Goal: Communication & Community: Answer question/provide support

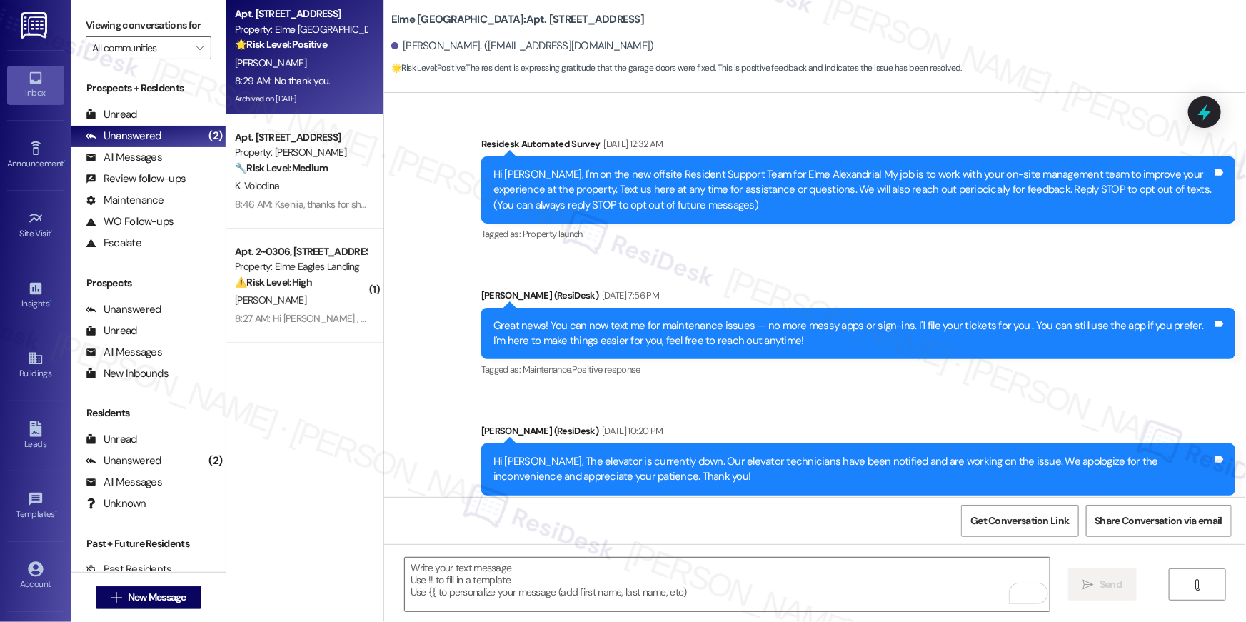
scroll to position [30293, 0]
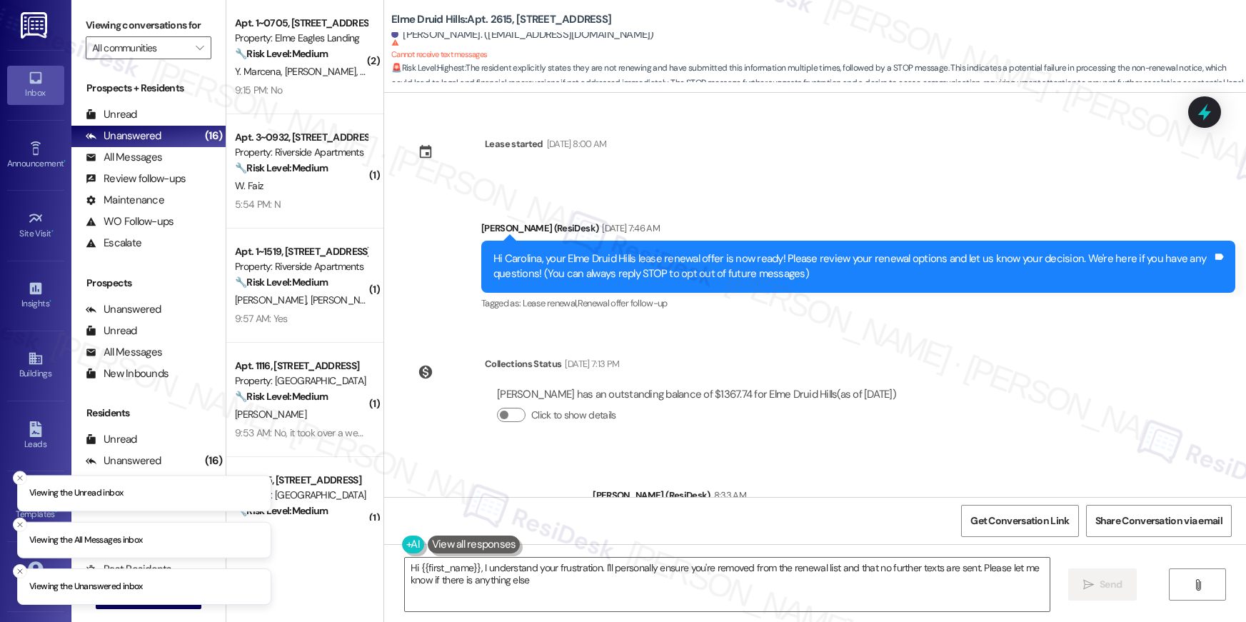
type textarea "Hi {{first_name}}, I understand your frustration. I'll personally ensure you're…"
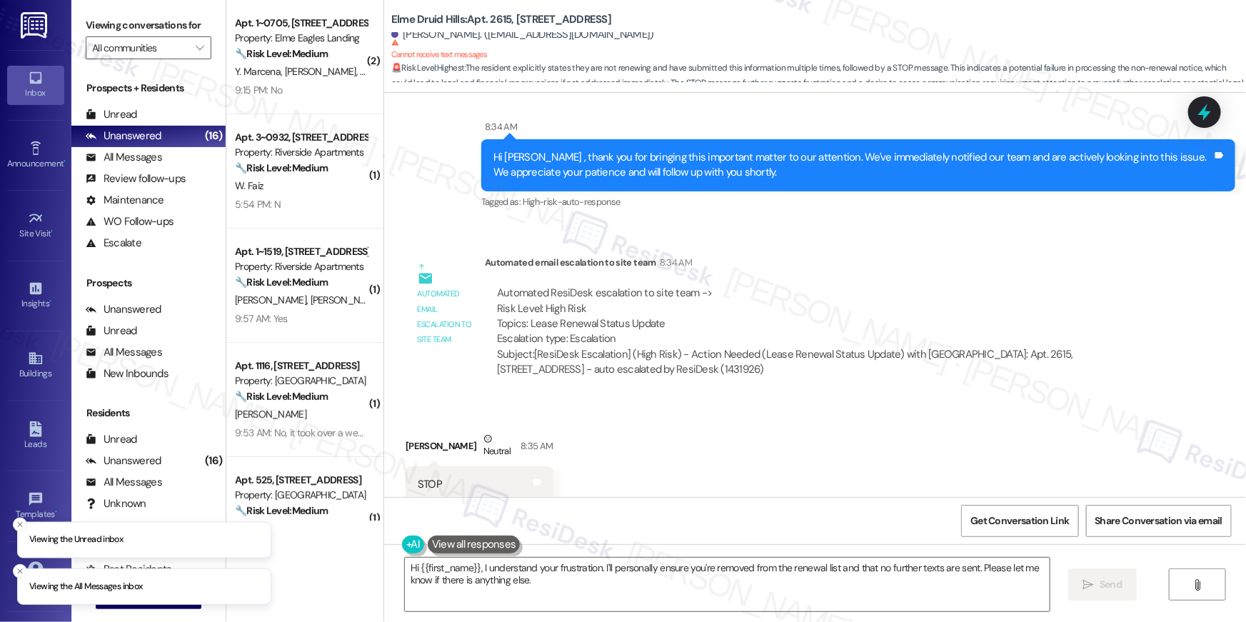
scroll to position [605, 0]
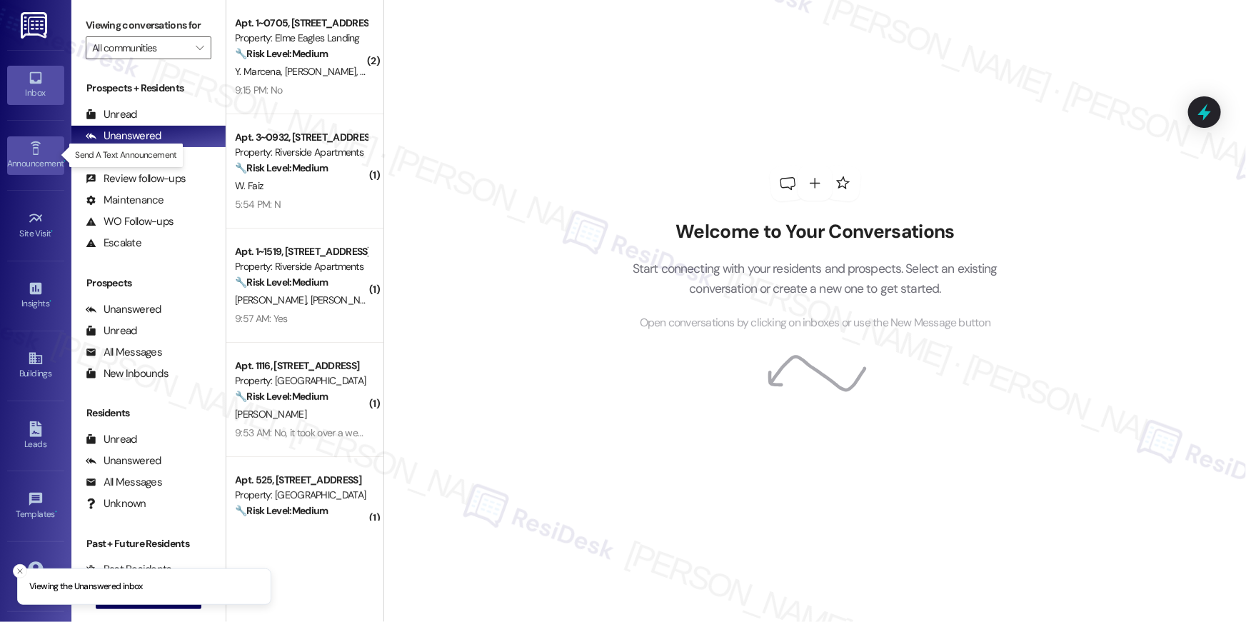
click at [42, 154] on link "Announcement •" at bounding box center [35, 155] width 57 height 39
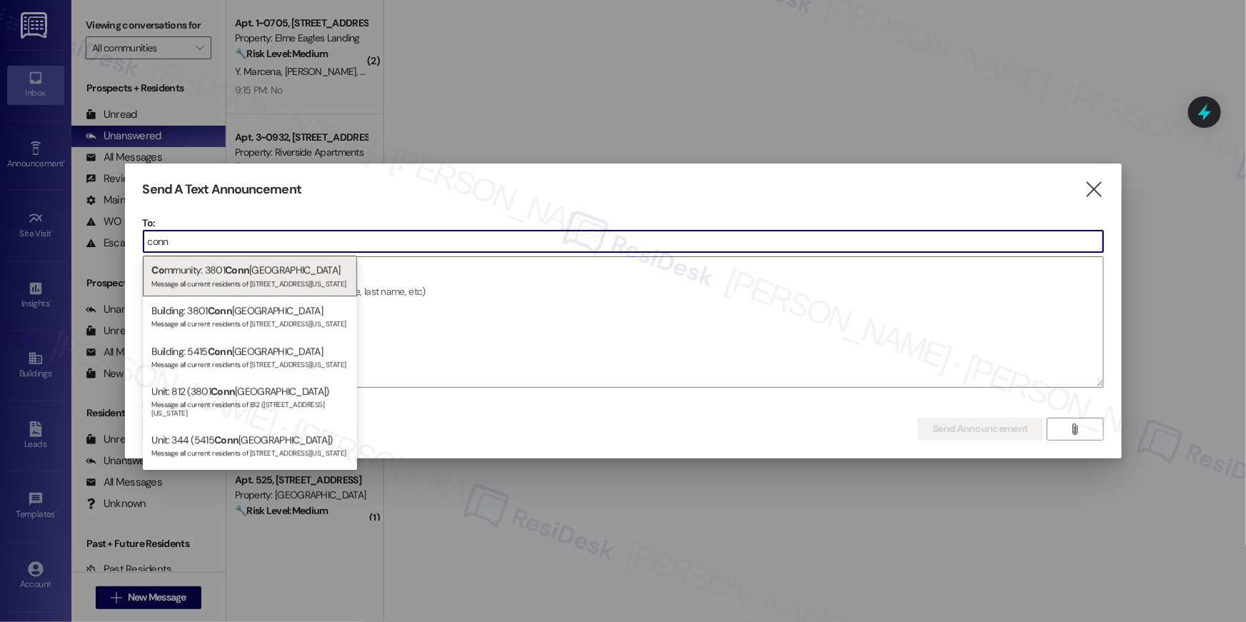
type input "conn"
click at [272, 271] on div "Co mmunity: [STREET_ADDRESS] Message all current residents of [STREET_ADDRESS][…" at bounding box center [250, 276] width 214 height 41
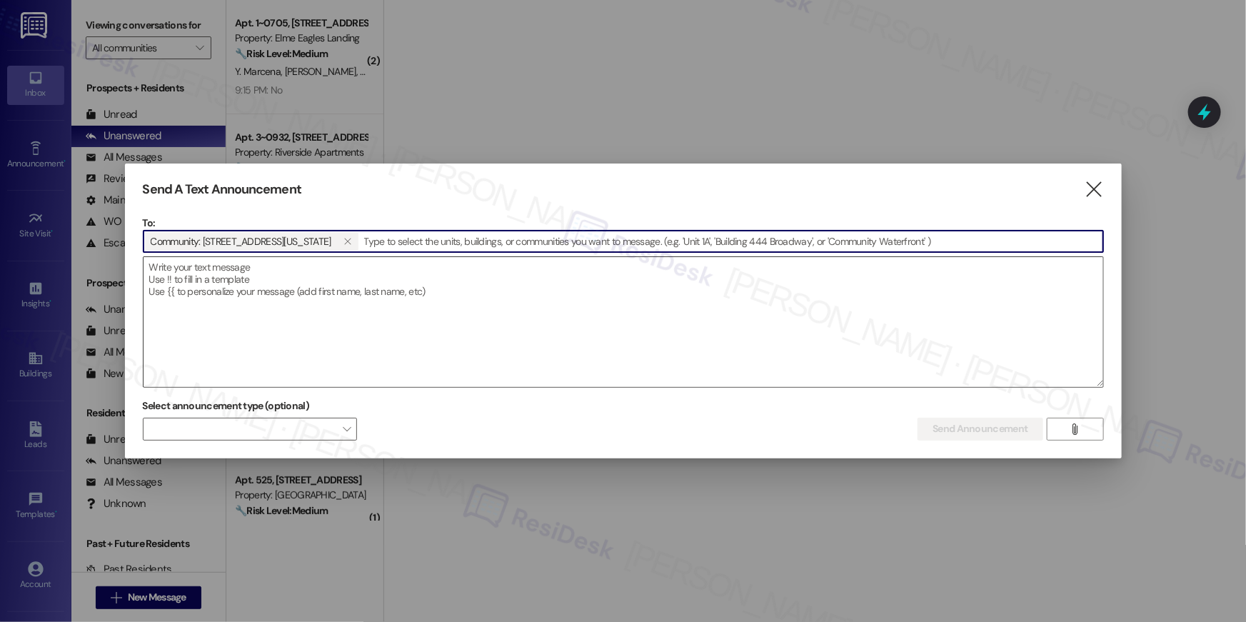
click at [336, 293] on textarea at bounding box center [622, 322] width 959 height 130
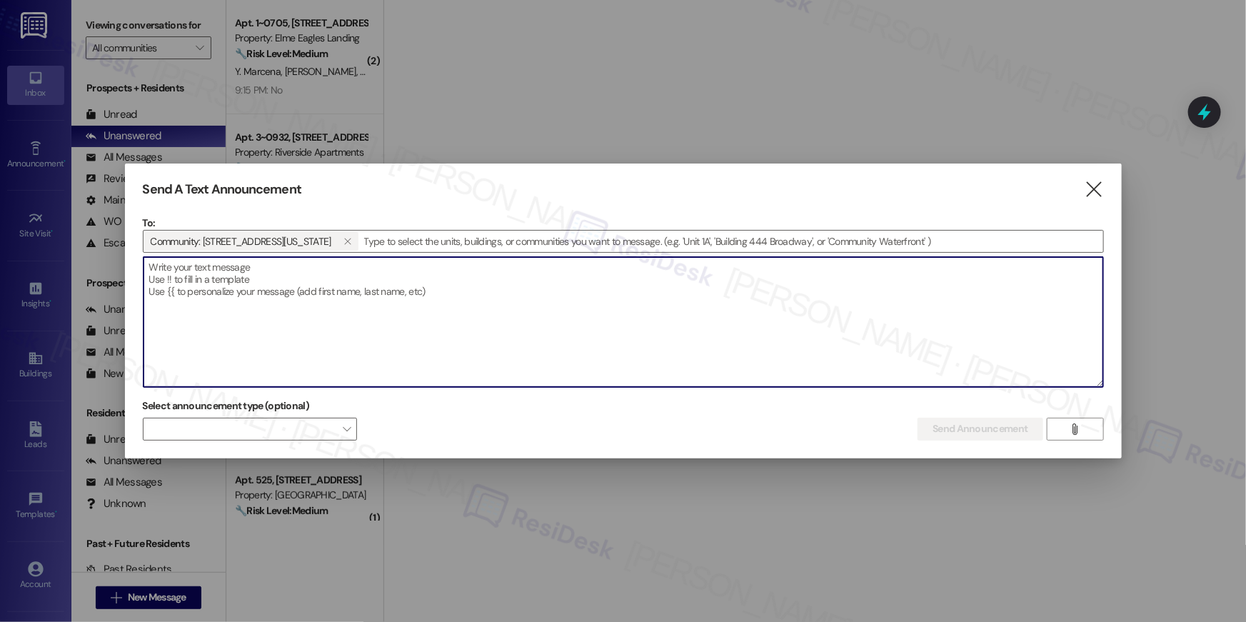
paste textarea "Hi {{first_name}}, Just a reminder—DC Street Plants House Plant Pop-up Event is…"
type textarea "Hi {{first_name}}, Just a reminder—DC Street Plants House Plant Pop-up Event is…"
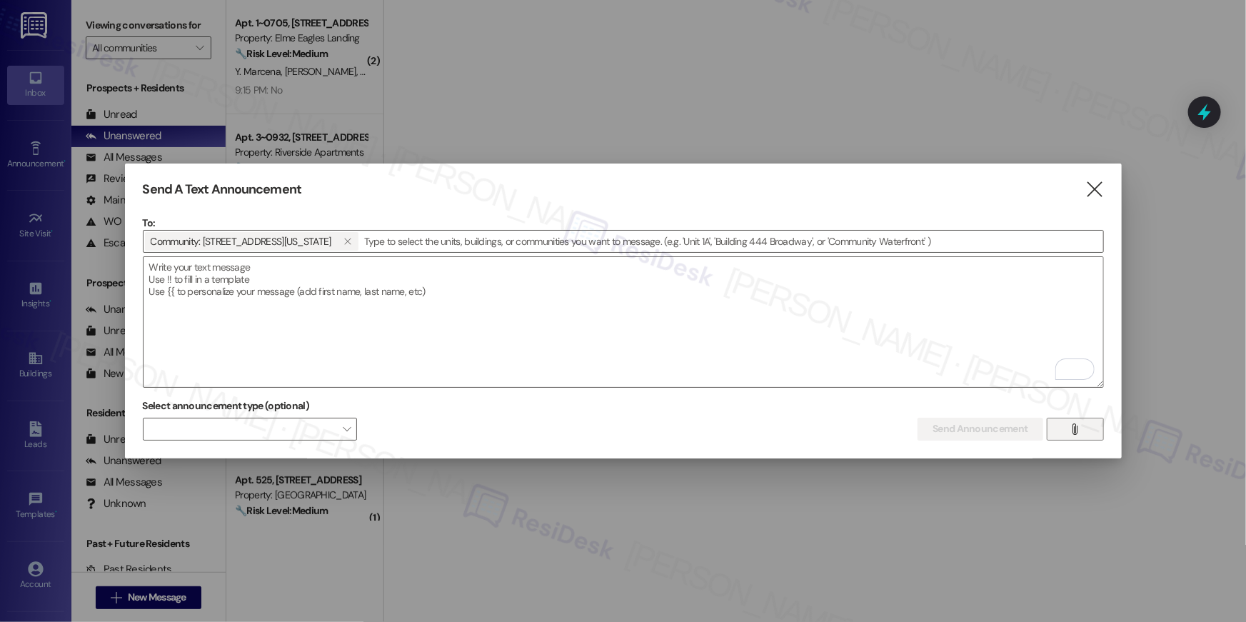
click at [1084, 433] on button "" at bounding box center [1075, 429] width 57 height 23
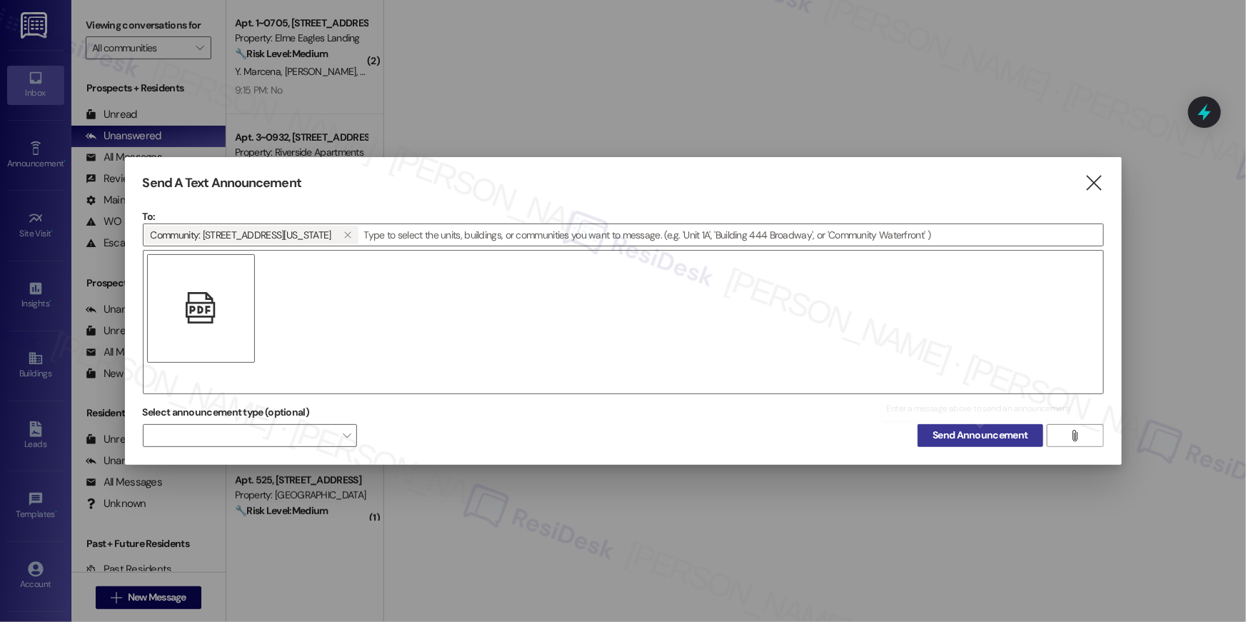
click at [997, 438] on span "Send Announcement" at bounding box center [979, 435] width 95 height 15
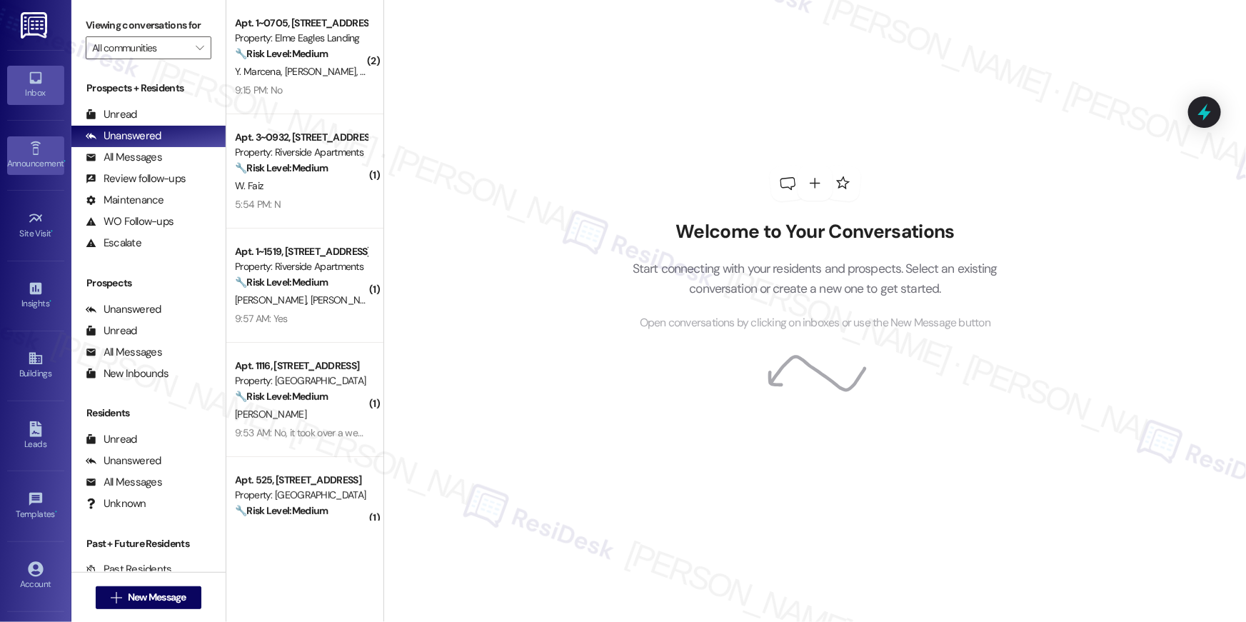
click at [34, 142] on icon at bounding box center [35, 148] width 10 height 14
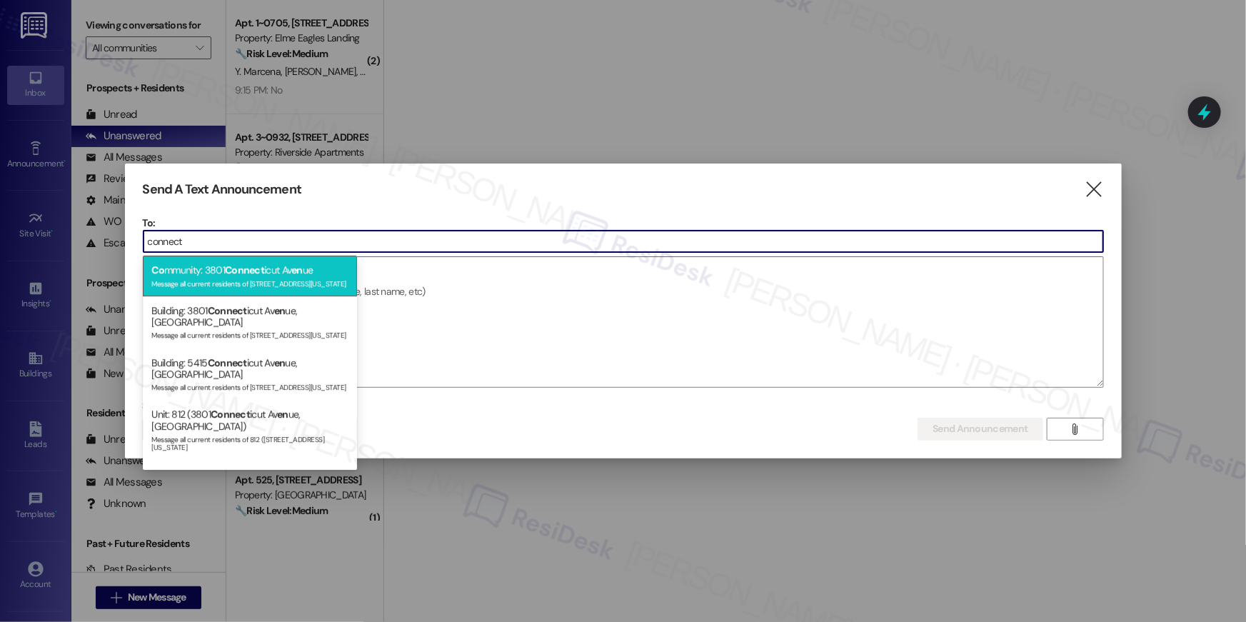
type input "connect"
click at [239, 273] on span "Connect" at bounding box center [244, 269] width 39 height 13
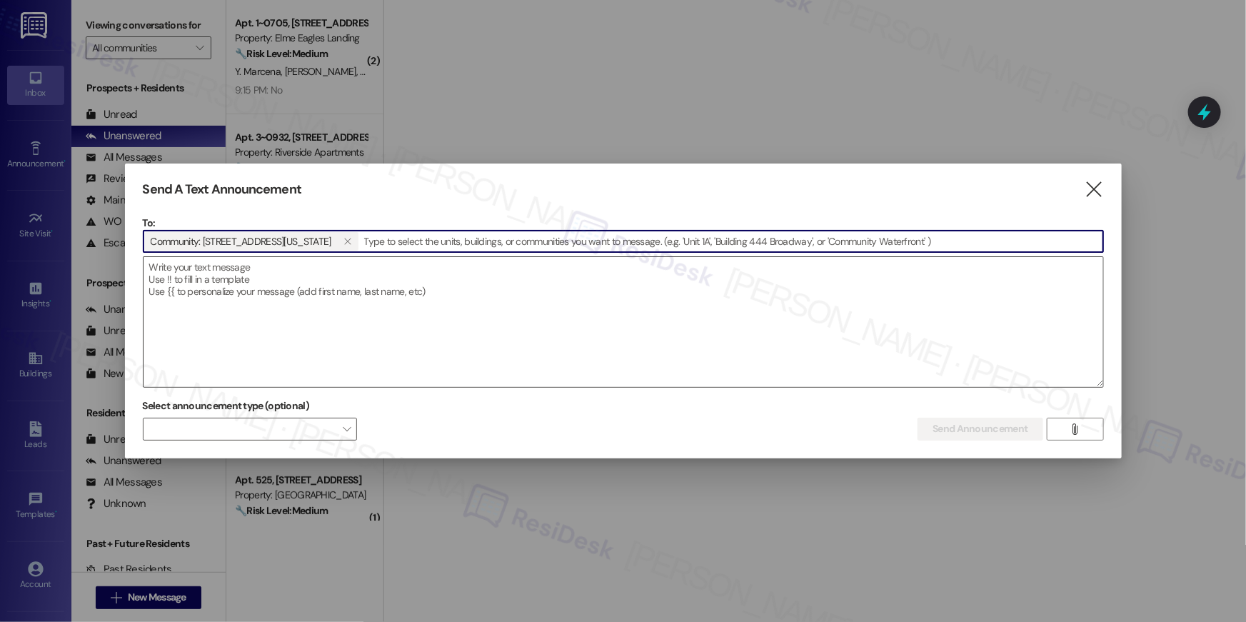
click at [338, 283] on textarea at bounding box center [622, 322] width 959 height 130
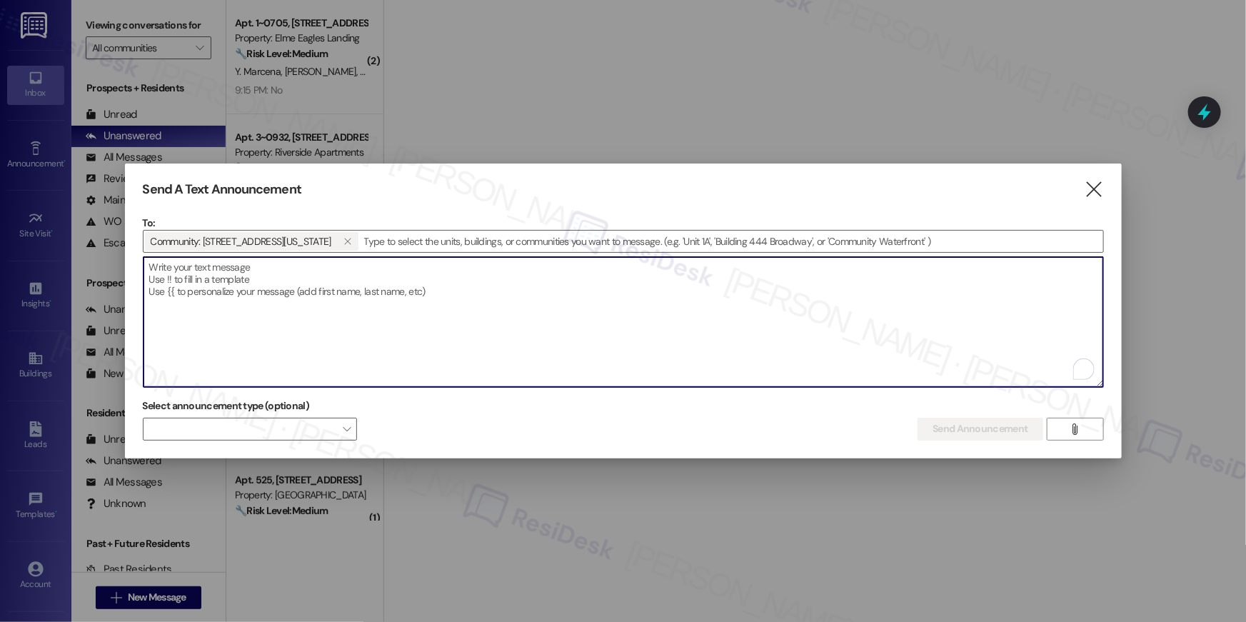
paste textarea "Don’t forget — the DC Street Plants House Plant Pop-Up is happening today 🌱💚 Th…"
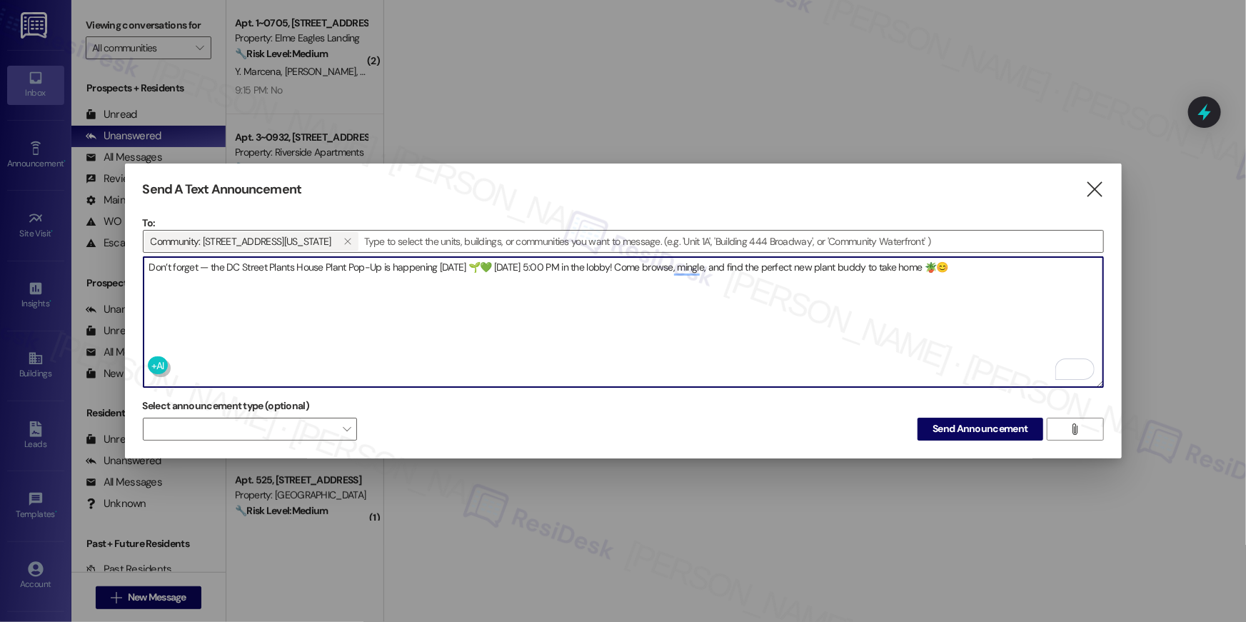
click at [911, 321] on textarea "Don’t forget — the DC Street Plants House Plant Pop-Up is happening today 🌱💚 Th…" at bounding box center [622, 322] width 959 height 130
paste textarea "Hi {{first_name}} 🌿✨ Don’t forget — the DC Street Plants House Plant Pop-Up is …"
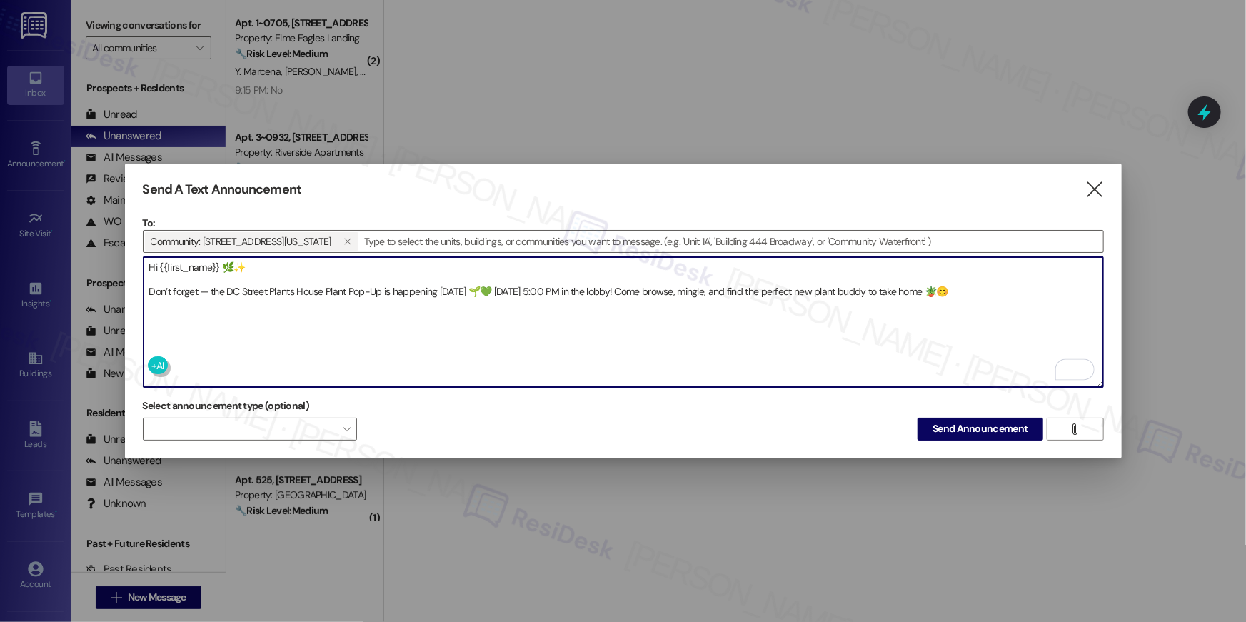
click at [674, 290] on textarea "Hi {{first_name}} 🌿✨ Don’t forget — the DC Street Plants House Plant Pop-Up is …" at bounding box center [622, 322] width 959 height 130
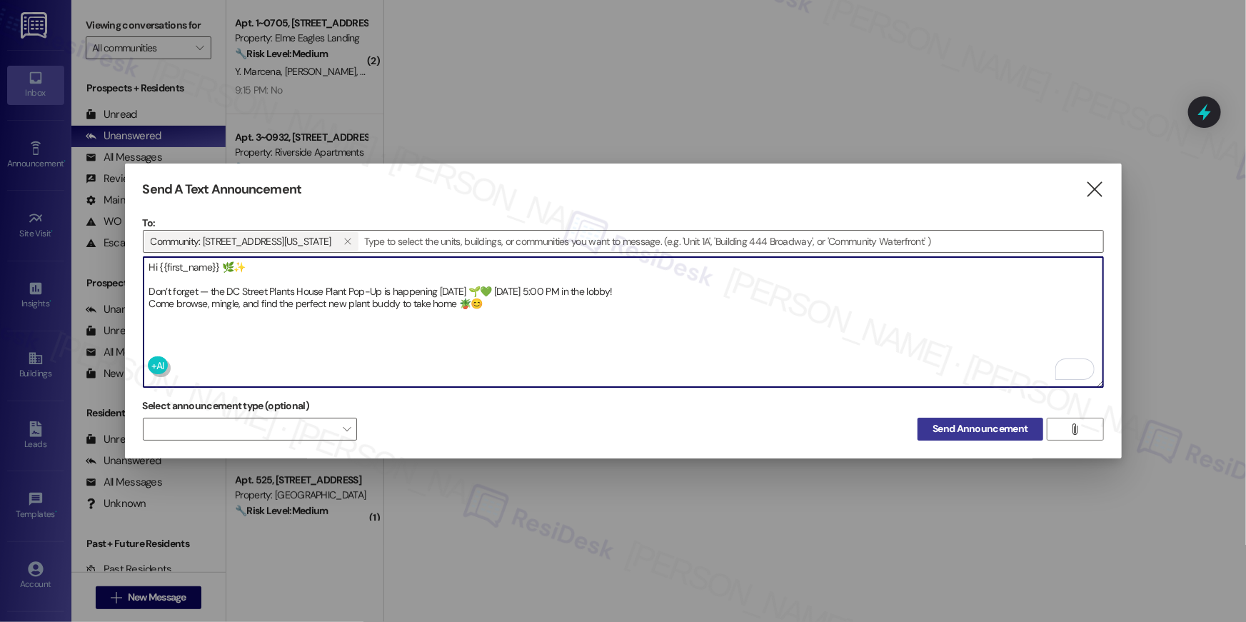
type textarea "Hi {{first_name}} 🌿✨ Don’t forget — the DC Street Plants House Plant Pop-Up is …"
click at [951, 421] on span "Send Announcement" at bounding box center [979, 428] width 95 height 15
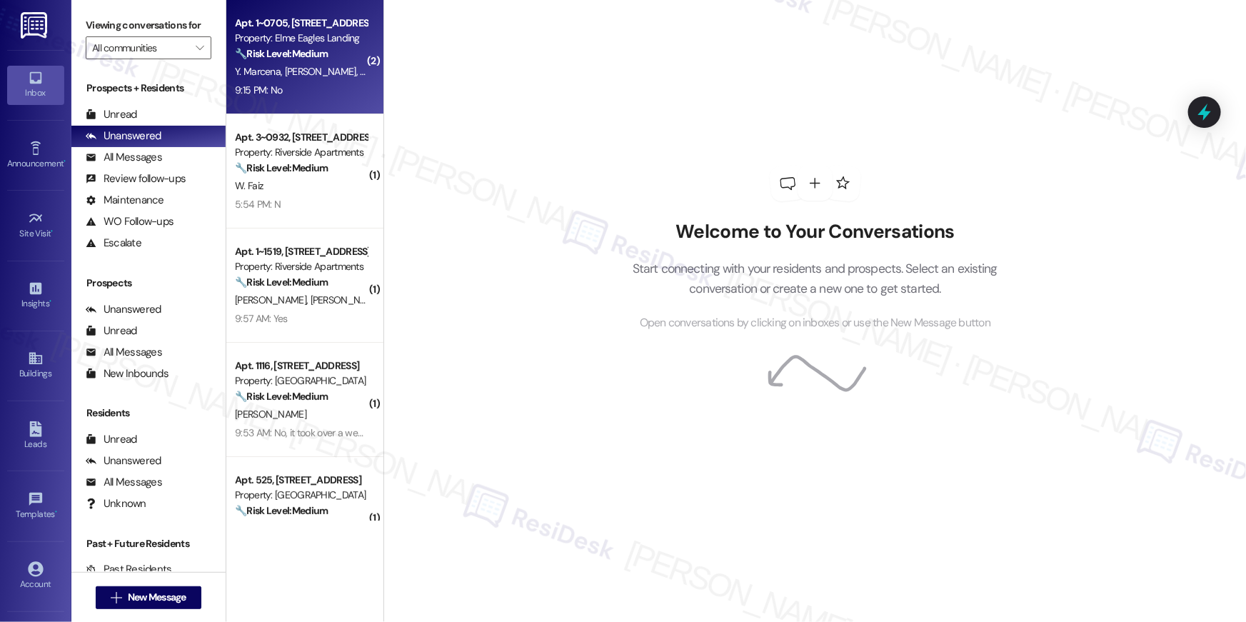
click at [286, 96] on div "9:15 PM: No 9:15 PM: No" at bounding box center [300, 90] width 135 height 18
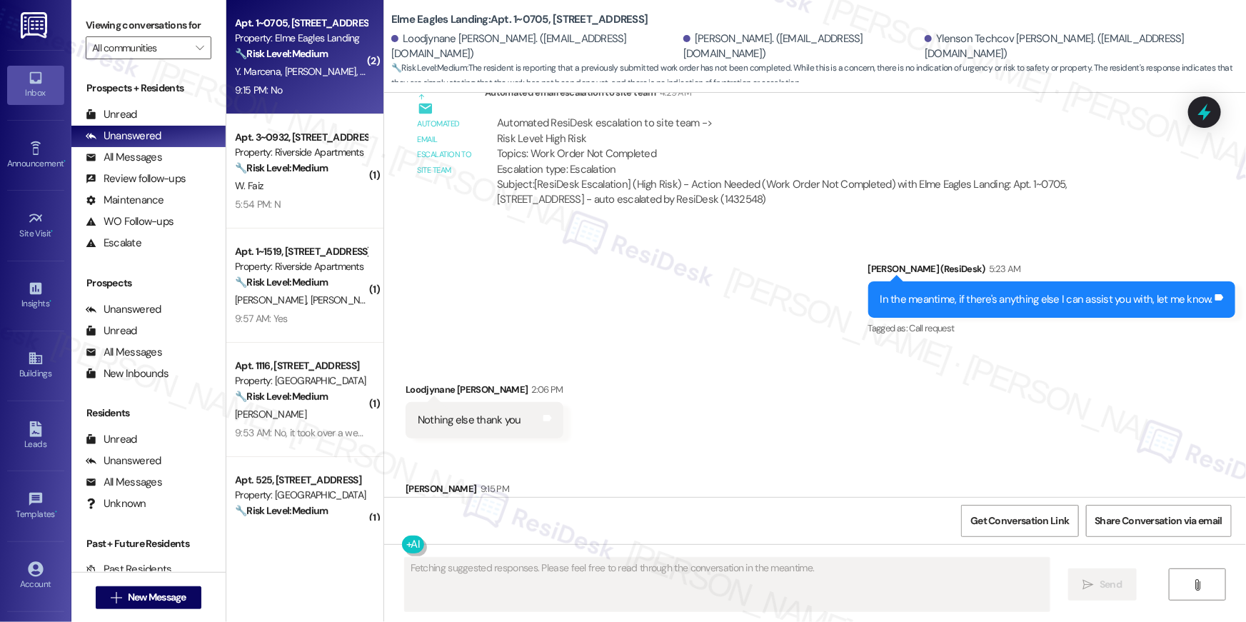
scroll to position [867, 0]
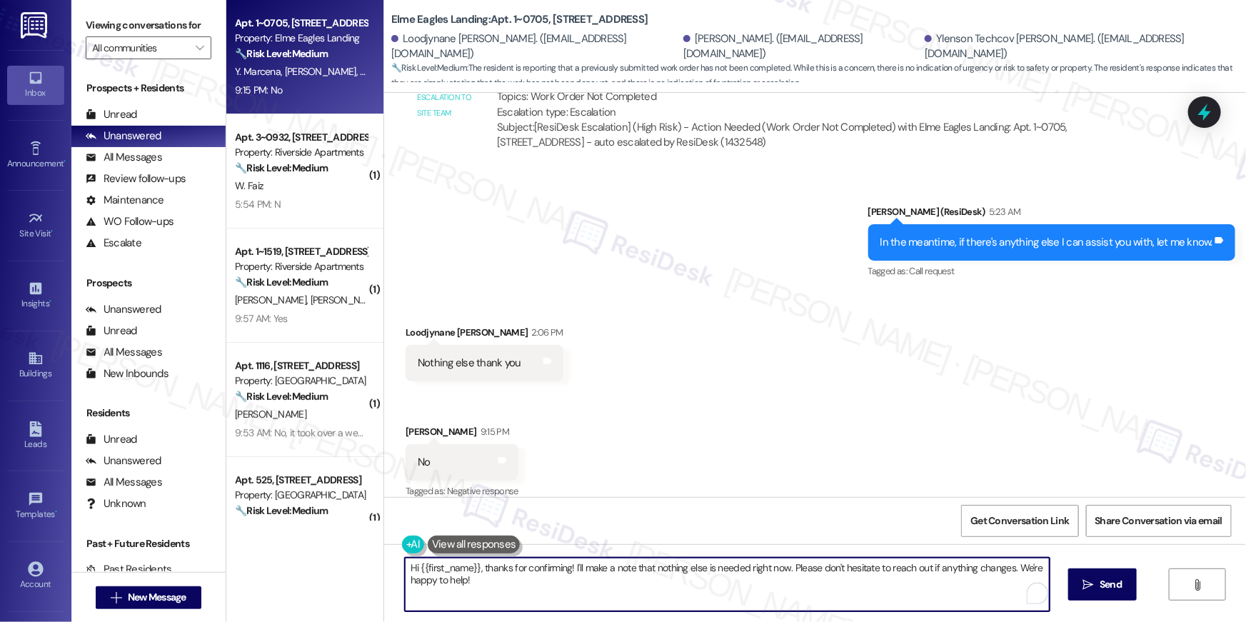
click at [750, 574] on textarea "Hi {{first_name}}, thanks for confirming! I'll make a note that nothing else is…" at bounding box center [727, 585] width 645 height 54
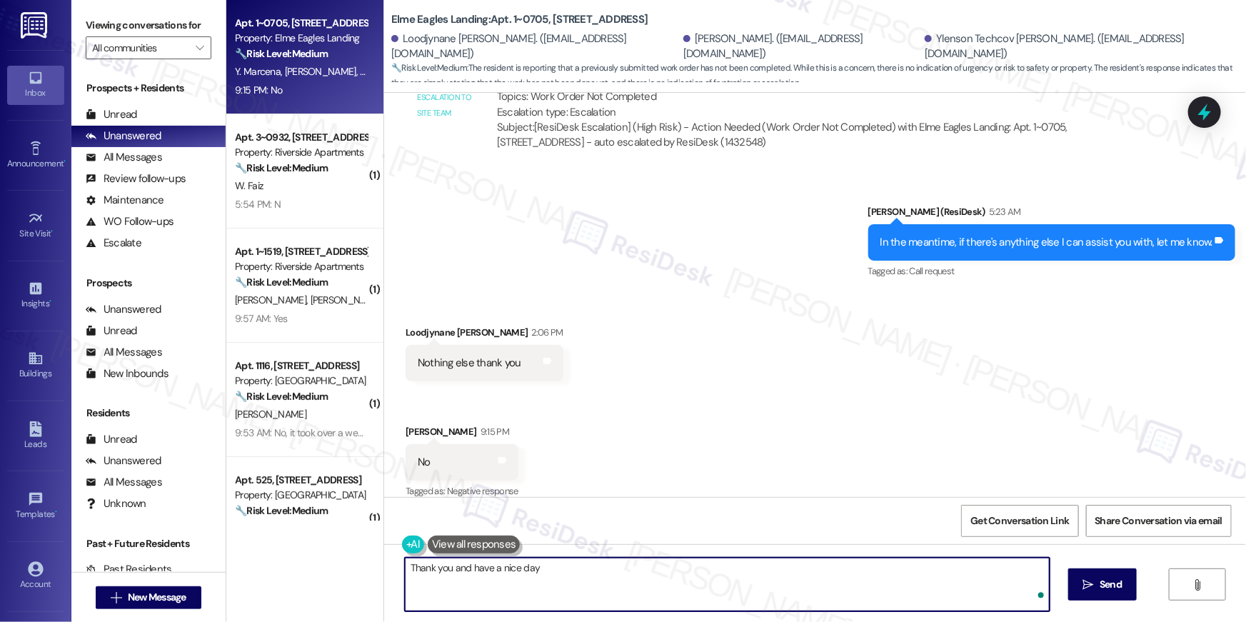
type textarea "Thank you and have a nice day!"
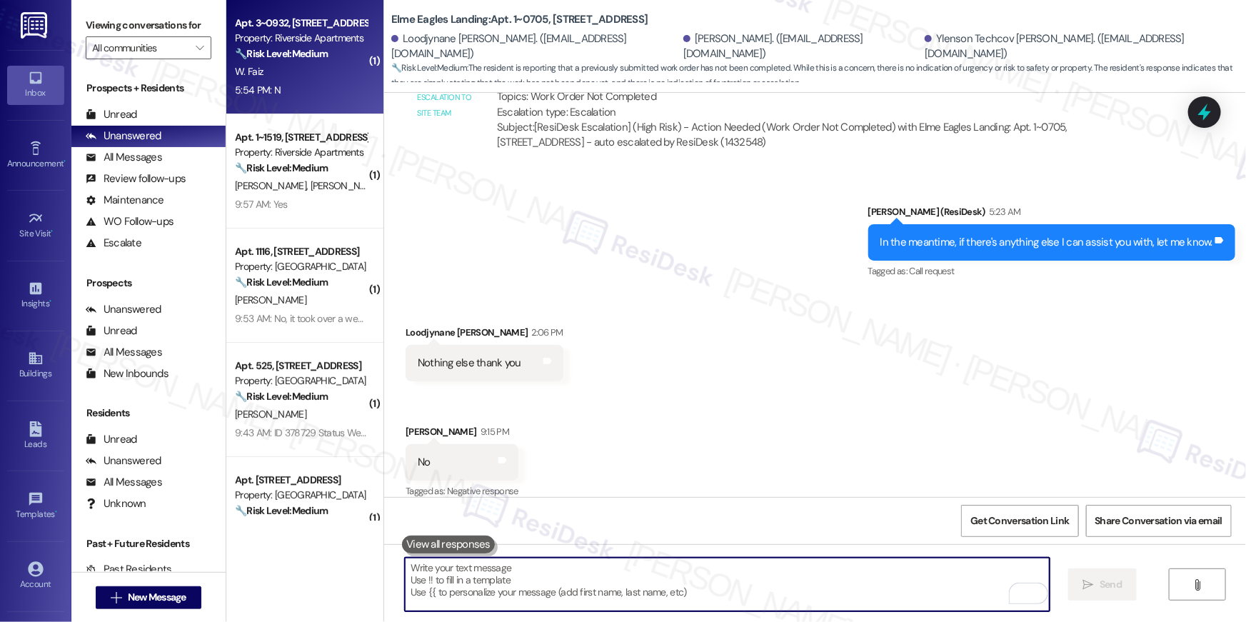
click at [303, 102] on div "Apt. 3~0932, 5860 Cameron Run Terrace Property: Riverside Apartments 🔧 Risk Lev…" at bounding box center [304, 57] width 157 height 114
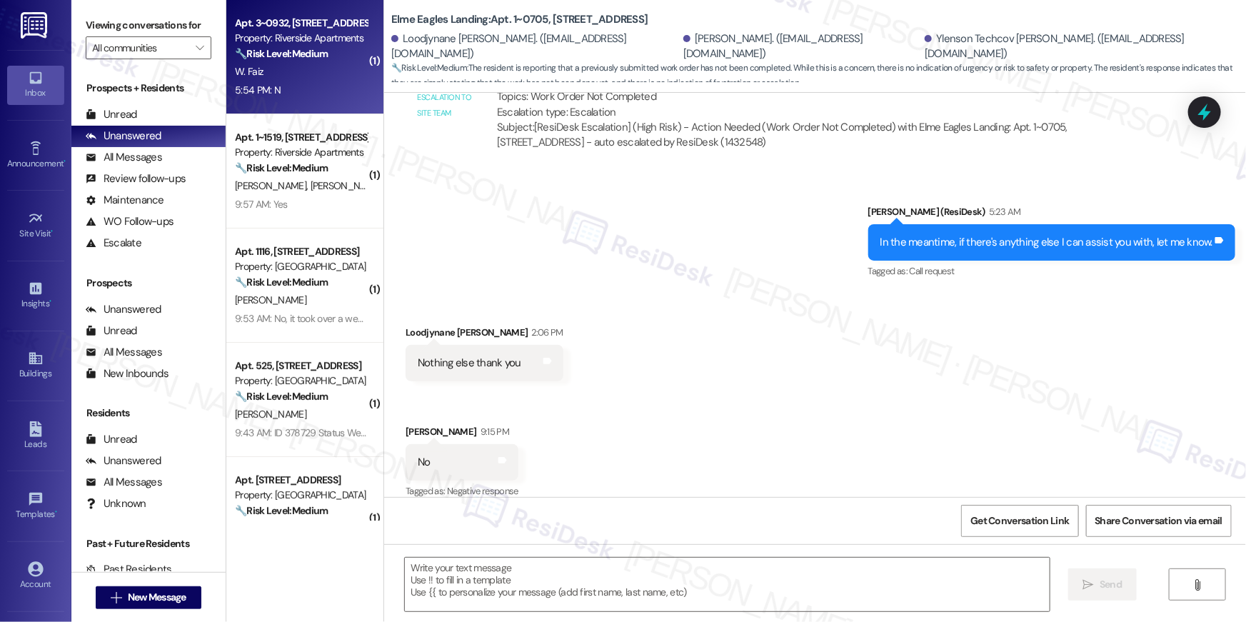
type textarea "Fetching suggested responses. Please feel free to read through the conversation…"
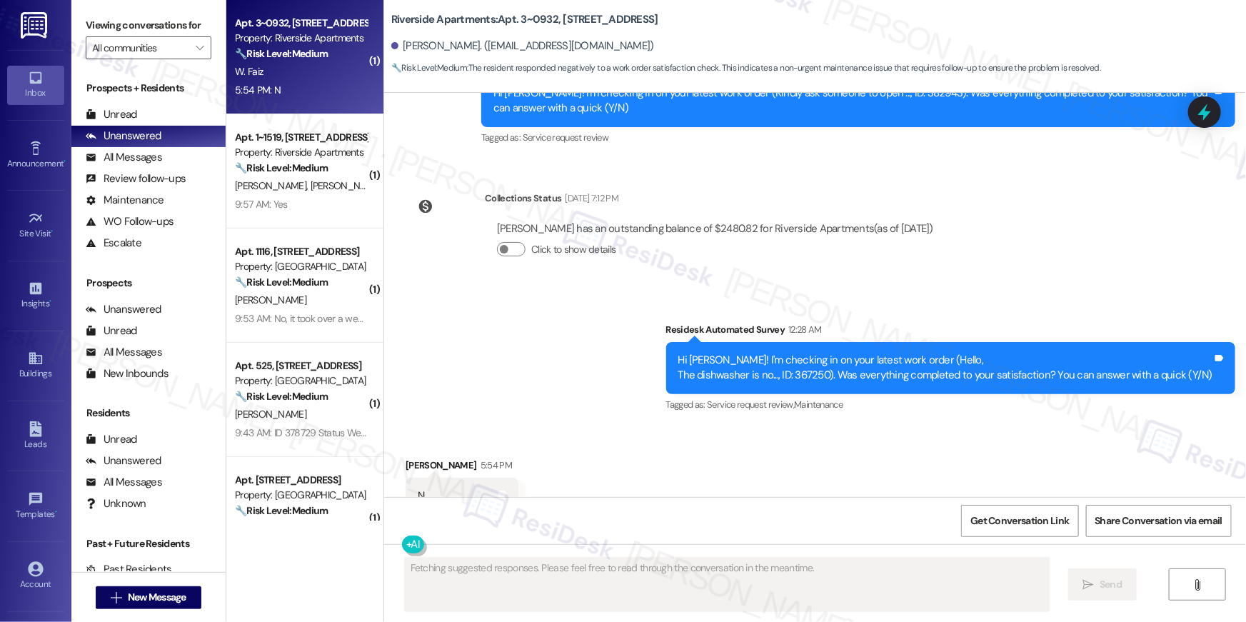
scroll to position [3367, 0]
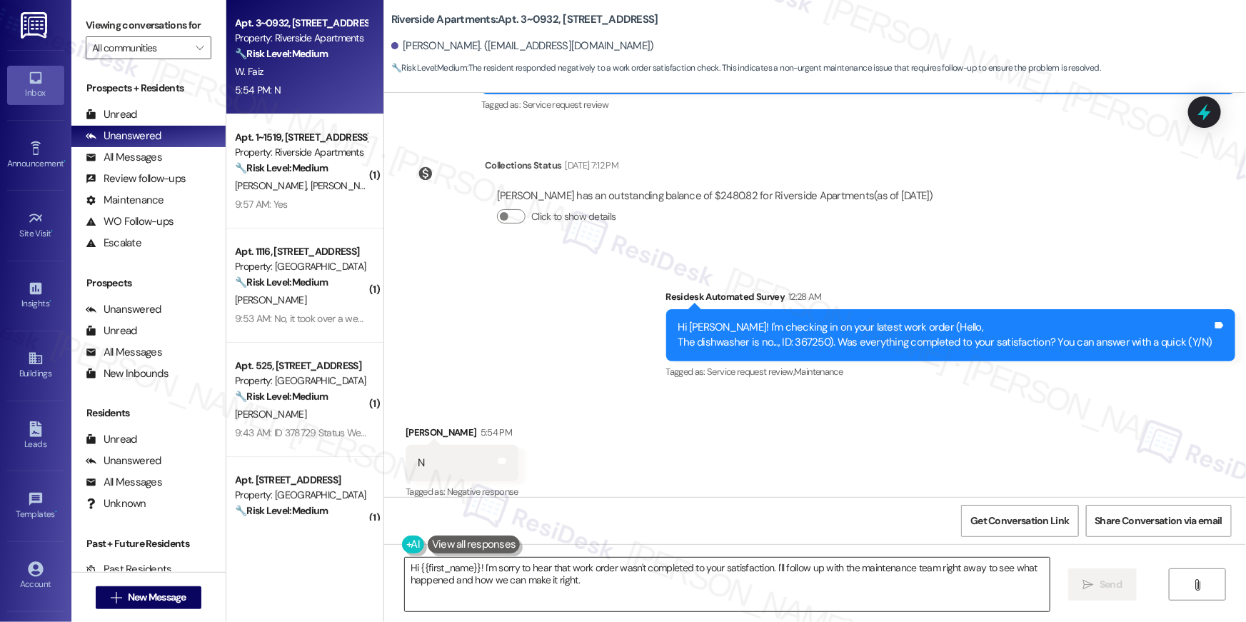
click at [1004, 585] on textarea "Hi {{first_name}}! I'm sorry to hear that work order wasn't completed to your s…" at bounding box center [727, 585] width 645 height 54
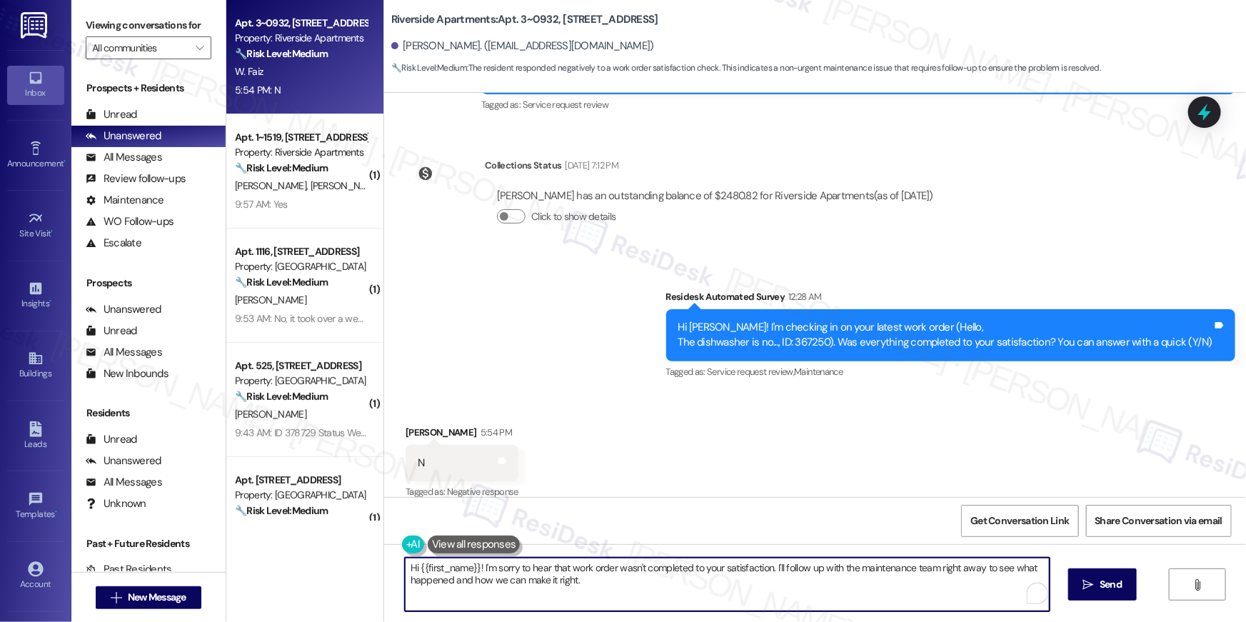
click at [1004, 585] on textarea "Hi {{first_name}}! I'm sorry to hear that work order wasn't completed to your s…" at bounding box center [727, 585] width 645 height 54
paste textarea ", I’m sorry to hear your work order wasn’t completed. Could you please let me k…"
type textarea "Hi {{first_name}}, I’m sorry to hear your work order wasn’t completed. Could yo…"
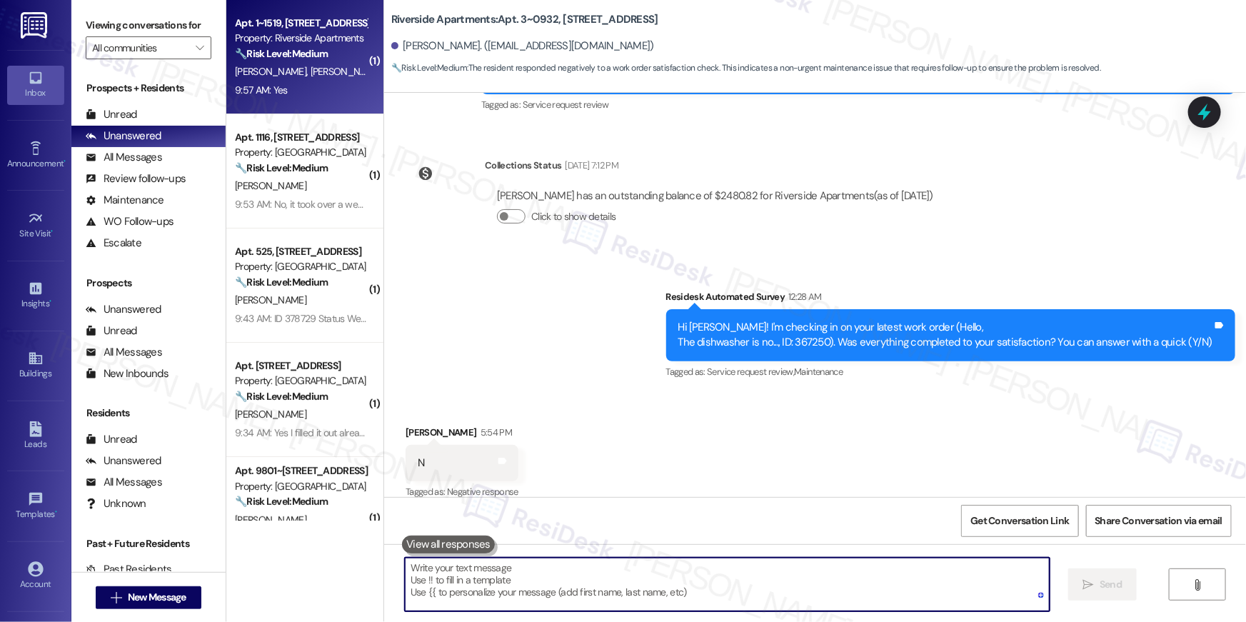
click at [290, 90] on div "9:57 AM: Yes 9:57 AM: Yes" at bounding box center [300, 90] width 135 height 18
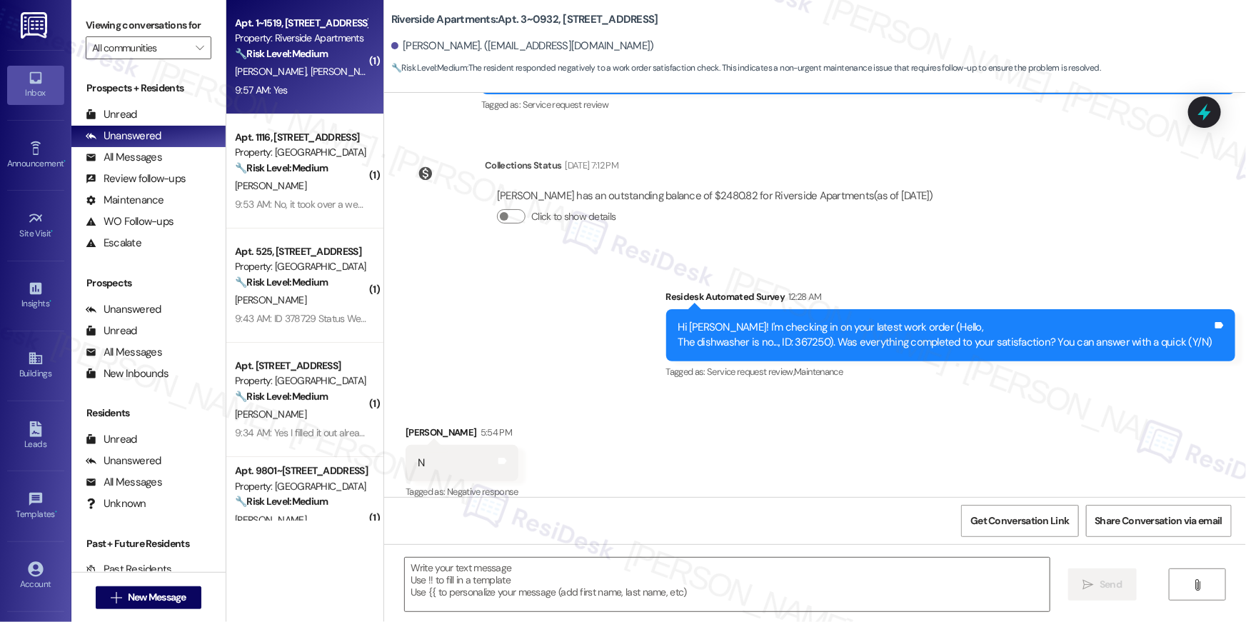
type textarea "Fetching suggested responses. Please feel free to read through the conversation…"
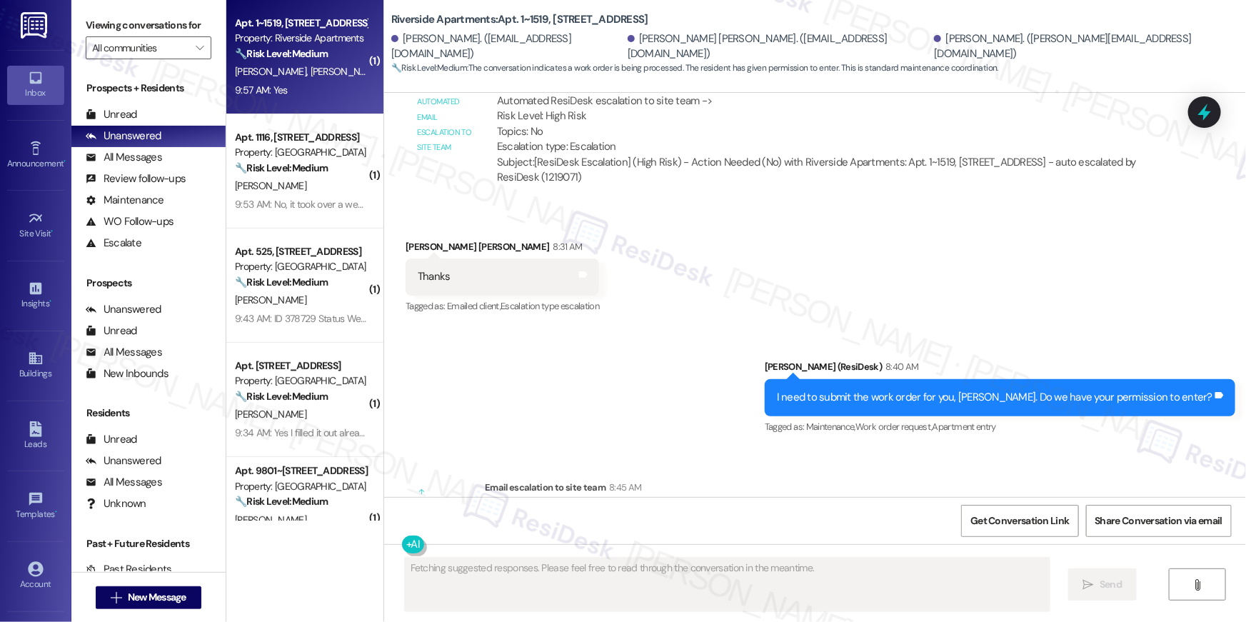
scroll to position [5987, 0]
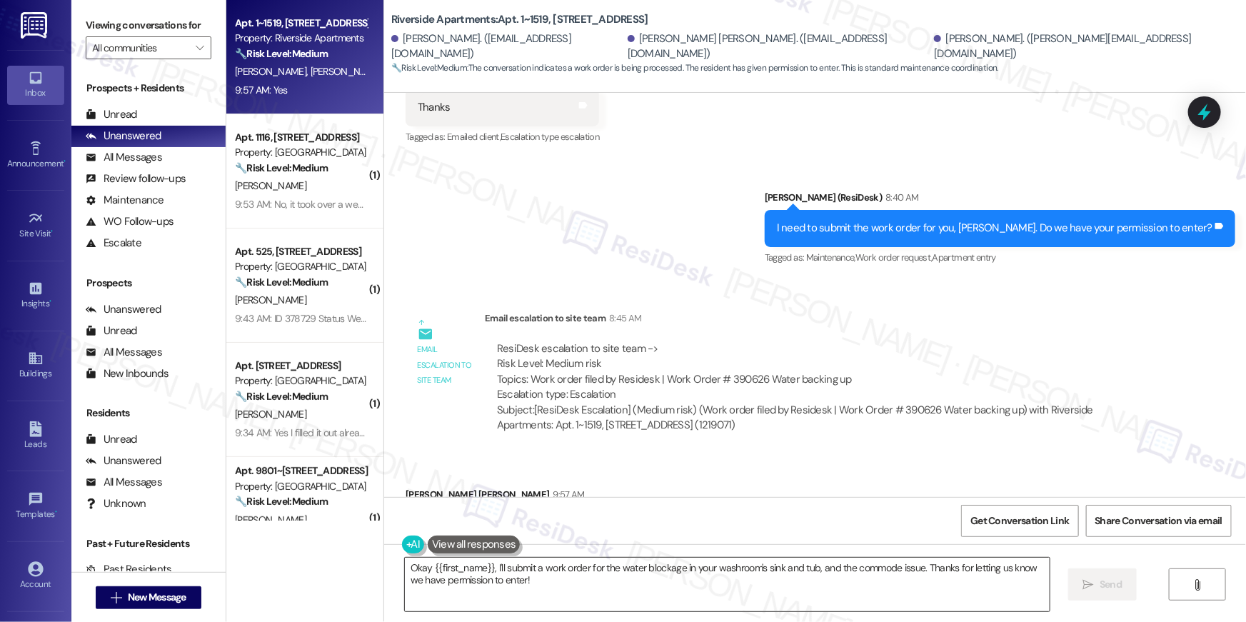
click at [950, 603] on textarea "Okay {{first_name}}, I'll submit a work order for the water blockage in your wa…" at bounding box center [727, 585] width 645 height 54
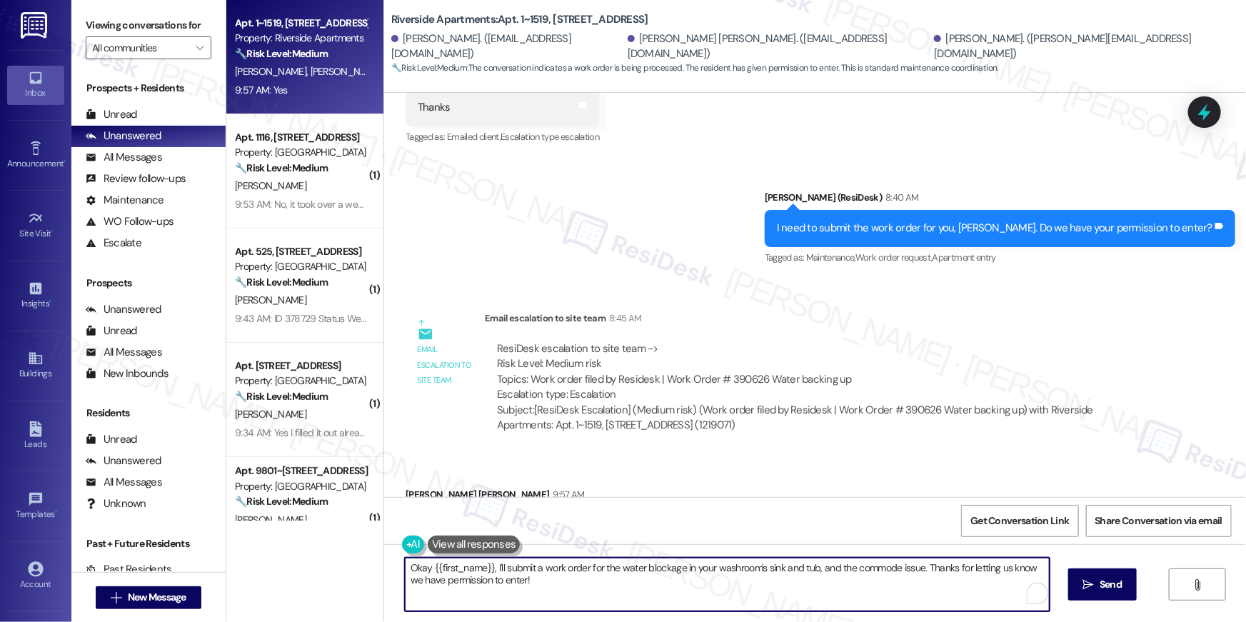
click at [950, 603] on textarea "Okay {{first_name}}, I'll submit a work order for the water blockage in your wa…" at bounding box center [727, 585] width 645 height 54
paste textarea "Thank you, {{first_name}}! I’ve submitted your request, and our maintenance tea…"
type textarea "Thank you, {{first_name}}! I’ve submitted your request, and our maintenance tea…"
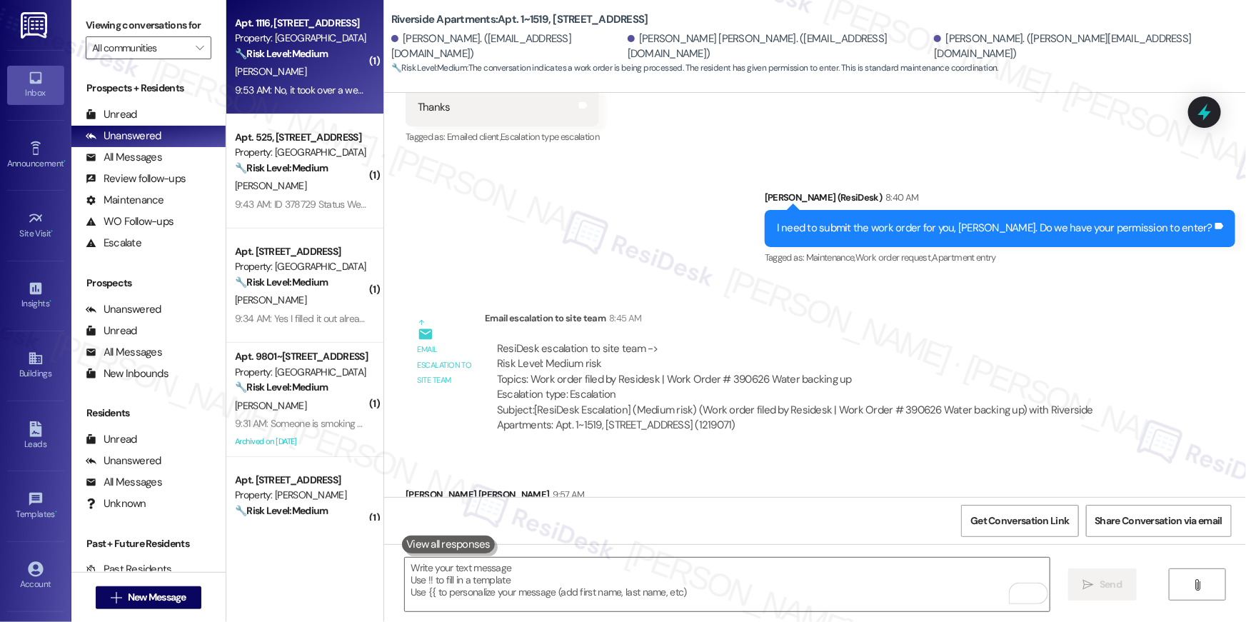
click at [301, 96] on div "9:53 AM: No, it took over a week for maintenance to respond to the work order a…" at bounding box center [536, 90] width 603 height 13
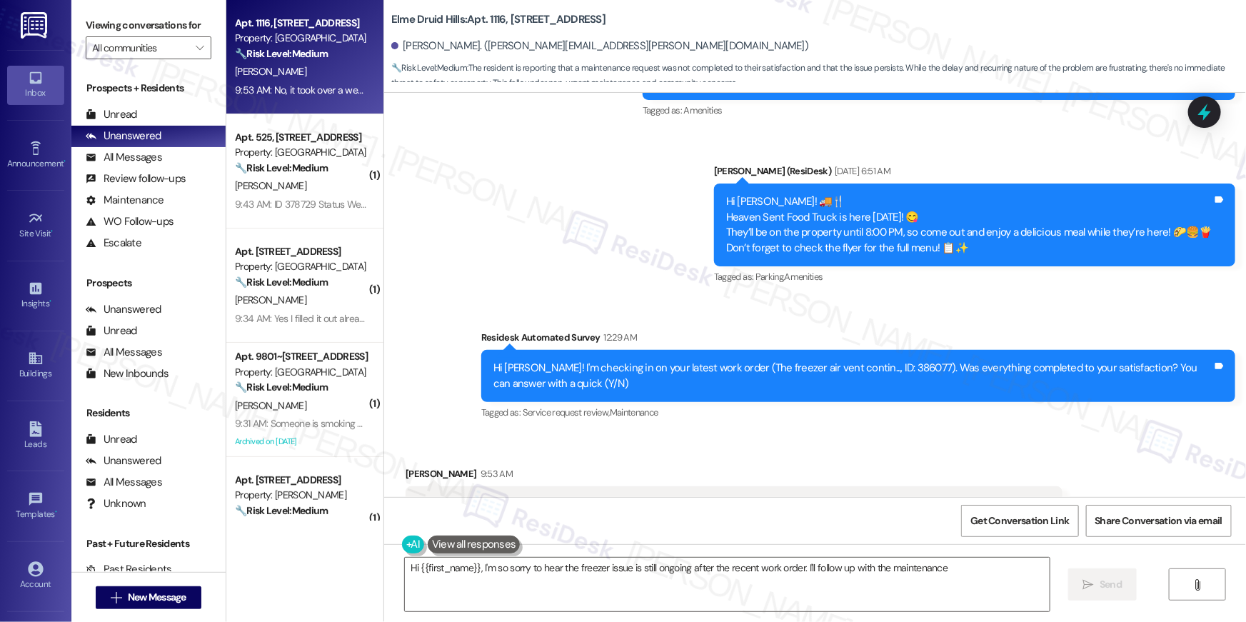
scroll to position [25570, 0]
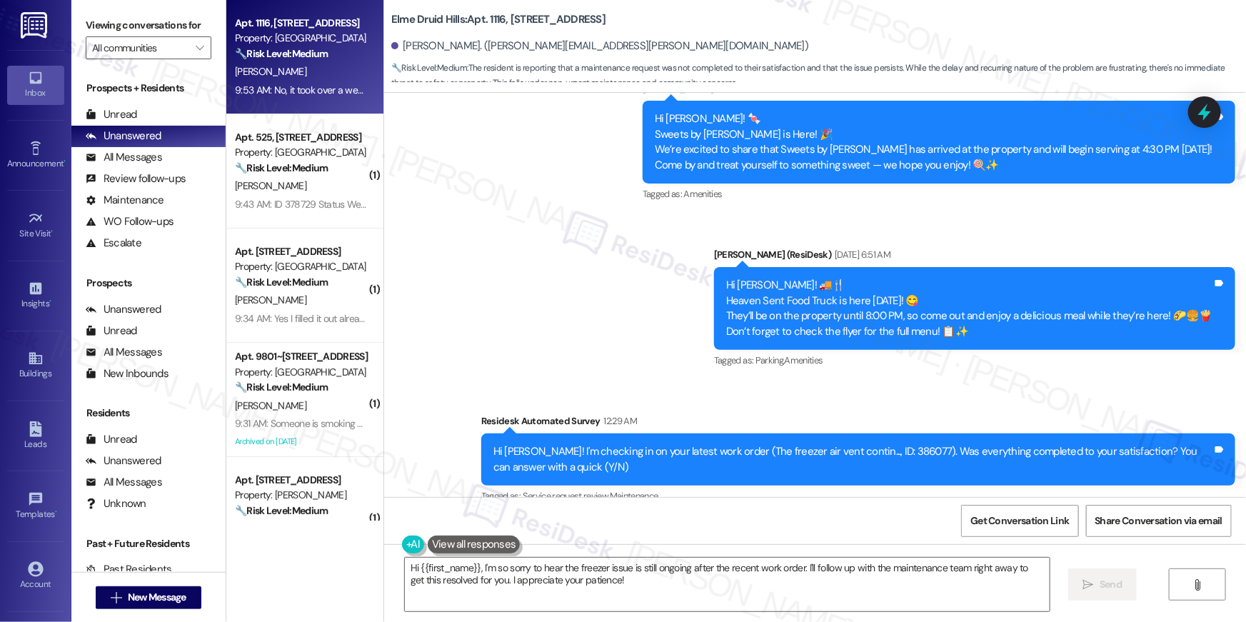
click at [861, 444] on div "Hi Gretta! I'm checking in on your latest work order (The freezer air vent cont…" at bounding box center [852, 459] width 719 height 31
copy div "386077"
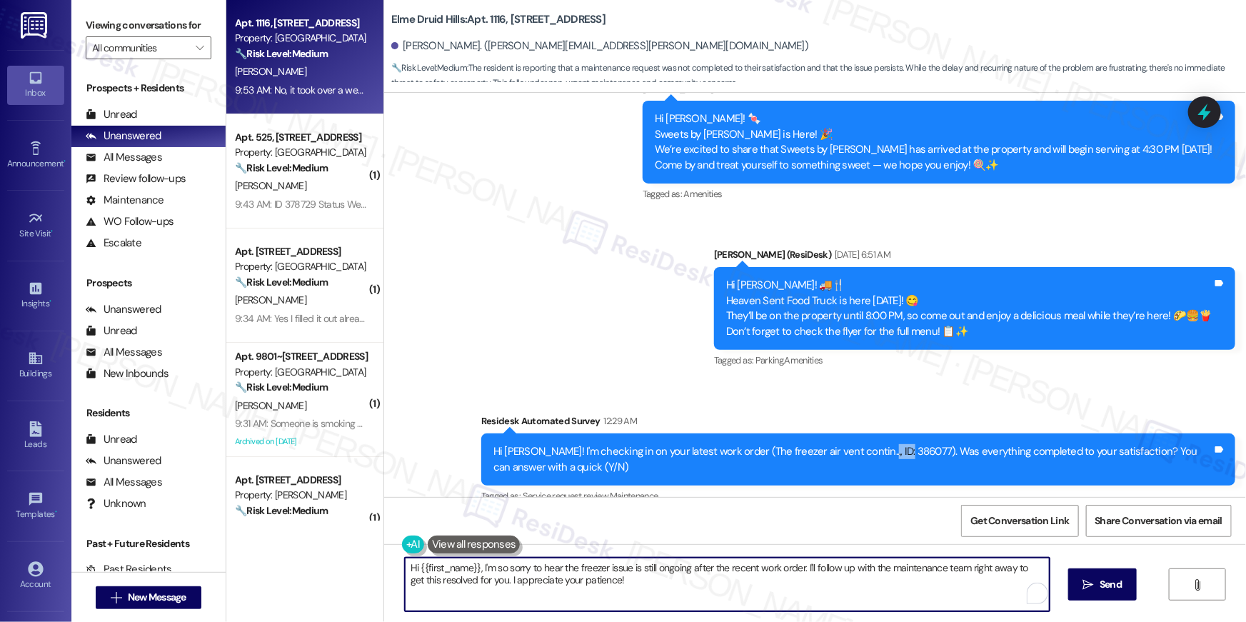
click at [631, 581] on textarea "Hi {{first_name}}, I'm so sorry to hear the freezer issue is still ongoing afte…" at bounding box center [727, 585] width 645 height 54
click at [645, 593] on textarea "Hi {{first_name}}, I'm so sorry to hear the freezer issue is still ongoing afte…" at bounding box center [727, 585] width 645 height 54
click at [676, 580] on textarea "Hi {{first_name}}, I'm so sorry to hear the freezer issue is still ongoing afte…" at bounding box center [727, 585] width 645 height 54
click at [755, 583] on textarea "Hi {{first_name}}, I'm so sorry to hear the freezer issue is still ongoing afte…" at bounding box center [727, 585] width 645 height 54
click at [803, 572] on textarea "Hi {{first_name}}, I'm so sorry to hear the freezer issue is still ongoing afte…" at bounding box center [727, 585] width 645 height 54
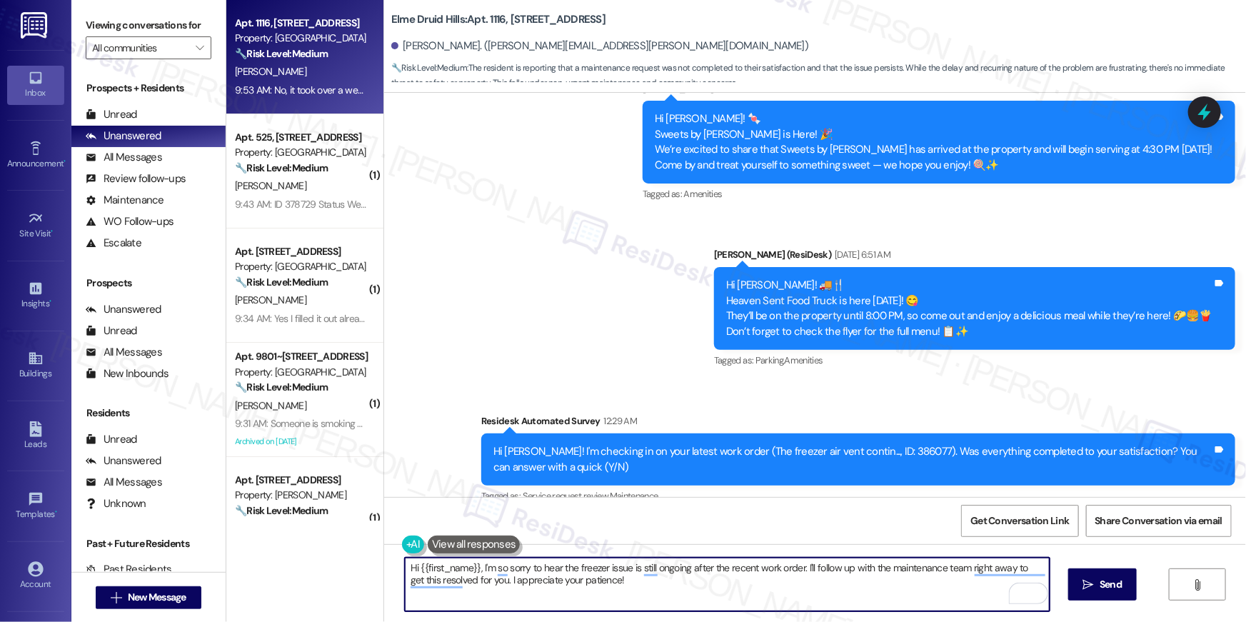
click at [484, 583] on textarea "Hi {{first_name}}, I'm so sorry to hear the freezer issue is still ongoing afte…" at bounding box center [727, 585] width 645 height 54
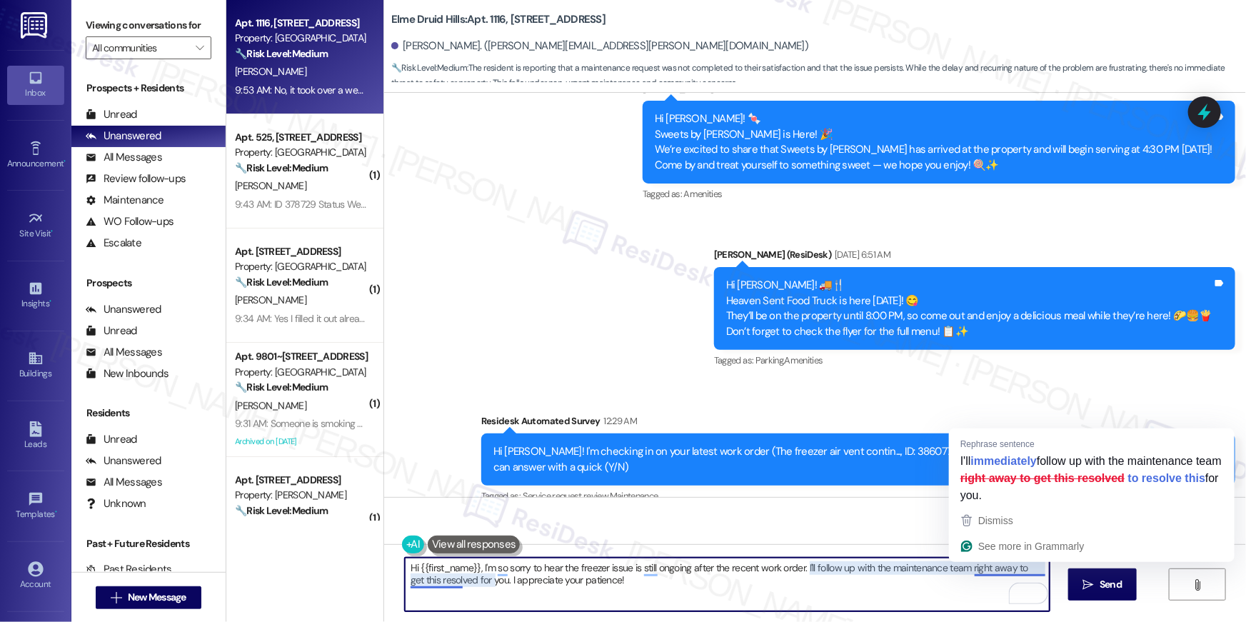
click at [1020, 570] on textarea "Hi {{first_name}}, I'm so sorry to hear the freezer issue is still ongoing afte…" at bounding box center [727, 585] width 645 height 54
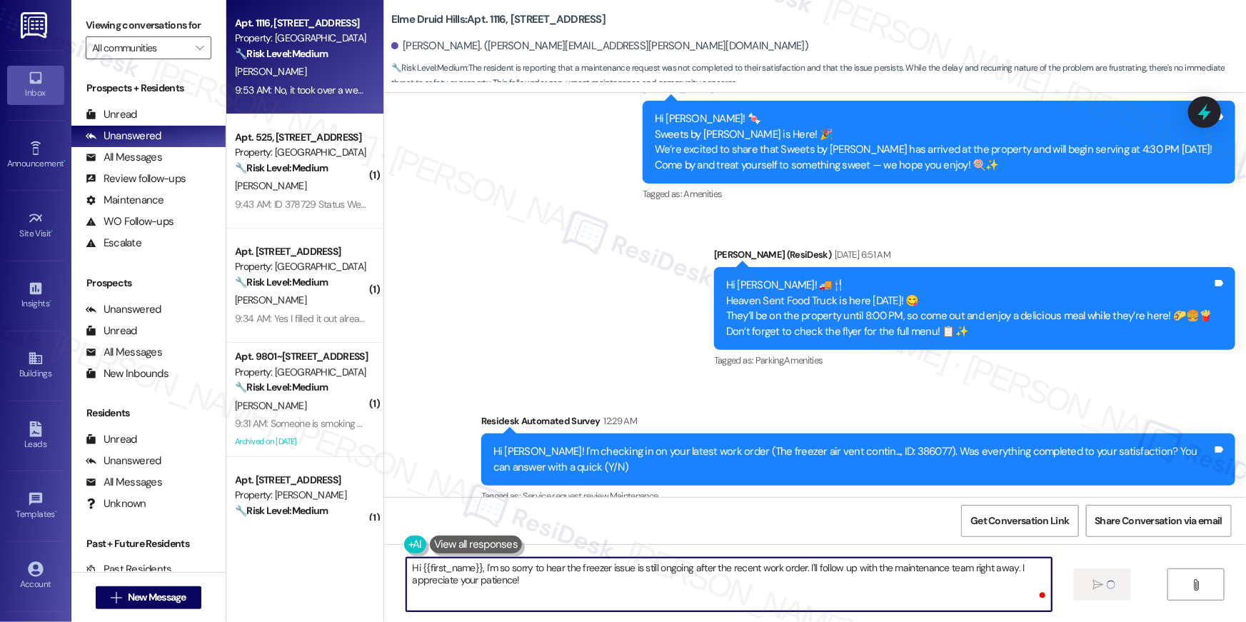
type textarea "Hi {{first_name}}, I'm so sorry to hear the freezer issue is still ongoing afte…"
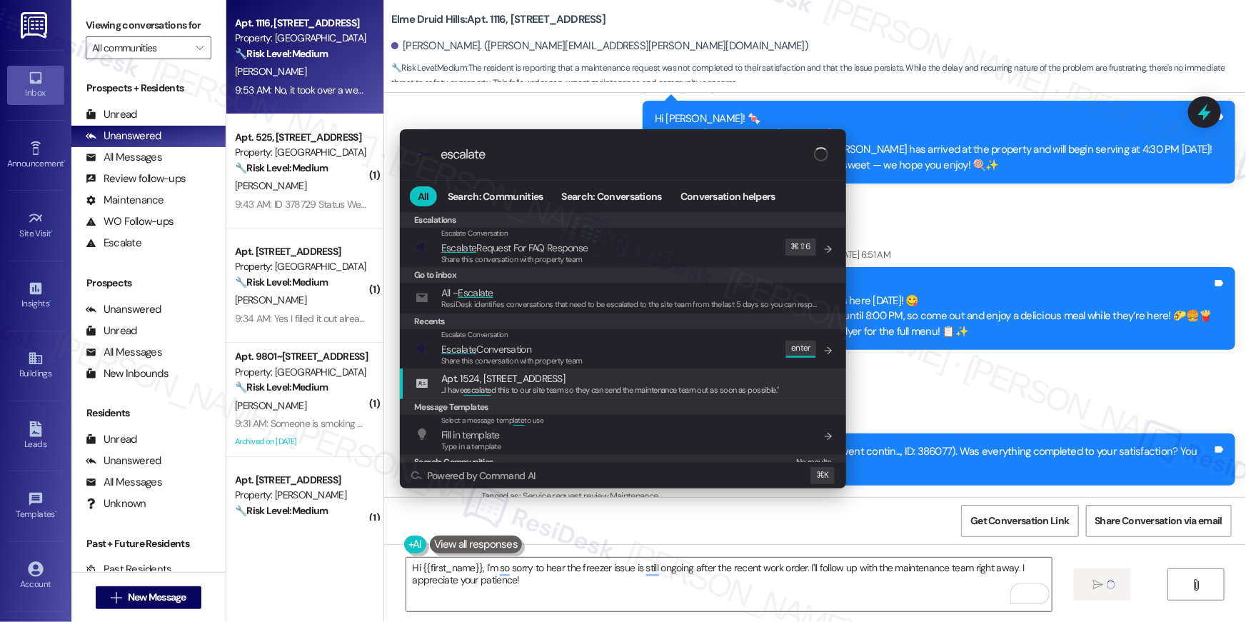
type input "escalate"
click at [517, 343] on span "Escalate Conversation" at bounding box center [486, 349] width 90 height 13
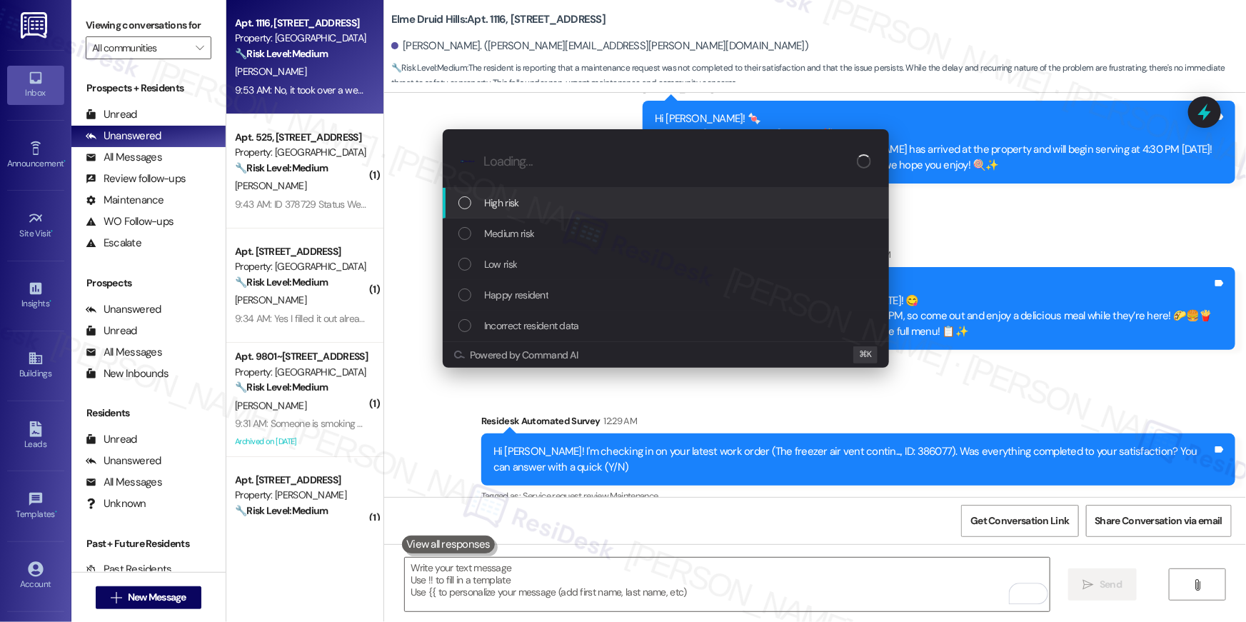
scroll to position [25945, 0]
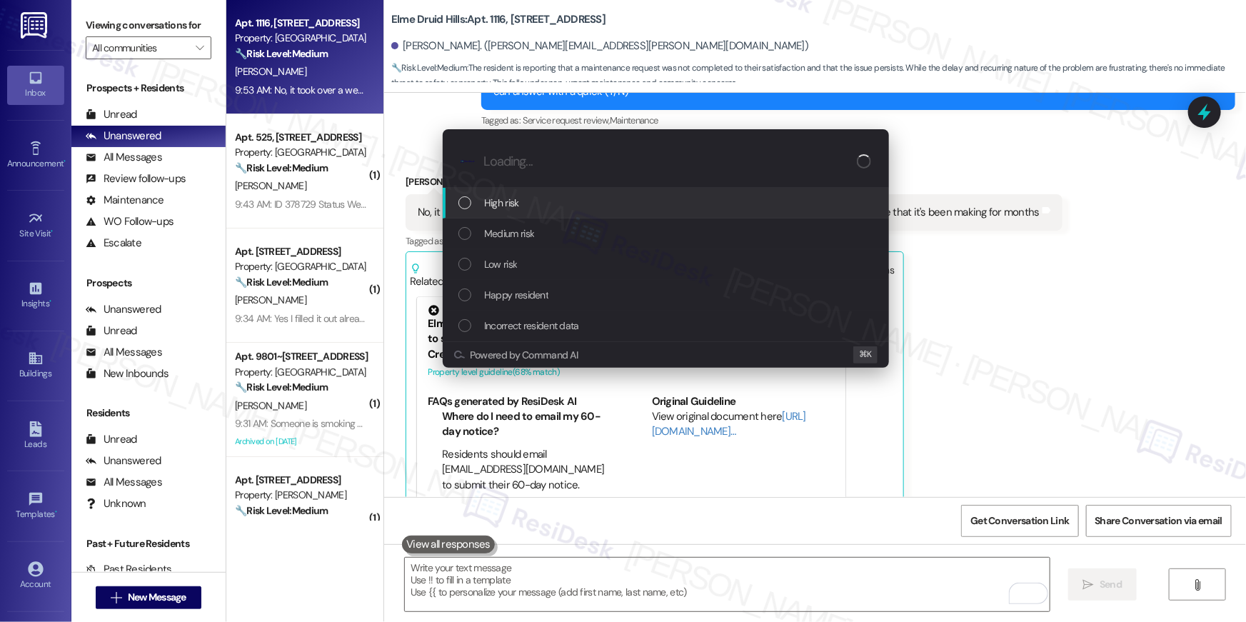
click at [515, 211] on div "High risk" at bounding box center [666, 203] width 446 height 31
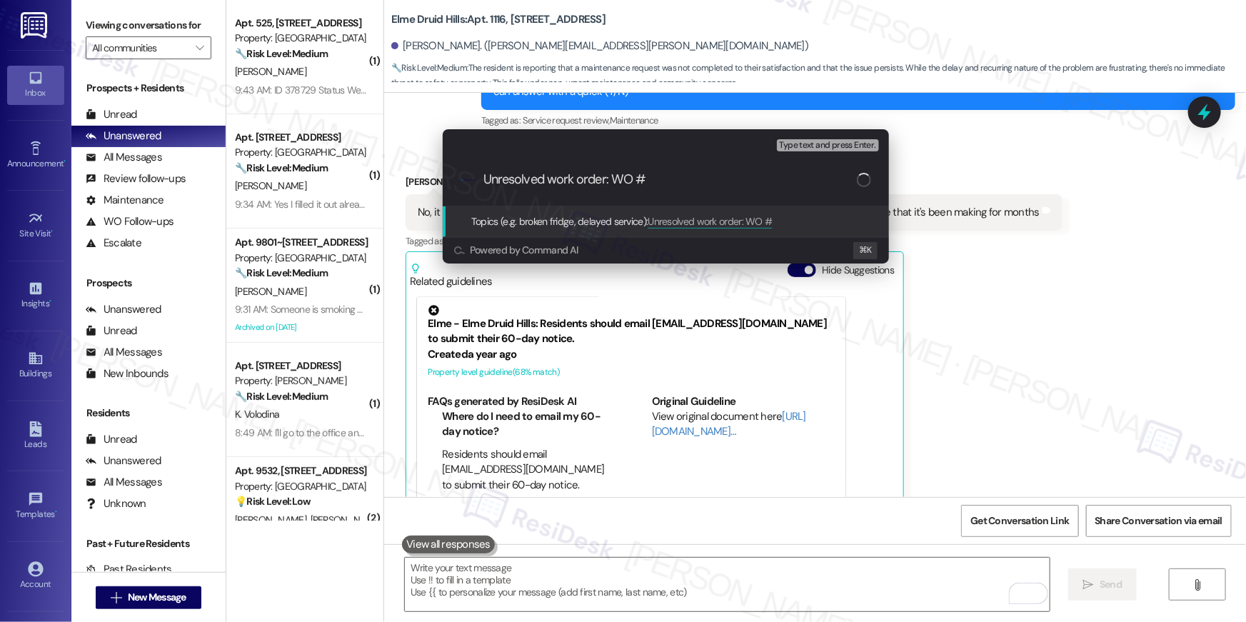
paste input "386077"
type input "Unresolved work order: WO # 386077"
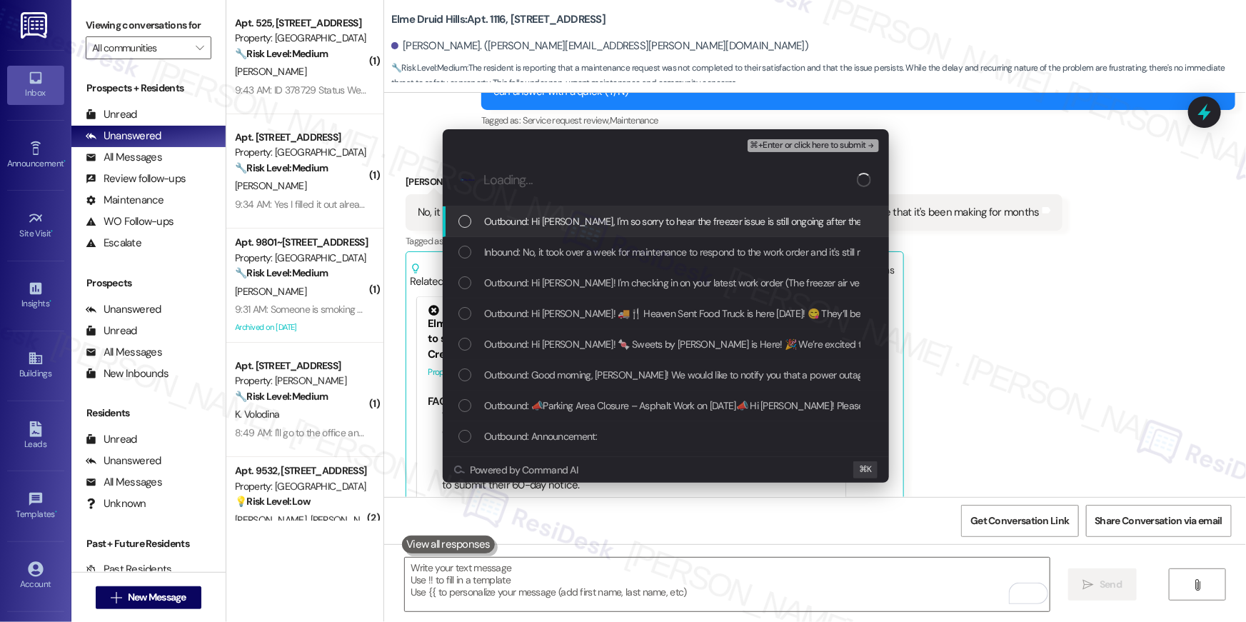
click at [583, 228] on span "Outbound: Hi Gretta, I'm so sorry to hear the freezer issue is still ongoing af…" at bounding box center [874, 221] width 780 height 16
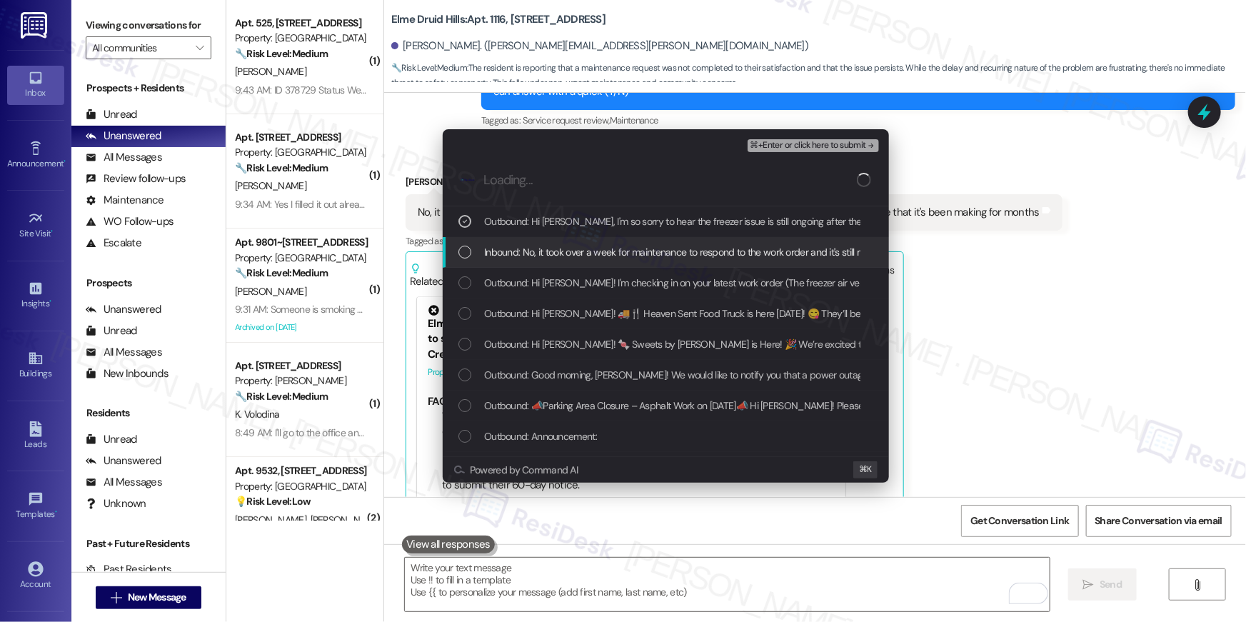
click at [581, 248] on span "Inbound: No, it took over a week for maintenance to respond to the work order a…" at bounding box center [785, 252] width 603 height 16
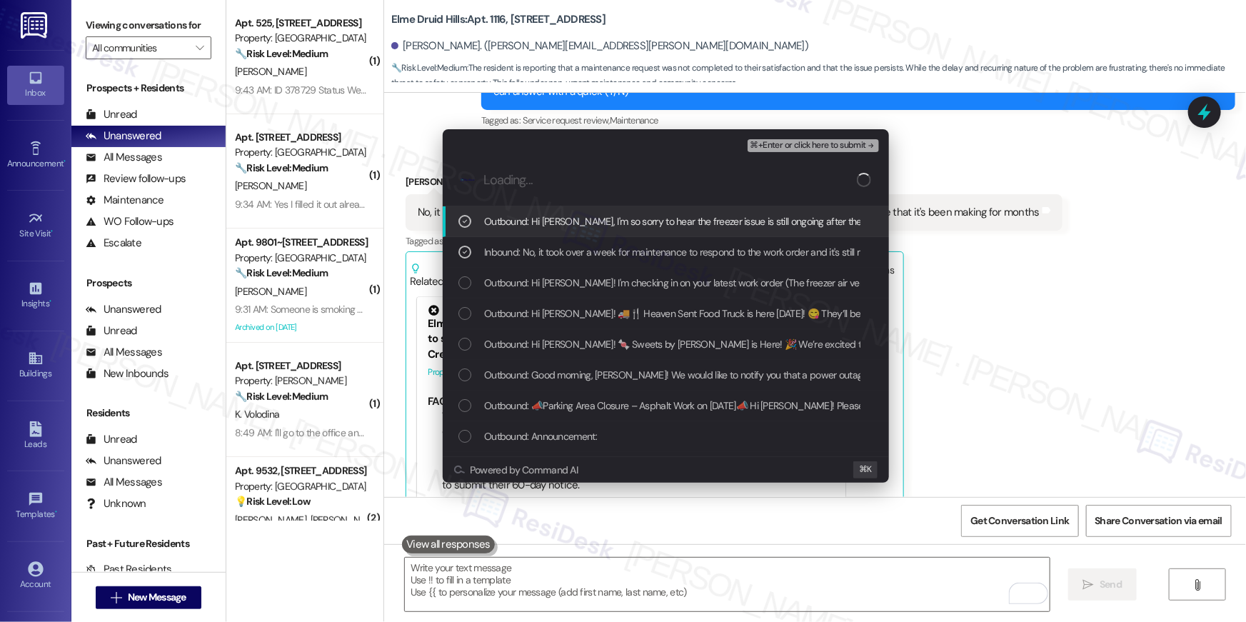
click at [560, 276] on span "Outbound: Hi Gretta! I'm checking in on your latest work order (The freezer air…" at bounding box center [891, 283] width 814 height 16
click at [791, 141] on span "⌘+Enter or click here to submit" at bounding box center [808, 146] width 116 height 10
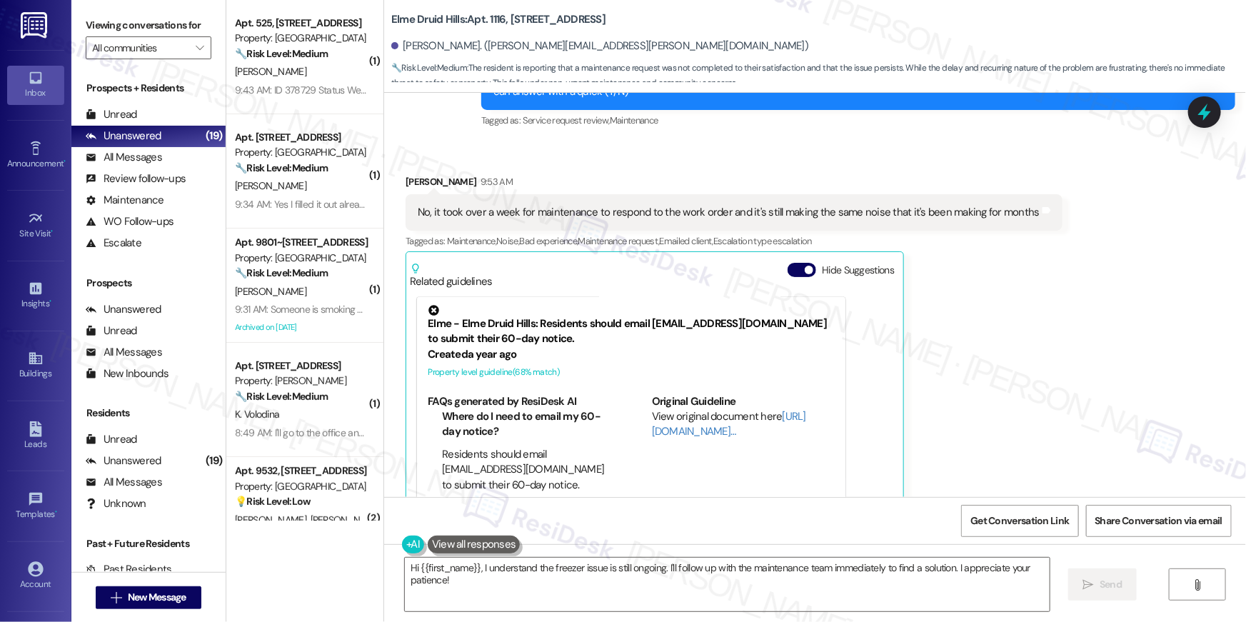
scroll to position [1421, 0]
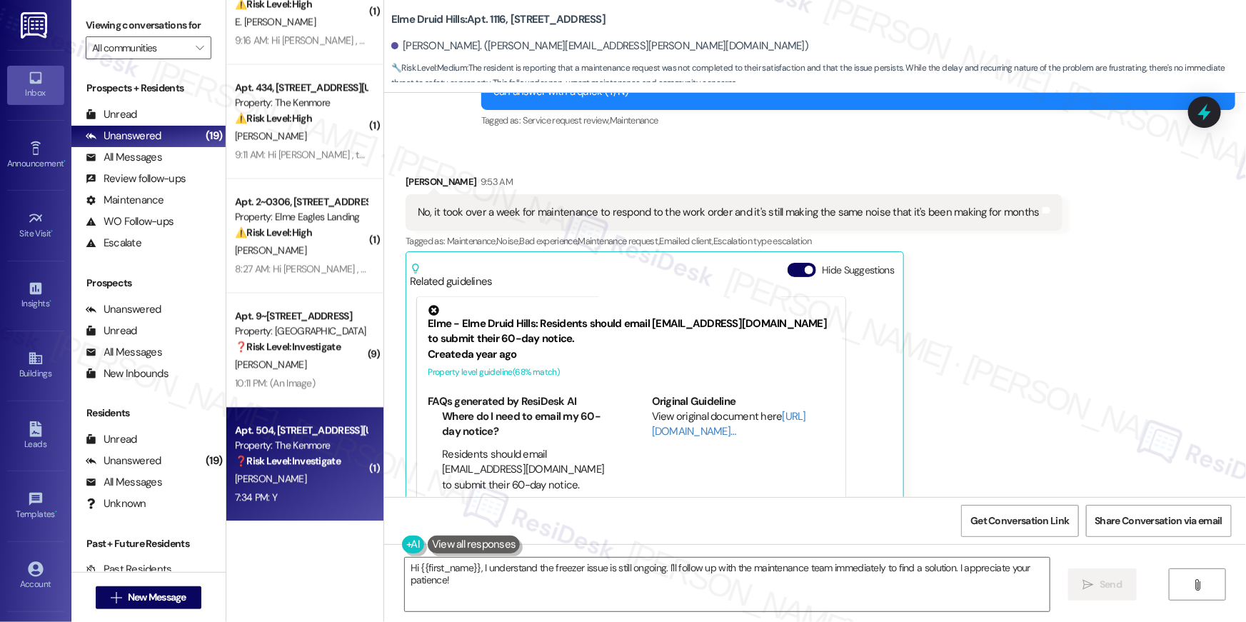
click at [321, 457] on strong "❓ Risk Level: Investigate" at bounding box center [288, 460] width 106 height 13
type textarea "Fetching suggested responses. Please feel free to read through the conversation…"
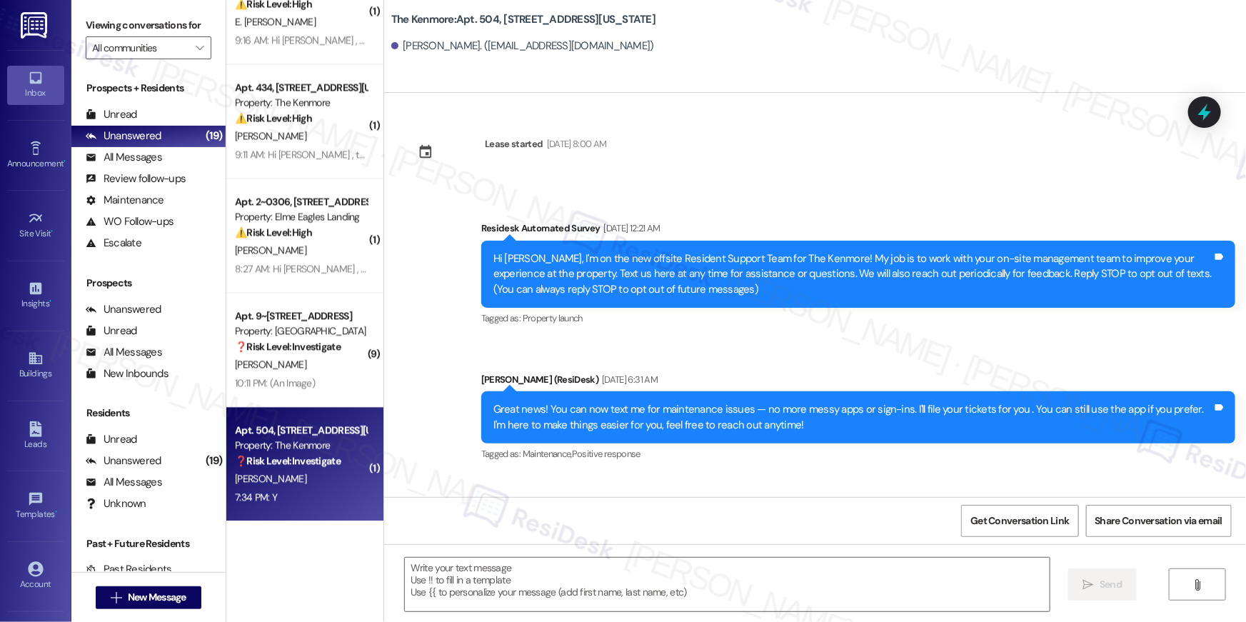
scroll to position [4265, 0]
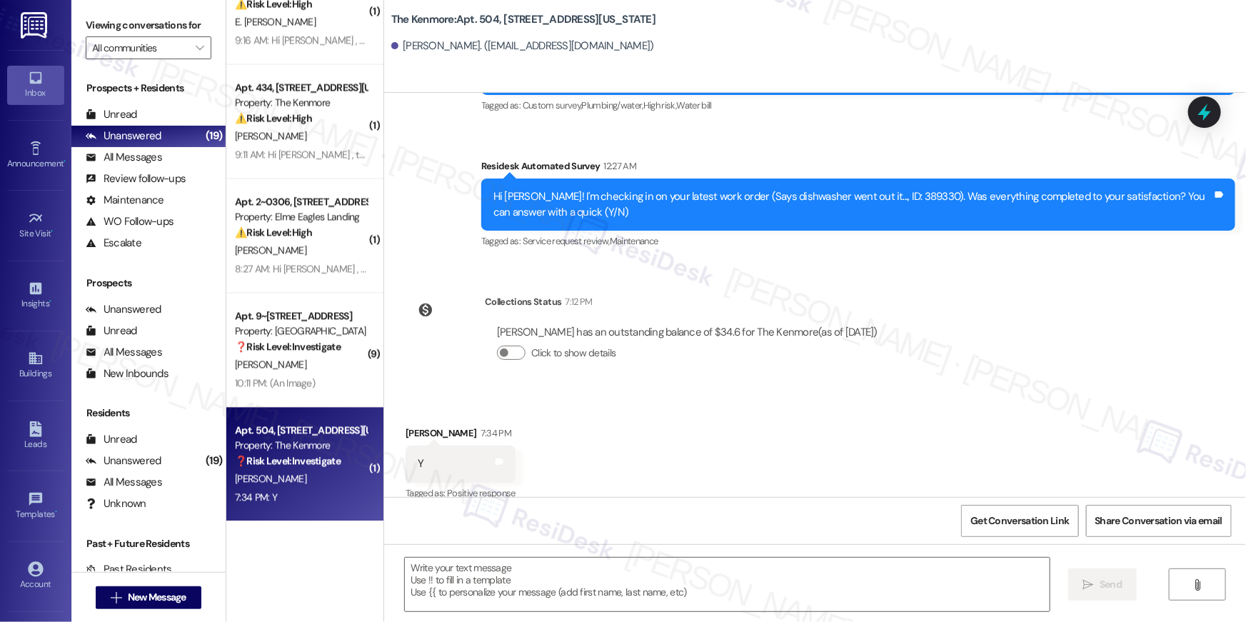
type textarea "Fetching suggested responses. Please feel free to read through the conversation…"
click at [872, 575] on textarea at bounding box center [727, 585] width 645 height 54
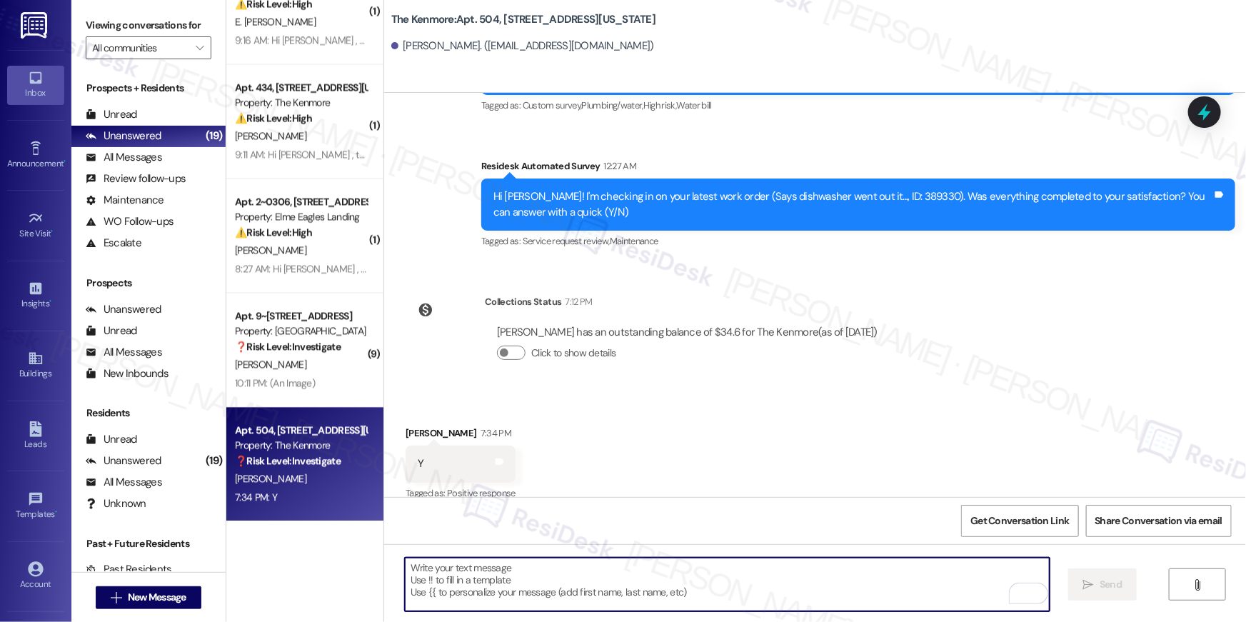
click at [575, 573] on textarea "To enrich screen reader interactions, please activate Accessibility in Grammarl…" at bounding box center [727, 585] width 645 height 54
paste textarea "Hi {{first_name}}, I’m so glad to hear your work order is all taken care of! If…"
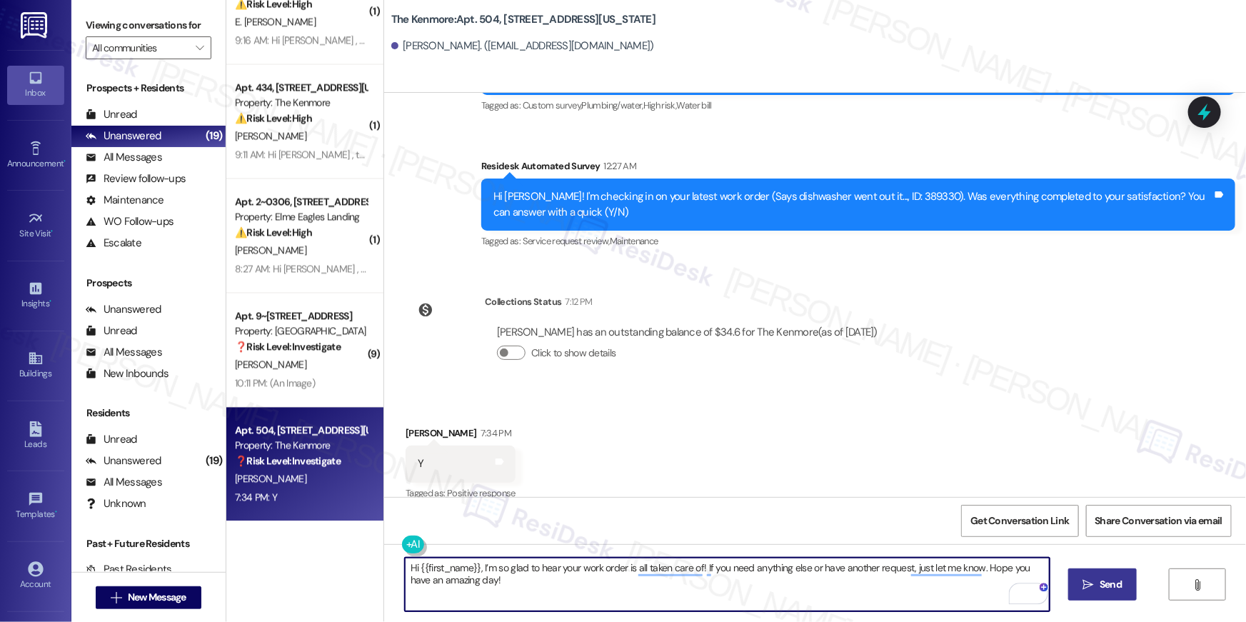
type textarea "Hi {{first_name}}, I’m so glad to hear your work order is all taken care of! If…"
click at [1107, 581] on span "Send" at bounding box center [1110, 584] width 22 height 15
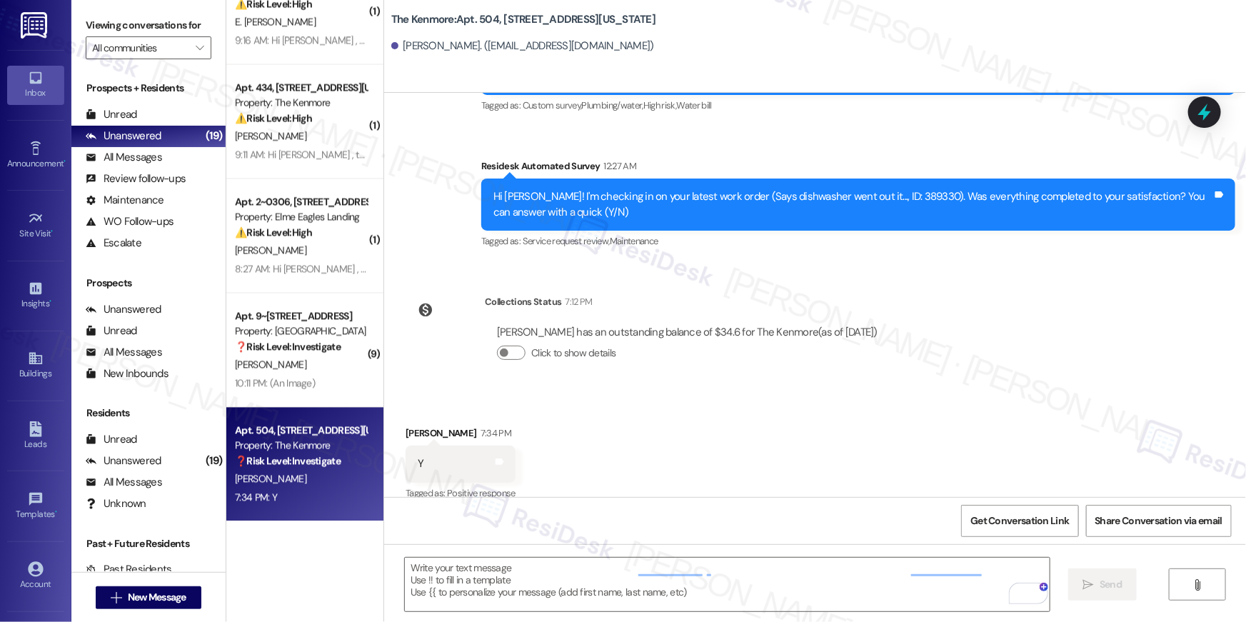
scroll to position [4264, 0]
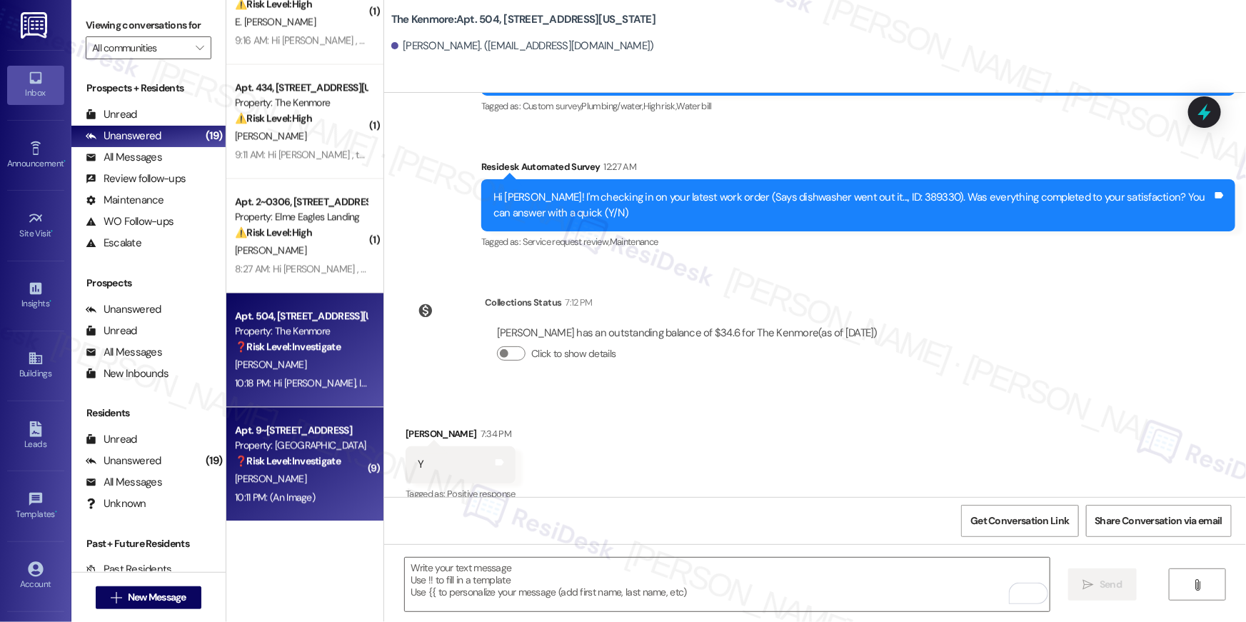
click at [277, 463] on strong "❓ Risk Level: Investigate" at bounding box center [288, 460] width 106 height 13
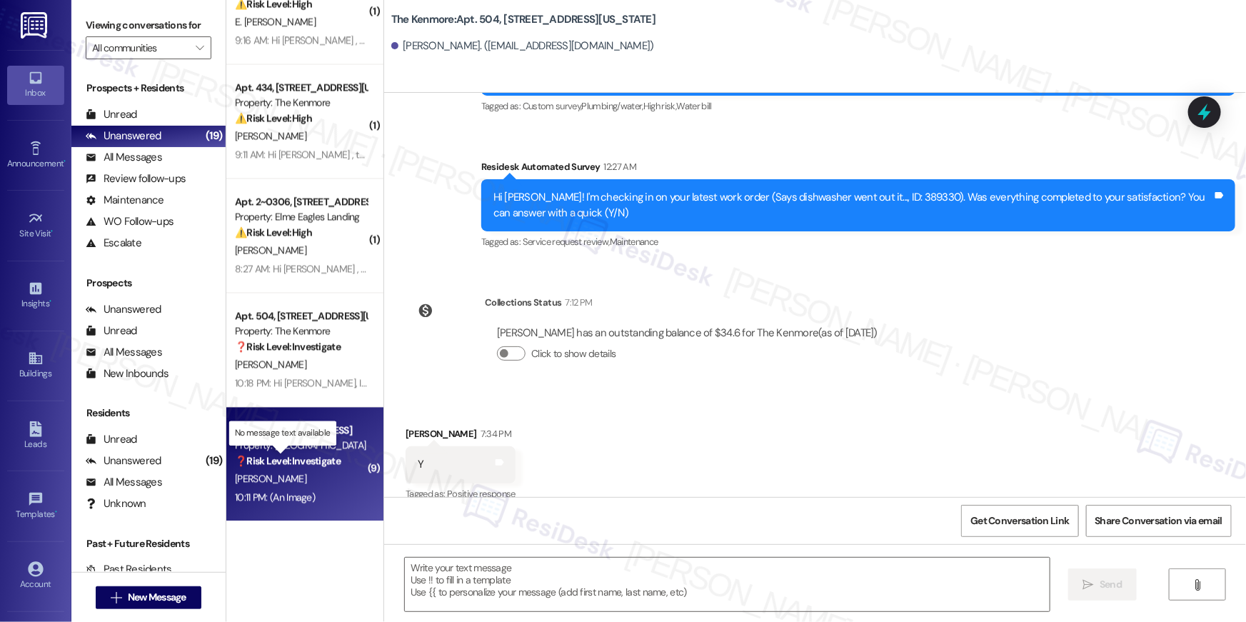
type textarea "Fetching suggested responses. Please feel free to read through the conversation…"
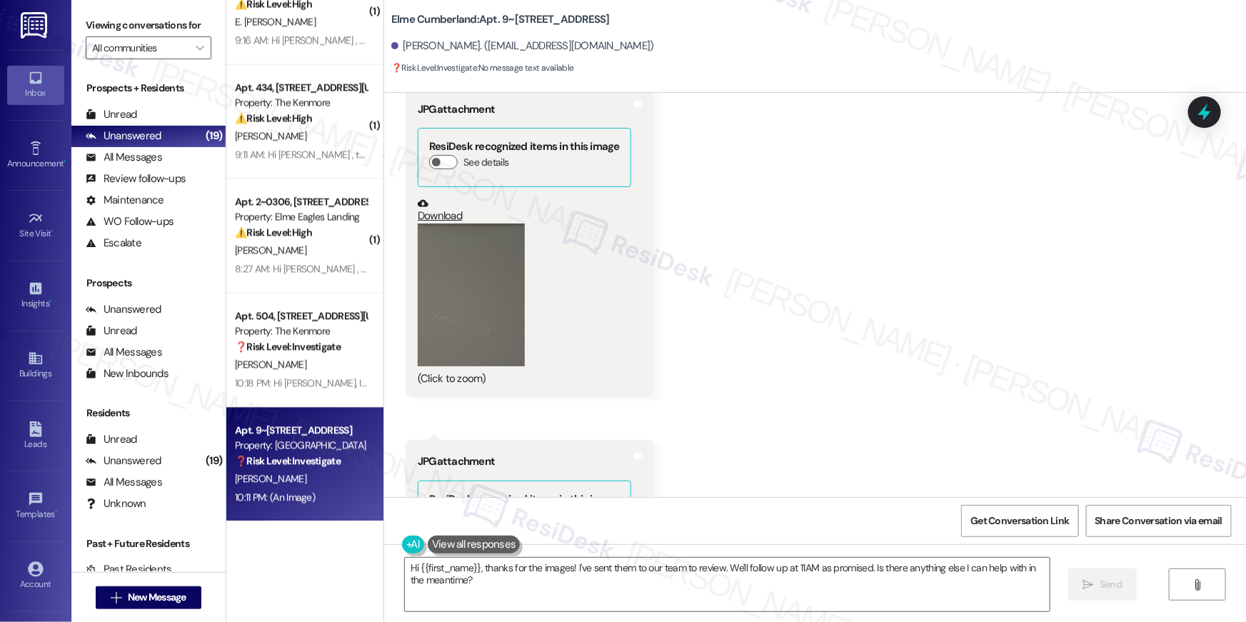
scroll to position [13014, 0]
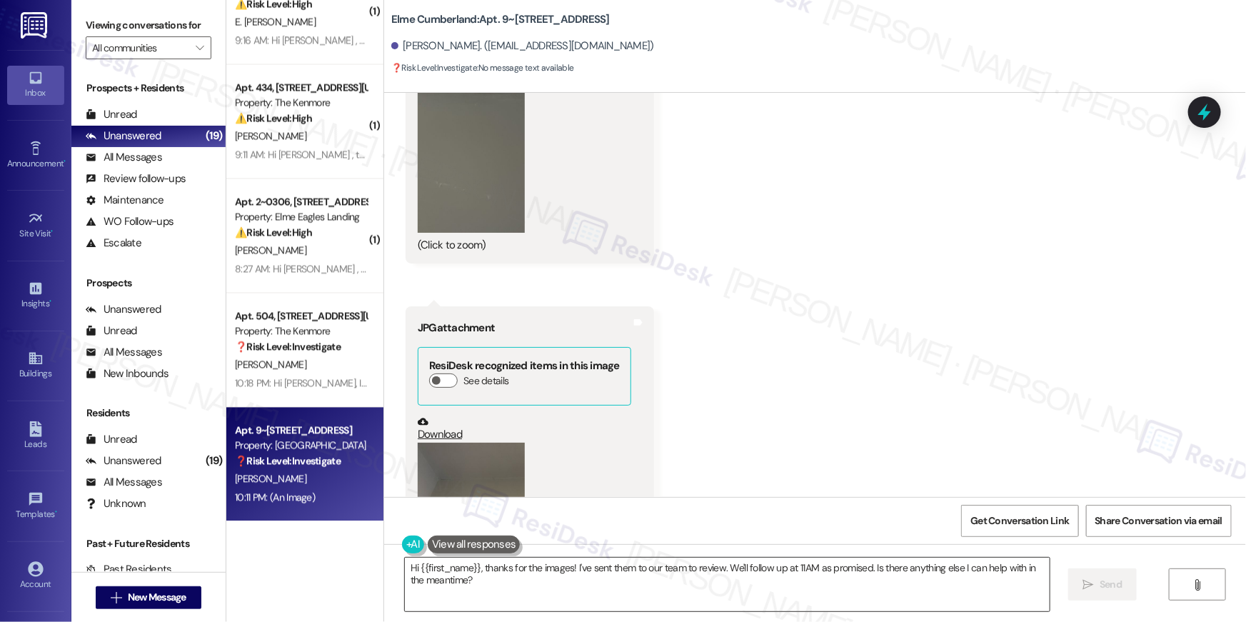
click at [668, 583] on textarea "Hi {{first_name}}, thanks for the images! I've sent them to our team to review.…" at bounding box center [727, 585] width 645 height 54
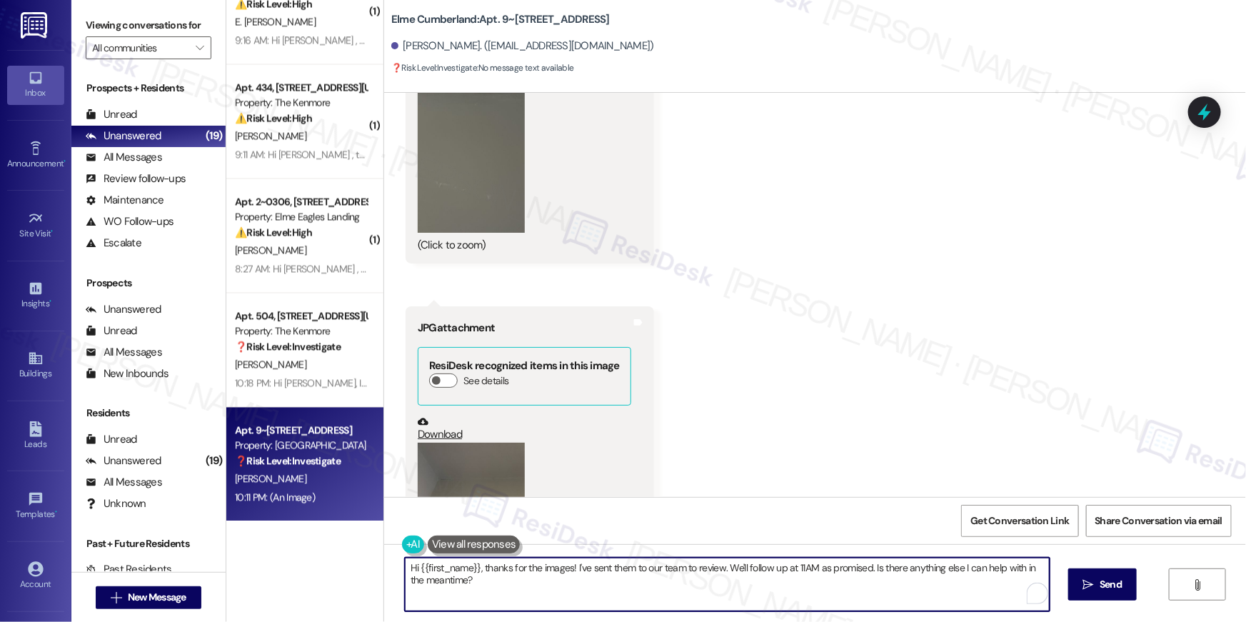
click at [668, 583] on textarea "Hi {{first_name}}, thanks for the images! I've sent them to our team to review.…" at bounding box center [727, 585] width 645 height 54
click at [660, 583] on textarea "Hi {{first_name}}, thanks for the images! I've sent them to our team to review.…" at bounding box center [727, 585] width 645 height 54
drag, startPoint x: 570, startPoint y: 568, endPoint x: 583, endPoint y: 597, distance: 32.0
click at [583, 597] on textarea "Hi {{first_name}}, thanks for the images! I've sent them to our team to review.…" at bounding box center [727, 585] width 645 height 54
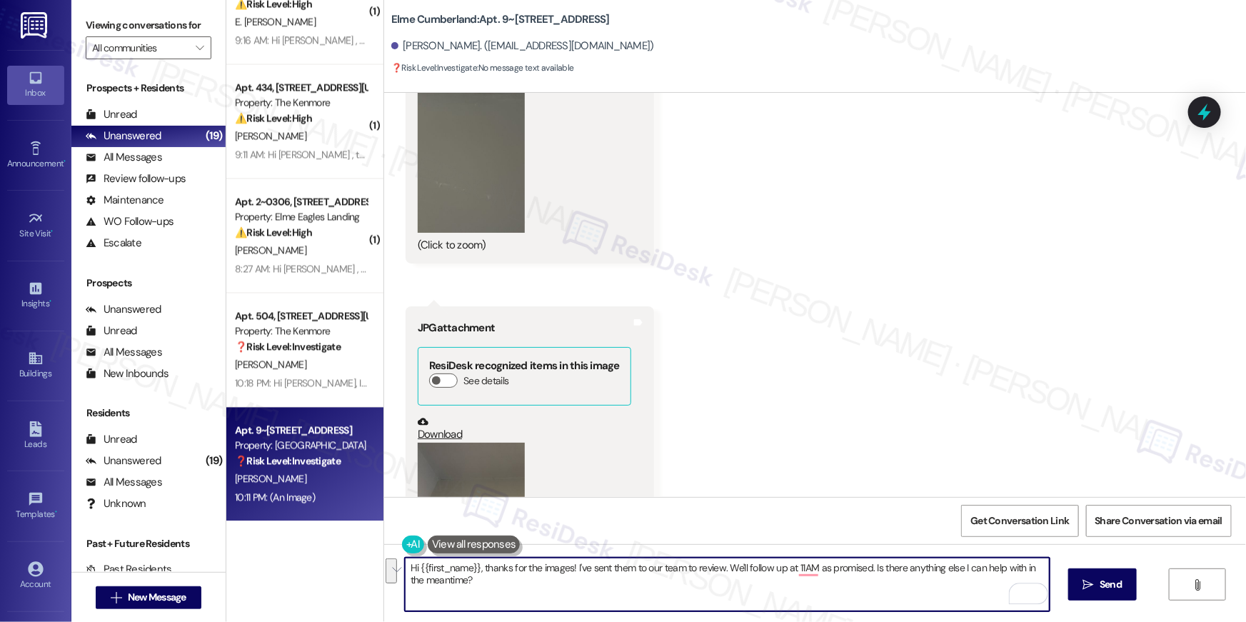
drag, startPoint x: 568, startPoint y: 569, endPoint x: 581, endPoint y: 598, distance: 32.3
click at [581, 598] on textarea "Hi {{first_name}}, thanks for the images! I've sent them to our team to review.…" at bounding box center [727, 585] width 645 height 54
click at [815, 568] on textarea "Hi {{first_name}}, thanks for the images! Can you tell me more about it, so I k…" at bounding box center [727, 585] width 645 height 54
type textarea "Hi {{first_name}}, thanks for the images! Can you tell me more about it, so I k…"
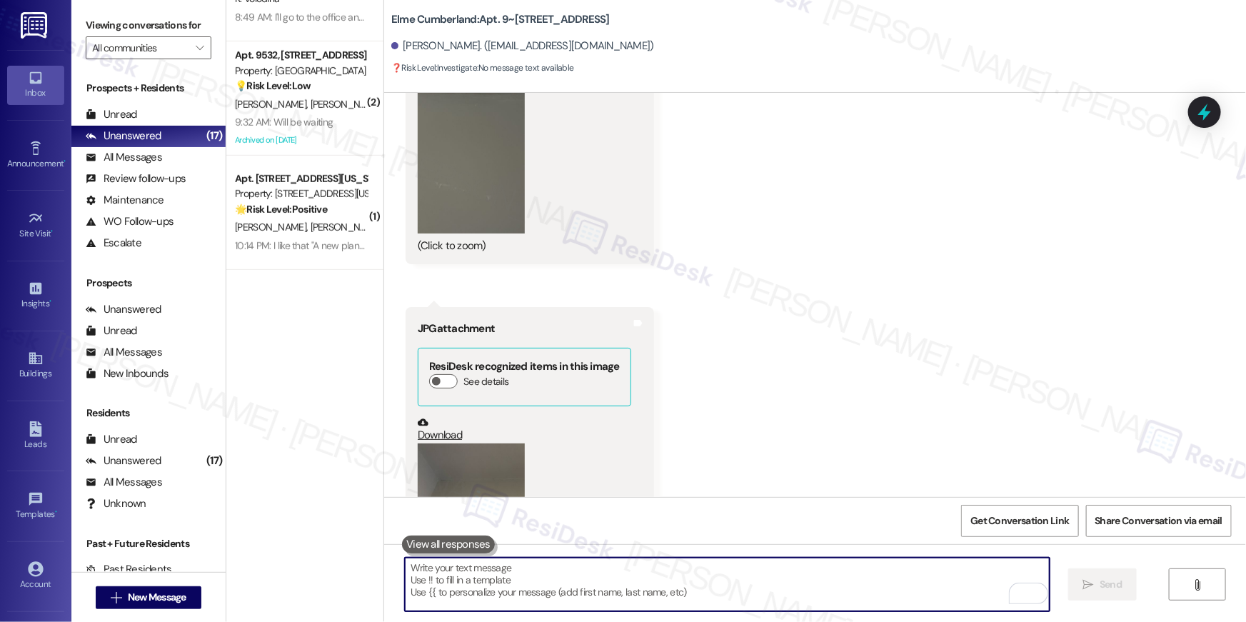
scroll to position [0, 0]
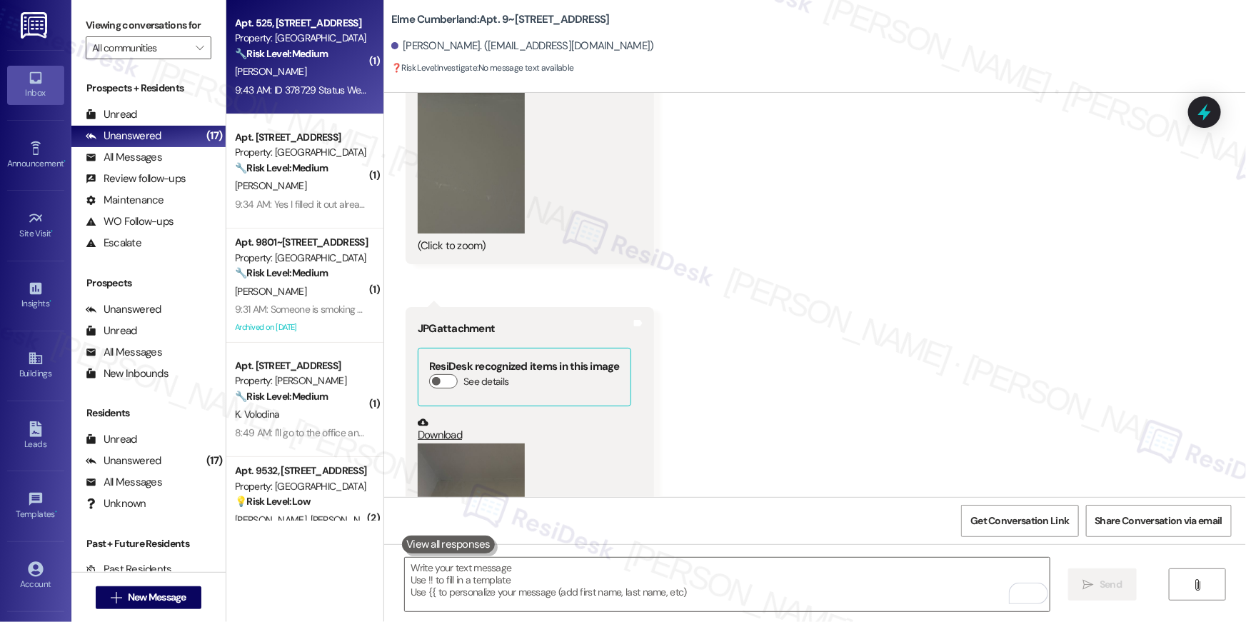
click at [303, 71] on div "J. Byrd" at bounding box center [300, 72] width 135 height 18
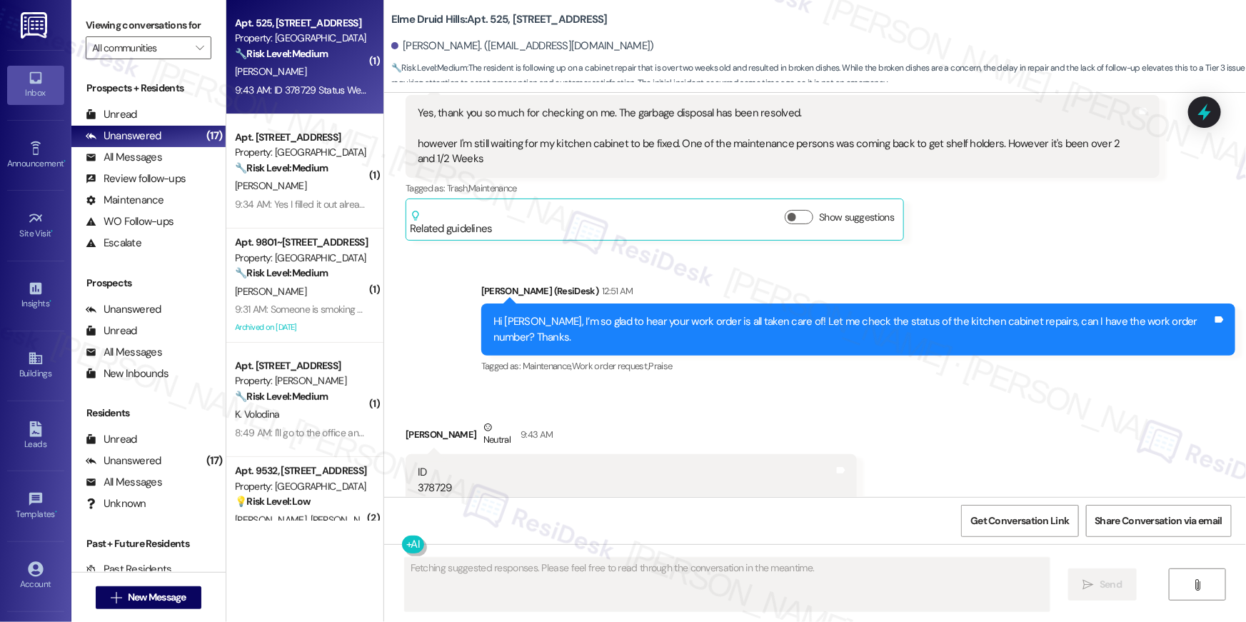
scroll to position [34679, 0]
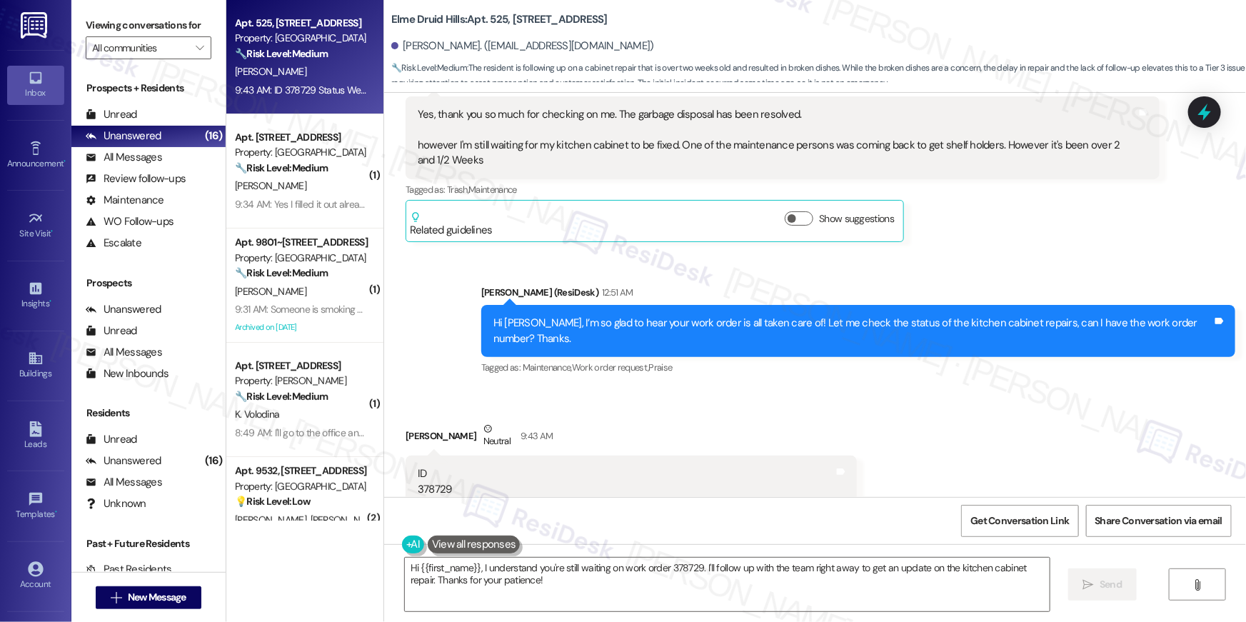
click at [428, 466] on div "ID 378729 Status Web Requested on Saturday, July 19, 2025 at 9:54 PM Descriptio…" at bounding box center [529, 519] width 222 height 107
copy div "378729"
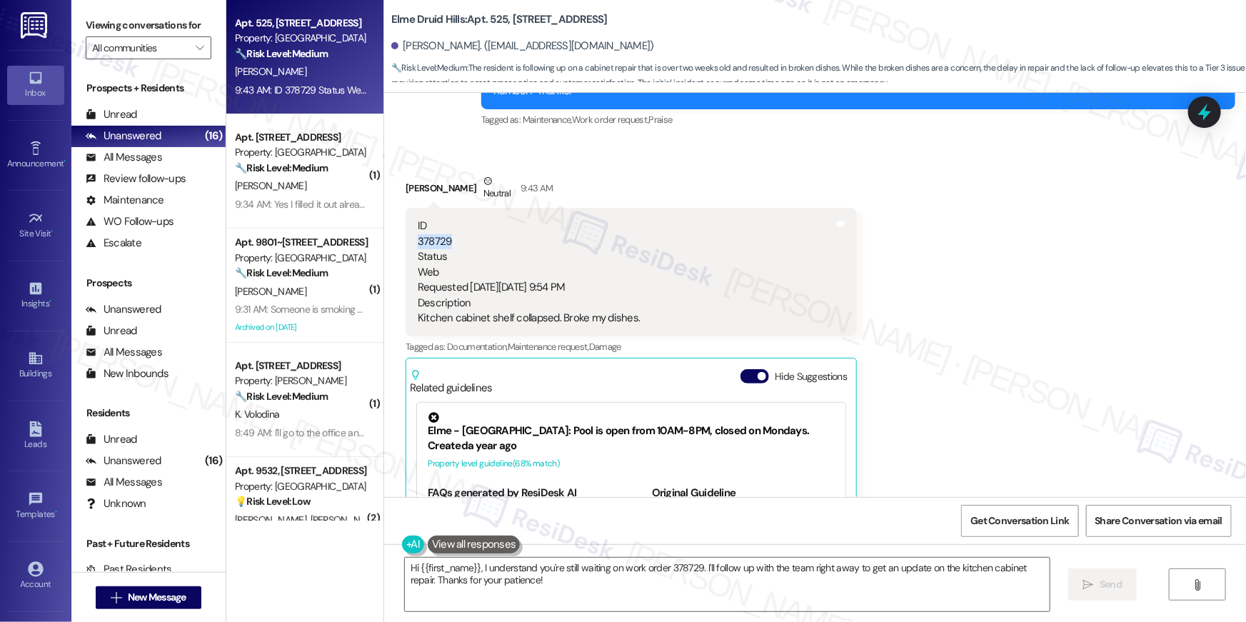
scroll to position [34926, 0]
click at [722, 584] on textarea "Hi {{first_name}}, I understand you're still waiting on work order 378729. I'll…" at bounding box center [727, 585] width 645 height 54
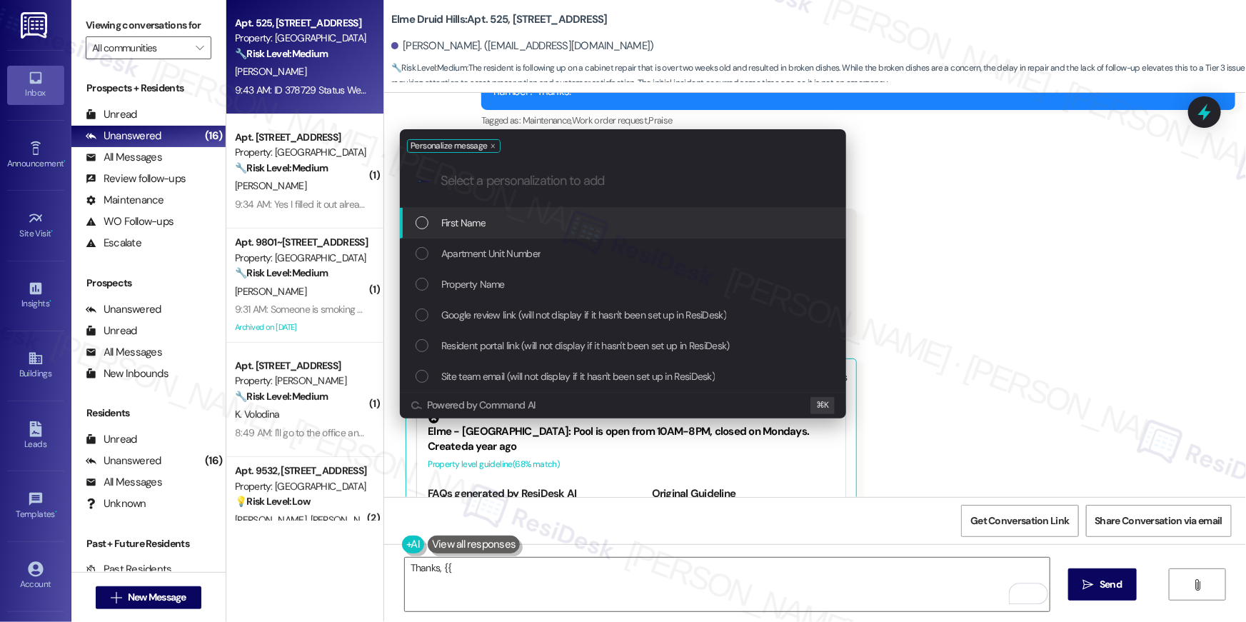
click at [633, 215] on div "First Name" at bounding box center [624, 223] width 418 height 16
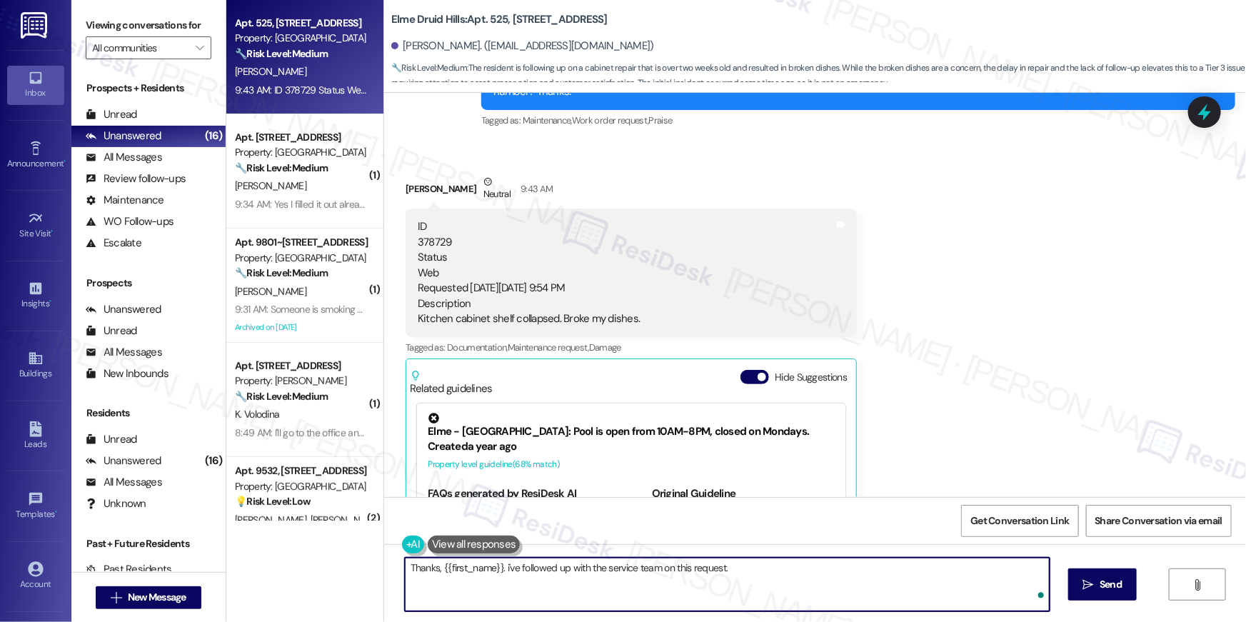
type textarea "Thanks, {{first_name}}. i've followed up with the service team on this request."
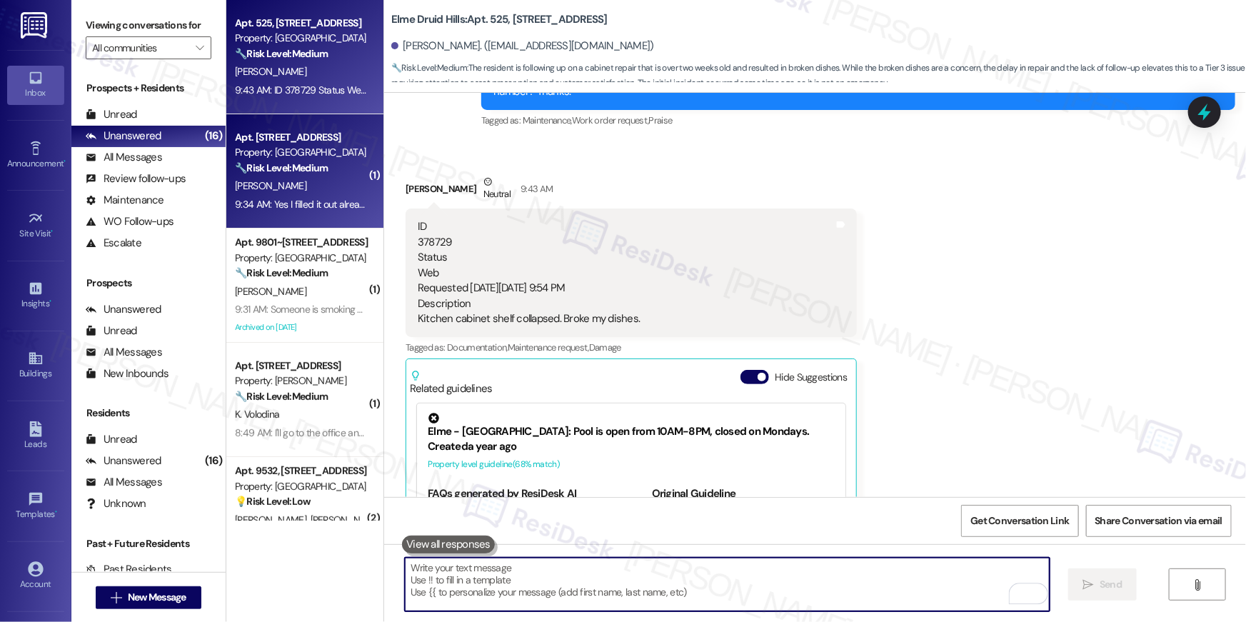
scroll to position [34968, 0]
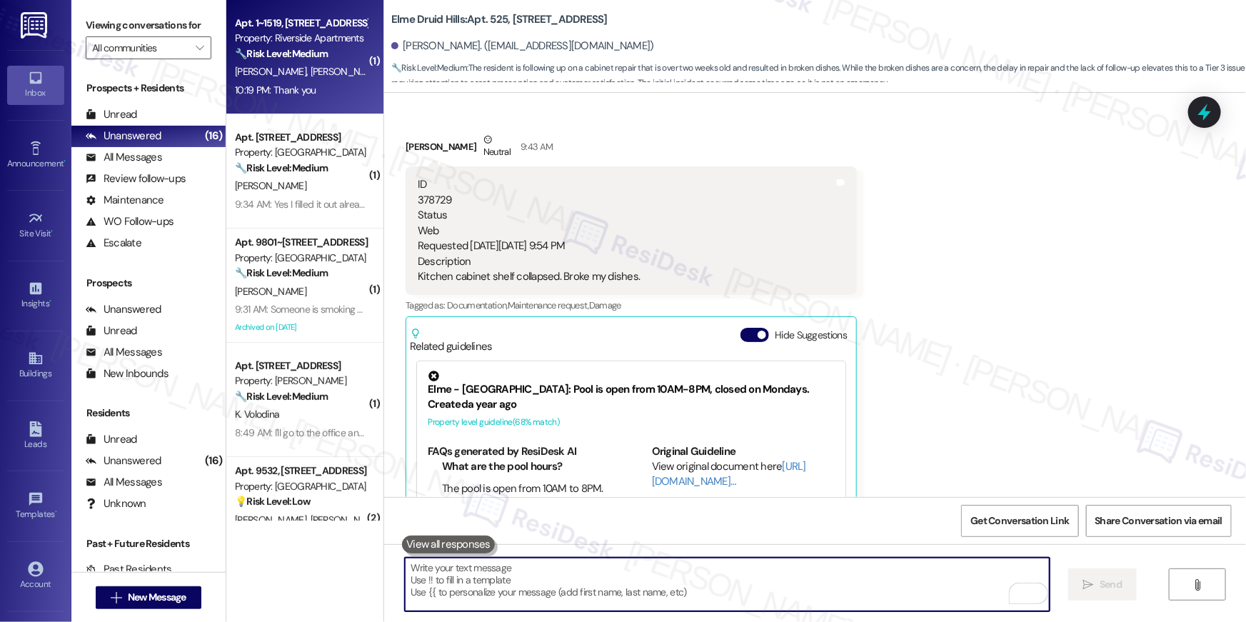
click at [339, 69] on div "H. Khan Z. Jelani S. Jelani" at bounding box center [300, 72] width 135 height 18
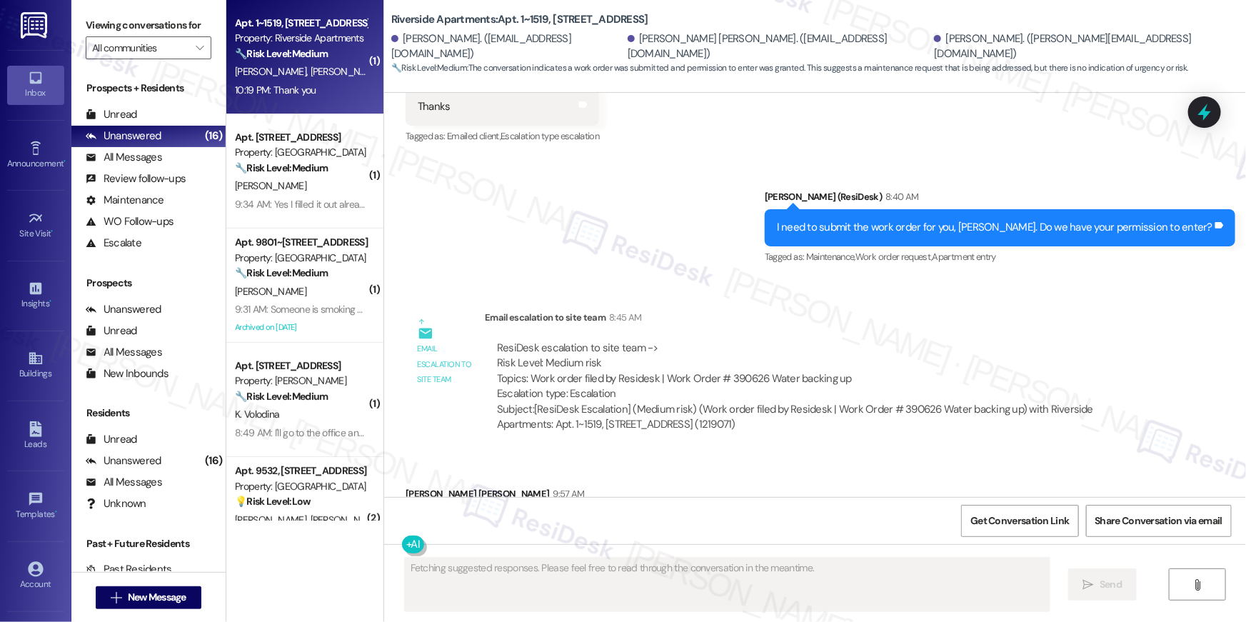
scroll to position [6242, 0]
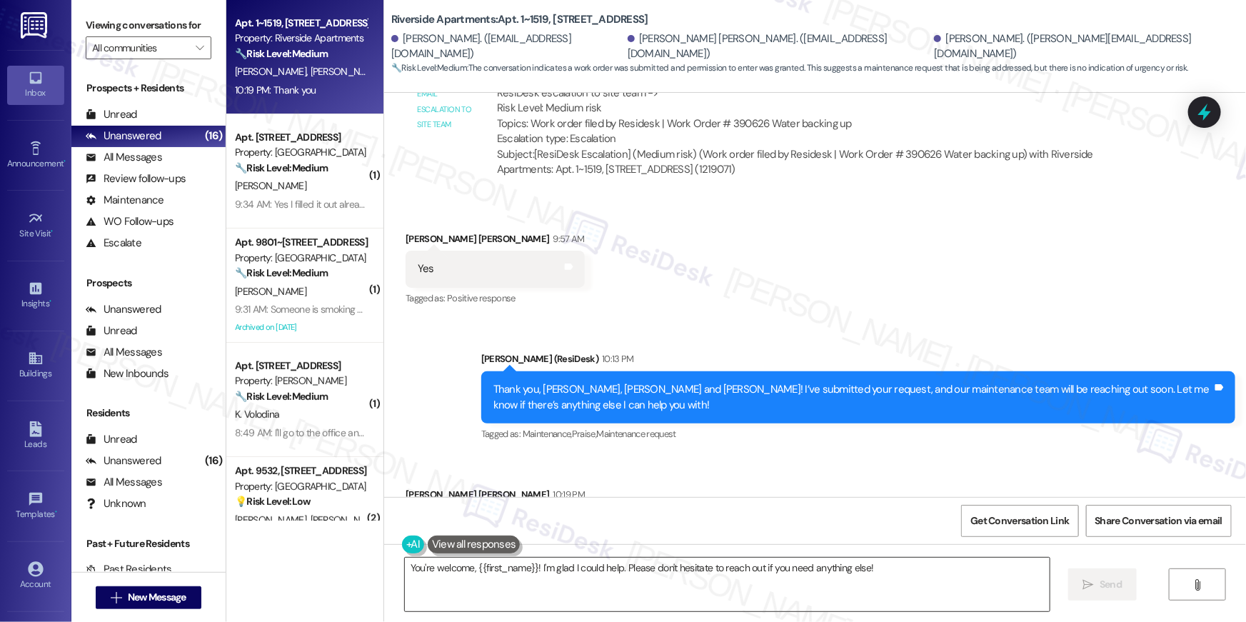
click at [680, 584] on textarea "You're welcome, {{first_name}}! I'm glad I could help. Please don't hesitate to…" at bounding box center [727, 585] width 645 height 54
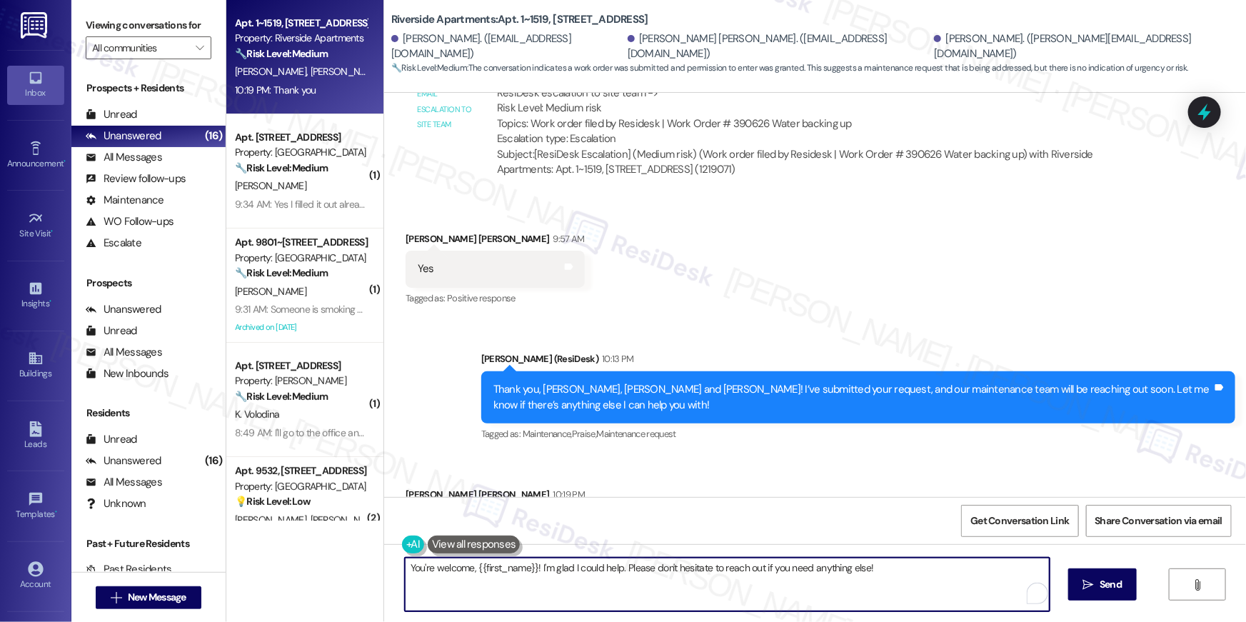
click at [680, 584] on textarea "You're welcome, {{first_name}}! I'm glad I could help. Please don't hesitate to…" at bounding box center [727, 585] width 645 height 54
click at [734, 590] on textarea "You're welcome, {{first_name}}! I'm glad I could help. Please don't hesitate to…" at bounding box center [727, 585] width 645 height 54
drag, startPoint x: 925, startPoint y: 580, endPoint x: 533, endPoint y: 570, distance: 392.0
click at [533, 570] on textarea "You're welcome, {{first_name}}! I'm glad I could help. Please don't hesitate to…" at bounding box center [727, 585] width 645 height 54
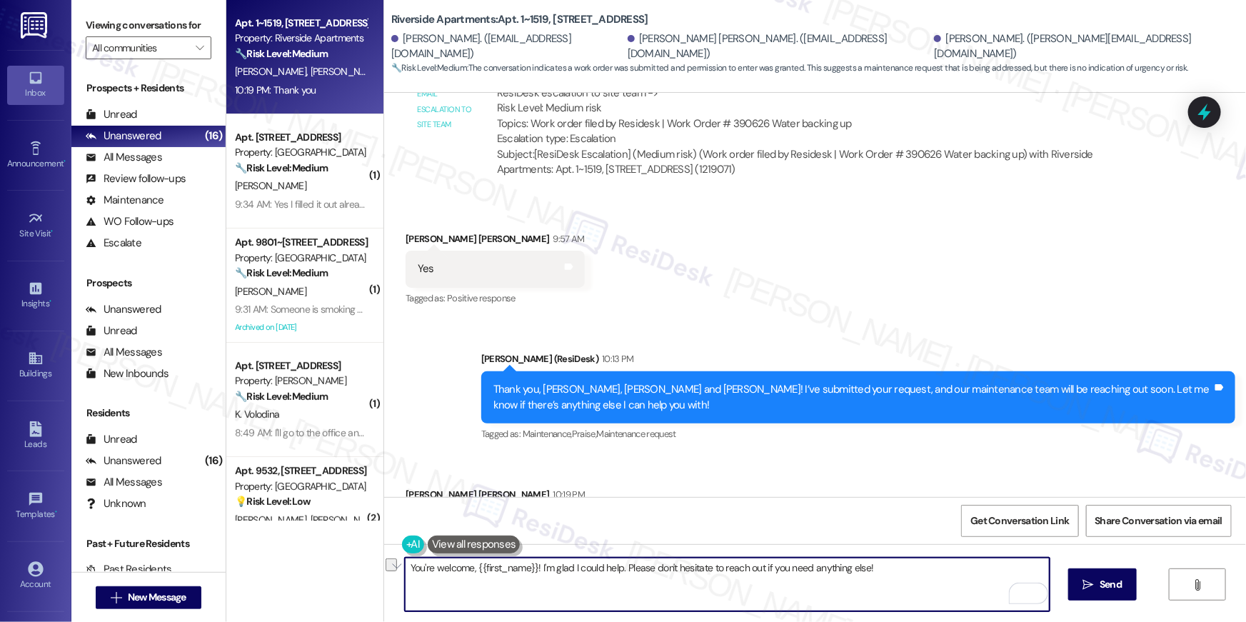
type textarea "You're welcome, {{first_name}}!"
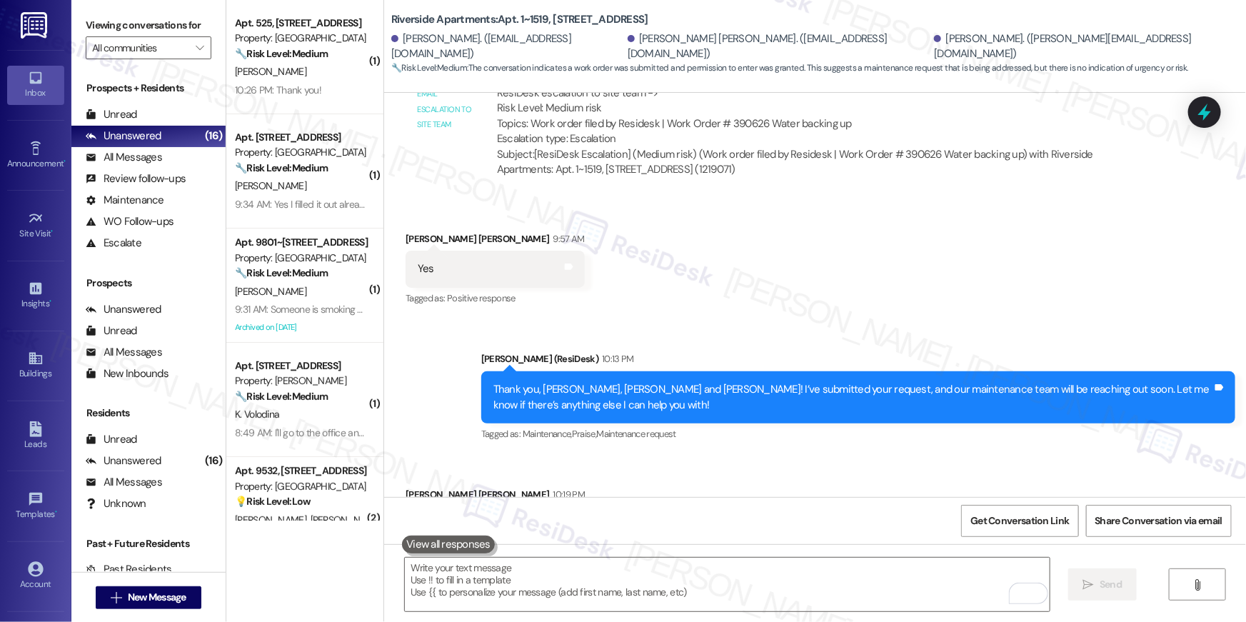
click at [719, 455] on div "Received via SMS Zahid Ullah Jelani 10:19 PM Thank you Tags and notes Tagged as…" at bounding box center [815, 515] width 862 height 121
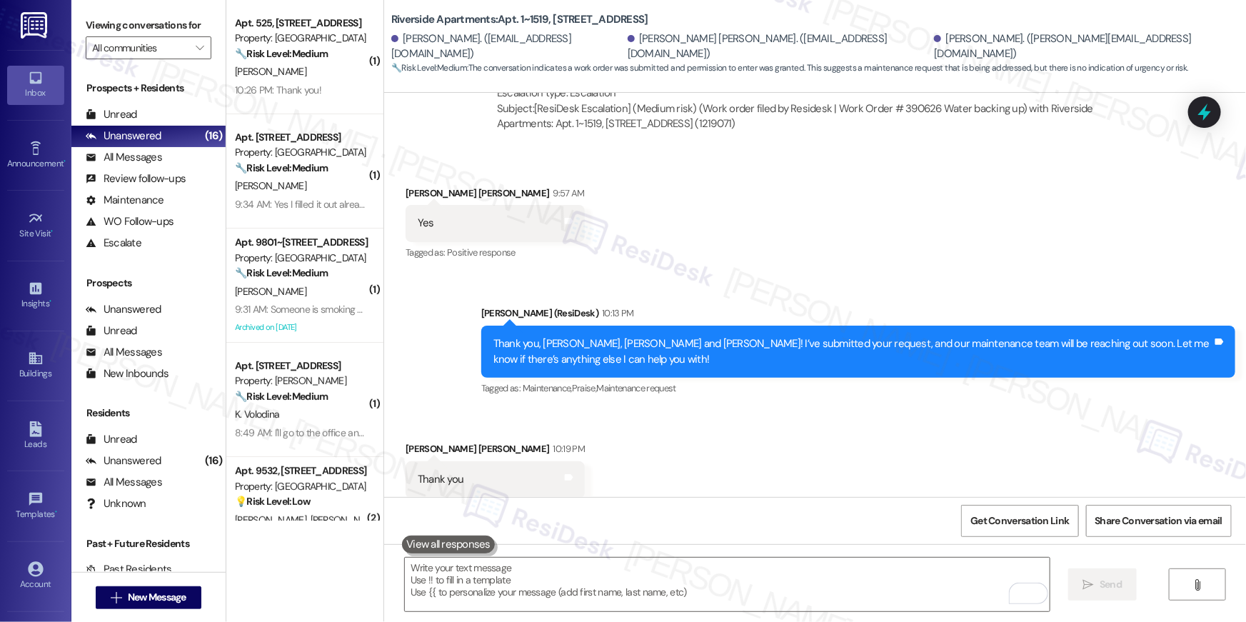
scroll to position [6342, 0]
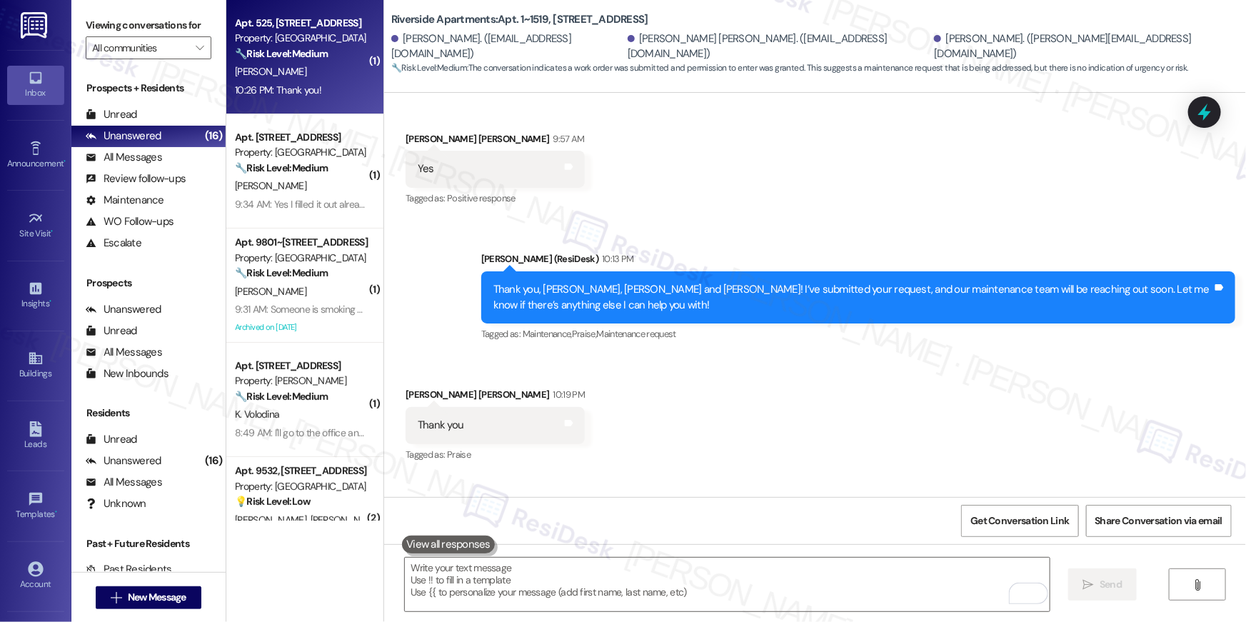
click at [272, 90] on div "10:26 PM: Thank you! 10:26 PM: Thank you!" at bounding box center [278, 90] width 86 height 13
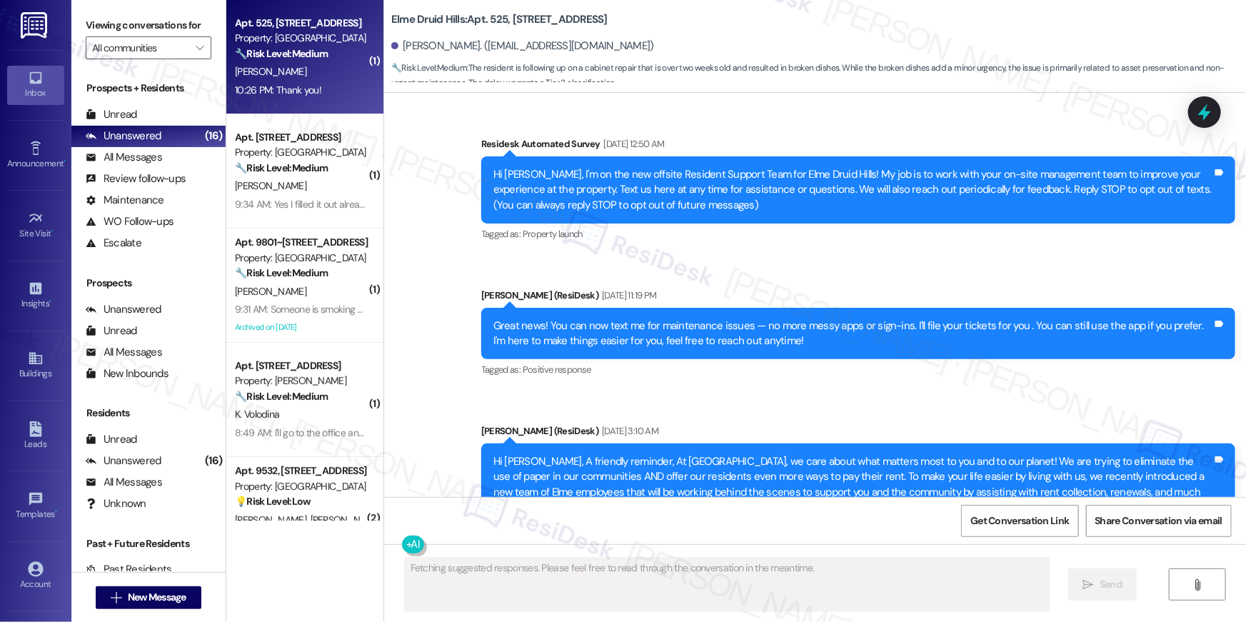
scroll to position [34960, 0]
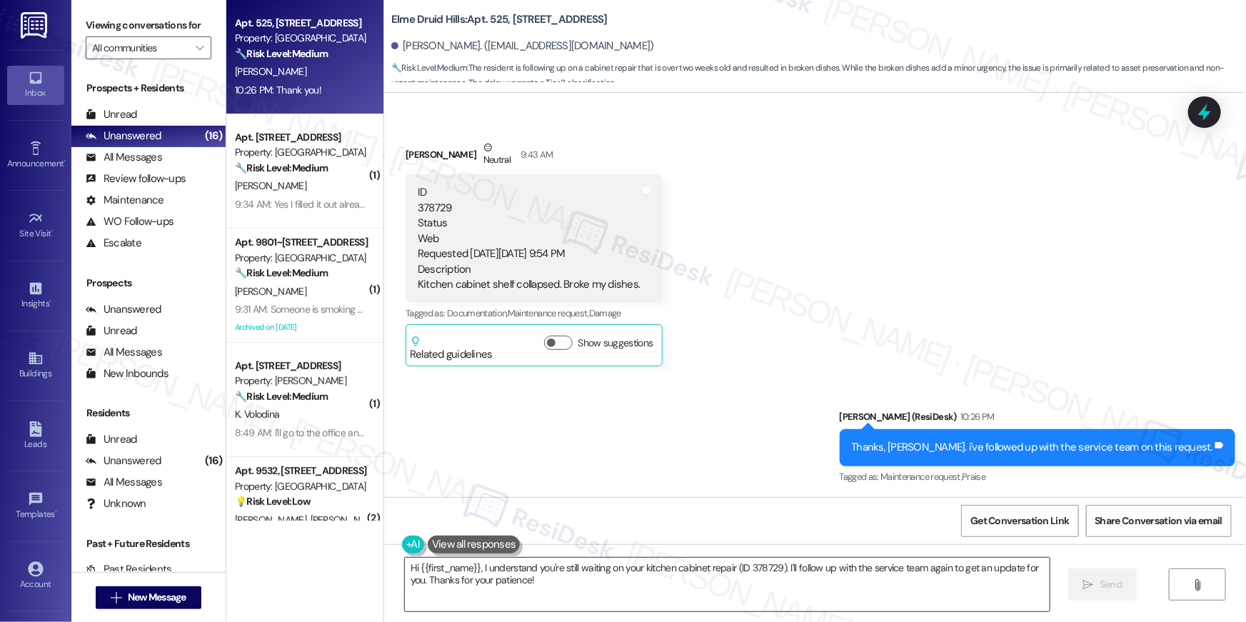
click at [567, 589] on textarea "Hi {{first_name}}, I understand you're still waiting on your kitchen cabinet re…" at bounding box center [727, 585] width 645 height 54
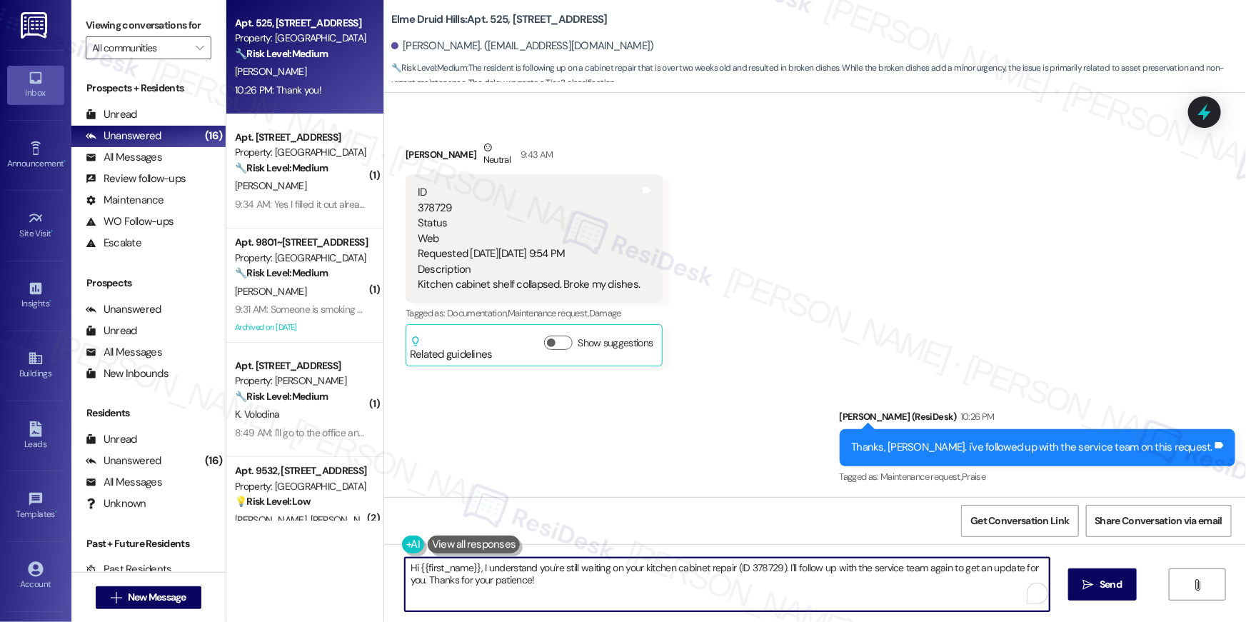
click at [567, 589] on textarea "Hi {{first_name}}, I understand you're still waiting on your kitchen cabinet re…" at bounding box center [727, 585] width 645 height 54
drag, startPoint x: 567, startPoint y: 589, endPoint x: 579, endPoint y: 573, distance: 19.8
click at [568, 589] on textarea "Hi {{first_name}}, I understand you're still waiting on your kitchen cabinet re…" at bounding box center [727, 585] width 645 height 54
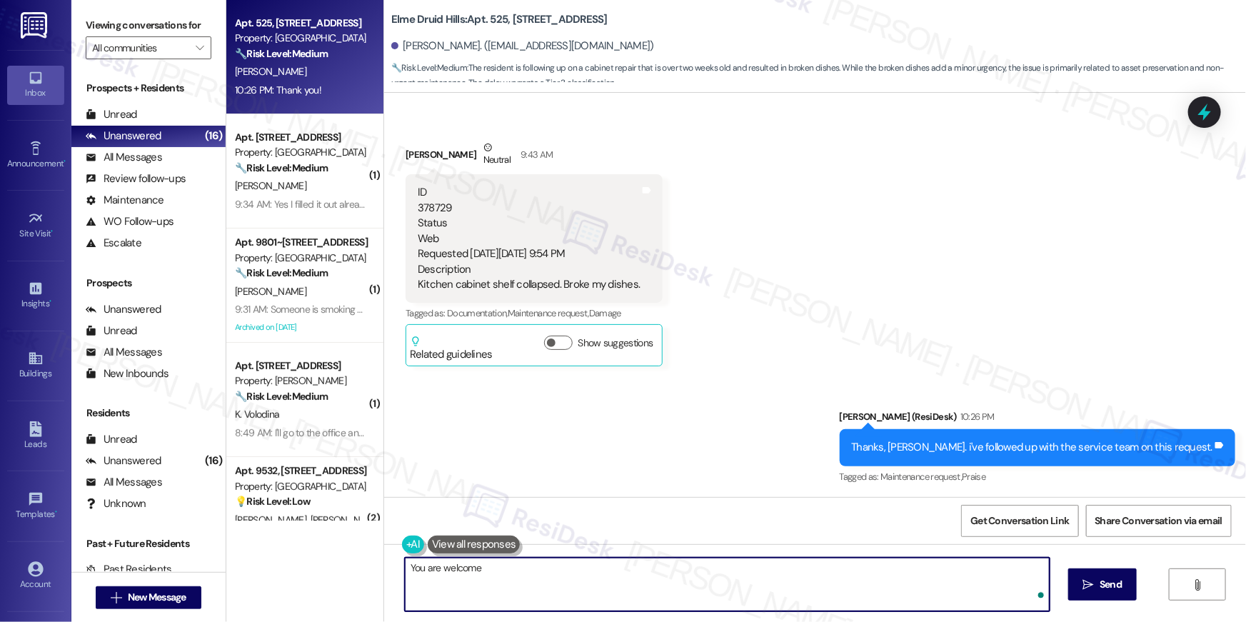
type textarea "You are welcome!"
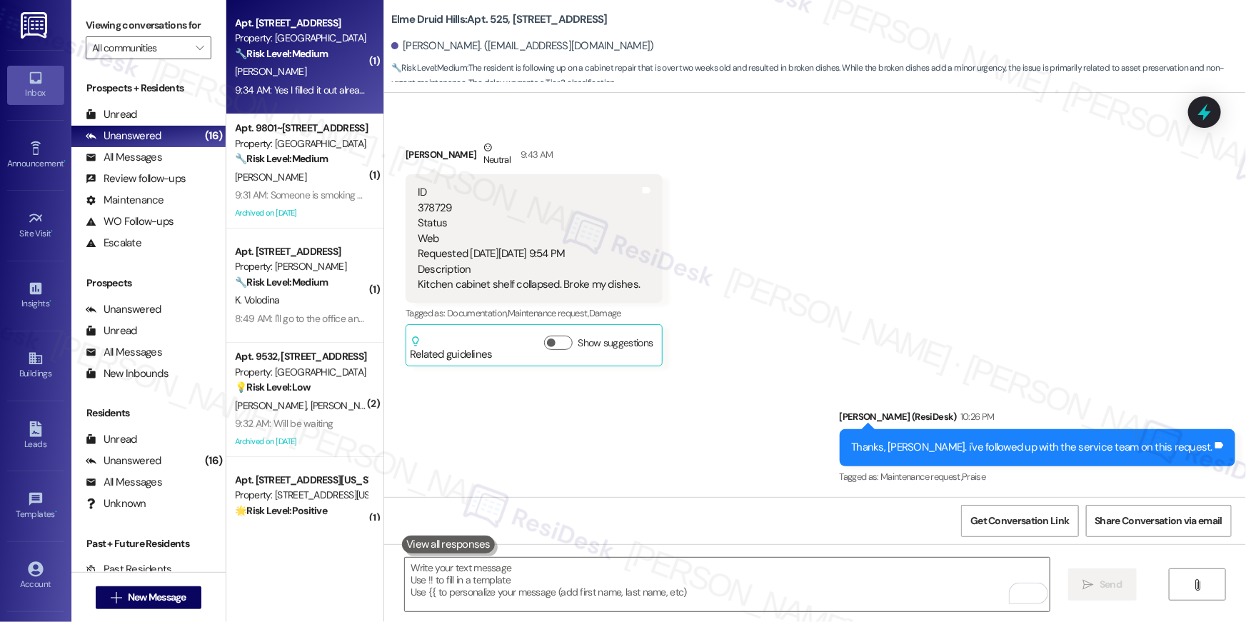
click at [298, 104] on div "Apt. 415, 2696 N Druid Hills Rd Property: Elme Druid Hills 🔧 Risk Level: Medium…" at bounding box center [304, 57] width 157 height 114
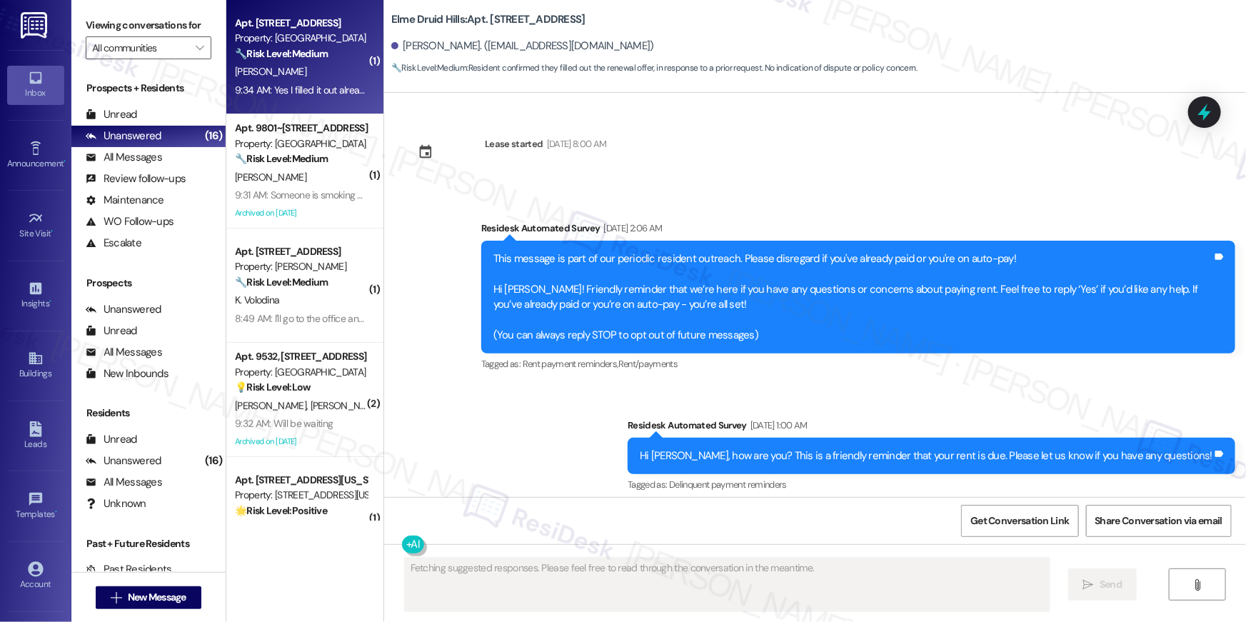
scroll to position [28844, 0]
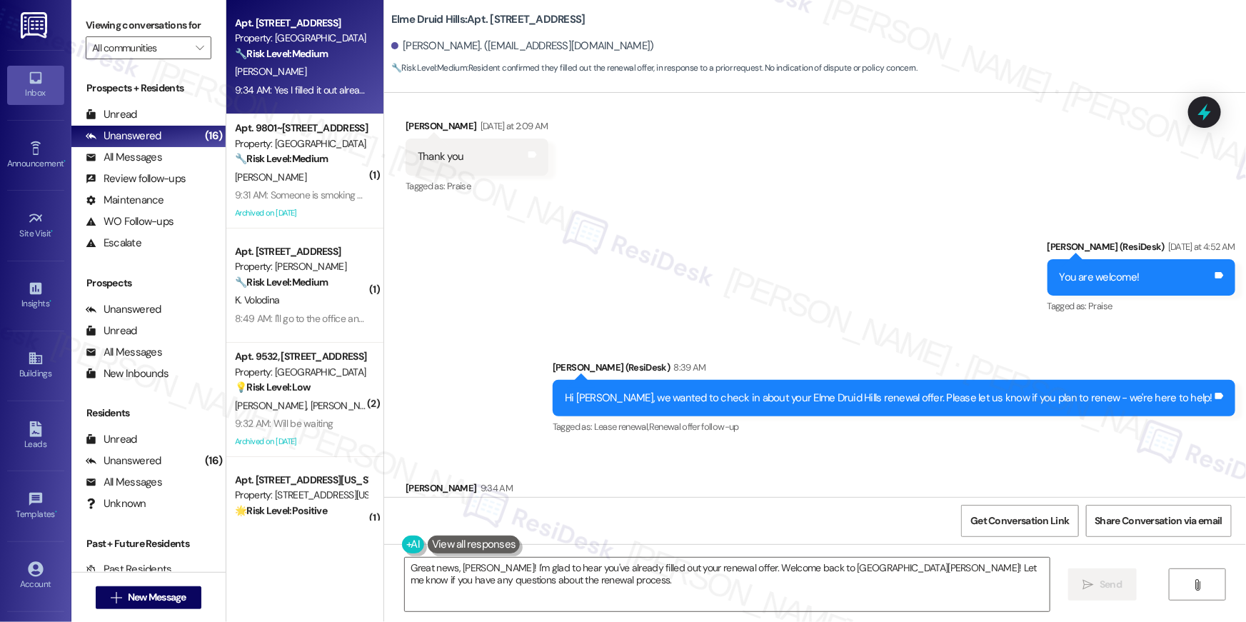
click at [525, 364] on div "Sent via SMS Ella (ResiDesk) Yesterday at 4:52 AM You are welcome! Tags and not…" at bounding box center [815, 327] width 862 height 241
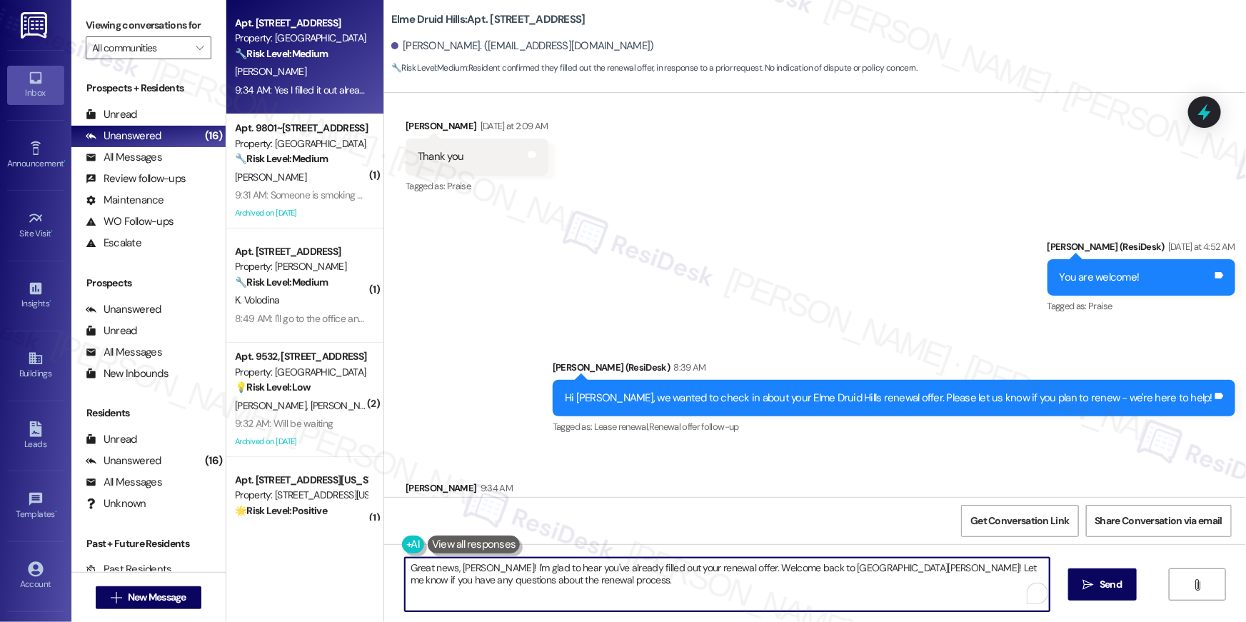
click at [635, 610] on textarea "Great news, Aaron! I'm glad to hear you've already filled out your renewal offe…" at bounding box center [727, 585] width 645 height 54
click at [623, 590] on textarea "Great news, Aaron! I'm glad to hear you've already filled out your renewal offe…" at bounding box center [727, 585] width 645 height 54
click at [561, 578] on textarea "Great news, Aaron! I'm glad to hear you've already filled out your renewal offe…" at bounding box center [727, 585] width 645 height 54
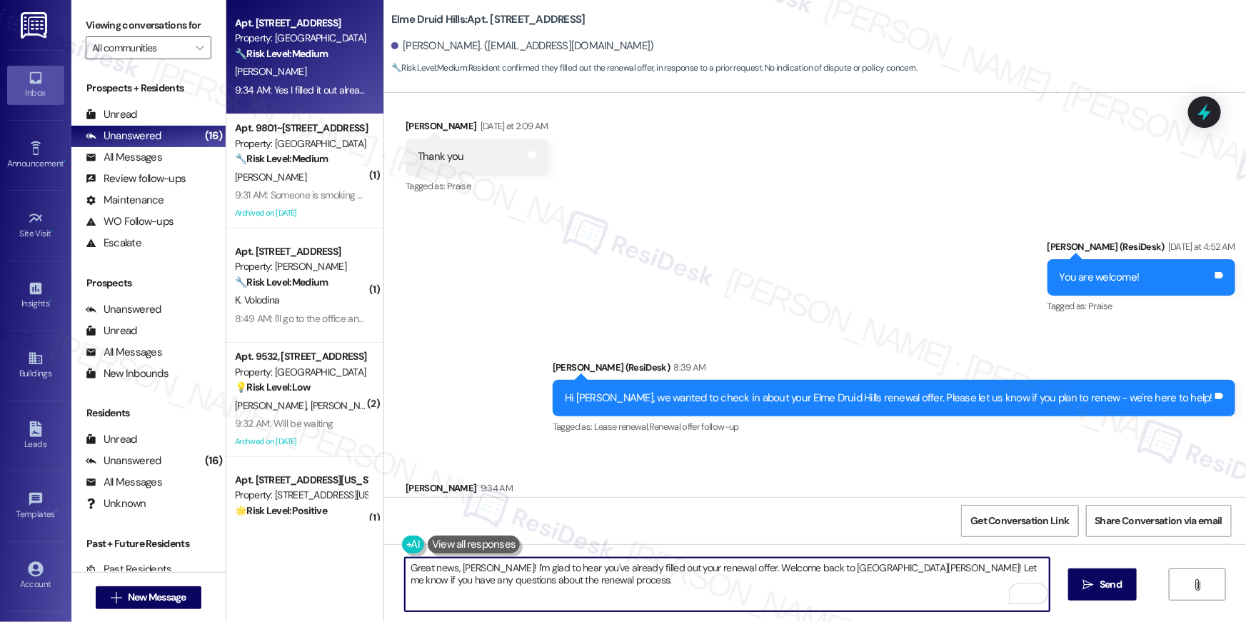
click at [657, 579] on textarea "Great news, Aaron! I'm glad to hear you've already filled out your renewal offe…" at bounding box center [727, 585] width 645 height 54
click at [753, 585] on textarea "Great news, Aaron! I'm glad to hear you've already filled out your renewal offe…" at bounding box center [727, 585] width 645 height 54
drag, startPoint x: 725, startPoint y: 570, endPoint x: 864, endPoint y: 598, distance: 141.3
click at [864, 598] on textarea "Great news, Aaron! I'm glad to hear you've already filled out your renewal offe…" at bounding box center [727, 585] width 645 height 54
click at [812, 580] on textarea "Great news, Aaron! I'm glad to hear you've already filled out your renewal offe…" at bounding box center [727, 585] width 645 height 54
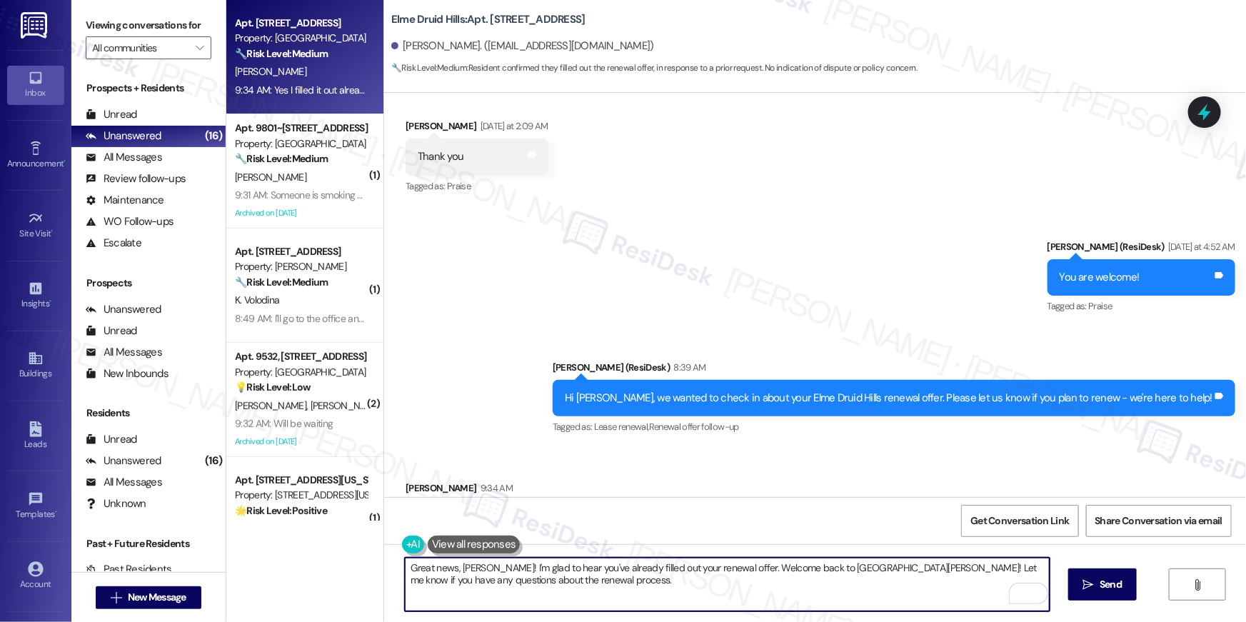
drag, startPoint x: 727, startPoint y: 563, endPoint x: 739, endPoint y: 600, distance: 39.7
click at [739, 600] on textarea "Great news, Aaron! I'm glad to hear you've already filled out your renewal offe…" at bounding box center [727, 585] width 645 height 54
drag, startPoint x: 720, startPoint y: 571, endPoint x: 737, endPoint y: 601, distance: 34.5
click at [737, 601] on textarea "Great news, Aaron! I'm glad to hear you've already filled out your renewal offe…" at bounding box center [727, 585] width 645 height 54
type textarea "Great news, Aaron! I'm glad to hear you've already filled out your renewal offe…"
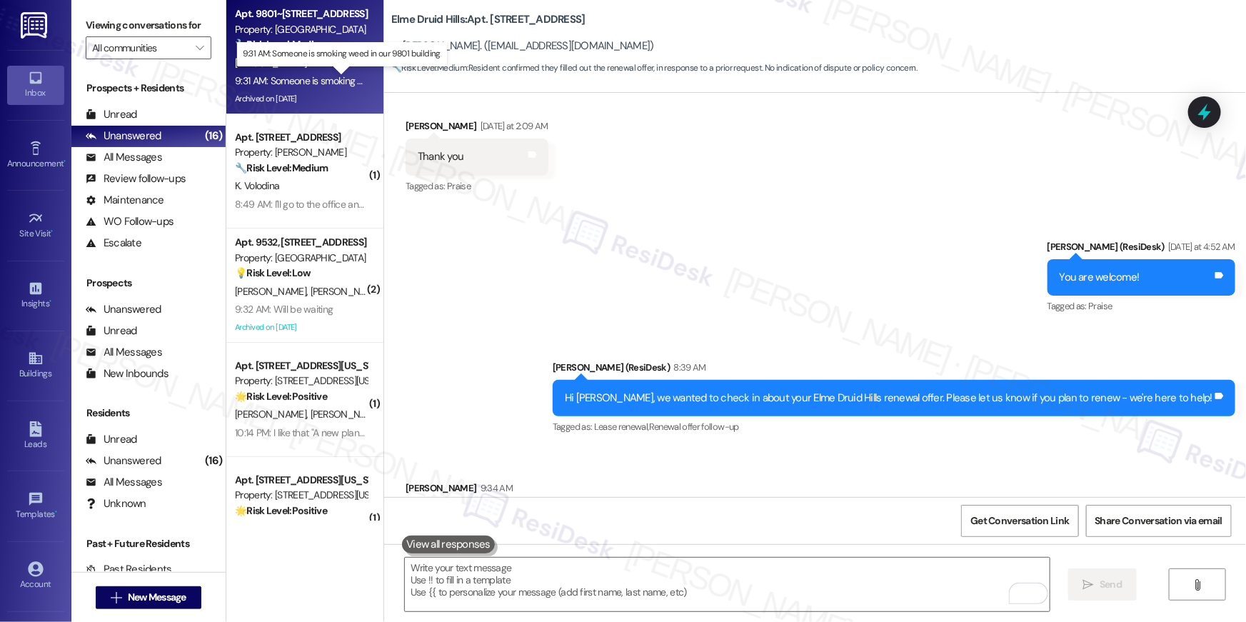
click at [313, 76] on div "9:31 AM: Someone is smoking weed in our 9801 building. 9:31 AM: Someone is smok…" at bounding box center [350, 80] width 231 height 13
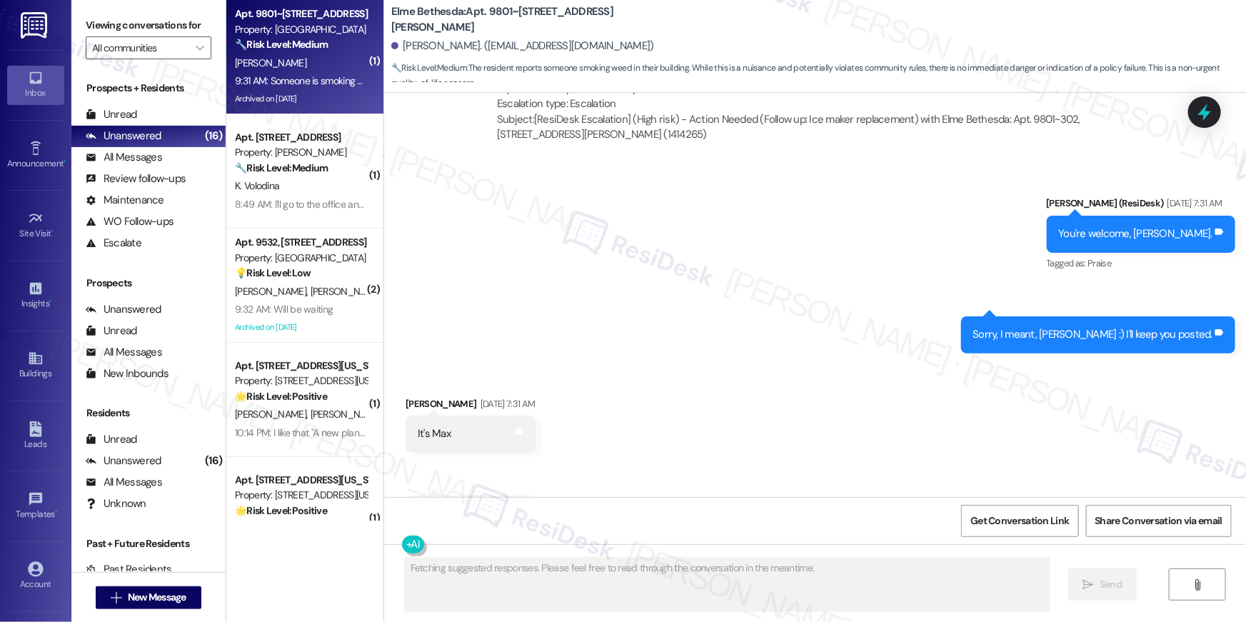
scroll to position [4323, 0]
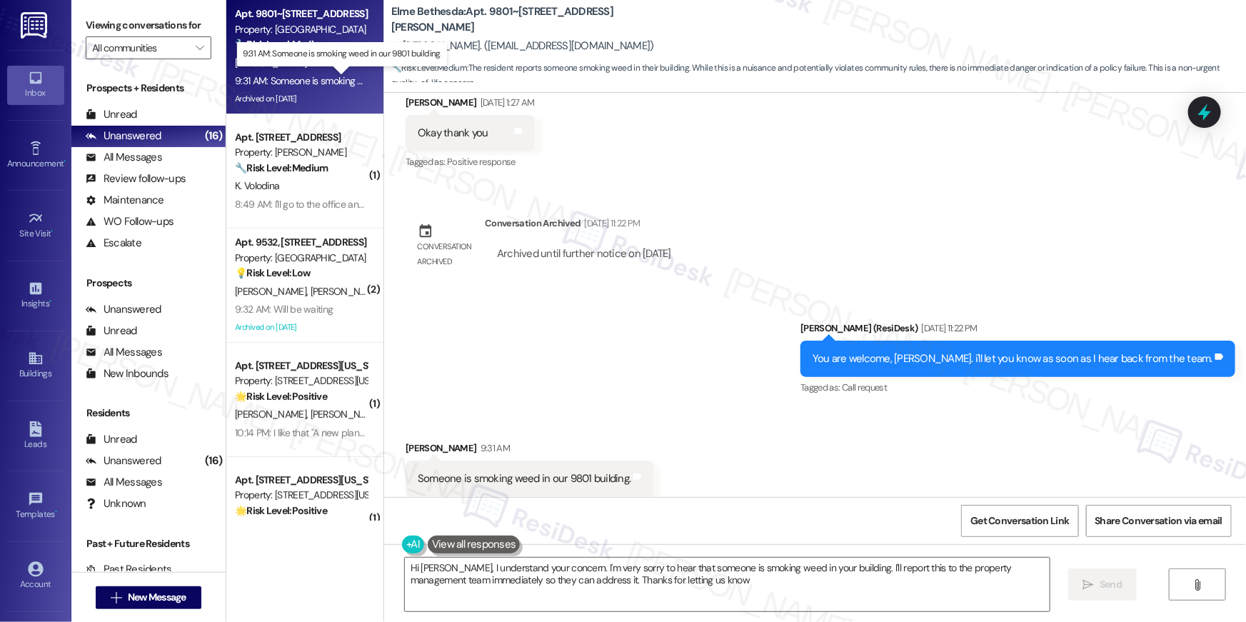
type textarea "Hi Max, I understand your concern. I'm very sorry to hear that someone is smoki…"
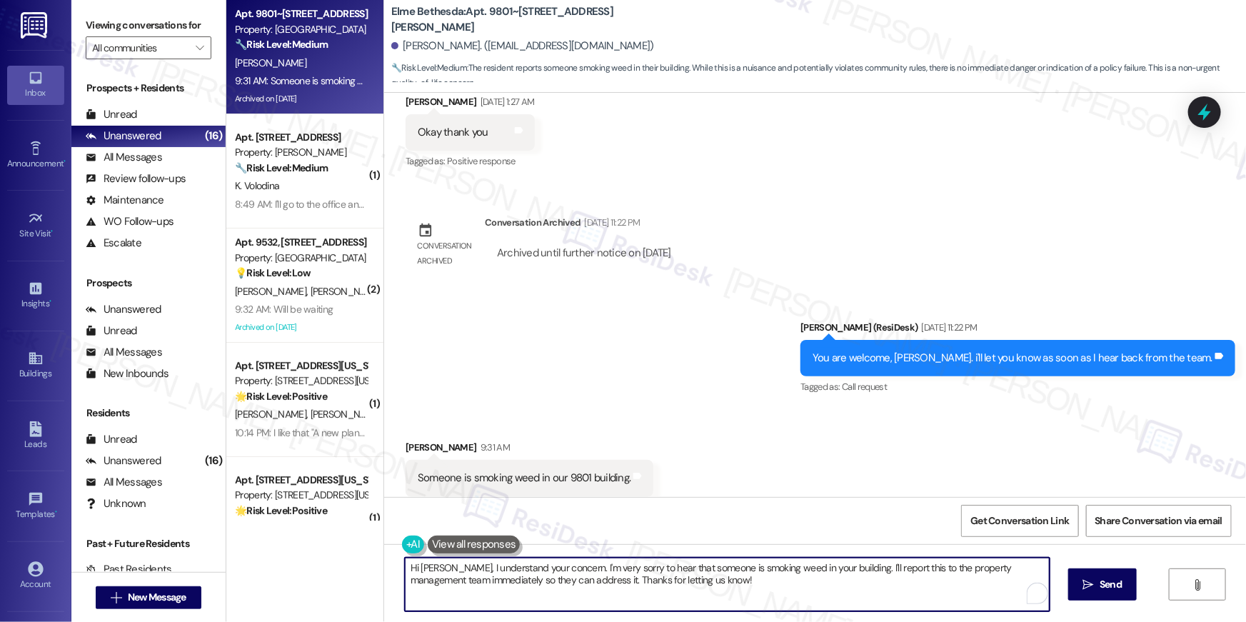
click at [600, 597] on textarea "Hi Max, I understand your concern. I'm very sorry to hear that someone is smoki…" at bounding box center [727, 585] width 645 height 54
click at [541, 583] on textarea "Hi Max, I understand your concern. I'm very sorry to hear that someone is smoki…" at bounding box center [727, 585] width 645 height 54
click at [635, 585] on textarea "Hi Max, I understand your concern. I'm very sorry to hear that someone is smoki…" at bounding box center [727, 585] width 645 height 54
click at [703, 585] on textarea "Hi Max, I understand your concern. I'm very sorry to hear that someone is smoki…" at bounding box center [727, 585] width 645 height 54
click at [828, 593] on textarea "Hi Max, I understand your concern. I'm very sorry to hear that someone is smoki…" at bounding box center [727, 585] width 645 height 54
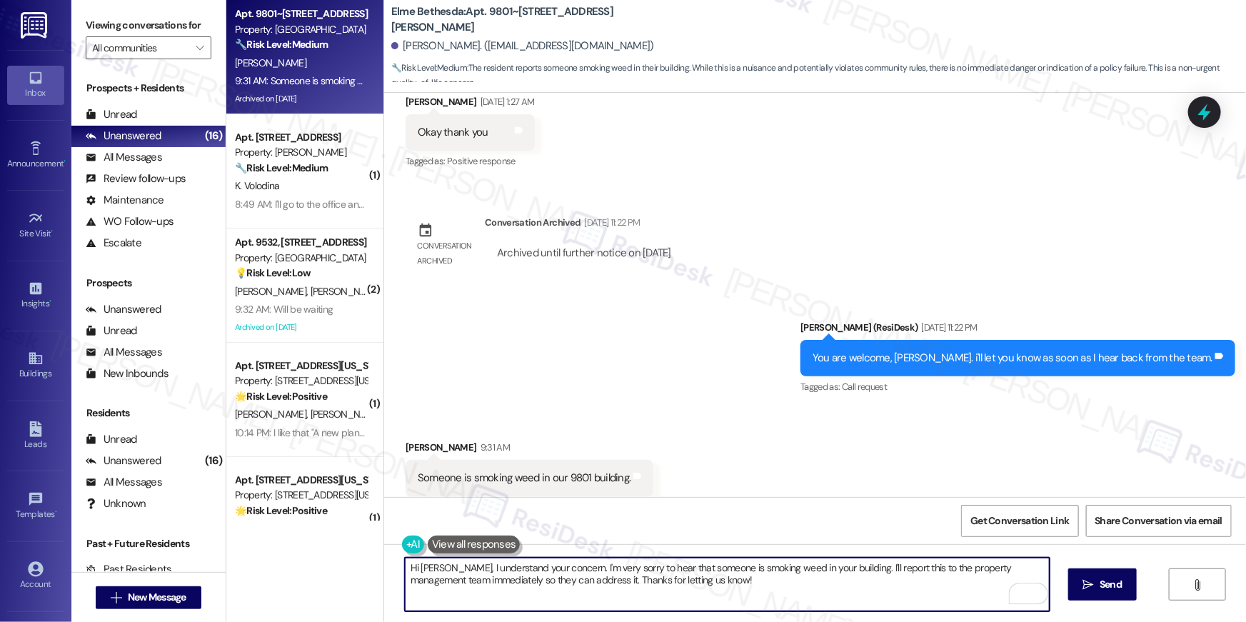
click at [892, 599] on textarea "Hi Max, I understand your concern. I'm very sorry to hear that someone is smoki…" at bounding box center [727, 585] width 645 height 54
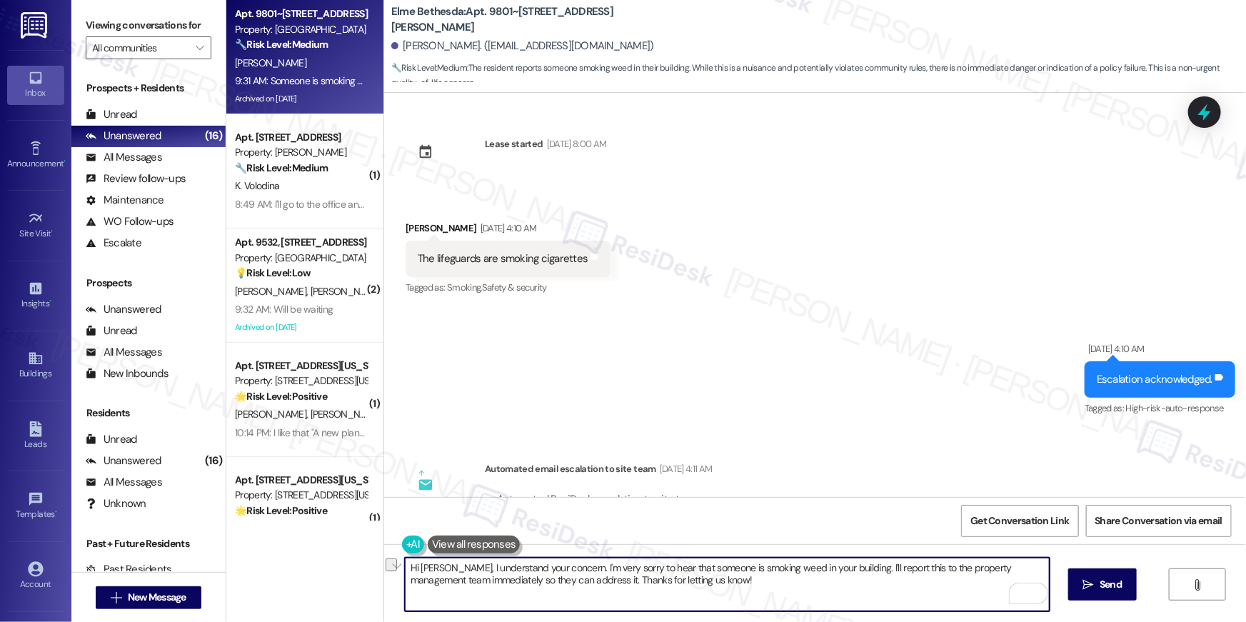
scroll to position [4323, 0]
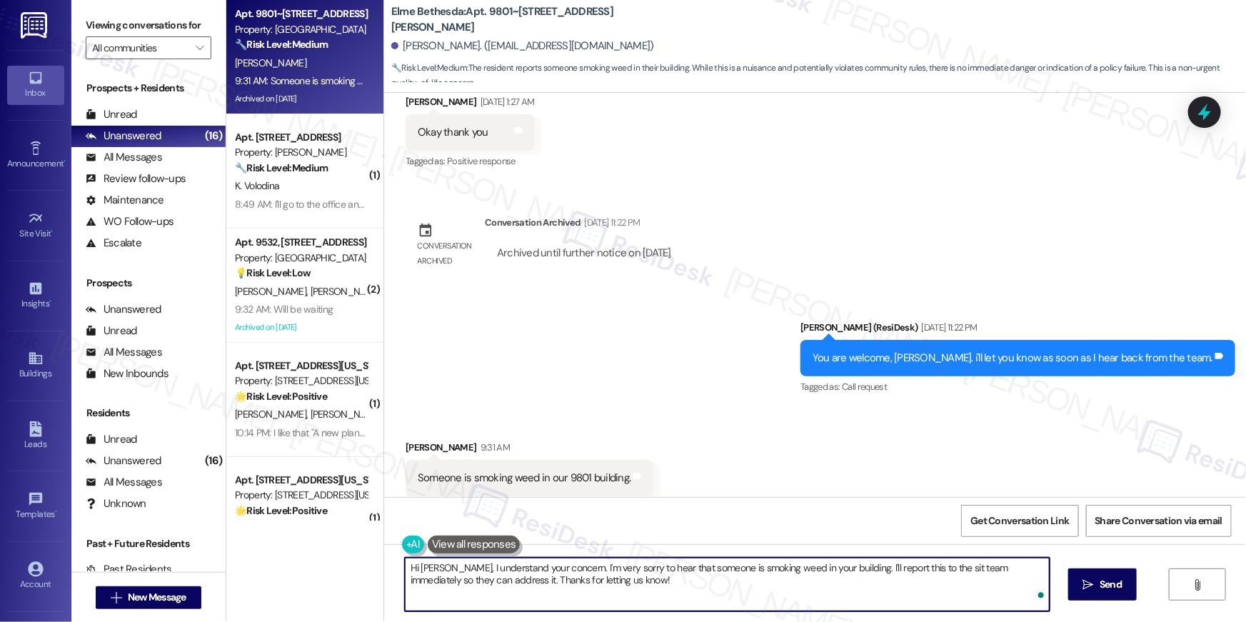
type textarea "Hi [PERSON_NAME], I understand your concern. I'm very sorry to hear that someon…"
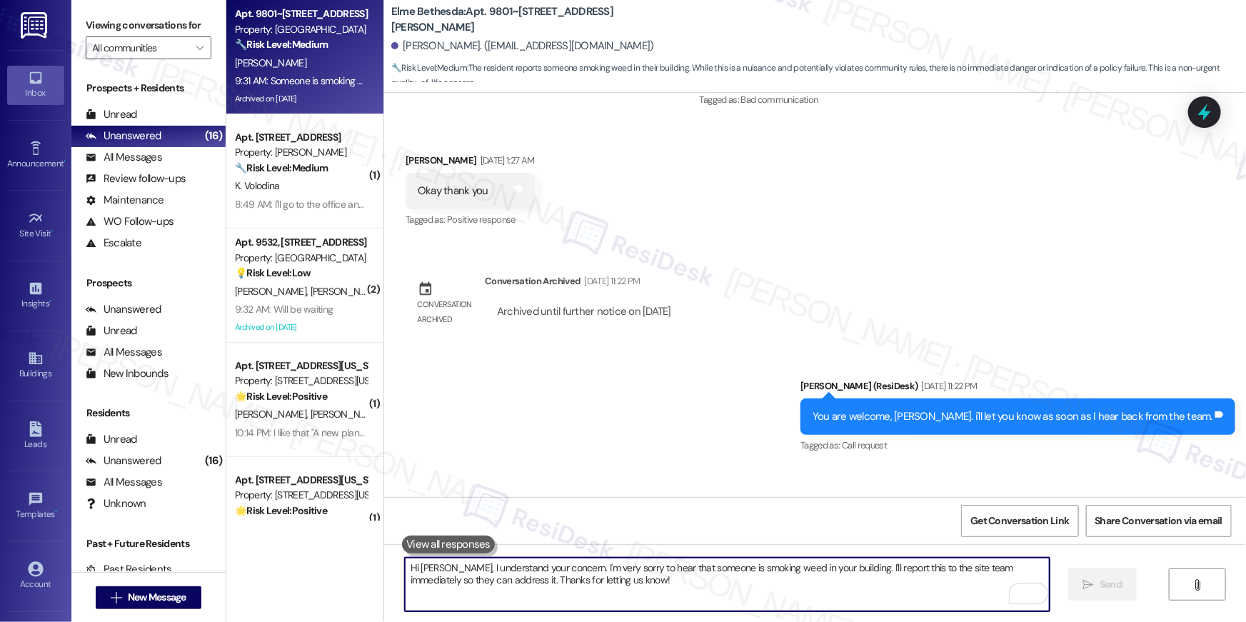
scroll to position [4438, 0]
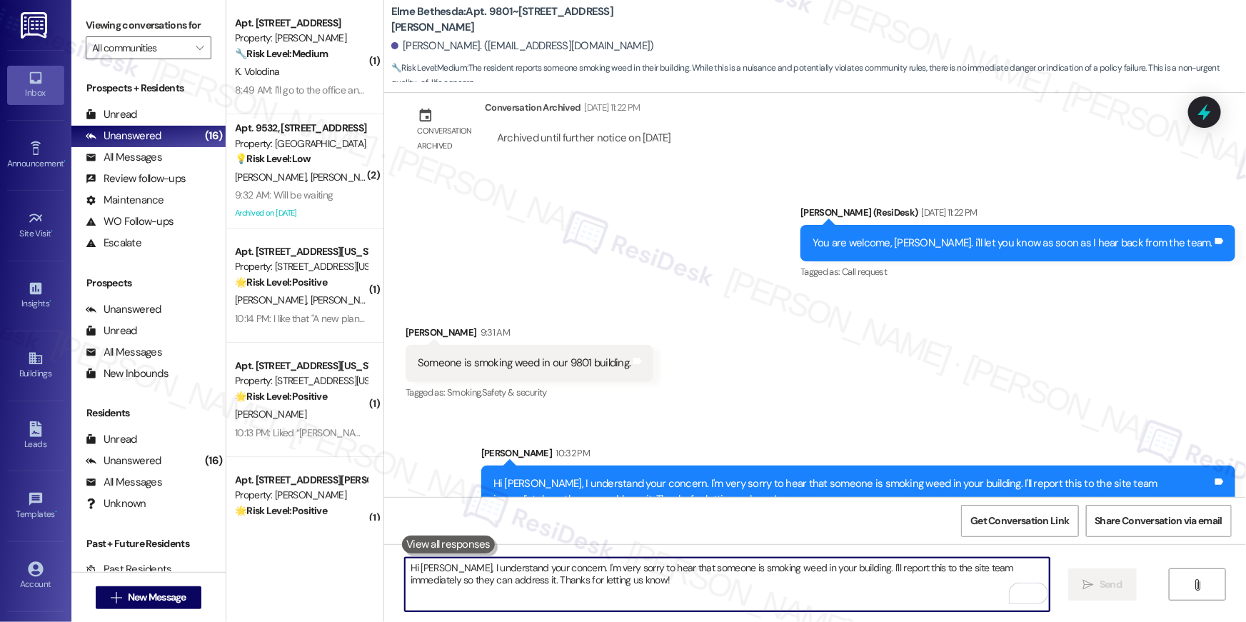
click at [812, 580] on textarea "Hi [PERSON_NAME], I understand your concern. I'm very sorry to hear that someon…" at bounding box center [727, 585] width 645 height 54
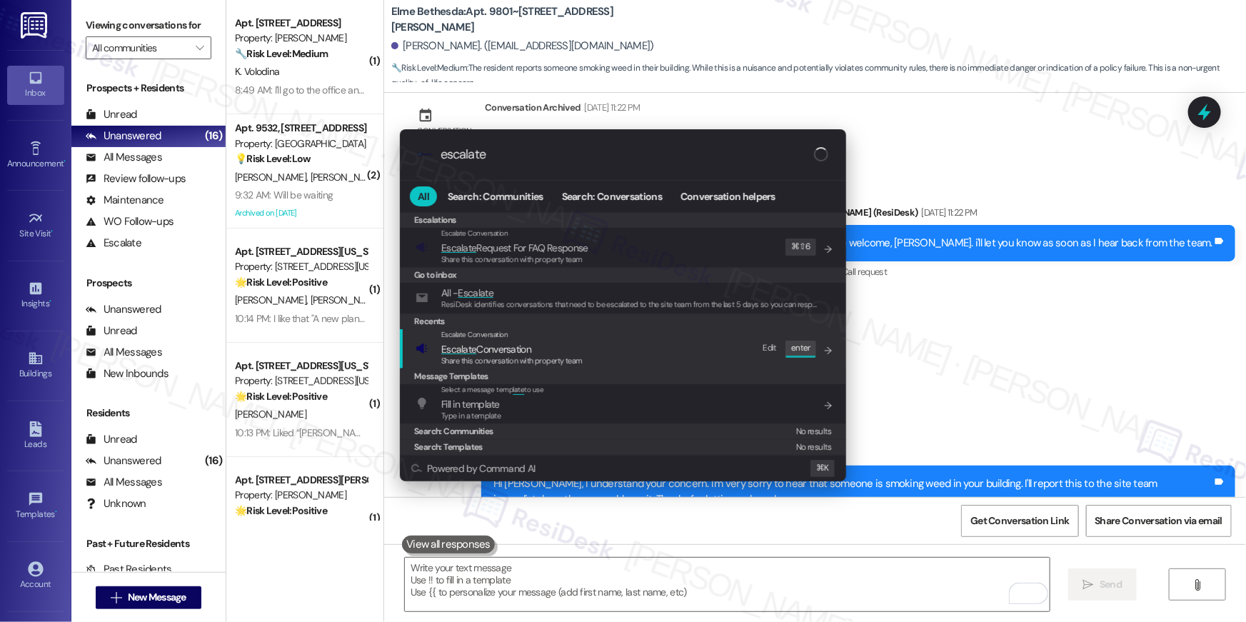
type input "escalate"
click at [524, 361] on span "Share this conversation with property team" at bounding box center [511, 361] width 141 height 10
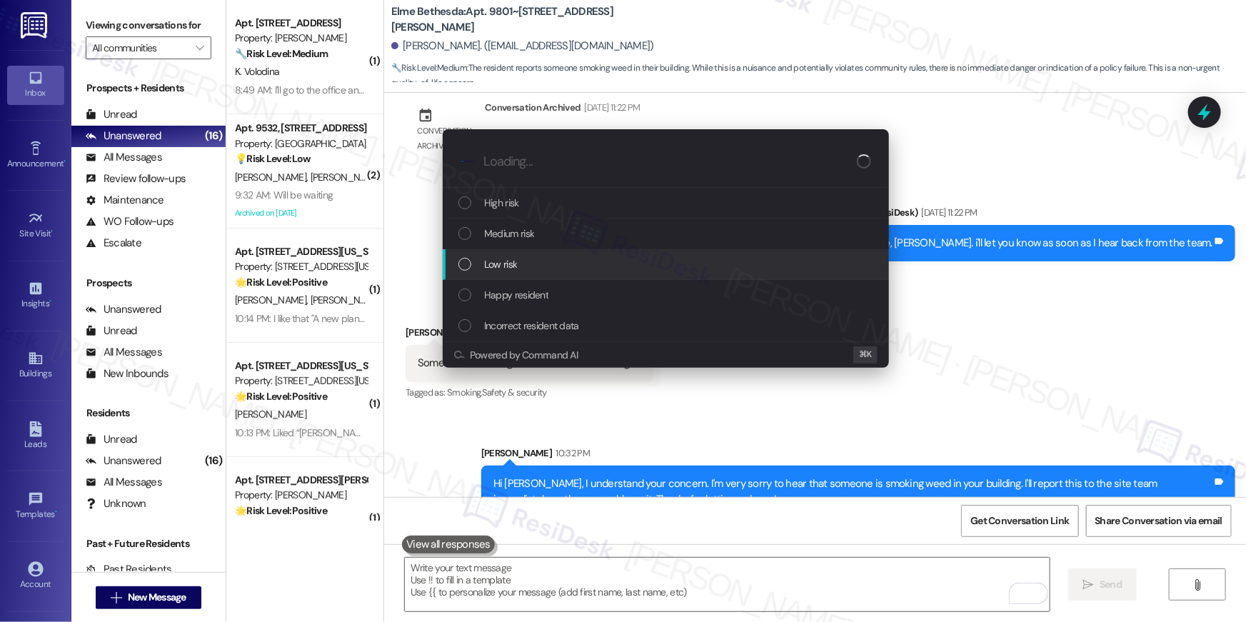
click at [534, 268] on div "Low risk" at bounding box center [667, 264] width 418 height 16
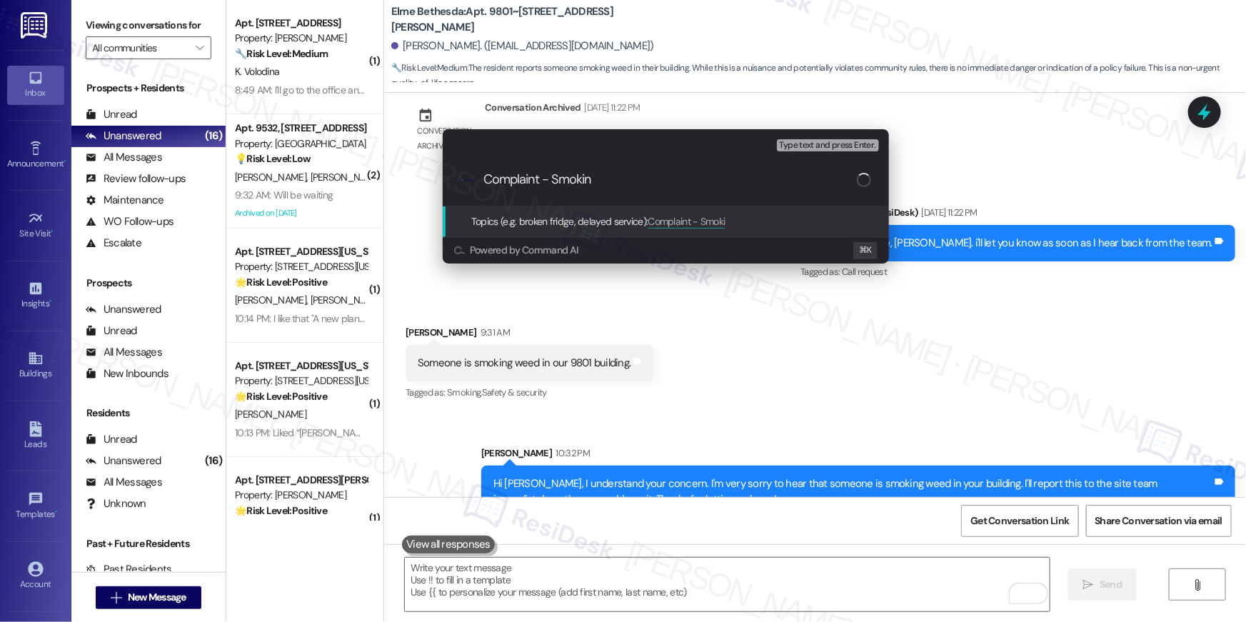
type input "Complaint - Smoking"
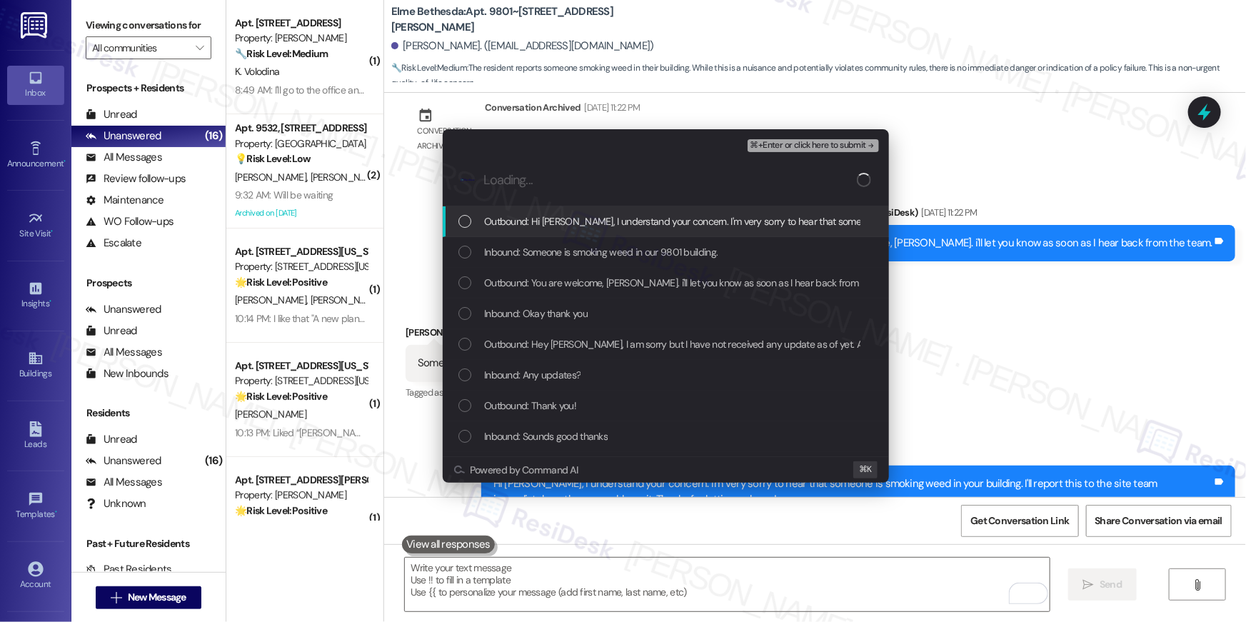
click at [548, 229] on div "Outbound: Hi Max, I understand your concern. I'm very sorry to hear that someon…" at bounding box center [666, 221] width 446 height 31
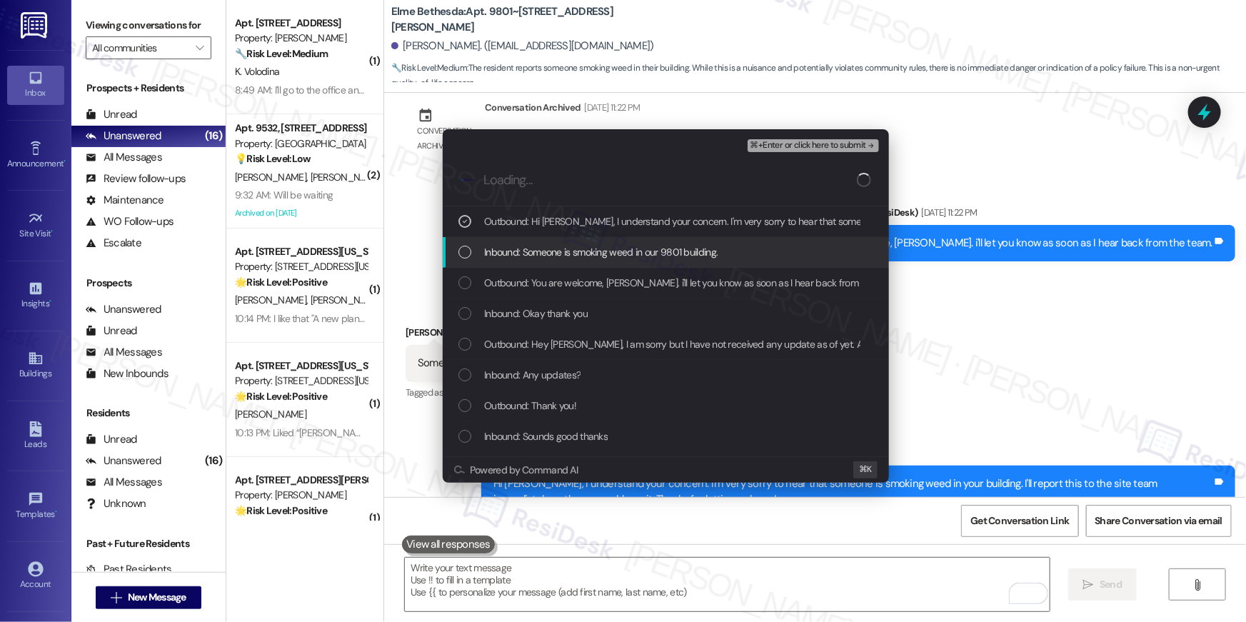
click at [555, 250] on span "Inbound: Someone is smoking weed in our 9801 building." at bounding box center [600, 252] width 233 height 16
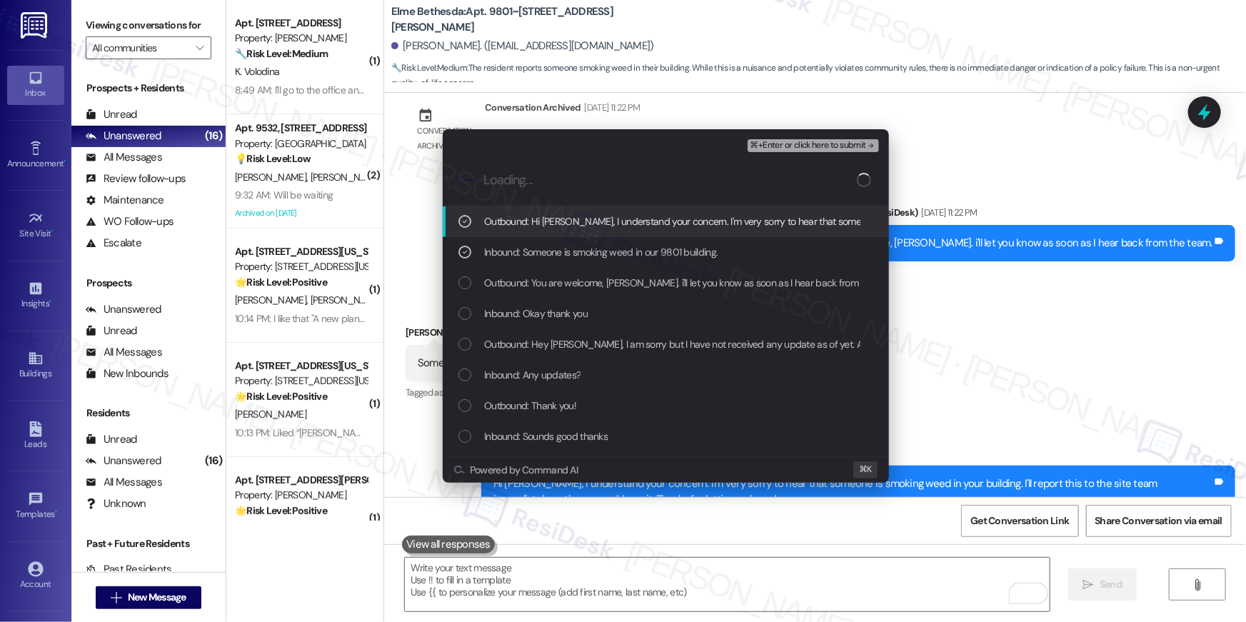
click at [776, 155] on div ".cls-1{fill:#0a055f;}.cls-2{fill:#0cc4c4;} resideskLogoBlueOrange" at bounding box center [666, 180] width 446 height 51
click at [777, 150] on span "⌘+Enter or click here to submit" at bounding box center [808, 146] width 116 height 10
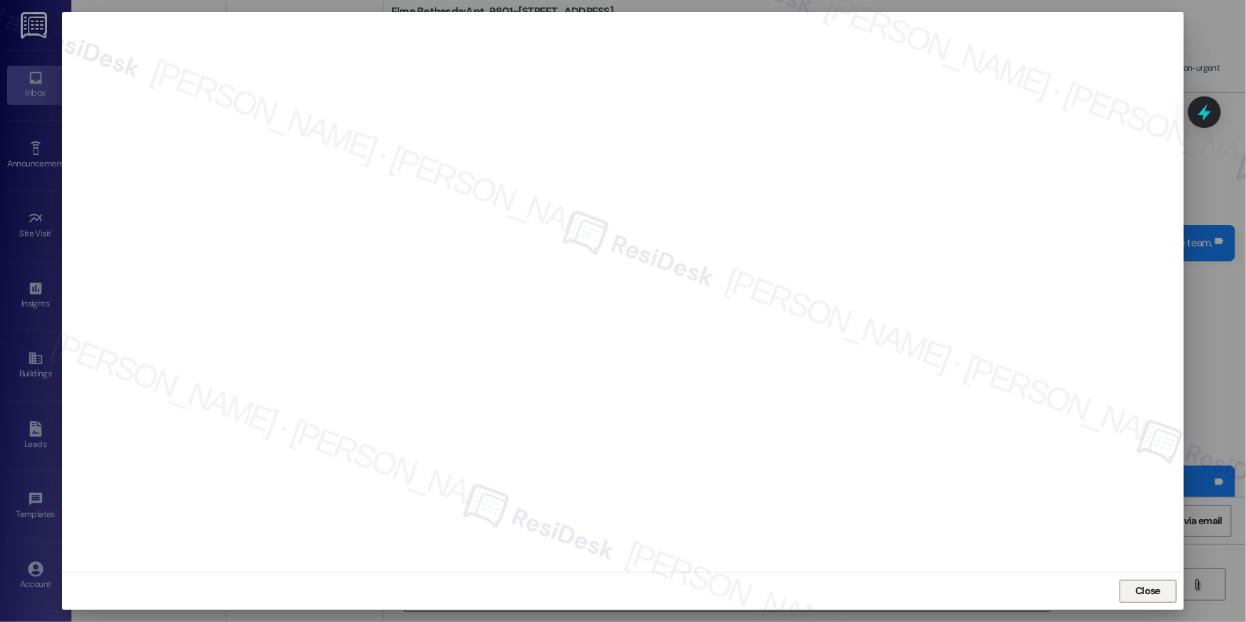
click at [1144, 588] on span "Close" at bounding box center [1147, 590] width 25 height 15
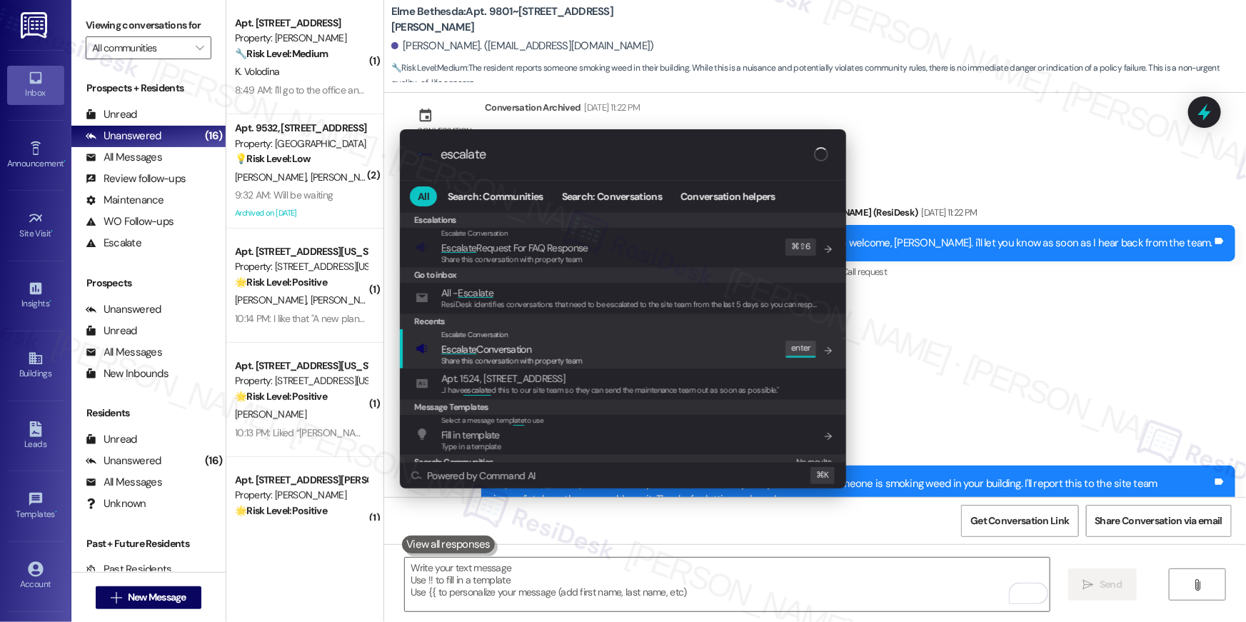
type input "escalate"
click at [616, 357] on div "Escalate Conversation Escalate Conversation Share this conversation with proper…" at bounding box center [624, 348] width 418 height 39
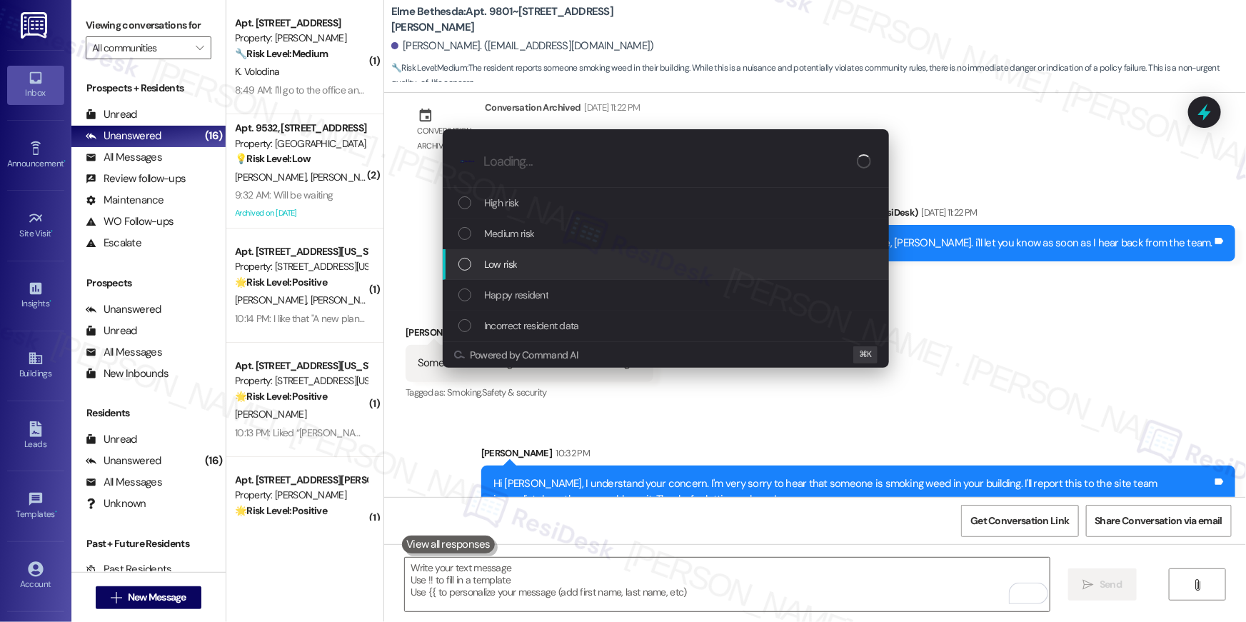
click at [561, 264] on div "Low risk" at bounding box center [667, 264] width 418 height 16
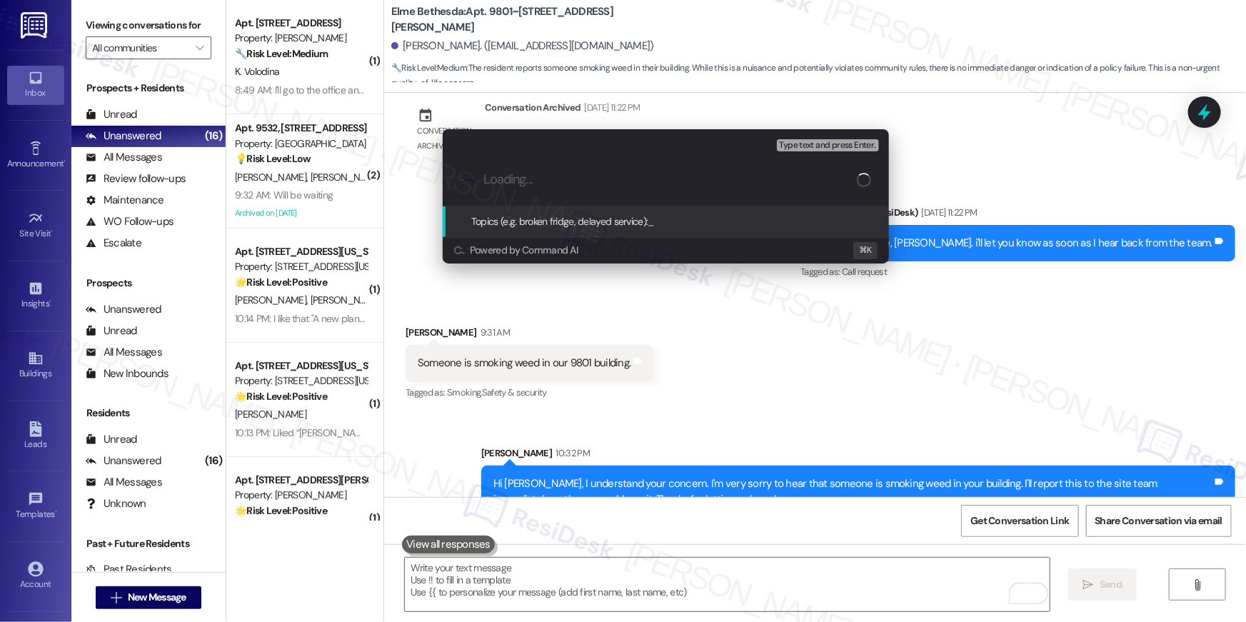
paste input "Complaint - Smoking"
type input "Complaint - Smoking"
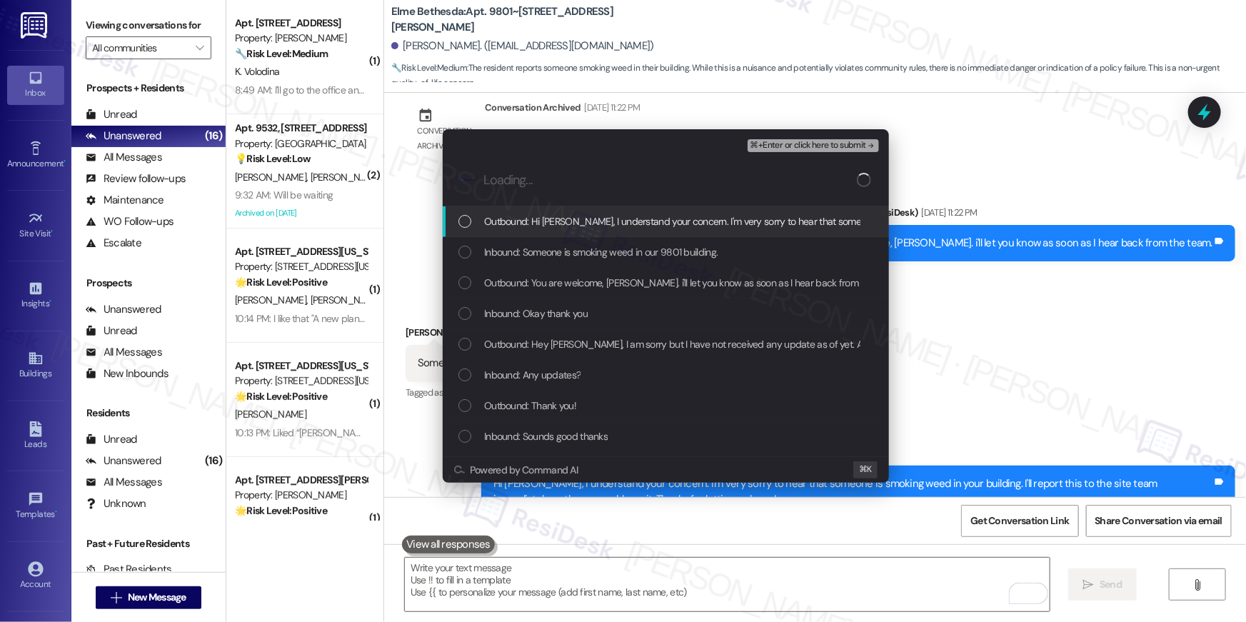
click at [598, 231] on div "Outbound: Hi Max, I understand your concern. I'm very sorry to hear that someon…" at bounding box center [666, 221] width 446 height 31
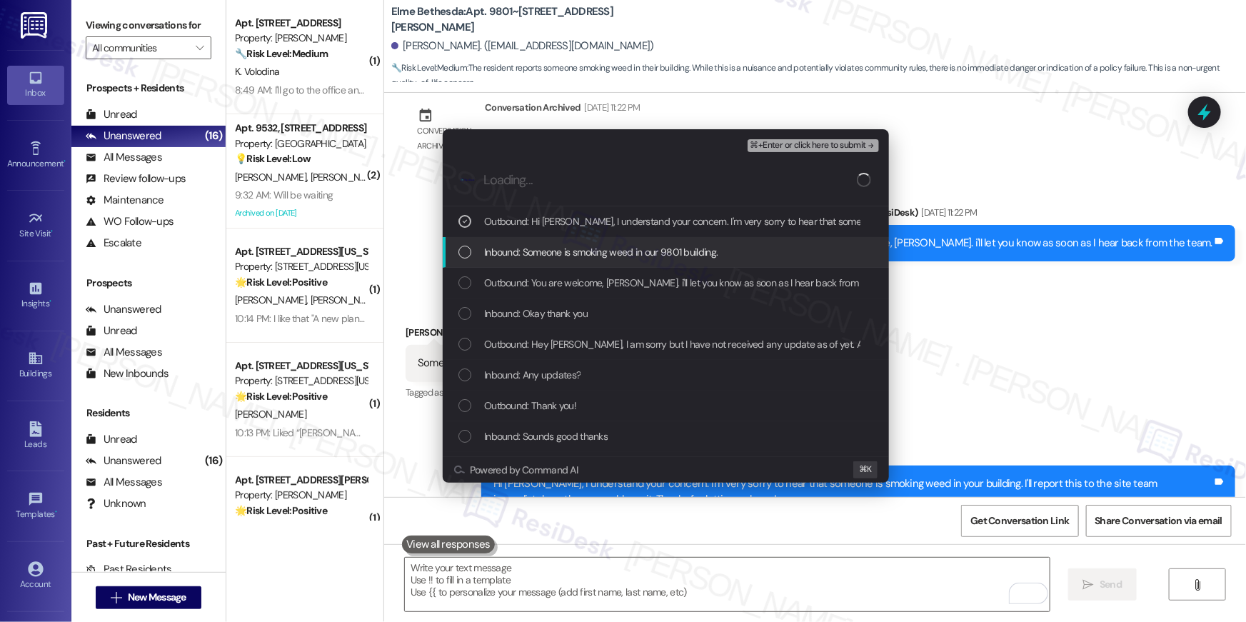
click at [595, 258] on span "Inbound: Someone is smoking weed in our 9801 building." at bounding box center [600, 252] width 233 height 16
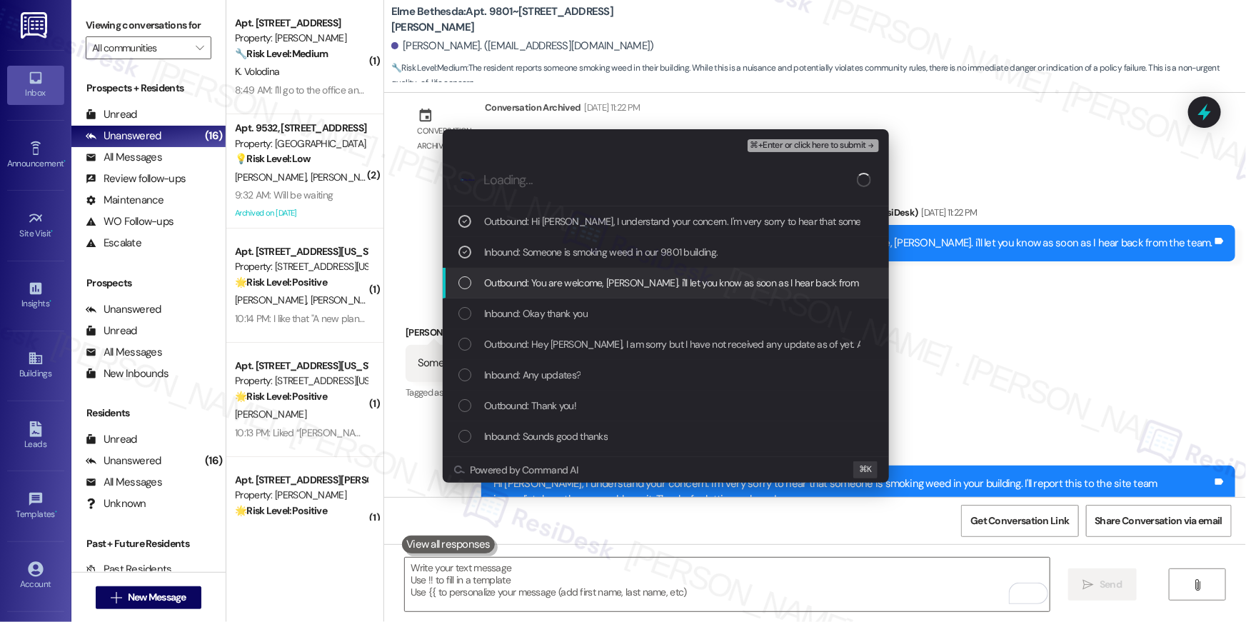
drag, startPoint x: 589, startPoint y: 293, endPoint x: 580, endPoint y: 316, distance: 25.3
click at [589, 293] on div "Outbound: You are welcome, Max. i'll let you know as soon as I hear back from t…" at bounding box center [666, 283] width 446 height 31
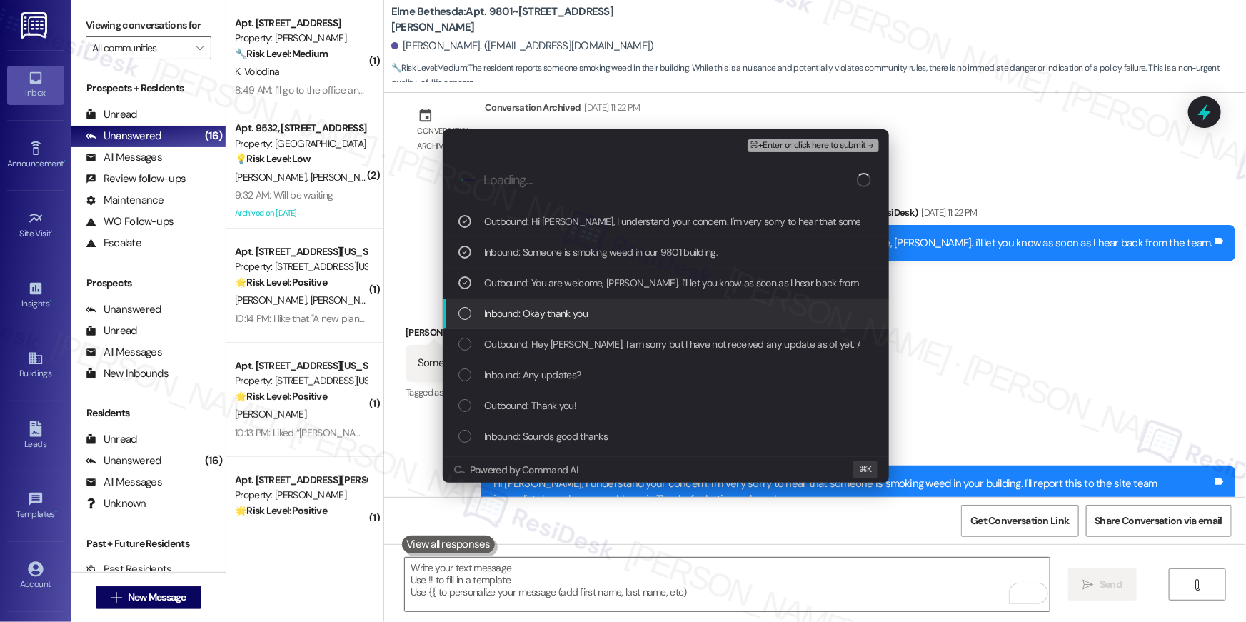
click at [594, 293] on div "Outbound: You are welcome, Max. i'll let you know as soon as I hear back from t…" at bounding box center [666, 283] width 446 height 31
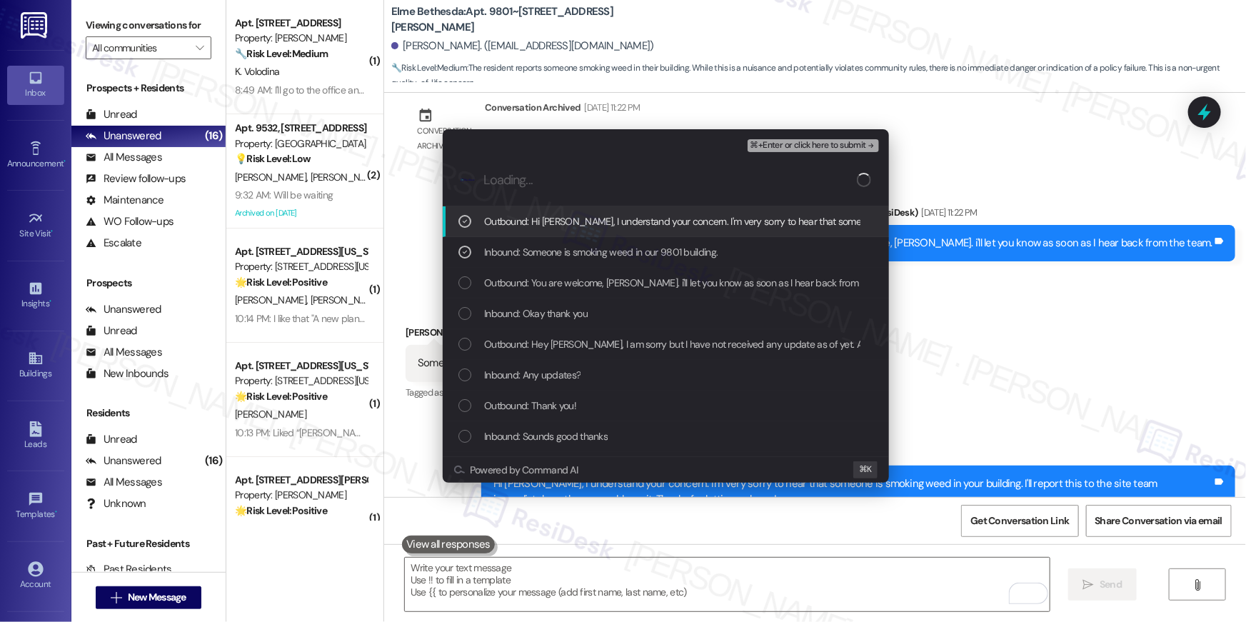
click at [815, 146] on span "⌘+Enter or click here to submit" at bounding box center [808, 146] width 116 height 10
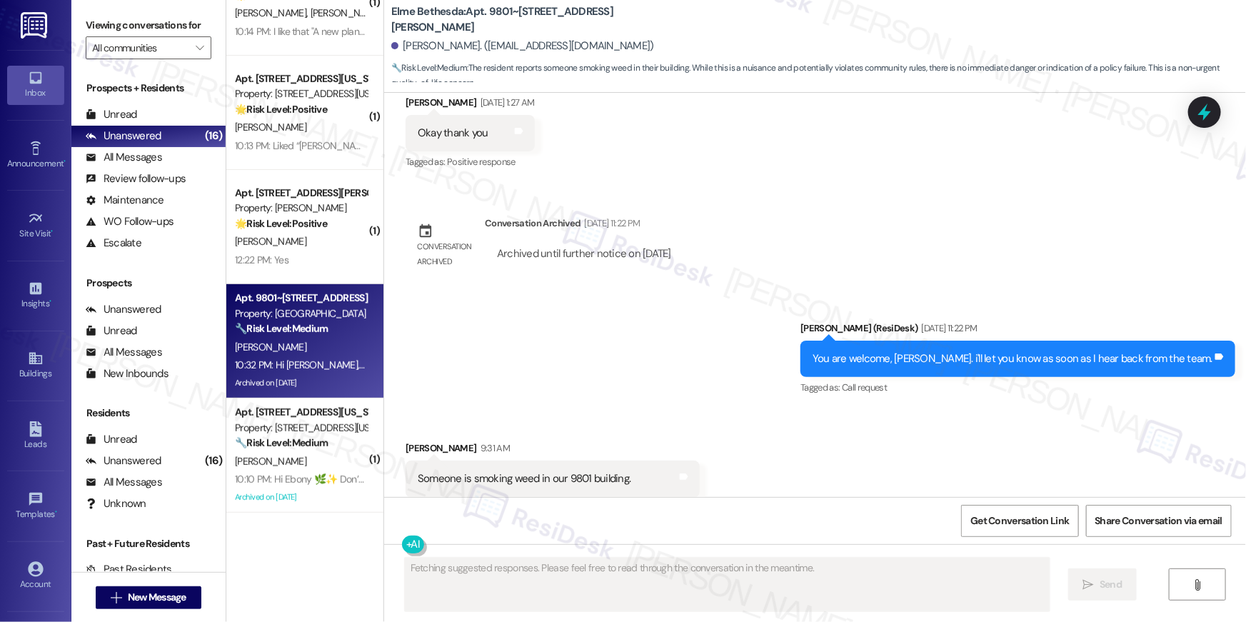
scroll to position [1078, 0]
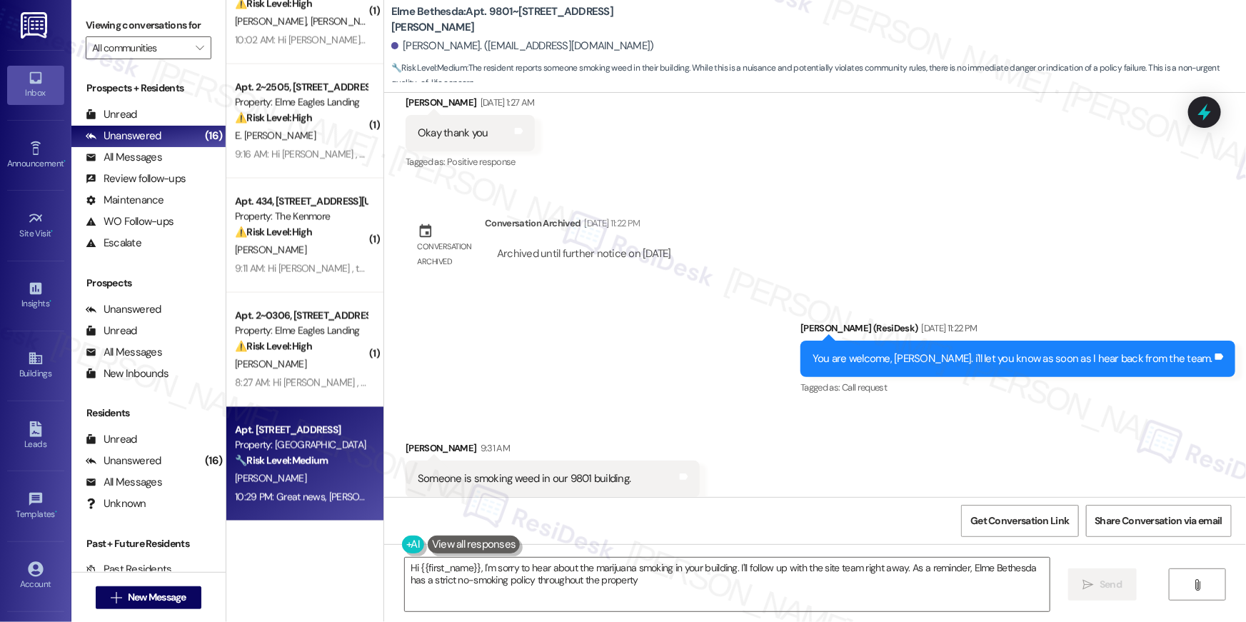
type textarea "Hi {{first_name}}, I'm sorry to hear about the marijuana smoking in your buildi…"
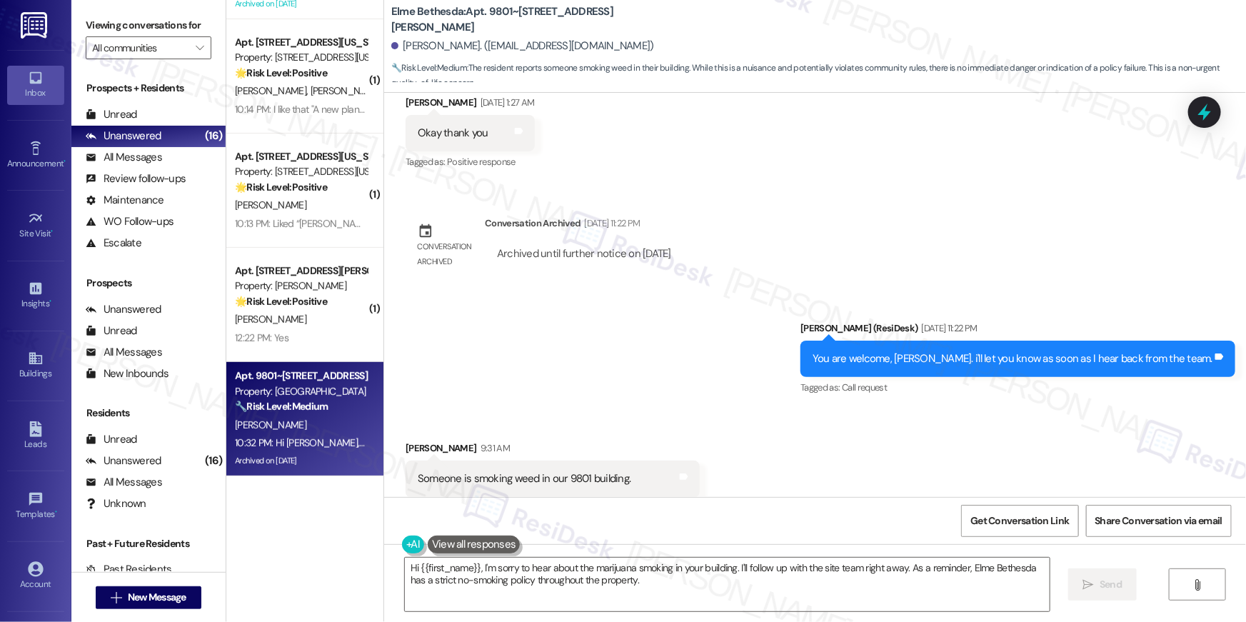
scroll to position [0, 0]
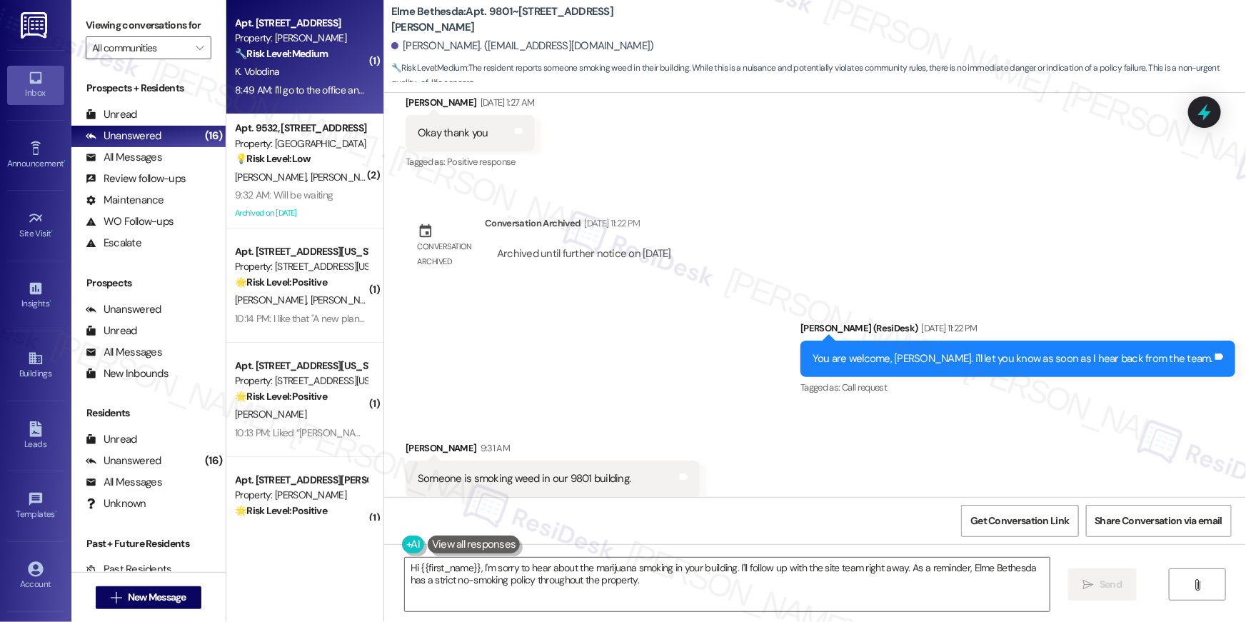
click at [301, 101] on div "Apt. 626, 2511 Farmcrest Drive Property: Elme Herndon 🔧 Risk Level: Medium The …" at bounding box center [304, 57] width 157 height 114
type textarea "Fetching suggested responses. Please feel free to read through the conversation…"
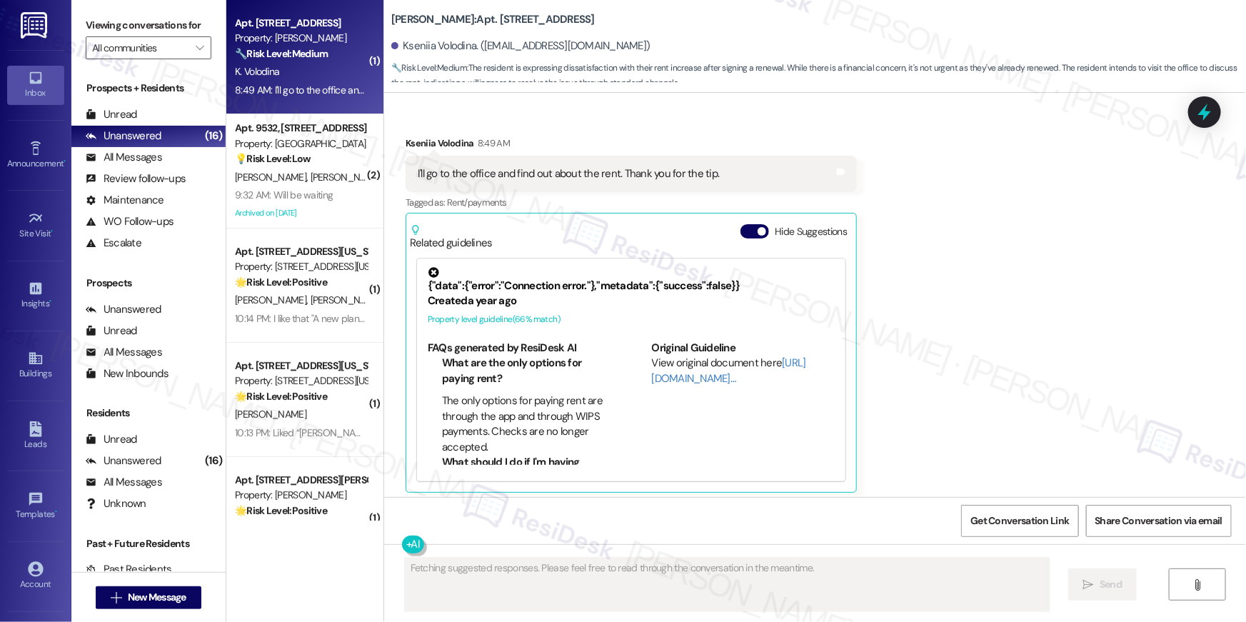
scroll to position [804, 0]
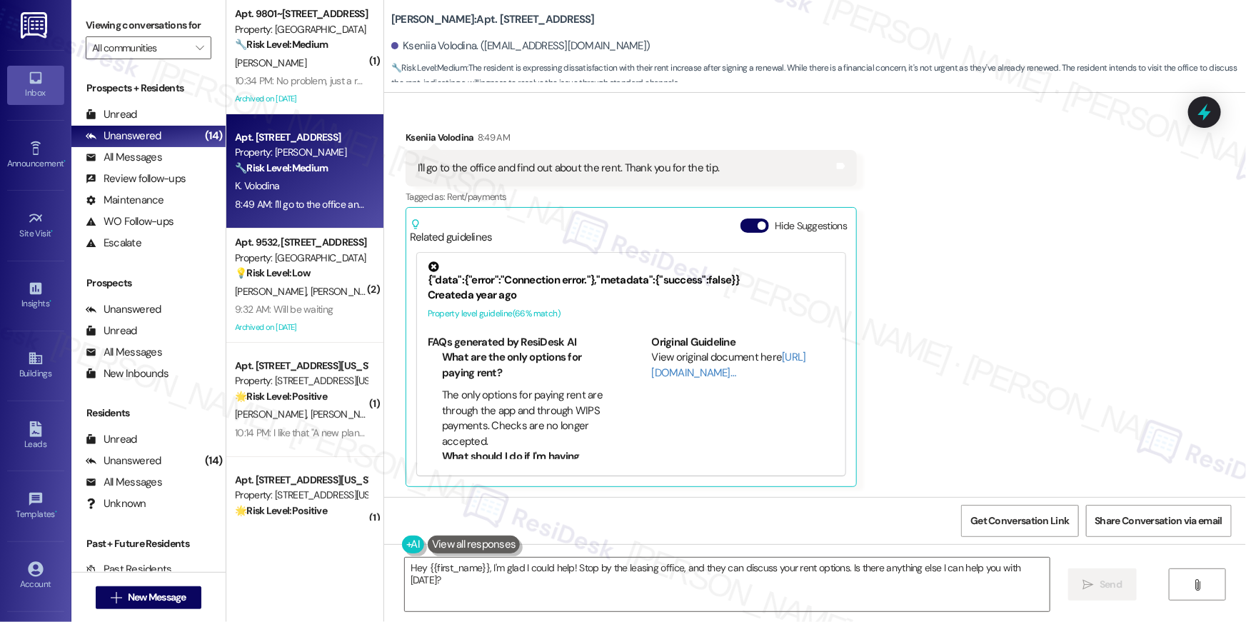
click at [967, 283] on div "Received via SMS Kseniia Volodina 8:49 AM I'll go to the office and find out ab…" at bounding box center [815, 298] width 862 height 400
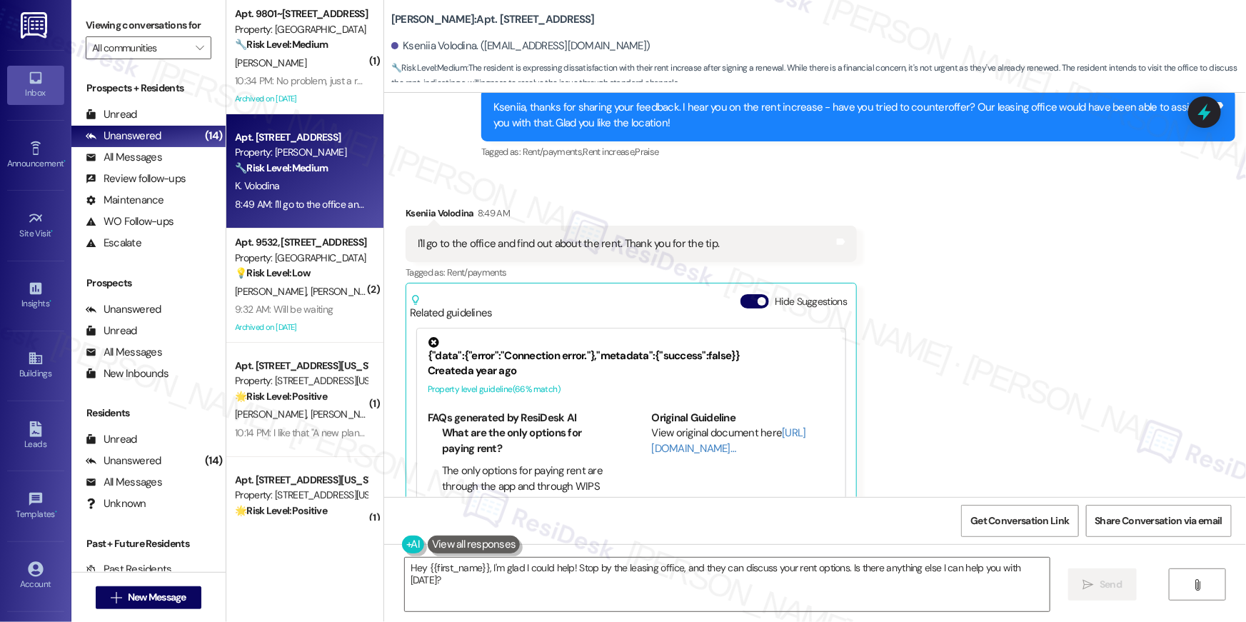
scroll to position [576, 0]
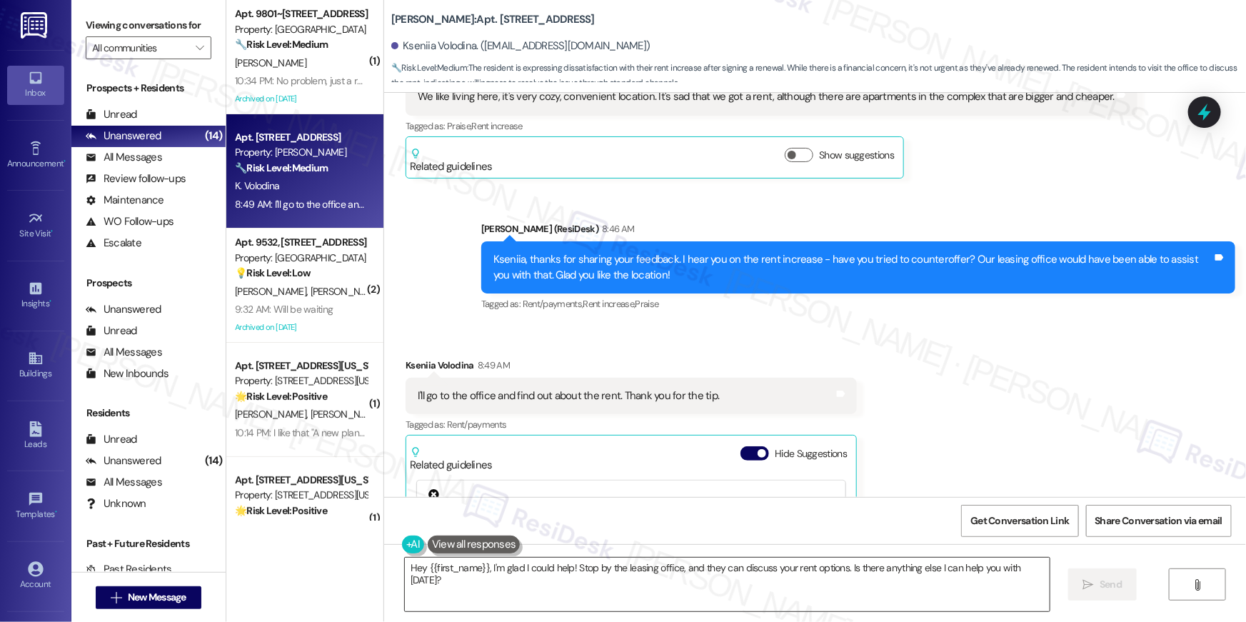
click at [689, 588] on textarea "Hey {{first_name}}, I'm glad I could help! Stop by the leasing office, and they…" at bounding box center [727, 585] width 645 height 54
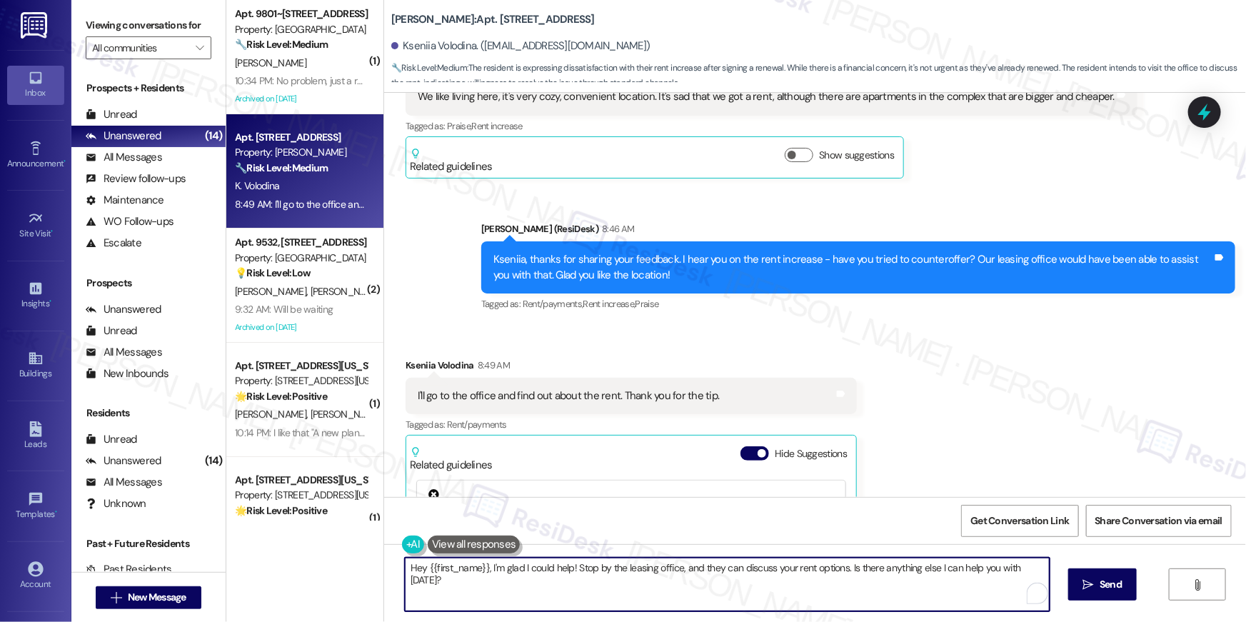
click at [689, 588] on textarea "Hey {{first_name}}, I'm glad I could help! Stop by the leasing office, and they…" at bounding box center [727, 585] width 645 height 54
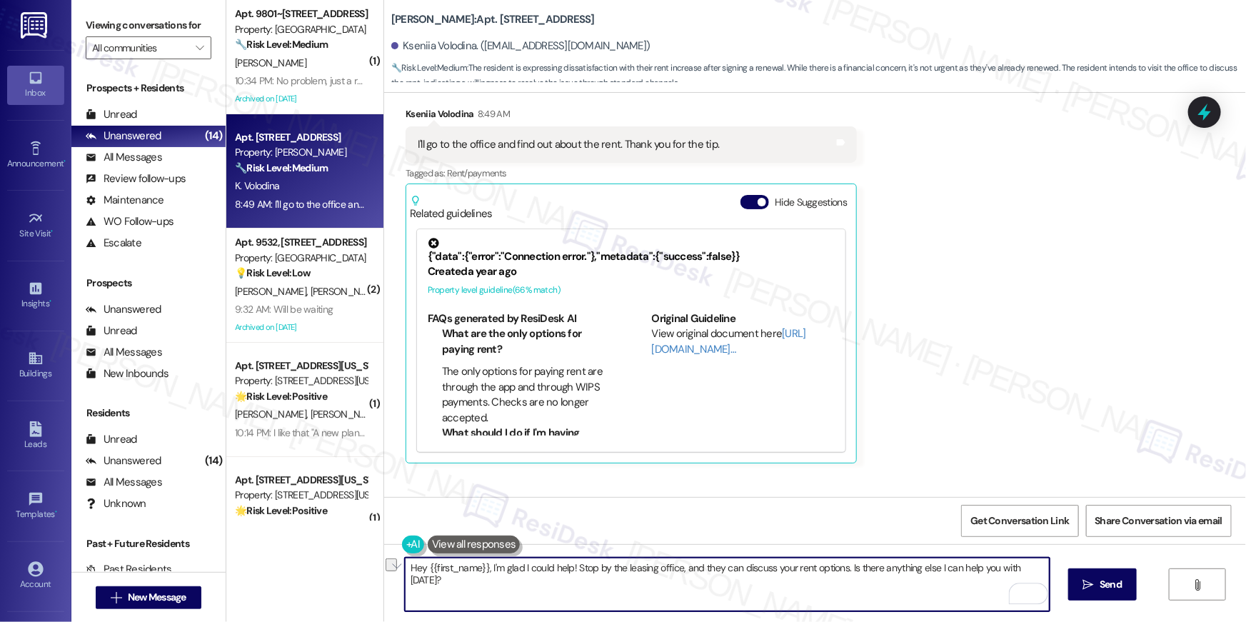
scroll to position [935, 0]
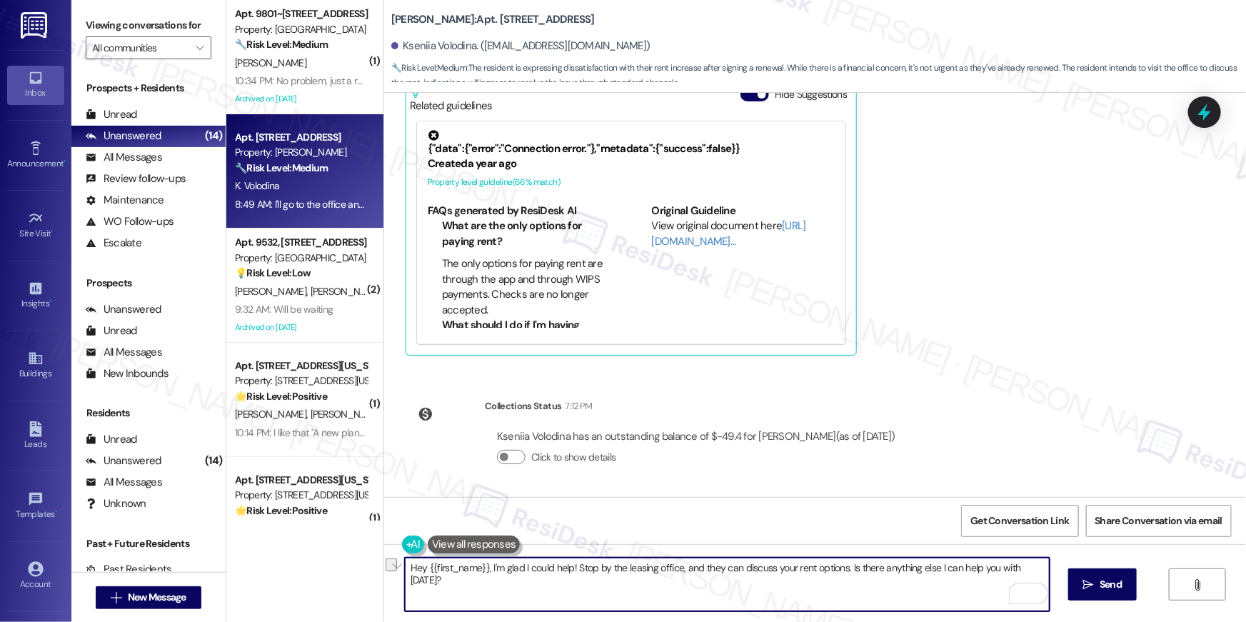
type textarea "T"
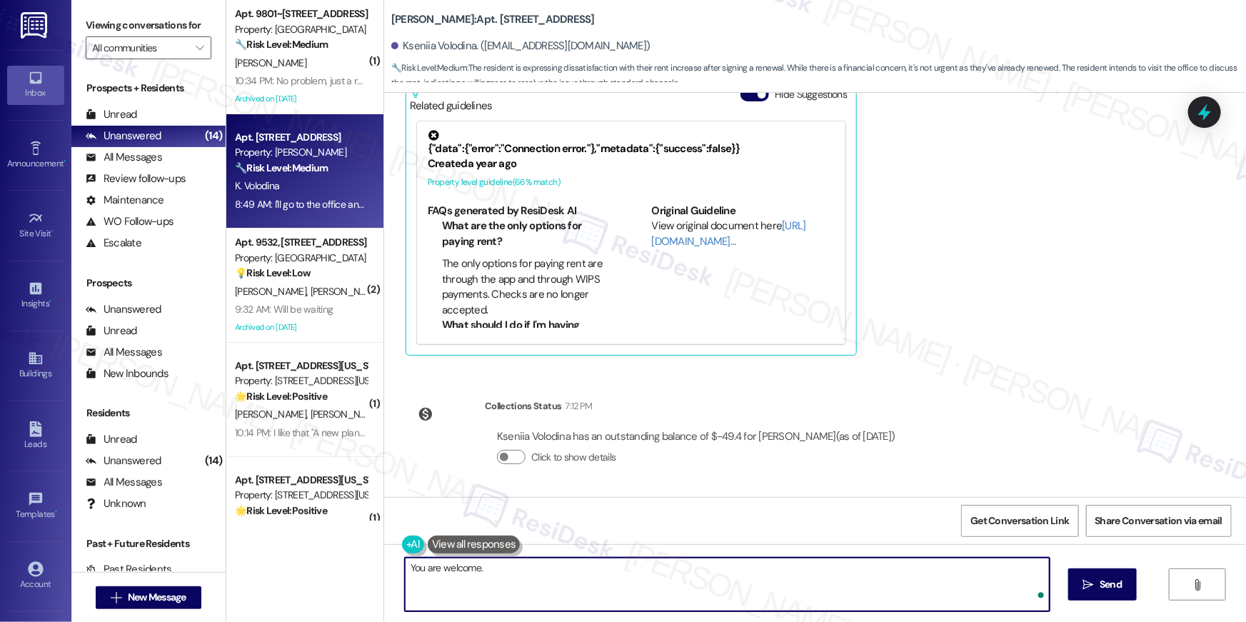
type textarea "You are welcome."
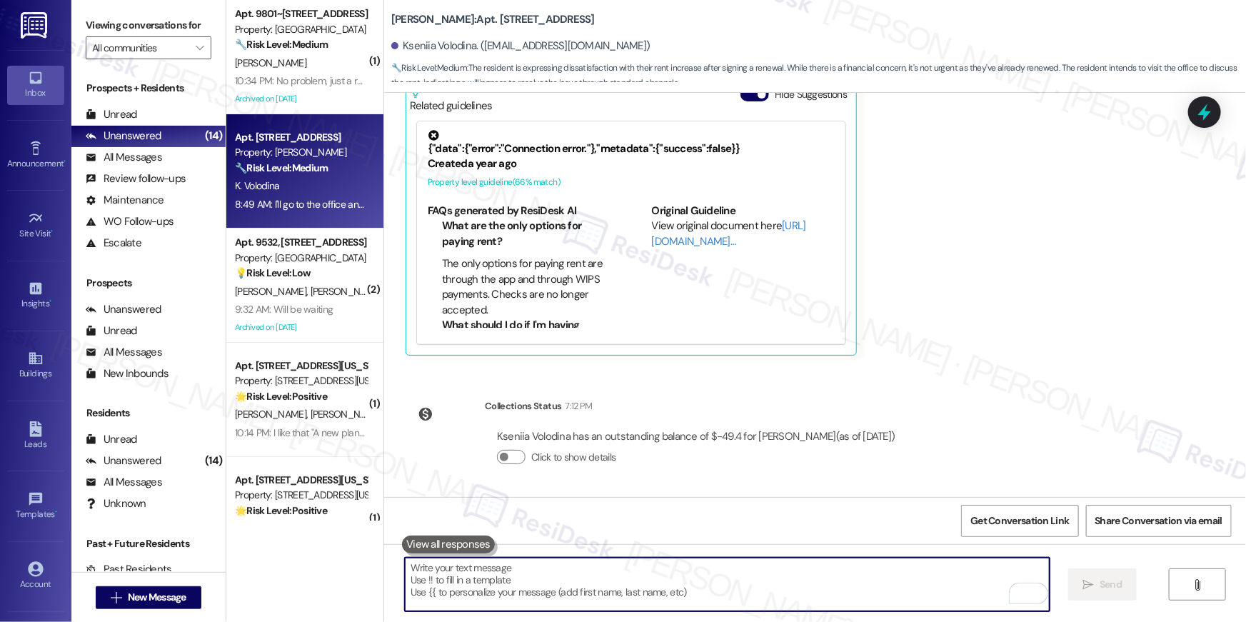
scroll to position [804, 0]
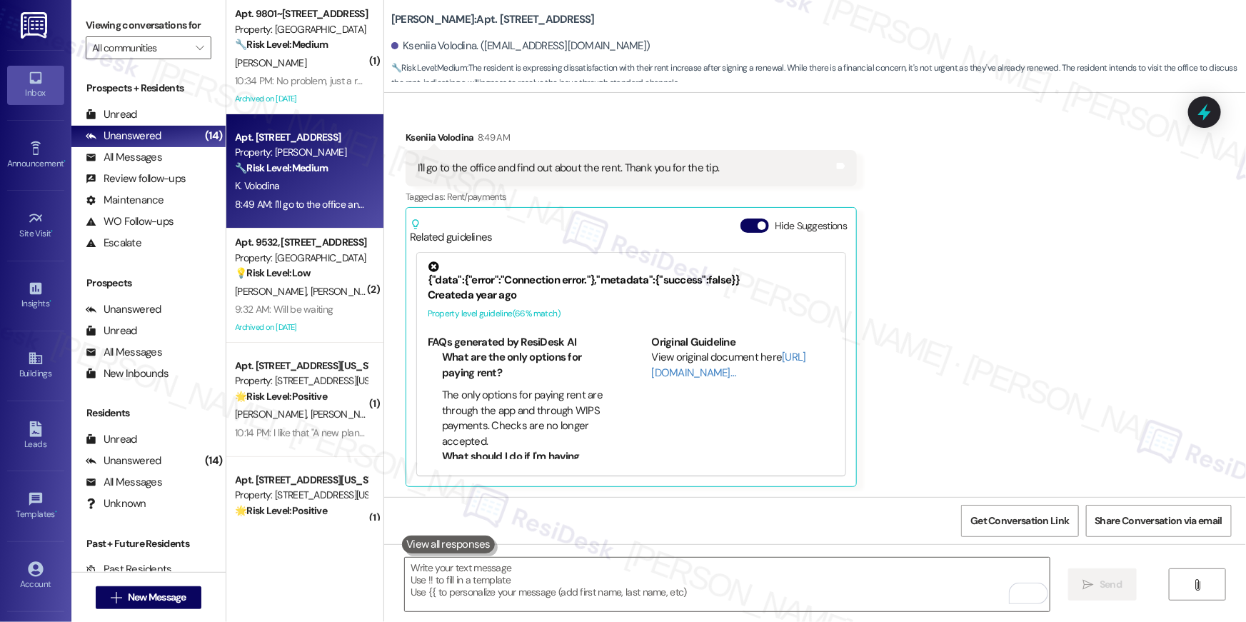
click at [292, 266] on strong "💡 Risk Level: Low" at bounding box center [273, 272] width 76 height 13
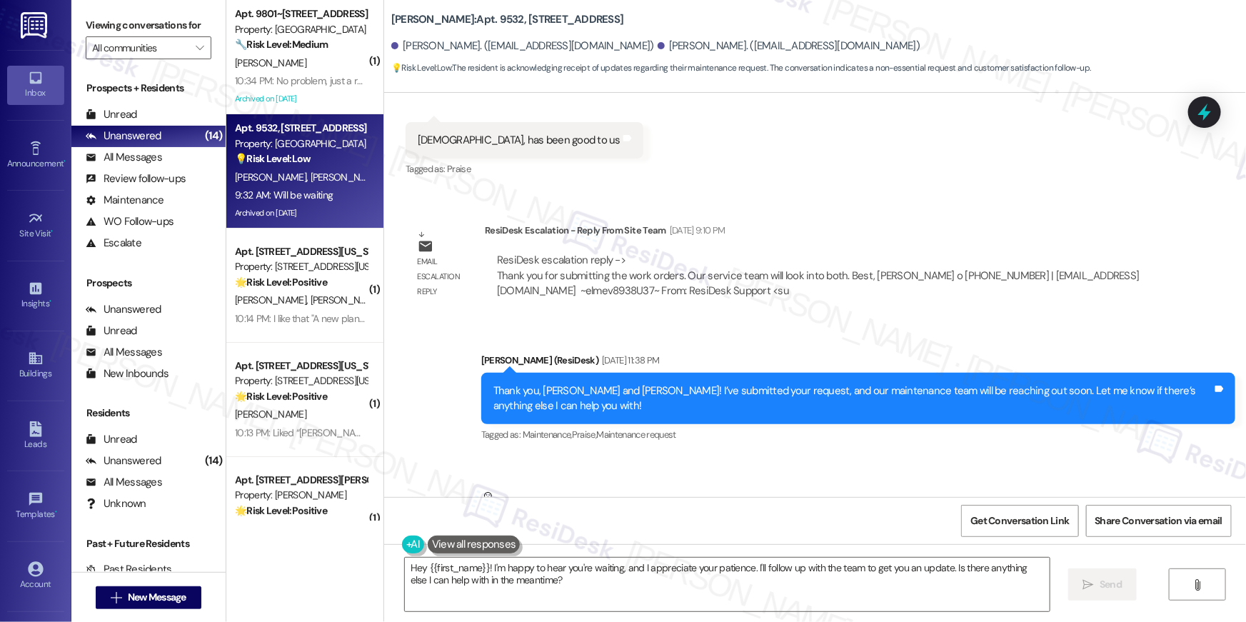
scroll to position [12784, 0]
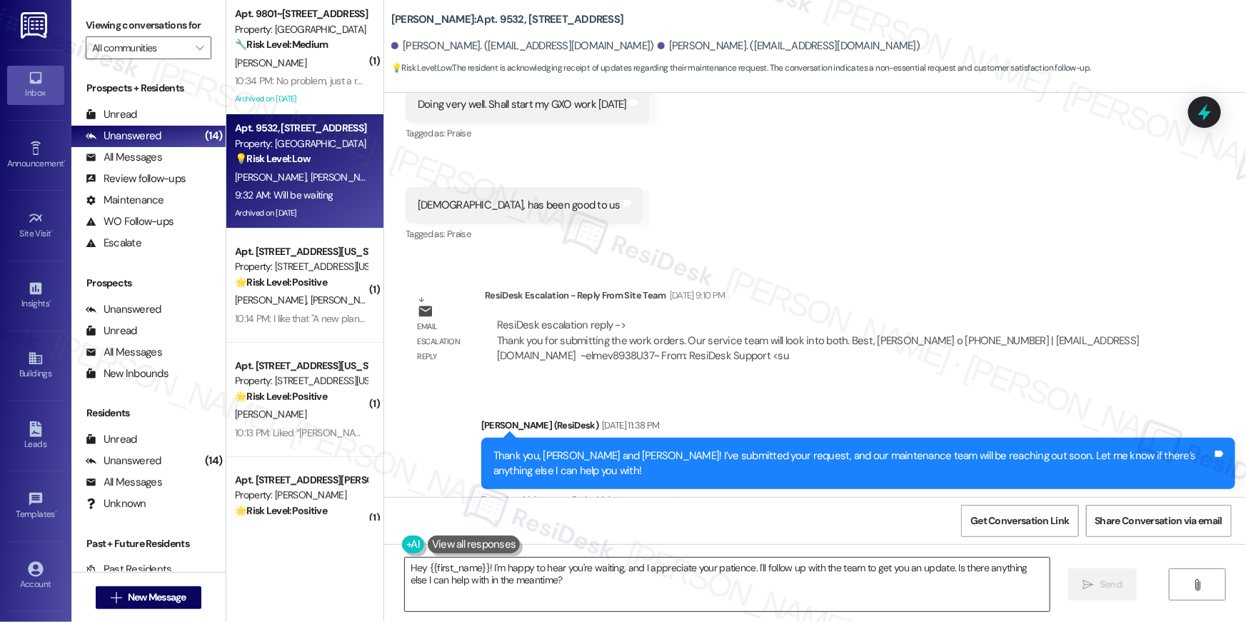
click at [734, 590] on textarea "Hey {{first_name}}! I'm happy to hear you're waiting, and I appreciate your pat…" at bounding box center [727, 585] width 645 height 54
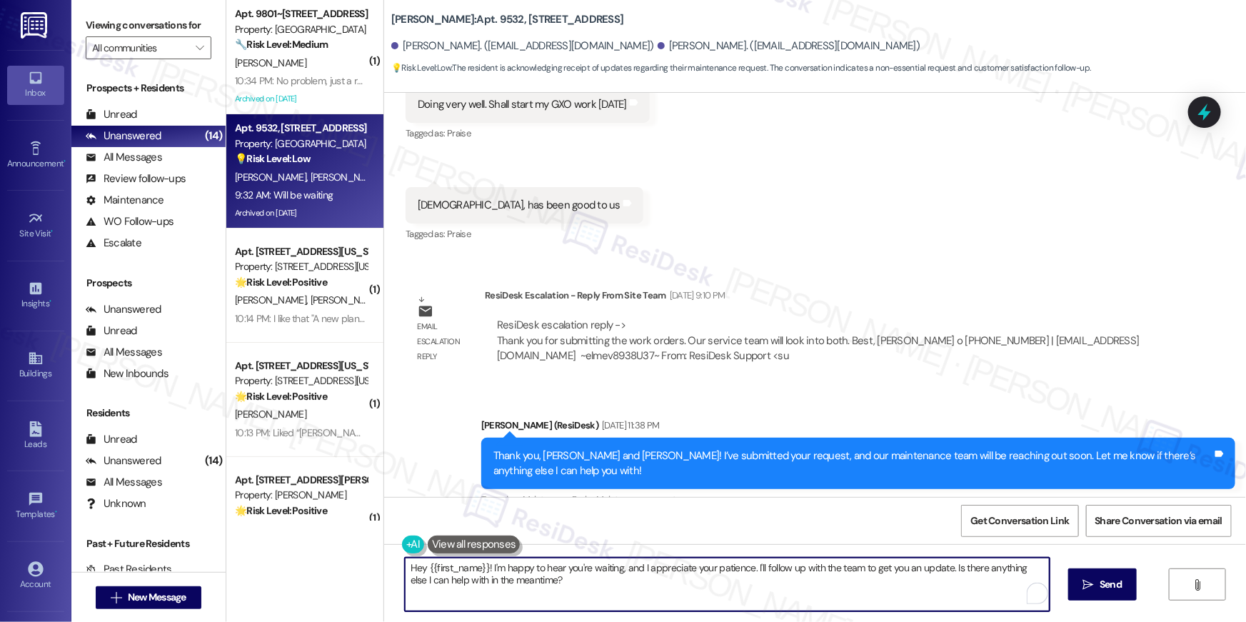
click at [734, 590] on textarea "Hey {{first_name}}! I'm happy to hear you're waiting, and I appreciate your pat…" at bounding box center [727, 585] width 645 height 54
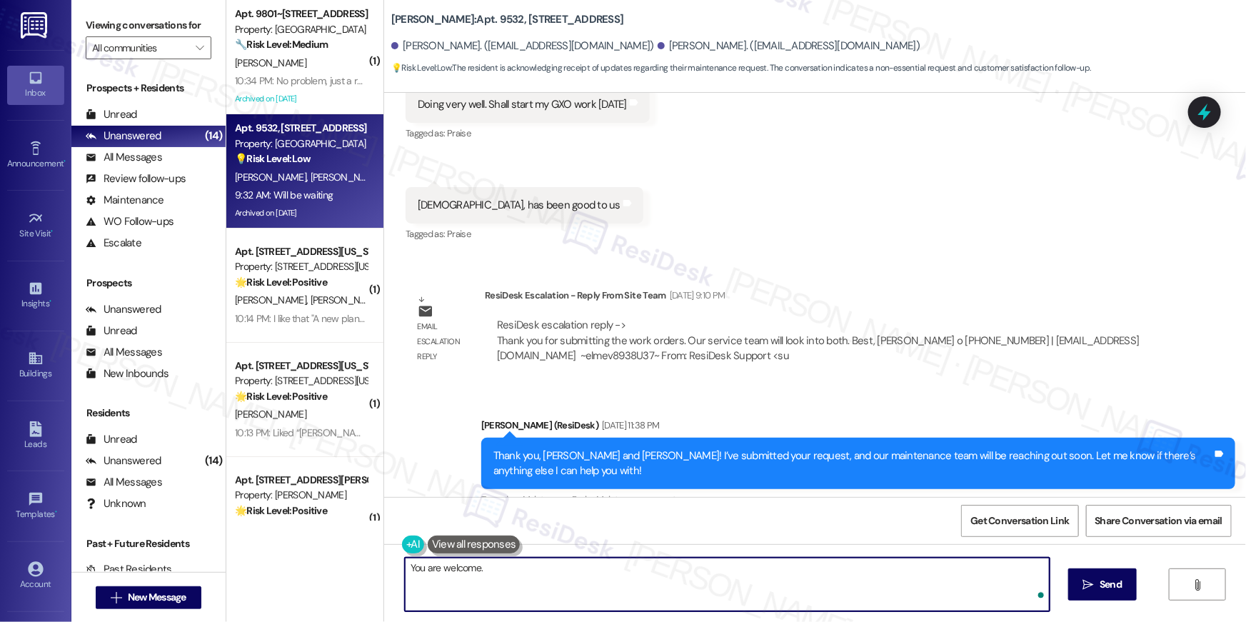
type textarea "You are welcome."
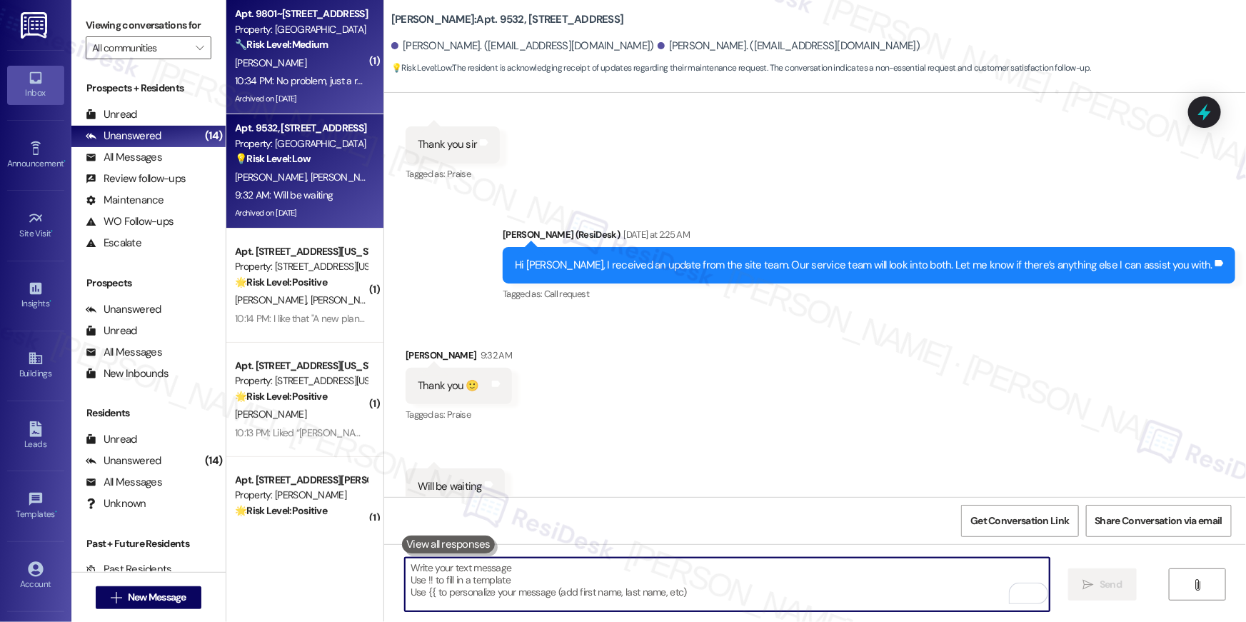
scroll to position [13330, 0]
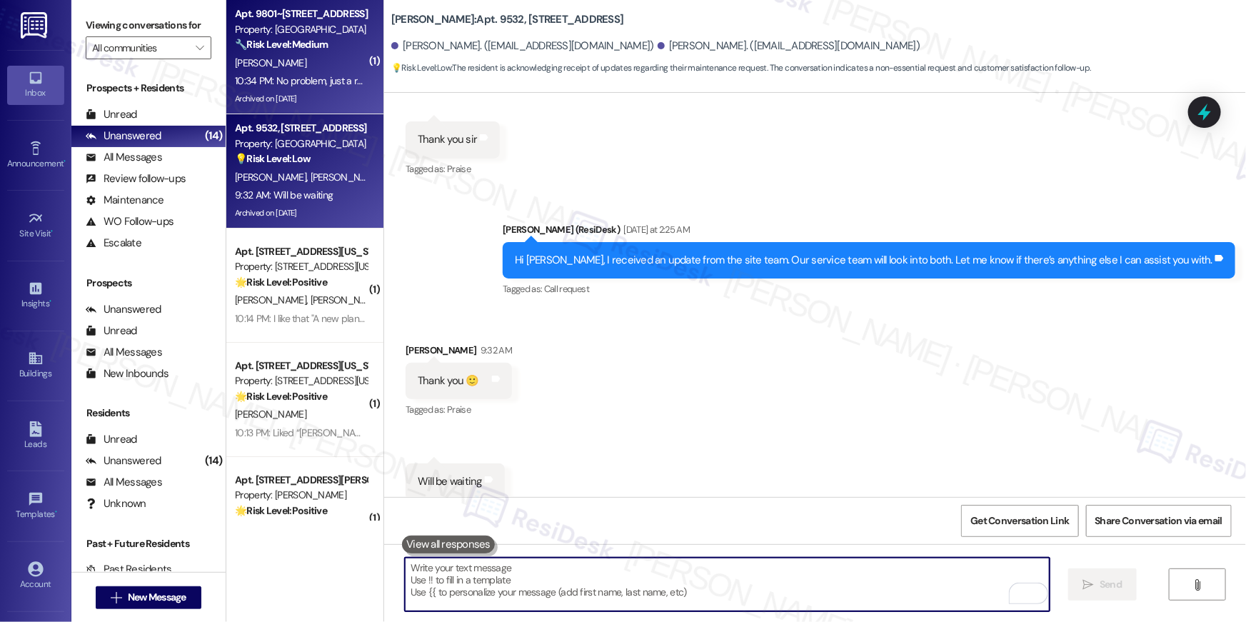
click at [306, 64] on div "[PERSON_NAME]" at bounding box center [300, 63] width 135 height 18
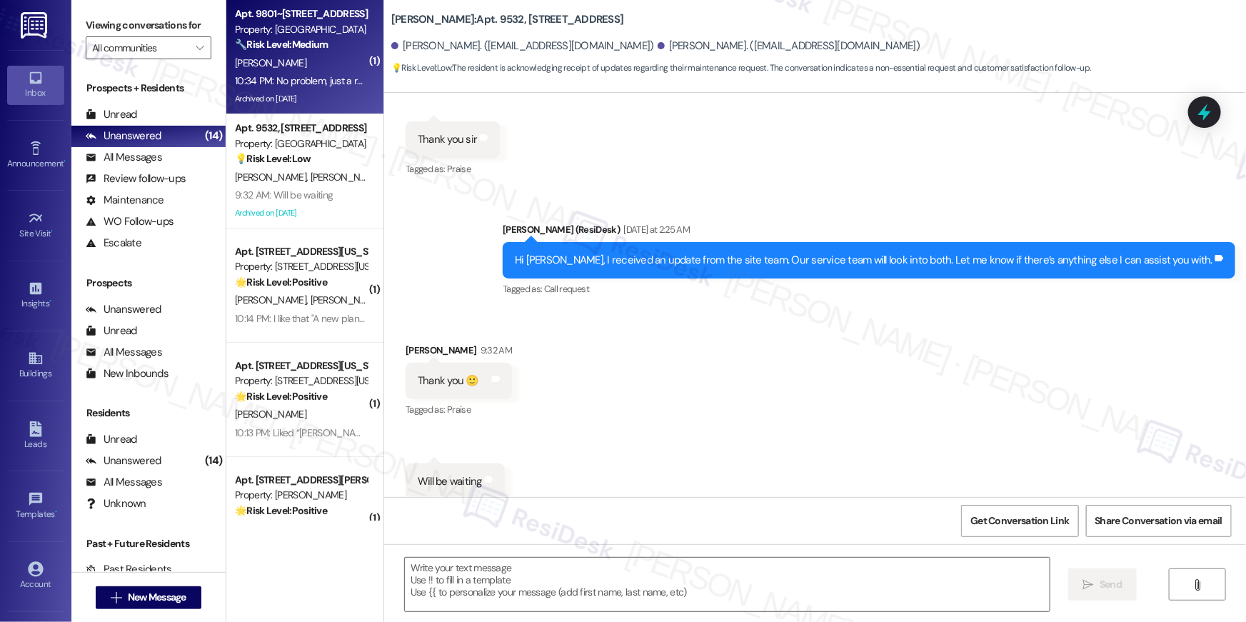
type textarea "Fetching suggested responses. Please feel free to read through the conversation…"
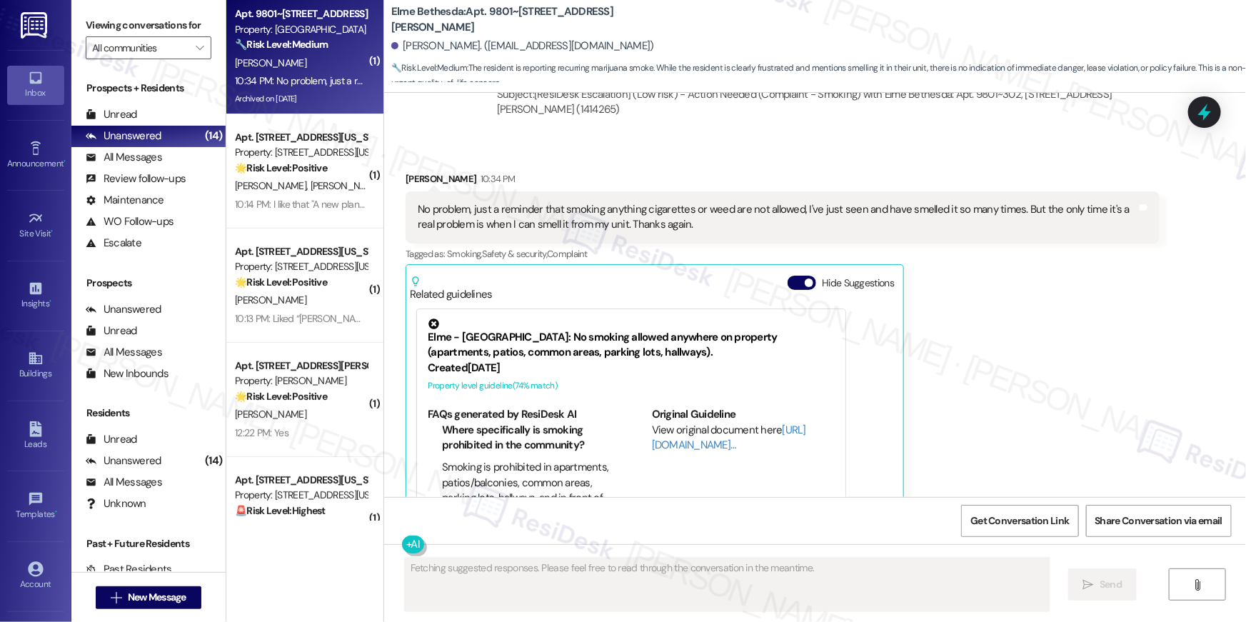
scroll to position [5047, 0]
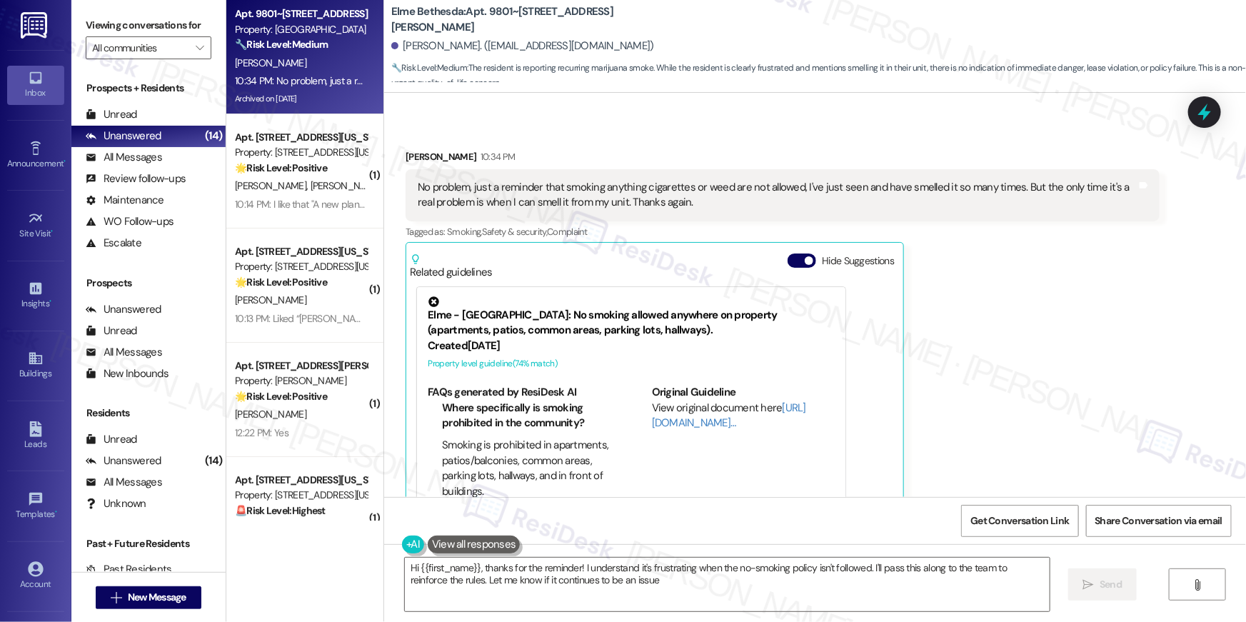
type textarea "Hi {{first_name}}, thanks for the reminder! I understand it's frustrating when …"
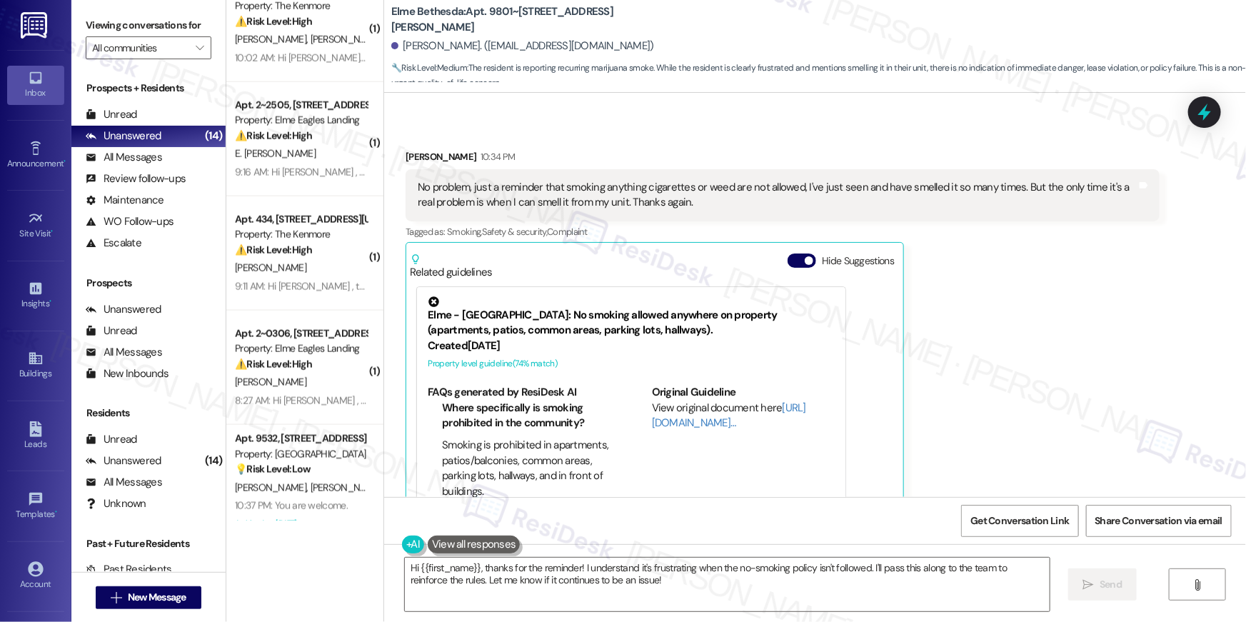
scroll to position [1078, 0]
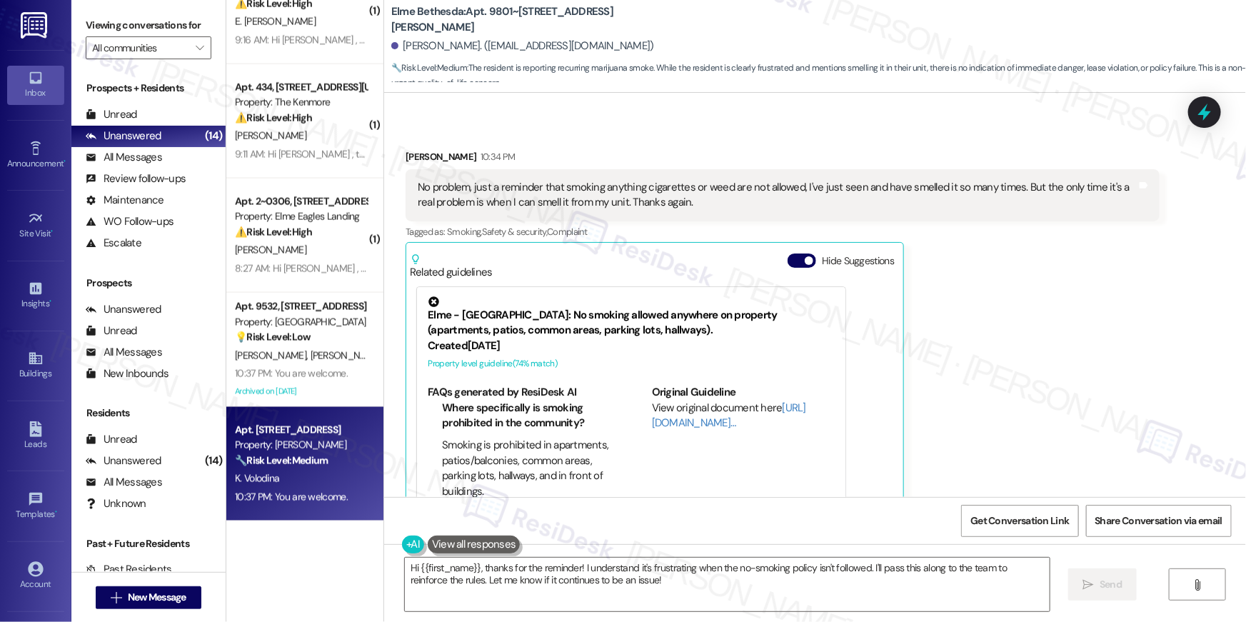
click at [316, 440] on div "Property: Elme Herndon" at bounding box center [301, 445] width 132 height 15
type textarea "Fetching suggested responses. Please feel free to read through the conversation…"
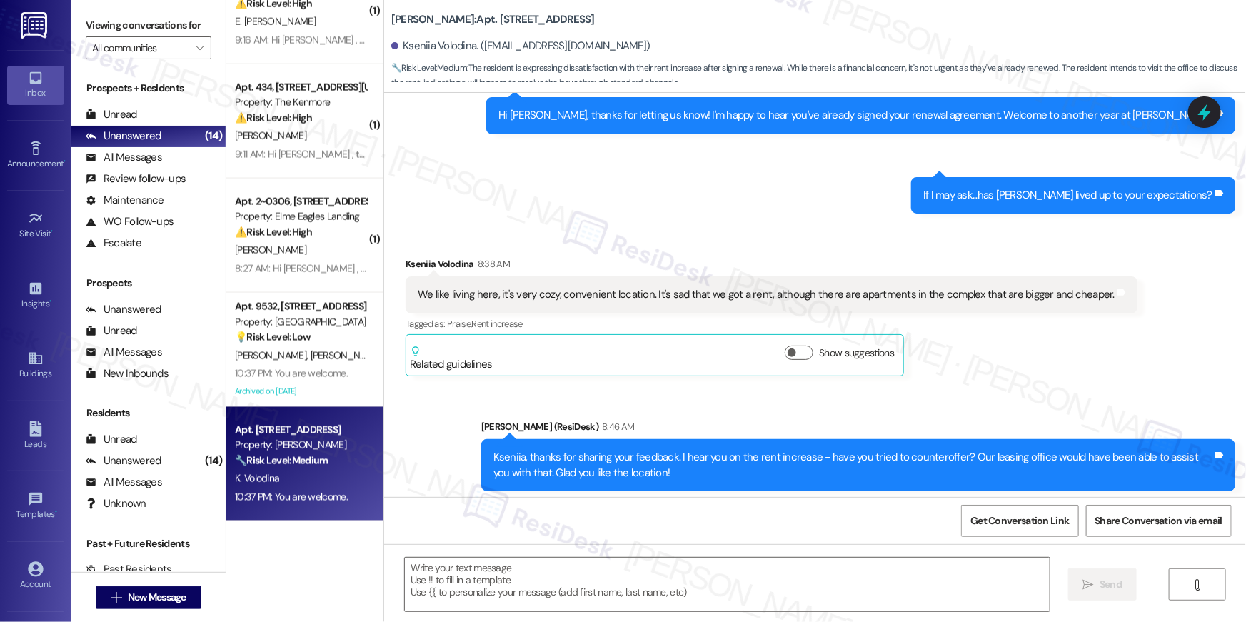
type textarea "Fetching suggested responses. Please feel free to read through the conversation…"
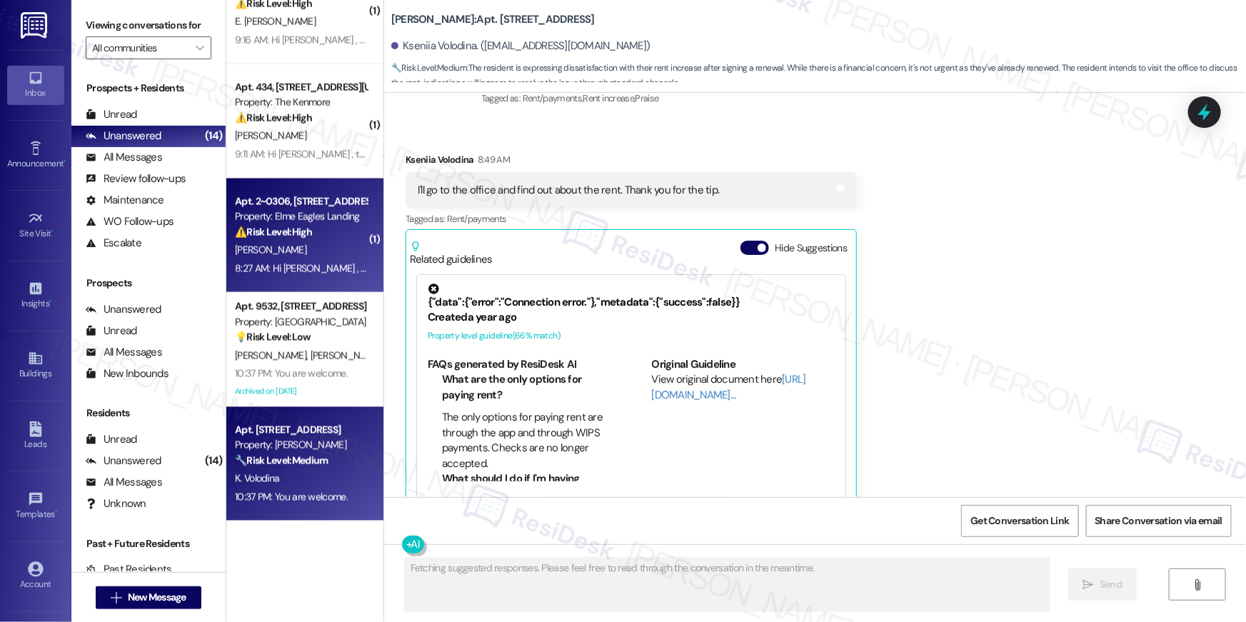
scroll to position [804, 0]
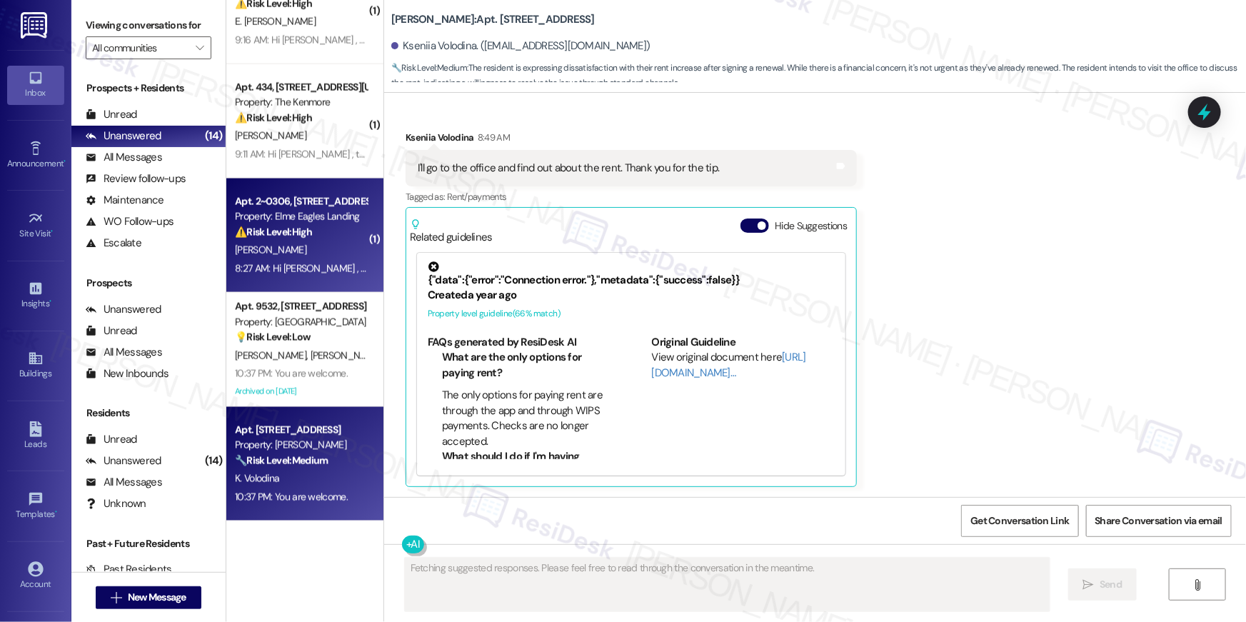
click at [306, 265] on div "8:27 AM: Hi Nyasia , thank you for bringing this important matter to our attent…" at bounding box center [710, 268] width 950 height 13
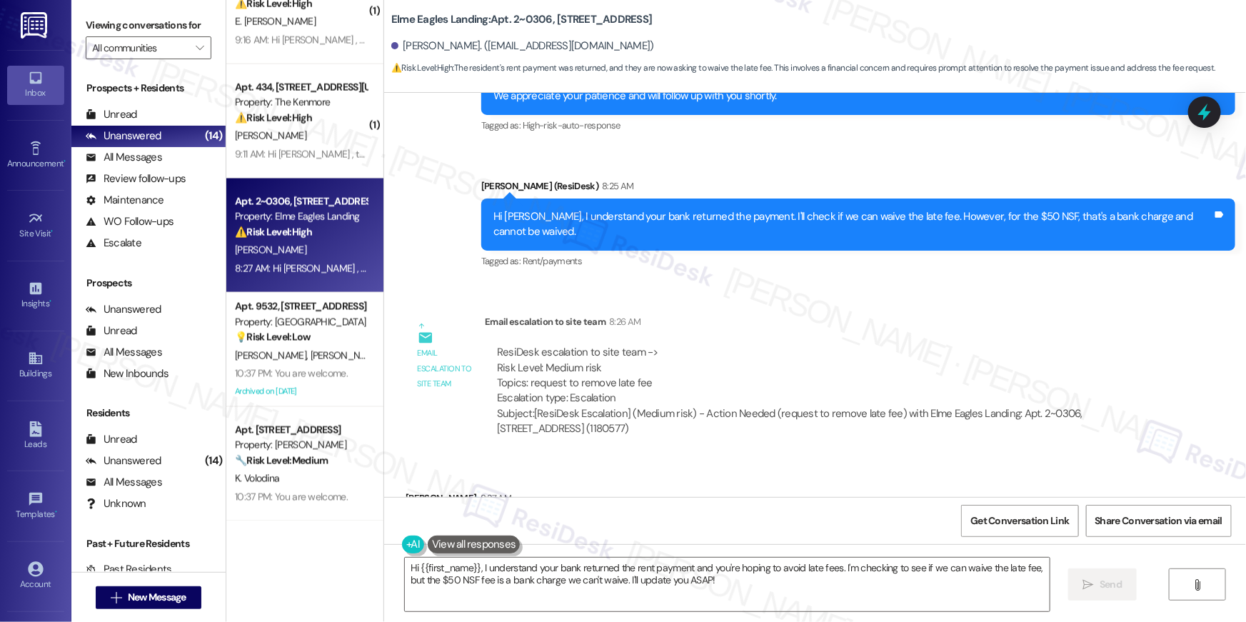
scroll to position [15325, 0]
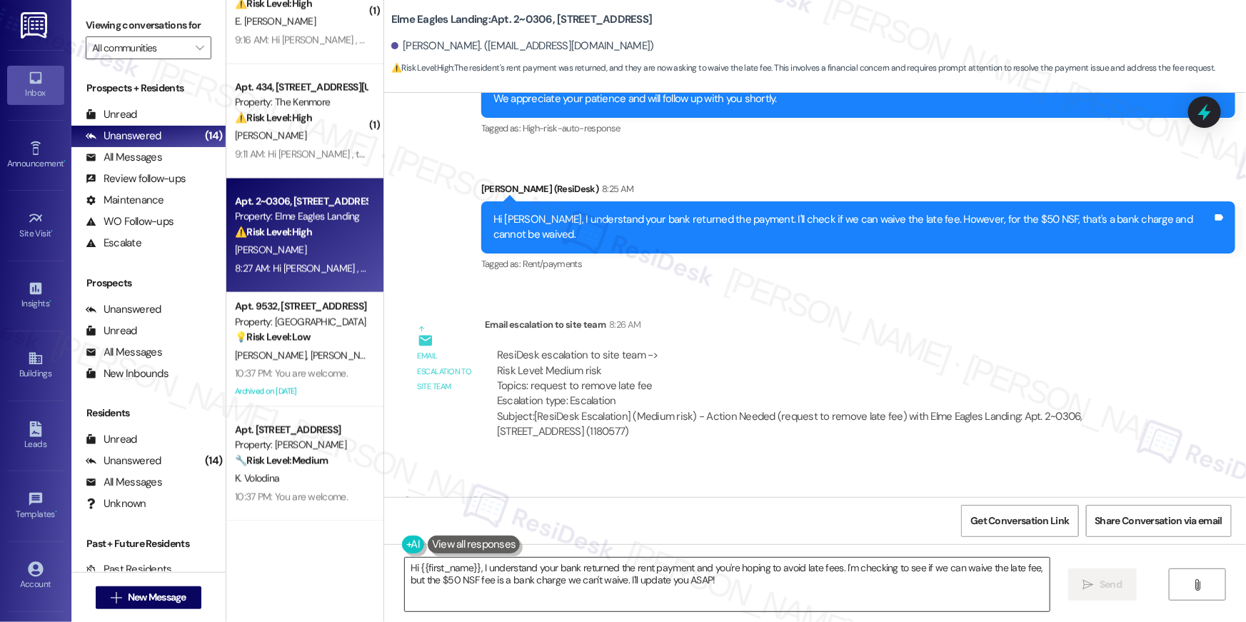
click at [714, 585] on textarea "Hi {{first_name}}, I understand your bank returned the rent payment and you're …" at bounding box center [727, 585] width 645 height 54
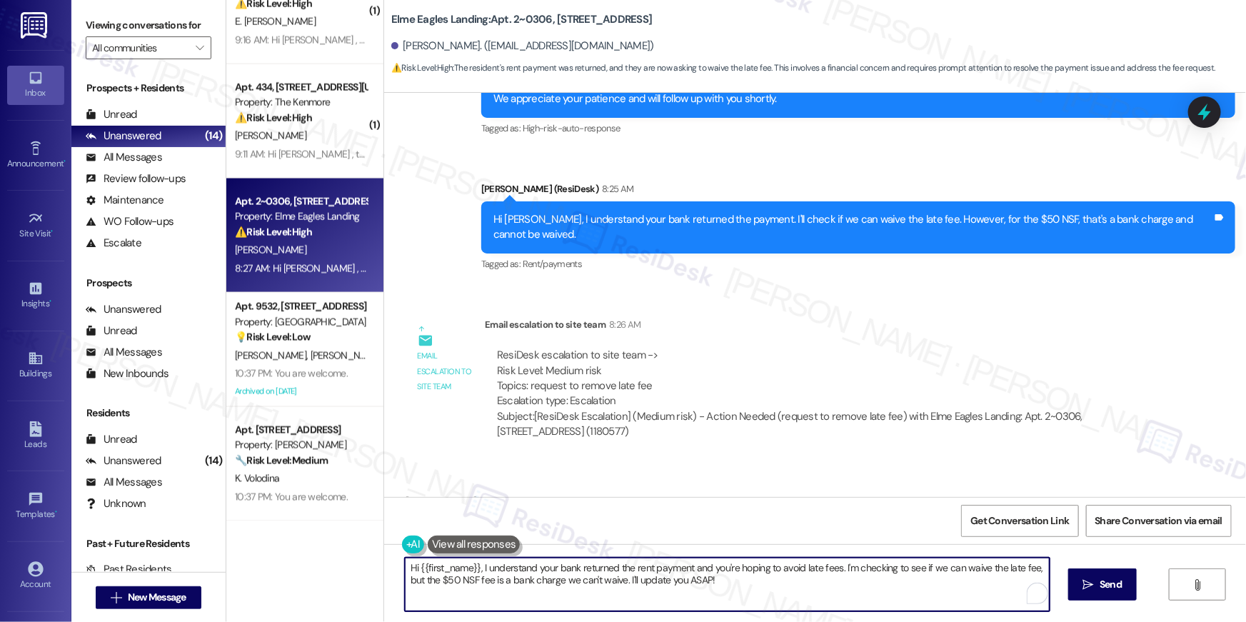
drag, startPoint x: 721, startPoint y: 584, endPoint x: 323, endPoint y: 545, distance: 400.2
click at [323, 545] on div "( 1 ) Apt. 711, 300 Yoakum Parkway Property: Cascade at Landmark ⚠️ Risk Level:…" at bounding box center [735, 311] width 1019 height 622
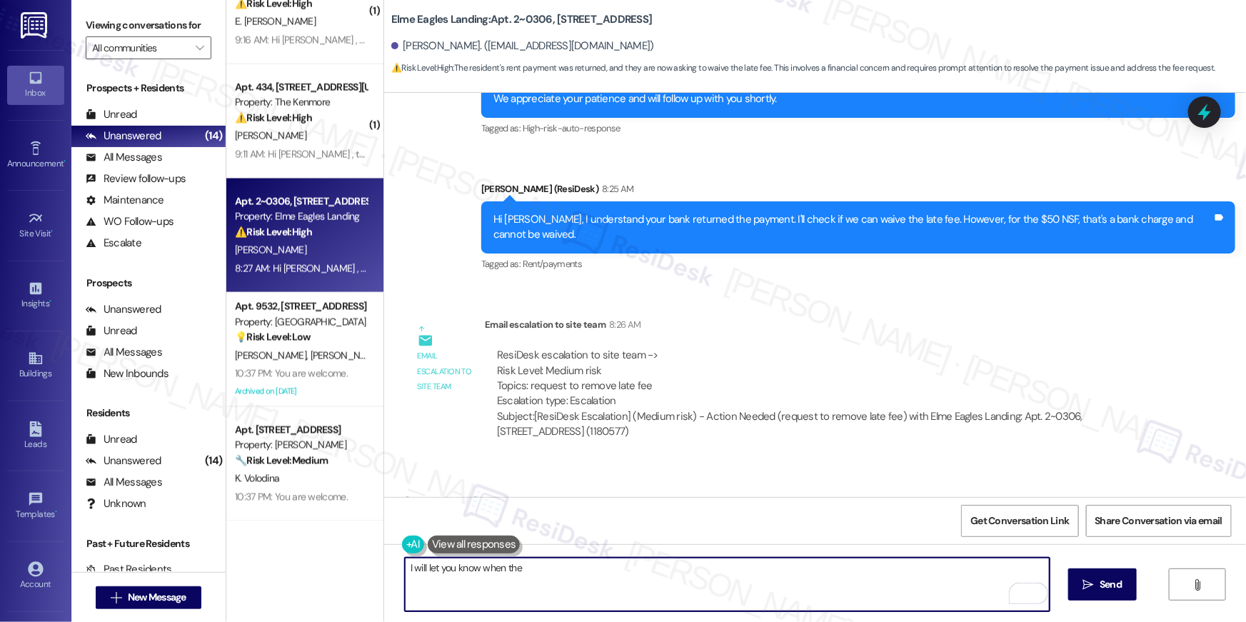
click at [540, 580] on textarea "I will let you know when the" at bounding box center [727, 585] width 645 height 54
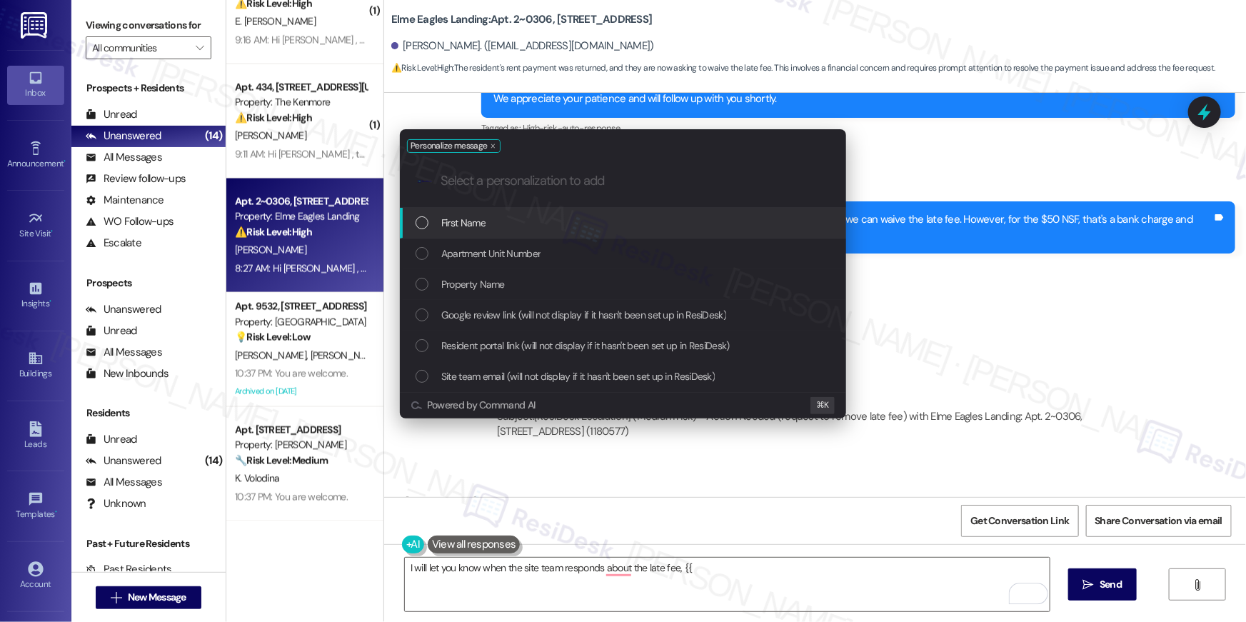
click at [495, 235] on div "First Name" at bounding box center [623, 223] width 446 height 31
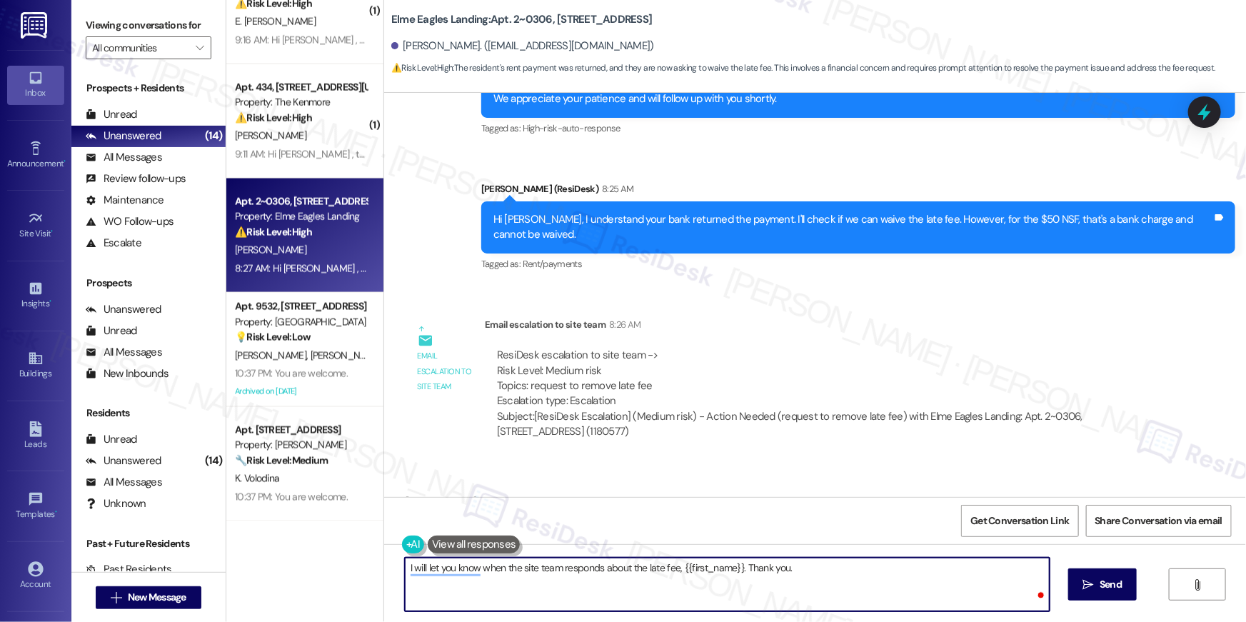
type textarea "I will let you know when the site team responds about the late fee, {{first_nam…"
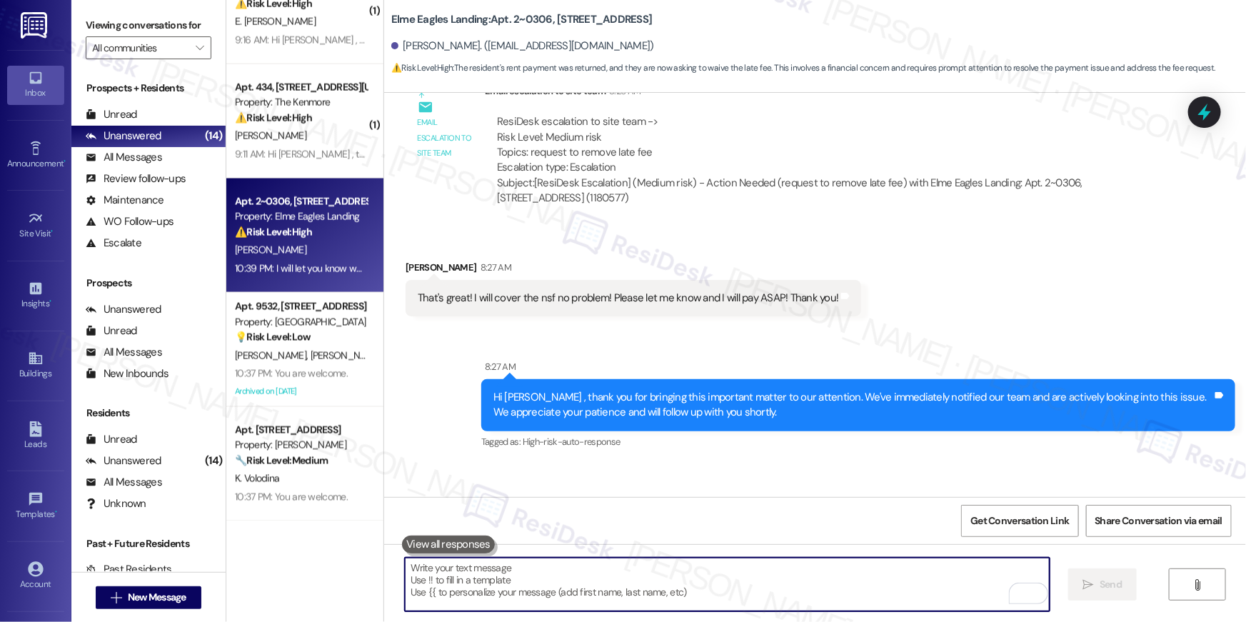
scroll to position [15575, 0]
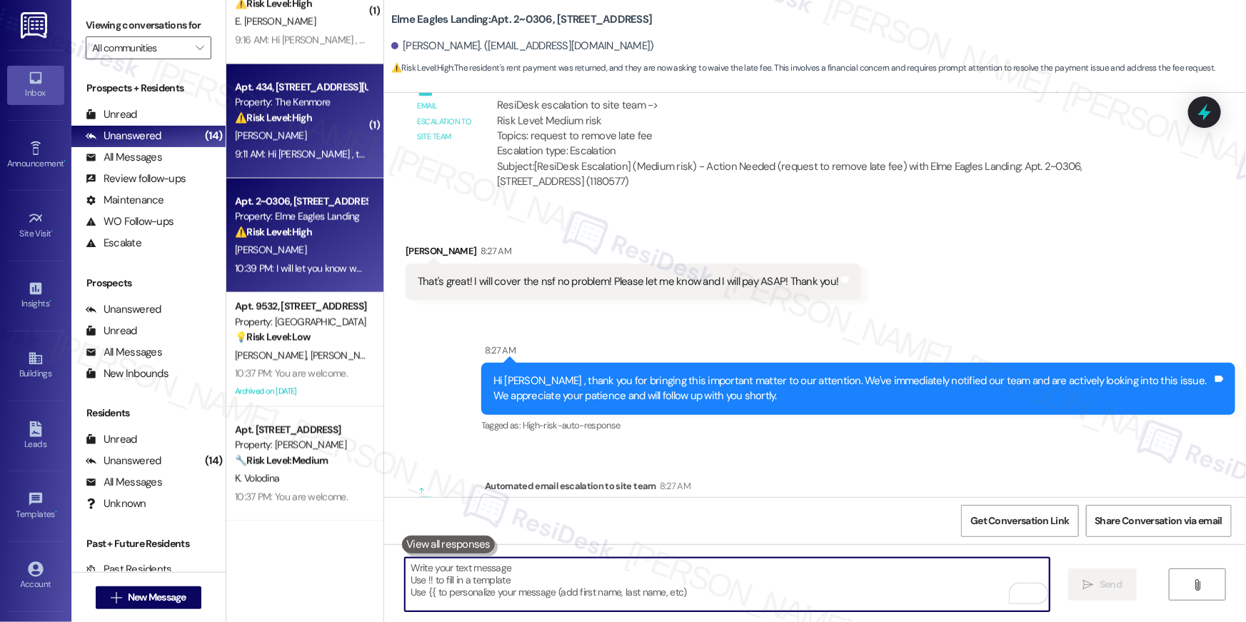
click at [293, 165] on div "Apt. 434, 5415 Connecticut Avenue, NW Property: The Kenmore ⚠️ Risk Level: High…" at bounding box center [304, 121] width 157 height 114
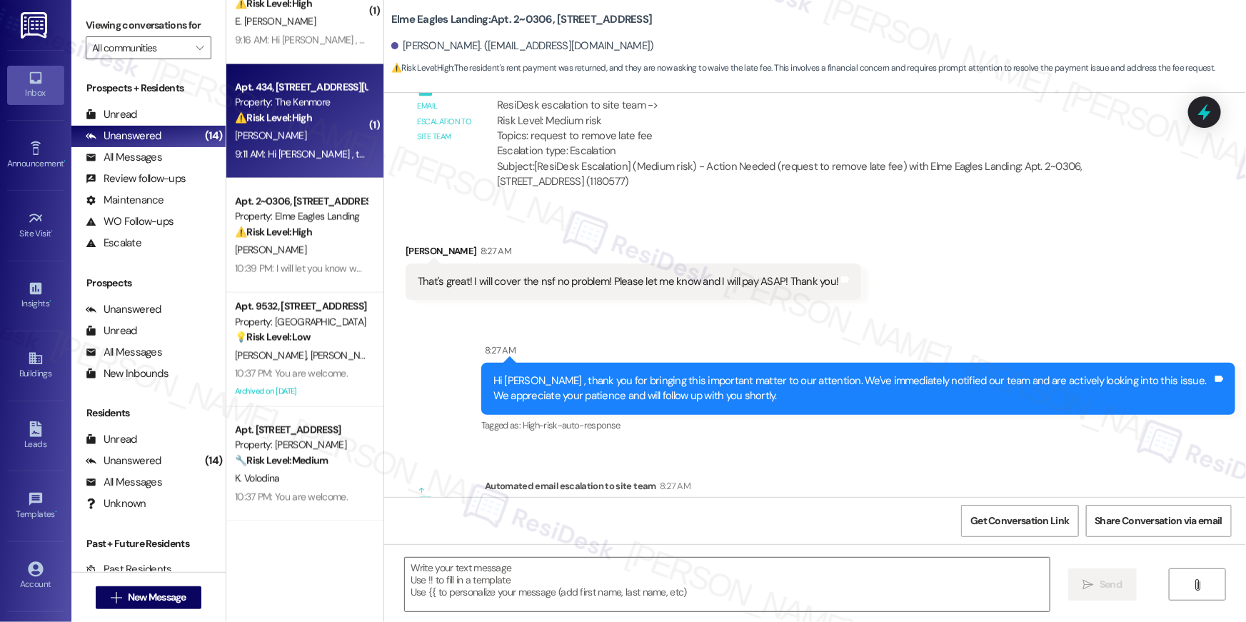
type textarea "Fetching suggested responses. Please feel free to read through the conversation…"
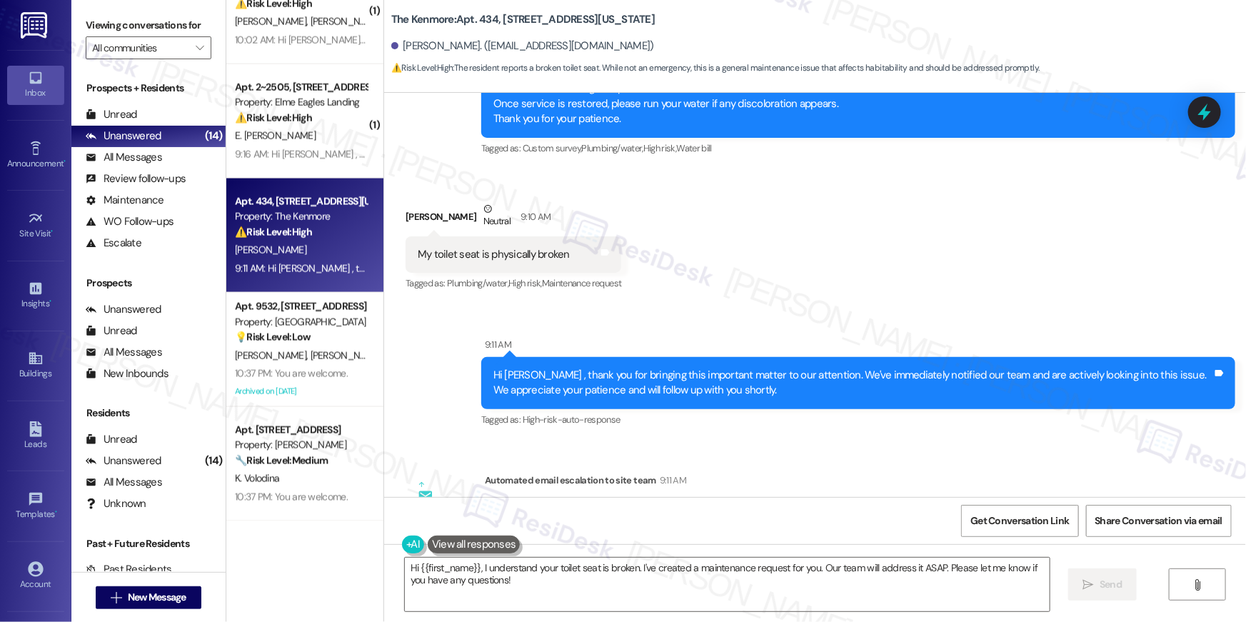
scroll to position [22101, 0]
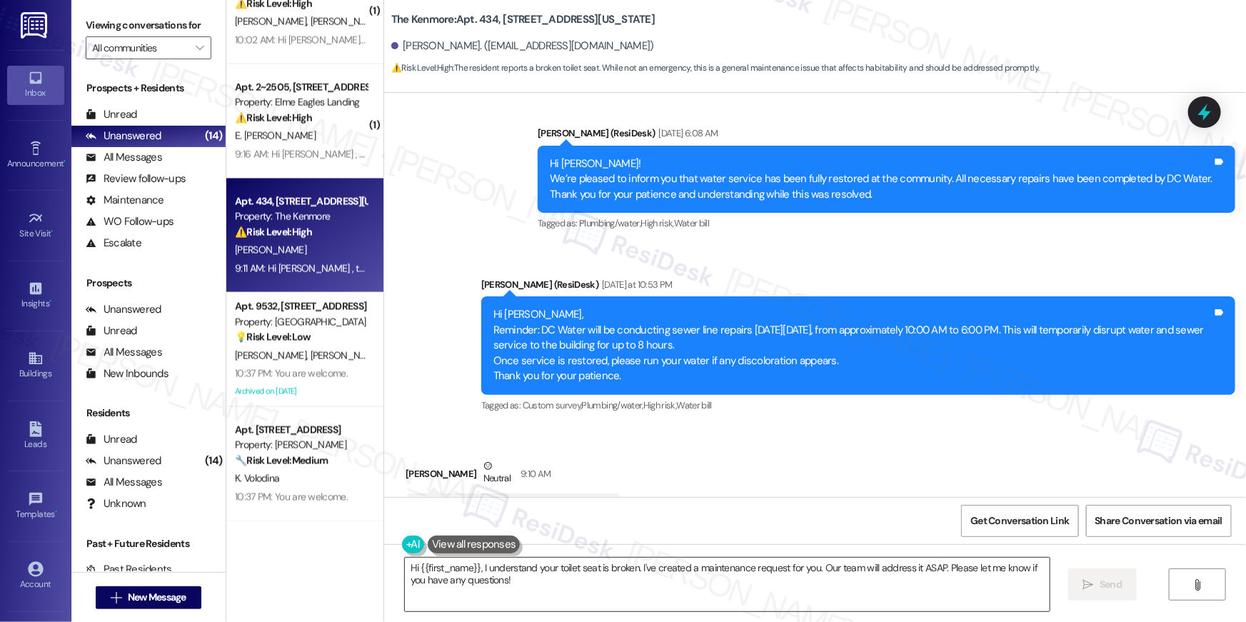
click at [578, 580] on textarea "Hi {{first_name}}, I understand your toilet seat is broken. I've created a main…" at bounding box center [727, 585] width 645 height 54
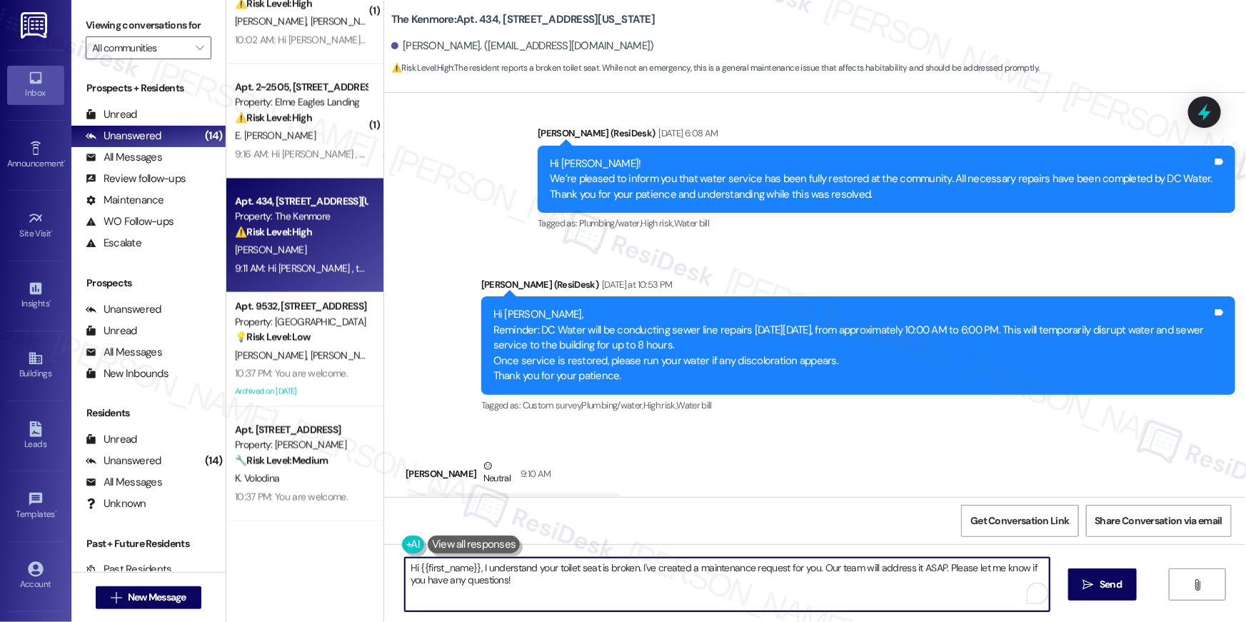
click at [623, 590] on textarea "Hi {{first_name}}, I understand your toilet seat is broken. I've created a main…" at bounding box center [727, 585] width 645 height 54
click at [665, 575] on textarea "Hi {{first_name}}, I understand your toilet seat is broken. I've created a main…" at bounding box center [727, 585] width 645 height 54
drag, startPoint x: 635, startPoint y: 568, endPoint x: 650, endPoint y: 603, distance: 37.4
click at [650, 603] on textarea "Hi {{first_name}}, I understand your toilet seat is broken. I've created a main…" at bounding box center [727, 585] width 645 height 54
type textarea "Hi {{first_name}}, I understand your toilet seat is broken. Let me submit a wor…"
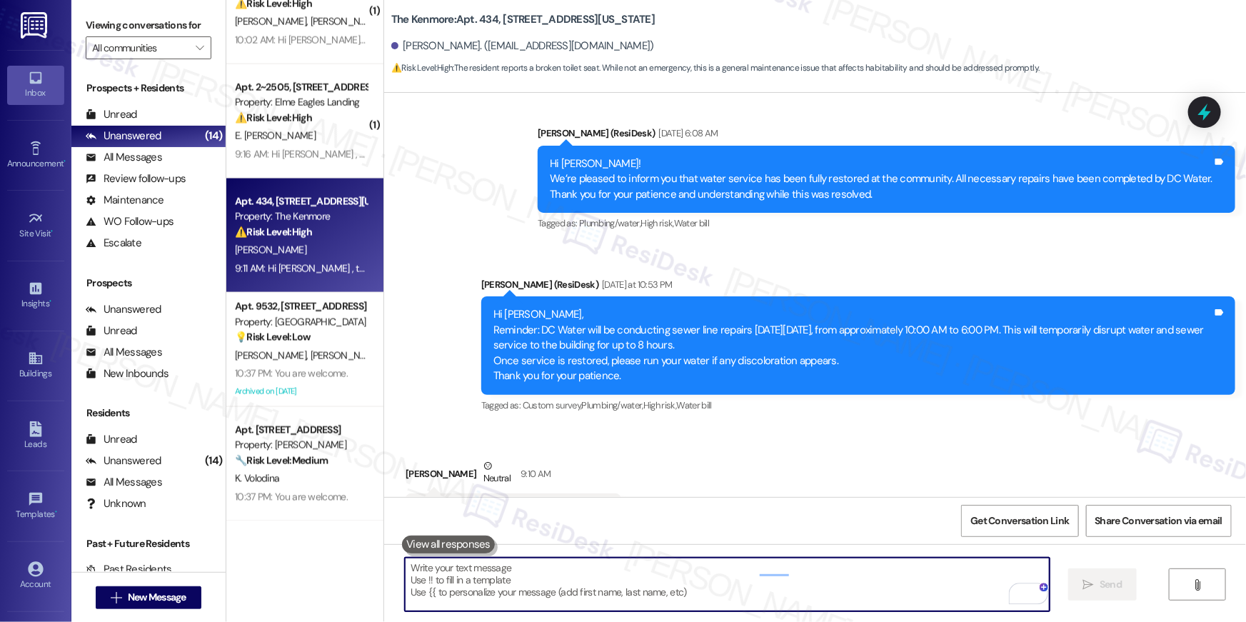
scroll to position [22079, 0]
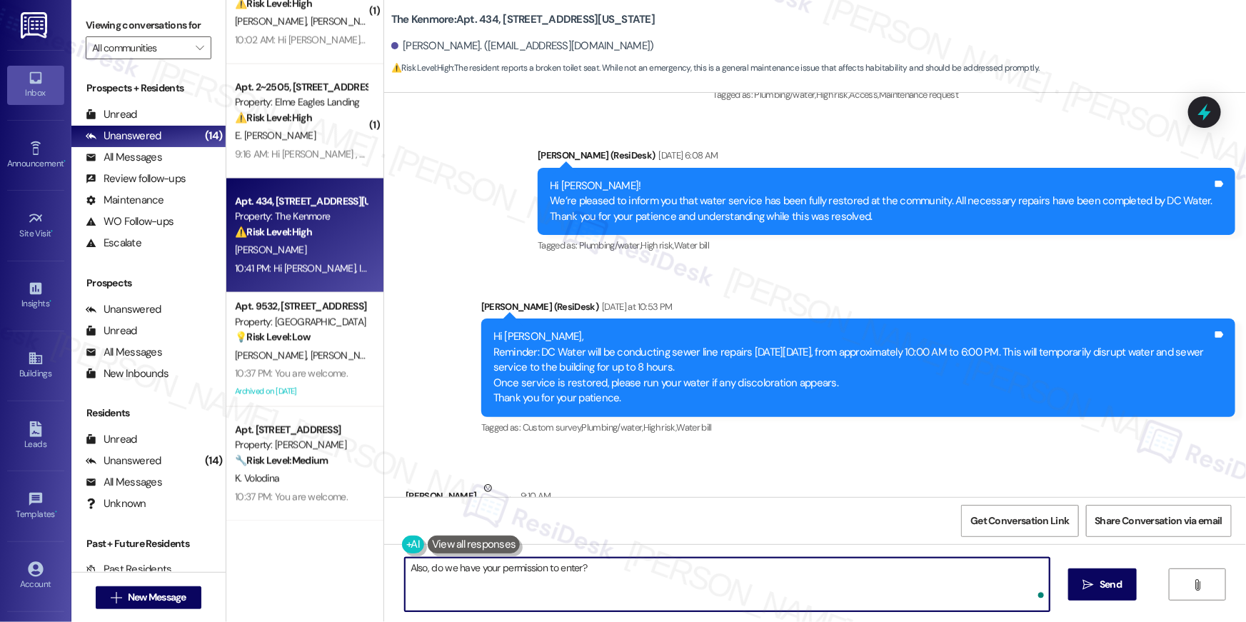
type textarea "Also, do we have your permission to enter?"
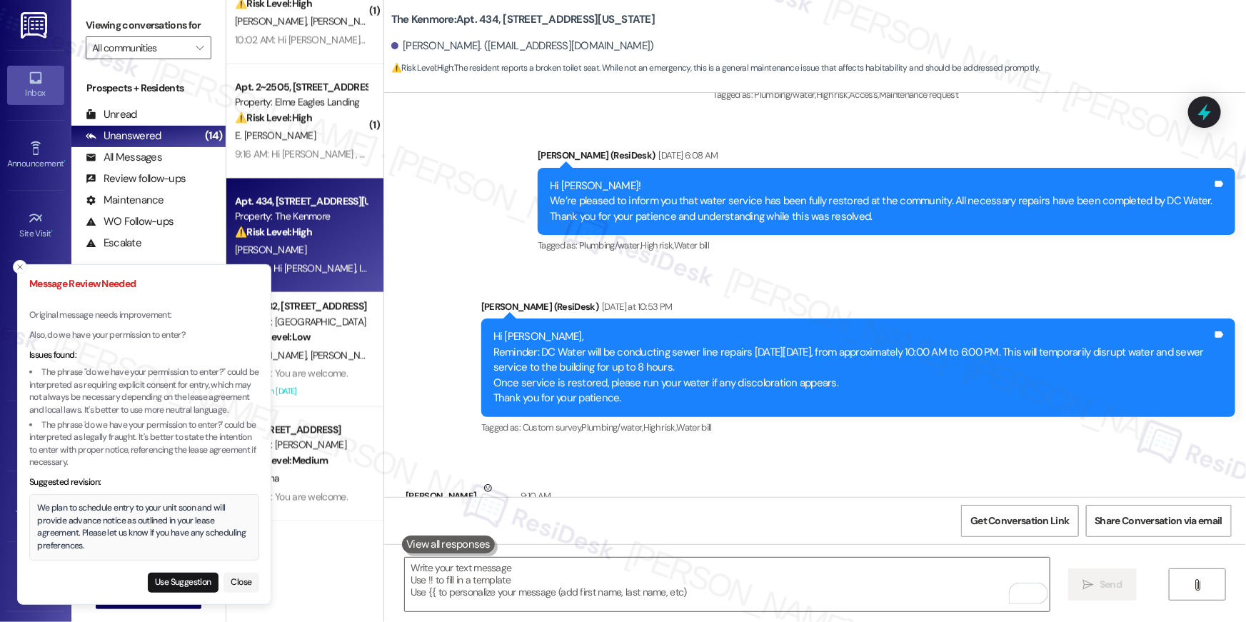
click at [795, 448] on div "Received via SMS Heather Gorman Neutral 9:10 AM My toilet seat is physically br…" at bounding box center [815, 516] width 862 height 136
click at [151, 518] on div "We plan to schedule entry to your unit soon and will provide advance notice as …" at bounding box center [144, 527] width 213 height 50
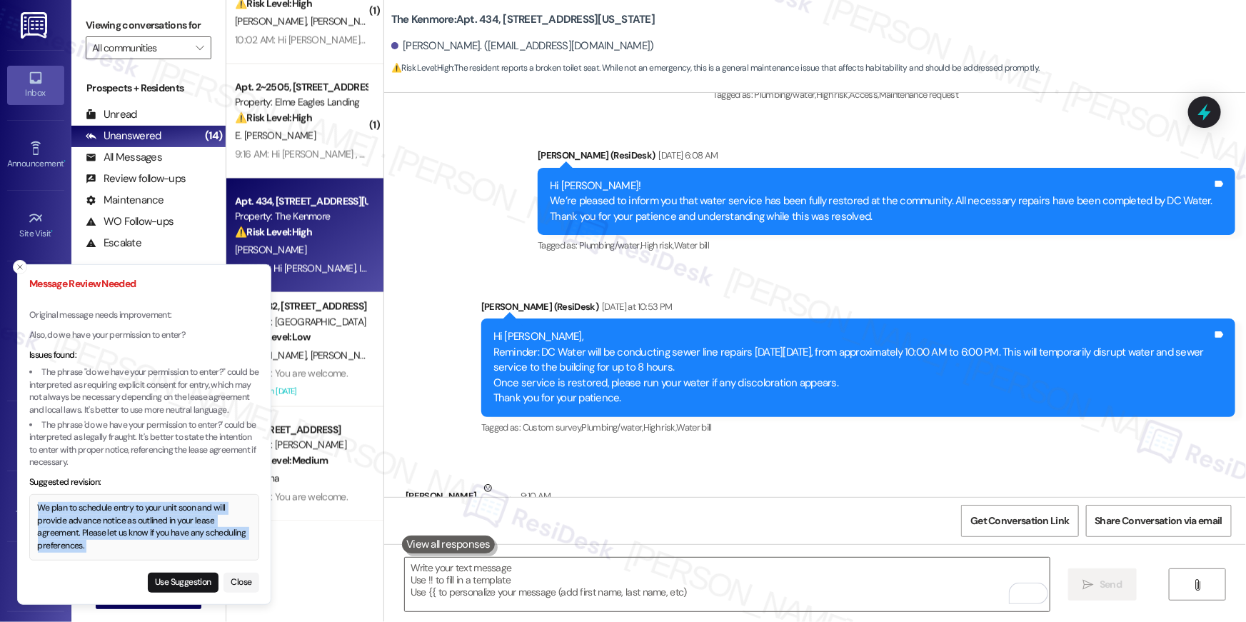
click at [151, 518] on div "We plan to schedule entry to your unit soon and will provide advance notice as …" at bounding box center [144, 527] width 213 height 50
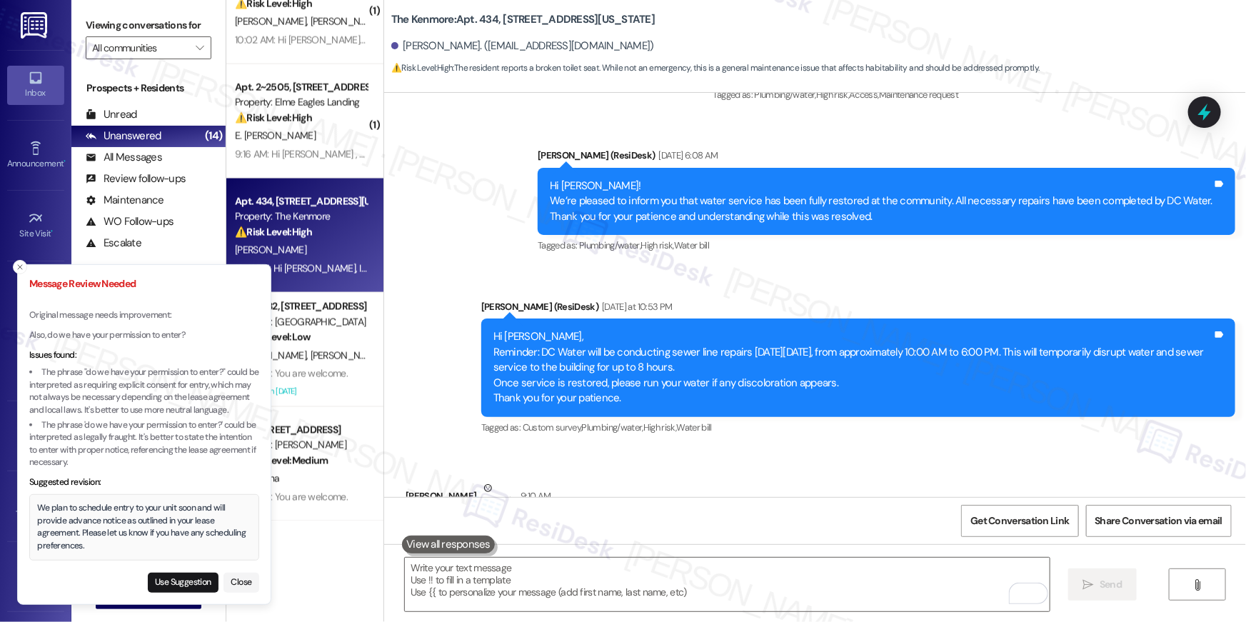
click at [662, 453] on div "Received via SMS Heather Gorman Neutral 9:10 AM My toilet seat is physically br…" at bounding box center [815, 516] width 862 height 136
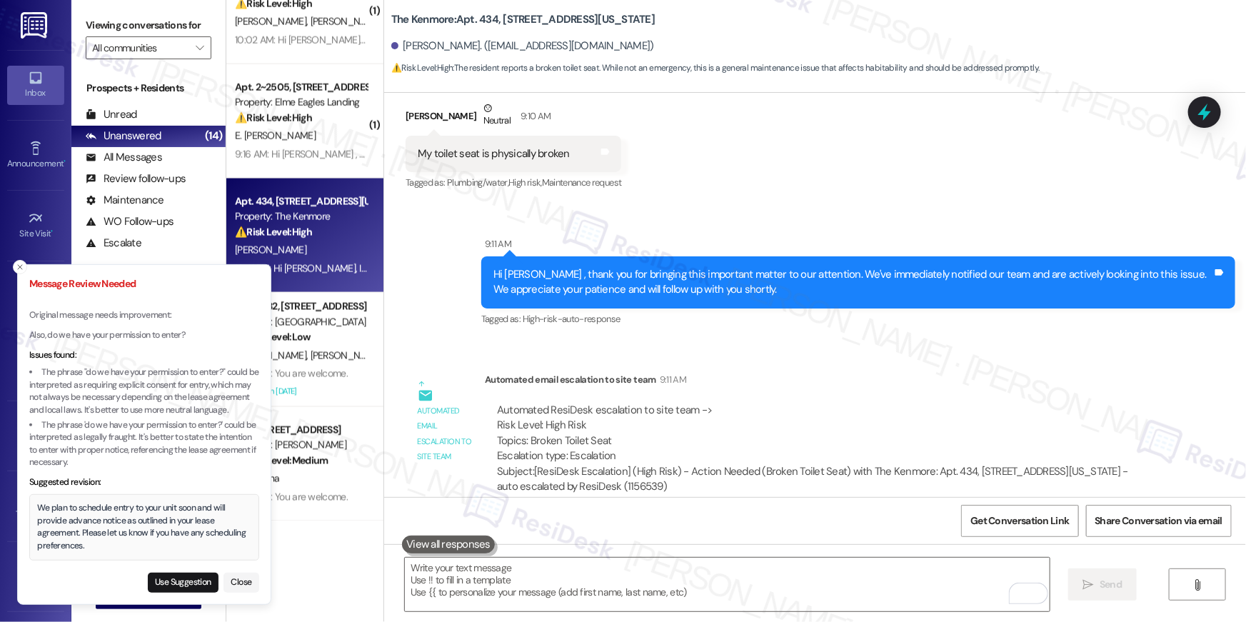
scroll to position [22490, 0]
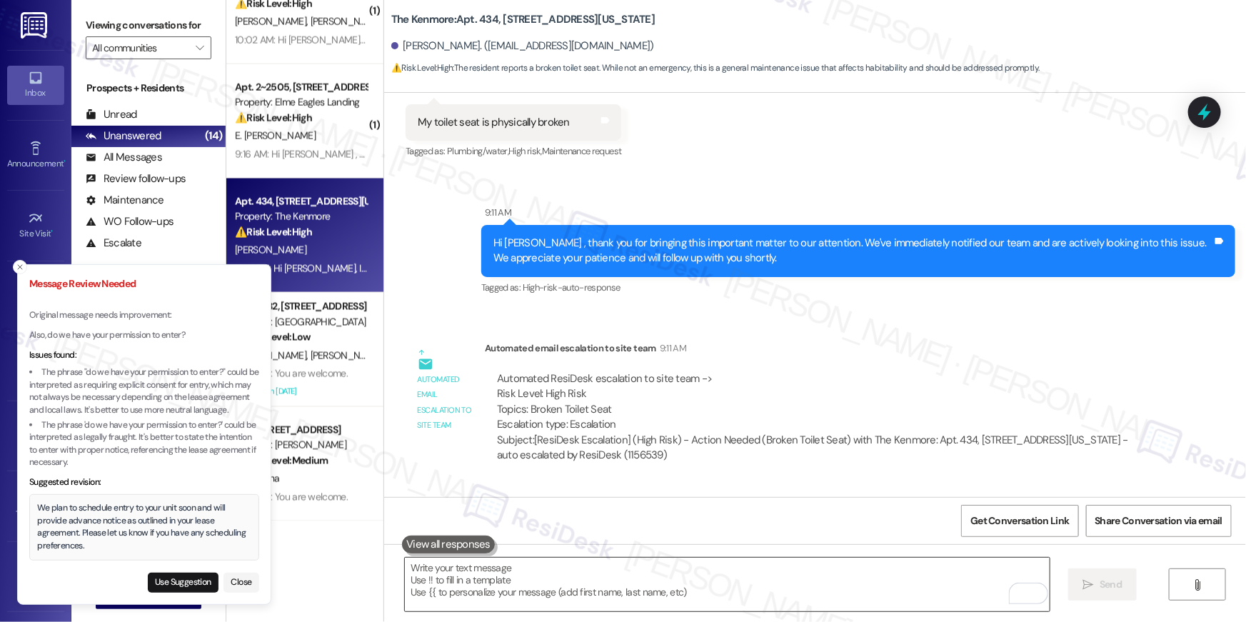
click at [669, 576] on textarea "To enrich screen reader interactions, please activate Accessibility in Grammarl…" at bounding box center [727, 585] width 645 height 54
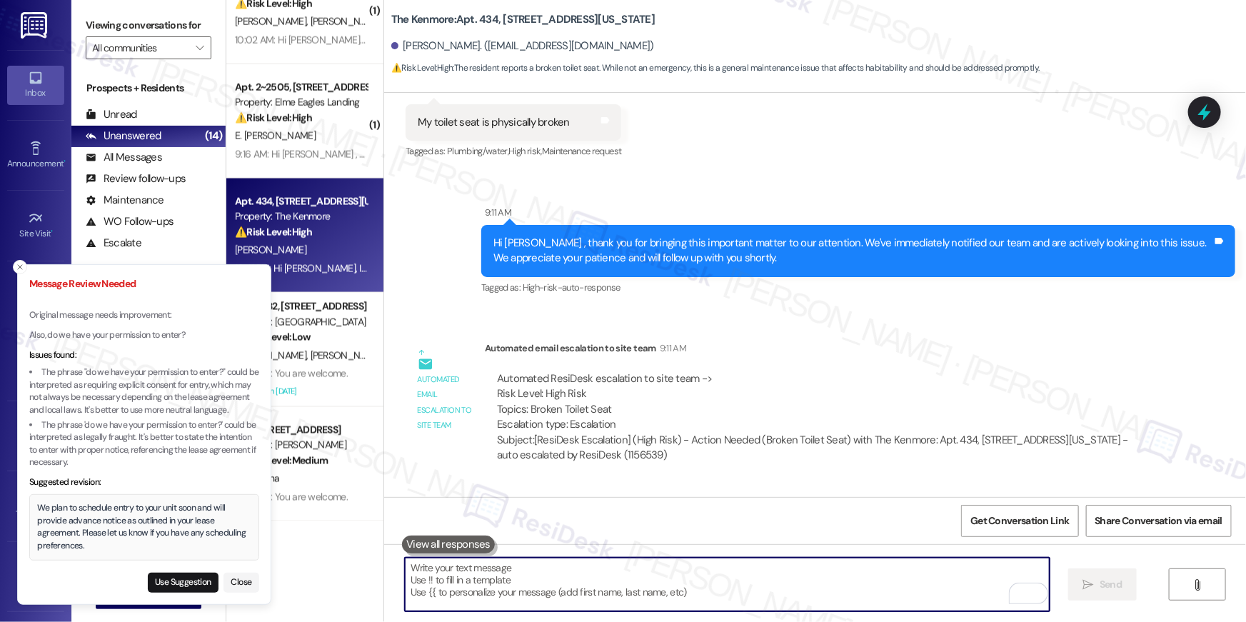
click at [669, 576] on textarea "To enrich screen reader interactions, please activate Accessibility in Grammarl…" at bounding box center [727, 585] width 645 height 54
click at [419, 570] on textarea "To enrich screen reader interactions, please activate Accessibility in Grammarl…" at bounding box center [727, 585] width 645 height 54
click at [422, 574] on textarea "To enrich screen reader interactions, please activate Accessibility in Grammarl…" at bounding box center [727, 585] width 645 height 54
click at [499, 569] on textarea "To enrich screen reader interactions, please activate Accessibility in Grammarl…" at bounding box center [727, 585] width 645 height 54
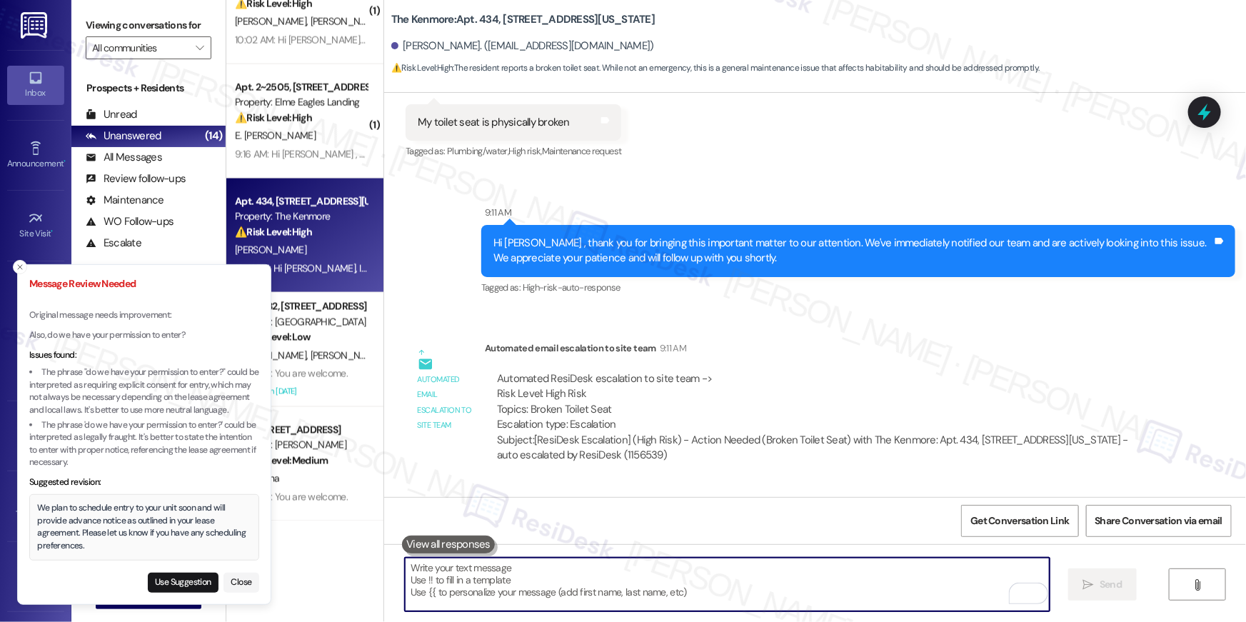
click at [499, 569] on textarea "To enrich screen reader interactions, please activate Accessibility in Grammarl…" at bounding box center [727, 585] width 645 height 54
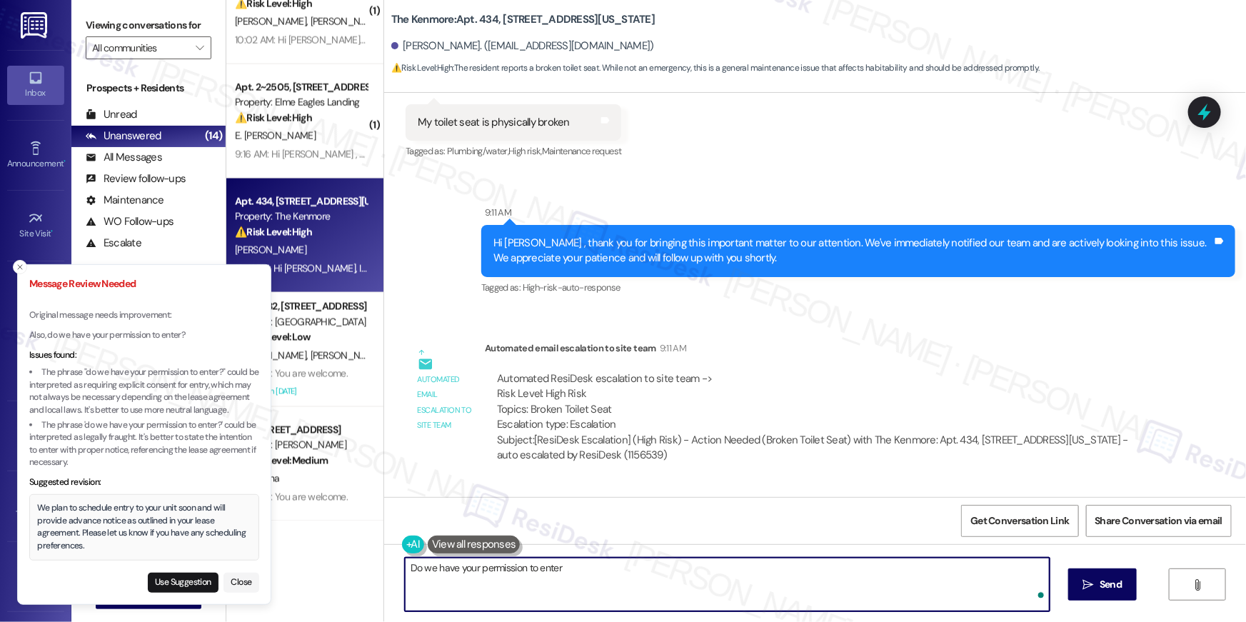
type textarea "Do we have your permission to enter?"
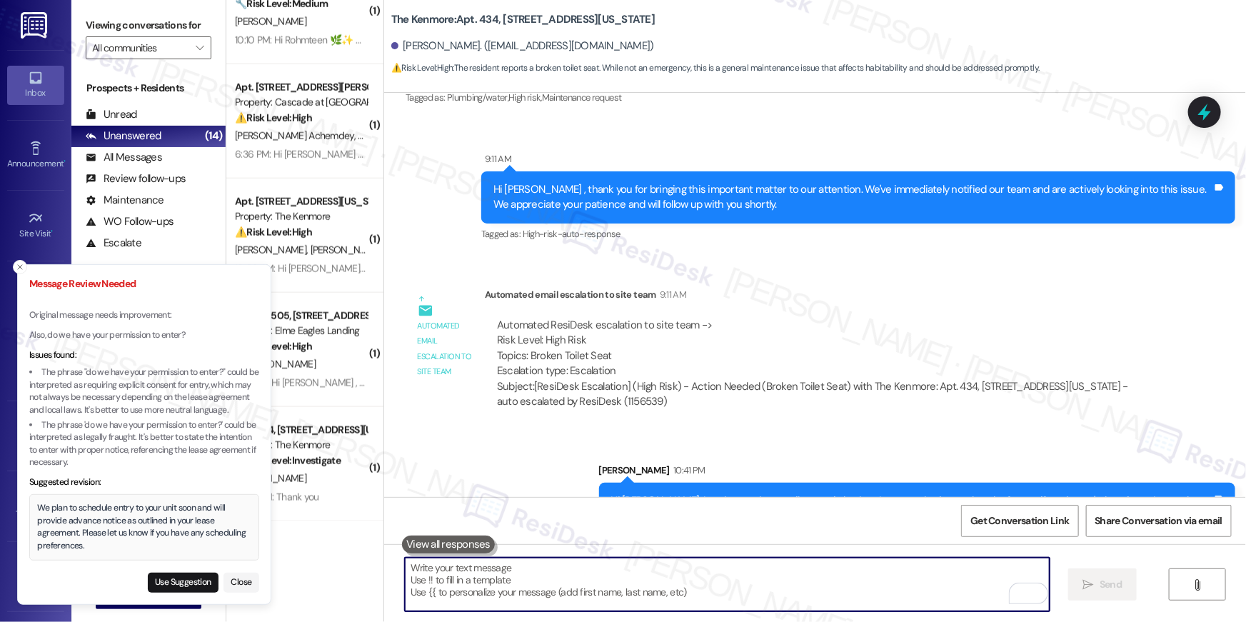
scroll to position [22590, 0]
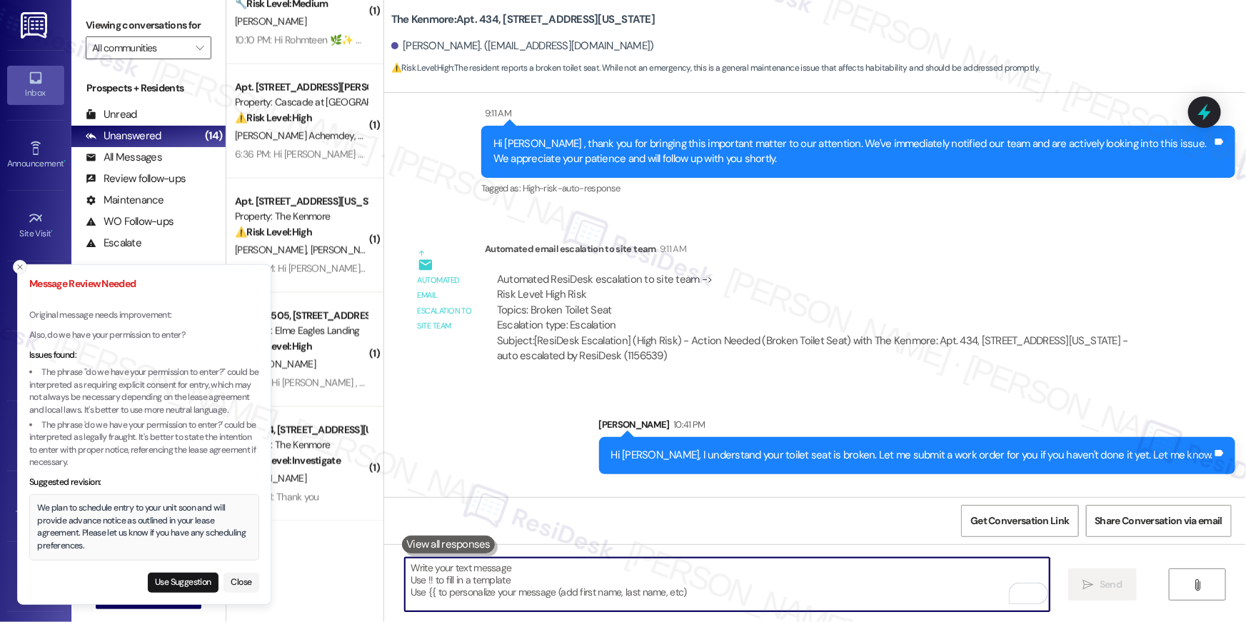
click at [19, 263] on icon "Close toast" at bounding box center [20, 267] width 9 height 9
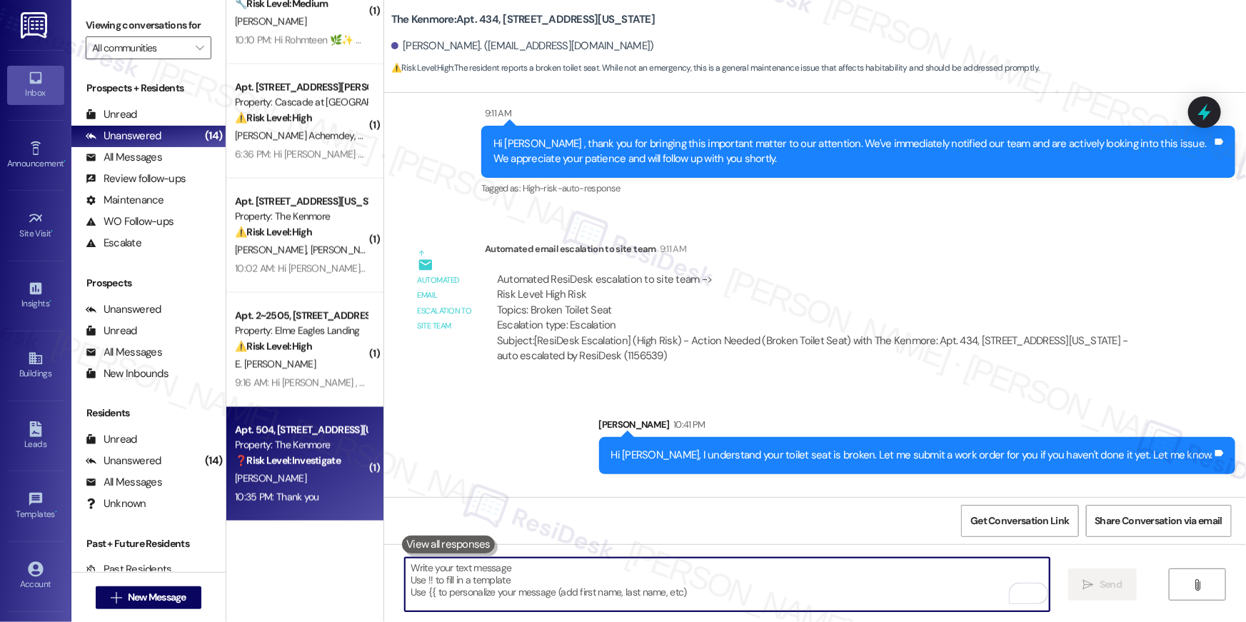
click at [321, 474] on div "J. Antuono" at bounding box center [300, 479] width 135 height 18
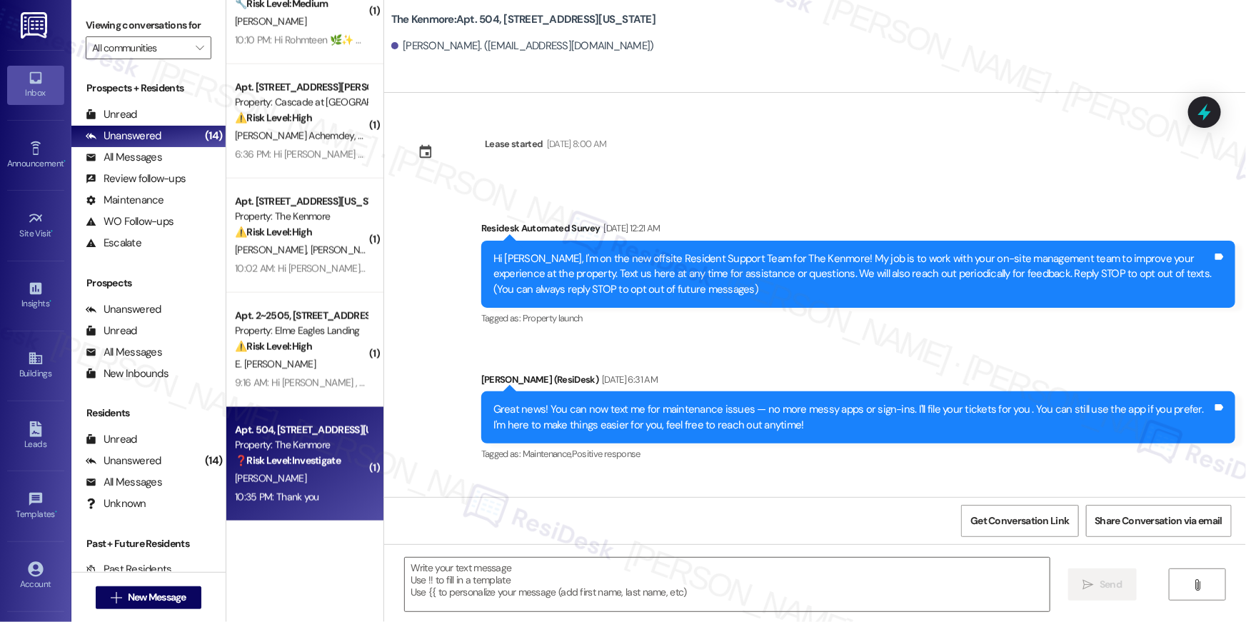
scroll to position [4506, 0]
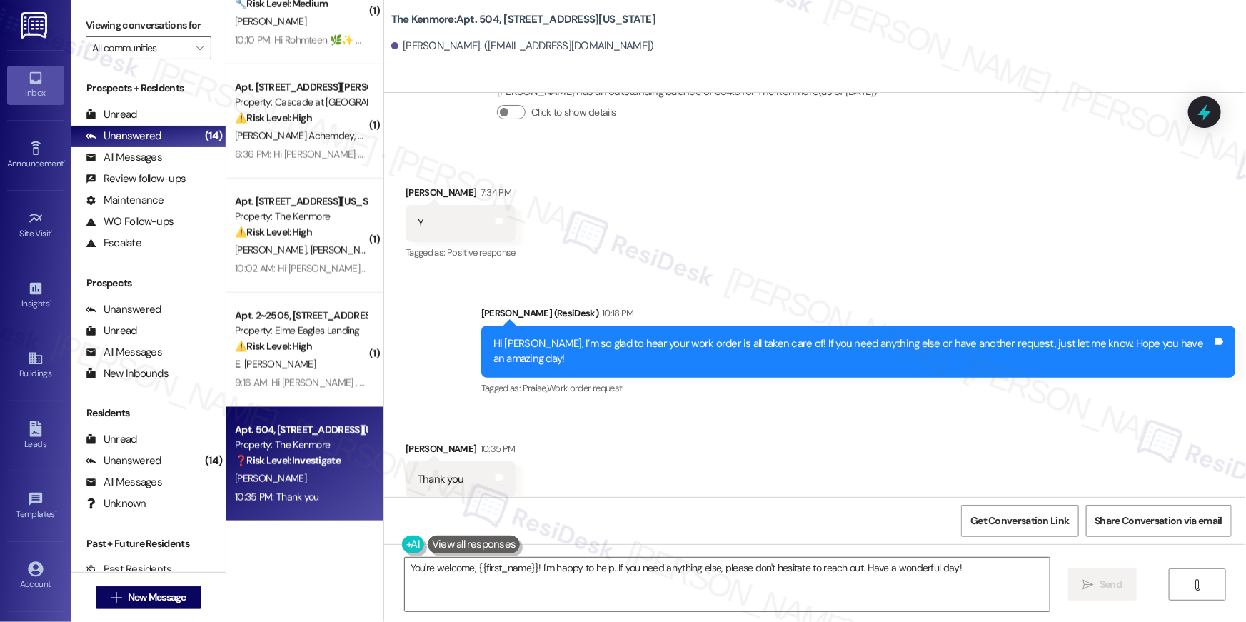
click at [695, 439] on div "Received via SMS John Antuono 10:35 PM Thank you Tags and notes Tagged as: Prai…" at bounding box center [815, 469] width 862 height 121
click at [733, 565] on textarea "You're welcome, {{first_name}}! I'm happy to help. If you need anything else, p…" at bounding box center [727, 585] width 645 height 54
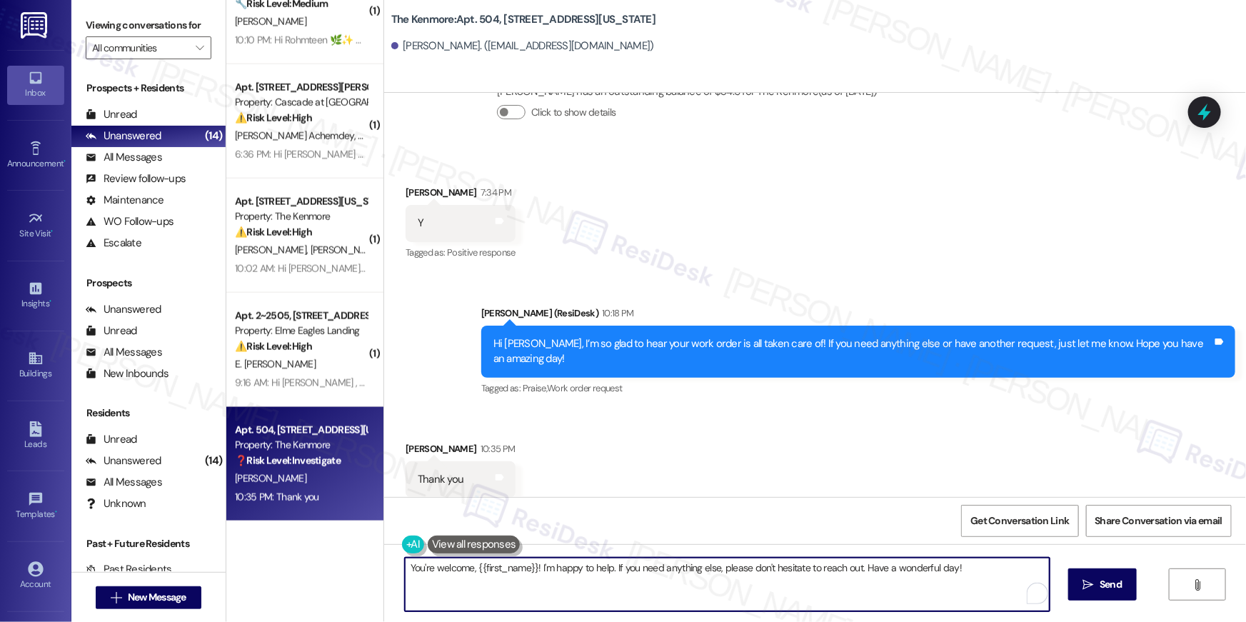
click at [733, 565] on textarea "You're welcome, {{first_name}}! I'm happy to help. If you need anything else, p…" at bounding box center [727, 585] width 645 height 54
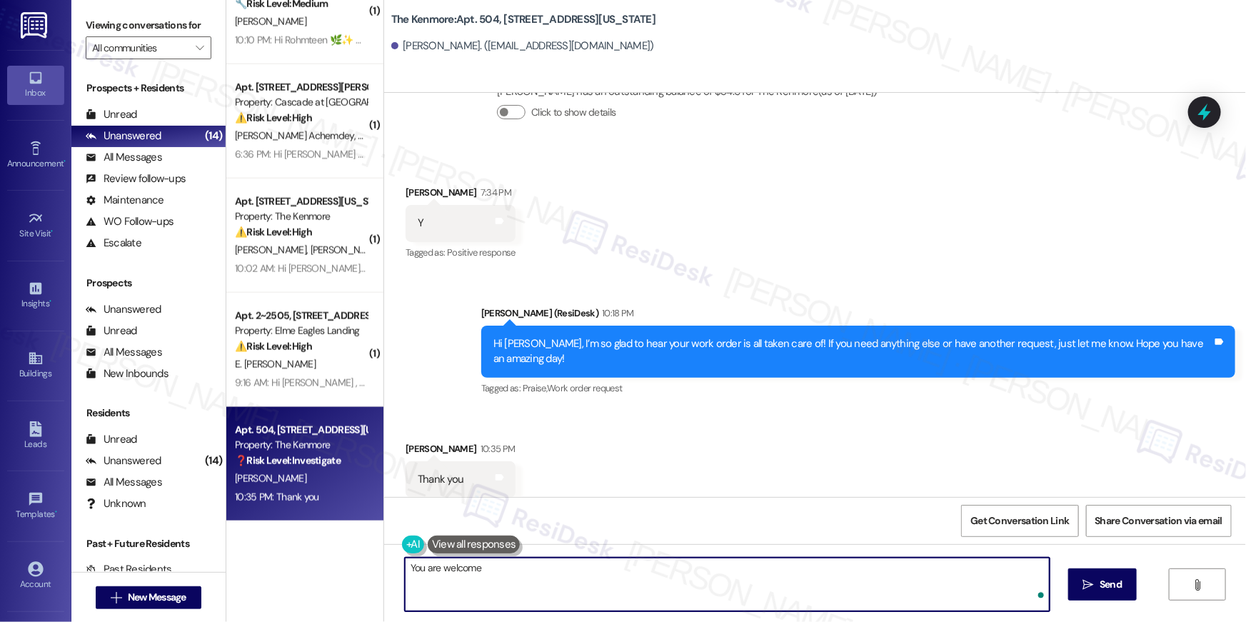
type textarea "You are welcome!"
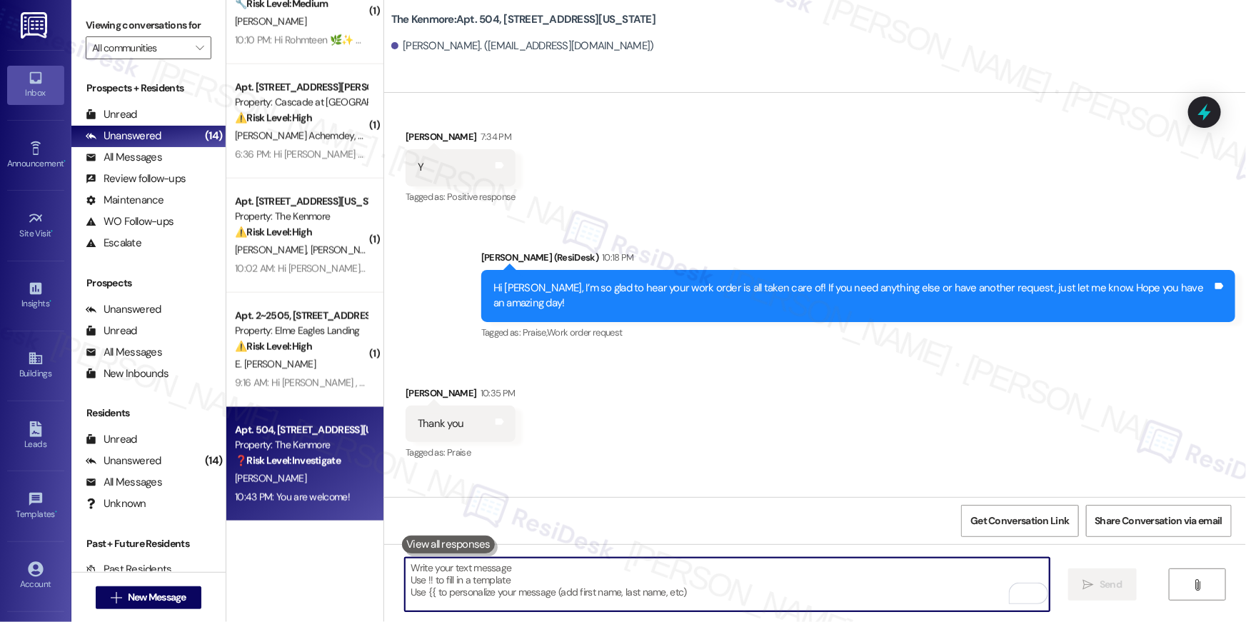
scroll to position [4605, 0]
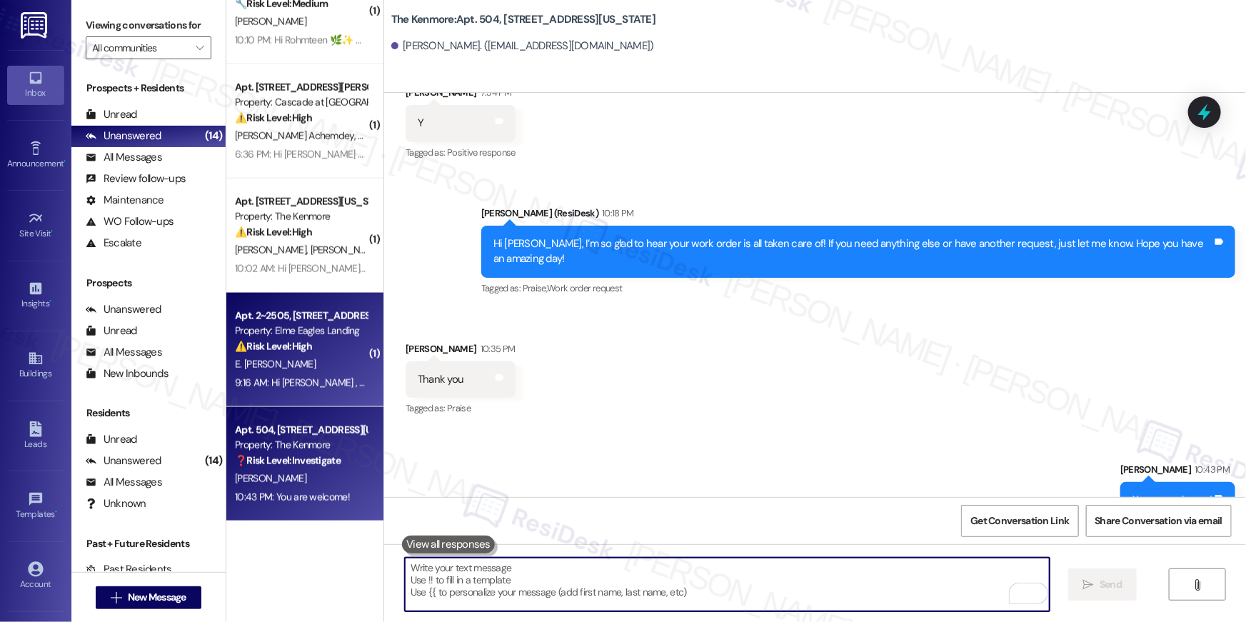
click at [235, 359] on span "E. [PERSON_NAME]" at bounding box center [275, 364] width 81 height 13
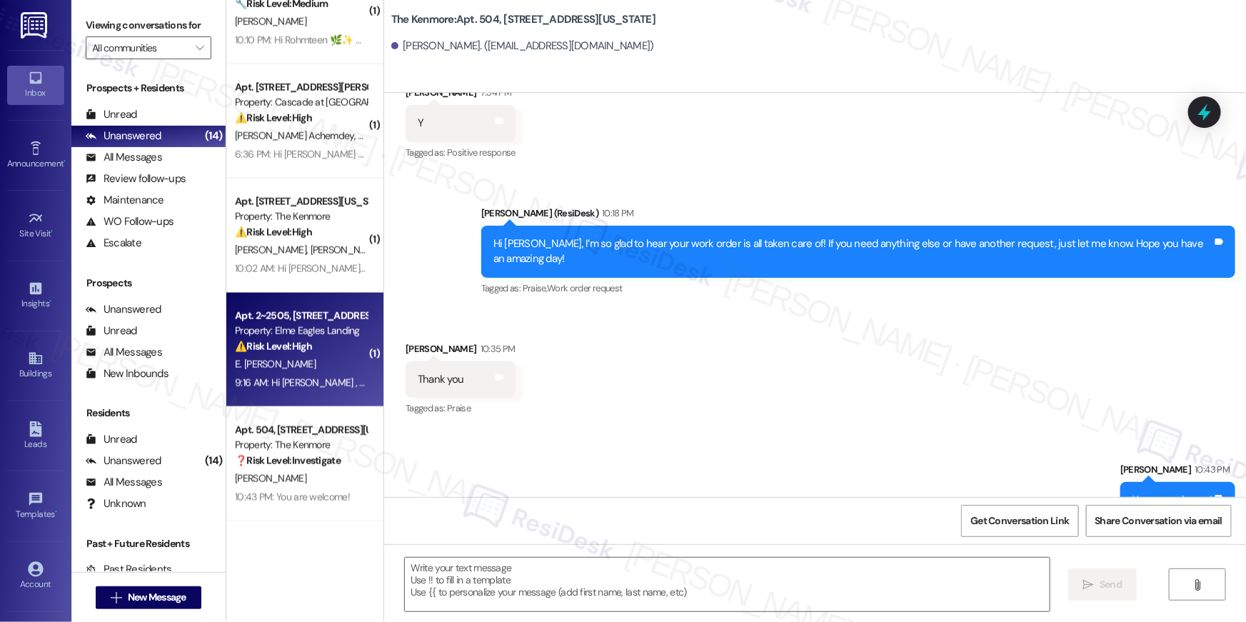
type textarea "Fetching suggested responses. Please feel free to read through the conversation…"
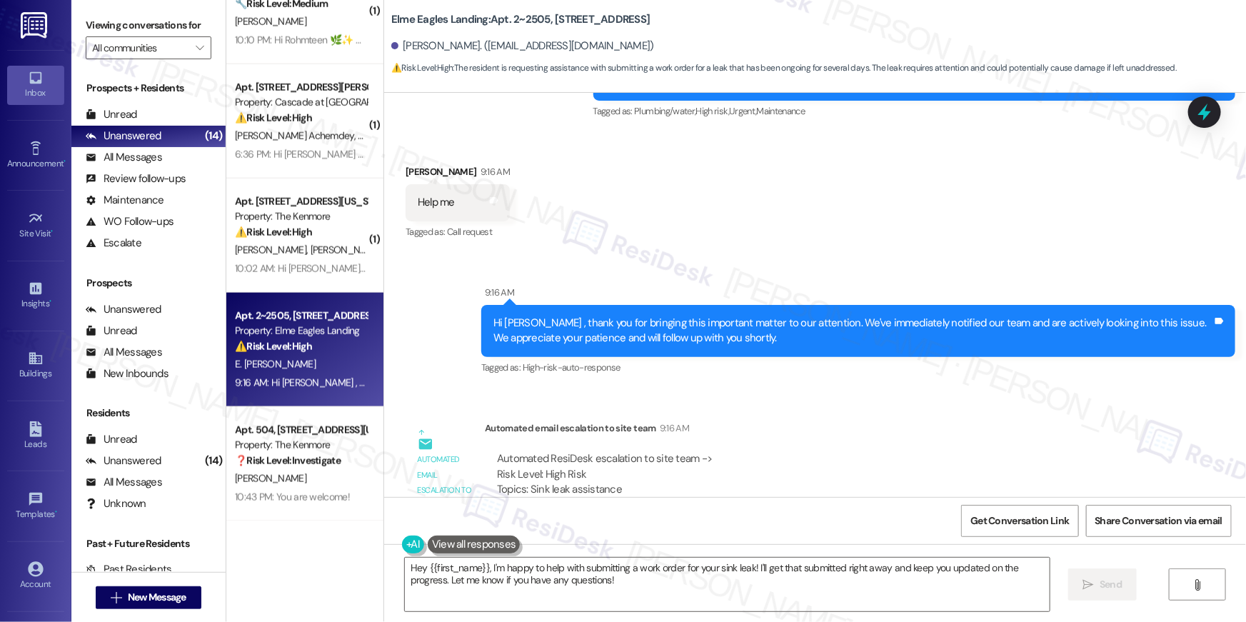
scroll to position [8992, 0]
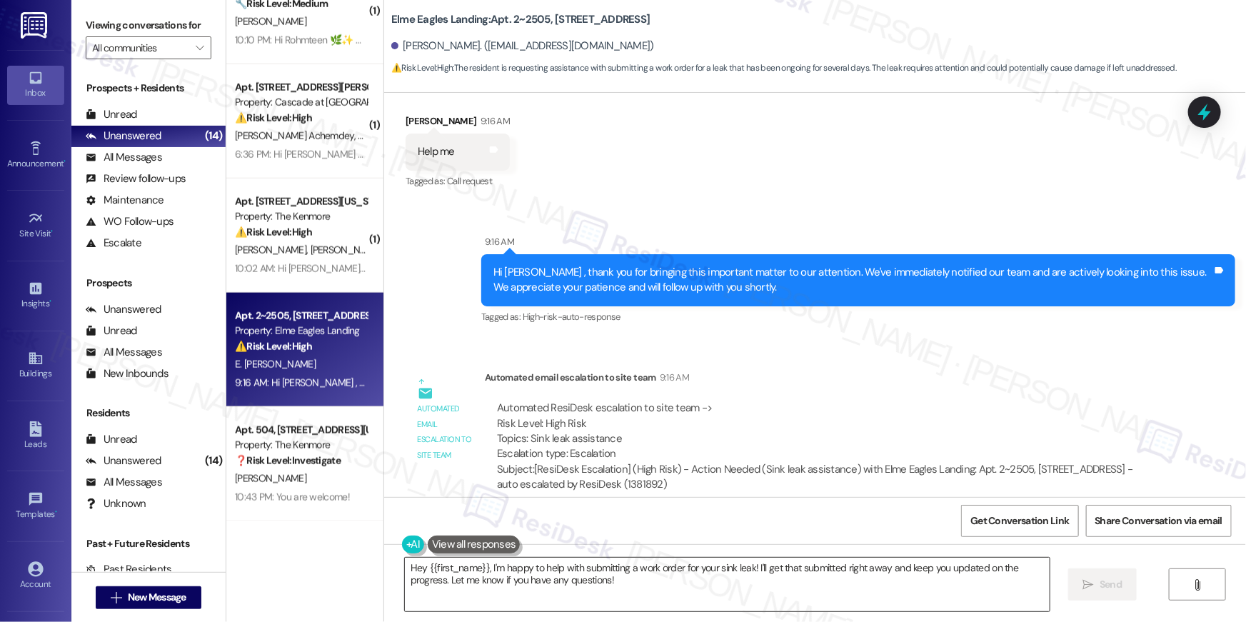
click at [663, 589] on textarea "Hey {{first_name}}, I'm happy to help with submitting a work order for your sin…" at bounding box center [727, 585] width 645 height 54
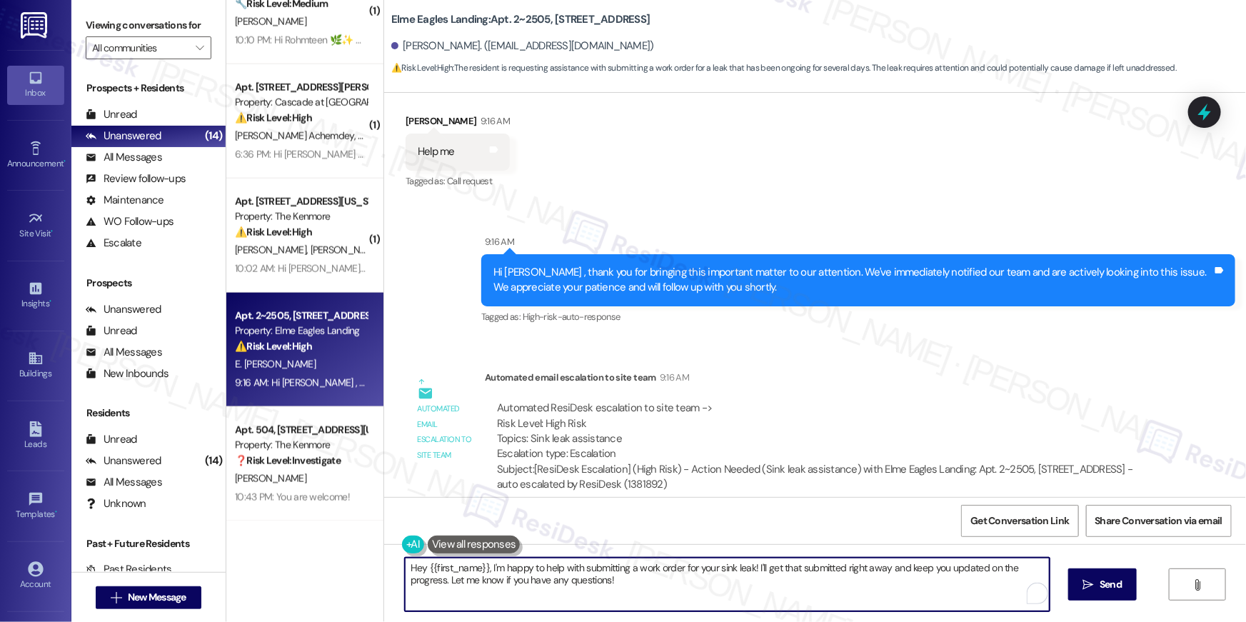
click at [663, 589] on textarea "Hey {{first_name}}, I'm happy to help with submitting a work order for your sin…" at bounding box center [727, 585] width 645 height 54
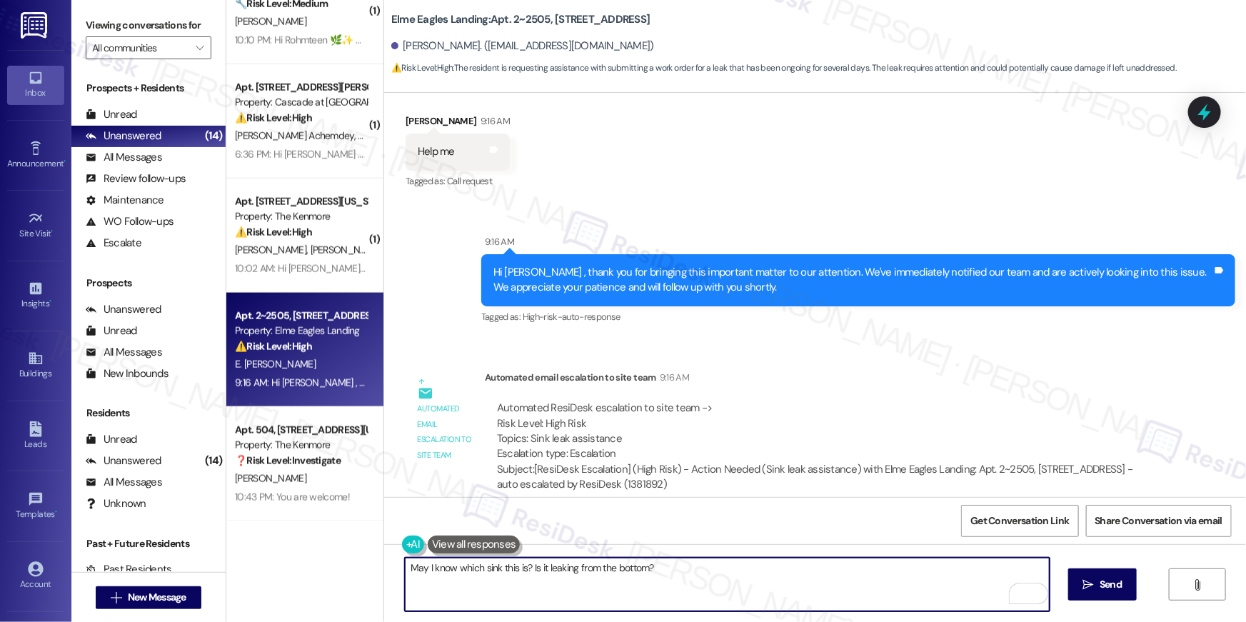
click at [405, 564] on textarea "May I know which sink this is? Is it leaking from the bottom?" at bounding box center [727, 585] width 645 height 54
type textarea "Hi [PERSON_NAME], May I know which sink this is? Is it leaking from the bottom?"
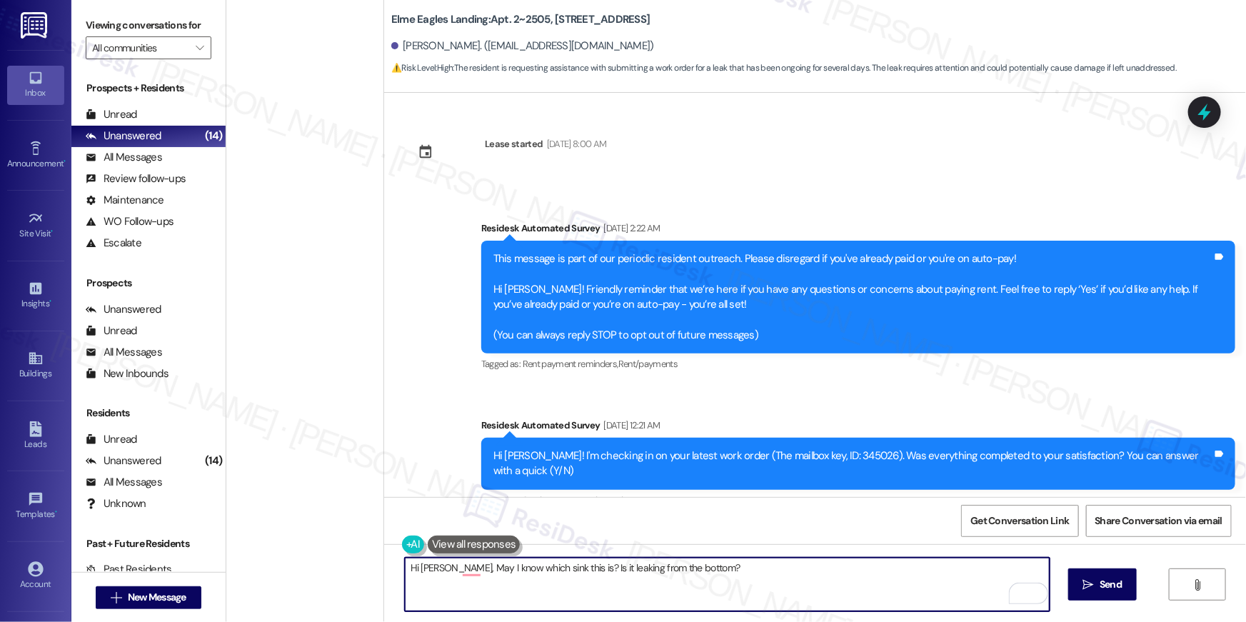
scroll to position [8992, 0]
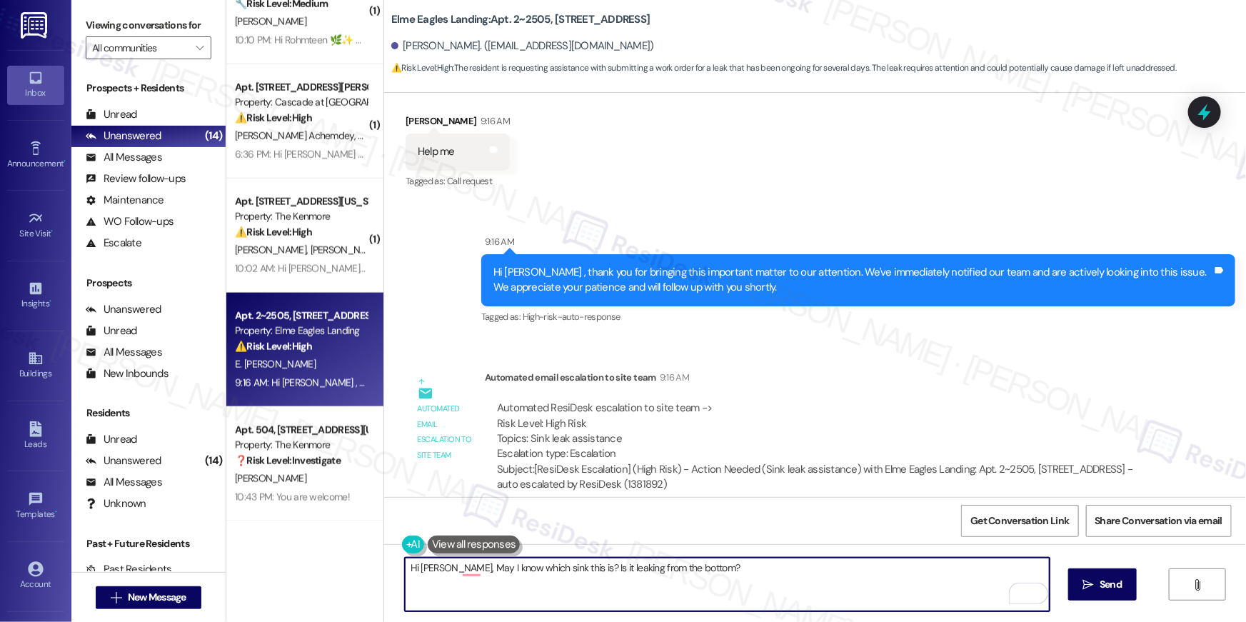
type textarea "Hi [PERSON_NAME], May I know which sink this is? Is it leaking from the bottom?"
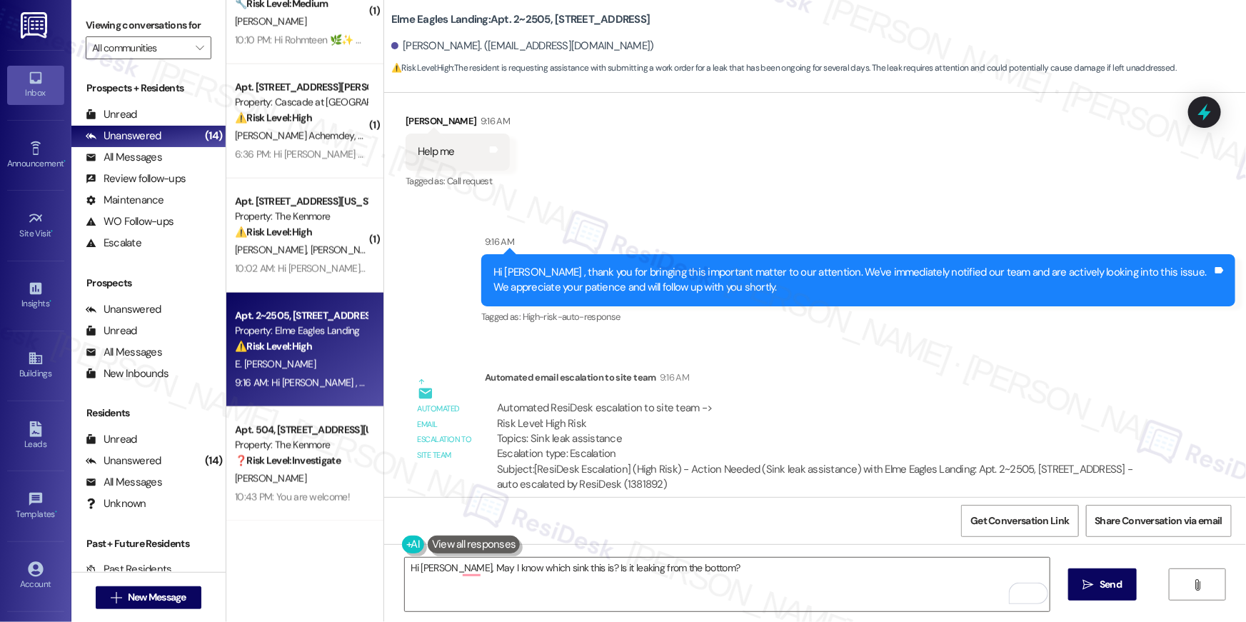
click at [1112, 584] on span "Send" at bounding box center [1110, 584] width 22 height 15
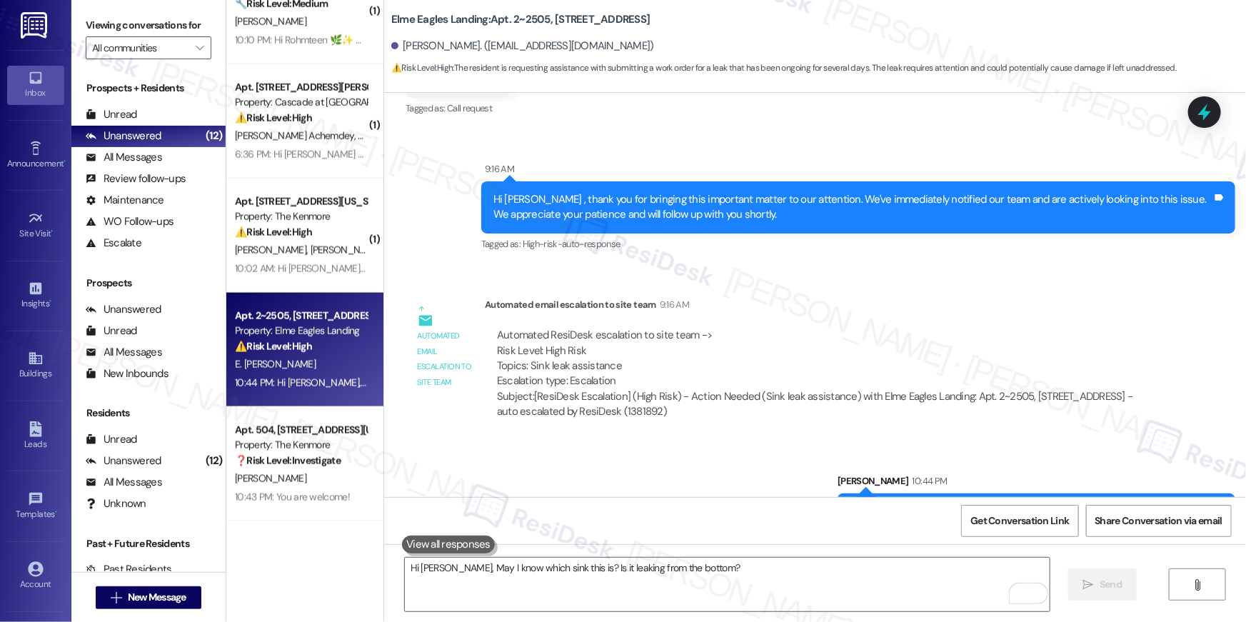
scroll to position [9092, 0]
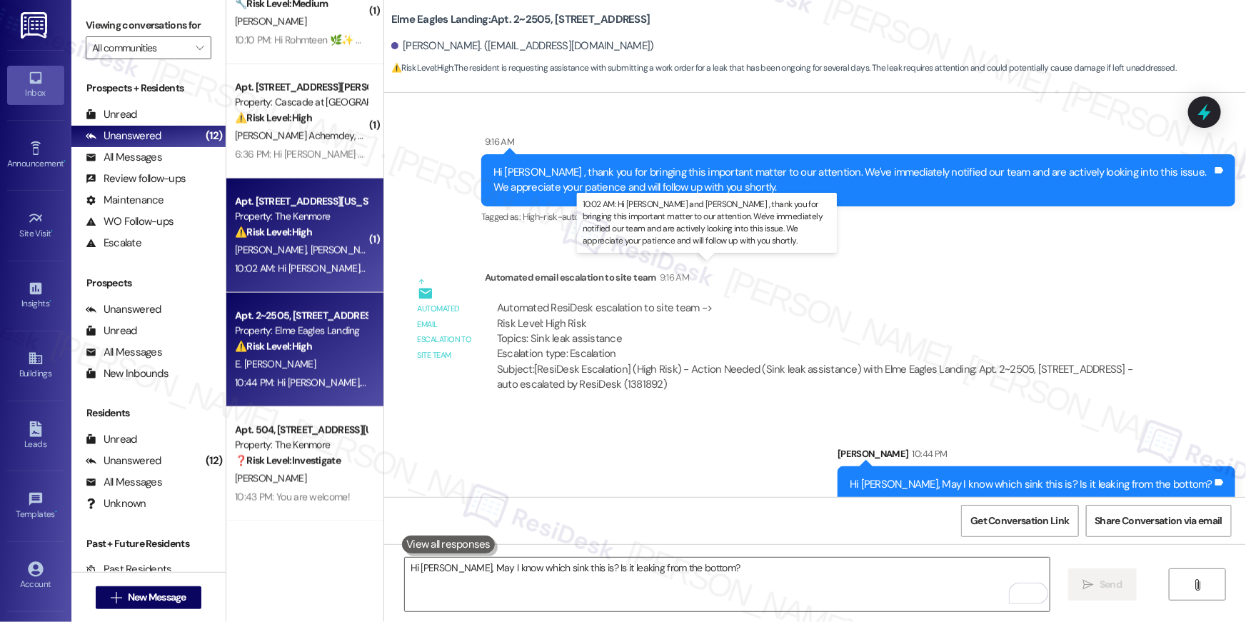
click at [300, 265] on div "10:02 AM: Hi [PERSON_NAME] and [PERSON_NAME] , thank you for bringing this impo…" at bounding box center [758, 268] width 1047 height 13
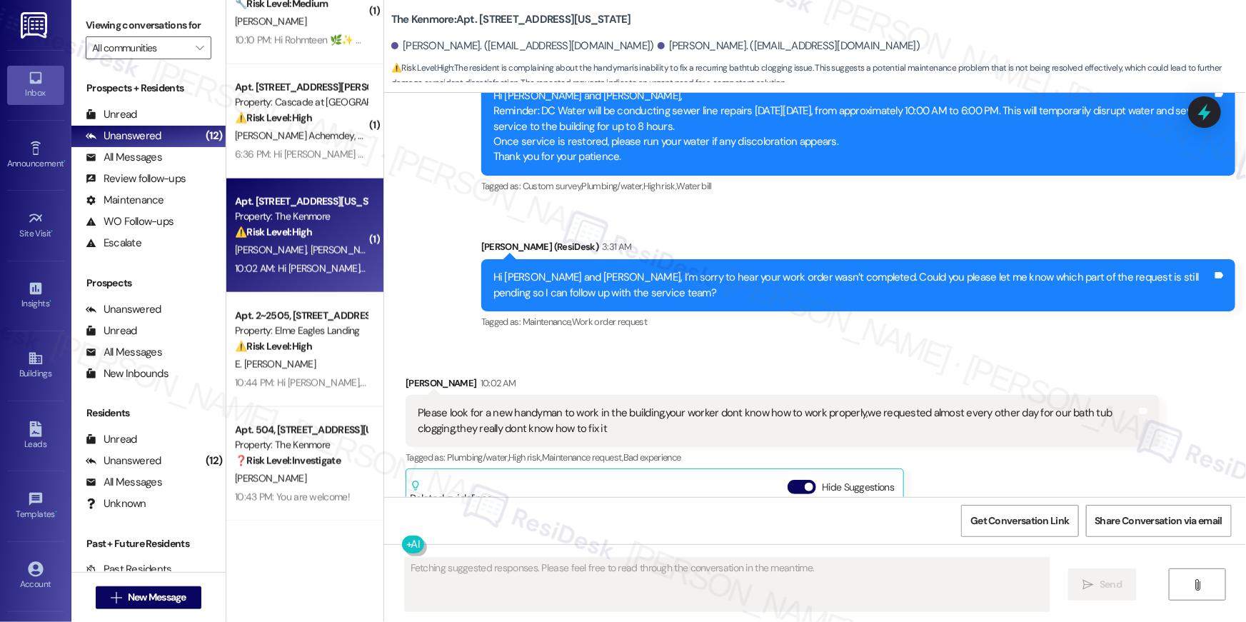
scroll to position [2866, 0]
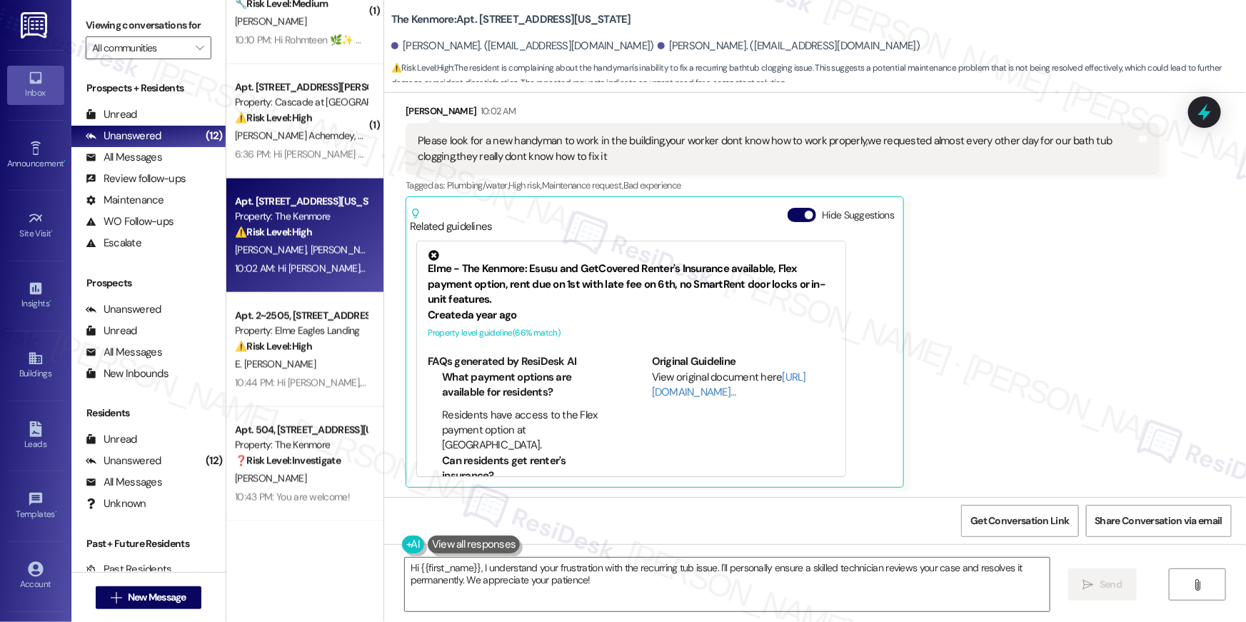
click at [943, 351] on div "[PERSON_NAME] 10:02 AM Please look for a new handyman to work in the building,y…" at bounding box center [783, 296] width 754 height 384
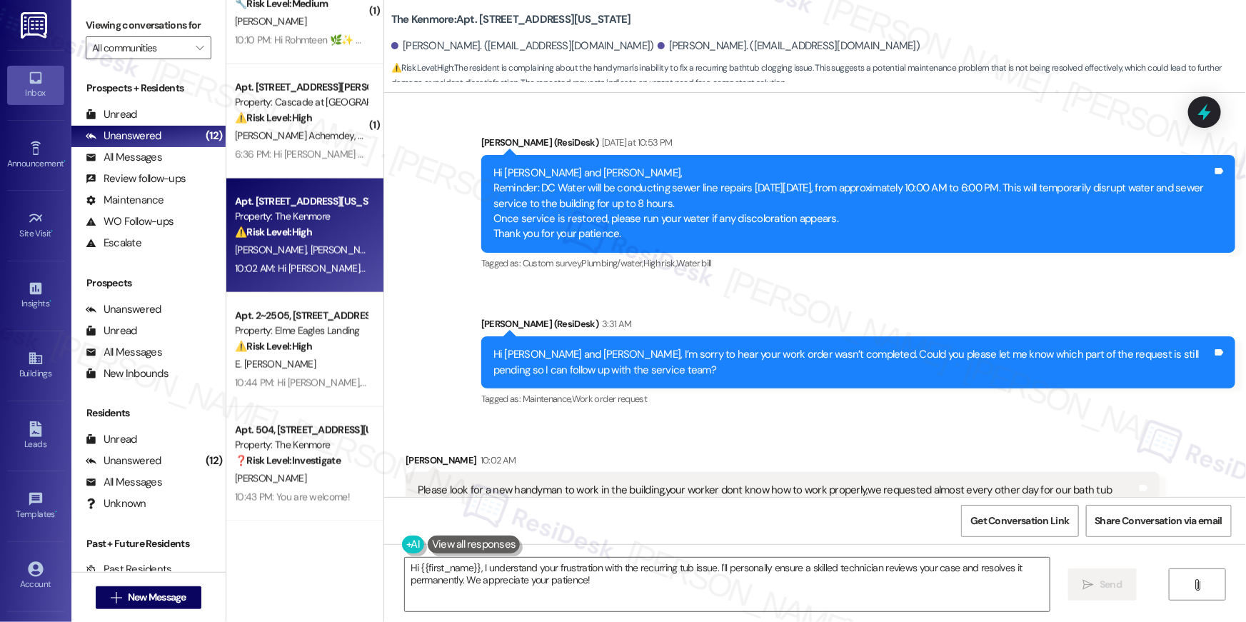
scroll to position [2263, 0]
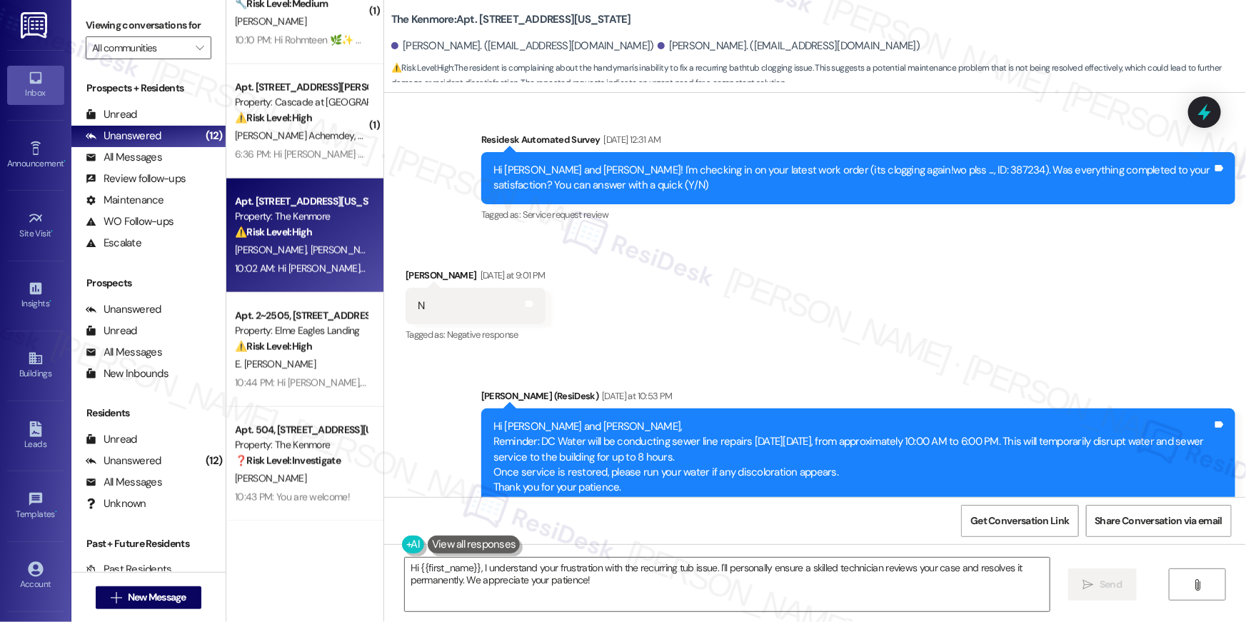
click at [920, 170] on div "Hi [PERSON_NAME] and [PERSON_NAME]! I'm checking in on your latest work order (…" at bounding box center [852, 178] width 719 height 31
copy div "387234"
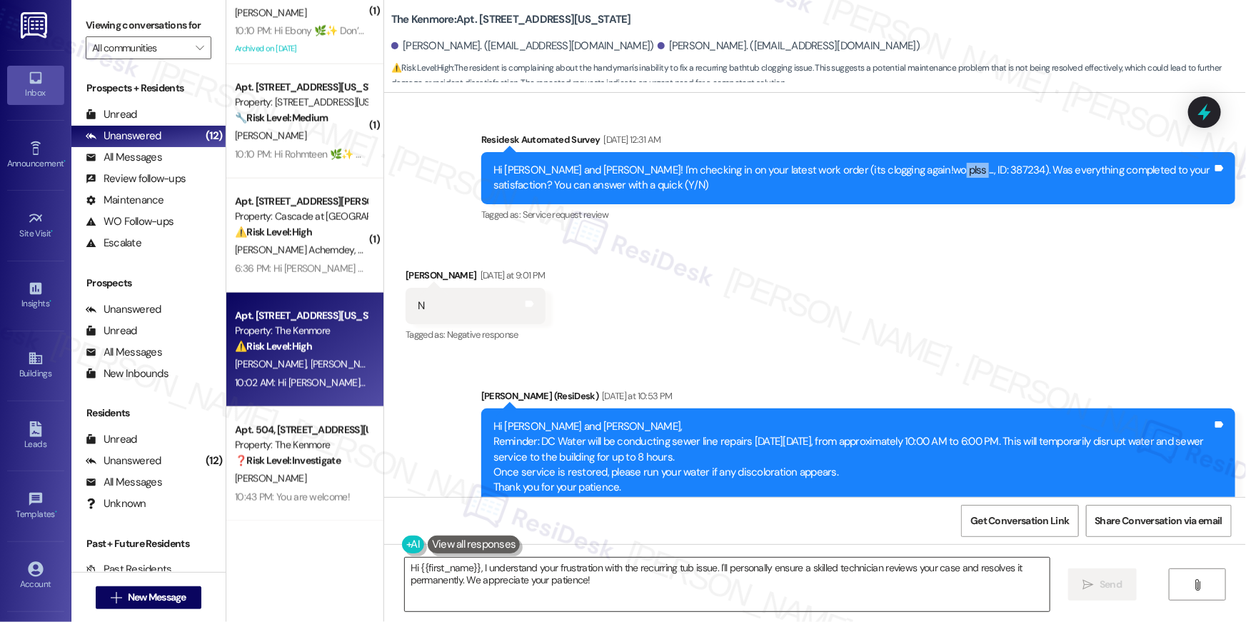
click at [663, 579] on textarea "Hi {{first_name}}, I understand your frustration with the recurring tub issue. …" at bounding box center [727, 585] width 645 height 54
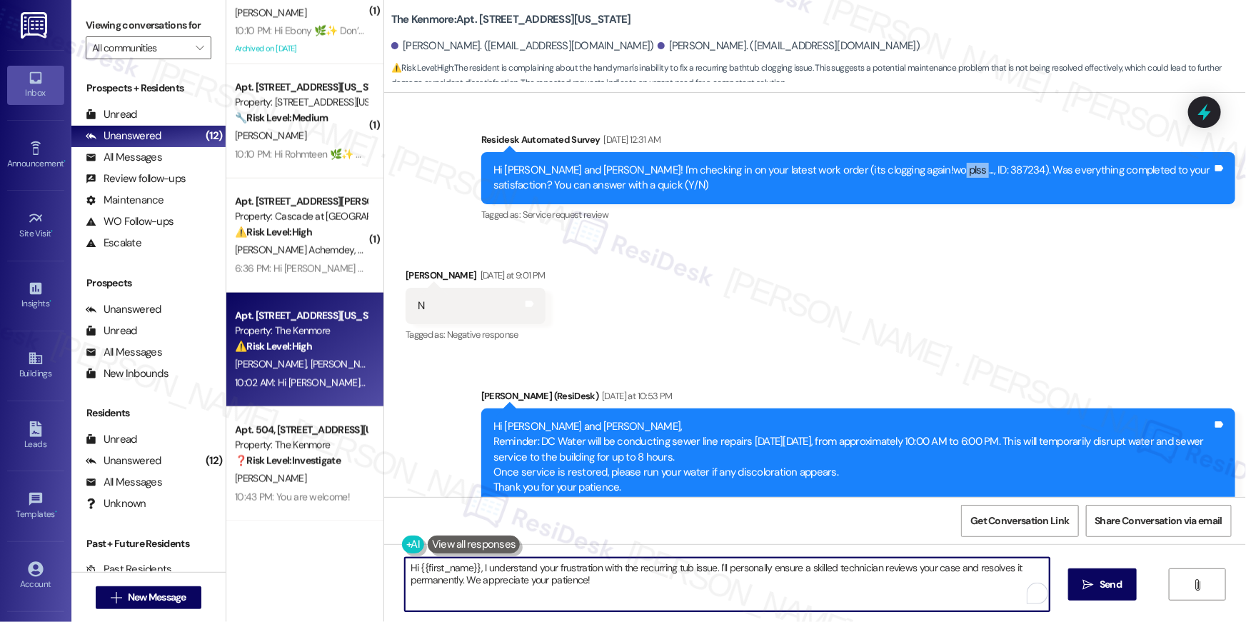
click at [705, 586] on textarea "Hi {{first_name}}, I understand your frustration with the recurring tub issue. …" at bounding box center [727, 585] width 645 height 54
click at [839, 593] on textarea "Hi {{first_name}}, I understand your frustration with the recurring tub issue. …" at bounding box center [727, 585] width 645 height 54
drag, startPoint x: 798, startPoint y: 568, endPoint x: 807, endPoint y: 594, distance: 27.8
click at [807, 594] on textarea "Hi {{first_name}}, I understand your frustration with the recurring tub issue. …" at bounding box center [727, 585] width 645 height 54
type textarea "Hi {{first_name}}, I understand your frustration with the recurring tub issue. …"
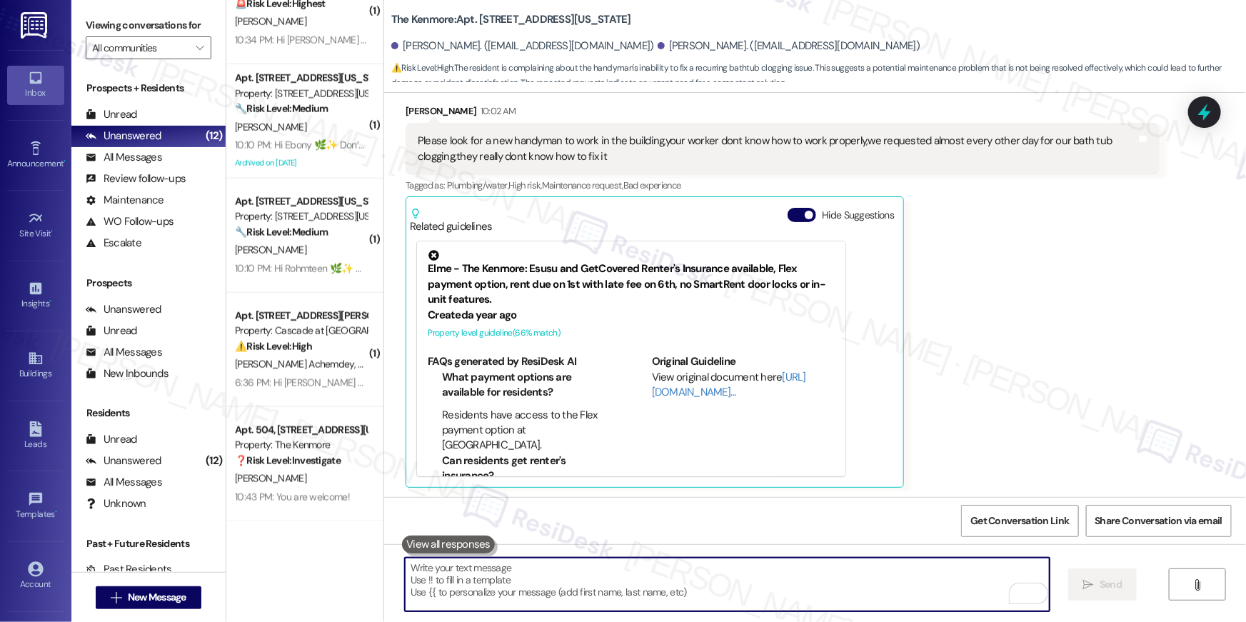
scroll to position [3292, 0]
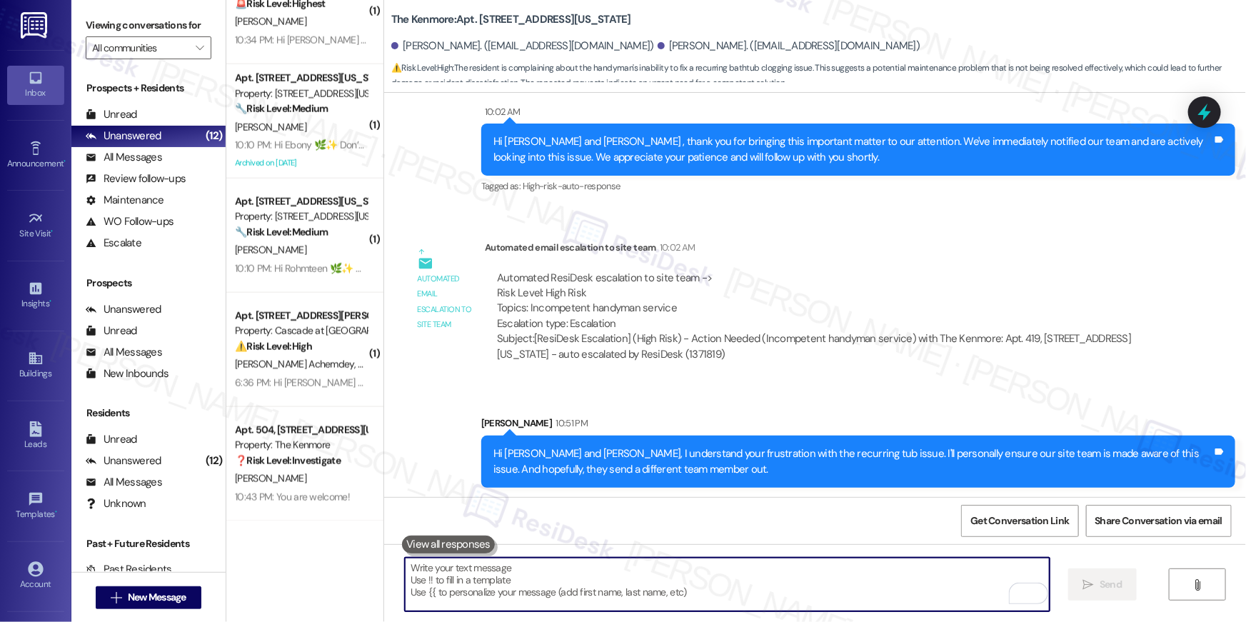
click at [854, 601] on textarea "To enrich screen reader interactions, please activate Accessibility in Grammarl…" at bounding box center [727, 585] width 645 height 54
click at [855, 599] on textarea "To enrich screen reader interactions, please activate Accessibility in Grammarl…" at bounding box center [727, 585] width 645 height 54
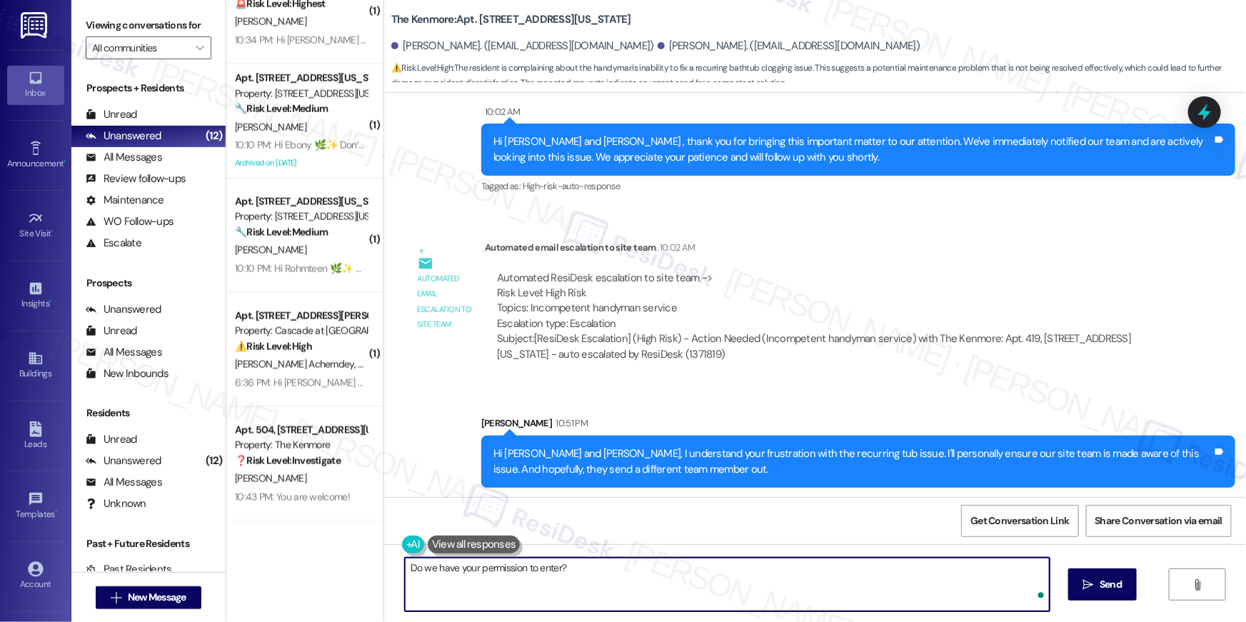
type textarea "Do we have your permission to enter?"
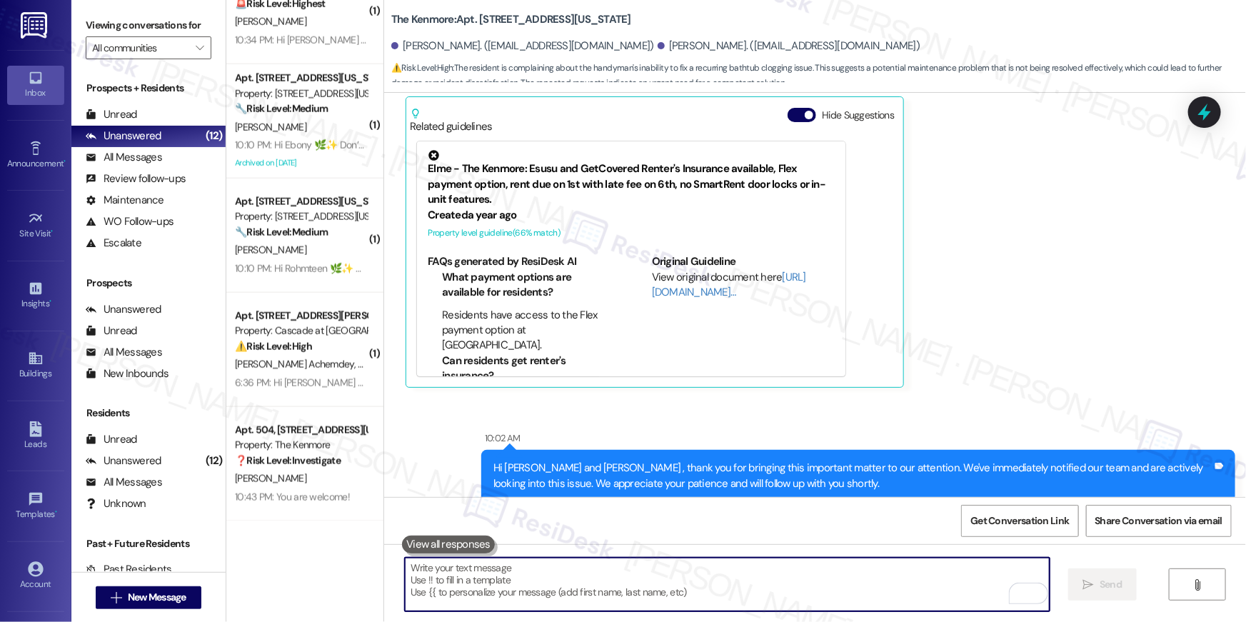
scroll to position [2866, 0]
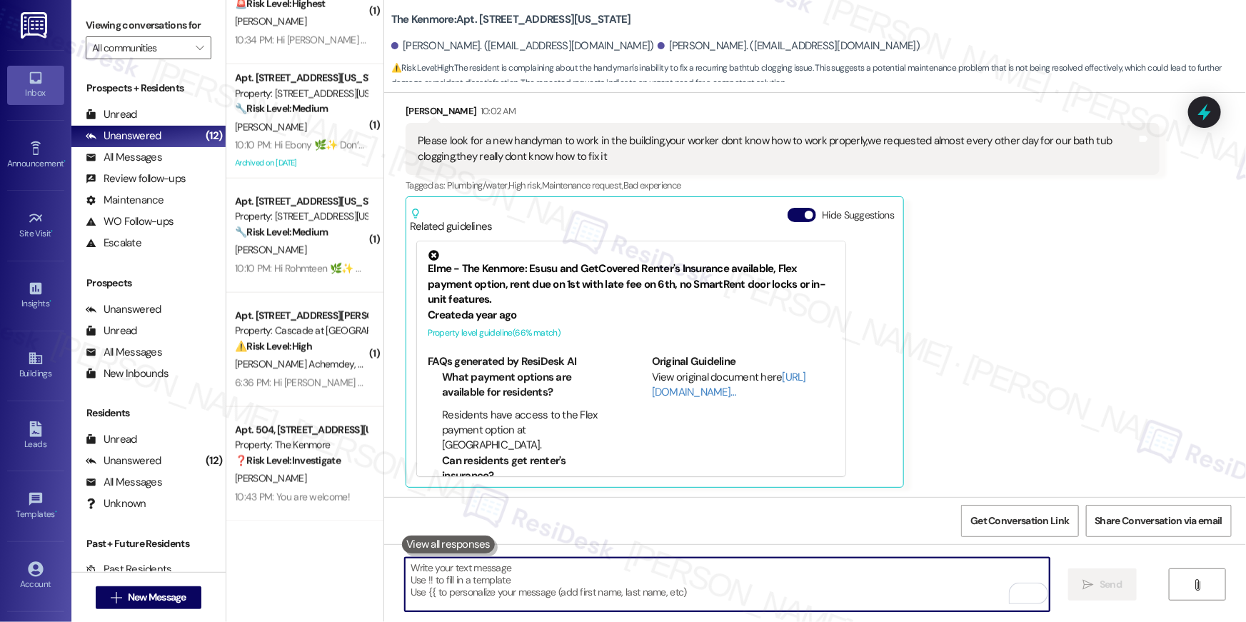
click at [871, 572] on textarea "To enrich screen reader interactions, please activate Accessibility in Grammarl…" at bounding box center [727, 585] width 645 height 54
click at [872, 583] on textarea "To enrich screen reader interactions, please activate Accessibility in Grammarl…" at bounding box center [727, 585] width 645 height 54
click at [872, 584] on textarea "To enrich screen reader interactions, please activate Accessibility in Grammarl…" at bounding box center [727, 585] width 645 height 54
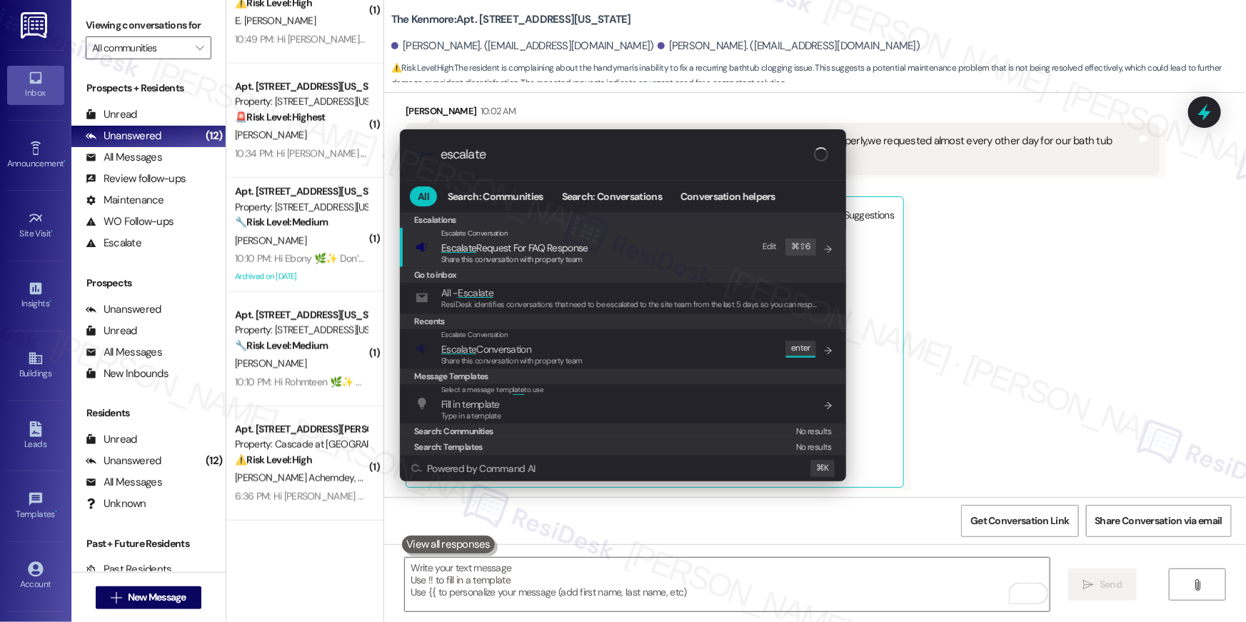
scroll to position [735, 0]
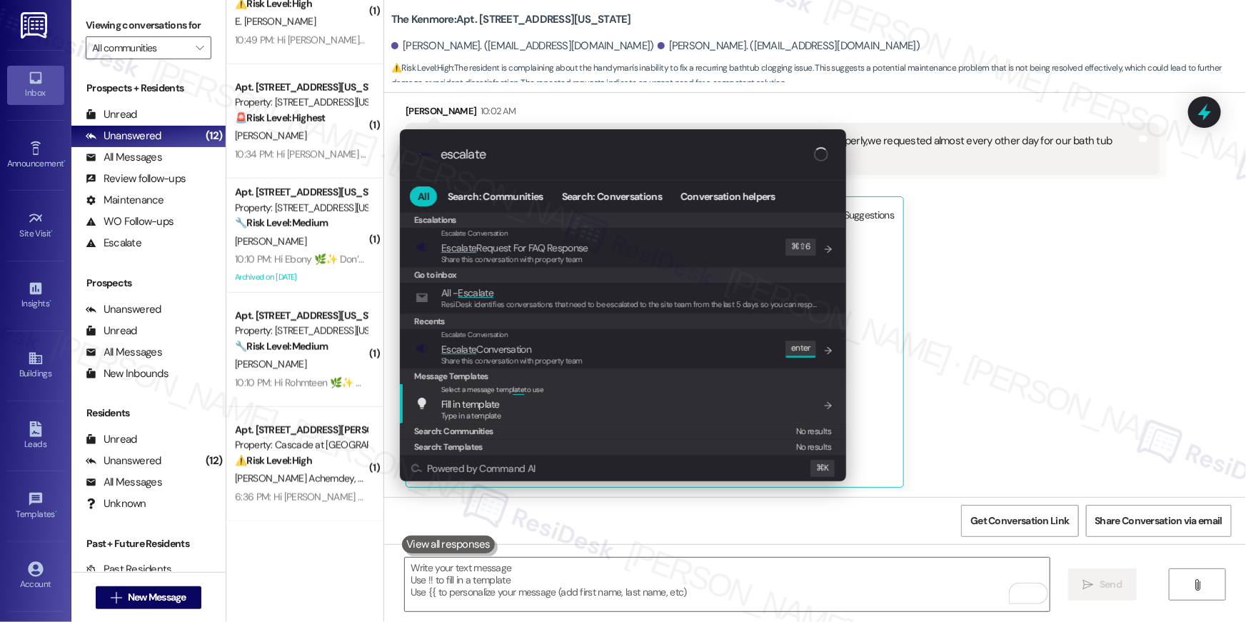
type input "escalate"
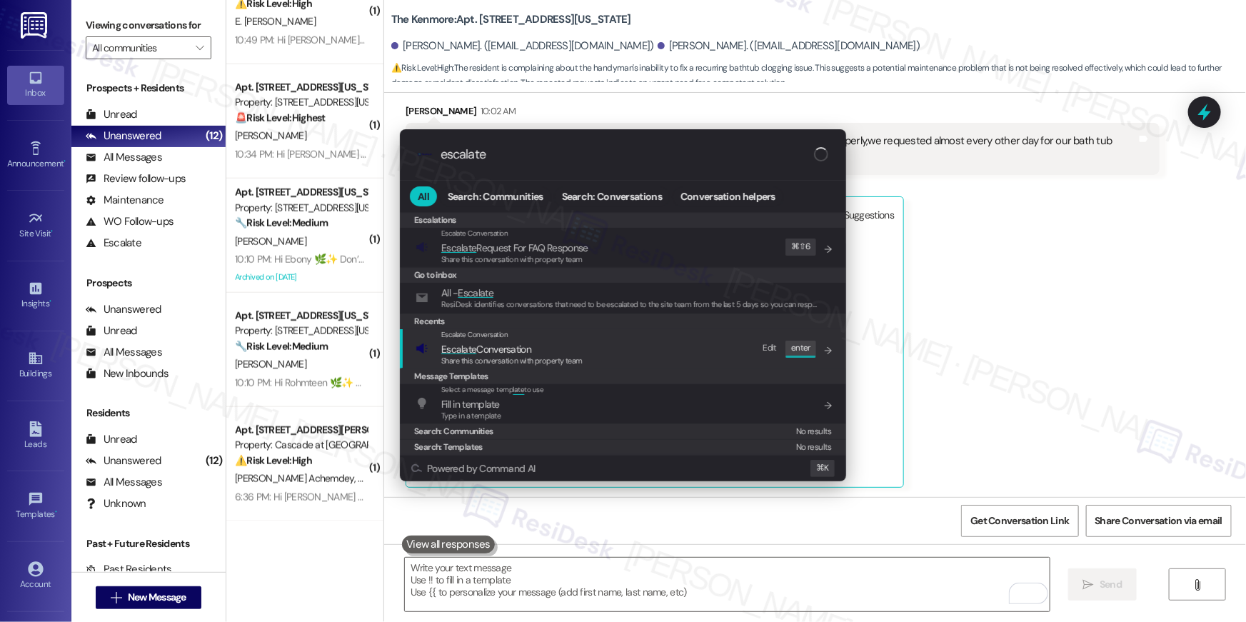
click at [596, 359] on div "Escalate Conversation Escalate Conversation Share this conversation with proper…" at bounding box center [624, 348] width 418 height 39
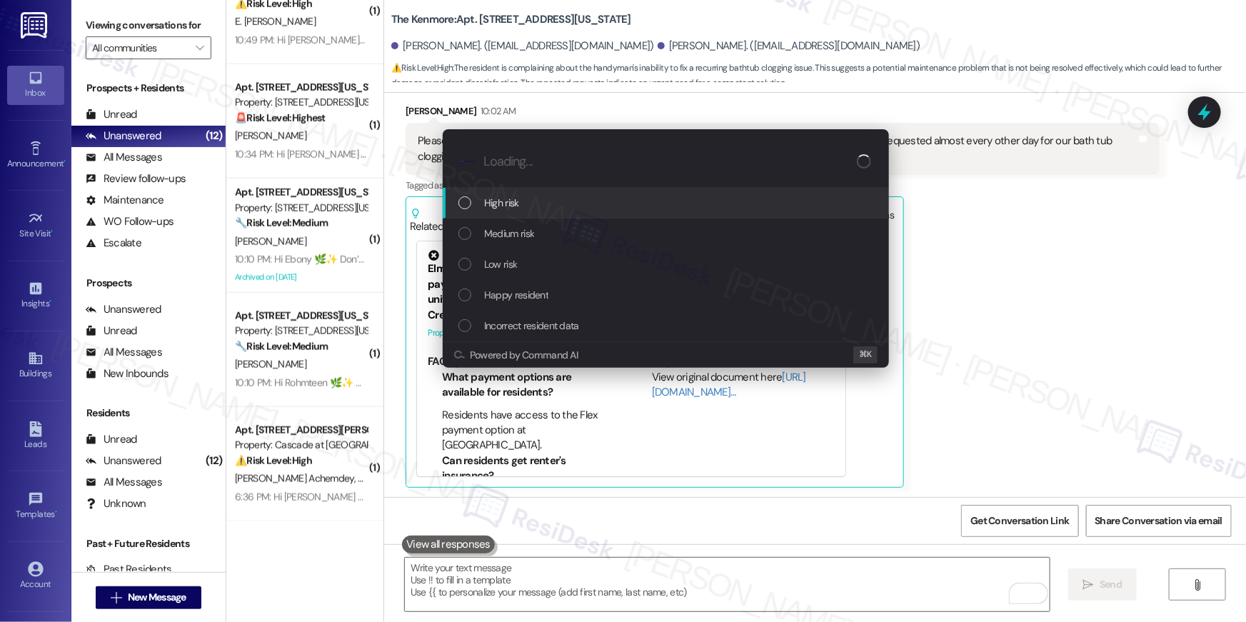
click at [538, 237] on div "Medium risk" at bounding box center [667, 234] width 418 height 16
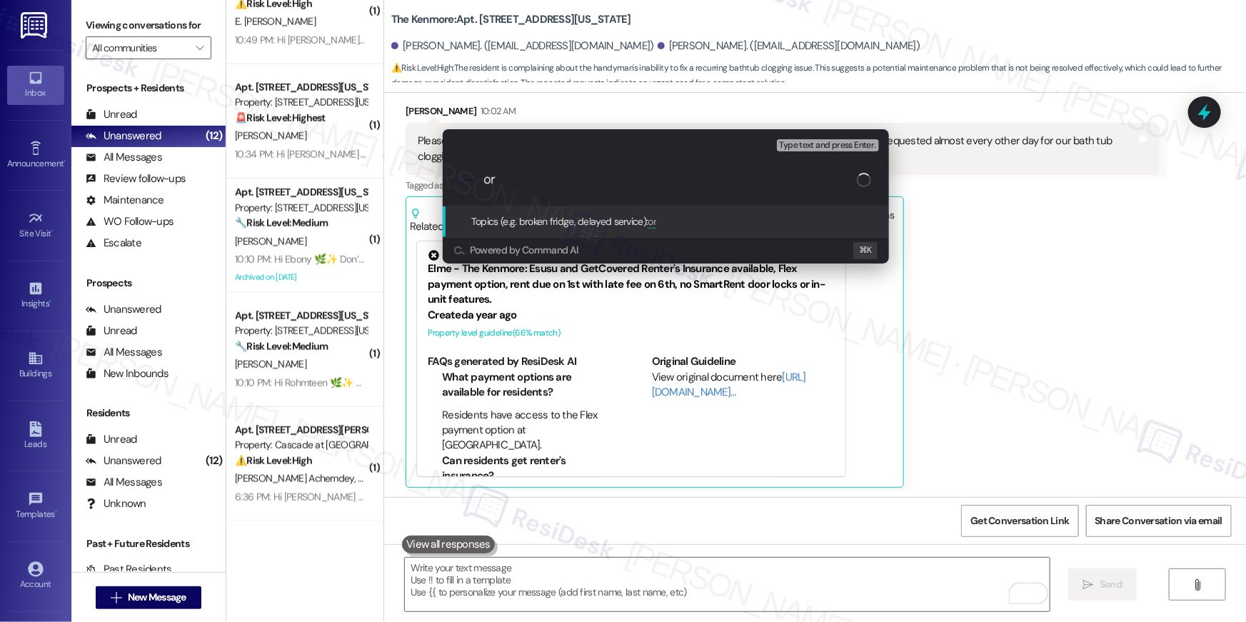
type input "o"
paste input "Work Order # 390830 Tub clogged again"
type input "Work order filed by Residesk | Work Order # 390830 Tub clogged again"
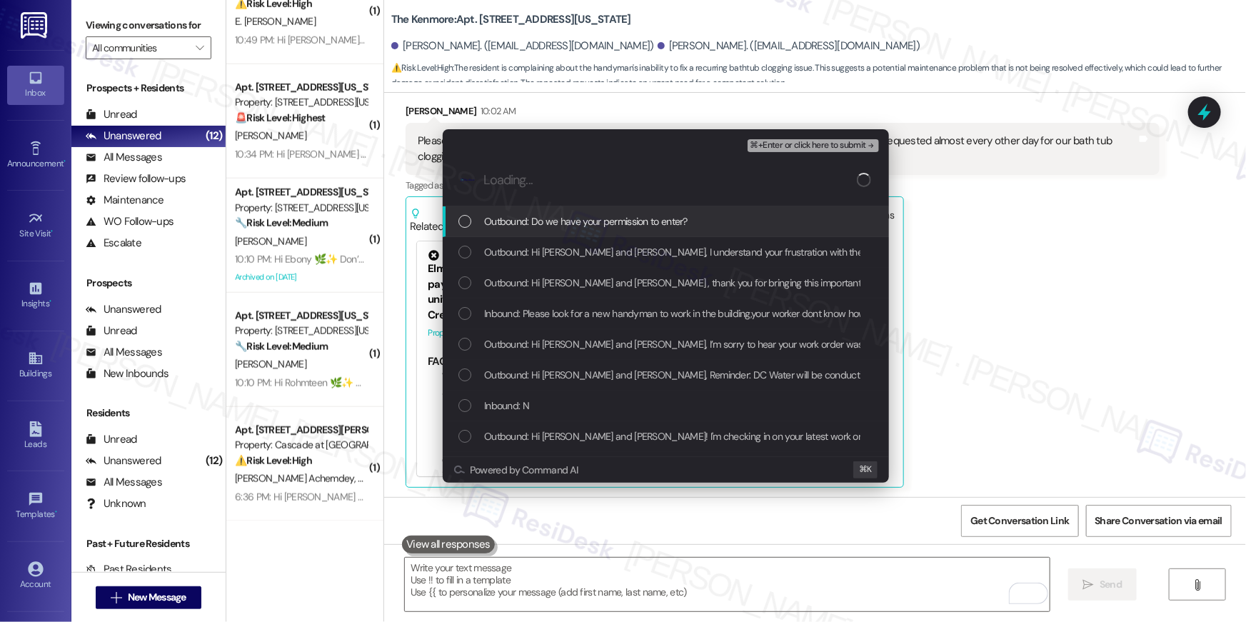
scroll to position [0, 0]
click at [608, 224] on span "Outbound: Do we have your permission to enter?" at bounding box center [585, 221] width 203 height 16
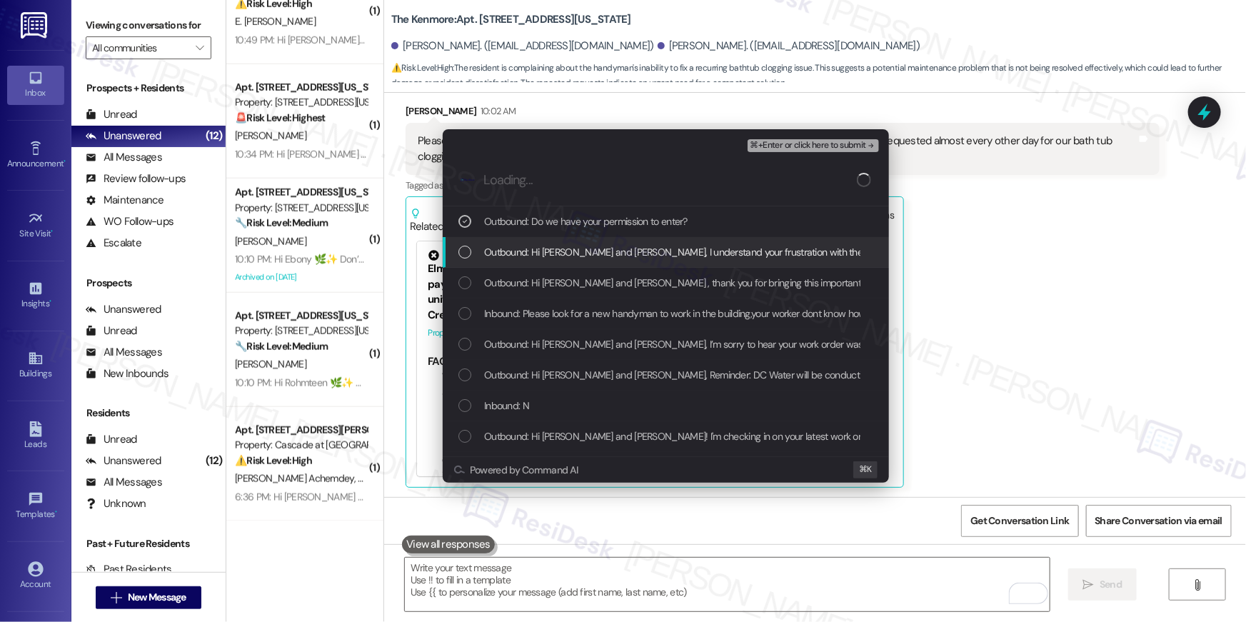
drag, startPoint x: 604, startPoint y: 243, endPoint x: 604, endPoint y: 273, distance: 30.7
click at [604, 244] on div "Outbound: Hi Rowena and Dante, I understand your frustration with the recurring…" at bounding box center [666, 252] width 446 height 31
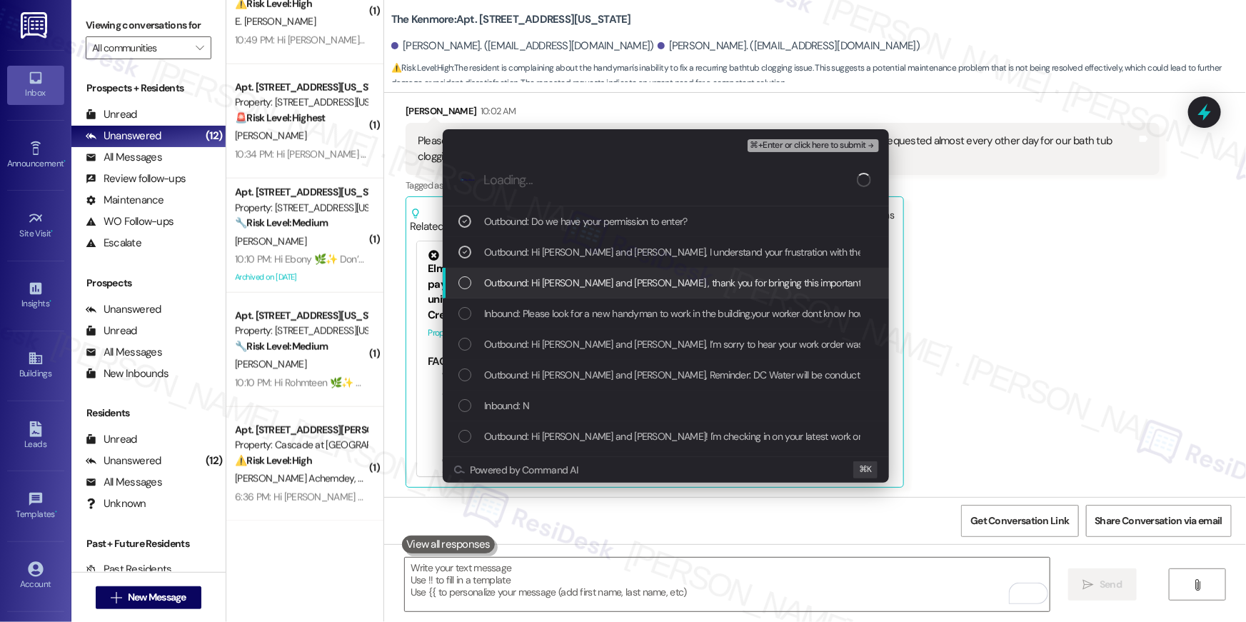
click at [604, 275] on span "Outbound: Hi Rowena and Dante , thank you for bringing this important matter to…" at bounding box center [1010, 283] width 1052 height 16
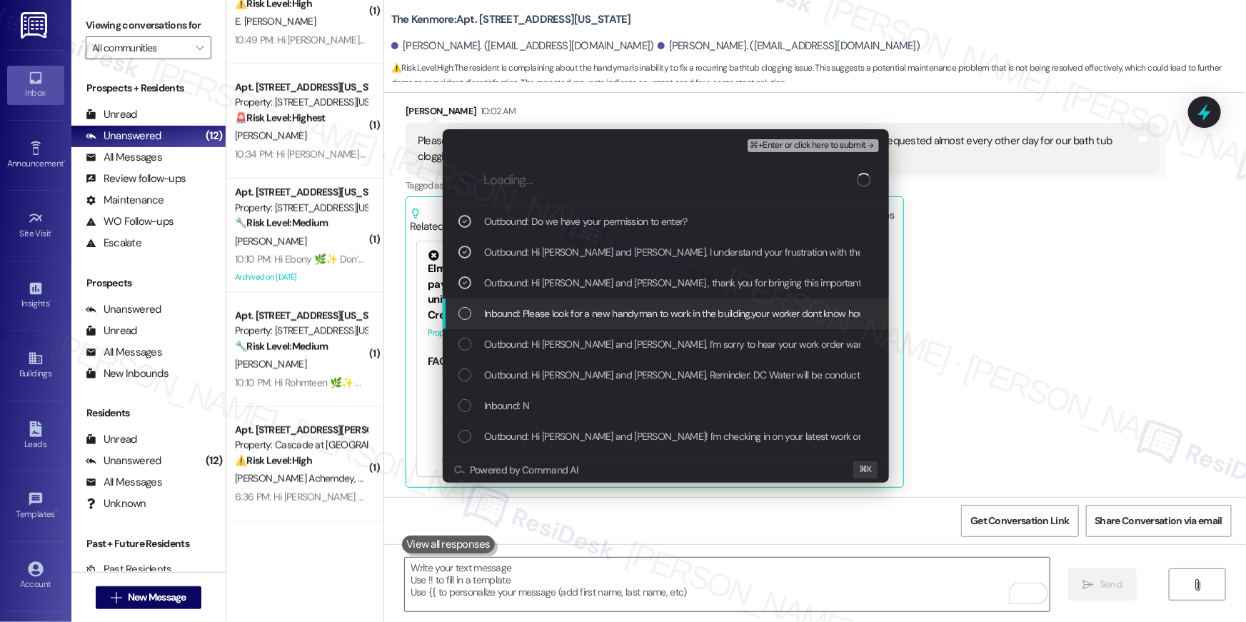
click at [703, 308] on span "Inbound: Please look for a new handyman to work in the building,your worker don…" at bounding box center [911, 314] width 855 height 16
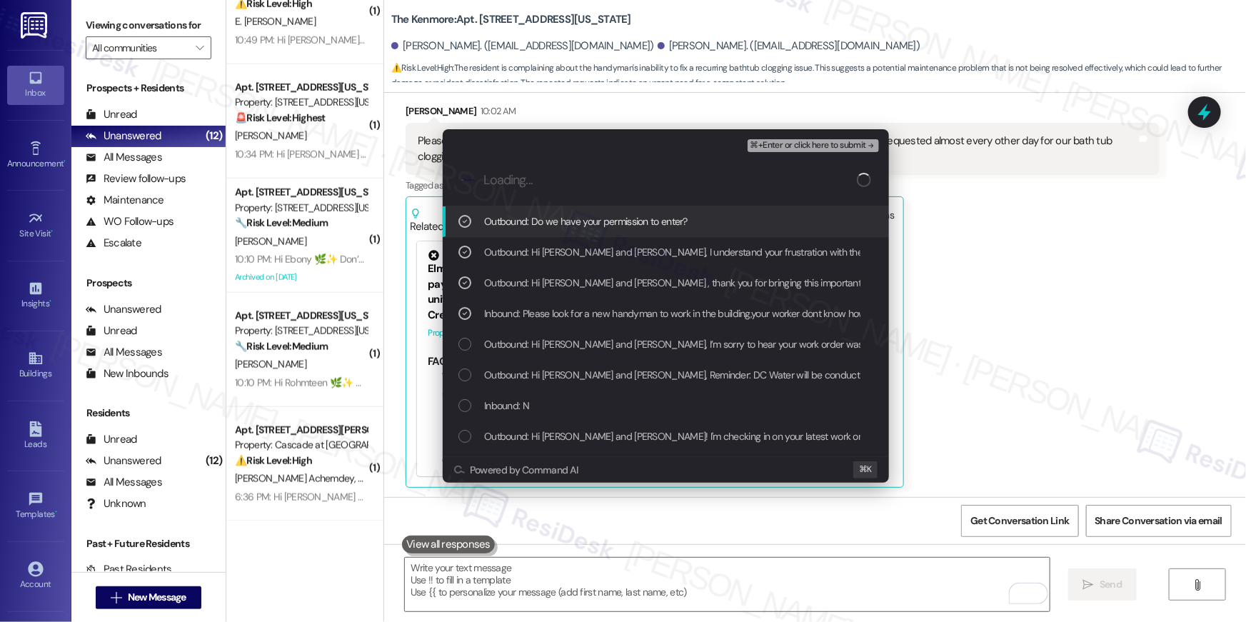
click at [808, 151] on button "⌘+Enter or click here to submit" at bounding box center [812, 145] width 131 height 13
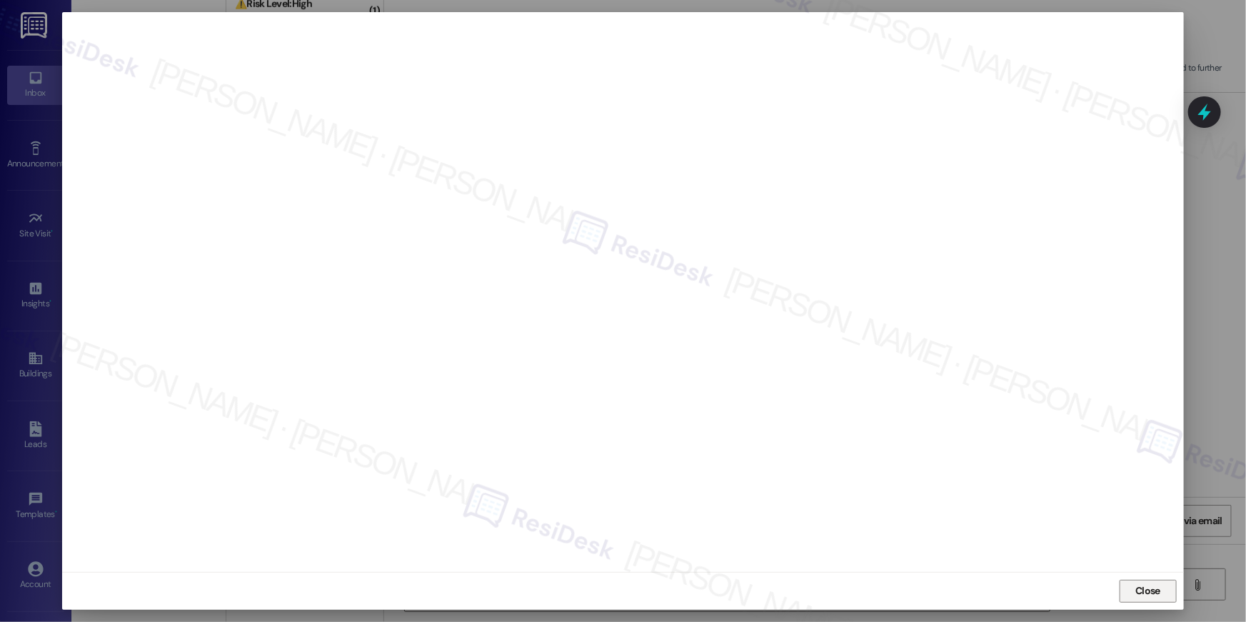
click at [1145, 588] on span "Close" at bounding box center [1147, 590] width 25 height 15
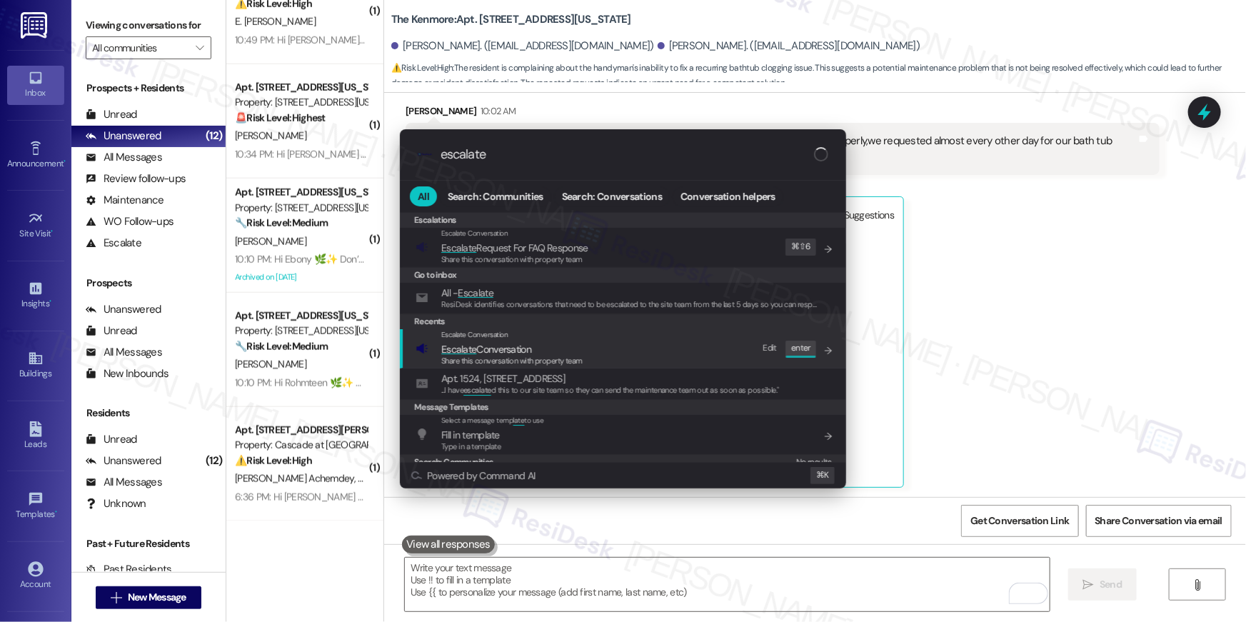
type input "escalate"
click at [565, 341] on span "Escalate Conversation" at bounding box center [511, 349] width 141 height 16
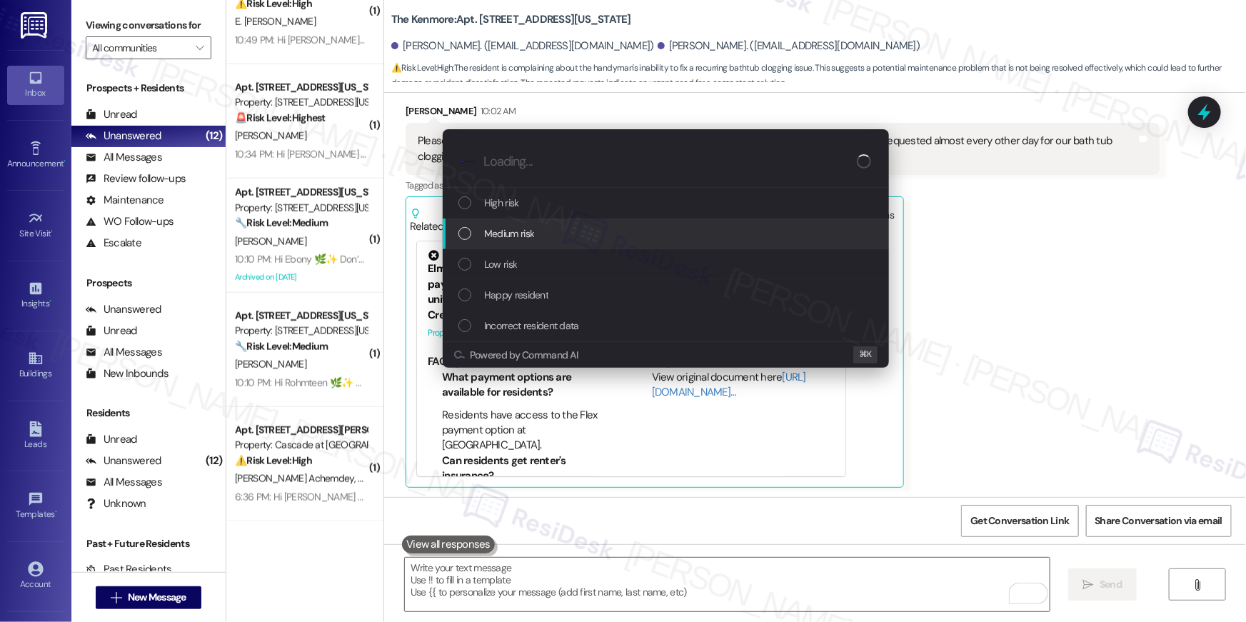
click at [544, 242] on div "Medium risk" at bounding box center [666, 233] width 446 height 31
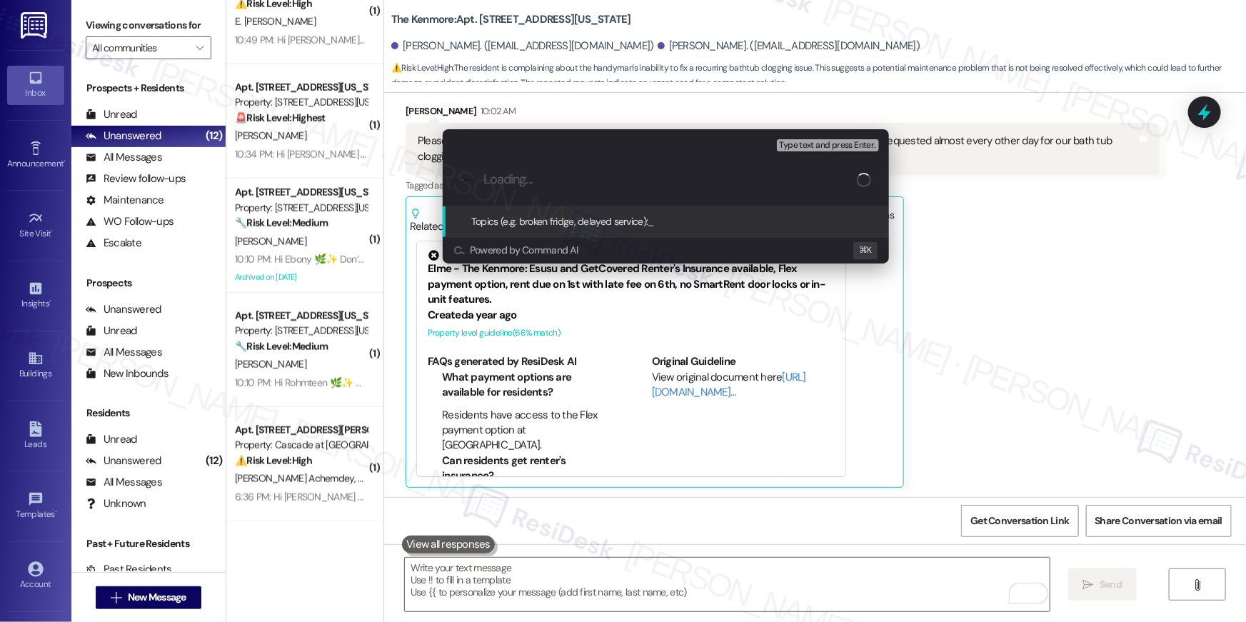
paste input "Work order filed by Residesk | Work Order # 390830 Tub clogged again"
type input "Work order filed by Residesk | Work Order # 390830 Tub clogged again"
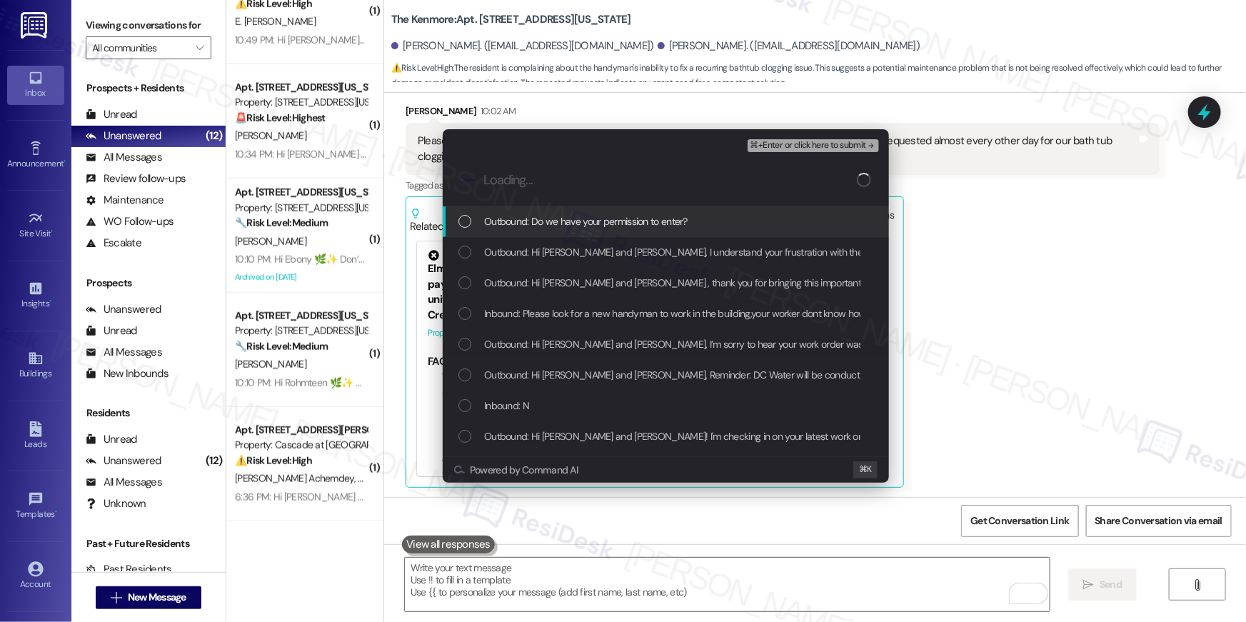
click at [568, 231] on div "Outbound: Do we have your permission to enter?" at bounding box center [666, 221] width 446 height 31
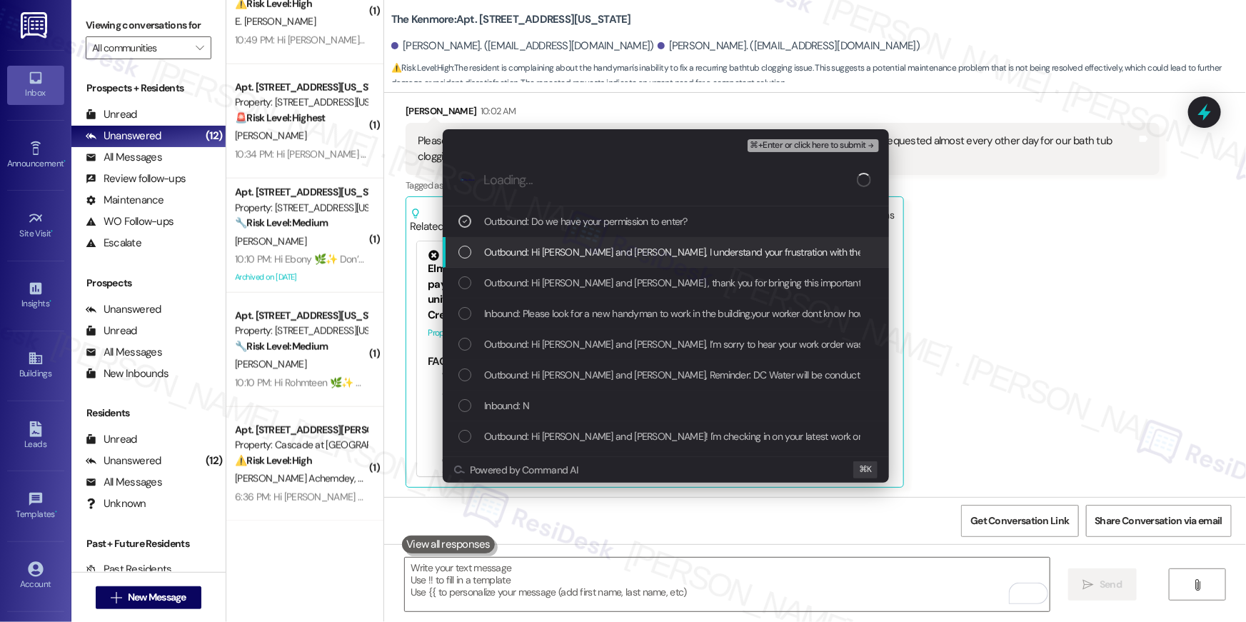
click at [564, 251] on span "Outbound: Hi Rowena and Dante, I understand your frustration with the recurring…" at bounding box center [957, 252] width 947 height 16
click at [564, 276] on span "Outbound: Hi Rowena and Dante , thank you for bringing this important matter to…" at bounding box center [1010, 283] width 1052 height 16
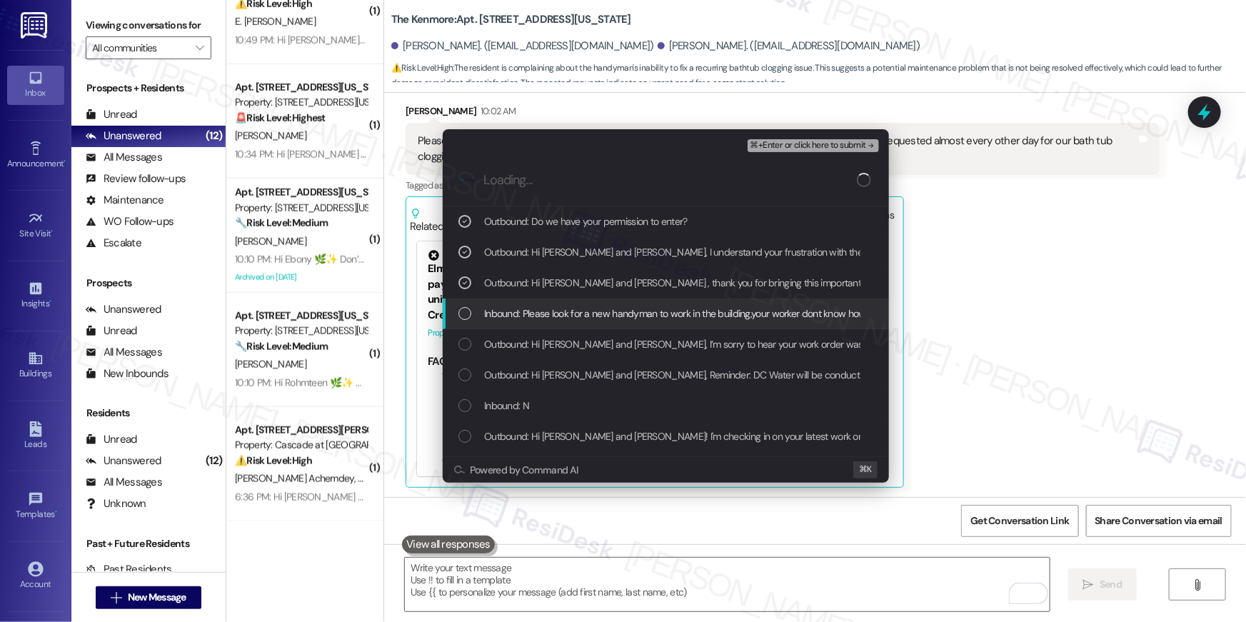
click at [660, 327] on div "Inbound: Please look for a new handyman to work in the building,your worker don…" at bounding box center [666, 313] width 446 height 31
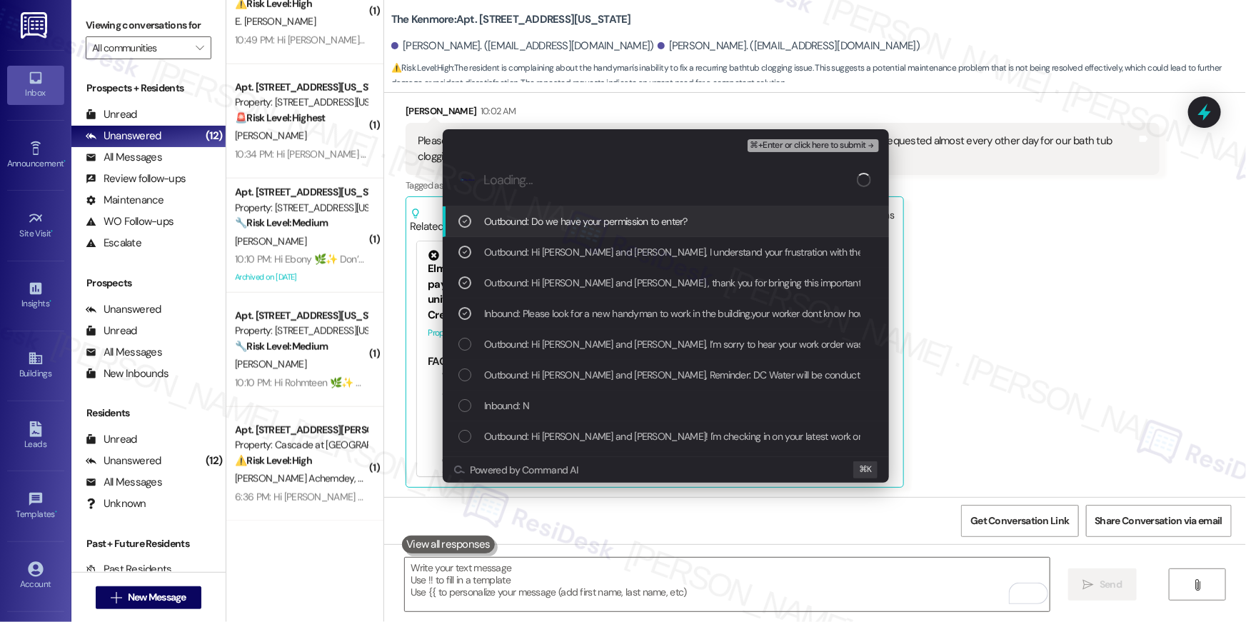
click at [793, 149] on span "⌘+Enter or click here to submit" at bounding box center [808, 146] width 116 height 10
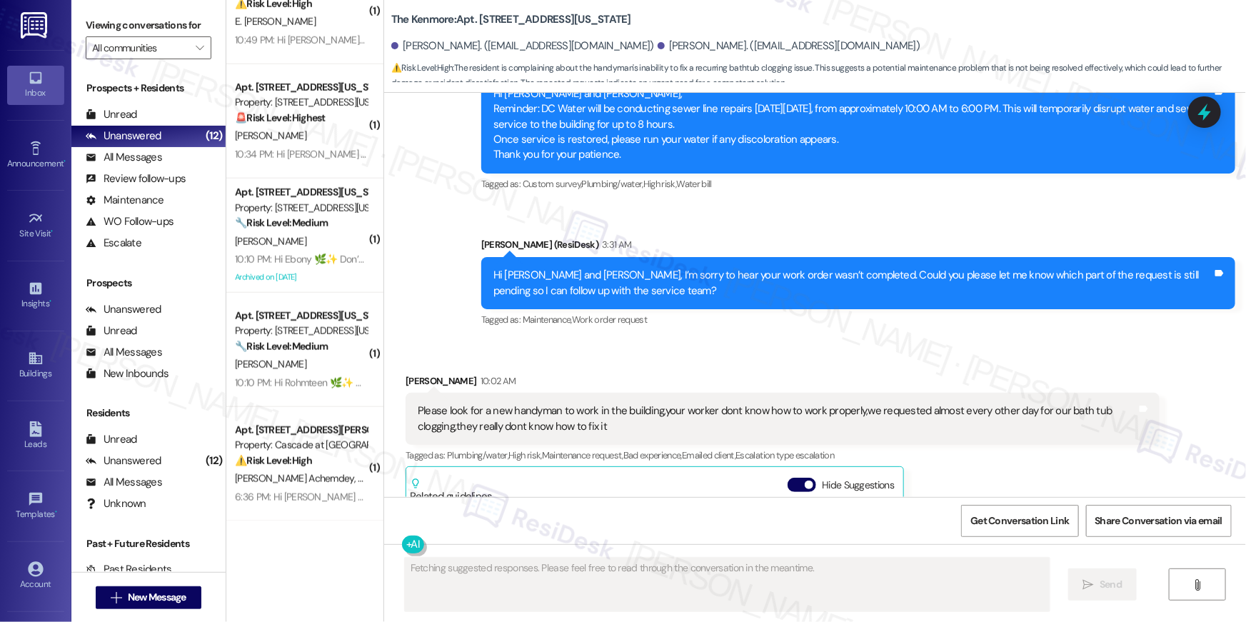
scroll to position [2866, 0]
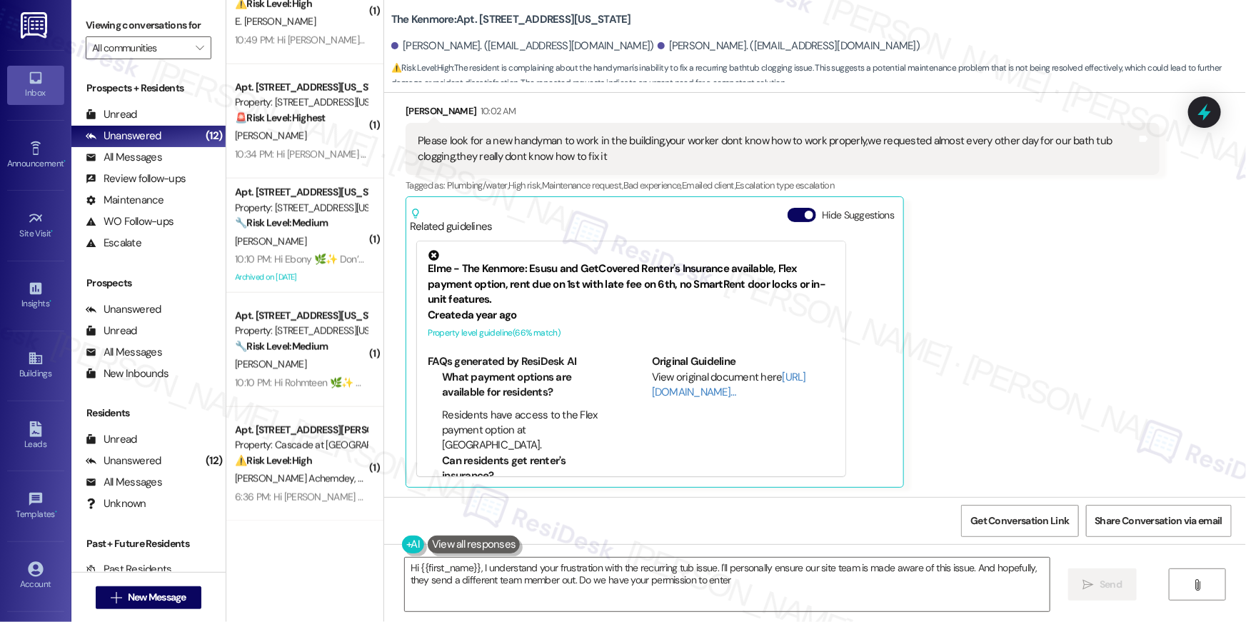
type textarea "Hi {{first_name}}, I understand your frustration with the recurring tub issue. …"
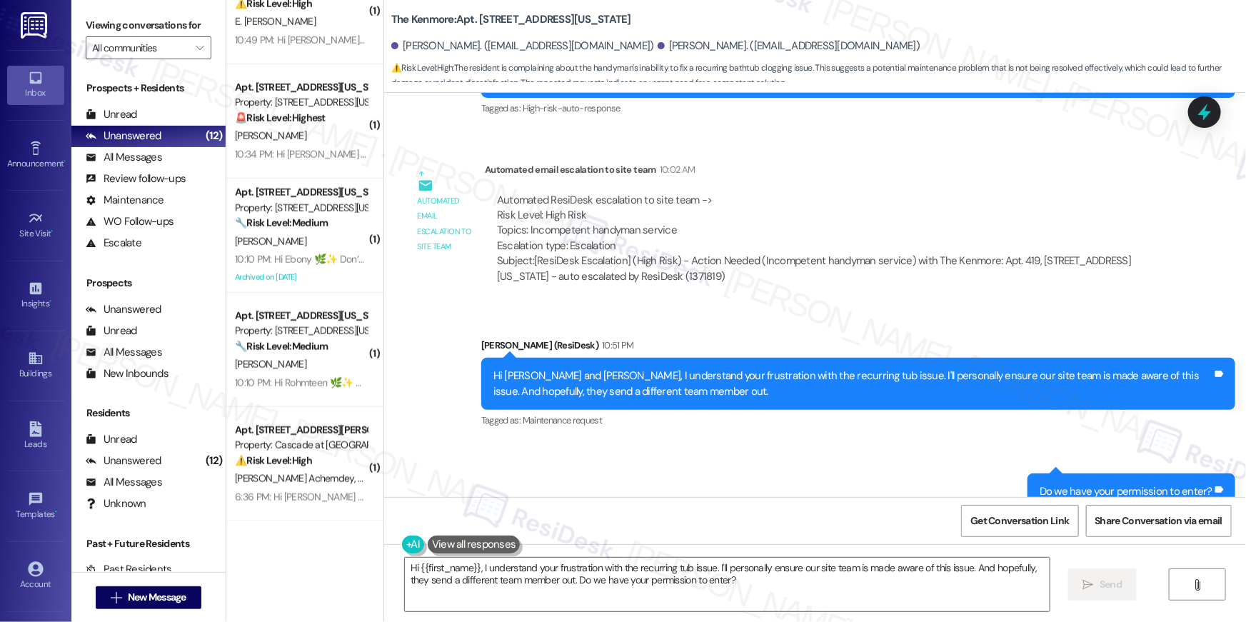
scroll to position [3414, 0]
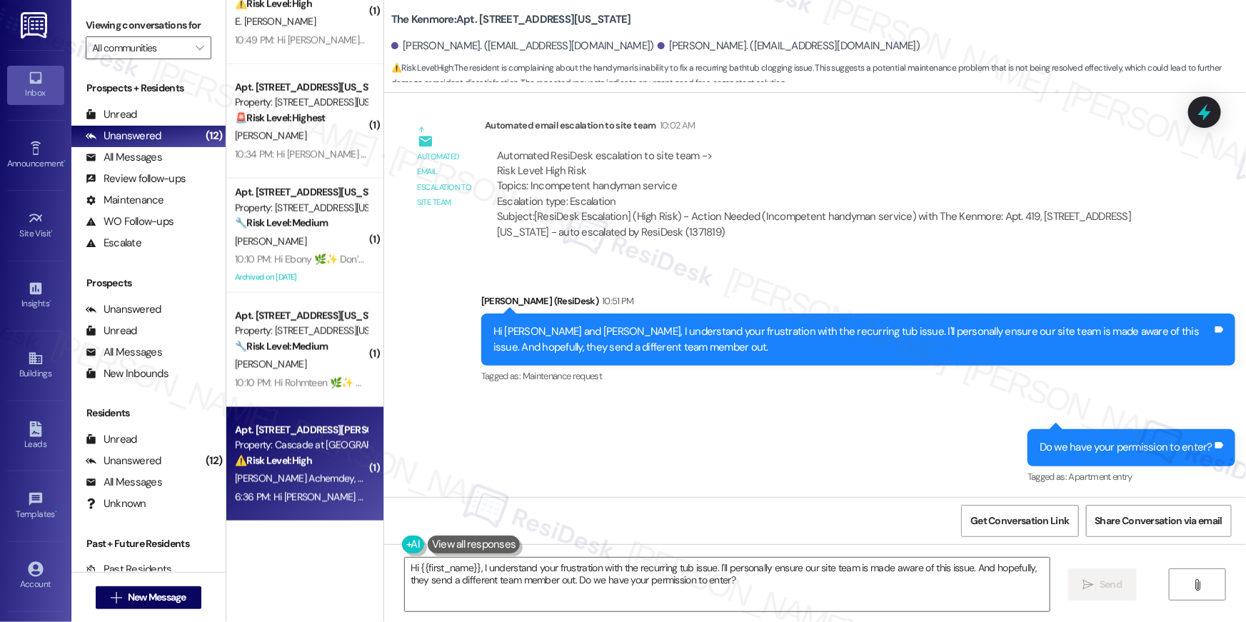
click at [345, 449] on div "Property: Cascade at Landmark" at bounding box center [301, 445] width 132 height 15
type textarea "Fetching suggested responses. Please feel free to read through the conversation…"
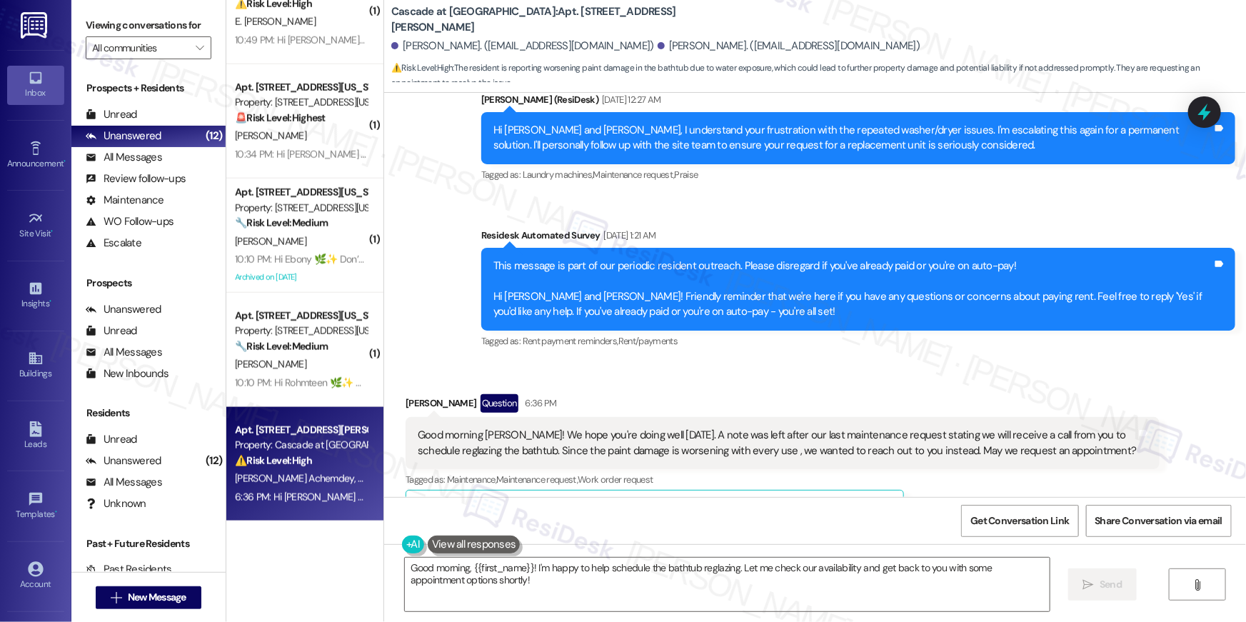
scroll to position [6131, 0]
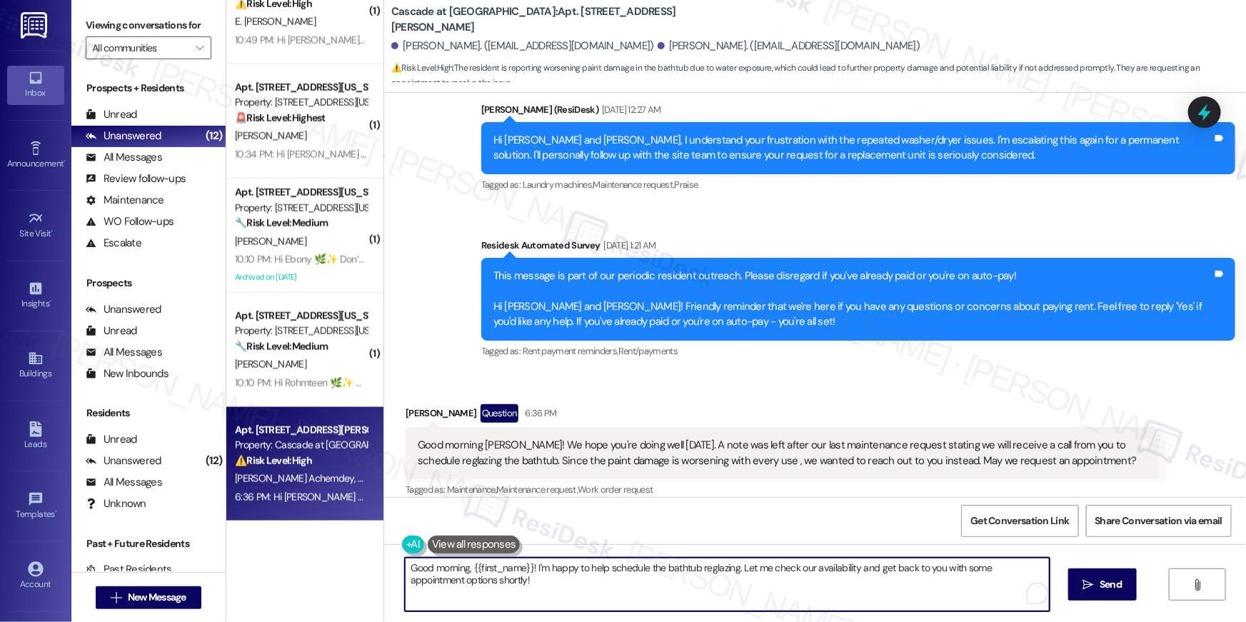
click at [580, 588] on textarea "Good morning, {{first_name}}! I'm happy to help schedule the bathtub reglazing.…" at bounding box center [727, 585] width 645 height 54
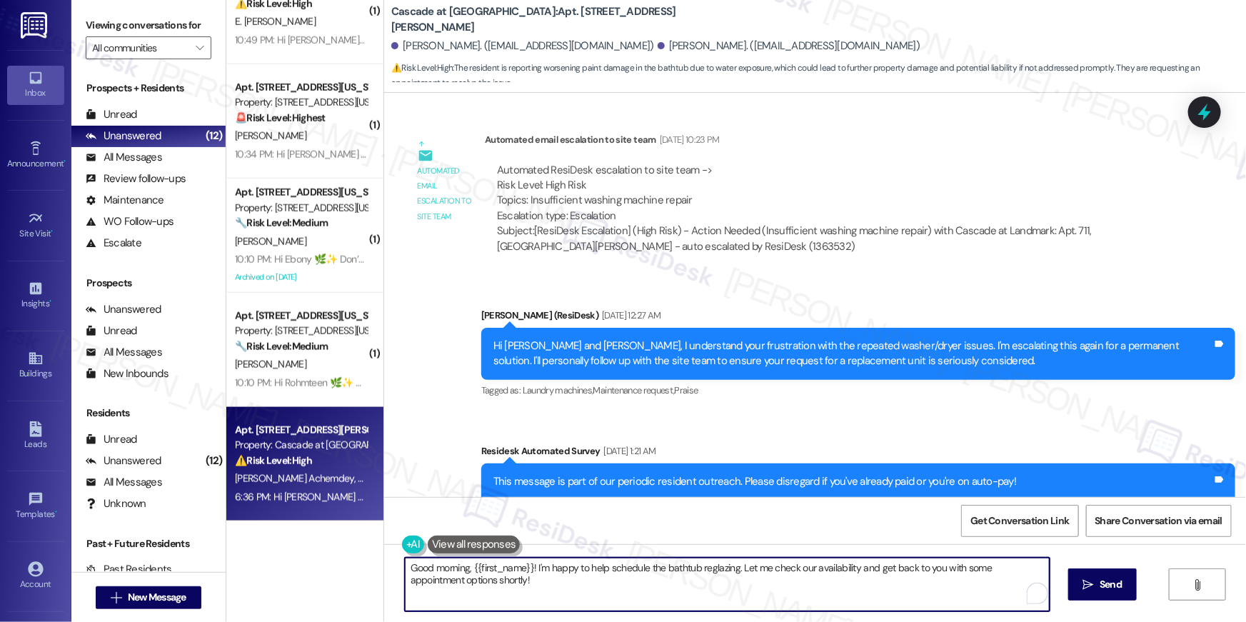
scroll to position [5881, 0]
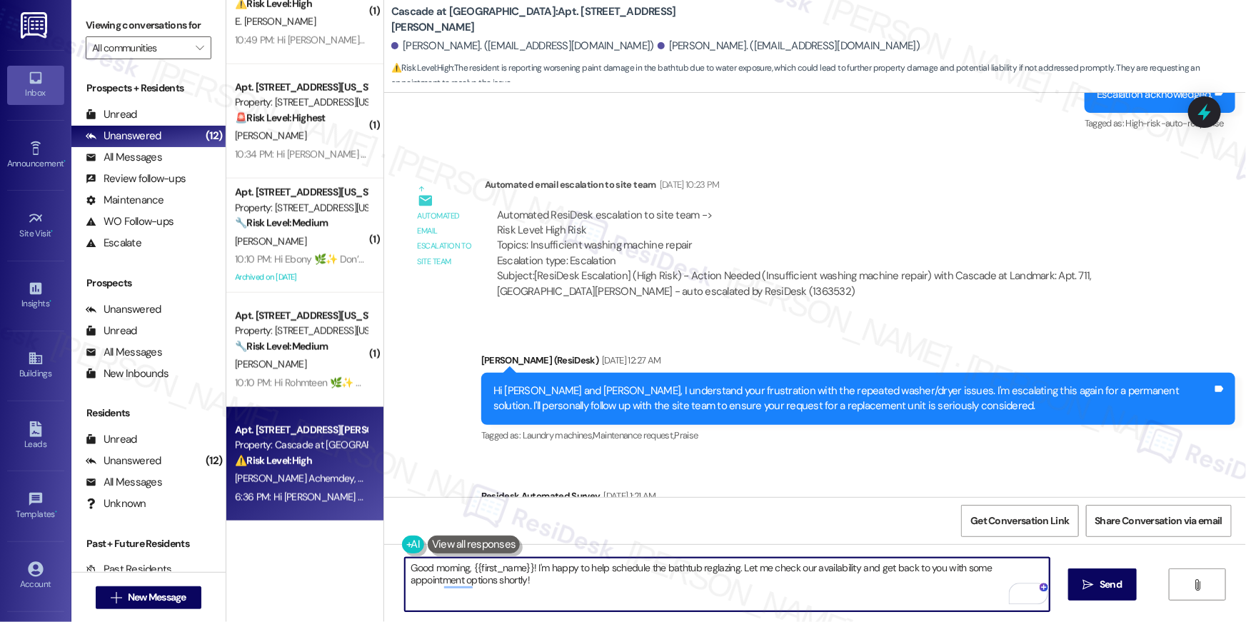
click at [482, 595] on textarea "Good morning, {{first_name}}! I'm happy to help schedule the bathtub reglazing.…" at bounding box center [727, 585] width 645 height 54
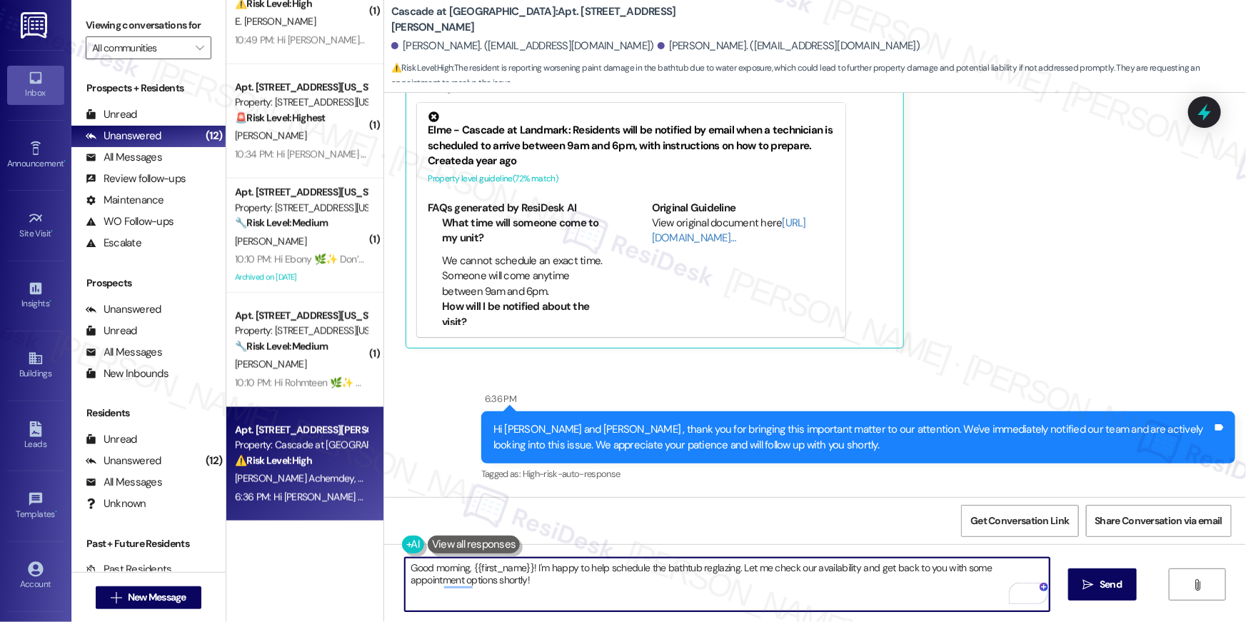
scroll to position [6699, 0]
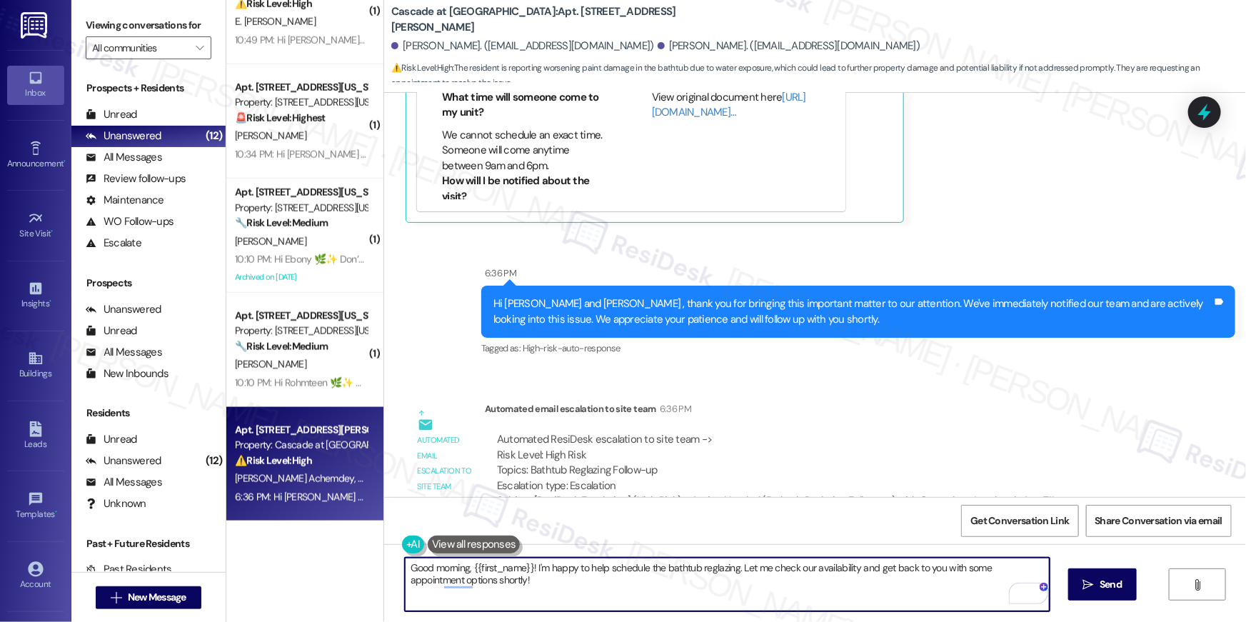
click at [515, 584] on textarea "Good morning, {{first_name}}! I'm happy to help schedule the bathtub reglazing.…" at bounding box center [727, 585] width 645 height 54
drag, startPoint x: 515, startPoint y: 584, endPoint x: 377, endPoint y: 554, distance: 141.7
click at [384, 554] on div "Good morning, {{first_name}}! I'm happy to help schedule the bathtub reglazing.…" at bounding box center [815, 597] width 862 height 107
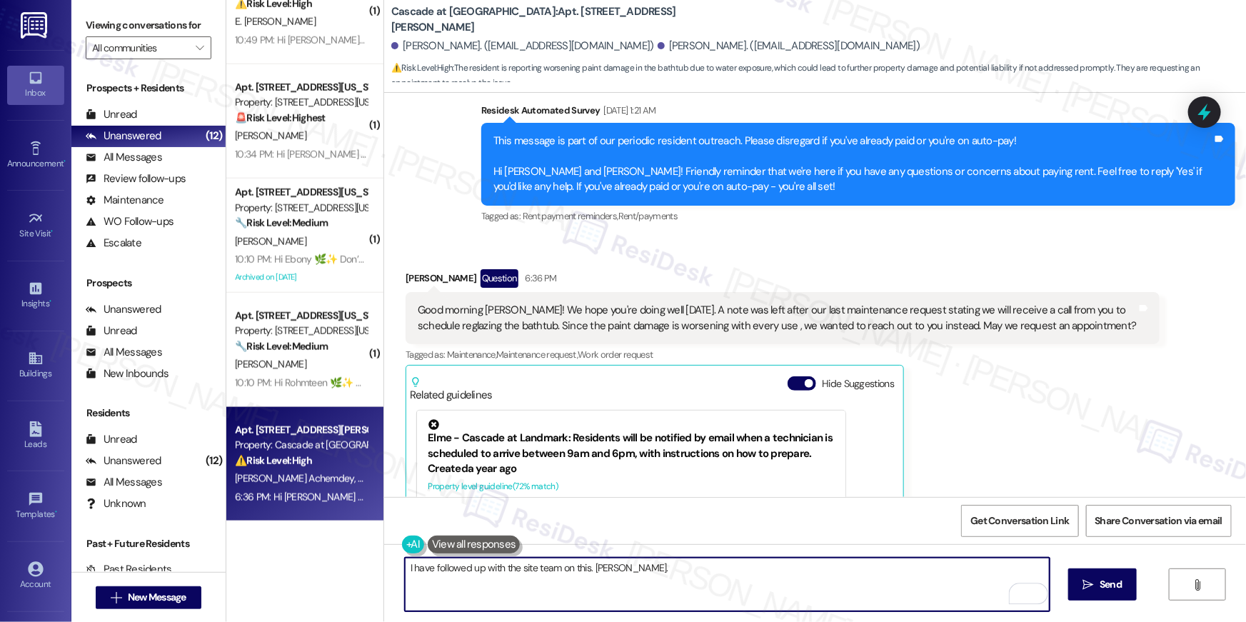
scroll to position [6268, 0]
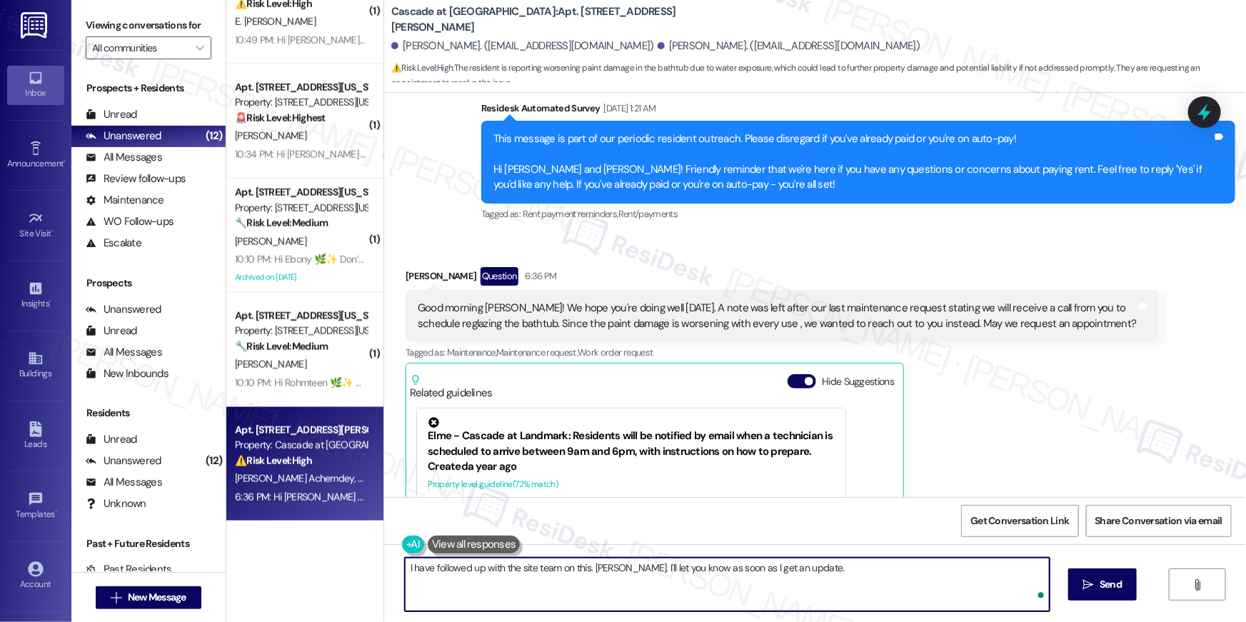
type textarea "I have followed up with the site team on this. Julian. I'll let you know as soo…"
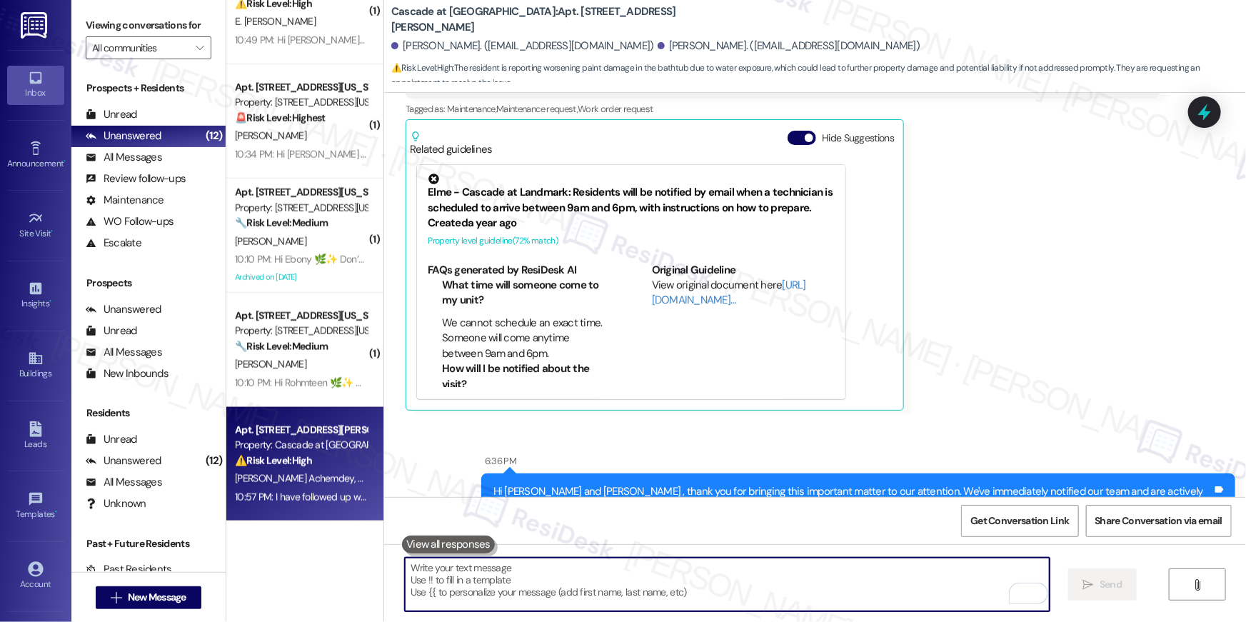
scroll to position [6617, 0]
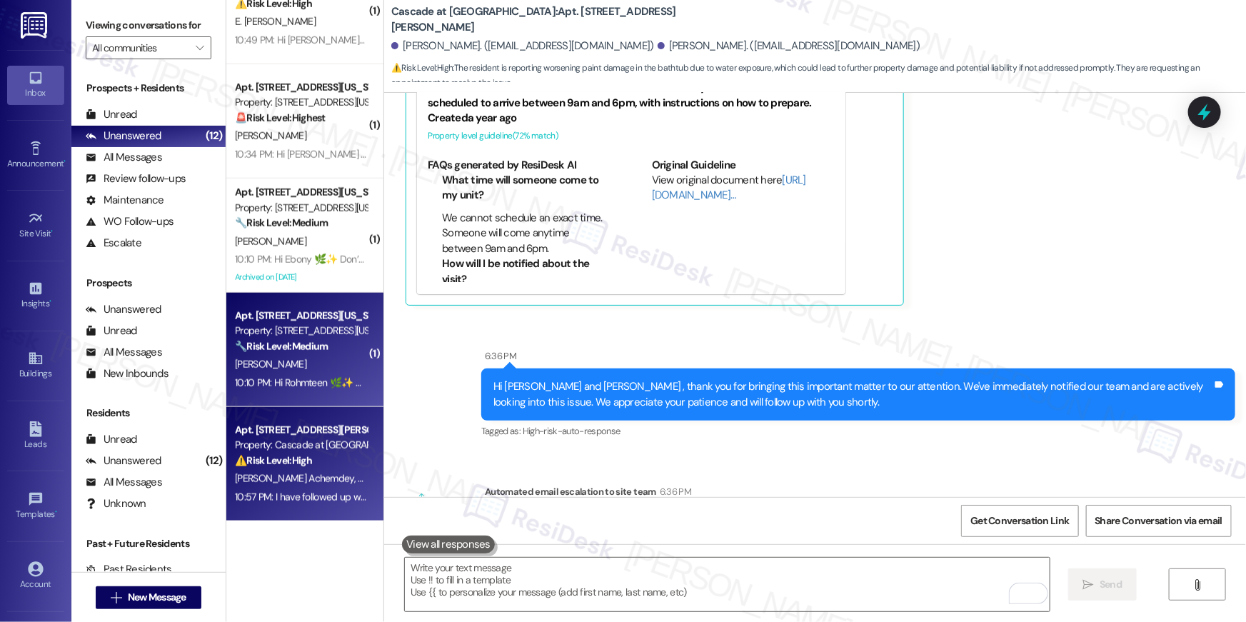
click at [340, 367] on div "R. Mokhtari" at bounding box center [300, 365] width 135 height 18
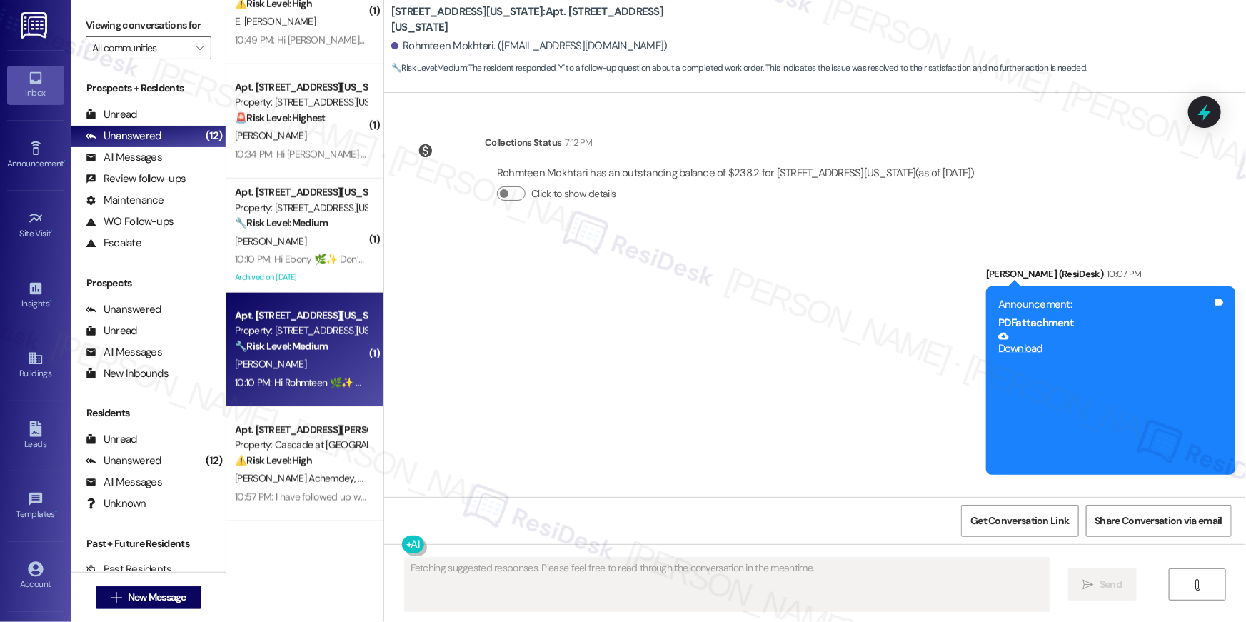
scroll to position [4444, 0]
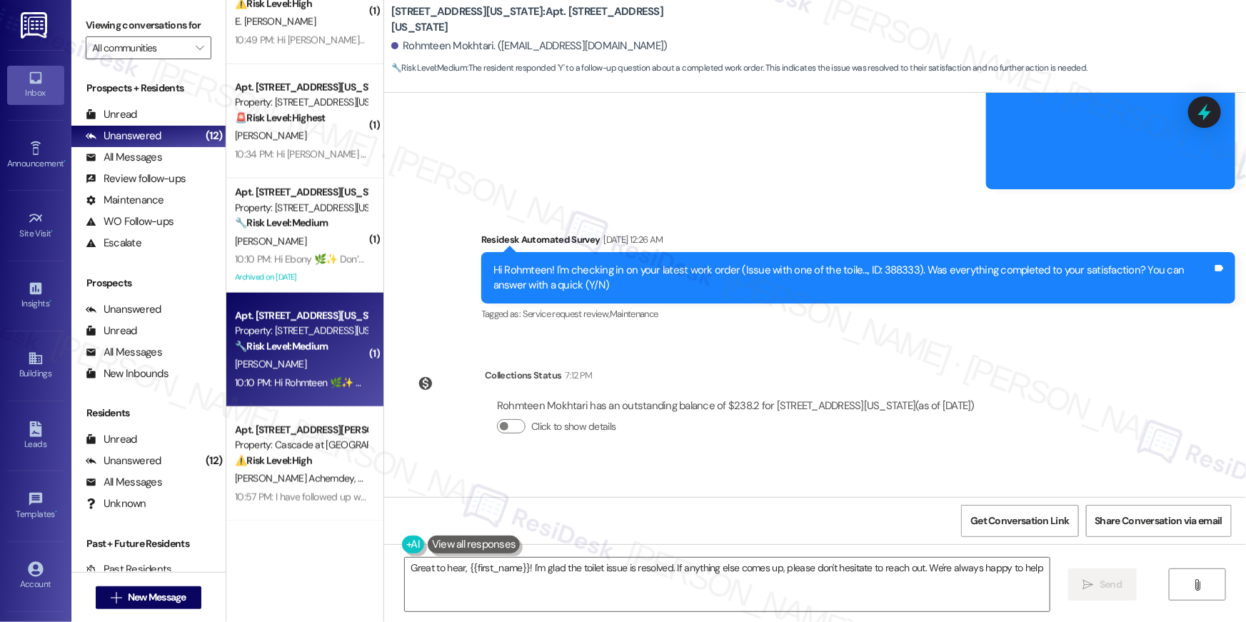
type textarea "Great to hear, {{first_name}}! I'm glad the toilet issue is resolved. If anythi…"
click at [997, 589] on textarea "Great to hear, {{first_name}}! I'm glad the toilet issue is resolved. If anythi…" at bounding box center [727, 585] width 645 height 54
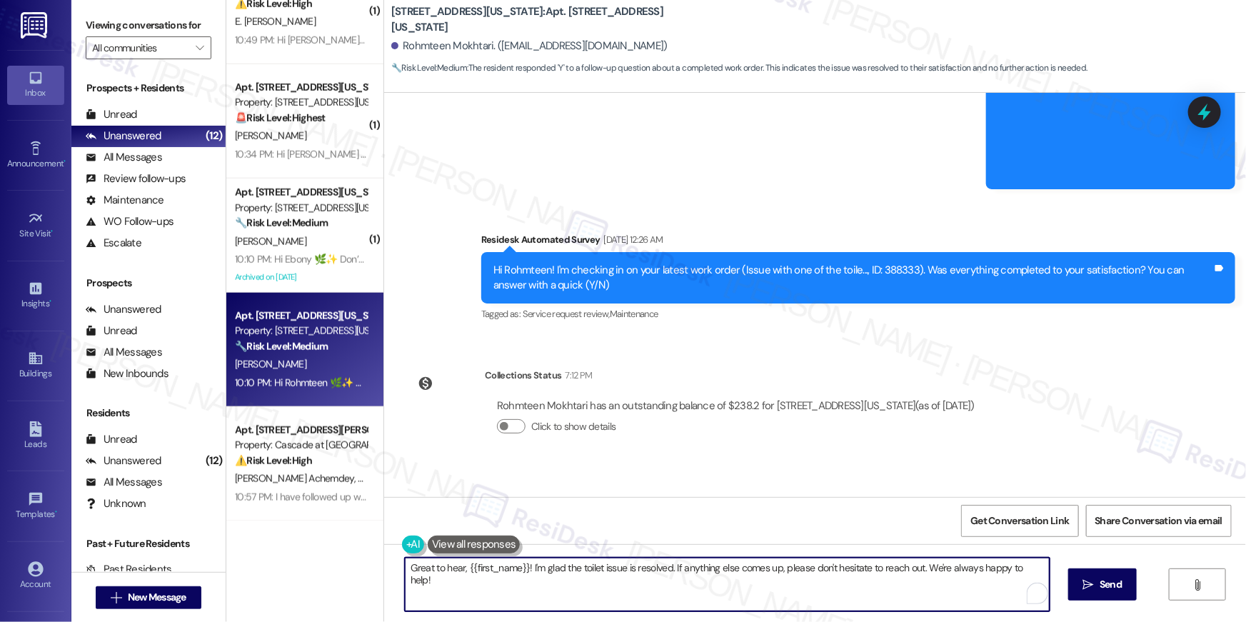
click at [987, 588] on textarea "Great to hear, {{first_name}}! I'm glad the toilet issue is resolved. If anythi…" at bounding box center [727, 585] width 645 height 54
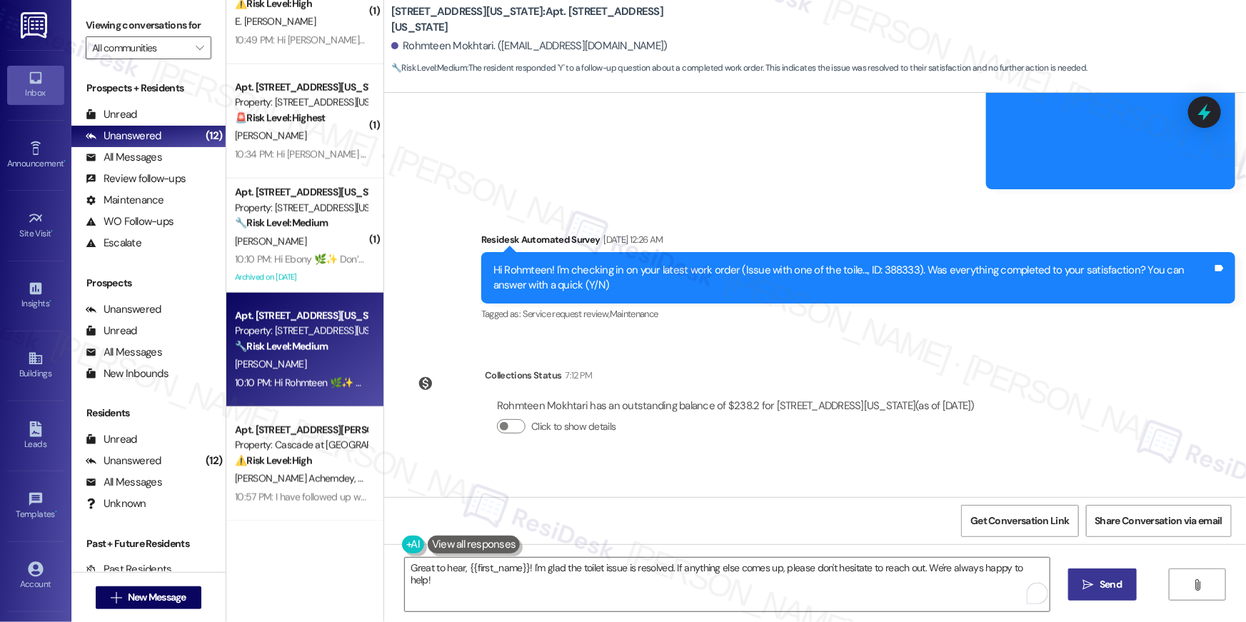
click at [1097, 581] on span "Send" at bounding box center [1111, 584] width 28 height 15
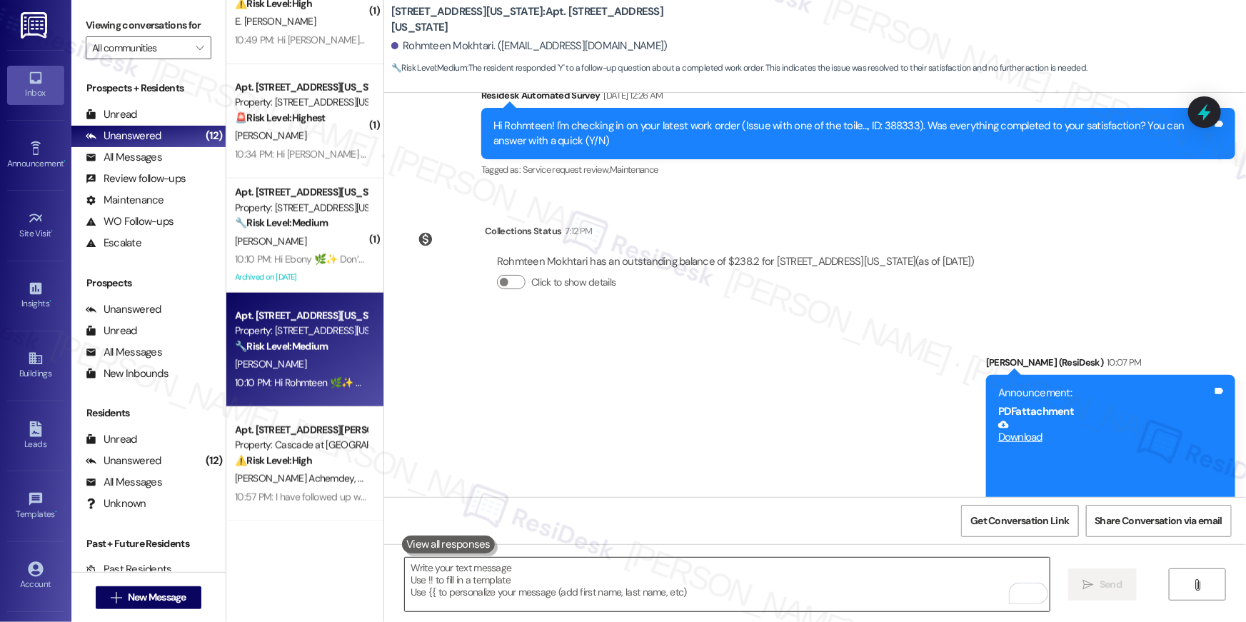
scroll to position [4784, 0]
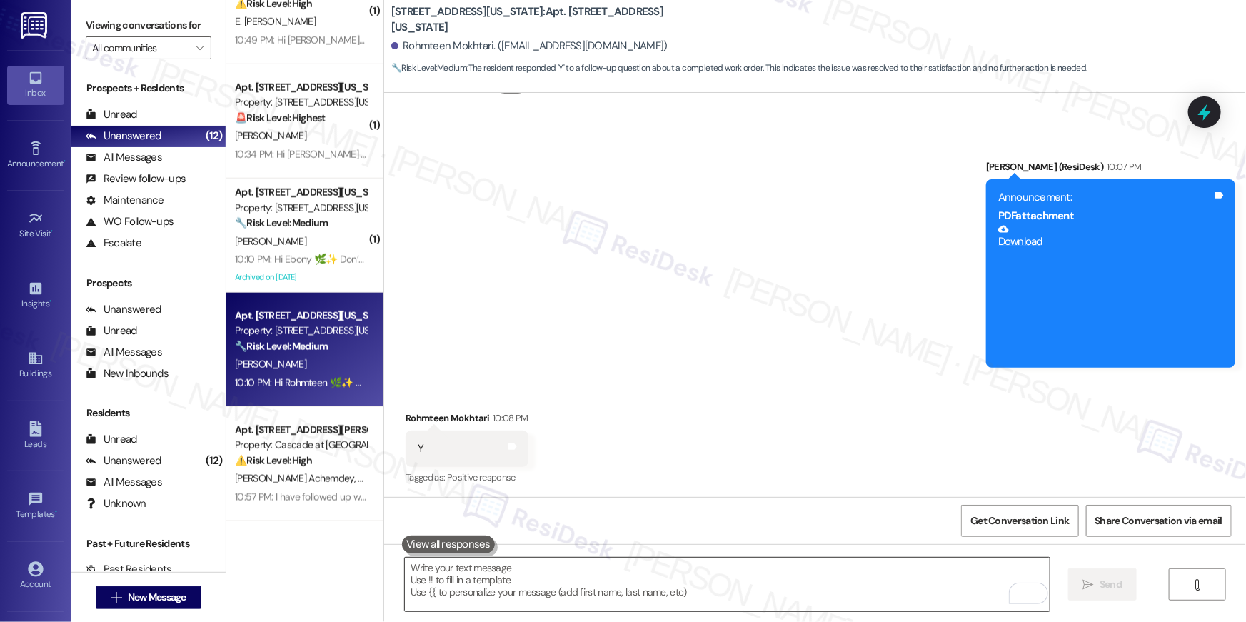
click at [945, 583] on textarea "To enrich screen reader interactions, please activate Accessibility in Grammarl…" at bounding box center [727, 585] width 645 height 54
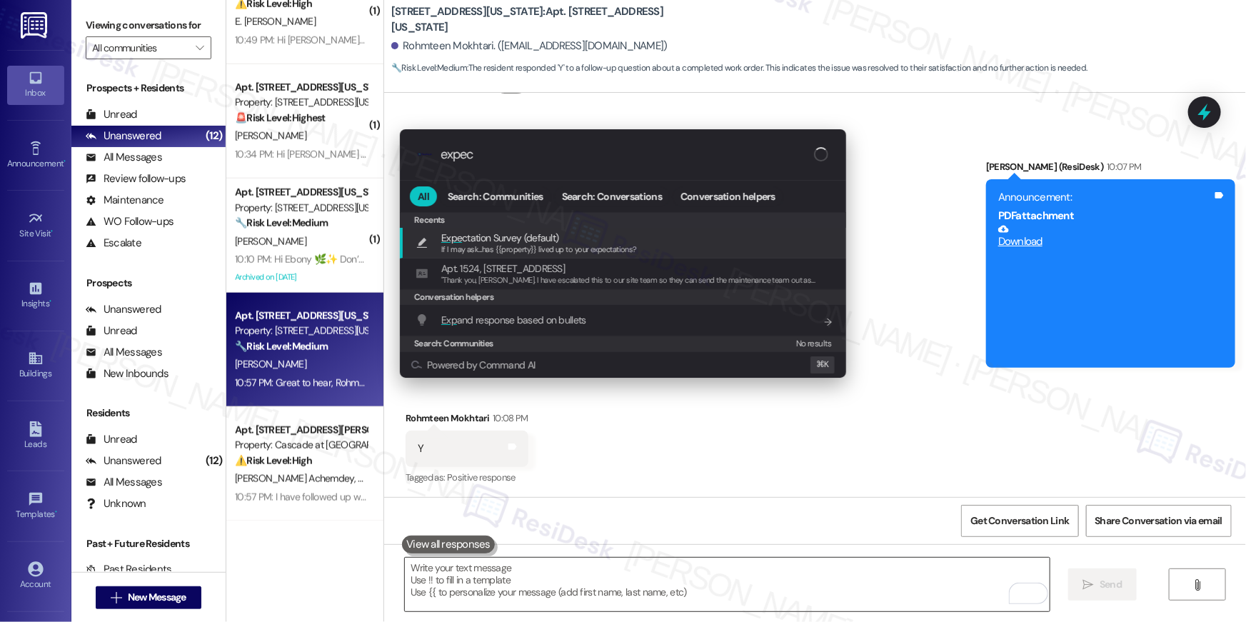
type input "expect"
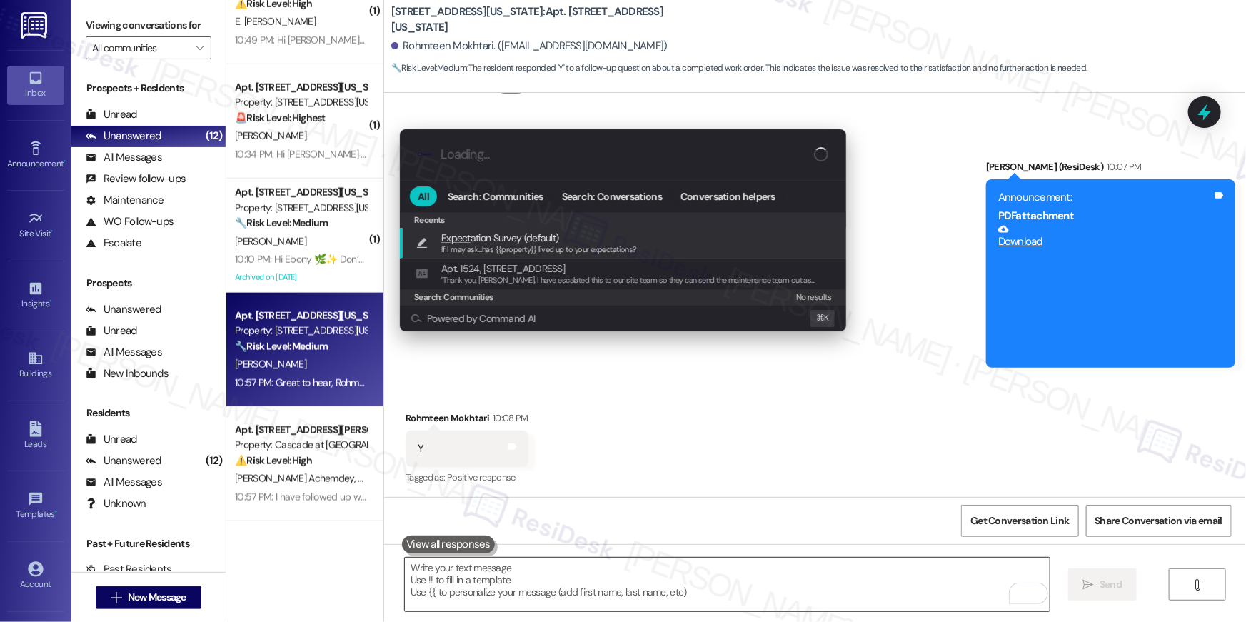
type textarea "If I may ask...has {{property}} lived up to your expectations?"
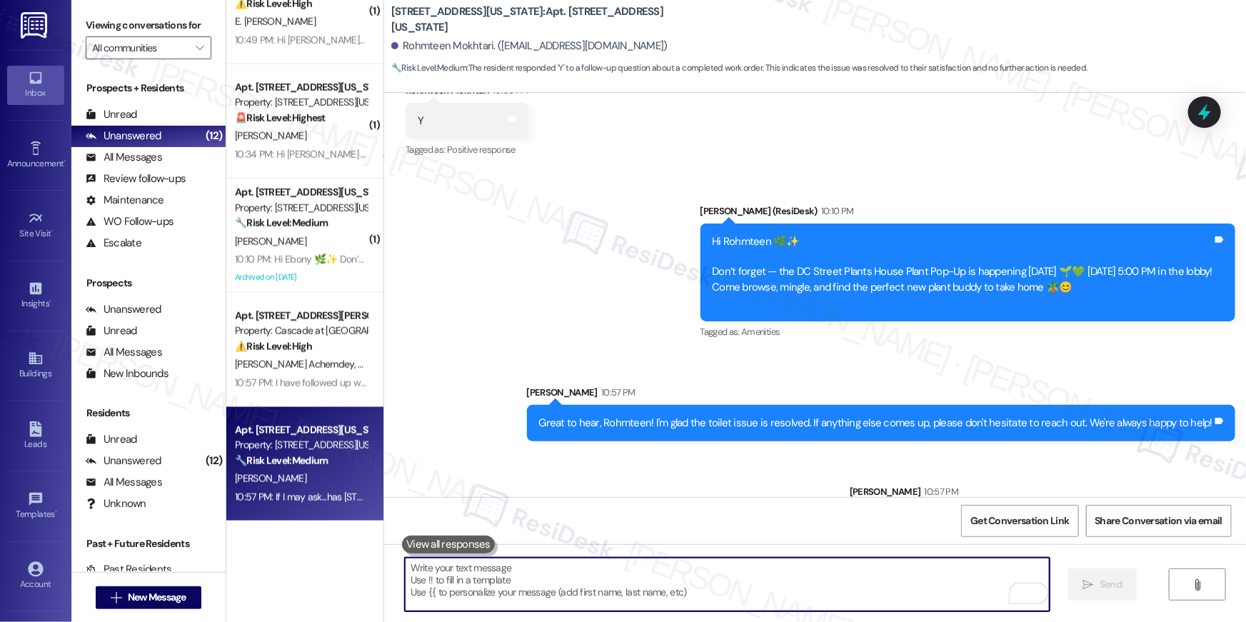
scroll to position [5165, 0]
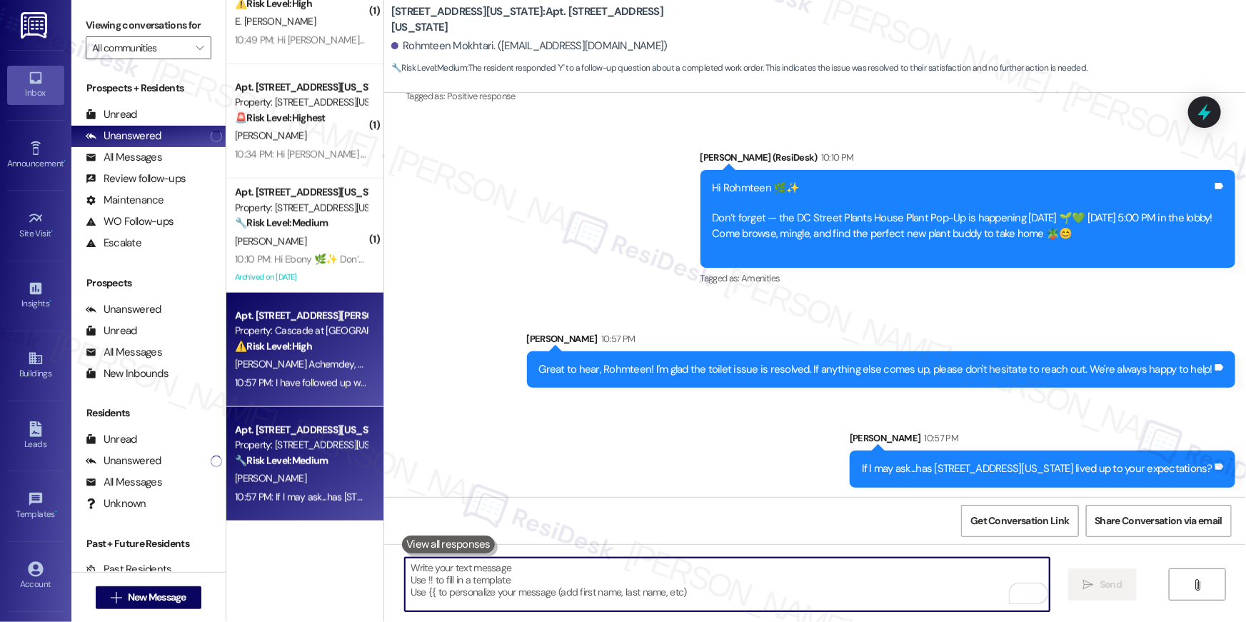
click at [358, 363] on span "M. Achemdey" at bounding box center [387, 364] width 58 height 13
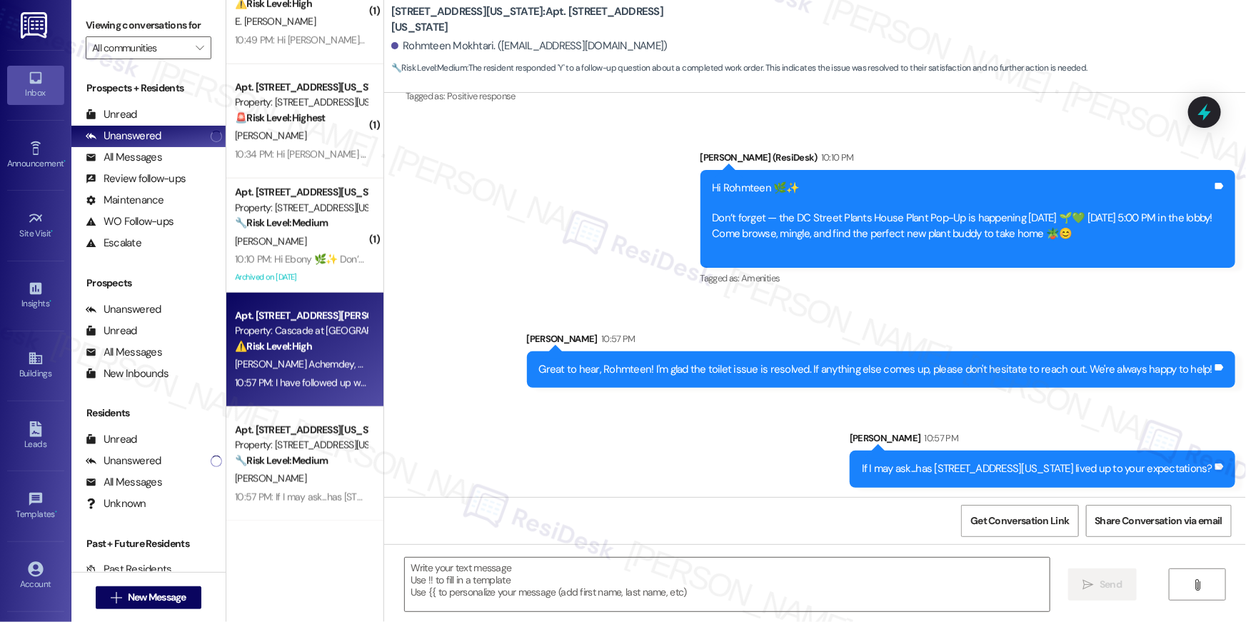
type textarea "Fetching suggested responses. Please feel free to read through the conversation…"
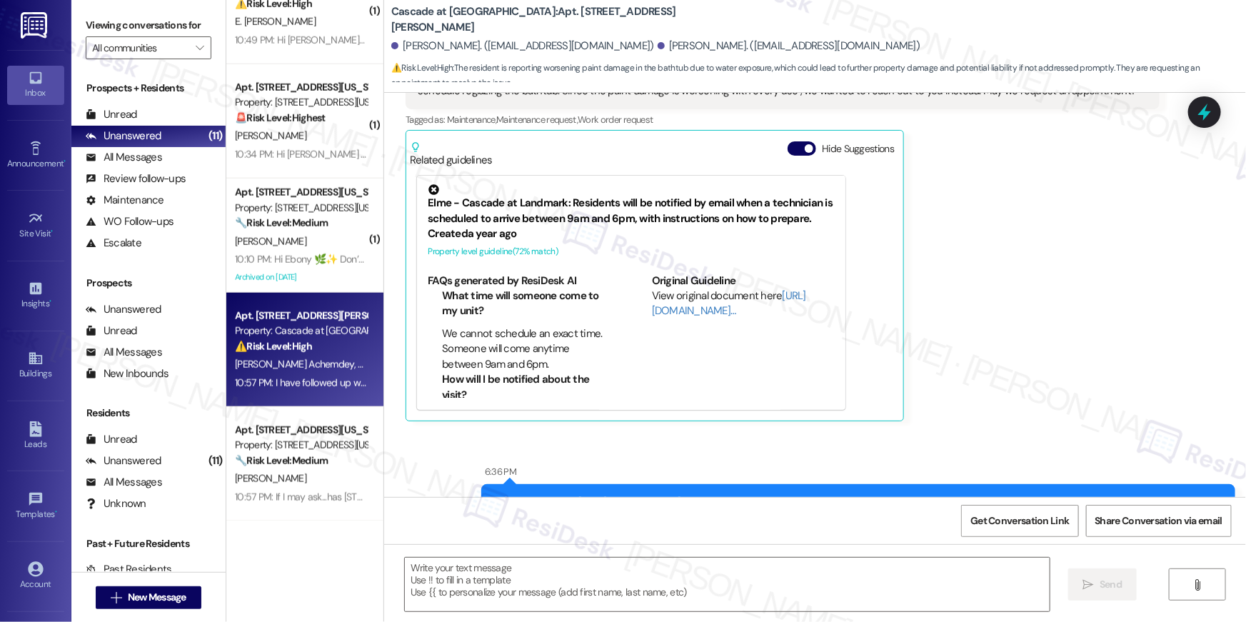
scroll to position [6387, 0]
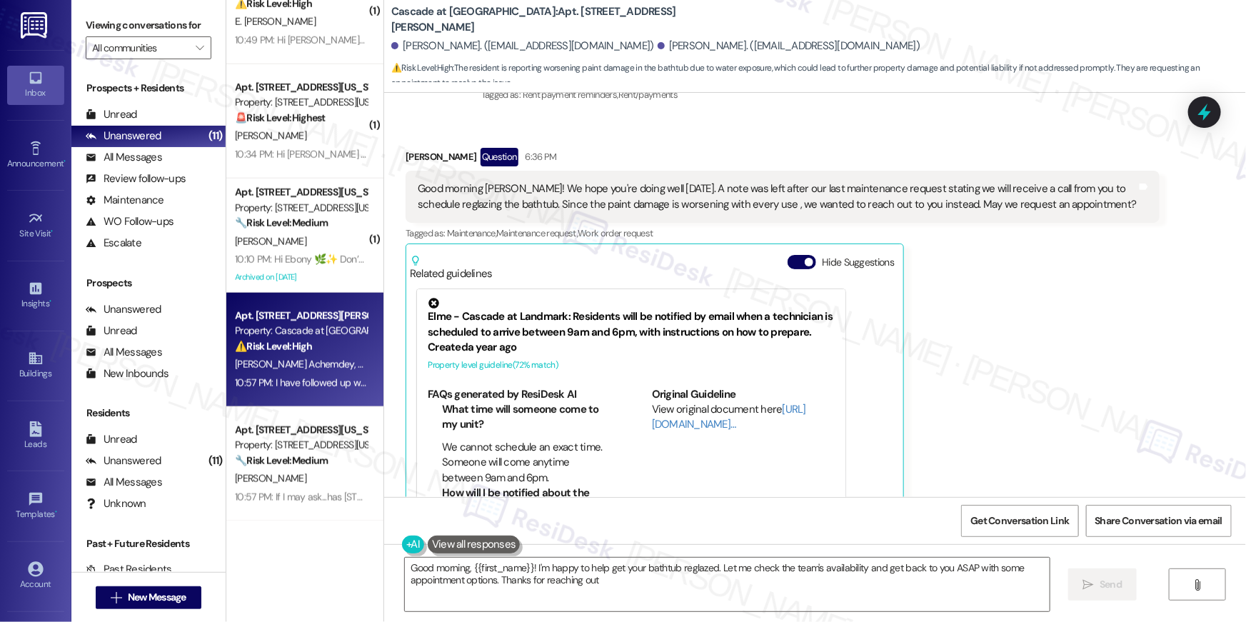
type textarea "Good morning, {{first_name}}! I'm happy to help get your bathtub reglazed. Let …"
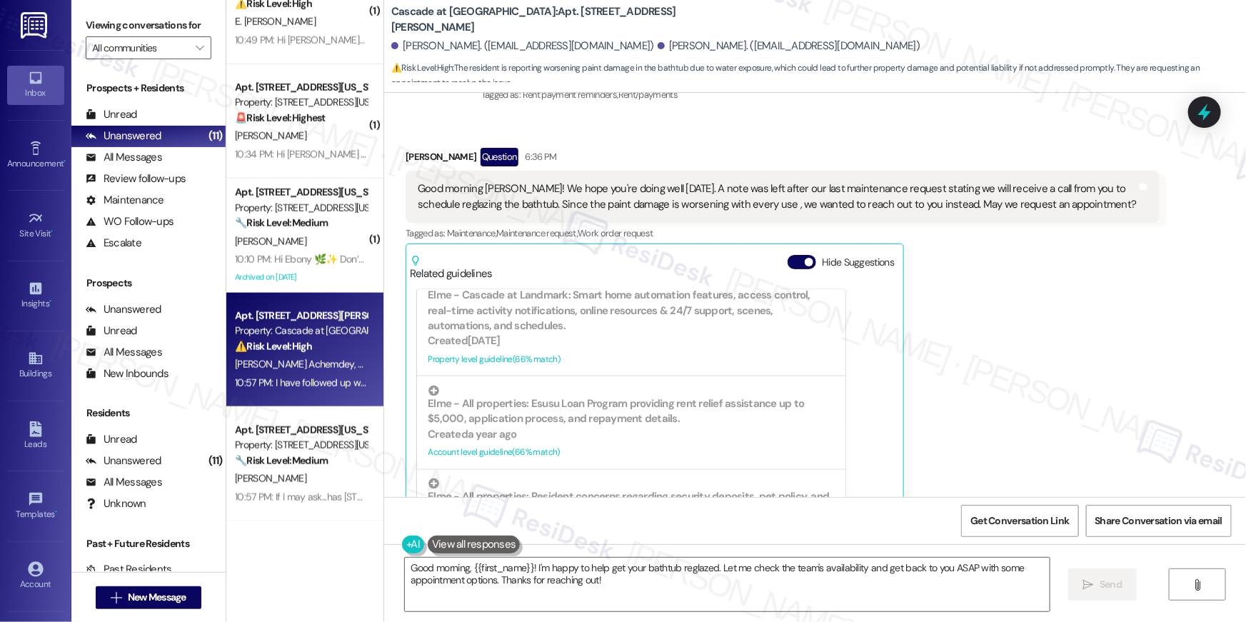
scroll to position [6799, 0]
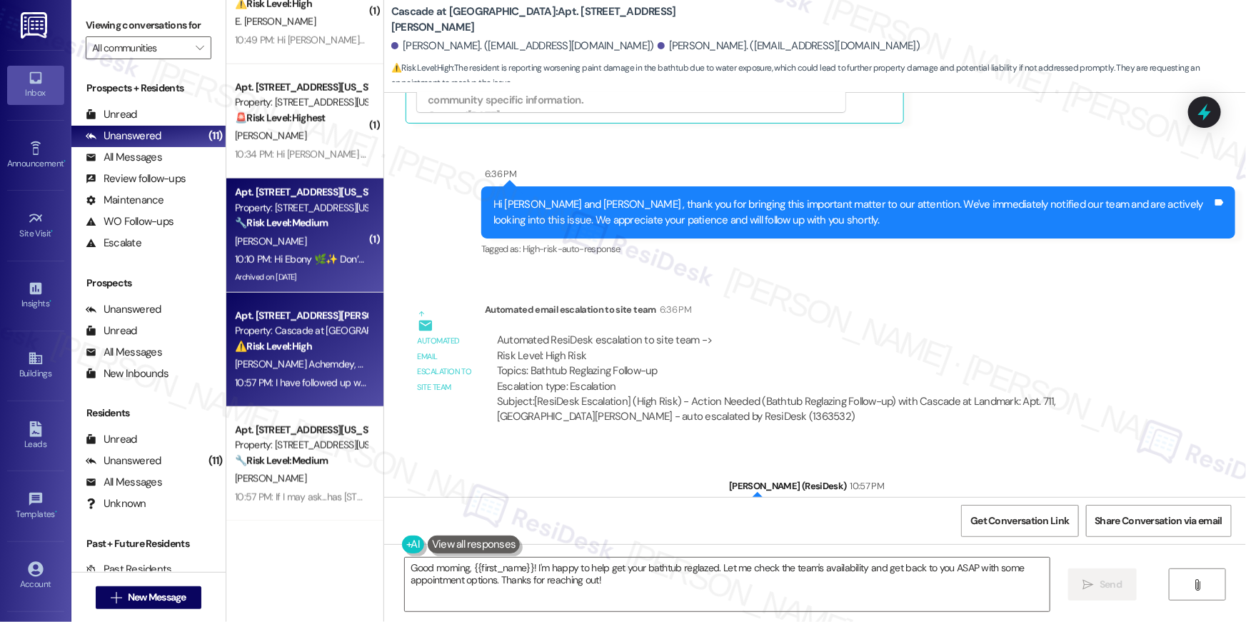
click at [241, 251] on div "10:10 PM: Hi Ebony 🌿✨ Don’t forget — the DC Street Plants House Plant Pop-Up is…" at bounding box center [300, 260] width 135 height 18
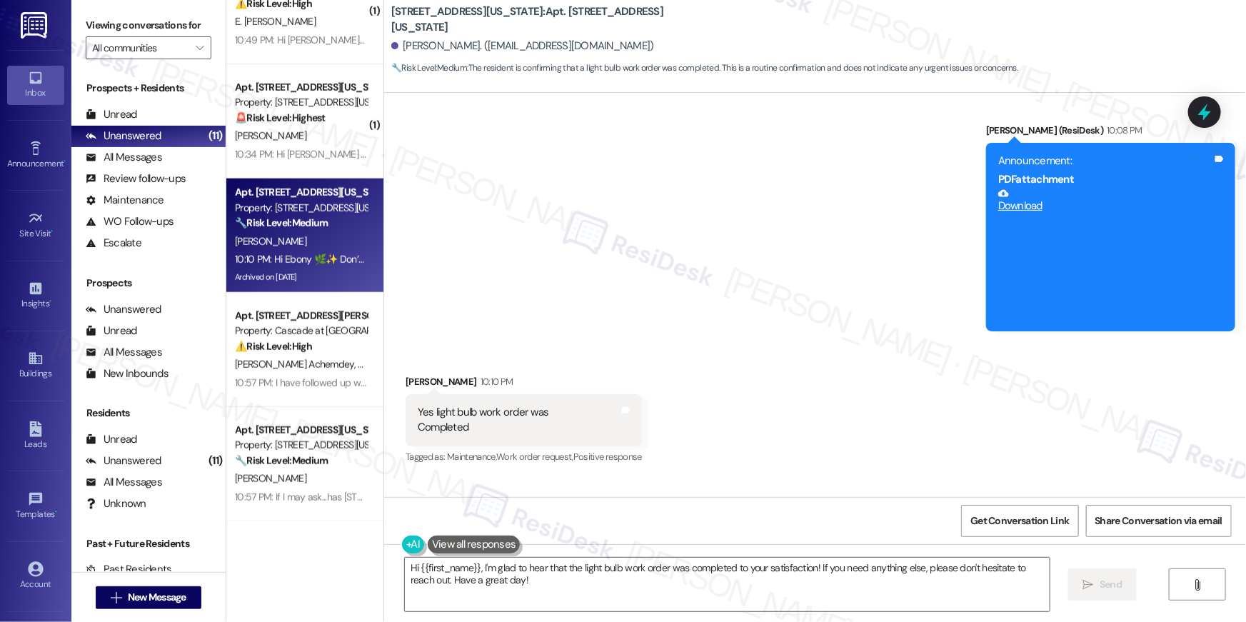
scroll to position [7652, 0]
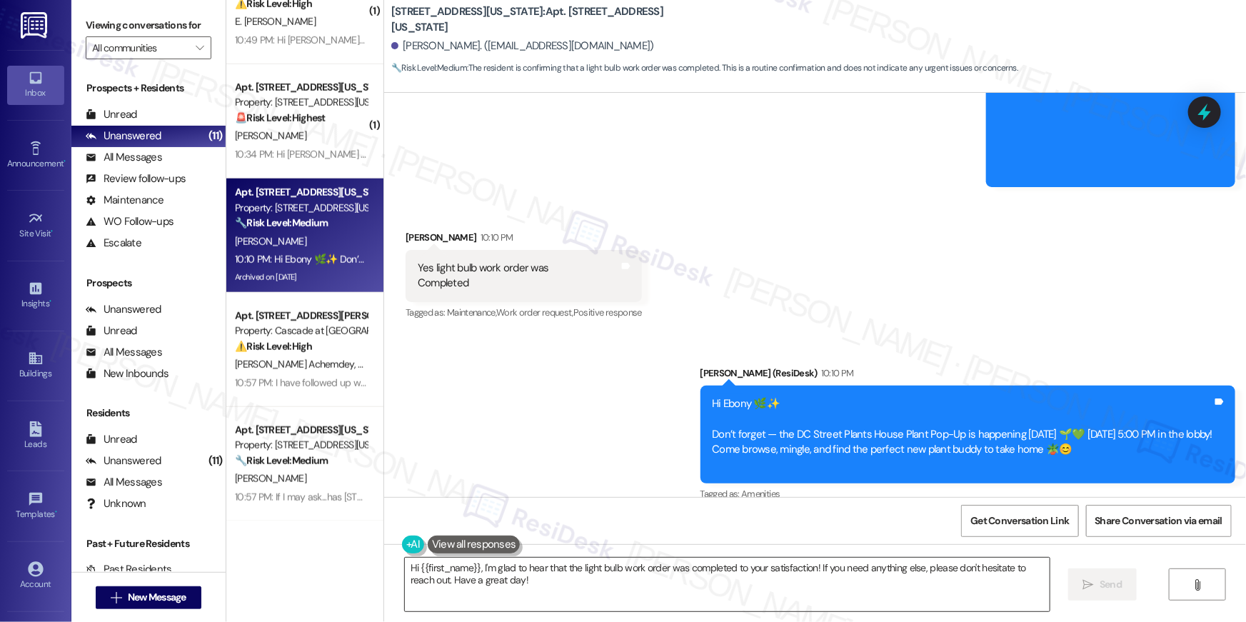
click at [623, 564] on textarea "Hi {{first_name}}, I'm glad to hear that the light bulb work order was complete…" at bounding box center [727, 585] width 645 height 54
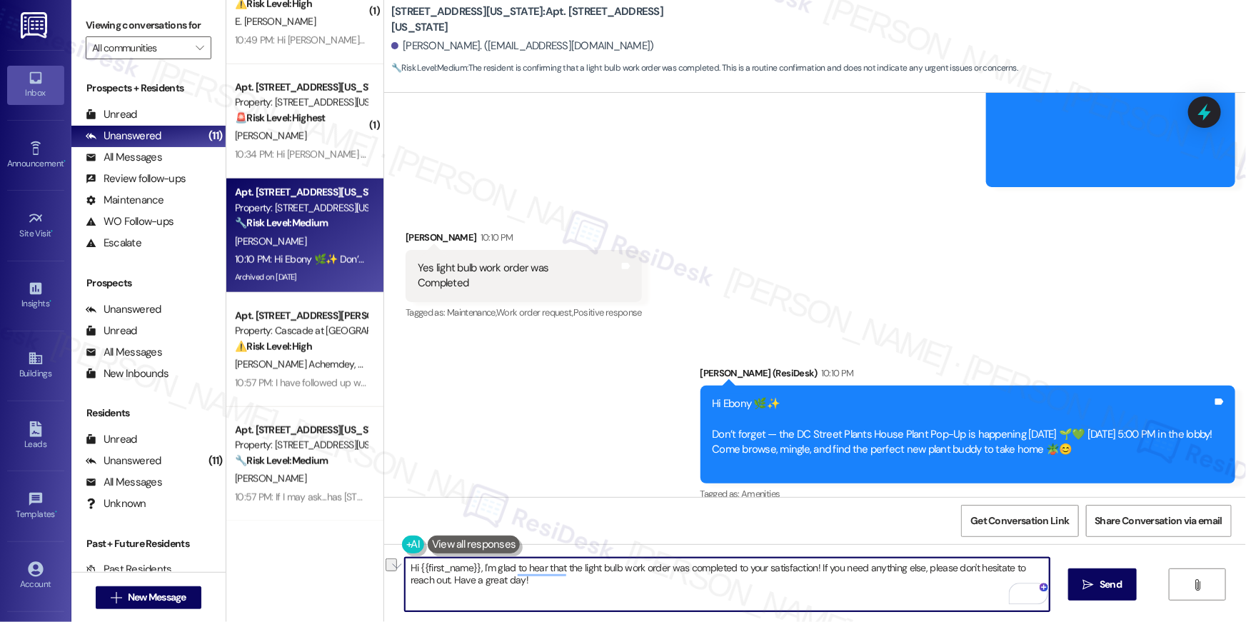
drag, startPoint x: 618, startPoint y: 567, endPoint x: 660, endPoint y: 569, distance: 42.2
click at [660, 569] on textarea "Hi {{first_name}}, I'm glad to hear that the light bulb work order was complete…" at bounding box center [727, 585] width 645 height 54
type textarea "Hi {{first_name}}, I'm glad to hear that the light bulb request was completed t…"
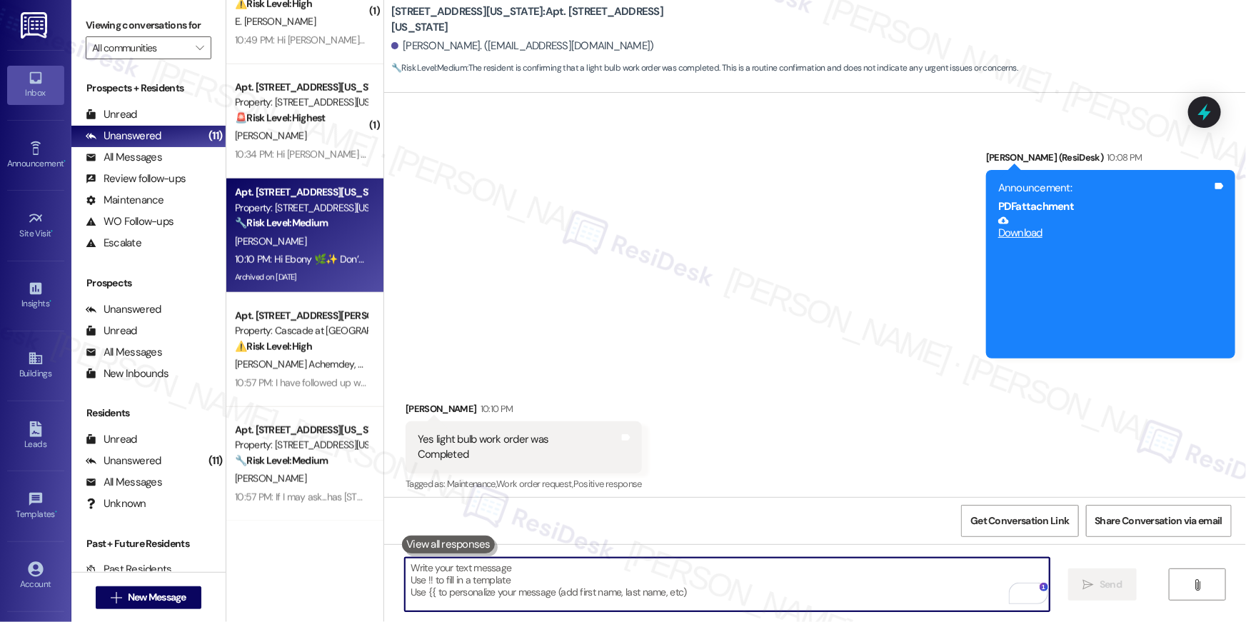
scroll to position [7470, 0]
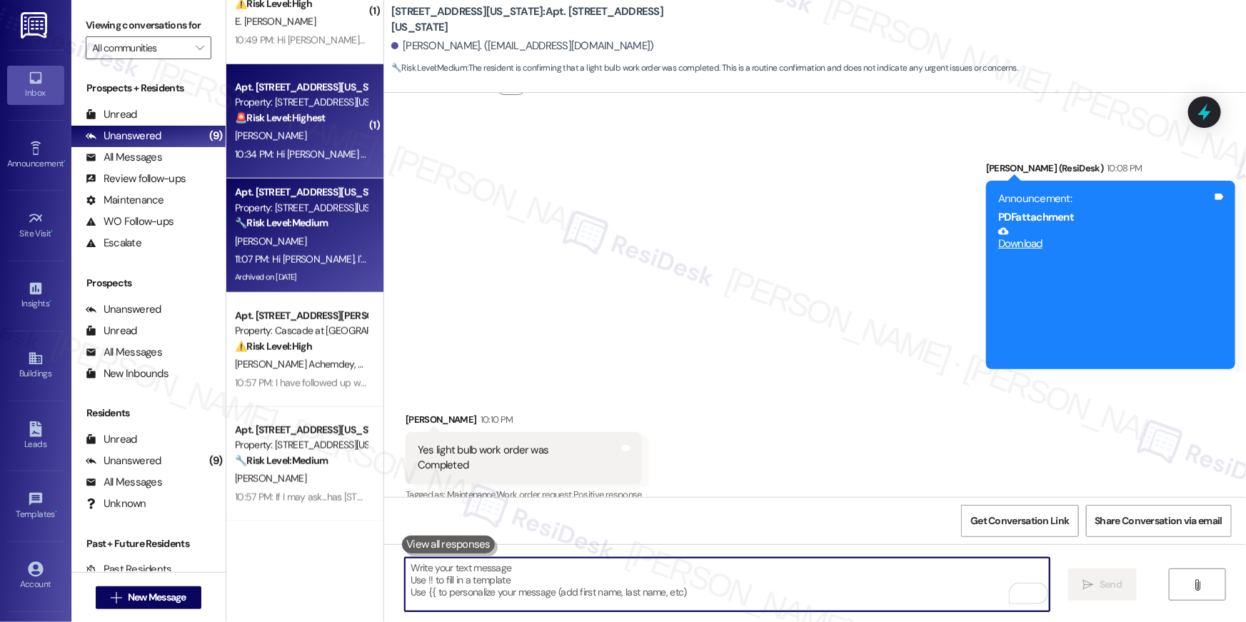
click at [311, 148] on div "10:34 PM: Hi Brian , thank you for bringing this important matter to our attent…" at bounding box center [711, 154] width 953 height 13
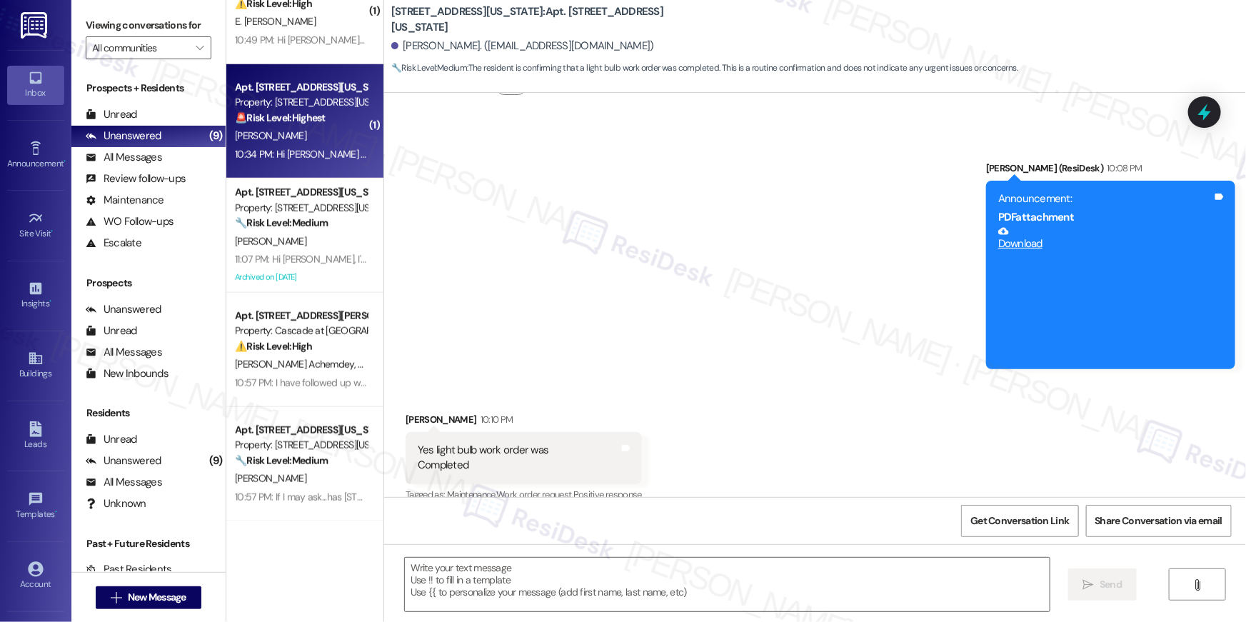
type textarea "Fetching suggested responses. Please feel free to read through the conversation…"
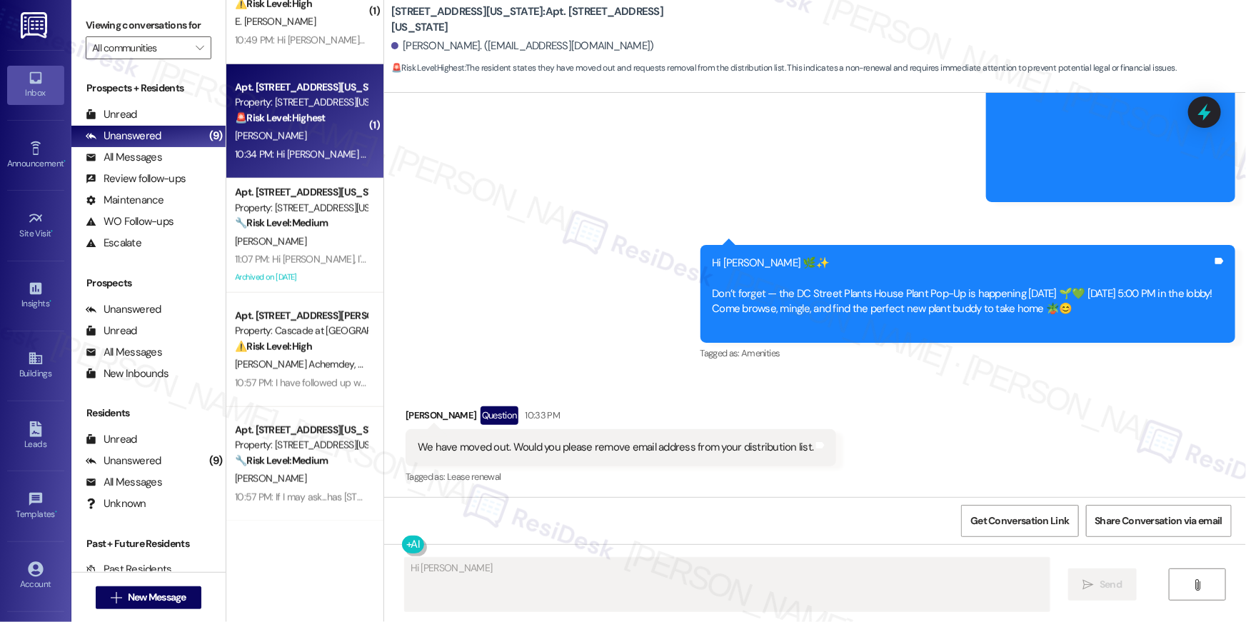
scroll to position [507, 0]
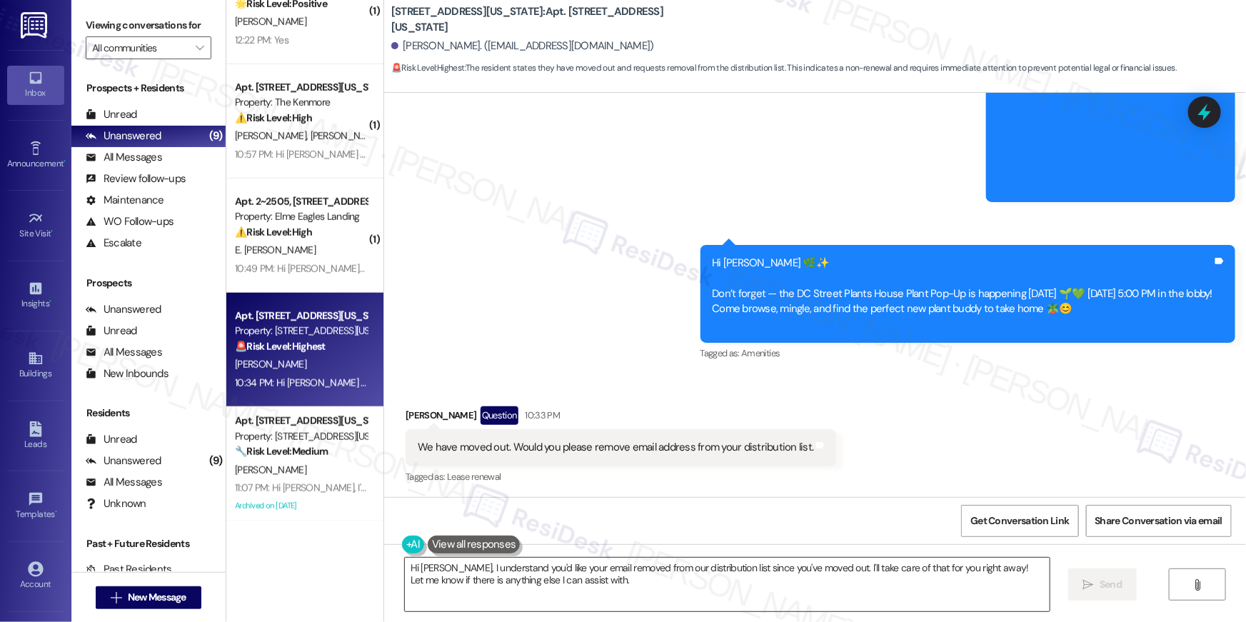
click at [577, 588] on textarea "Hi Brian, I understand you'd like your email removed from our distribution list…" at bounding box center [727, 585] width 645 height 54
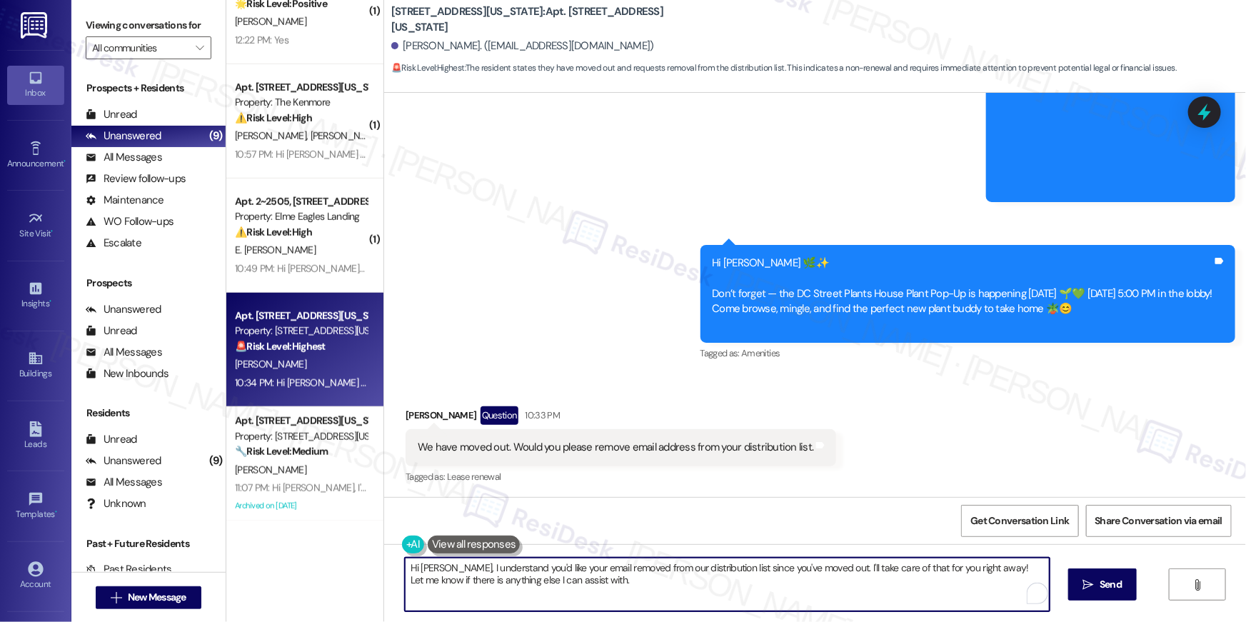
paste textarea "If you no longer want to receive these messages, please reply STOP (all in capi…"
type textarea "If you no longer want to receive these messages, please reply STOP (all in capi…"
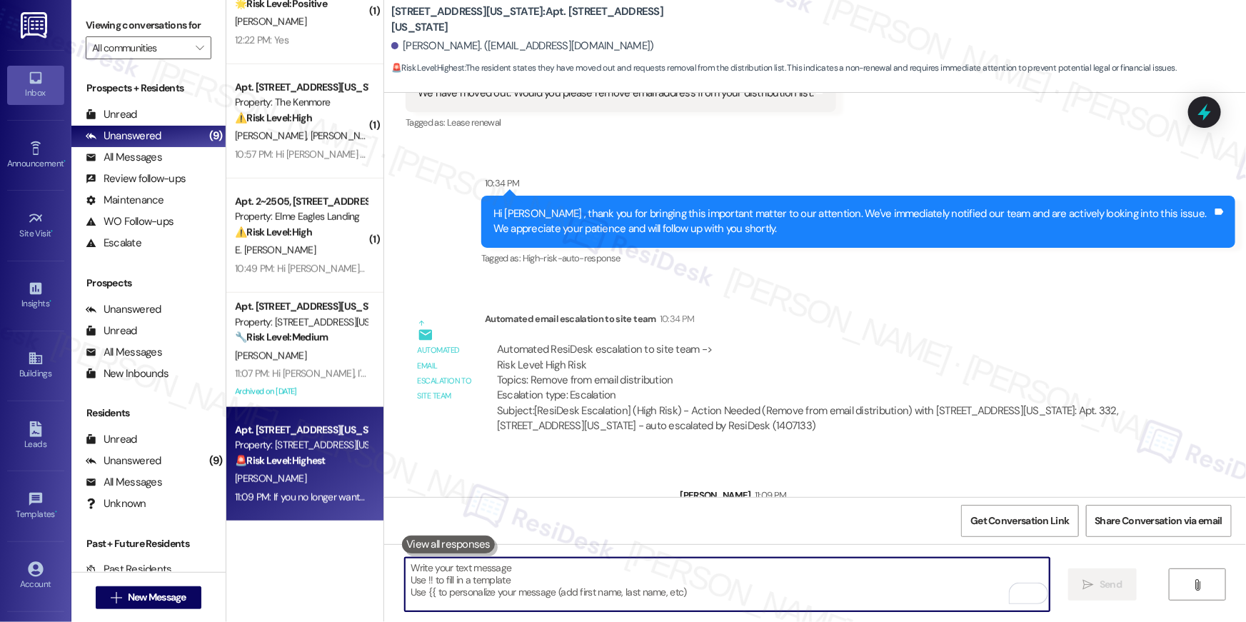
scroll to position [1162, 0]
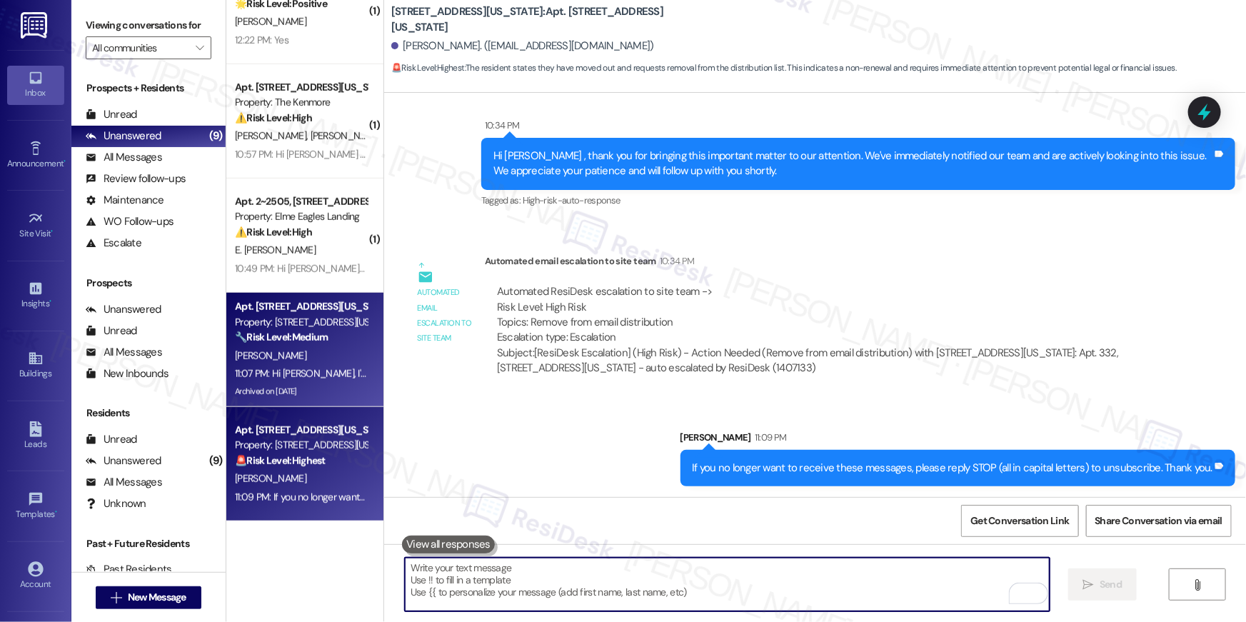
click at [304, 307] on div "Apt. 623, 3801 Connecticut Avenue, NW" at bounding box center [301, 306] width 132 height 15
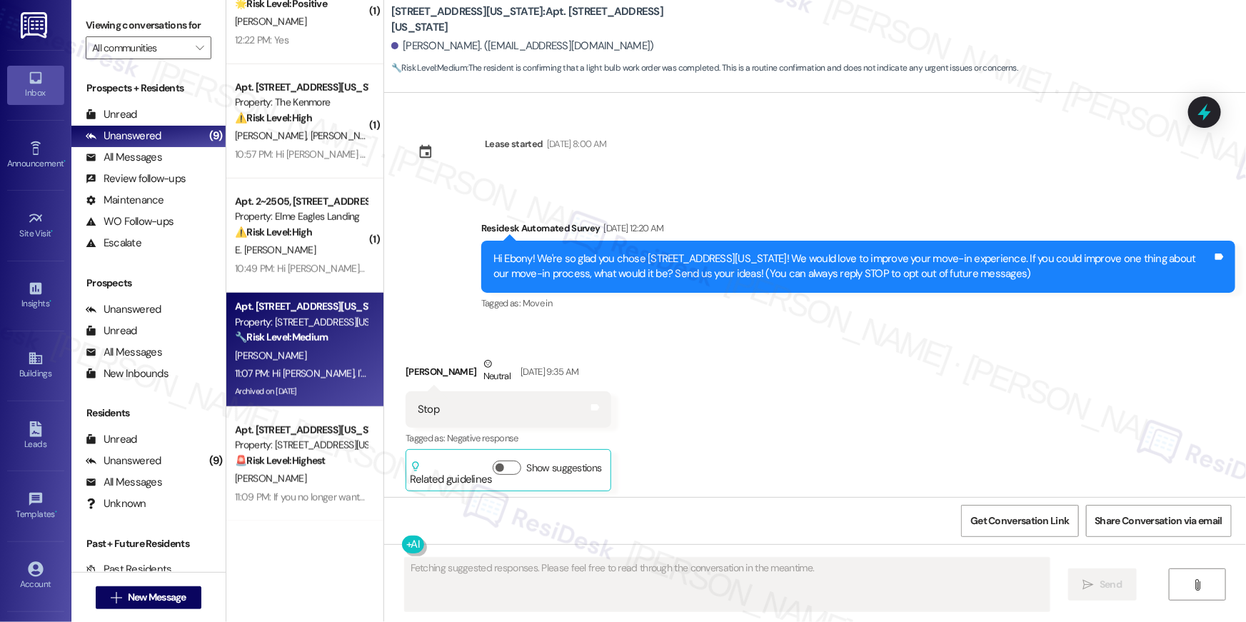
scroll to position [7470, 0]
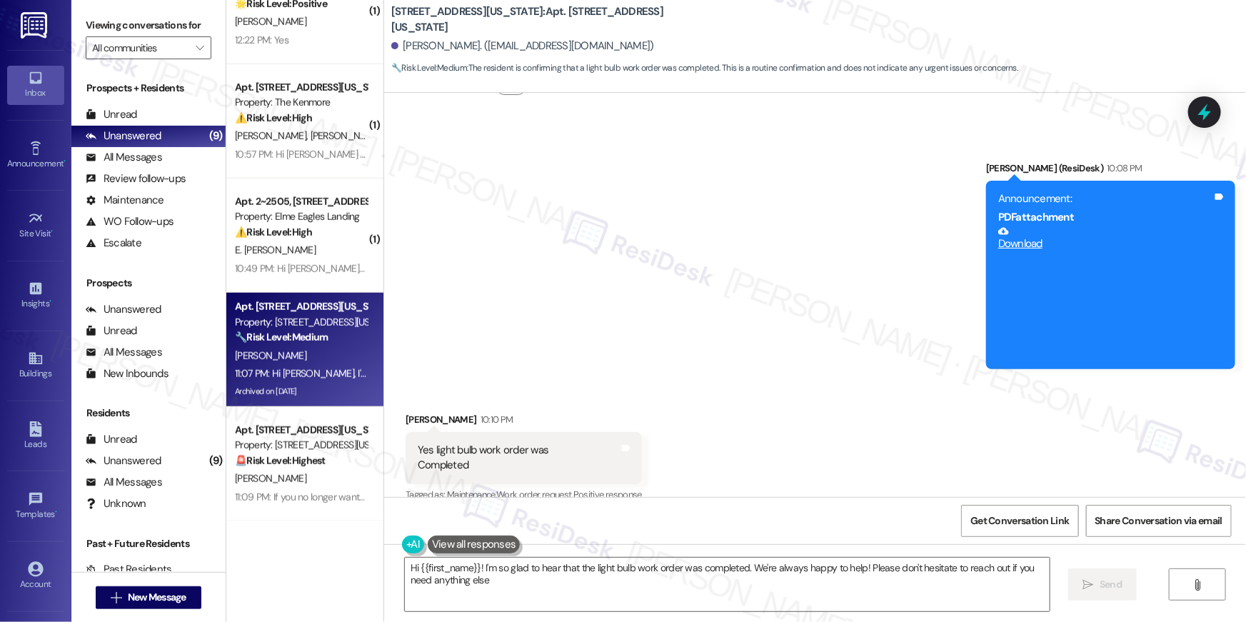
type textarea "Hi {{first_name}}! I'm so glad to hear that the light bulb work order was compl…"
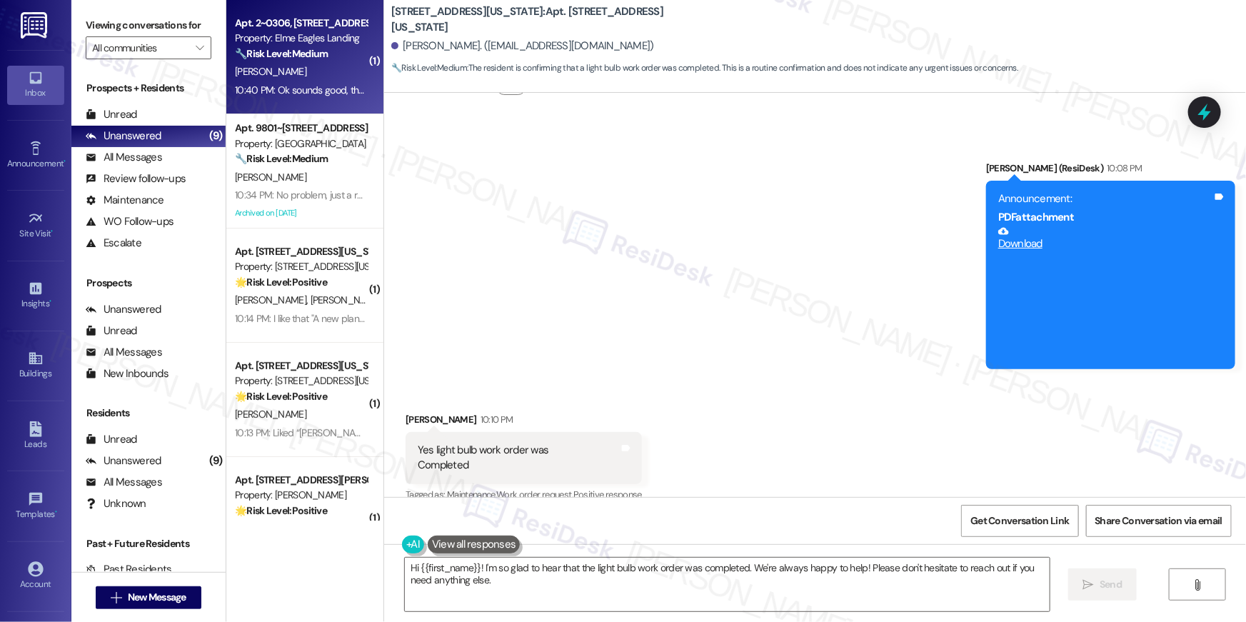
click at [303, 84] on div "10:40 PM: Ok sounds good, thank you. 10:40 PM: Ok sounds good, thank you." at bounding box center [314, 90] width 158 height 13
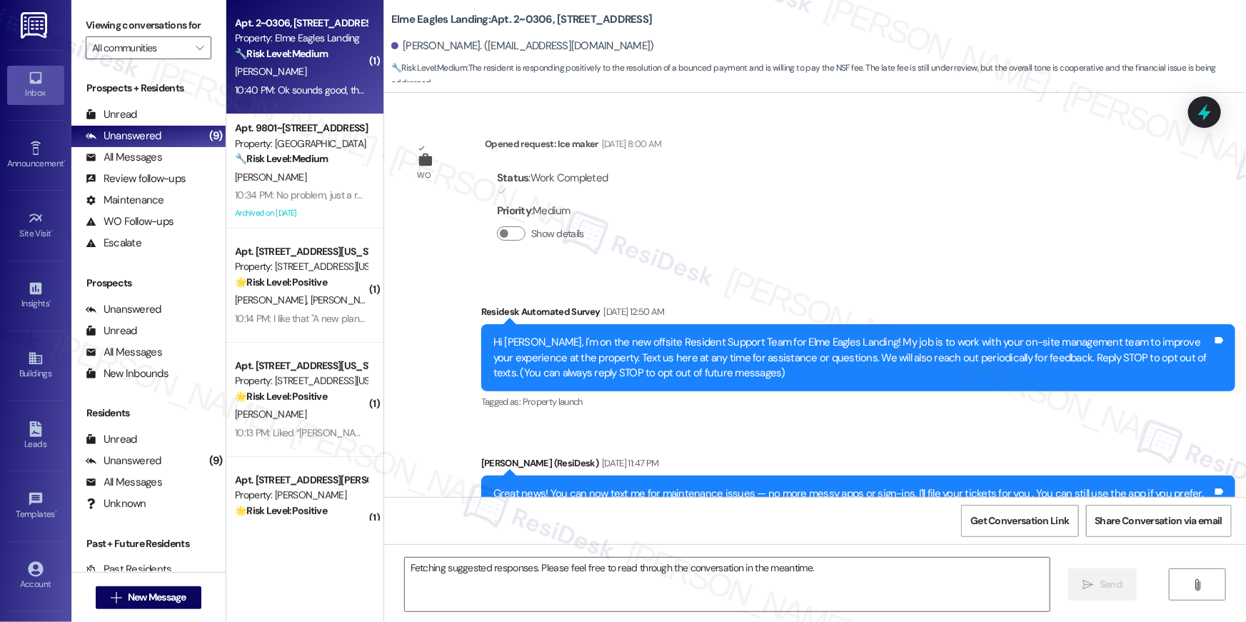
scroll to position [15874, 0]
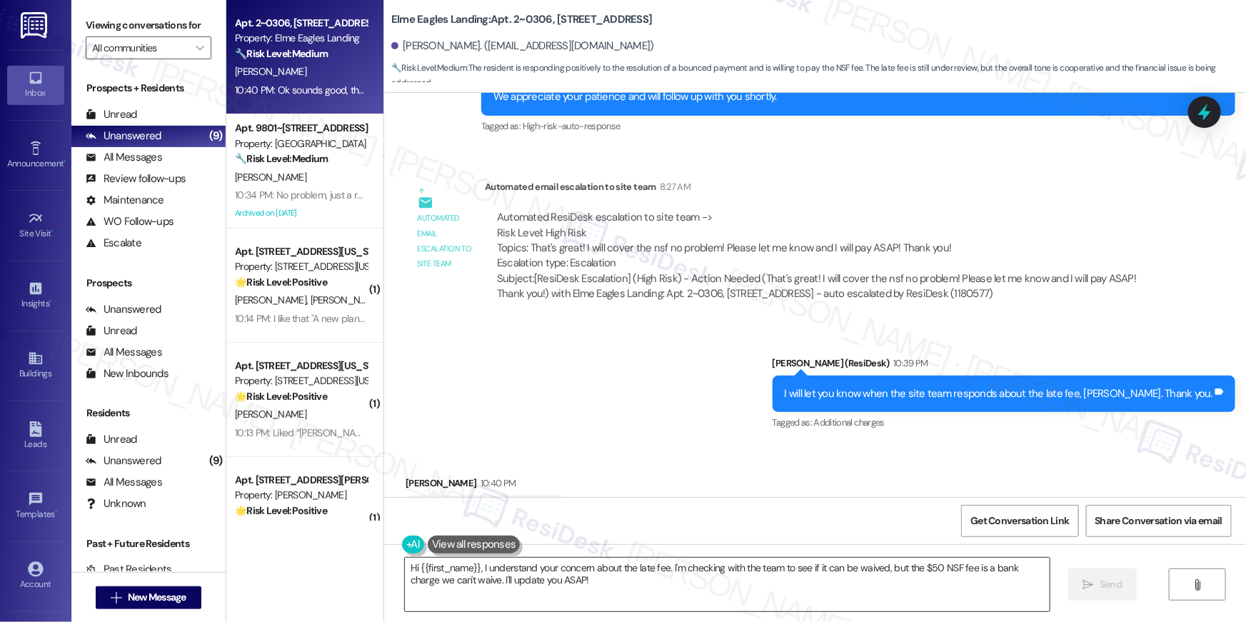
click at [738, 578] on textarea "Hi {{first_name}}, I understand your concern about the late fee. I'm checking w…" at bounding box center [727, 585] width 645 height 54
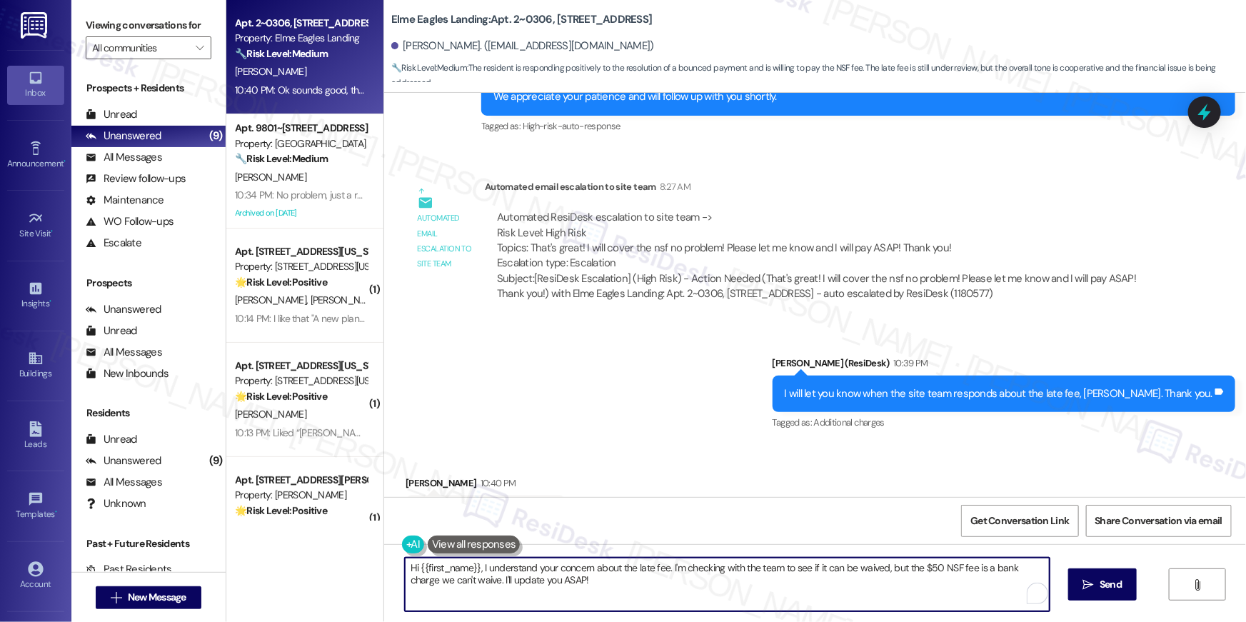
click at [738, 578] on textarea "Hi {{first_name}}, I understand your concern about the late fee. I'm checking w…" at bounding box center [727, 585] width 645 height 54
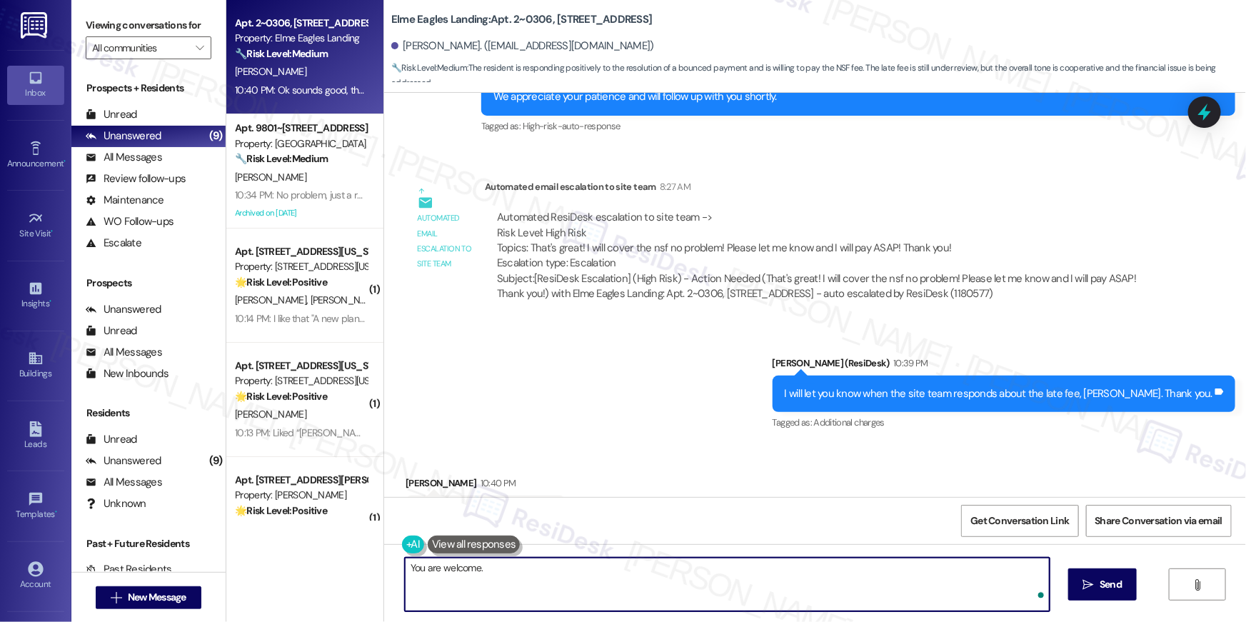
type textarea "You are welcome."
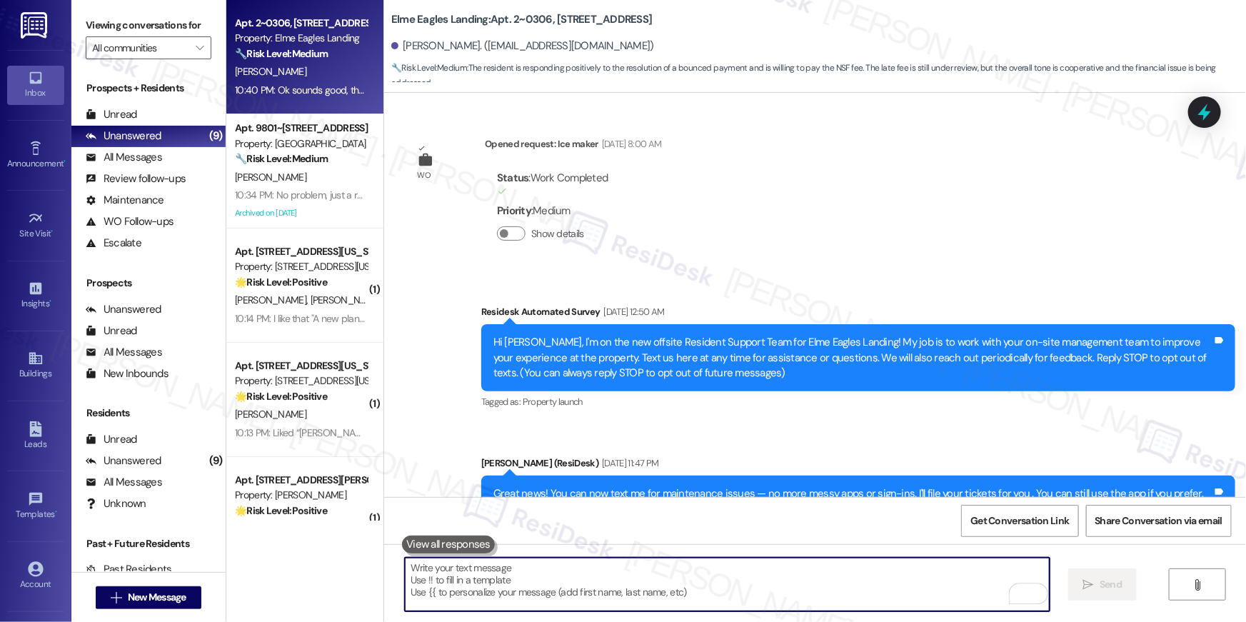
scroll to position [15874, 0]
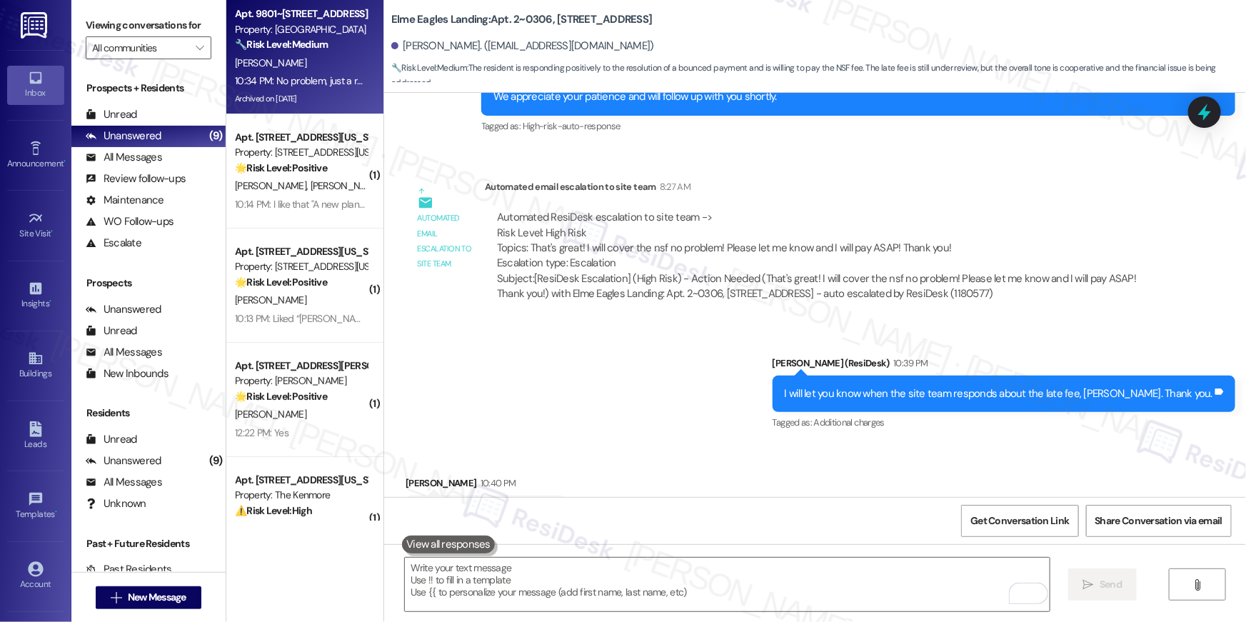
click at [343, 77] on div "10:34 PM: No problem, just a reminder that smoking anything cigarettes or weed …" at bounding box center [709, 80] width 948 height 13
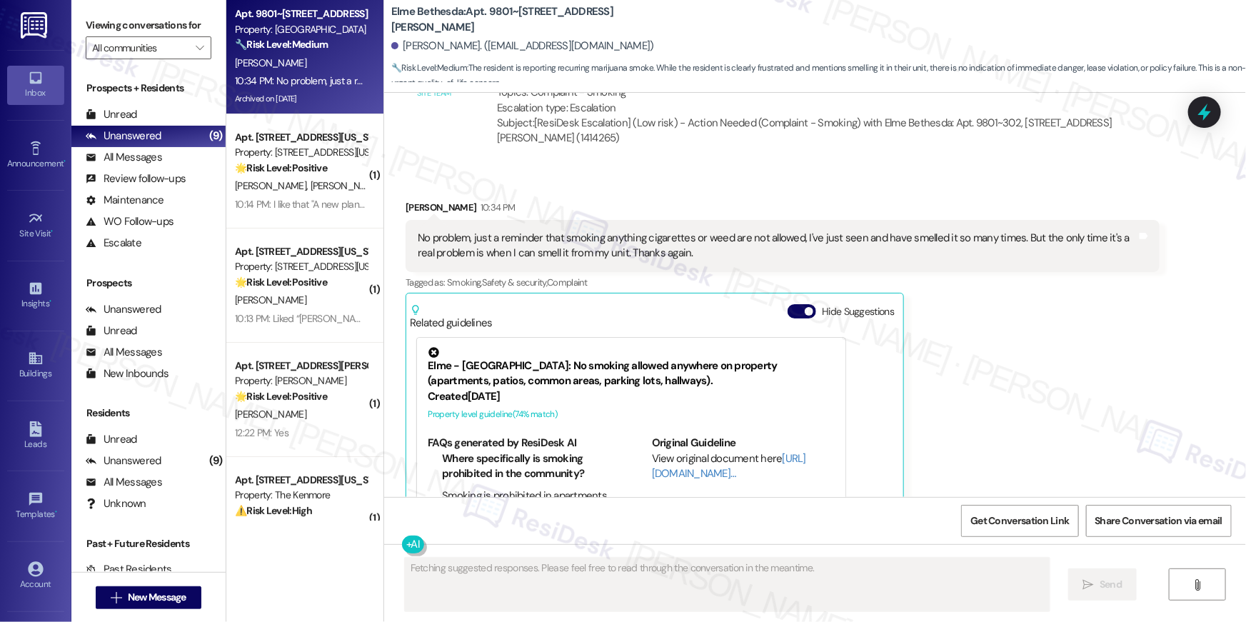
scroll to position [5047, 0]
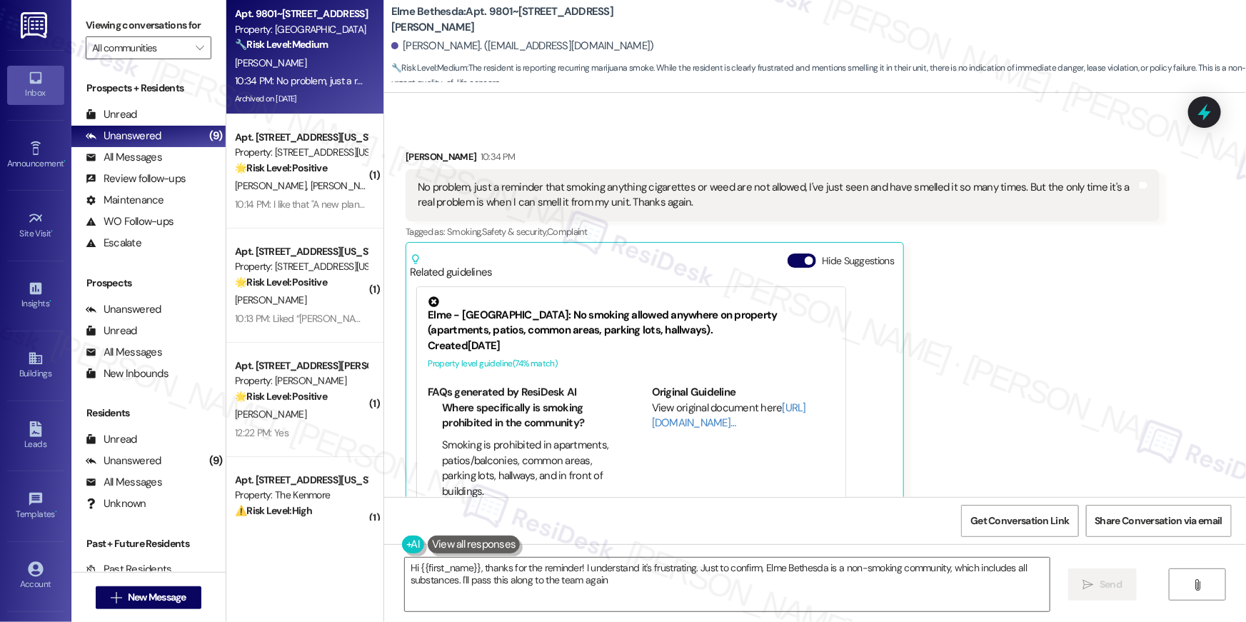
type textarea "Hi {{first_name}}, thanks for the reminder! I understand it's frustrating. Just…"
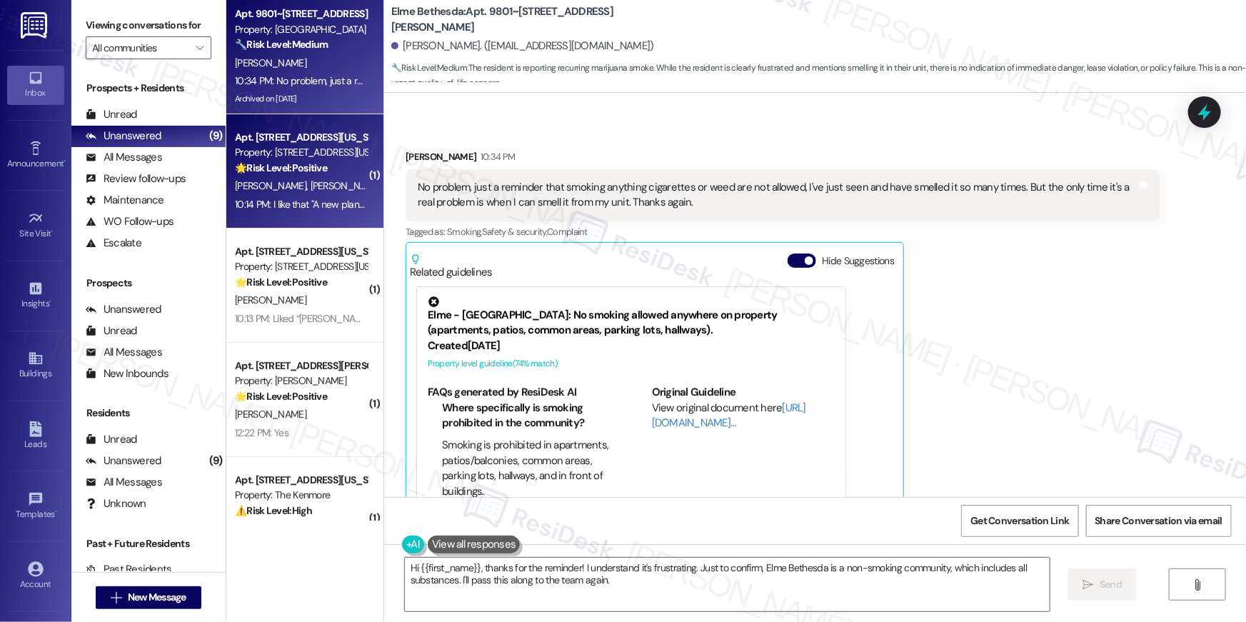
click at [333, 148] on div "Property: [STREET_ADDRESS][US_STATE]" at bounding box center [301, 152] width 132 height 15
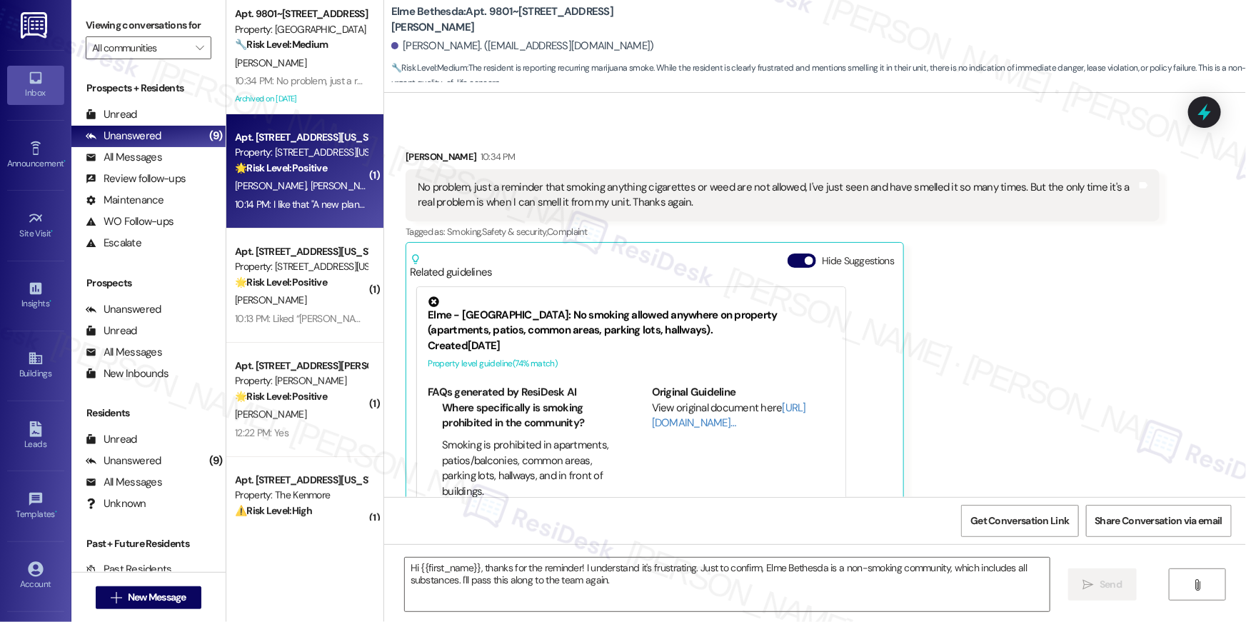
type textarea "Fetching suggested responses. Please feel free to read through the conversation…"
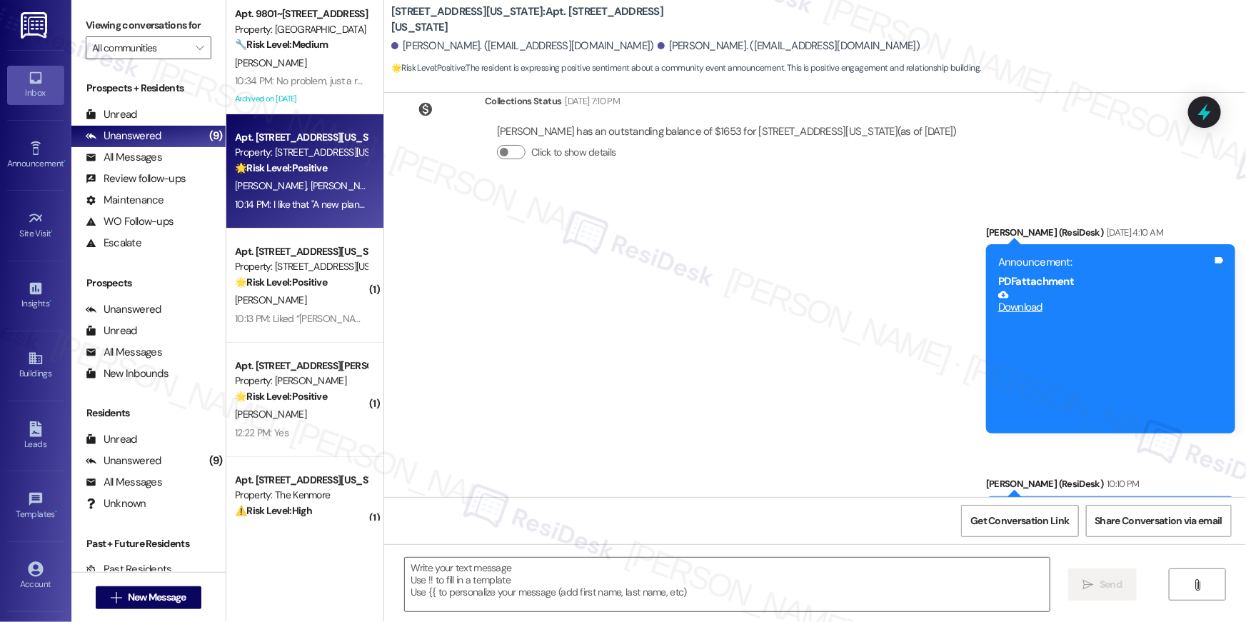
scroll to position [1581, 0]
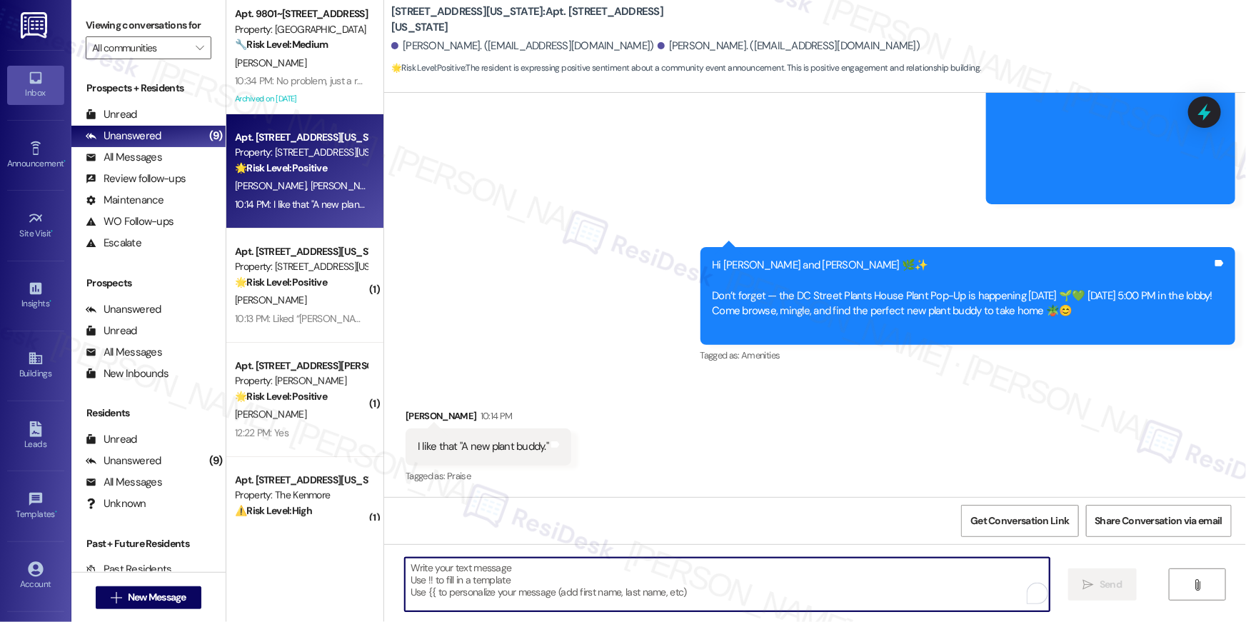
click at [561, 583] on textarea "To enrich screen reader interactions, please activate Accessibility in Grammarl…" at bounding box center [727, 585] width 645 height 54
type textarea "We hope to see you there!"
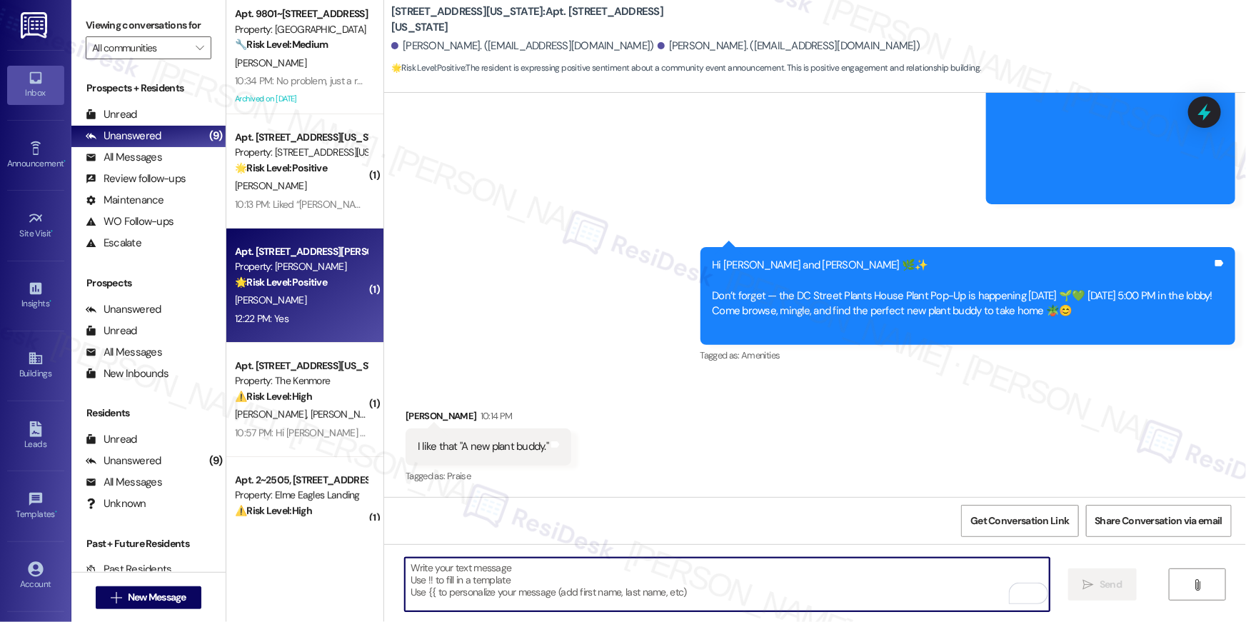
click at [305, 327] on div "12:22 PM: Yes 12:22 PM: Yes" at bounding box center [300, 319] width 135 height 18
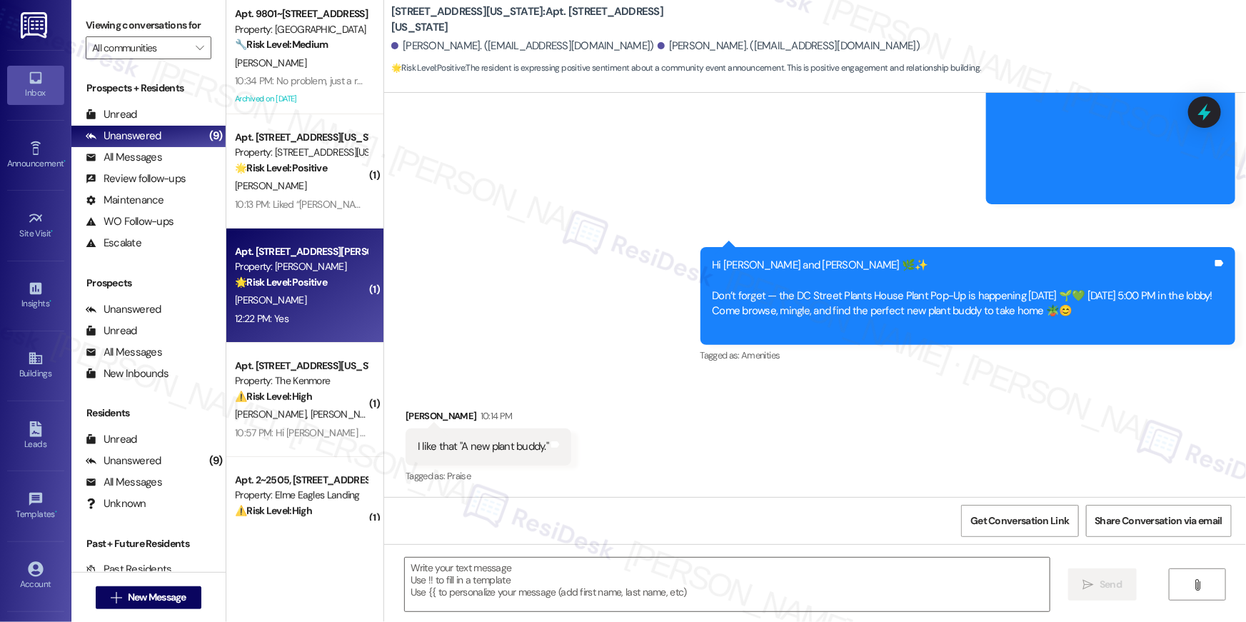
type textarea "Fetching suggested responses. Please feel free to read through the conversation…"
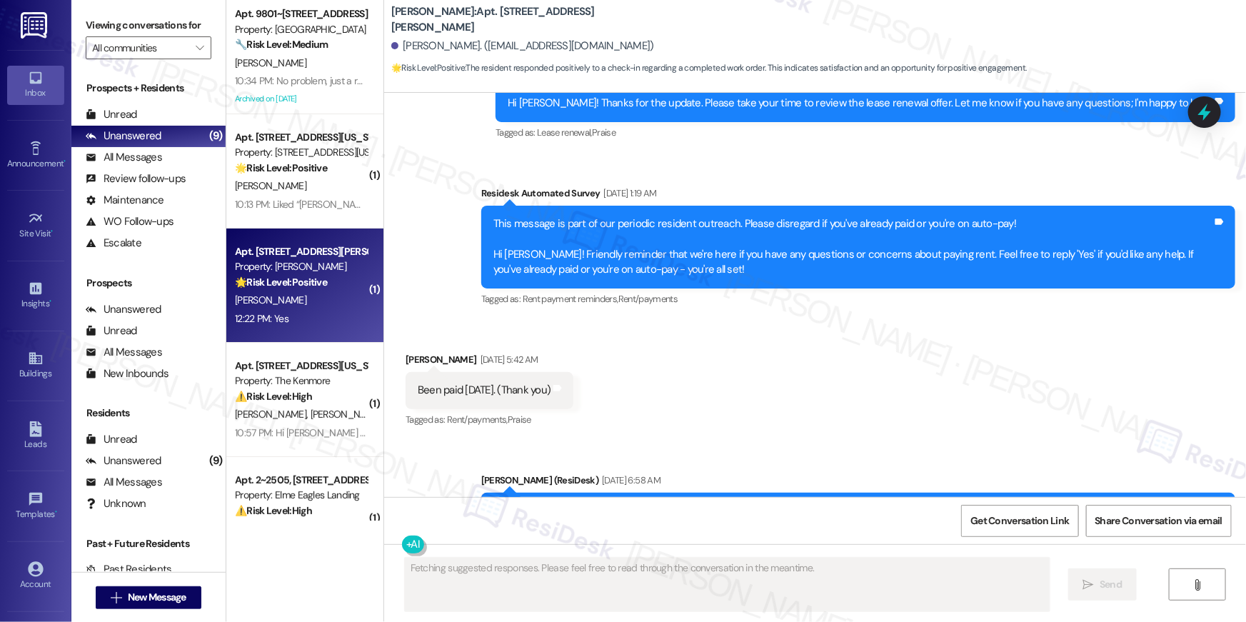
scroll to position [3672, 0]
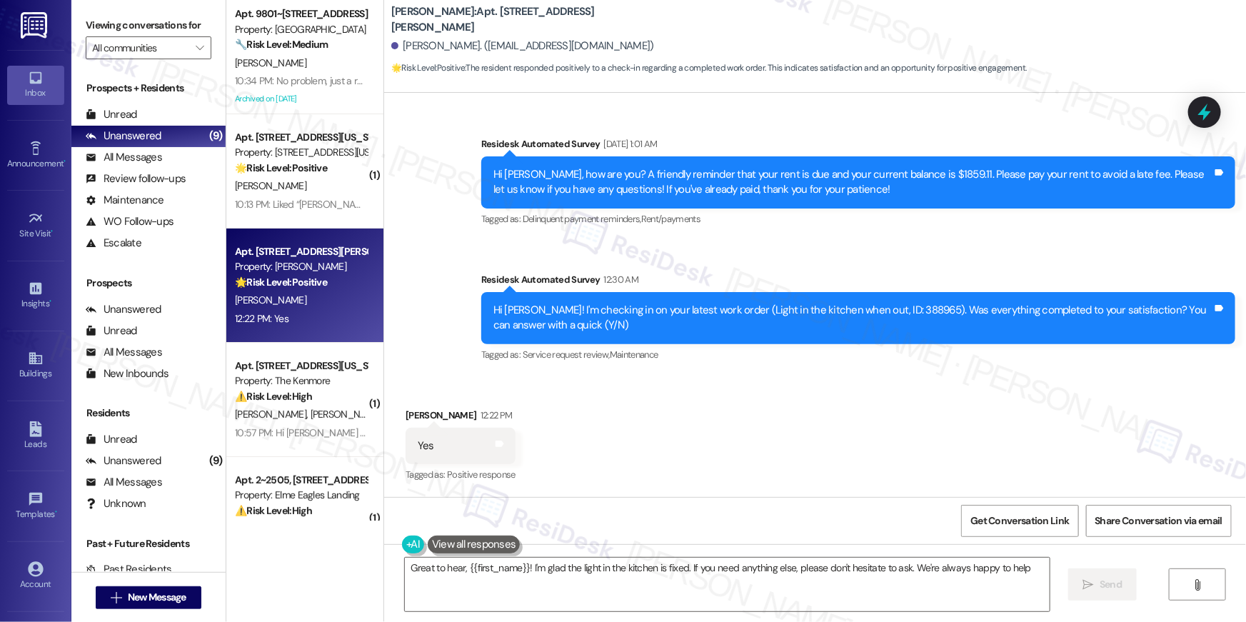
type textarea "Great to hear, {{first_name}}! I'm glad the light in the kitchen is fixed. If y…"
click at [1004, 410] on div "Received via SMS [PERSON_NAME] 12:22 PM Yes Tags and notes Tagged as: Positive …" at bounding box center [815, 436] width 862 height 121
click at [849, 581] on textarea "Great to hear, {{first_name}}! I'm glad the light in the kitchen is fixed. If y…" at bounding box center [727, 585] width 645 height 54
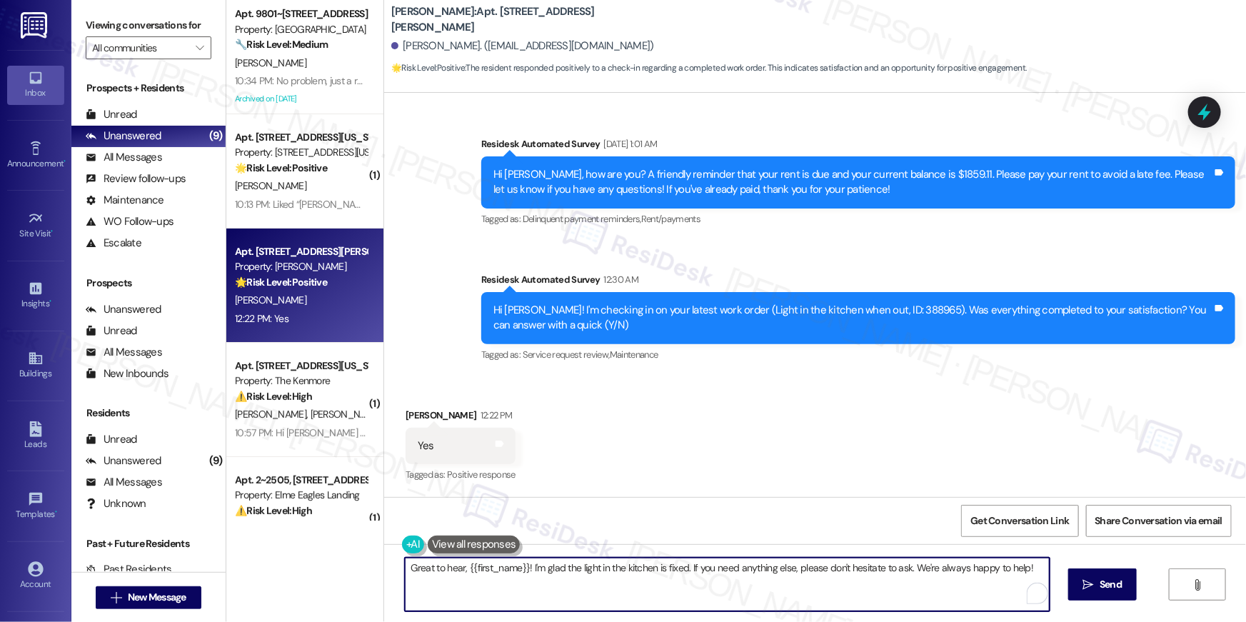
click at [868, 580] on textarea "Great to hear, {{first_name}}! I'm glad the light in the kitchen is fixed. If y…" at bounding box center [727, 585] width 645 height 54
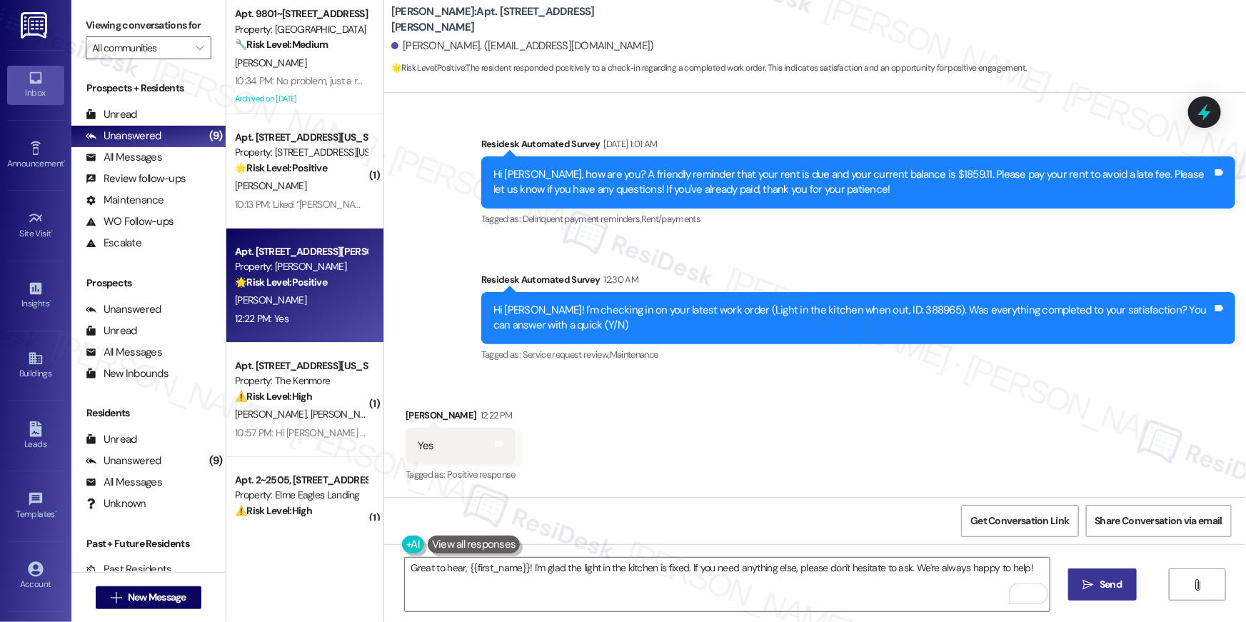
click at [1068, 581] on button " Send" at bounding box center [1102, 584] width 69 height 32
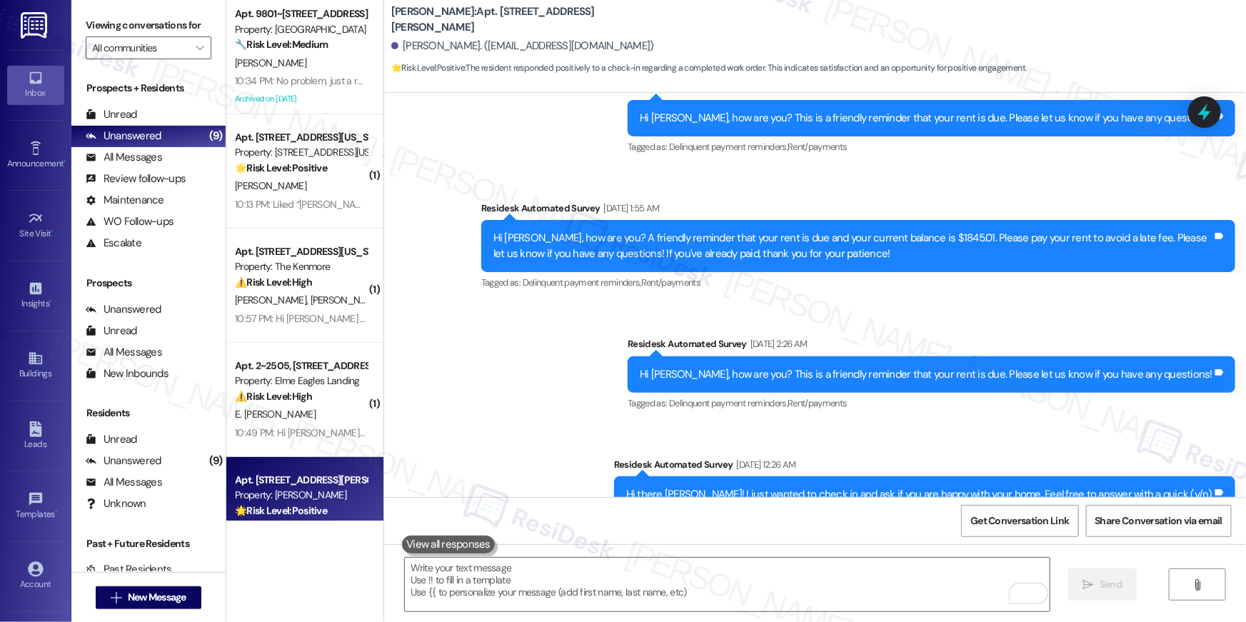
scroll to position [0, 0]
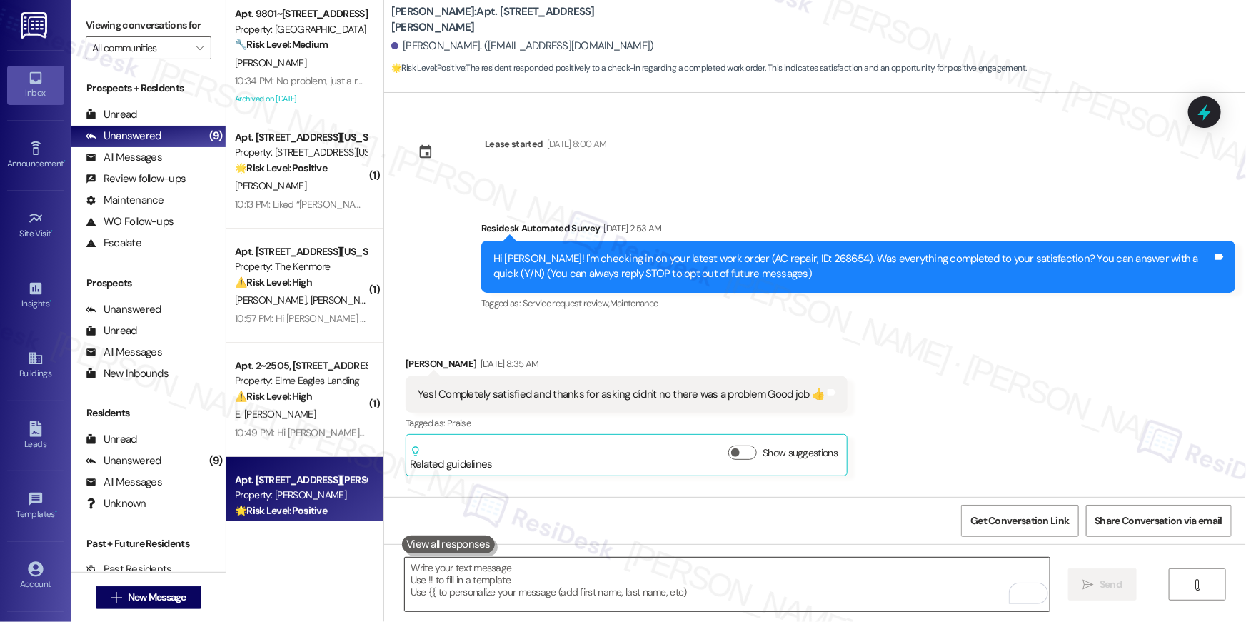
click at [928, 591] on textarea "To enrich screen reader interactions, please activate Accessibility in Grammarl…" at bounding box center [727, 585] width 645 height 54
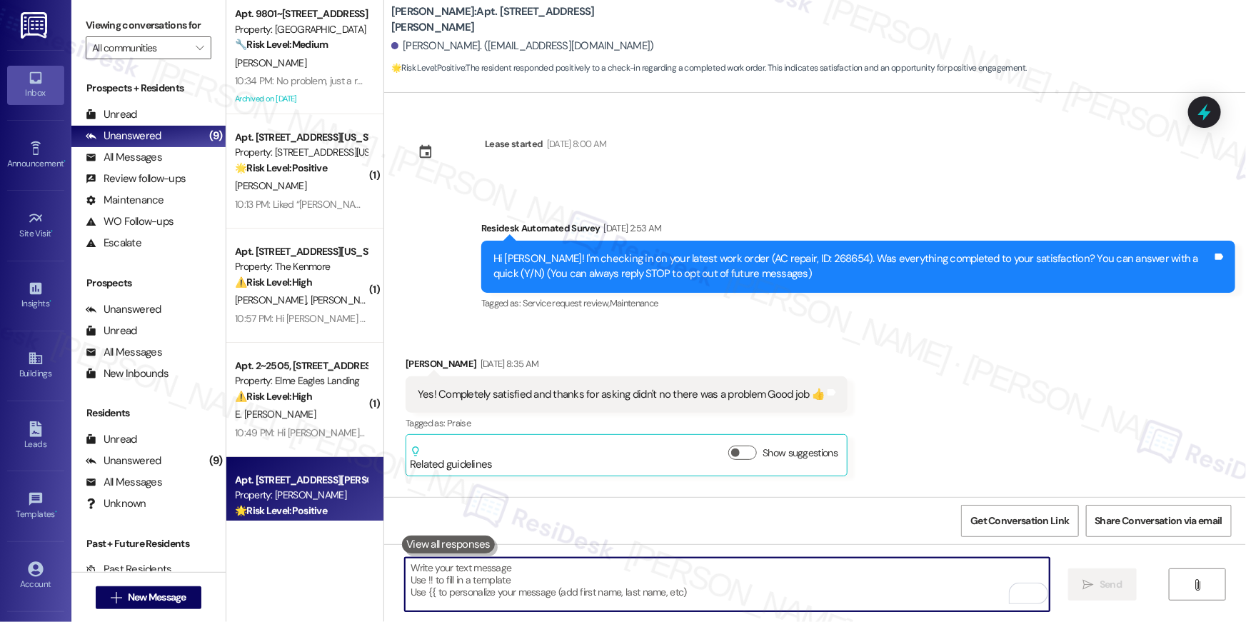
drag, startPoint x: 928, startPoint y: 590, endPoint x: 987, endPoint y: 575, distance: 60.4
click at [929, 590] on textarea "To enrich screen reader interactions, please activate Accessibility in Grammarl…" at bounding box center [727, 585] width 645 height 54
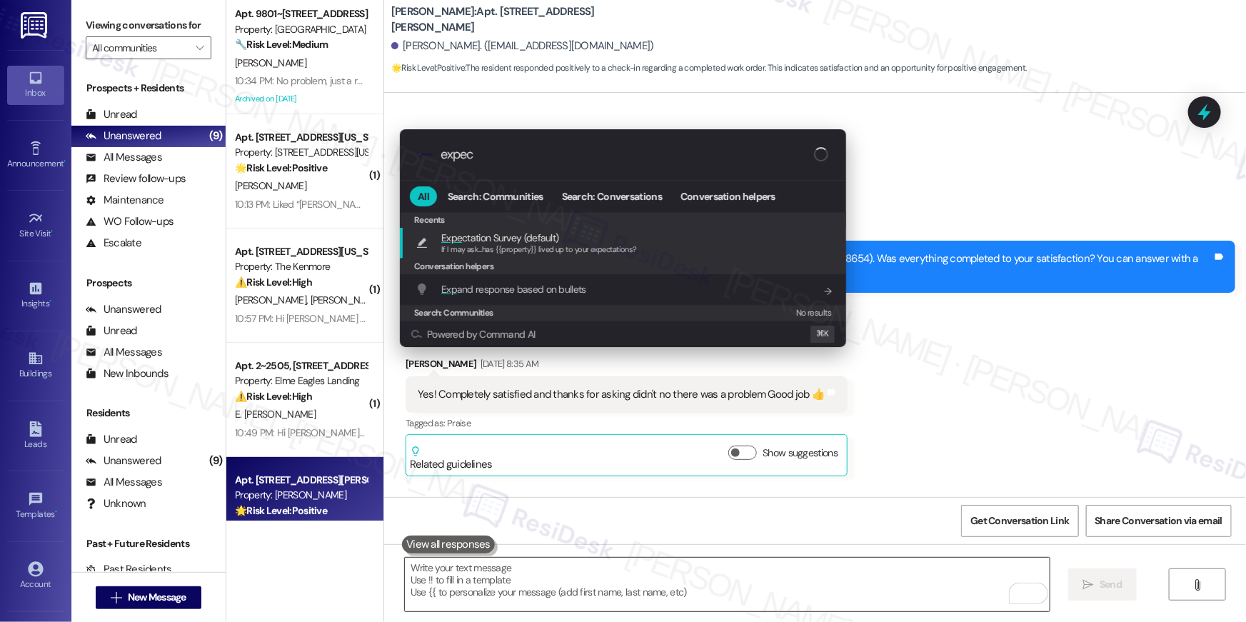
type input "expect"
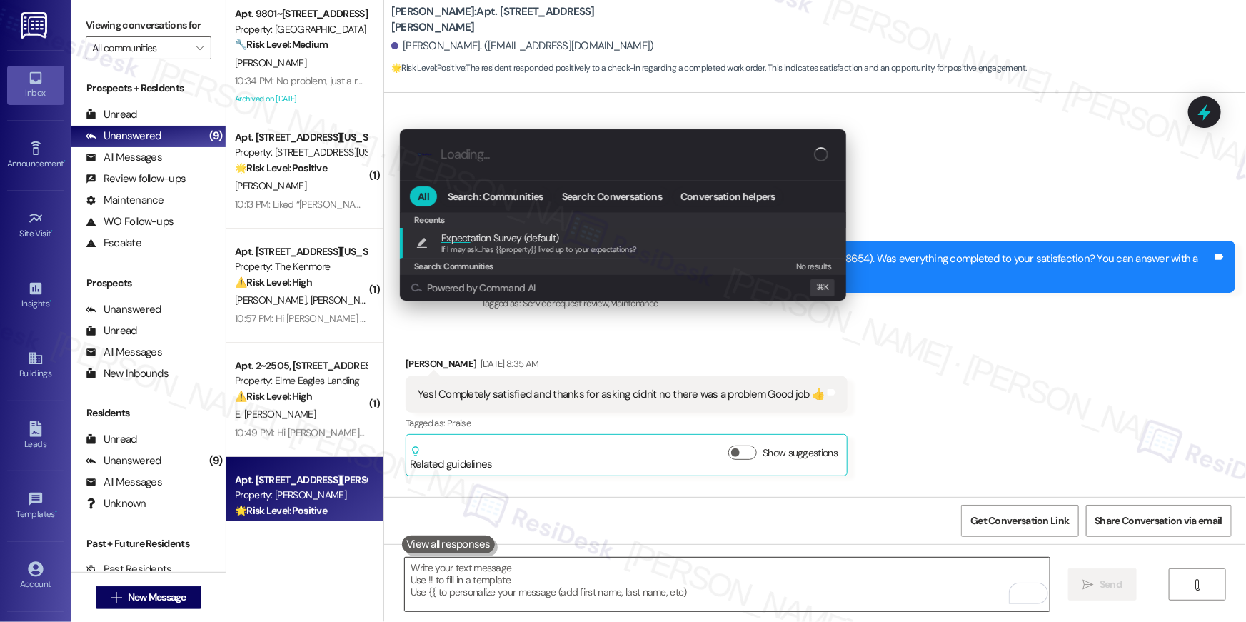
type textarea "If I may ask...has {{property}} lived up to your expectations?"
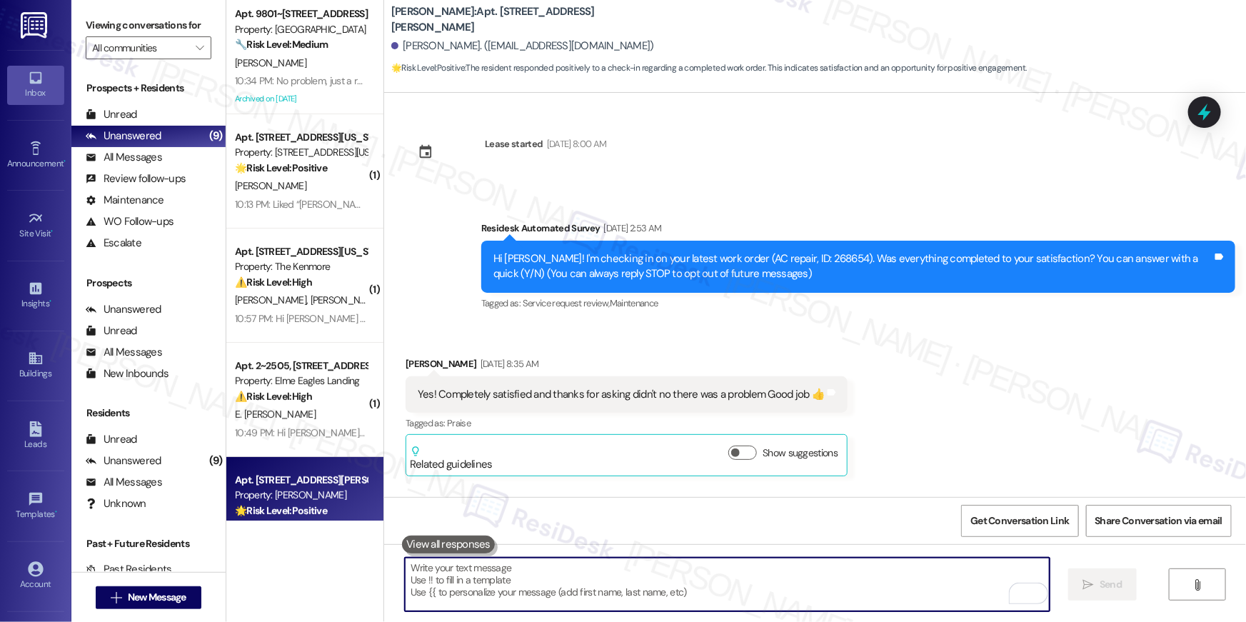
scroll to position [3672, 0]
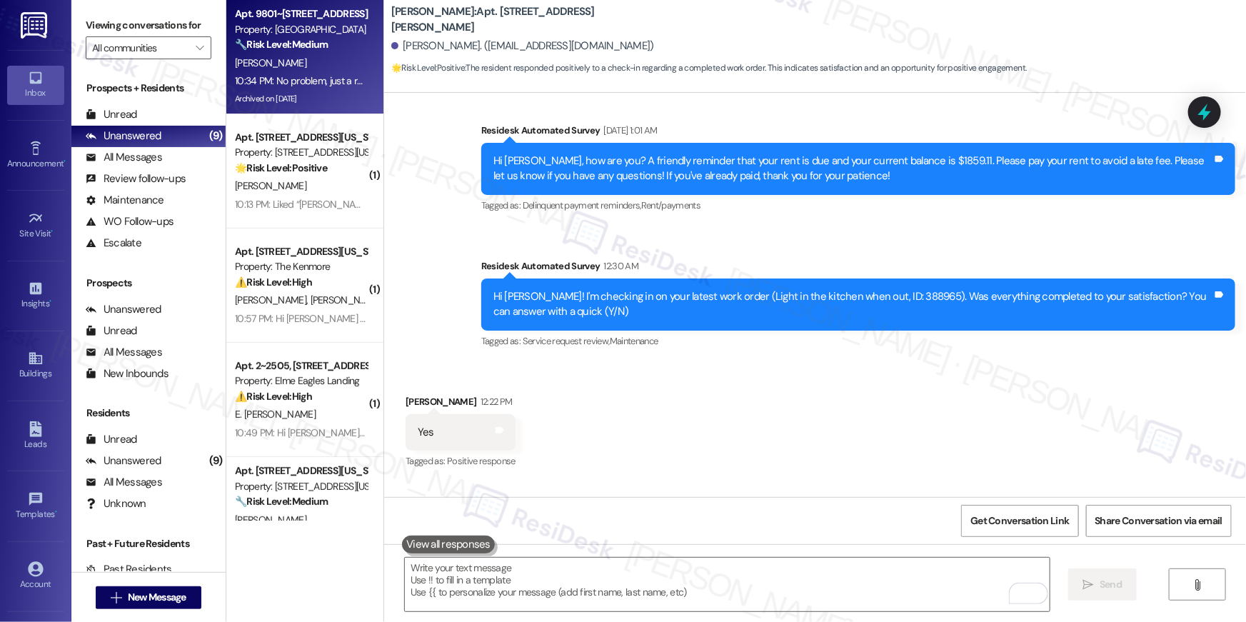
click at [296, 60] on div "[PERSON_NAME]" at bounding box center [300, 63] width 135 height 18
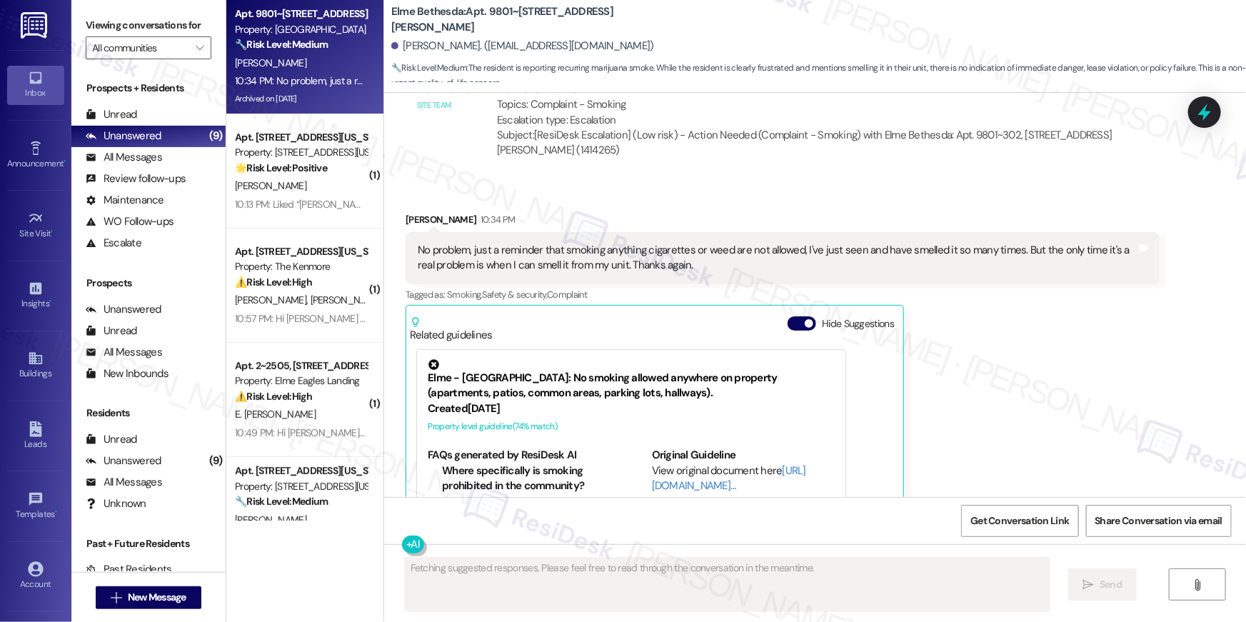
scroll to position [5047, 0]
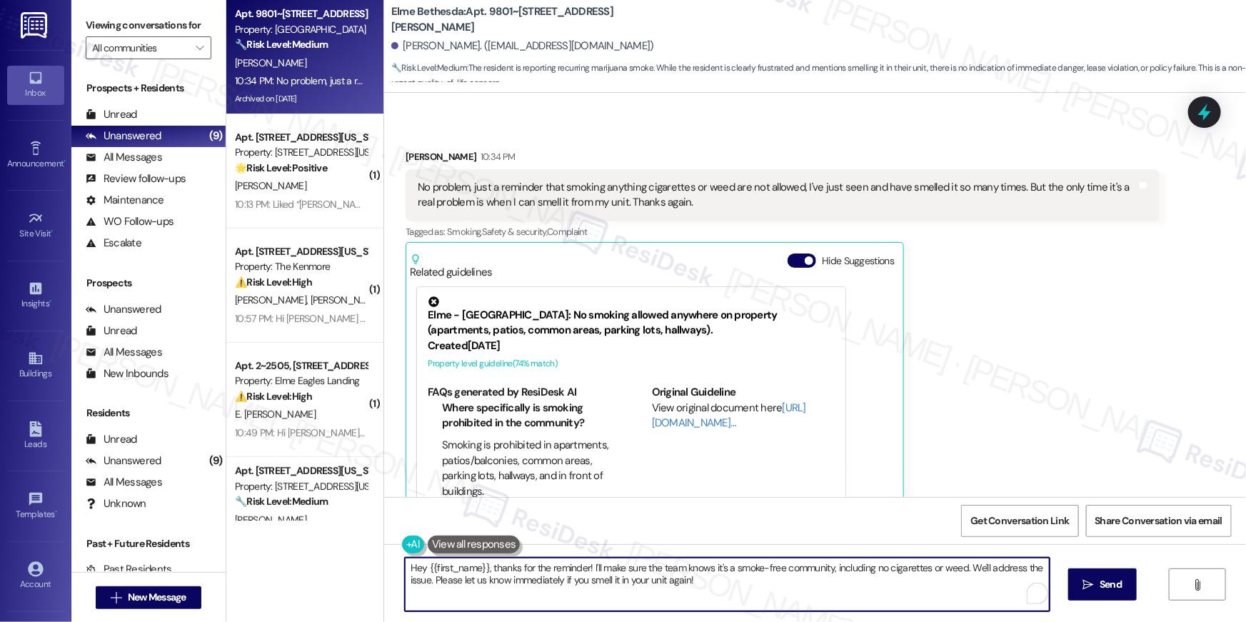
click at [623, 595] on textarea "Hey {{first_name}}, thanks for the reminder! I'll make sure the team knows it's…" at bounding box center [727, 585] width 645 height 54
drag, startPoint x: 484, startPoint y: 572, endPoint x: 534, endPoint y: 621, distance: 70.2
click at [534, 621] on div "Hey {{first_name}}, thanks for the reminder! I'll make sure the team knows it's…" at bounding box center [815, 597] width 862 height 107
click at [710, 568] on textarea "You are correct, [PERSON_NAME]. Smoking is never allowed in our community. Resi…" at bounding box center [727, 585] width 645 height 54
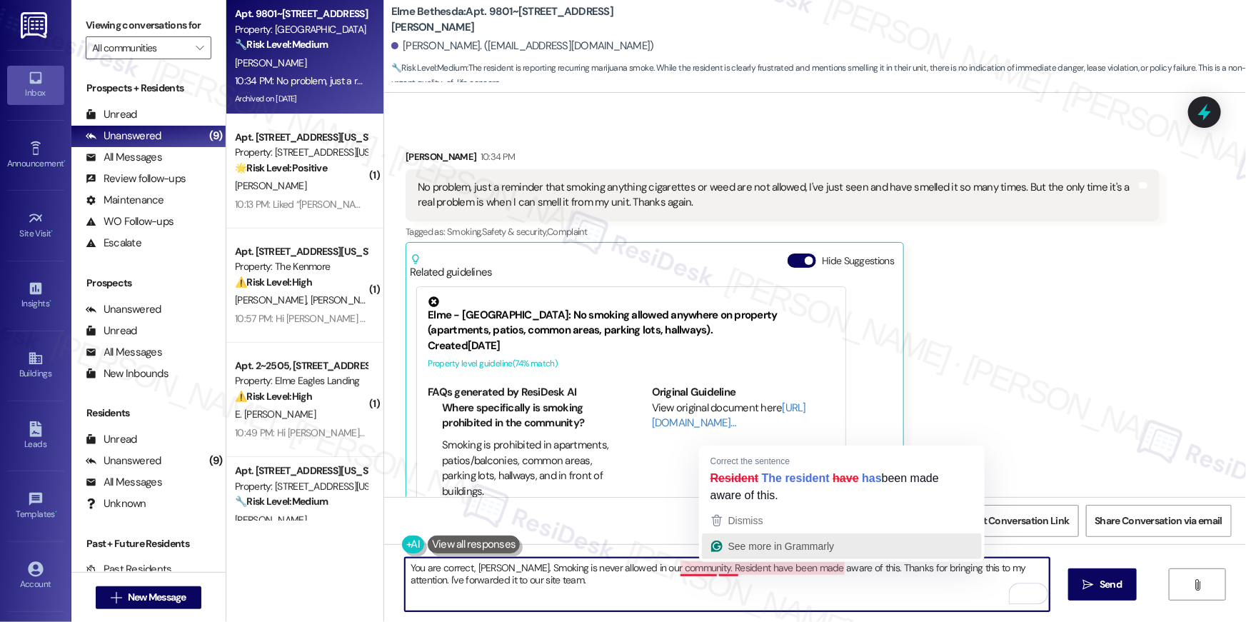
type textarea "You are correct, [PERSON_NAME]. Smoking is never allowed in our community. Resi…"
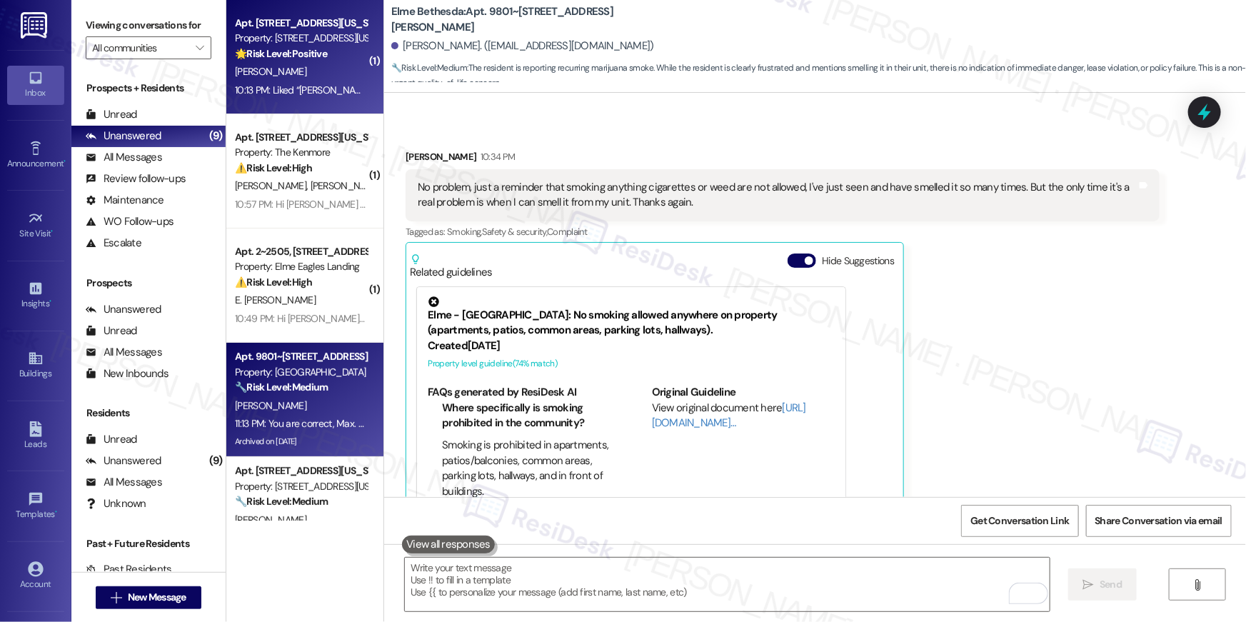
click at [264, 26] on div "Apt. [STREET_ADDRESS][US_STATE]" at bounding box center [301, 23] width 132 height 15
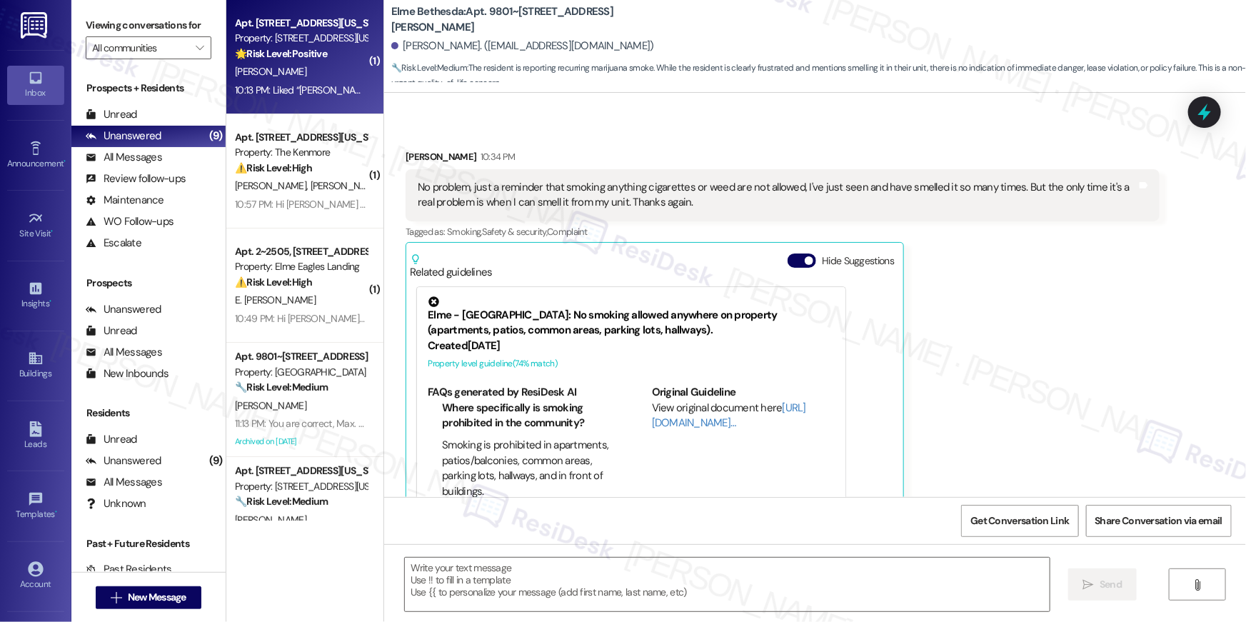
type textarea "Fetching suggested responses. Please feel free to read through the conversation…"
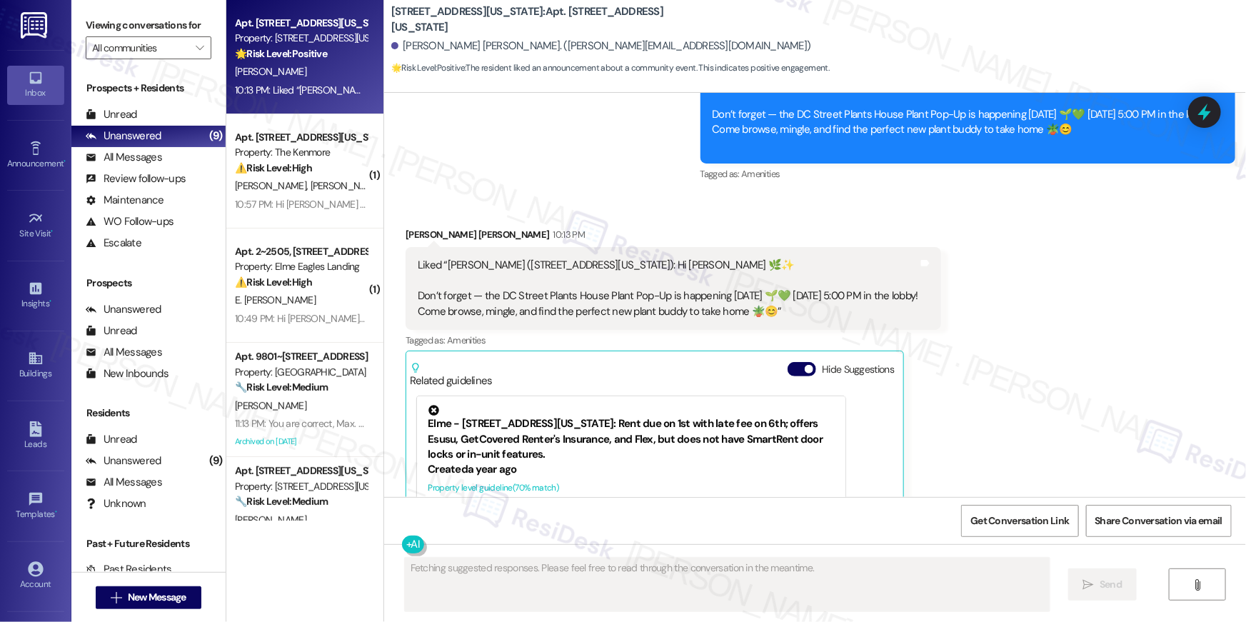
scroll to position [3637, 0]
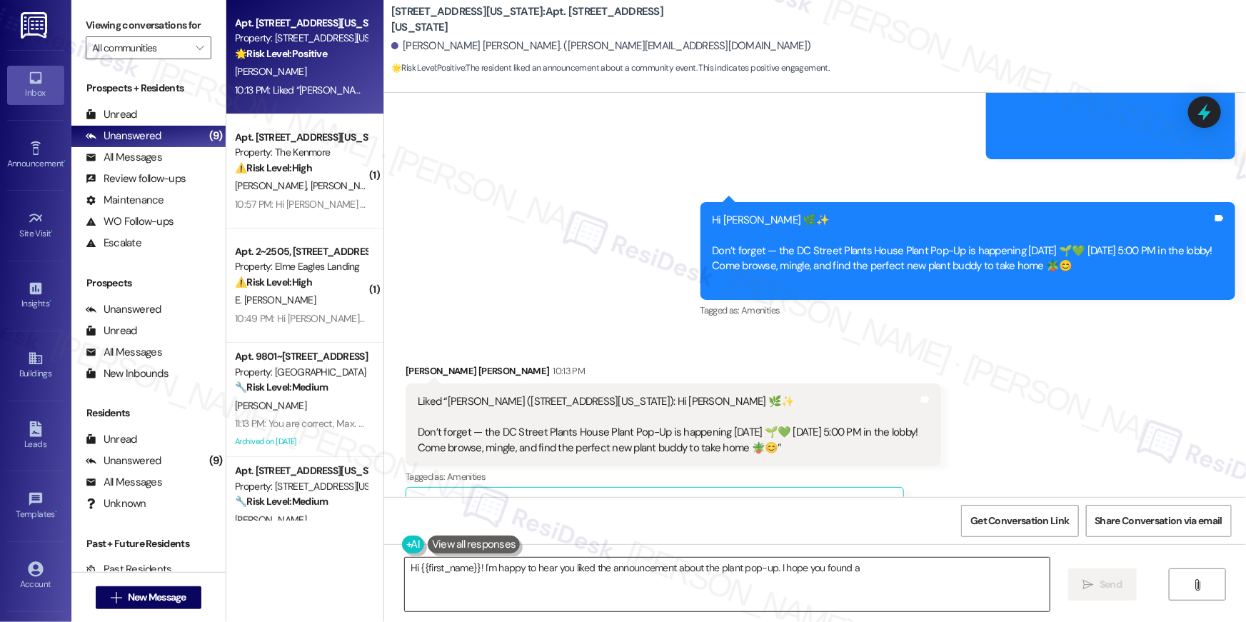
click at [781, 588] on textarea "Hi {{first_name}}! I'm happy to hear you liked the announcement about the plant…" at bounding box center [727, 585] width 645 height 54
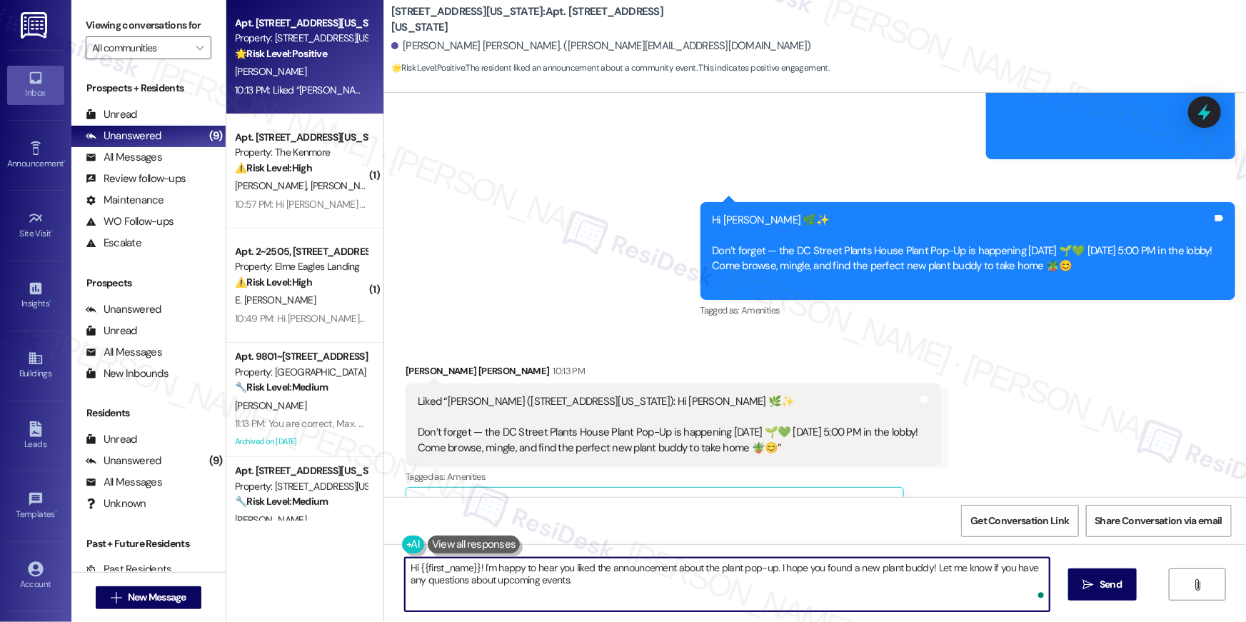
scroll to position [3430, 0]
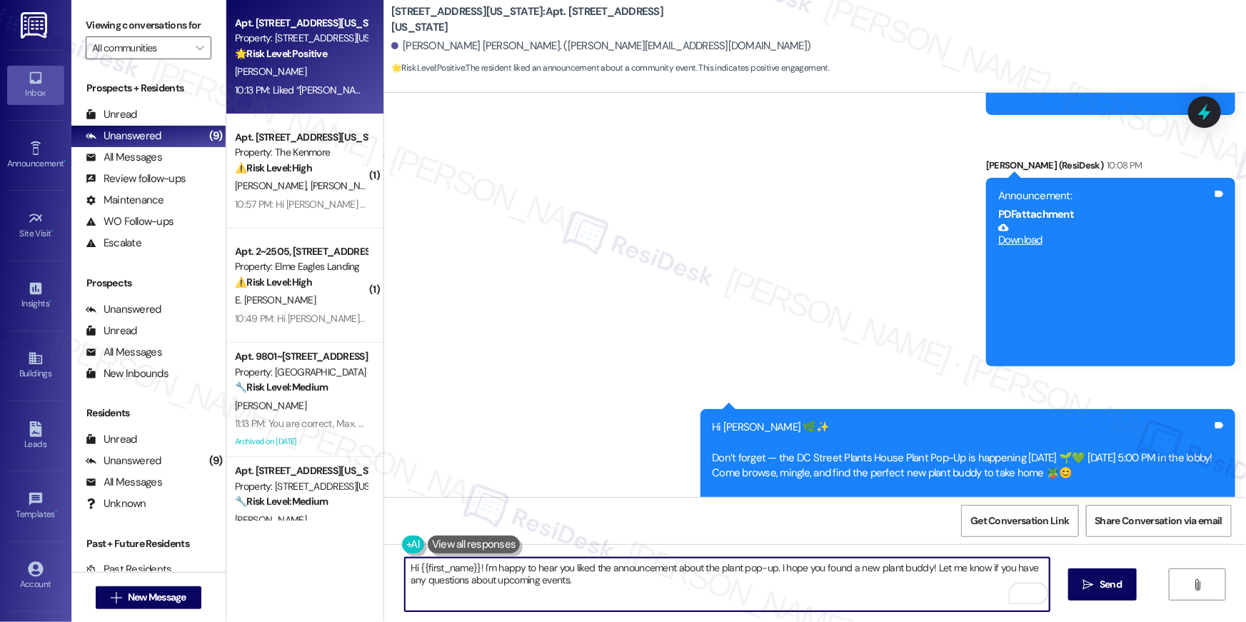
click at [775, 593] on textarea "Hi {{first_name}}! I'm happy to hear you liked the announcement about the plant…" at bounding box center [727, 585] width 645 height 54
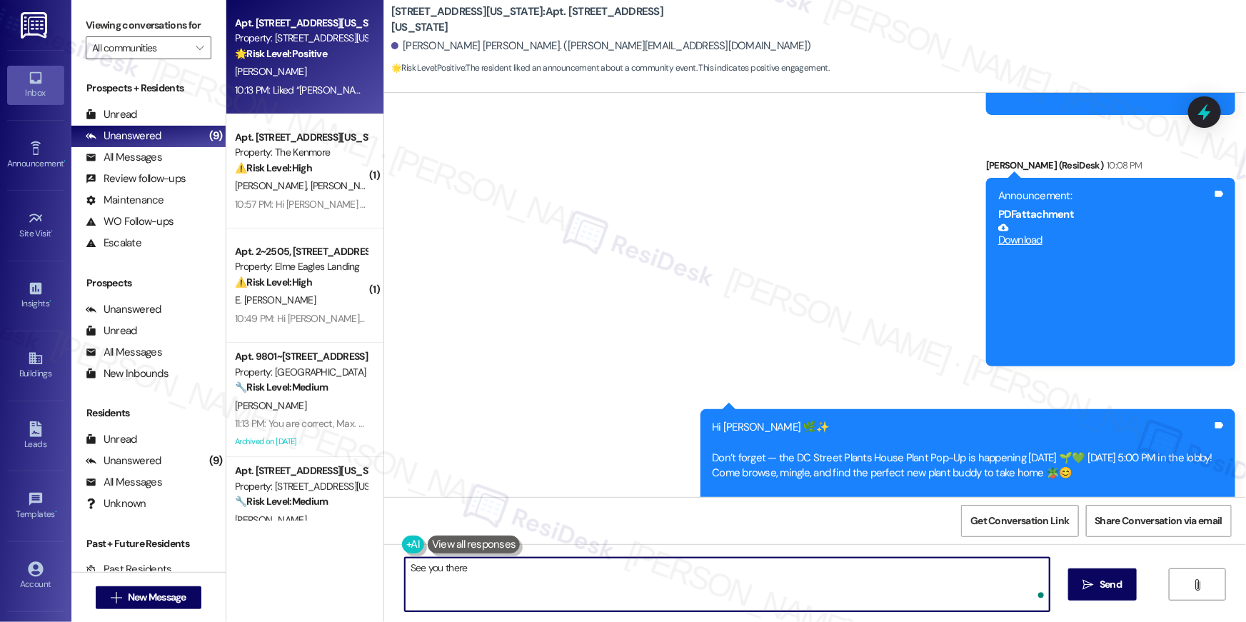
type textarea "See you there!"
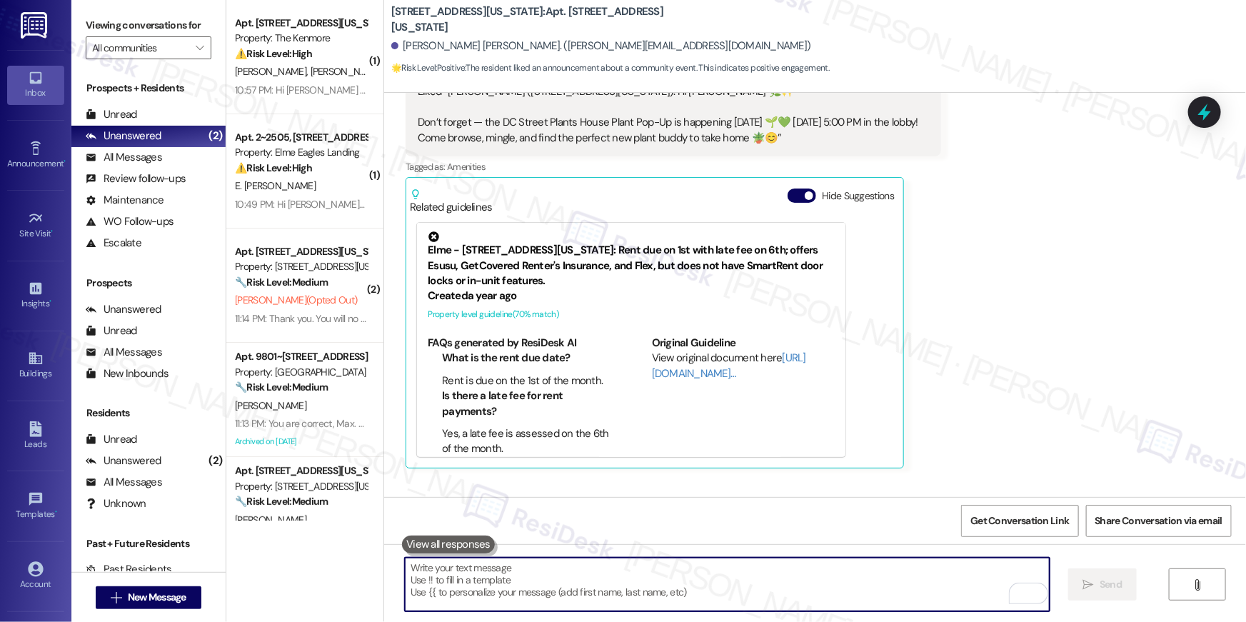
scroll to position [4013, 0]
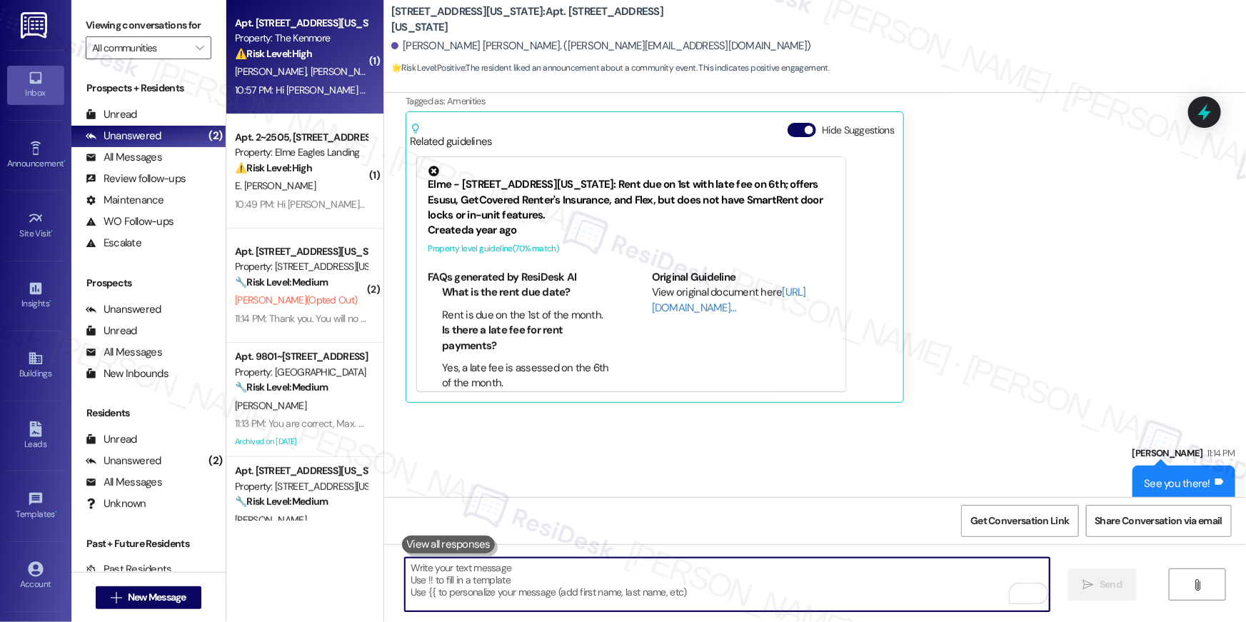
click at [333, 89] on div "10:57 PM: Hi [PERSON_NAME] and [PERSON_NAME] , thank you for bringing this impo…" at bounding box center [757, 90] width 1045 height 13
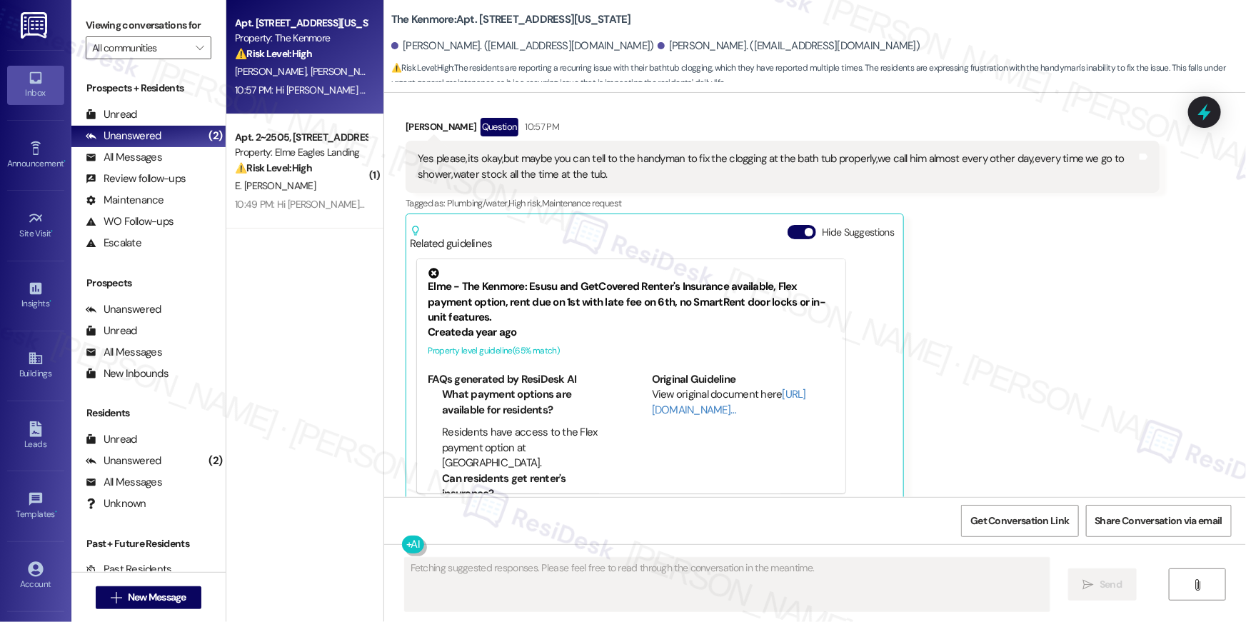
scroll to position [3751, 0]
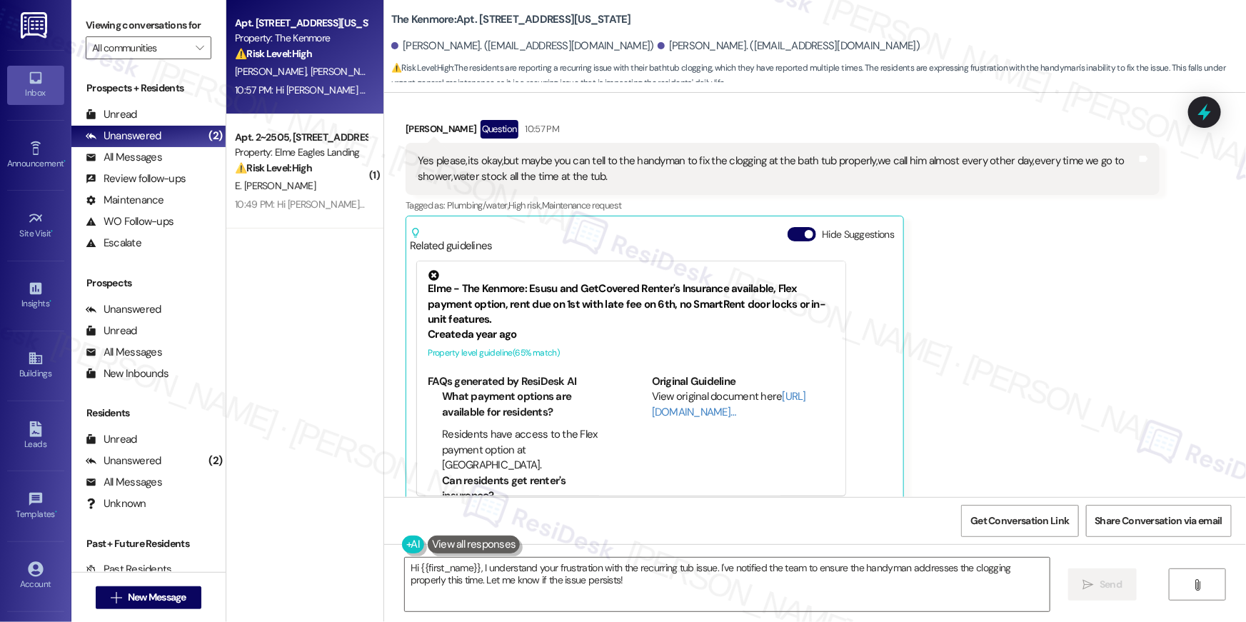
click at [476, 574] on textarea "Hi {{first_name}}, I understand your frustration with the recurring tub issue. …" at bounding box center [727, 585] width 645 height 54
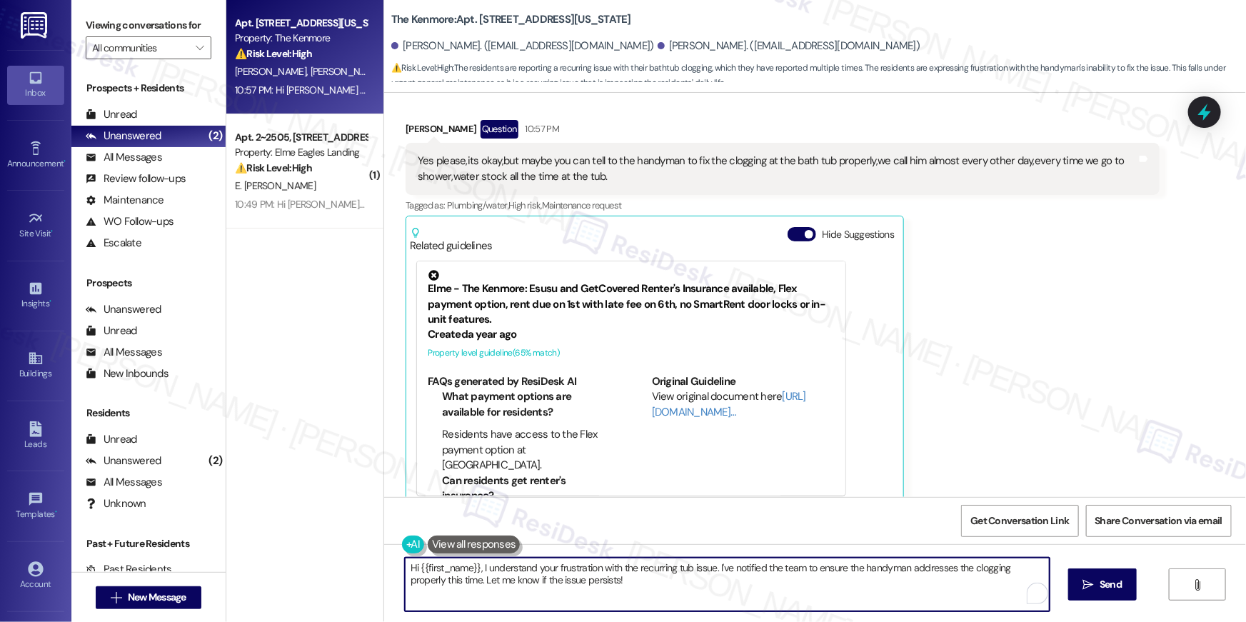
click at [750, 594] on textarea "Hi {{first_name}}, I understand your frustration with the recurring tub issue. …" at bounding box center [727, 585] width 645 height 54
paste textarea "Thank you, {{first_name}}! I’ve submitted your request, and our maintenance tea…"
click at [735, 581] on textarea "Thank you, {{first_name}}! I’ve submitted your request, and our maintenance tea…" at bounding box center [727, 585] width 645 height 54
type textarea "Thank you, {{first_name}}! I’ve submitted your request, and our maintenance tea…"
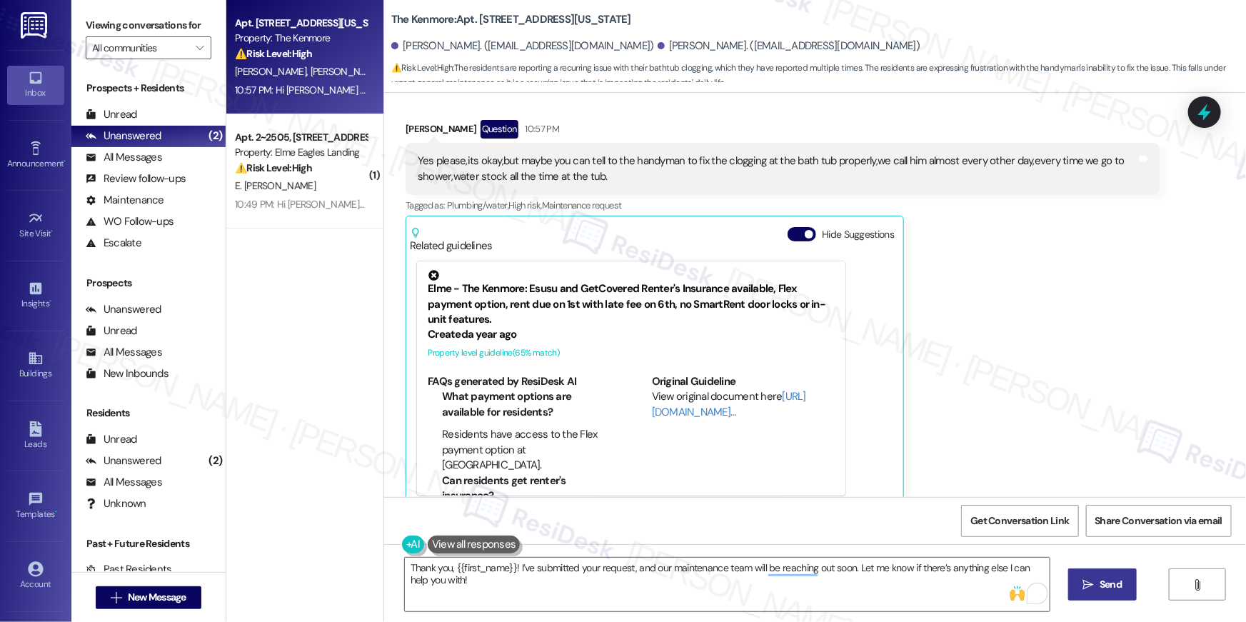
click at [1097, 582] on span "Send" at bounding box center [1111, 584] width 28 height 15
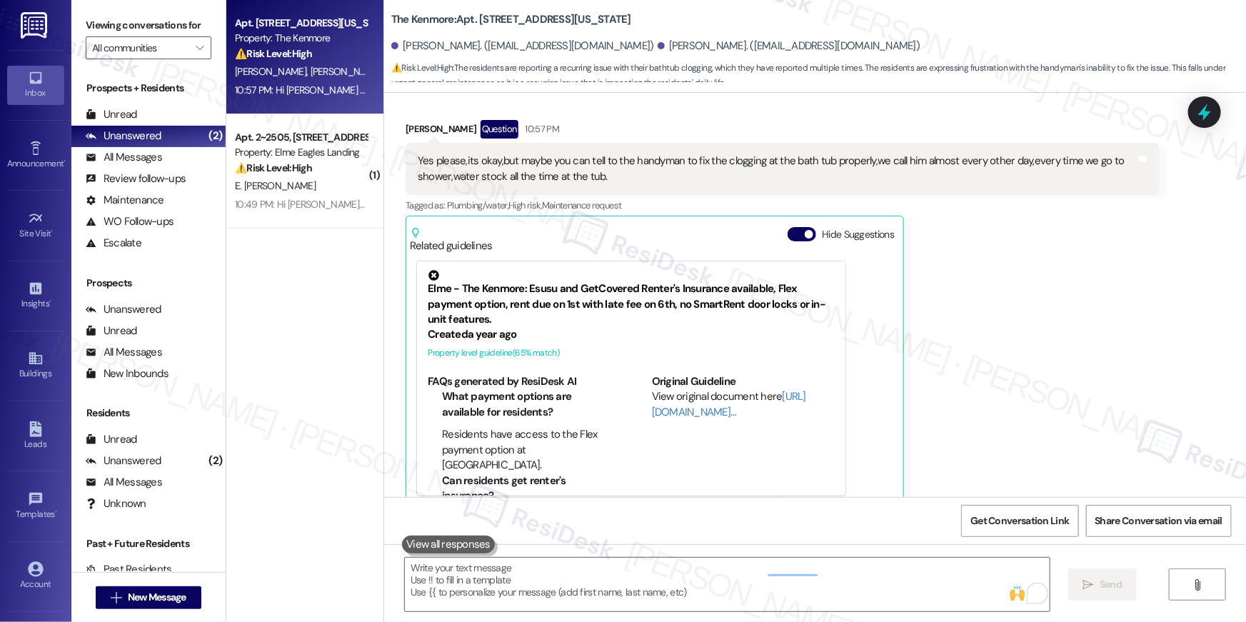
scroll to position [3770, 0]
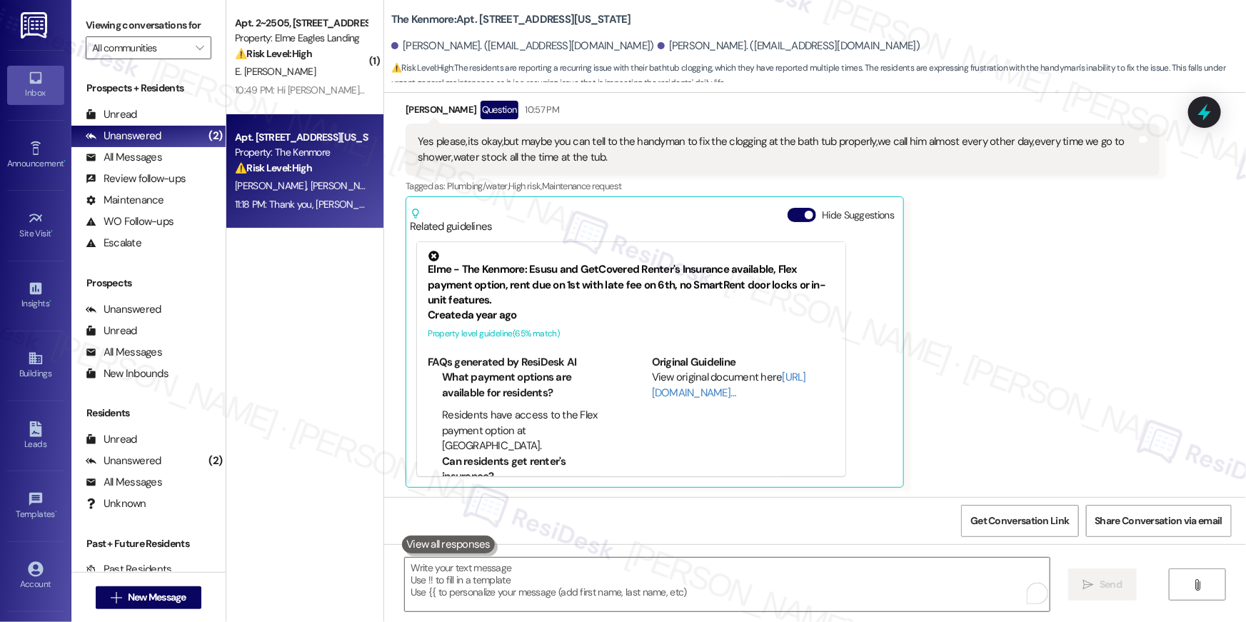
click at [285, 154] on div "Property: The Kenmore" at bounding box center [301, 152] width 132 height 15
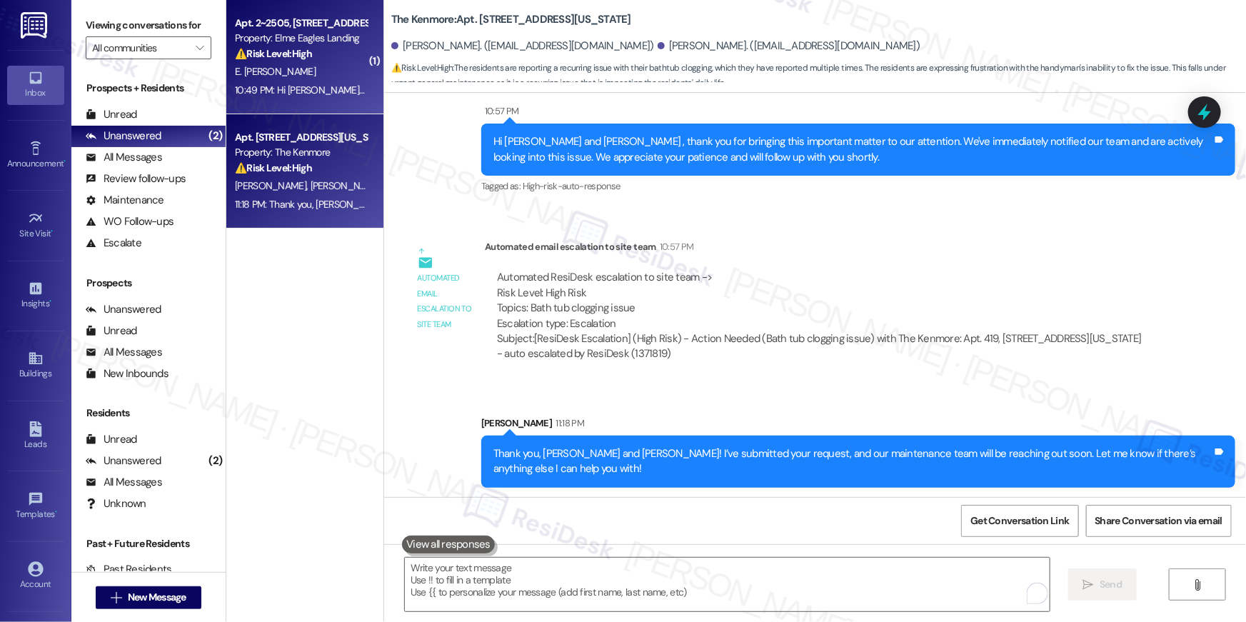
click at [325, 97] on div "10:49 PM: Hi Ebenezer Kwaku , thank you for bringing this important matter to o…" at bounding box center [300, 90] width 135 height 18
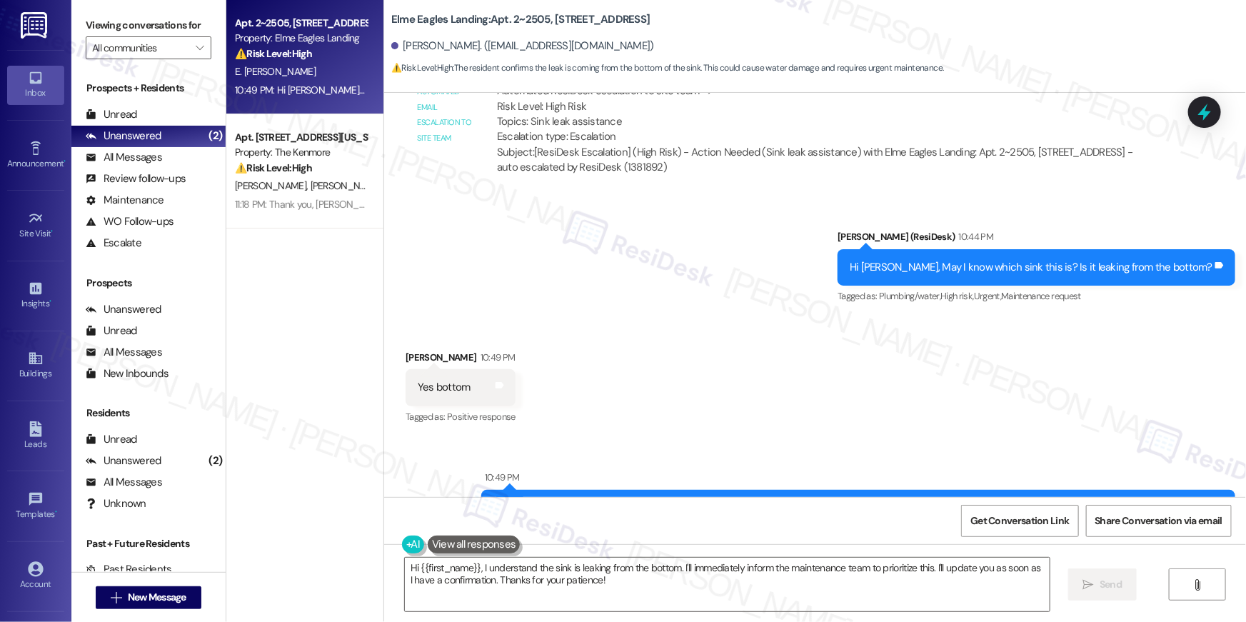
scroll to position [9267, 0]
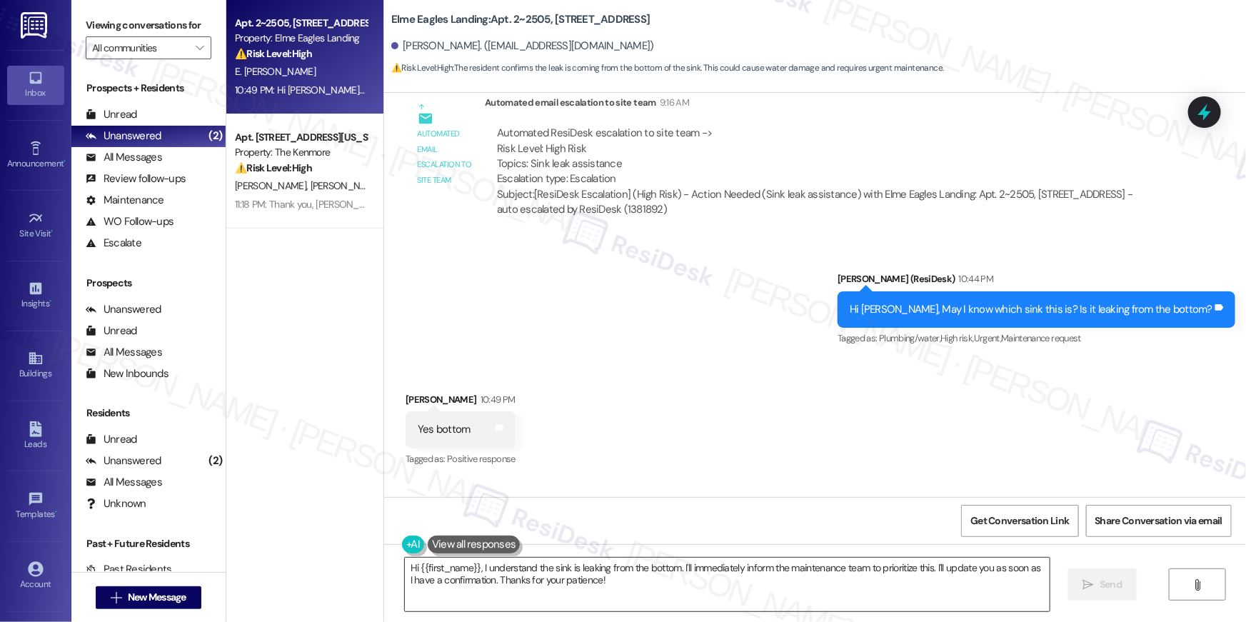
click at [699, 579] on textarea "Hi {{first_name}}, I understand the sink is leaking from the bottom. I'll immed…" at bounding box center [727, 585] width 645 height 54
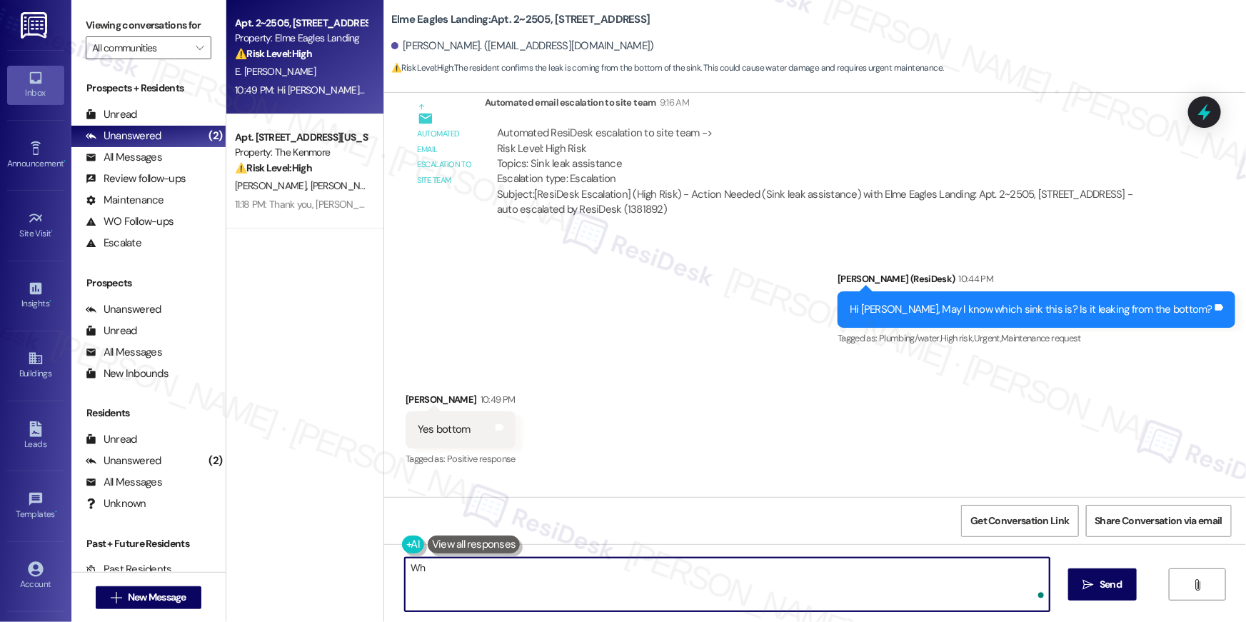
type textarea "W"
type textarea "May I know which sink this is? Is it the kitchen sink"
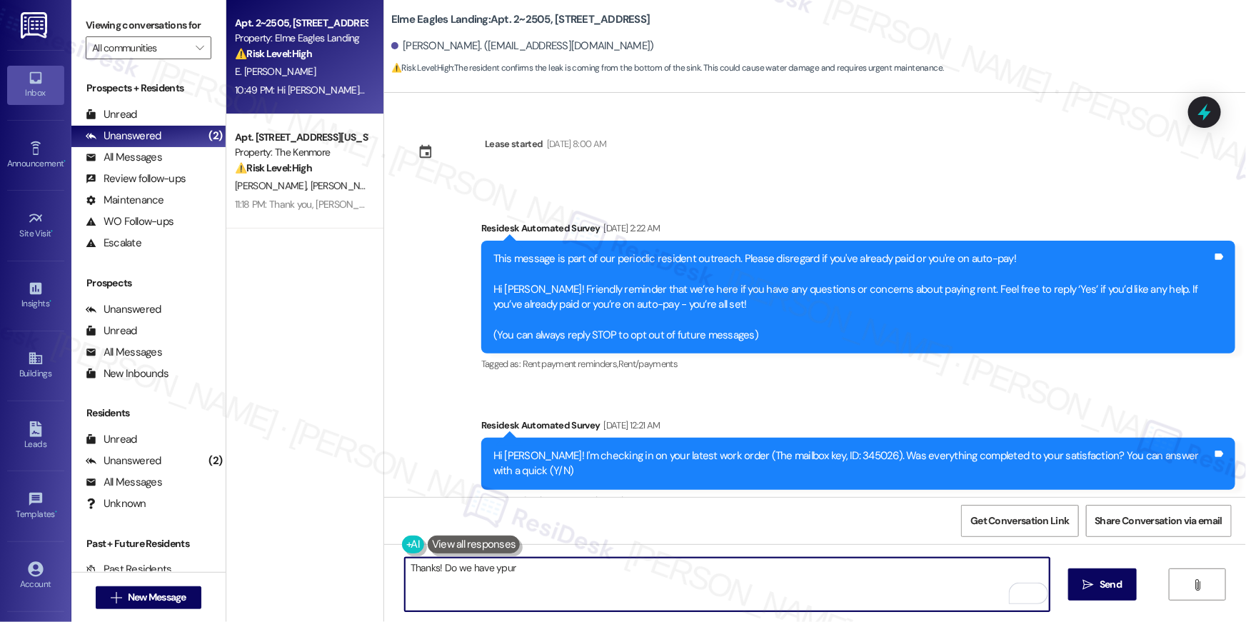
scroll to position [9267, 0]
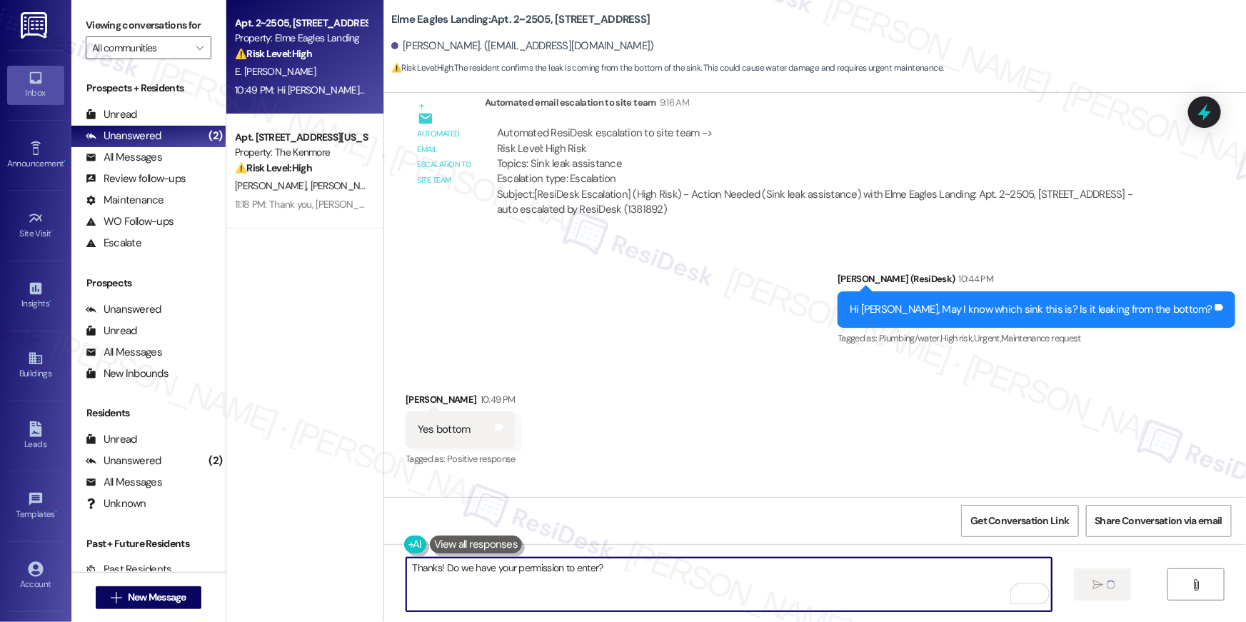
type textarea "Thanks! Do we have your permission to enter?"
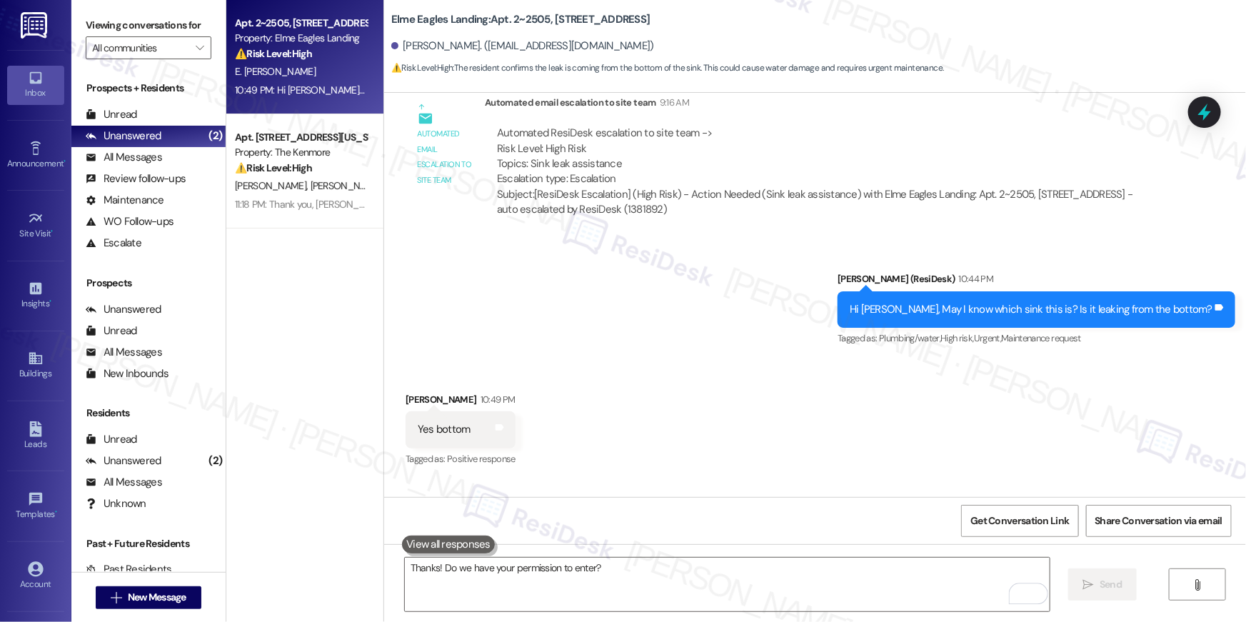
scroll to position [9233, 0]
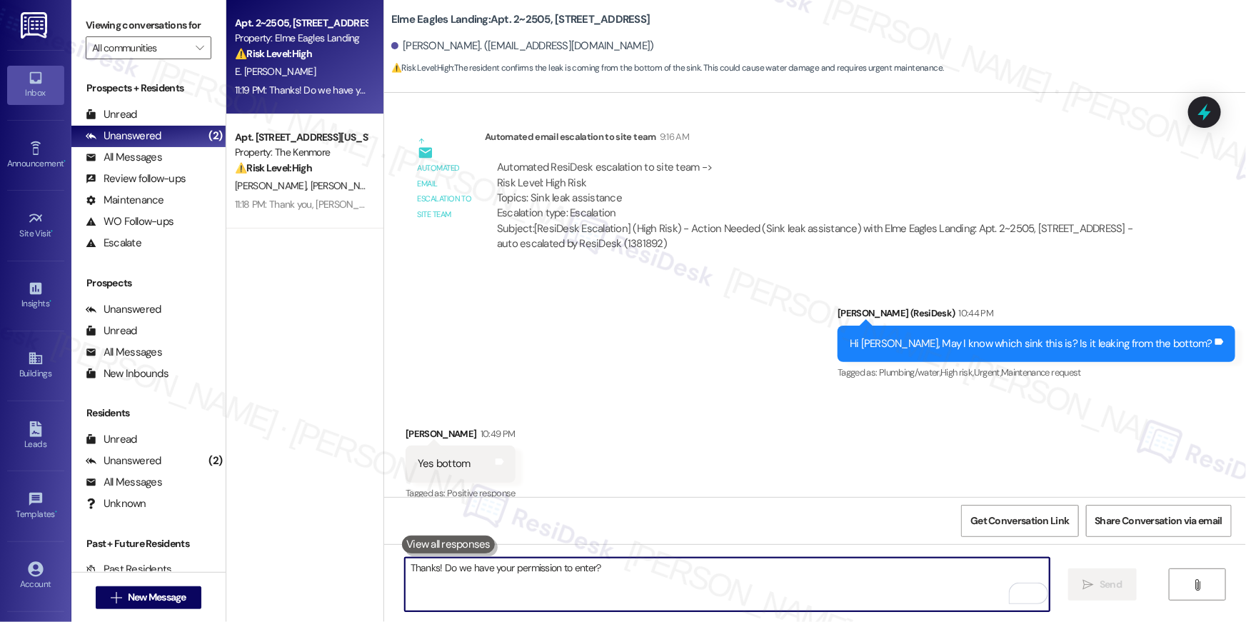
click at [595, 578] on textarea "Thanks! Do we have your permission to enter?" at bounding box center [727, 585] width 645 height 54
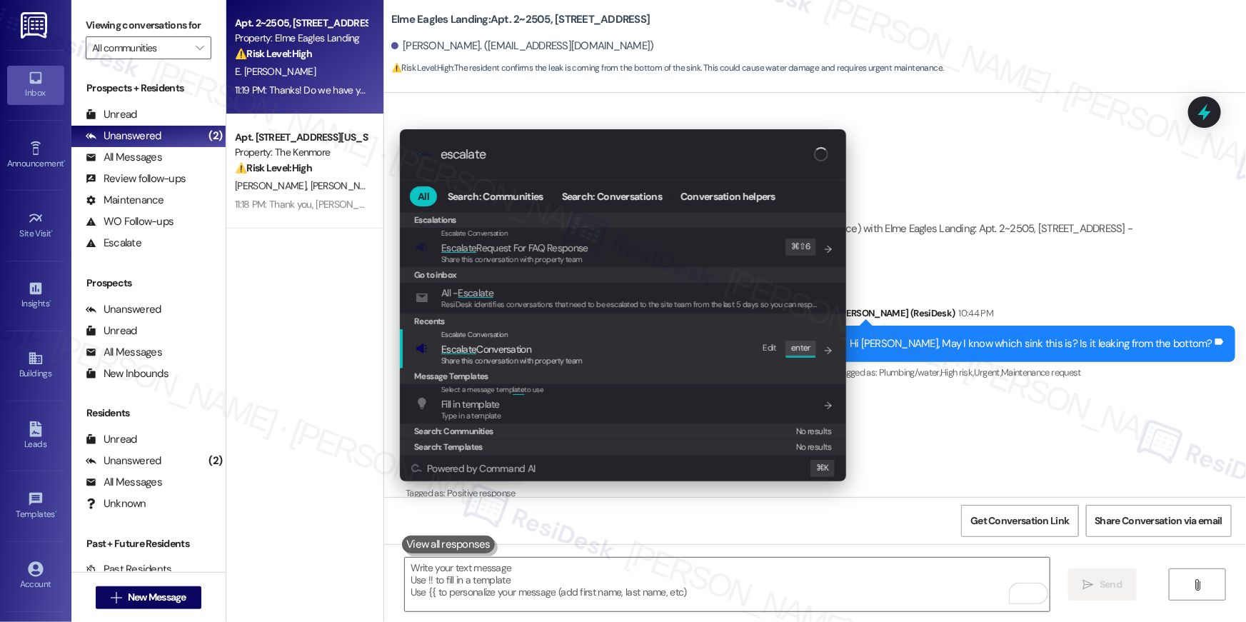
type input "escalate"
click at [493, 349] on span "Escalate Conversation" at bounding box center [486, 349] width 90 height 13
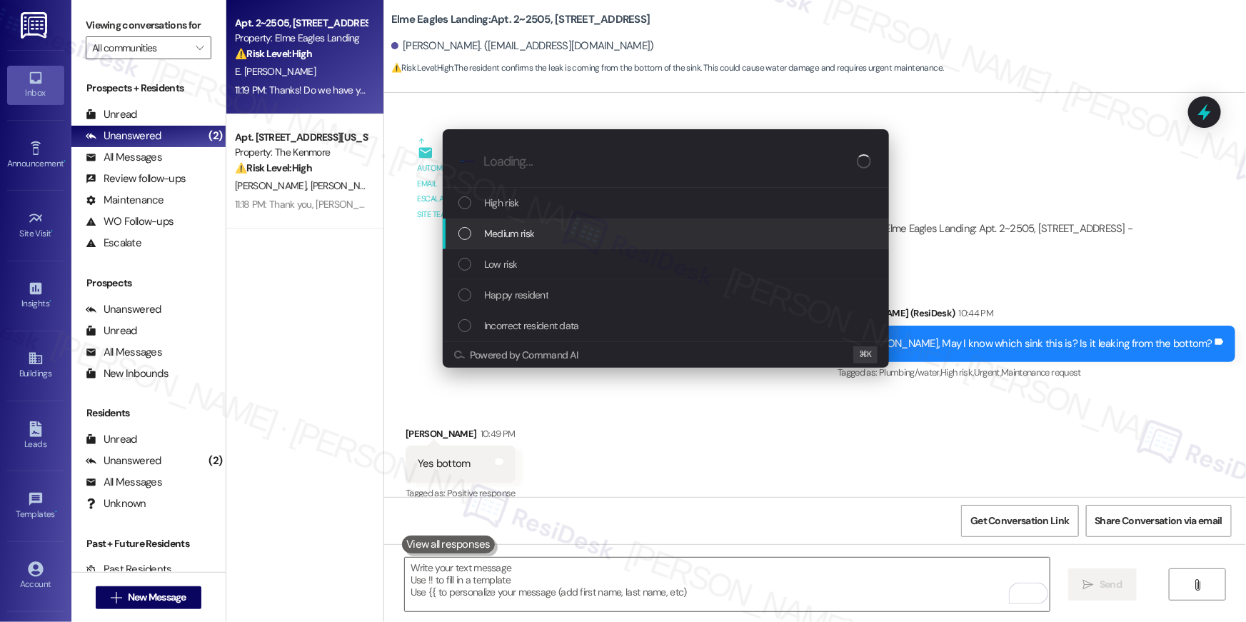
click at [503, 233] on span "Medium risk" at bounding box center [509, 234] width 50 height 16
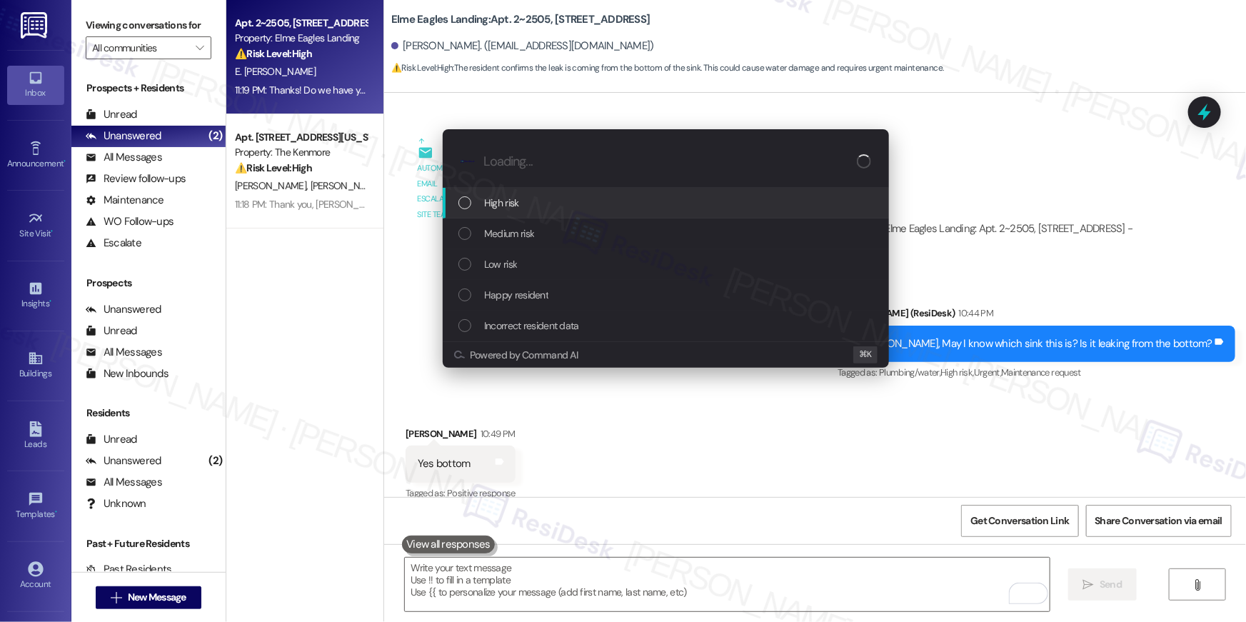
click at [514, 195] on span "High risk" at bounding box center [501, 203] width 35 height 16
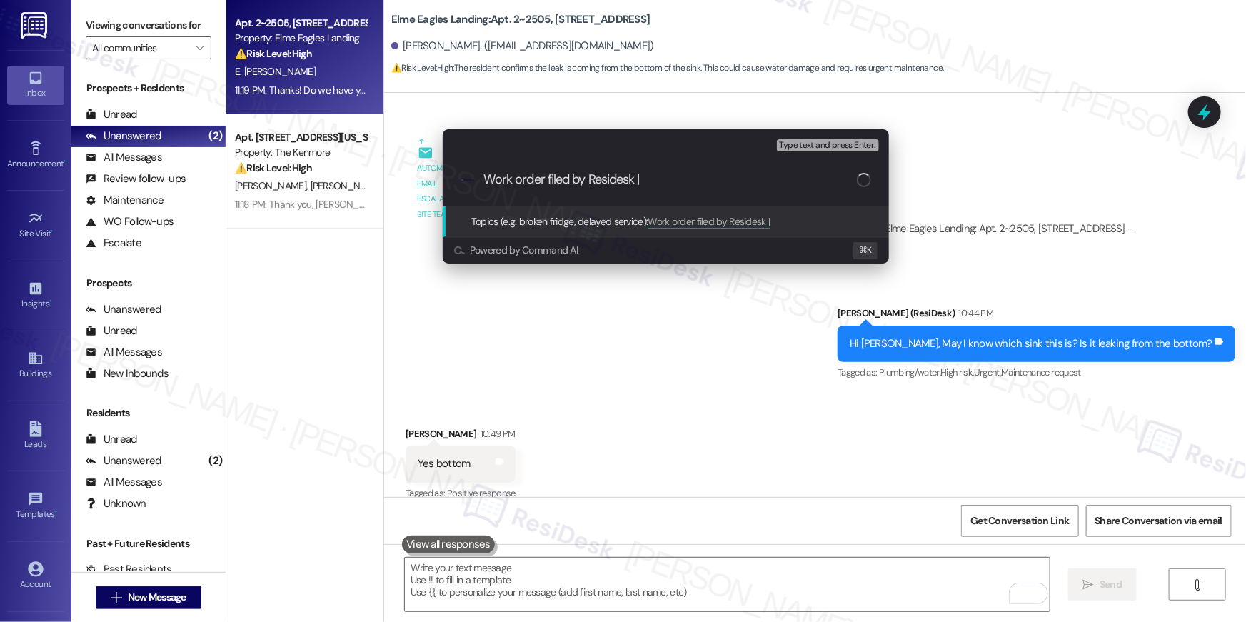
paste input "Work Order # 390850 Sink leaking"
type input "Work order filed by Residesk | Work Order # 390850 Sink leaking"
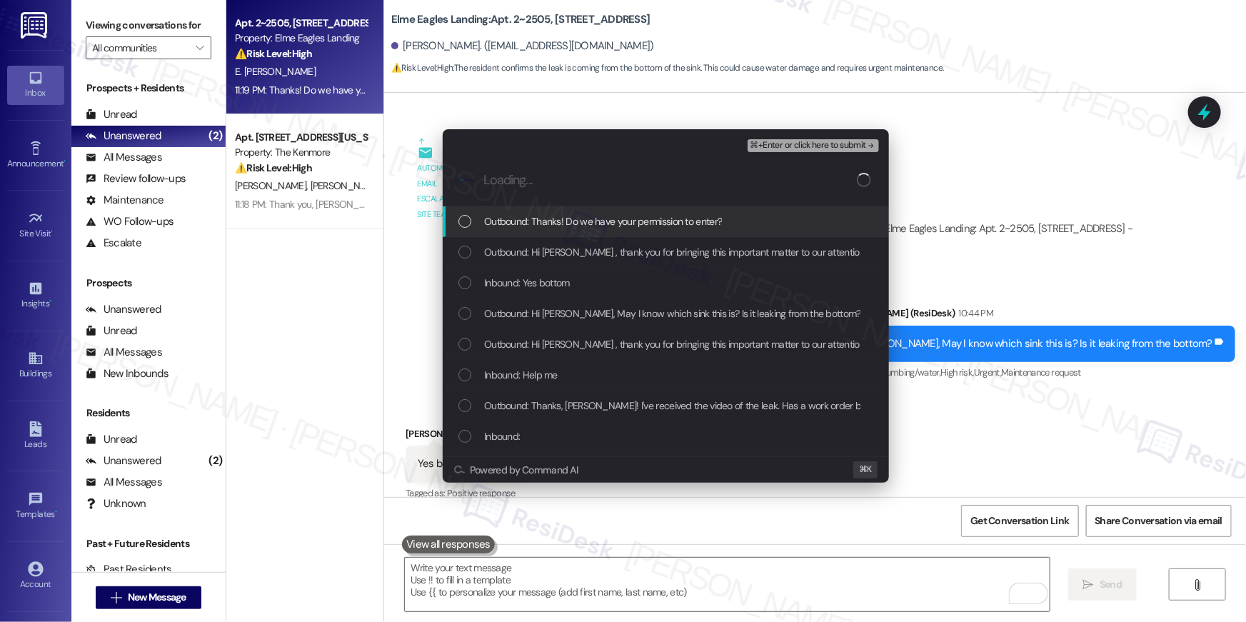
click at [541, 226] on span "Outbound: Thanks! Do we have your permission to enter?" at bounding box center [603, 221] width 238 height 16
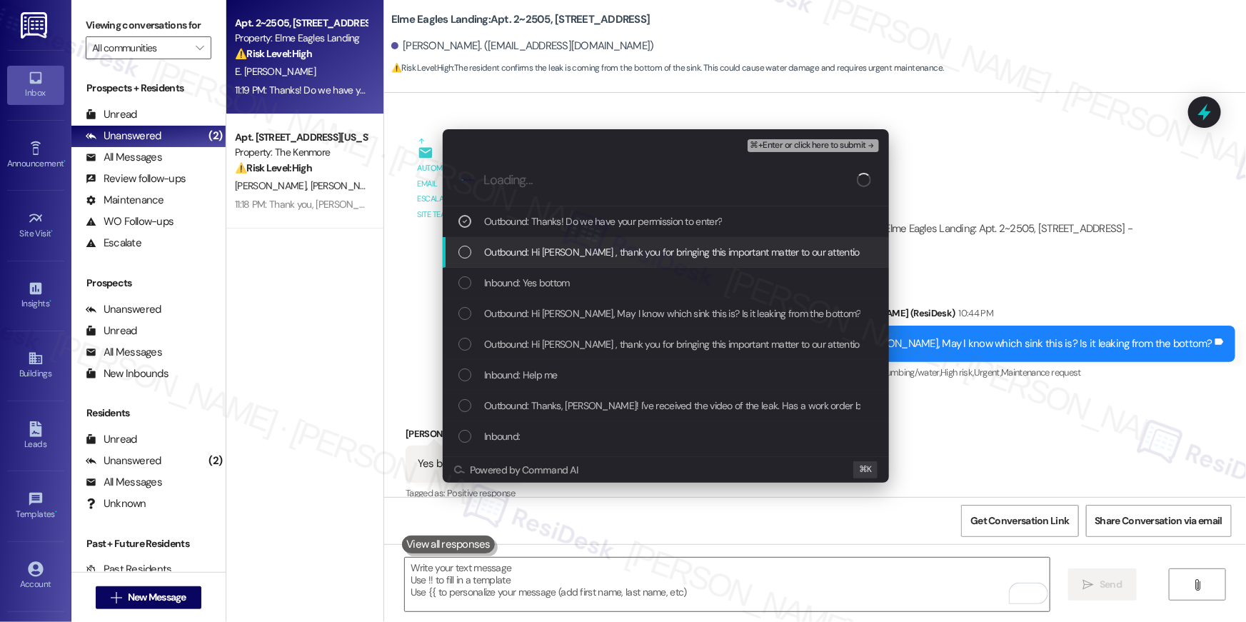
drag, startPoint x: 543, startPoint y: 243, endPoint x: 541, endPoint y: 271, distance: 28.6
click at [543, 243] on div "Outbound: Hi [PERSON_NAME] , thank you for bringing this important matter to ou…" at bounding box center [666, 252] width 446 height 31
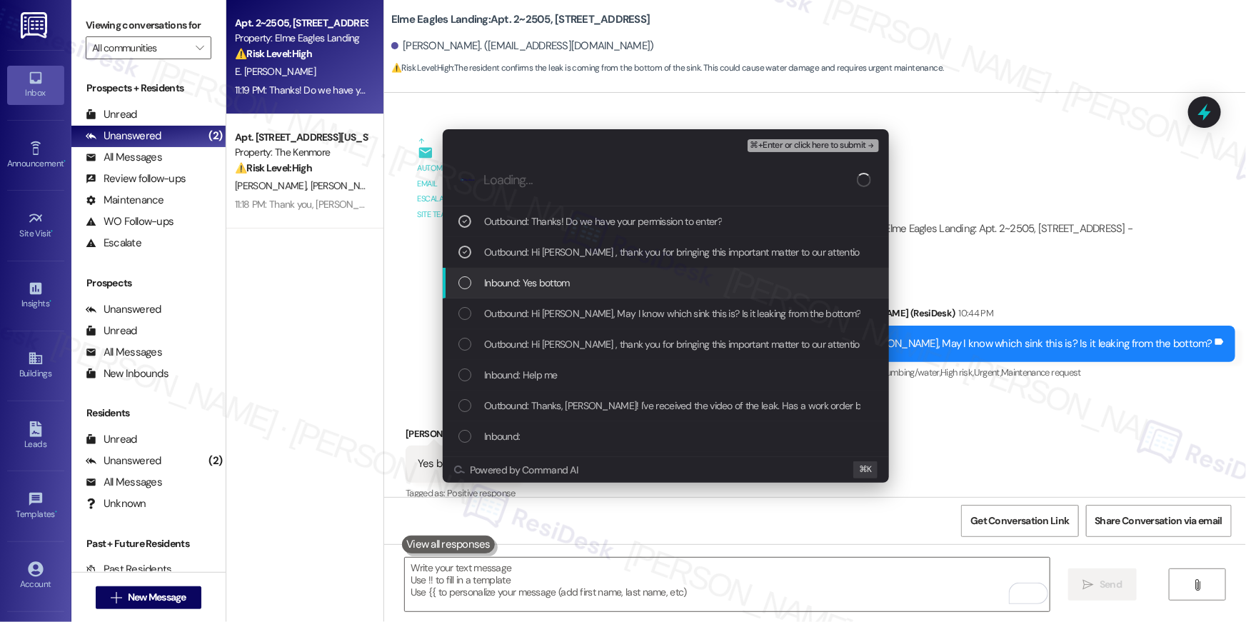
drag, startPoint x: 540, startPoint y: 276, endPoint x: 541, endPoint y: 294, distance: 17.9
click at [540, 276] on span "Inbound: Yes bottom" at bounding box center [527, 283] width 86 height 16
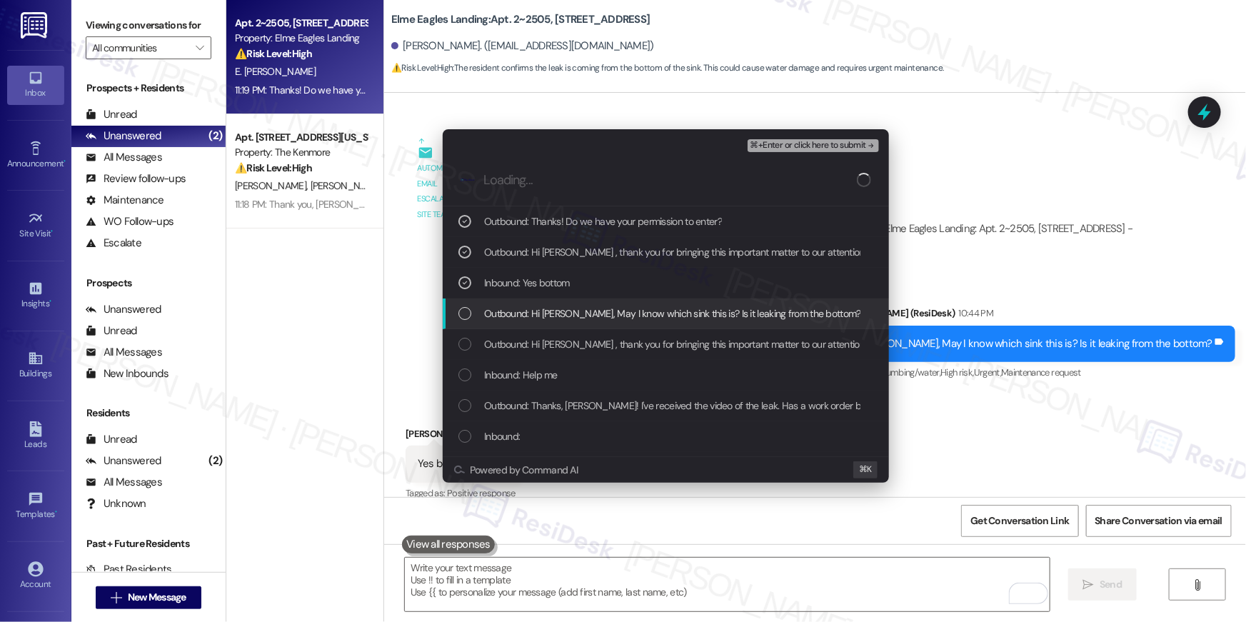
click at [541, 306] on span "Outbound: Hi Ebenezer, May I know which sink this is? Is it leaking from the bo…" at bounding box center [672, 314] width 377 height 16
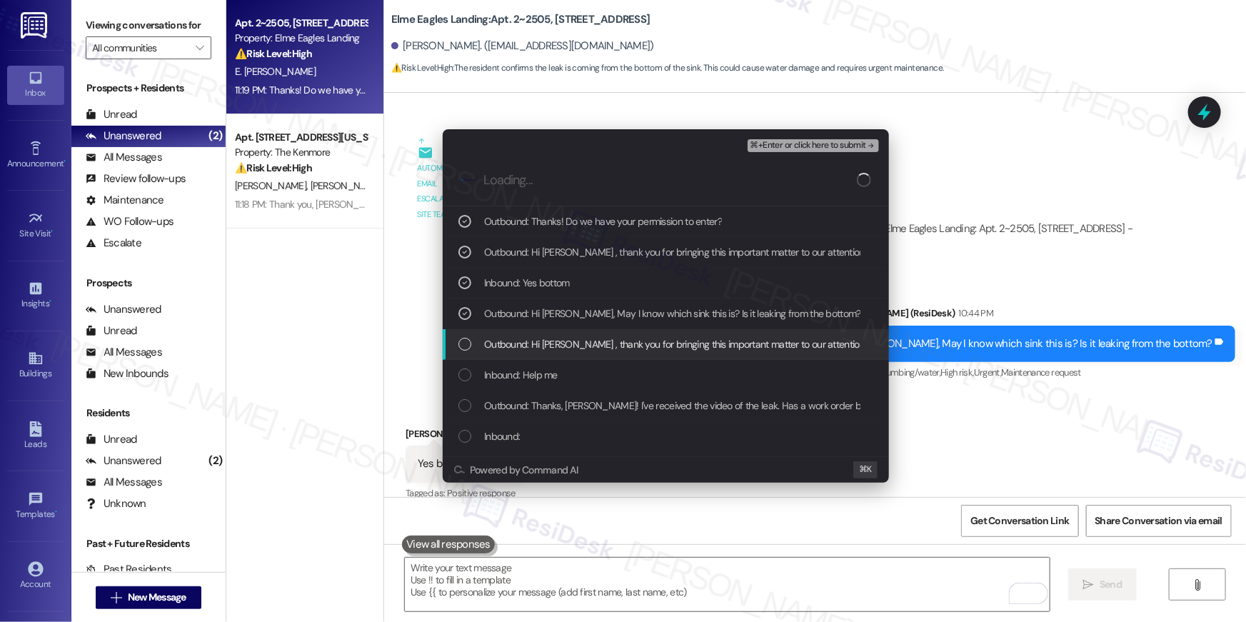
drag, startPoint x: 717, startPoint y: 346, endPoint x: 701, endPoint y: 371, distance: 30.1
click at [716, 346] on span "Outbound: Hi Ebenezer Kwaku , thank you for bringing this important matter to o…" at bounding box center [963, 344] width 959 height 16
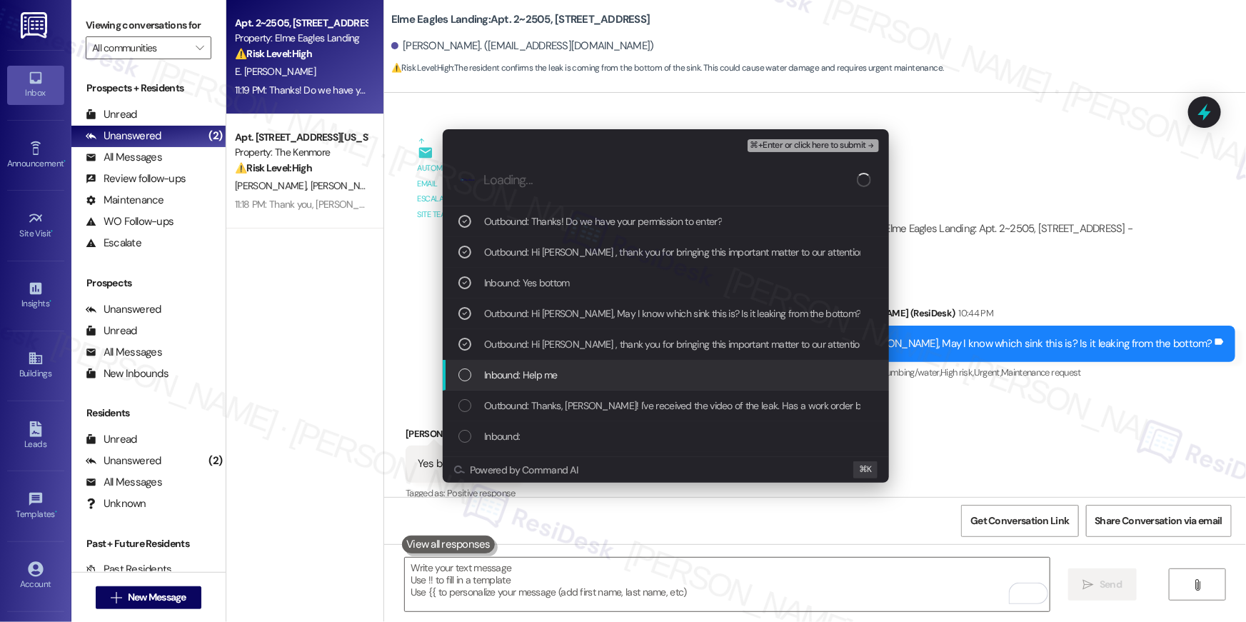
drag, startPoint x: 697, startPoint y: 375, endPoint x: 690, endPoint y: 394, distance: 20.3
click at [696, 377] on div "Inbound: Help me" at bounding box center [667, 375] width 418 height 16
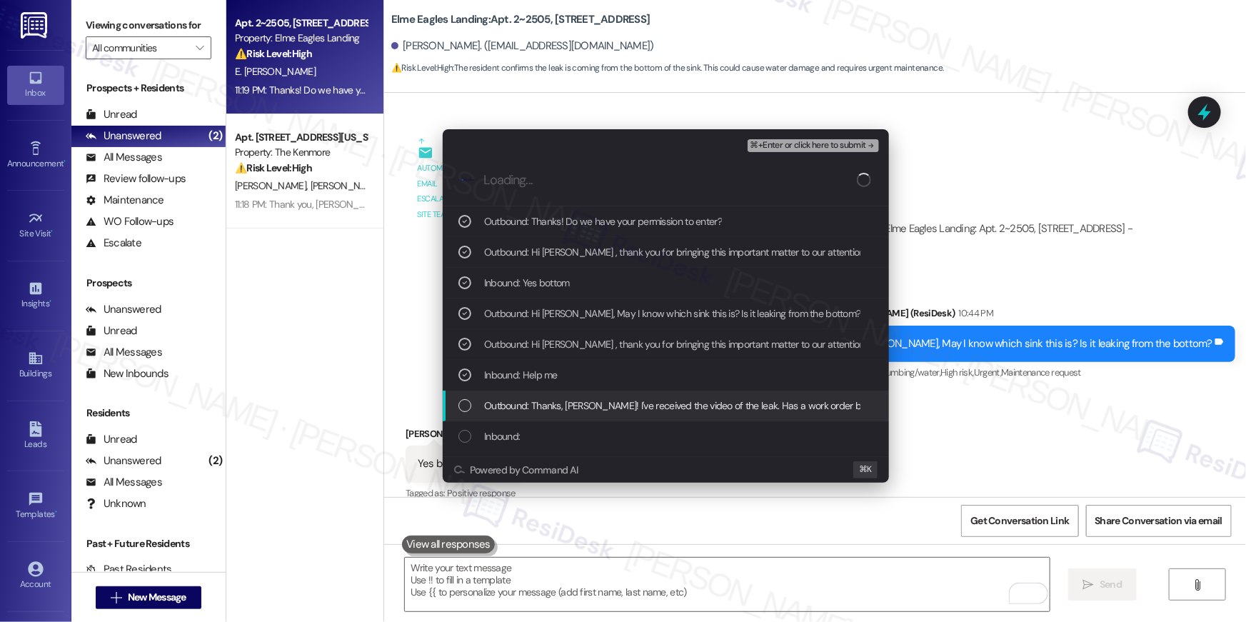
click at [687, 402] on span "Outbound: Thanks, Ebenezer Kwaku! I've received the video of the leak. Has a wo…" at bounding box center [786, 406] width 605 height 16
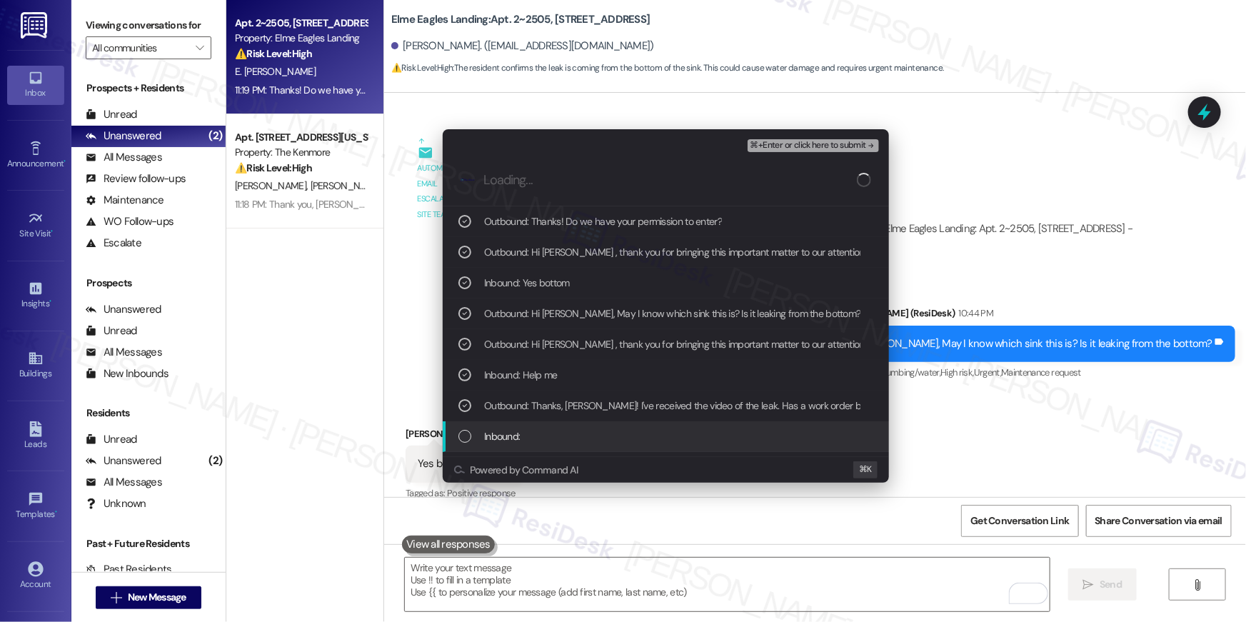
click at [687, 430] on div "Inbound:" at bounding box center [667, 436] width 418 height 16
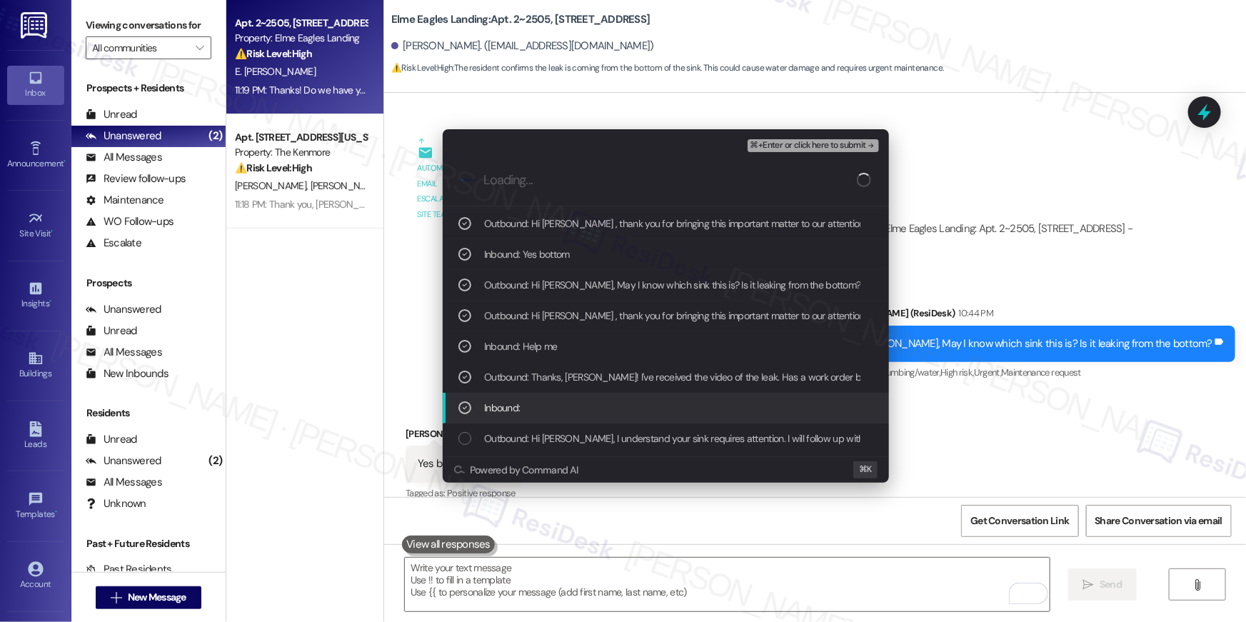
scroll to position [31, 0]
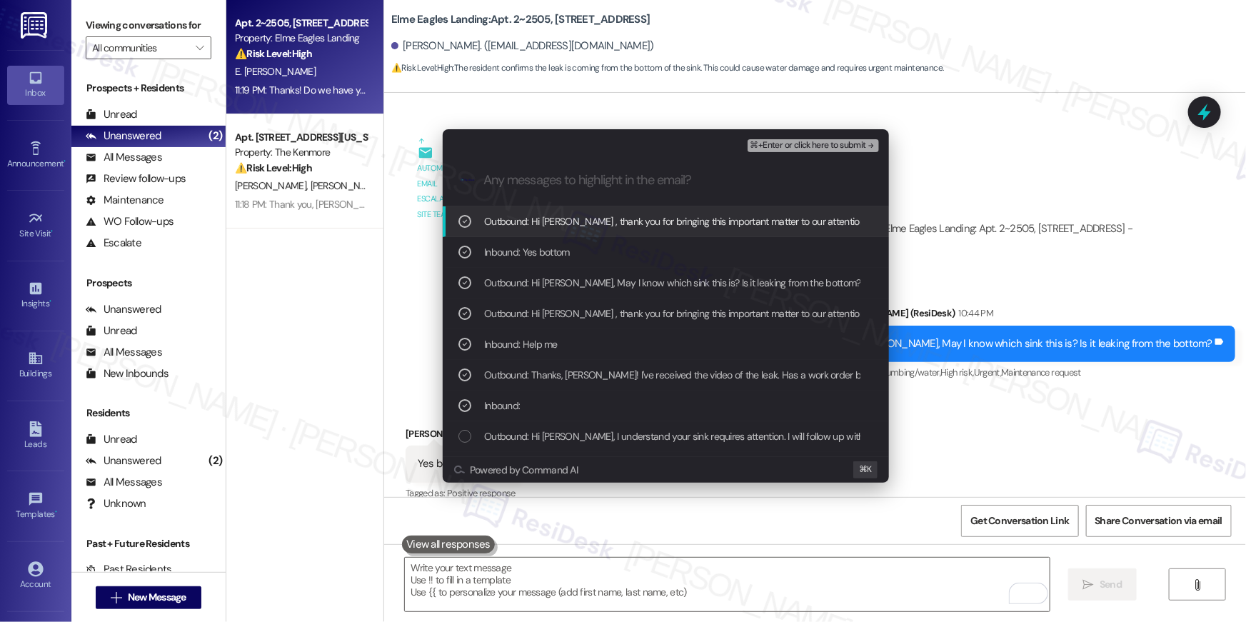
click at [805, 141] on span "⌘+Enter or click here to submit" at bounding box center [808, 146] width 116 height 10
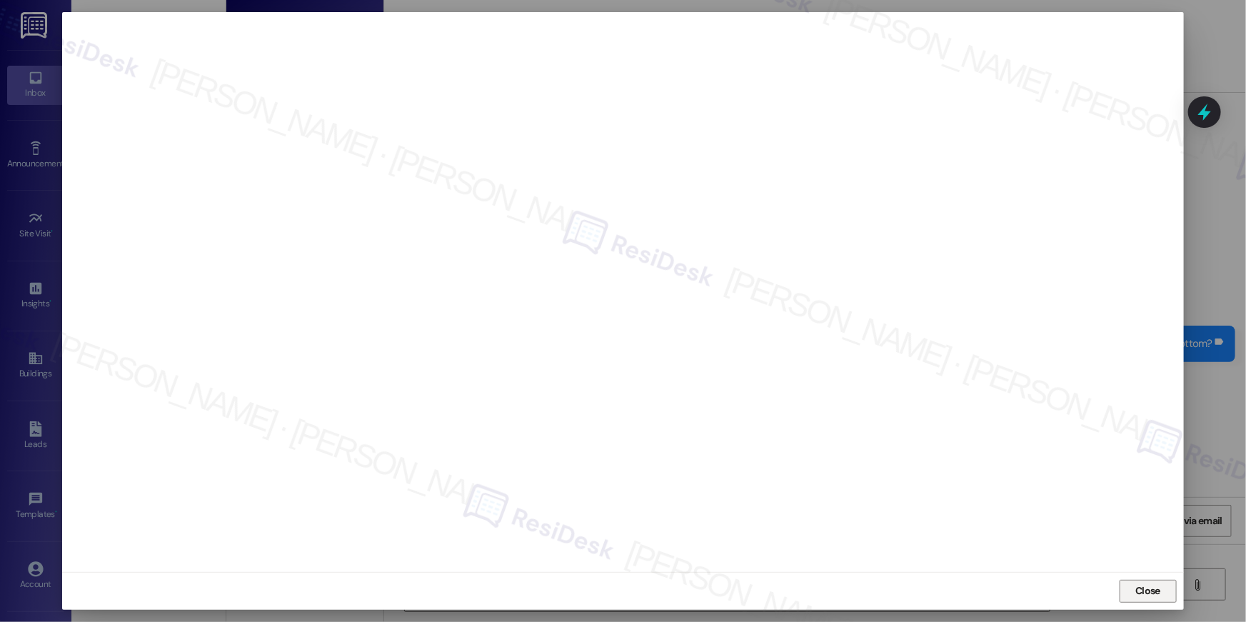
click at [1138, 599] on span "Close" at bounding box center [1147, 590] width 31 height 21
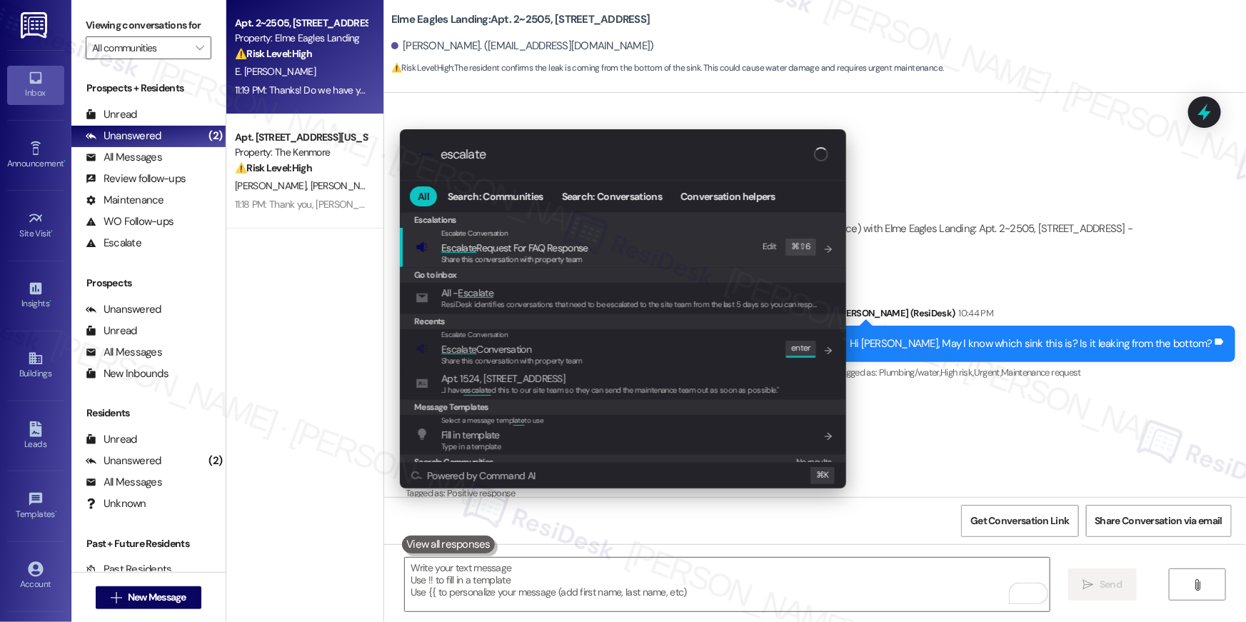
type input "escalate"
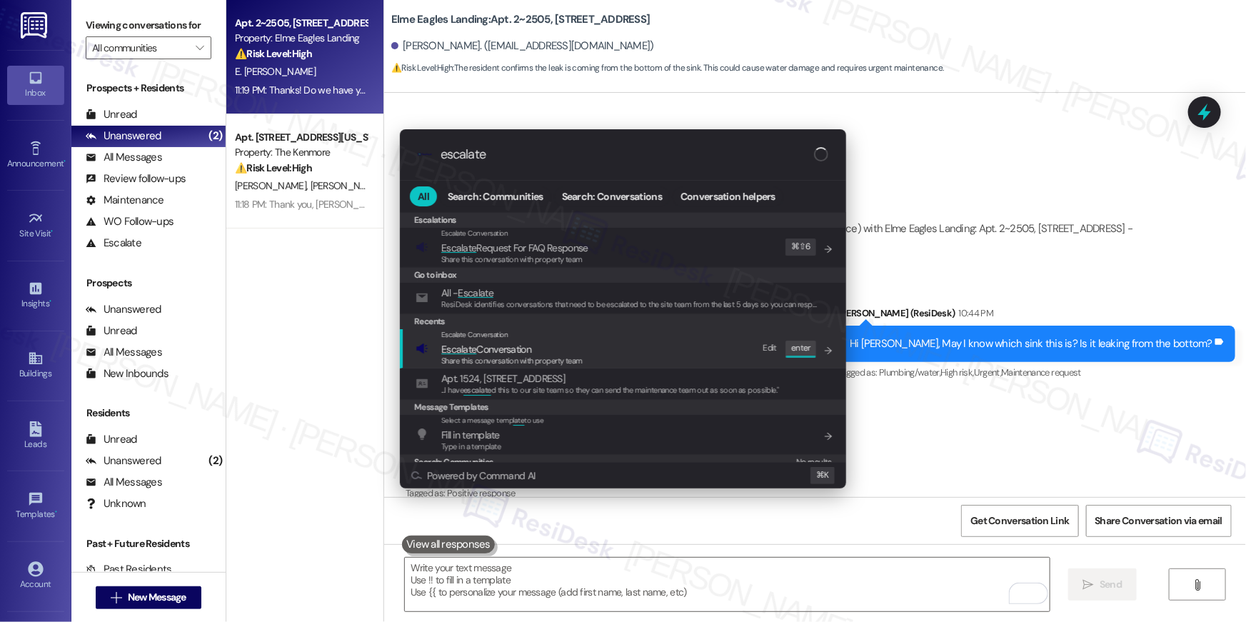
click at [569, 351] on span "Escalate Conversation" at bounding box center [511, 349] width 141 height 16
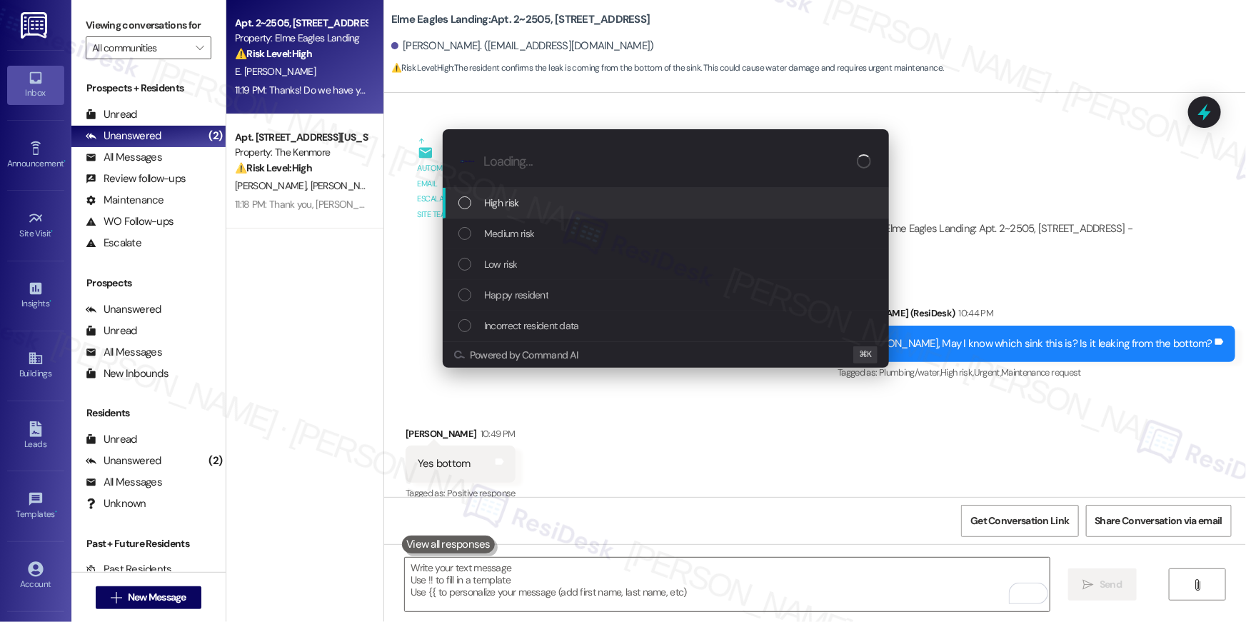
click at [478, 206] on div "High risk" at bounding box center [667, 203] width 418 height 16
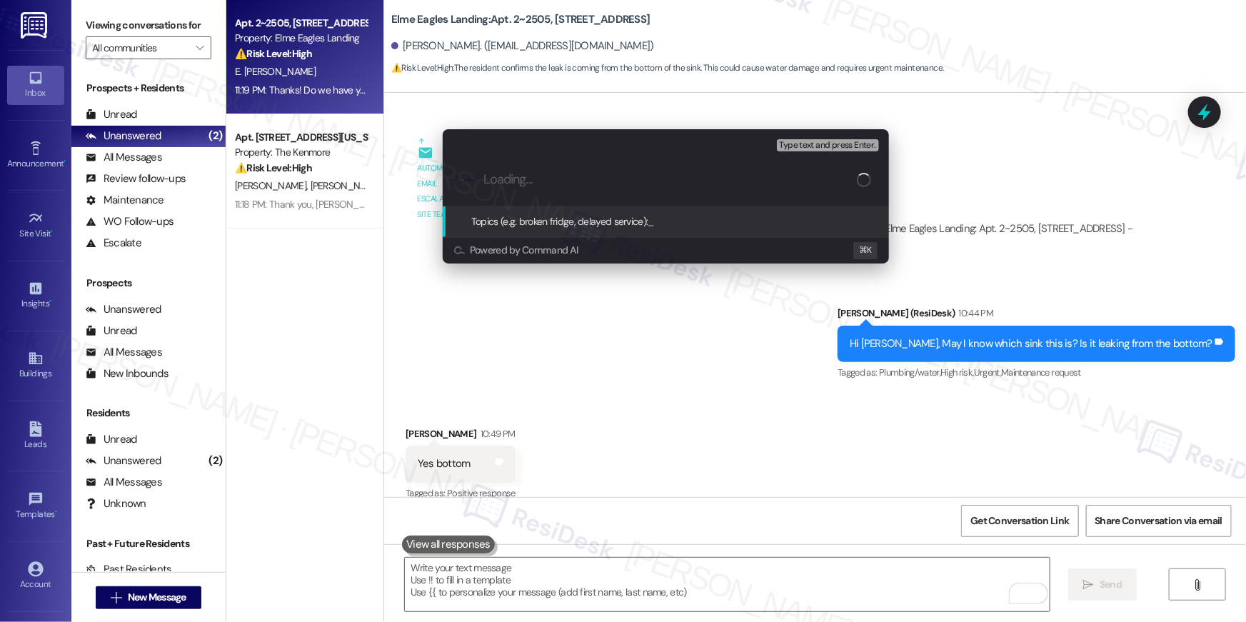
paste input "Work order filed by Residesk | Work Order # 390850 Sink leaking"
type input "Work order filed by Residesk | Work Order # 390850 Sink leaking"
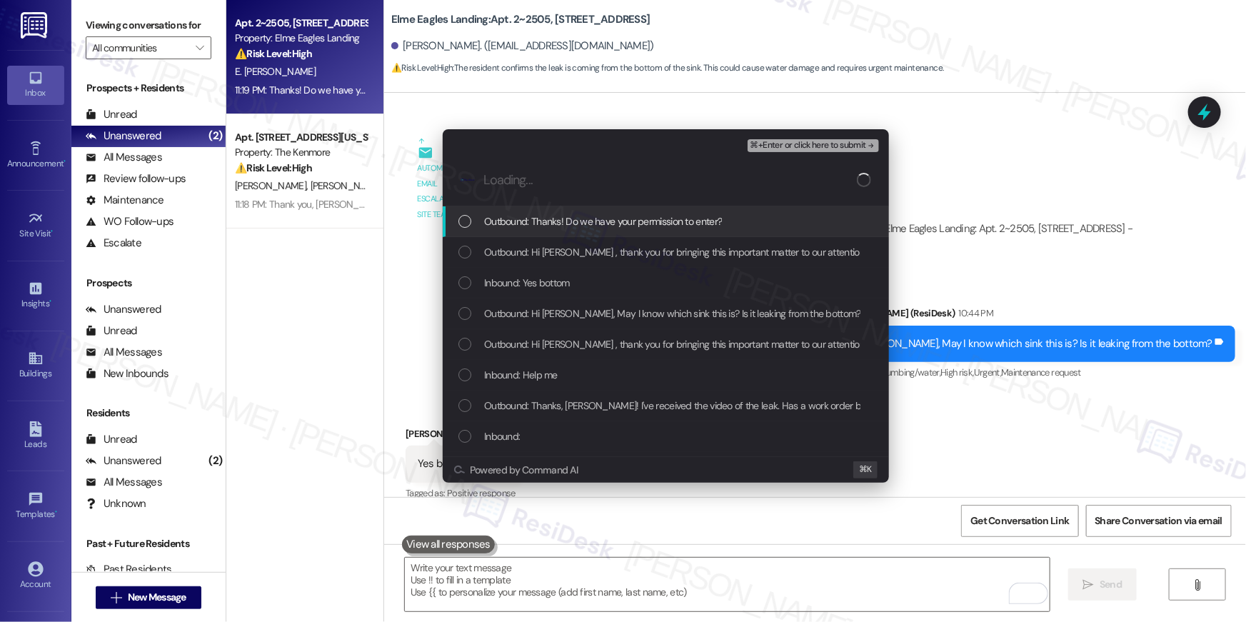
click at [461, 223] on div "List of options" at bounding box center [464, 221] width 13 height 13
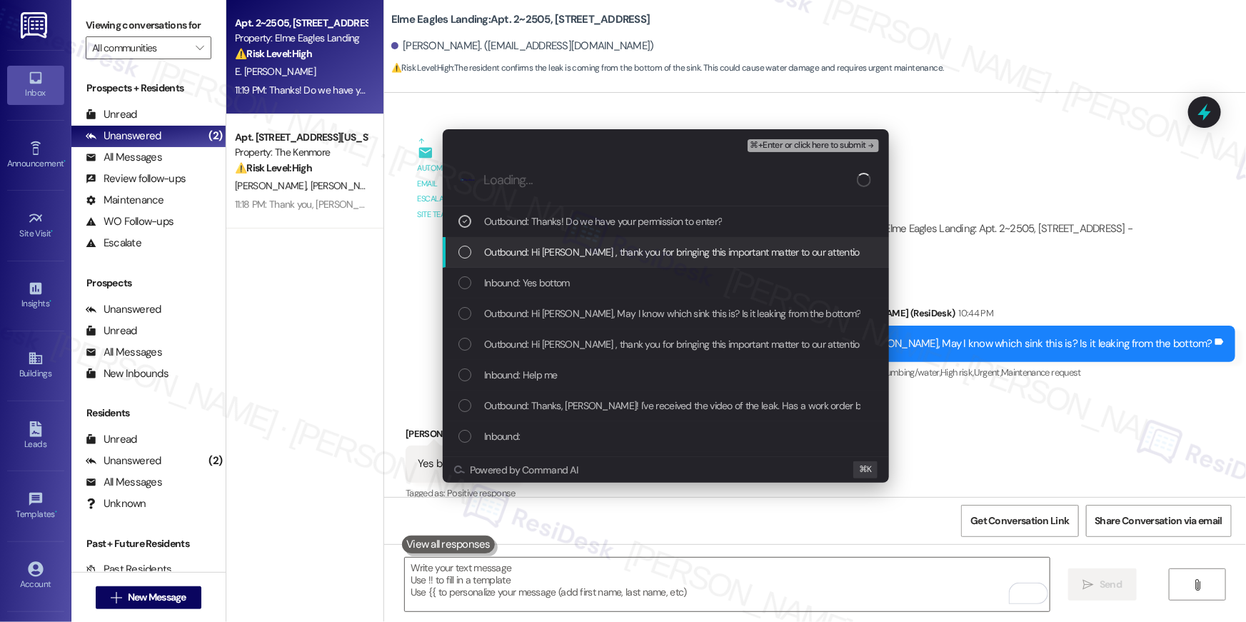
drag, startPoint x: 462, startPoint y: 247, endPoint x: 460, endPoint y: 278, distance: 31.4
click at [462, 247] on div "List of options" at bounding box center [464, 252] width 13 height 13
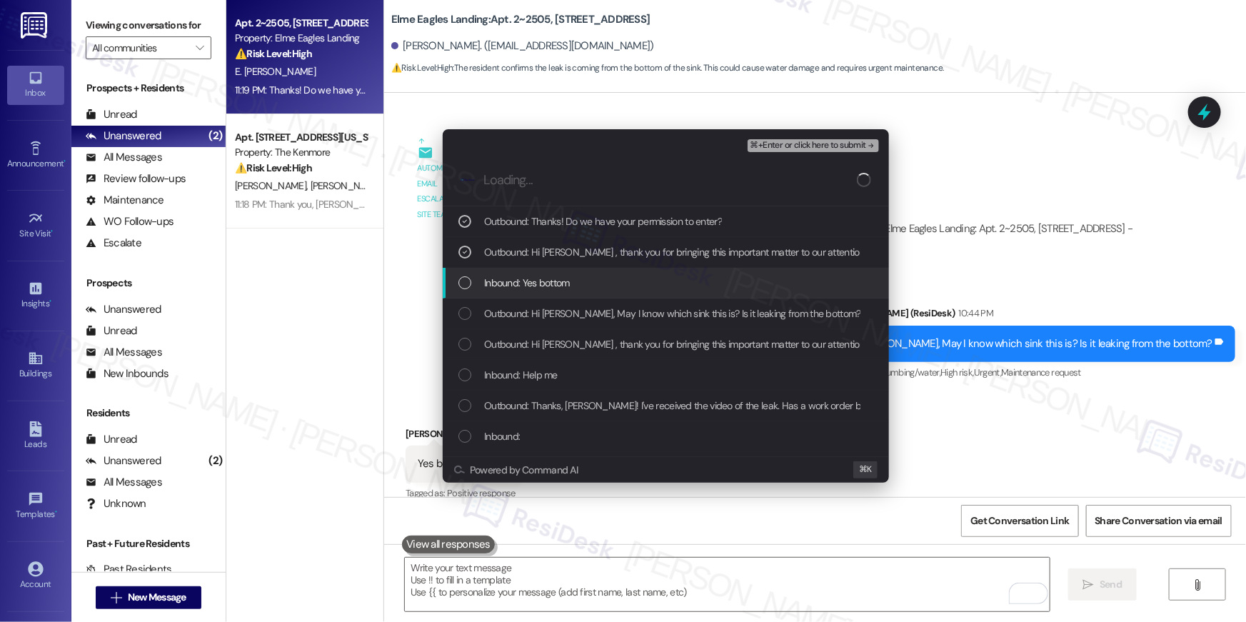
drag, startPoint x: 463, startPoint y: 286, endPoint x: 461, endPoint y: 313, distance: 26.5
click at [463, 290] on div "Inbound: Yes bottom" at bounding box center [667, 283] width 418 height 16
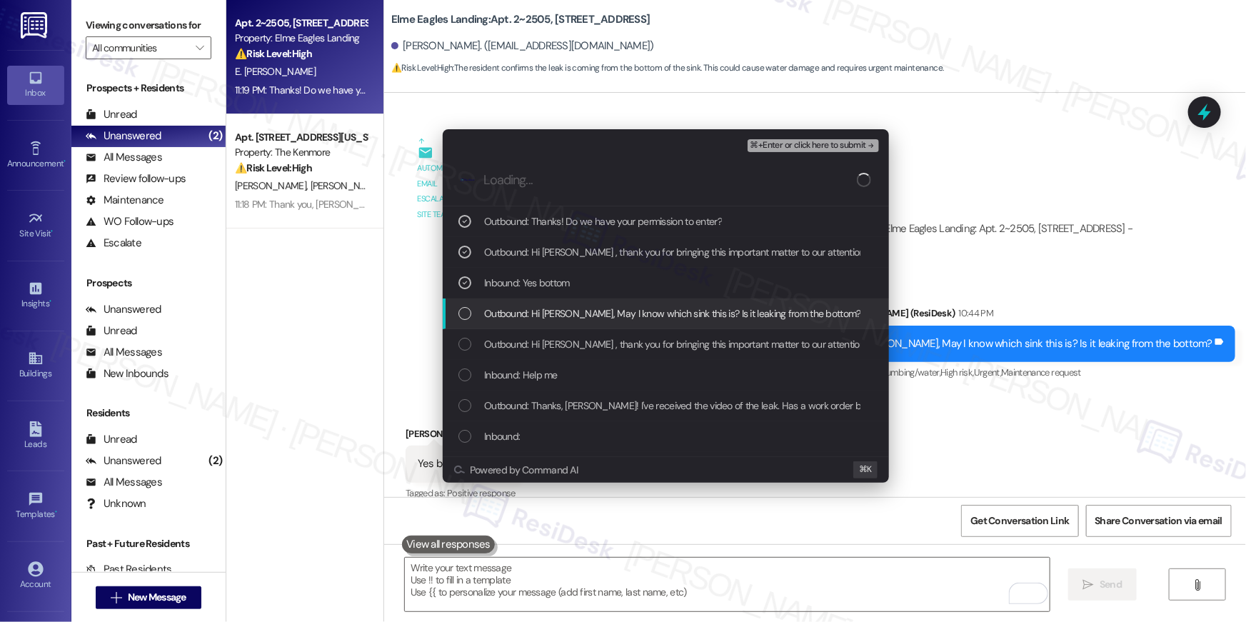
drag, startPoint x: 460, startPoint y: 316, endPoint x: 461, endPoint y: 342, distance: 26.4
click at [460, 316] on div "List of options" at bounding box center [464, 313] width 13 height 13
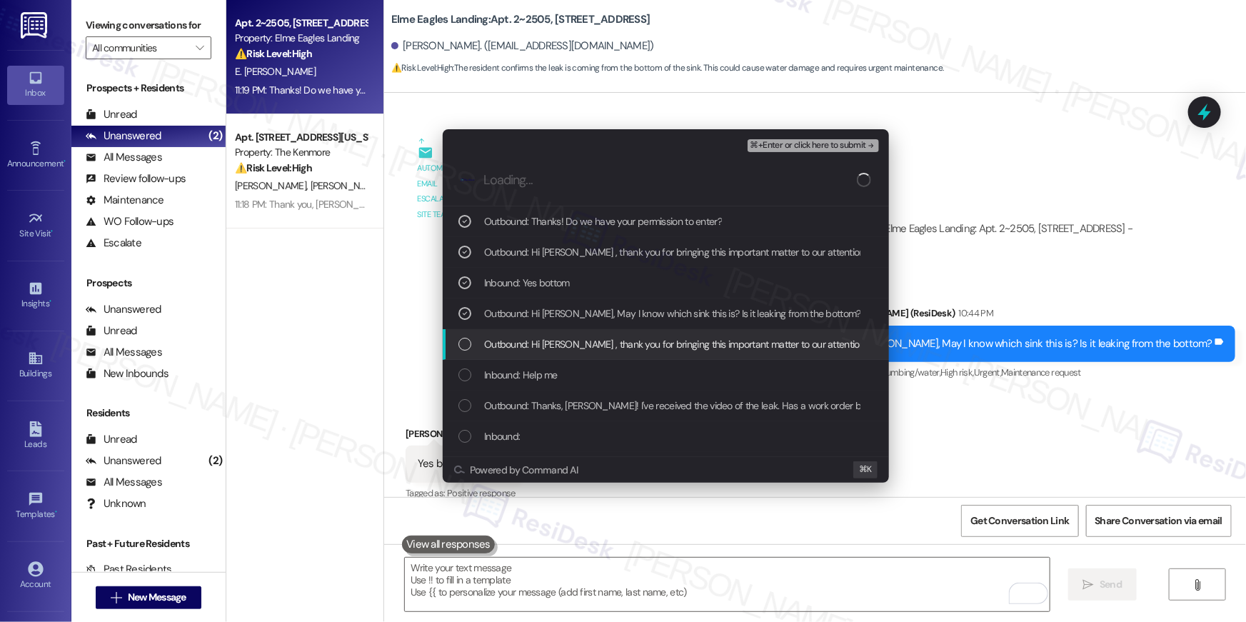
drag, startPoint x: 461, startPoint y: 345, endPoint x: 463, endPoint y: 368, distance: 22.9
click at [461, 346] on div "List of options" at bounding box center [464, 344] width 13 height 13
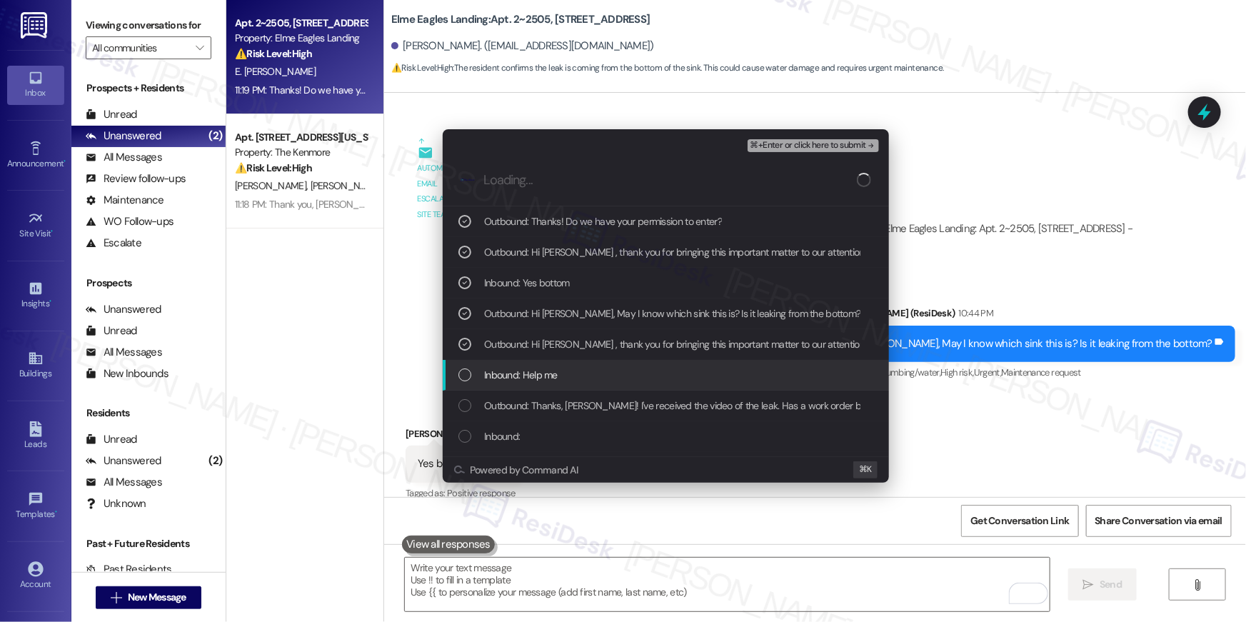
drag, startPoint x: 464, startPoint y: 377, endPoint x: 465, endPoint y: 385, distance: 8.0
click at [463, 378] on div "List of options" at bounding box center [464, 374] width 13 height 13
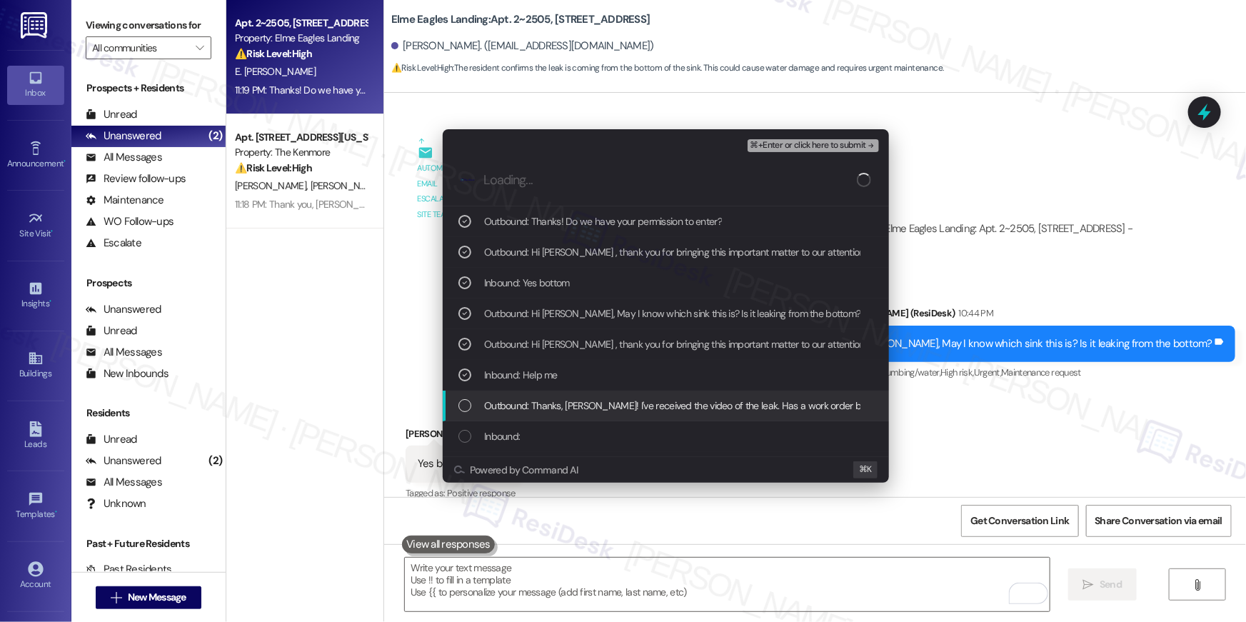
drag, startPoint x: 460, startPoint y: 406, endPoint x: 460, endPoint y: 416, distance: 10.0
click at [460, 408] on div "List of options" at bounding box center [464, 405] width 13 height 13
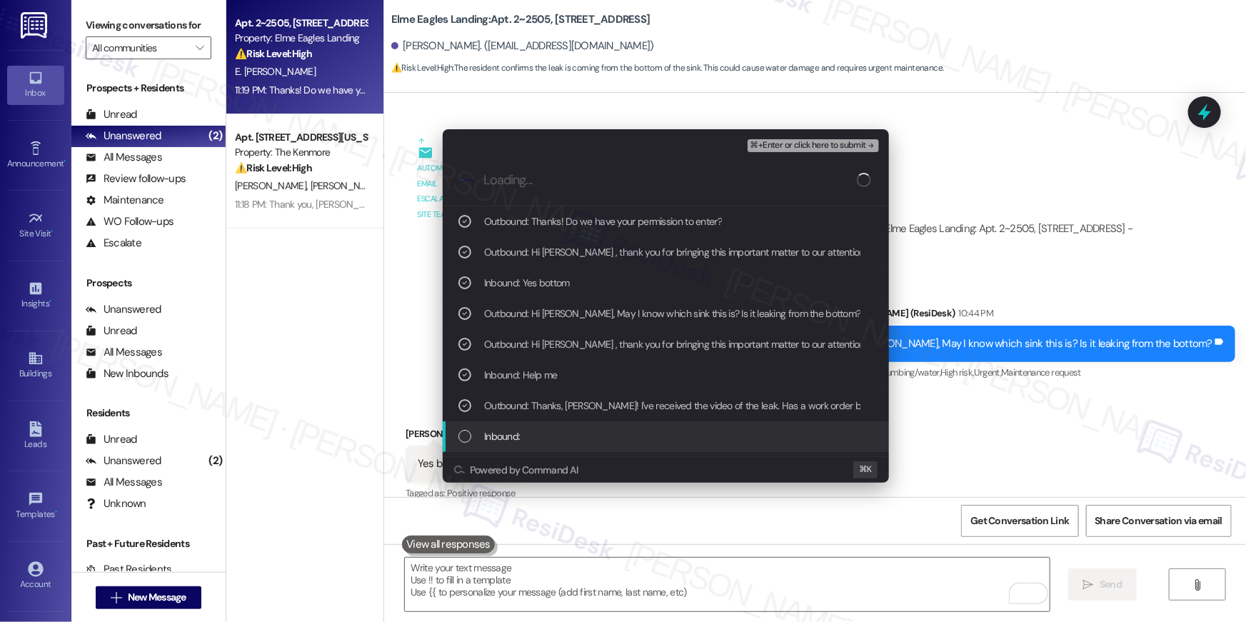
click at [456, 431] on div "Inbound:" at bounding box center [666, 436] width 446 height 31
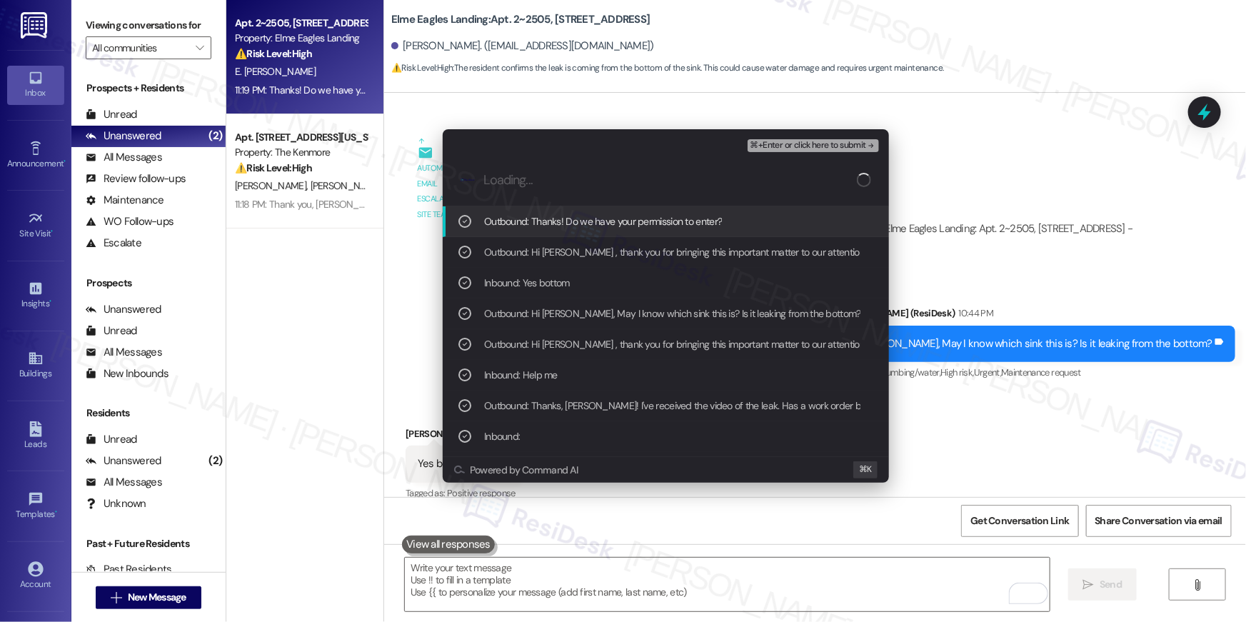
click at [815, 147] on span "⌘+Enter or click here to submit" at bounding box center [808, 146] width 116 height 10
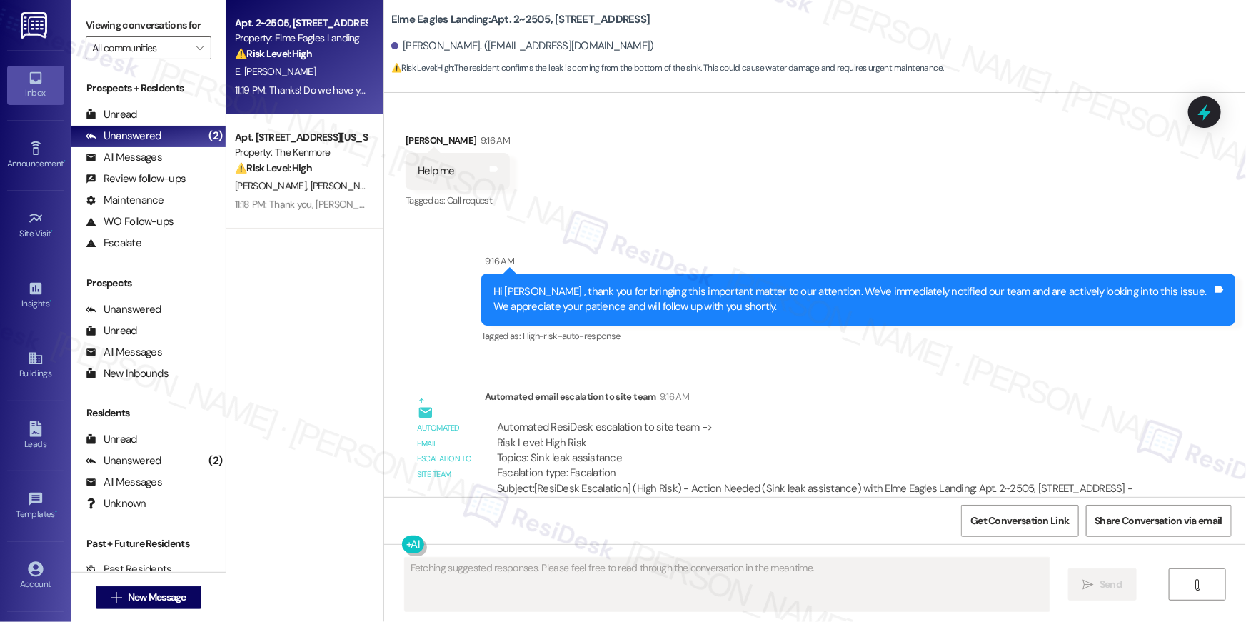
scroll to position [9233, 0]
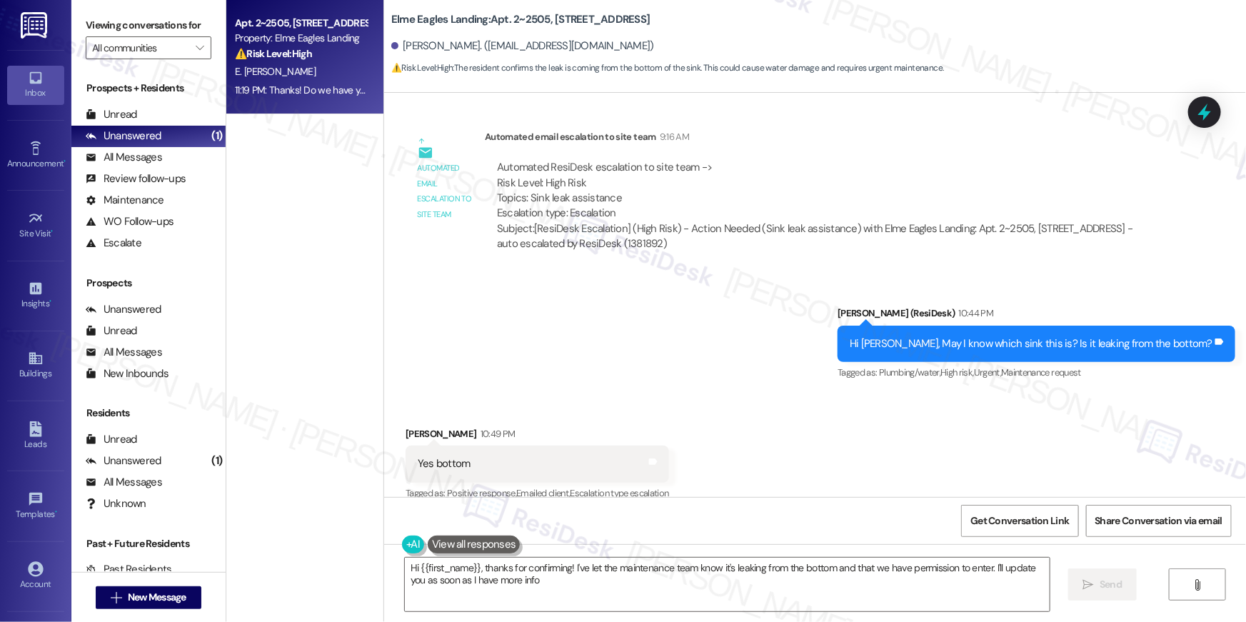
type textarea "Hi {{first_name}}, thanks for confirming! I've let the maintenance team know it…"
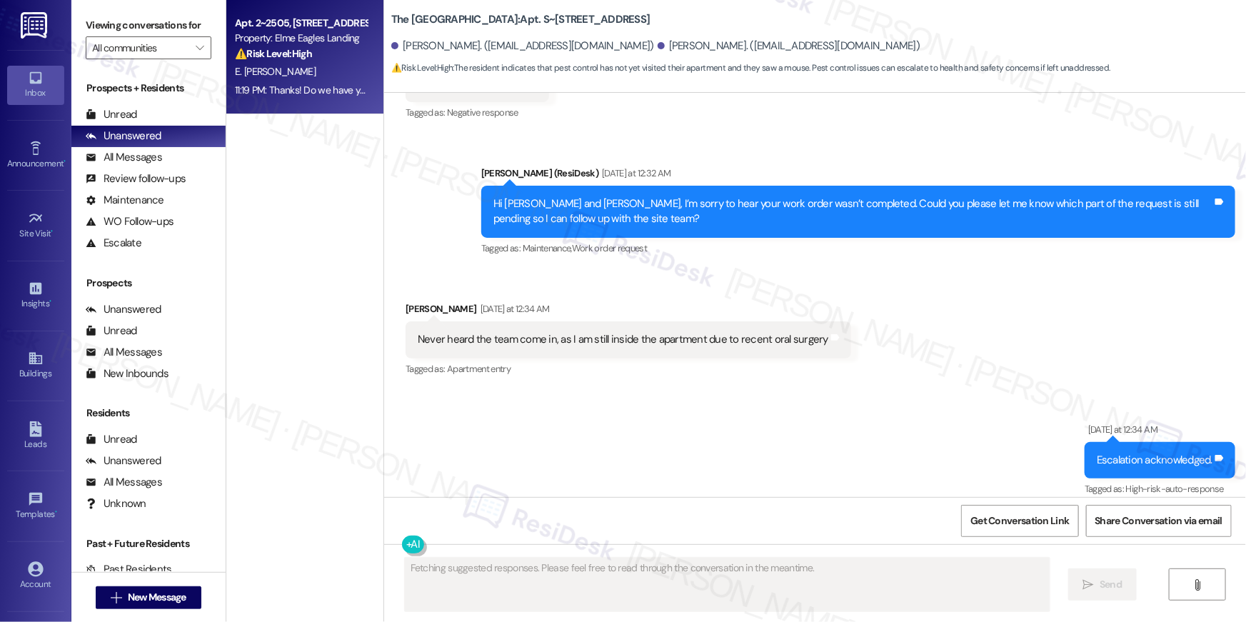
scroll to position [1144, 0]
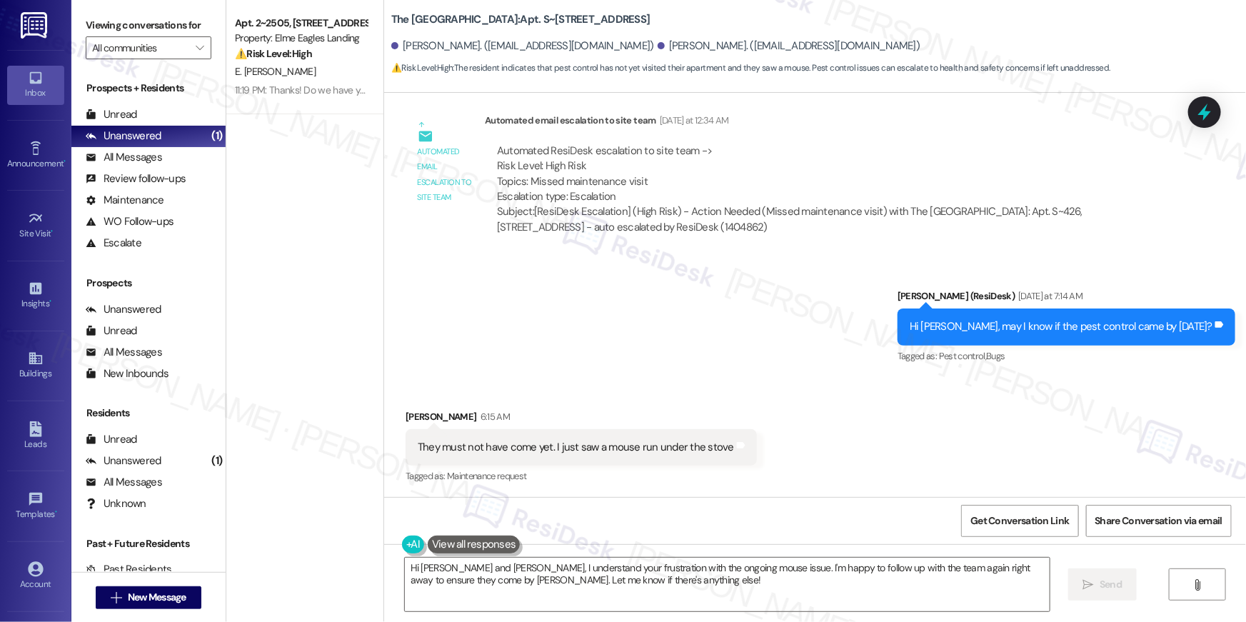
click at [767, 450] on div "Received via SMS [PERSON_NAME] 6:15 AM They must not have come yet. I just saw …" at bounding box center [815, 437] width 862 height 121
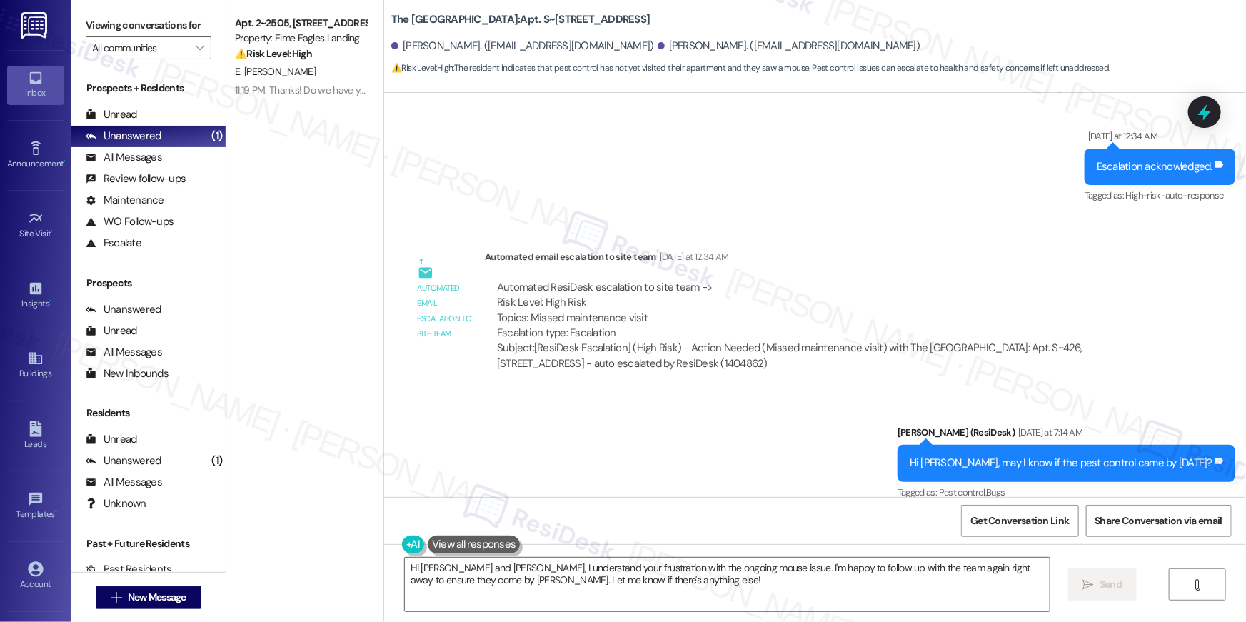
scroll to position [755, 0]
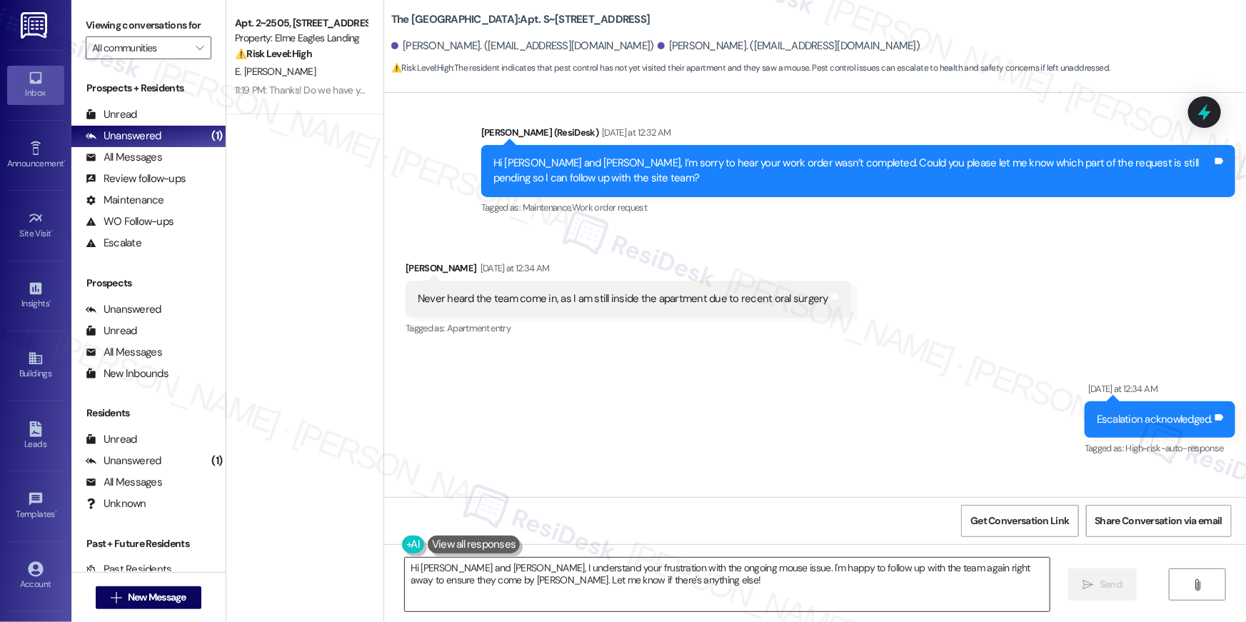
click at [595, 573] on textarea "Hi Mark and Charles, I understand your frustration with the ongoing mouse issue…" at bounding box center [727, 585] width 645 height 54
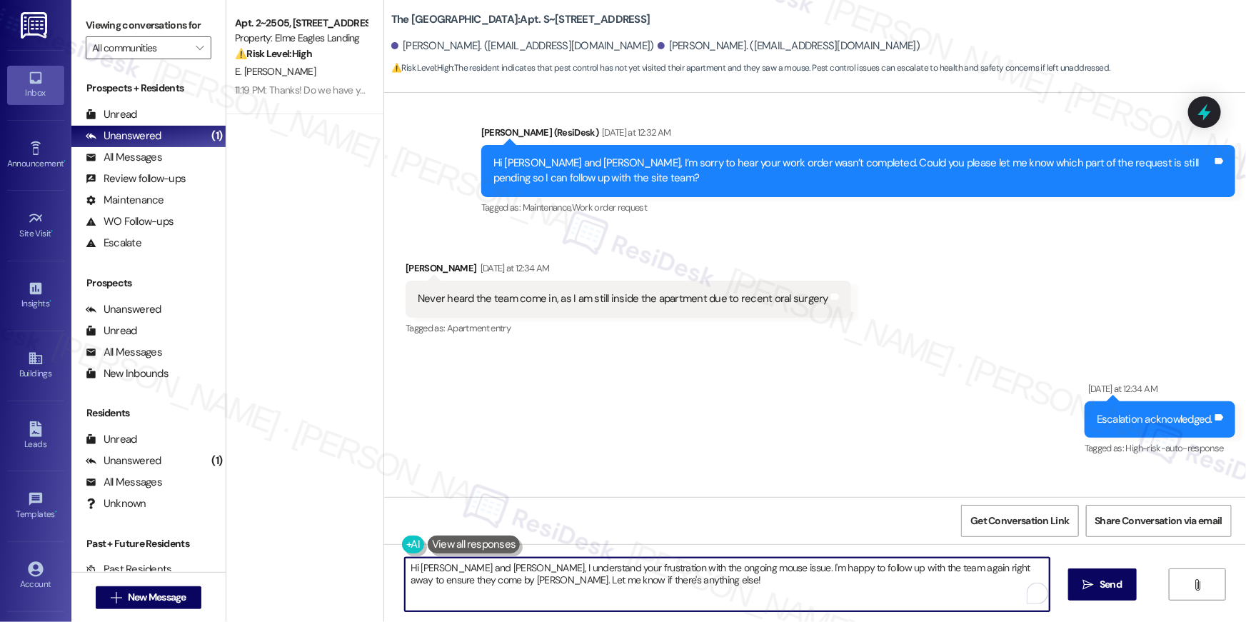
drag, startPoint x: 599, startPoint y: 591, endPoint x: 487, endPoint y: 568, distance: 114.4
click at [487, 568] on textarea "Hi Mark and Charles, I understand your frustration with the ongoing mouse issue…" at bounding box center [727, 585] width 645 height 54
paste textarea "The site team sent an update: they will be there tomorrow between 9:00 AM and 5…"
click at [423, 568] on textarea "Hi Mark and Charles, The site team sent an update: they will be there tomorrow …" at bounding box center [727, 585] width 645 height 54
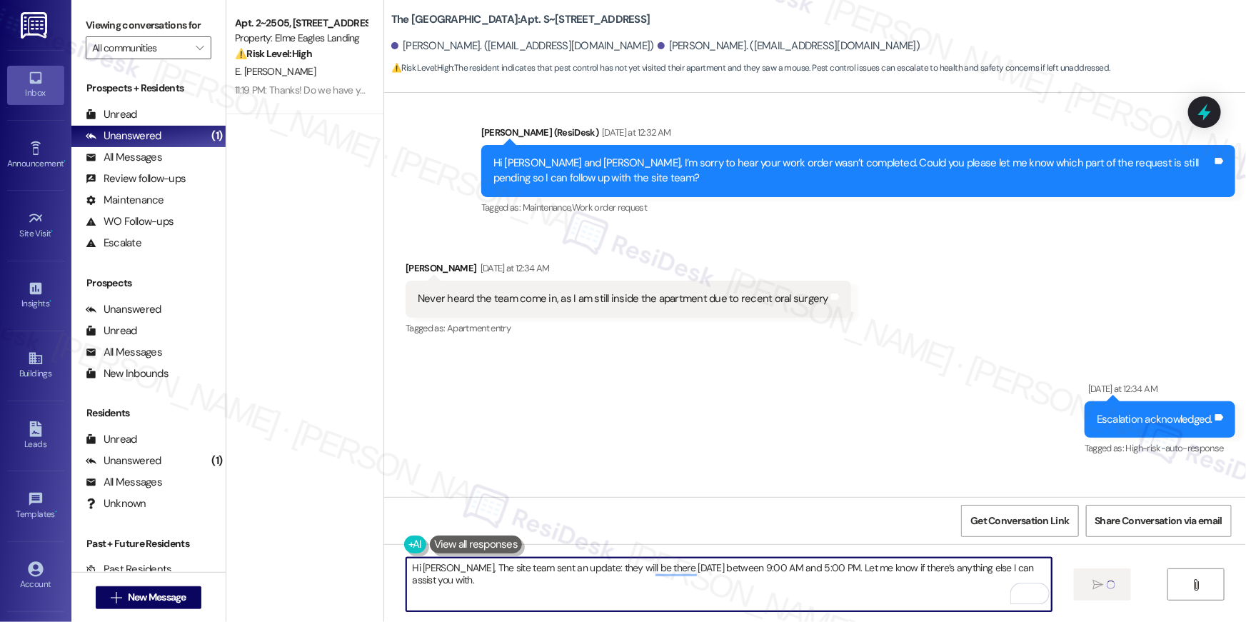
type textarea "Hi Charles, The site team sent an update: they will be there tomorrow between 9…"
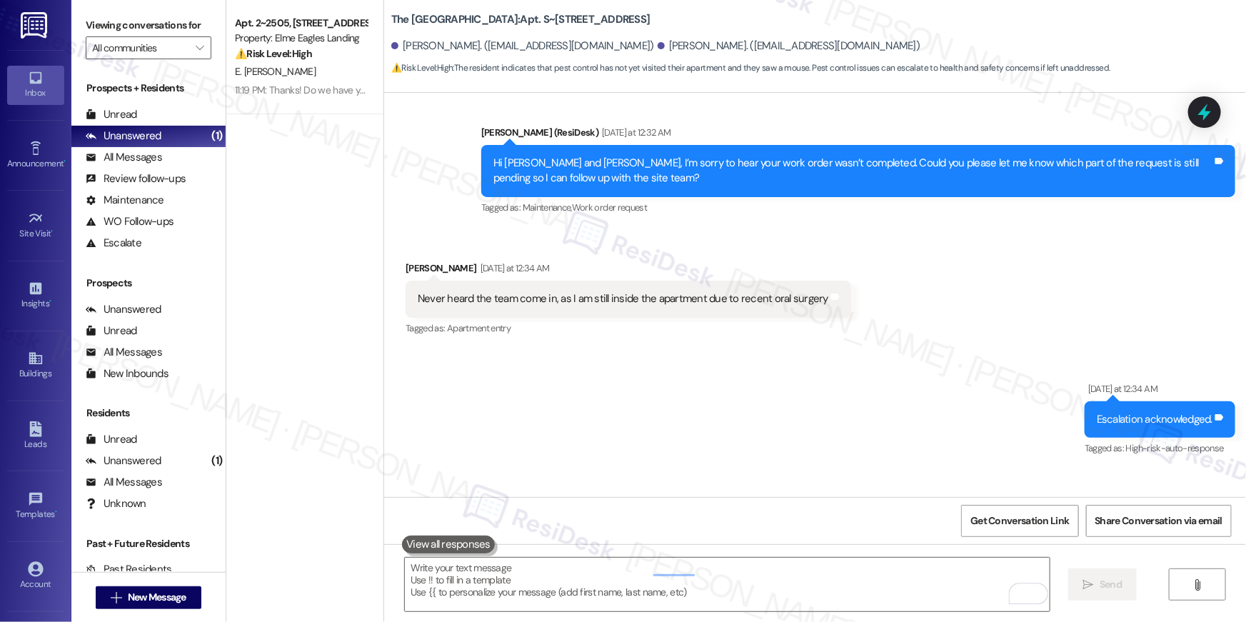
scroll to position [1144, 0]
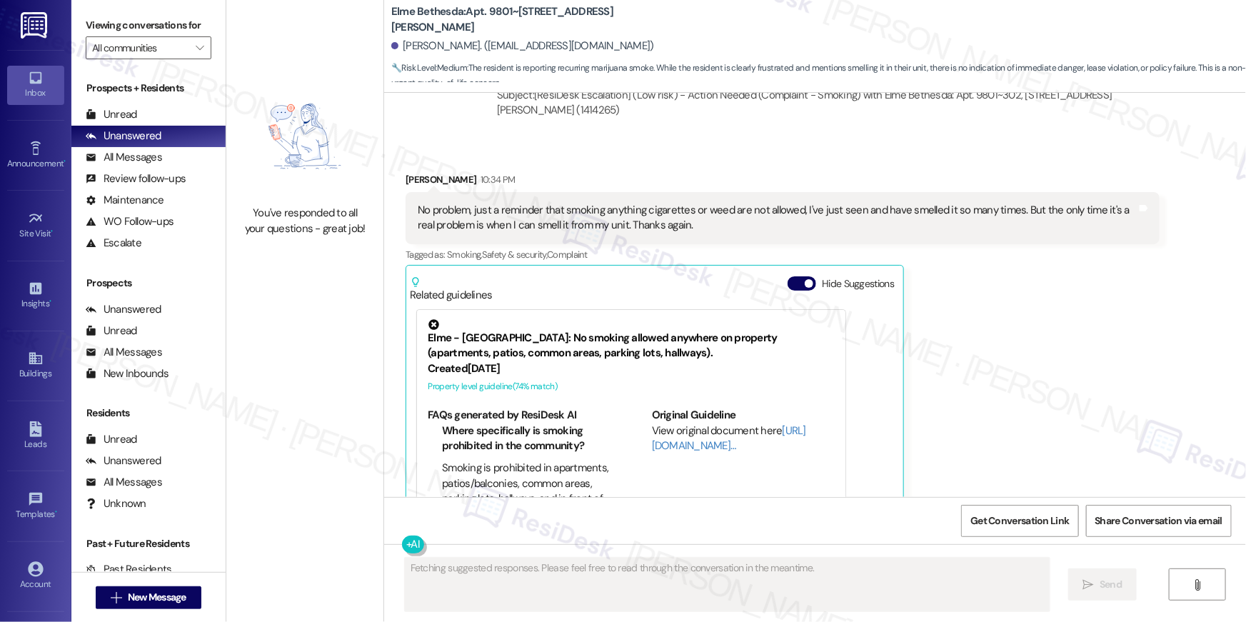
scroll to position [5047, 0]
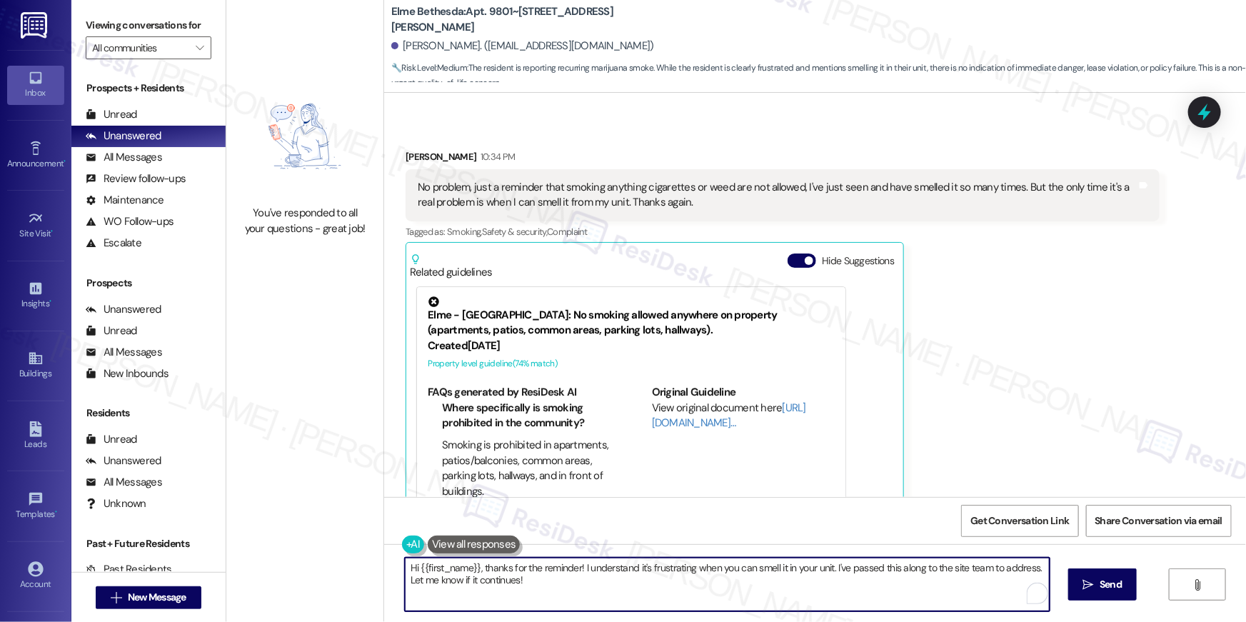
drag, startPoint x: 550, startPoint y: 588, endPoint x: 476, endPoint y: 568, distance: 76.0
click at [476, 568] on textarea "Hi {{first_name}}, thanks for the reminder! I understand it's frustrating when …" at bounding box center [727, 585] width 645 height 54
paste textarea "The site team sent an update: they left the resident a voicemail to gather more…"
click at [490, 568] on textarea "Hi {{first_name}}, The site team sent an update: they left the resident a voice…" at bounding box center [727, 585] width 645 height 54
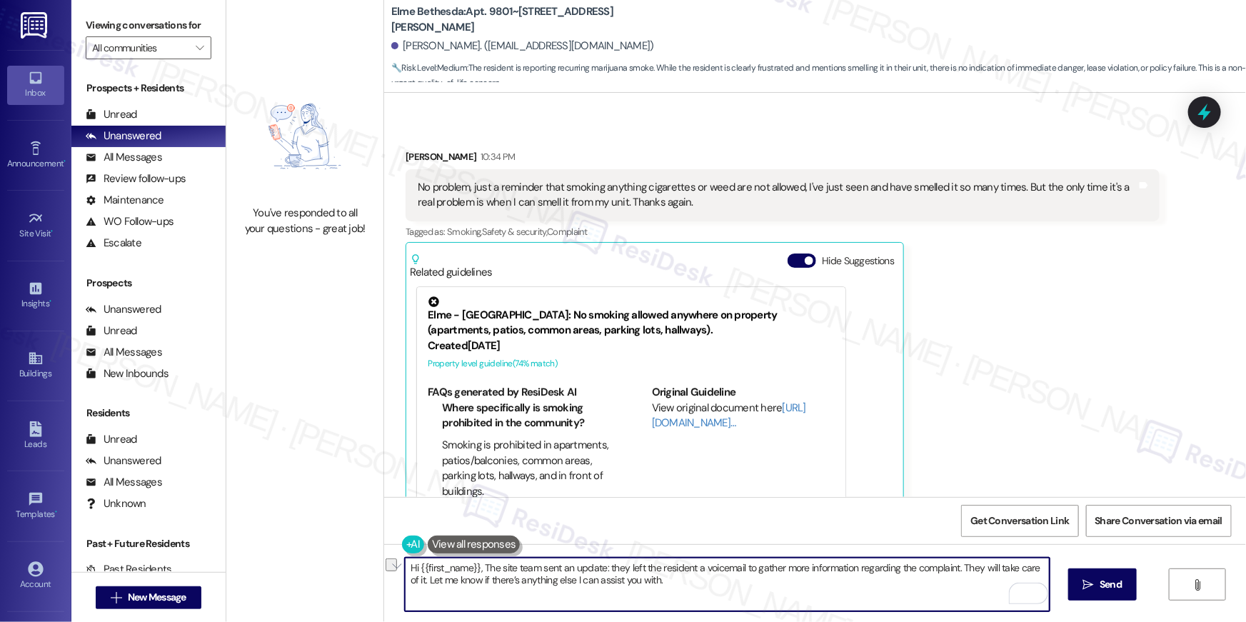
drag, startPoint x: 638, startPoint y: 569, endPoint x: 690, endPoint y: 567, distance: 52.9
click at [690, 567] on textarea "Hi {{first_name}}, The site team sent an update: they left the resident a voice…" at bounding box center [727, 585] width 645 height 54
type textarea "Hi {{first_name}}, The site team sent an update: they left you a voicemail to g…"
click at [1109, 590] on span "Send" at bounding box center [1110, 584] width 22 height 15
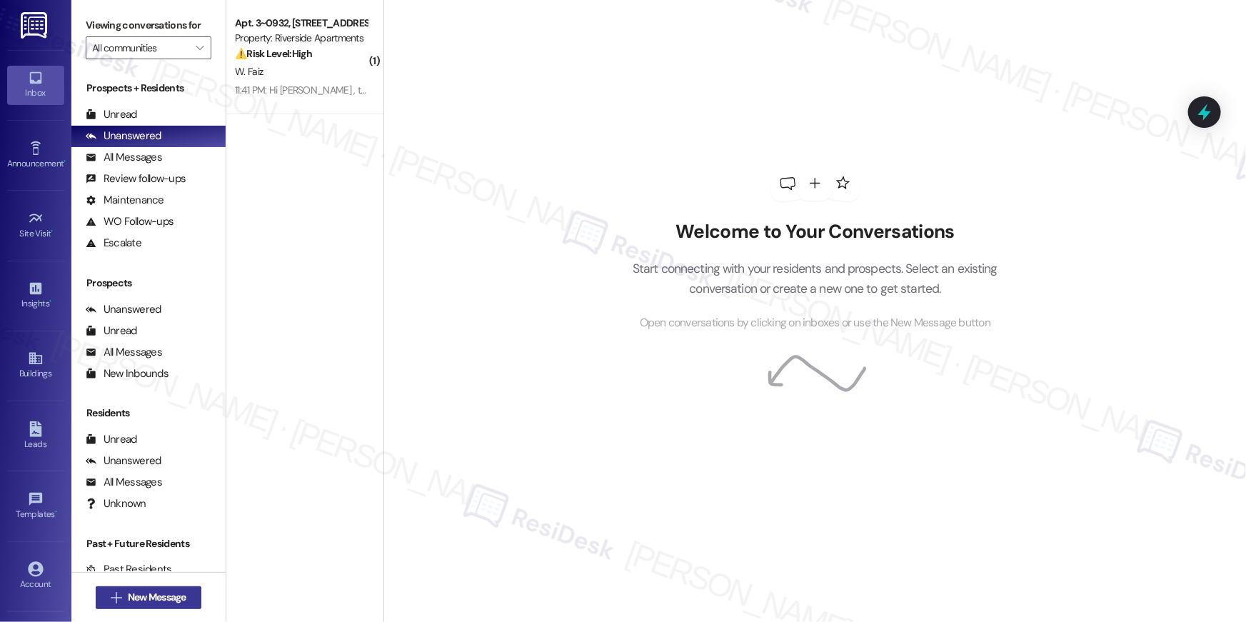
click at [132, 605] on button " New Message" at bounding box center [149, 597] width 106 height 23
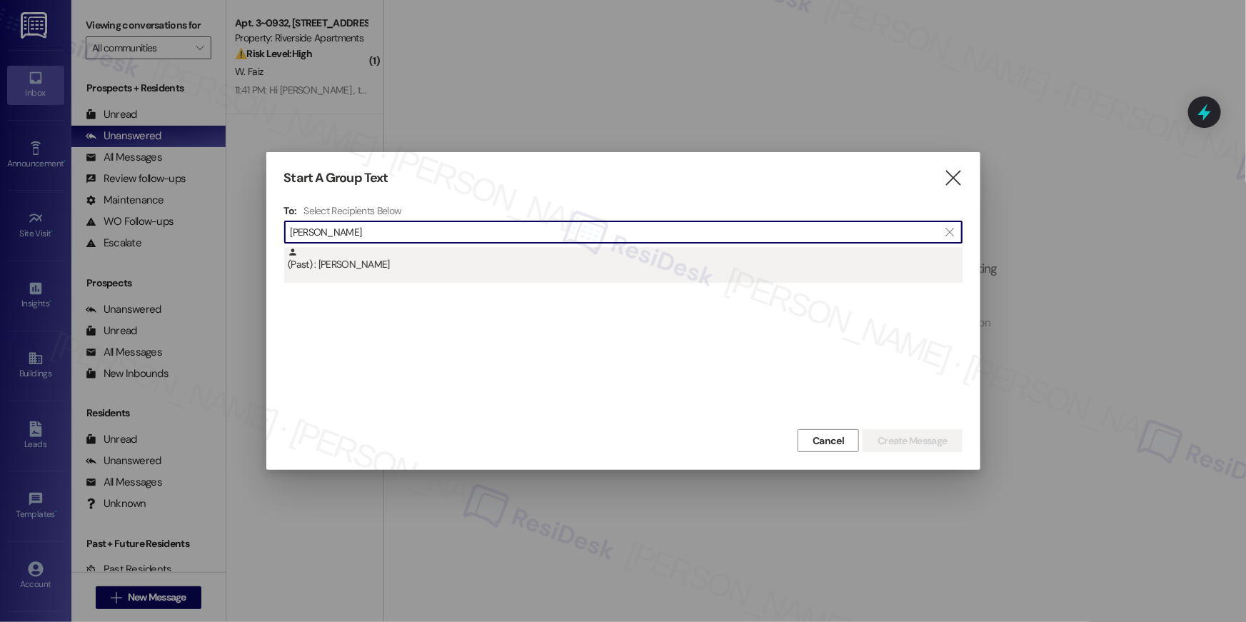
type input "[PERSON_NAME]"
click at [440, 255] on div "(Past) : [PERSON_NAME]" at bounding box center [625, 259] width 675 height 25
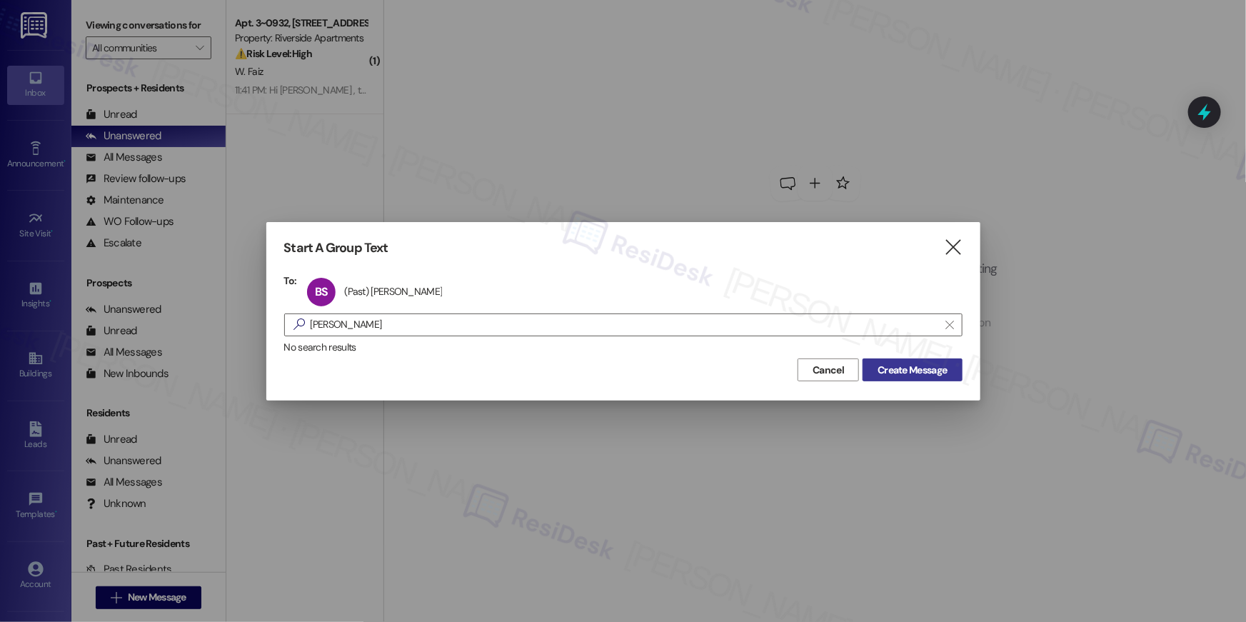
click at [910, 366] on span "Create Message" at bounding box center [911, 370] width 69 height 15
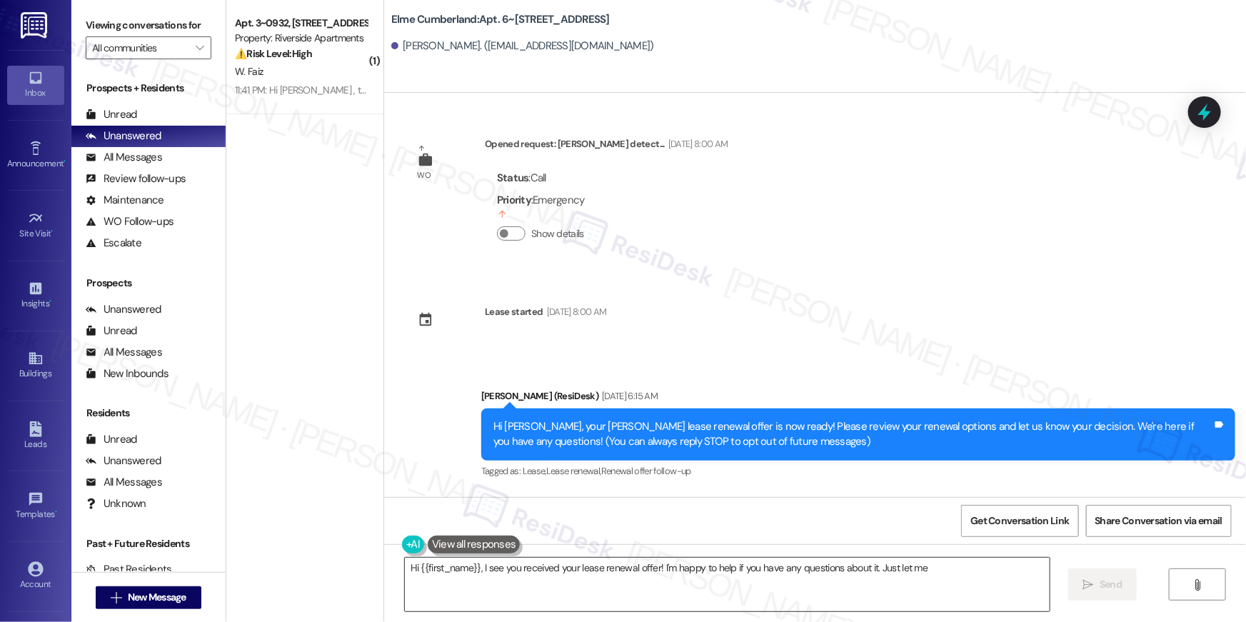
click at [882, 586] on textarea "Hi {{first_name}}, I see you received your lease renewal offer! I'm happy to he…" at bounding box center [727, 585] width 645 height 54
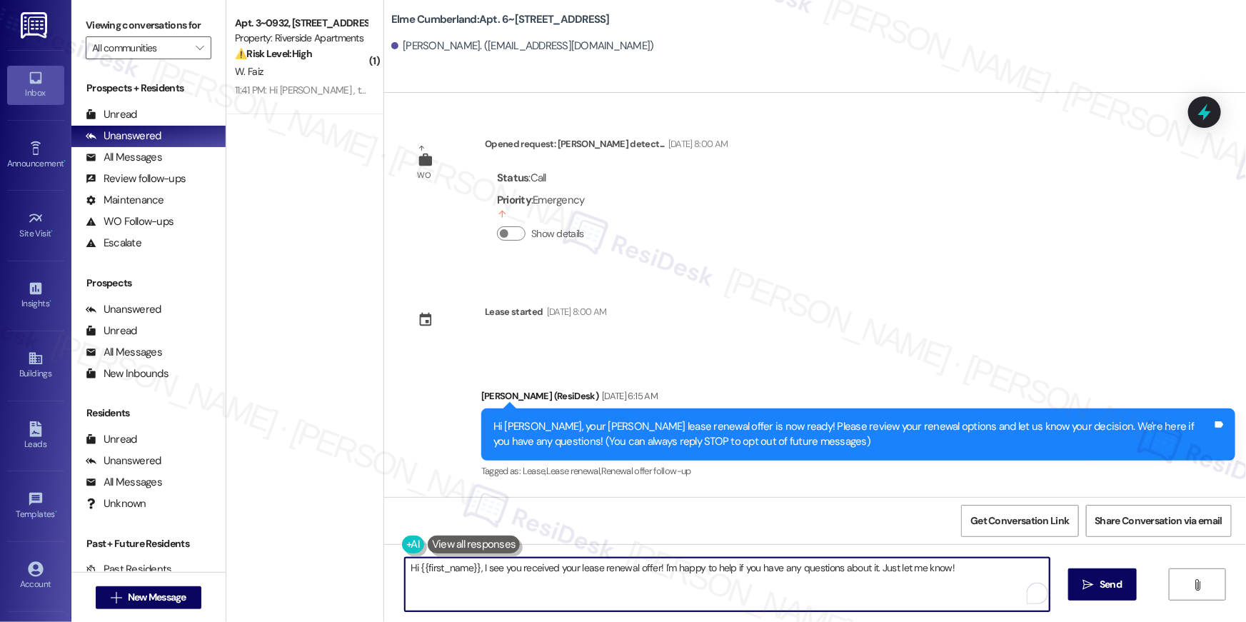
click at [882, 586] on textarea "Hi {{first_name}}, I see you received your lease renewal offer! I'm happy to he…" at bounding box center [727, 585] width 645 height 54
paste textarea "we wanted to check in about your {{property}} renewal offer. Please let us know…"
type textarea "Hi {{first_name}}, we wanted to check in about your {{property}} renewal offer.…"
click at [1112, 584] on span "Send" at bounding box center [1110, 584] width 22 height 15
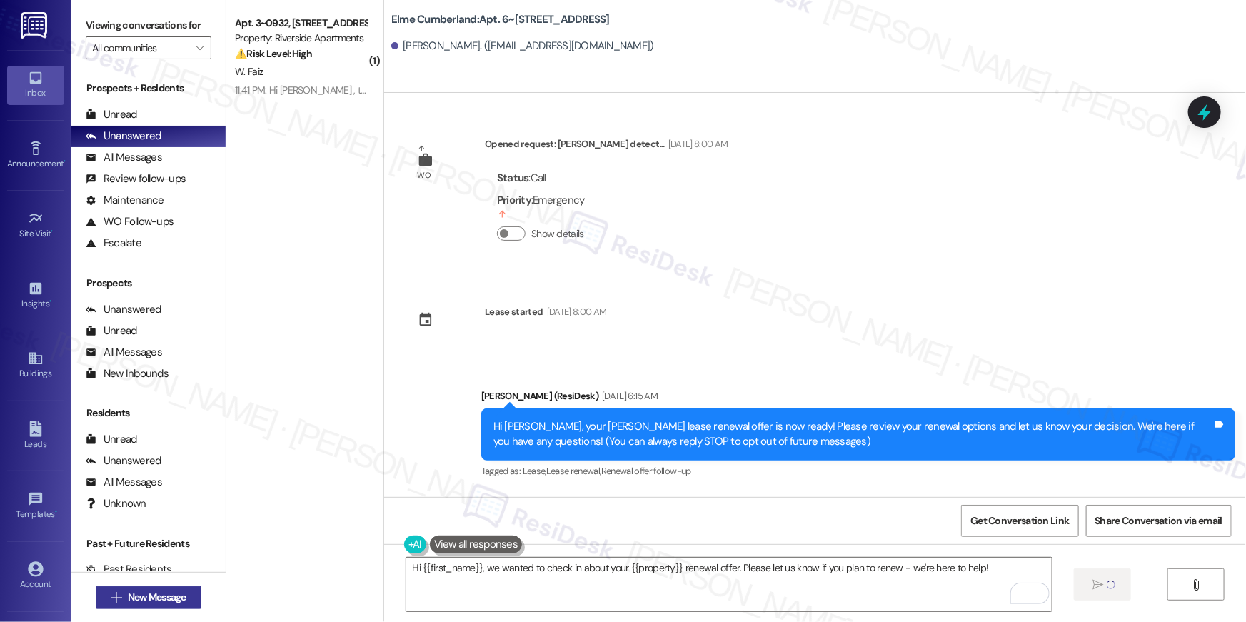
click at [176, 590] on span "New Message" at bounding box center [157, 597] width 59 height 15
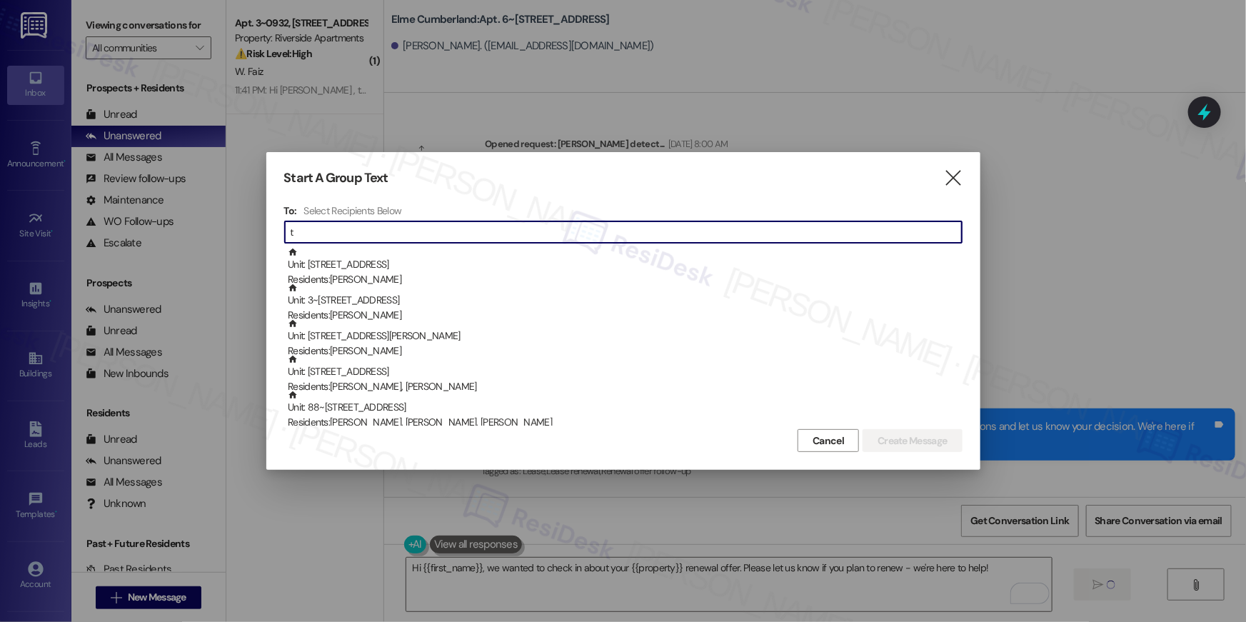
type input "ta"
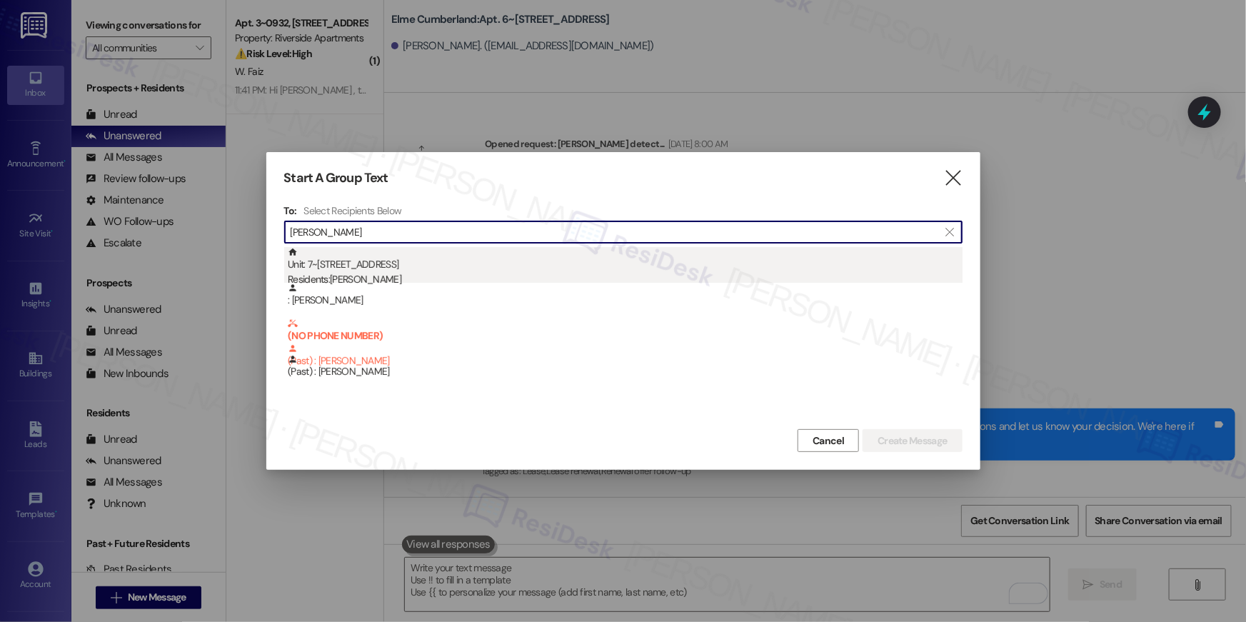
type input "[PERSON_NAME]"
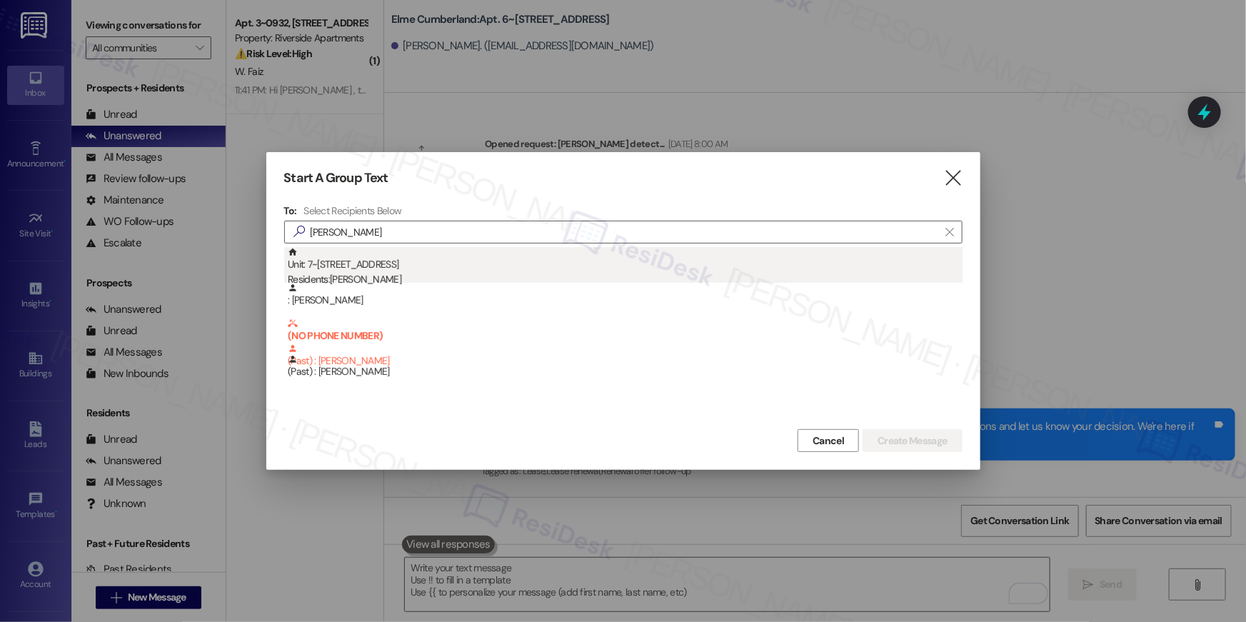
click at [383, 266] on div "Unit: 7~[STREET_ADDRESS] SE Residents: [PERSON_NAME]" at bounding box center [625, 267] width 675 height 41
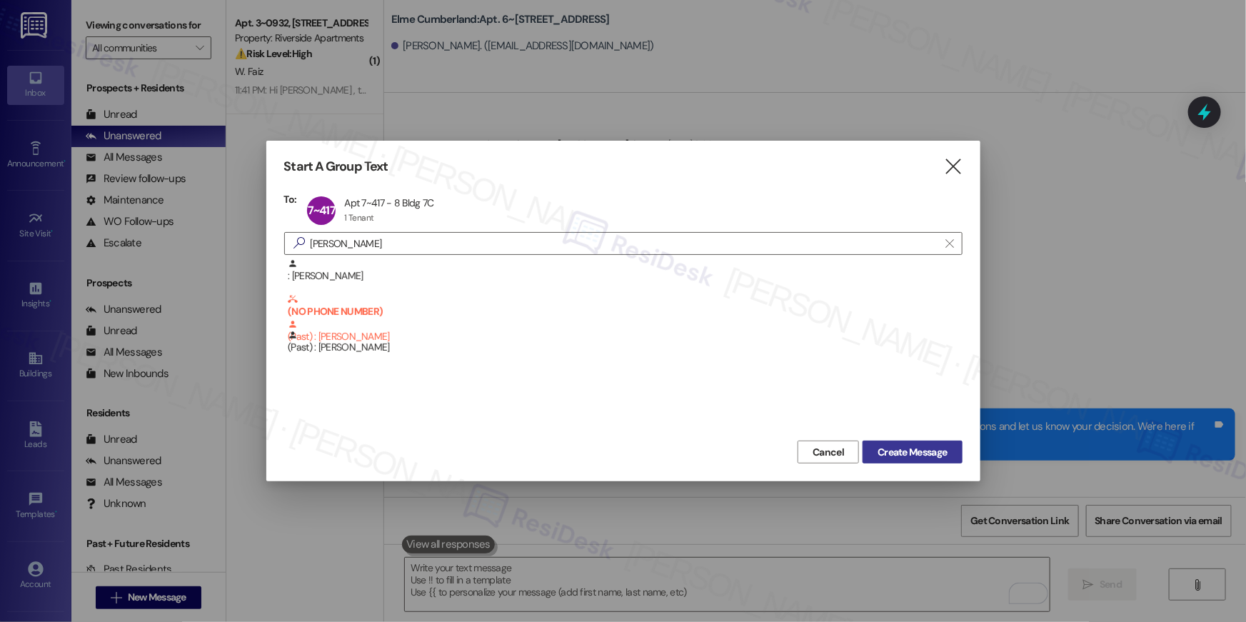
click at [942, 446] on span "Create Message" at bounding box center [911, 452] width 69 height 15
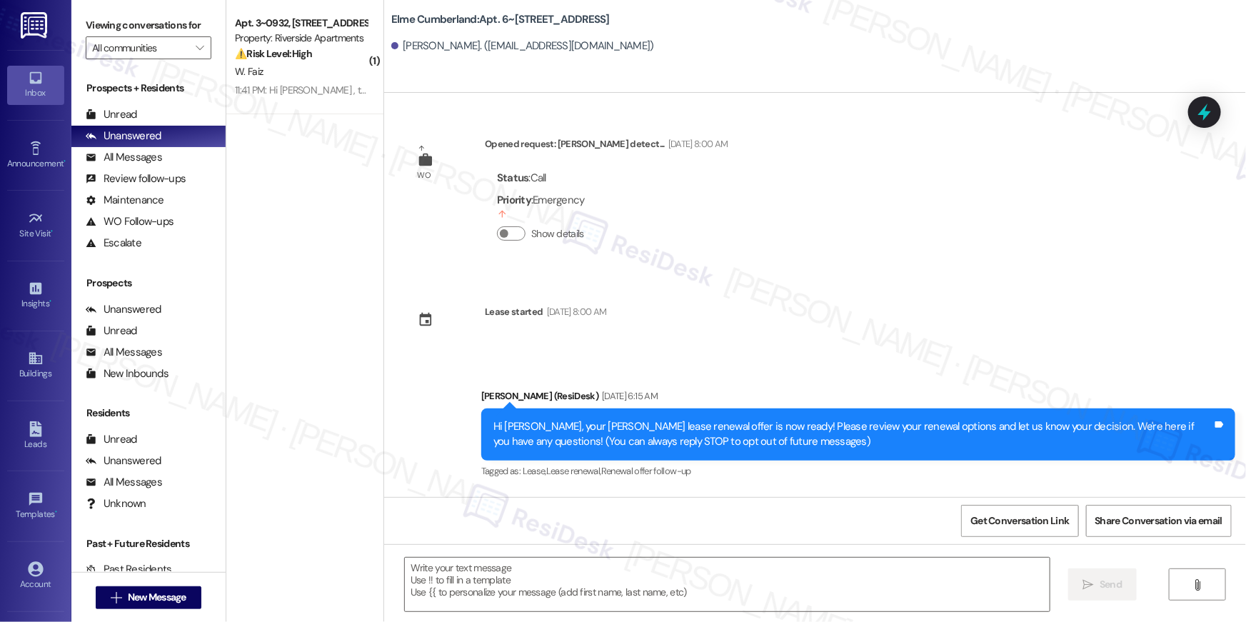
type textarea "Fetching suggested responses. Please feel free to read through the conversation…"
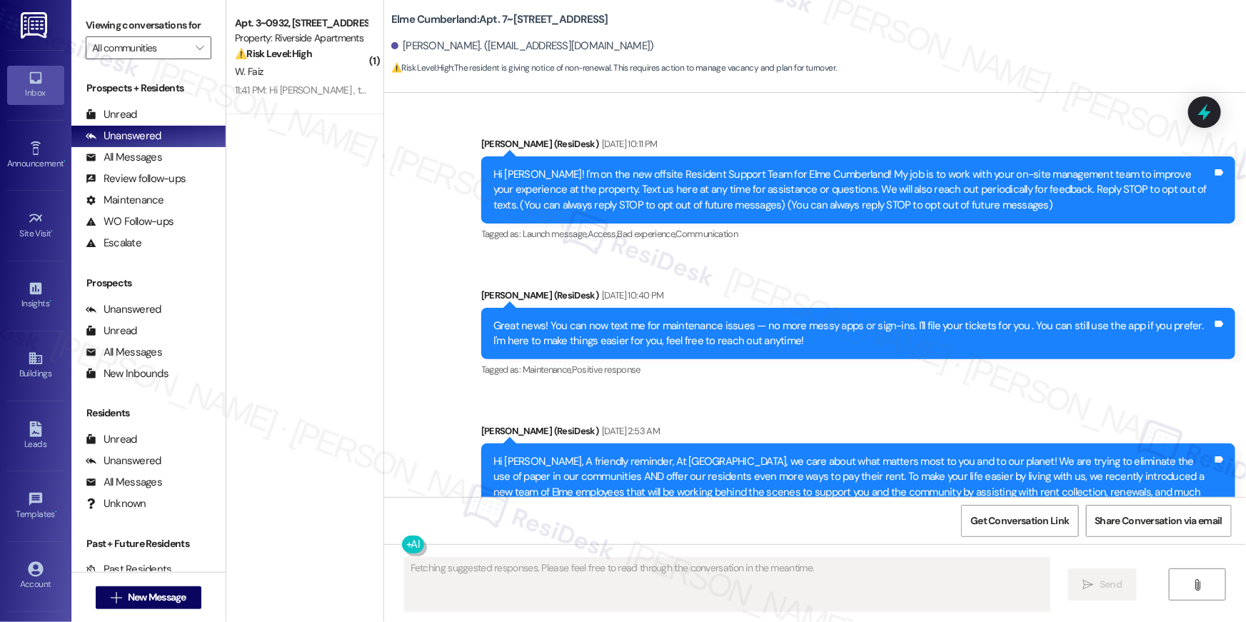
scroll to position [11525, 0]
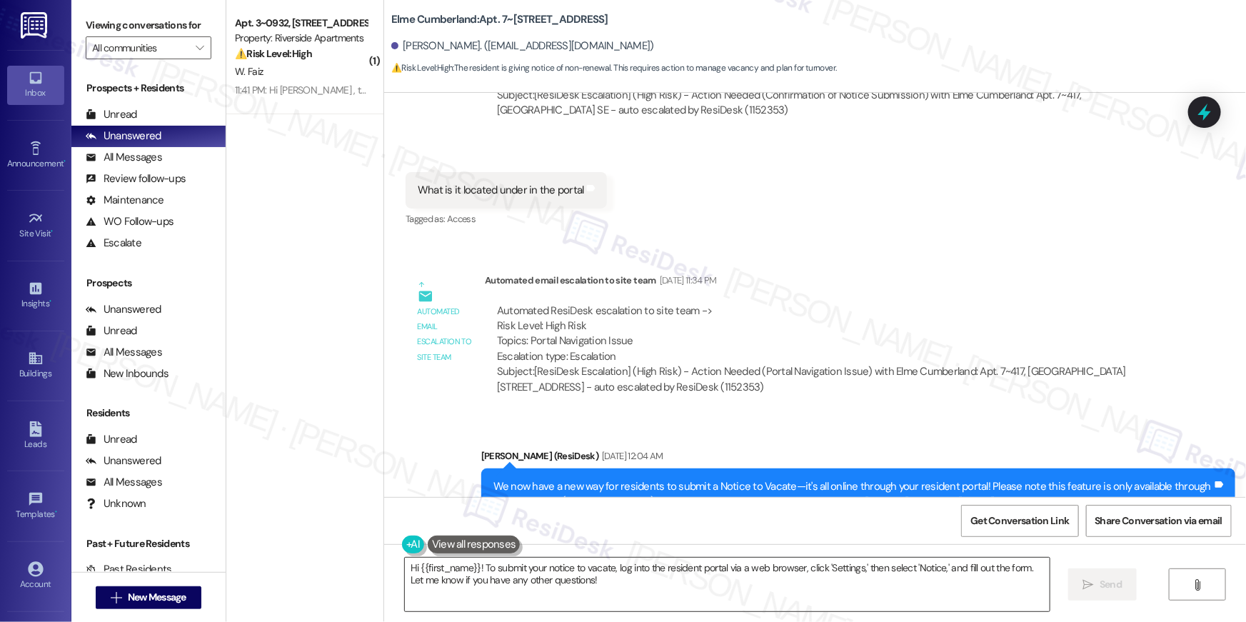
click at [776, 585] on textarea "Hi {{first_name}}! To submit your notice to vacate, log into the resident porta…" at bounding box center [727, 585] width 645 height 54
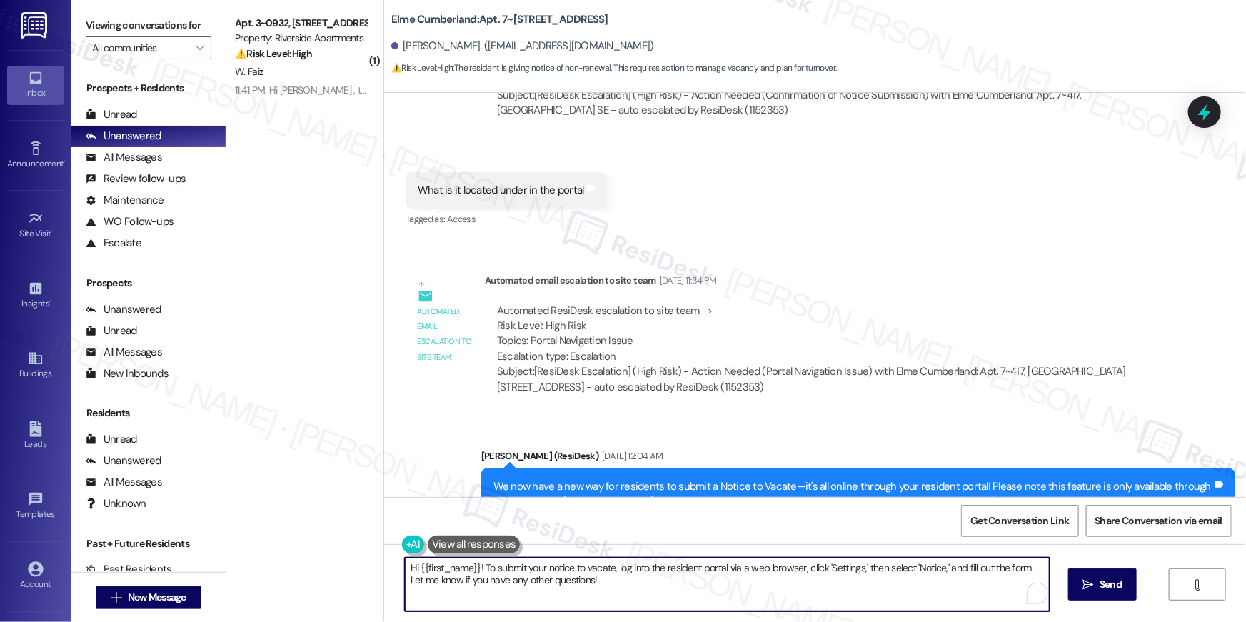
paste textarea ", we wanted to check in about your {{property}} renewal offer. Please let us kn…"
type textarea "Hi {{first_name}}, we wanted to check in about your {{property}} renewal offer.…"
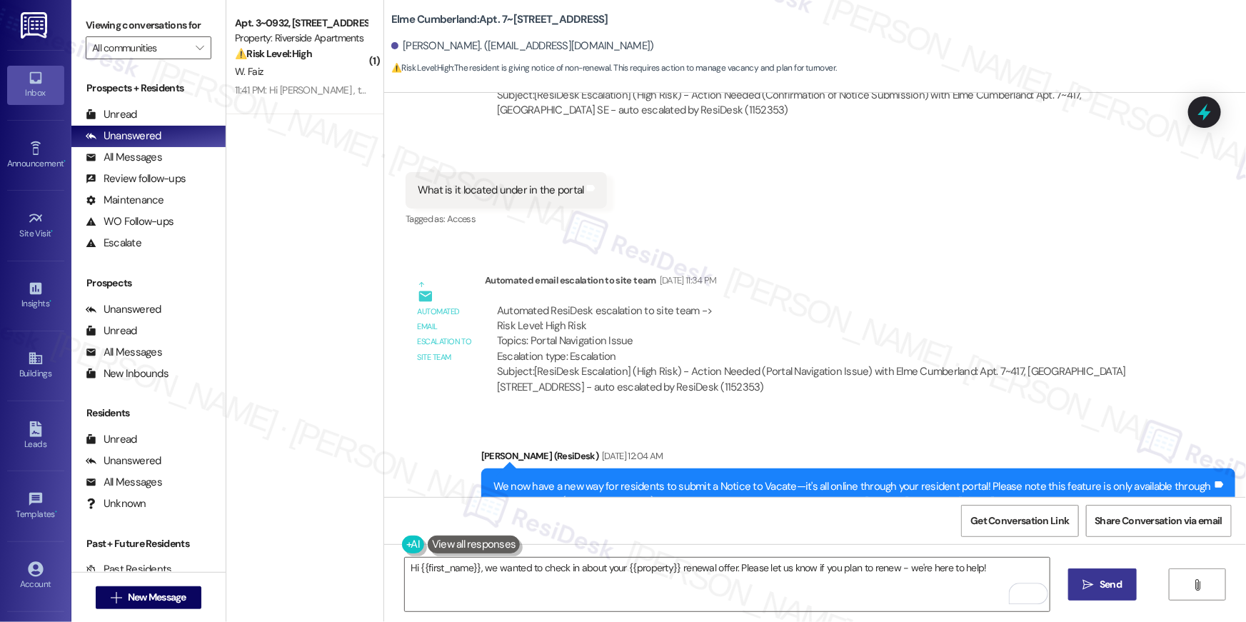
click at [1109, 585] on span "Send" at bounding box center [1110, 584] width 22 height 15
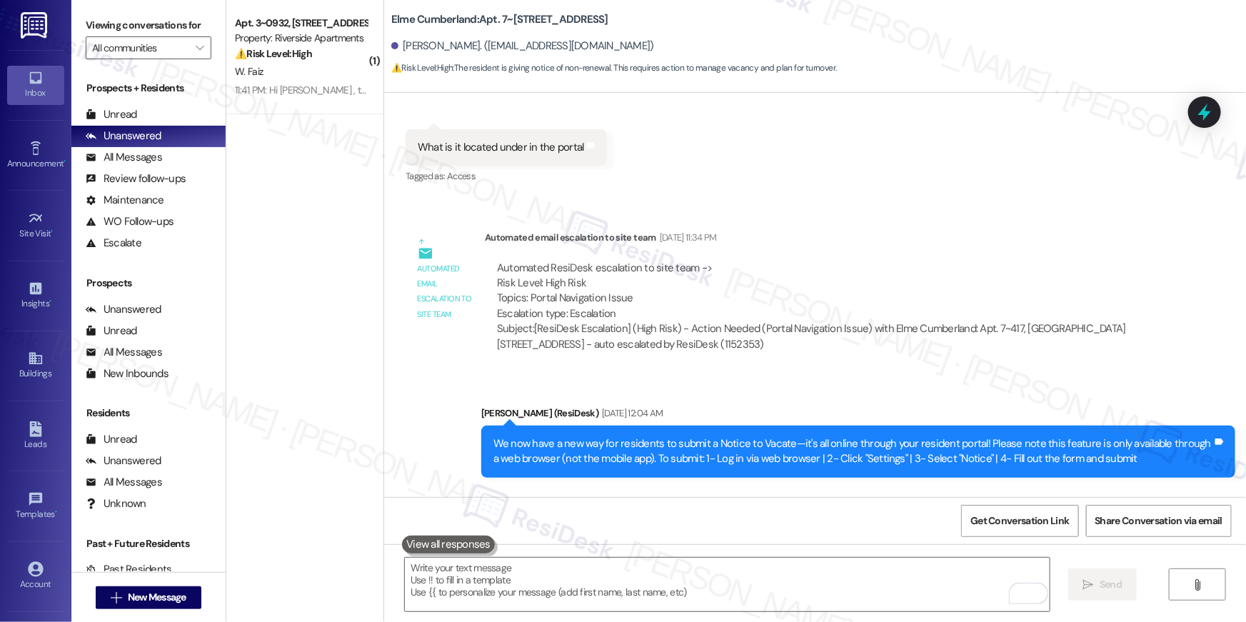
scroll to position [11625, 0]
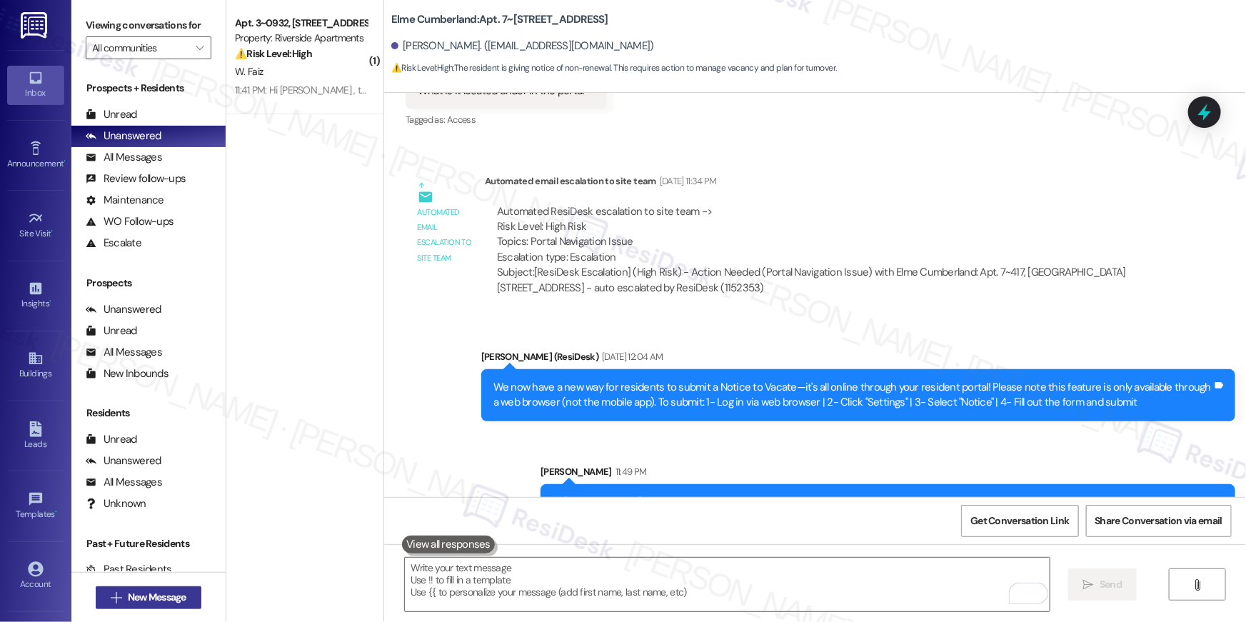
click at [182, 595] on span "New Message" at bounding box center [157, 597] width 59 height 15
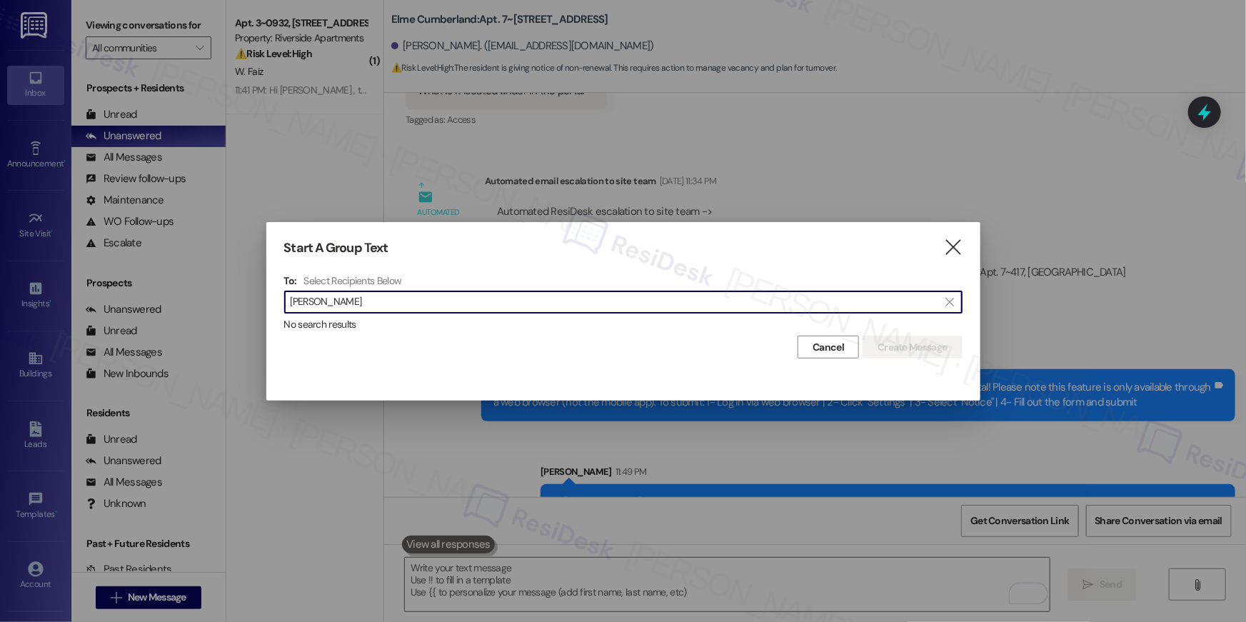
click at [296, 297] on input "[PERSON_NAME]" at bounding box center [615, 302] width 648 height 20
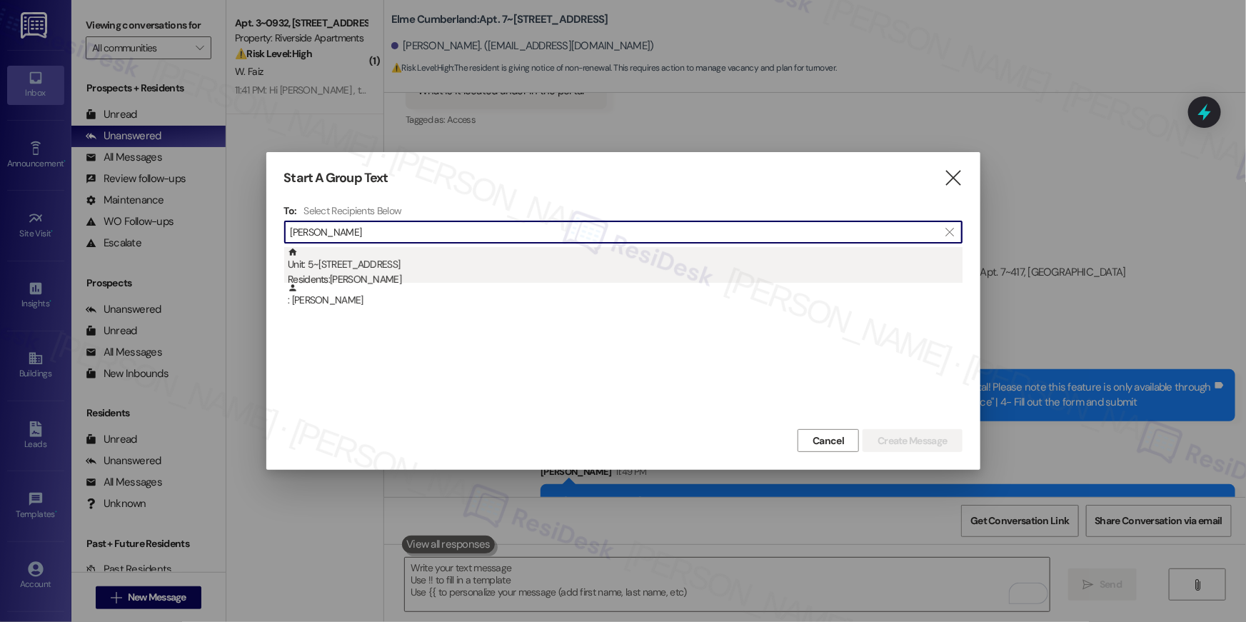
type input "[PERSON_NAME]"
click at [356, 255] on div "Unit: 5~[STREET_ADDRESS] Residents: [PERSON_NAME]" at bounding box center [625, 267] width 675 height 41
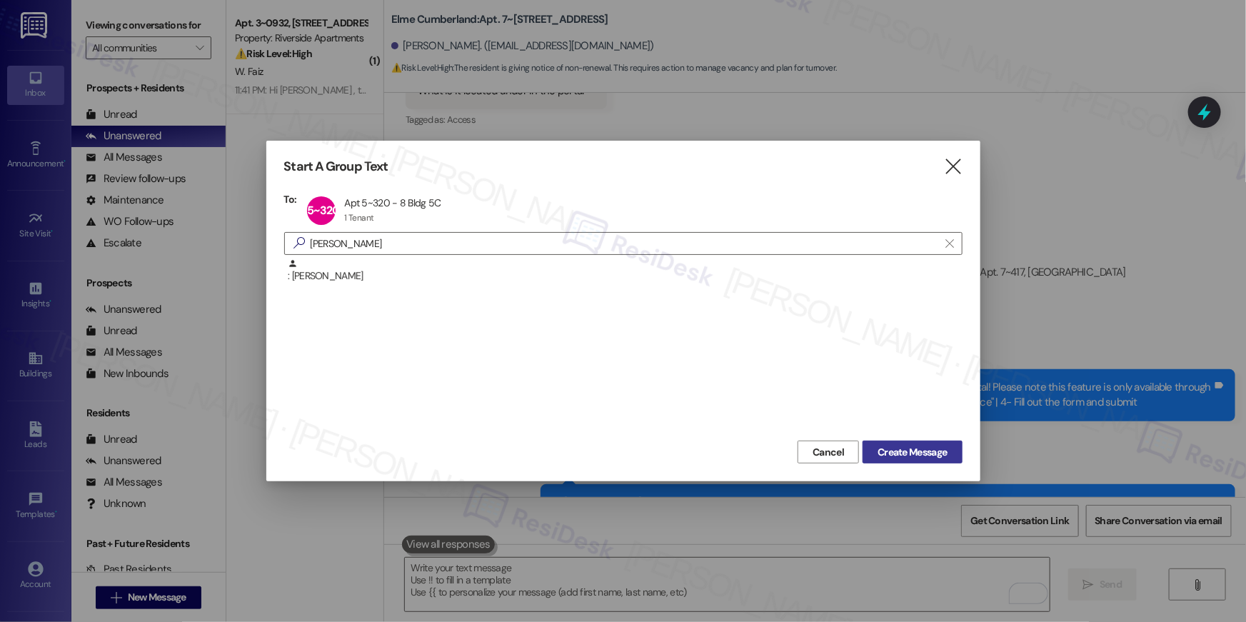
click at [894, 455] on span "Create Message" at bounding box center [911, 452] width 69 height 15
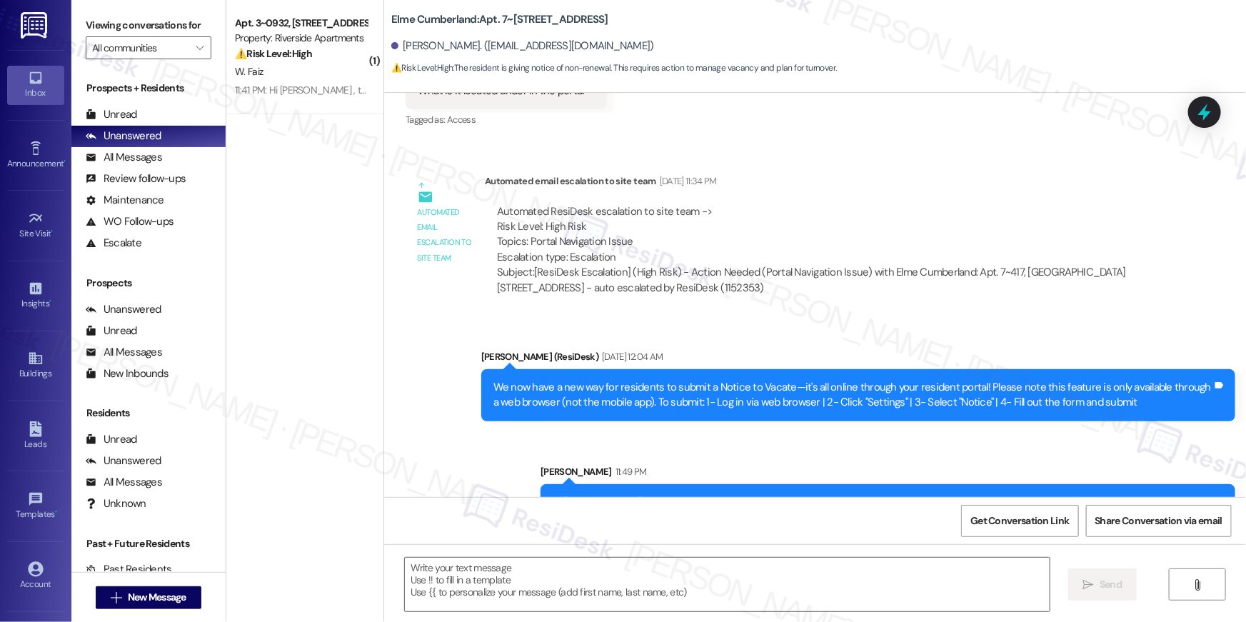
type textarea "Fetching suggested responses. Please feel free to read through the conversation…"
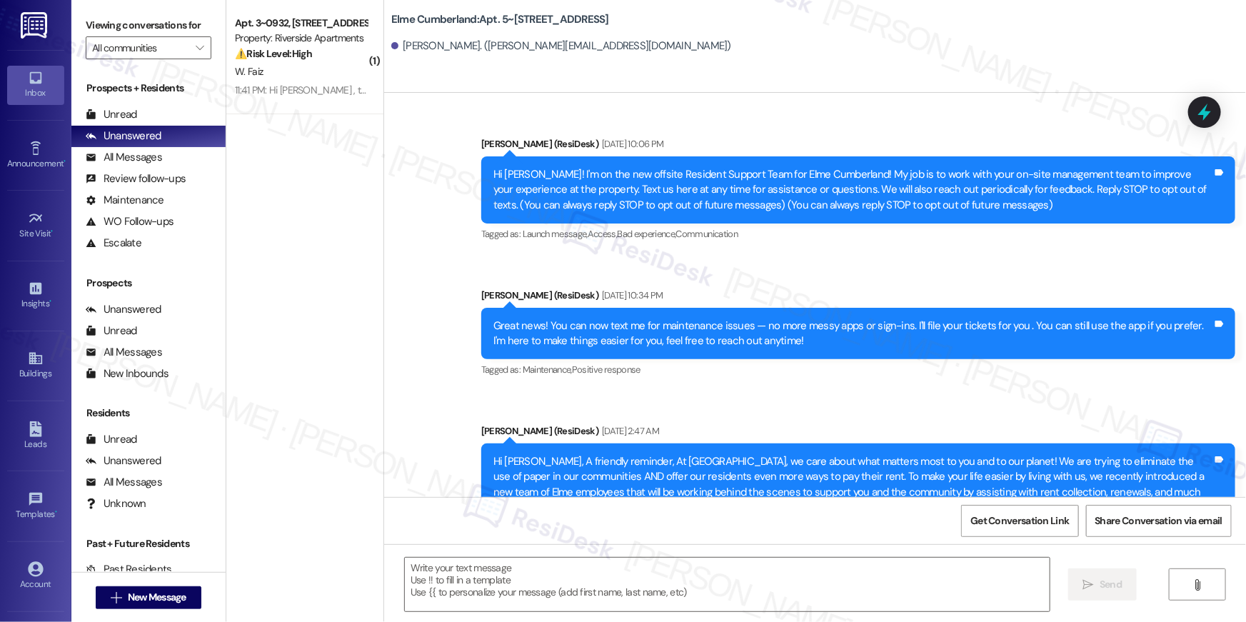
type textarea "Fetching suggested responses. Please feel free to read through the conversation…"
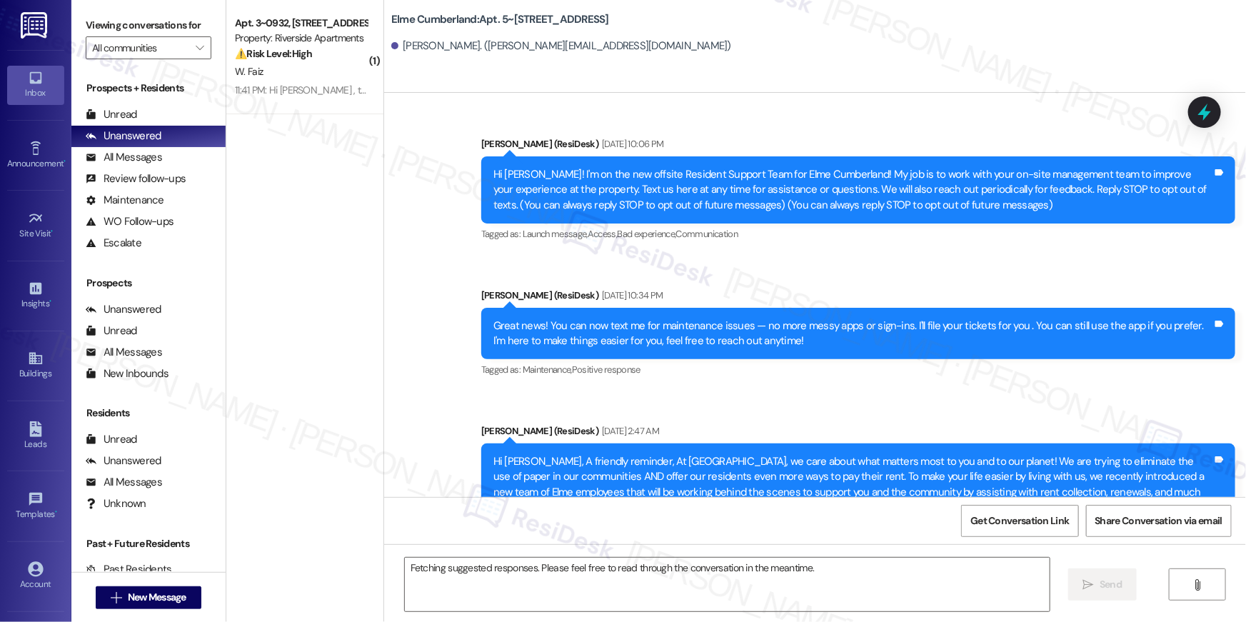
scroll to position [7570, 0]
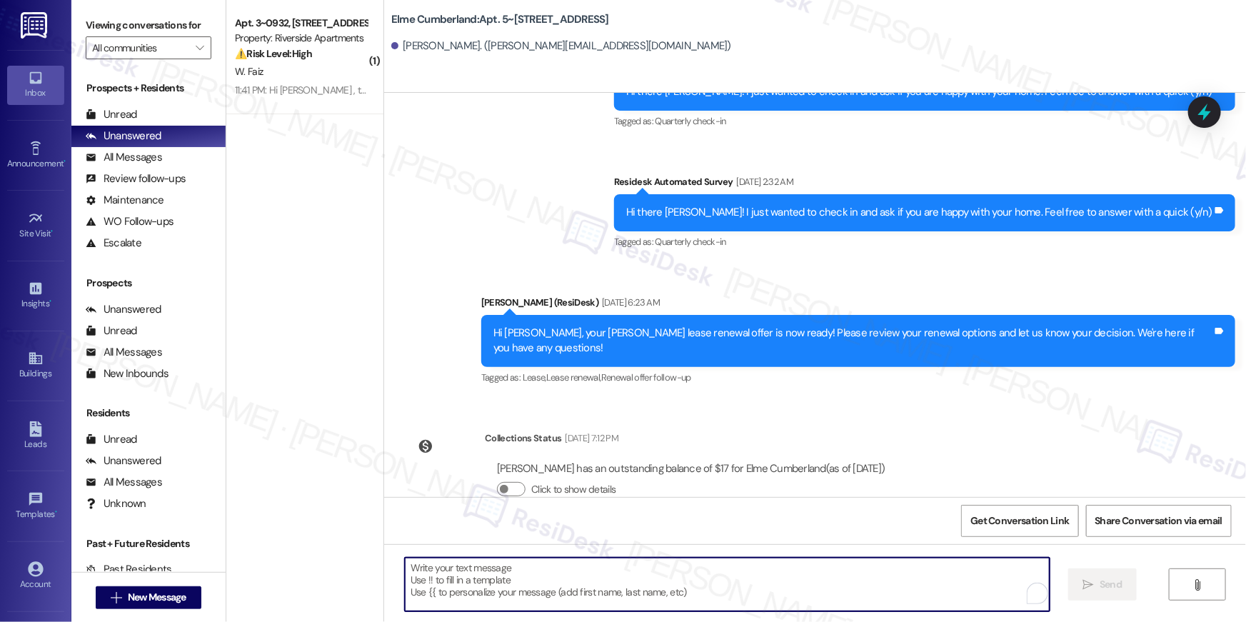
click at [929, 578] on textarea "To enrich screen reader interactions, please activate Accessibility in Grammarl…" at bounding box center [727, 585] width 645 height 54
paste textarea "Hi {{first_name}}, we wanted to check in about your {{property}} renewal offer.…"
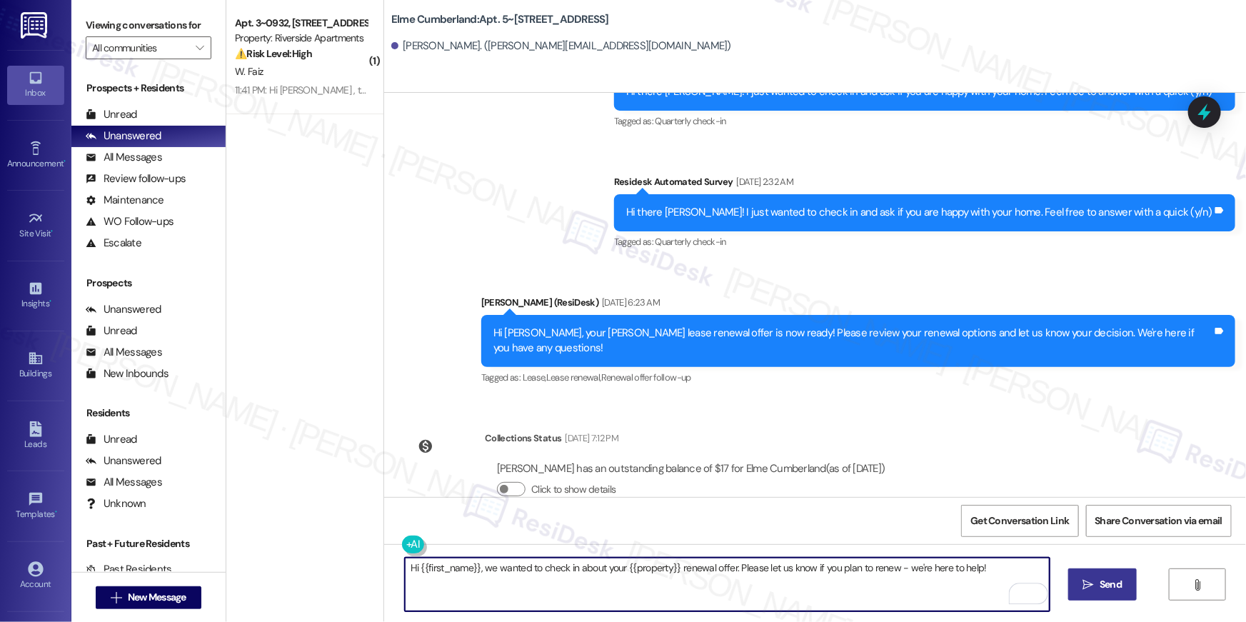
type textarea "Hi {{first_name}}, we wanted to check in about your {{property}} renewal offer.…"
click at [1112, 578] on span "Send" at bounding box center [1110, 584] width 22 height 15
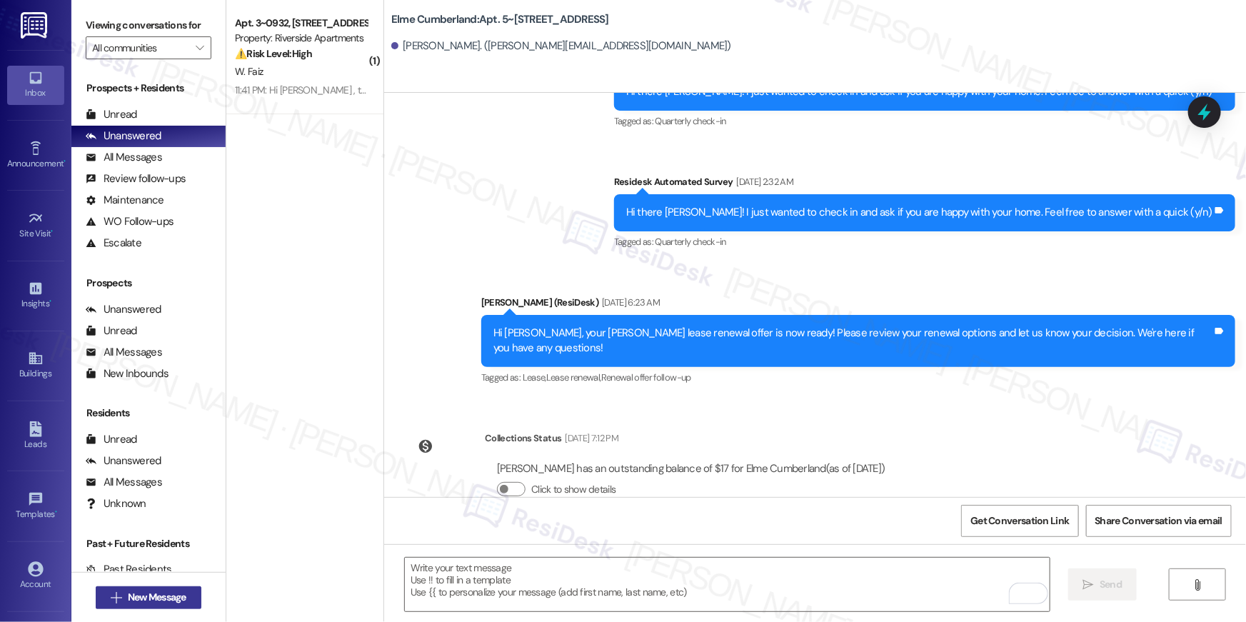
click at [178, 596] on span "New Message" at bounding box center [157, 597] width 59 height 15
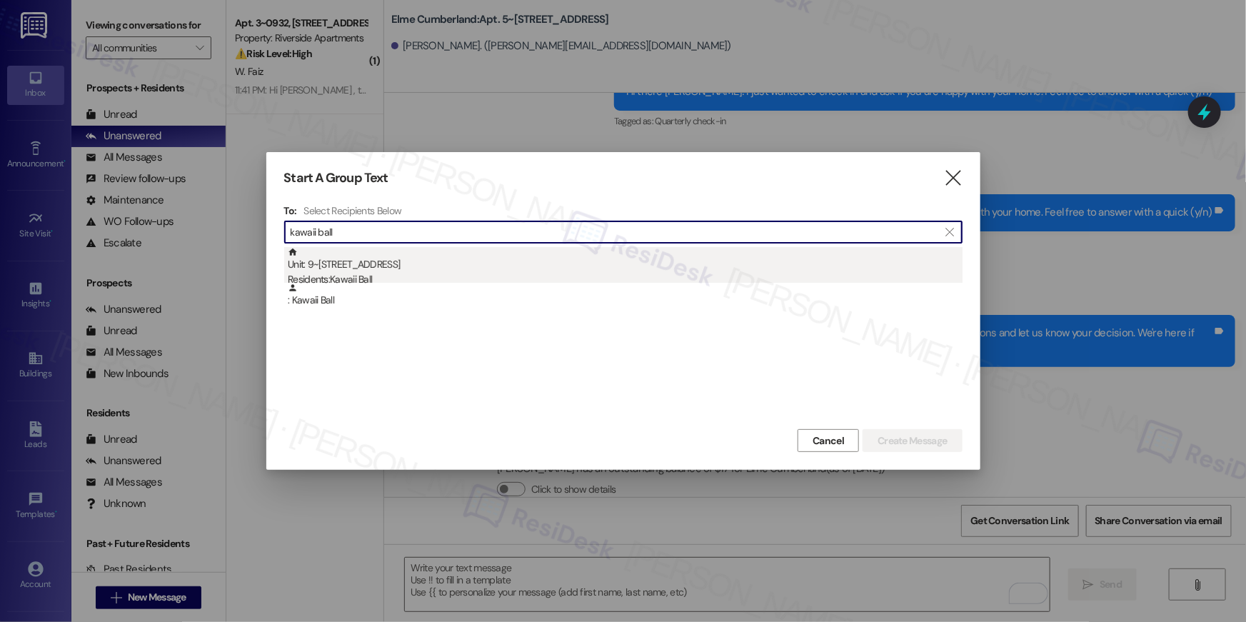
type input "kawaii ball"
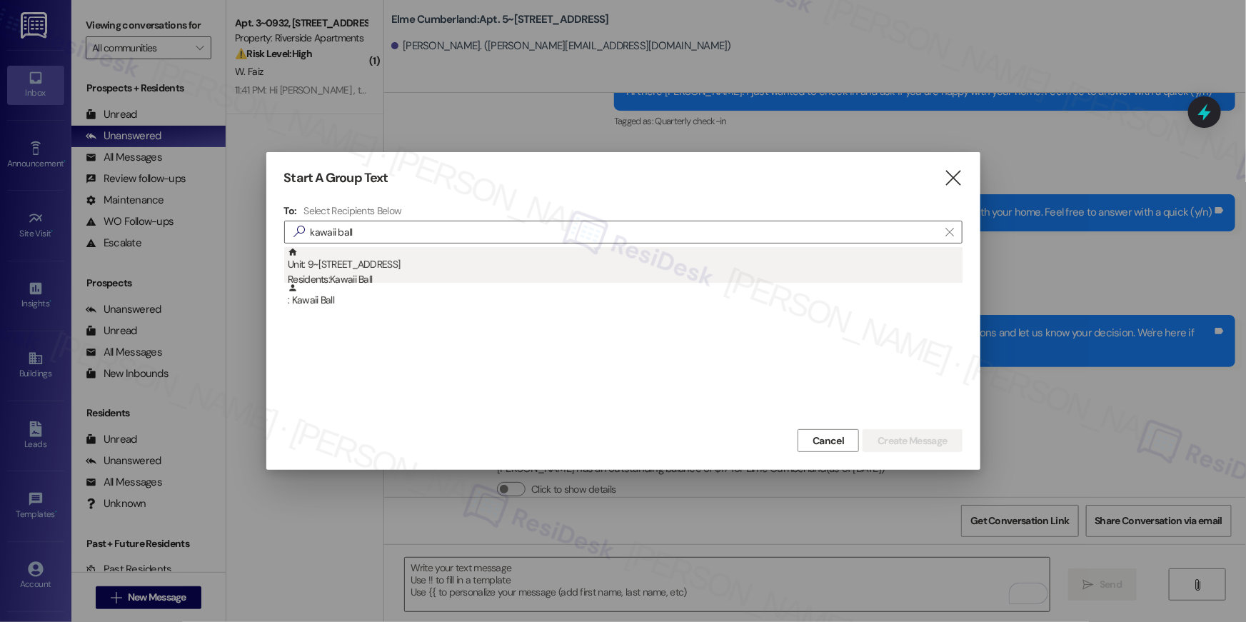
click at [451, 258] on div "Unit: 9~438 - 8 Bldg [STREET_ADDRESS] SE Residents: [GEOGRAPHIC_DATA]" at bounding box center [625, 267] width 675 height 41
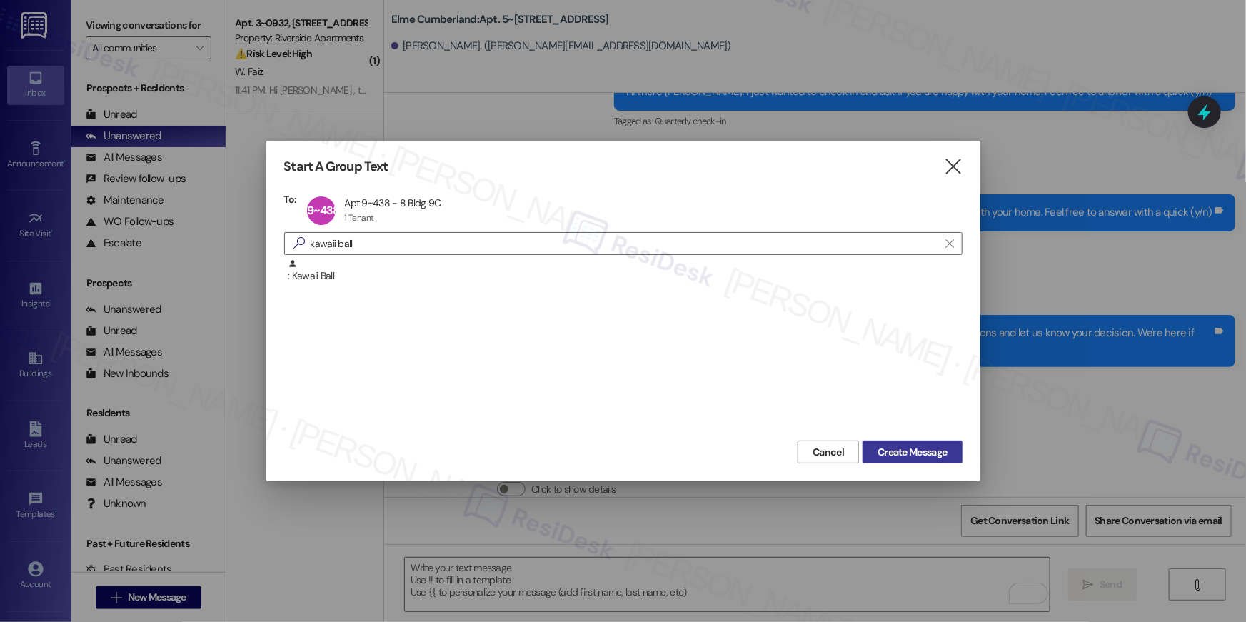
click at [920, 453] on span "Create Message" at bounding box center [911, 452] width 69 height 15
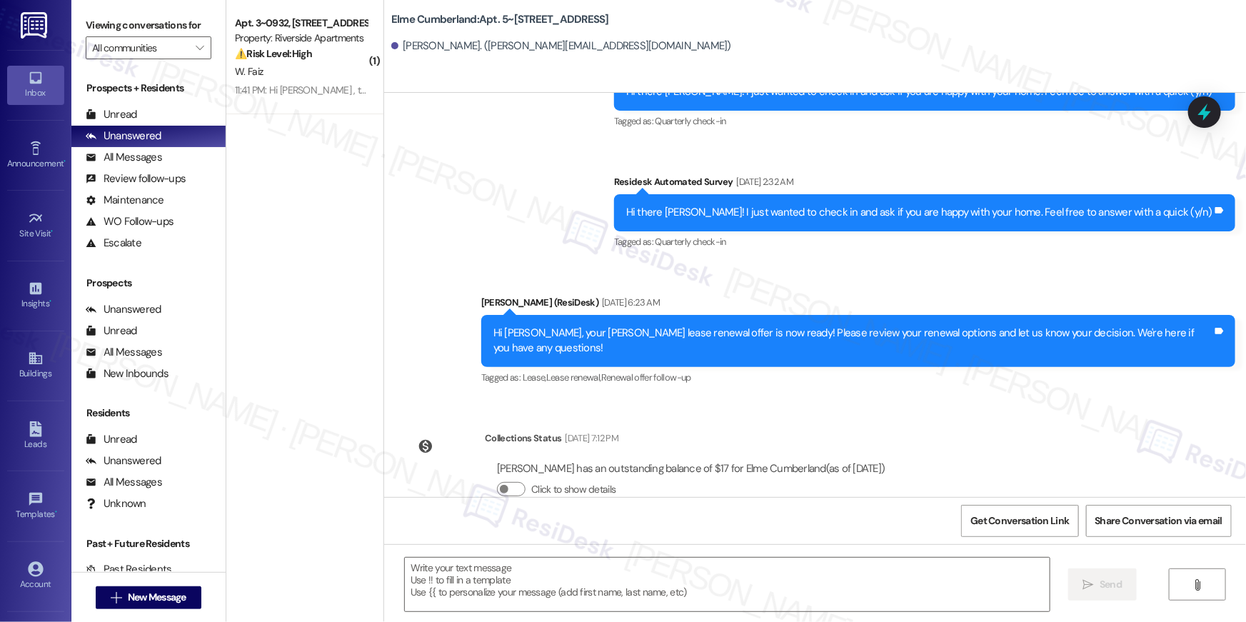
type textarea "Fetching suggested responses. Please feel free to read through the conversation…"
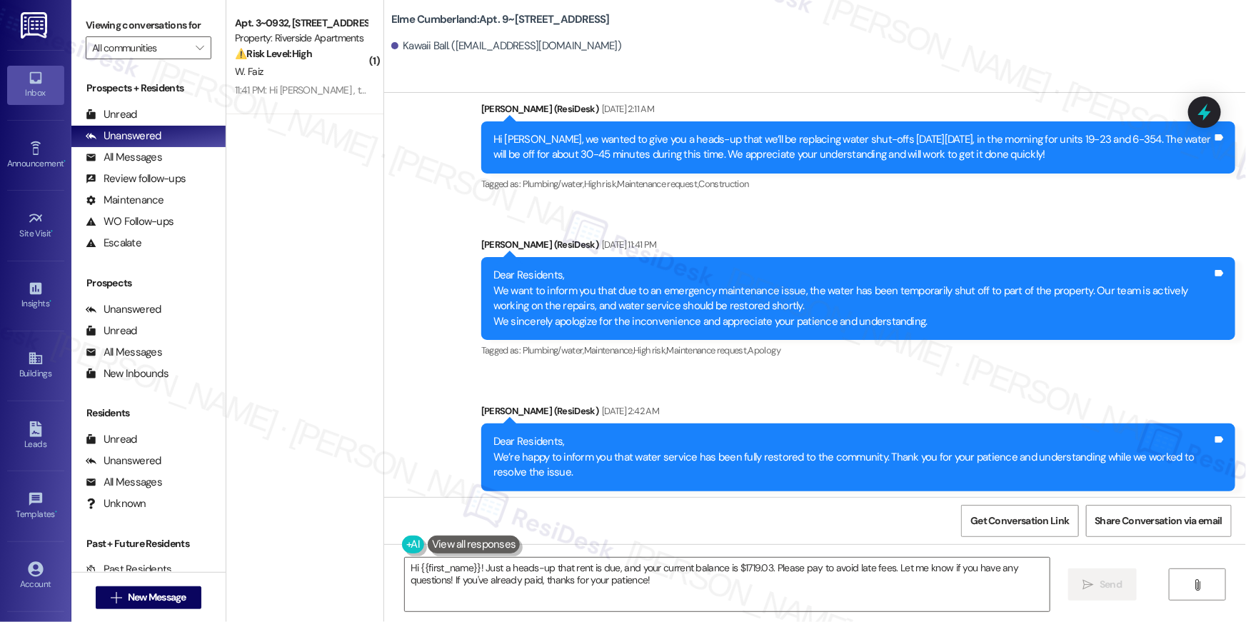
scroll to position [10724, 0]
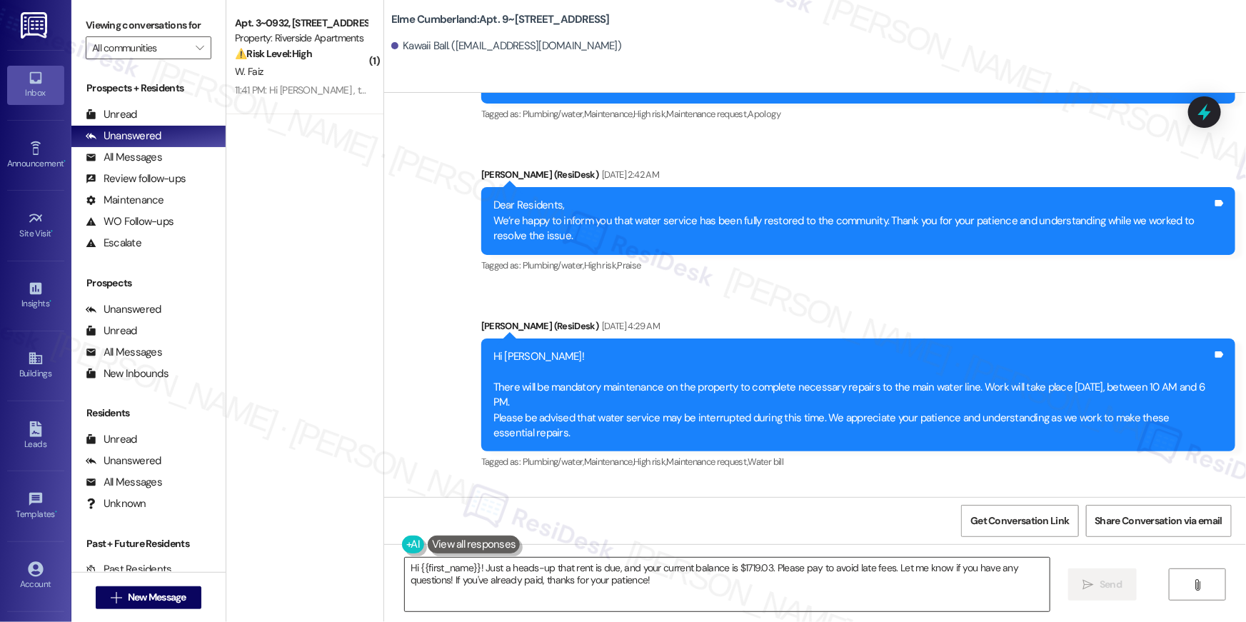
click at [690, 583] on textarea "Hi {{first_name}}! Just a heads-up that rent is due, and your current balance i…" at bounding box center [727, 585] width 645 height 54
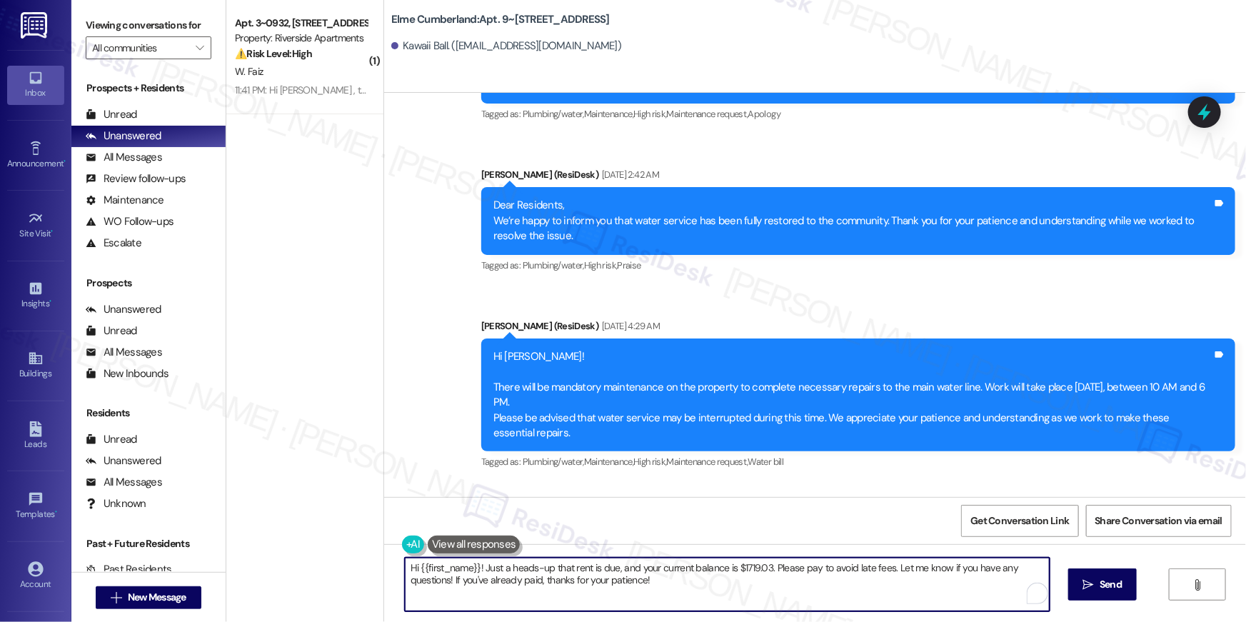
paste textarea ", we wanted to check in about your {{property}} renewal offer. Please let us kn…"
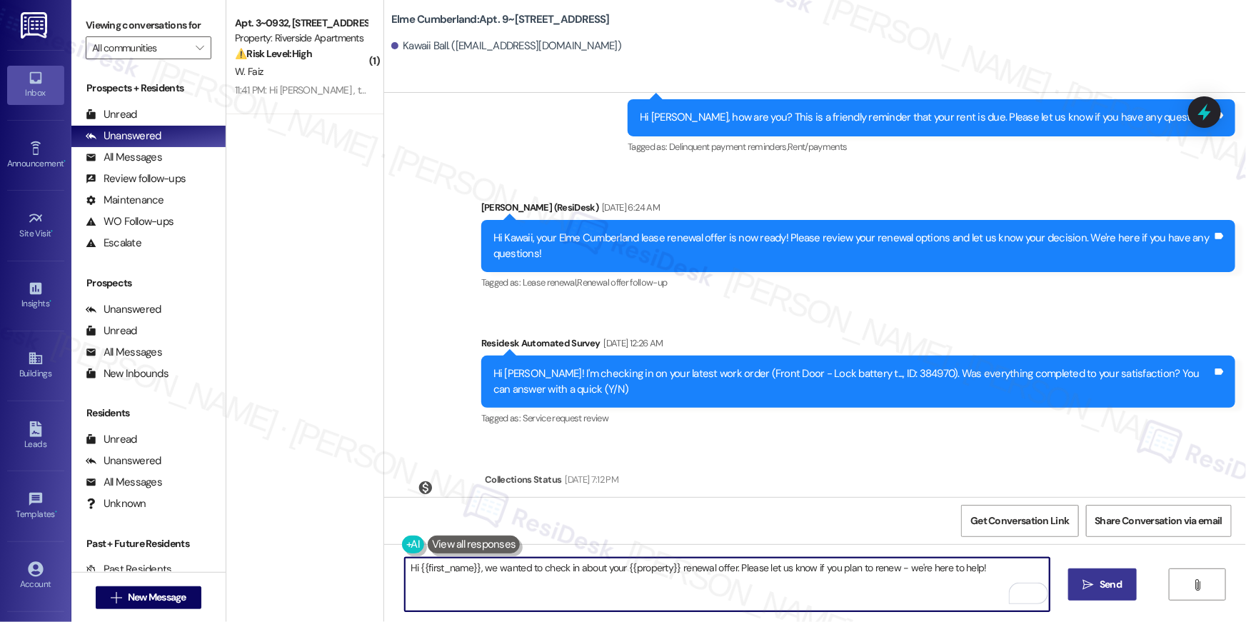
scroll to position [11565, 0]
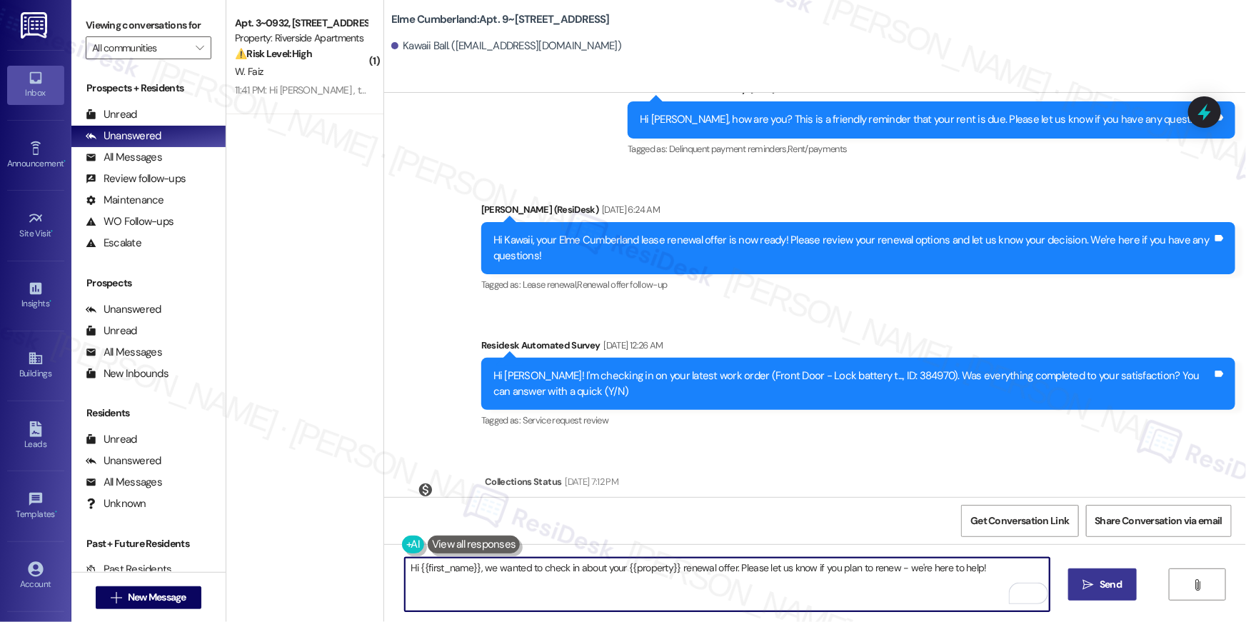
type textarea "Hi {{first_name}}, we wanted to check in about your {{property}} renewal offer.…"
click at [1094, 592] on button " Send" at bounding box center [1102, 584] width 69 height 32
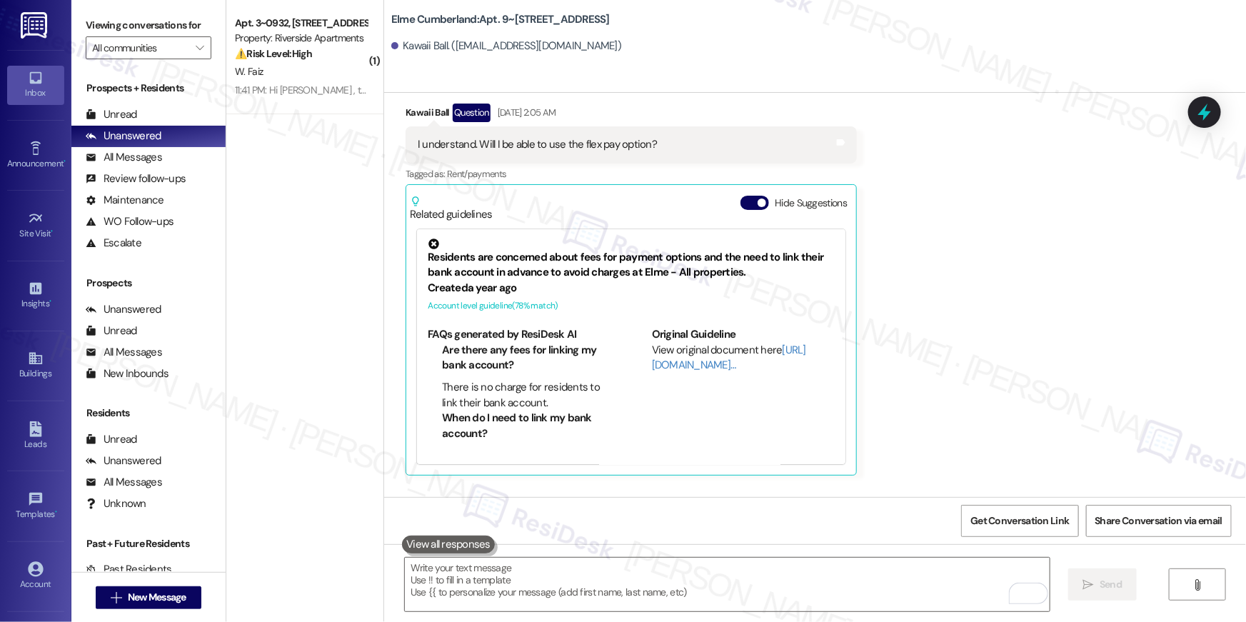
scroll to position [5061, 0]
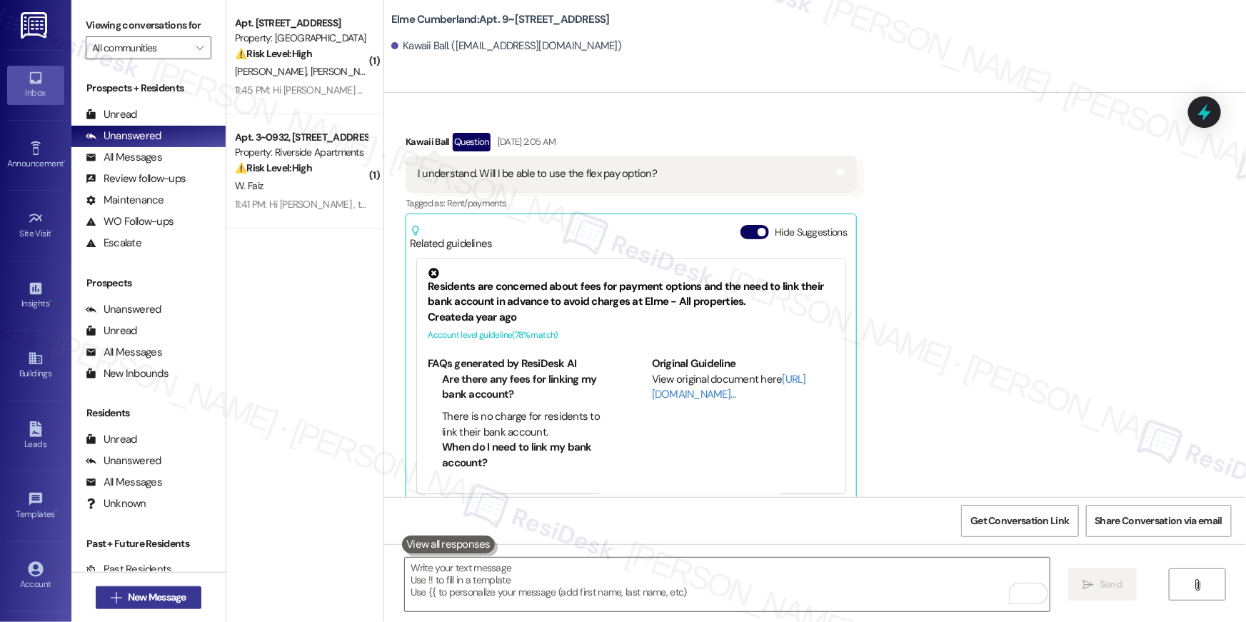
click at [176, 593] on span "New Message" at bounding box center [157, 597] width 59 height 15
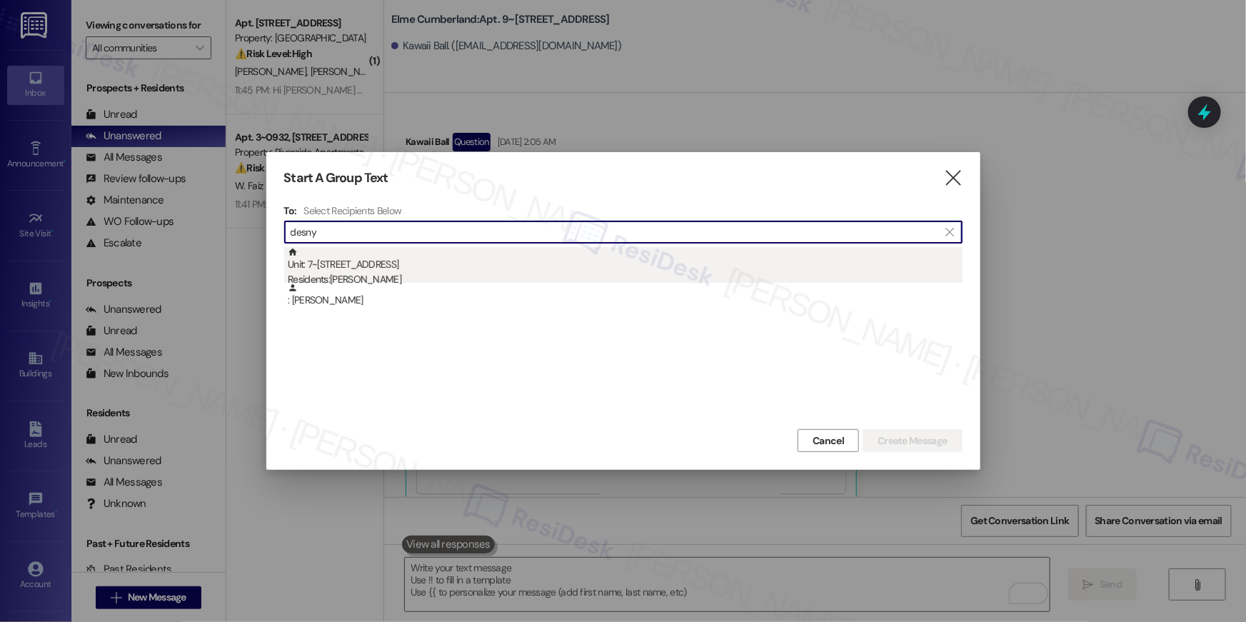
type input "desny"
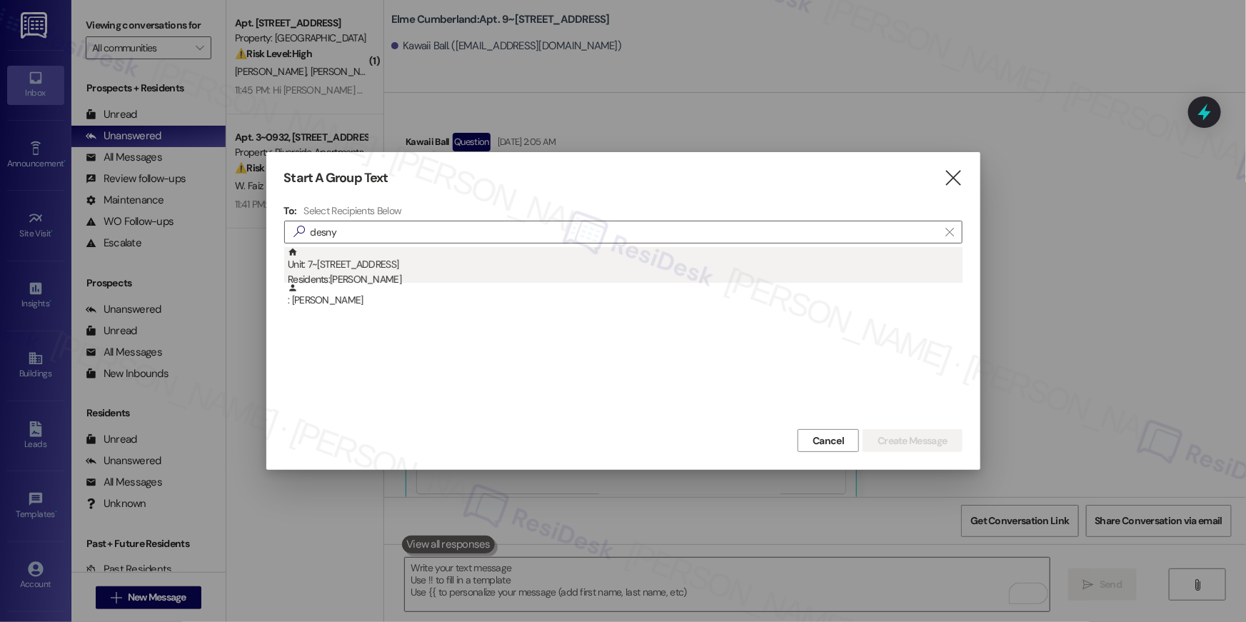
click at [442, 264] on div "Unit: 7~423 - 8 Bldg 7 Cumberland Way SE Residents: Desny Johnson" at bounding box center [625, 267] width 675 height 41
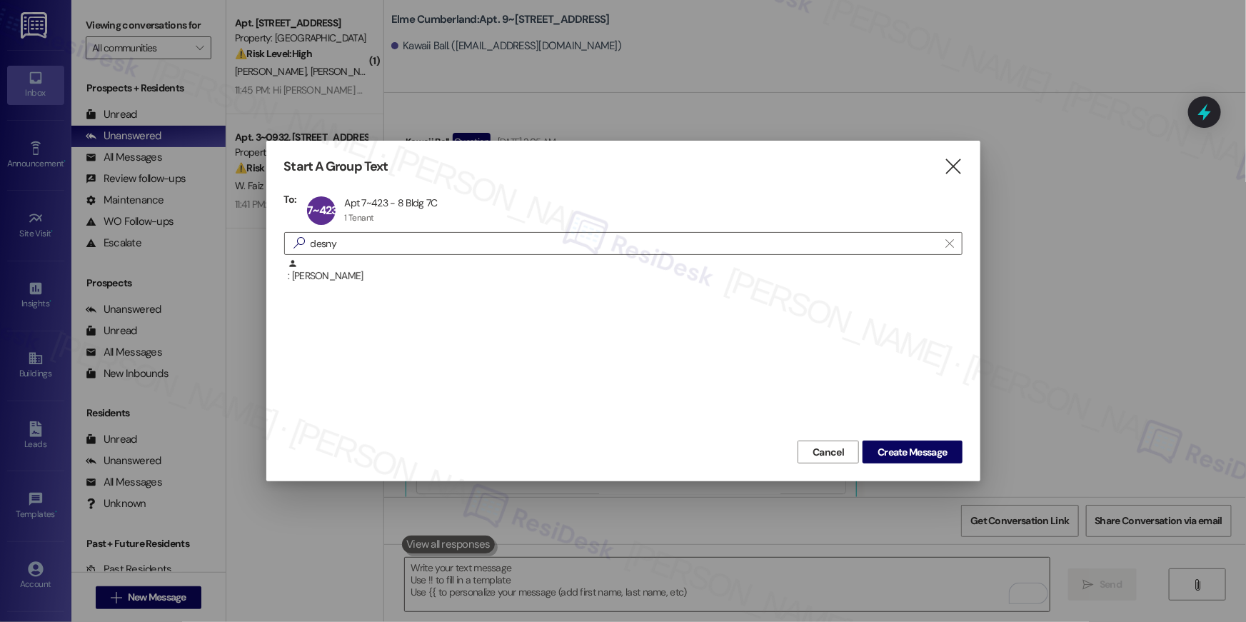
click at [930, 439] on div "Cancel Create Message" at bounding box center [623, 450] width 678 height 26
click at [887, 454] on span "Create Message" at bounding box center [911, 452] width 69 height 15
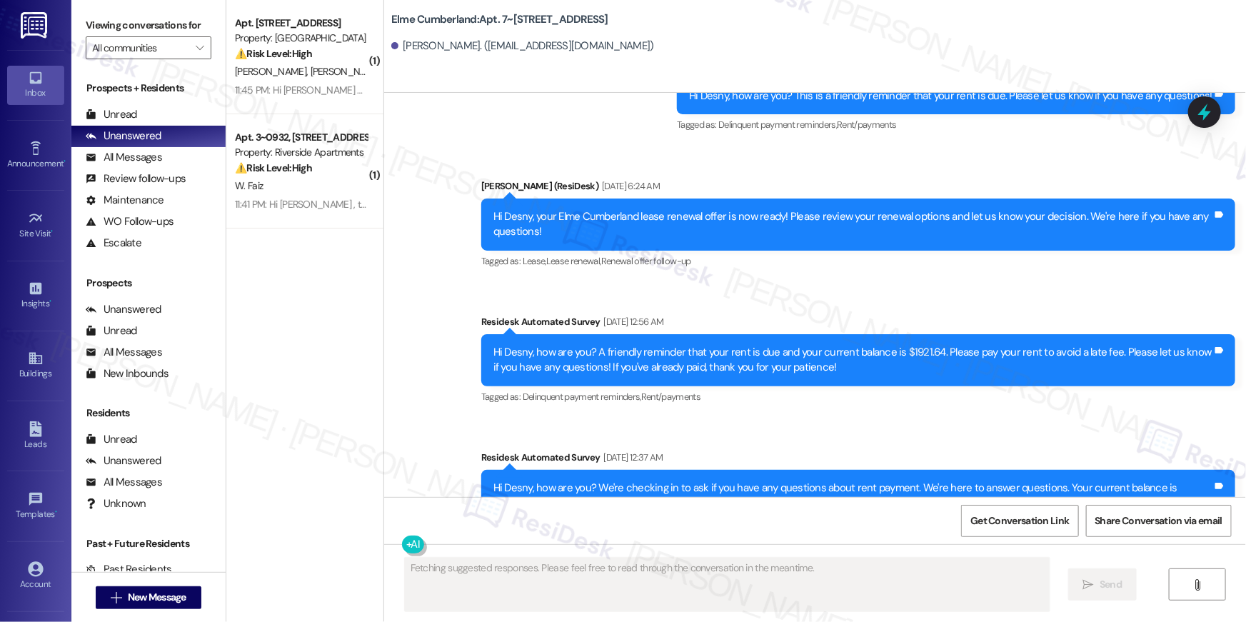
scroll to position [8316, 0]
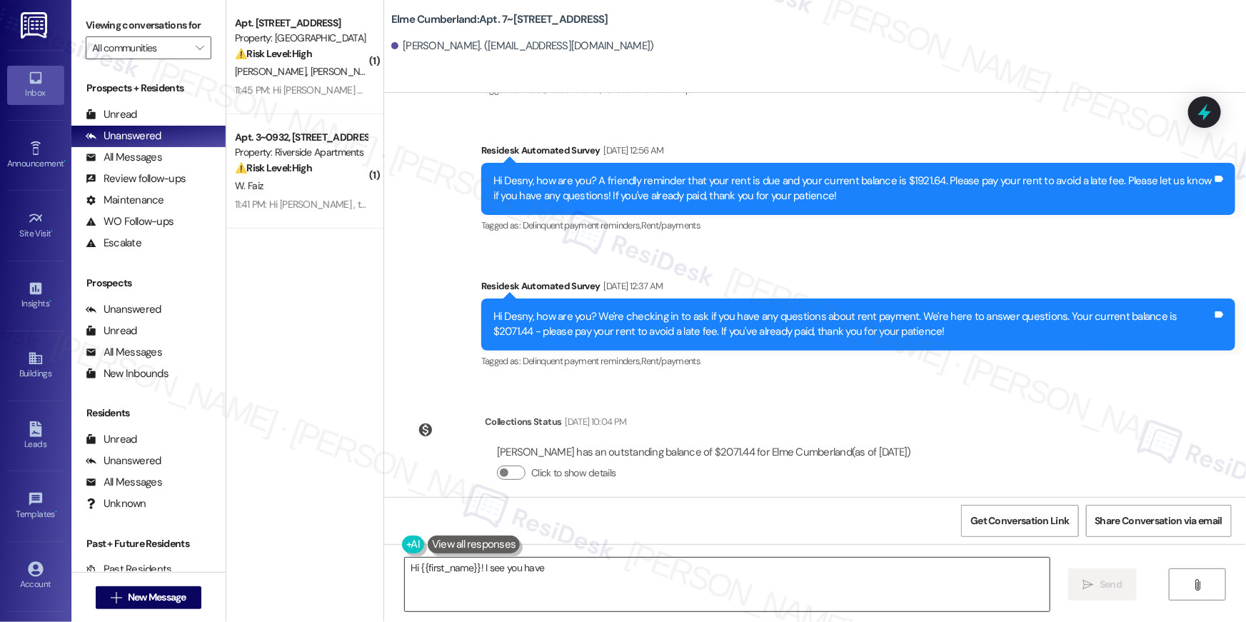
drag, startPoint x: 817, startPoint y: 559, endPoint x: 826, endPoint y: 575, distance: 18.5
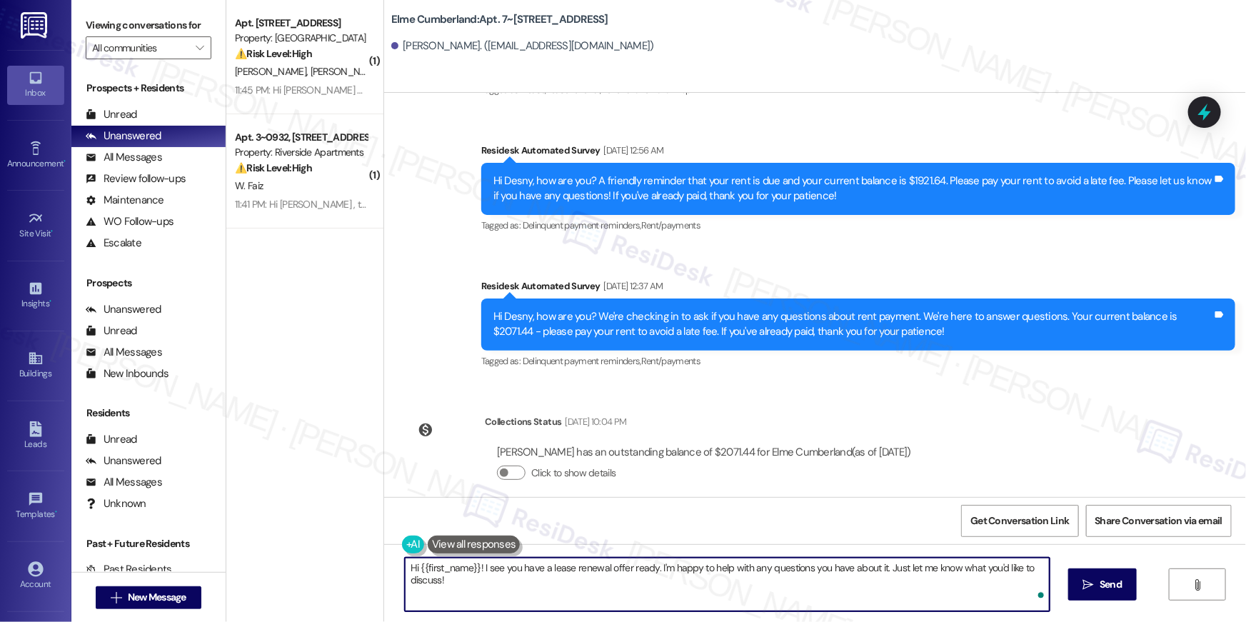
click at [830, 593] on textarea "Hi {{first_name}}! I see you have a lease renewal offer ready. I'm happy to hel…" at bounding box center [727, 585] width 645 height 54
paste textarea ", we wanted to check in about your {{property}} renewal offer. Please let us kn…"
type textarea "Hi {{first_name}}, we wanted to check in about your {{property}} renewal offer.…"
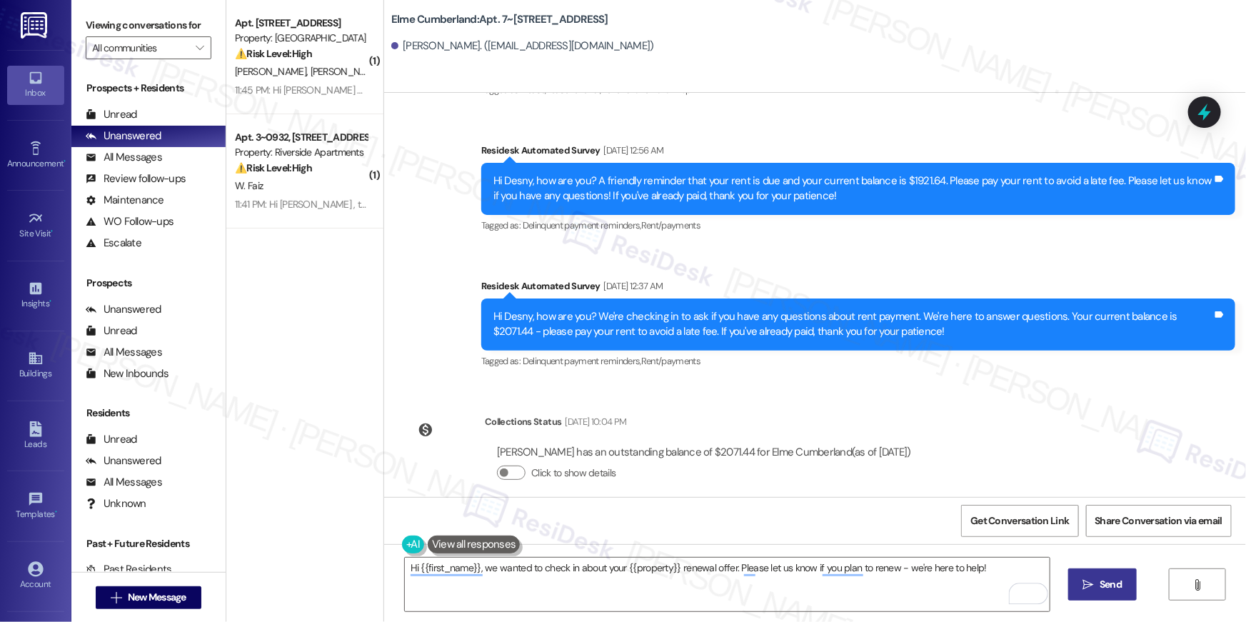
click at [1089, 588] on icon "" at bounding box center [1088, 584] width 11 height 11
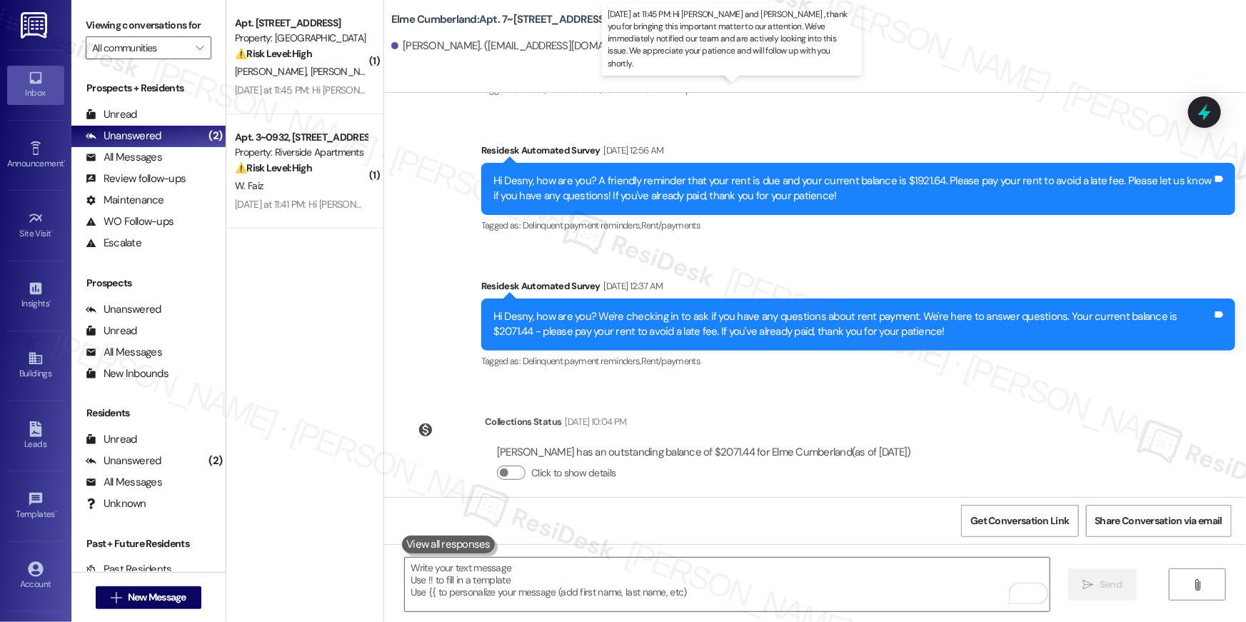
click at [286, 86] on div "Yesterday at 11:45 PM: Hi Tiana and Elisabeth , thank you for bringing this imp…" at bounding box center [776, 90] width 1082 height 13
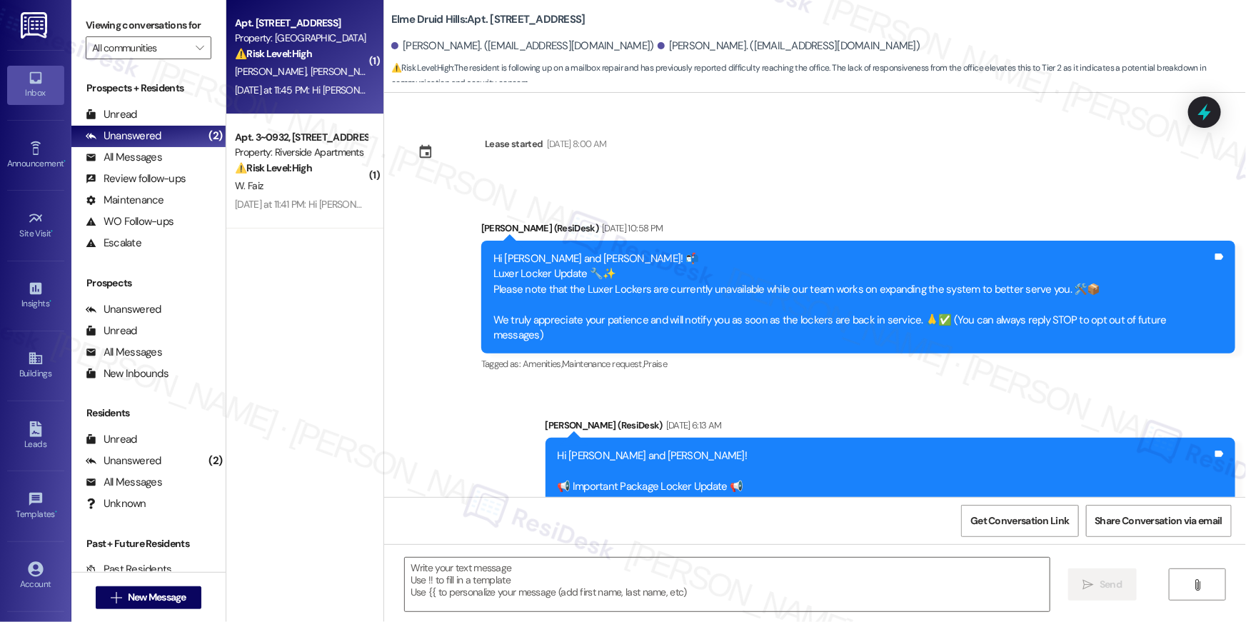
scroll to position [8045, 0]
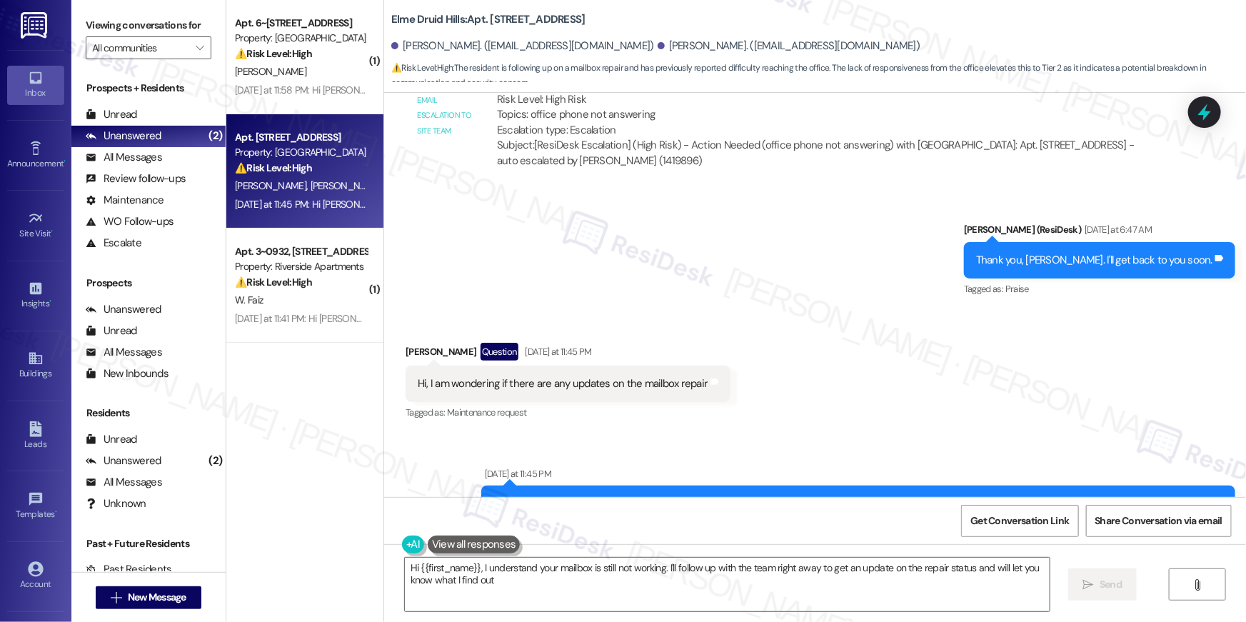
type textarea "Hi {{first_name}}, I understand your mailbox is still not working. I'll follow …"
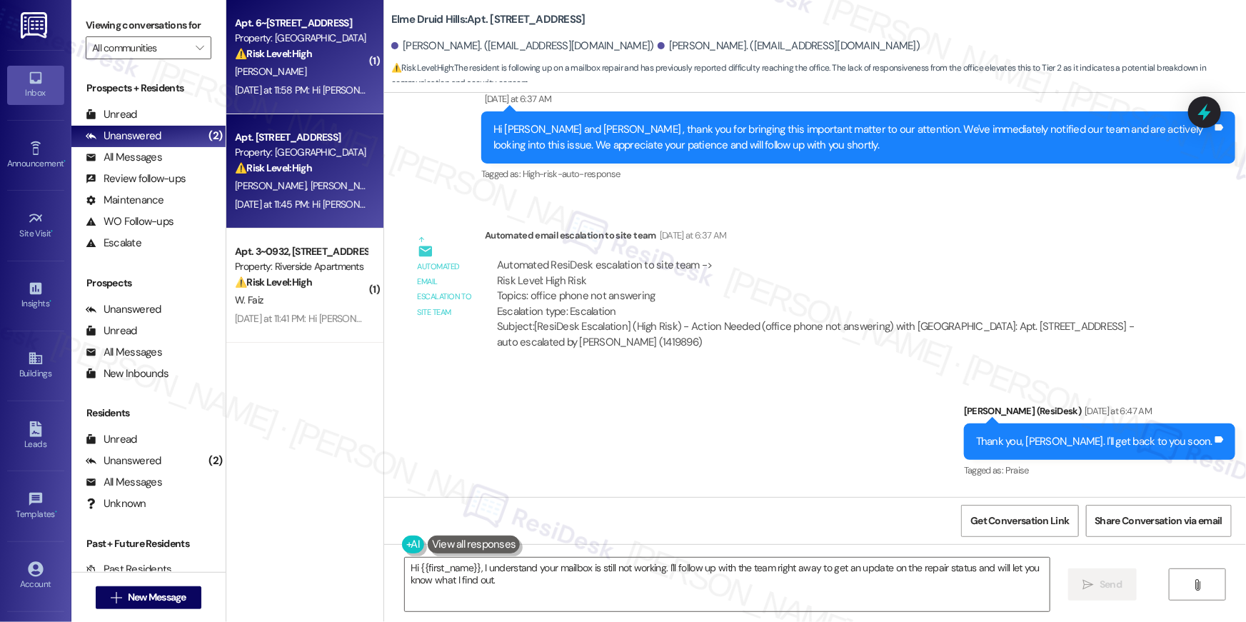
click at [298, 100] on div "Apt. 6~332, 8 Bldg 6 Cumberland Way SE Property: Elme Cumberland ⚠️ Risk Level:…" at bounding box center [304, 57] width 157 height 114
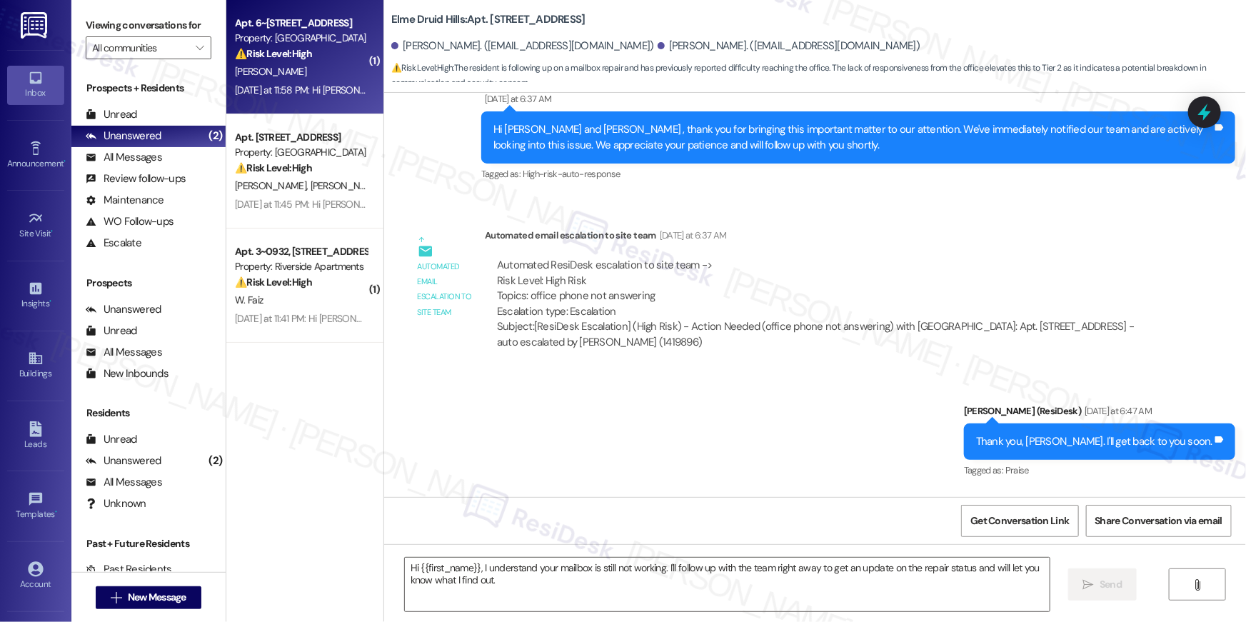
type textarea "Fetching suggested responses. Please feel free to read through the conversation…"
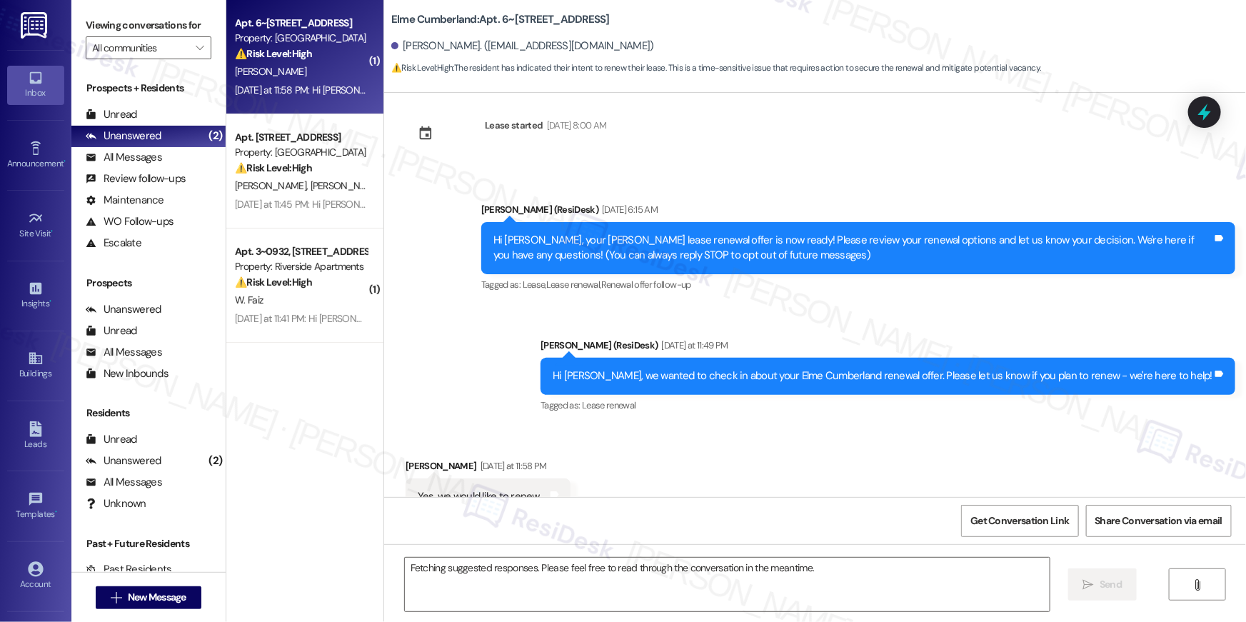
scroll to position [236, 0]
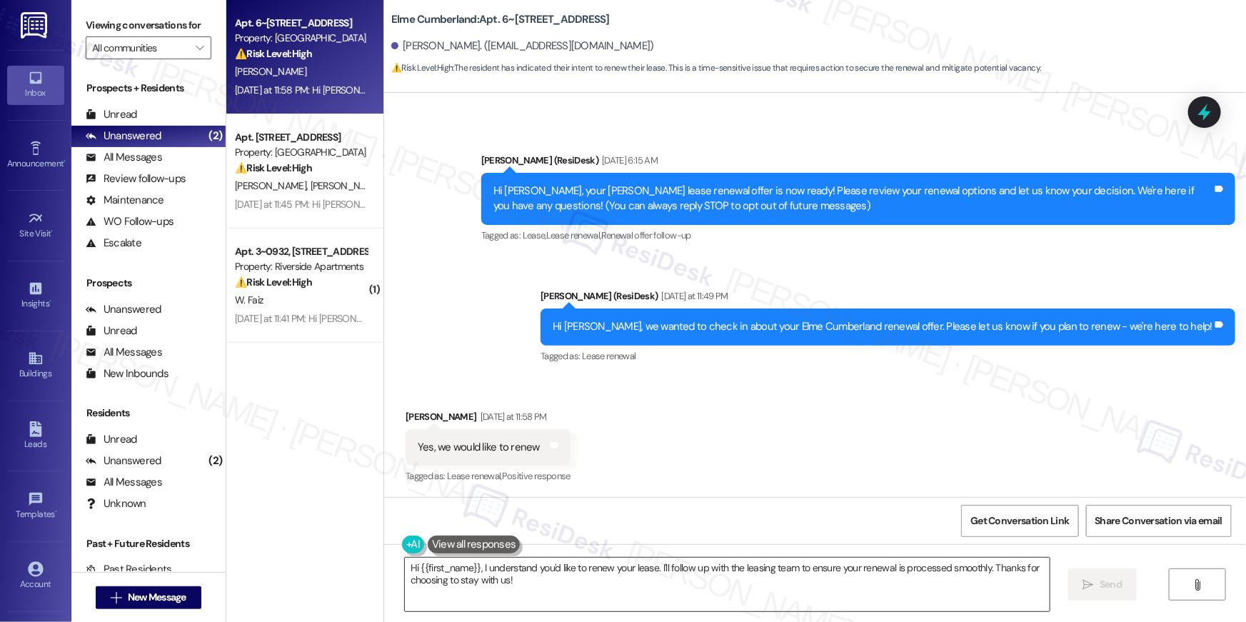
click at [561, 577] on textarea "Hi {{first_name}}, I understand you'd like to renew your lease. I'll follow up …" at bounding box center [727, 585] width 645 height 54
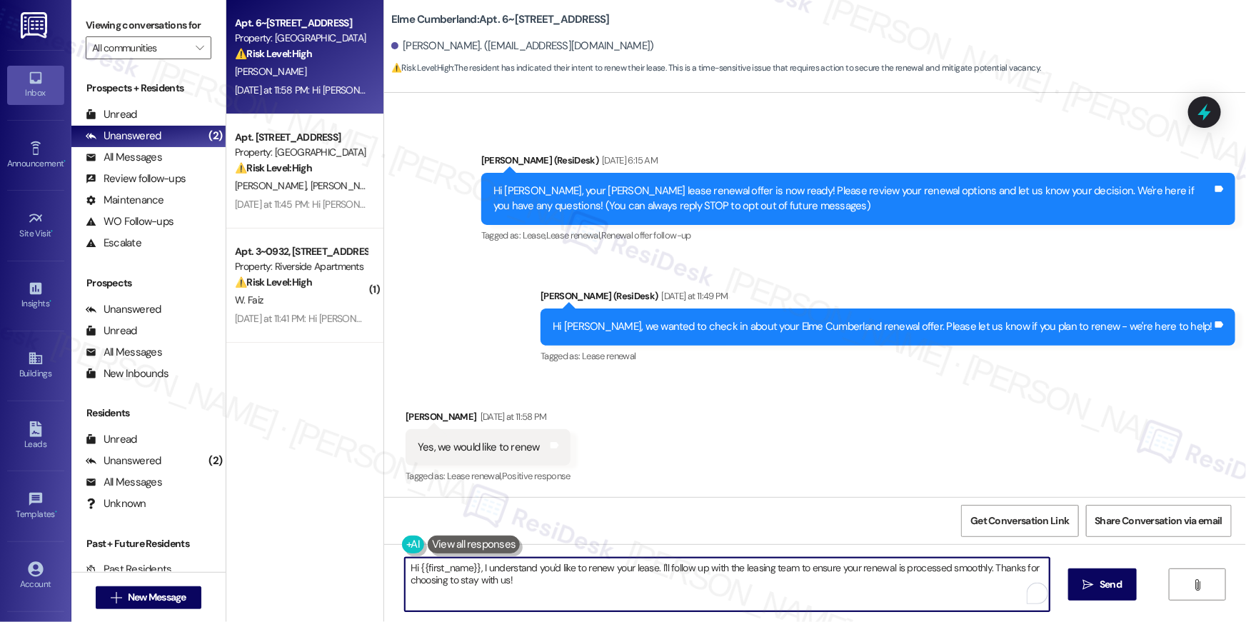
click at [628, 575] on textarea "Hi {{first_name}}, I understand you'd like to renew your lease. I'll follow up …" at bounding box center [727, 585] width 645 height 54
click at [675, 573] on textarea "Hi {{first_name}}, I understand you'd like to renew your lease. I'll follow up …" at bounding box center [727, 585] width 645 height 54
drag, startPoint x: 650, startPoint y: 564, endPoint x: 664, endPoint y: 595, distance: 34.5
click at [664, 595] on textarea "Hi {{first_name}}, I understand you'd like to renew your lease. I'll follow up …" at bounding box center [727, 585] width 645 height 54
type textarea "Hi {{first_name}}, I understand you'd like to renew your lease. Please check yo…"
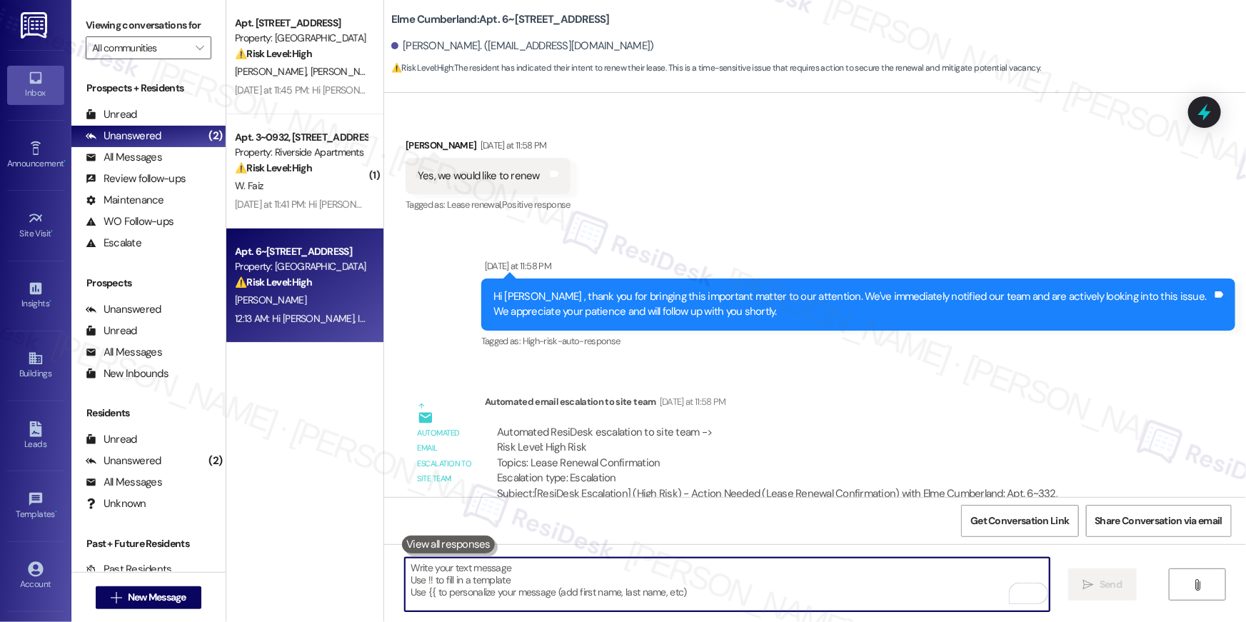
scroll to position [525, 0]
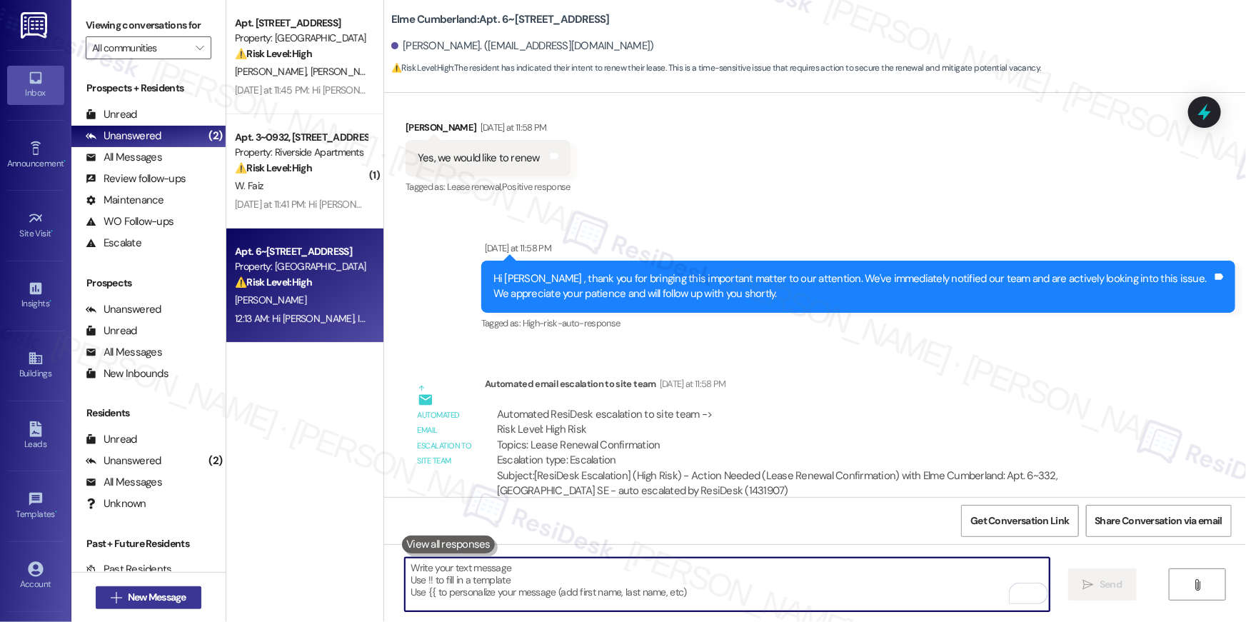
click at [171, 601] on span "New Message" at bounding box center [157, 597] width 59 height 15
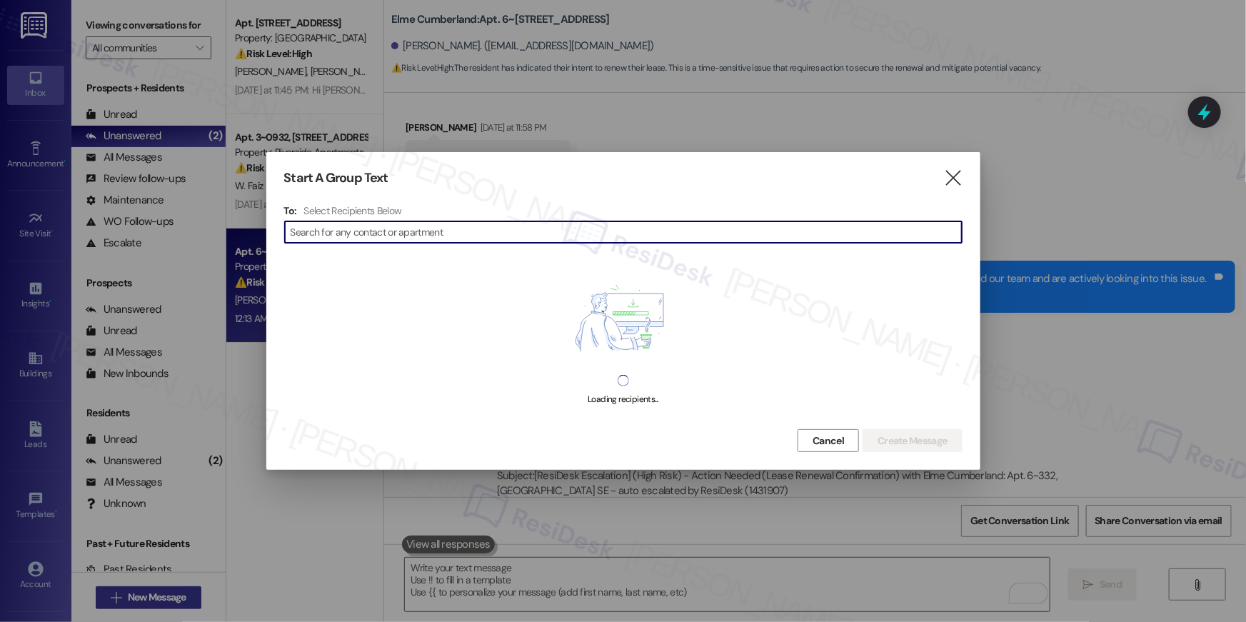
click at [171, 601] on div at bounding box center [623, 311] width 1246 height 622
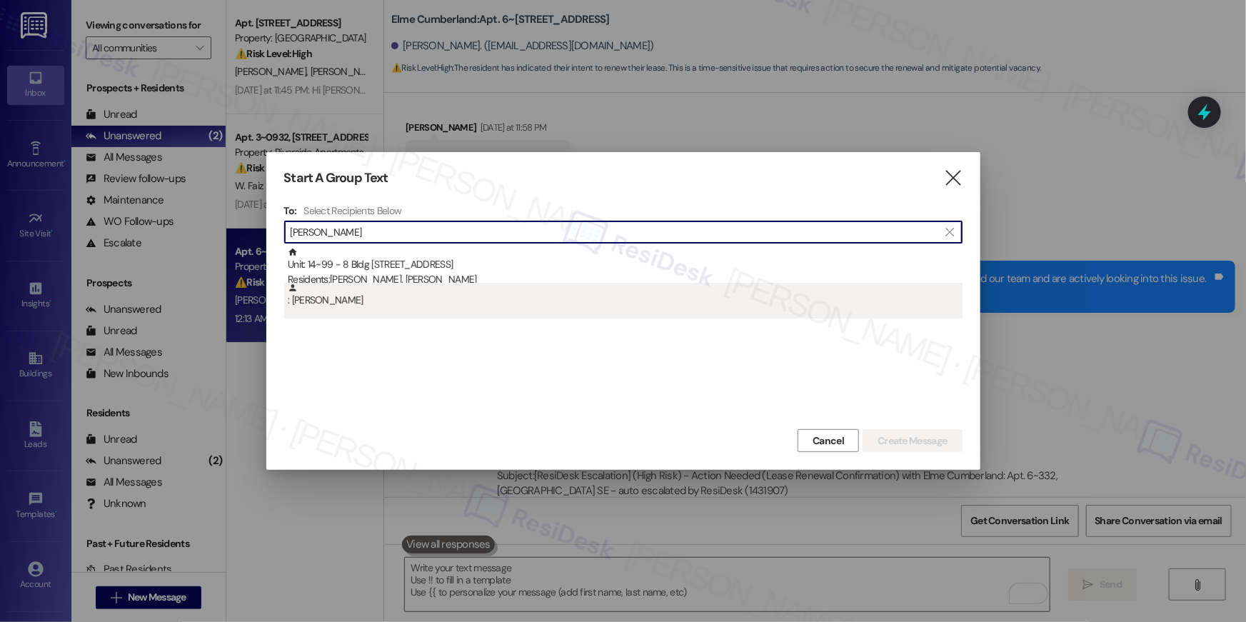
type input "raymond jackso"
click at [342, 311] on div ": Raymond Jackson" at bounding box center [623, 301] width 678 height 36
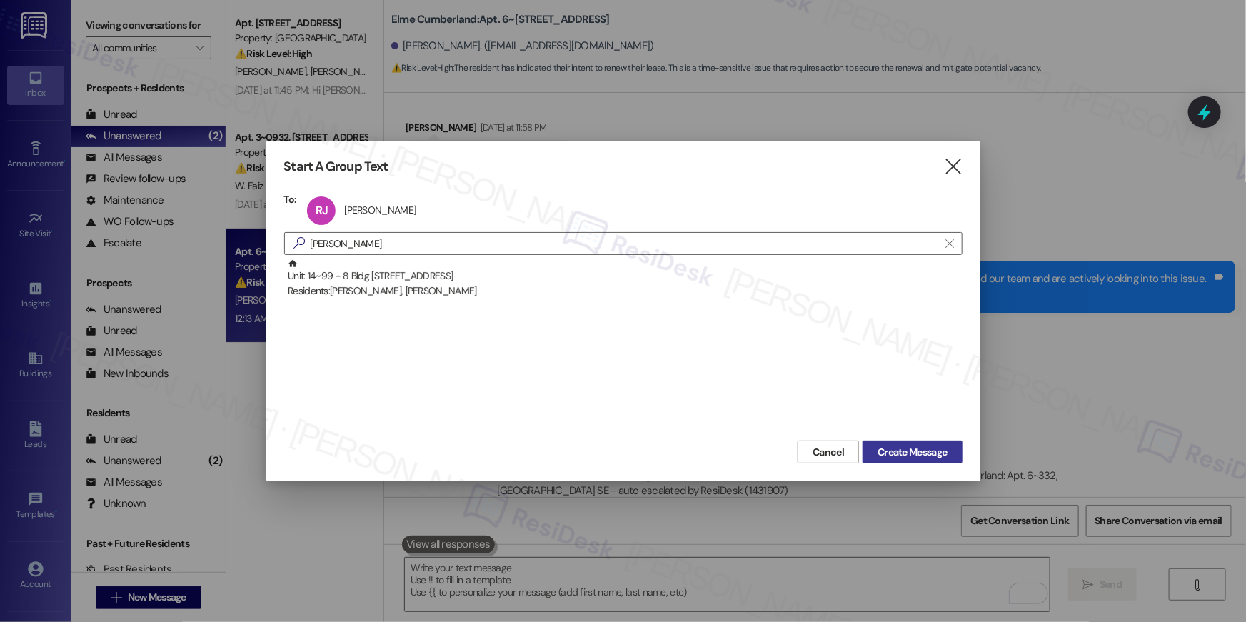
click at [897, 455] on span "Create Message" at bounding box center [911, 452] width 69 height 15
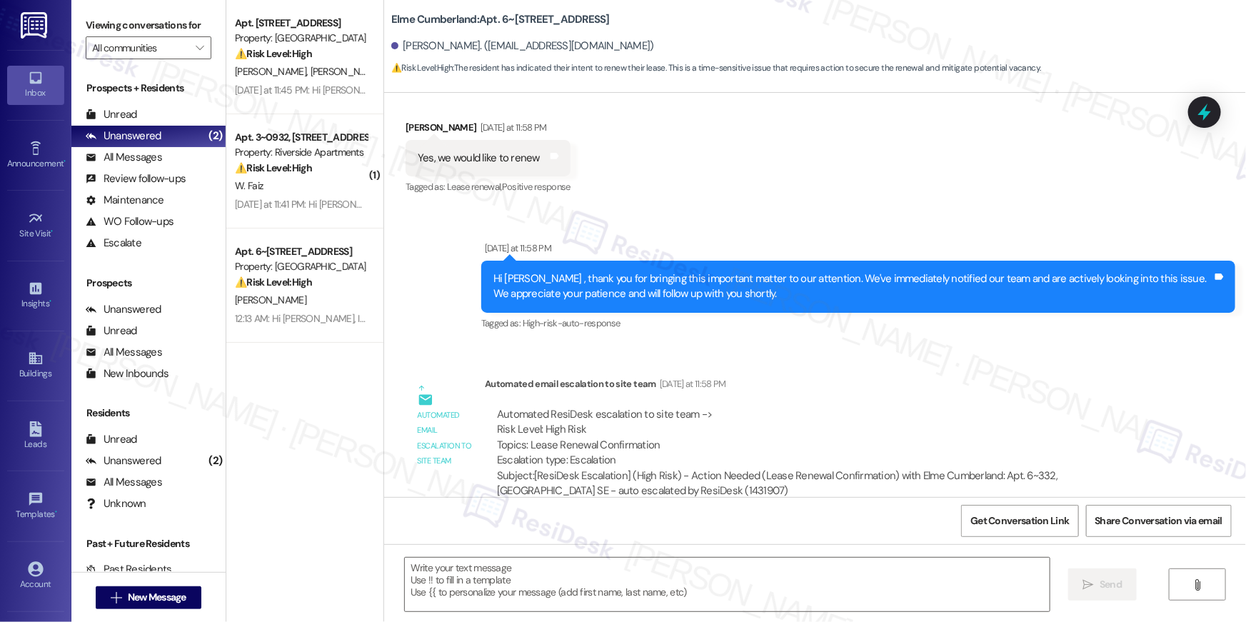
type textarea "Fetching suggested responses. Please feel free to read through the conversation…"
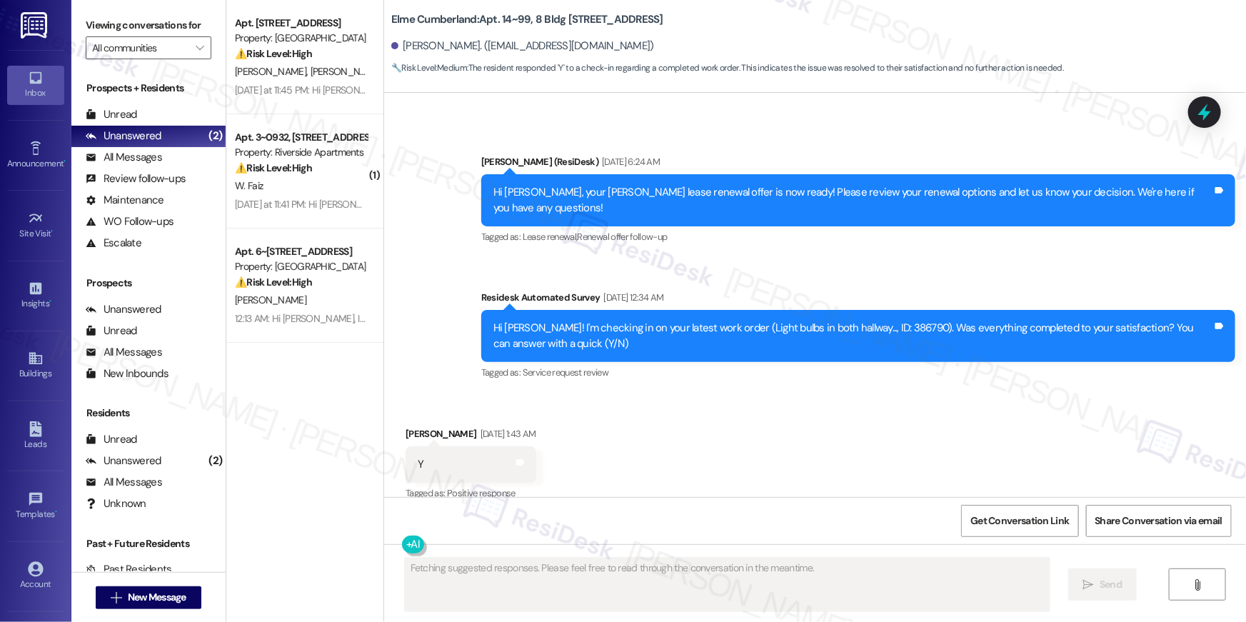
scroll to position [9252, 0]
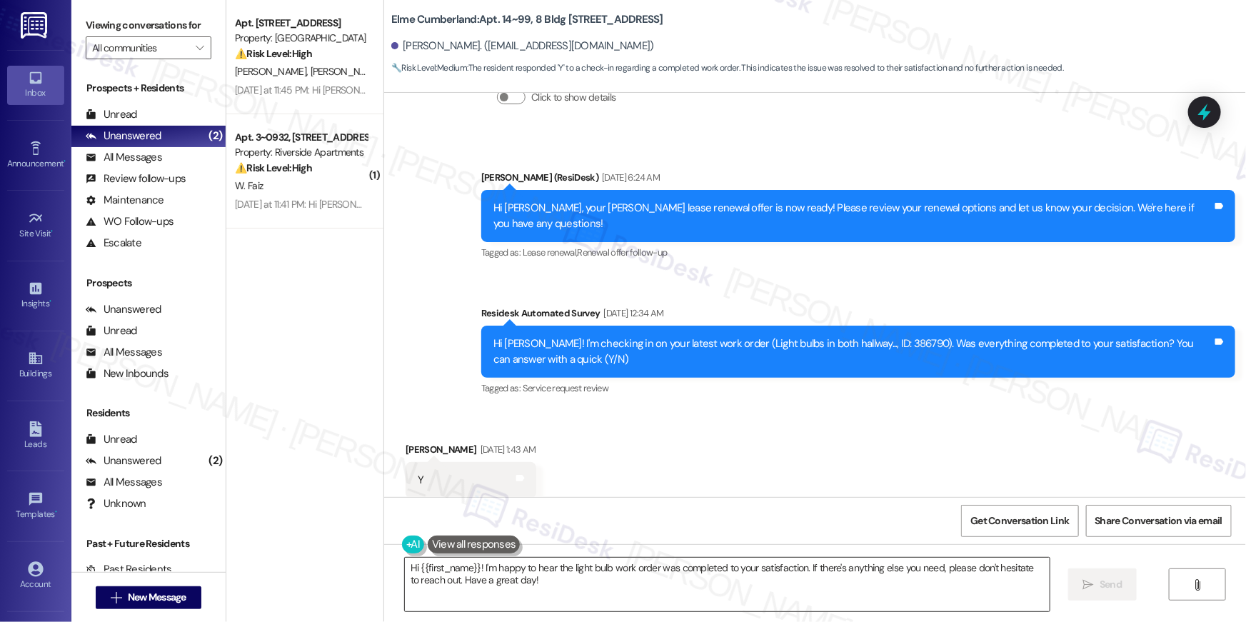
click at [740, 586] on textarea "Hi {{first_name}}! I'm happy to hear the light bulb work order was completed to…" at bounding box center [727, 585] width 645 height 54
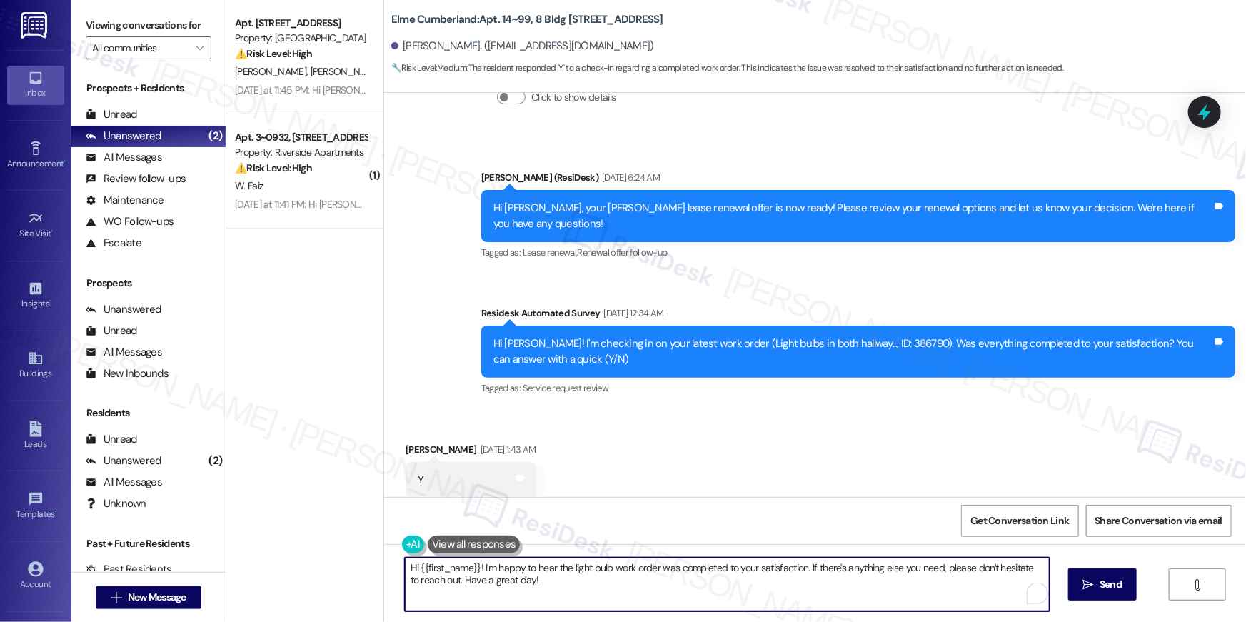
click at [740, 586] on textarea "Hi {{first_name}}! I'm happy to hear the light bulb work order was completed to…" at bounding box center [727, 585] width 645 height 54
paste textarea ", we wanted to check in about your {{property}} renewal offer. Please let us kn…"
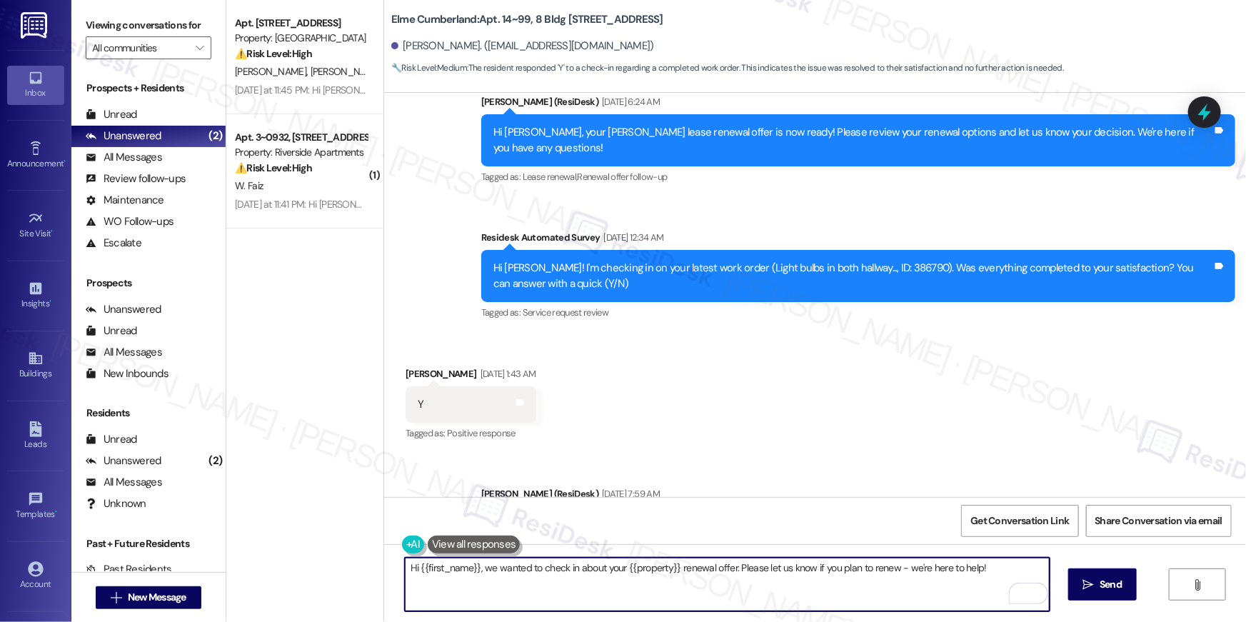
scroll to position [9388, 0]
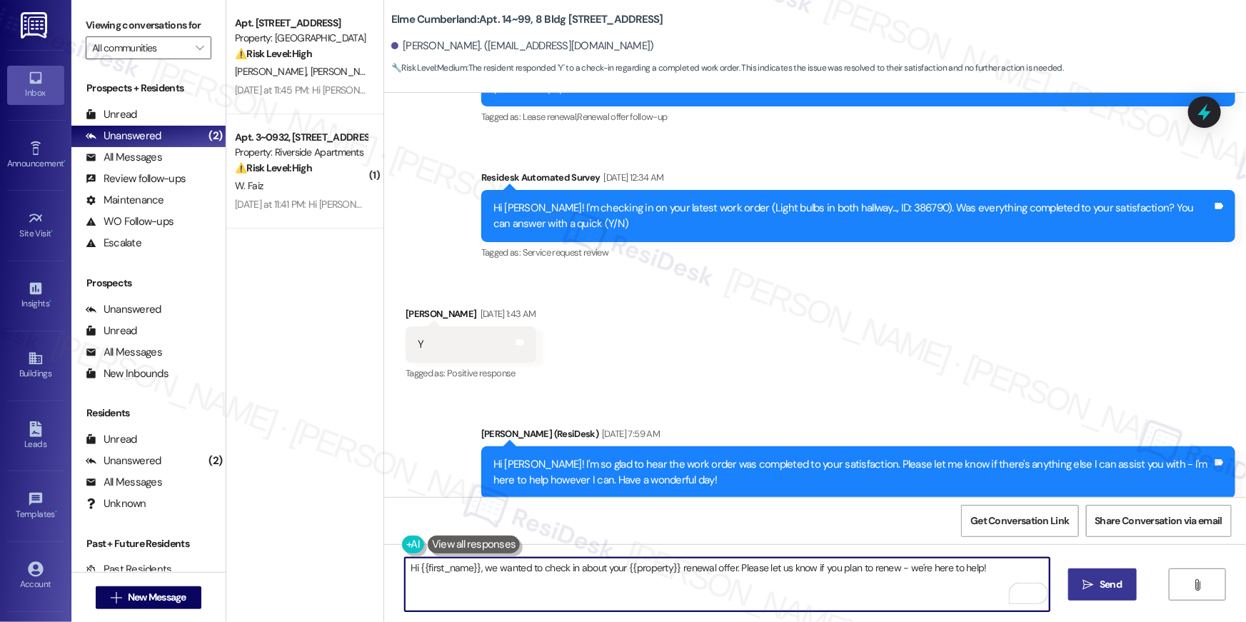
type textarea "Hi {{first_name}}, we wanted to check in about your {{property}} renewal offer.…"
click at [1105, 585] on span "Send" at bounding box center [1110, 584] width 22 height 15
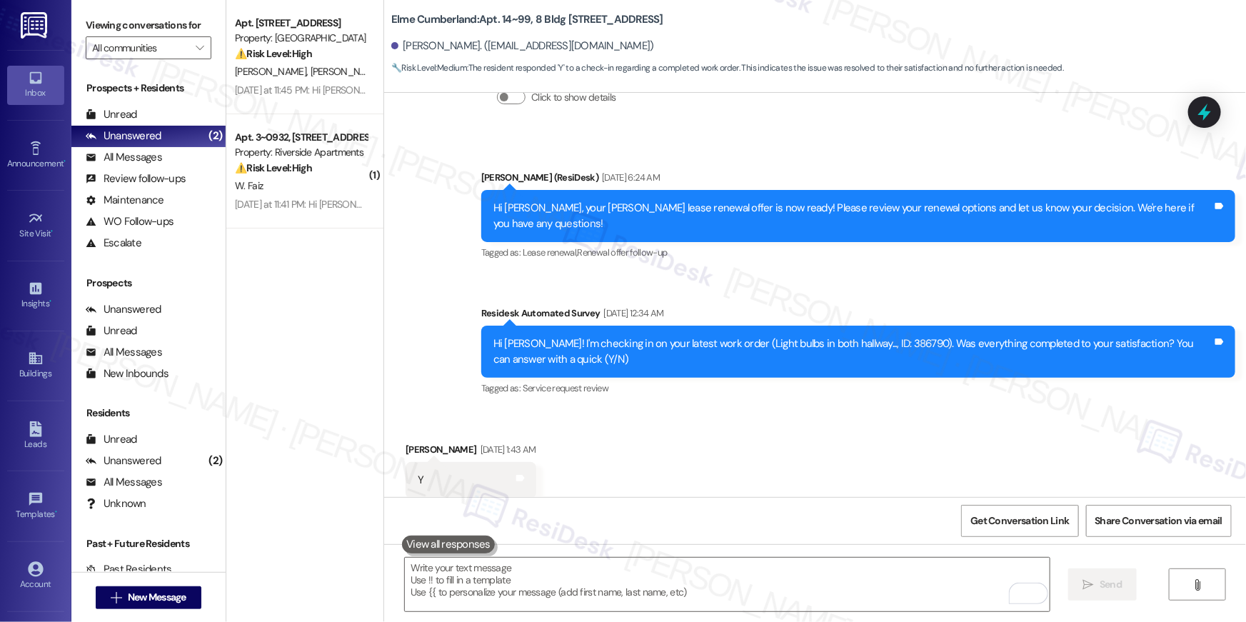
scroll to position [9488, 0]
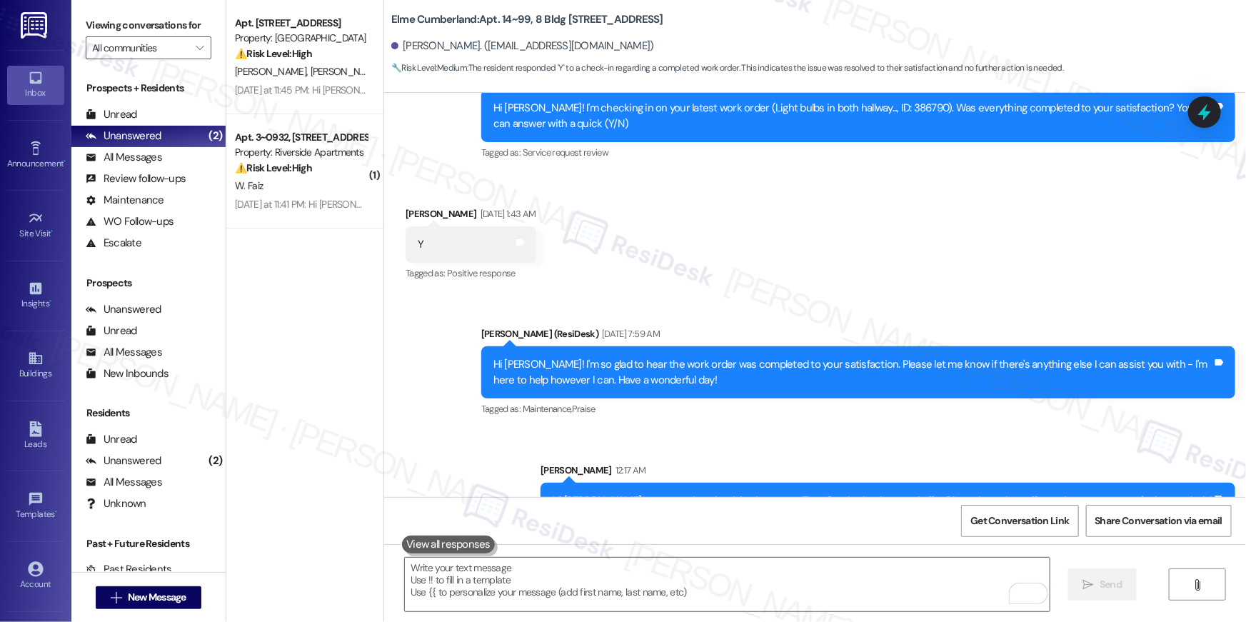
click at [835, 530] on div "Get Conversation Link Share Conversation via email" at bounding box center [815, 520] width 862 height 47
click at [154, 600] on span "New Message" at bounding box center [157, 597] width 59 height 15
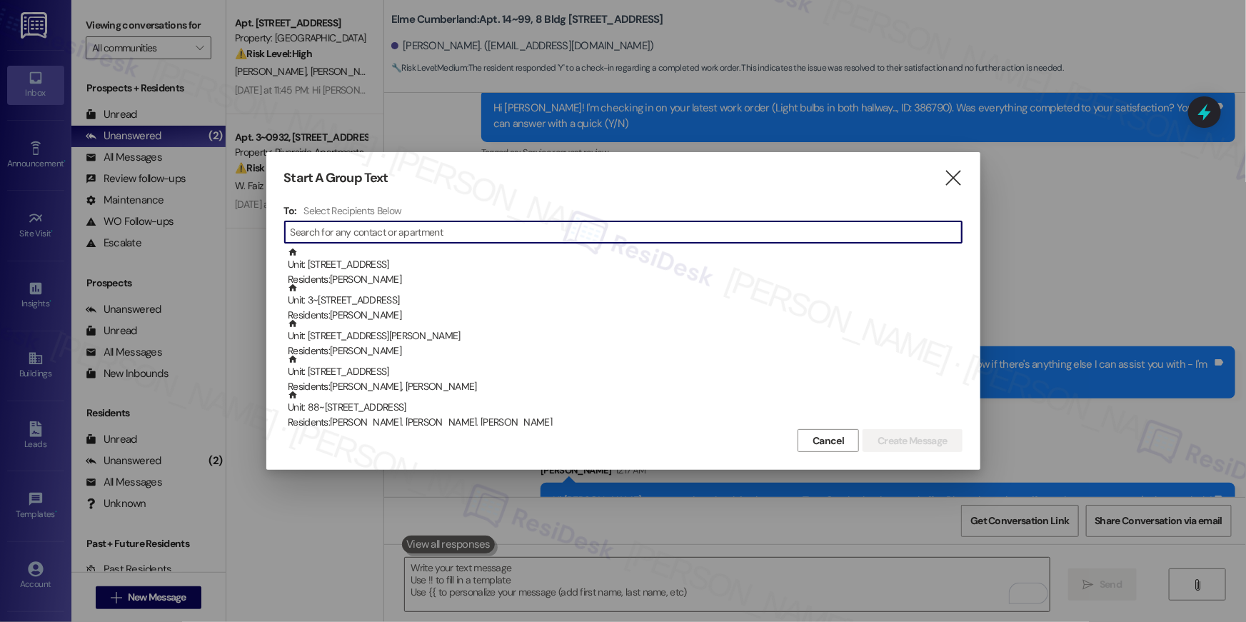
click at [616, 239] on input at bounding box center [626, 232] width 671 height 20
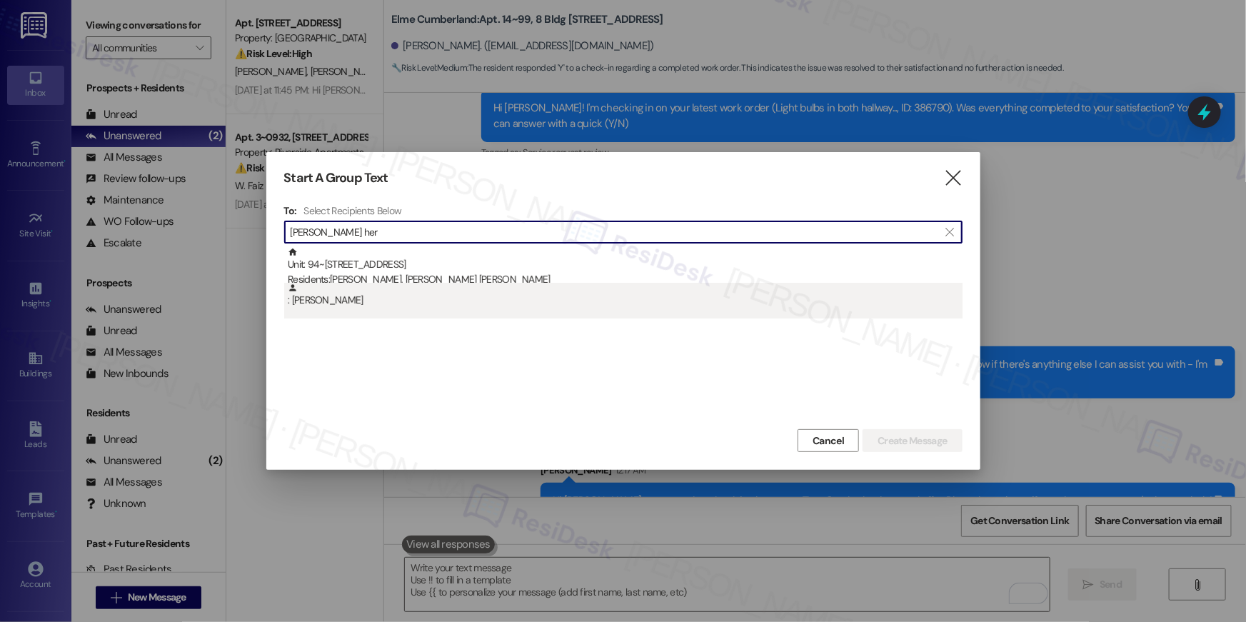
type input "lourdes her"
click at [540, 291] on div ": Lourdes Hernandez Martinez" at bounding box center [625, 295] width 675 height 25
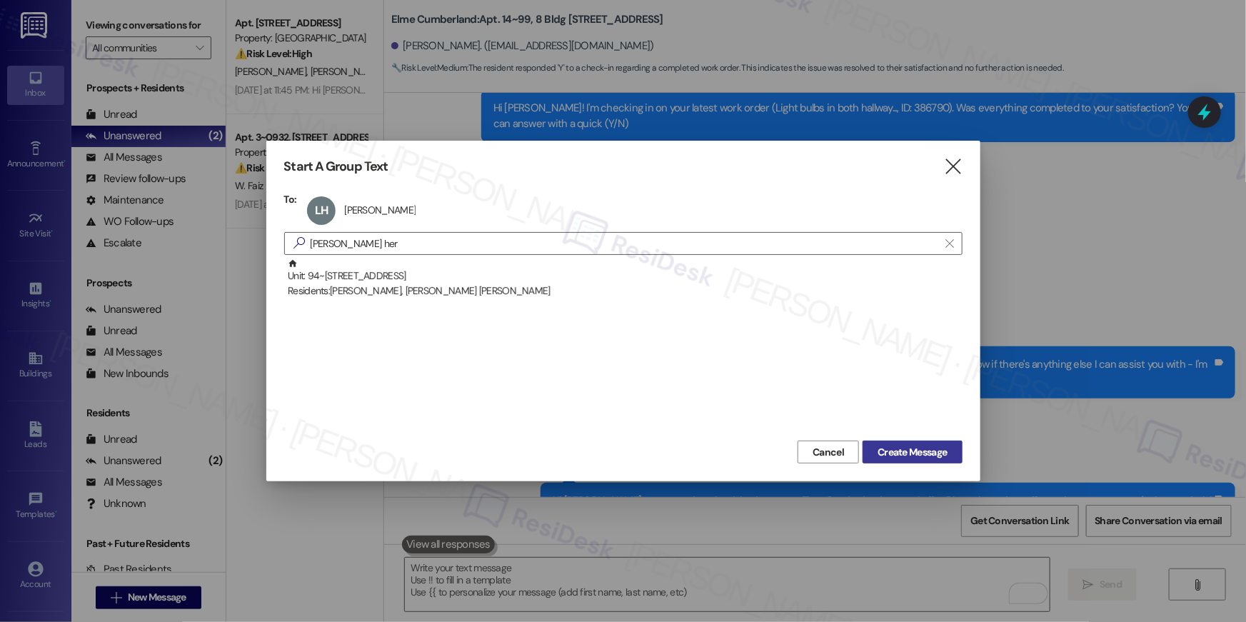
click at [893, 460] on button "Create Message" at bounding box center [911, 451] width 99 height 23
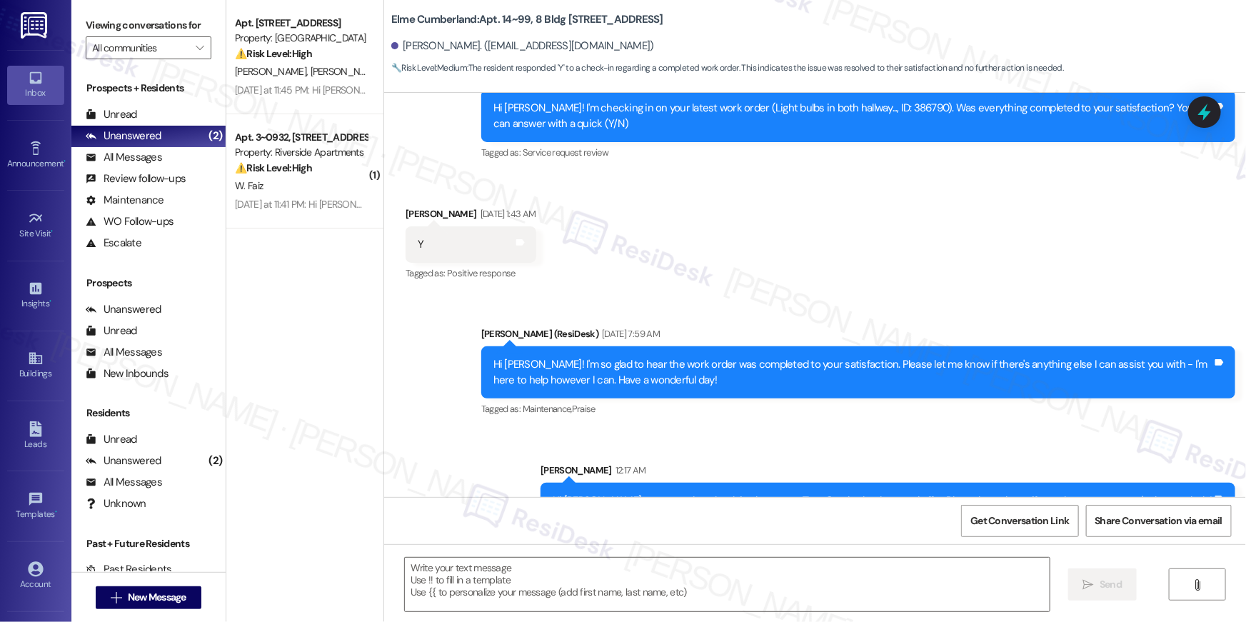
type textarea "Fetching suggested responses. Please feel free to read through the conversation…"
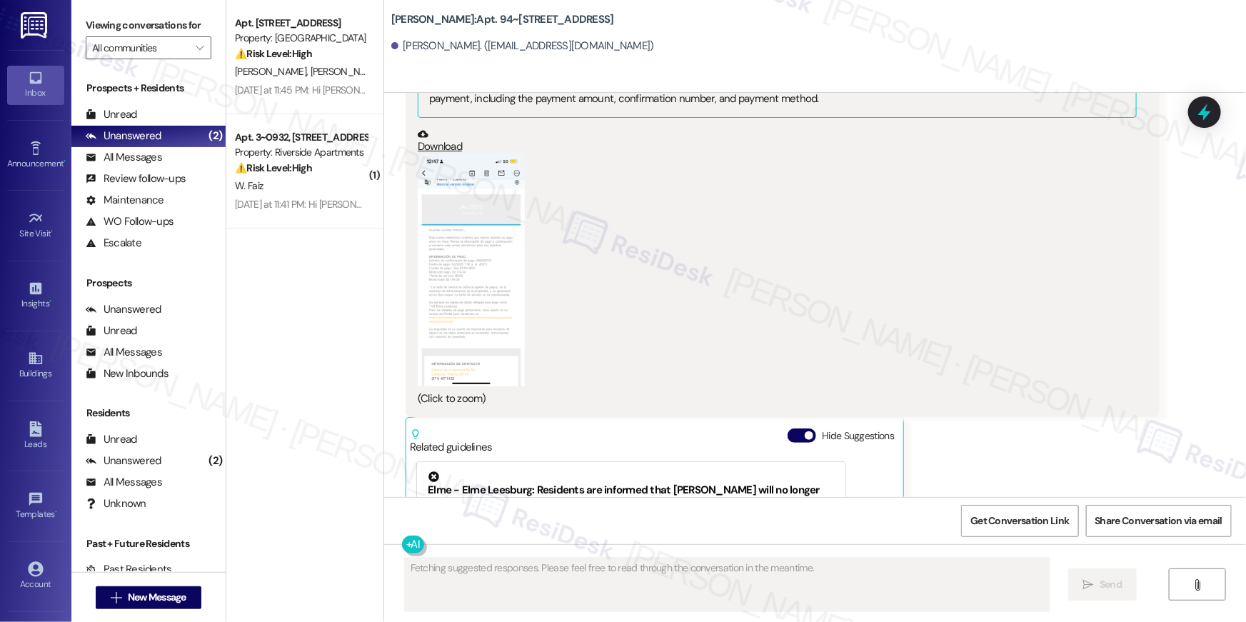
scroll to position [907, 0]
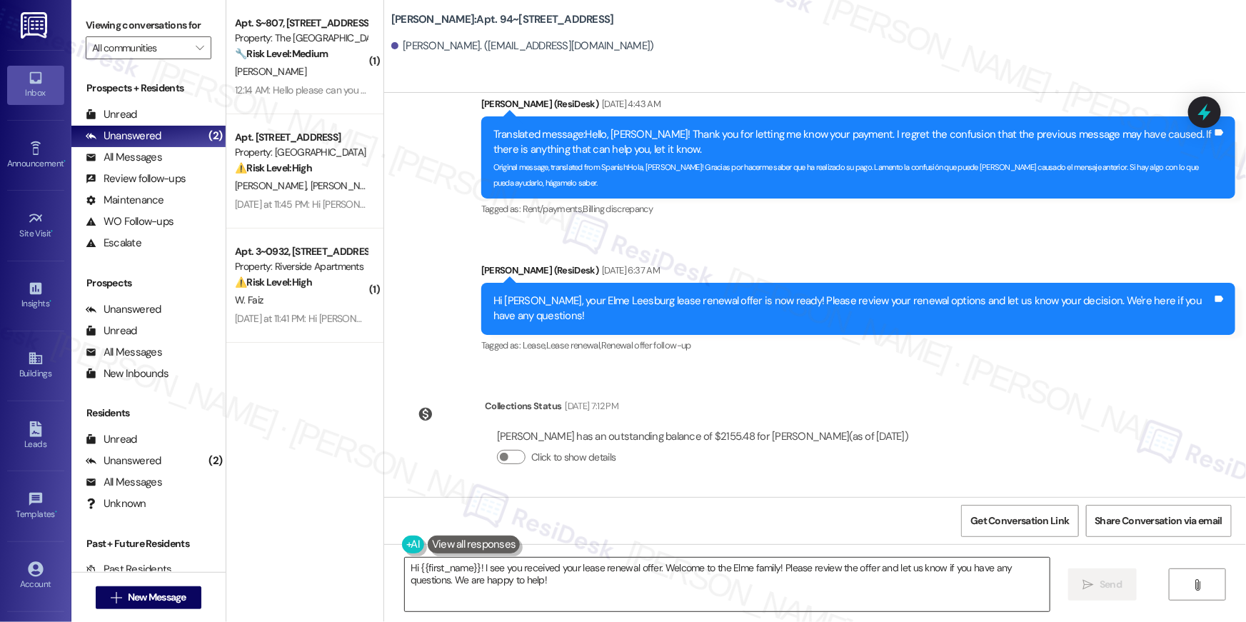
click at [570, 575] on textarea "Hi {{first_name}}! I see you received your lease renewal offer. Welcome to the …" at bounding box center [727, 585] width 645 height 54
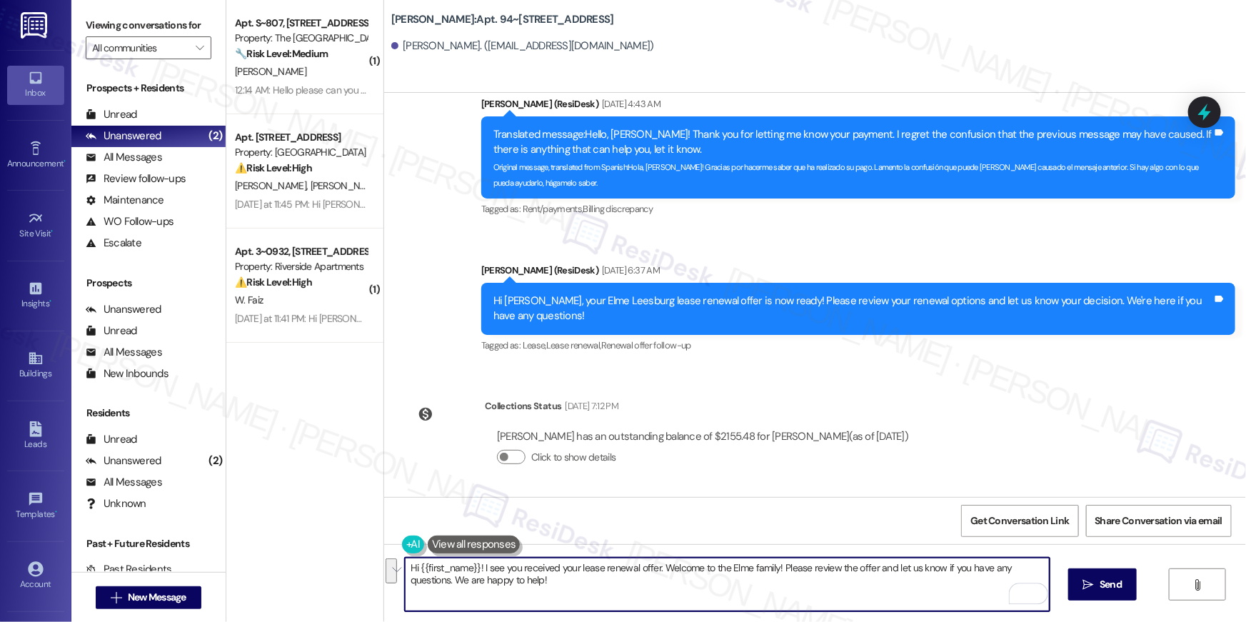
drag, startPoint x: 572, startPoint y: 580, endPoint x: 425, endPoint y: 570, distance: 147.4
click at [425, 570] on textarea "Hi {{first_name}}! I see you received your lease renewal offer. Welcome to the …" at bounding box center [727, 585] width 645 height 54
paste textarea "The site team sent an update: they left the resident a voicemail to gather more…"
type textarea "The site team sent an update: they left the resident a voicemail to gather more…"
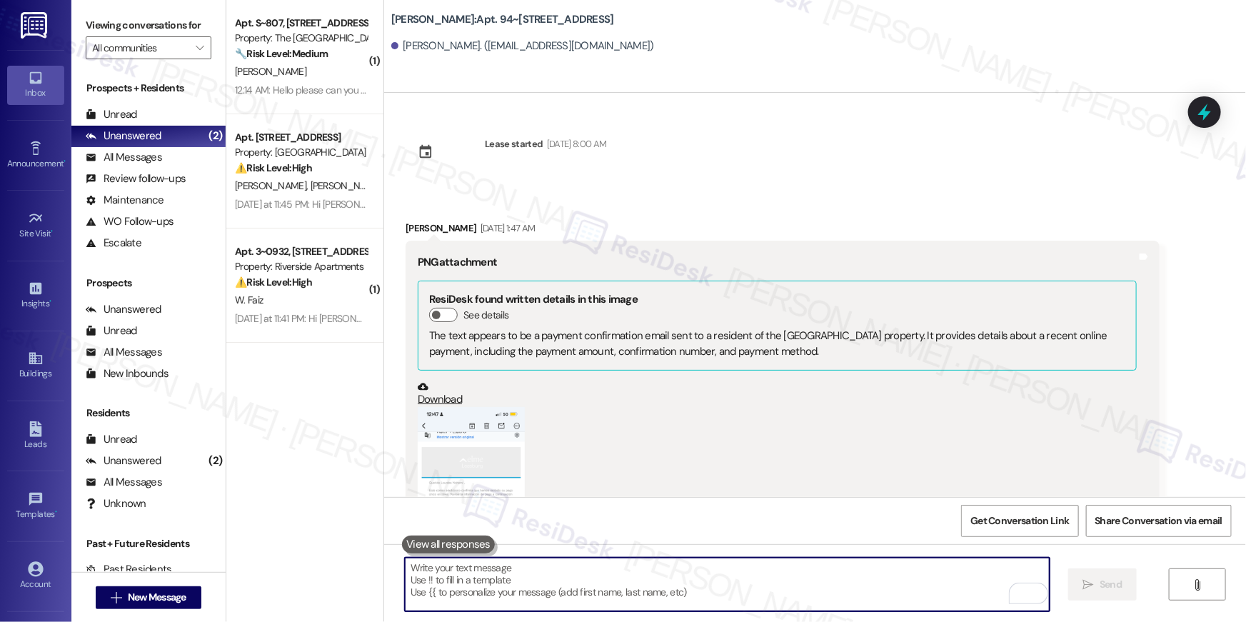
scroll to position [907, 0]
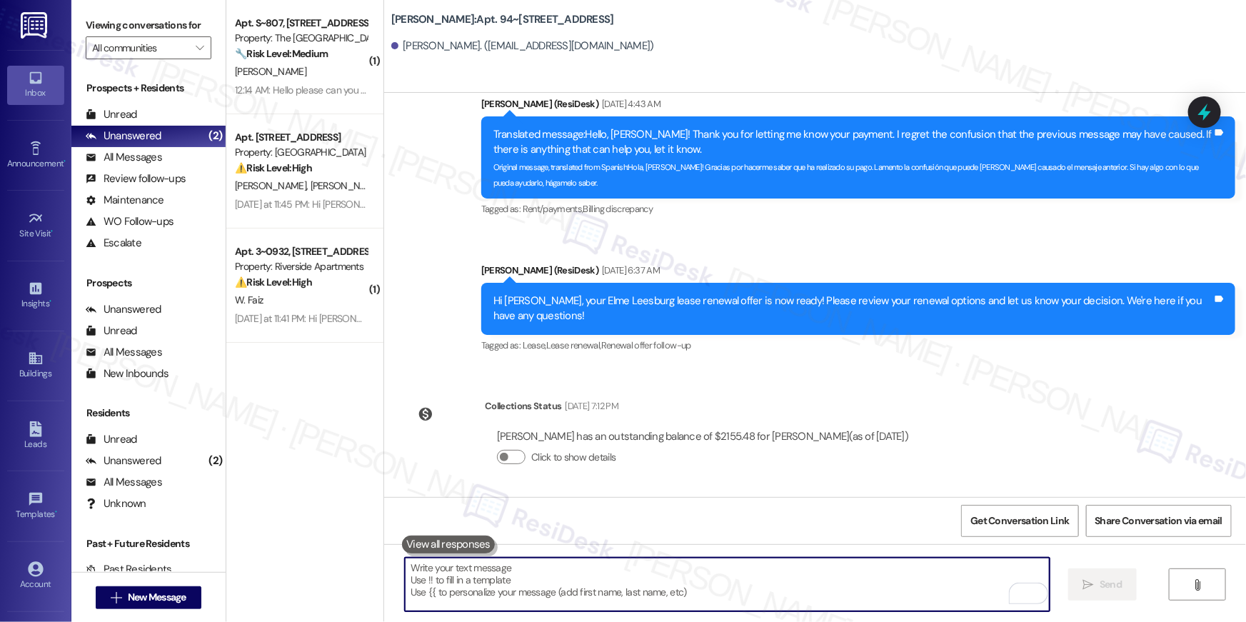
click at [556, 575] on textarea "To enrich screen reader interactions, please activate Accessibility in Grammarl…" at bounding box center [727, 585] width 645 height 54
paste textarea "Hi {{first_name}}, we wanted to check in about your {{property}} renewal offer.…"
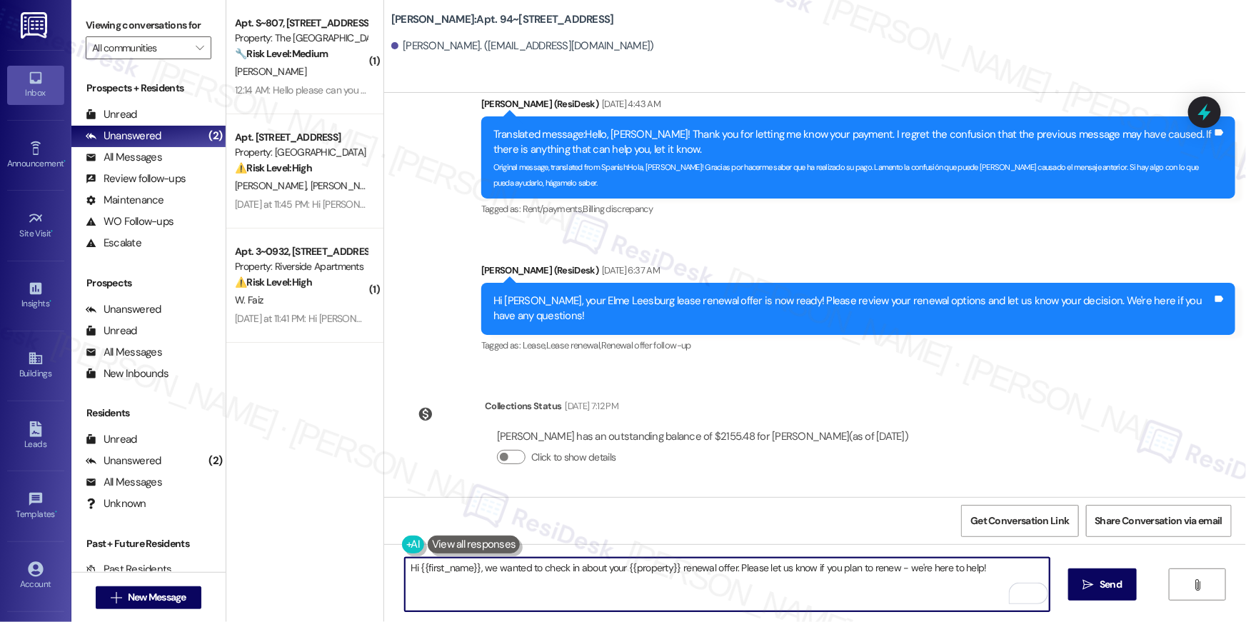
click at [969, 598] on textarea "Hi {{first_name}}, we wanted to check in about your {{property}} renewal offer.…" at bounding box center [727, 585] width 645 height 54
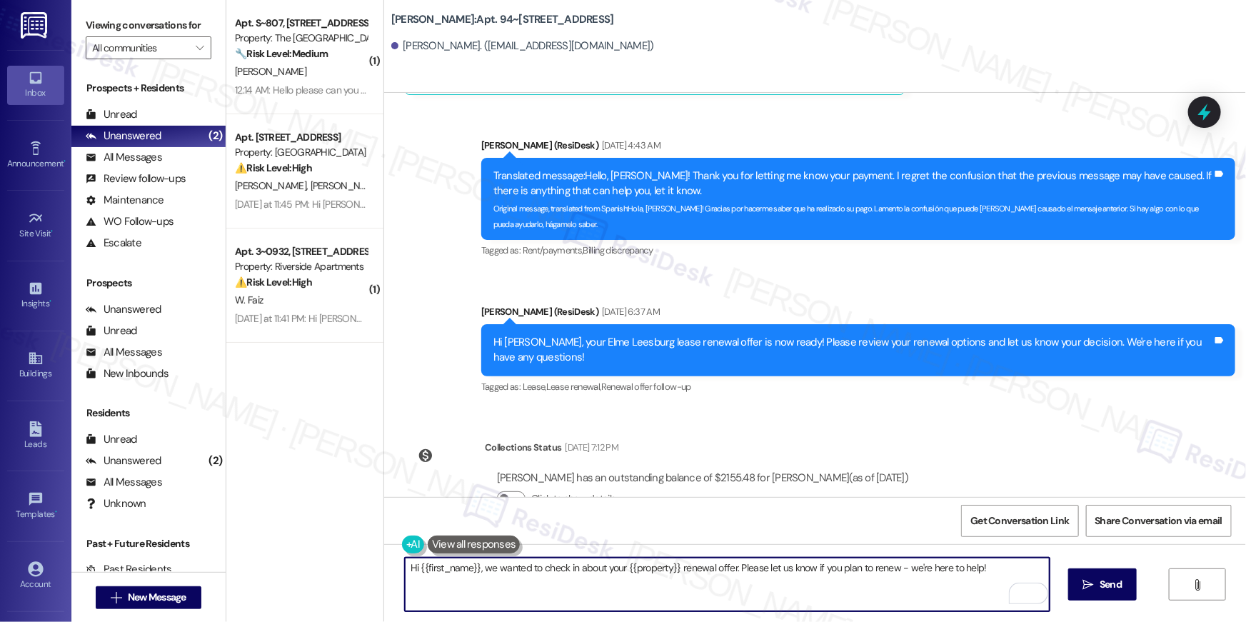
scroll to position [864, 0]
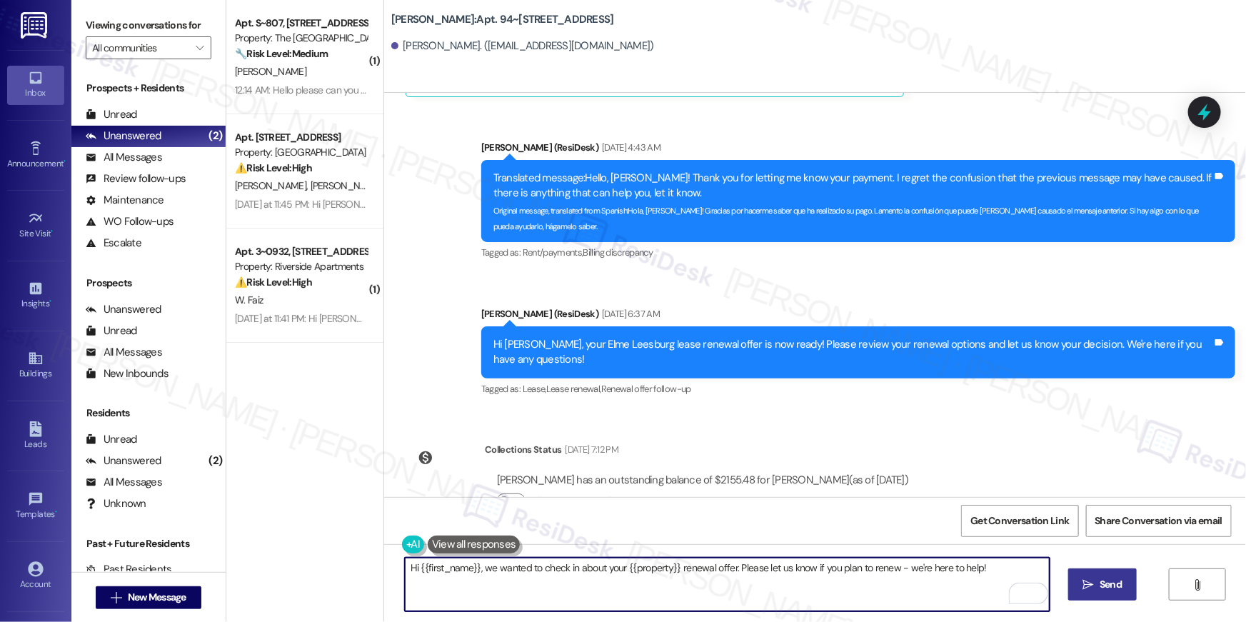
type textarea "Hi {{first_name}}, we wanted to check in about your {{property}} renewal offer.…"
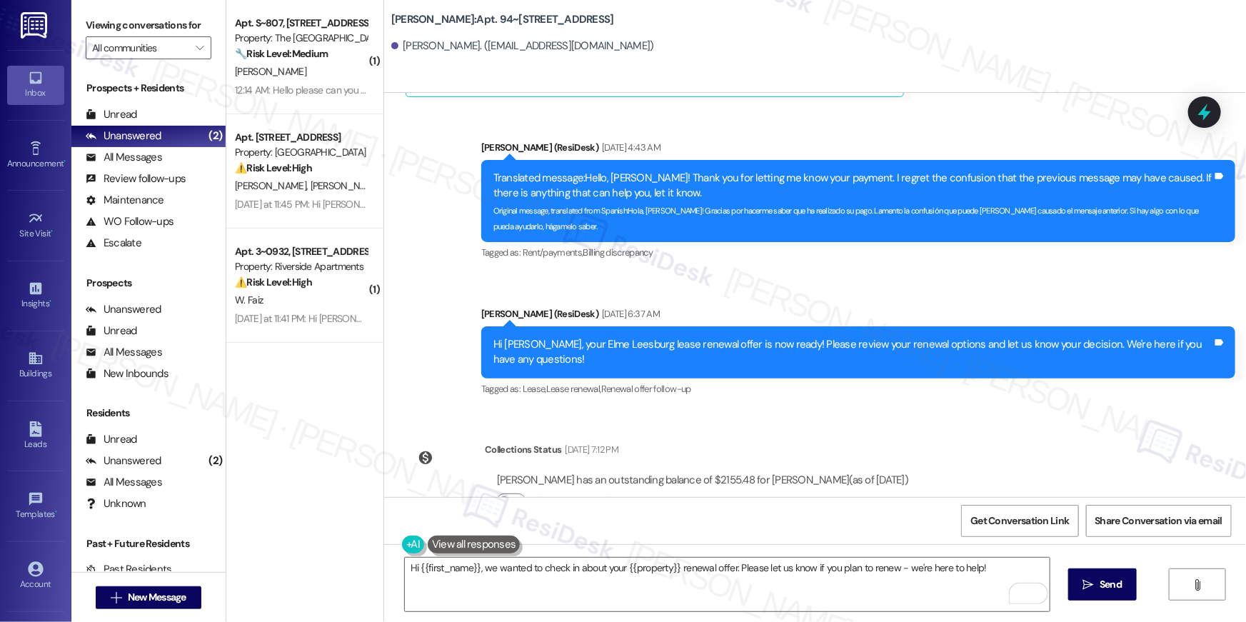
drag, startPoint x: 1082, startPoint y: 574, endPoint x: 1072, endPoint y: 574, distance: 10.7
click at [1082, 575] on button " Send" at bounding box center [1102, 584] width 69 height 32
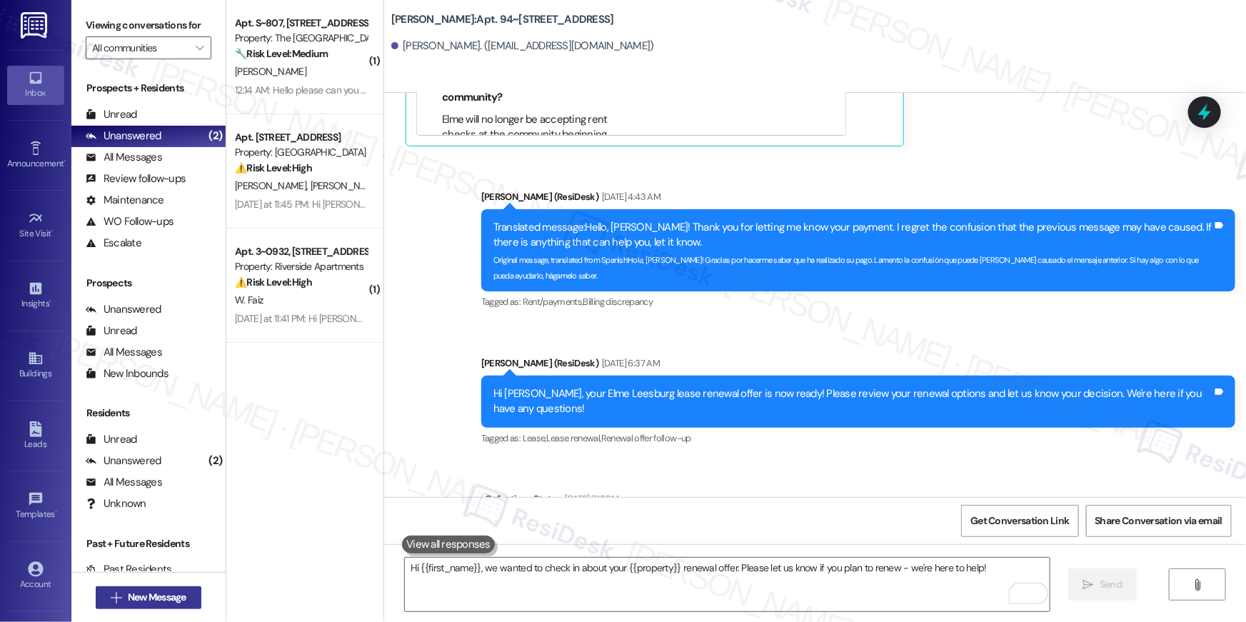
scroll to position [473, 0]
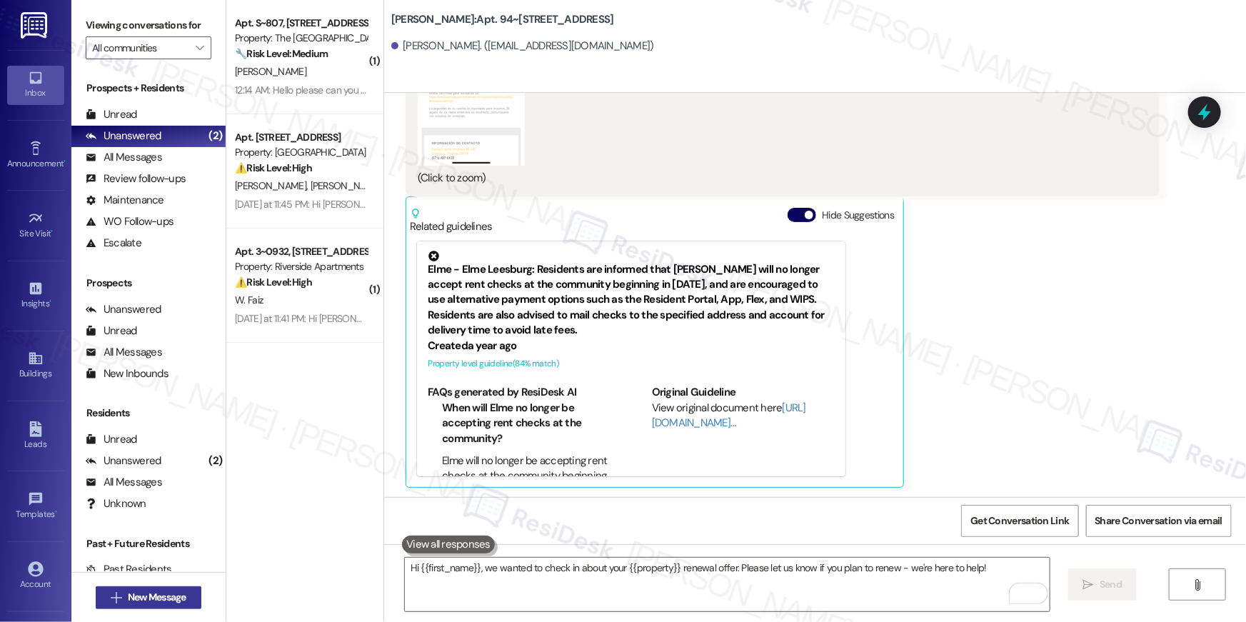
click at [162, 596] on span "New Message" at bounding box center [157, 597] width 59 height 15
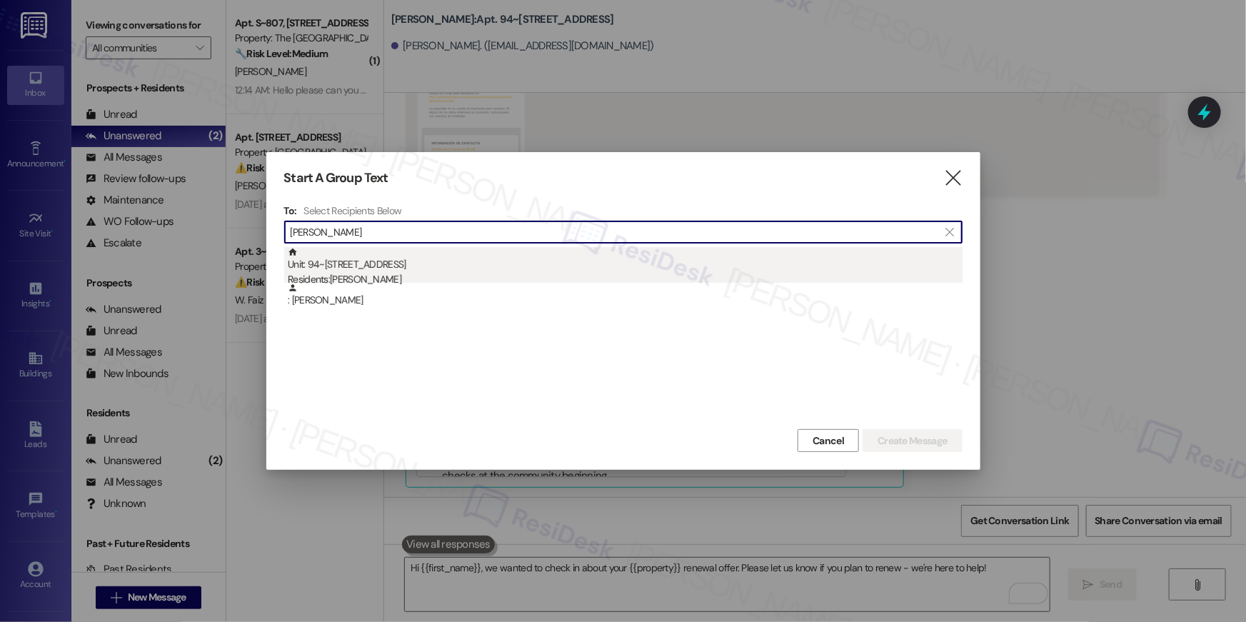
type input "jose velasco"
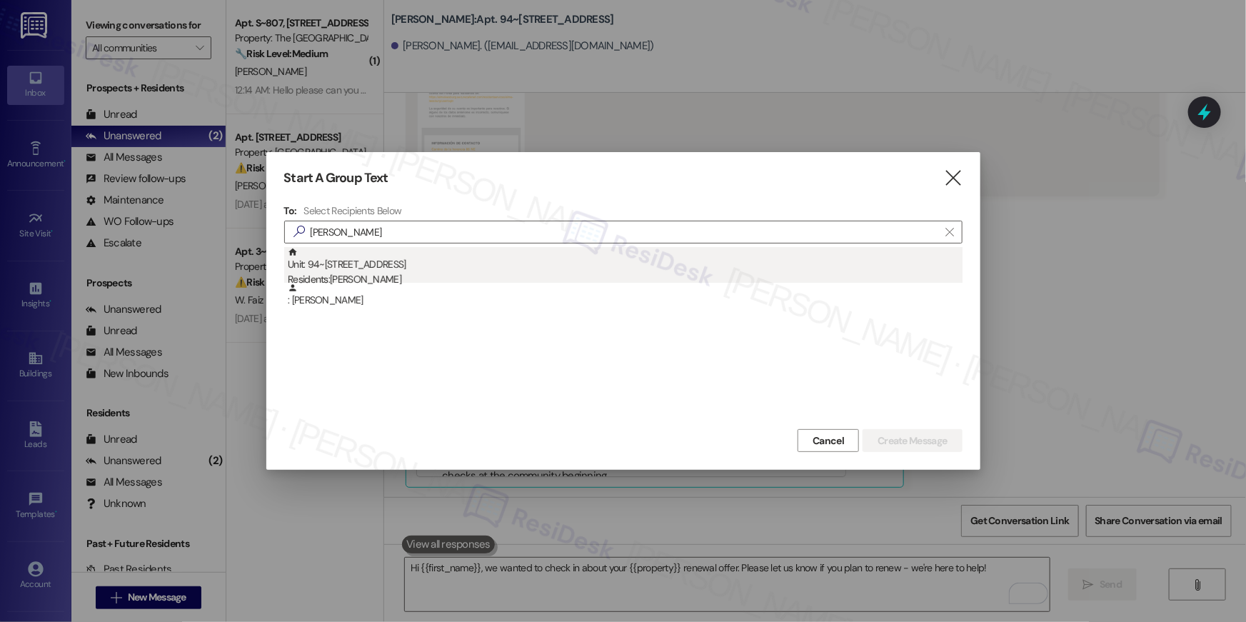
click at [354, 269] on div "Unit: 94~204 - 86 Heritage Way NE Residents: Jose Velasco" at bounding box center [625, 267] width 675 height 41
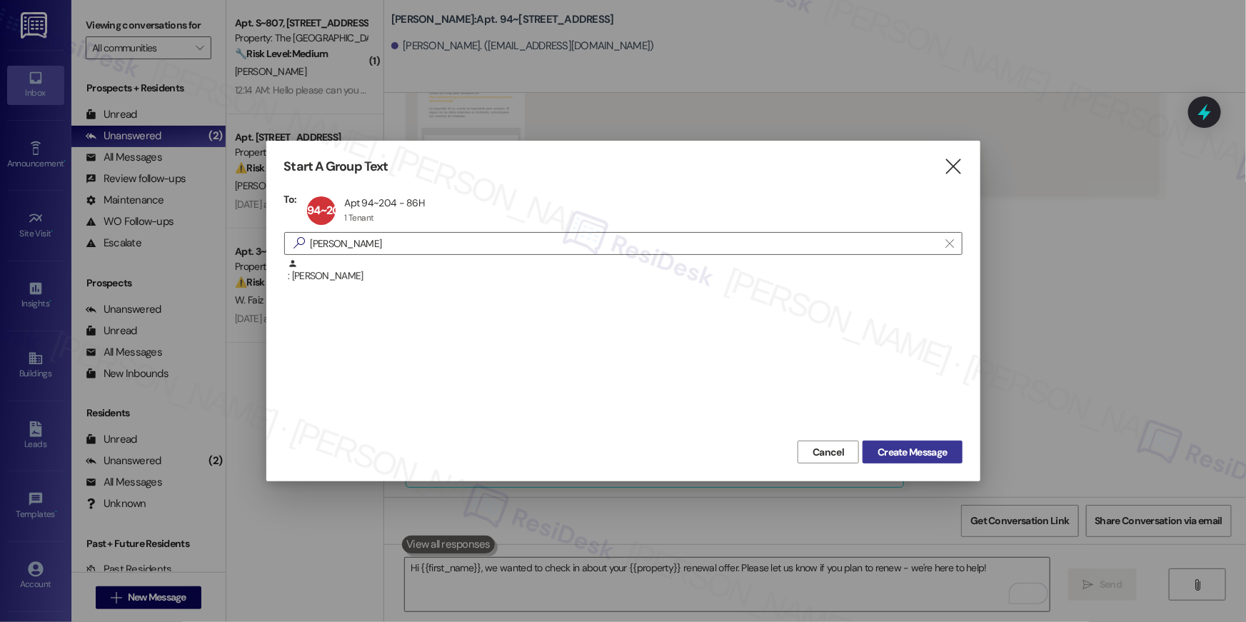
click at [886, 448] on span "Create Message" at bounding box center [911, 452] width 69 height 15
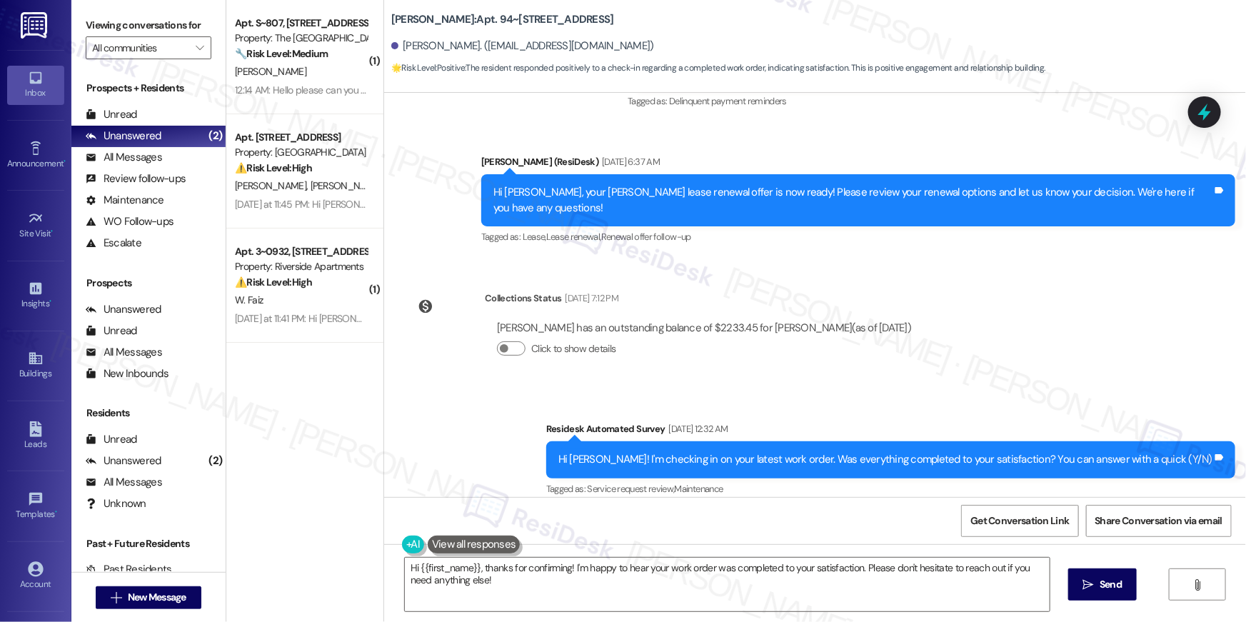
scroll to position [4884, 0]
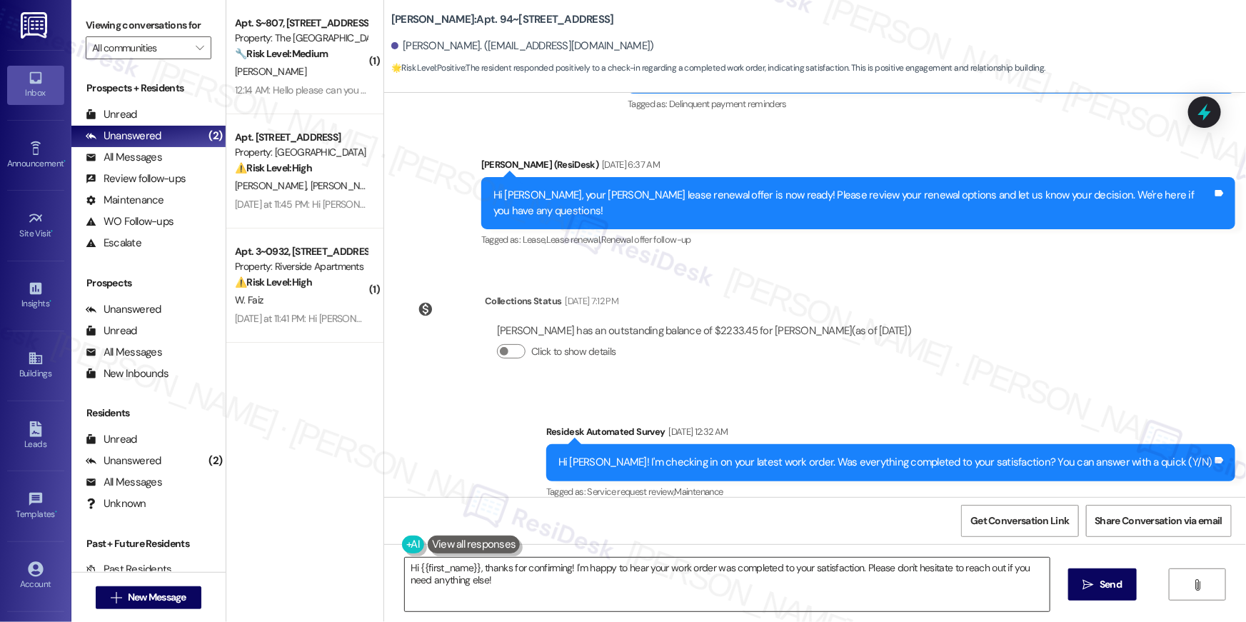
click at [635, 579] on textarea "Hi {{first_name}}, thanks for confirming! I'm happy to hear your work order was…" at bounding box center [727, 585] width 645 height 54
click at [634, 579] on textarea "Hi {{first_name}}, thanks for confirming! I'm happy to hear your work order was…" at bounding box center [727, 585] width 645 height 54
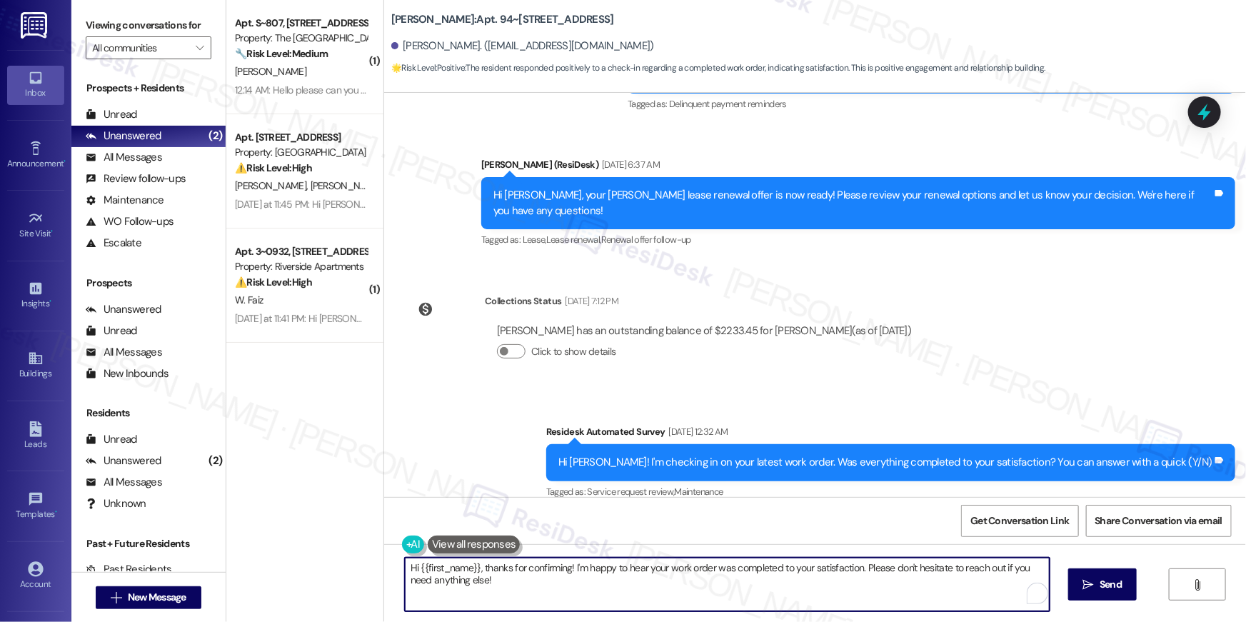
click at [634, 579] on textarea "Hi {{first_name}}, thanks for confirming! I'm happy to hear your work order was…" at bounding box center [727, 585] width 645 height 54
paste textarea "we wanted to check in about your {{property}} renewal offer. Please let us know…"
type textarea "Hi {{first_name}}, we wanted to check in about your {{property}} renewal offer.…"
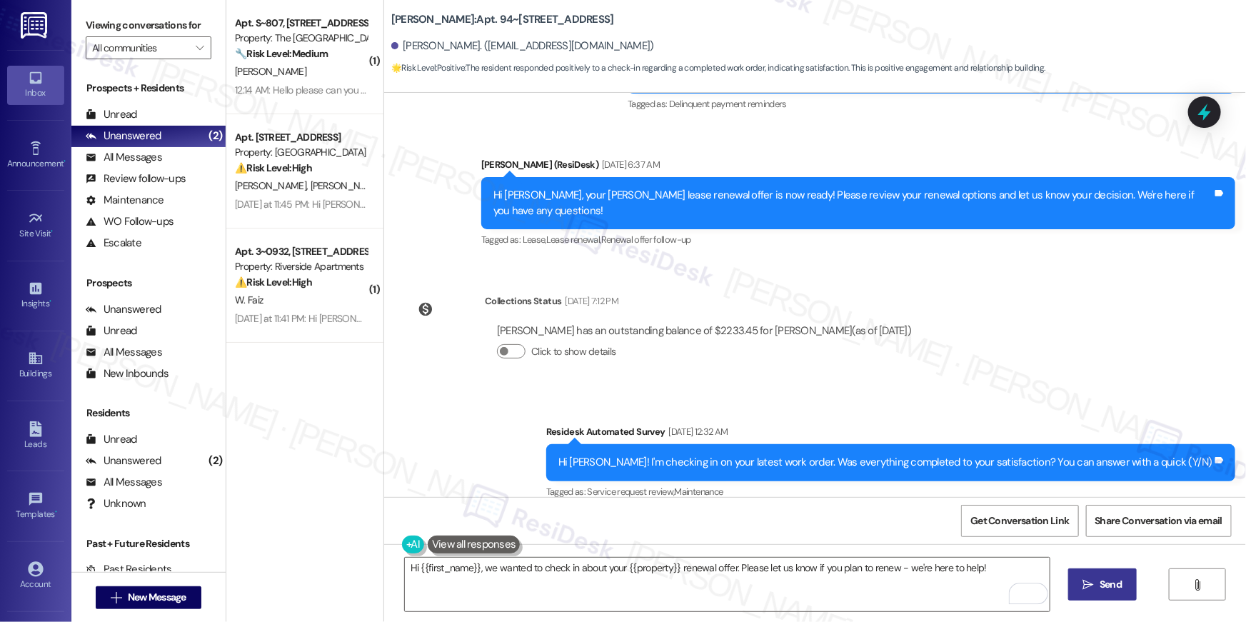
click at [1099, 577] on span "Send" at bounding box center [1110, 584] width 22 height 15
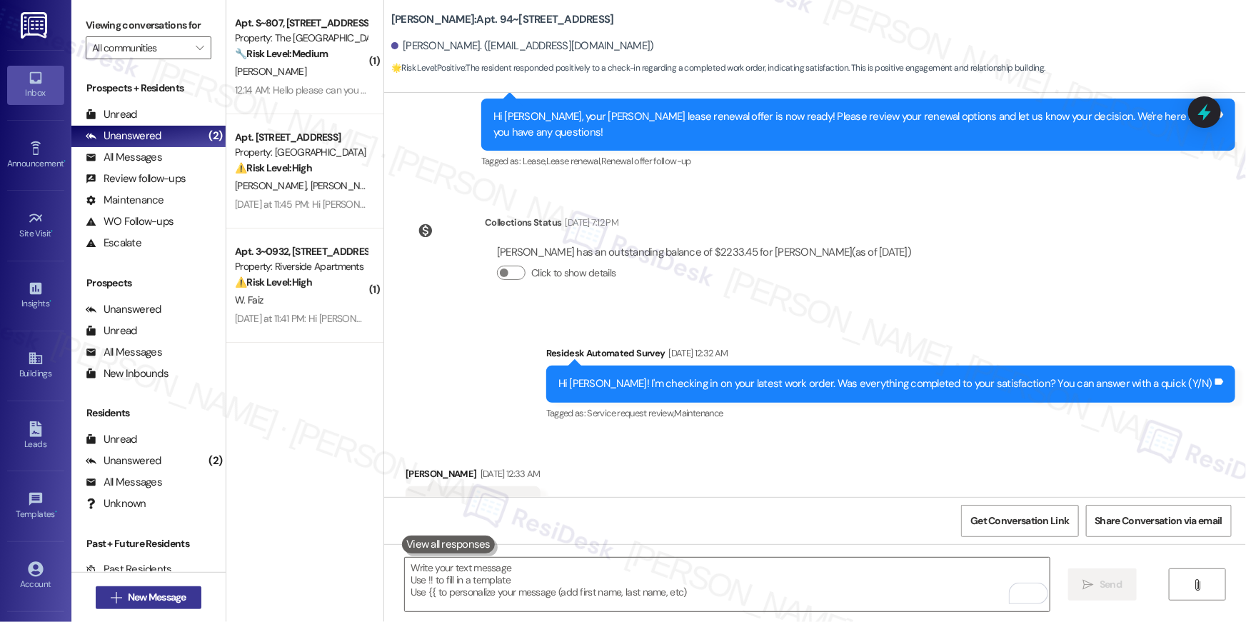
scroll to position [5004, 0]
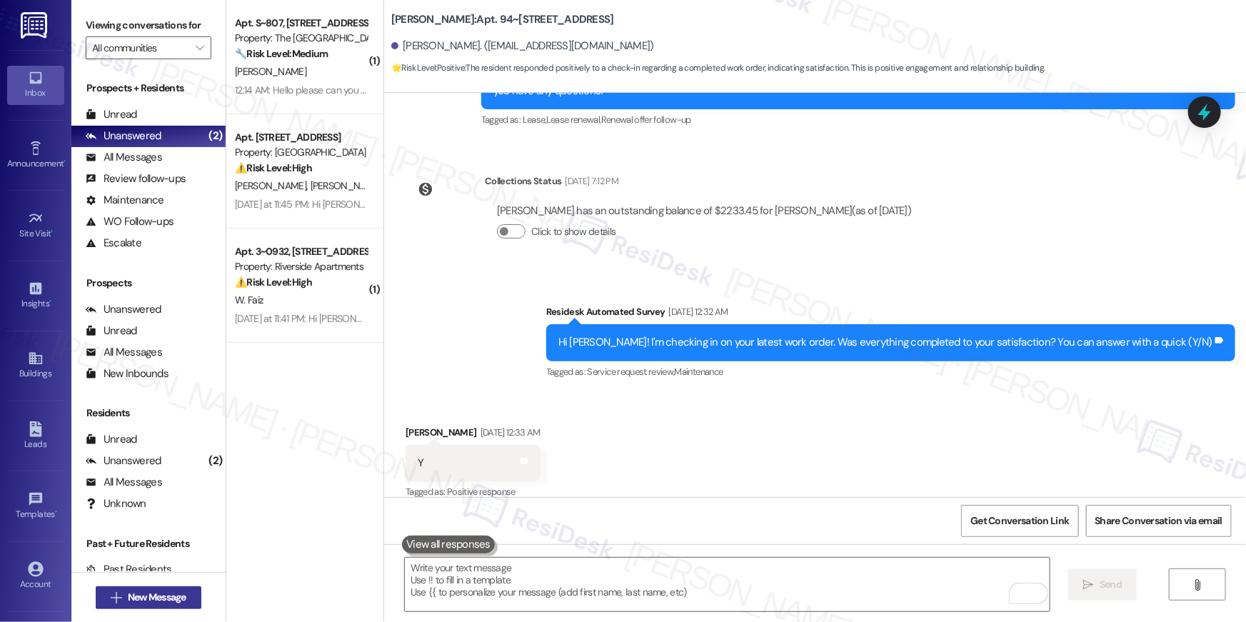
click at [176, 601] on span "New Message" at bounding box center [157, 597] width 59 height 15
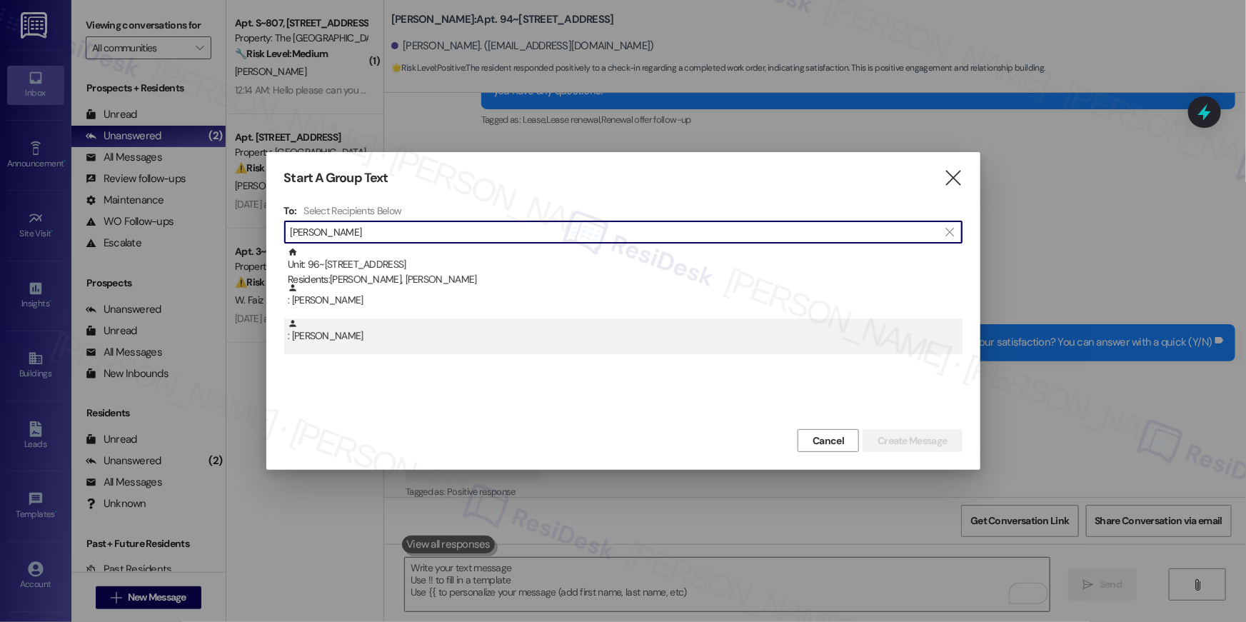
type input "palamara"
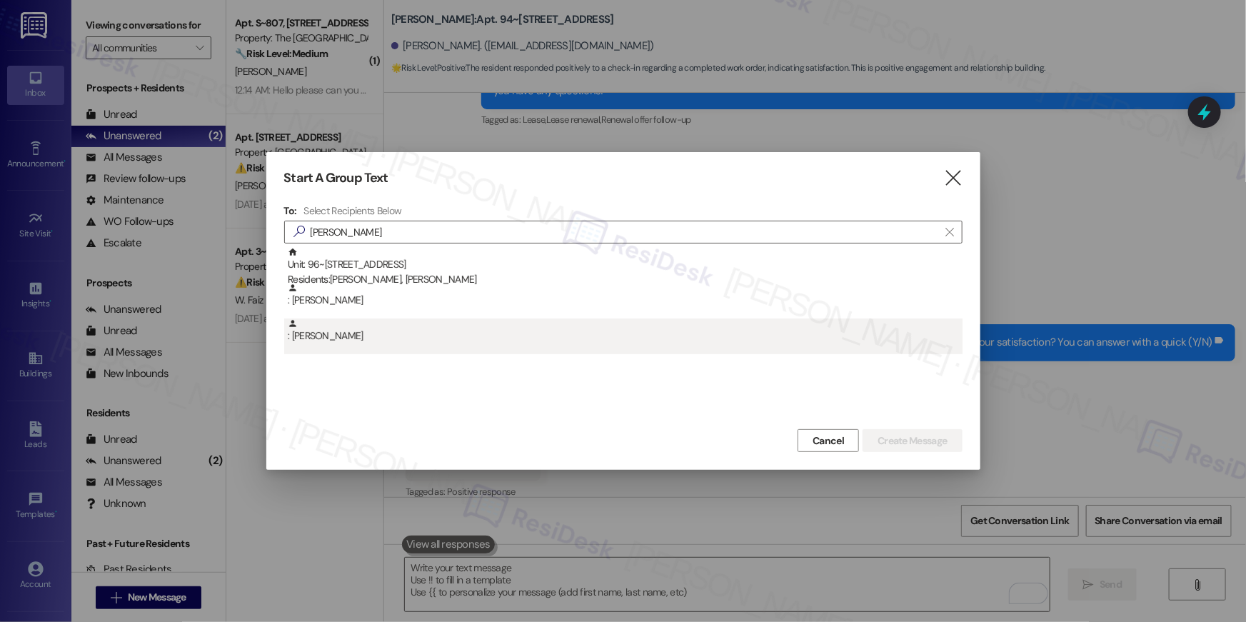
click at [419, 330] on div ": Zachary Palamara" at bounding box center [625, 330] width 675 height 25
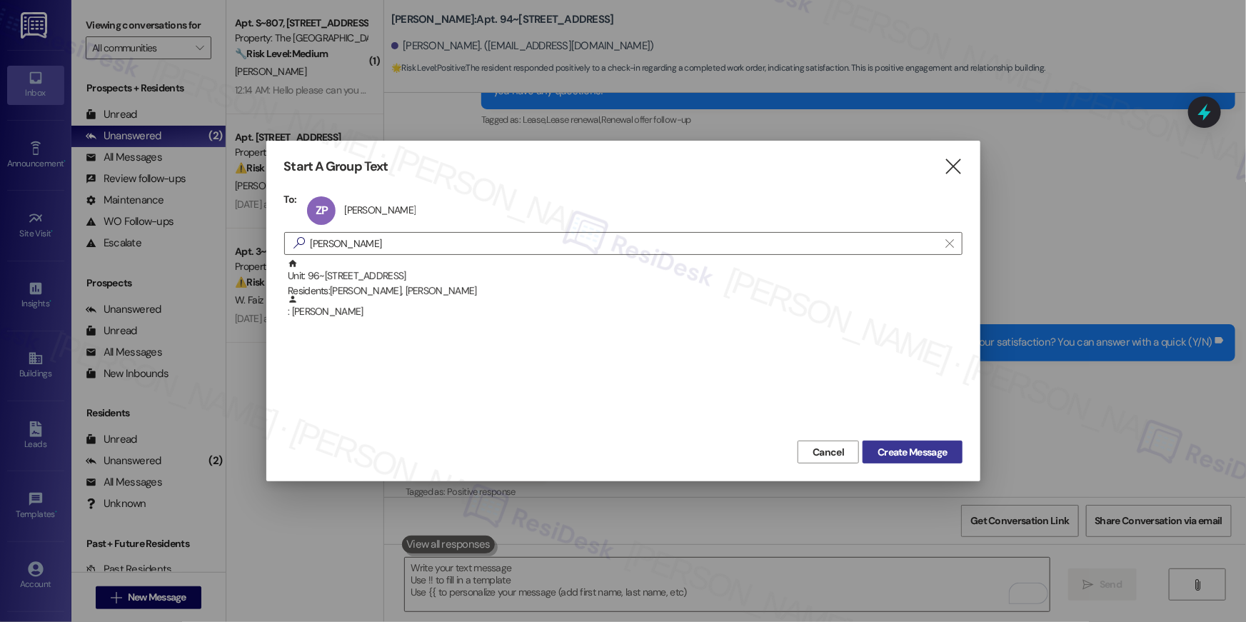
click at [885, 457] on span "Create Message" at bounding box center [911, 452] width 69 height 15
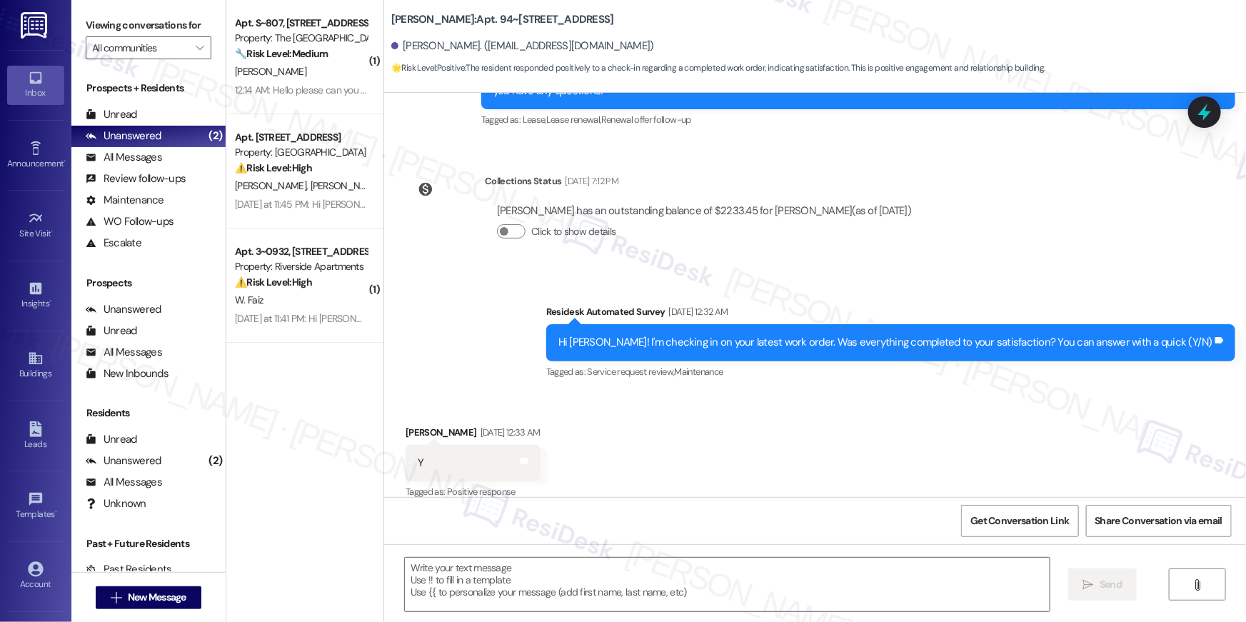
type textarea "Fetching suggested responses. Please feel free to read through the conversation…"
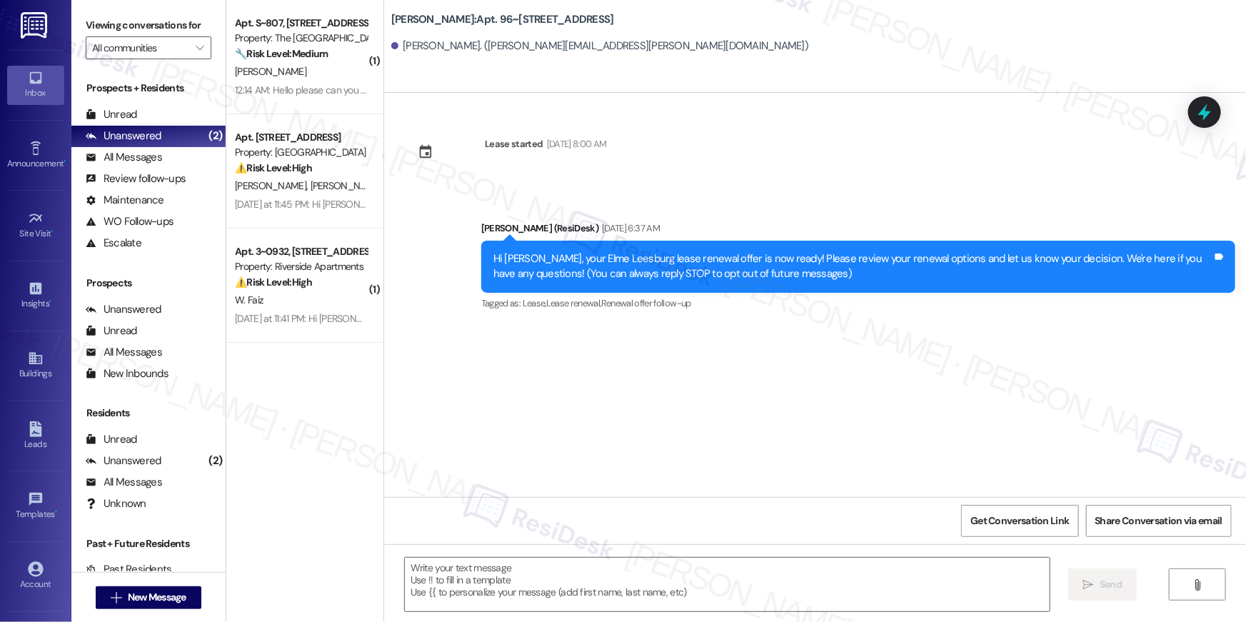
type textarea "Fetching suggested responses. Please feel free to read through the conversation…"
click at [882, 573] on textarea at bounding box center [727, 585] width 645 height 54
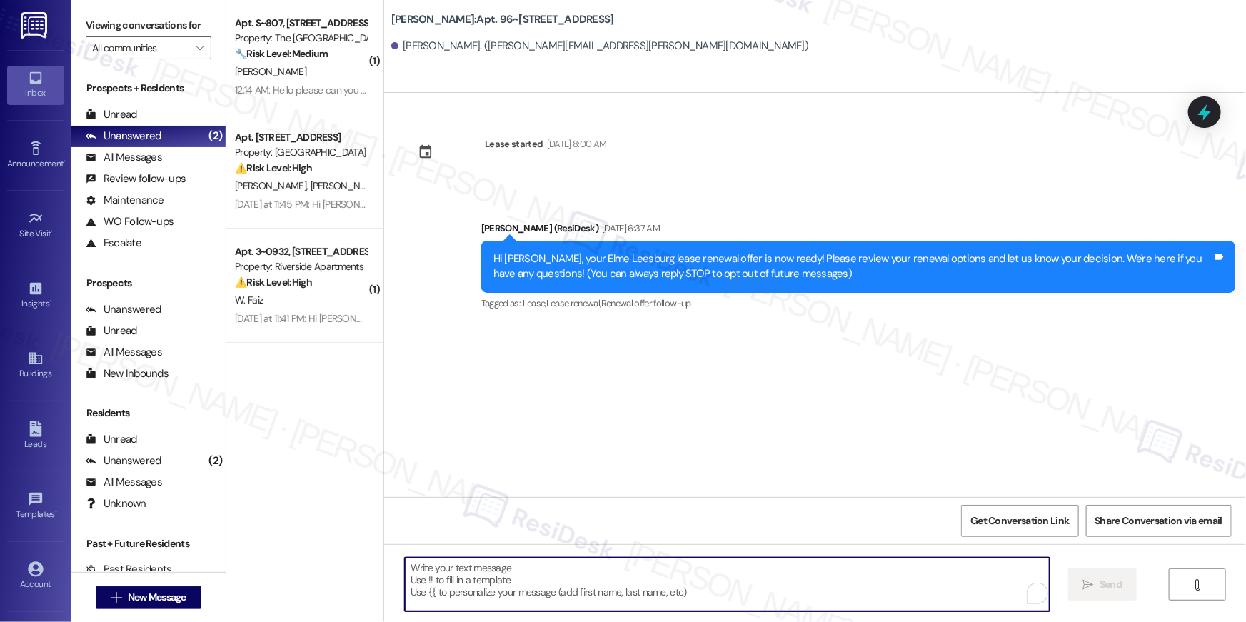
paste textarea "Hi {{first_name}}, we wanted to check in about your {{property}} renewal offer.…"
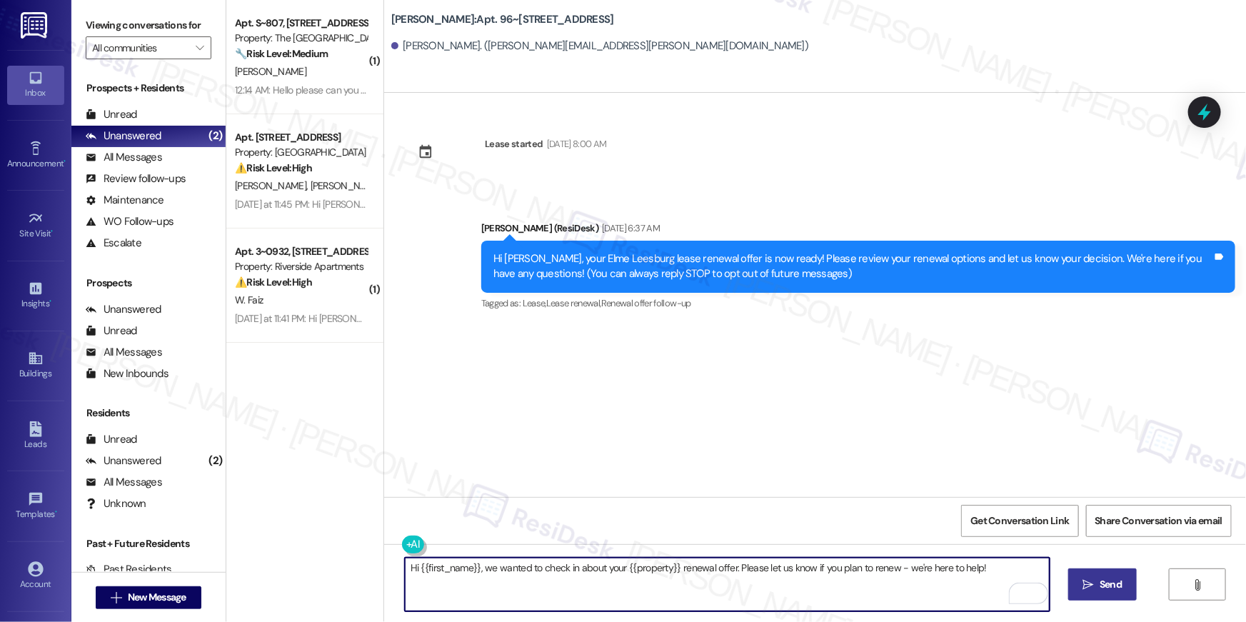
type textarea "Hi {{first_name}}, we wanted to check in about your {{property}} renewal offer.…"
click at [1114, 578] on span "Send" at bounding box center [1110, 584] width 22 height 15
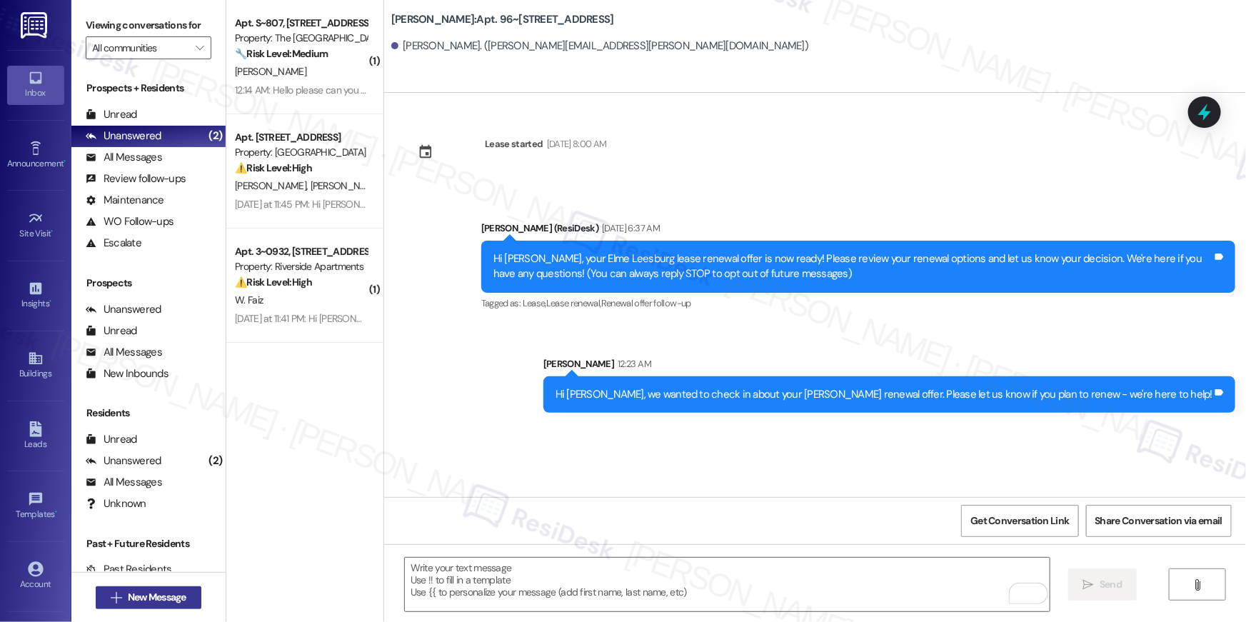
click at [156, 594] on span "New Message" at bounding box center [157, 597] width 59 height 15
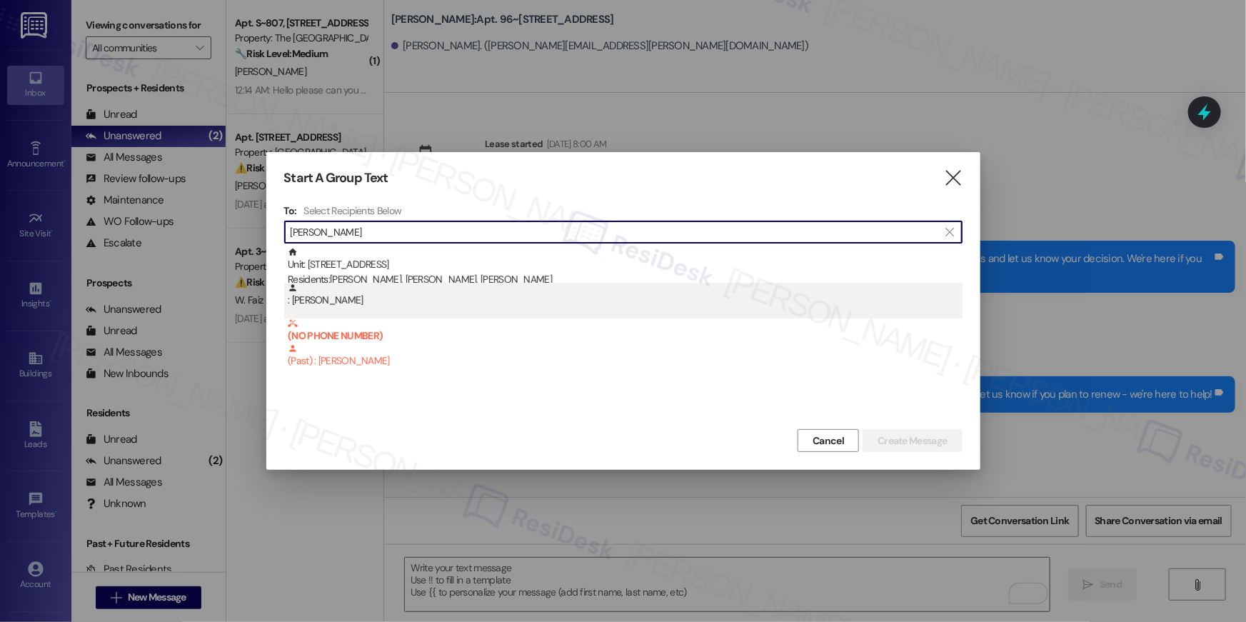
type input "sibrian"
click at [347, 298] on div ": Ana Lopez Sibrian" at bounding box center [625, 295] width 675 height 25
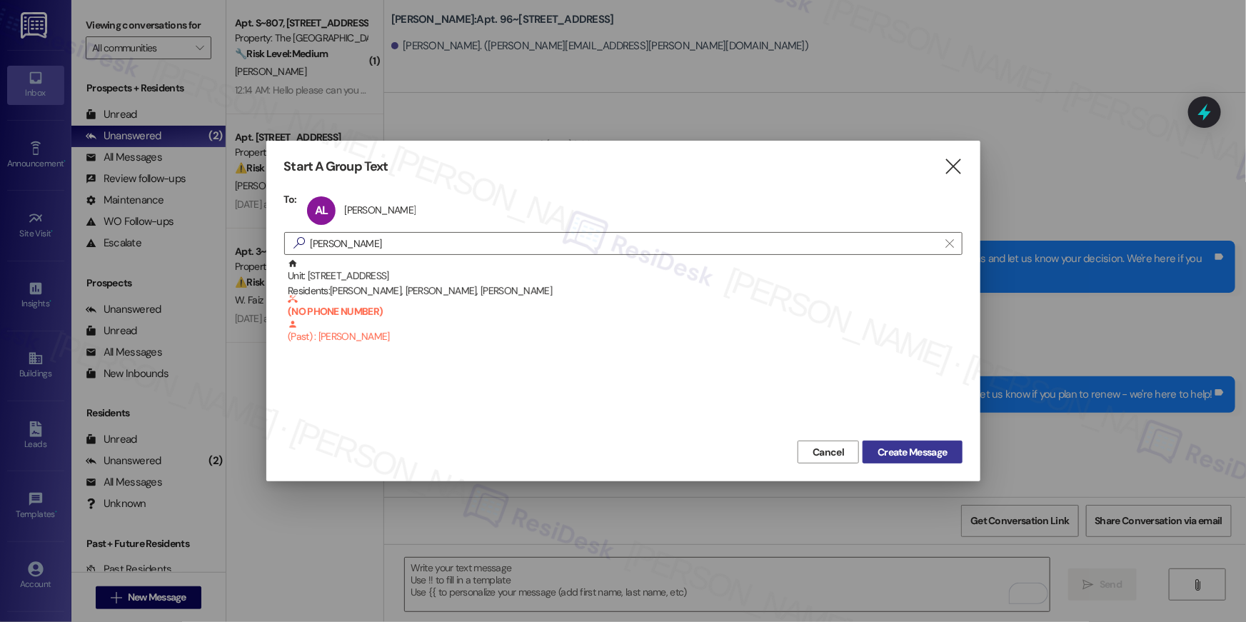
click at [866, 453] on button "Create Message" at bounding box center [911, 451] width 99 height 23
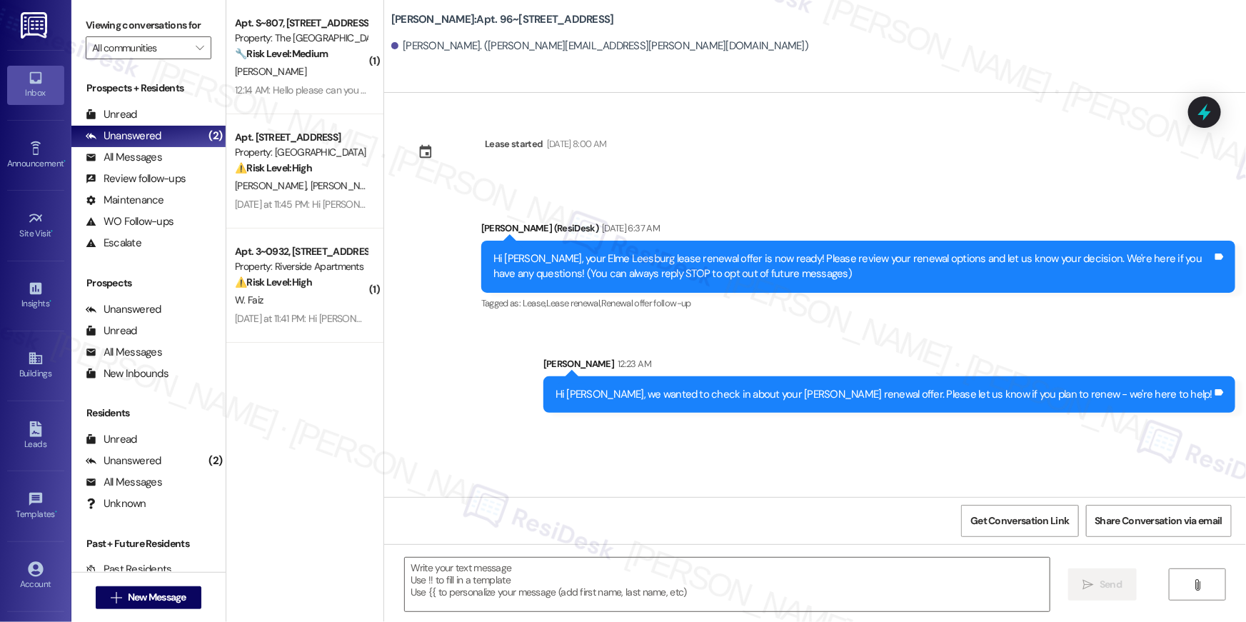
type textarea "Fetching suggested responses. Please feel free to read through the conversation…"
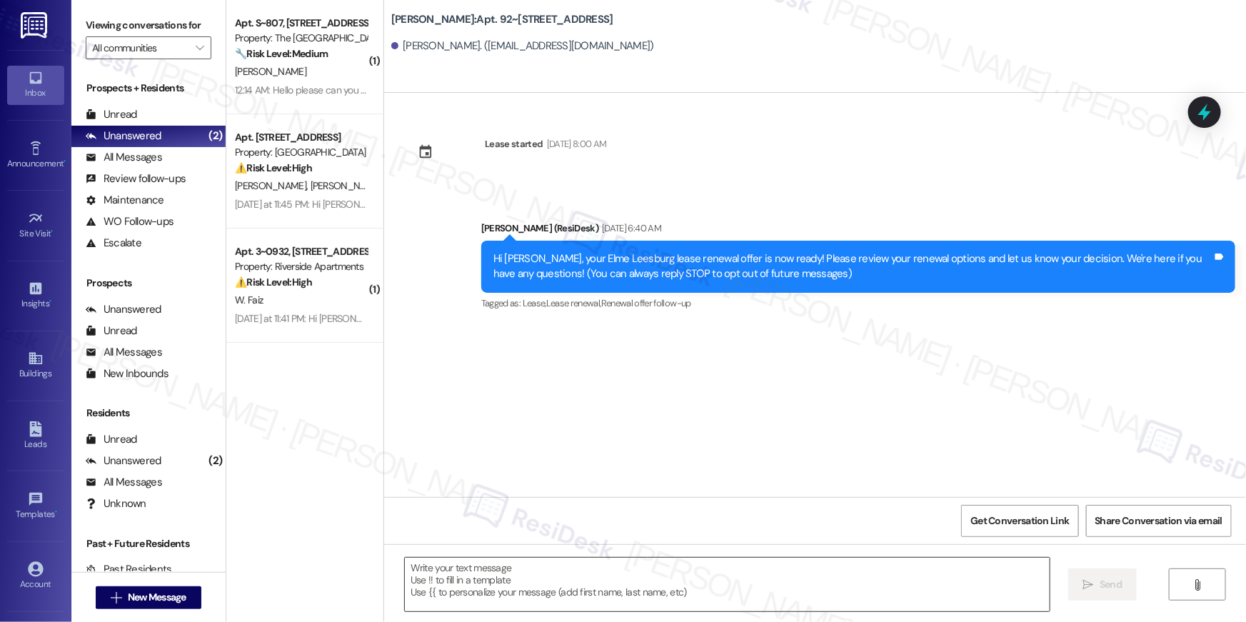
click at [807, 594] on textarea at bounding box center [727, 585] width 645 height 54
paste textarea "Hi {{first_name}}, we wanted to check in about your {{property}} renewal offer.…"
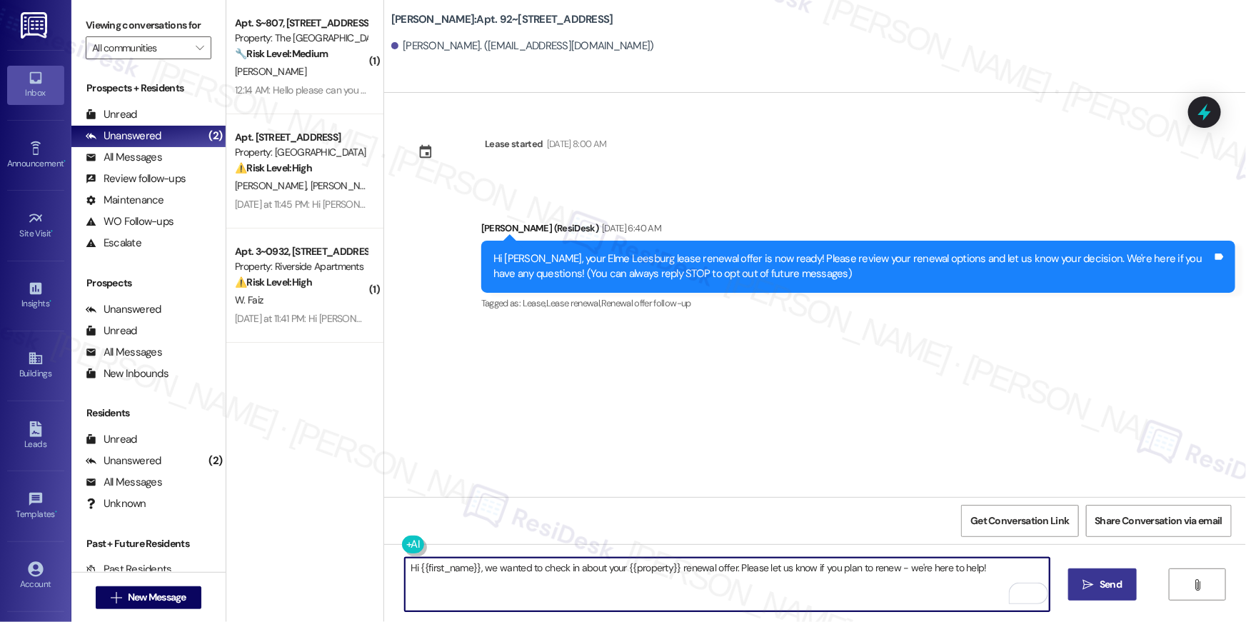
type textarea "Hi {{first_name}}, we wanted to check in about your {{property}} renewal offer.…"
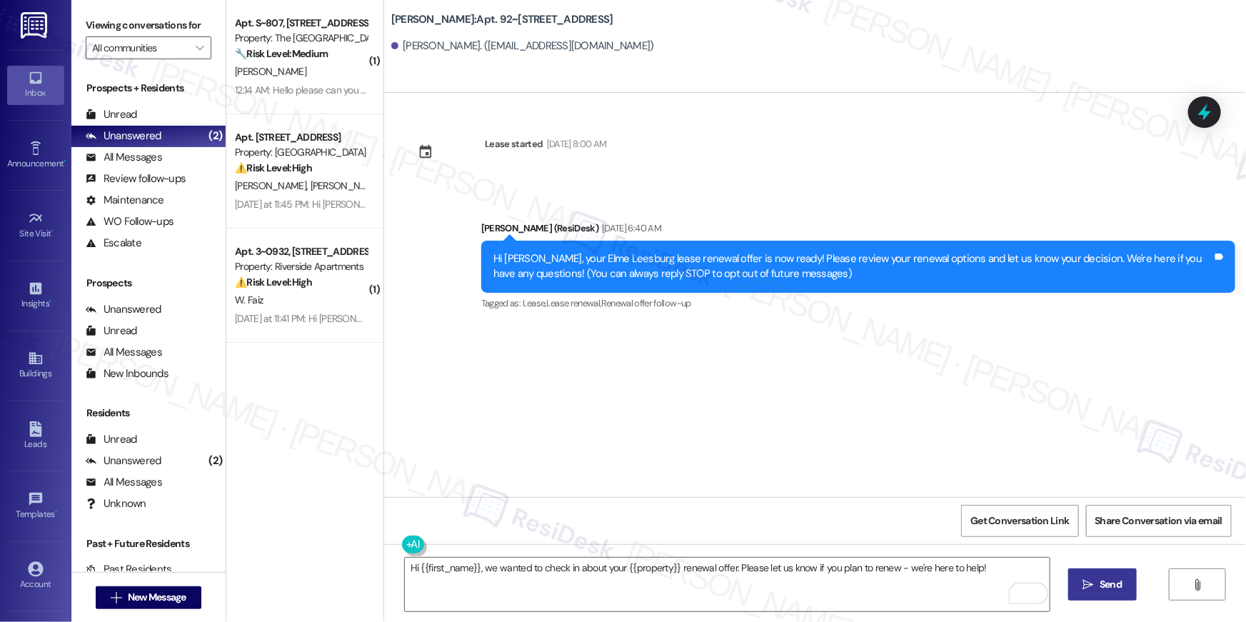
click at [1099, 577] on span "Send" at bounding box center [1110, 584] width 22 height 15
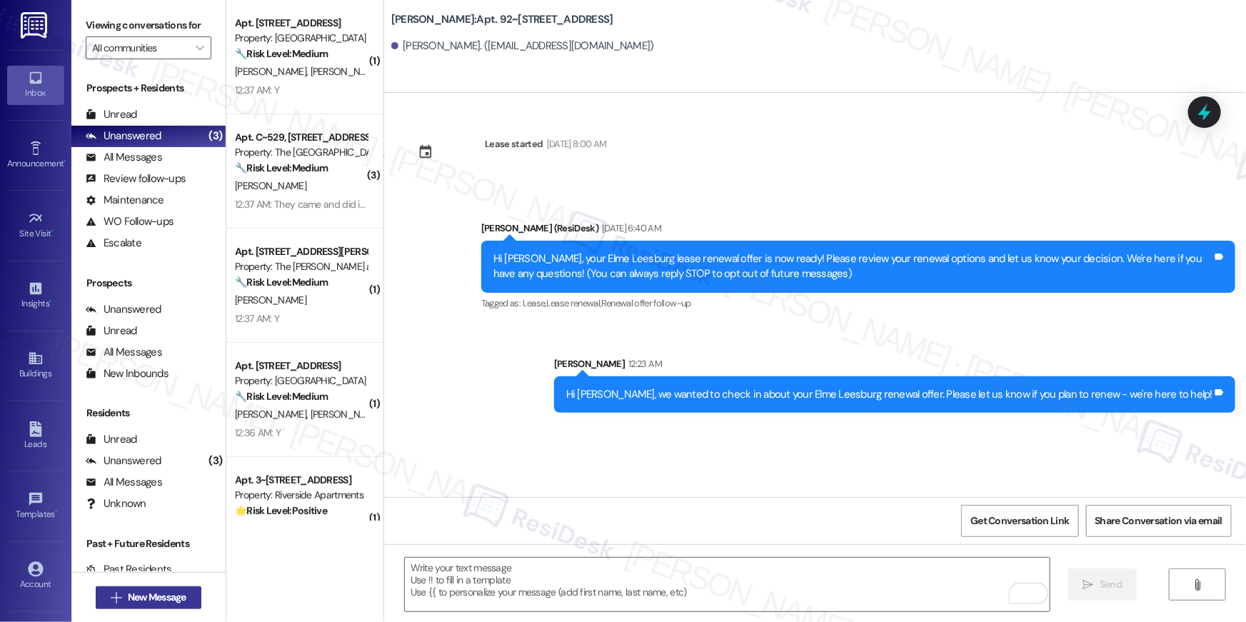
click at [180, 597] on span "New Message" at bounding box center [157, 597] width 59 height 15
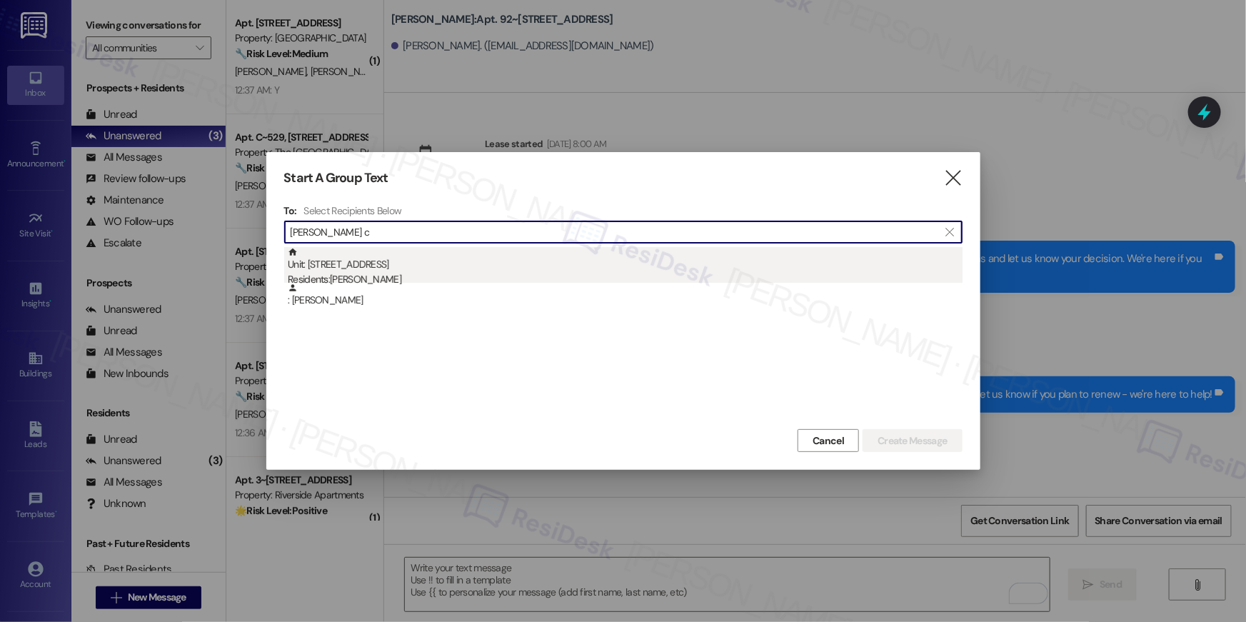
type input "arnita c"
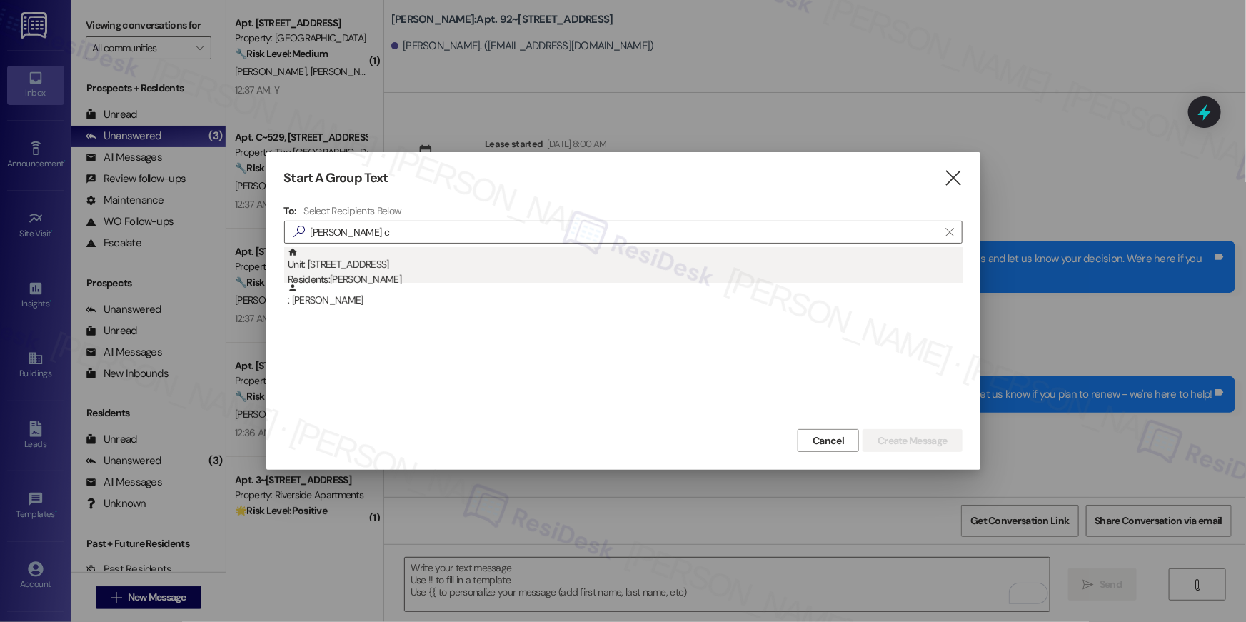
click at [398, 271] on div "Unit: 1123 - 10519 Lariat Lane Residents: Arnita Calloway Briggs" at bounding box center [625, 267] width 675 height 41
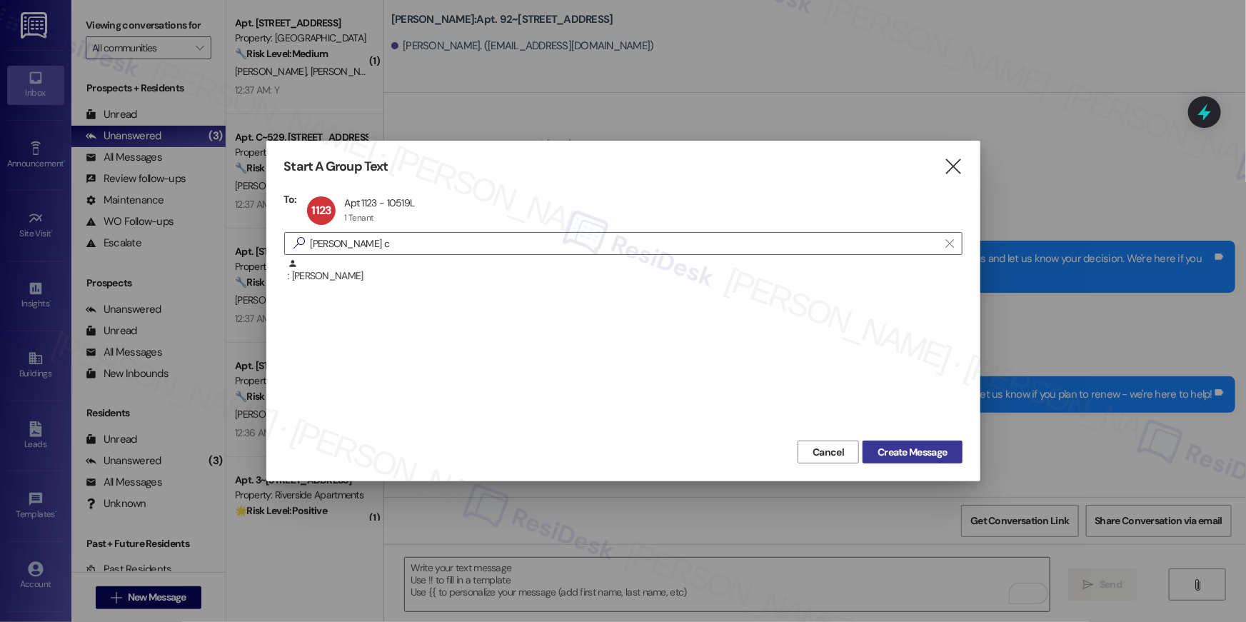
click at [925, 453] on span "Create Message" at bounding box center [911, 452] width 69 height 15
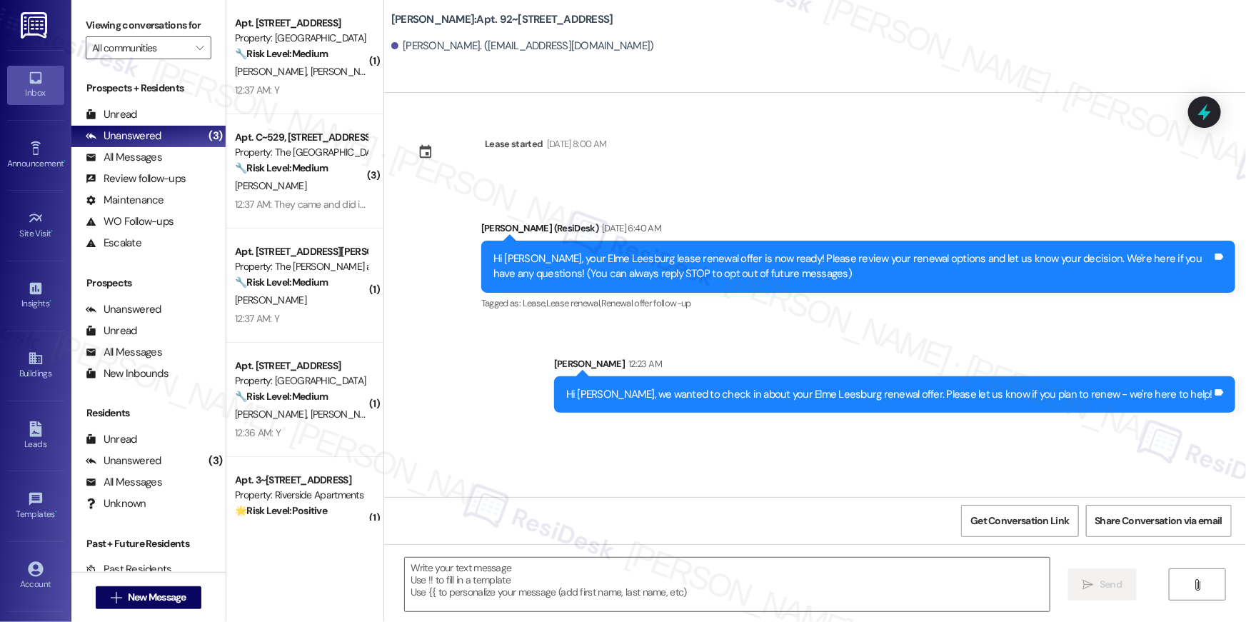
type textarea "Fetching suggested responses. Please feel free to read through the conversation…"
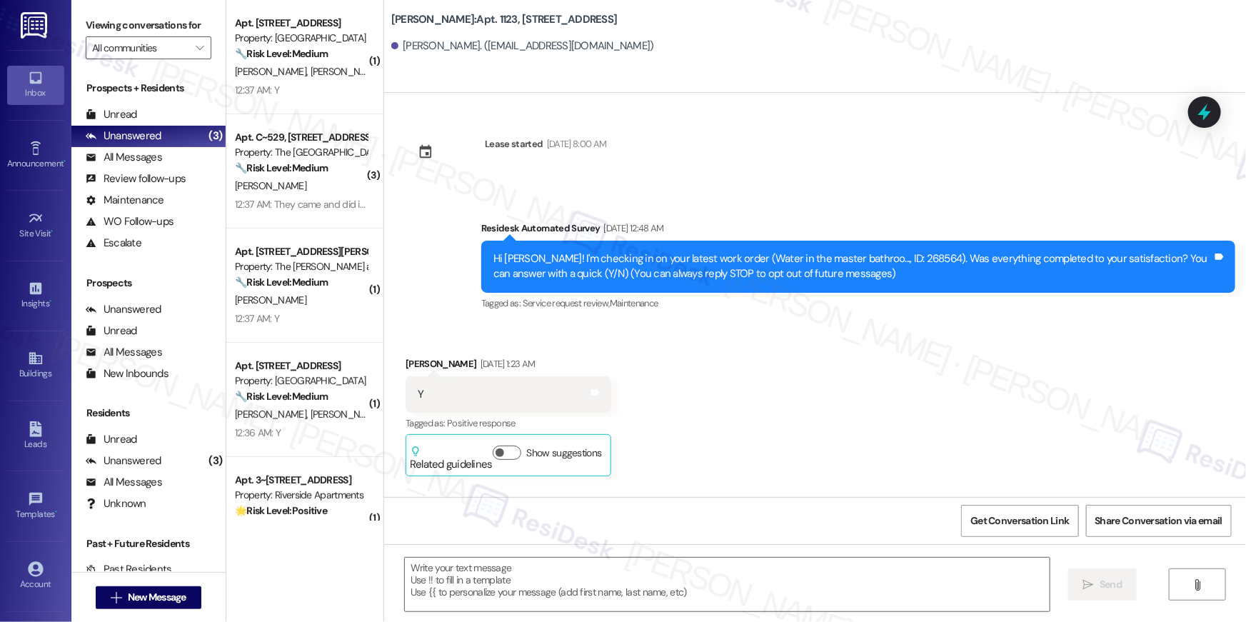
type textarea "Fetching suggested responses. Please feel free to read through the conversation…"
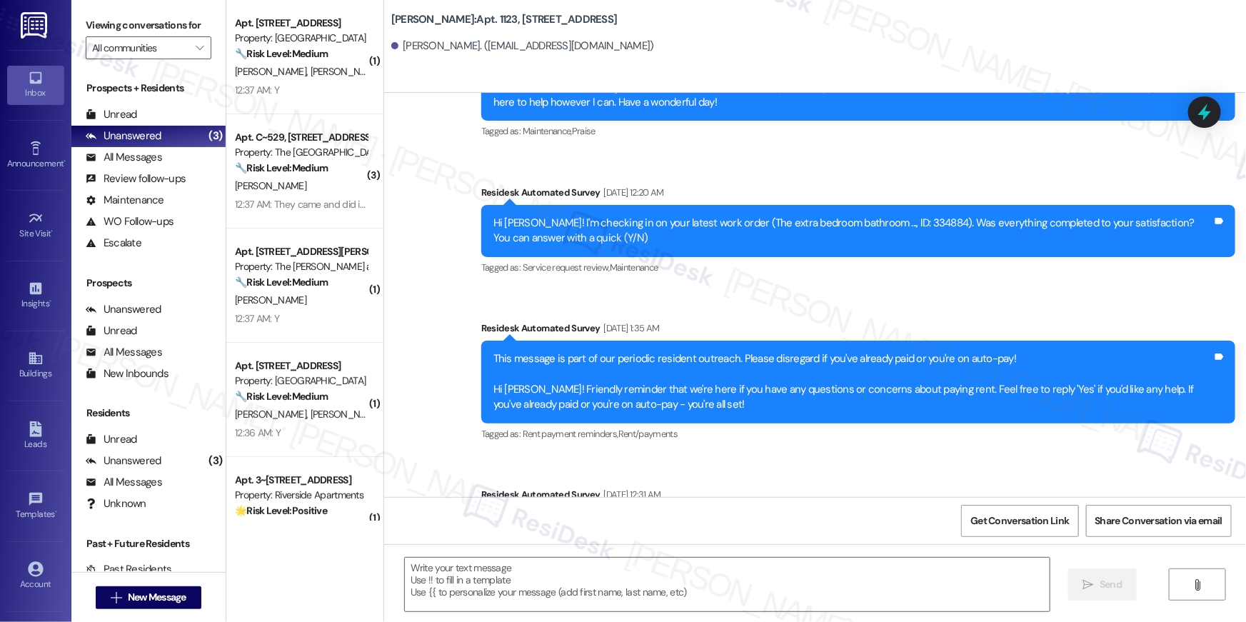
scroll to position [3049, 0]
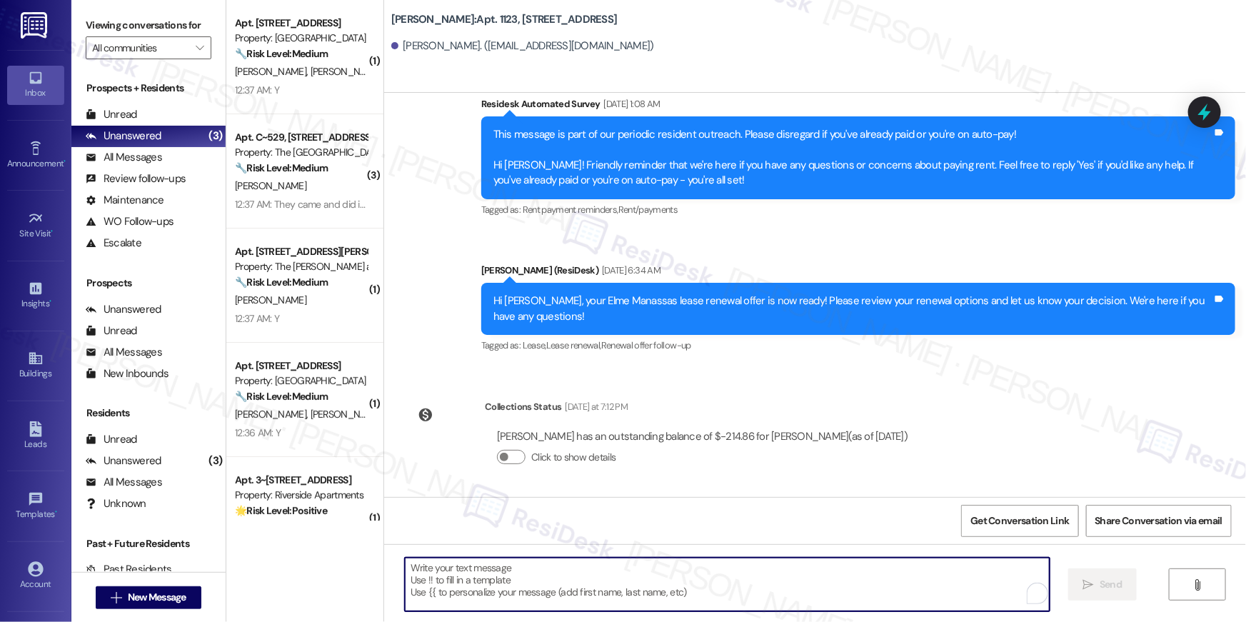
click at [707, 577] on textarea "To enrich screen reader interactions, please activate Accessibility in Grammarl…" at bounding box center [727, 585] width 645 height 54
paste textarea "Hi {{first_name}}, we wanted to check in about your {{property}} renewal offer.…"
type textarea "Hi {{first_name}}, we wanted to check in about your {{property}} renewal offer.…"
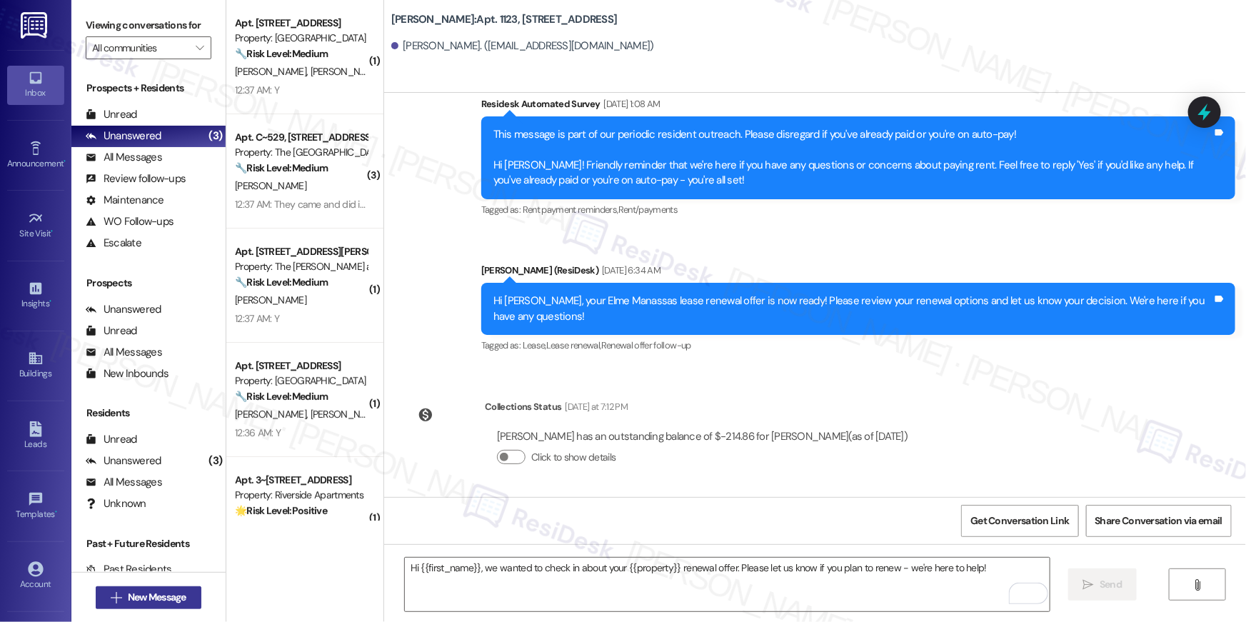
click at [159, 598] on span "New Message" at bounding box center [157, 597] width 59 height 15
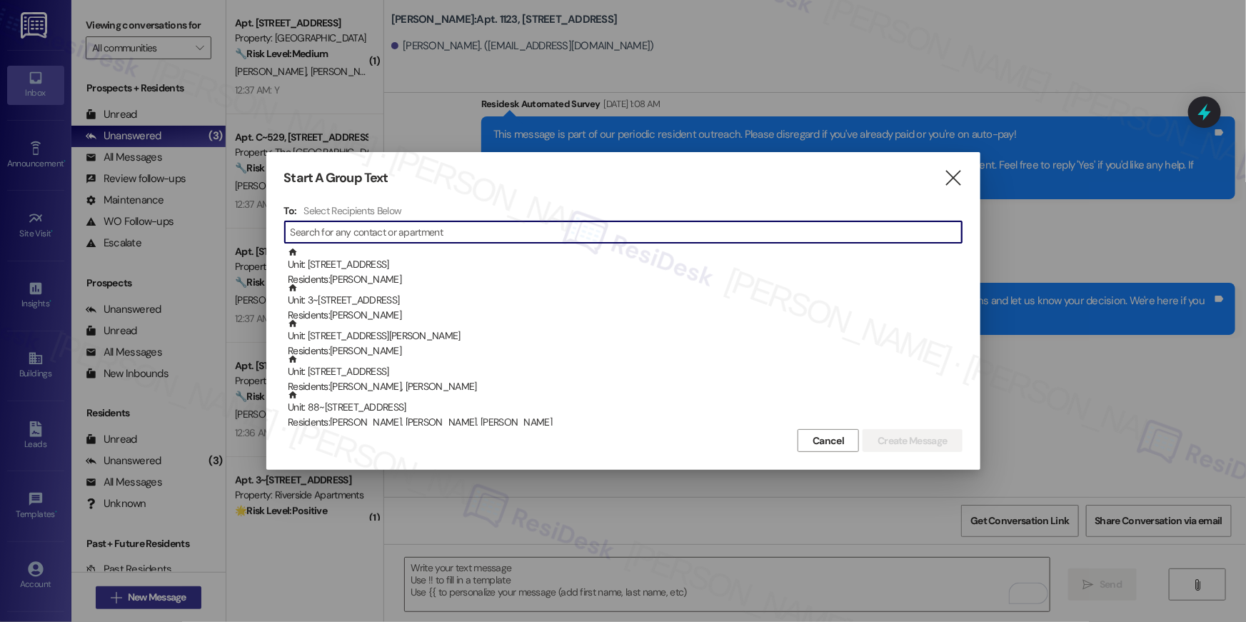
scroll to position [2042, 0]
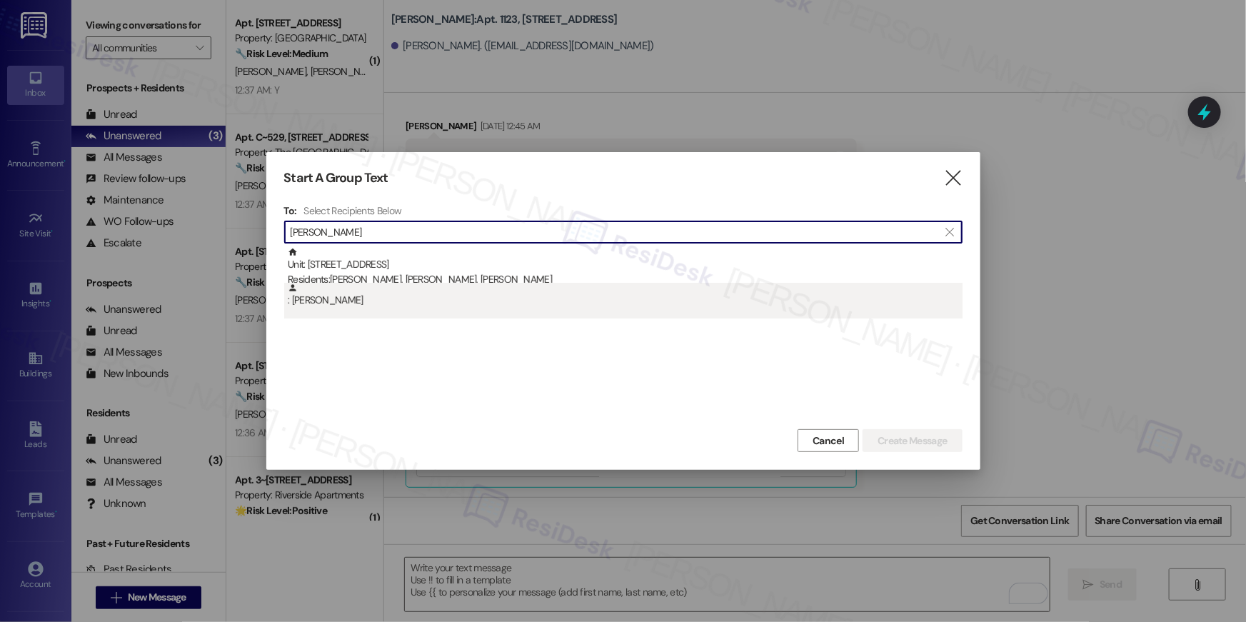
type input "jerell mcfad"
click at [329, 301] on div ": Jerell Mcfadden" at bounding box center [625, 295] width 675 height 25
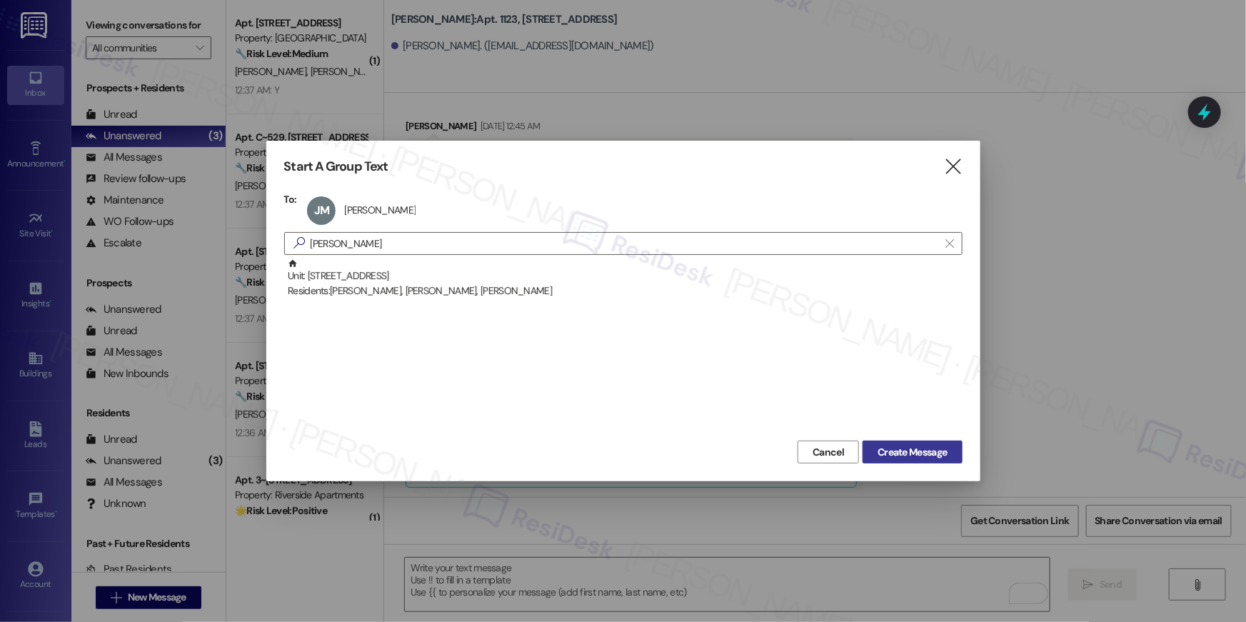
click at [887, 460] on button "Create Message" at bounding box center [911, 451] width 99 height 23
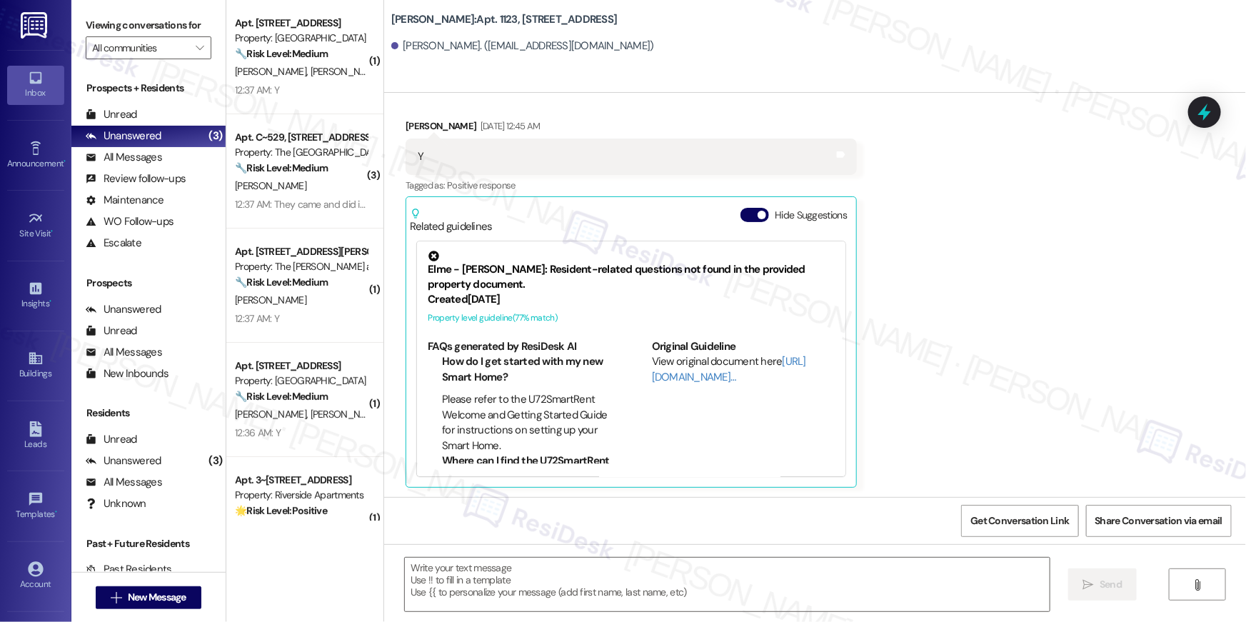
type textarea "Fetching suggested responses. Please feel free to read through the conversation…"
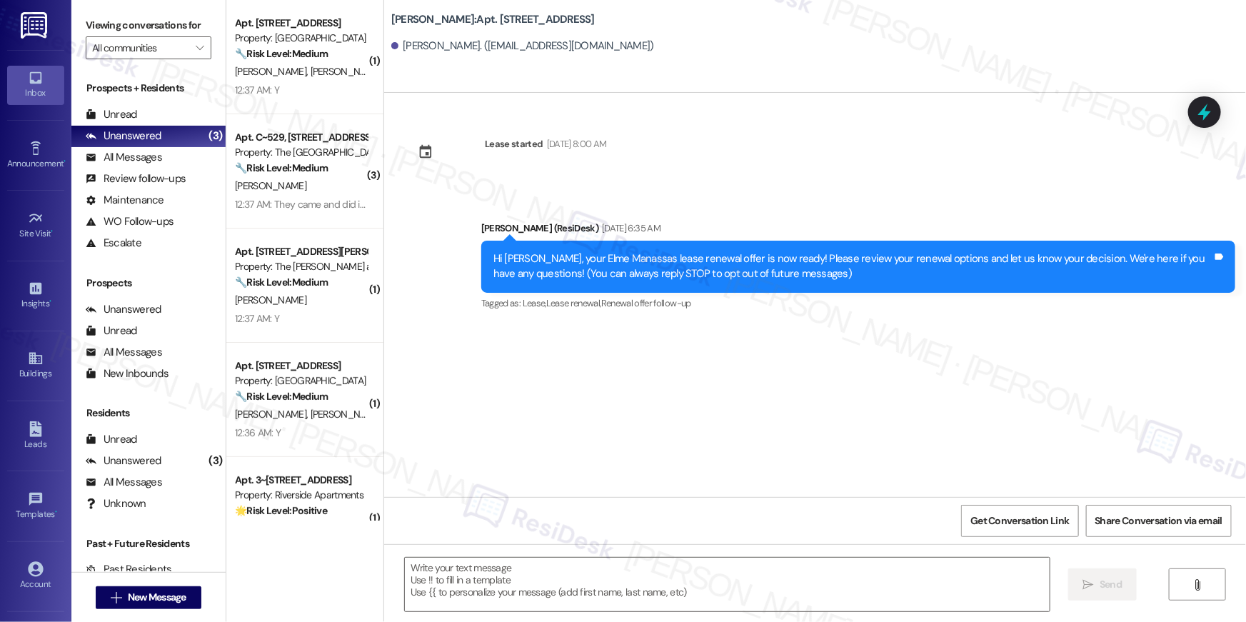
type textarea "Fetching suggested responses. Please feel free to read through the conversation…"
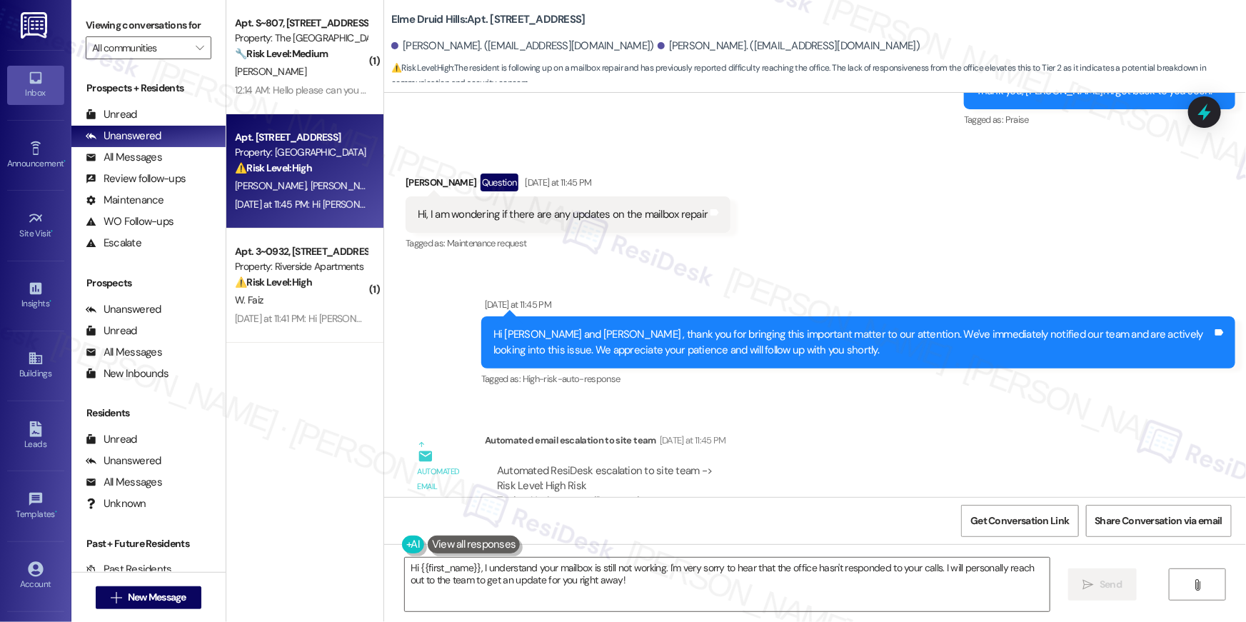
scroll to position [8174, 0]
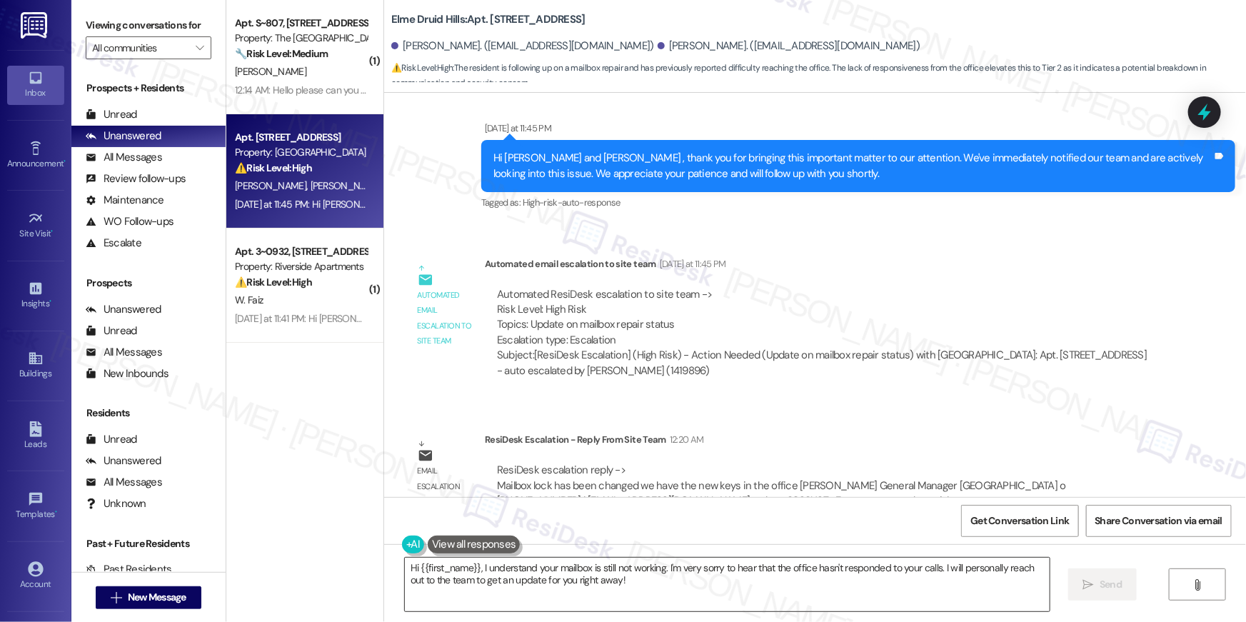
click at [579, 593] on textarea "Hi {{first_name}}, I understand your mailbox is still not working. I'm very sor…" at bounding box center [727, 585] width 645 height 54
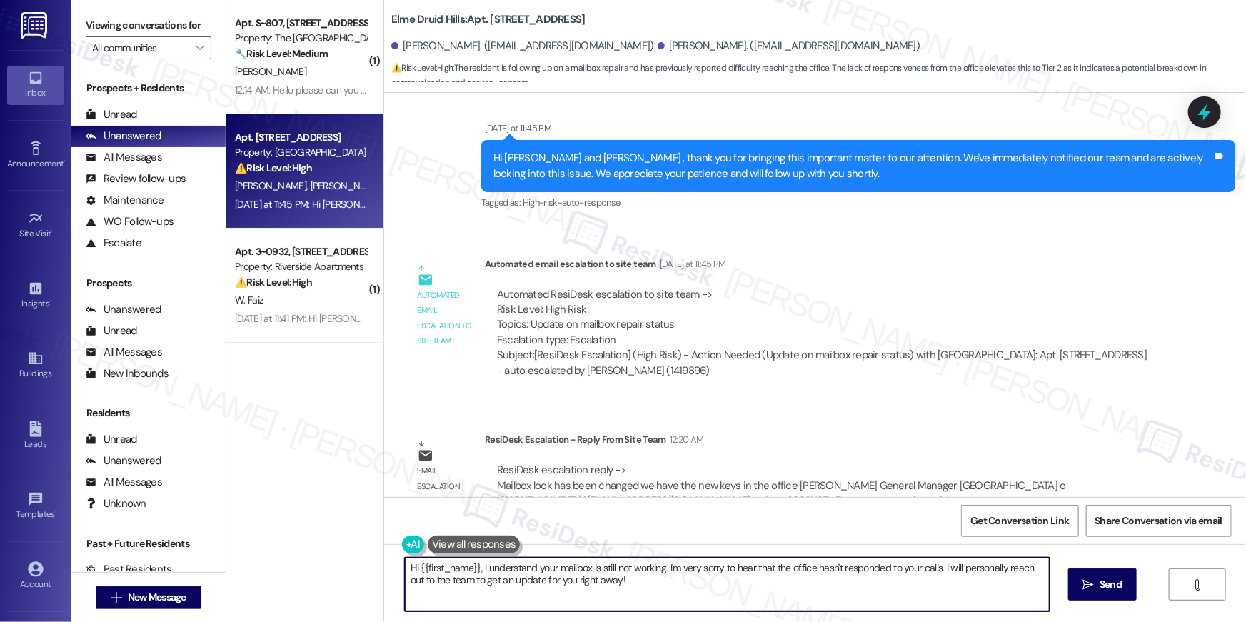
click at [613, 597] on textarea "Hi {{first_name}}, I understand your mailbox is still not working. I'm very sor…" at bounding box center [727, 585] width 645 height 54
click at [474, 570] on textarea "Hi {{first_name}}, I understand your mailbox is still not working. I'm very sor…" at bounding box center [727, 585] width 645 height 54
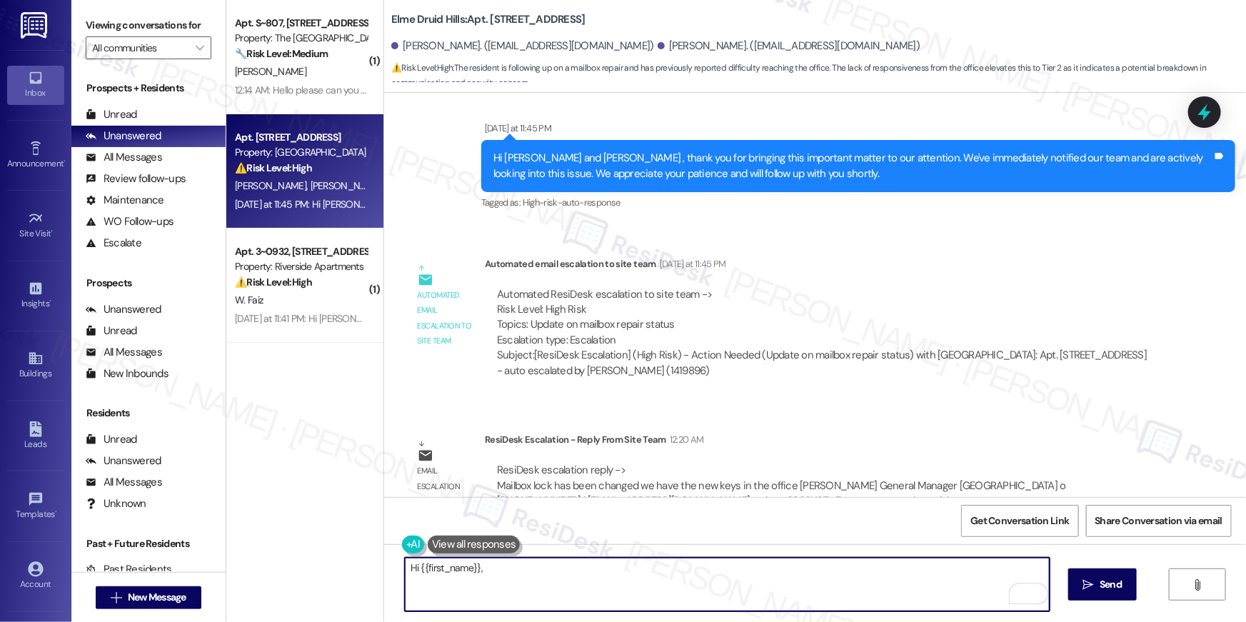
paste textarea "The site team sent an update: your mailbox lock has been changed, and the new k…"
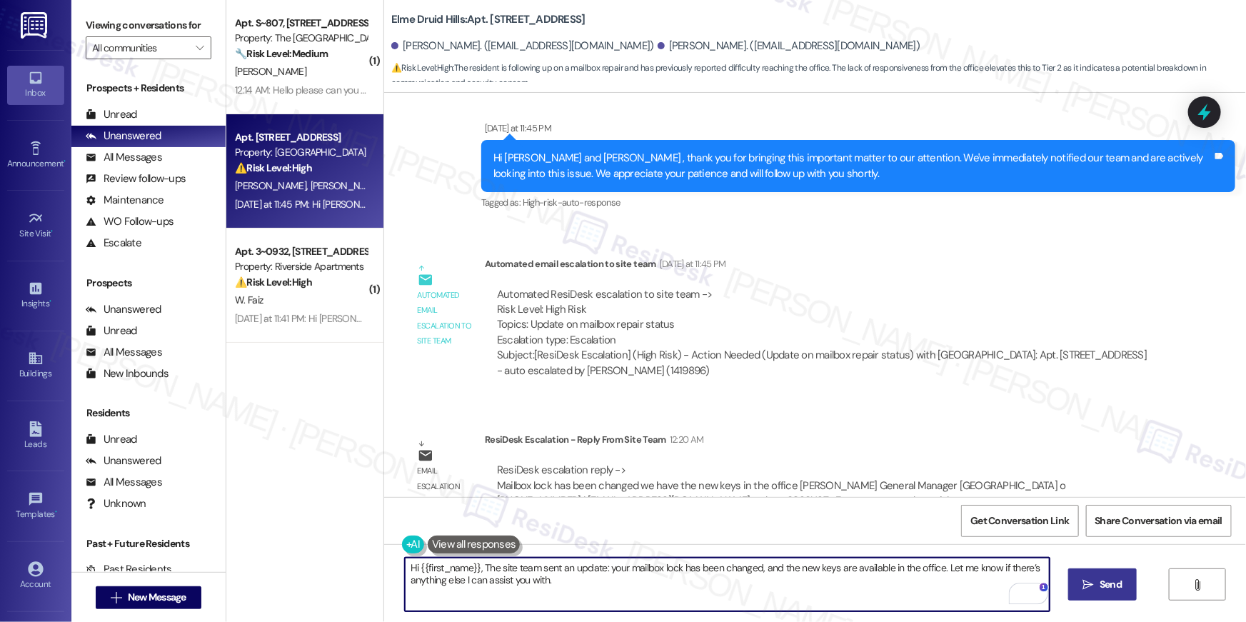
type textarea "Hi {{first_name}}, The site team sent an update: your mailbox lock has been cha…"
click at [1078, 583] on button " Send" at bounding box center [1102, 584] width 69 height 32
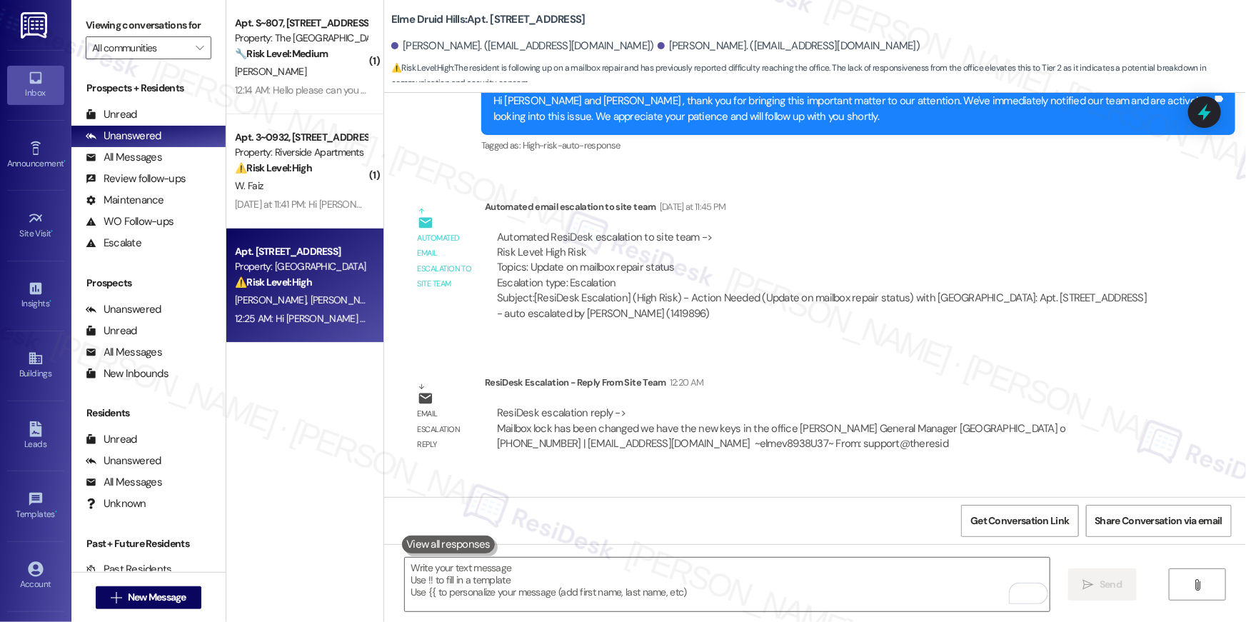
scroll to position [8388, 0]
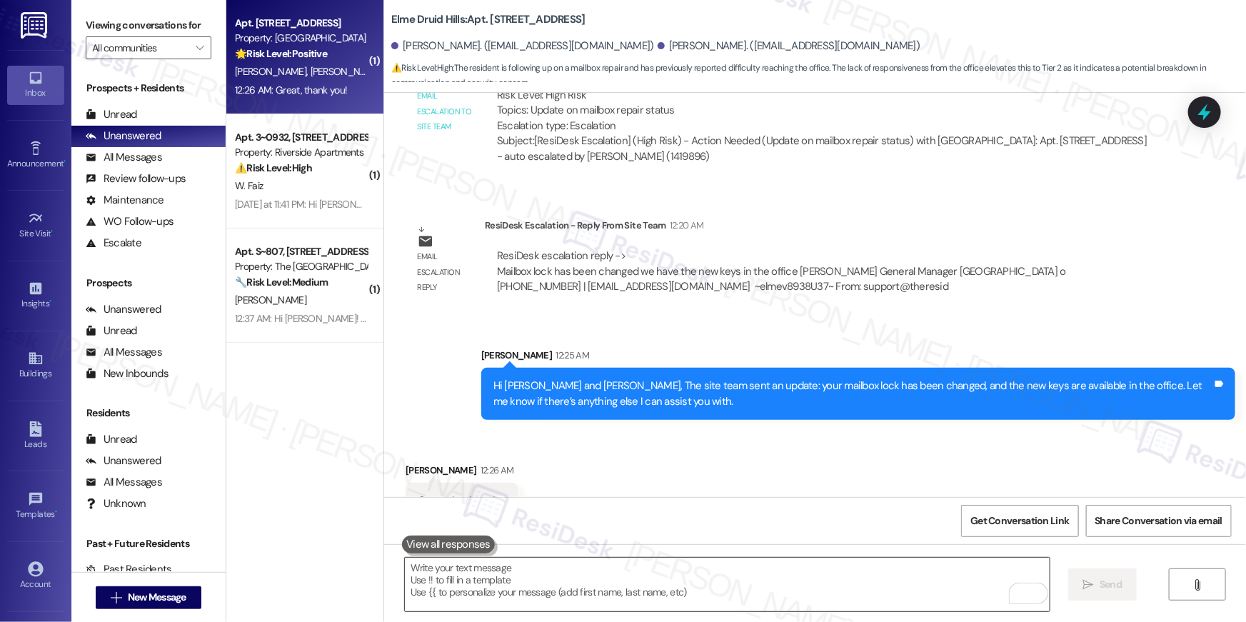
click at [883, 573] on textarea "To enrich screen reader interactions, please activate Accessibility in Grammarl…" at bounding box center [727, 585] width 645 height 54
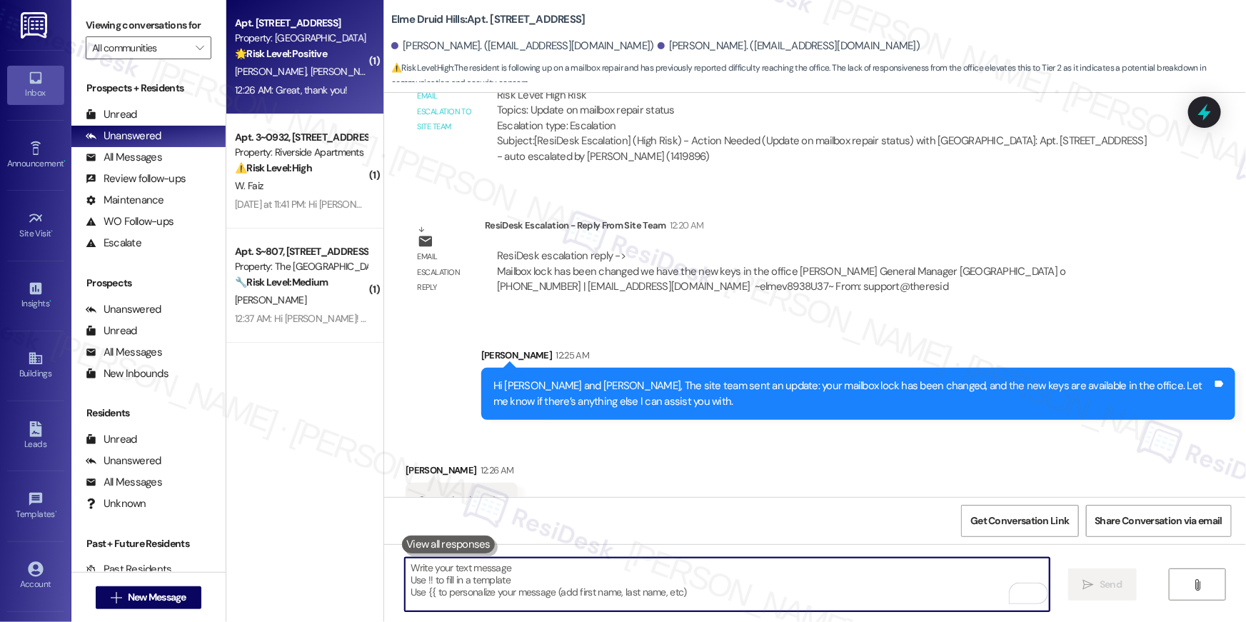
drag, startPoint x: 883, startPoint y: 573, endPoint x: 900, endPoint y: 550, distance: 28.1
click at [884, 573] on textarea "To enrich screen reader interactions, please activate Accessibility in Grammarl…" at bounding box center [727, 585] width 645 height 54
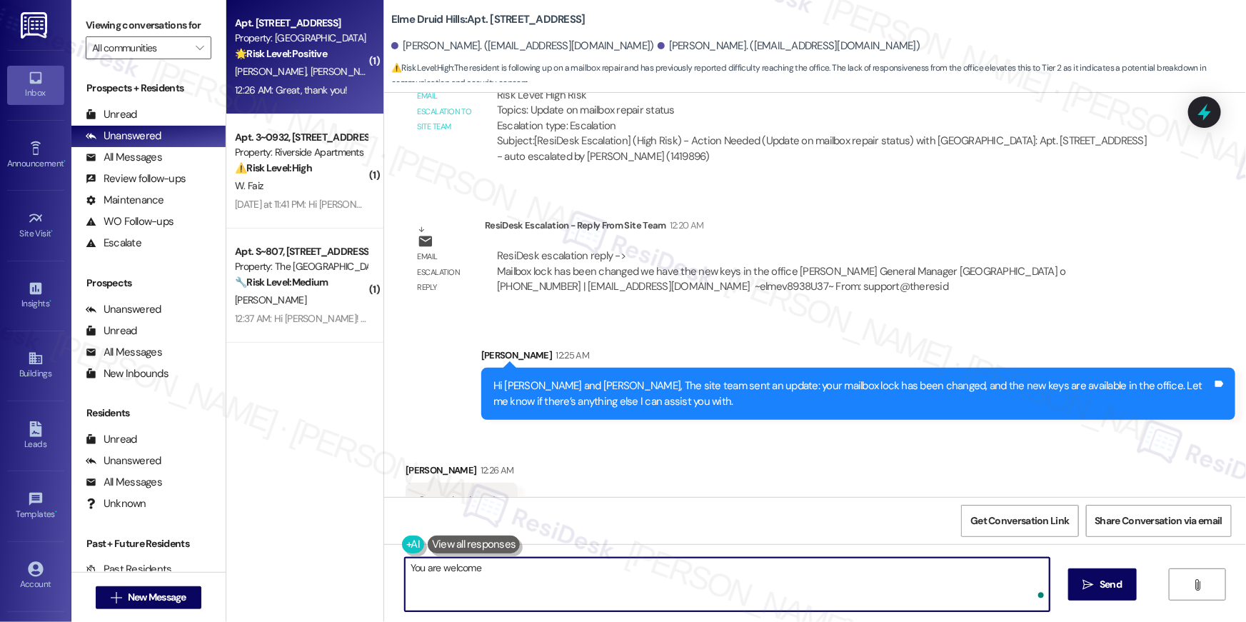
type textarea "You are welcome!"
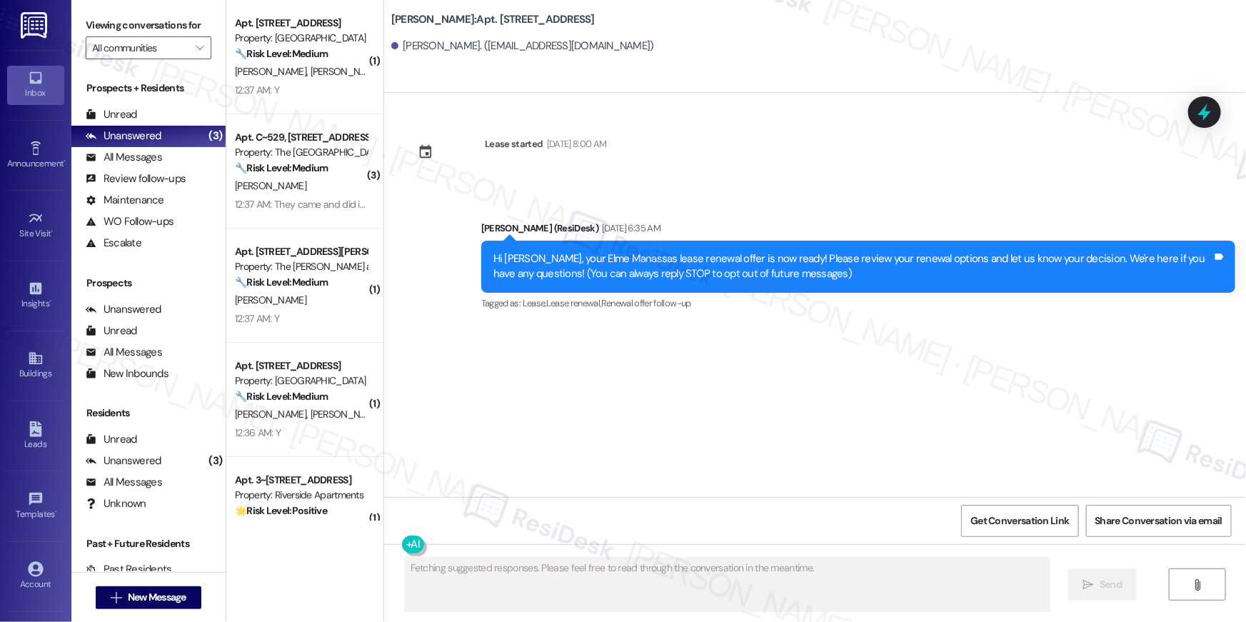
click at [746, 406] on div "Lease started [DATE] 8:00 AM Sent via SMS [PERSON_NAME] (ResiDesk) [DATE] 6:35 …" at bounding box center [815, 295] width 862 height 404
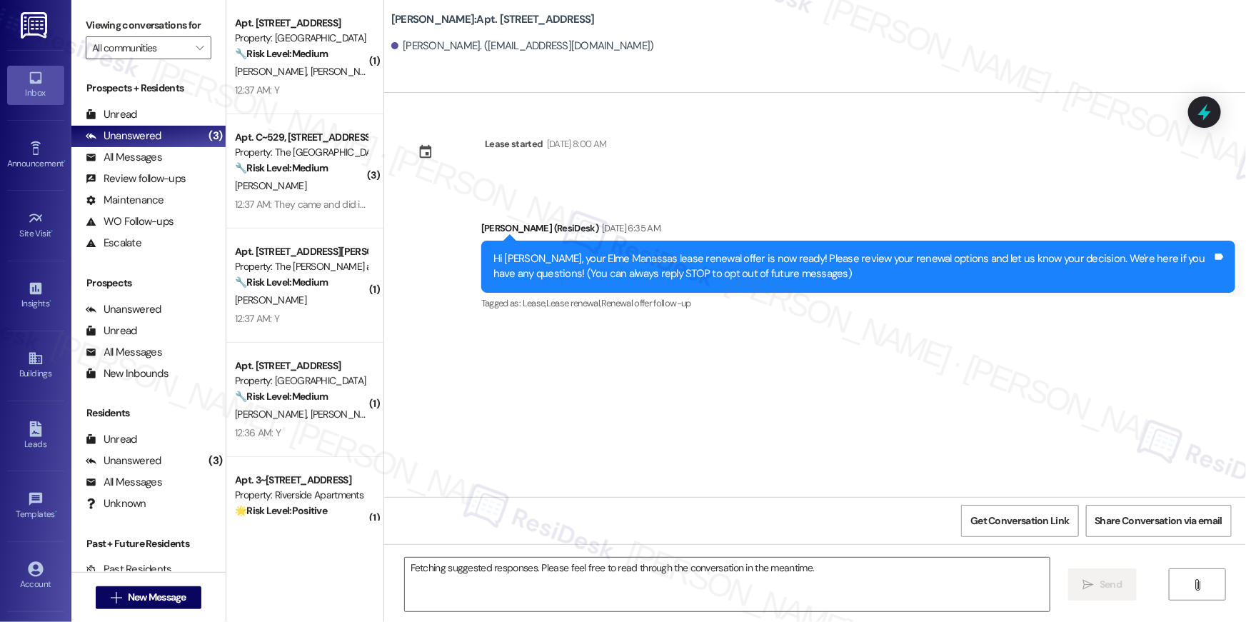
click at [743, 425] on div "Lease started [DATE] 8:00 AM Sent via SMS [PERSON_NAME] (ResiDesk) [DATE] 6:35 …" at bounding box center [815, 295] width 862 height 404
click at [772, 582] on textarea "Fetching suggested responses. Please feel free to read through the conversation…" at bounding box center [727, 585] width 645 height 54
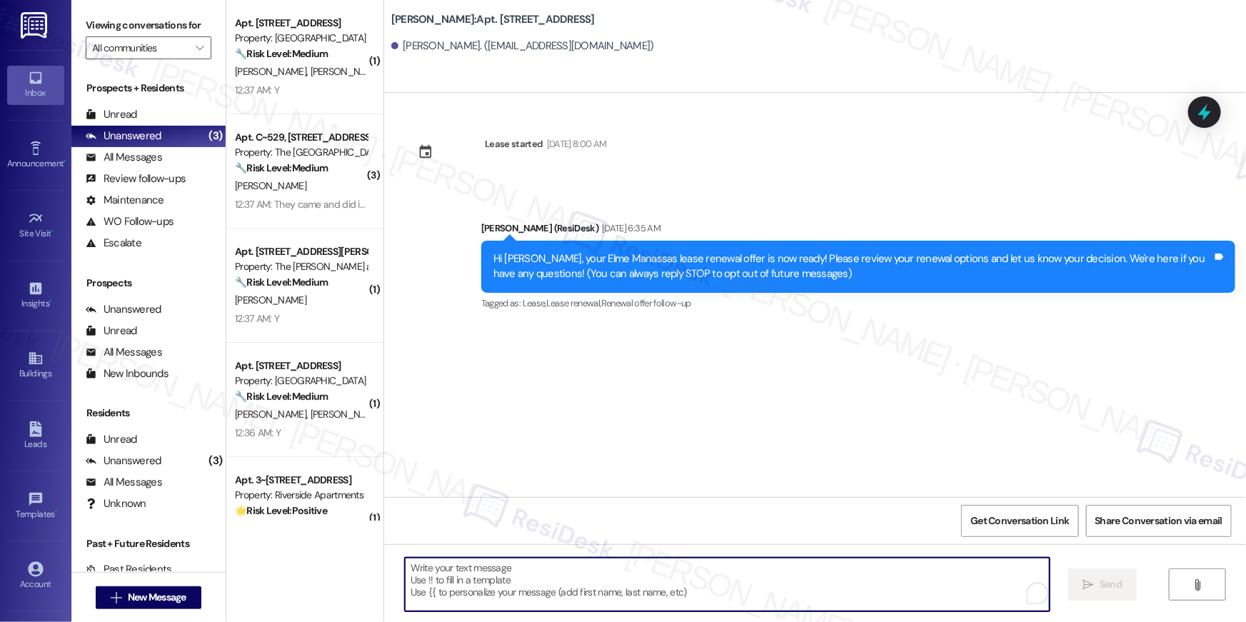
paste textarea "Hi {{first_name}}, we wanted to check in about your {{property}} renewal offer.…"
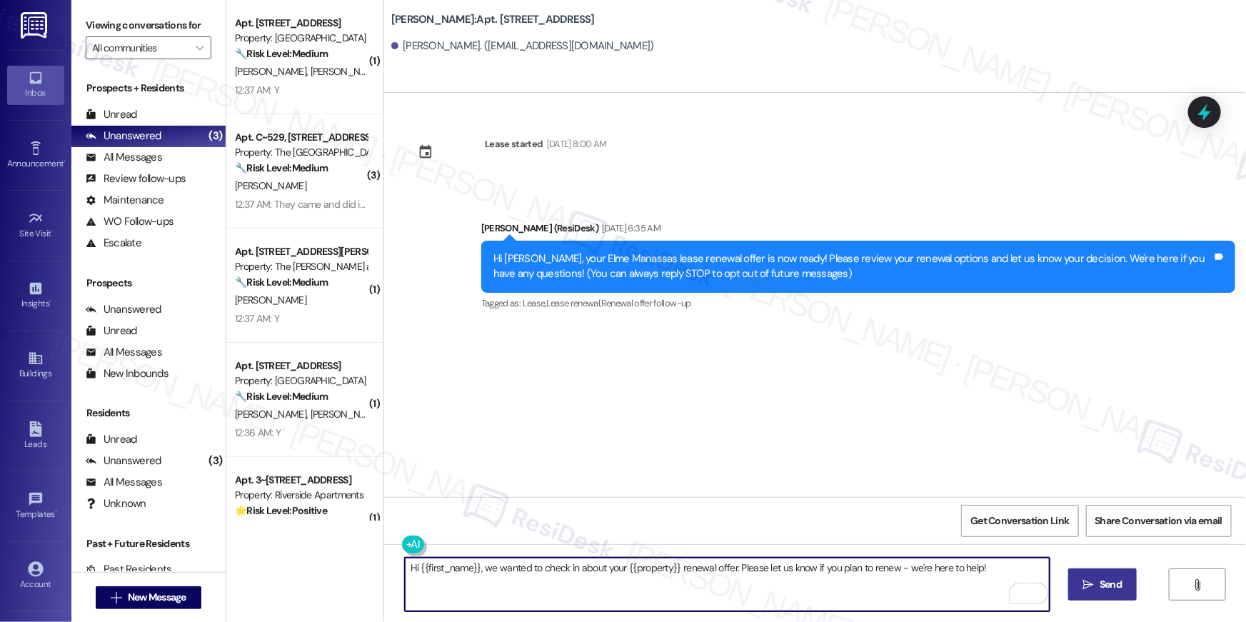
type textarea "Hi {{first_name}}, we wanted to check in about your {{property}} renewal offer.…"
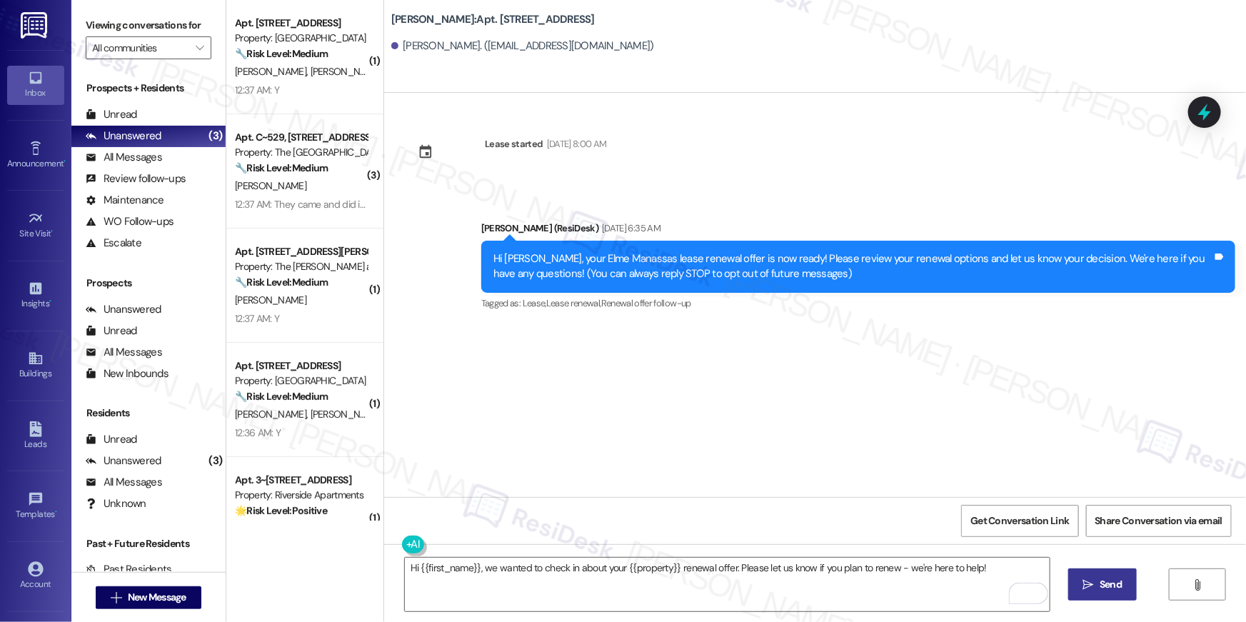
click at [1112, 588] on span "Send" at bounding box center [1110, 584] width 22 height 15
click at [178, 597] on span "New Message" at bounding box center [157, 597] width 59 height 15
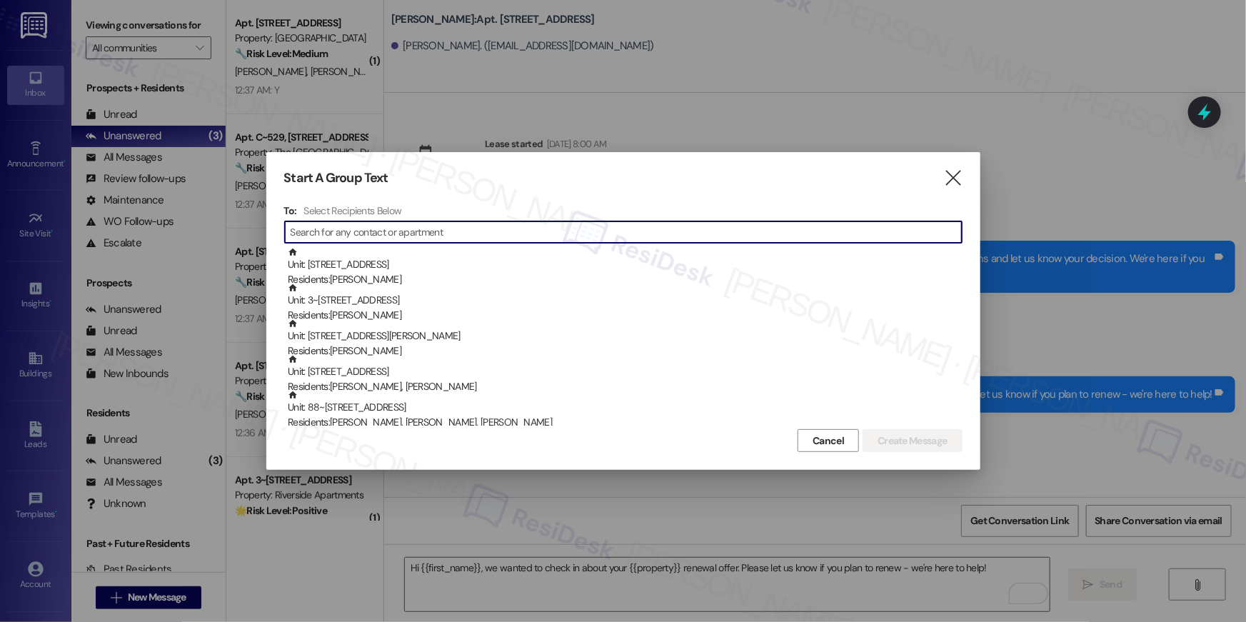
click at [557, 234] on input at bounding box center [626, 232] width 671 height 20
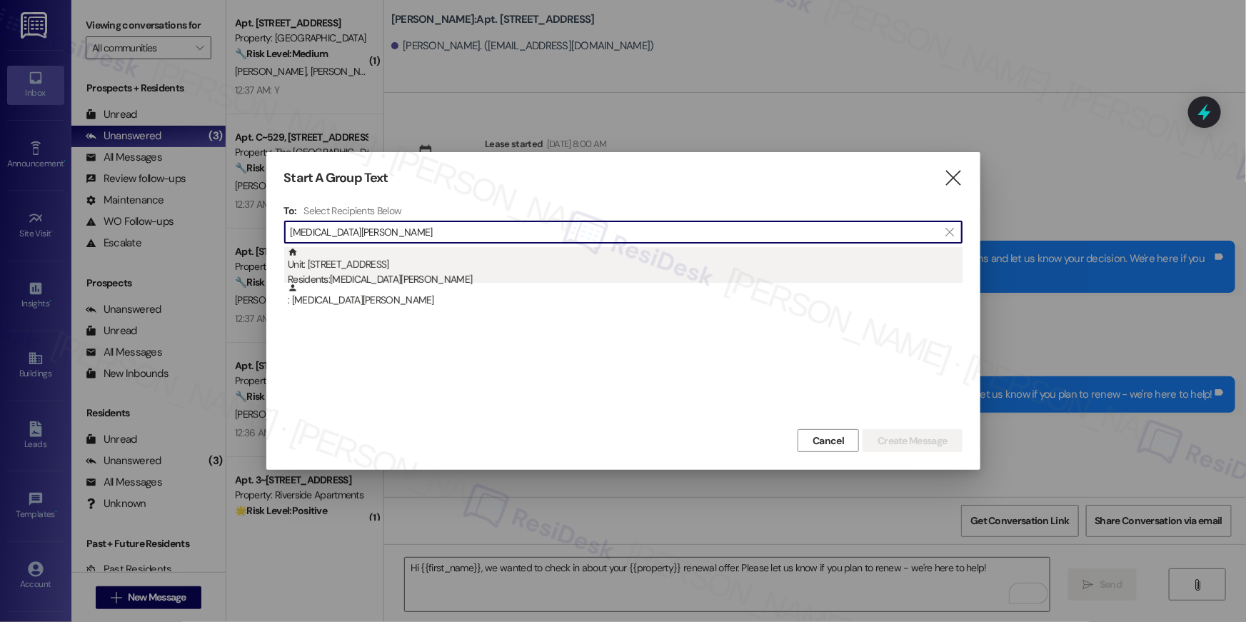
type input "[MEDICAL_DATA][PERSON_NAME]"
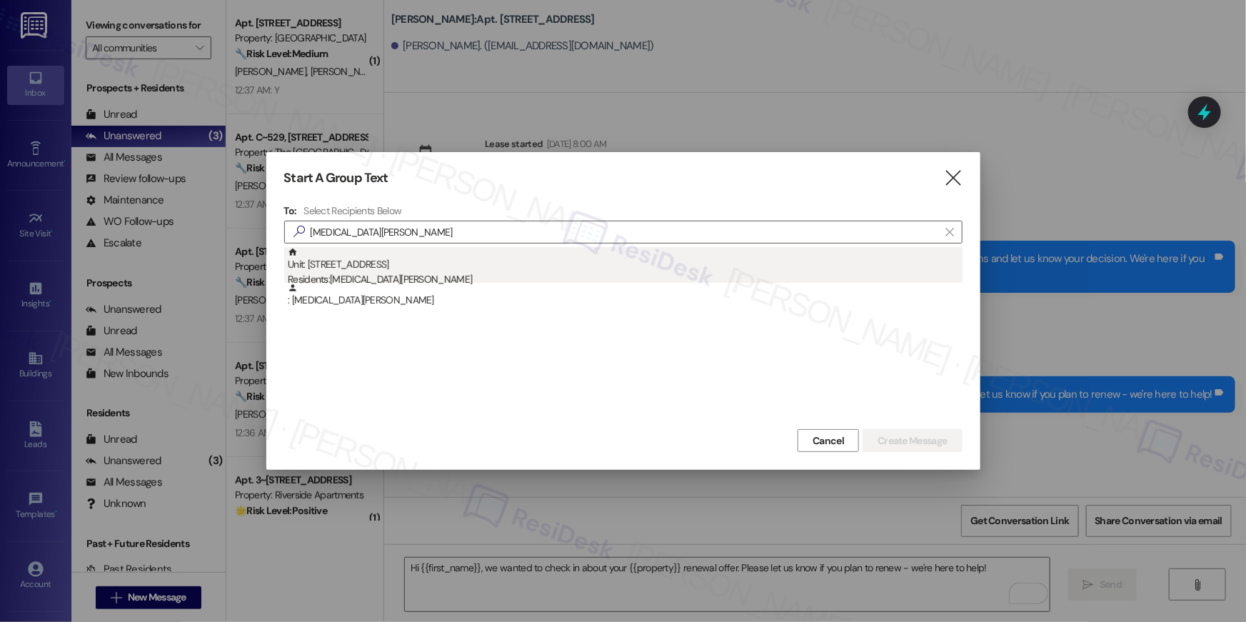
click at [427, 253] on div "Unit: [STREET_ADDRESS] Residents: [MEDICAL_DATA][PERSON_NAME]" at bounding box center [625, 267] width 675 height 41
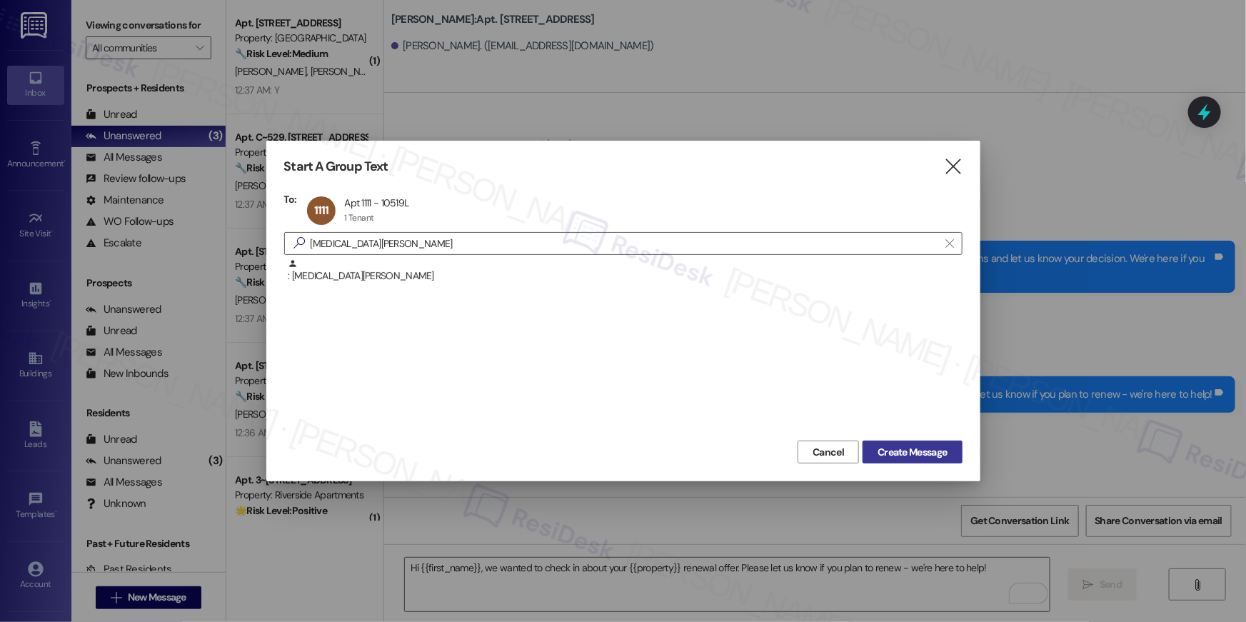
click at [900, 445] on span "Create Message" at bounding box center [911, 452] width 69 height 15
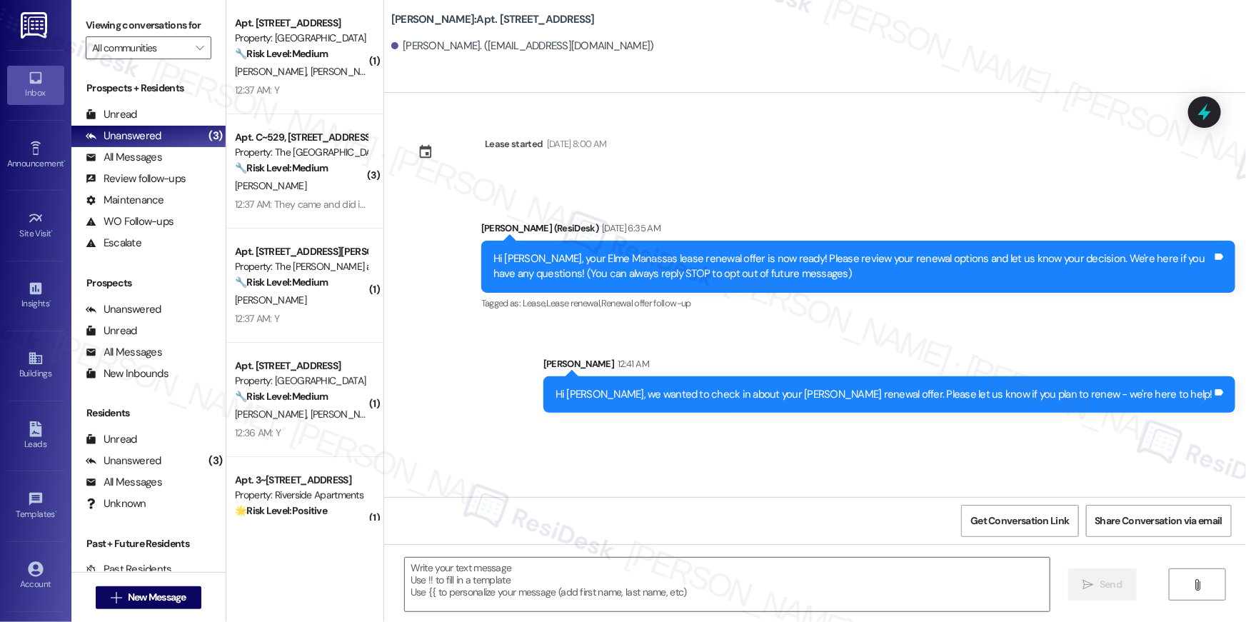
type textarea "Fetching suggested responses. Please feel free to read through the conversation…"
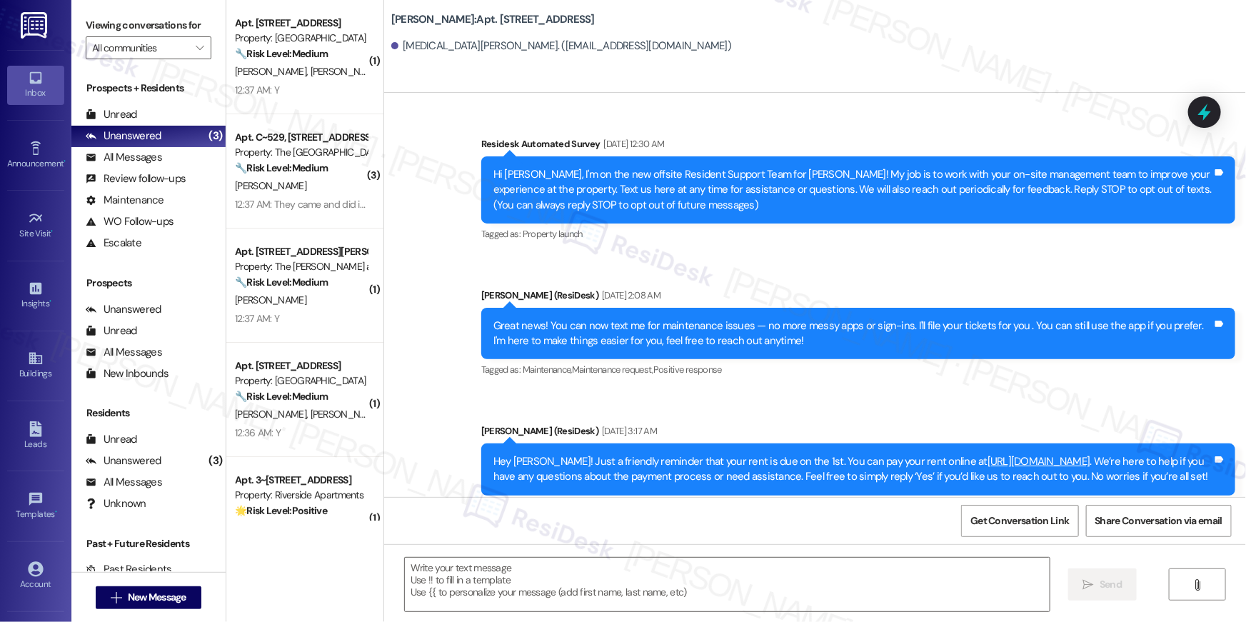
scroll to position [3567, 0]
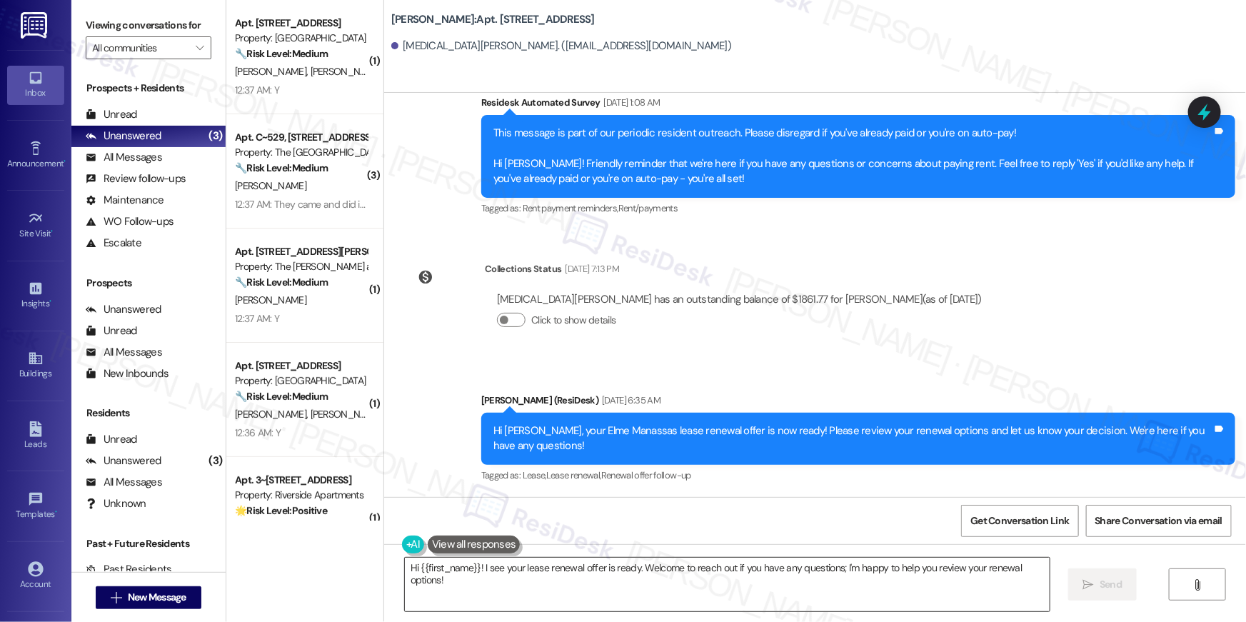
click at [865, 599] on textarea "Hi {{first_name}}! I see your lease renewal offer is ready. Welcome to reach ou…" at bounding box center [727, 585] width 645 height 54
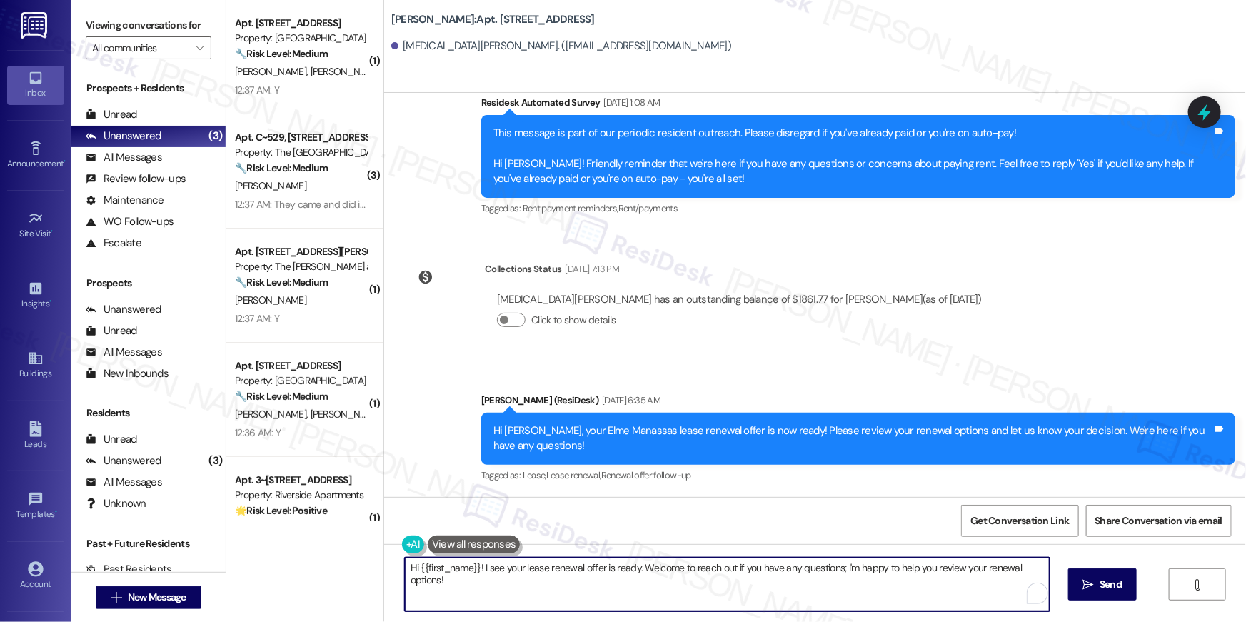
paste textarea ", we wanted to check in about your {{property}} renewal offer. Please let us kn…"
type textarea "Hi {{first_name}}, we wanted to check in about your {{property}} renewal offer.…"
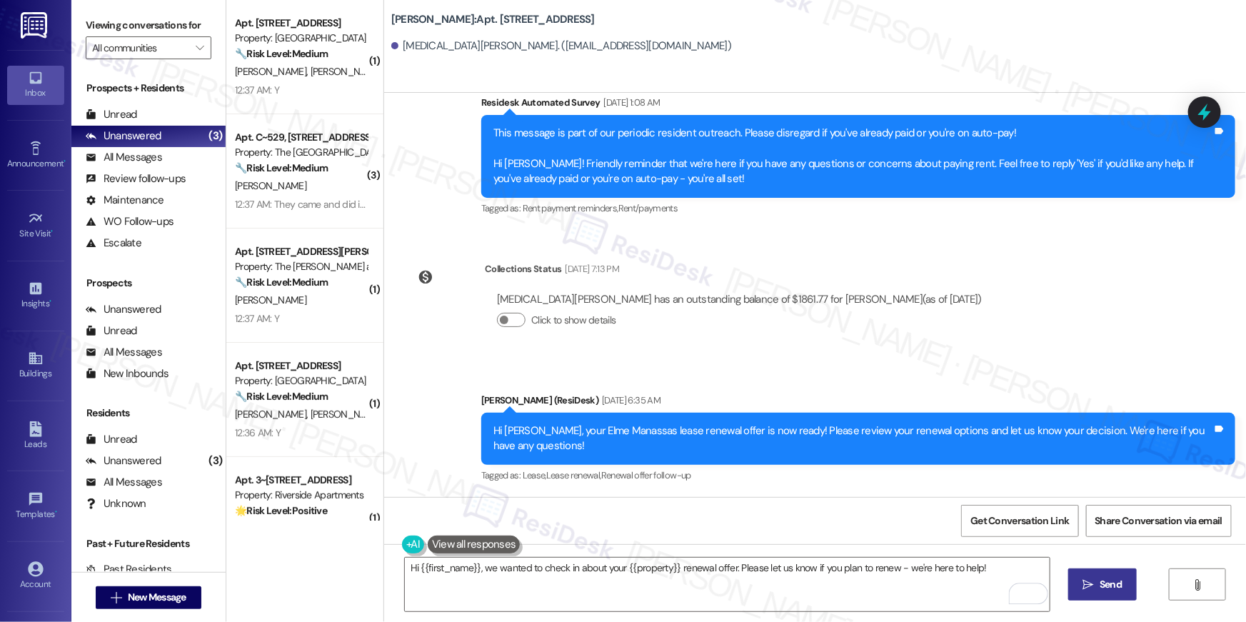
click at [1085, 585] on icon "" at bounding box center [1088, 584] width 11 height 11
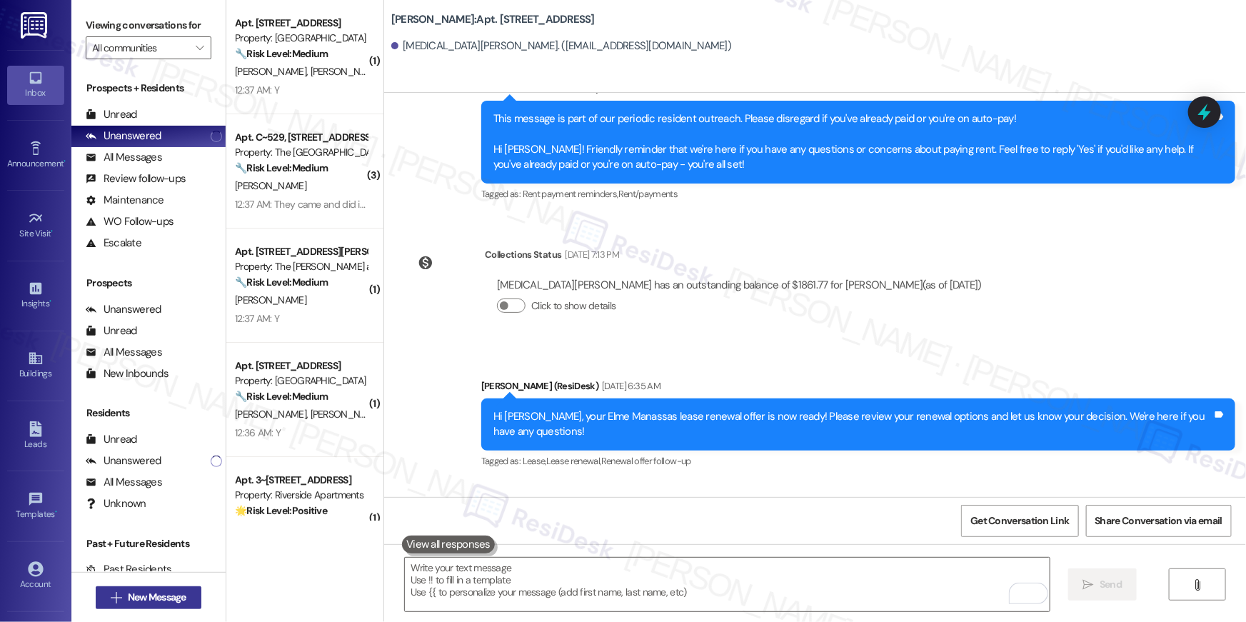
click at [184, 593] on span "New Message" at bounding box center [157, 597] width 64 height 15
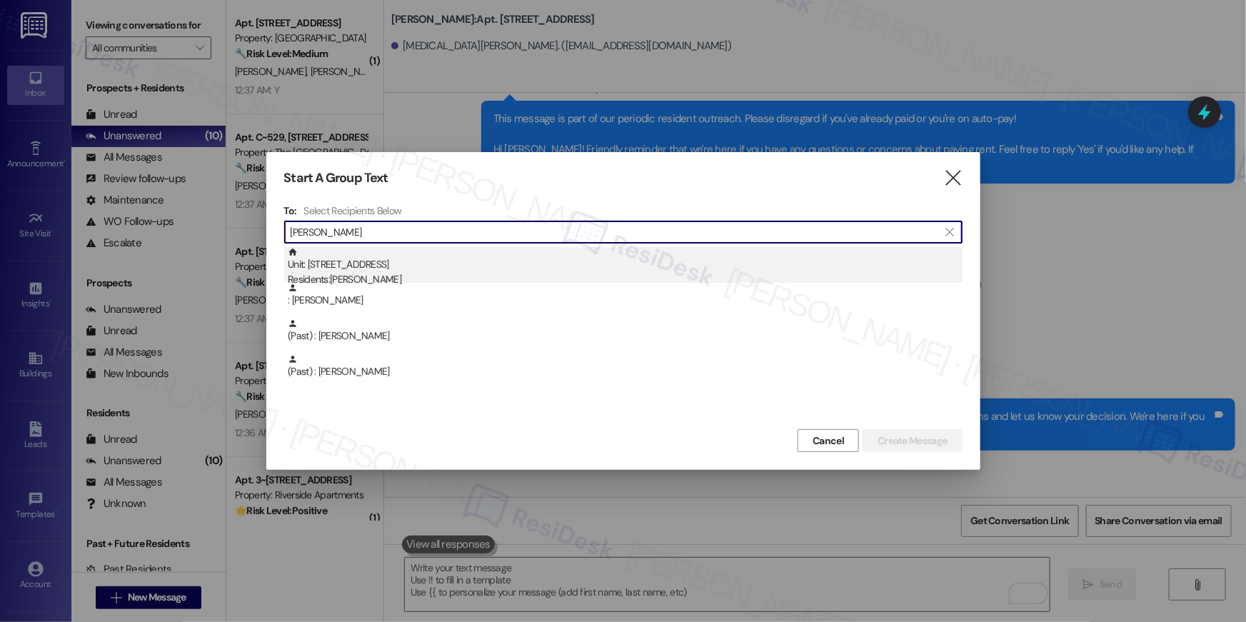
type input "[PERSON_NAME]"
click at [431, 261] on div "Unit: [STREET_ADDRESS] Residents: [PERSON_NAME]" at bounding box center [625, 267] width 675 height 41
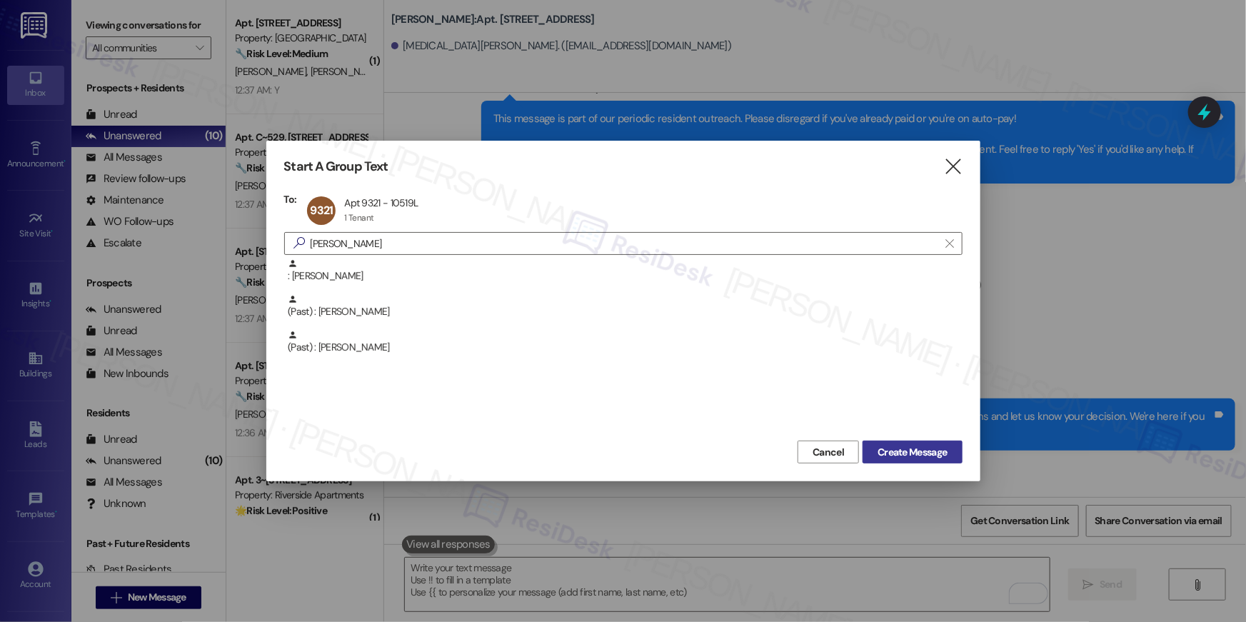
click at [870, 455] on button "Create Message" at bounding box center [911, 451] width 99 height 23
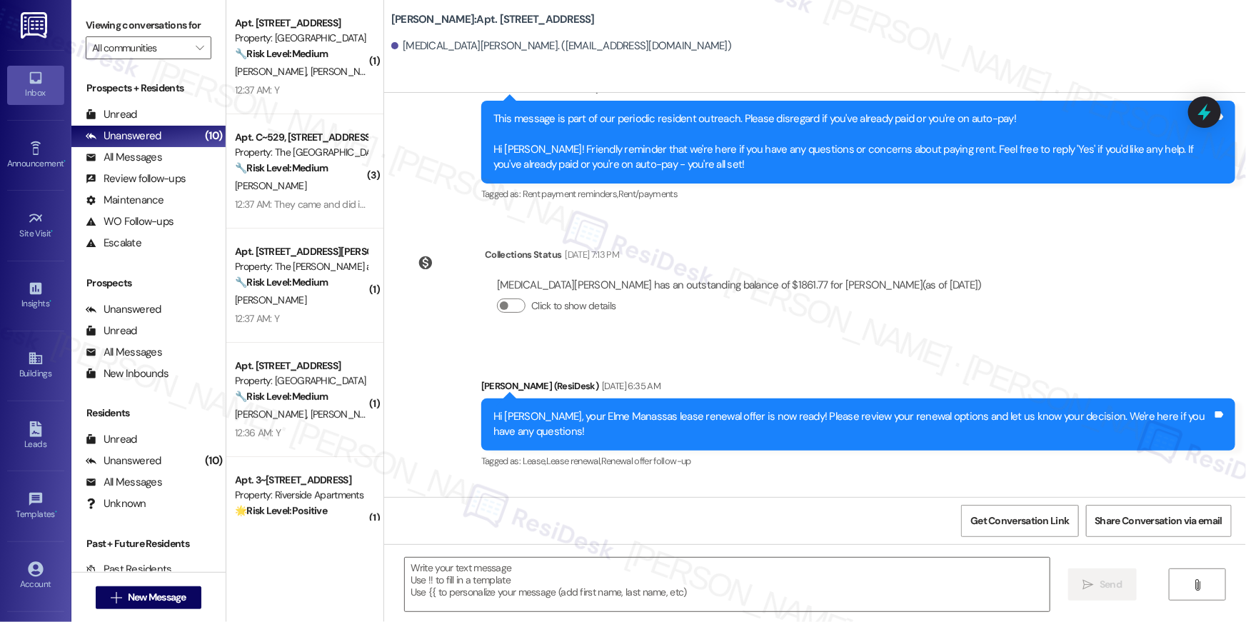
type textarea "Fetching suggested responses. Please feel free to read through the conversation…"
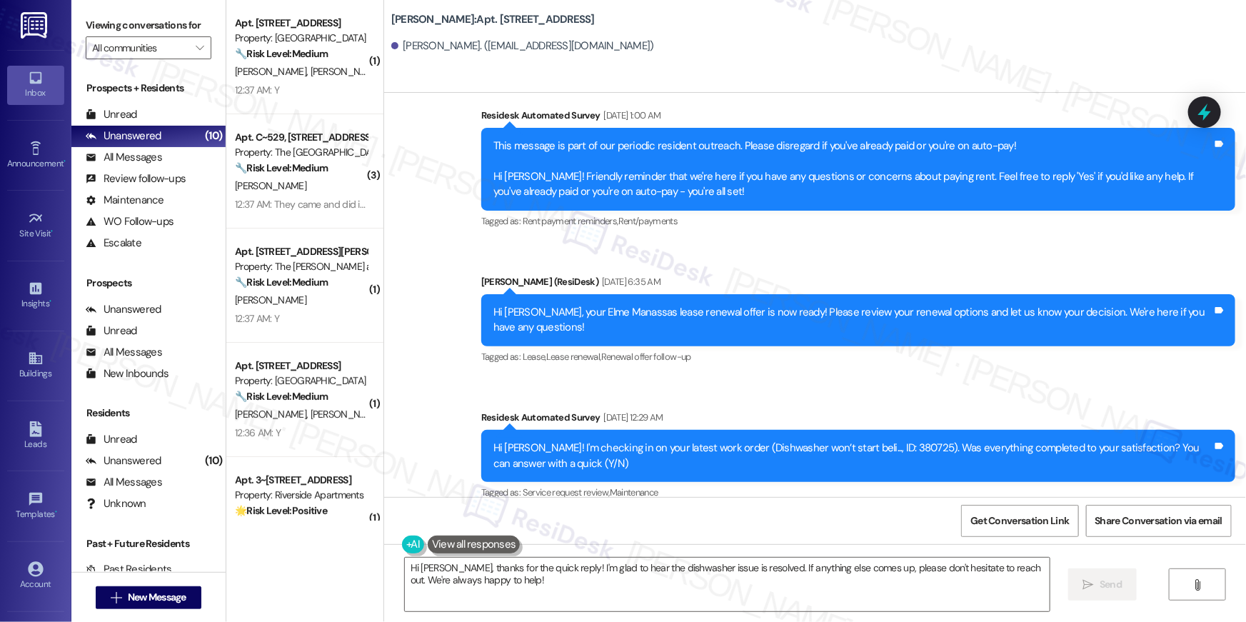
scroll to position [5204, 0]
click at [843, 544] on div "Hi [PERSON_NAME], thanks for the quick reply! I'm glad to hear the dishwasher i…" at bounding box center [815, 597] width 862 height 107
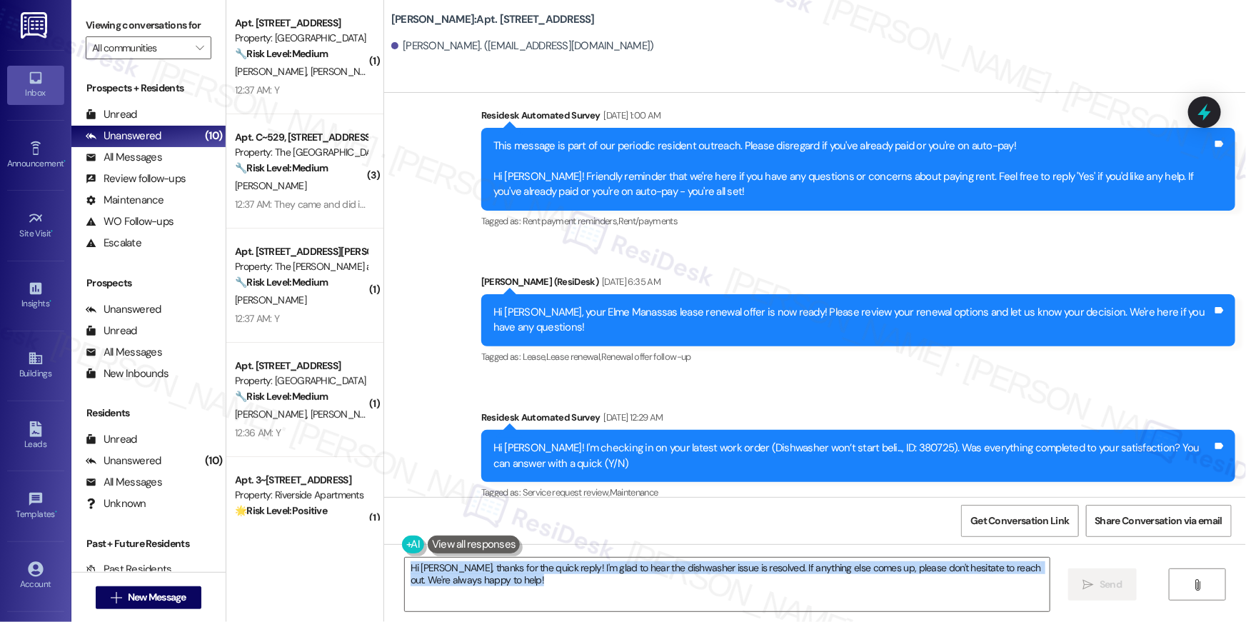
click at [843, 544] on div "Hi [PERSON_NAME], thanks for the quick reply! I'm glad to hear the dishwasher i…" at bounding box center [815, 597] width 862 height 107
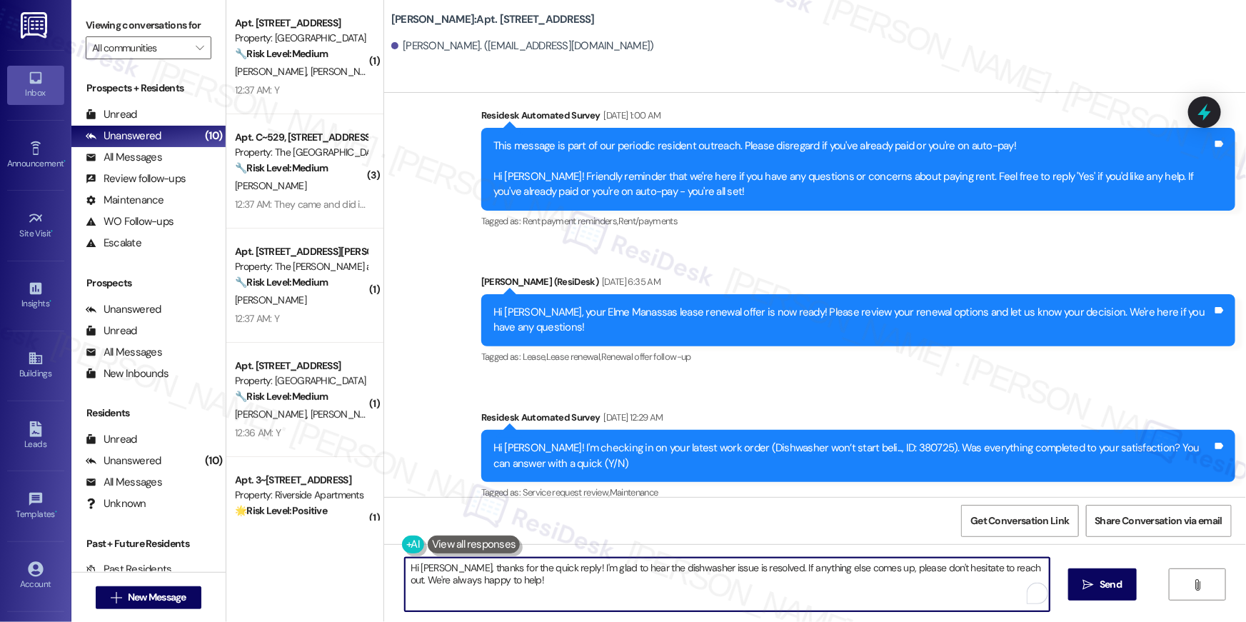
click at [837, 583] on textarea "Hi [PERSON_NAME], thanks for the quick reply! I'm glad to hear the dishwasher i…" at bounding box center [727, 585] width 645 height 54
paste textarea "{{first_name}}, we wanted to check in about your {{property}} renewal offer. Pl…"
type textarea "Hi {{first_name}}, we wanted to check in about your {{property}} renewal offer.…"
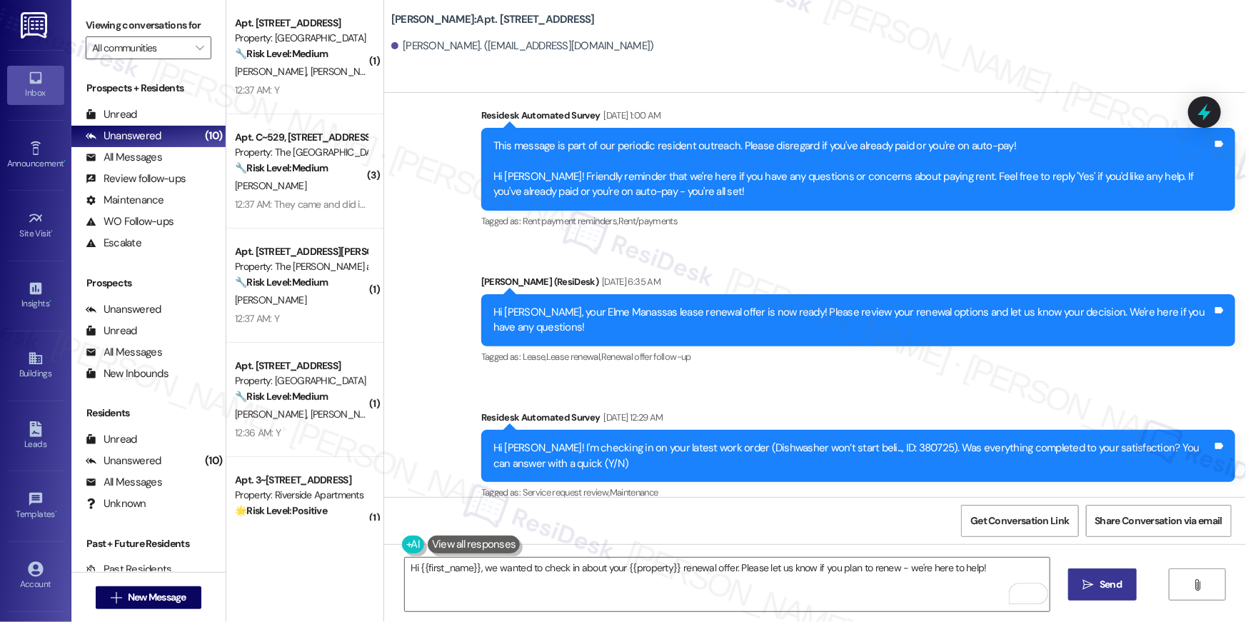
click at [1088, 581] on icon "" at bounding box center [1088, 584] width 11 height 11
click at [163, 601] on span "New Message" at bounding box center [157, 597] width 59 height 15
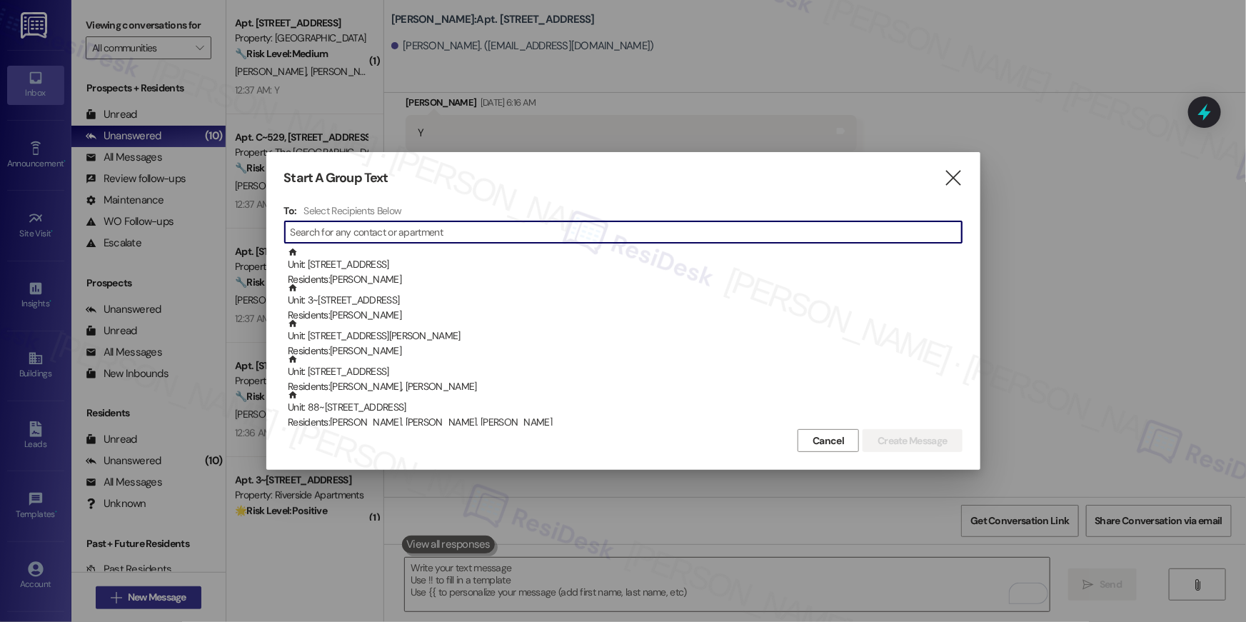
scroll to position [4480, 0]
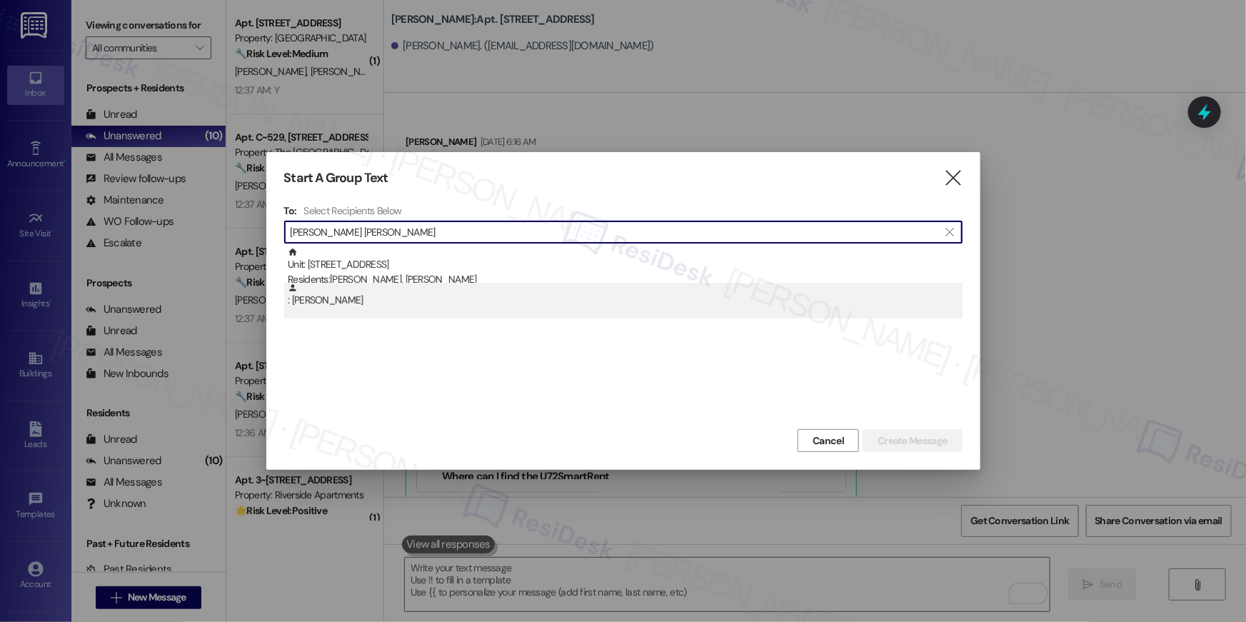
type input "[PERSON_NAME] [PERSON_NAME]"
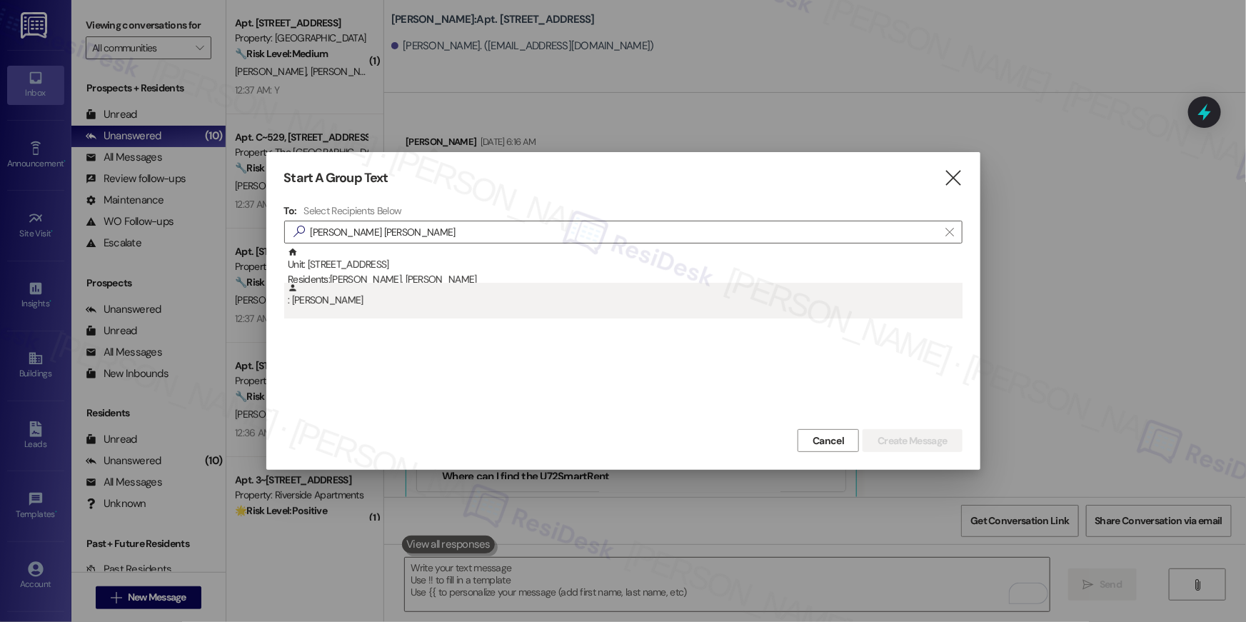
click at [440, 307] on div ": [PERSON_NAME]" at bounding box center [625, 295] width 675 height 25
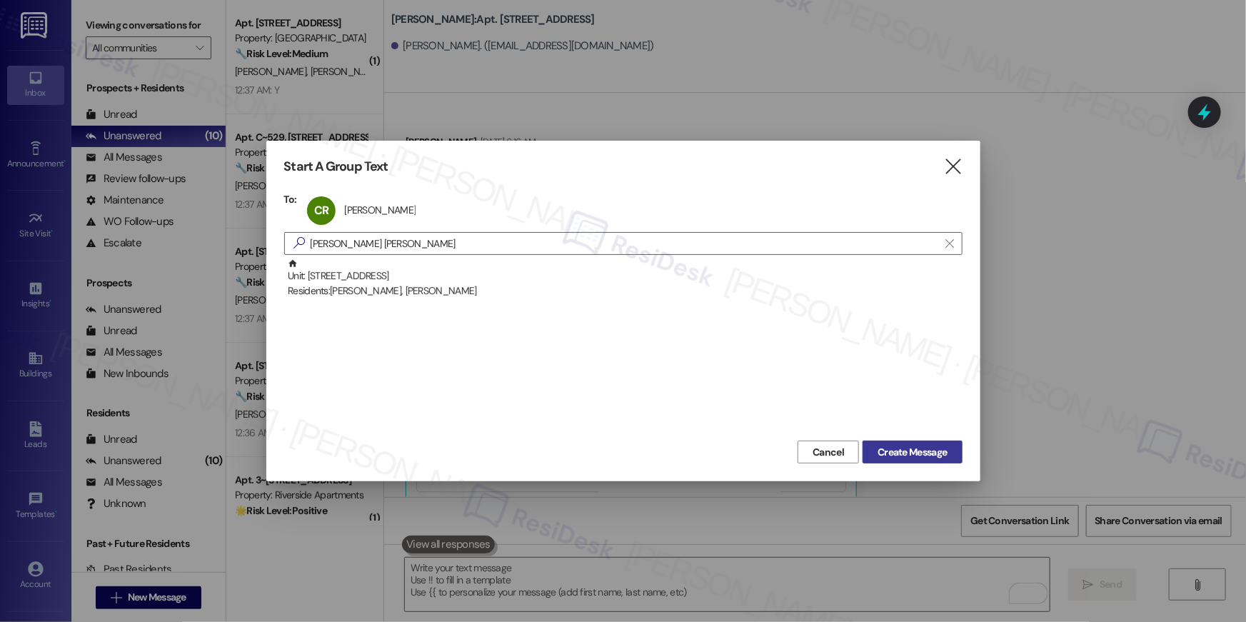
click at [908, 455] on span "Create Message" at bounding box center [911, 452] width 69 height 15
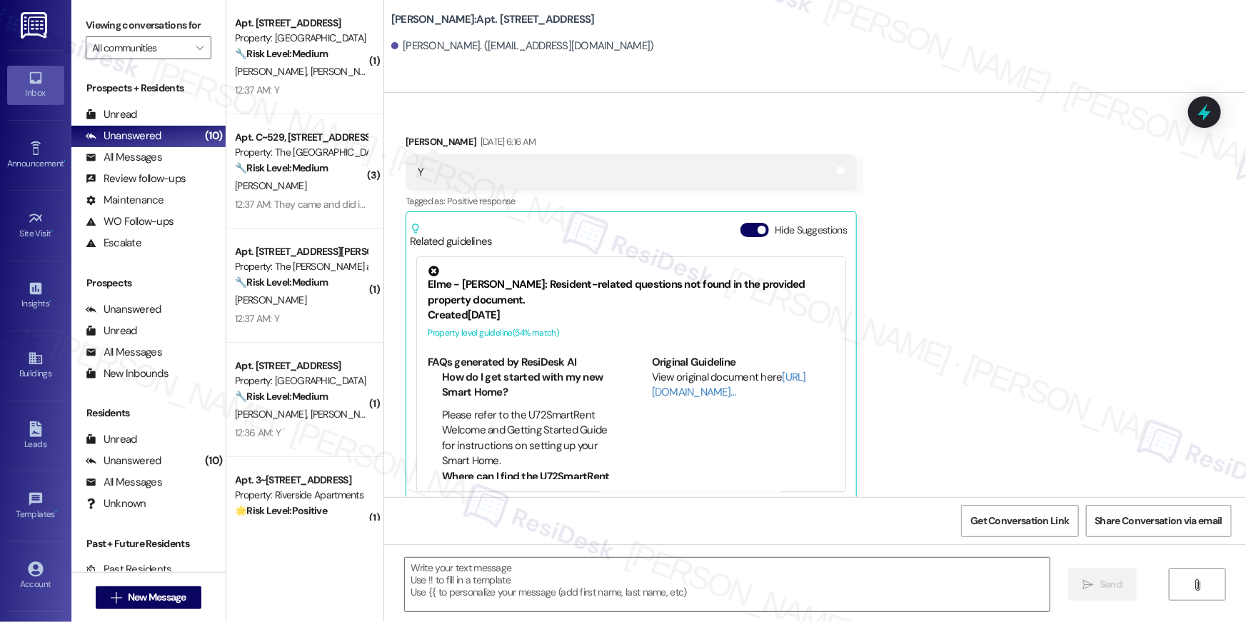
type textarea "Fetching suggested responses. Please feel free to read through the conversation…"
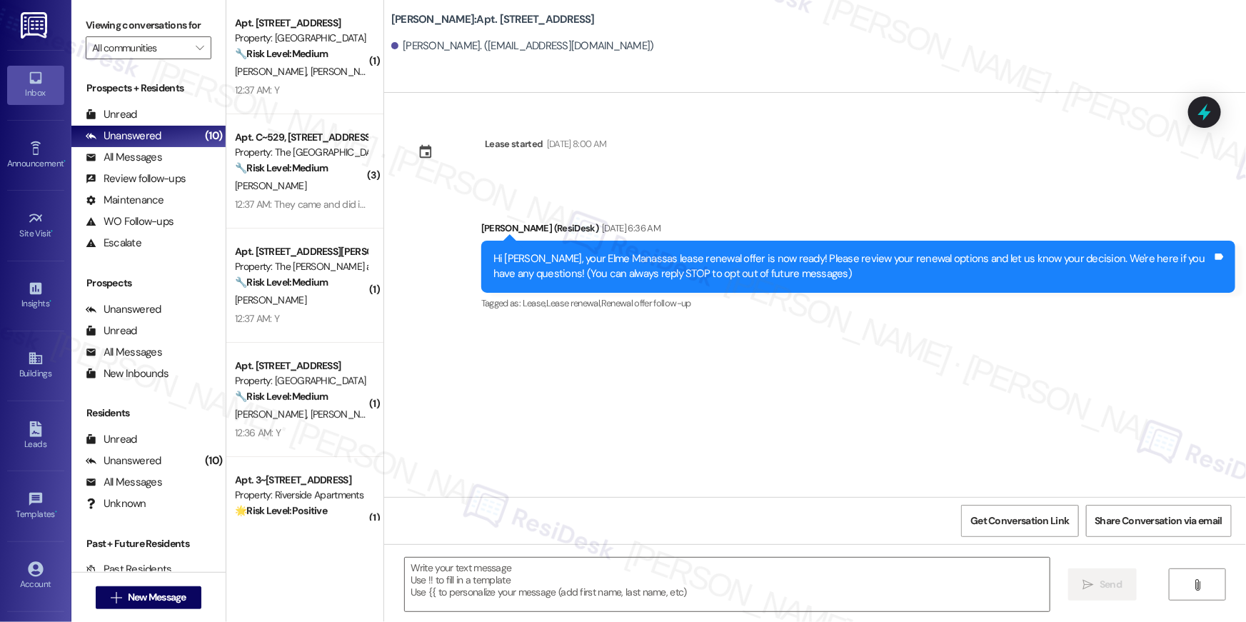
type textarea "Fetching suggested responses. Please feel free to read through the conversation…"
click at [865, 587] on textarea at bounding box center [727, 585] width 645 height 54
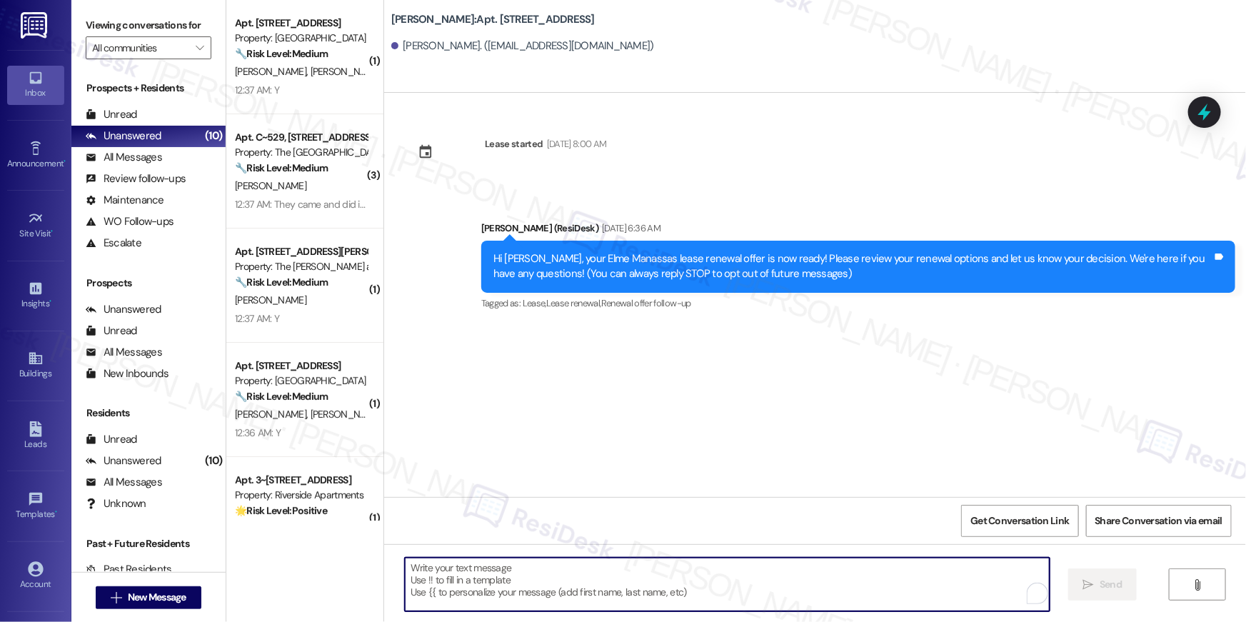
click at [865, 585] on textarea "To enrich screen reader interactions, please activate Accessibility in Grammarl…" at bounding box center [727, 585] width 645 height 54
paste textarea "Hi {{first_name}}, we wanted to check in about your {{property}} renewal offer.…"
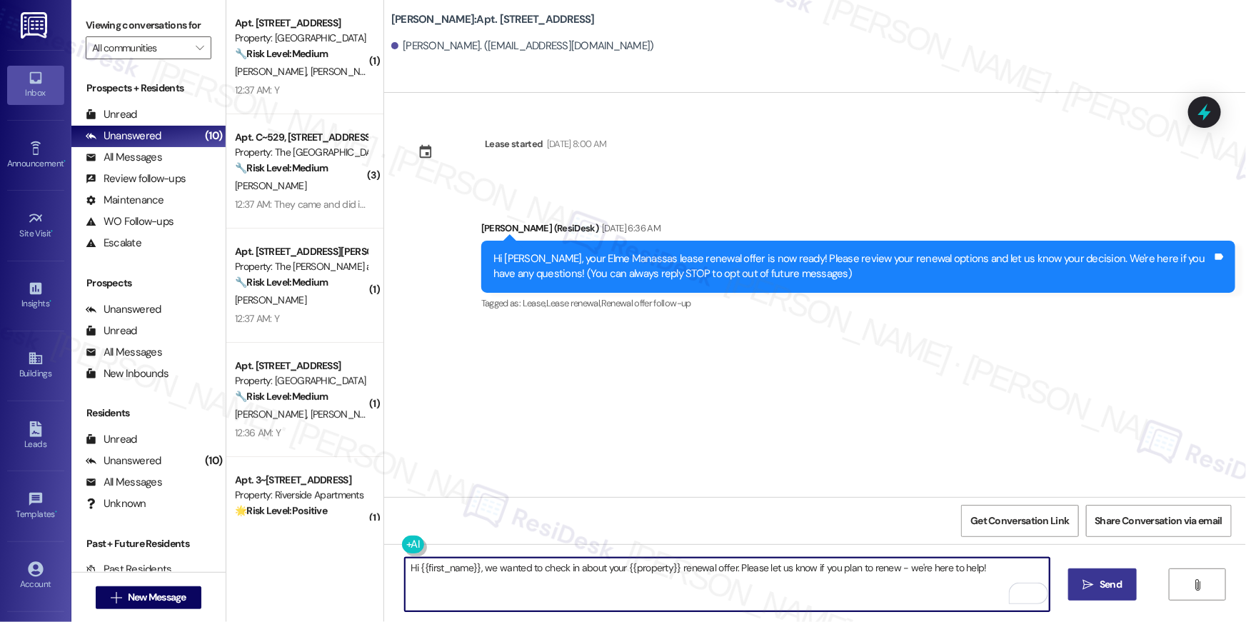
type textarea "Hi {{first_name}}, we wanted to check in about your {{property}} renewal offer.…"
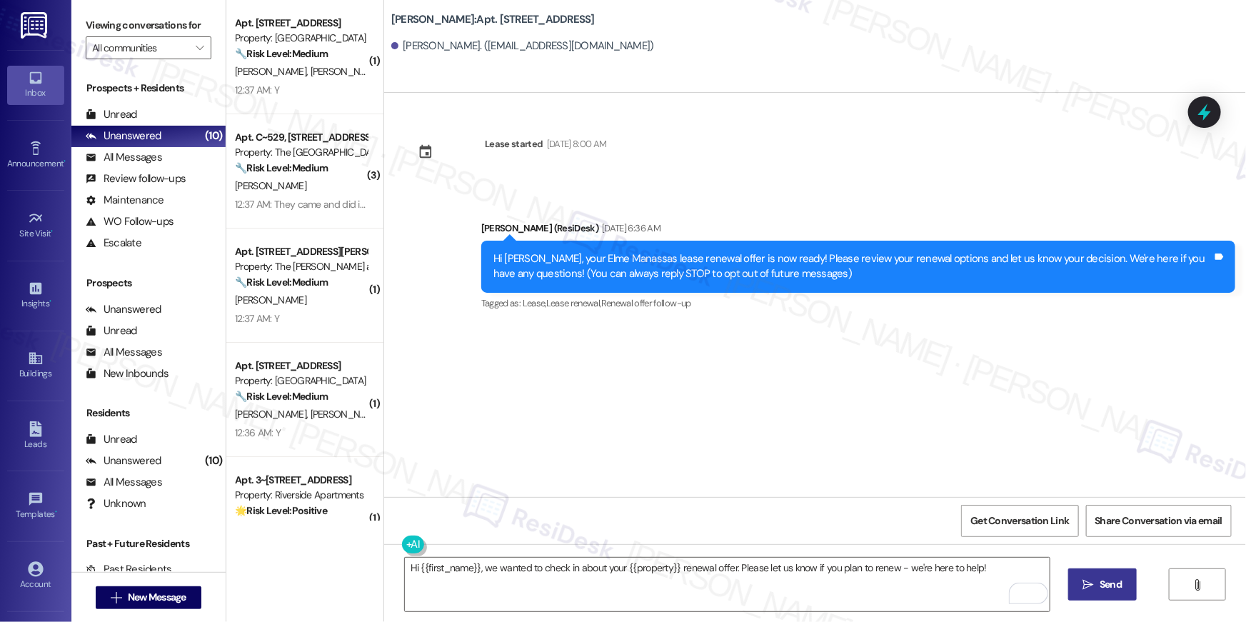
click at [1104, 588] on span "Send" at bounding box center [1110, 584] width 22 height 15
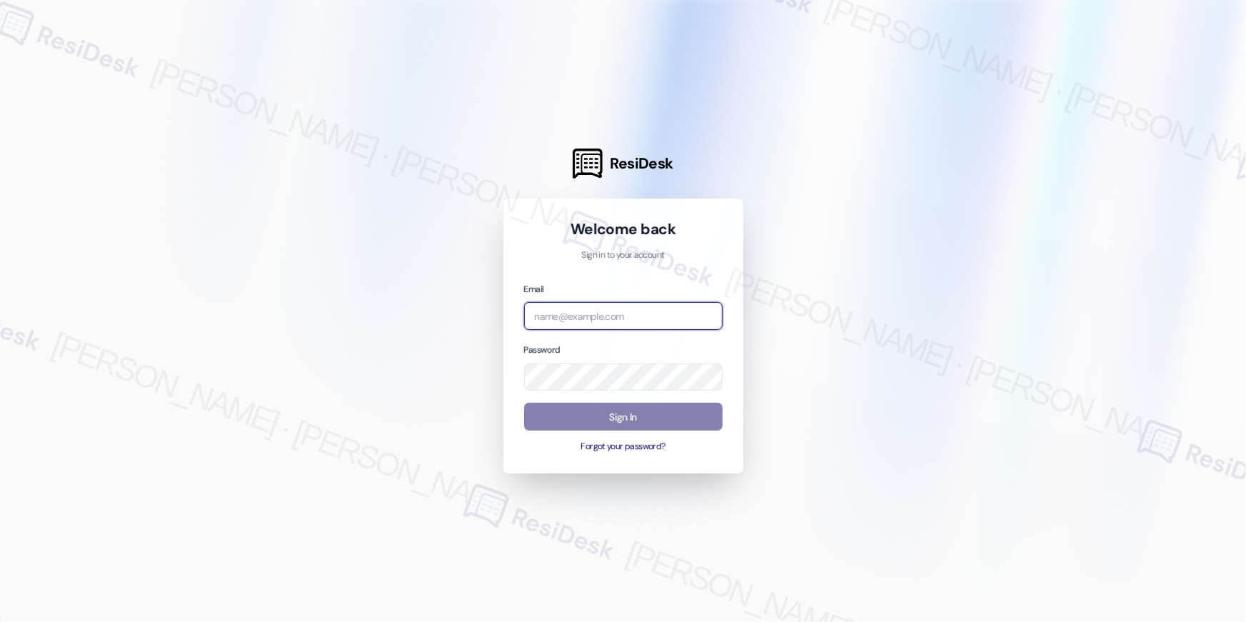
click at [661, 311] on input "email" at bounding box center [623, 316] width 198 height 28
paste input "[EMAIL_ADDRESS][DOMAIN_NAME]"
type input "[EMAIL_ADDRESS][DOMAIN_NAME]"
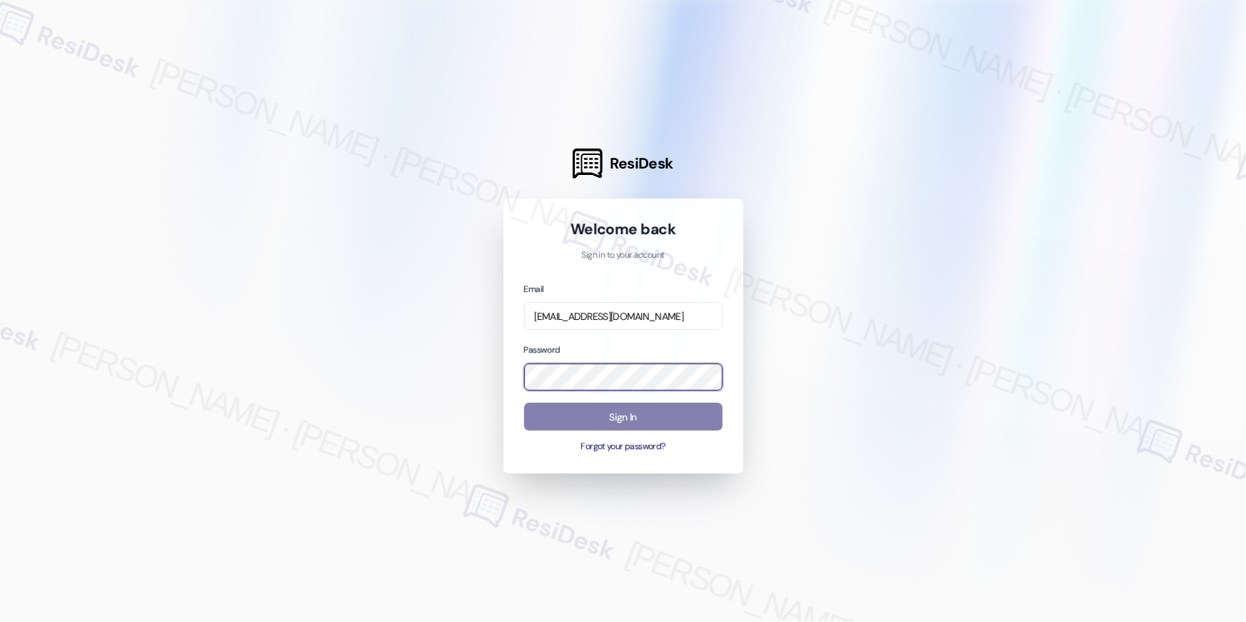
scroll to position [0, 0]
click at [911, 314] on div at bounding box center [623, 311] width 1246 height 622
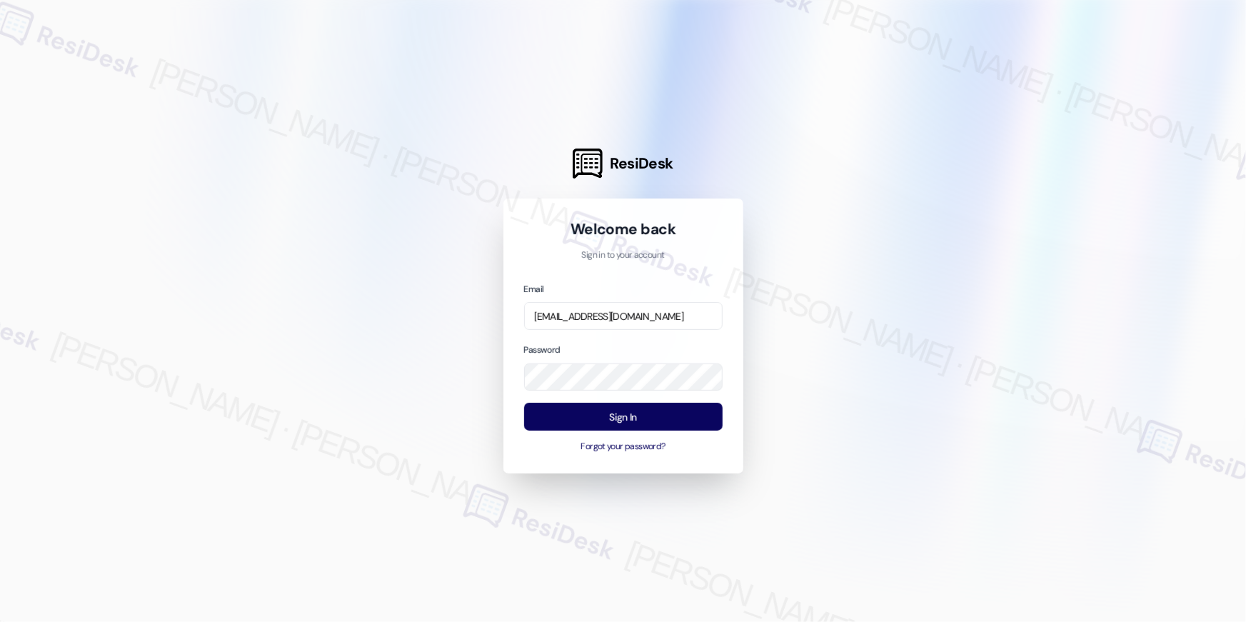
drag, startPoint x: 888, startPoint y: 318, endPoint x: 829, endPoint y: 340, distance: 63.0
click at [887, 318] on div at bounding box center [623, 311] width 1246 height 622
click at [662, 415] on button "Sign In" at bounding box center [623, 417] width 198 height 28
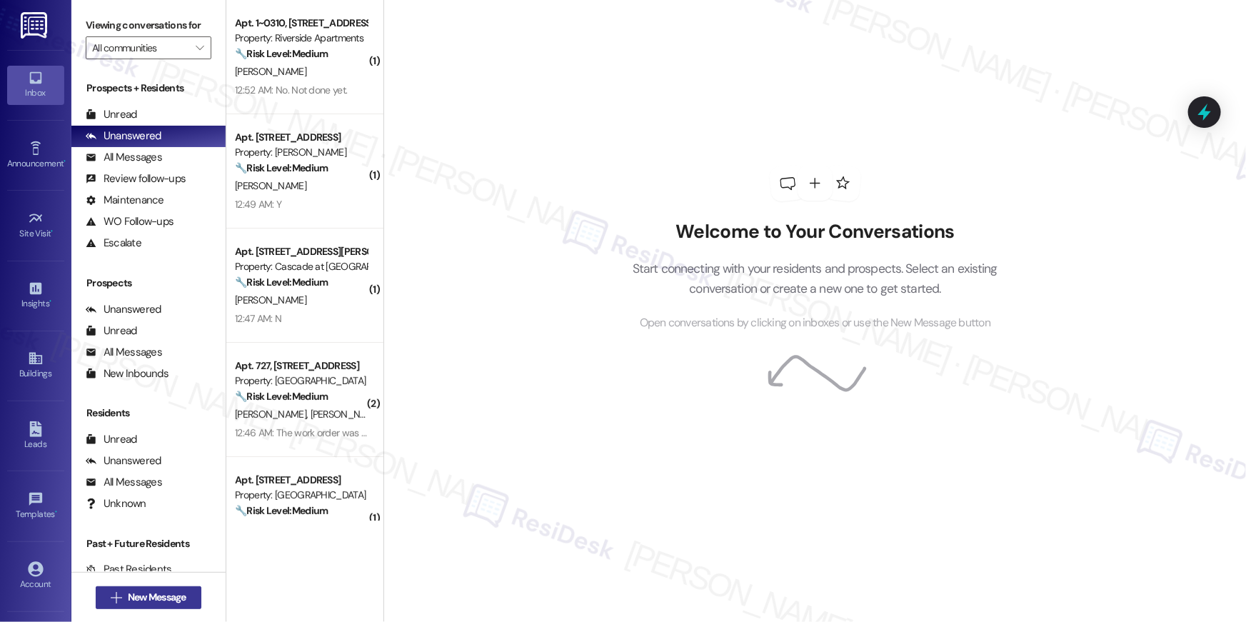
click at [174, 595] on span "New Message" at bounding box center [157, 597] width 59 height 15
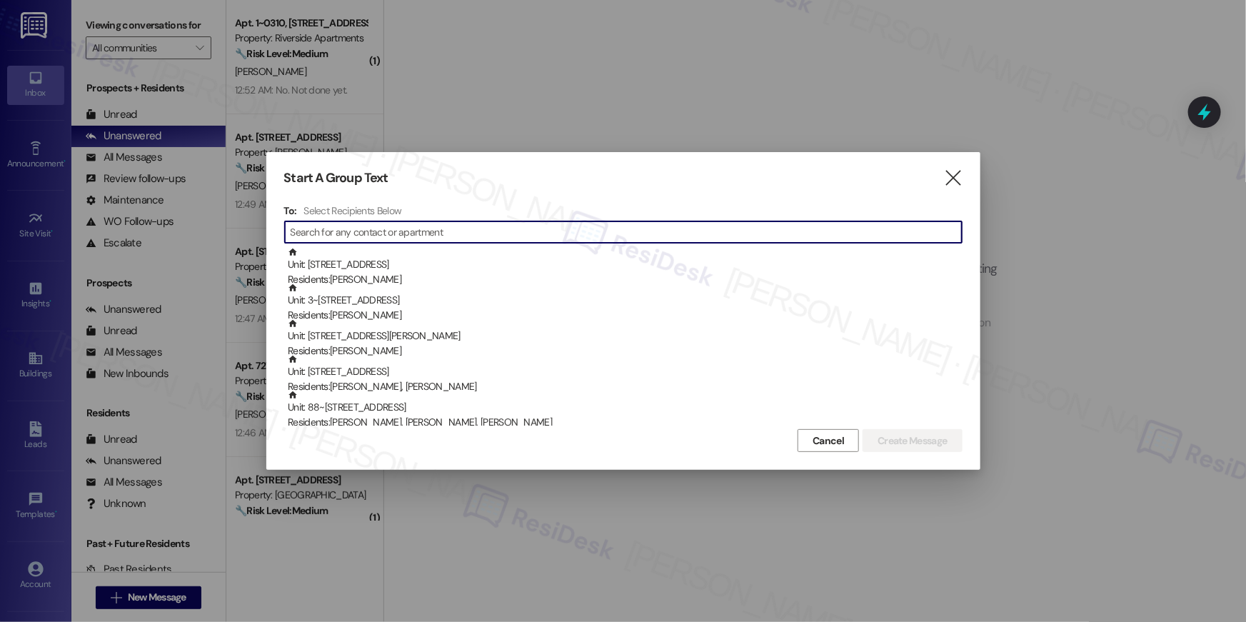
click at [435, 236] on input at bounding box center [626, 232] width 671 height 20
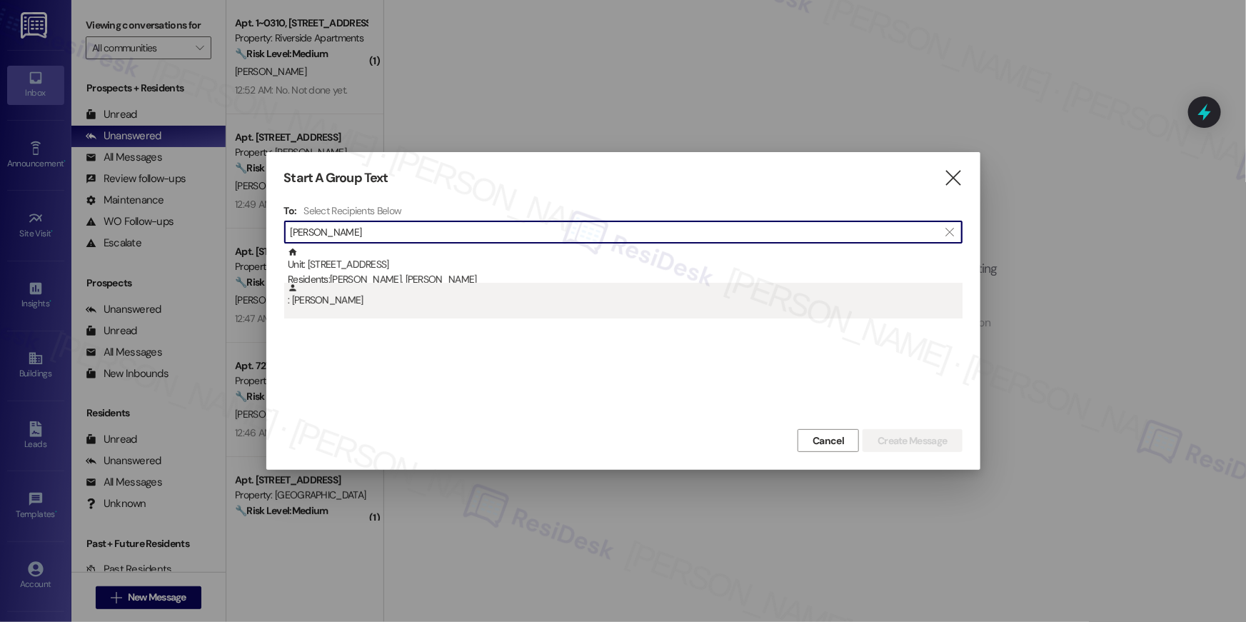
type input "[PERSON_NAME]"
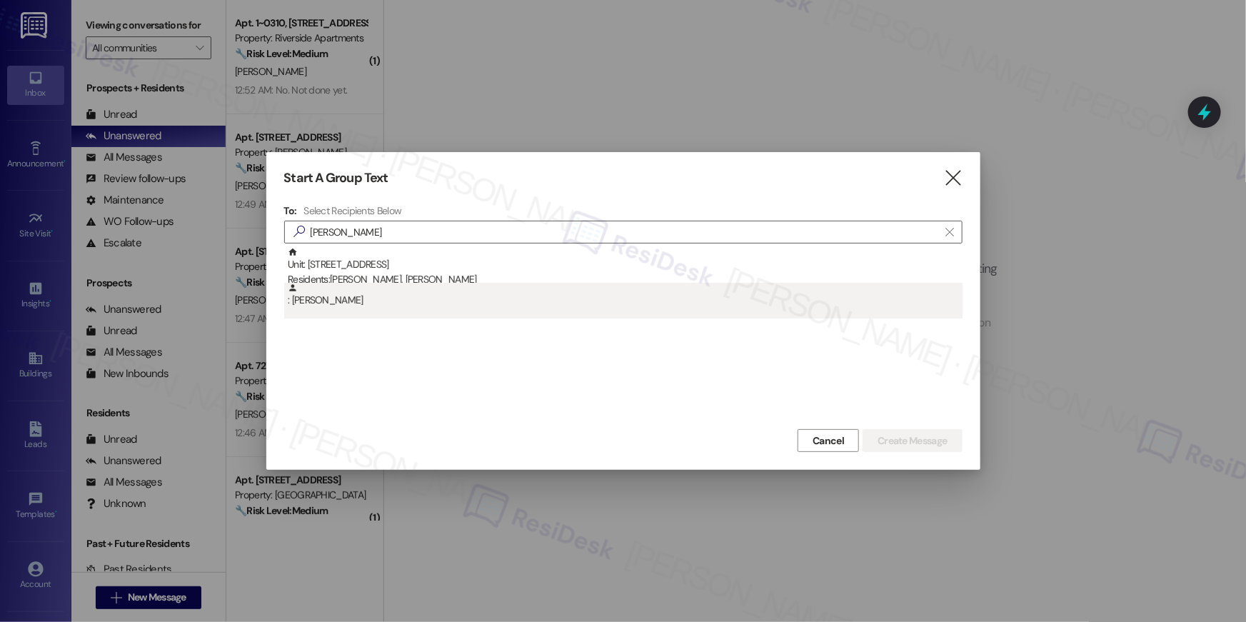
click at [358, 310] on div ": [PERSON_NAME]" at bounding box center [623, 301] width 678 height 36
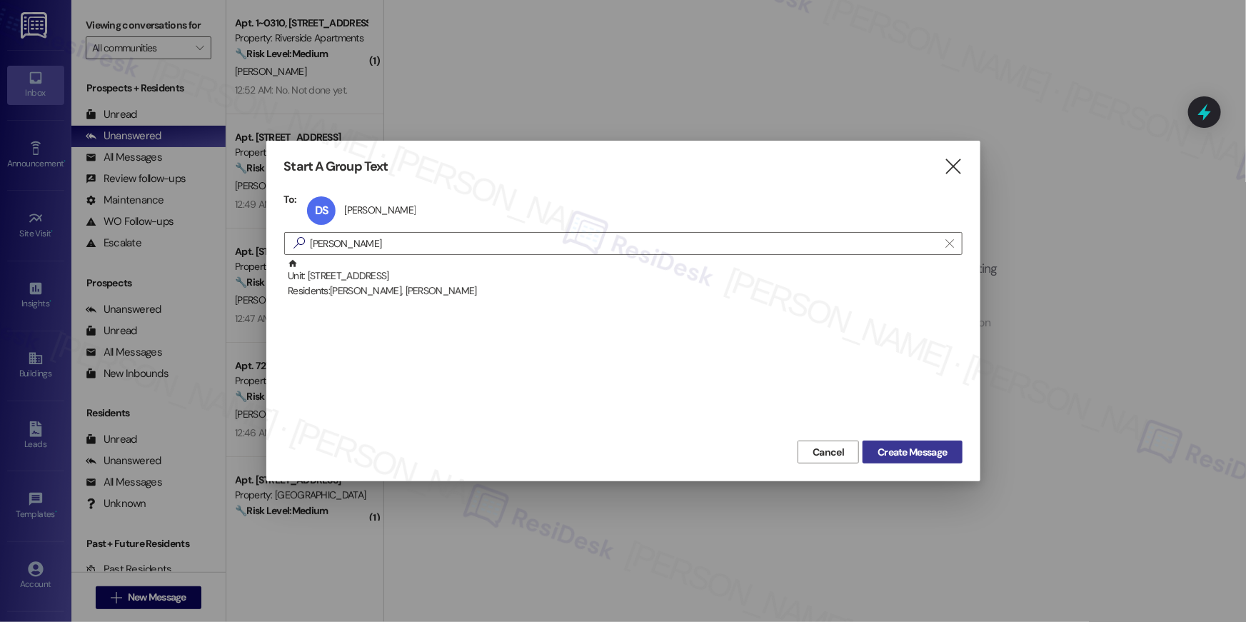
click at [912, 448] on span "Create Message" at bounding box center [911, 452] width 69 height 15
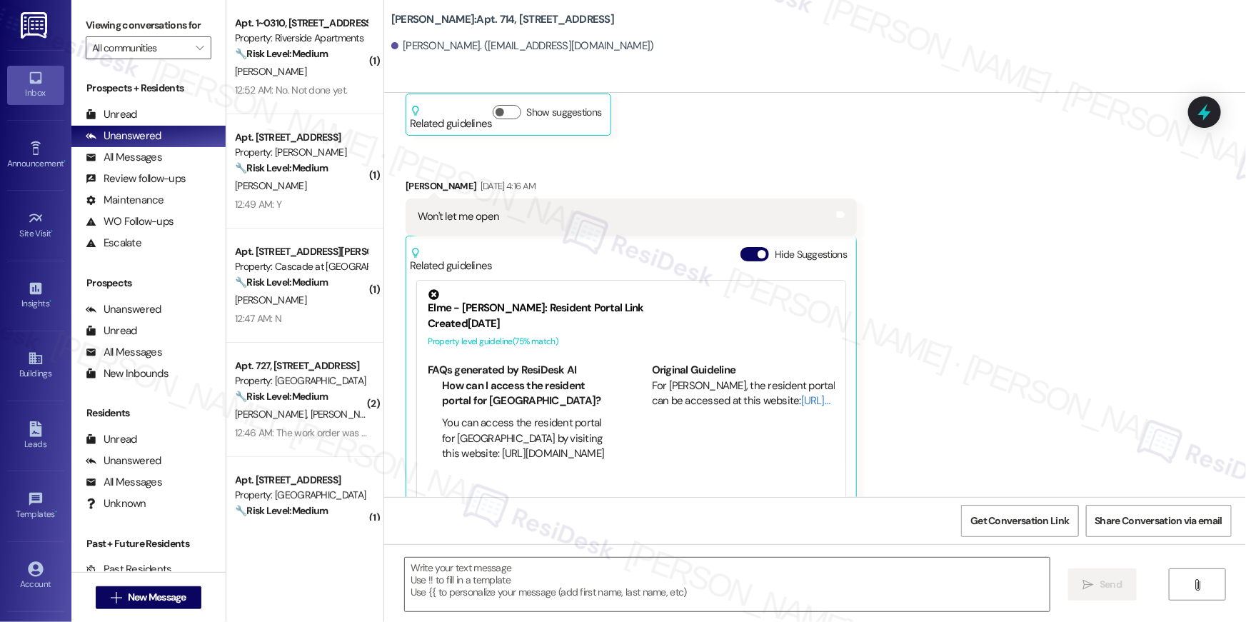
type textarea "Fetching suggested responses. Please feel free to read through the conversation…"
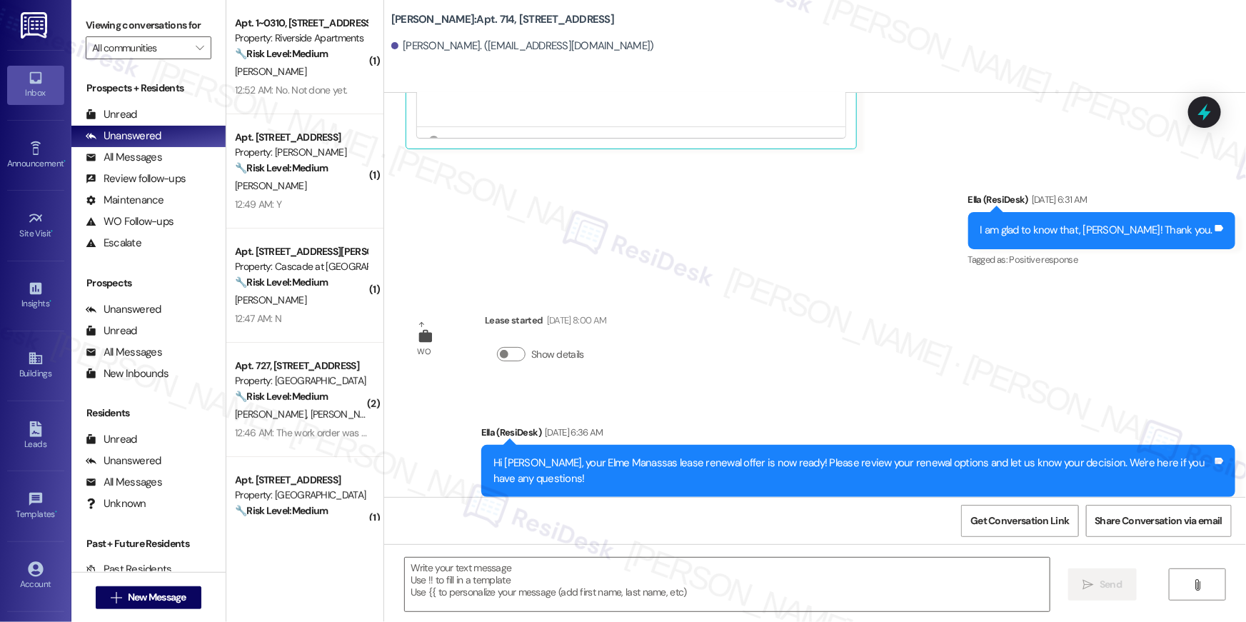
scroll to position [544, 0]
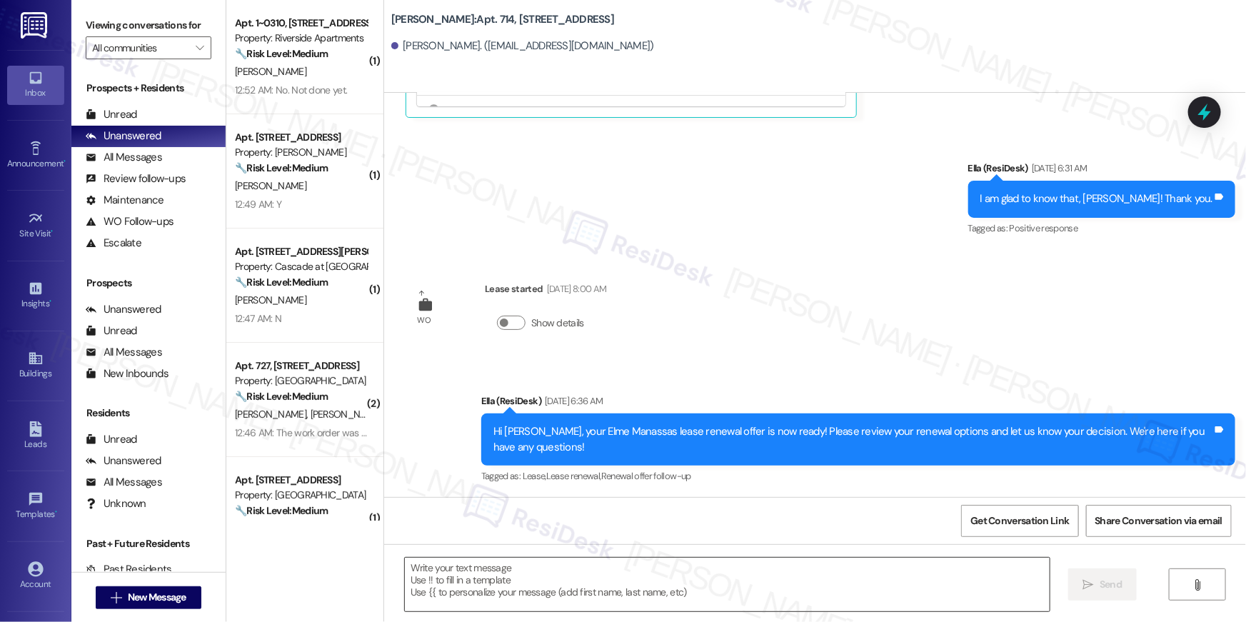
click at [891, 583] on textarea at bounding box center [727, 585] width 645 height 54
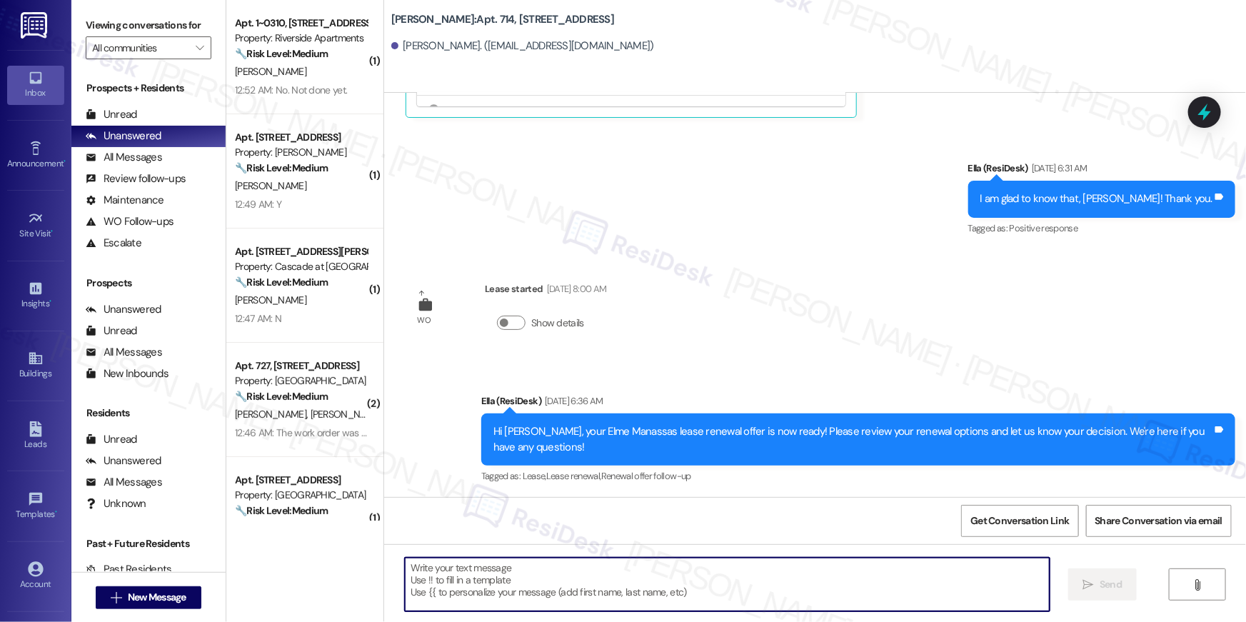
paste textarea "Hi {{first_name}}, we wanted to check in about your {{property}} renewal offer.…"
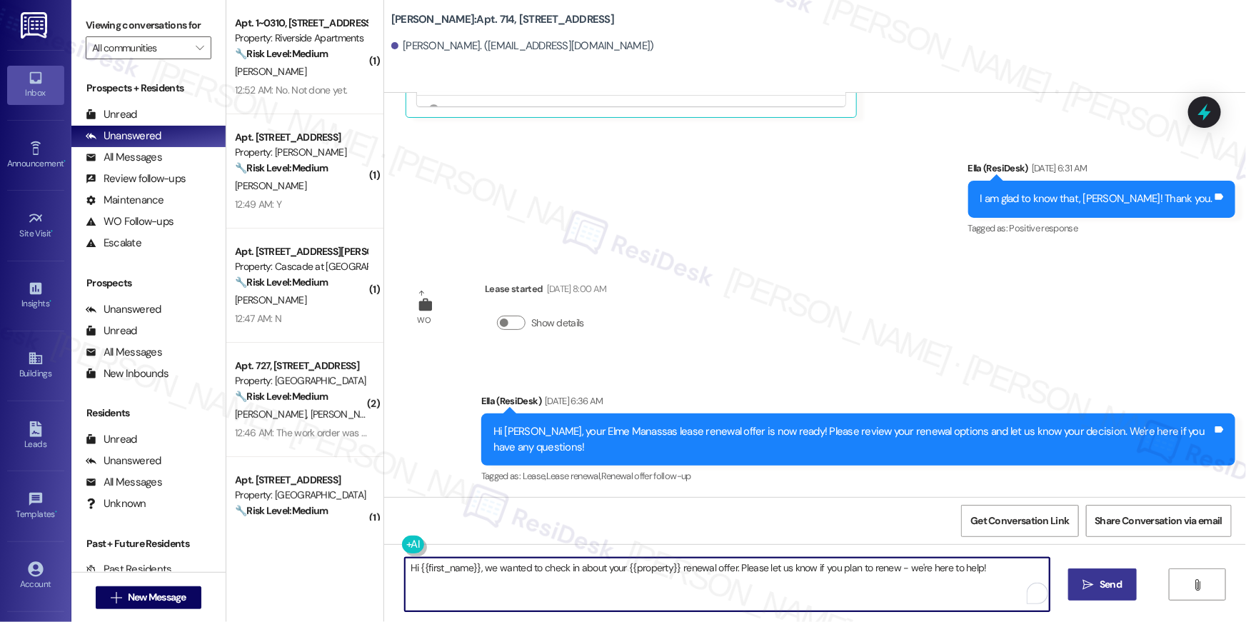
type textarea "Hi {{first_name}}, we wanted to check in about your {{property}} renewal offer.…"
click at [1099, 582] on span "Send" at bounding box center [1110, 584] width 22 height 15
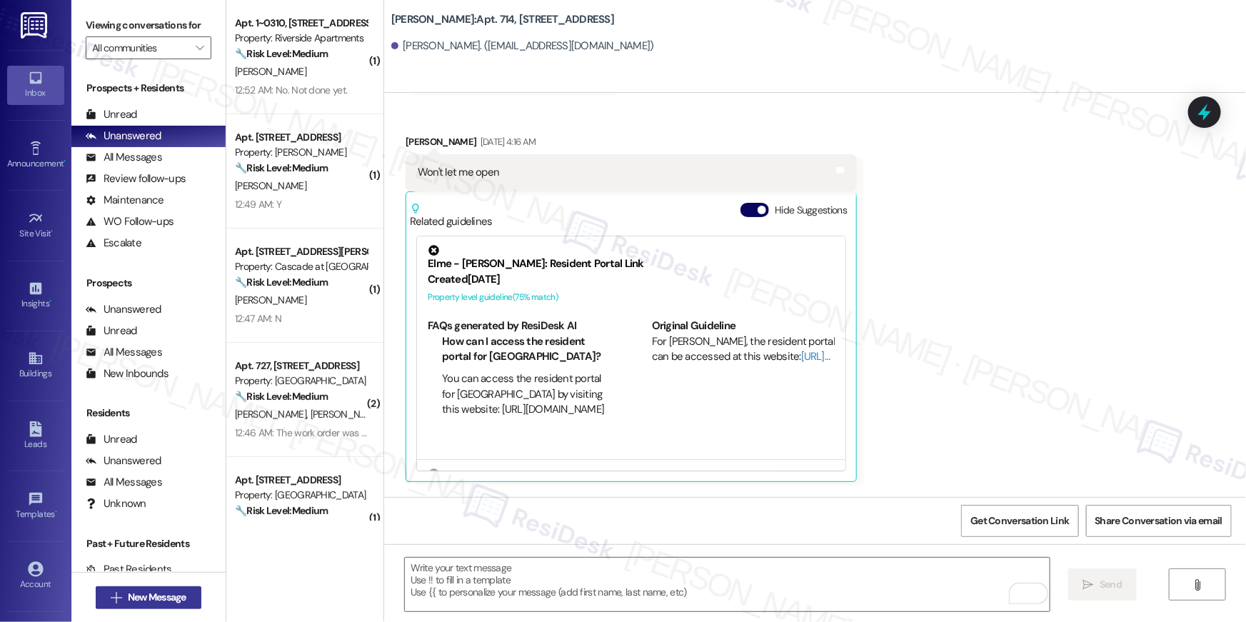
scroll to position [176, 0]
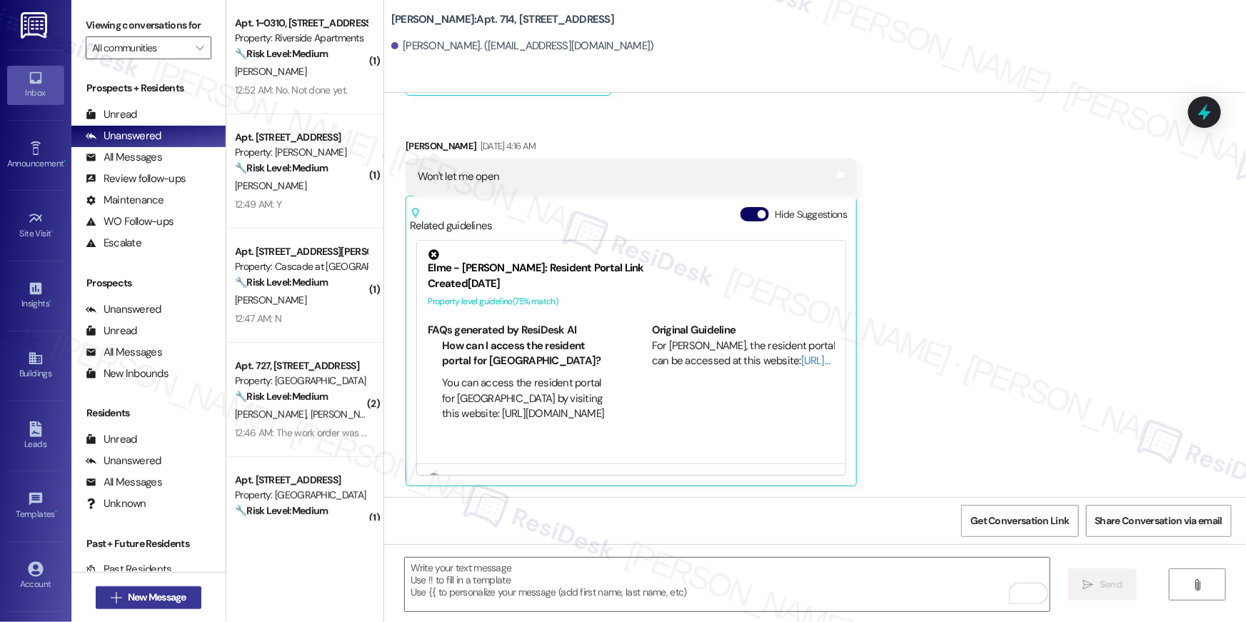
click at [157, 590] on span "New Message" at bounding box center [157, 597] width 59 height 15
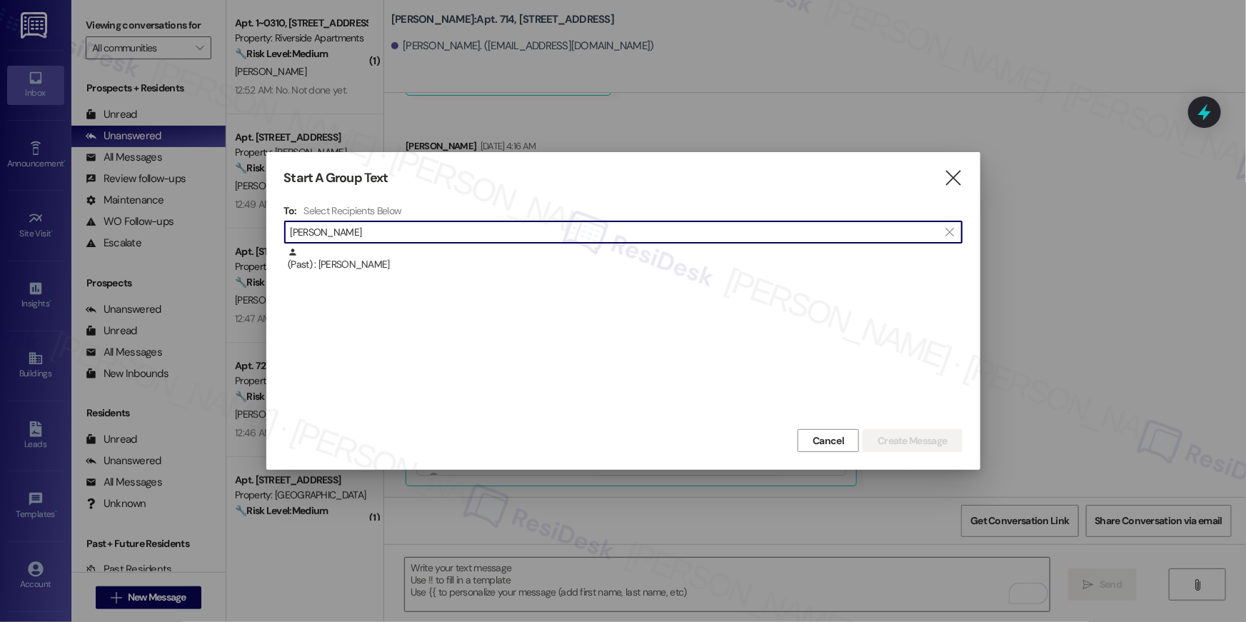
click at [343, 230] on input "[PERSON_NAME]" at bounding box center [615, 232] width 648 height 20
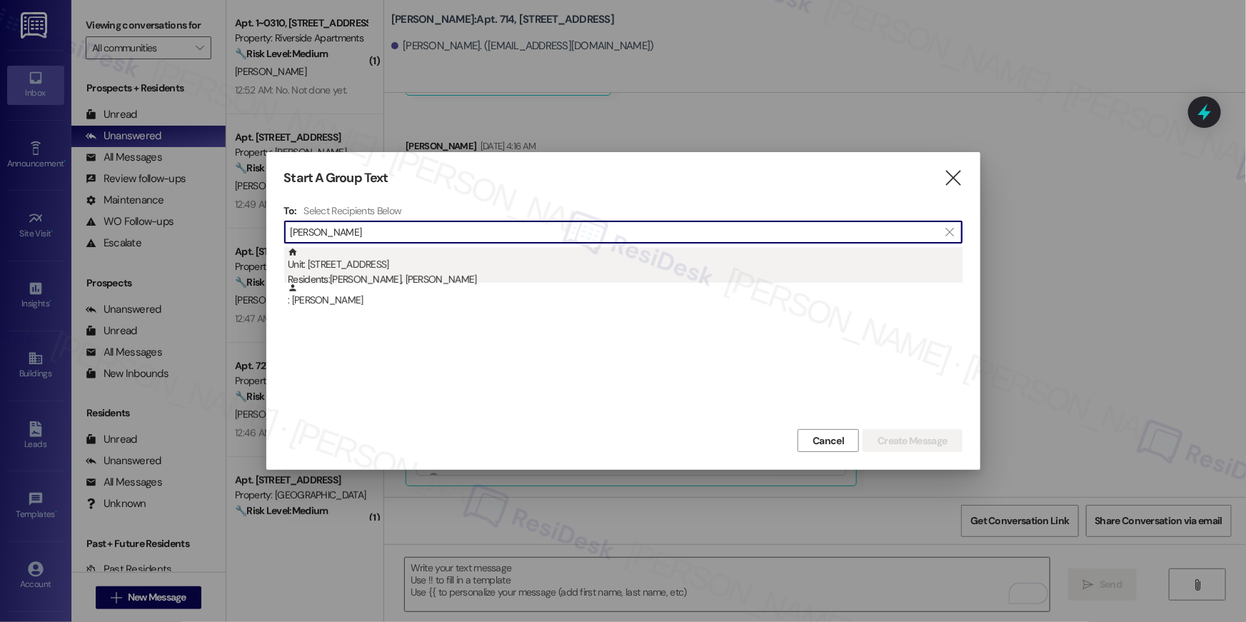
type input "[PERSON_NAME]"
click at [378, 264] on div "Unit: [STREET_ADDRESS] Residents: [PERSON_NAME], [PERSON_NAME]" at bounding box center [625, 267] width 675 height 41
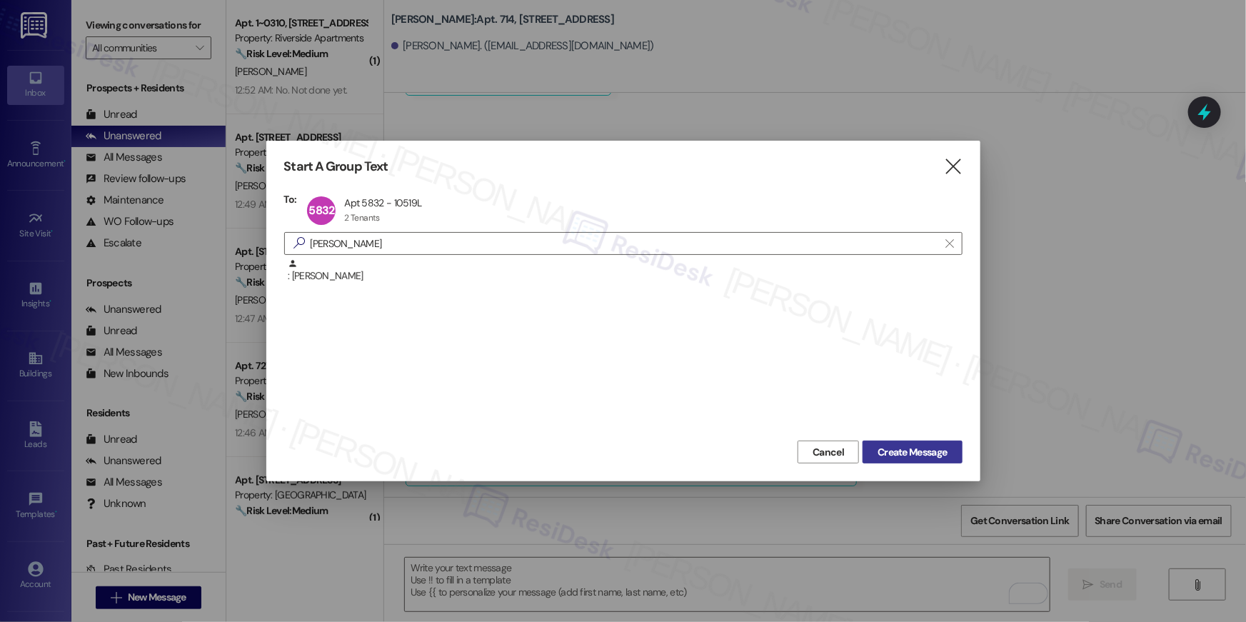
click at [912, 448] on span "Create Message" at bounding box center [911, 452] width 69 height 15
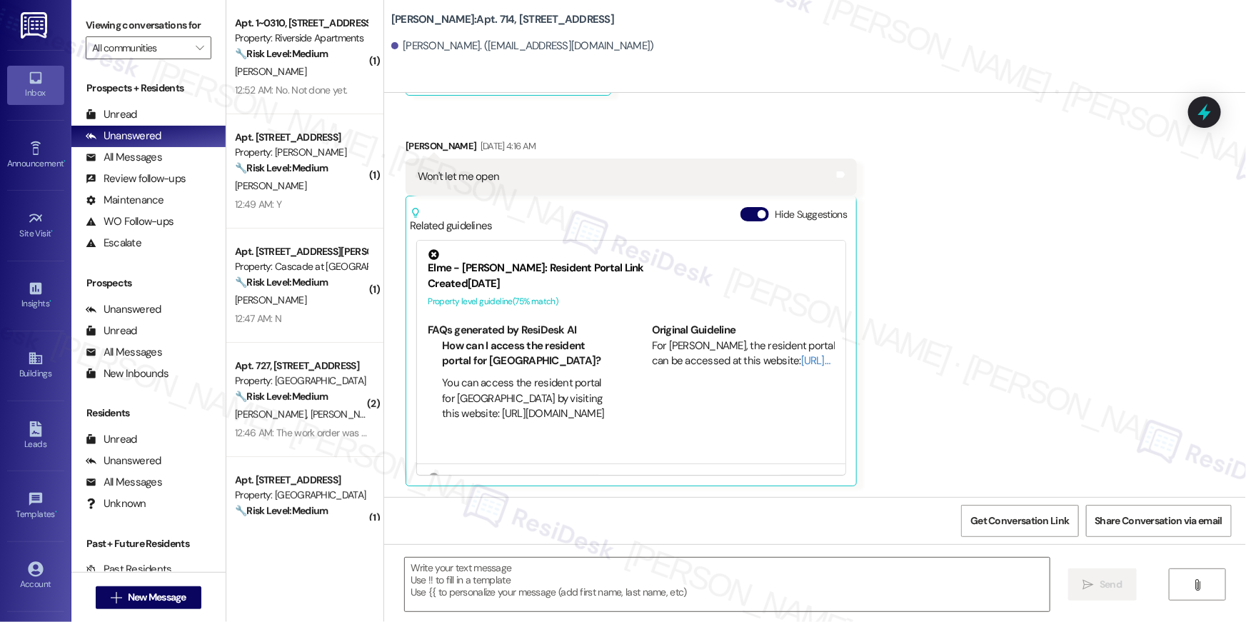
type textarea "Fetching suggested responses. Please feel free to read through the conversation…"
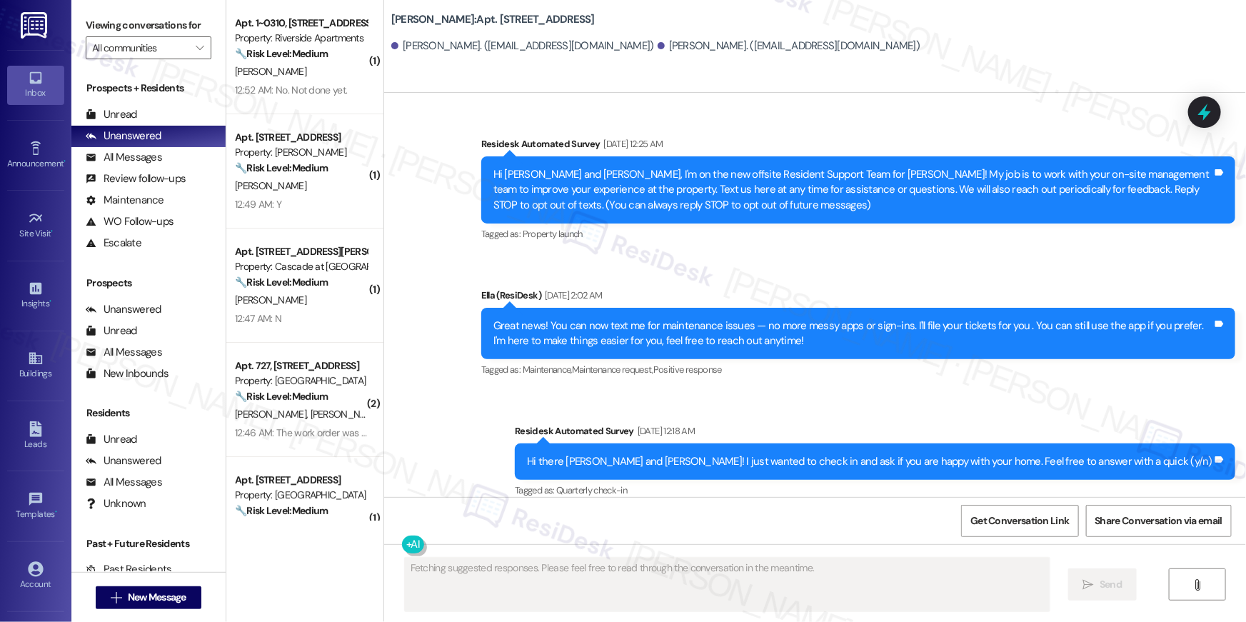
scroll to position [10837, 0]
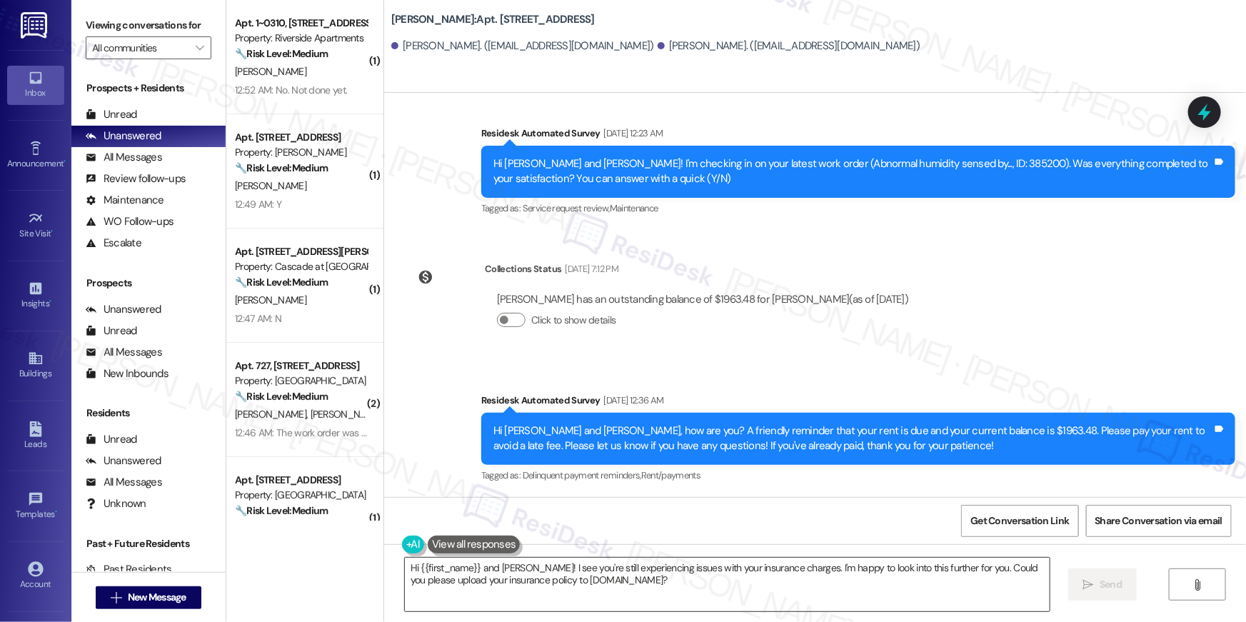
click at [768, 603] on textarea "Hi {{first_name}} and Daniel! I see you're still experiencing issues with your …" at bounding box center [727, 585] width 645 height 54
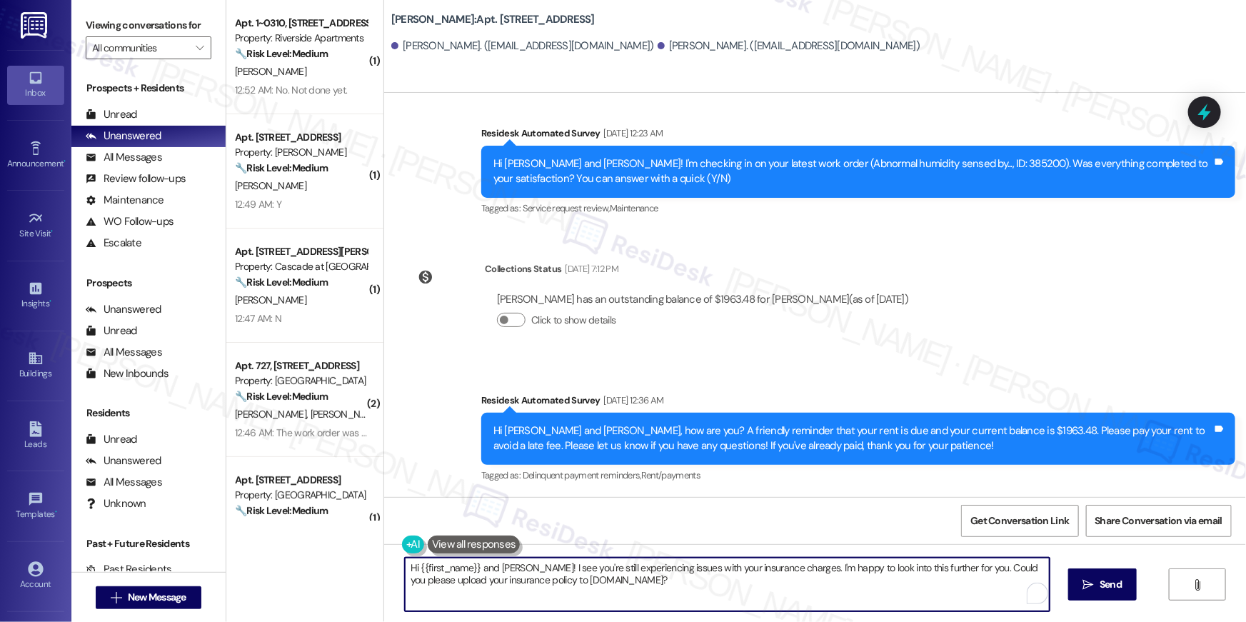
paste textarea ", we wanted to check in about your {{property}} renewal offer. Please let us kn…"
type textarea "Hi {{first_name}}, we wanted to check in about your {{property}} renewal offer.…"
click at [839, 550] on div "Hi {{first_name}}, we wanted to check in about your {{property}} renewal offer.…" at bounding box center [815, 597] width 862 height 107
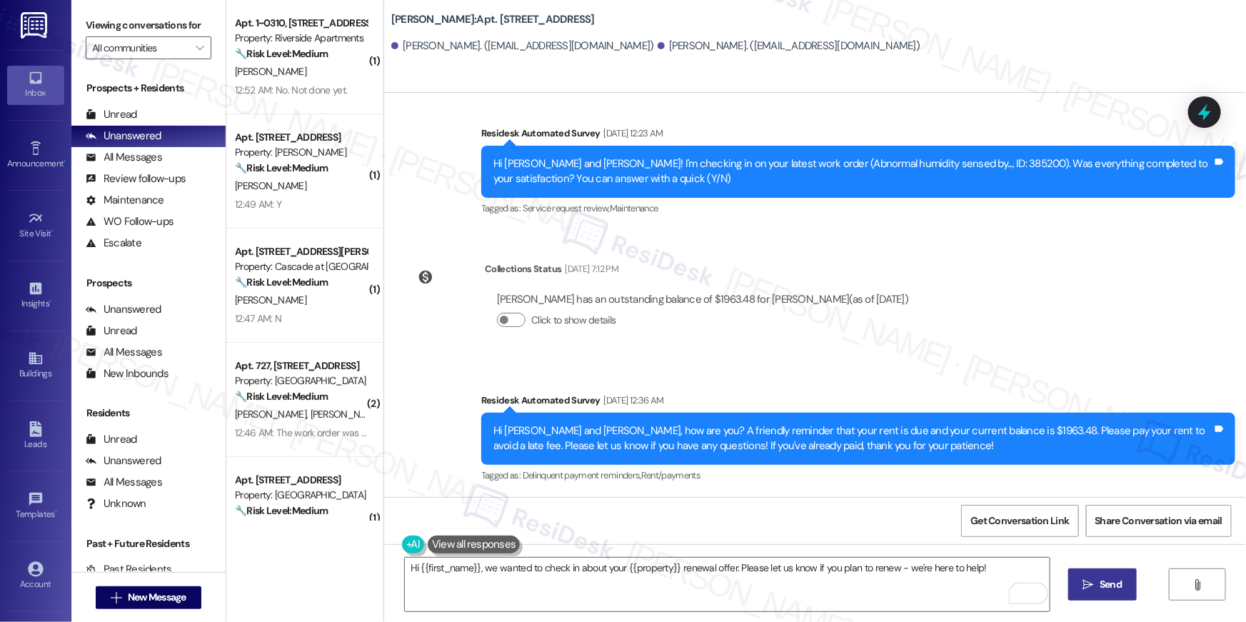
click at [1076, 588] on button " Send" at bounding box center [1102, 584] width 69 height 32
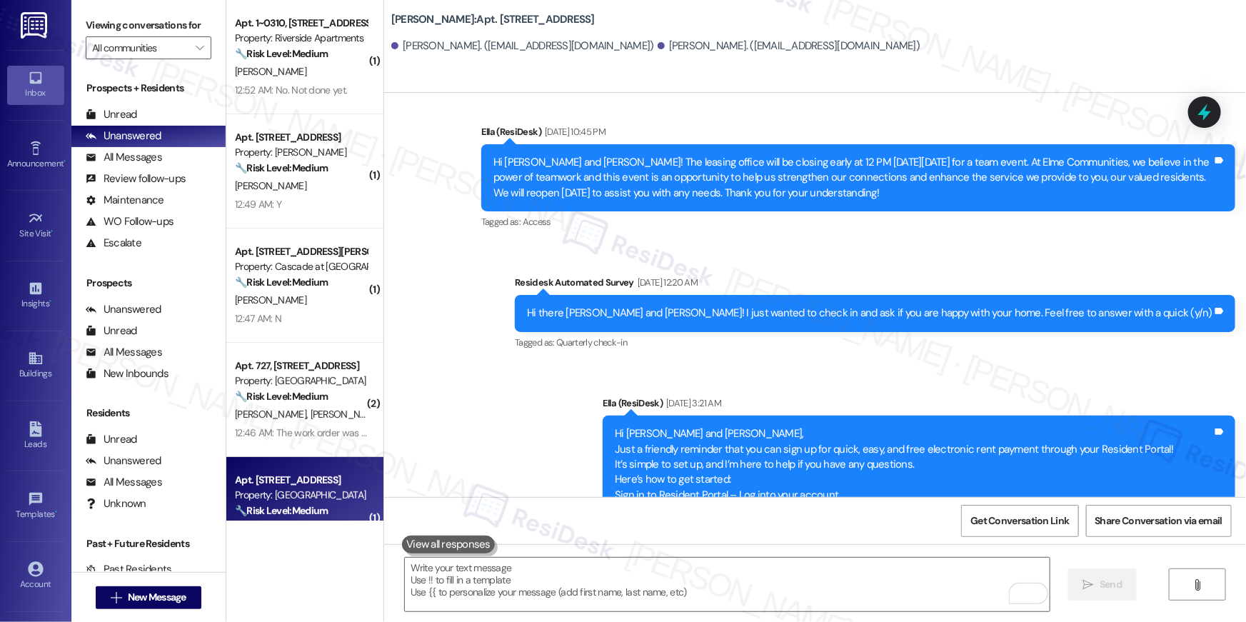
scroll to position [6217, 0]
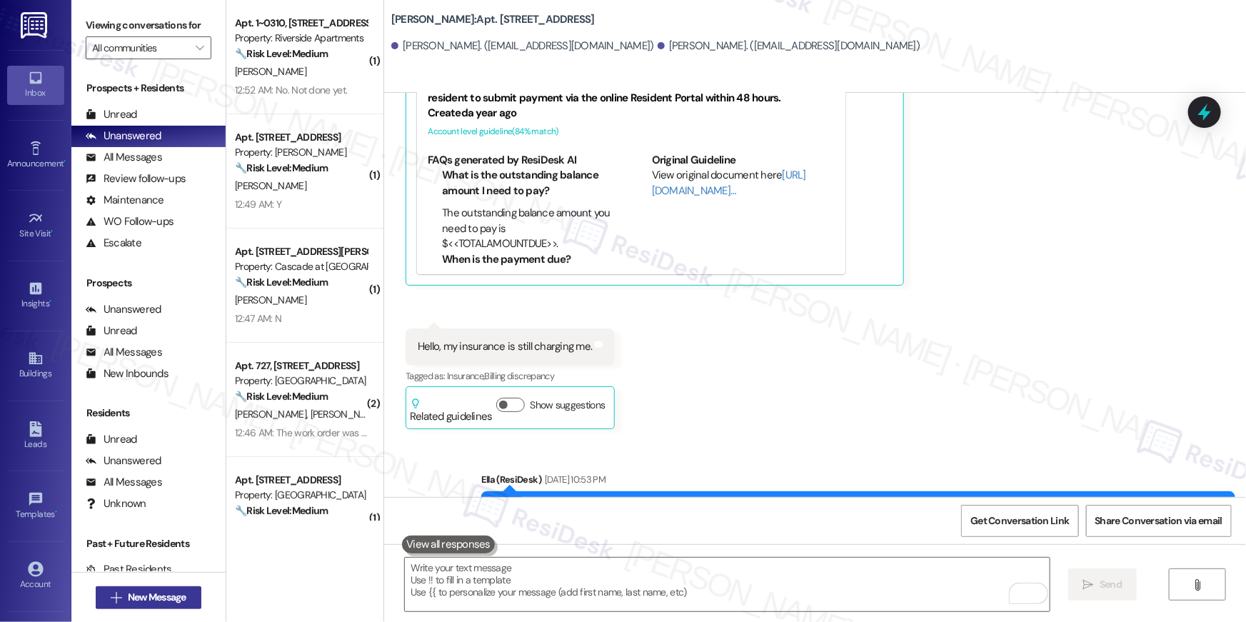
click at [179, 591] on span "New Message" at bounding box center [157, 597] width 59 height 15
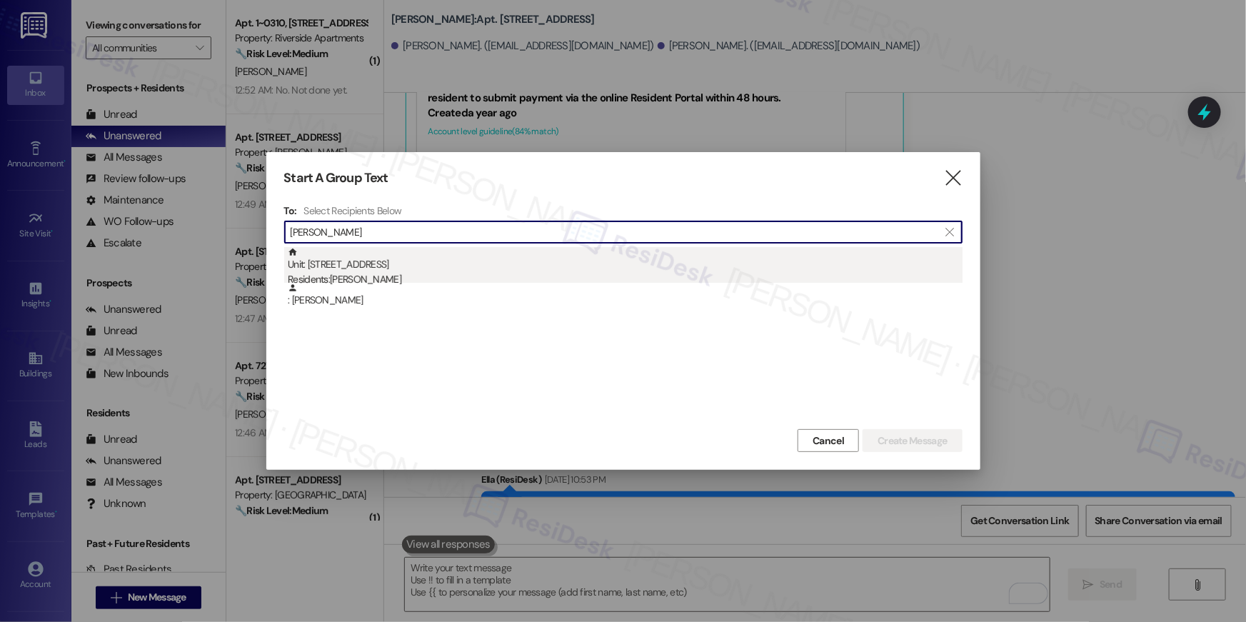
type input "deanna scott"
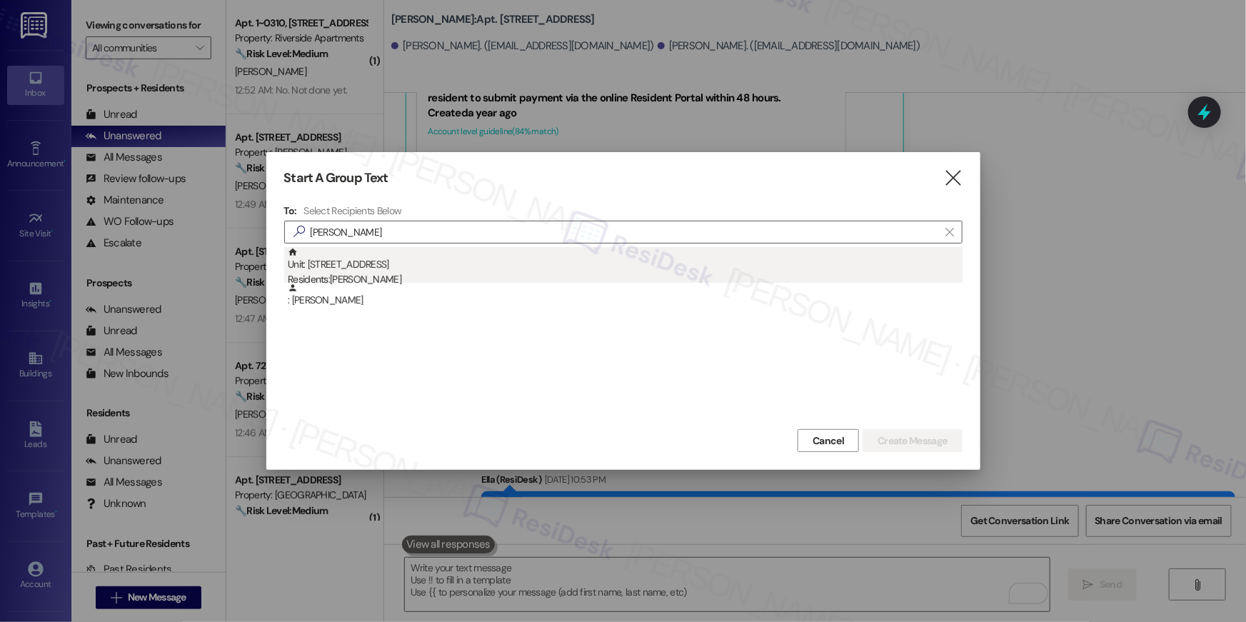
click at [368, 276] on div "Residents: Deanna Scott" at bounding box center [625, 279] width 675 height 15
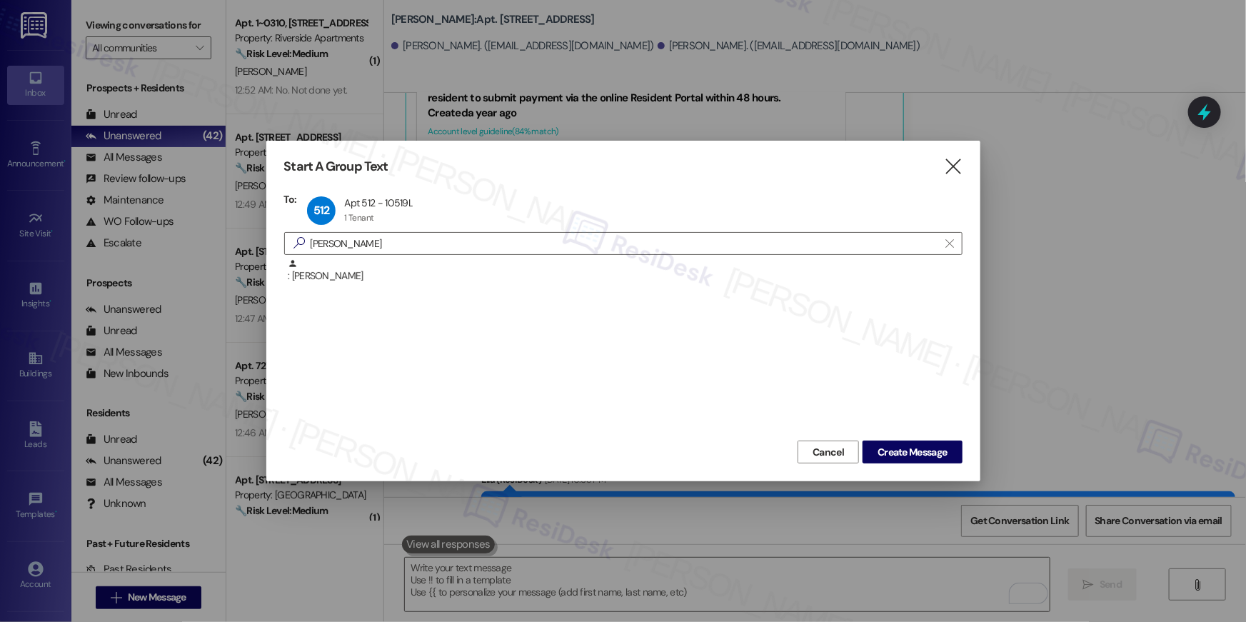
click at [368, 276] on div ": Deanna Scott" at bounding box center [625, 270] width 675 height 25
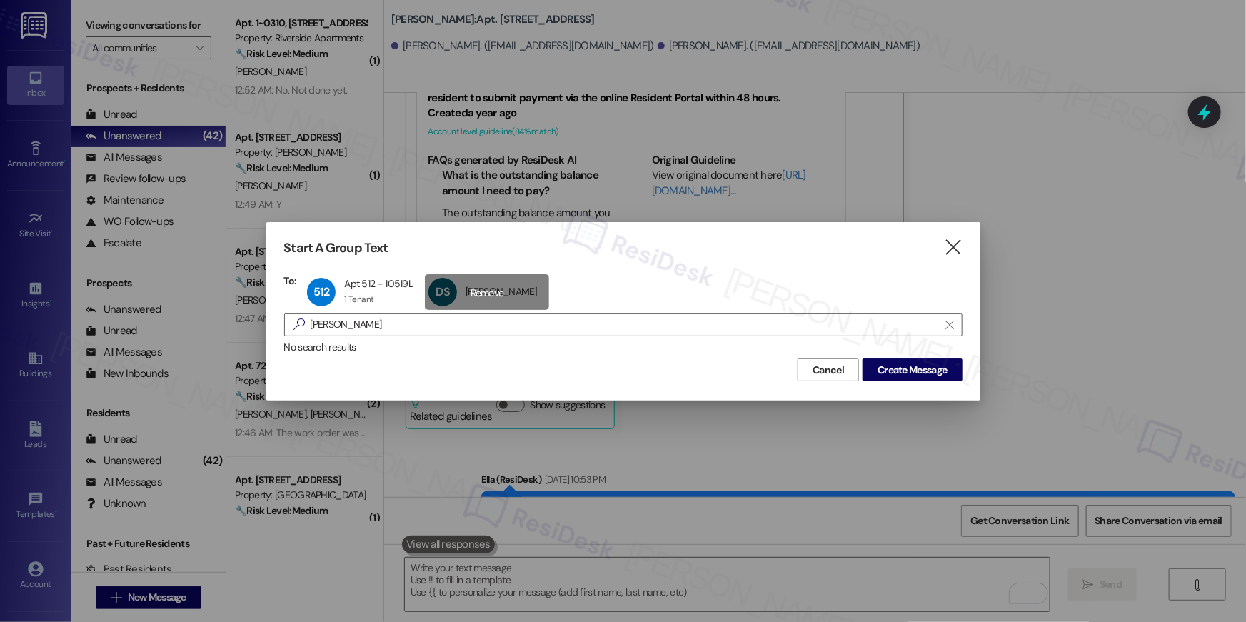
click at [488, 293] on div "DS Deanna Scott Deanna Scott click to remove" at bounding box center [487, 292] width 124 height 36
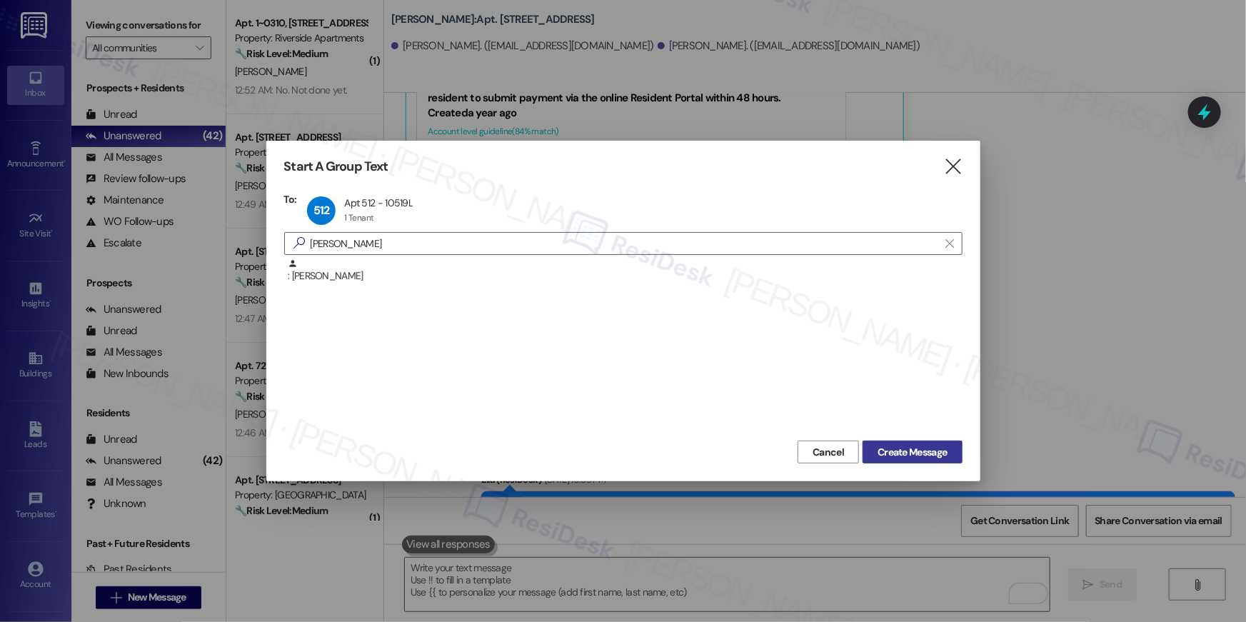
click at [933, 455] on span "Create Message" at bounding box center [911, 452] width 69 height 15
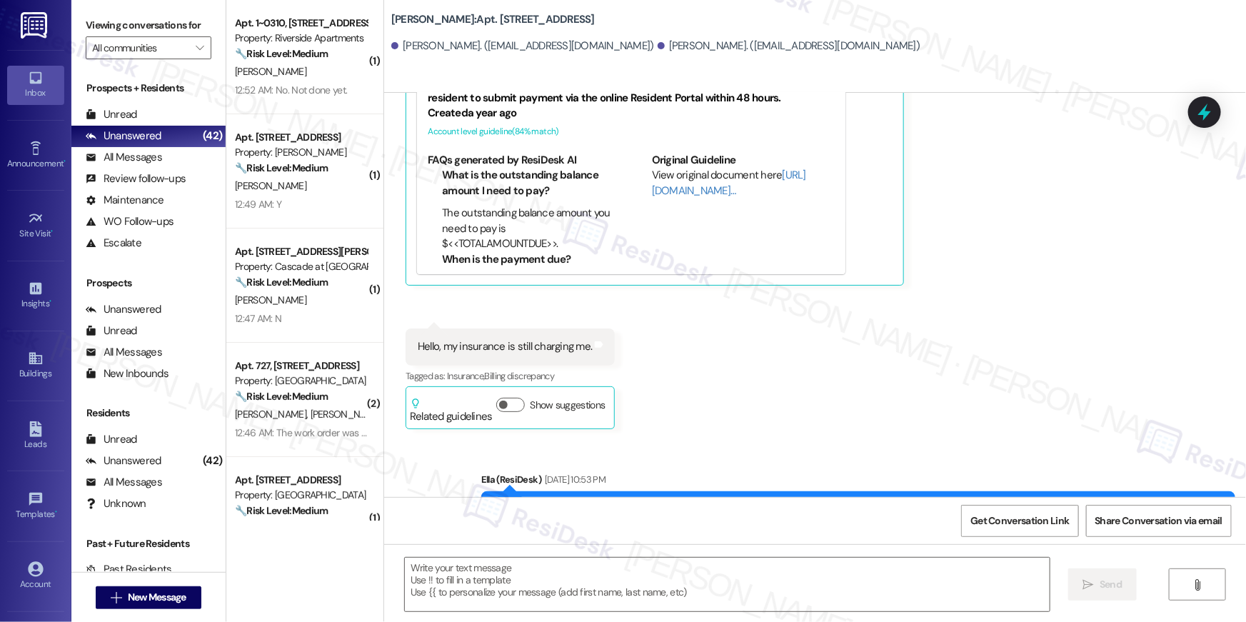
type textarea "Fetching suggested responses. Please feel free to read through the conversation…"
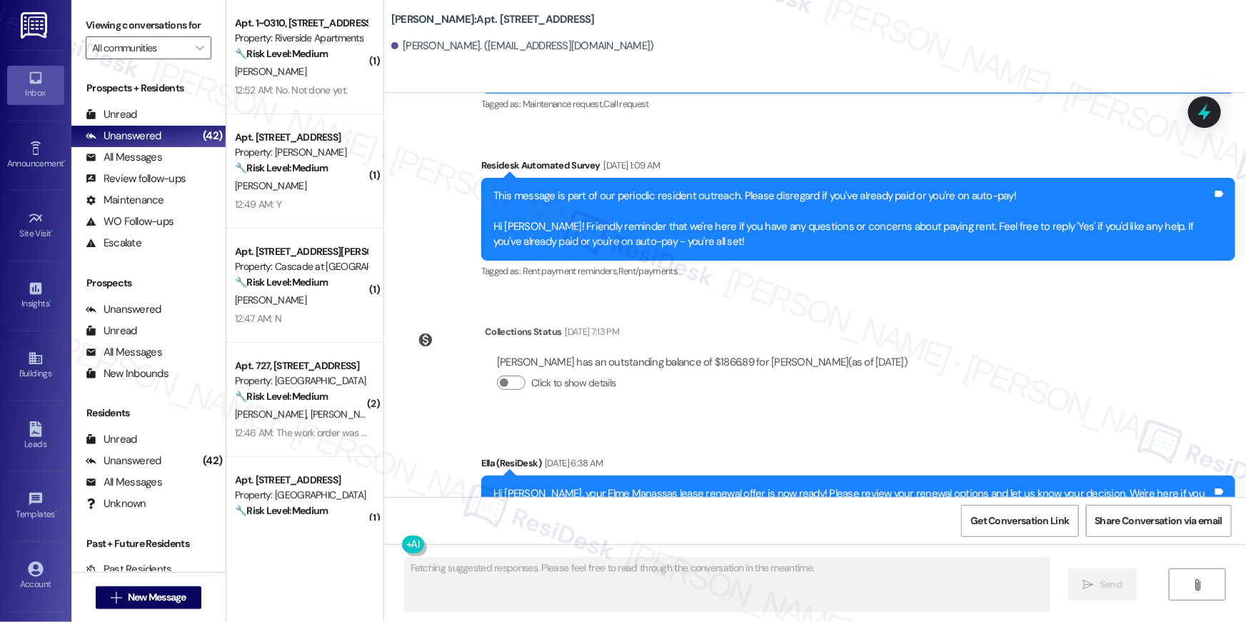
scroll to position [7153, 0]
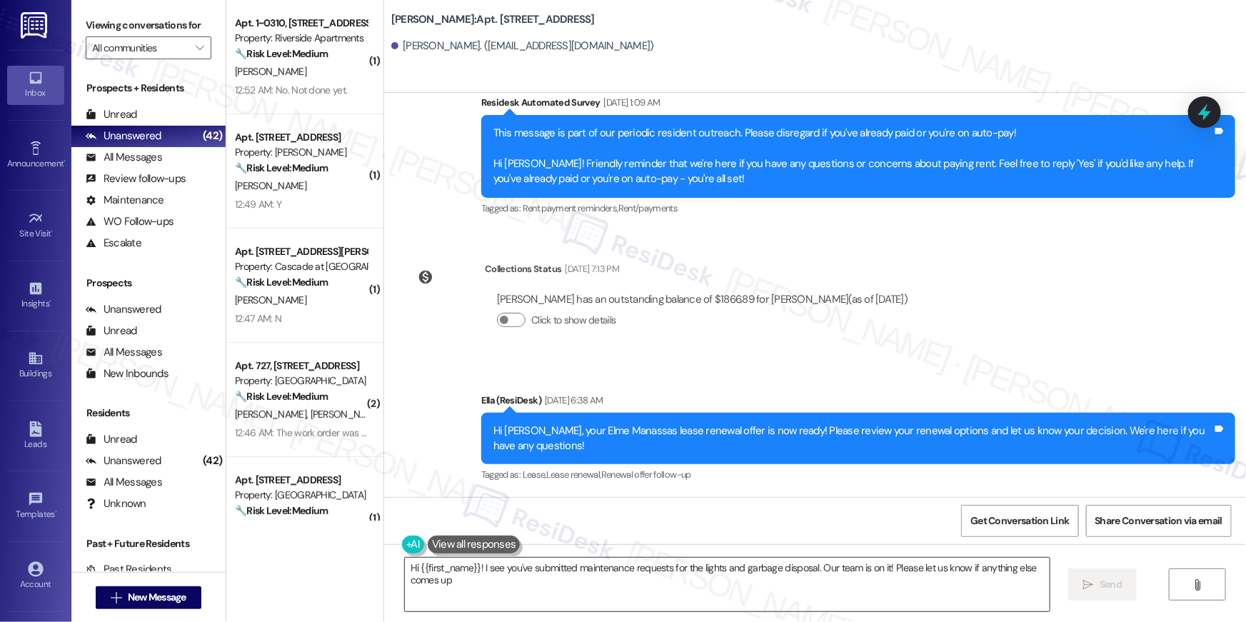
type textarea "Hi {{first_name}}! I see you've submitted maintenance requests for the lights a…"
click at [139, 592] on span "New Message" at bounding box center [157, 597] width 59 height 15
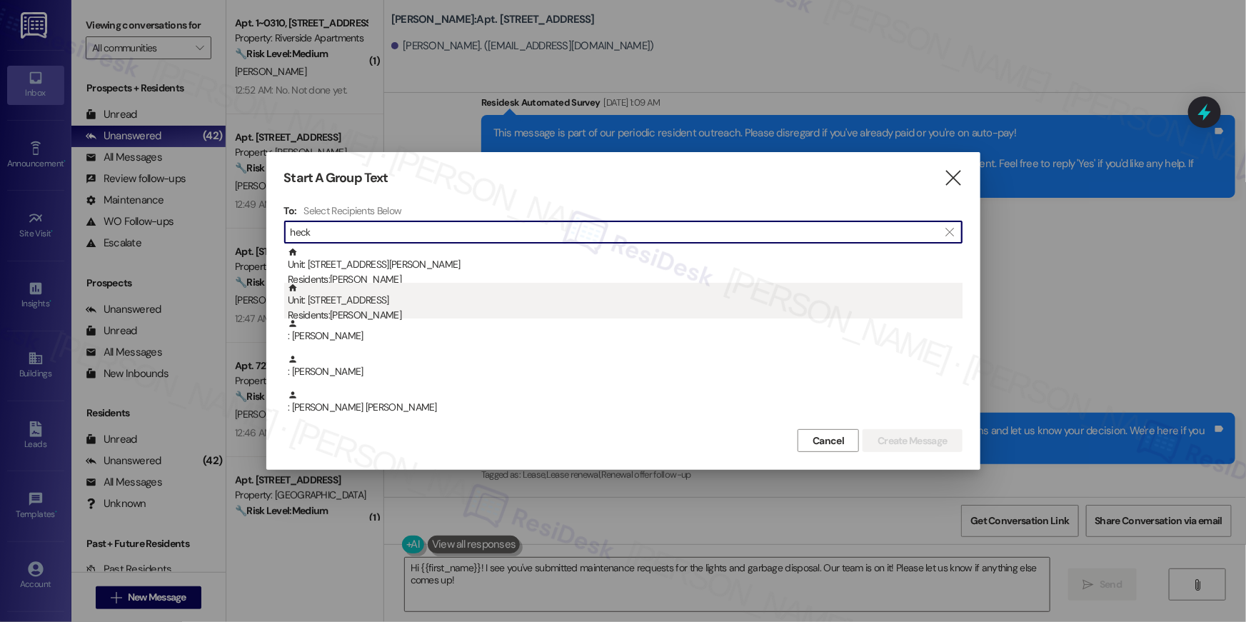
type input "heck"
click at [384, 307] on div "Unit: 8511 - 10519 Lariat Lane Residents: Ashley Heck" at bounding box center [625, 303] width 675 height 41
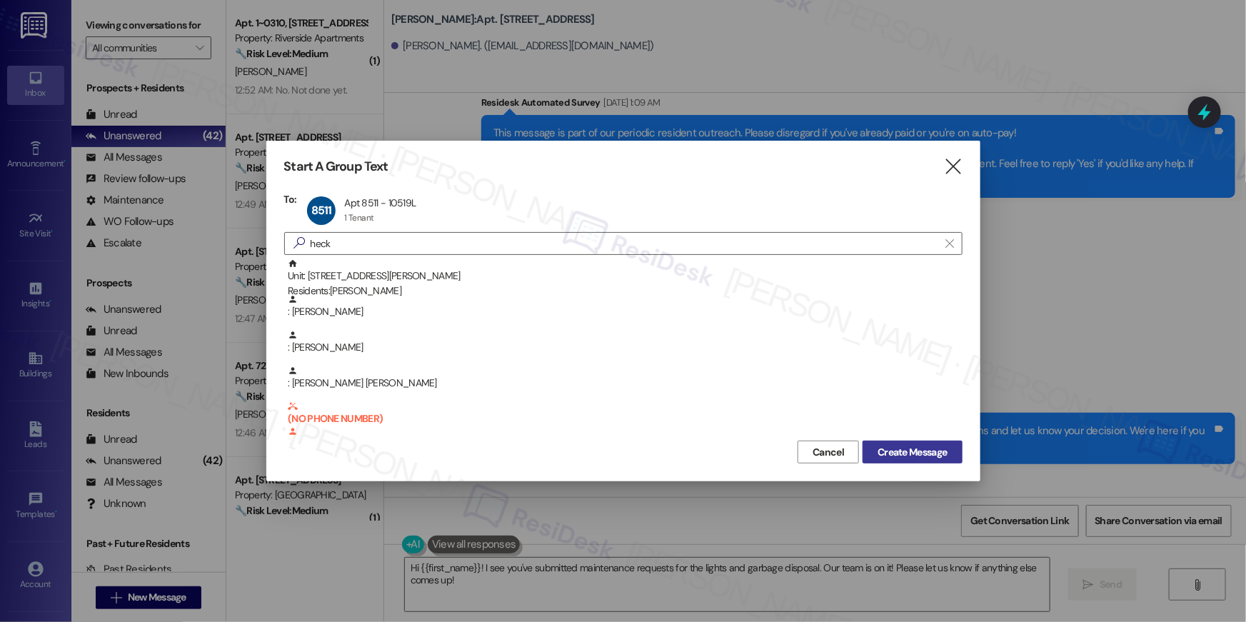
click at [881, 450] on span "Create Message" at bounding box center [911, 452] width 69 height 15
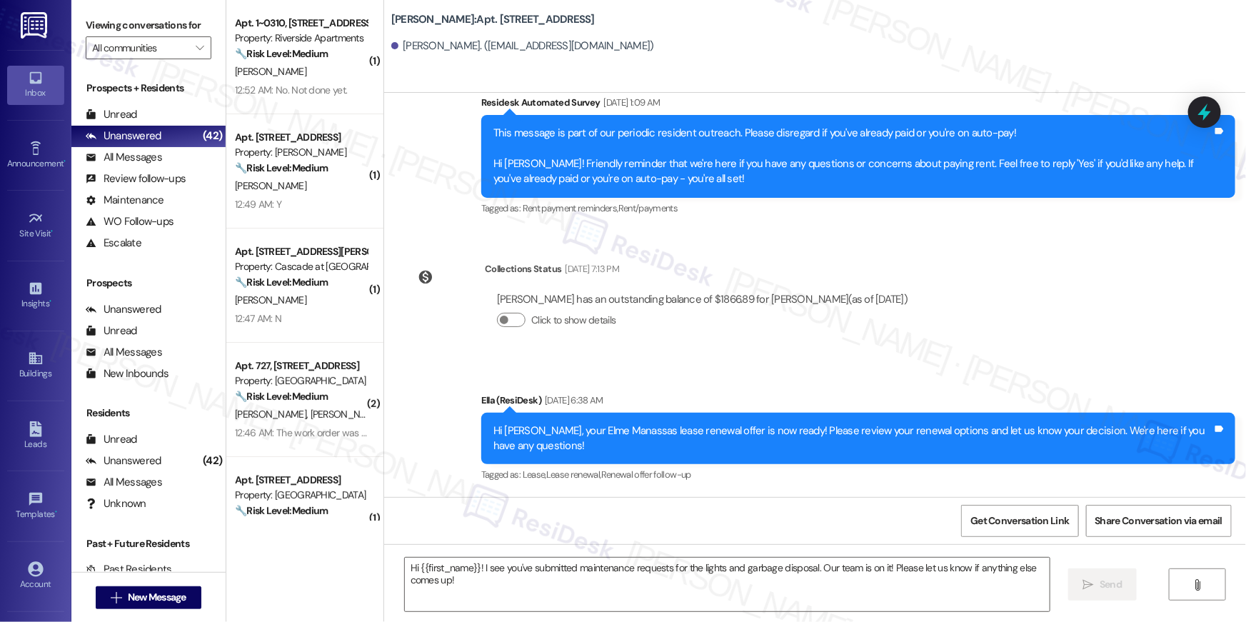
type textarea "Fetching suggested responses. Please feel free to read through the conversation…"
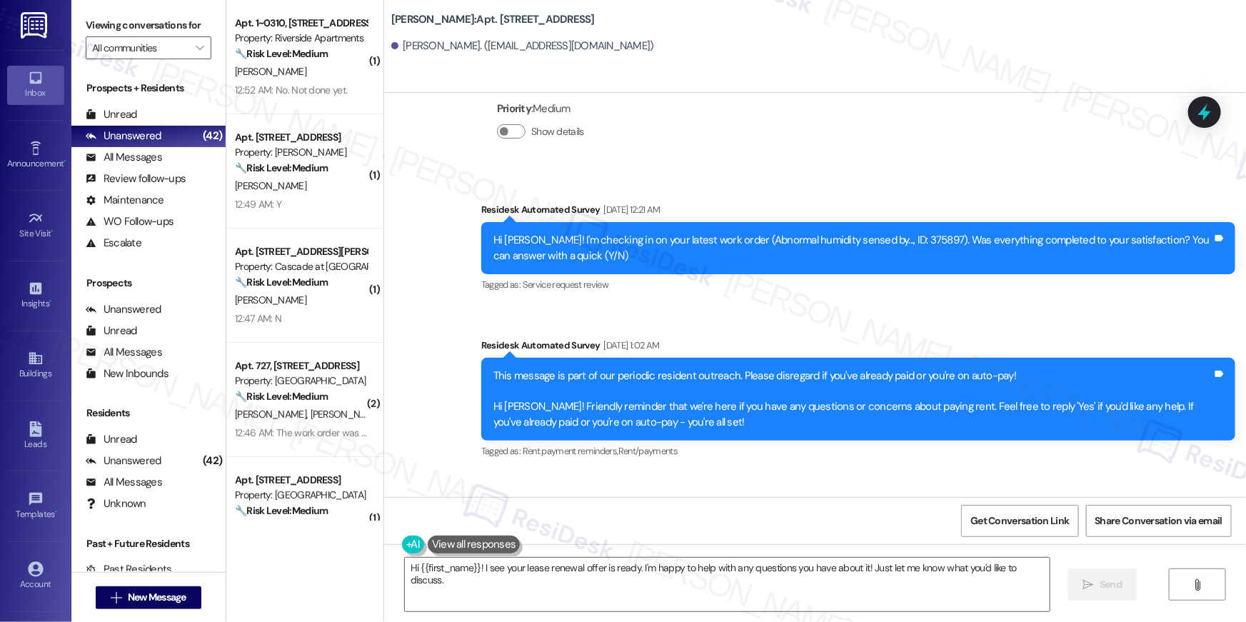
scroll to position [1514, 0]
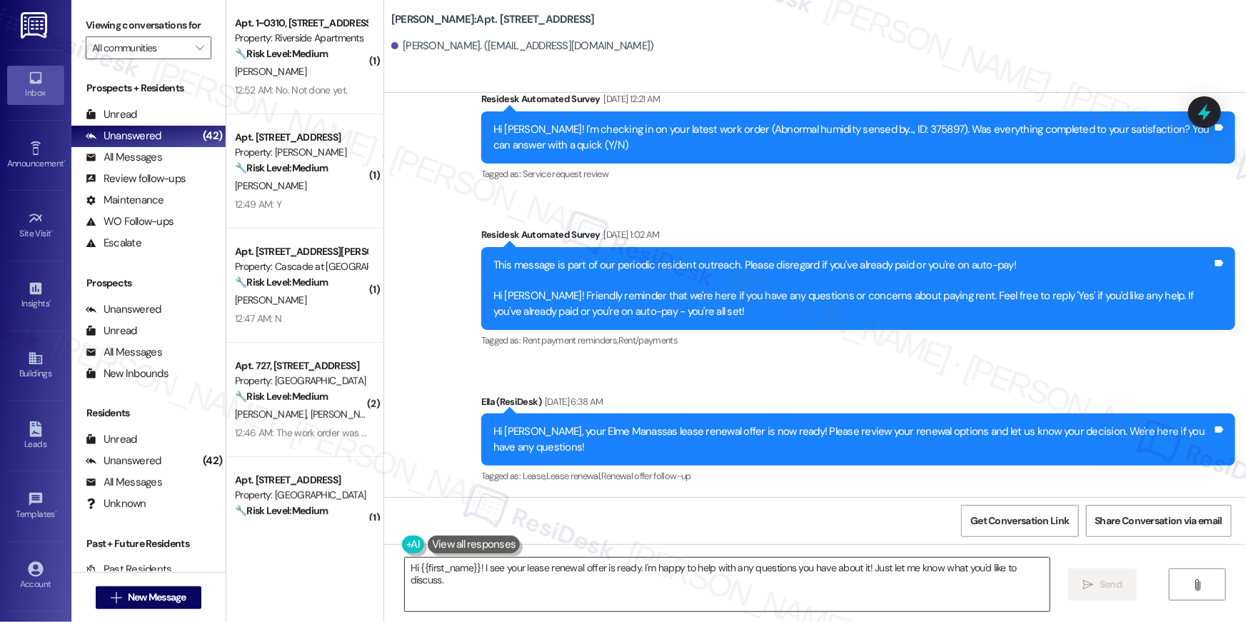
click at [677, 580] on textarea "Hi {{first_name}}! I see your lease renewal offer is ready. I'm happy to help w…" at bounding box center [727, 585] width 645 height 54
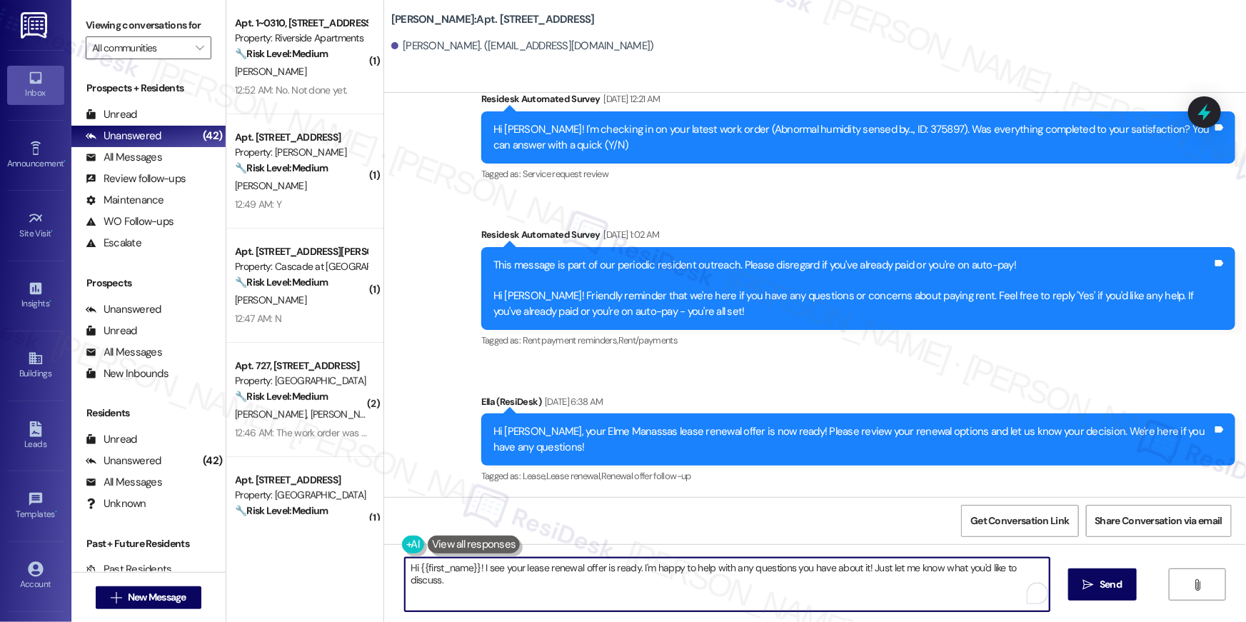
click at [677, 580] on textarea "Hi {{first_name}}! I see your lease renewal offer is ready. I'm happy to help w…" at bounding box center [727, 585] width 645 height 54
paste textarea ", we wanted to check in about your {{property}} renewal offer. Please let us kn…"
type textarea "Hi {{first_name}}, we wanted to check in about your {{property}} renewal offer.…"
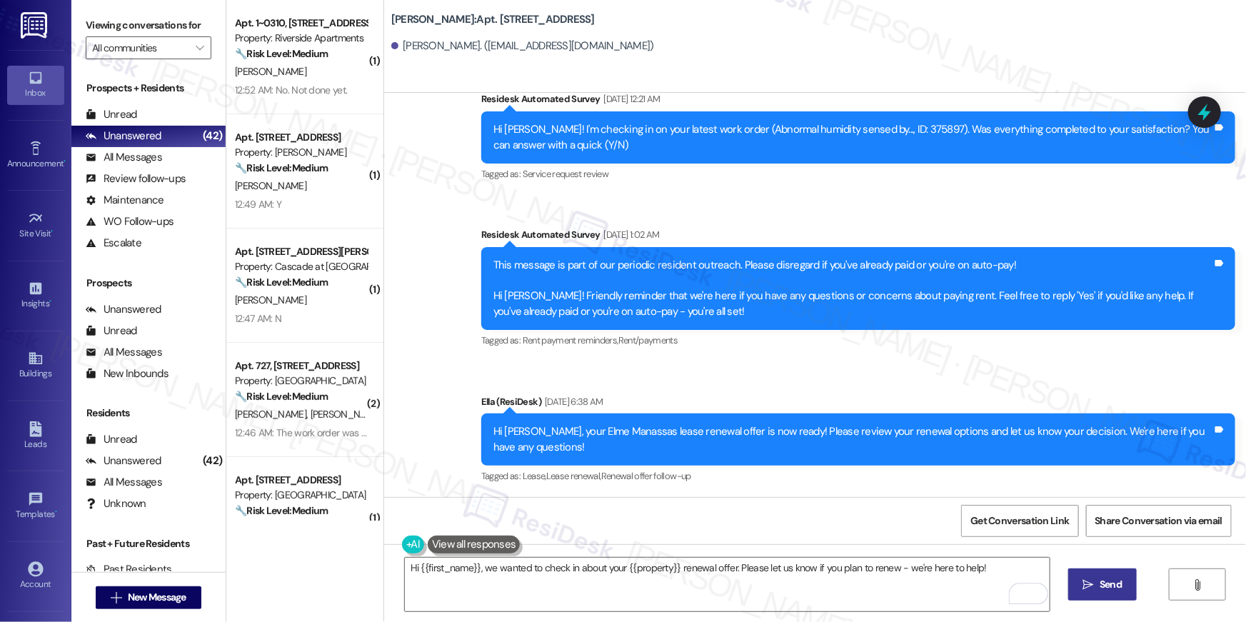
click at [1107, 583] on span "Send" at bounding box center [1110, 584] width 22 height 15
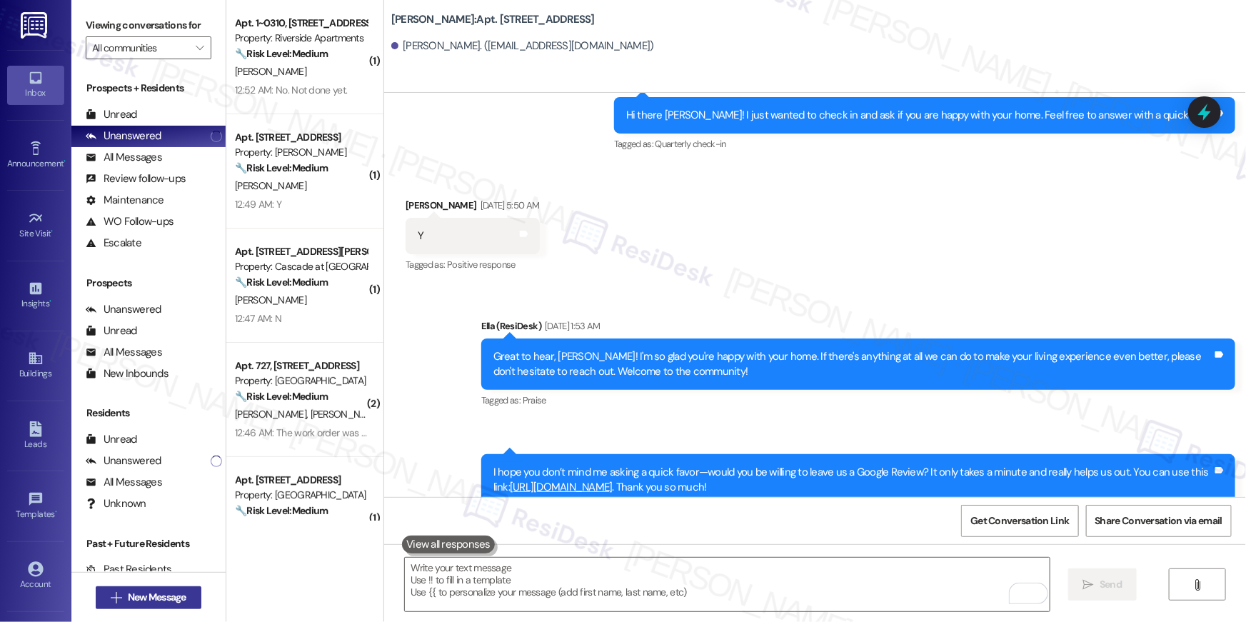
click at [172, 599] on span "New Message" at bounding box center [157, 597] width 59 height 15
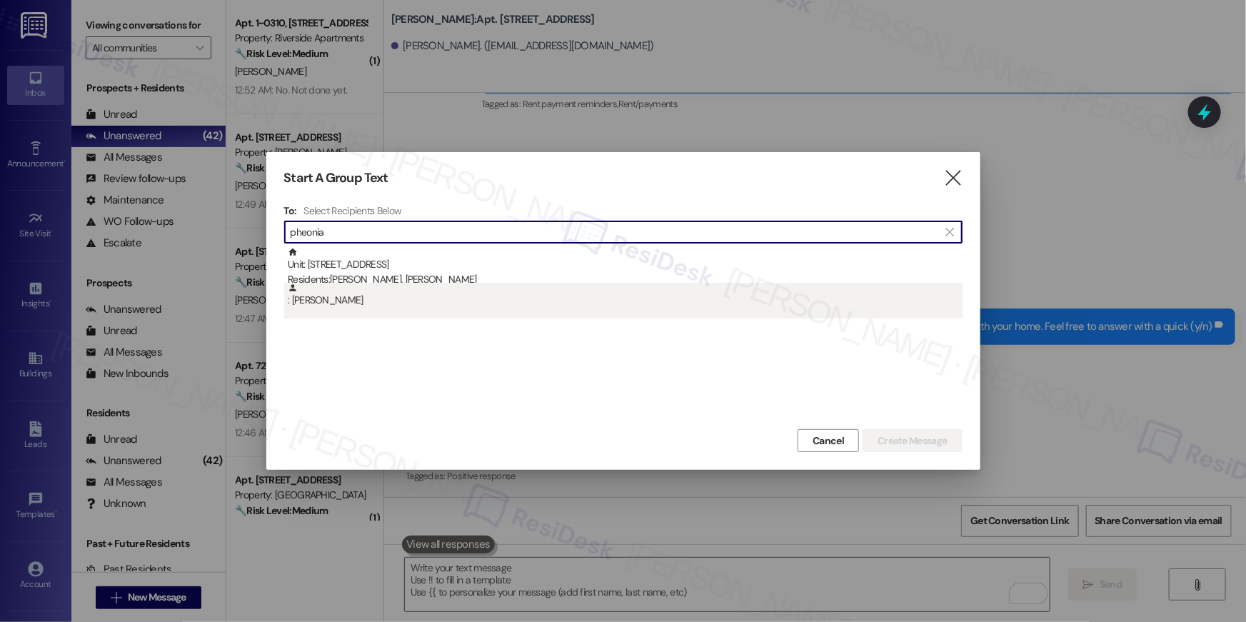
type input "pheonia"
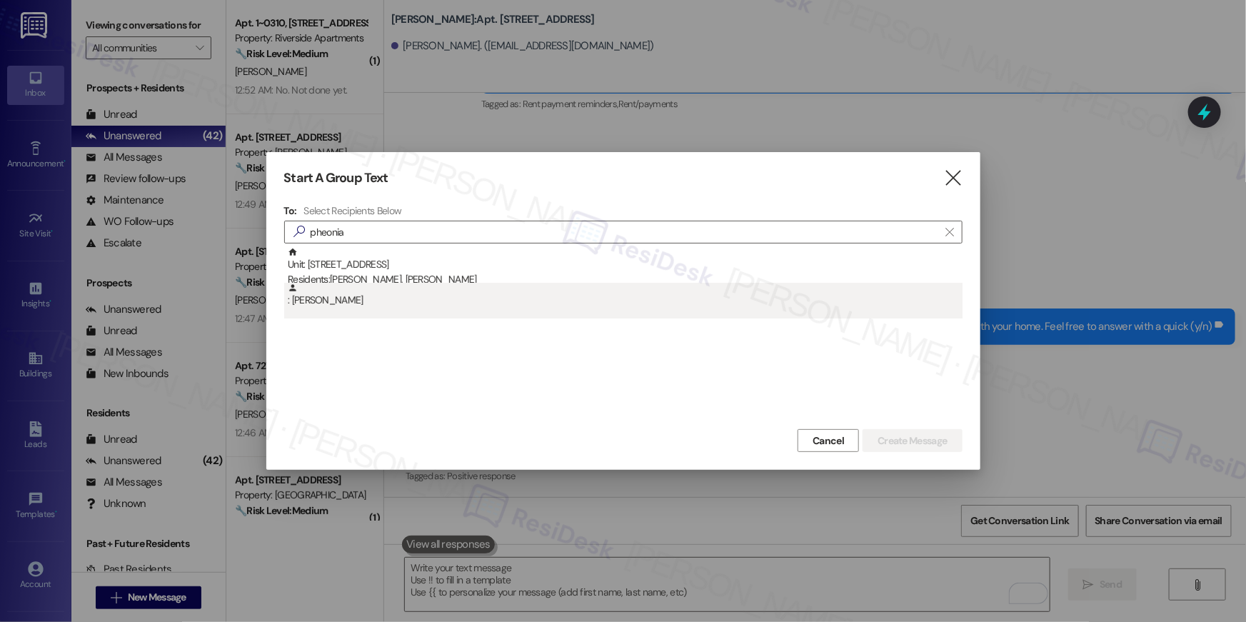
click at [355, 294] on div ": Pheonia Mcfarlane-James" at bounding box center [625, 295] width 675 height 25
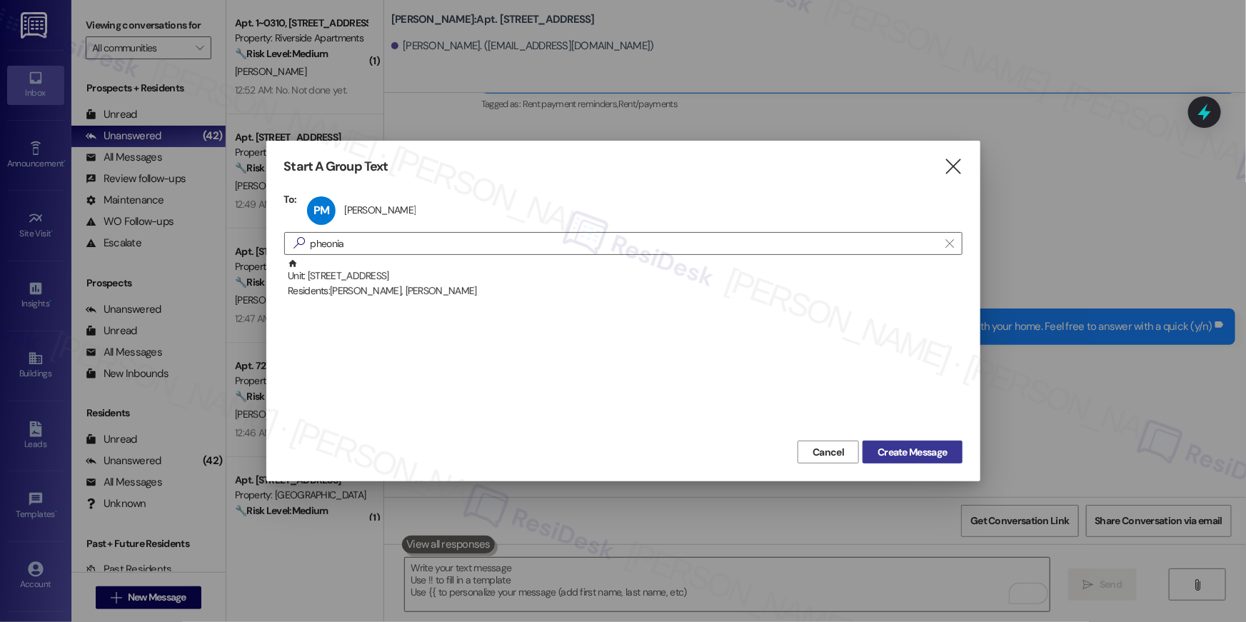
click at [904, 455] on span "Create Message" at bounding box center [911, 452] width 69 height 15
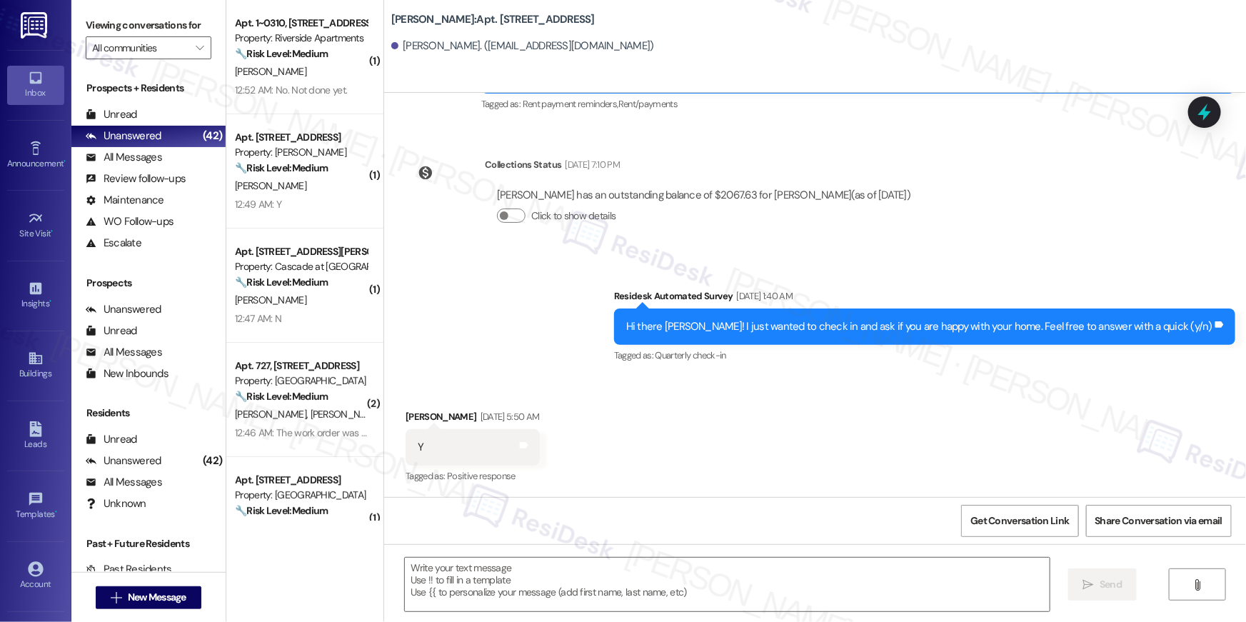
type textarea "Fetching suggested responses. Please feel free to read through the conversation…"
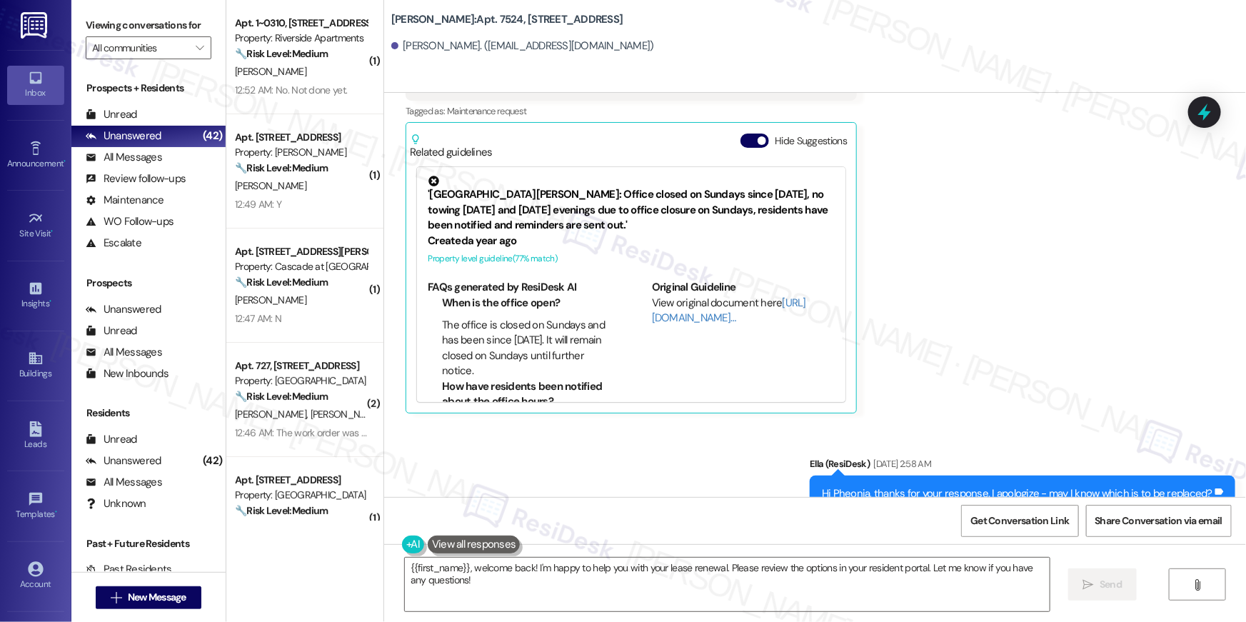
scroll to position [359, 0]
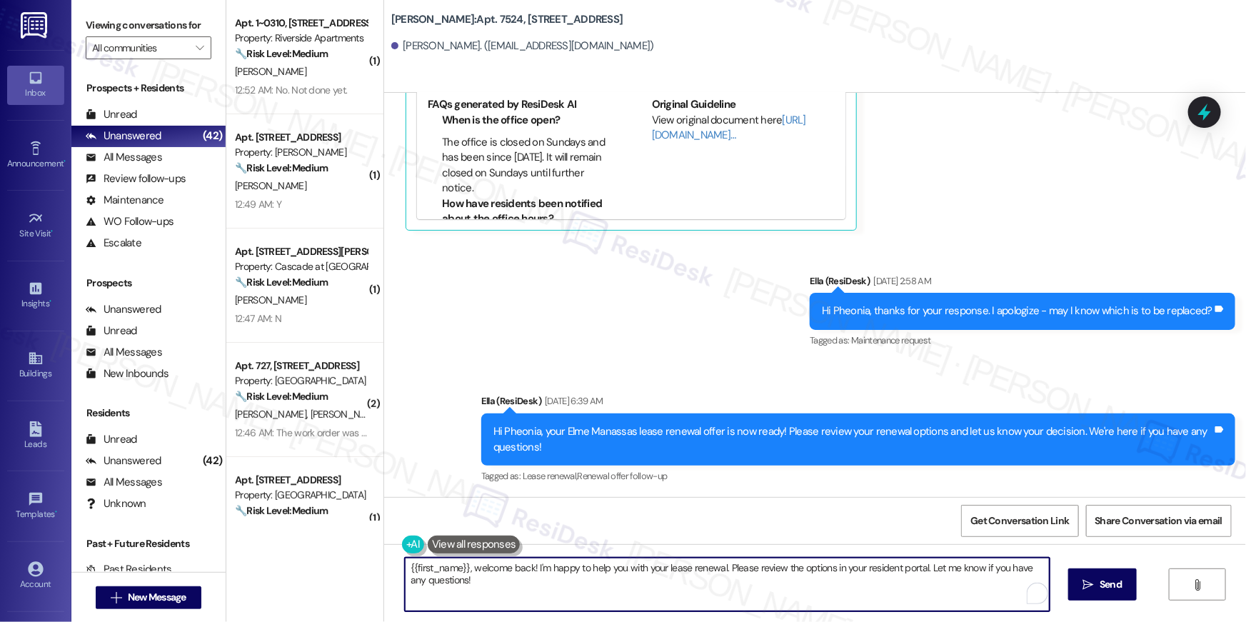
click at [837, 596] on textarea "{{first_name}}, welcome back! I'm happy to help you with your lease renewal. Pl…" at bounding box center [727, 585] width 645 height 54
paste textarea "Hi {{first_name}}, we wanted to check in about your {{property}} renewal offer.…"
type textarea "Hi {{first_name}}, we wanted to check in about your {{property}} renewal offer.…"
click at [1105, 585] on span "Send" at bounding box center [1110, 584] width 22 height 15
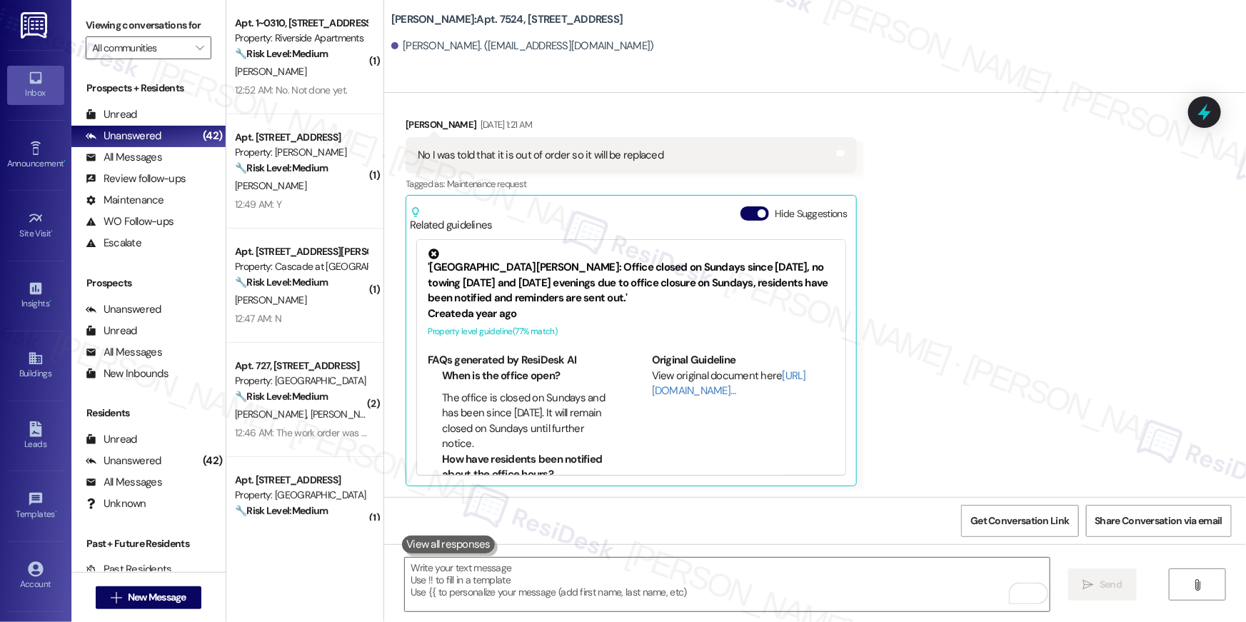
scroll to position [103, 0]
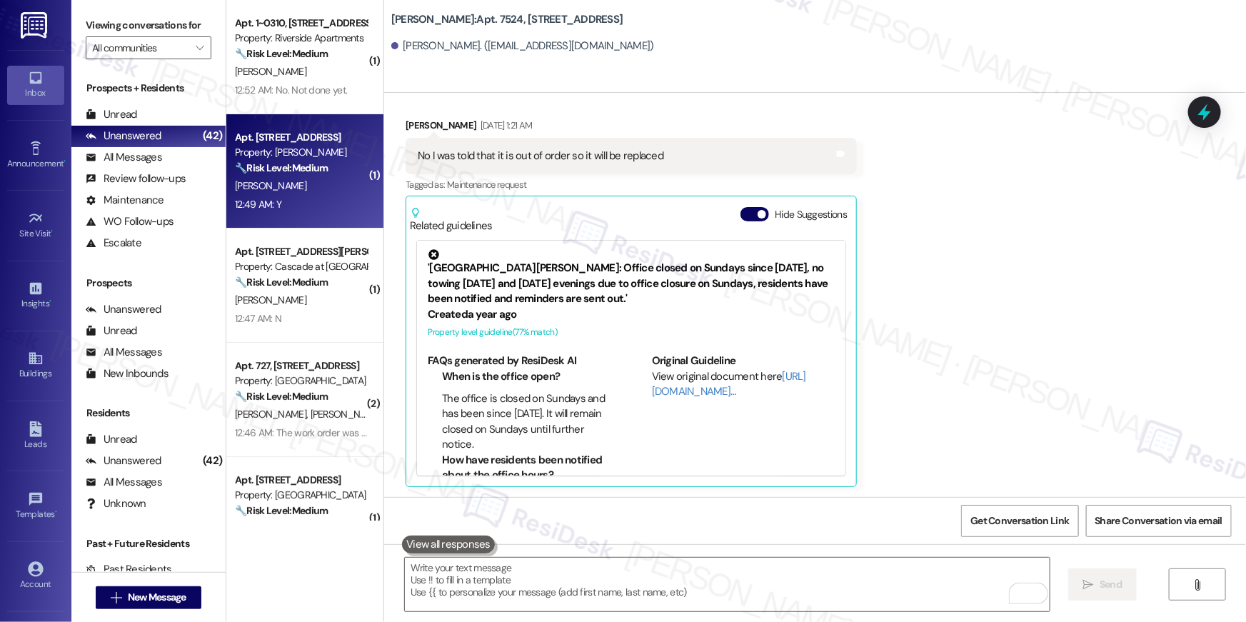
click at [298, 185] on div "R. Yigzaw" at bounding box center [300, 186] width 135 height 18
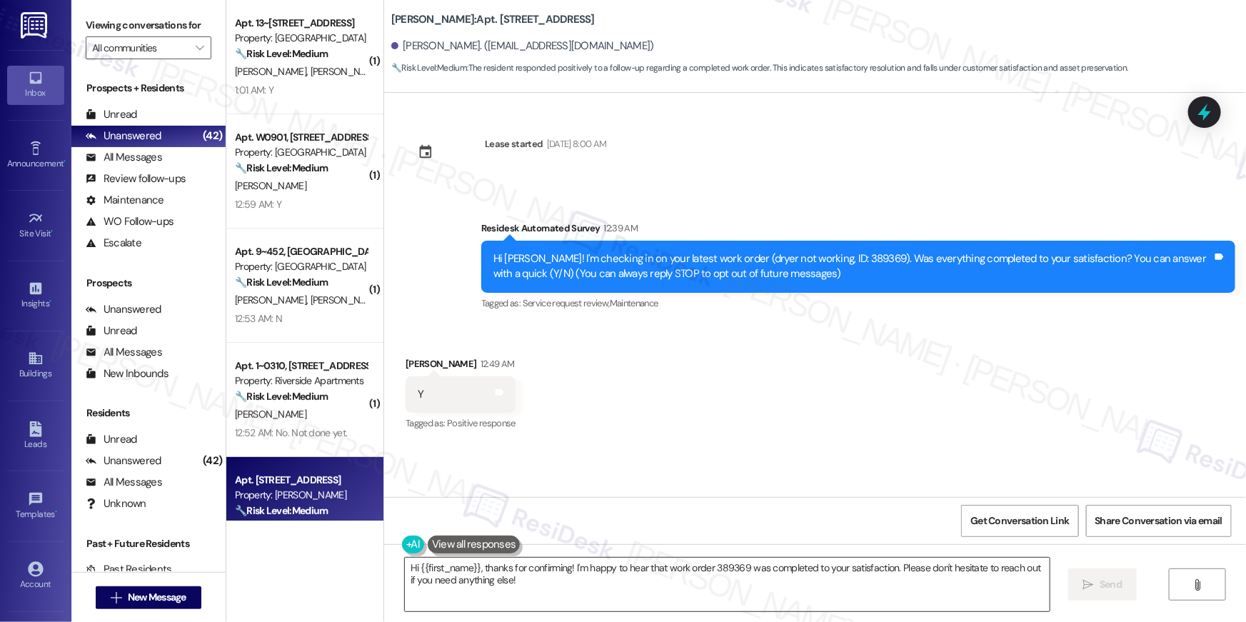
click at [692, 573] on textarea "Hi {{first_name}}, thanks for confirming! I'm happy to hear that work order 389…" at bounding box center [727, 585] width 645 height 54
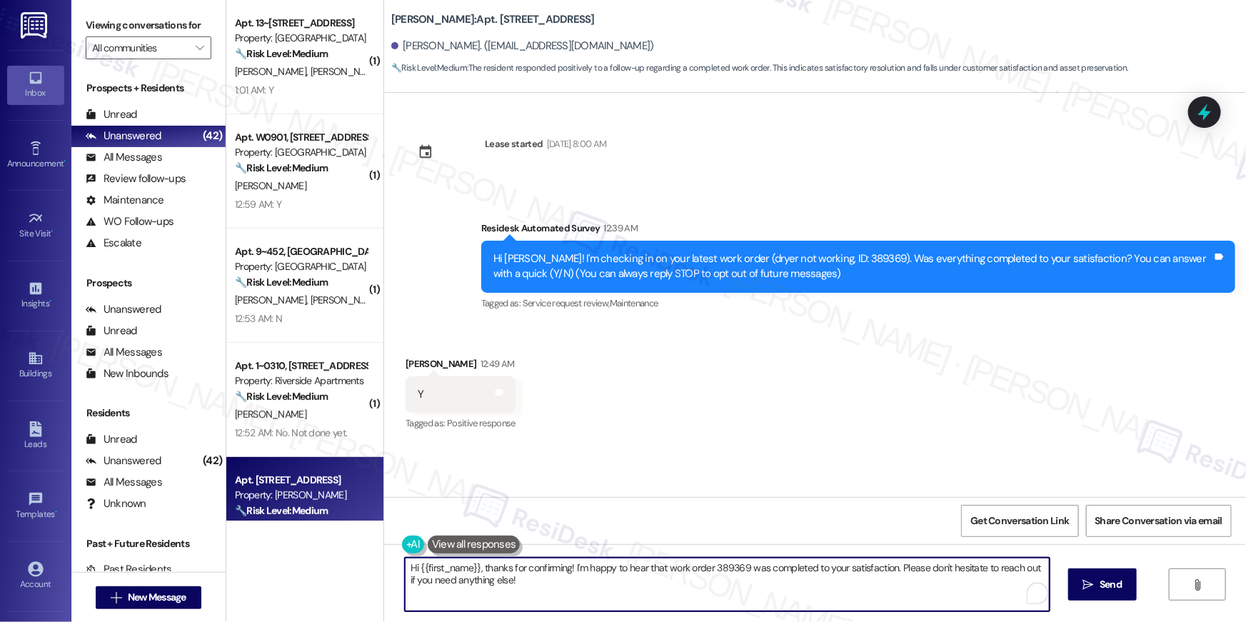
click at [692, 573] on textarea "Hi {{first_name}}, thanks for confirming! I'm happy to hear that work order 389…" at bounding box center [727, 585] width 645 height 54
paste textarea "😊 I’m so happy to hear your work order has been completed! If anything else com…"
type textarea "Hi {{first_name}} 😊 I’m so happy to hear your work order has been completed! If…"
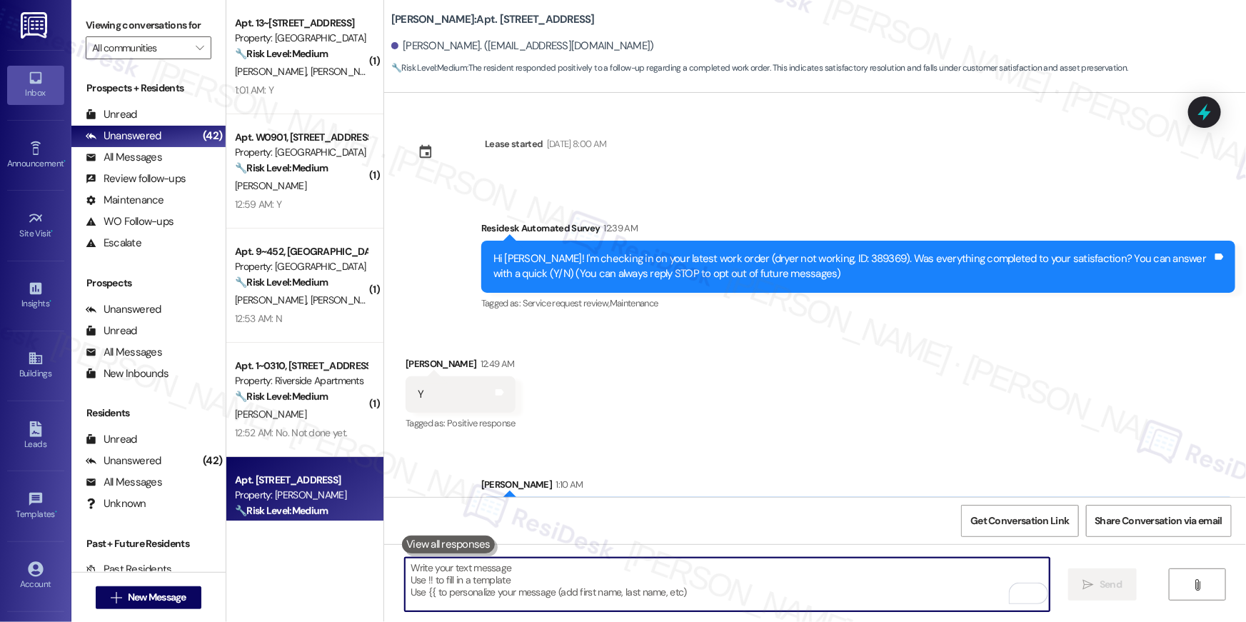
click at [749, 580] on textarea "To enrich screen reader interactions, please activate Accessibility in Grammarl…" at bounding box center [727, 585] width 645 height 54
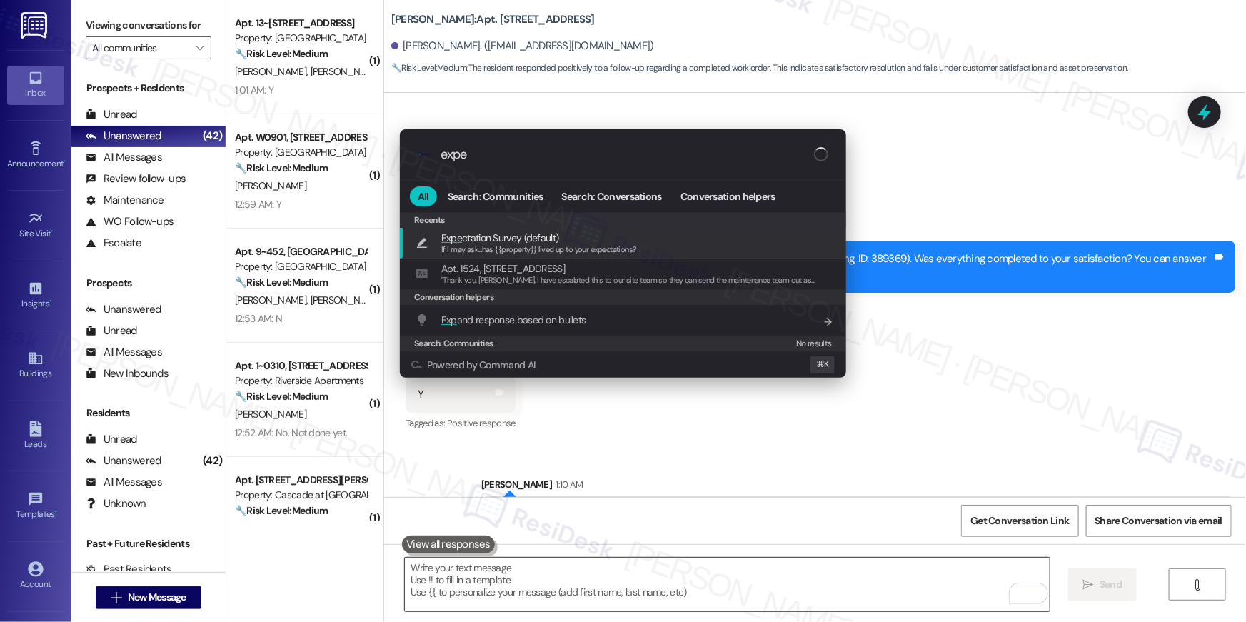
type input "expec"
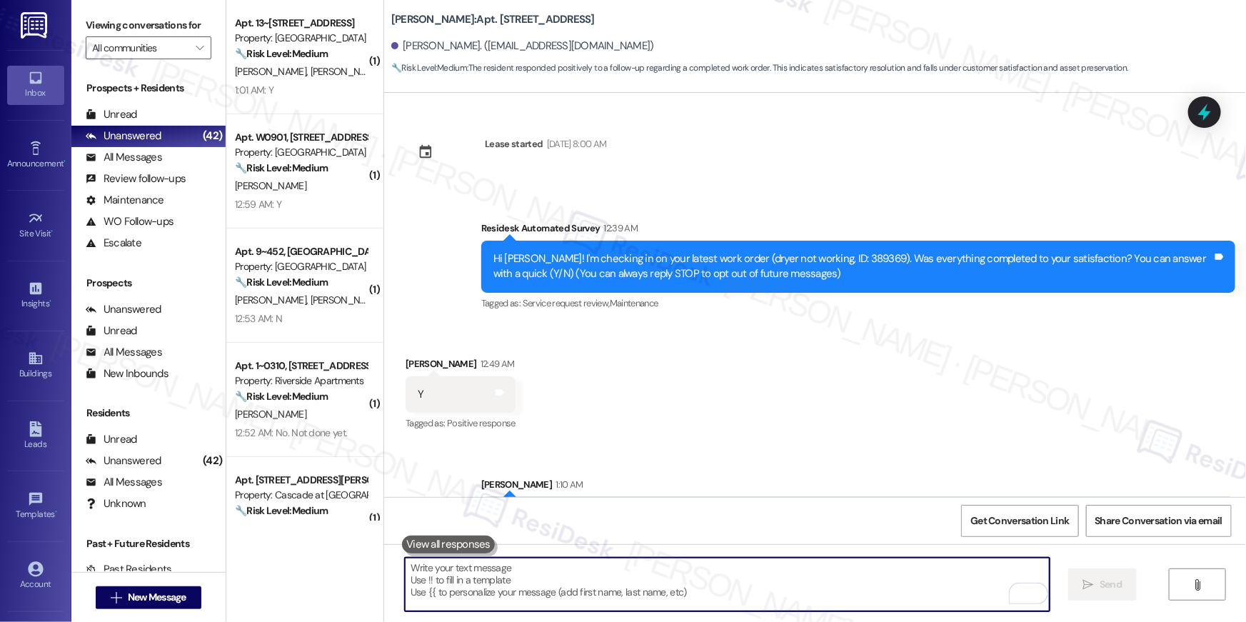
type textarea "If I may ask...has {{property}} lived up to your expectations?"
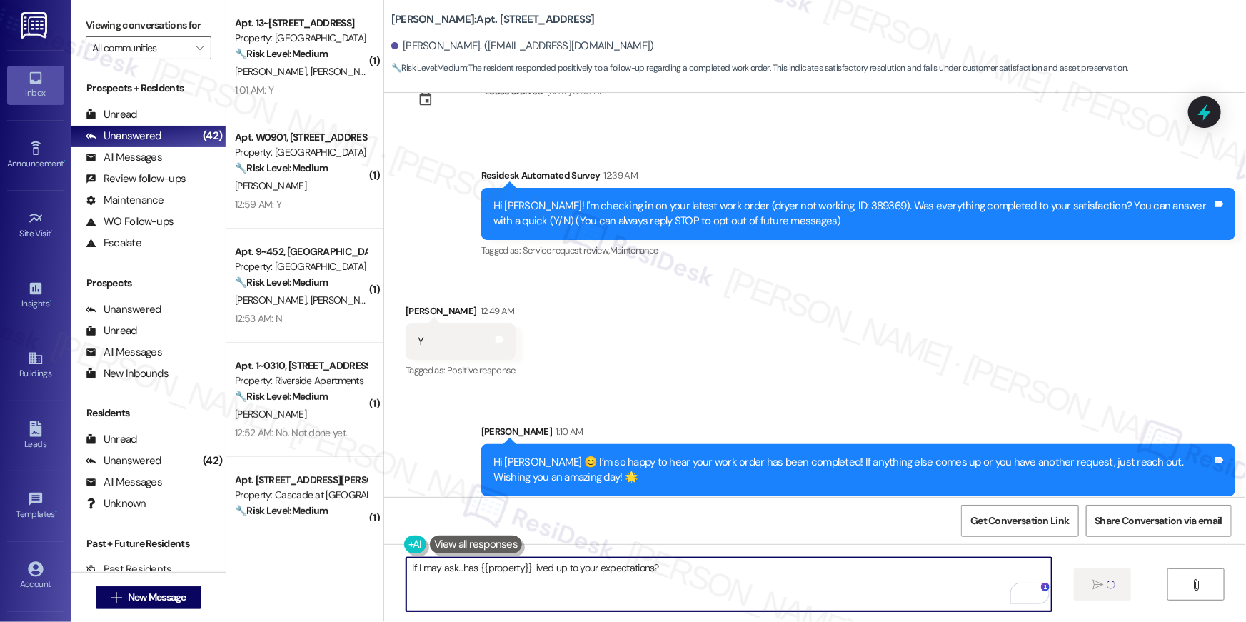
scroll to position [63, 0]
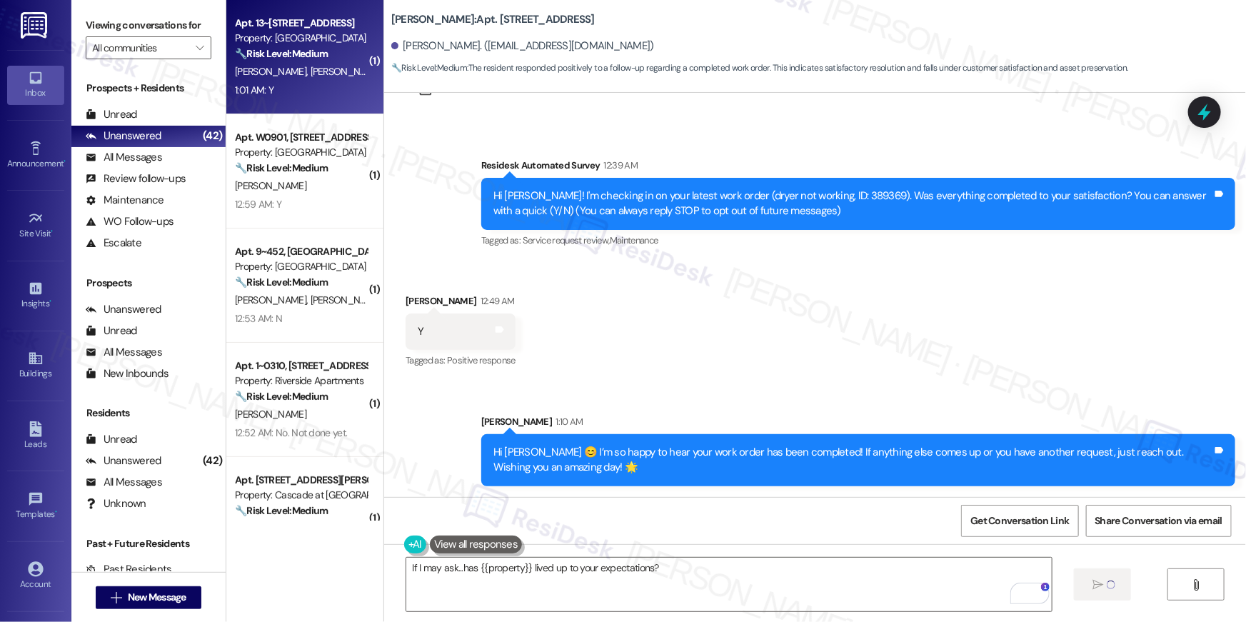
click at [311, 73] on span "M. Hernandez" at bounding box center [349, 71] width 76 height 13
type textarea "Fetching suggested responses. Please feel free to read through the conversation…"
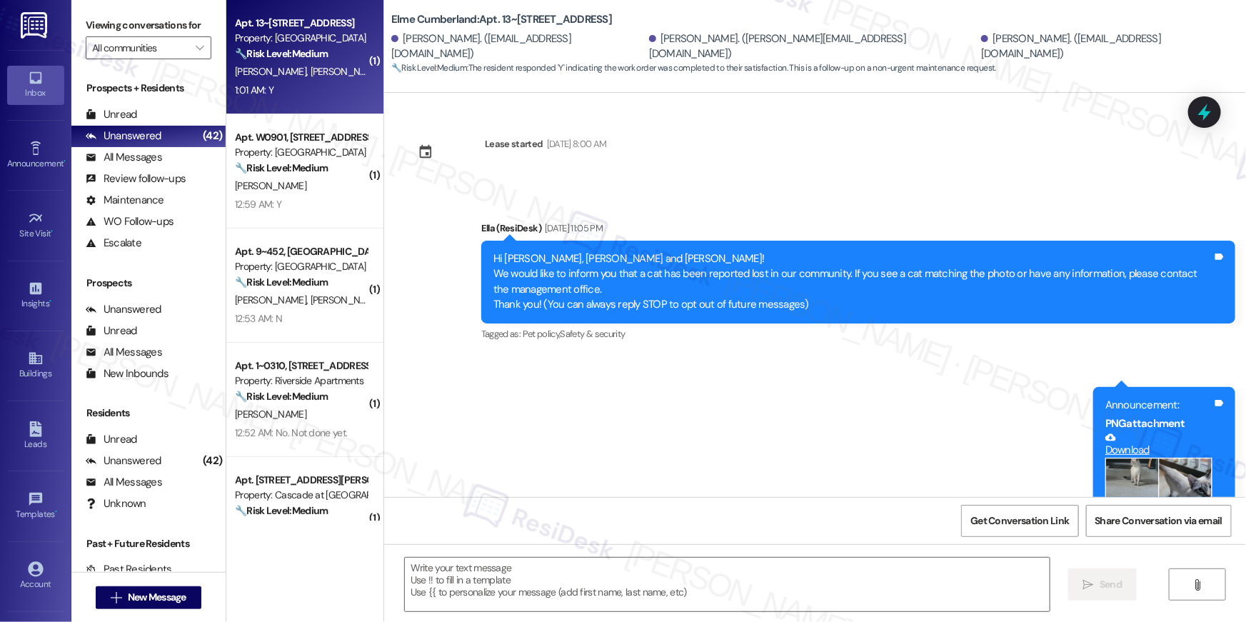
scroll to position [4267, 0]
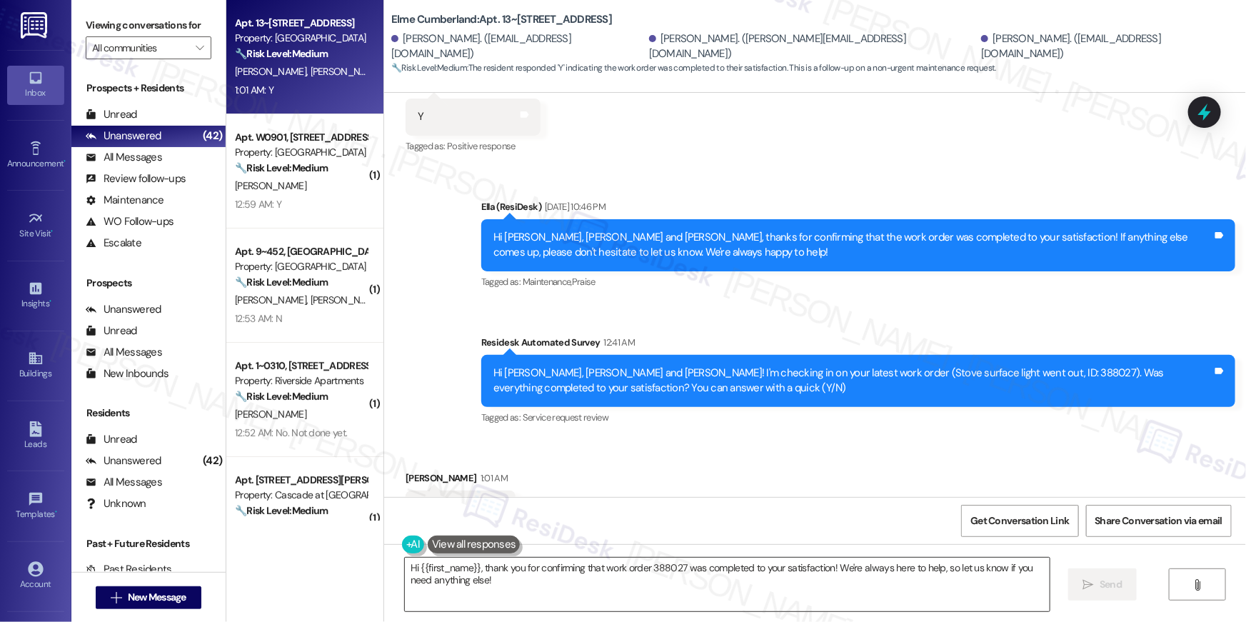
click at [722, 570] on textarea "Hi {{first_name}}, thank you for confirming that work order 388027 was complete…" at bounding box center [727, 585] width 645 height 54
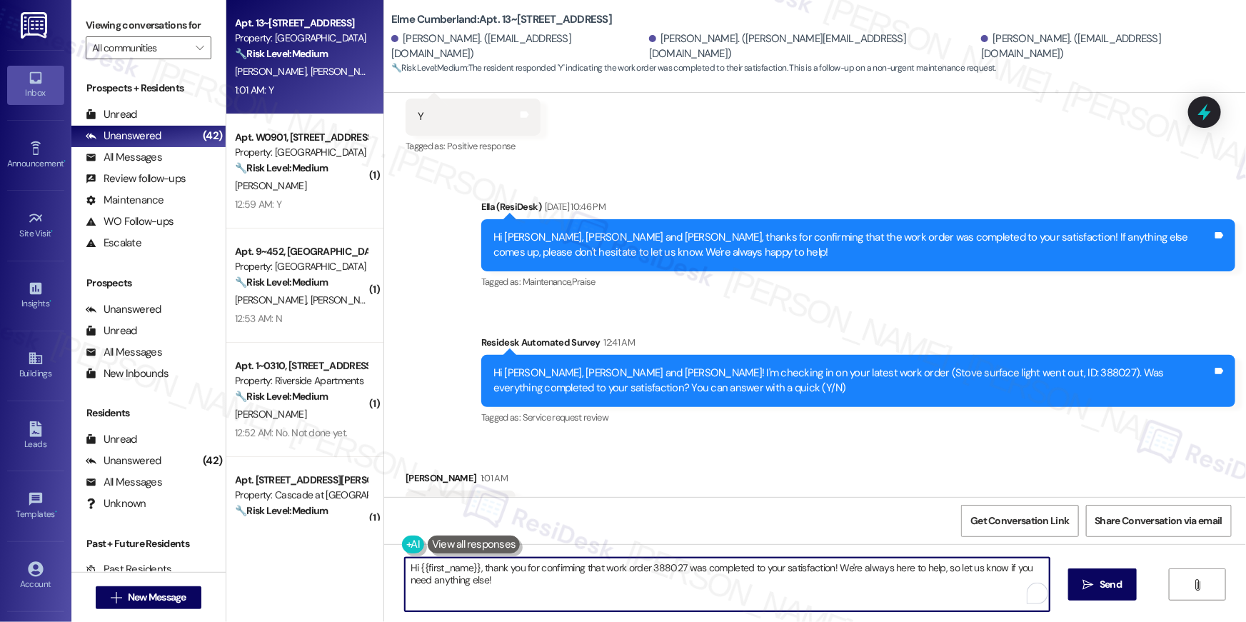
paste textarea "😊 I’m so happy to hear your work order has been completed! If anything else com…"
type textarea "Hi {{first_name}} 😊 I’m so happy to hear your work order has been completed! If…"
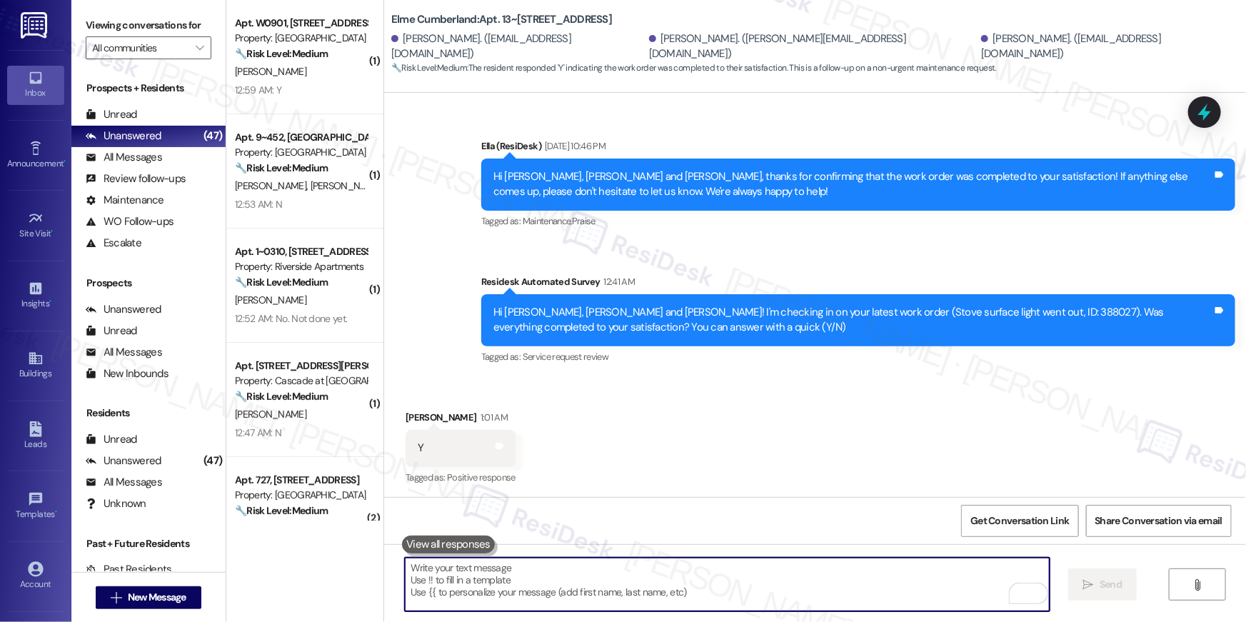
scroll to position [4382, 0]
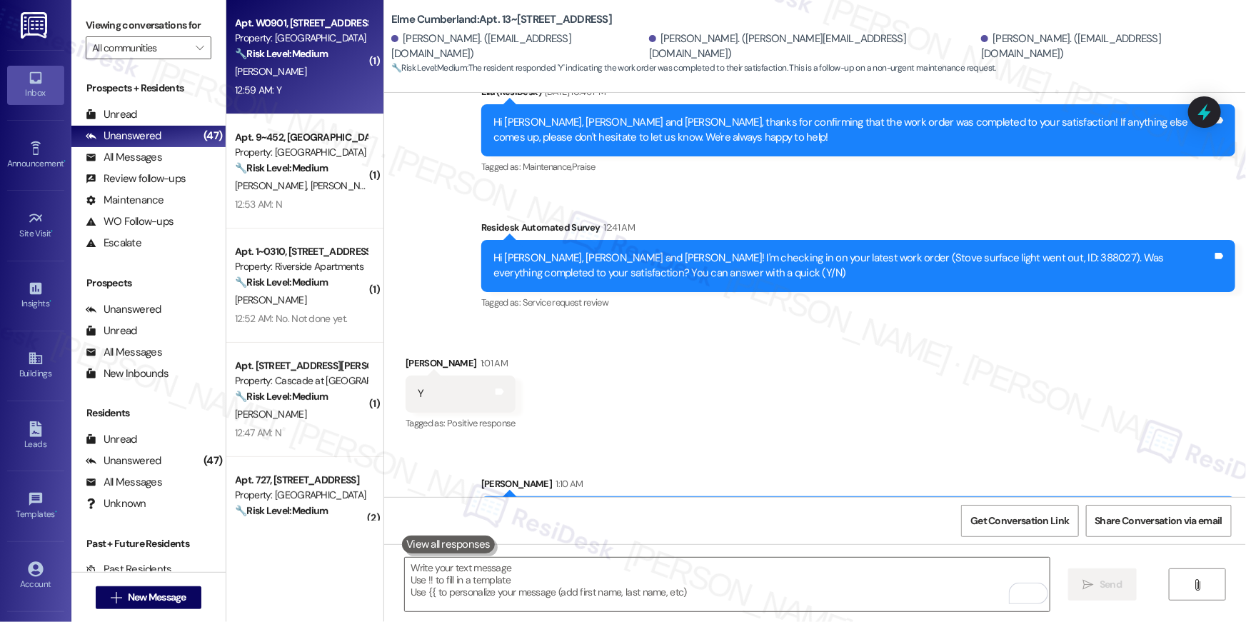
click at [304, 39] on div "Property: Bennett Park" at bounding box center [301, 38] width 132 height 15
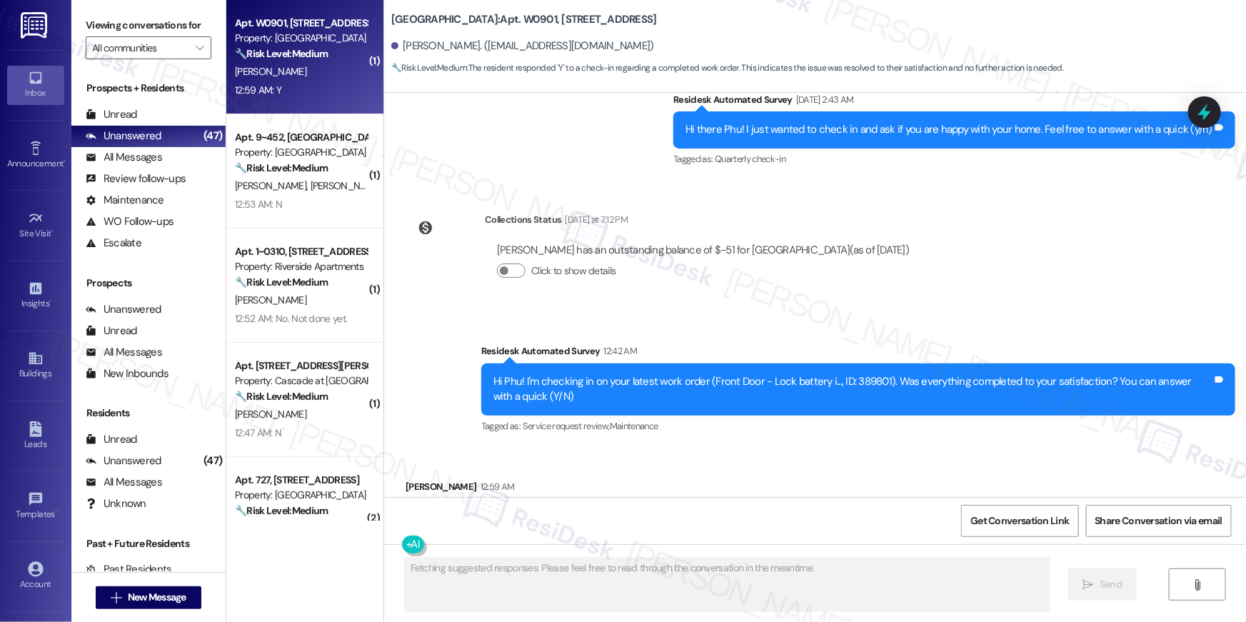
scroll to position [516, 0]
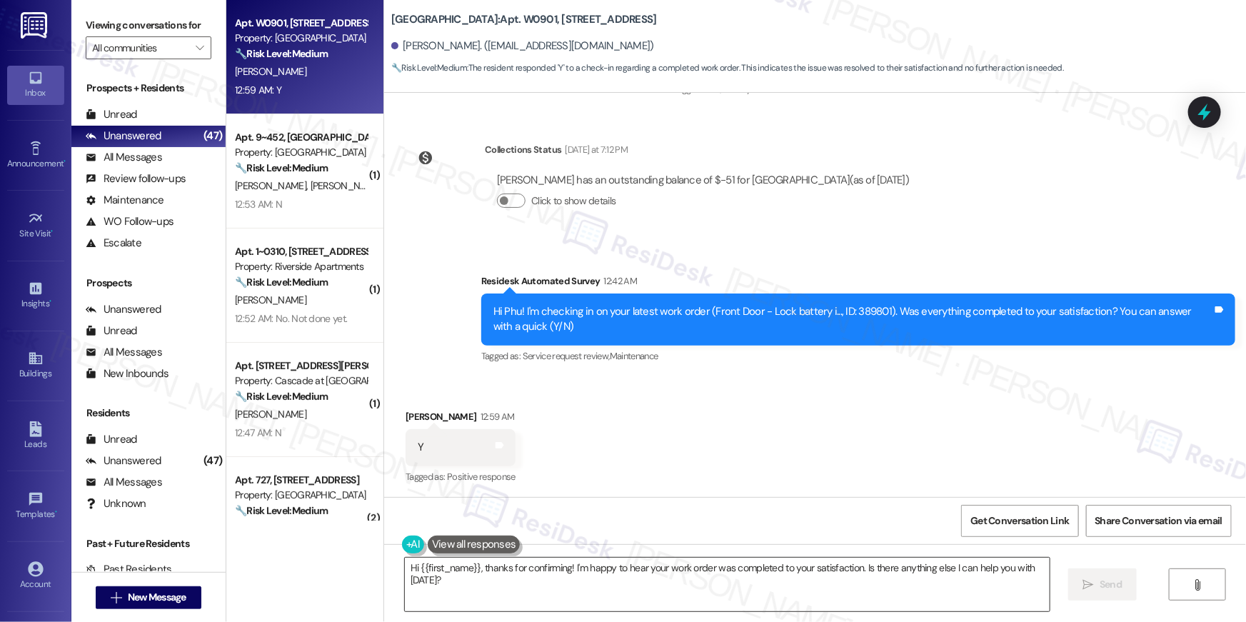
click at [687, 585] on textarea "Hi {{first_name}}, thanks for confirming! I'm happy to hear your work order was…" at bounding box center [727, 585] width 645 height 54
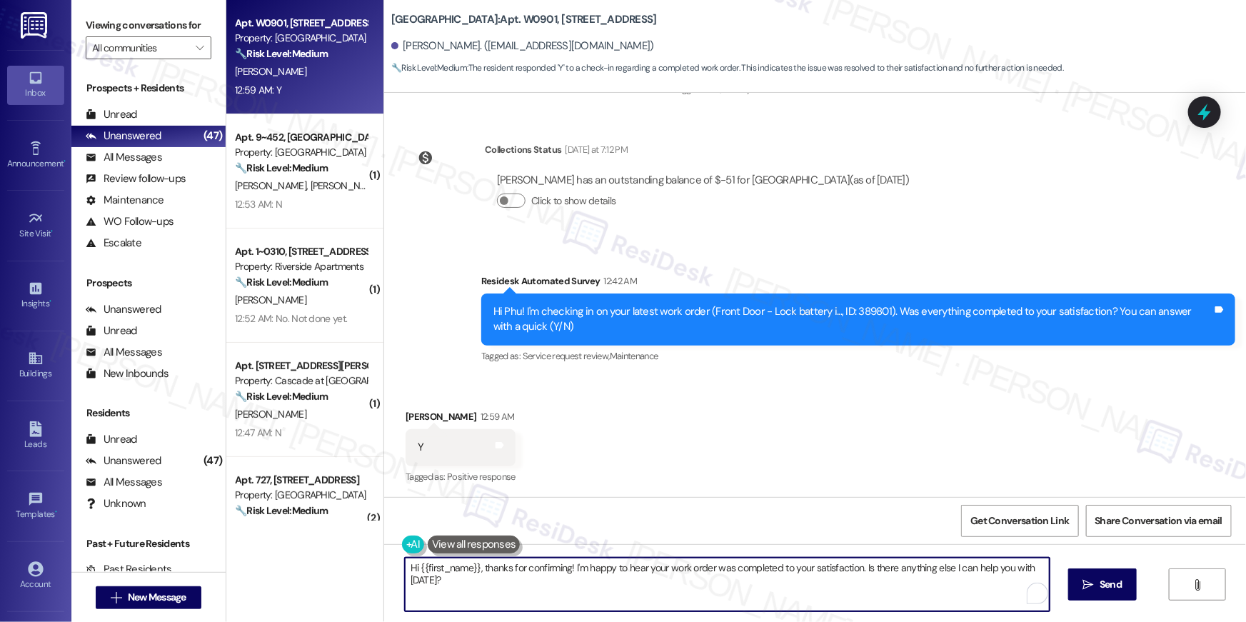
paste textarea "😊 I’m so happy to hear your work order has been completed! If anything else com…"
type textarea "Hi {{first_name}} 😊 I’m so happy to hear your work order has been completed! If…"
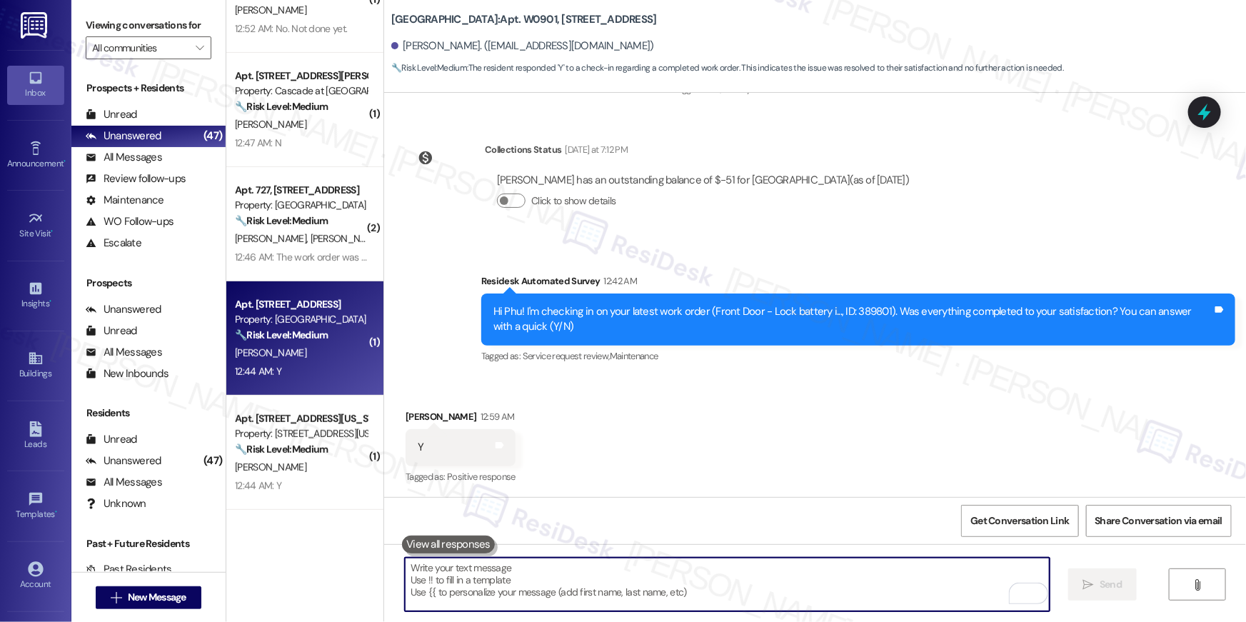
scroll to position [193, 0]
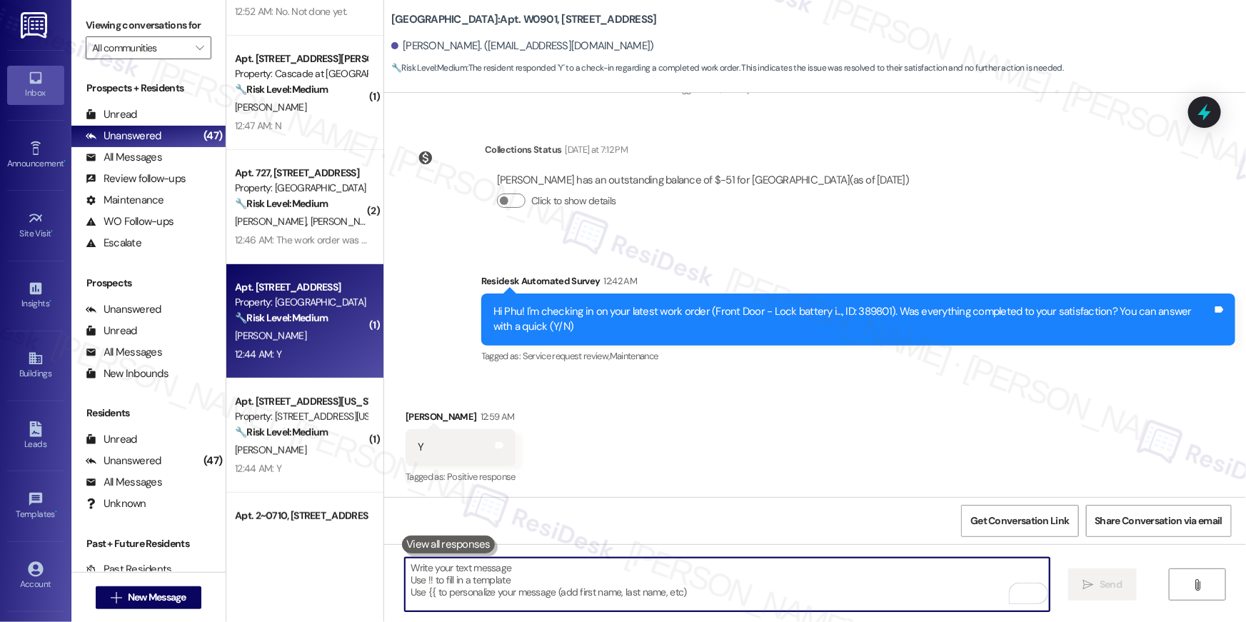
click at [310, 333] on div "T. Davis" at bounding box center [300, 336] width 135 height 18
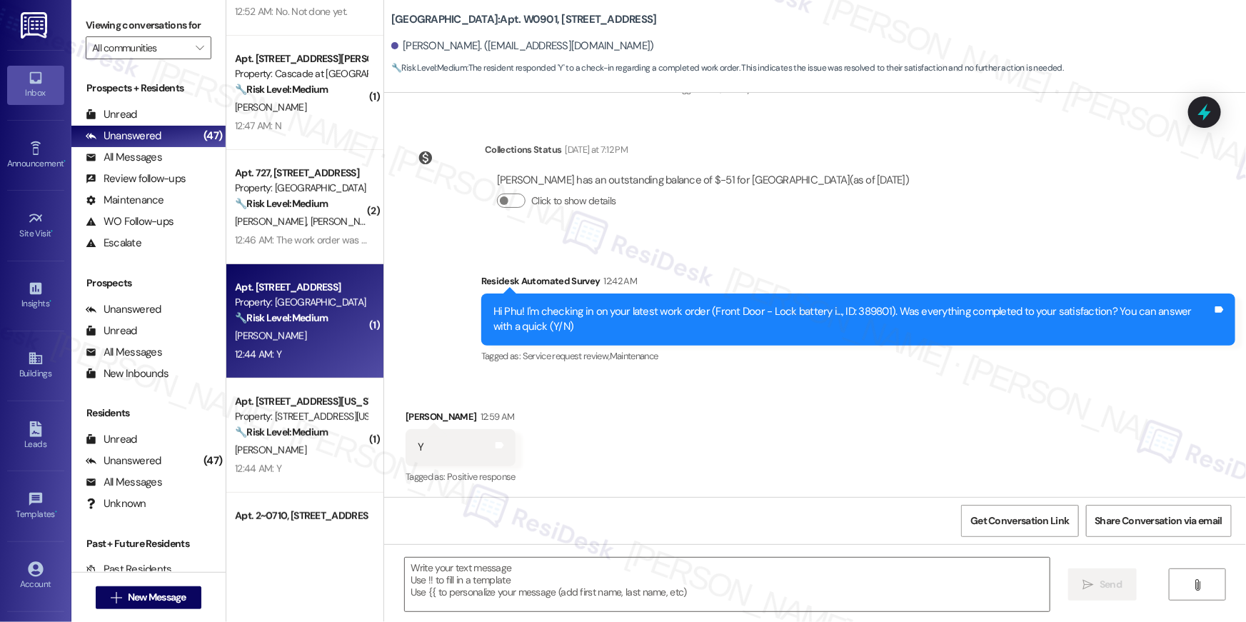
type textarea "Fetching suggested responses. Please feel free to read through the conversation…"
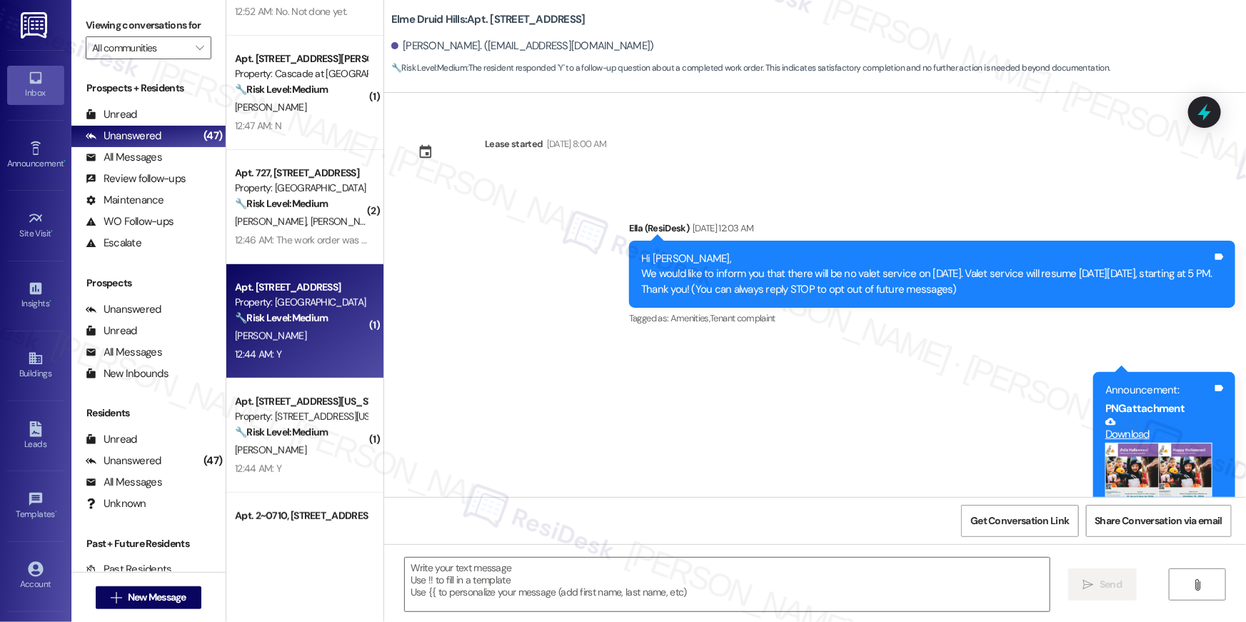
scroll to position [20880, 0]
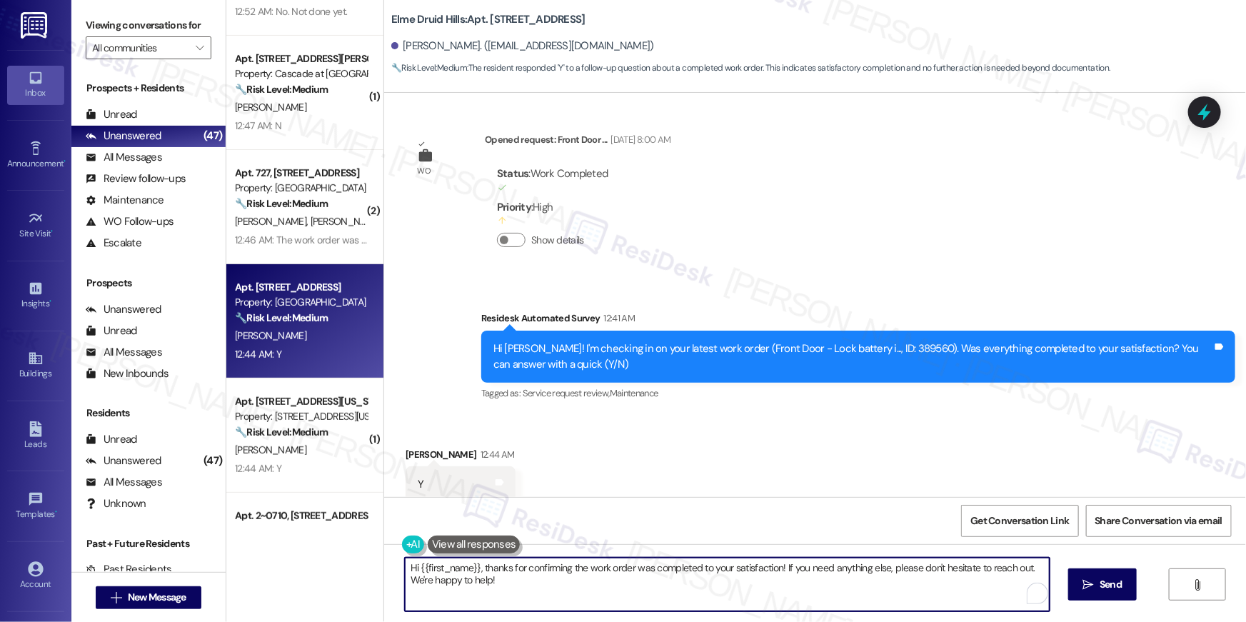
click at [832, 590] on textarea "Hi {{first_name}}, thanks for confirming the work order was completed to your s…" at bounding box center [727, 585] width 645 height 54
paste textarea "😊 I’m so happy to hear your work order has been completed! If anything else com…"
type textarea "Hi {{first_name}} 😊 I’m so happy to hear your work order has been completed! If…"
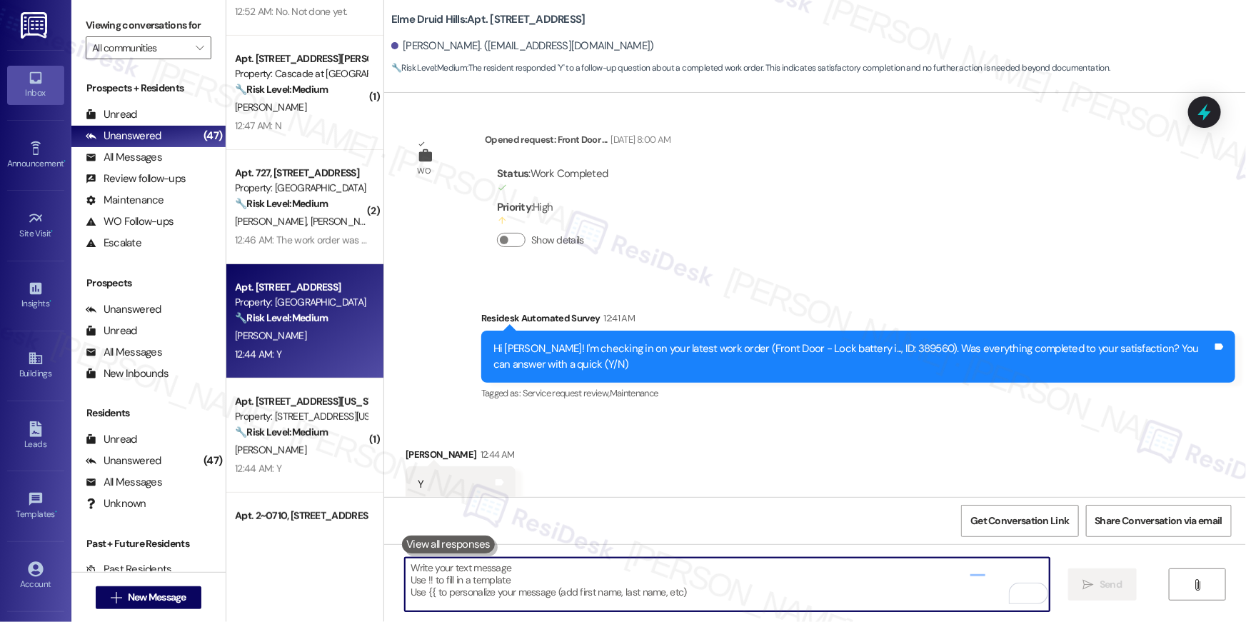
scroll to position [20879, 0]
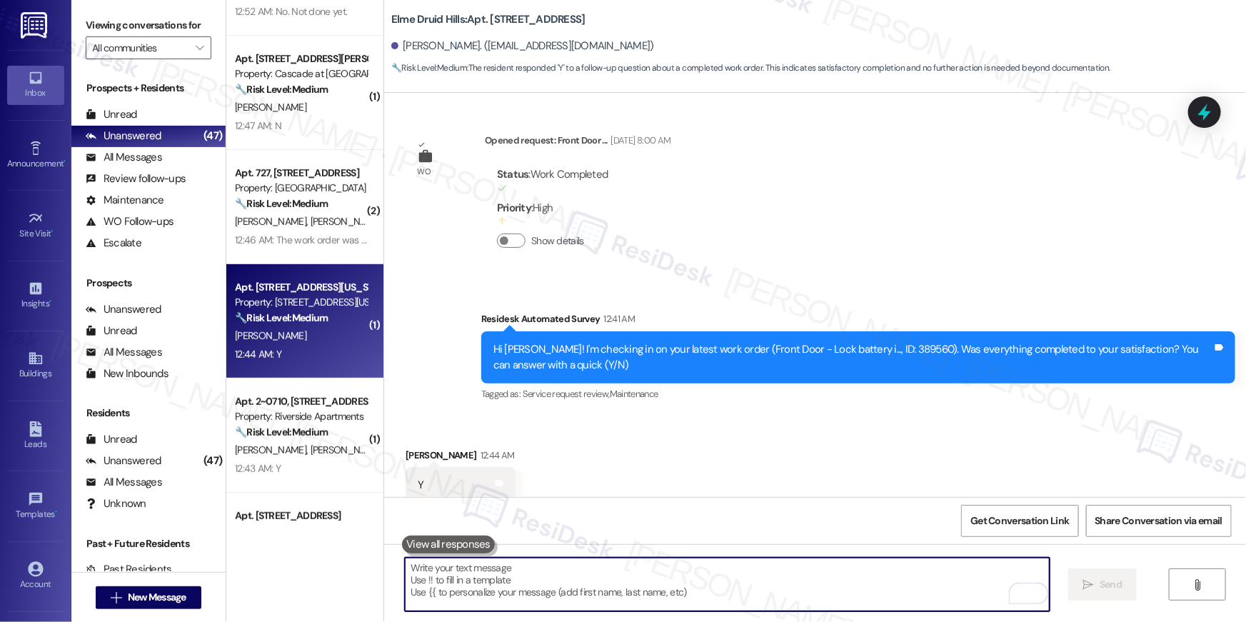
click at [308, 327] on div "M. Prather" at bounding box center [300, 336] width 135 height 18
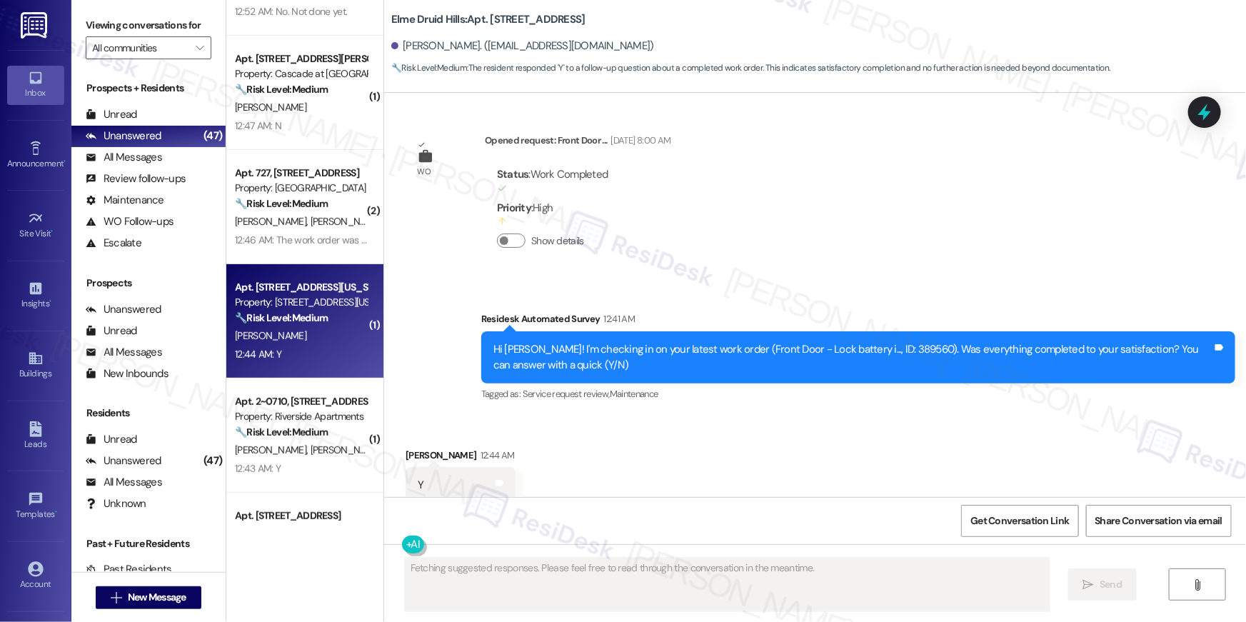
type textarea "Fetching suggested responses. Please feel free to read through the conversation…"
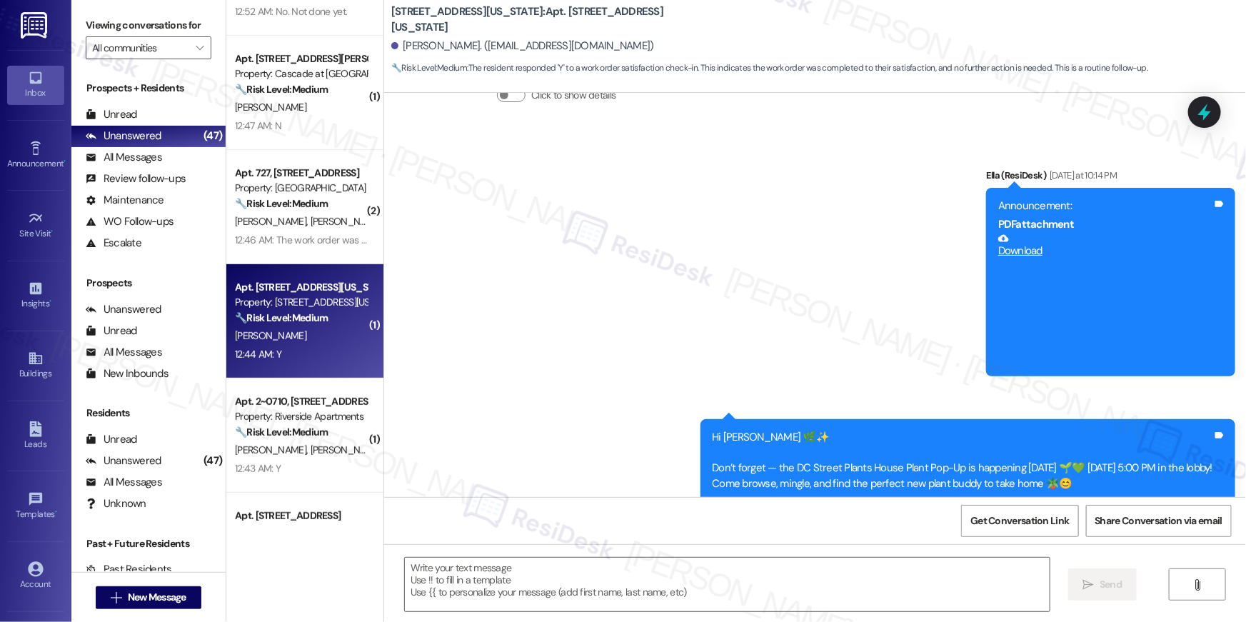
type textarea "Fetching suggested responses. Please feel free to read through the conversation…"
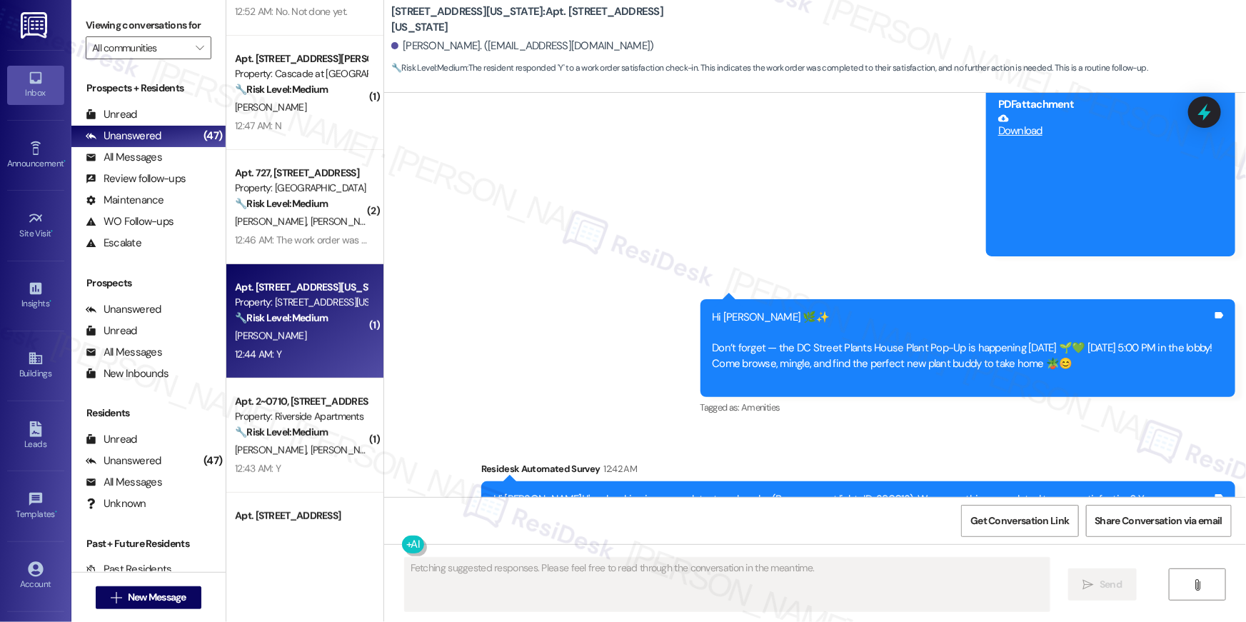
scroll to position [879, 0]
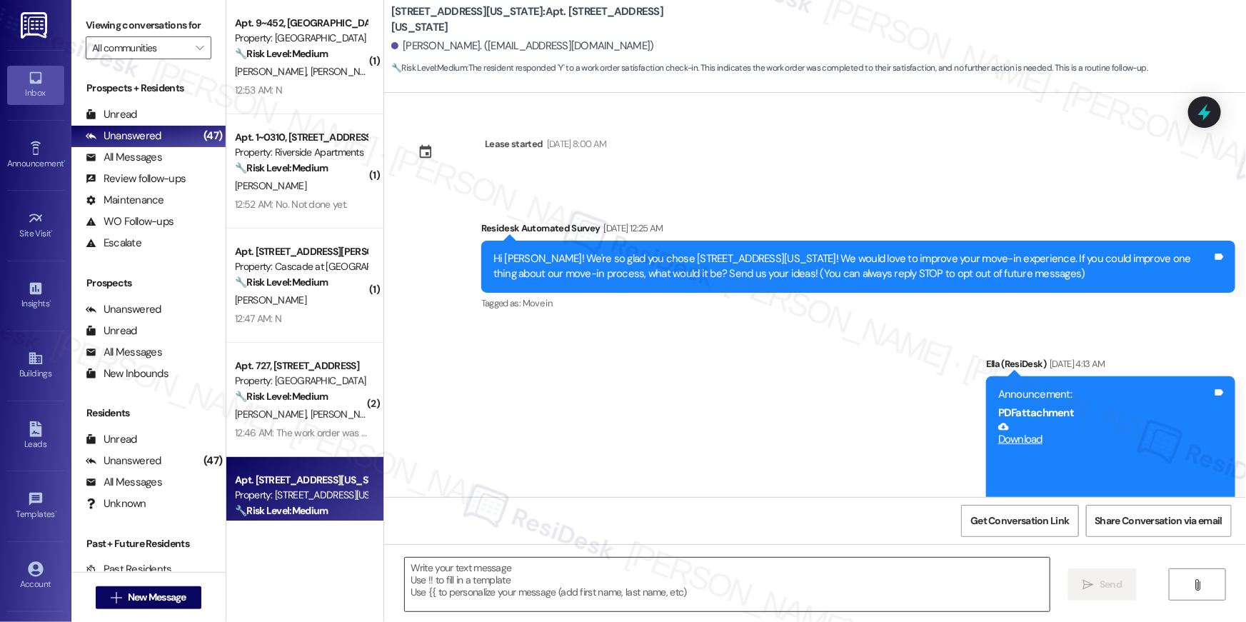
scroll to position [879, 0]
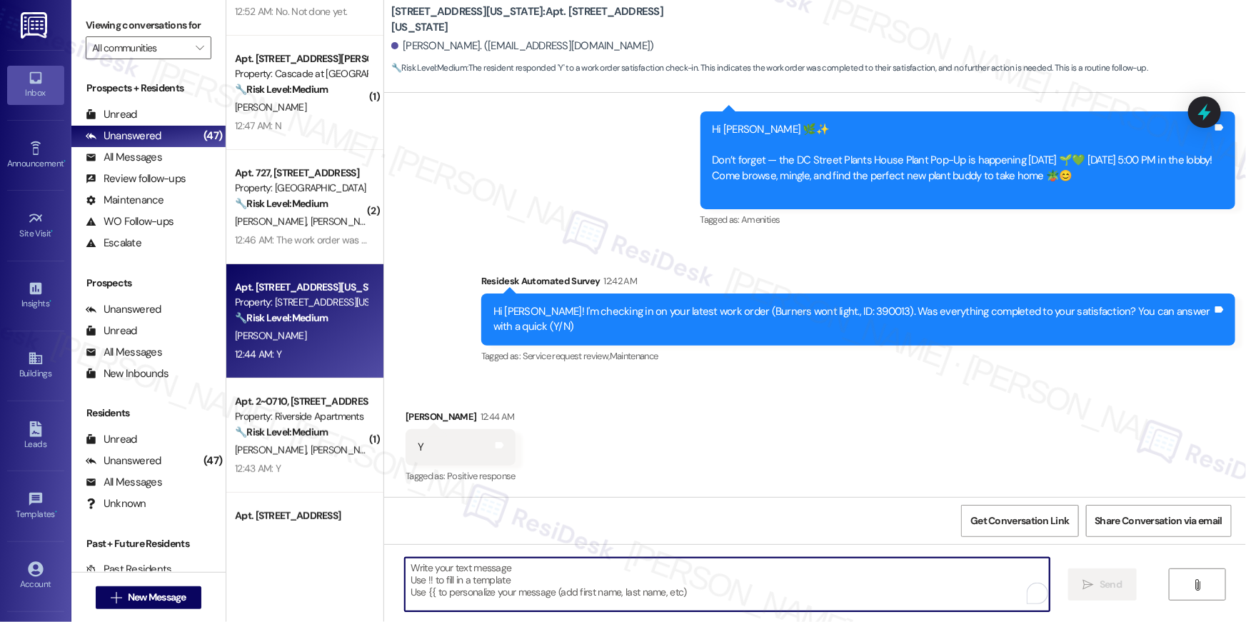
click at [796, 581] on textarea "To enrich screen reader interactions, please activate Accessibility in Grammarl…" at bounding box center [727, 585] width 645 height 54
paste textarea "Hi {{first_name}} 😊 I’m so happy to hear your work order has been completed! If…"
type textarea "Hi {{first_name}} 😊 I’m so happy to hear your work order has been completed! If…"
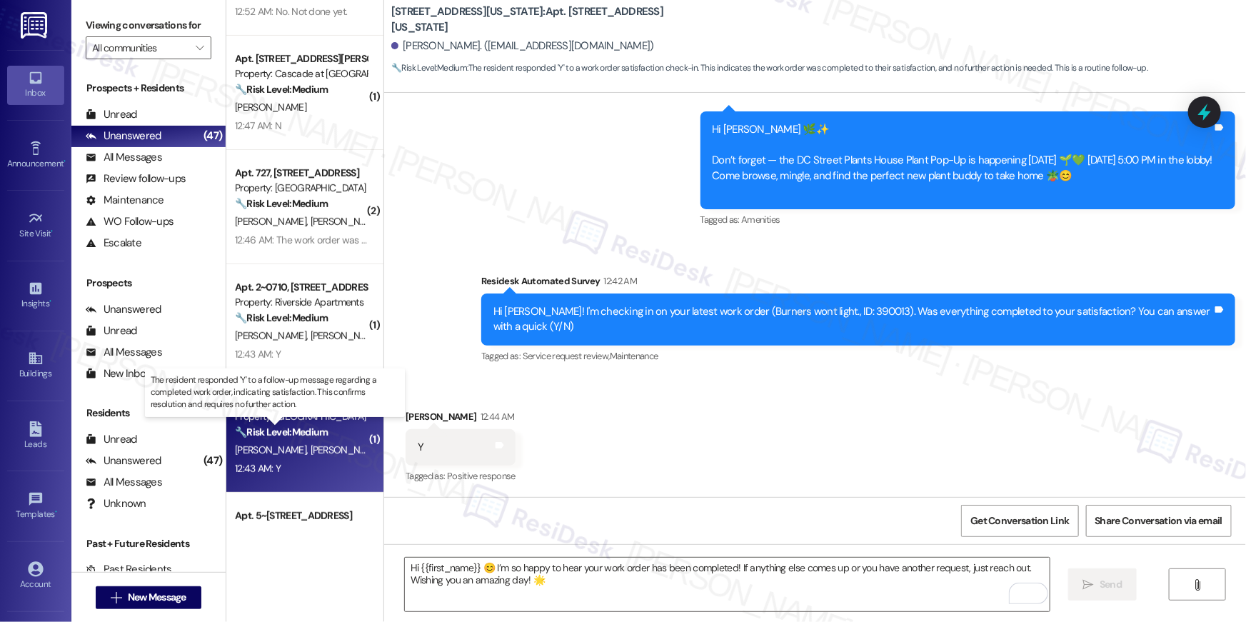
click at [296, 428] on strong "🔧 Risk Level: Medium" at bounding box center [281, 431] width 93 height 13
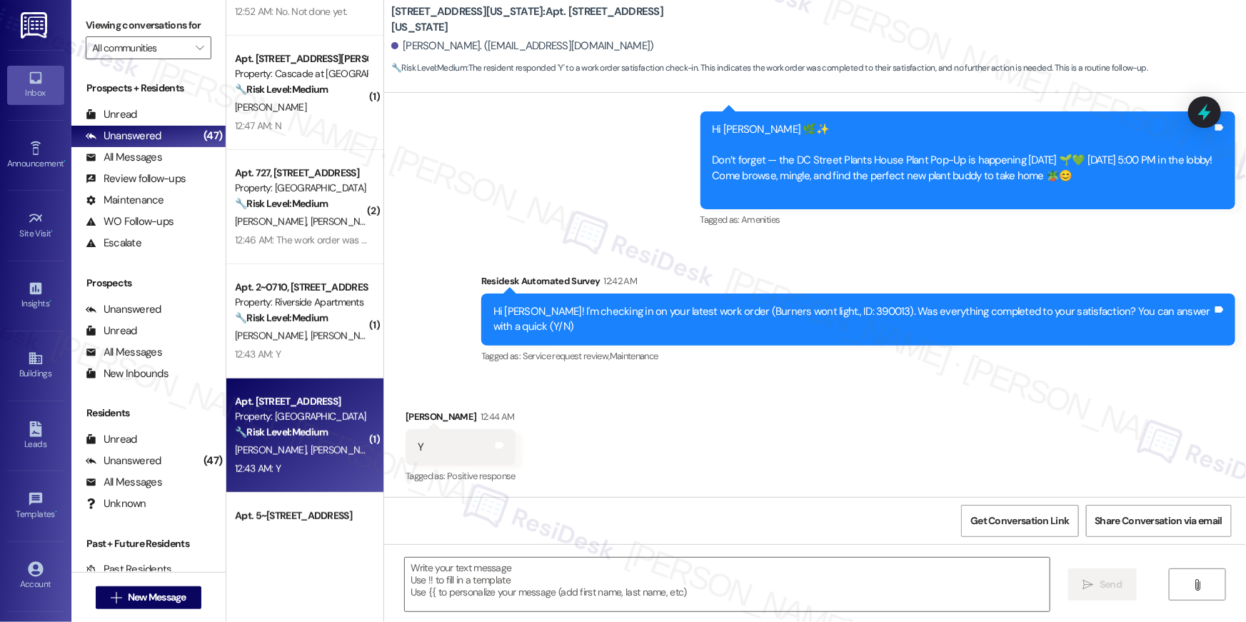
type textarea "Fetching suggested responses. Please feel free to read through the conversation…"
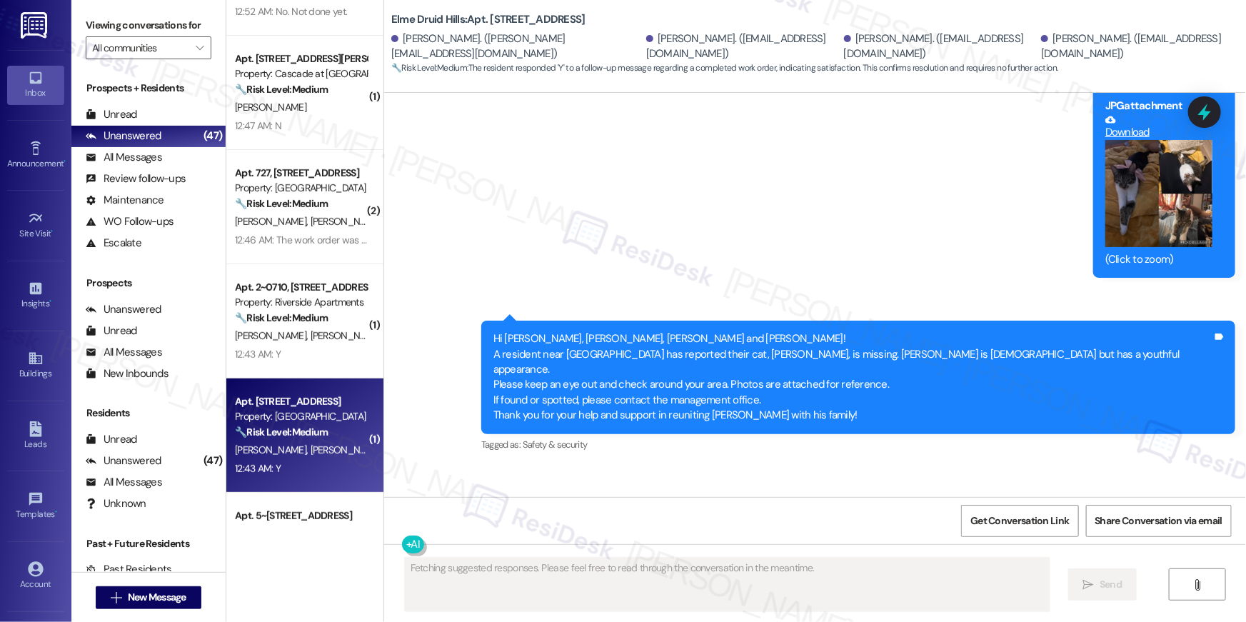
scroll to position [7369, 0]
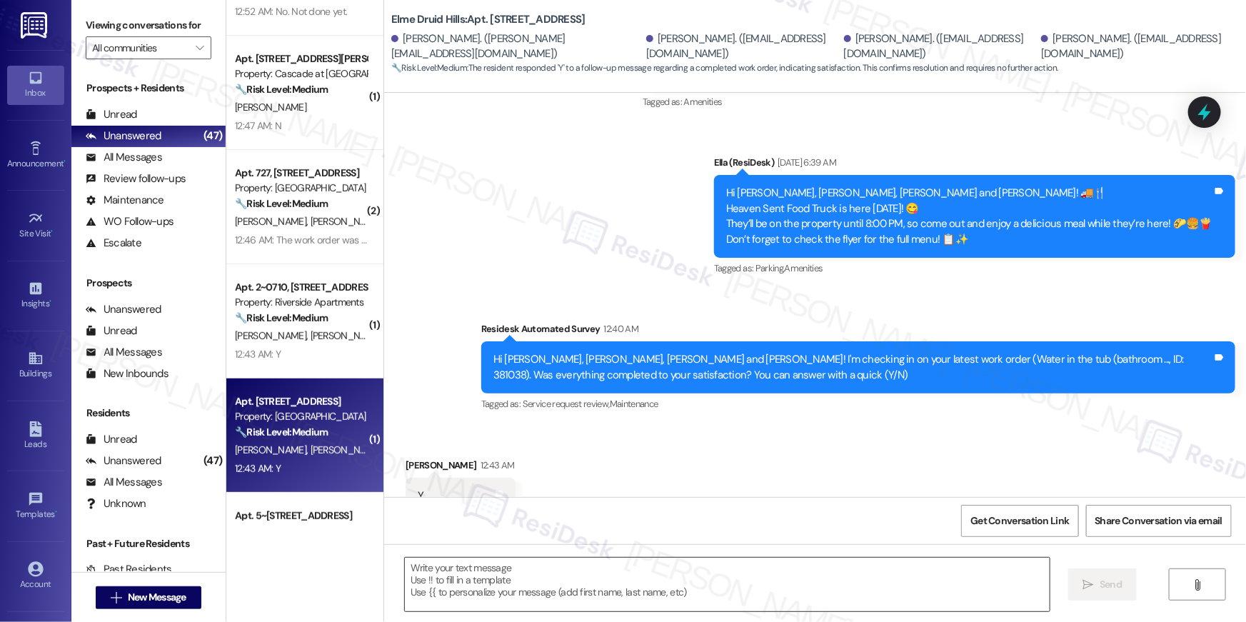
click at [648, 581] on textarea at bounding box center [727, 585] width 645 height 54
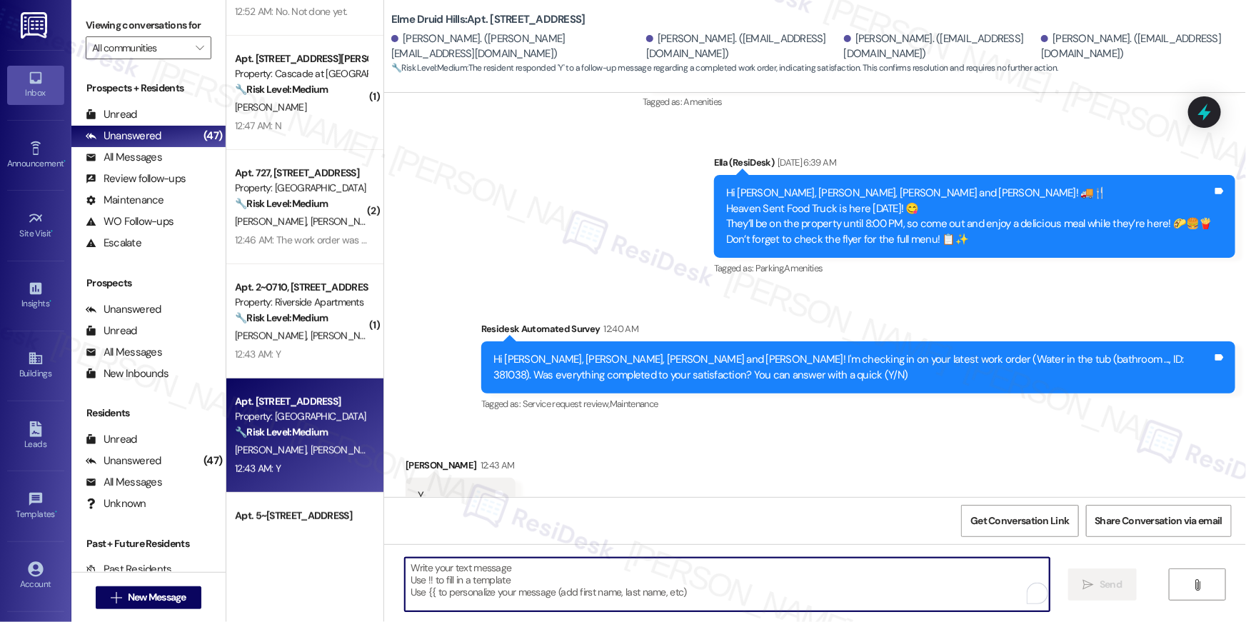
paste textarea "Hi {{first_name}} 😊 I’m so happy to hear your work order has been completed! If…"
type textarea "Hi {{first_name}} 😊 I’m so happy to hear your work order has been completed! If…"
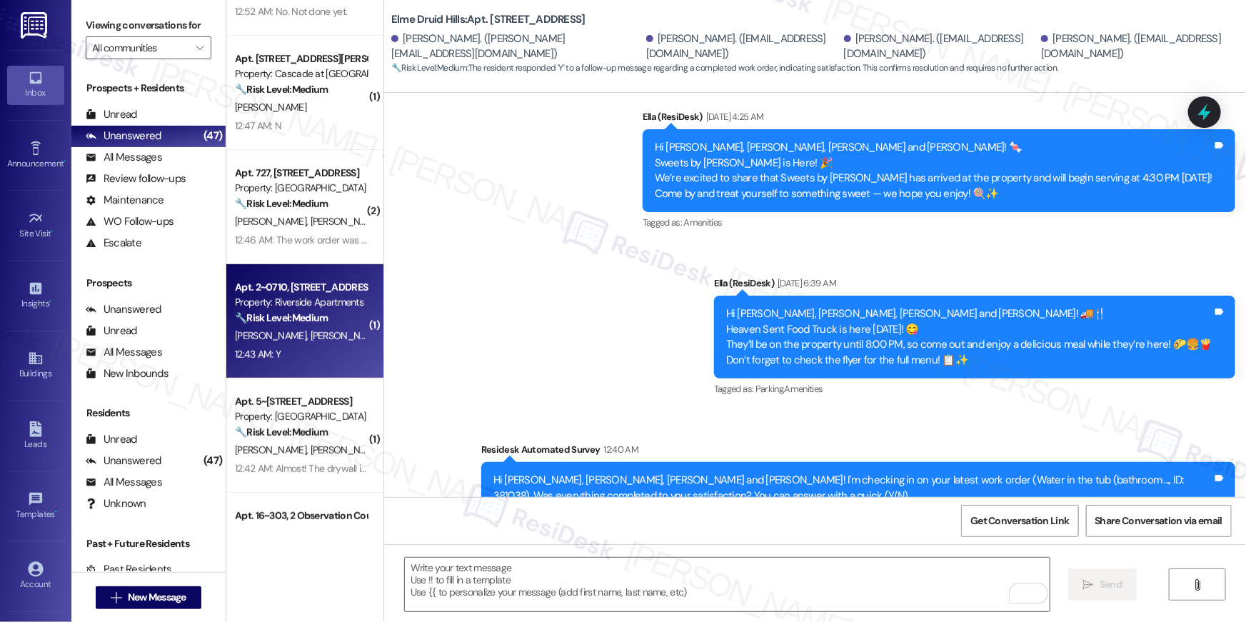
click at [289, 351] on div "12:43 AM: Y 12:43 AM: Y" at bounding box center [300, 355] width 135 height 18
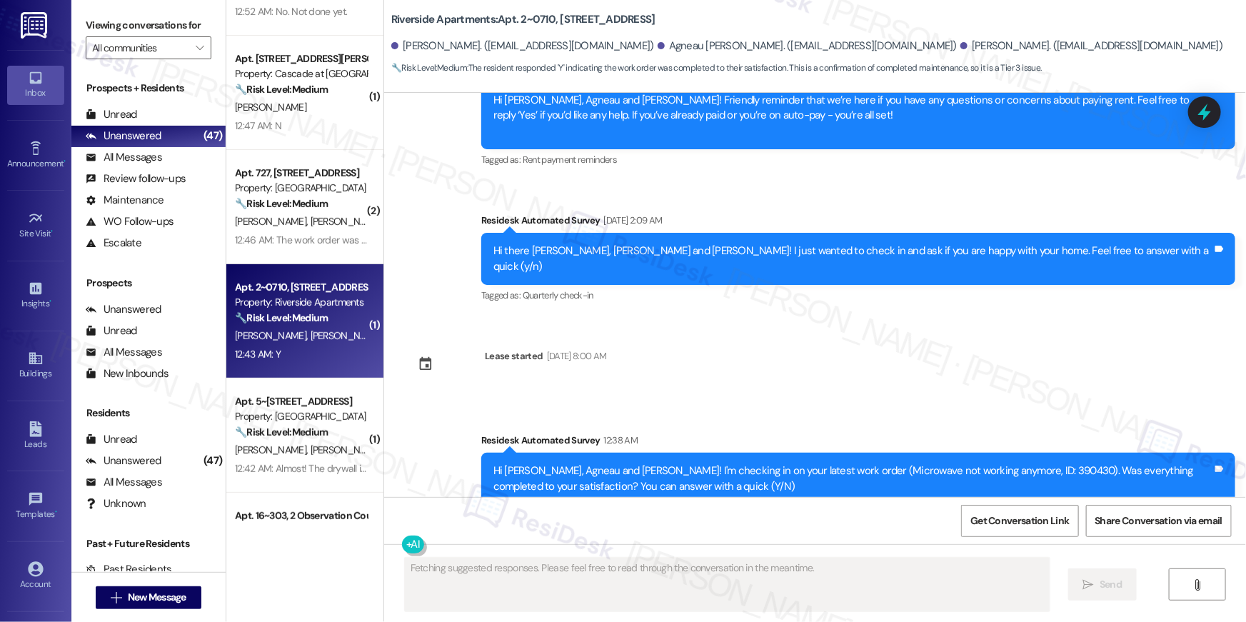
scroll to position [3802, 0]
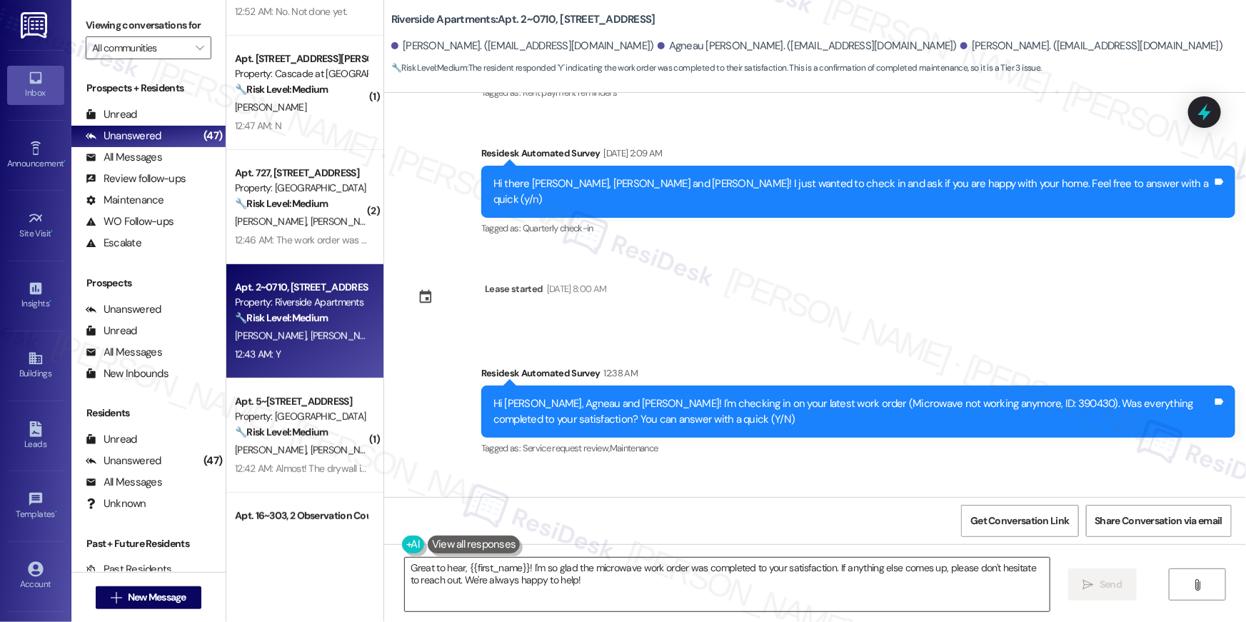
click at [674, 598] on textarea "Great to hear, {{first_name}}! I'm so glad the microwave work order was complet…" at bounding box center [727, 585] width 645 height 54
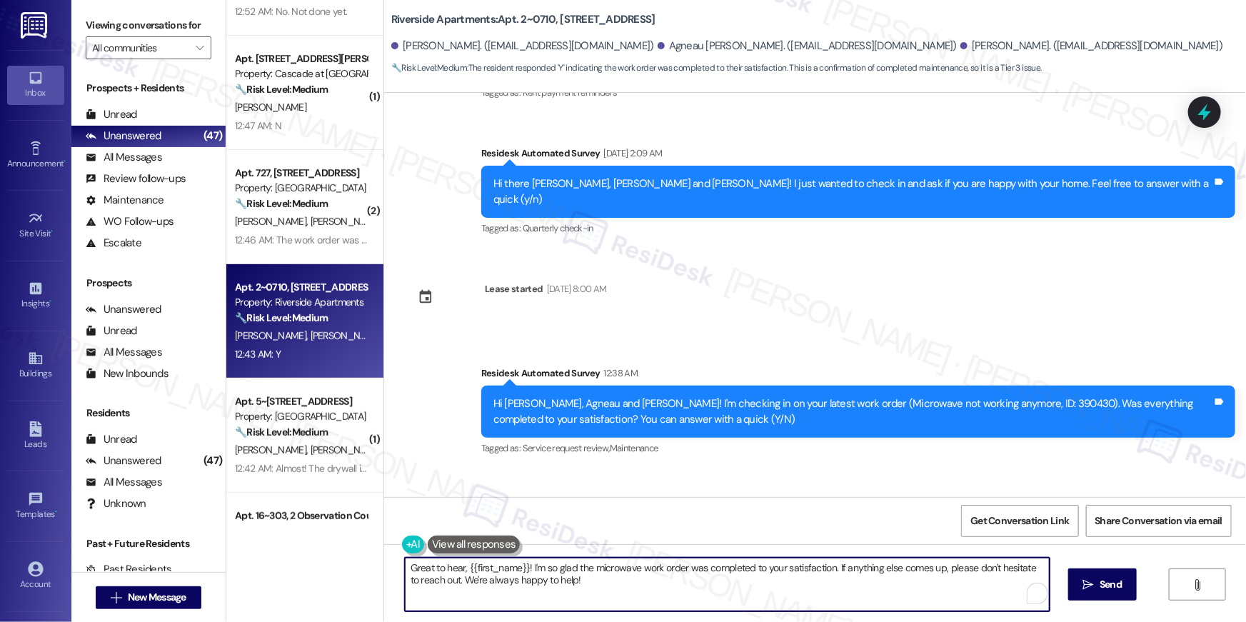
click at [670, 588] on textarea "Great to hear, {{first_name}}! I'm so glad the microwave work order was complet…" at bounding box center [727, 585] width 645 height 54
paste textarea "Hi {{first_name}} 😊 I’m so happy to hear your work order has been completed! If…"
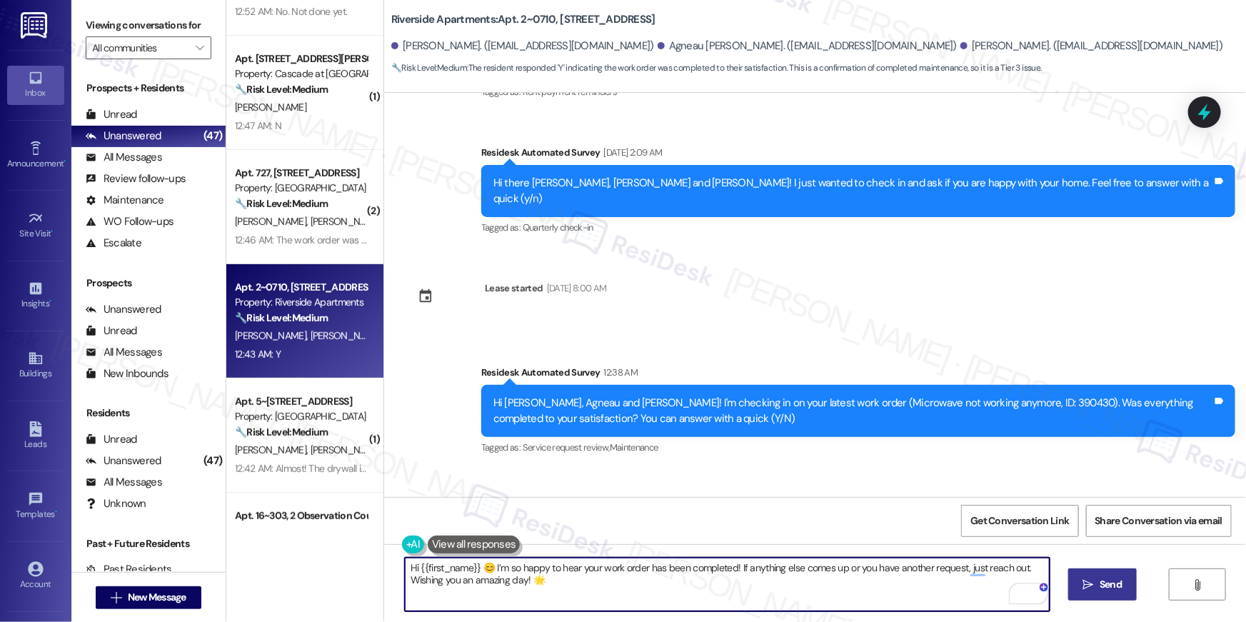
type textarea "Hi {{first_name}} 😊 I’m so happy to hear your work order has been completed! If…"
click at [1086, 588] on icon "" at bounding box center [1088, 584] width 11 height 11
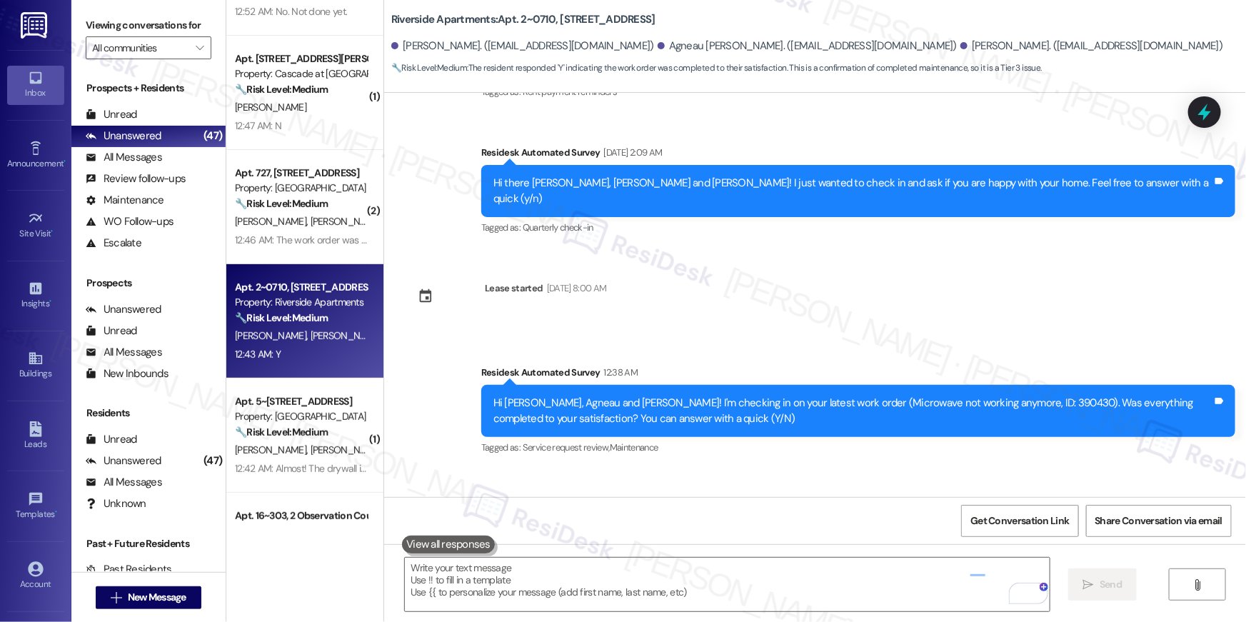
scroll to position [3802, 0]
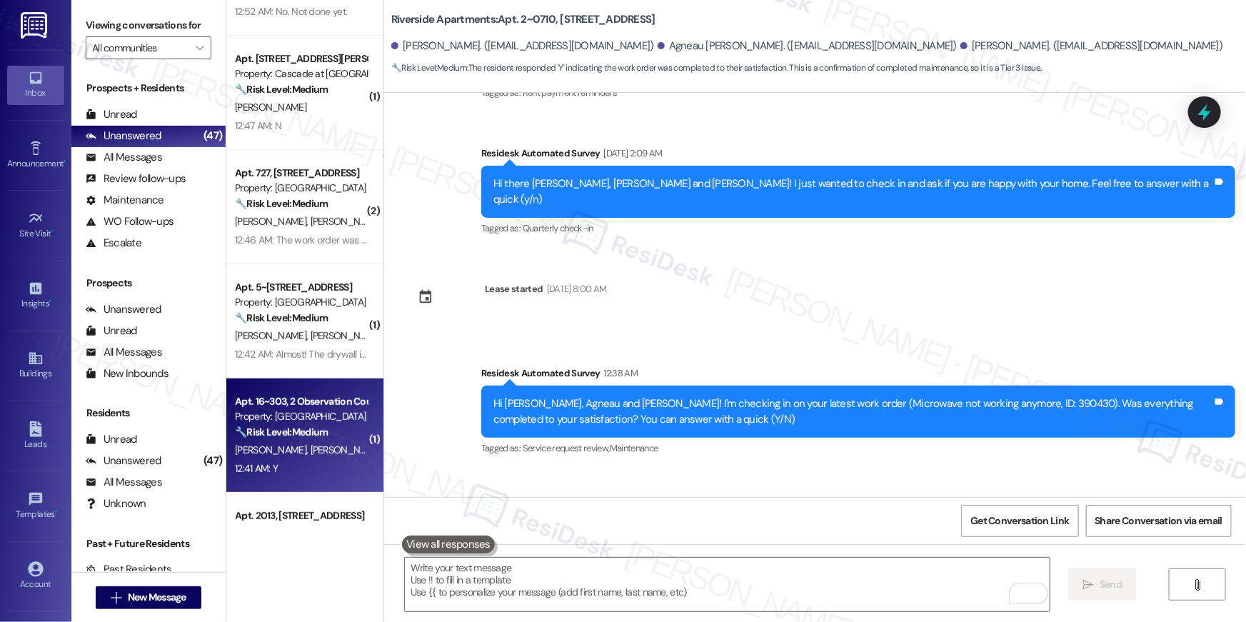
click at [318, 433] on strong "🔧 Risk Level: Medium" at bounding box center [281, 431] width 93 height 13
type textarea "Fetching suggested responses. Please feel free to read through the conversation…"
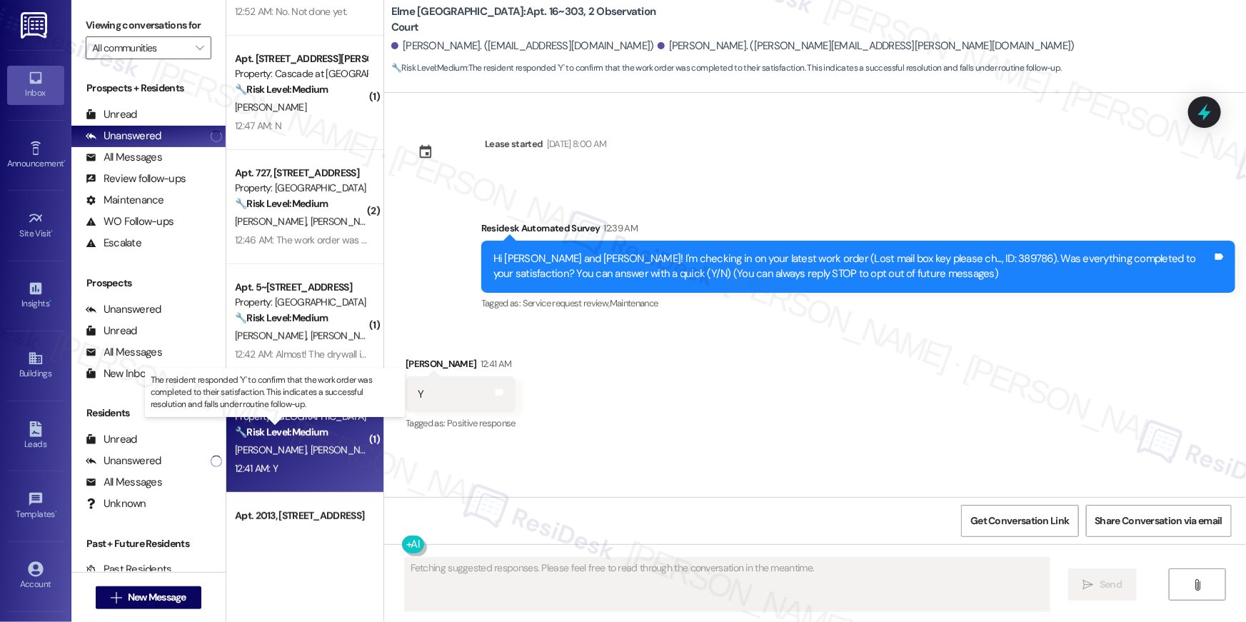
scroll to position [0, 0]
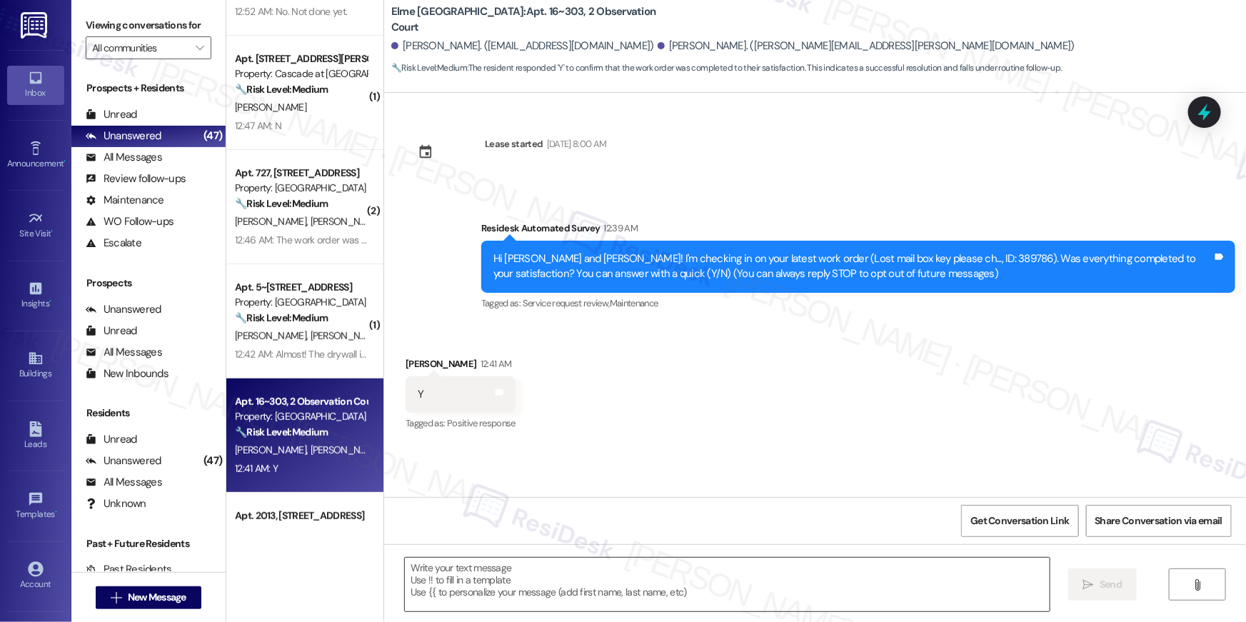
click at [705, 570] on textarea at bounding box center [727, 585] width 645 height 54
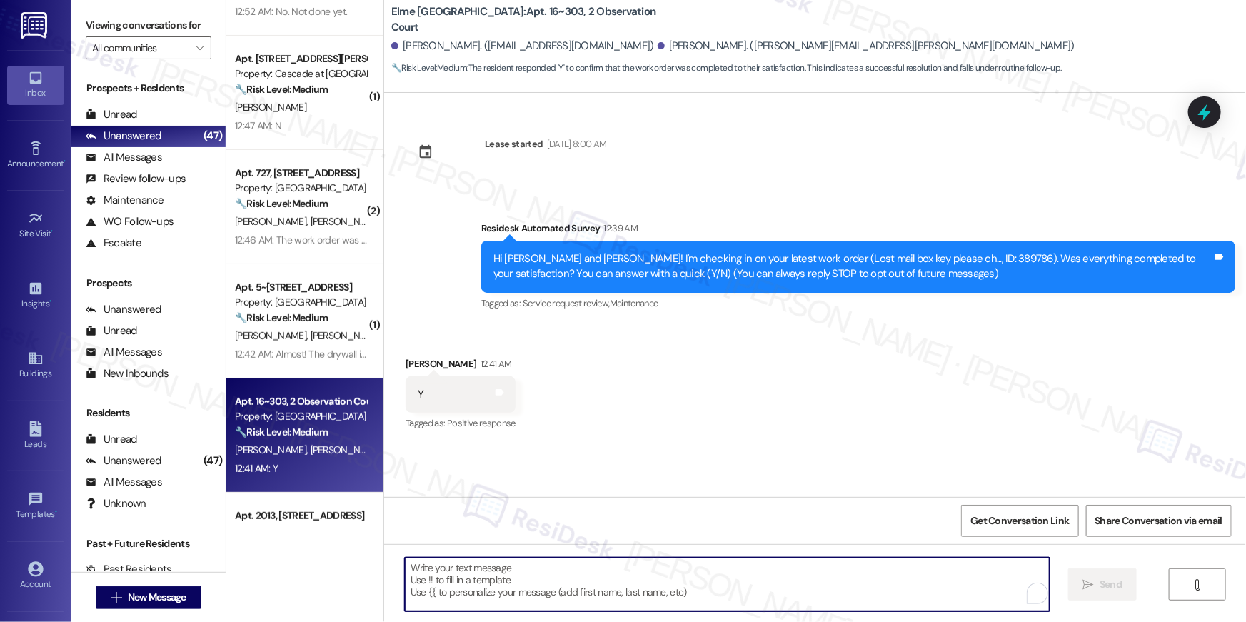
paste textarea "Hi {{first_name}} 😊 I’m so happy to hear your work order has been completed! If…"
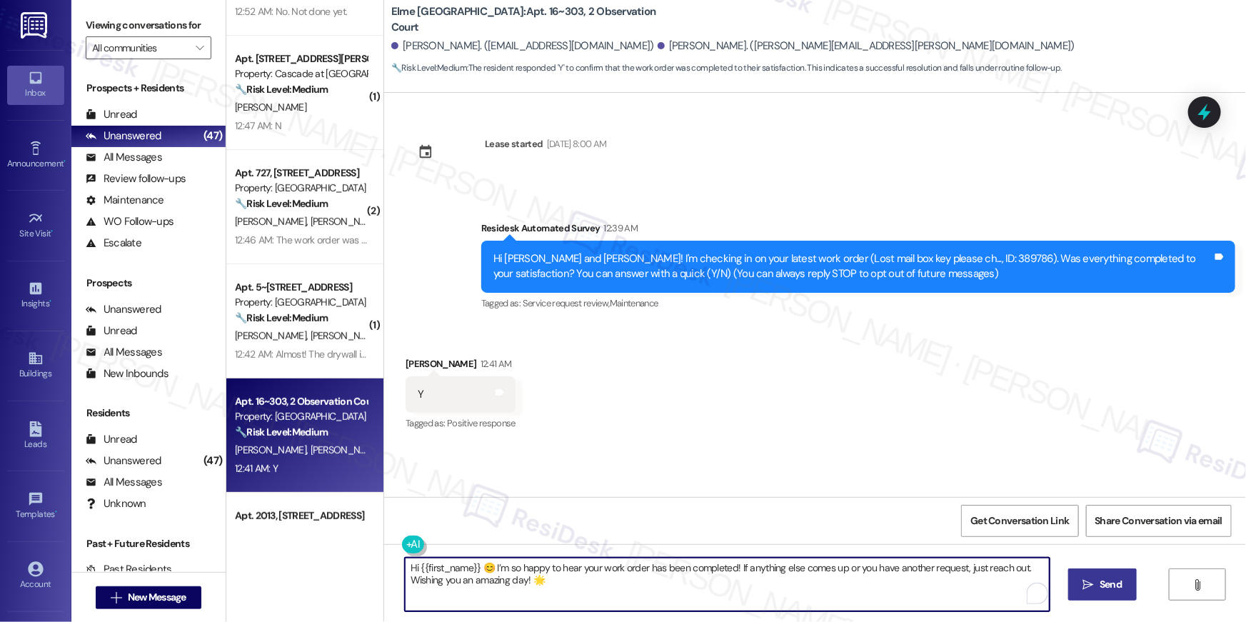
type textarea "Hi {{first_name}} 😊 I’m so happy to hear your work order has been completed! If…"
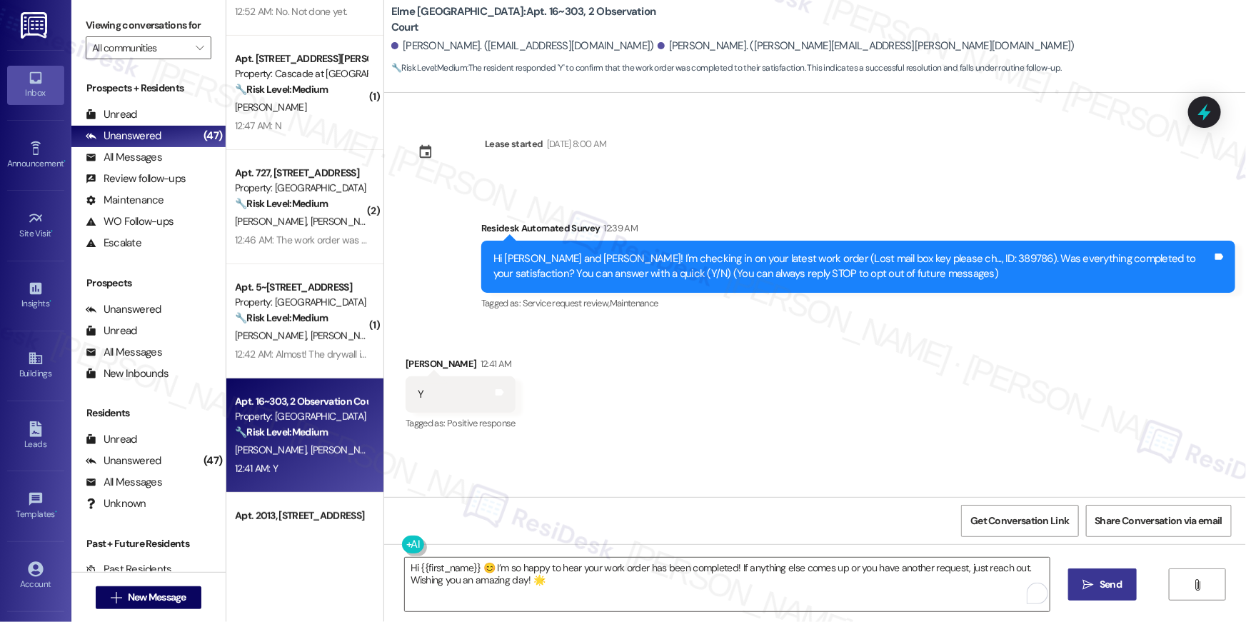
click at [1109, 586] on span "Send" at bounding box center [1110, 584] width 22 height 15
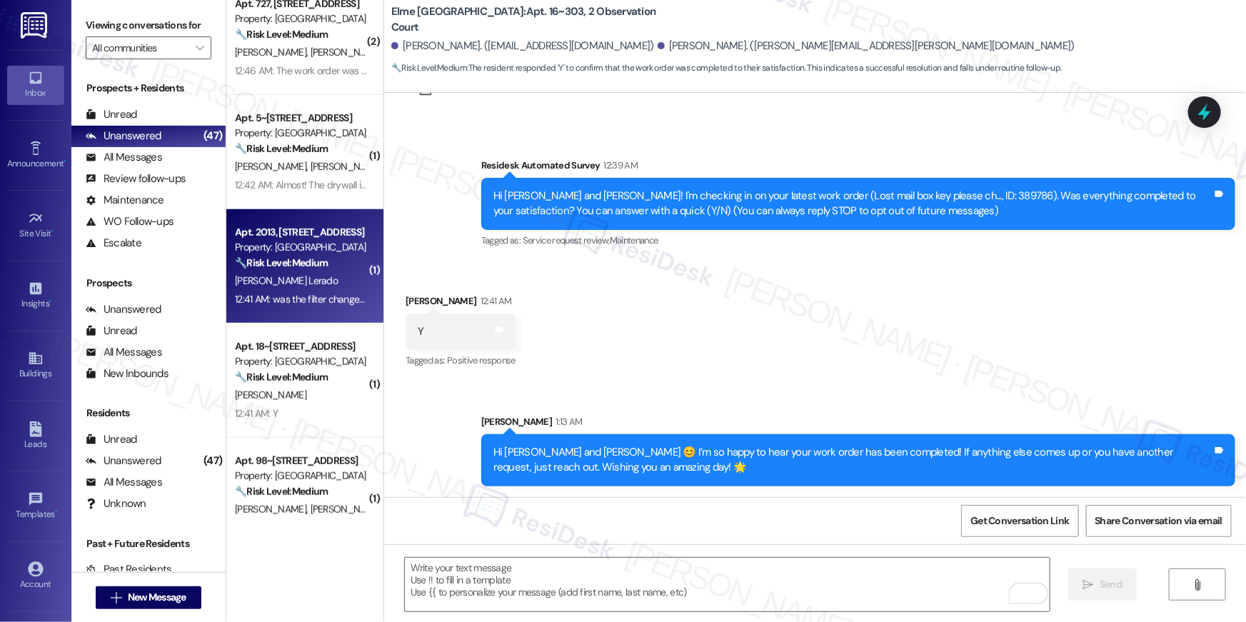
scroll to position [488, 0]
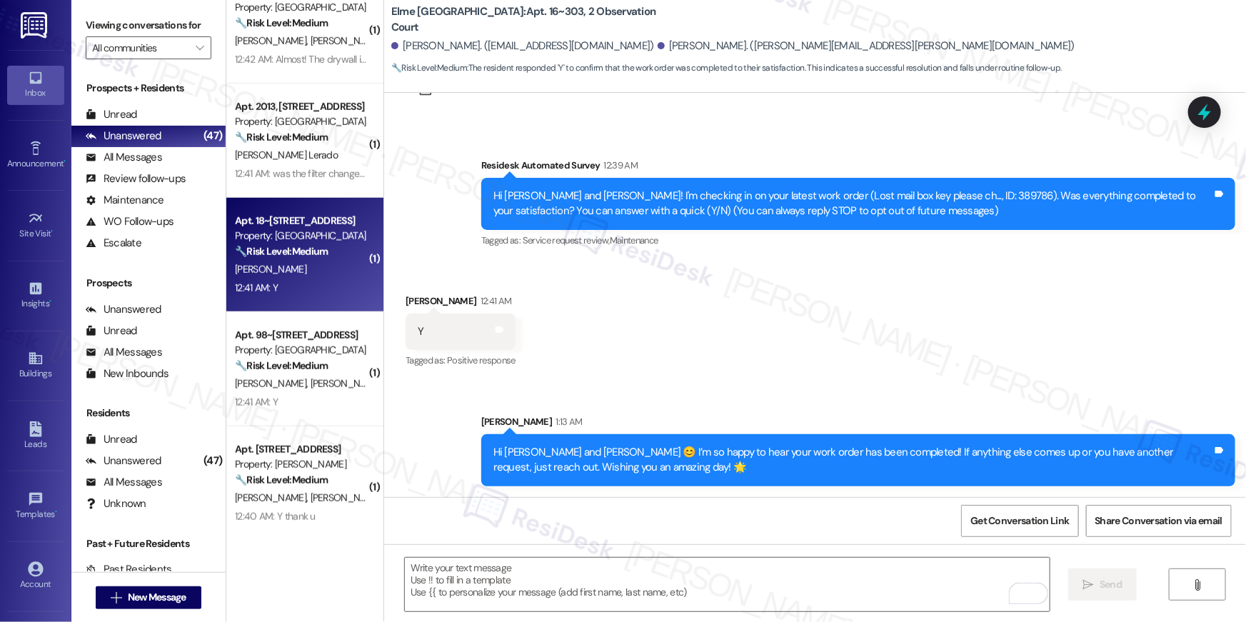
click at [291, 273] on div "T. Edwards" at bounding box center [300, 270] width 135 height 18
type textarea "Fetching suggested responses. Please feel free to read through the conversation…"
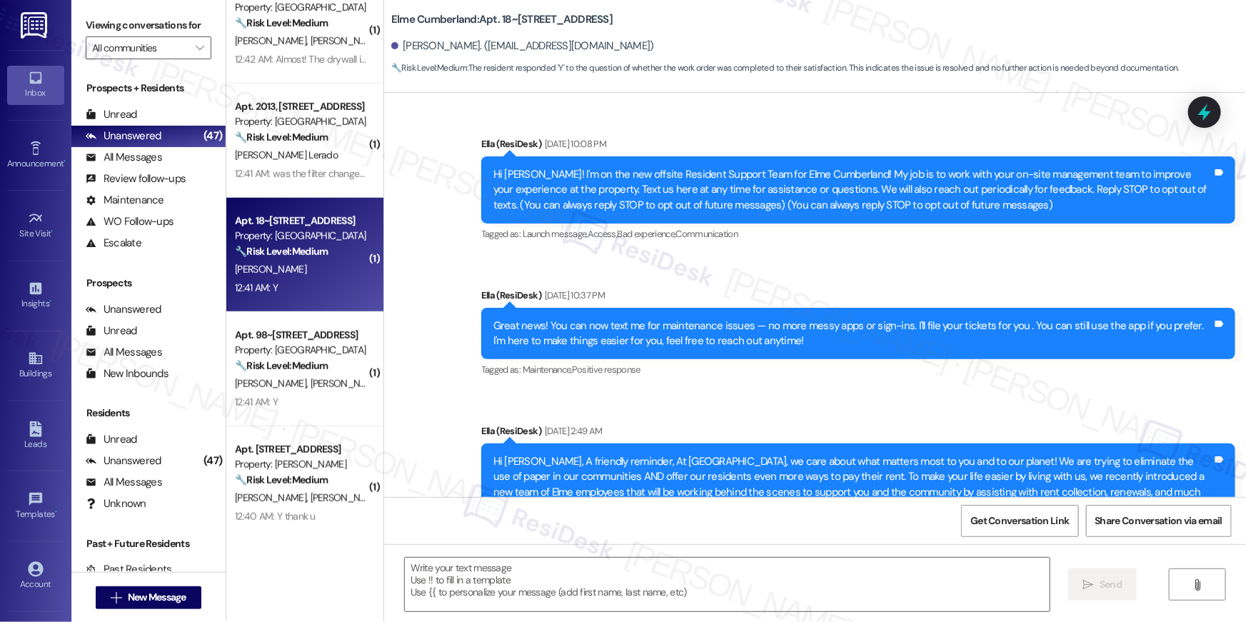
scroll to position [9147, 0]
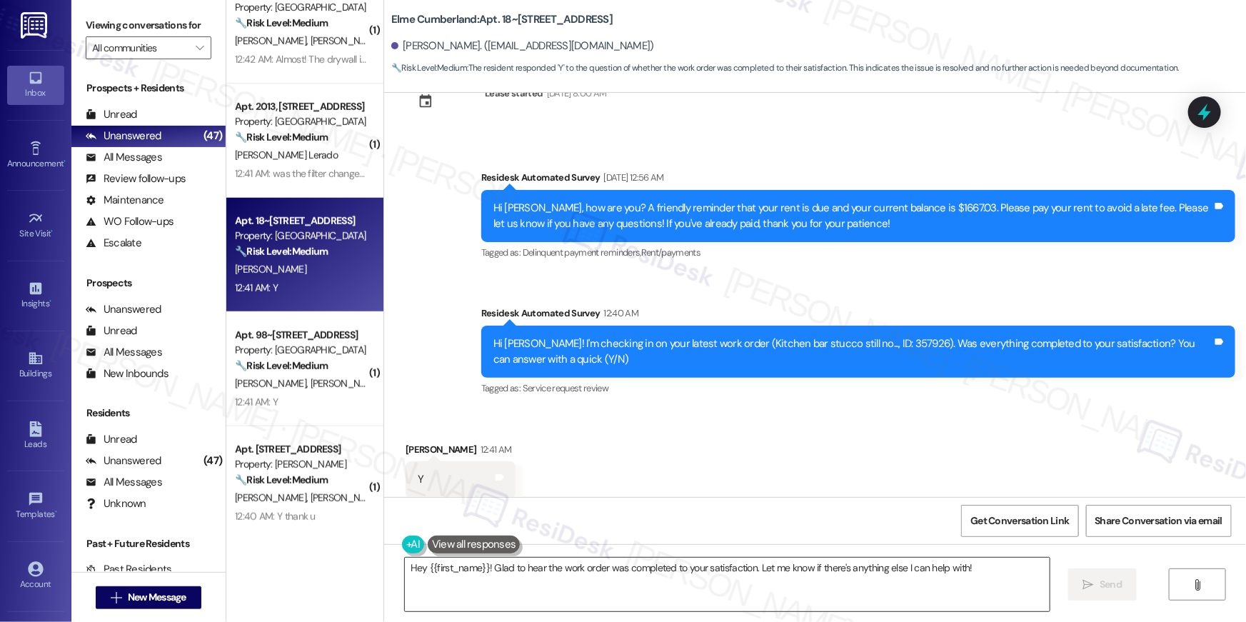
click at [730, 578] on textarea "Hey {{first_name}}! Glad to hear the work order was completed to your satisfact…" at bounding box center [727, 585] width 645 height 54
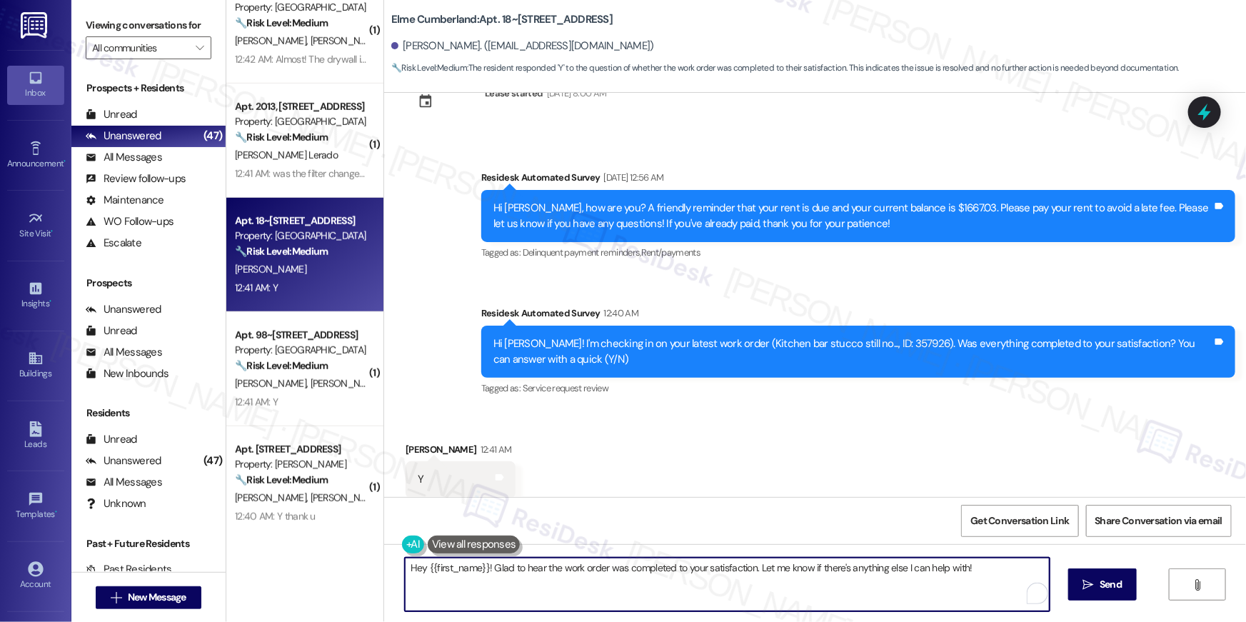
paste textarea "i {{first_name}} 😊 I’m so happy to hear your work order has been completed! If …"
type textarea "Hi {{first_name}} 😊 I’m so happy to hear your work order has been completed! If…"
click at [1099, 578] on span "Send" at bounding box center [1110, 584] width 22 height 15
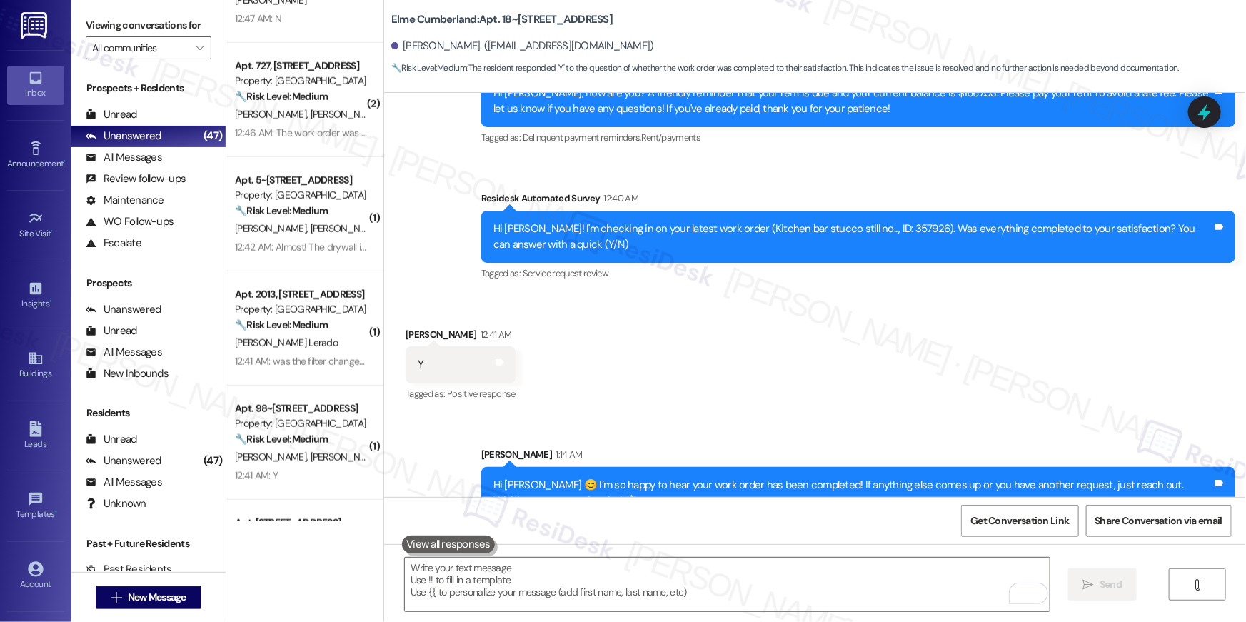
scroll to position [699, 0]
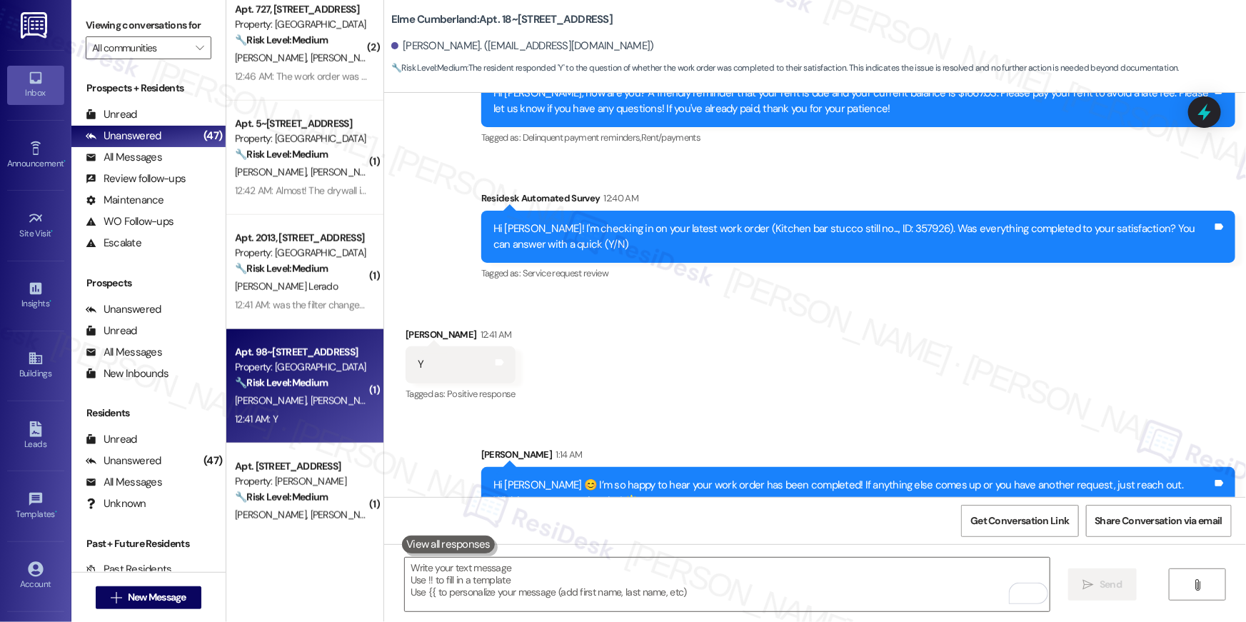
click at [291, 379] on strong "🔧 Risk Level: Medium" at bounding box center [281, 382] width 93 height 13
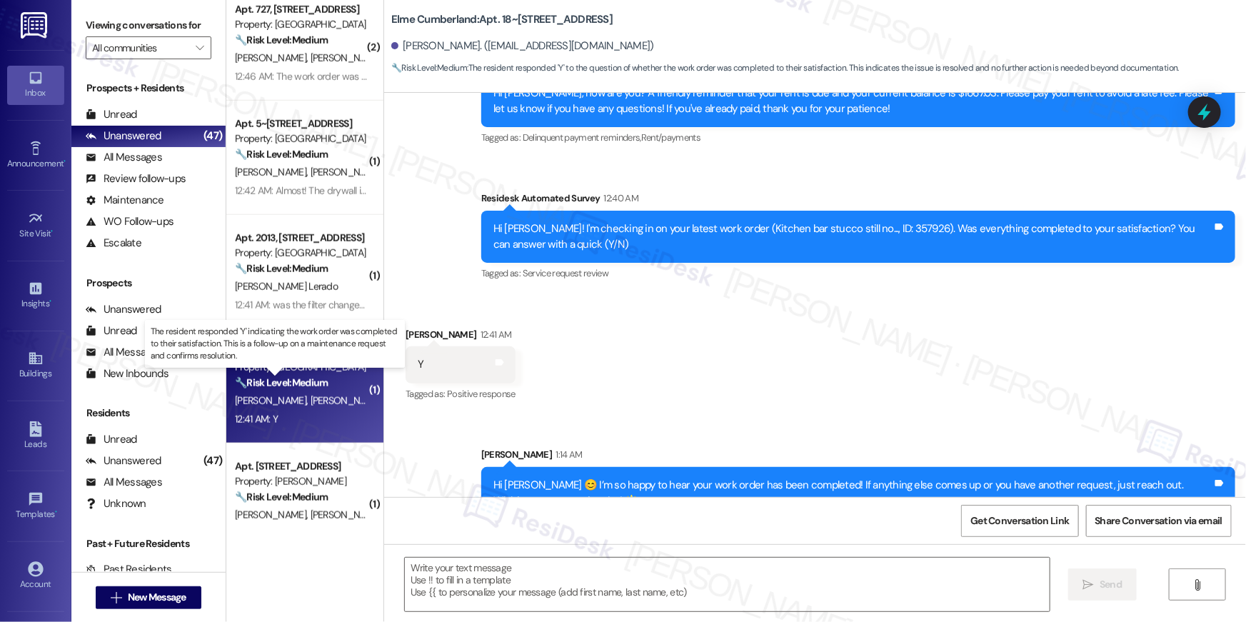
type textarea "Fetching suggested responses. Please feel free to read through the conversation…"
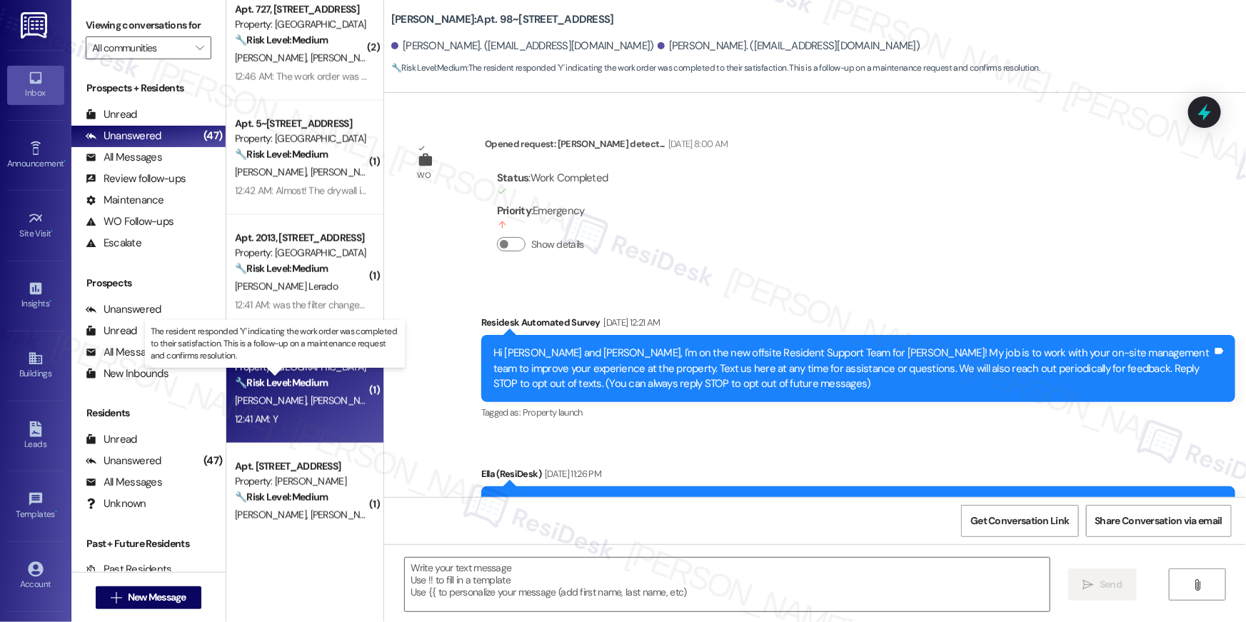
scroll to position [6442, 0]
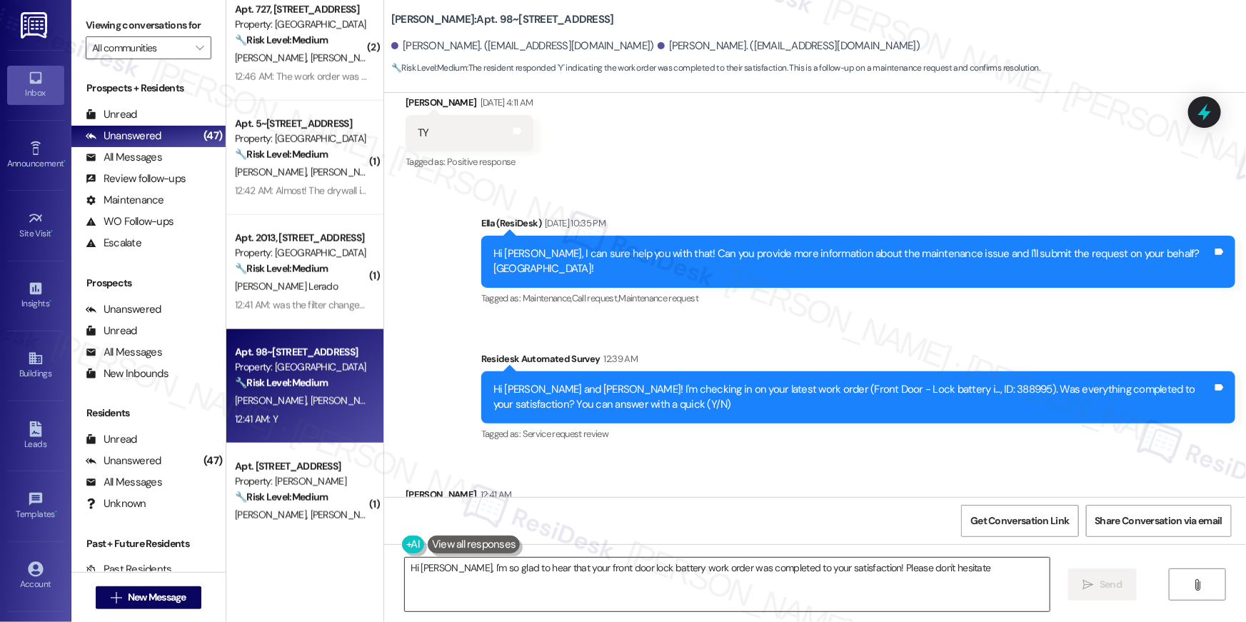
click at [864, 568] on textarea "Hi Zenaida, I'm so glad to hear that your front door lock" at bounding box center [727, 585] width 645 height 54
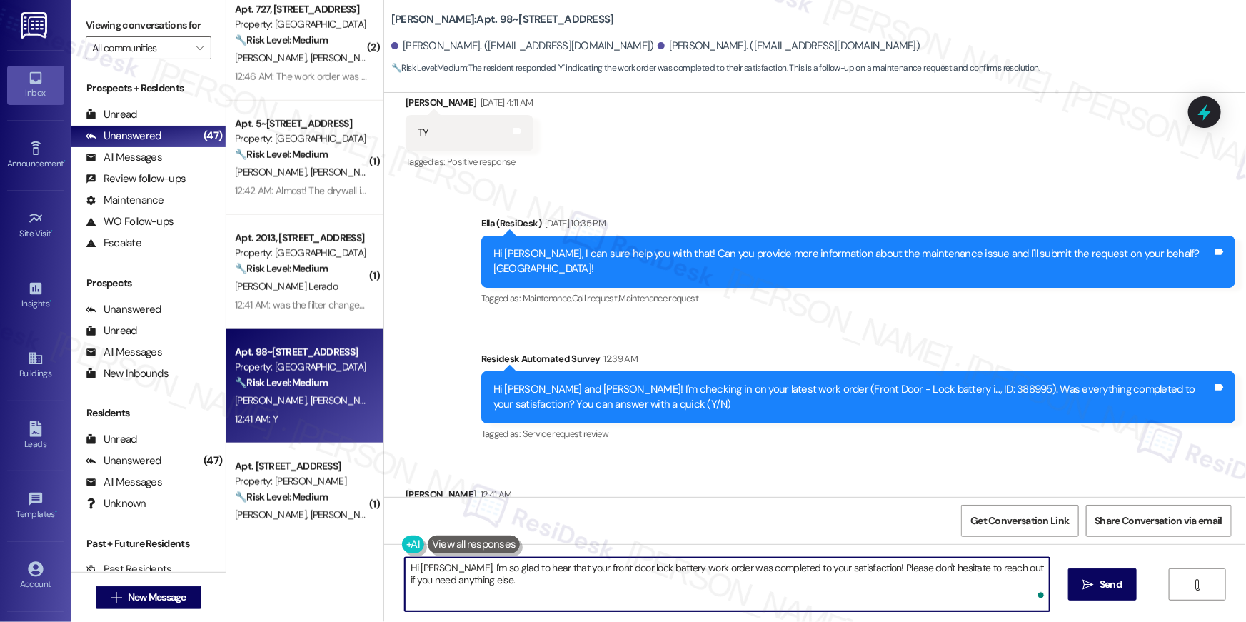
paste textarea "{{first_name}} 😊 I’m so happy to hear your work order has been completed! If an…"
type textarea "Hi {{first_name}} 😊 I’m so happy to hear your work order has been completed! If…"
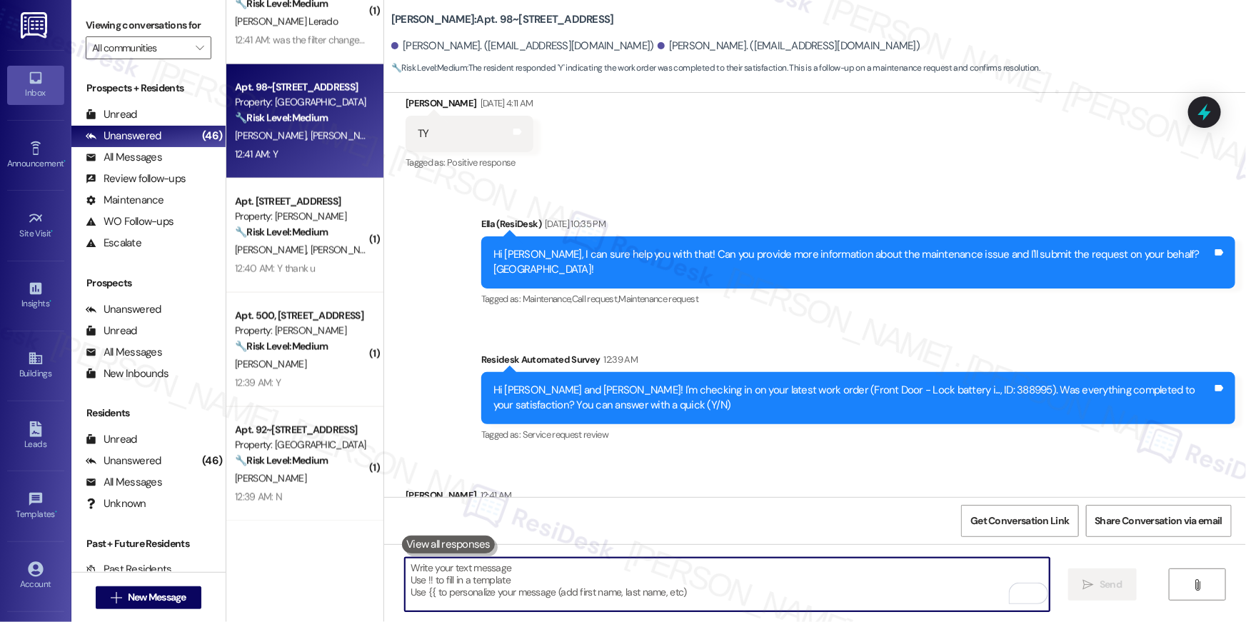
scroll to position [969, 0]
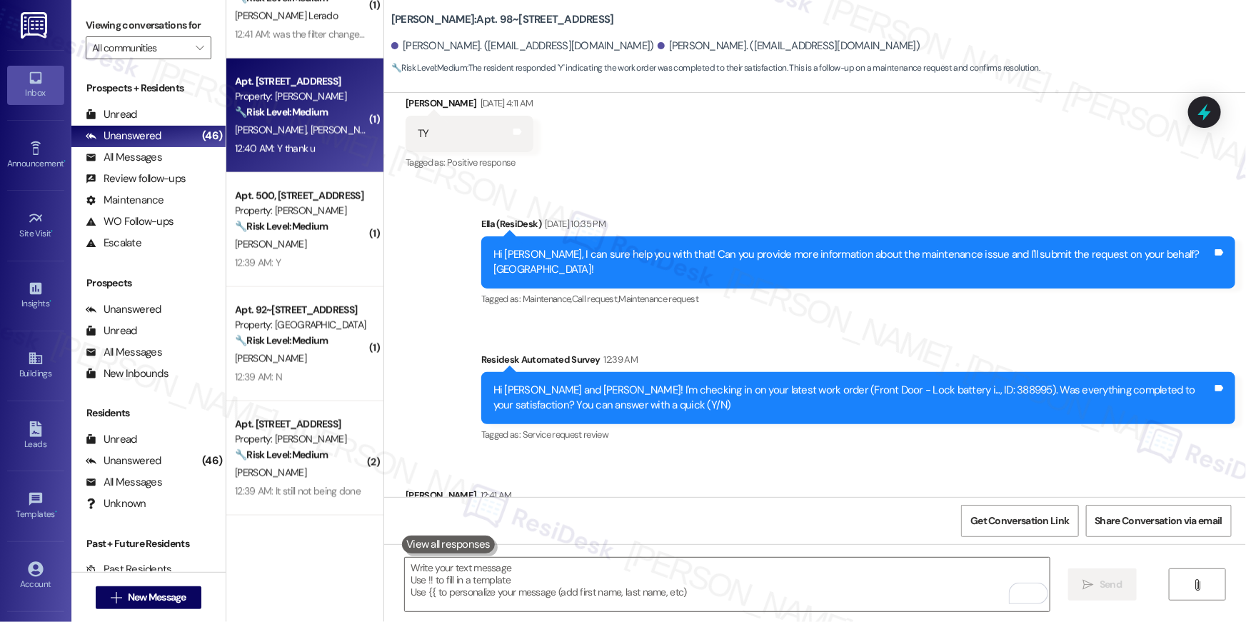
click at [316, 160] on div "Apt. 129, 500 North Roosevelt Blvd. Property: Roosevelt Towers 🔧 Risk Level: Me…" at bounding box center [304, 116] width 157 height 114
type textarea "Fetching suggested responses. Please feel free to read through the conversation…"
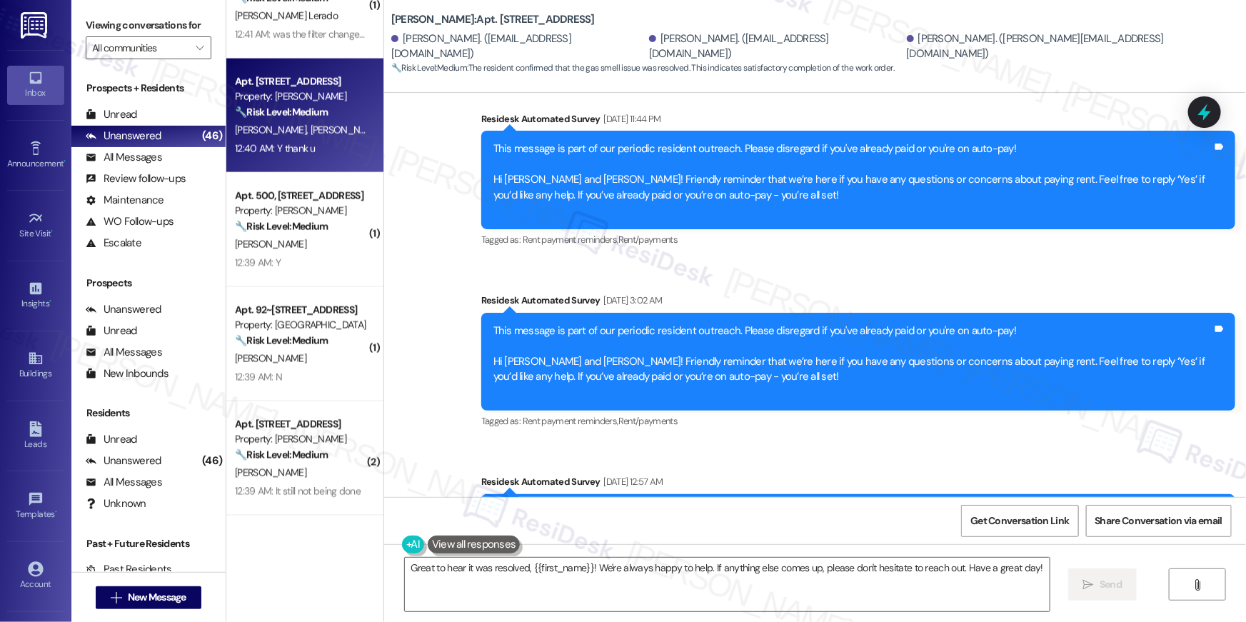
scroll to position [1205, 0]
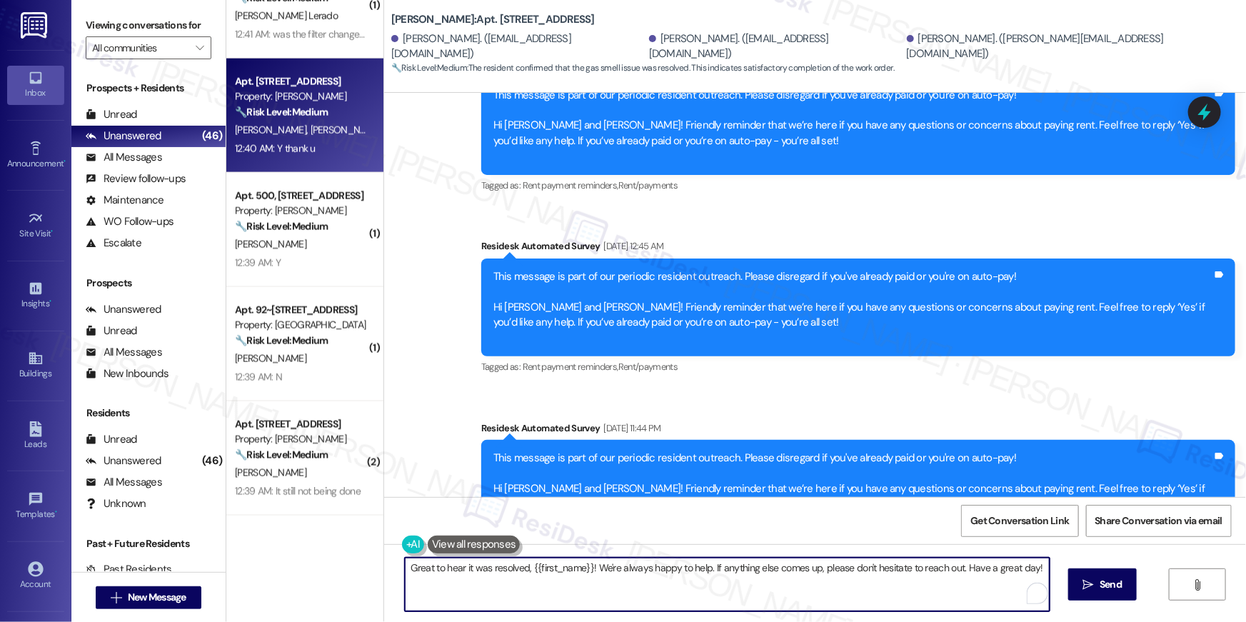
click at [756, 599] on textarea "Great to hear it was resolved, {{first_name}}! We're always happy to help. If a…" at bounding box center [727, 585] width 645 height 54
paste textarea "Hi {{first_name}} 😊 I’m so happy to hear your work order has been completed! If…"
type textarea "Hi {{first_name}} 😊 I’m so happy to hear your work order has been completed! If…"
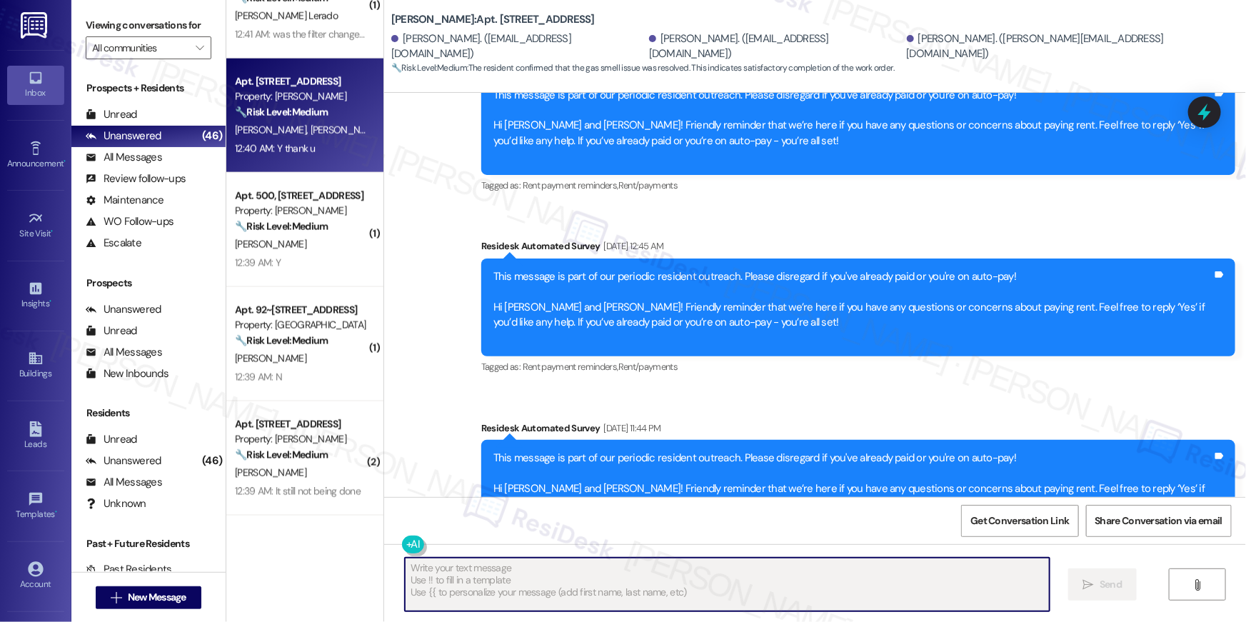
type textarea "Fetching suggested responses. Please feel free to read through the conversation…"
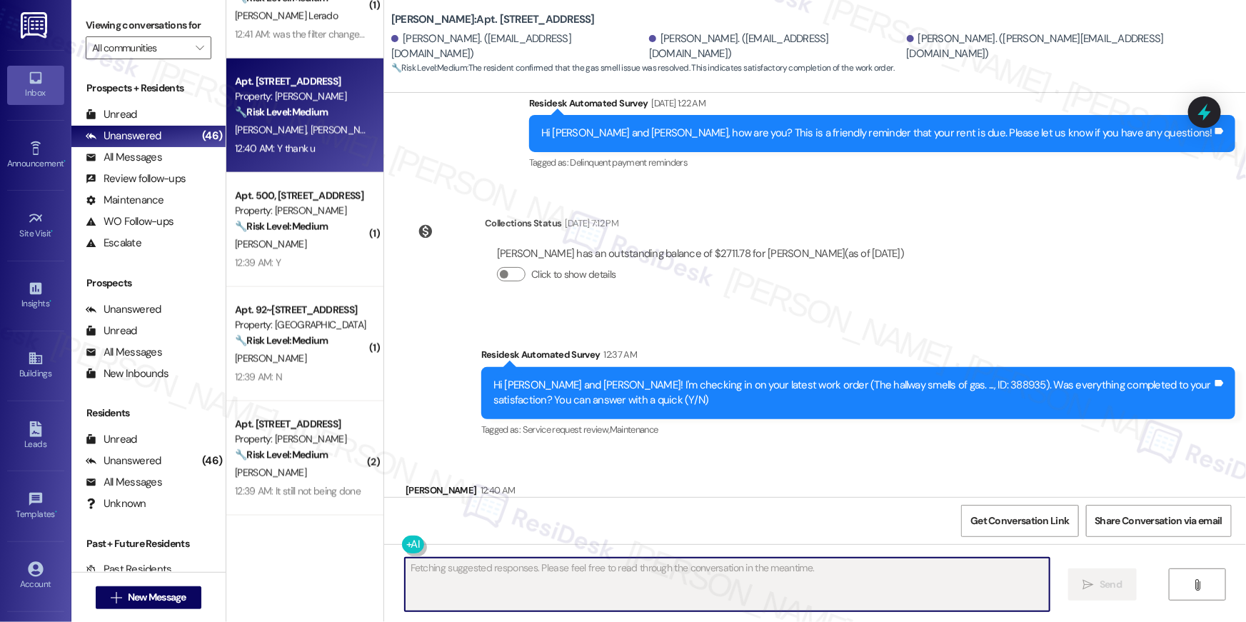
scroll to position [5267, 0]
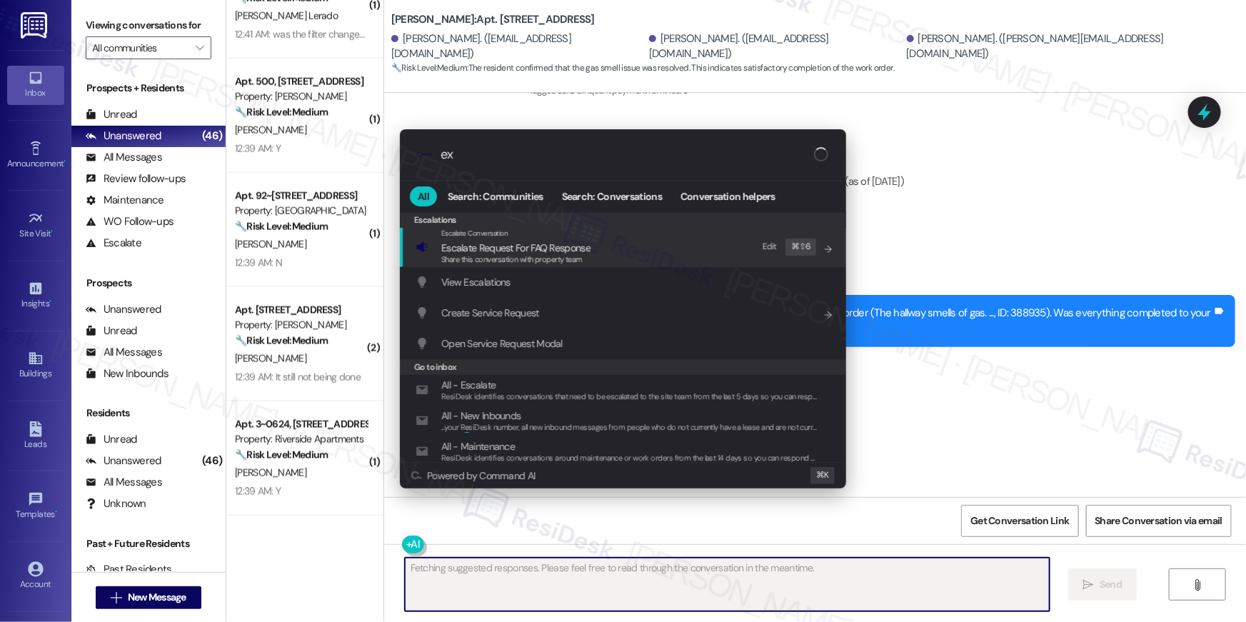
type input "exp"
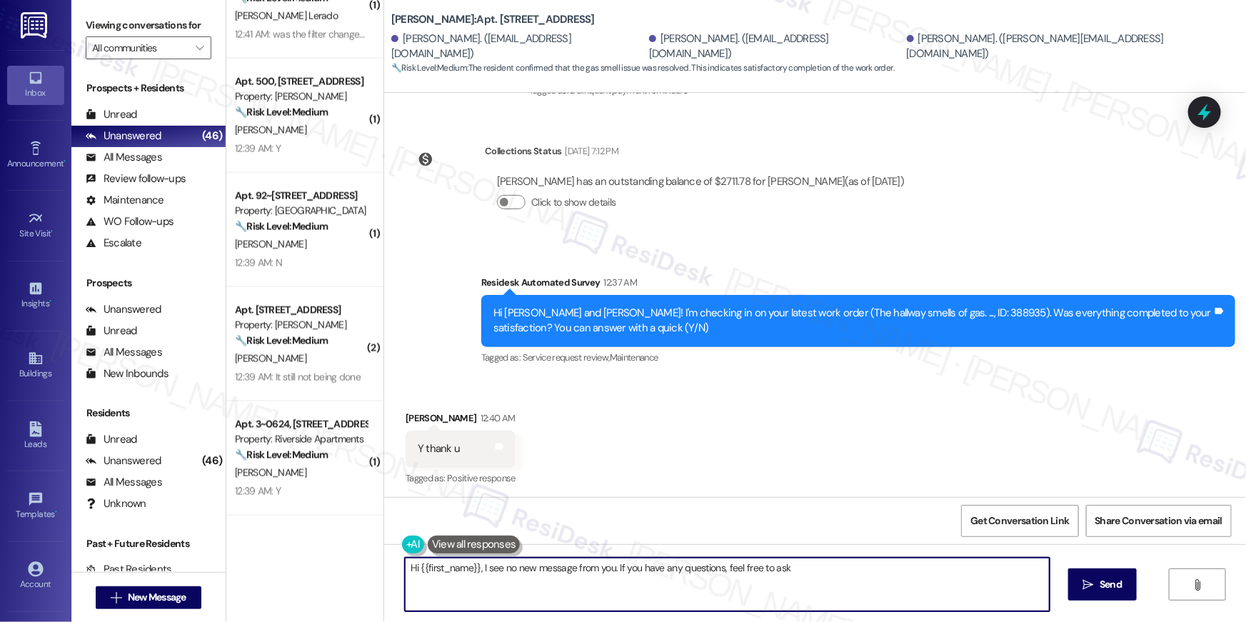
type textarea "Hi {{first_name}}, I see no new message from you. If you have any questions, fe…"
click at [709, 486] on div "Received via SMS Dusti Ausburn 12:40 AM Y thank u Tags and notes Tagged as: Pos…" at bounding box center [815, 438] width 862 height 121
click at [800, 578] on textarea "Hi {{first_name}}, I see no new message from you. If you have any questions, fe…" at bounding box center [727, 585] width 645 height 54
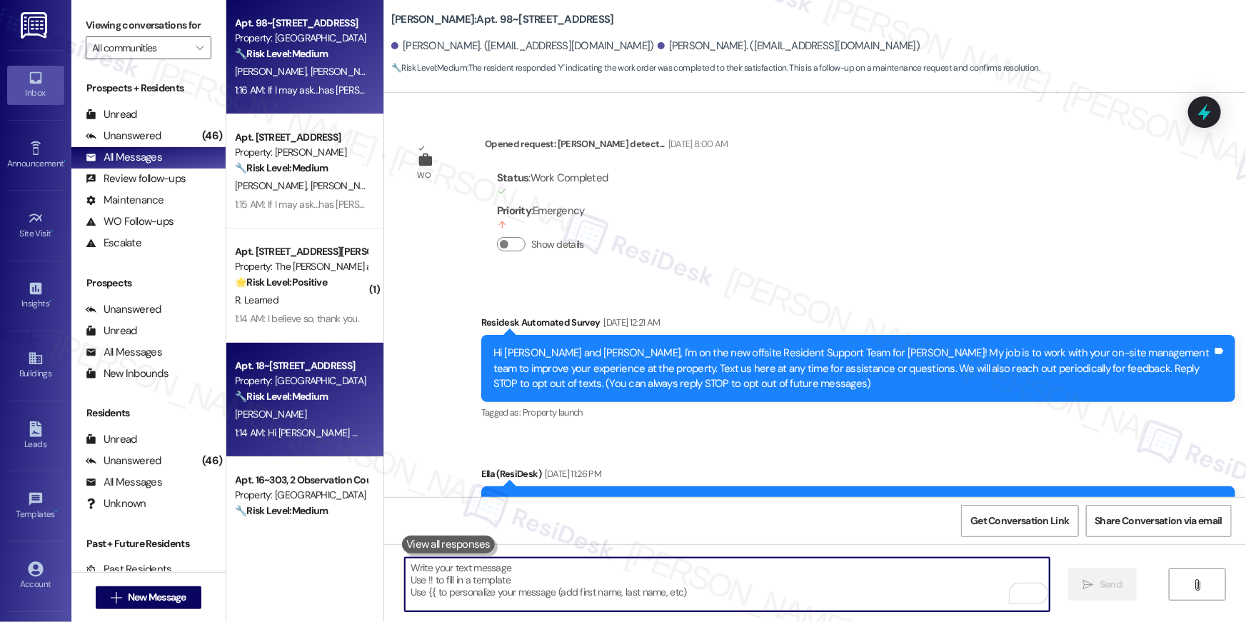
scroll to position [6441, 0]
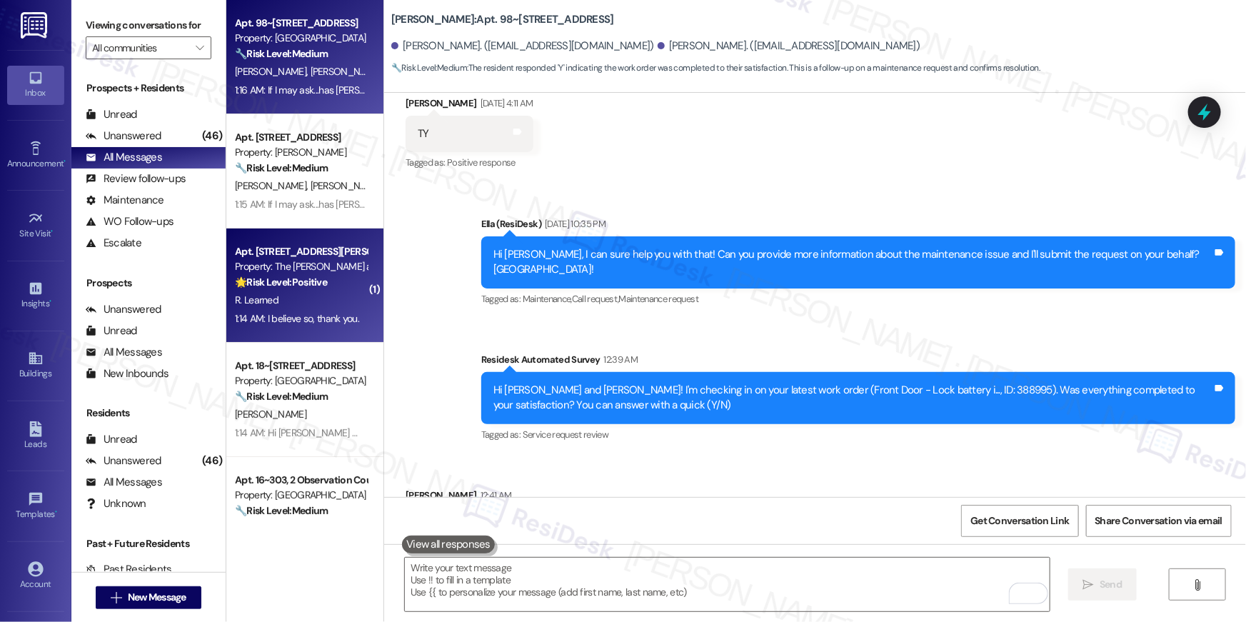
click at [317, 321] on div "1:14 AM: I believe so, thank you. 1:14 AM: I believe so, thank you." at bounding box center [297, 318] width 124 height 13
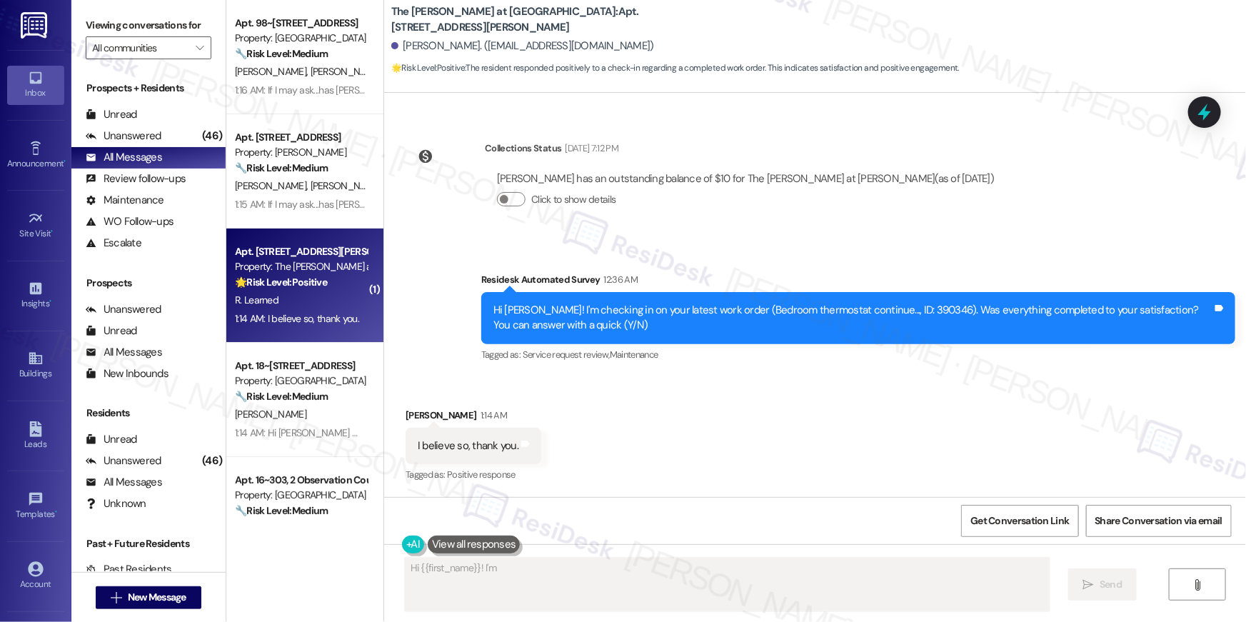
scroll to position [214, 0]
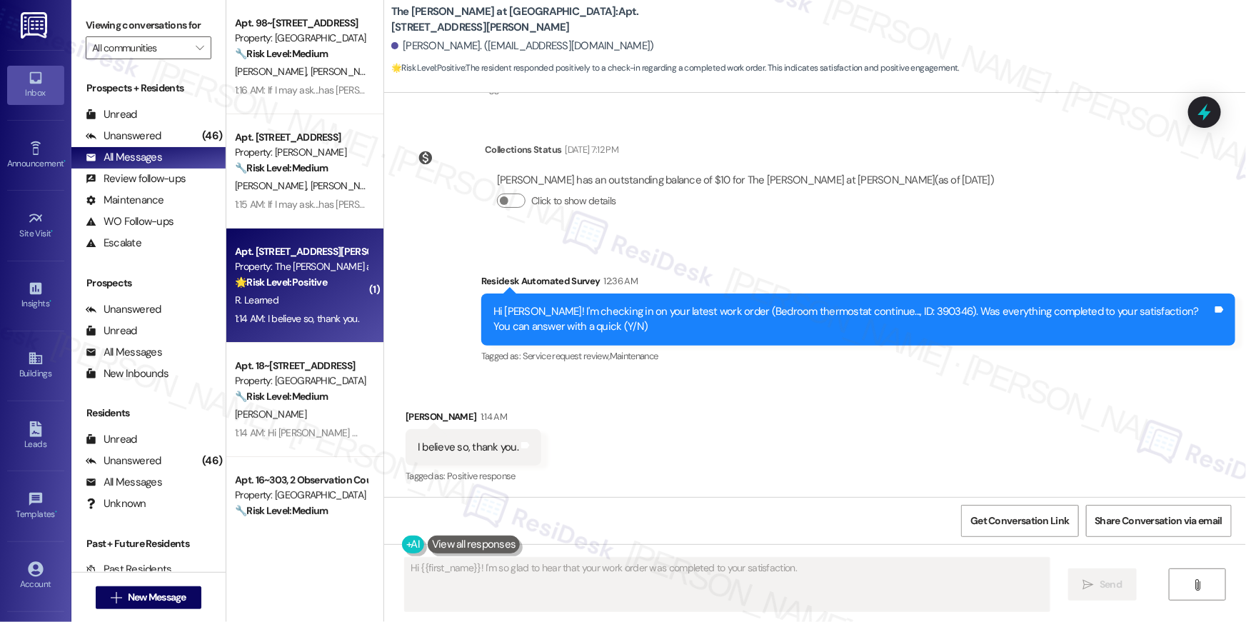
type textarea "Hi {{first_name}}! I'm so glad to hear that your work order was completed to yo…"
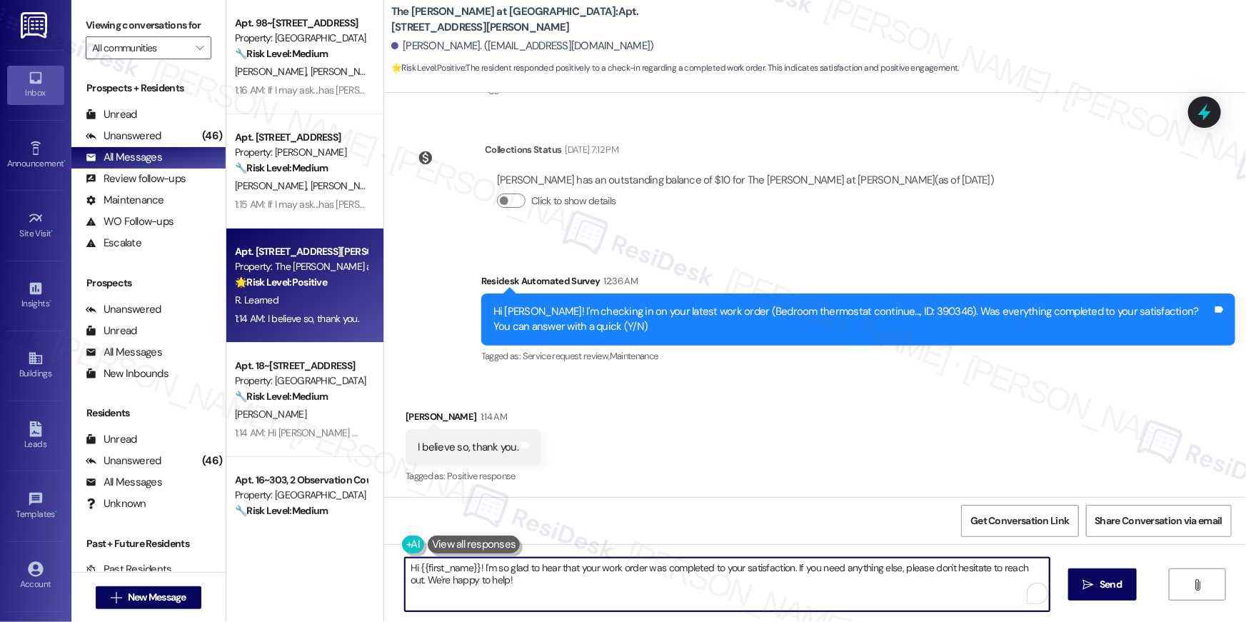
click at [783, 595] on textarea "Hi {{first_name}}! I'm so glad to hear that your work order was completed to yo…" at bounding box center [727, 585] width 645 height 54
paste textarea "😊 I’m so happy to hear your work order has been completed! If anything else com…"
type textarea "Hi {{first_name}} 😊 I’m so happy to hear your work order has been completed! If…"
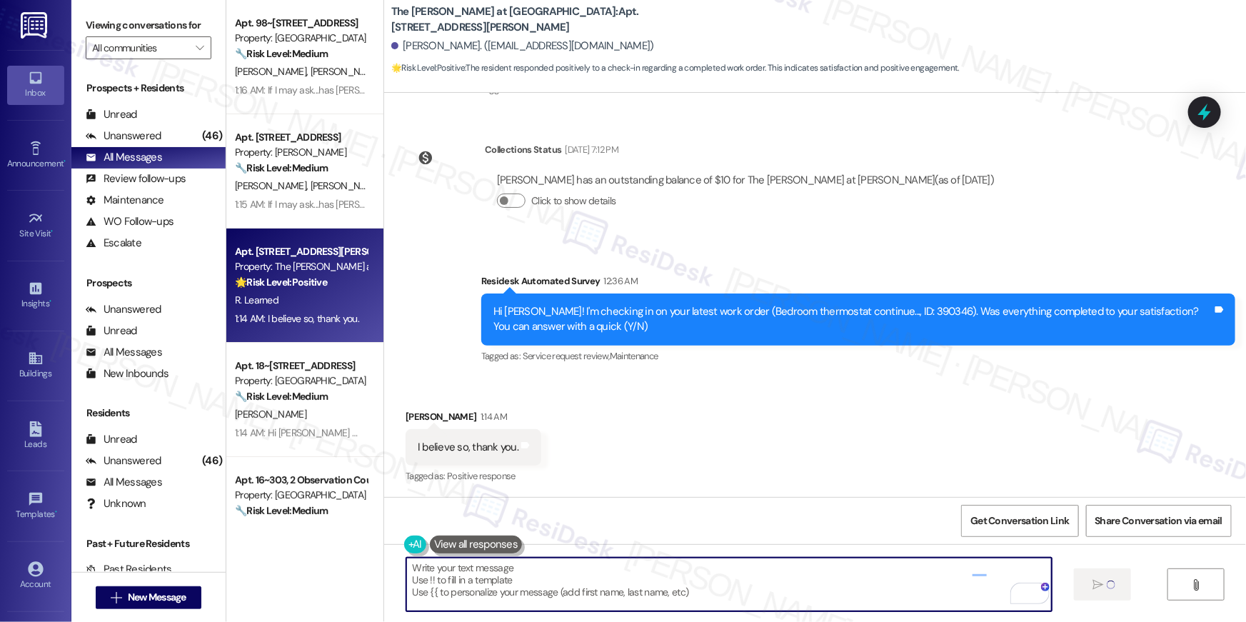
type textarea "Fetching suggested responses. Please feel free to read through the conversation…"
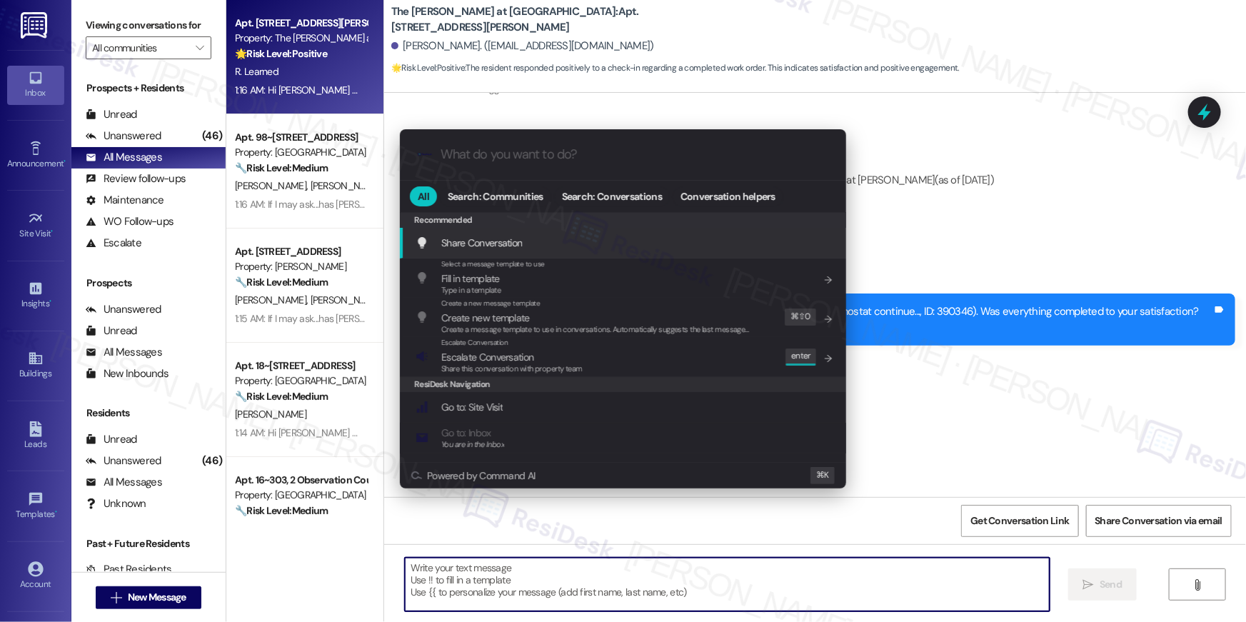
type input "w"
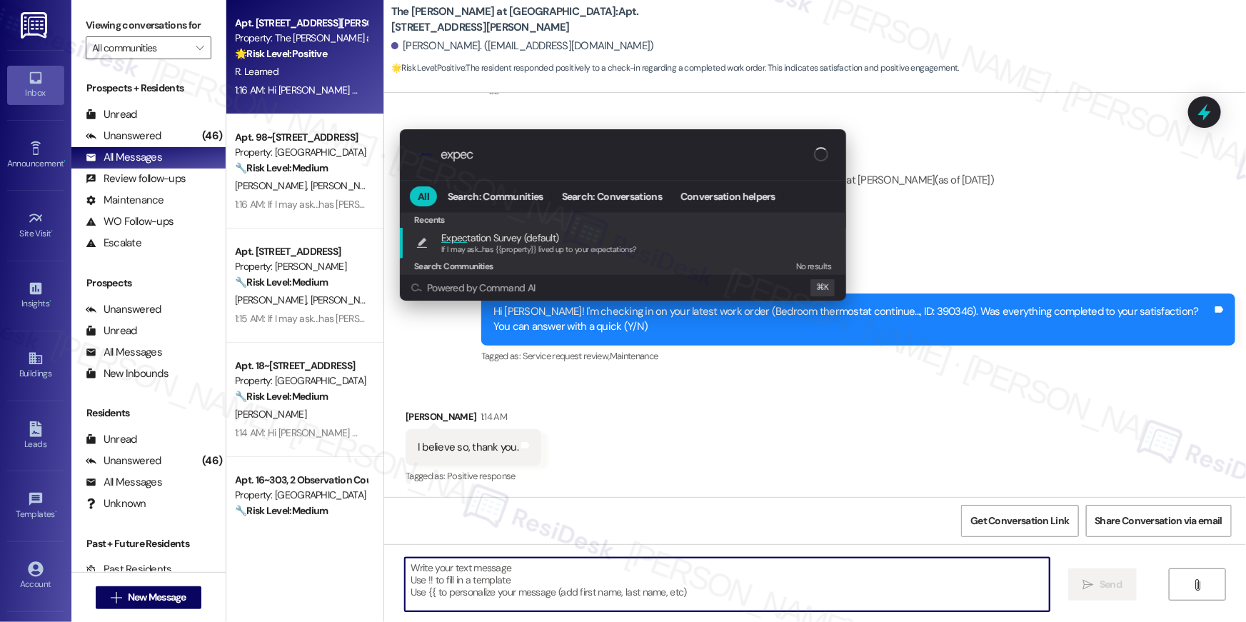
type input "expect"
type textarea "If I may ask...has {{property}} lived up to your expectations?"
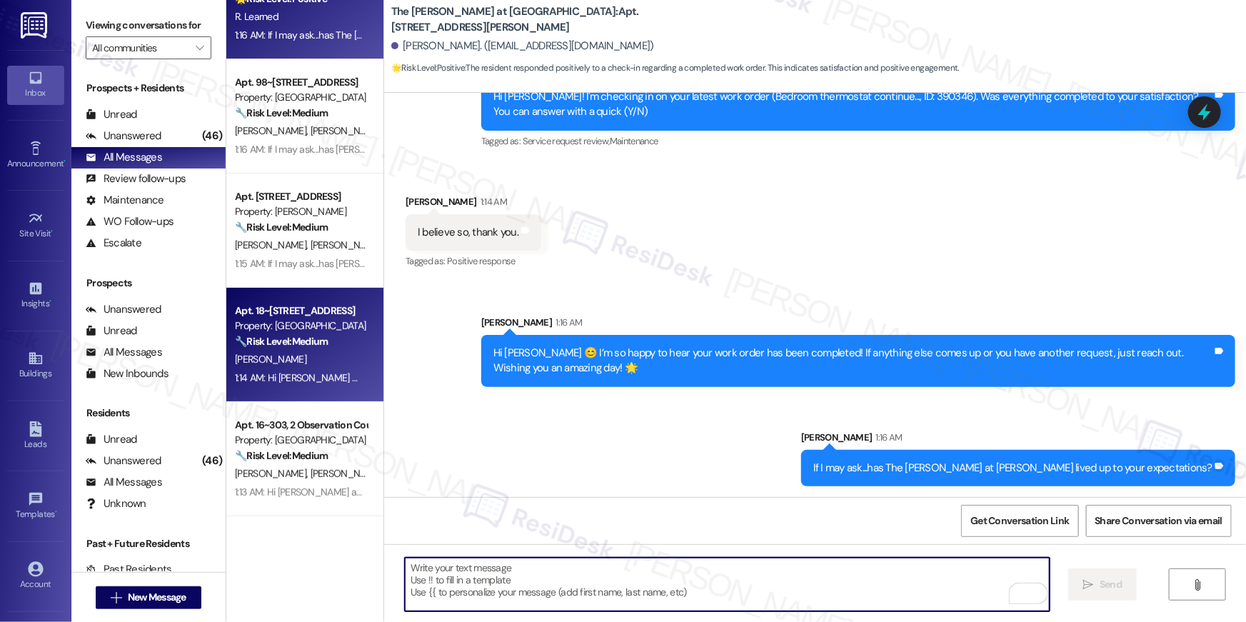
scroll to position [56, 0]
click at [306, 356] on div "[PERSON_NAME]" at bounding box center [300, 358] width 135 height 18
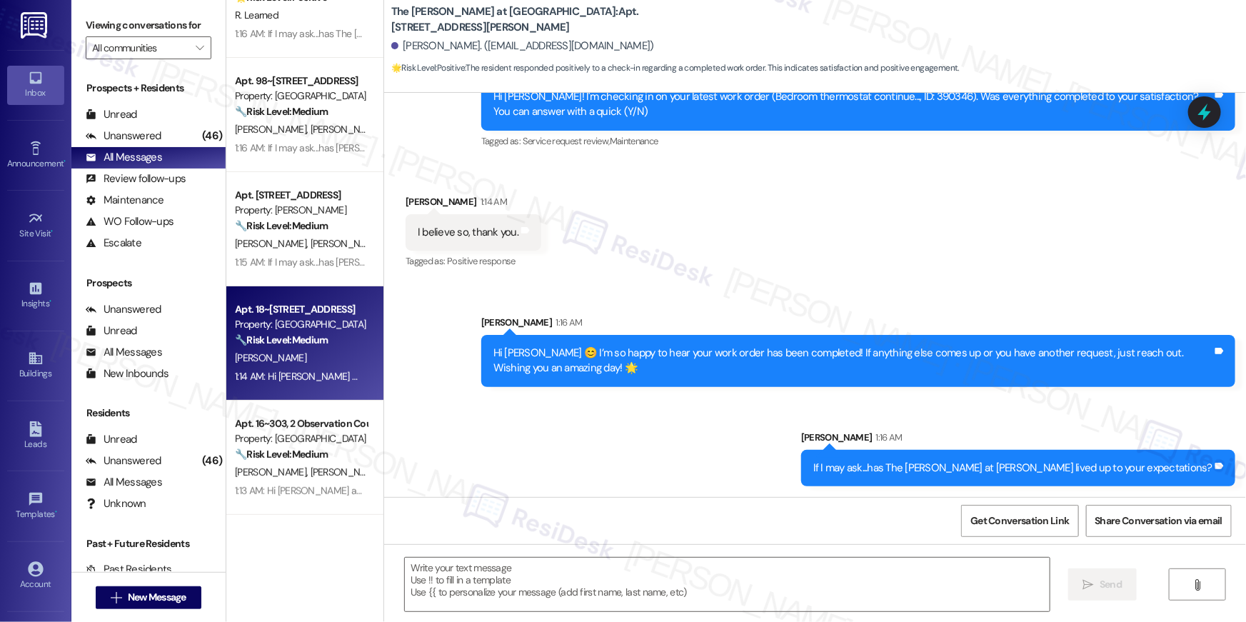
type textarea "Fetching suggested responses. Please feel free to read through the conversation…"
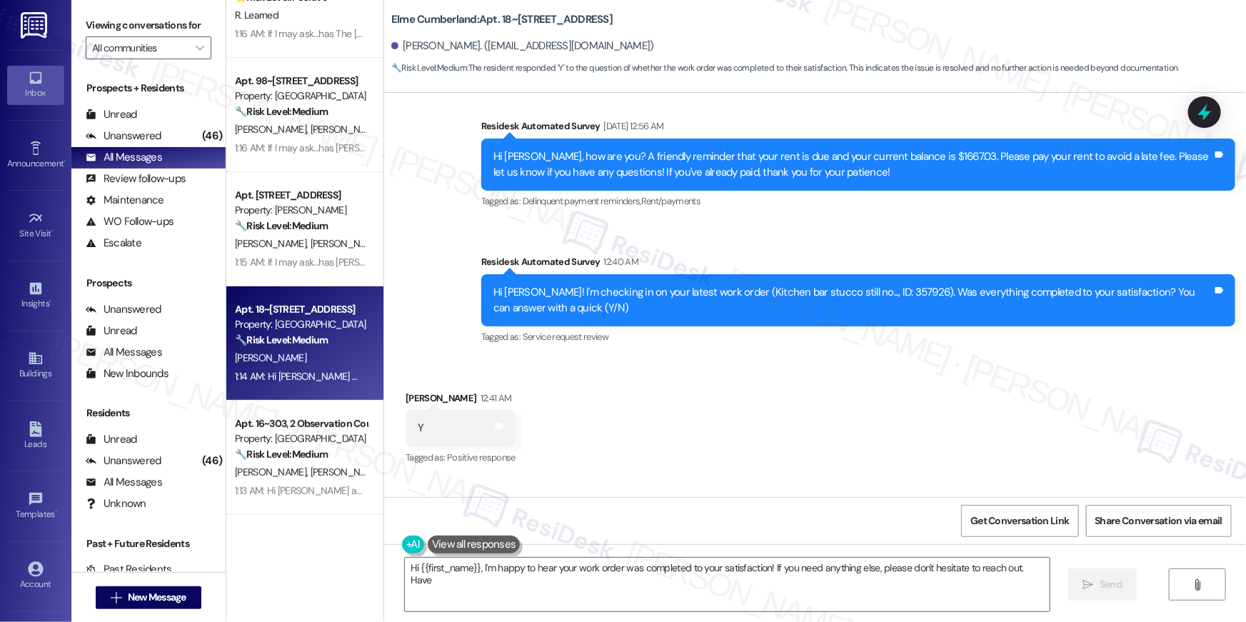
scroll to position [9284, 0]
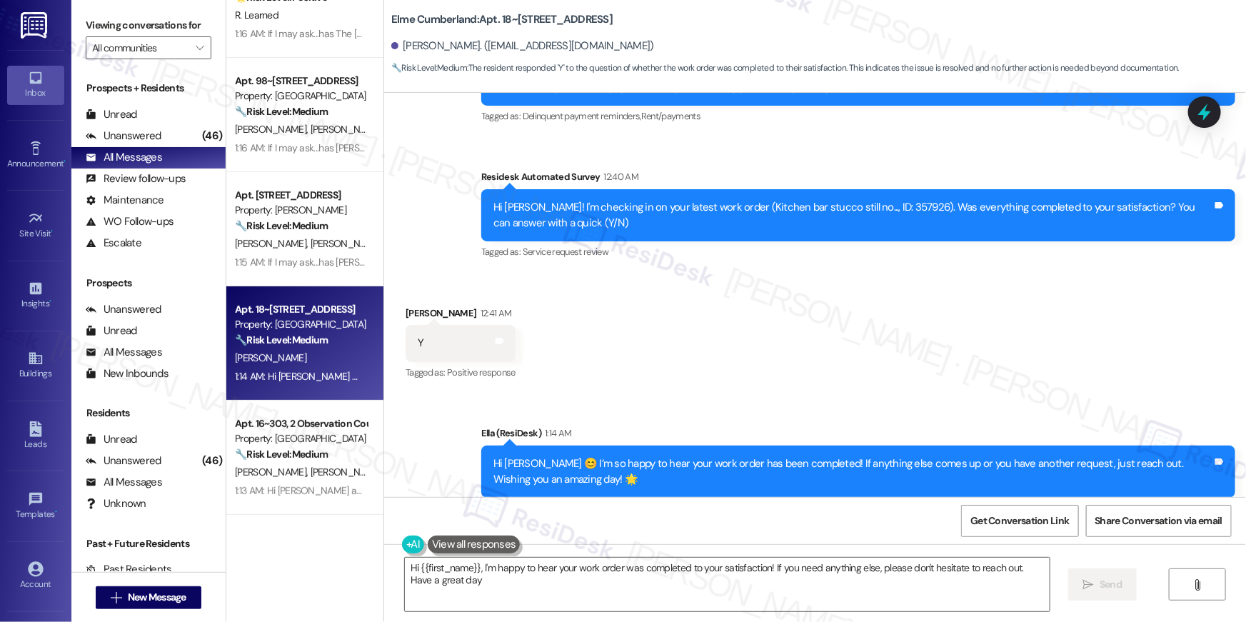
type textarea "Hi {{first_name}}, I'm happy to hear your work order was completed to your sati…"
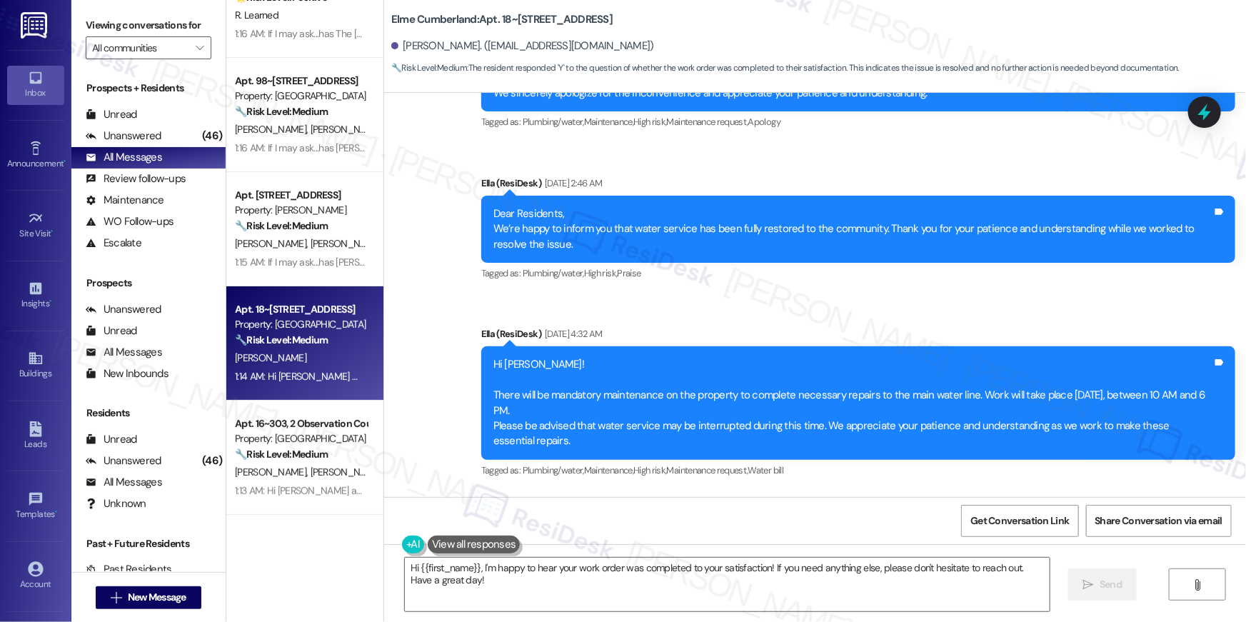
scroll to position [336, 0]
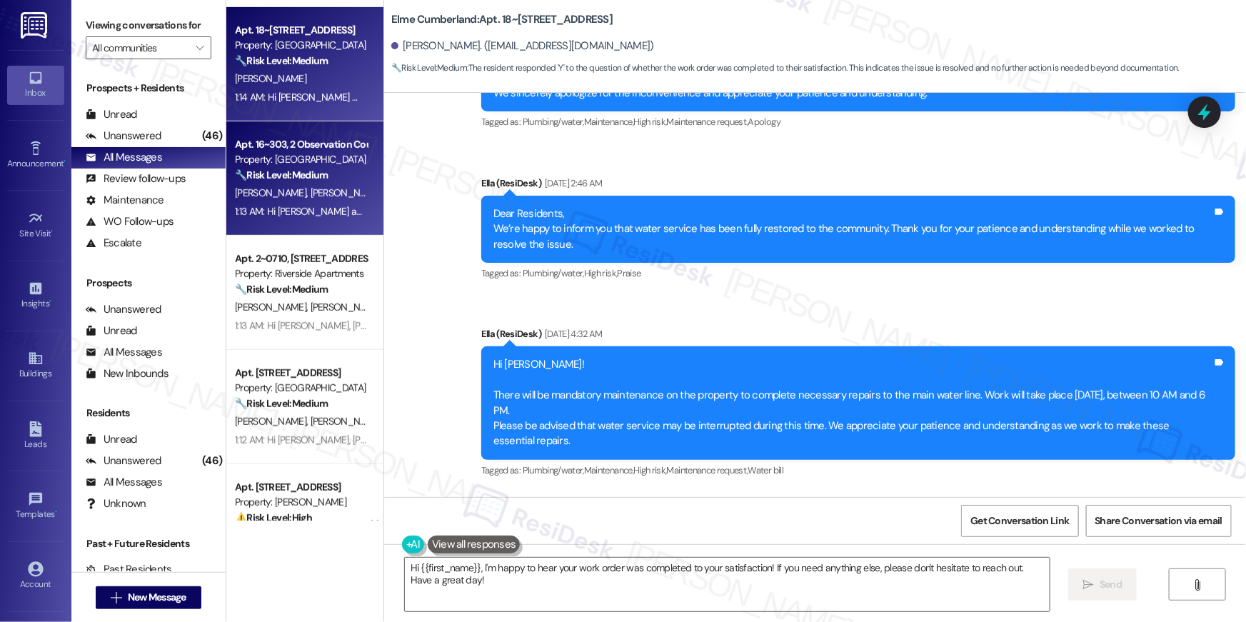
click at [313, 216] on div "1:13 AM: Hi Dallas and Caitlin 😊 I’m so happy to hear your work order has been …" at bounding box center [682, 211] width 894 height 13
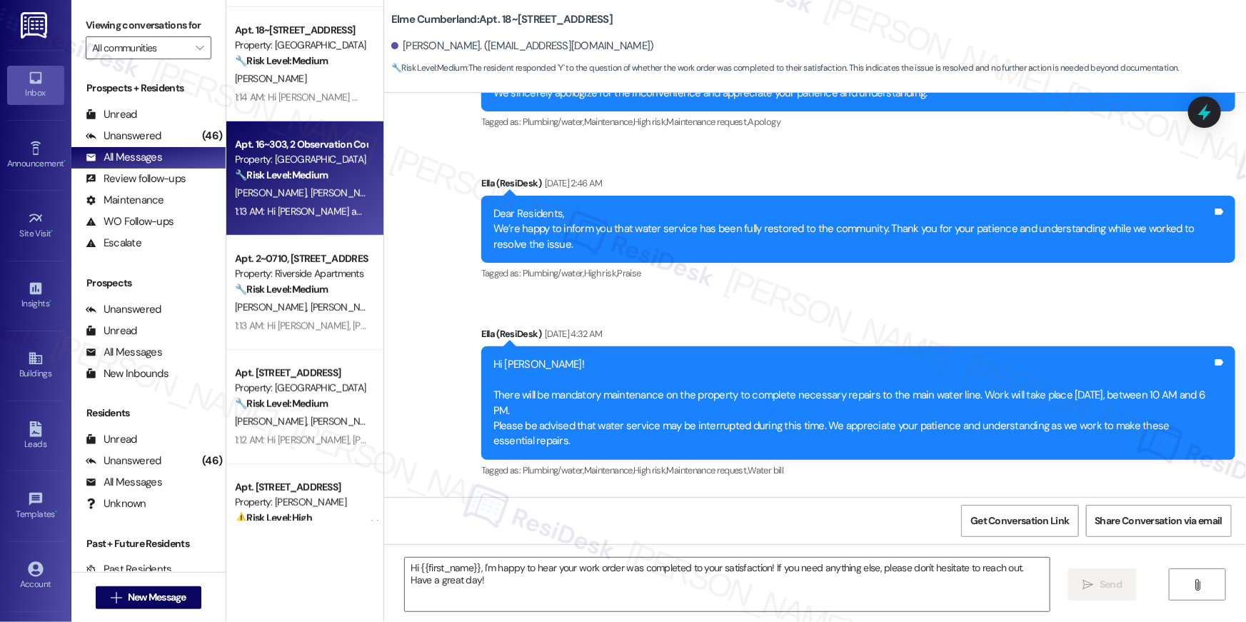
type textarea "Fetching suggested responses. Please feel free to read through the conversation…"
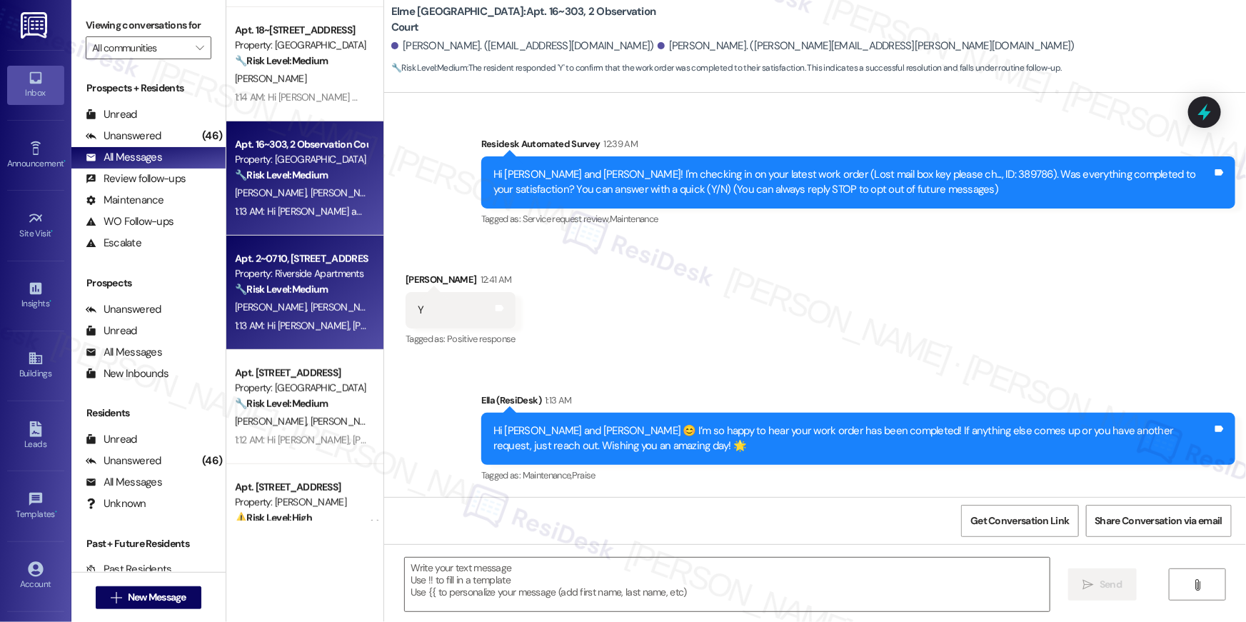
scroll to position [84, 0]
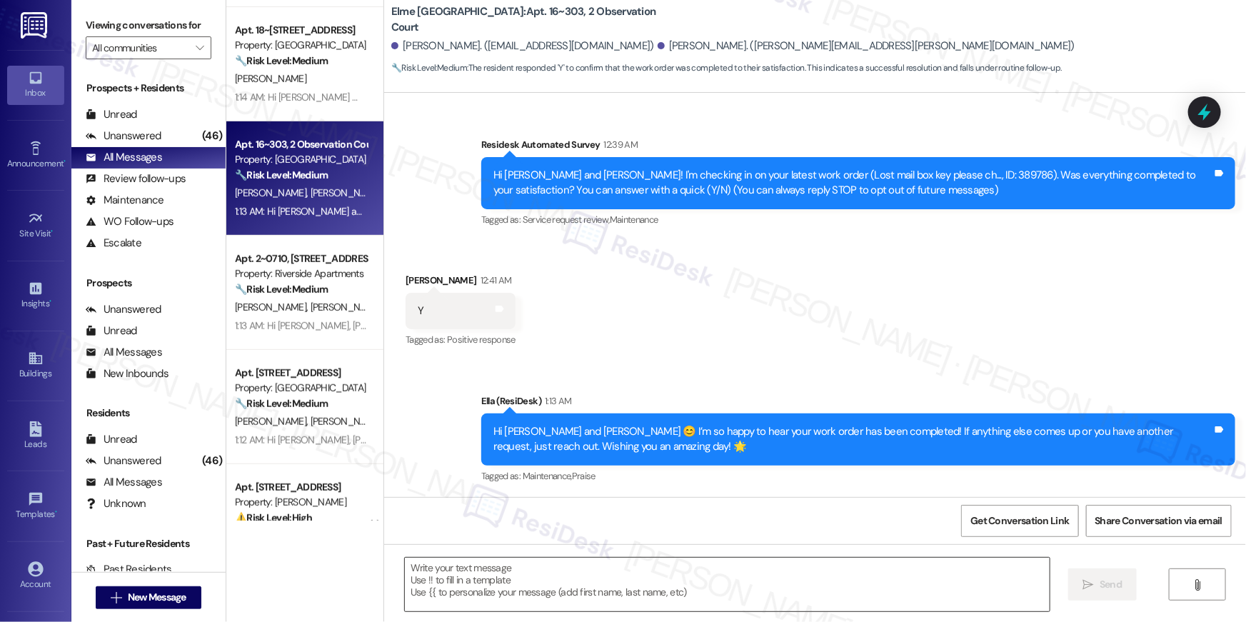
click at [852, 579] on textarea at bounding box center [727, 585] width 645 height 54
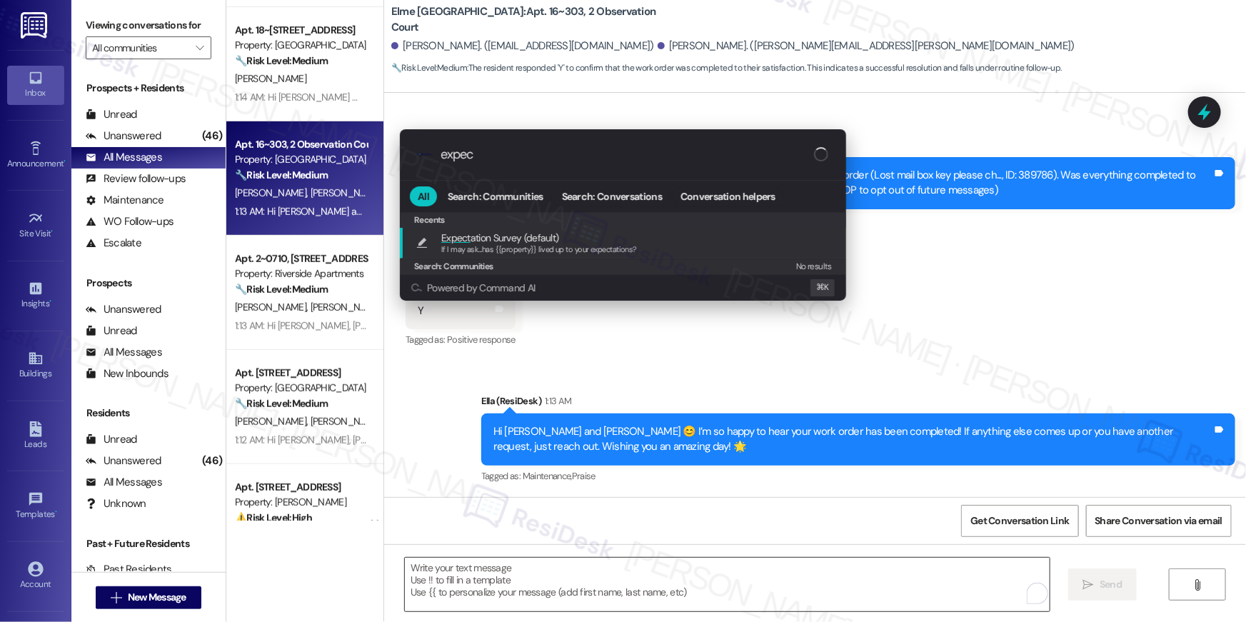
type input "expect"
type textarea "If I may ask...has {{property}} lived up to your expectations?"
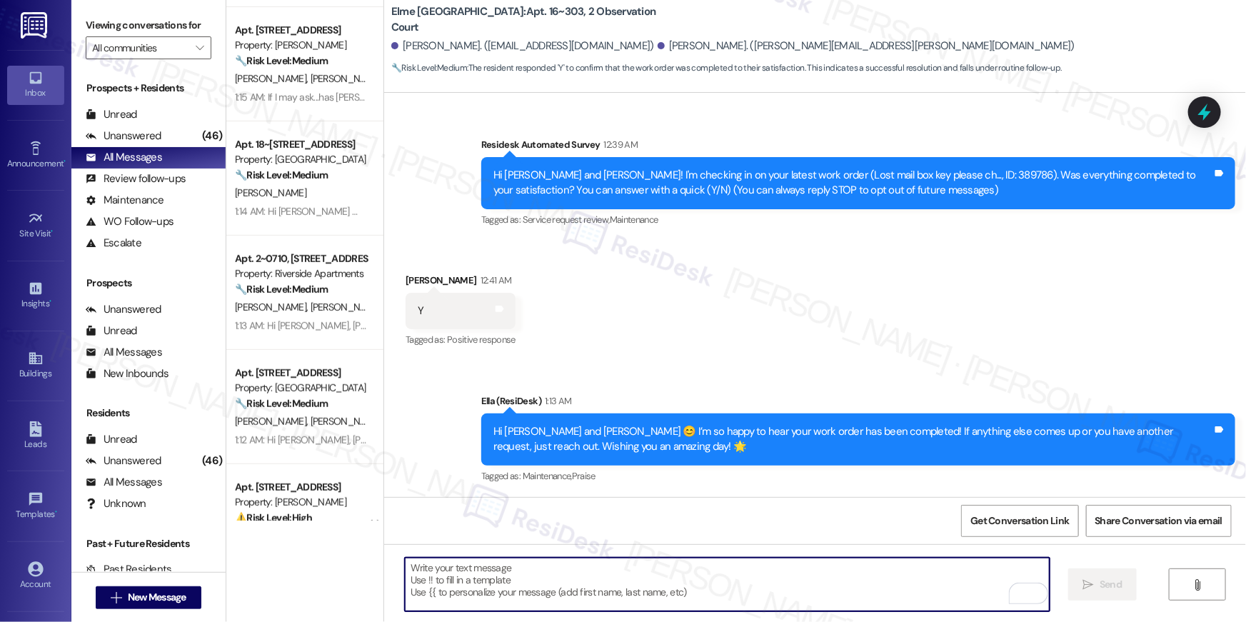
scroll to position [183, 0]
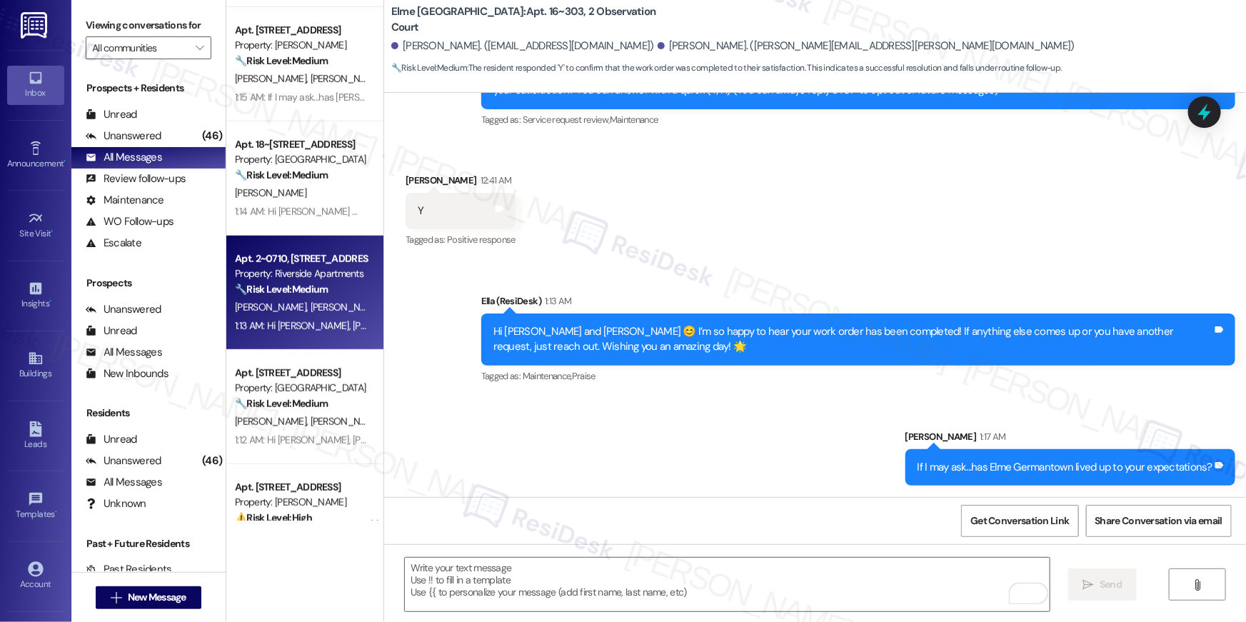
click at [319, 276] on div "Property: Riverside Apartments" at bounding box center [301, 273] width 132 height 15
type textarea "Fetching suggested responses. Please feel free to read through the conversation…"
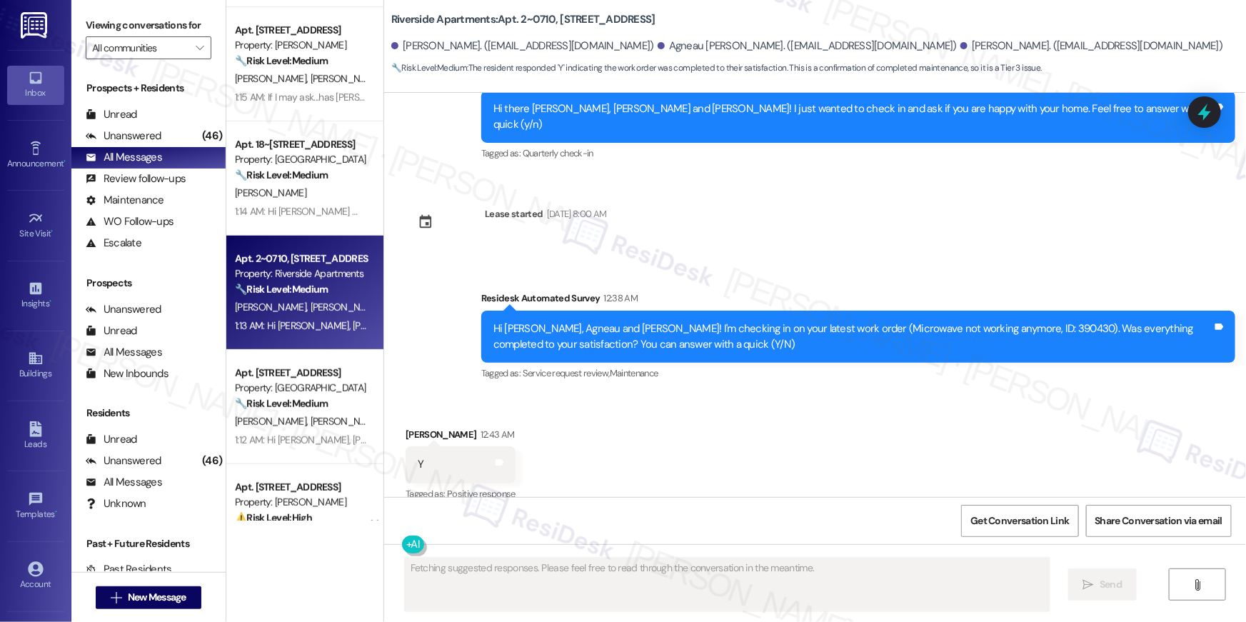
scroll to position [3938, 0]
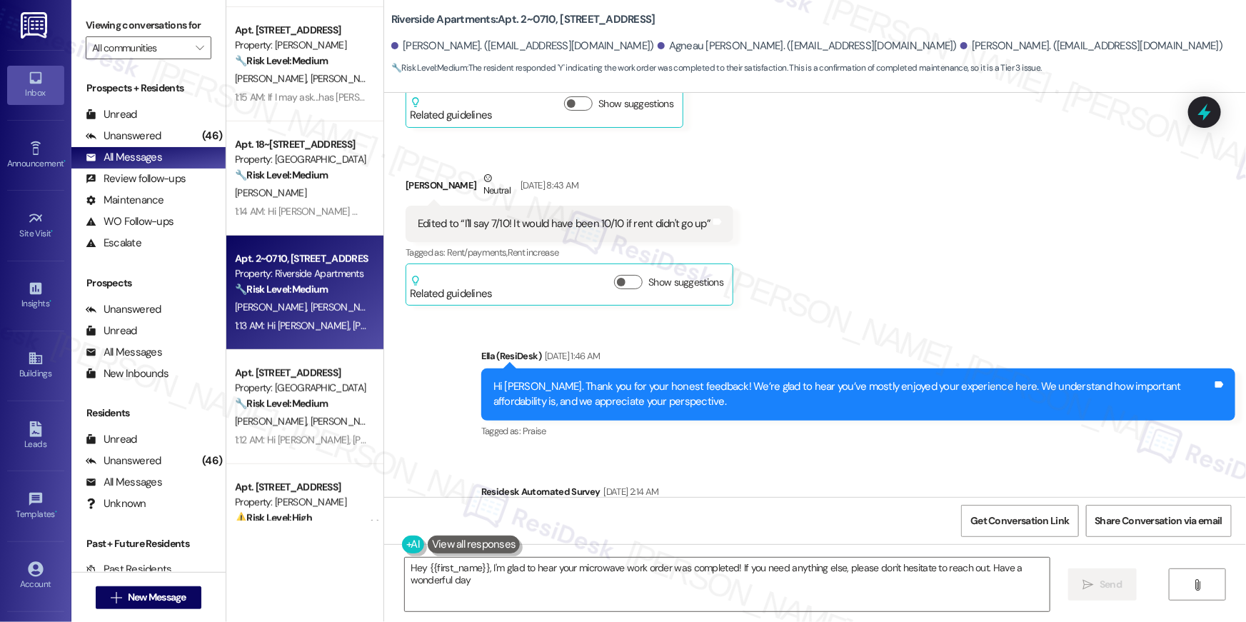
type textarea "Hey {{first_name}}, I'm glad to hear your microwave work order was completed! I…"
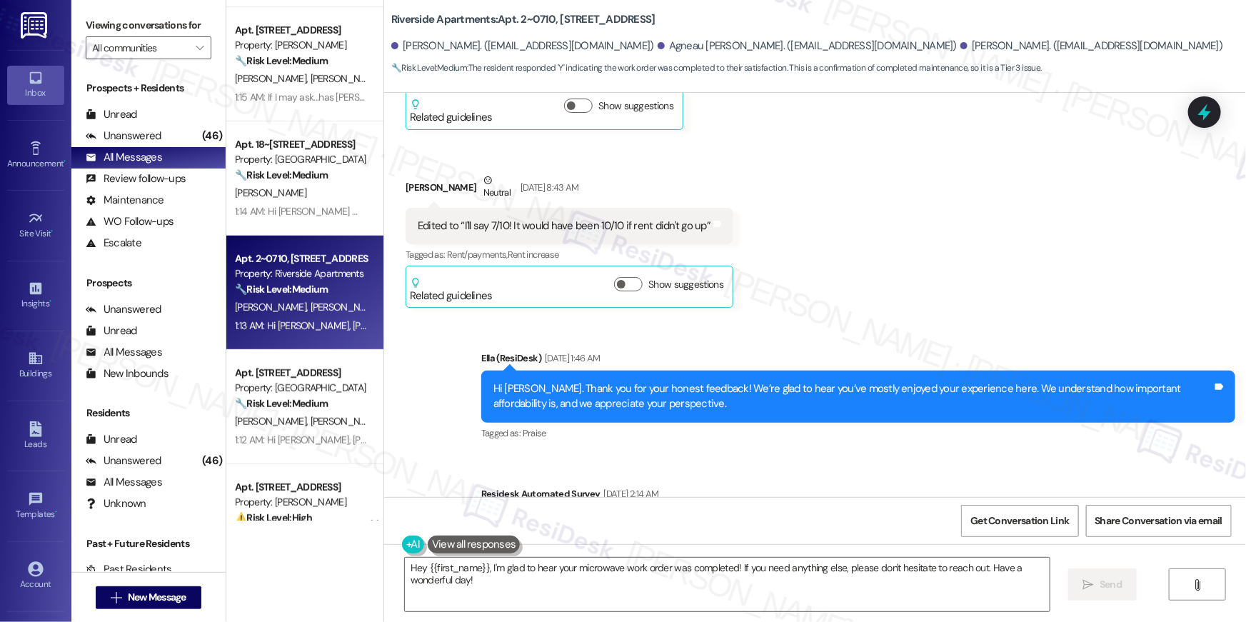
scroll to position [2351, 0]
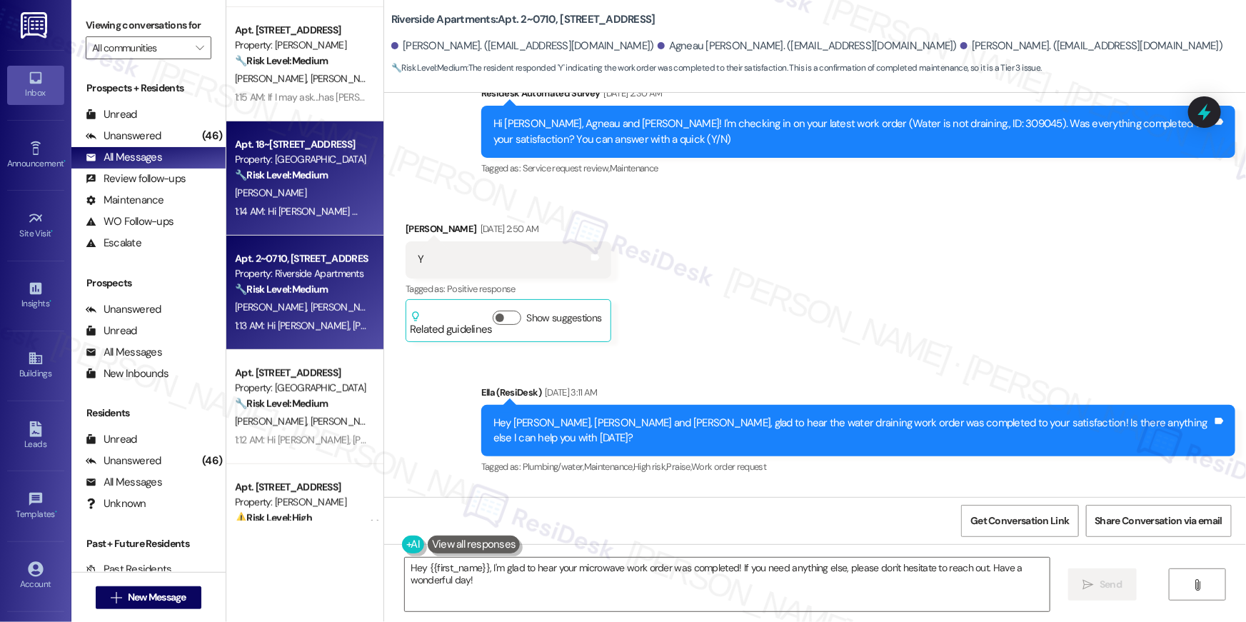
click at [287, 201] on div "T. Edwards" at bounding box center [300, 193] width 135 height 18
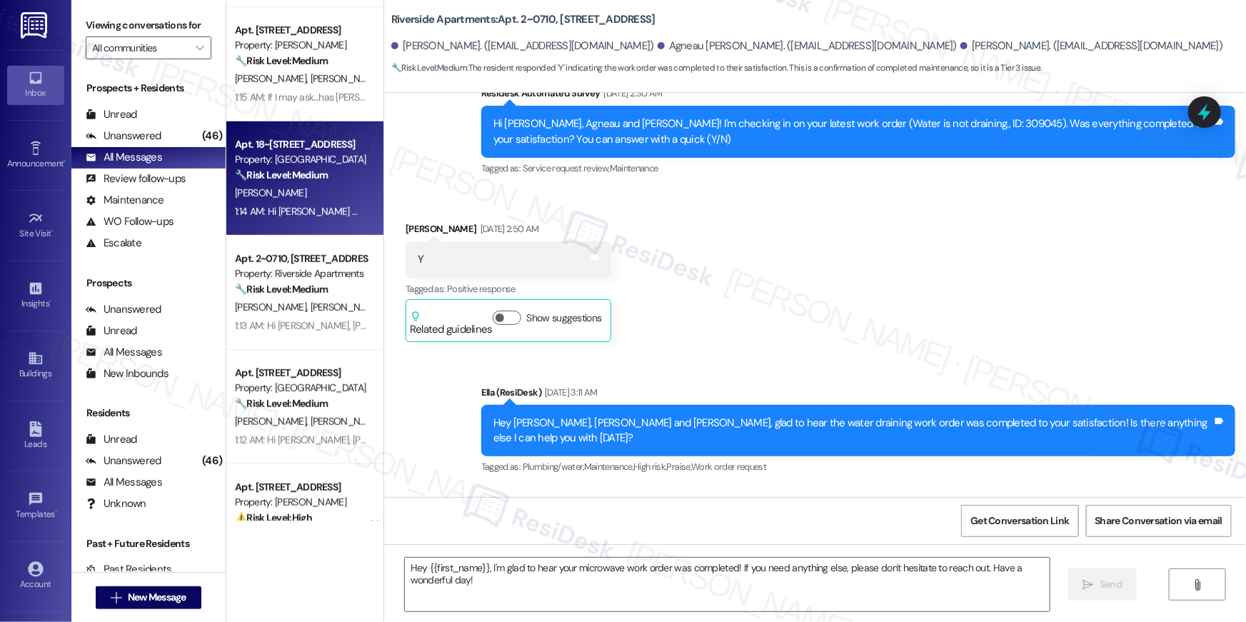
type textarea "Fetching suggested responses. Please feel free to read through the conversation…"
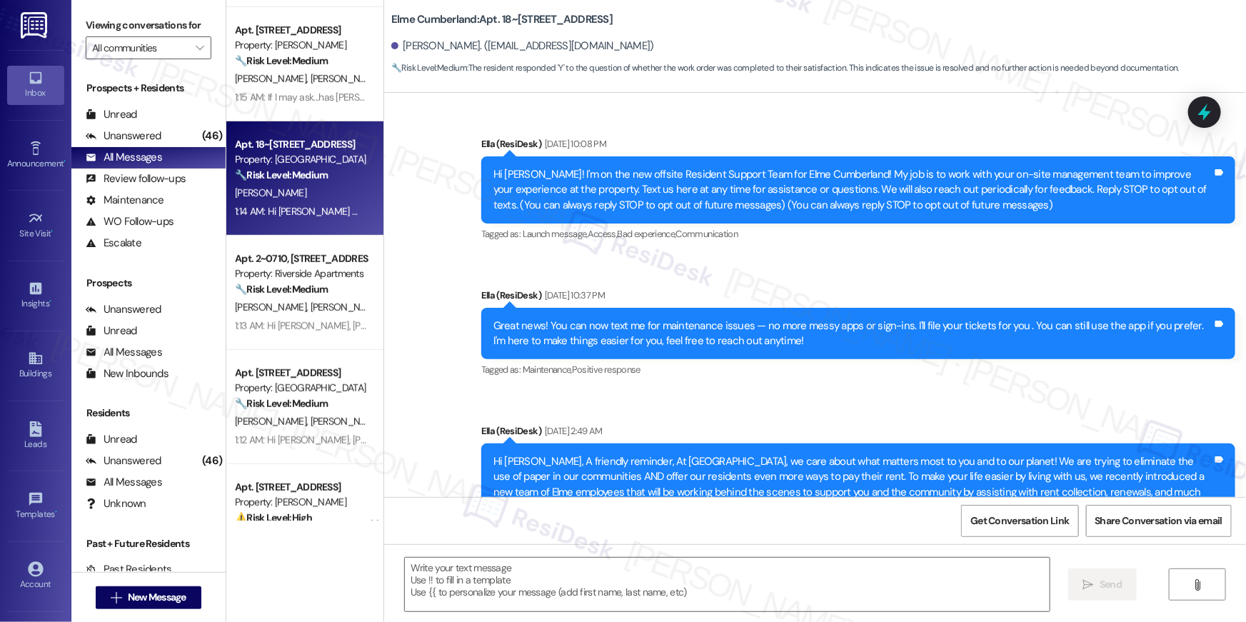
scroll to position [9147, 0]
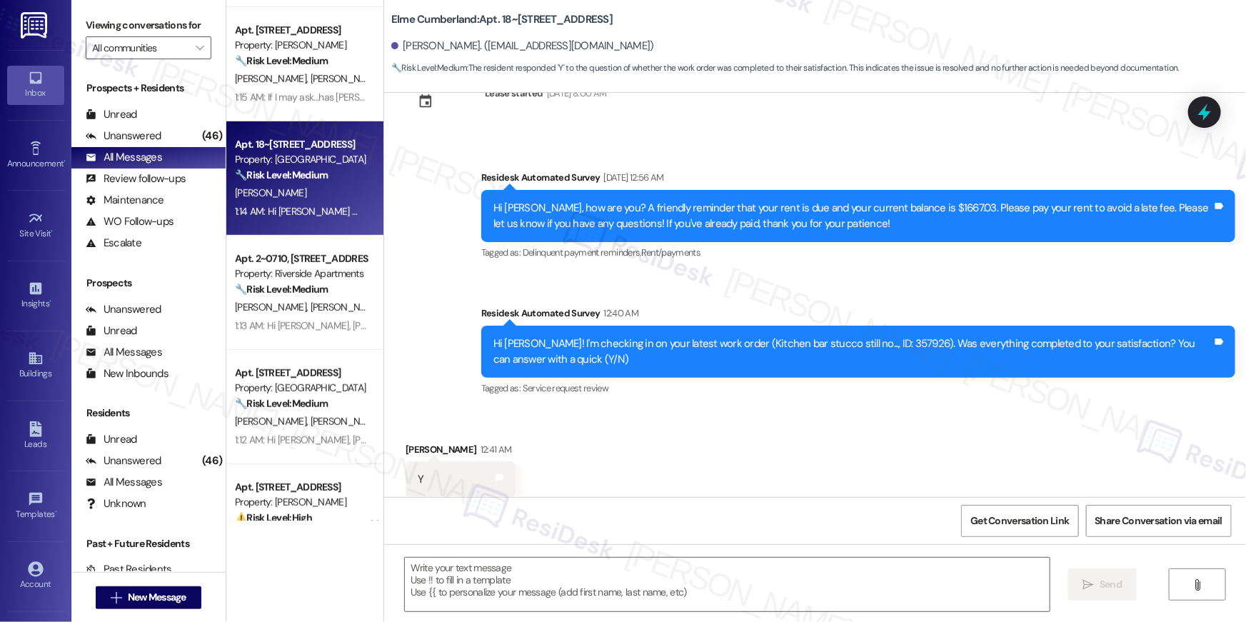
type textarea "Fetching suggested responses. Please feel free to read through the conversation…"
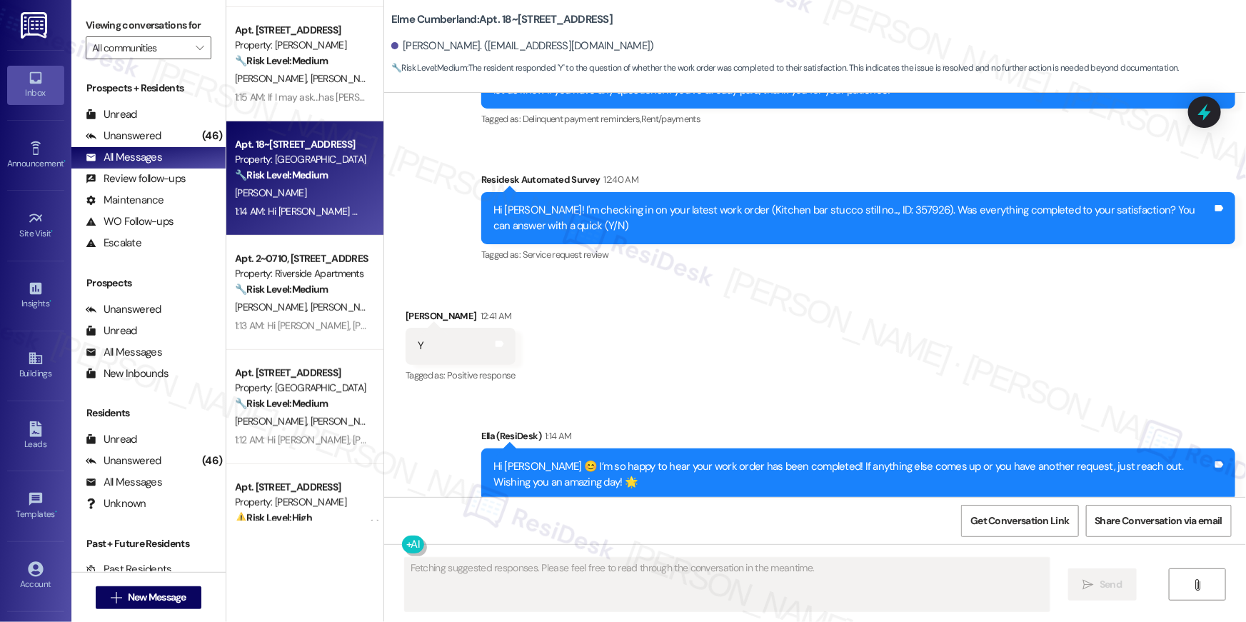
scroll to position [9279, 0]
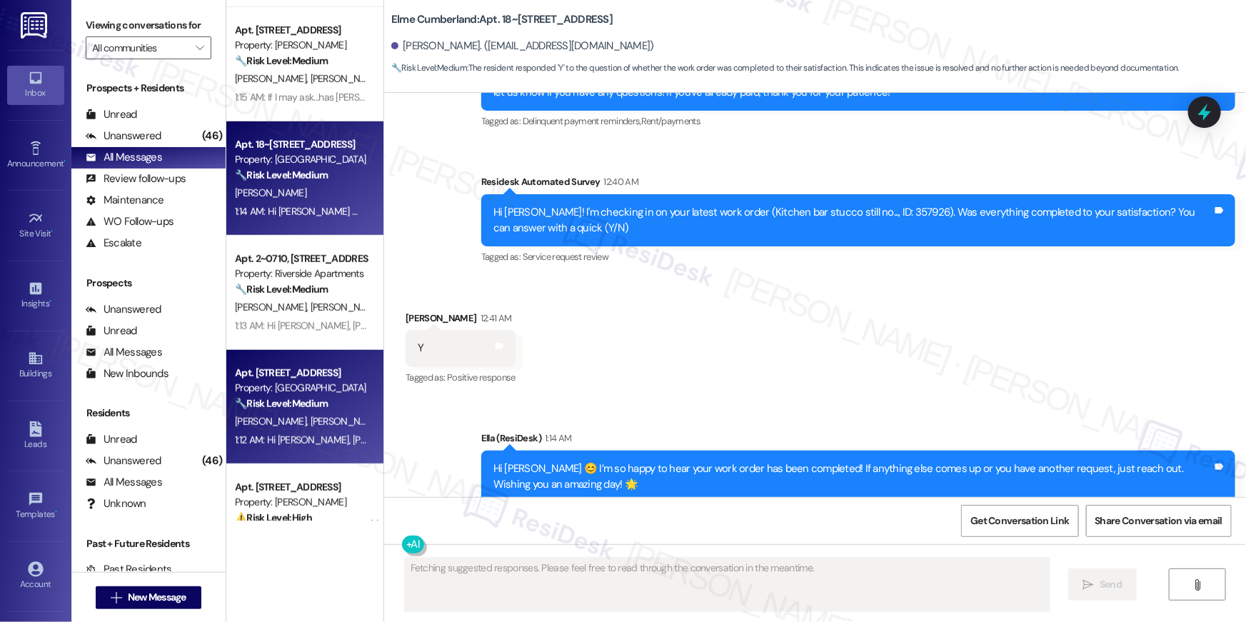
click at [267, 438] on div "1:12 AM: Hi Evan, Farhan, Helen and Noshina 😊 I’m so happy to hear your work or…" at bounding box center [757, 439] width 1044 height 13
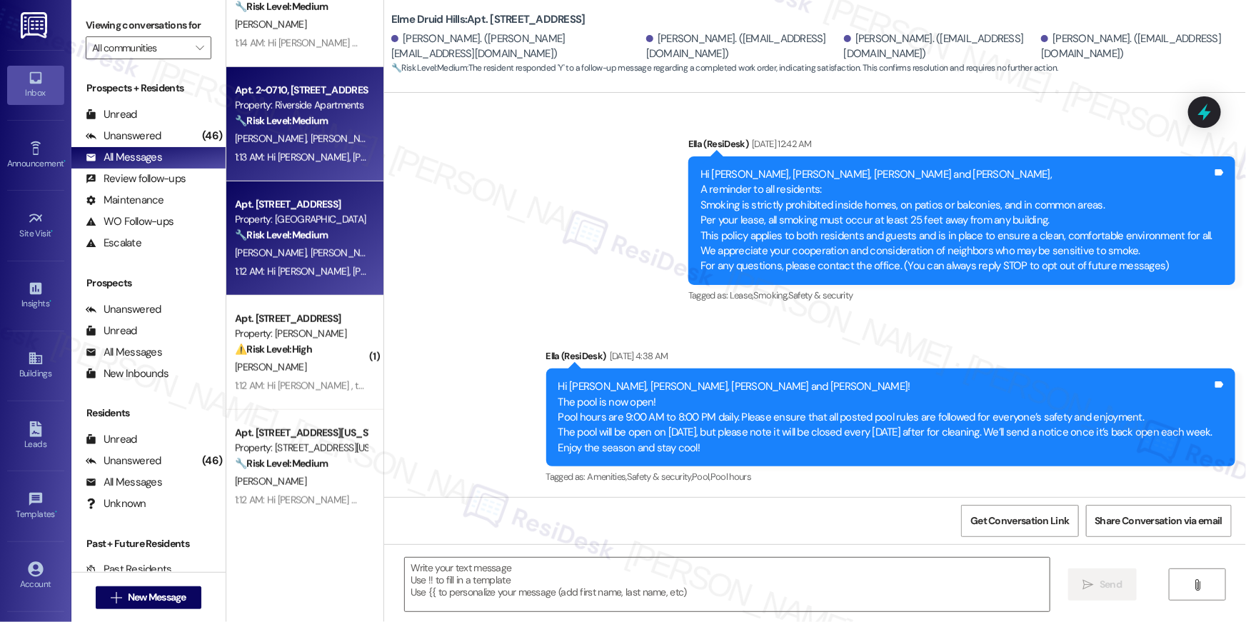
scroll to position [7369, 0]
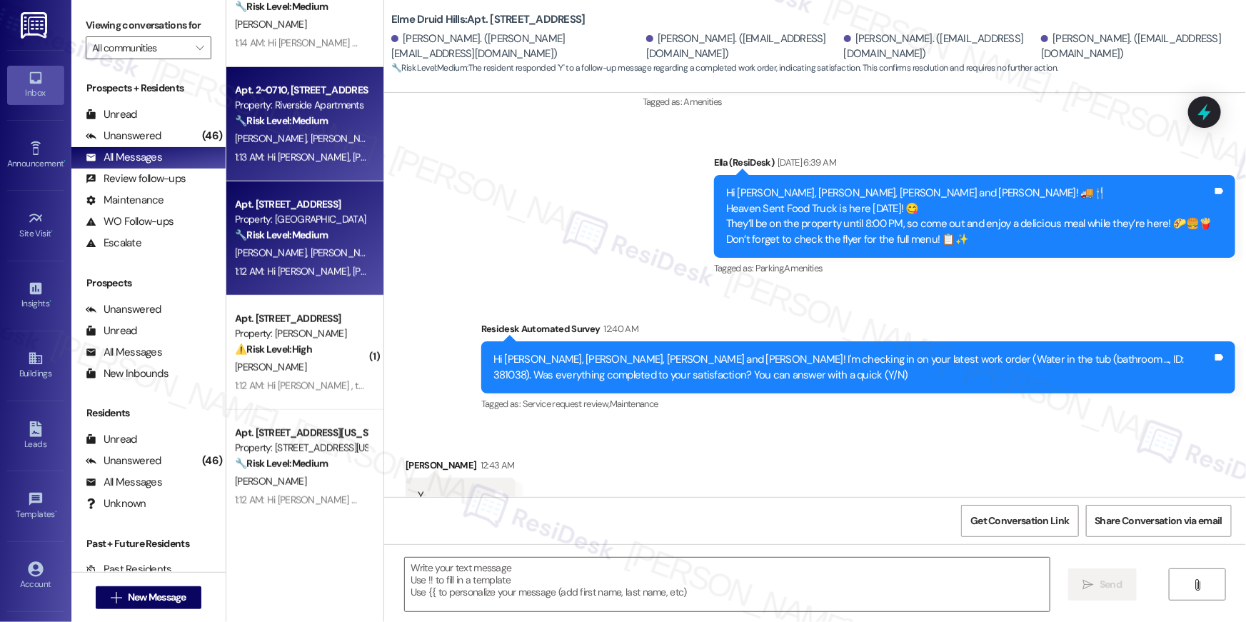
type textarea "Fetching suggested responses. Please feel free to read through the conversation…"
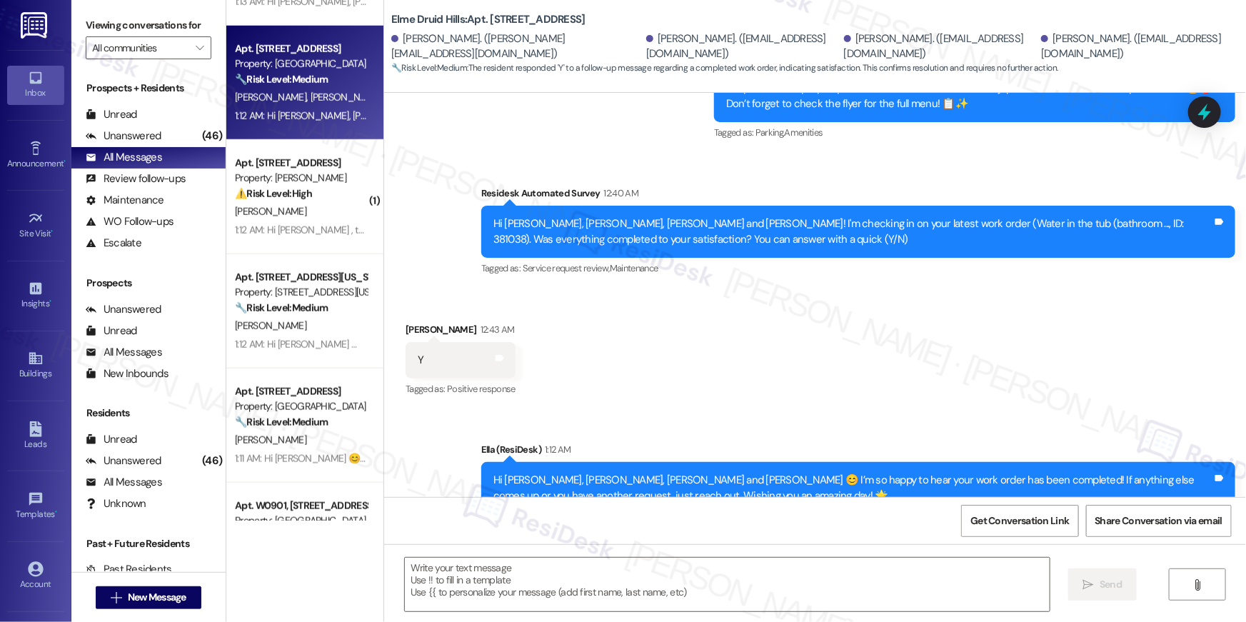
scroll to position [7465, 0]
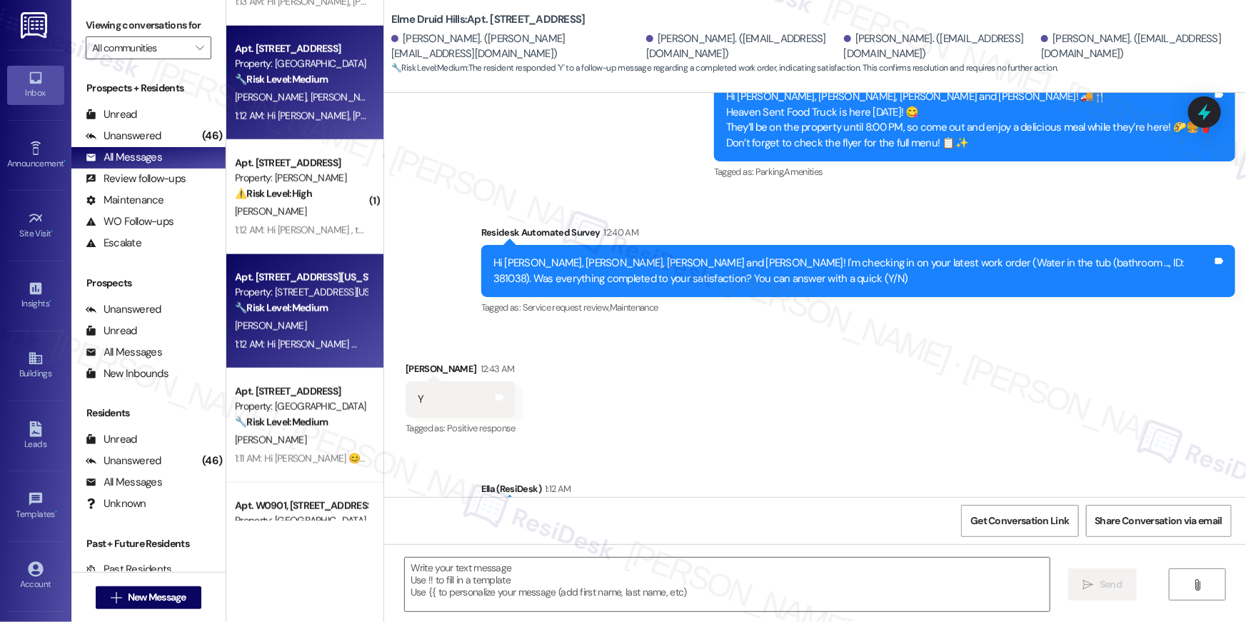
click at [321, 257] on div "Apt. 300, 3801 Connecticut Avenue, NW Property: 3801 Connecticut Avenue 🔧 Risk …" at bounding box center [304, 311] width 157 height 114
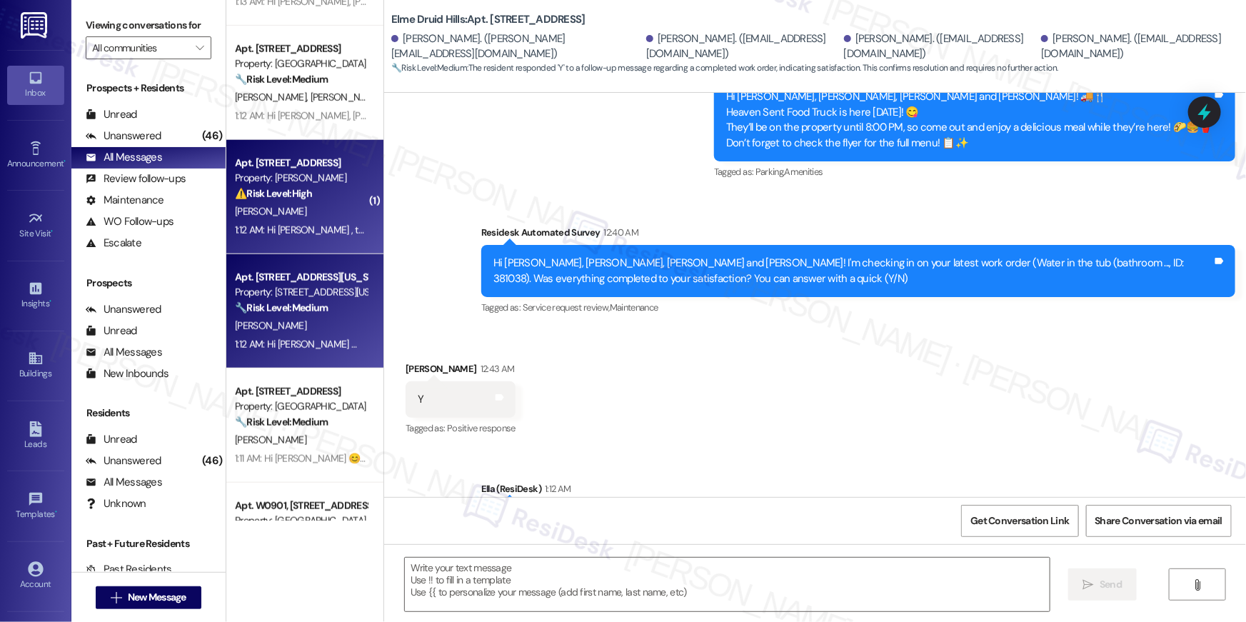
type textarea "Fetching suggested responses. Please feel free to read through the conversation…"
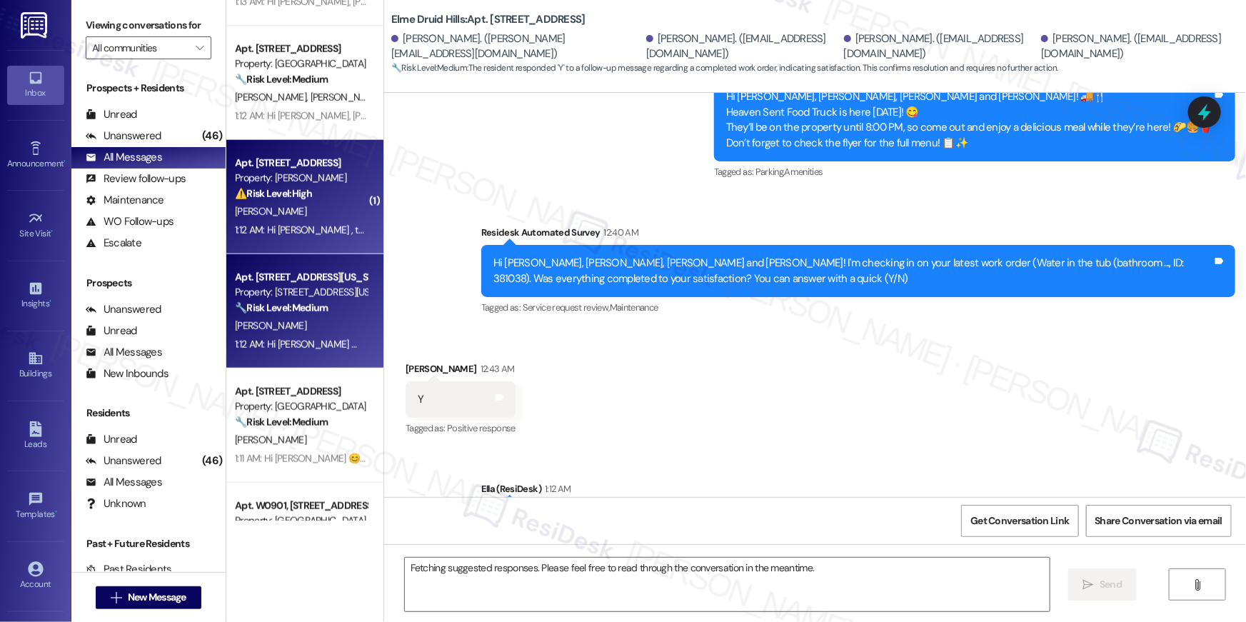
click at [317, 233] on div "1:12 AM: Hi Richa , thank you for bringing this important matter to our attenti…" at bounding box center [707, 229] width 944 height 13
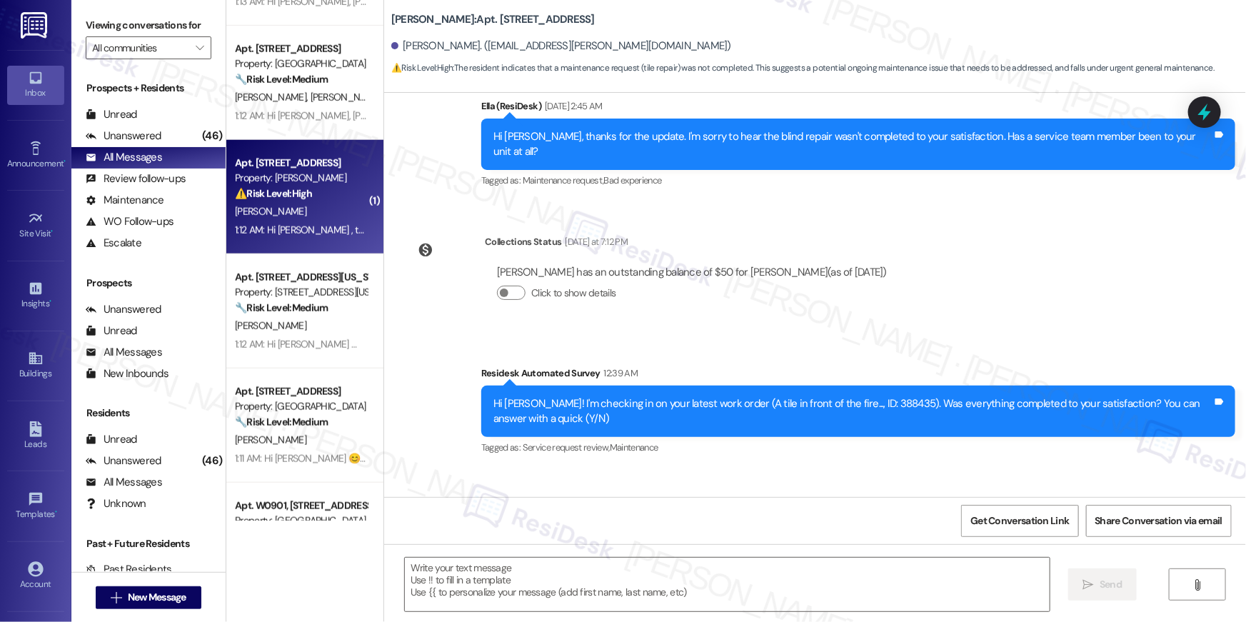
type textarea "Fetching suggested responses. Please feel free to read through the conversation…"
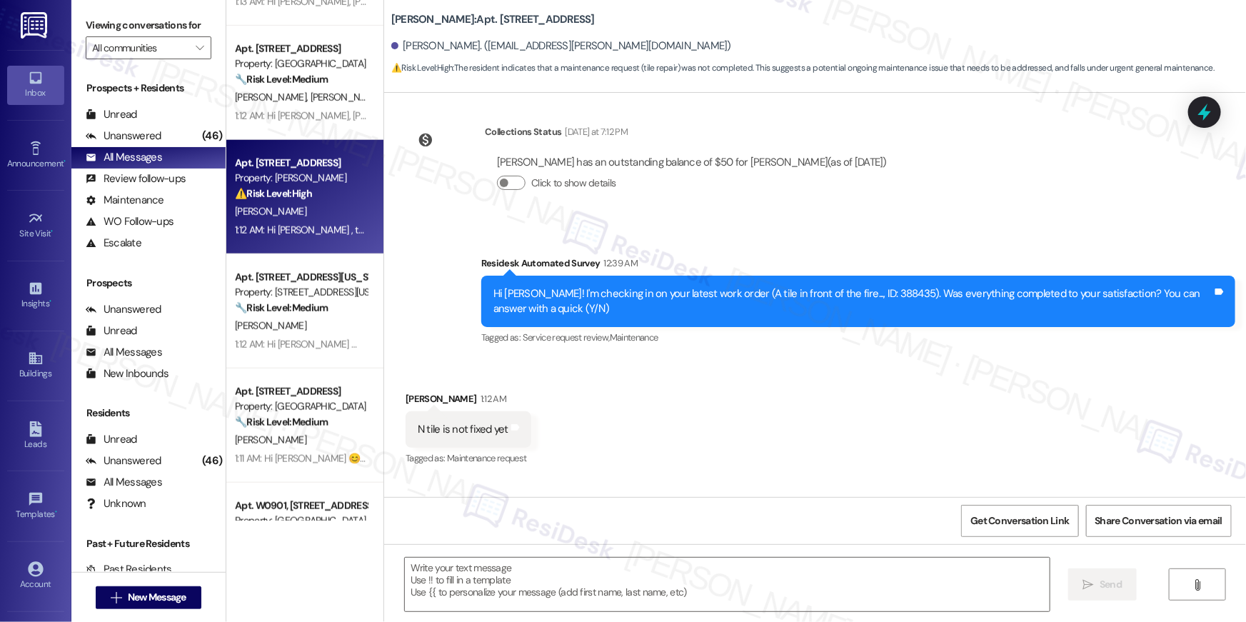
scroll to position [868, 0]
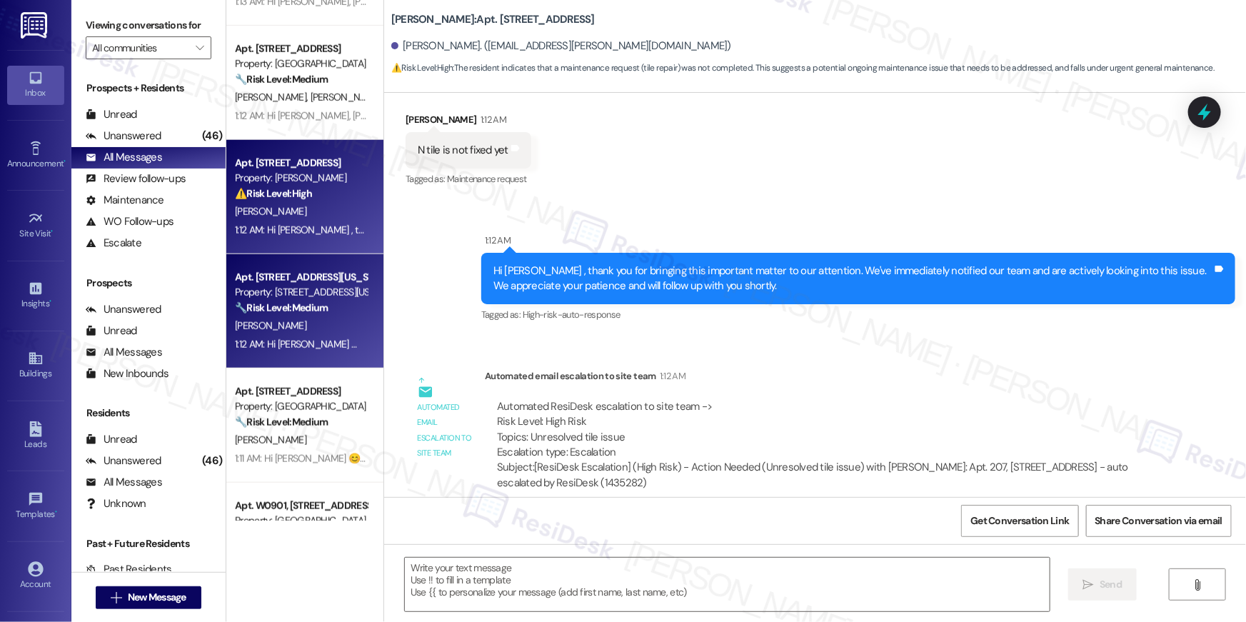
click at [322, 345] on div "1:12 AM: Hi Mary 😊 I’m so happy to hear your work order has been completed! If …" at bounding box center [636, 344] width 802 height 13
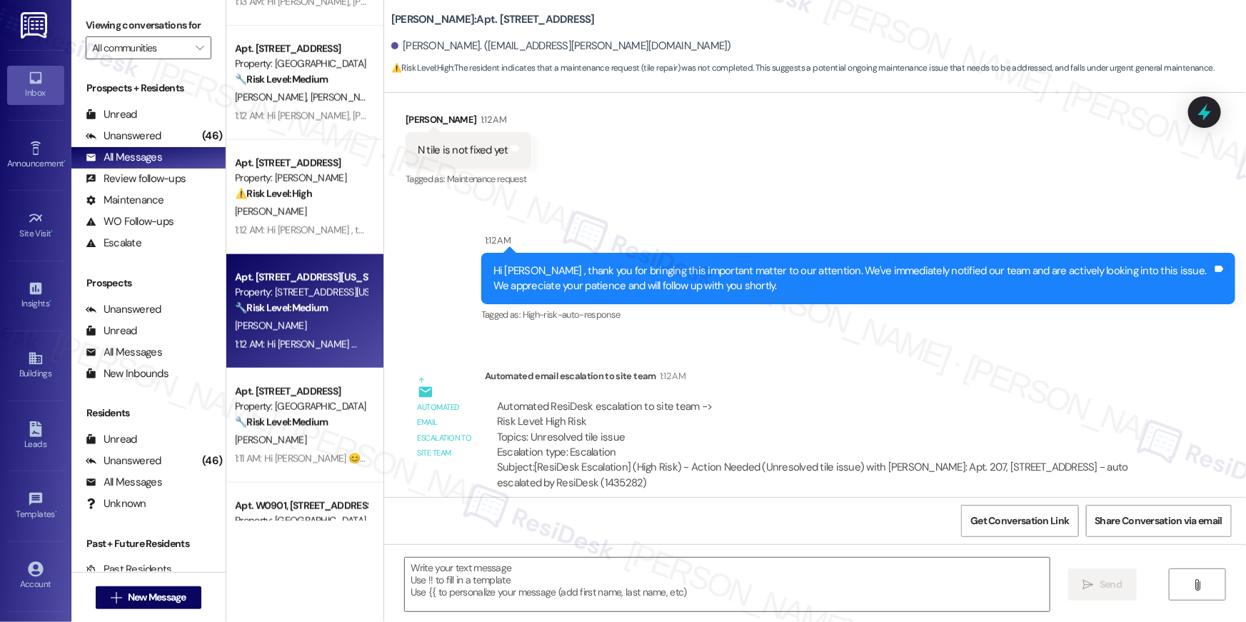
type textarea "Fetching suggested responses. Please feel free to read through the conversation…"
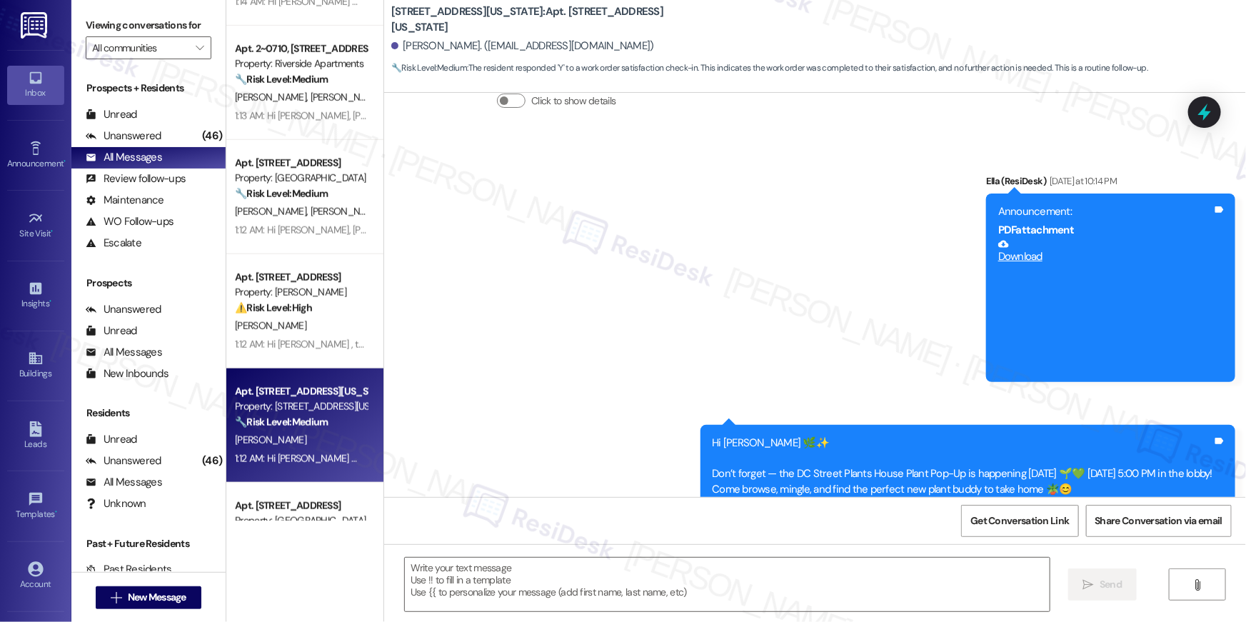
type textarea "Fetching suggested responses. Please feel free to read through the conversation…"
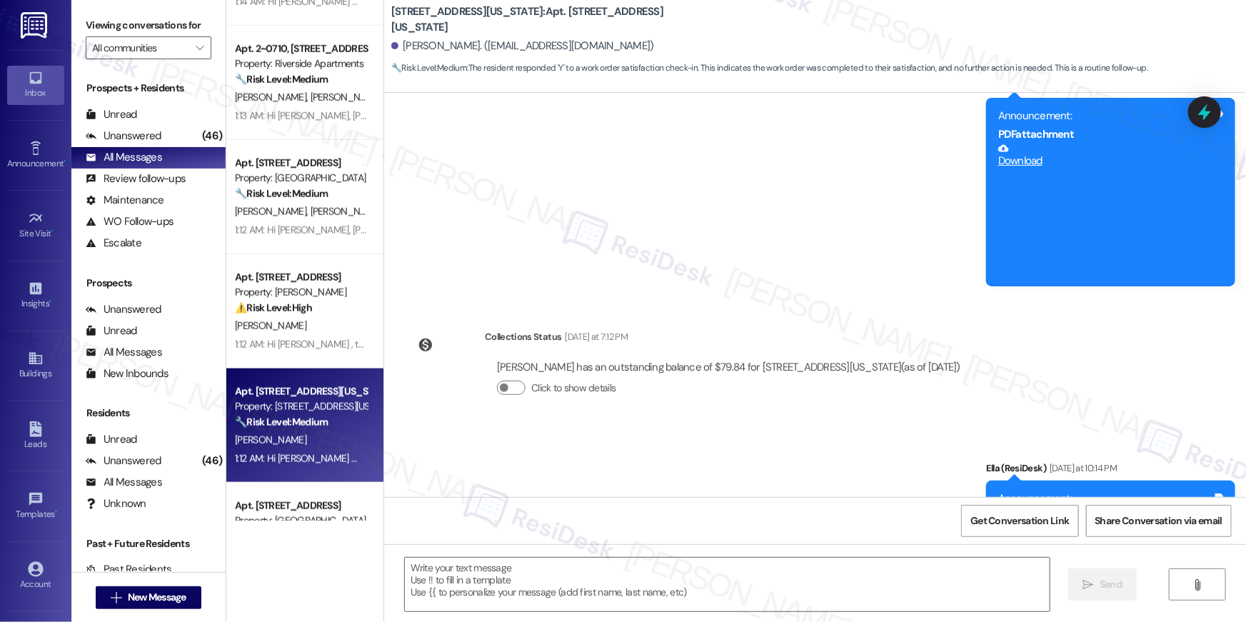
scroll to position [0, 0]
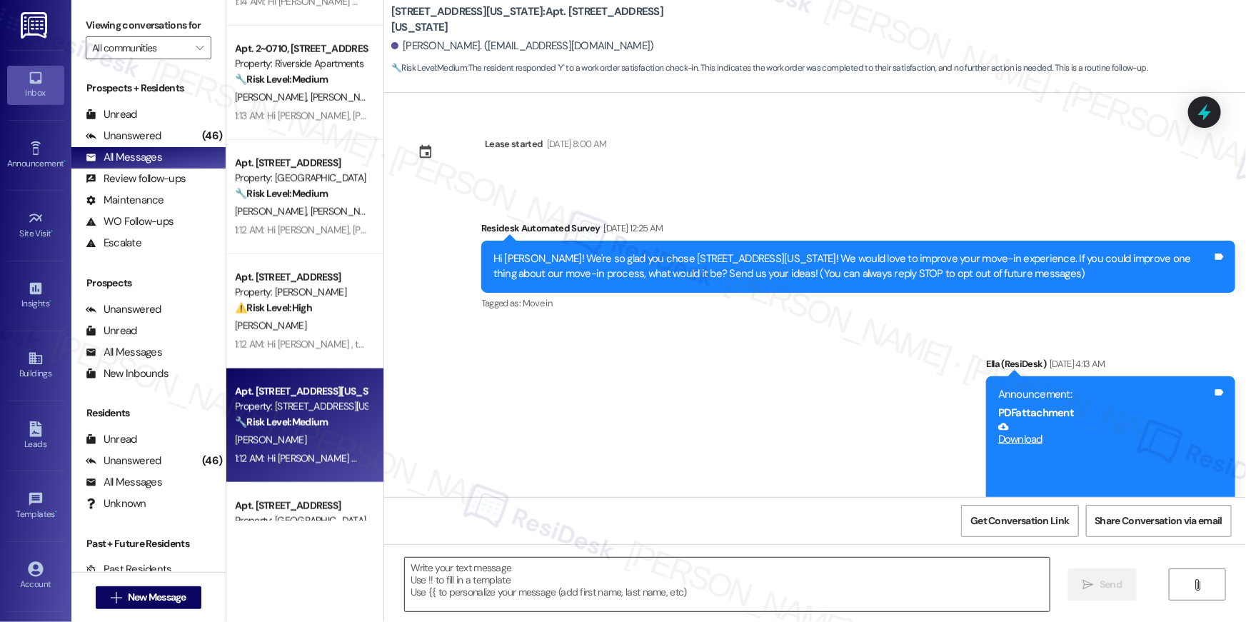
click at [830, 583] on textarea at bounding box center [727, 585] width 645 height 54
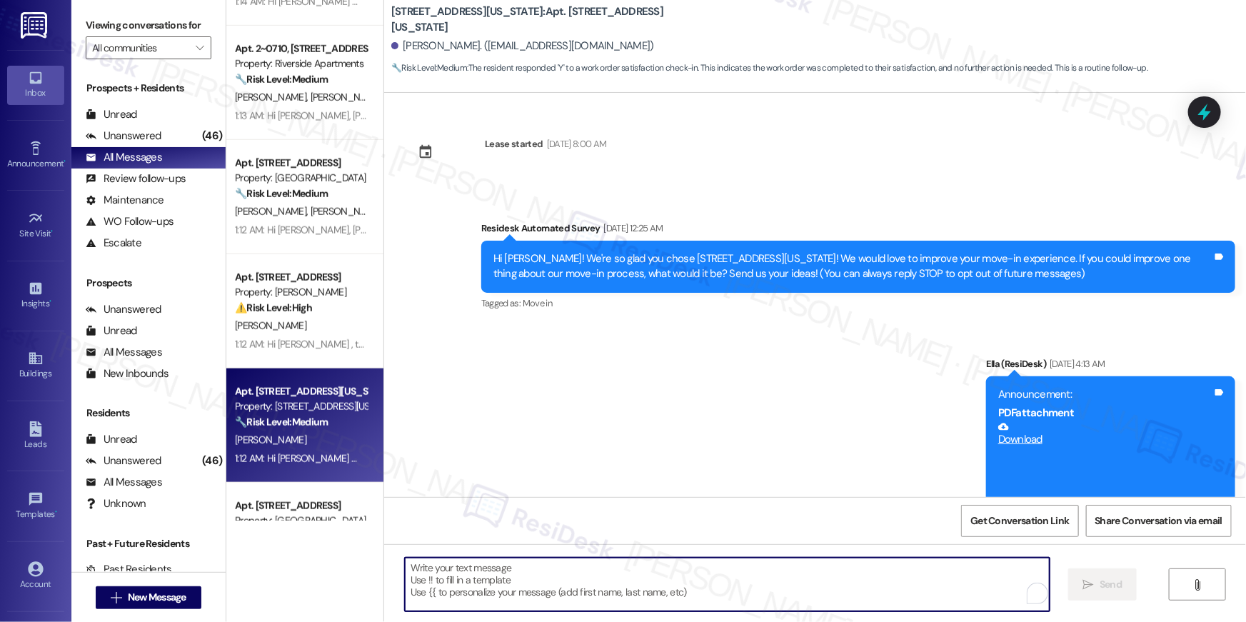
click at [830, 583] on textarea "To enrich screen reader interactions, please activate Accessibility in Grammarl…" at bounding box center [727, 585] width 645 height 54
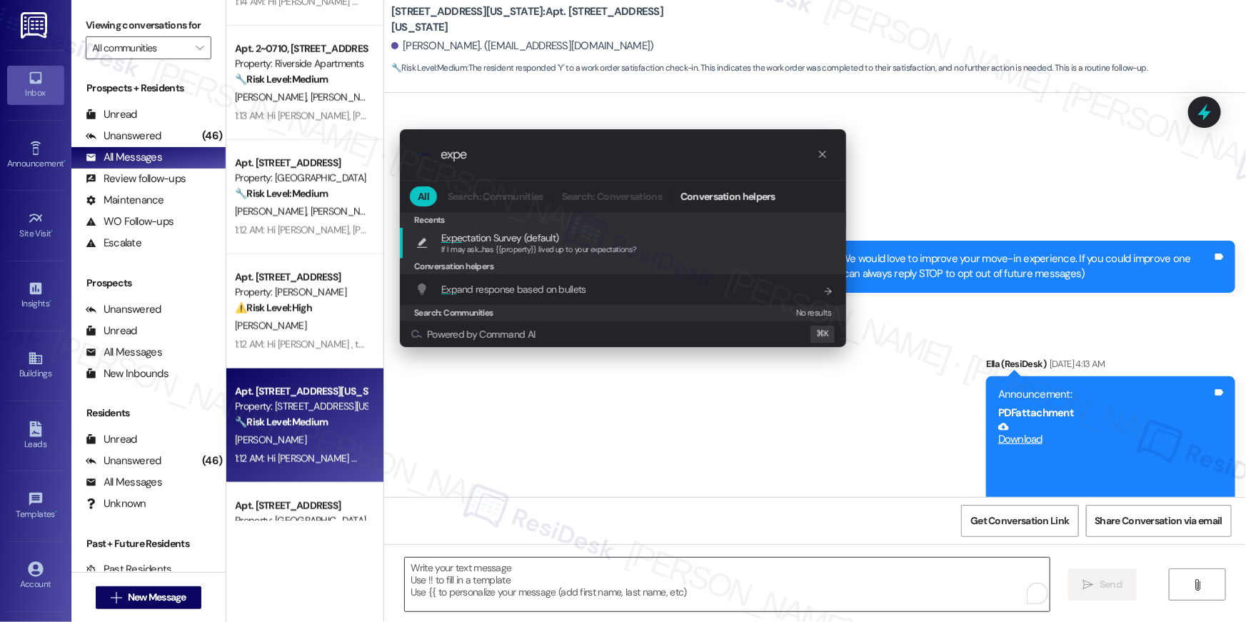
type input "expec"
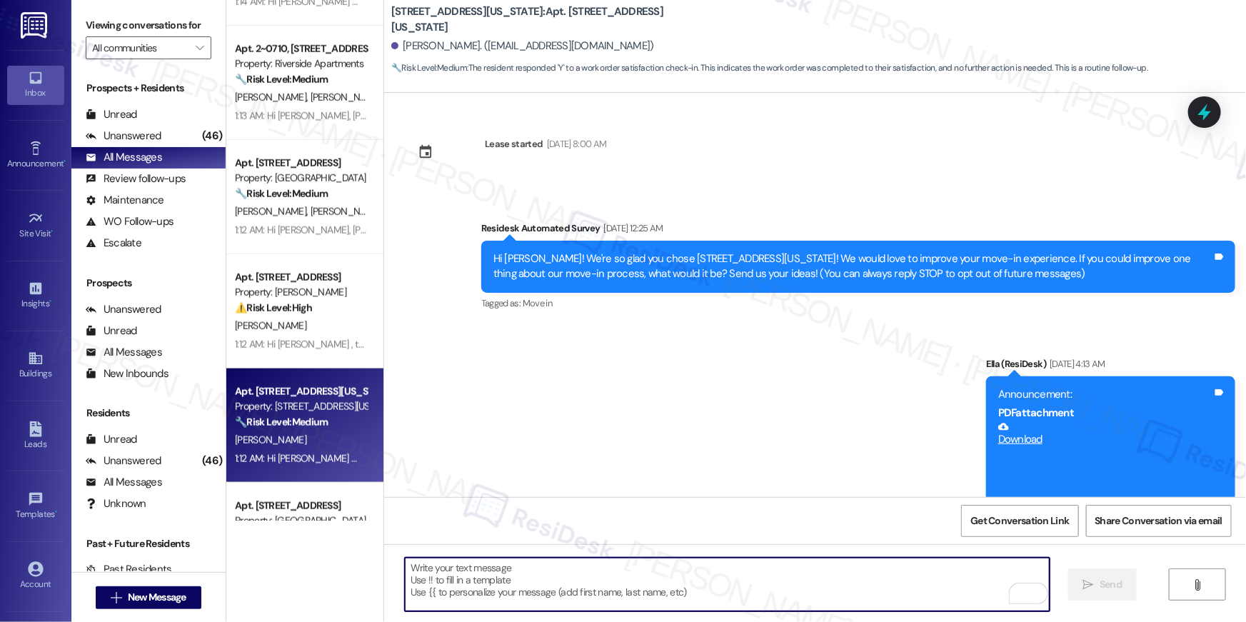
type textarea "If I may ask...has {{property}} lived up to your expectations?"
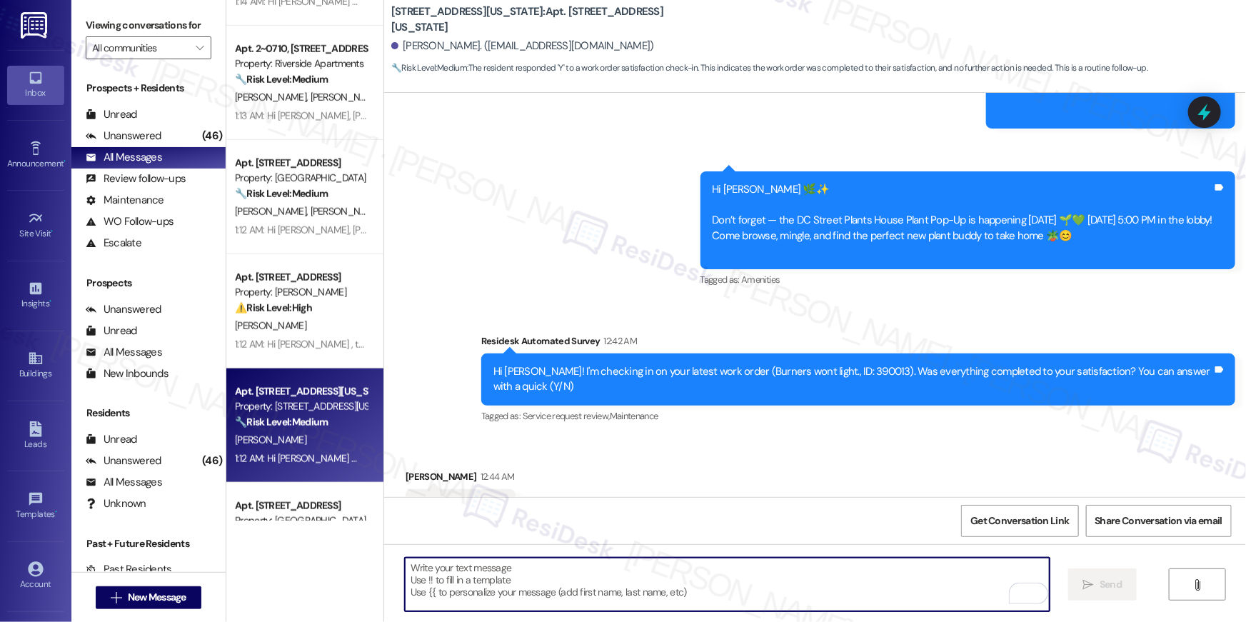
scroll to position [879, 0]
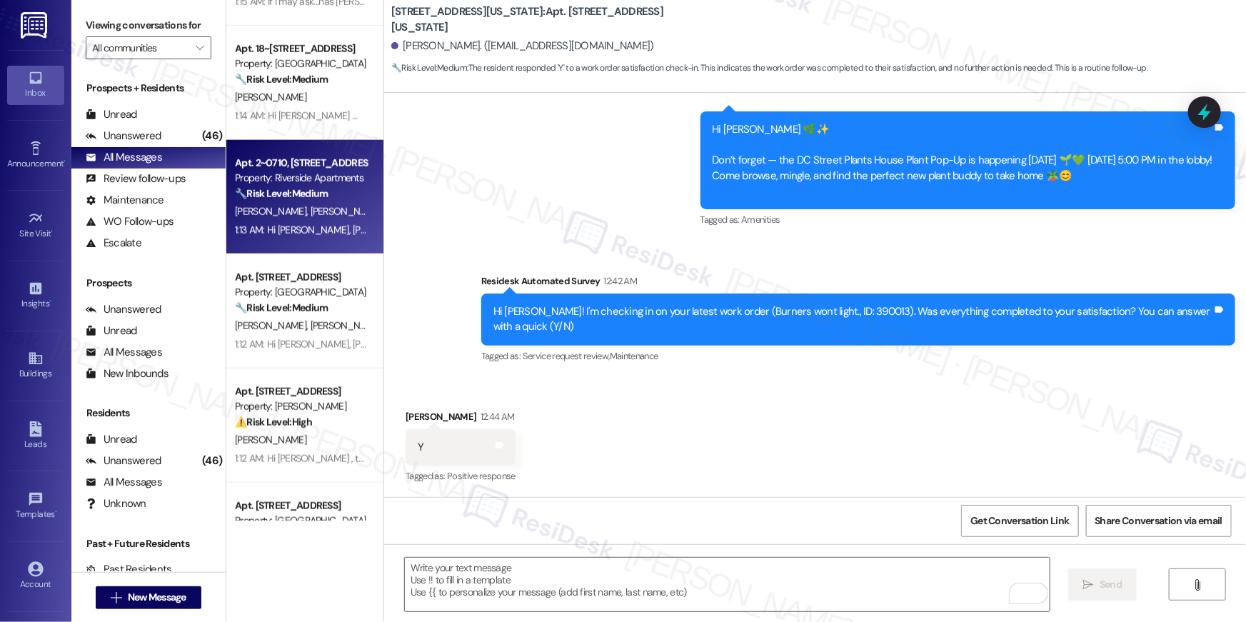
click at [284, 232] on div "1:13 AM: Hi Christy, Agneau and Benny 😊 I’m so happy to hear your work order ha…" at bounding box center [719, 229] width 969 height 13
type textarea "Fetching suggested responses. Please feel free to read through the conversation…"
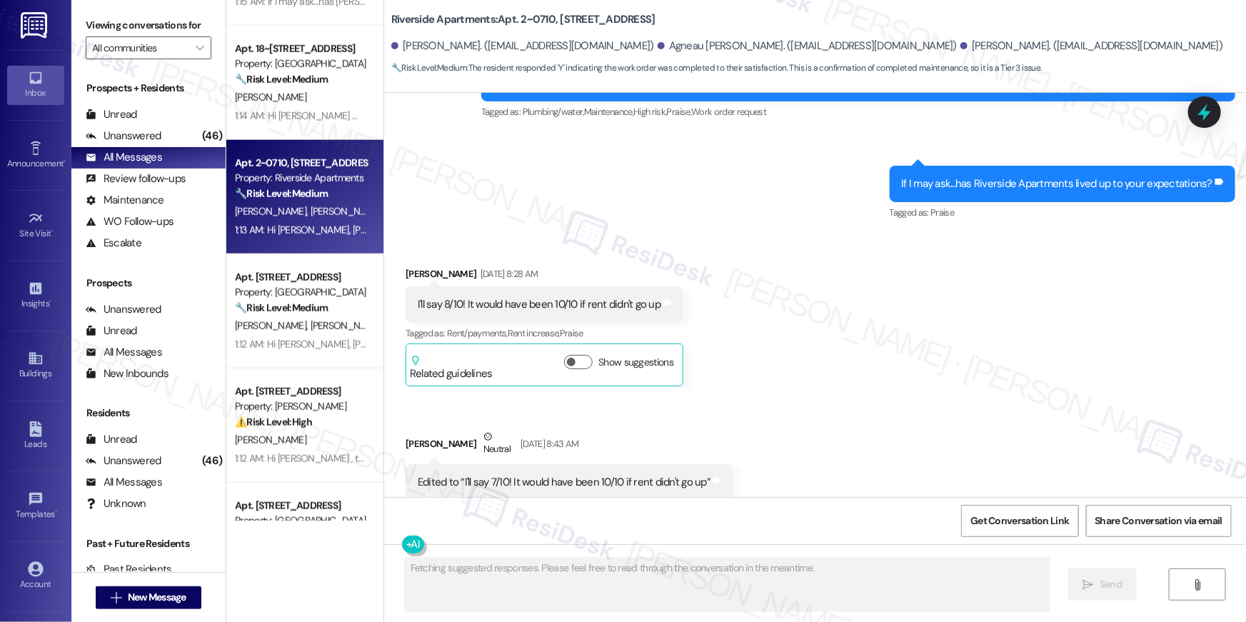
scroll to position [2444, 0]
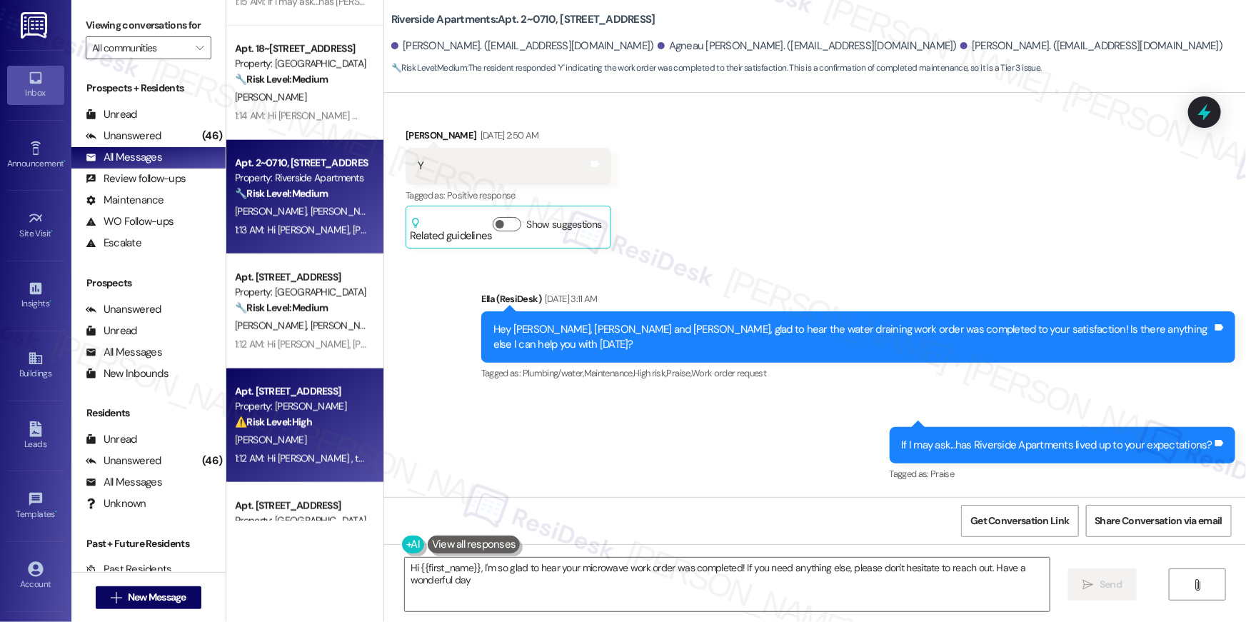
type textarea "Hi {{first_name}}, I'm so glad to hear your microwave work order was completed!…"
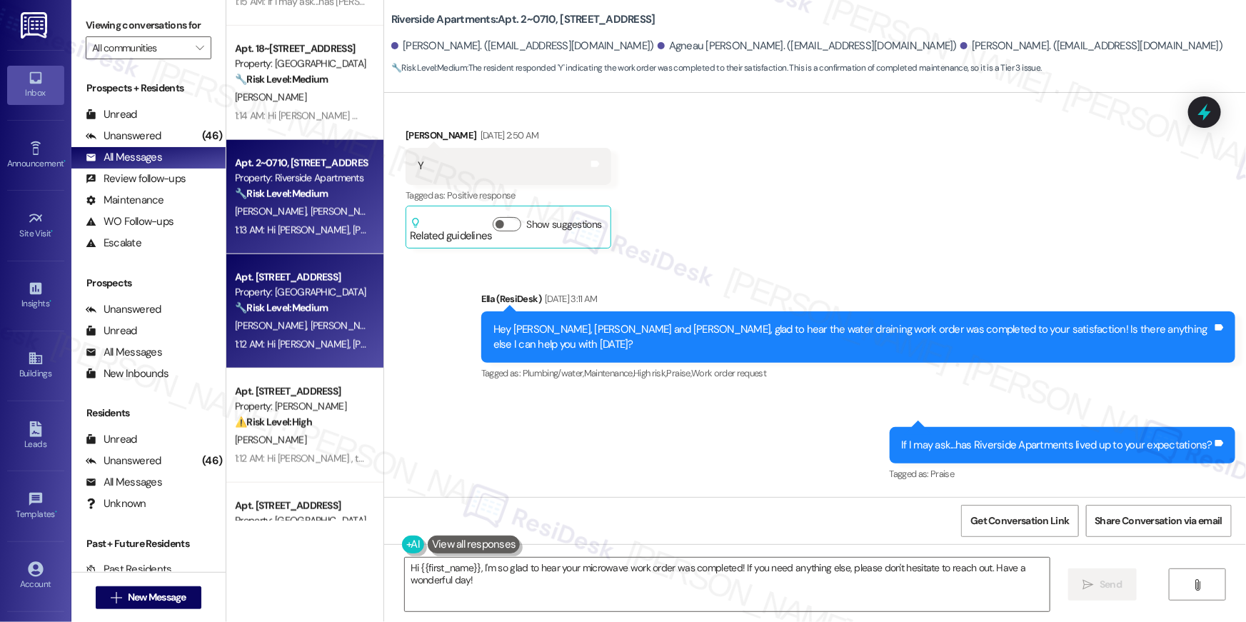
click at [311, 329] on span "N. Hassan" at bounding box center [349, 325] width 76 height 13
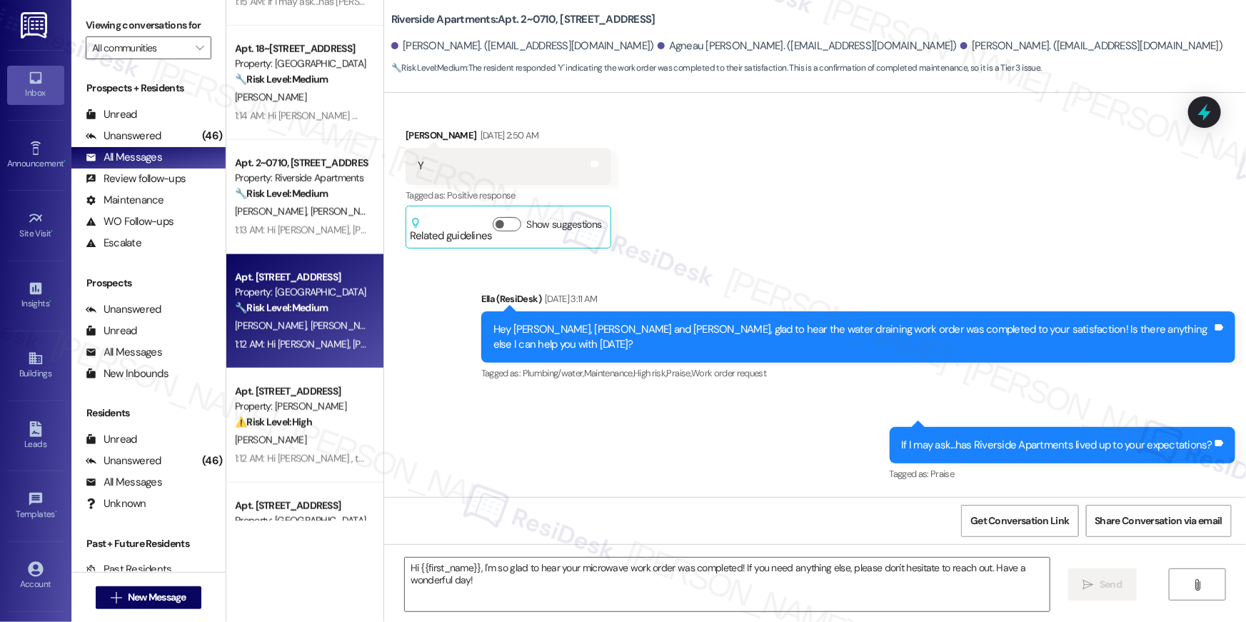
type textarea "Fetching suggested responses. Please feel free to read through the conversation…"
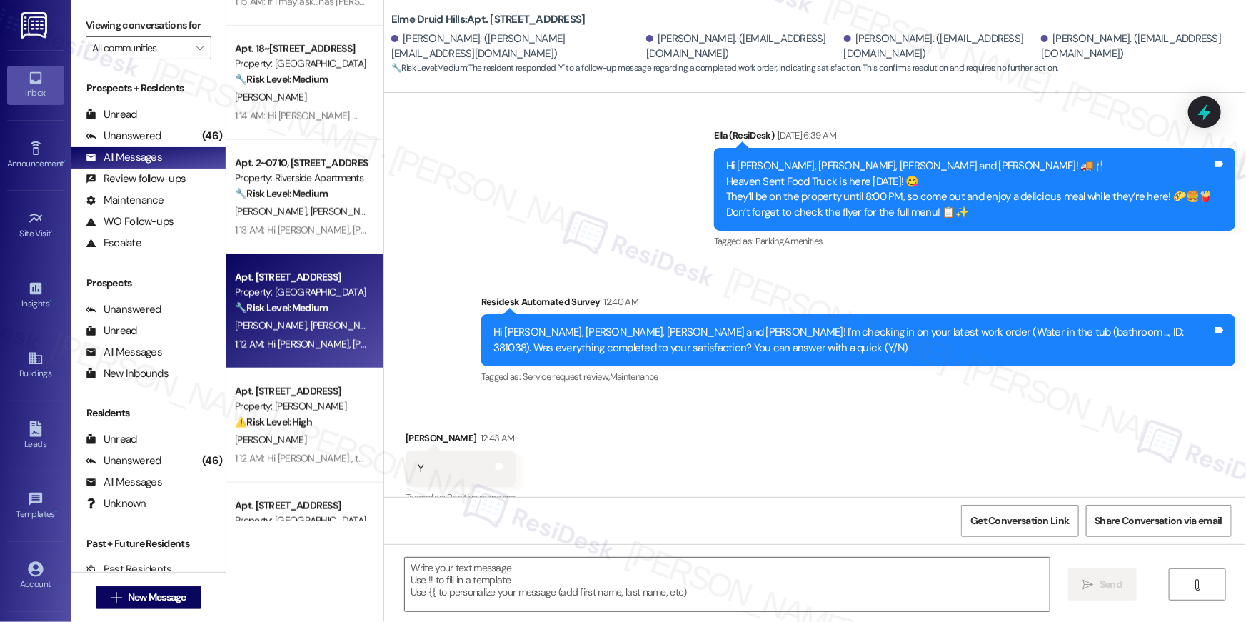
type textarea "Fetching suggested responses. Please feel free to read through the conversation…"
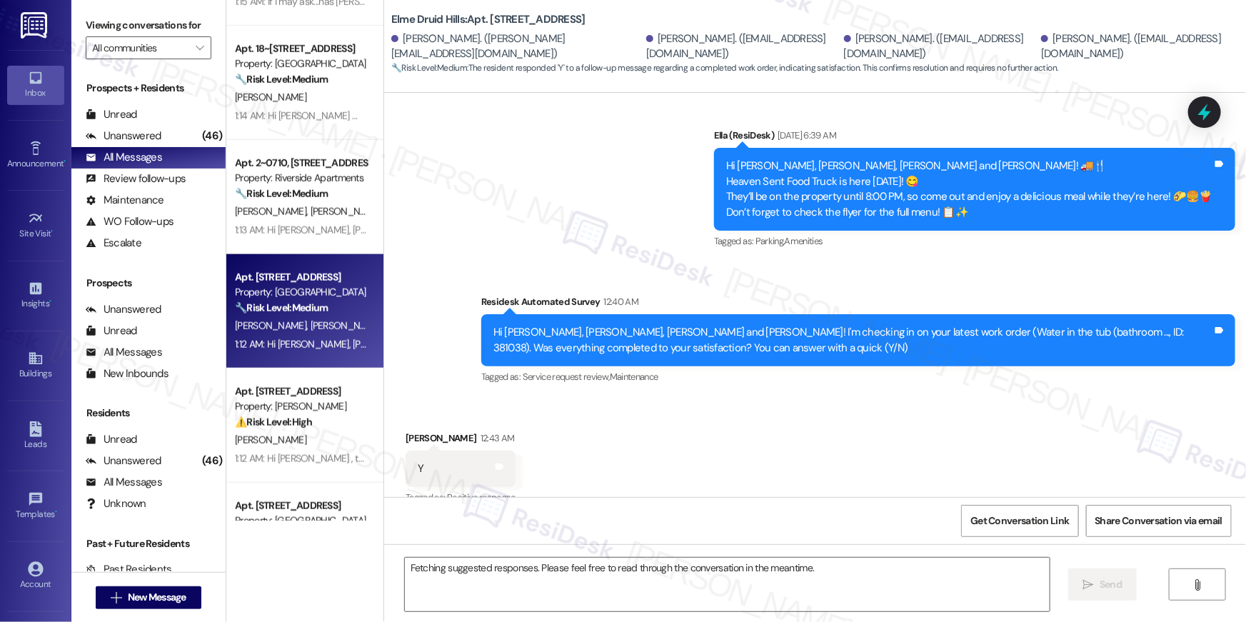
scroll to position [7369, 0]
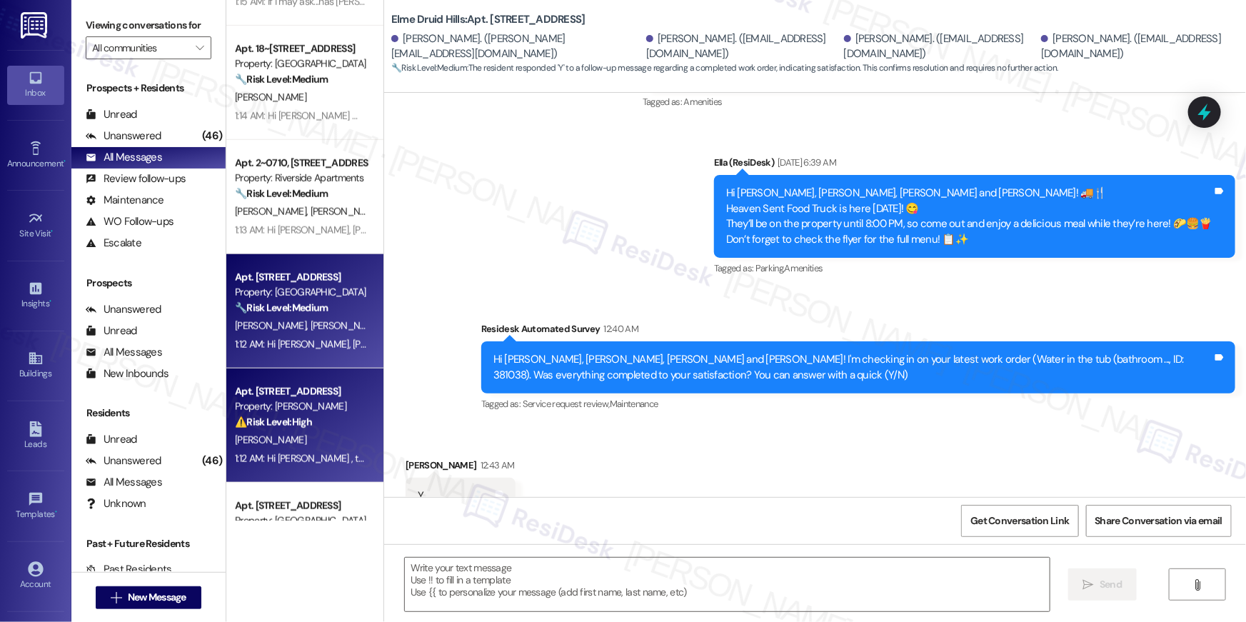
click at [317, 411] on div "Property: Elme Herndon" at bounding box center [301, 406] width 132 height 15
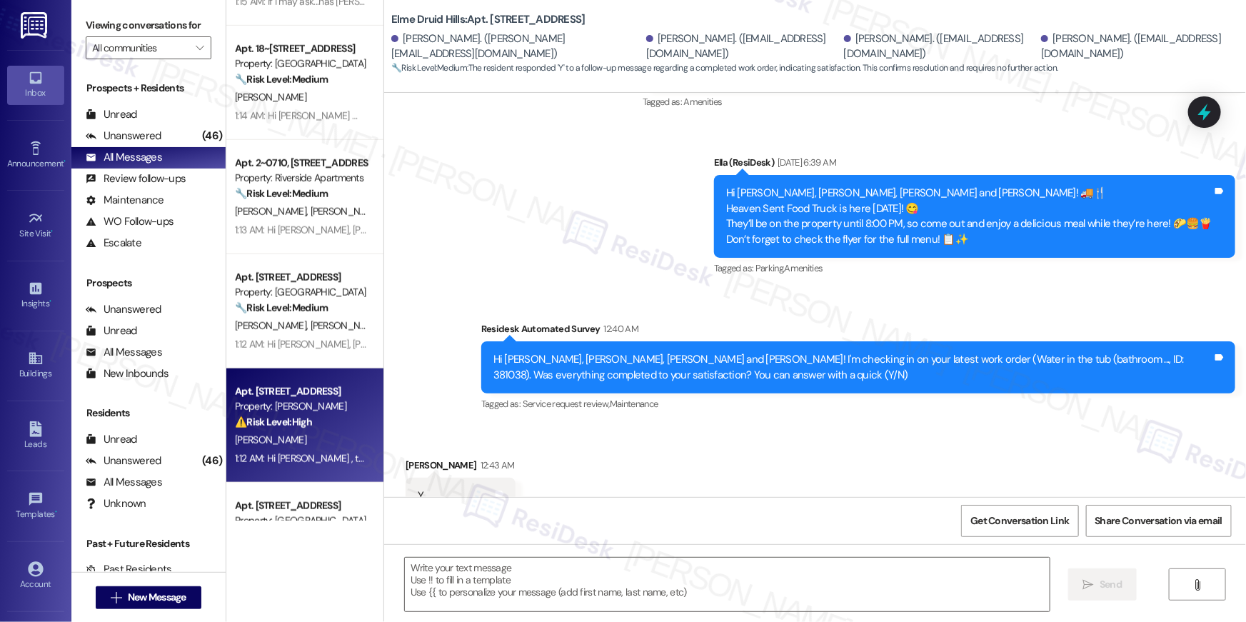
type textarea "Fetching suggested responses. Please feel free to read through the conversation…"
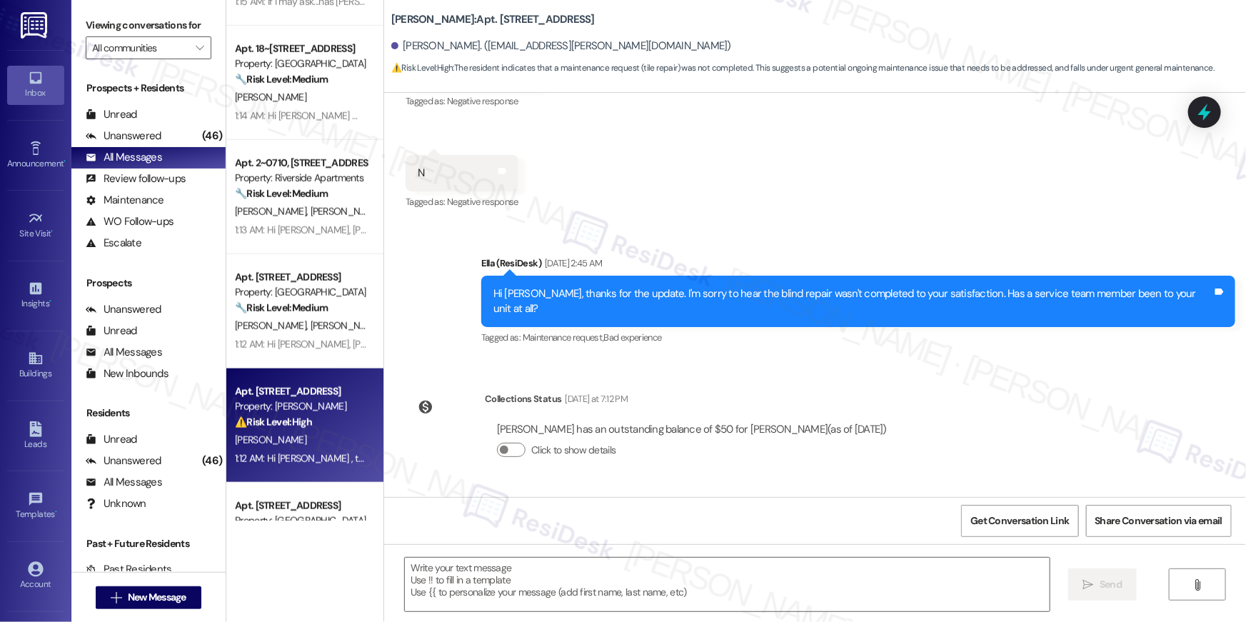
type textarea "Fetching suggested responses. Please feel free to read through the conversation…"
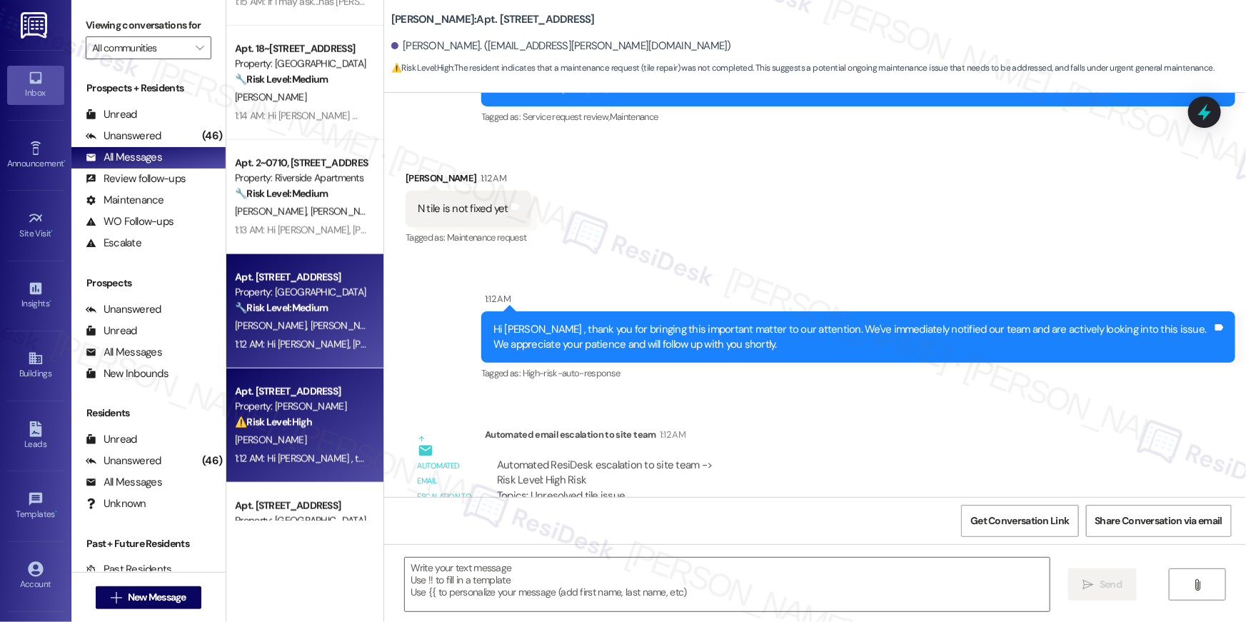
scroll to position [947, 0]
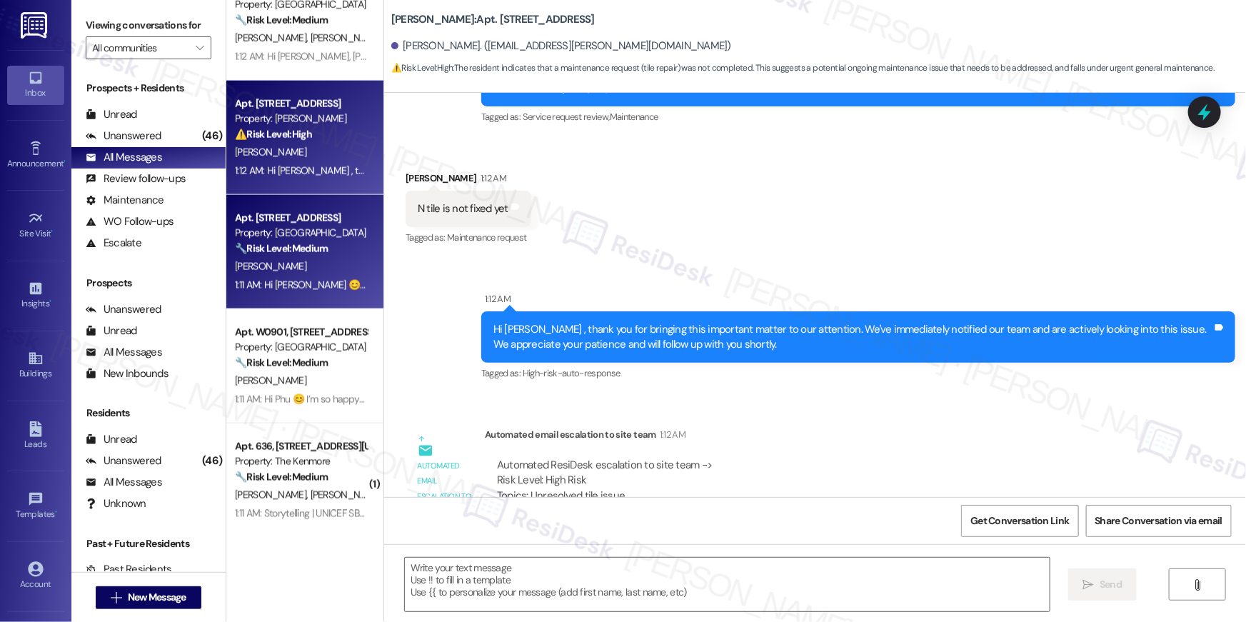
click at [327, 281] on div "1:11 AM: Hi Terrod 😊 I’m so happy to hear your work order has been completed! I…" at bounding box center [634, 284] width 799 height 13
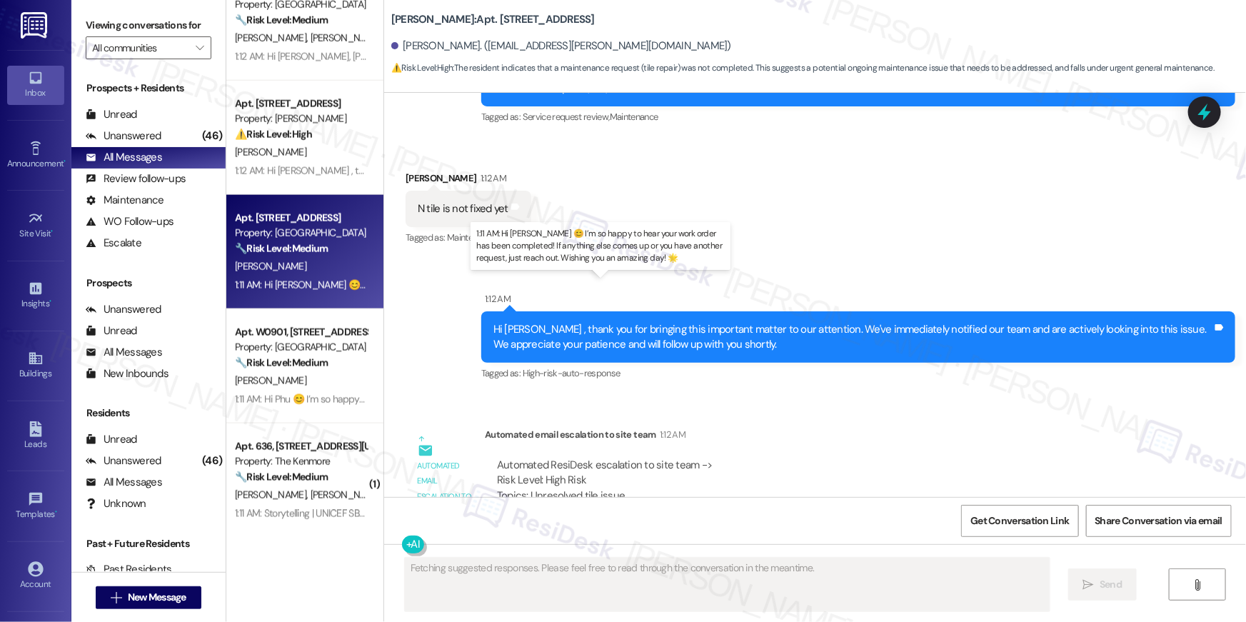
type textarea "Fetching suggested responses. Please feel free to read through the conversation…"
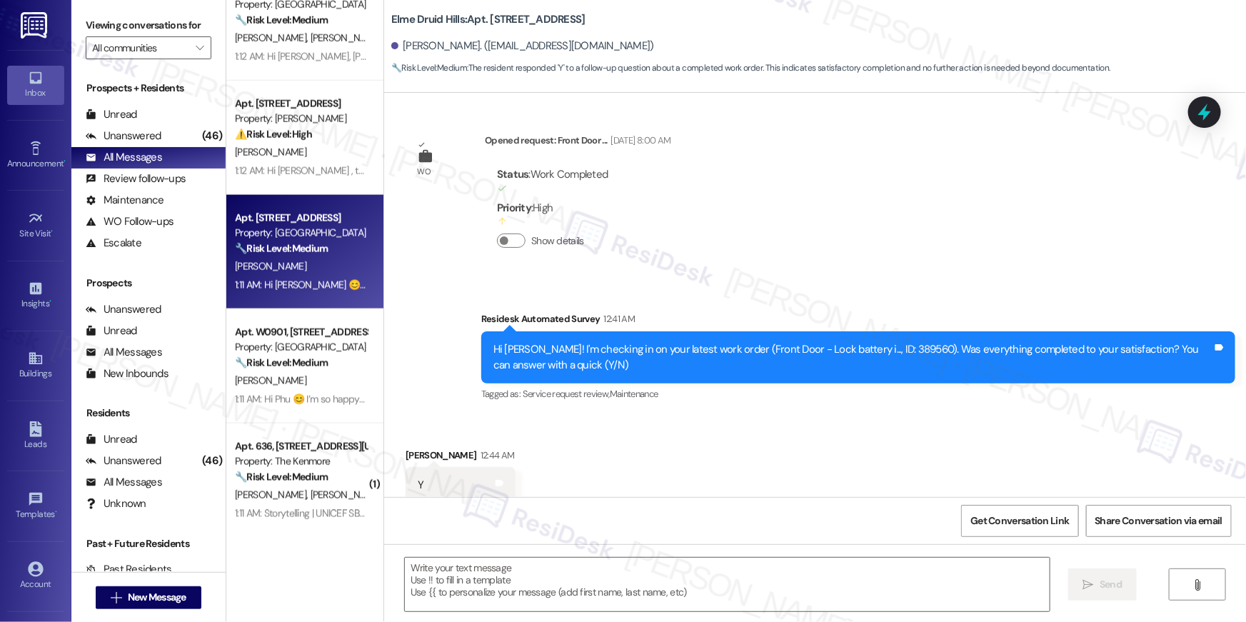
type textarea "Fetching suggested responses. Please feel free to read through the conversation…"
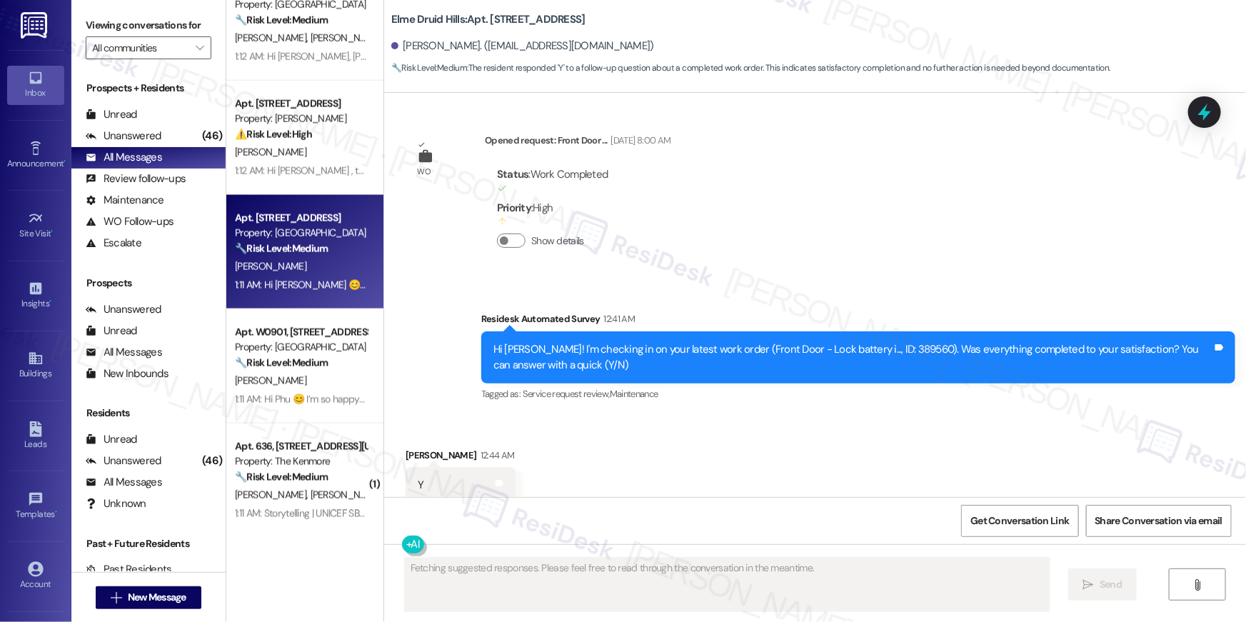
scroll to position [21015, 0]
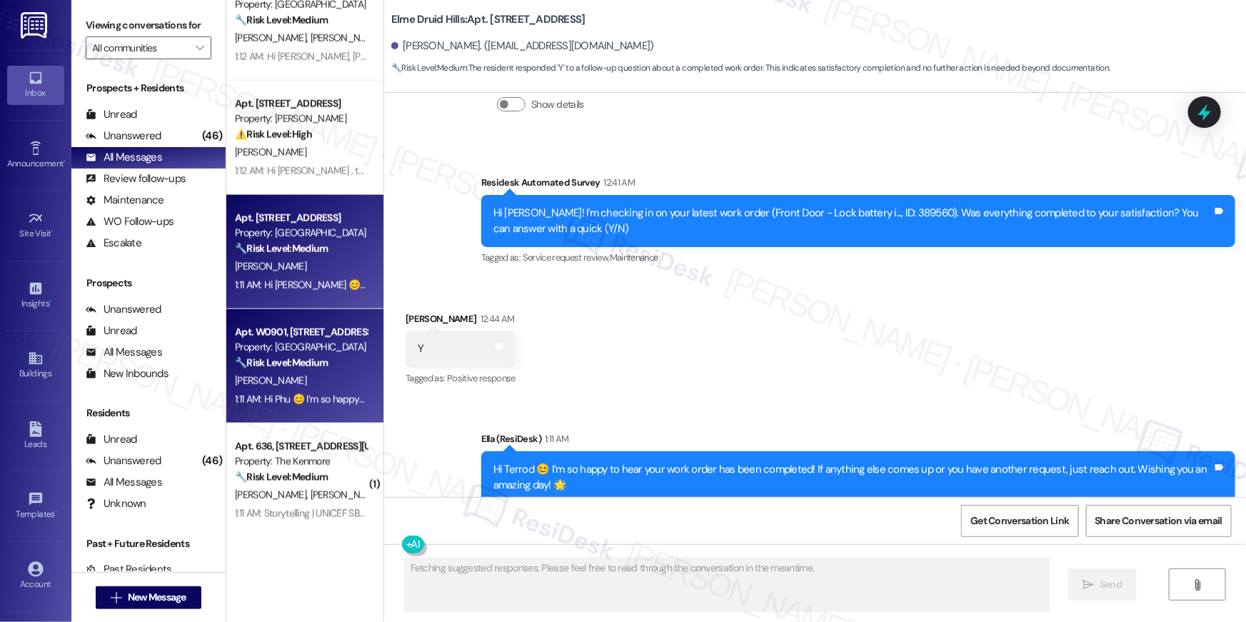
click at [235, 396] on div "1:11 AM: Hi Phu 😊 I’m so happy to hear your work order has been completed! If a…" at bounding box center [606, 399] width 743 height 13
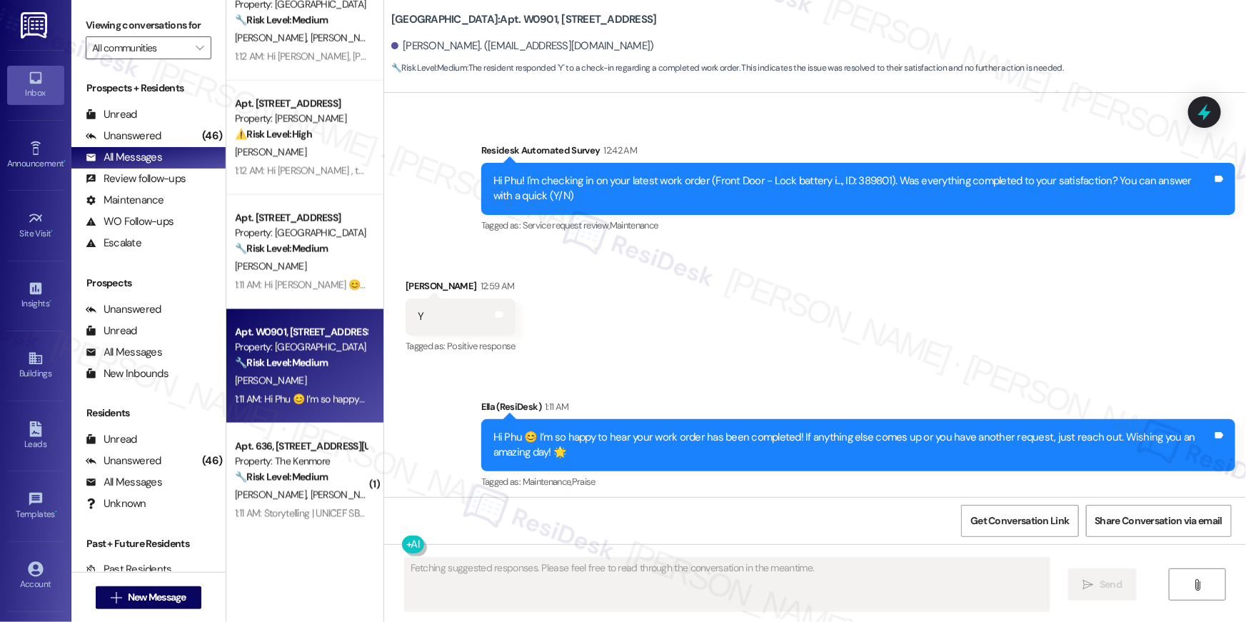
scroll to position [653, 0]
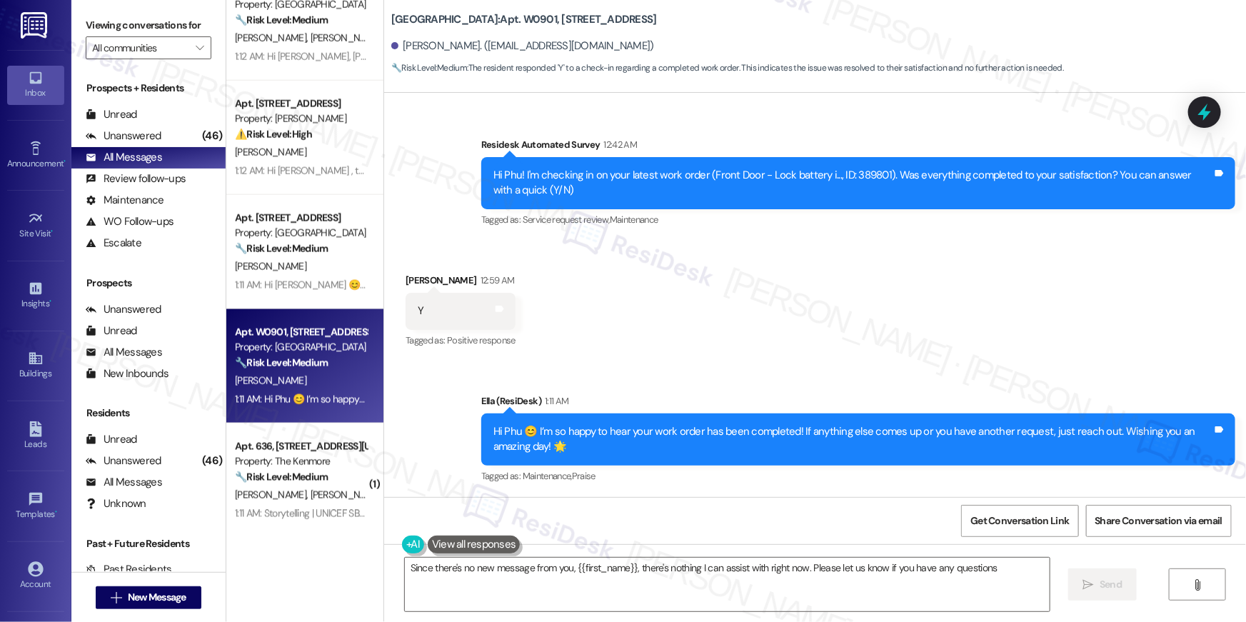
type textarea "Since there's no new message from you, {{first_name}}, there's nothing I can as…"
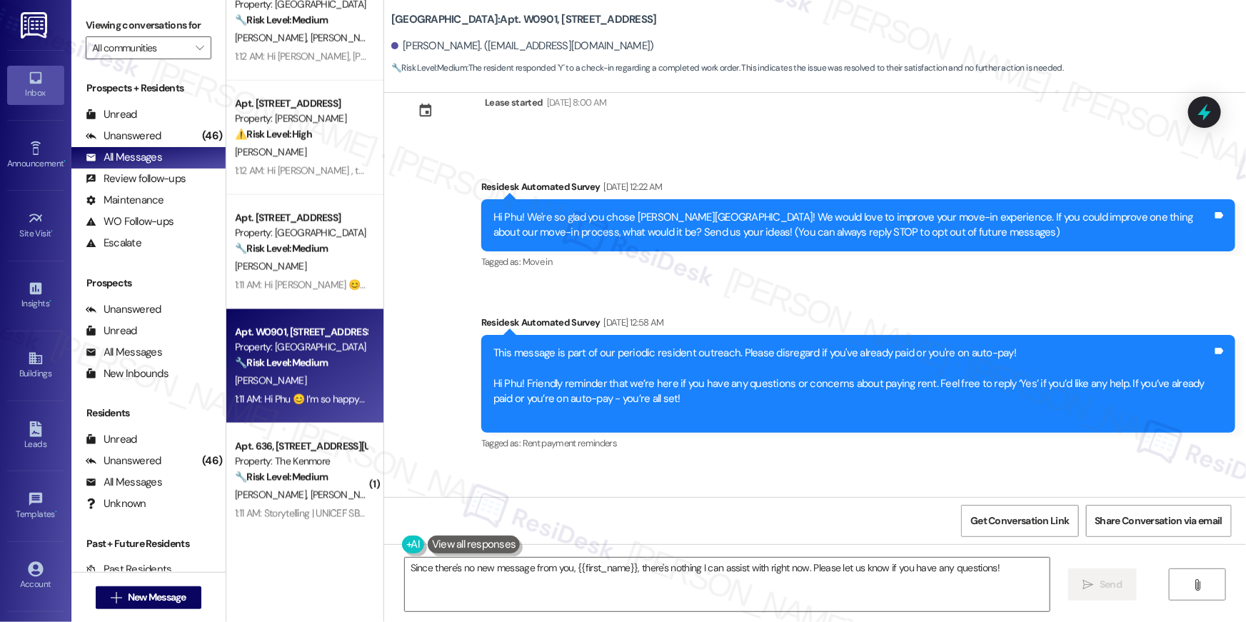
scroll to position [0, 0]
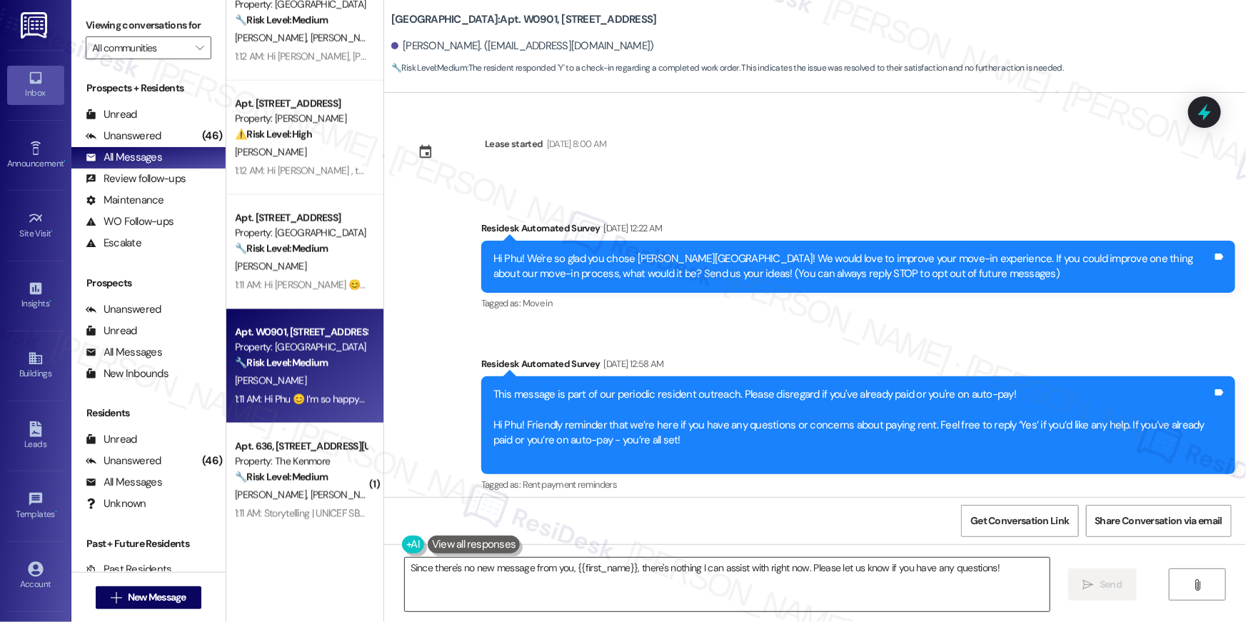
click at [802, 568] on textarea "Since there's no new message from you, {{first_name}}, there's nothing I can as…" at bounding box center [727, 585] width 645 height 54
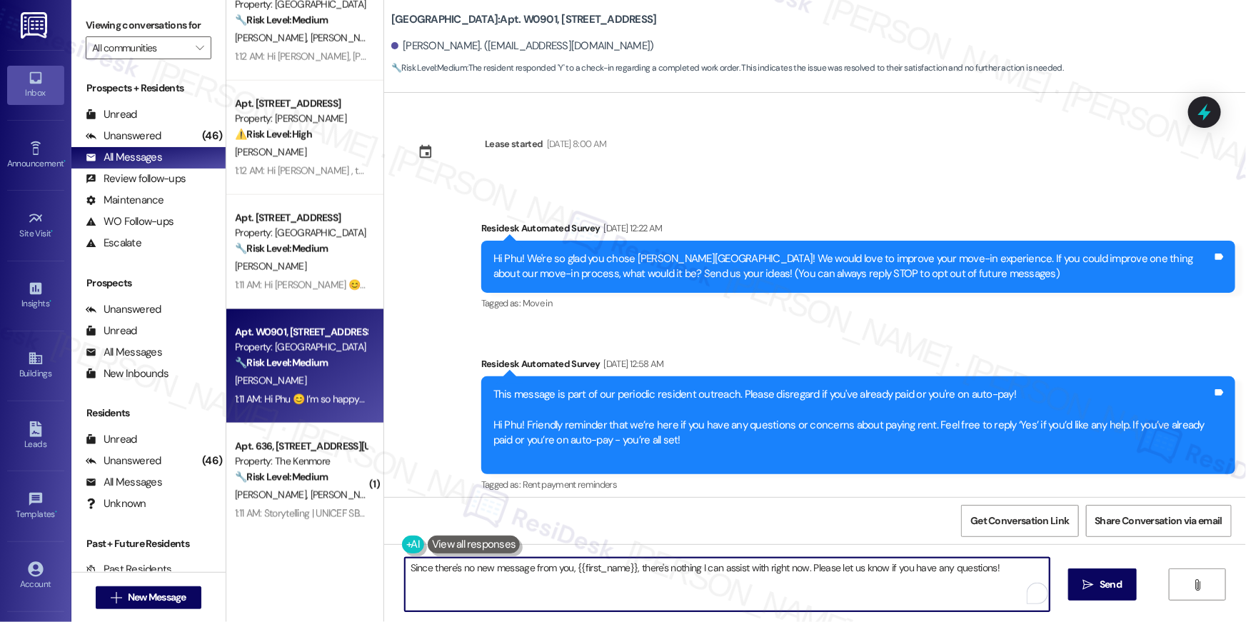
click at [802, 568] on textarea "Since there's no new message from you, {{first_name}}, there's nothing I can as…" at bounding box center [727, 585] width 645 height 54
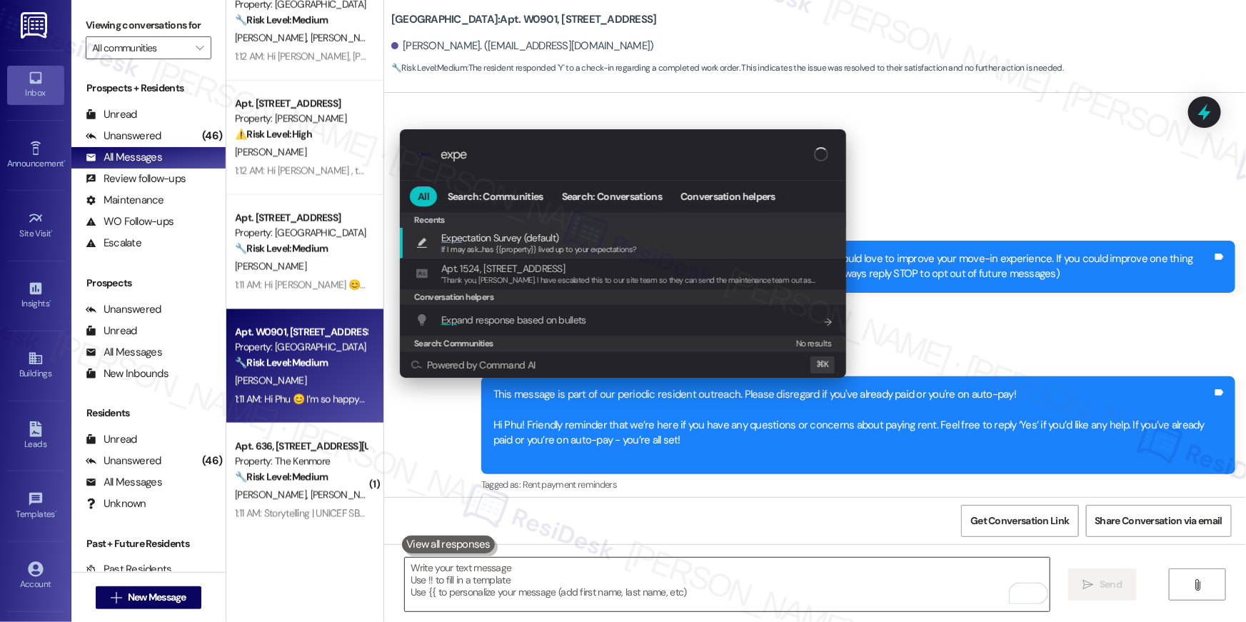
type input "expec"
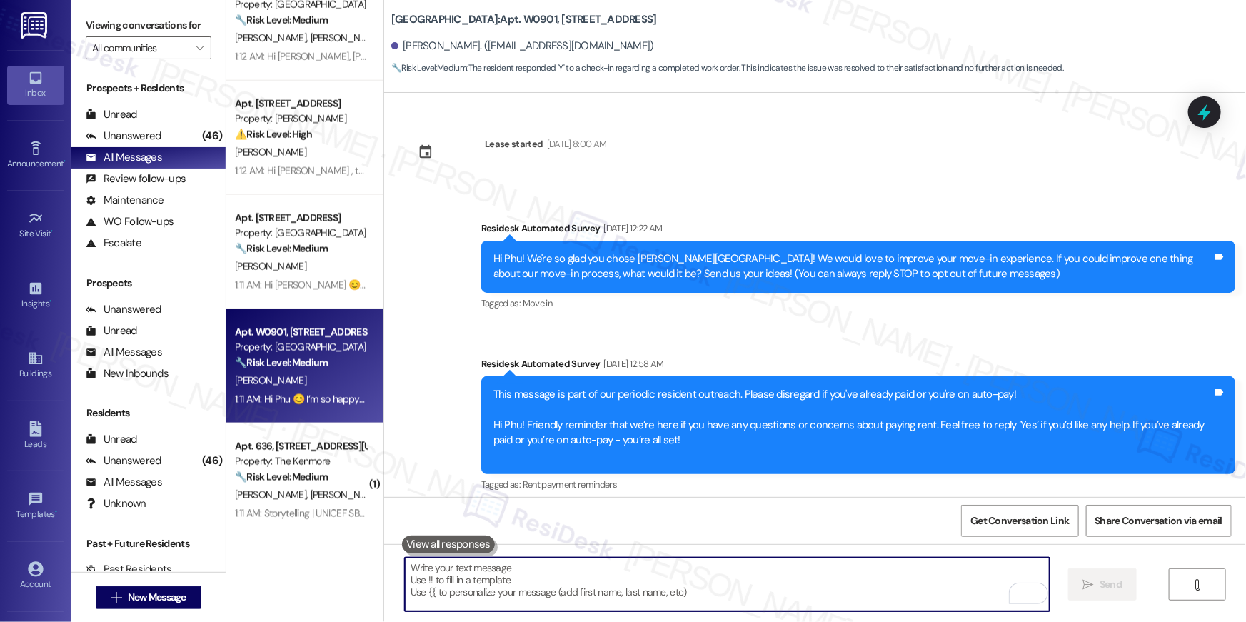
type textarea "If I may ask...has {{property}} lived up to your expectations?"
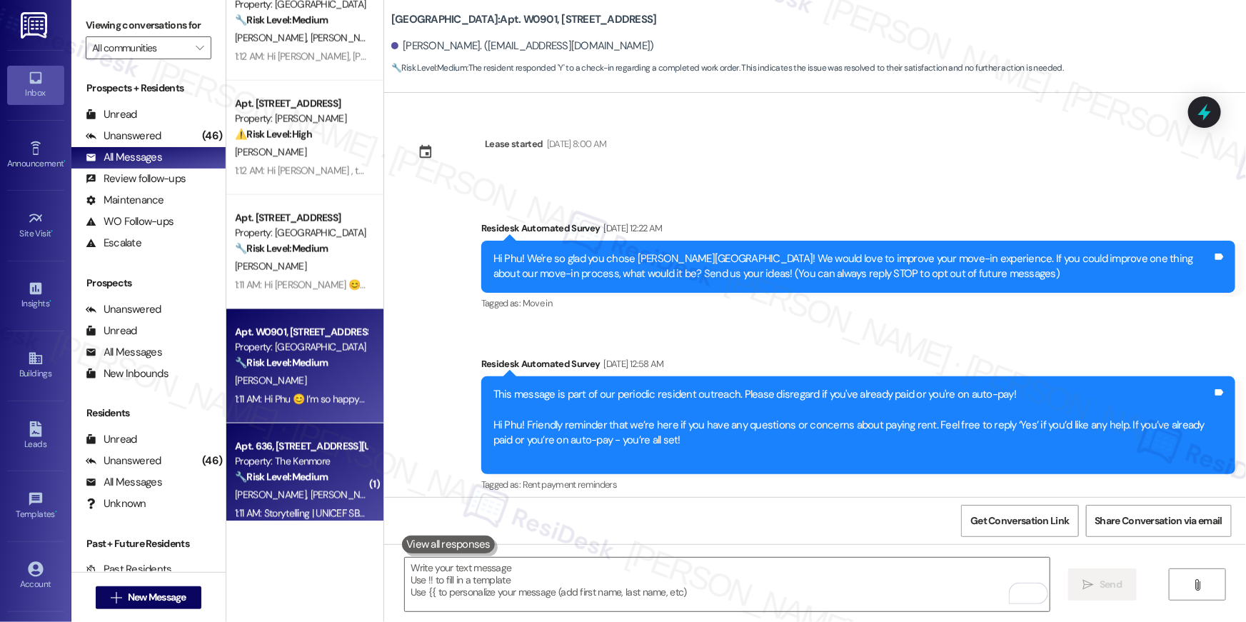
click at [337, 443] on div "Apt. 636, [STREET_ADDRESS][US_STATE]" at bounding box center [301, 446] width 132 height 15
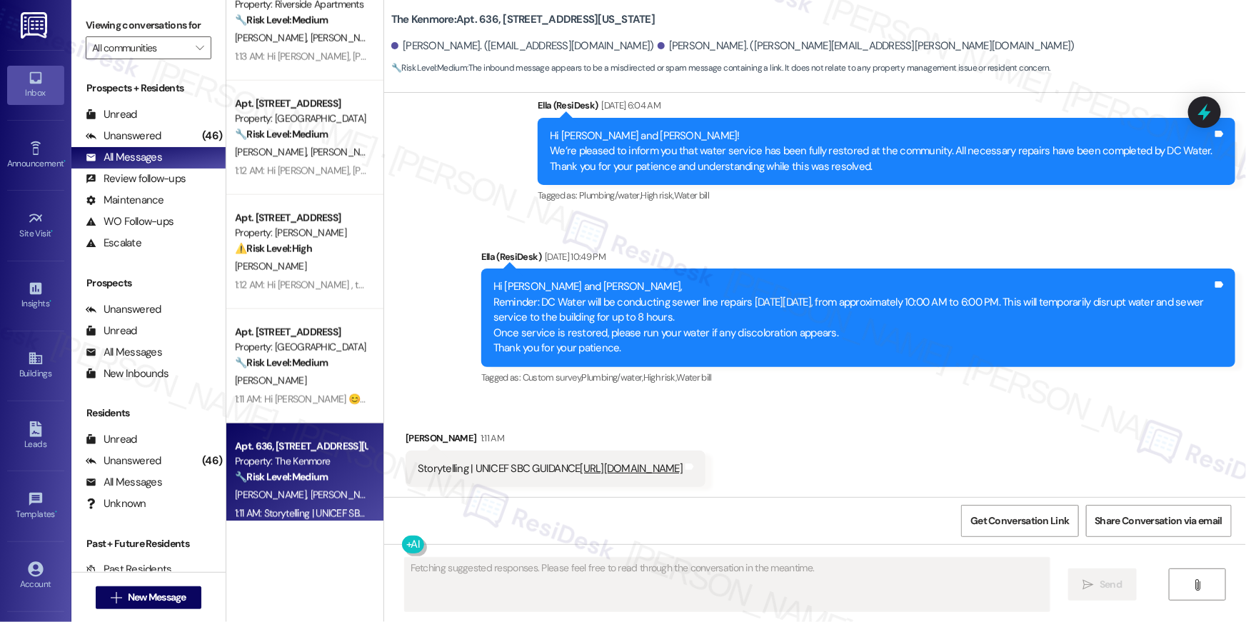
scroll to position [1708, 0]
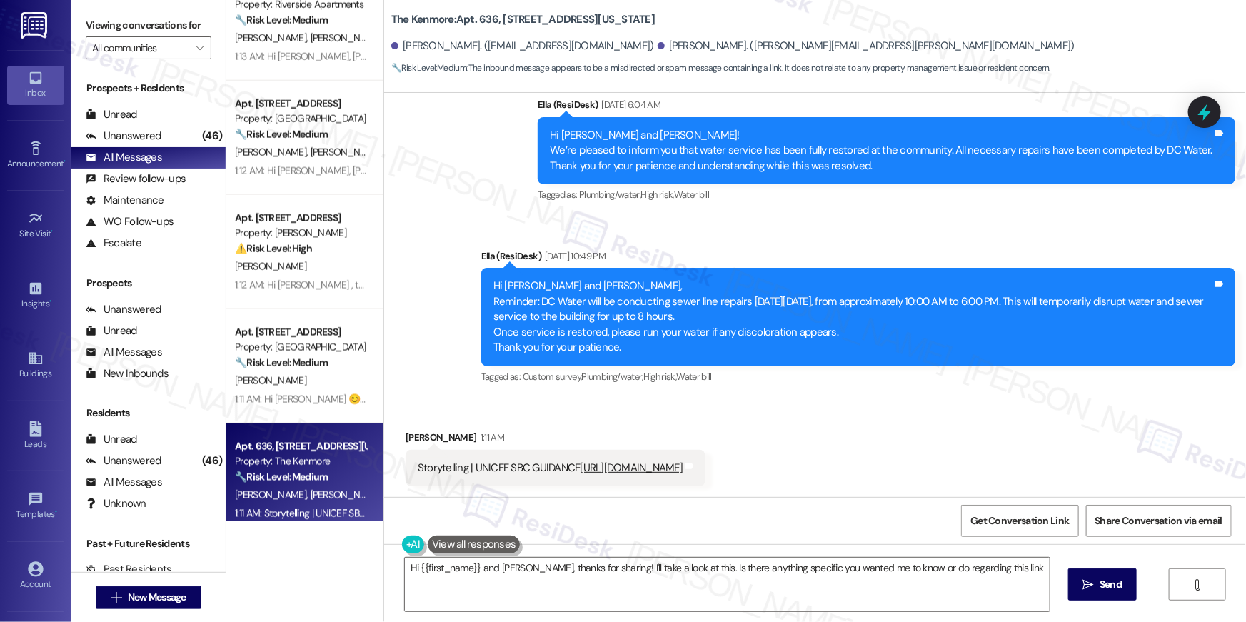
type textarea "Hi {{first_name}} and Douglas, thanks for sharing! I'll take a look at this. Is…"
click at [638, 586] on textarea "Hi {{first_name}} and Douglas, thanks for sharing! I'll take a look at this. Is…" at bounding box center [727, 585] width 645 height 54
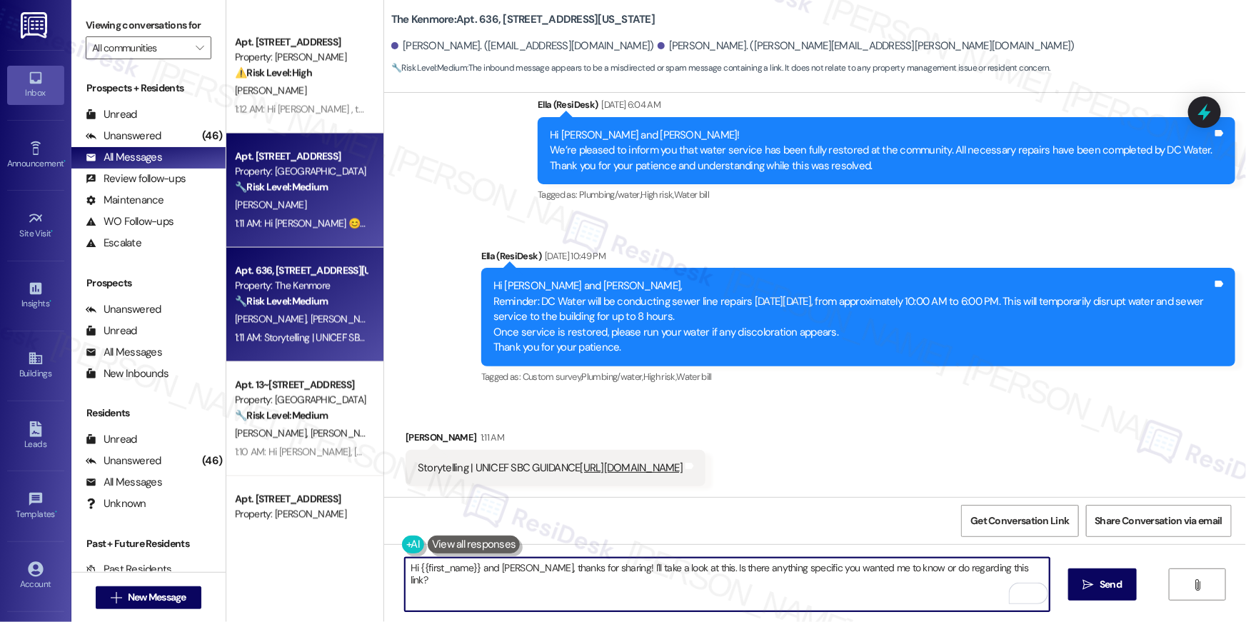
scroll to position [1266, 0]
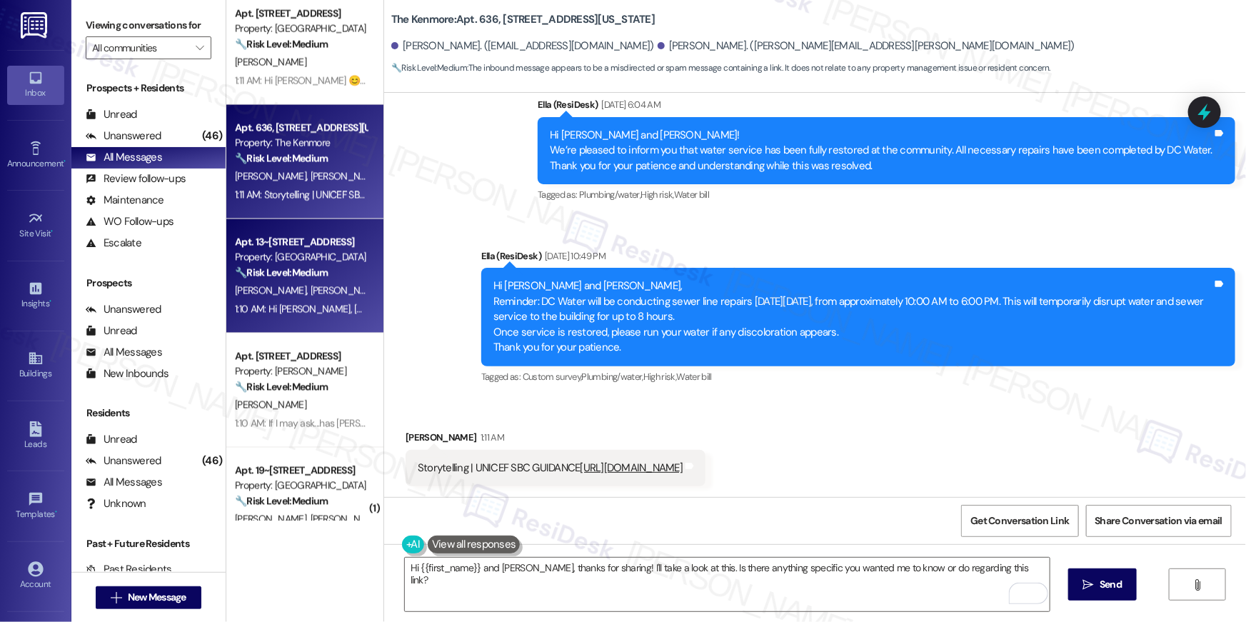
click at [311, 309] on div "1:10 AM: Hi Jose, Joselyn and Marcos 😊 I’m so happy to hear your work order has…" at bounding box center [720, 309] width 970 height 13
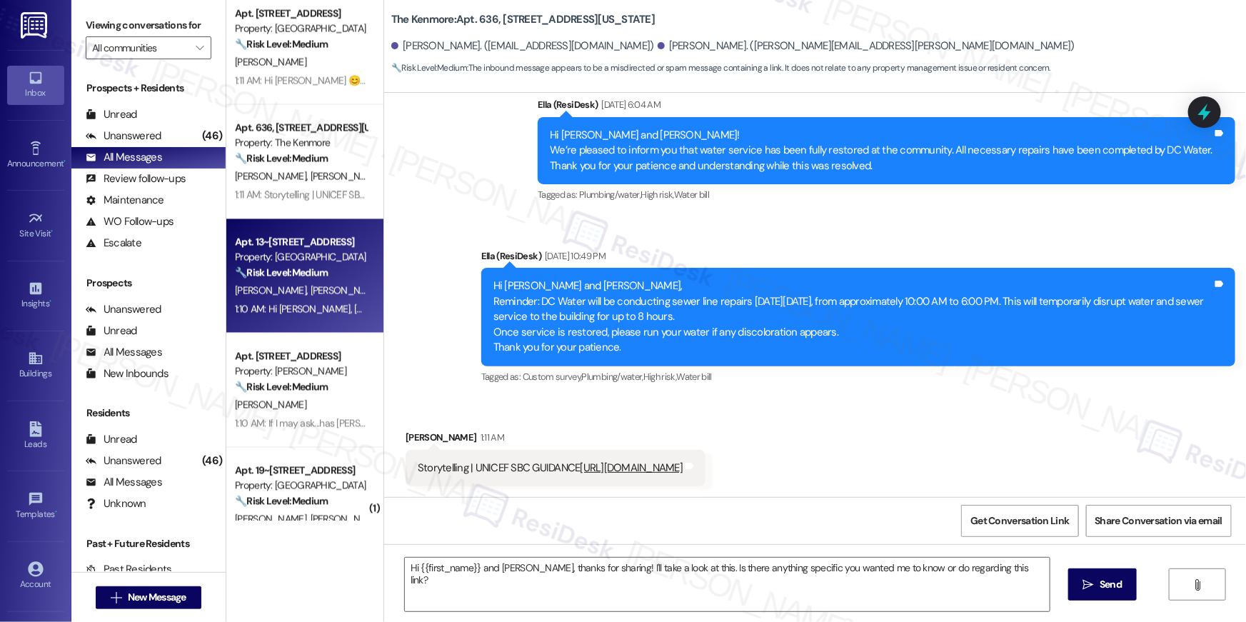
type textarea "Fetching suggested responses. Please feel free to read through the conversation…"
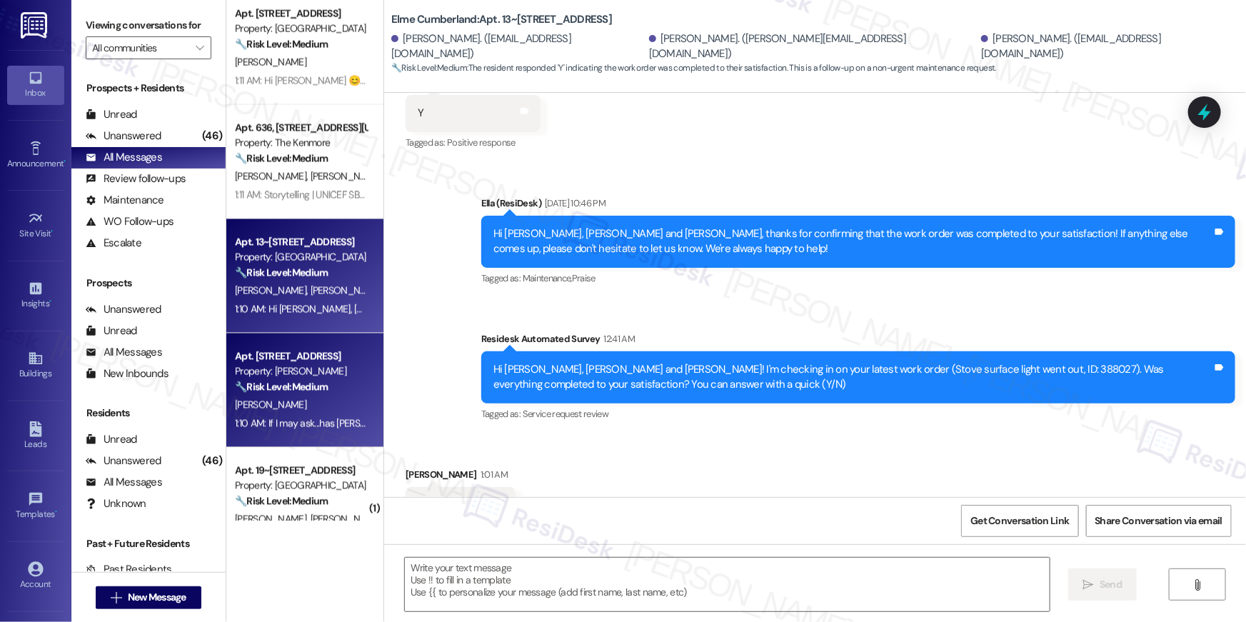
type textarea "Fetching suggested responses. Please feel free to read through the conversation…"
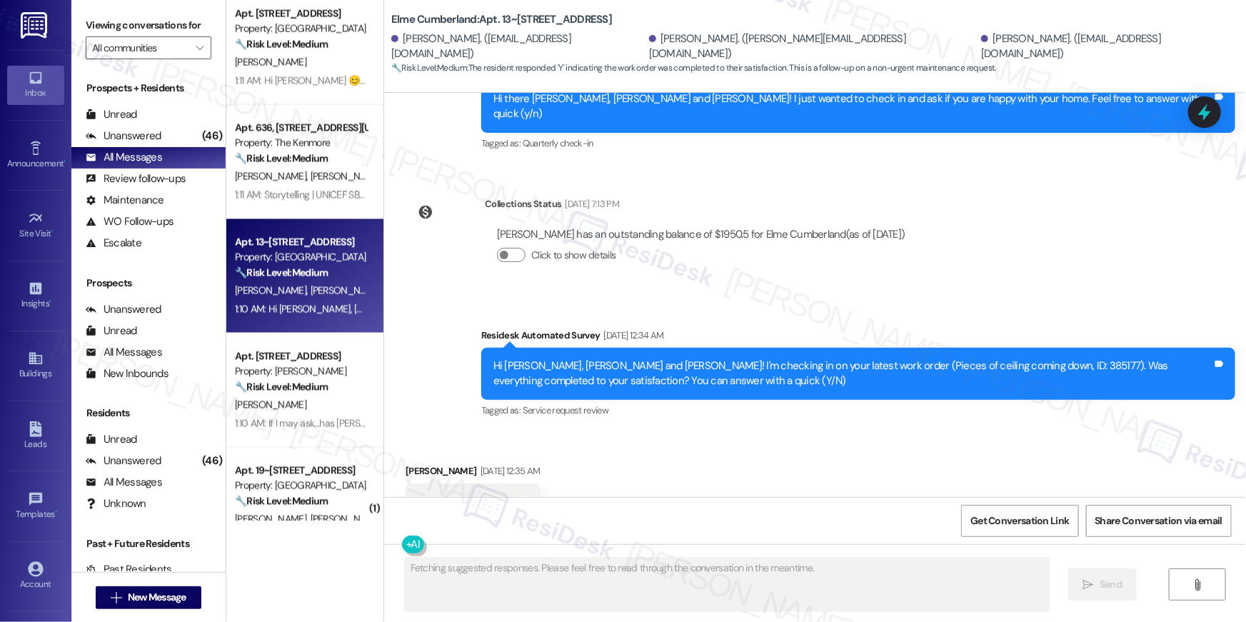
scroll to position [3761, 0]
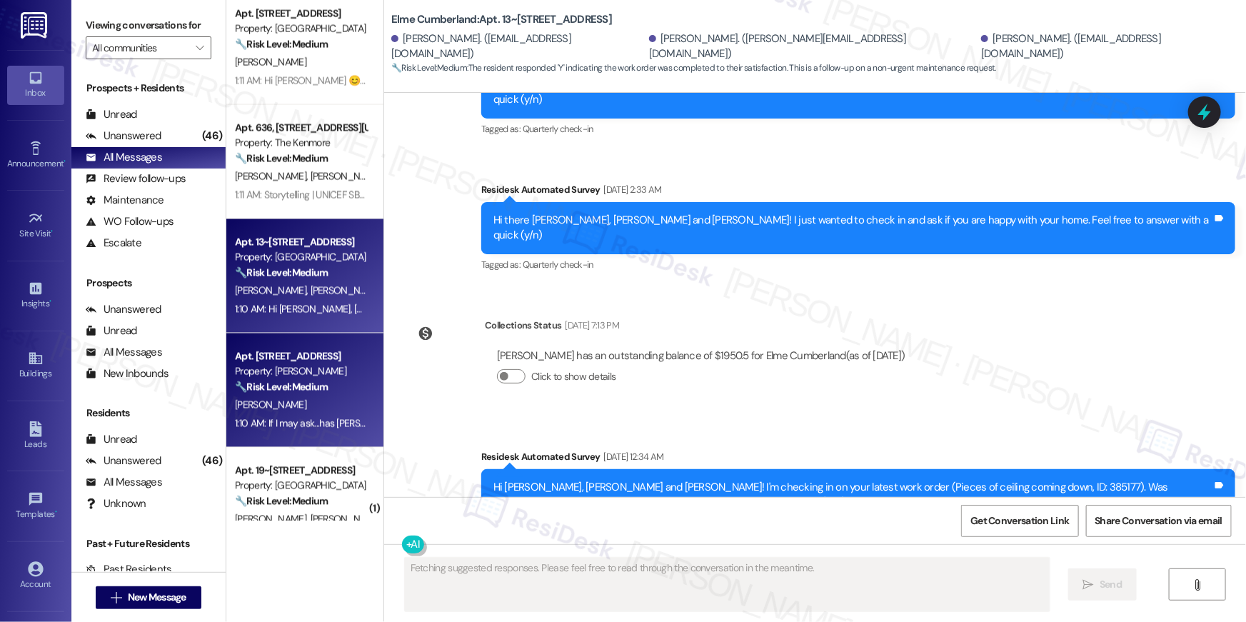
click at [326, 400] on div "R. Yigzaw" at bounding box center [300, 405] width 135 height 18
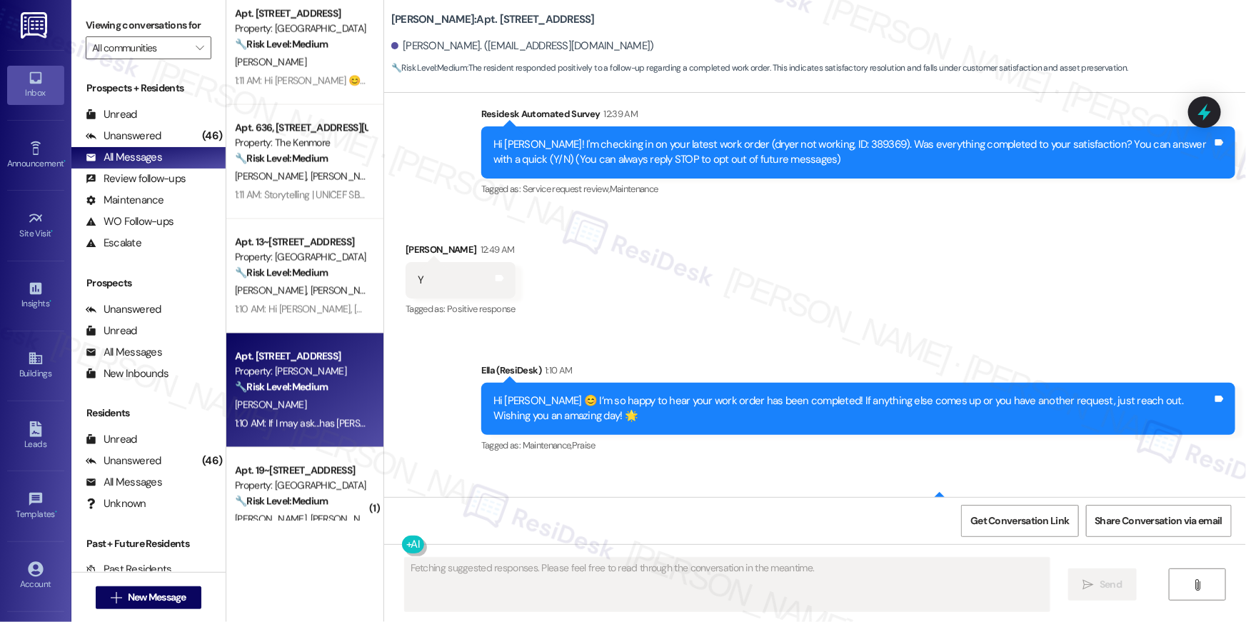
scroll to position [0, 0]
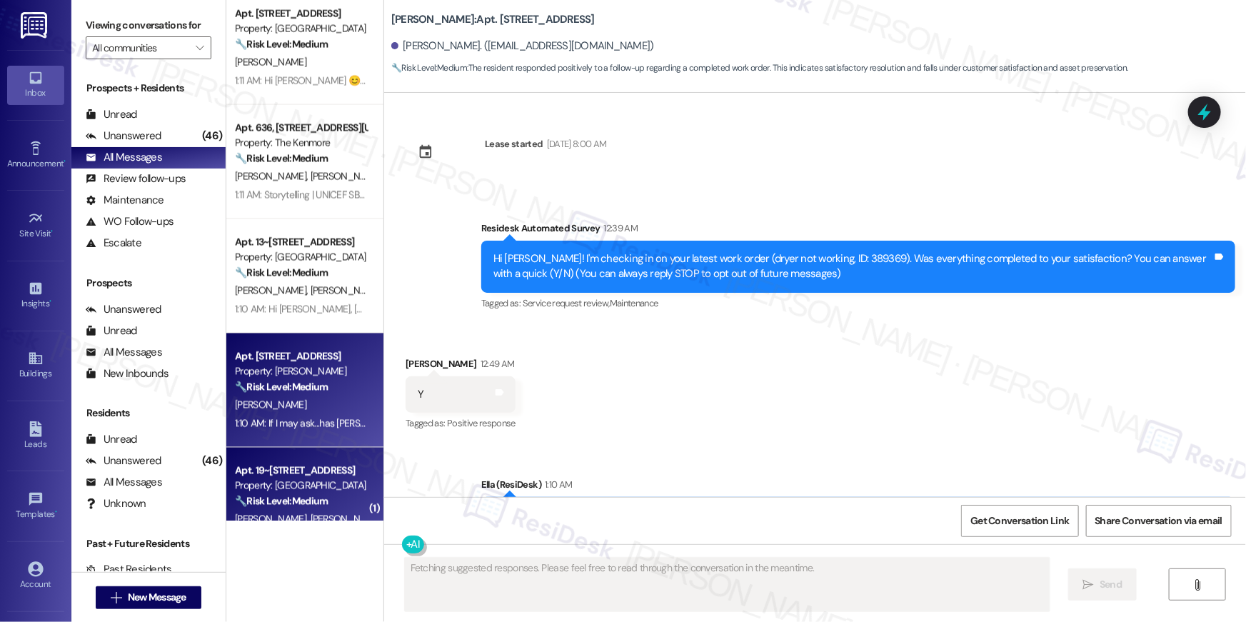
click at [301, 474] on div "Apt. 19~[STREET_ADDRESS]" at bounding box center [301, 470] width 132 height 15
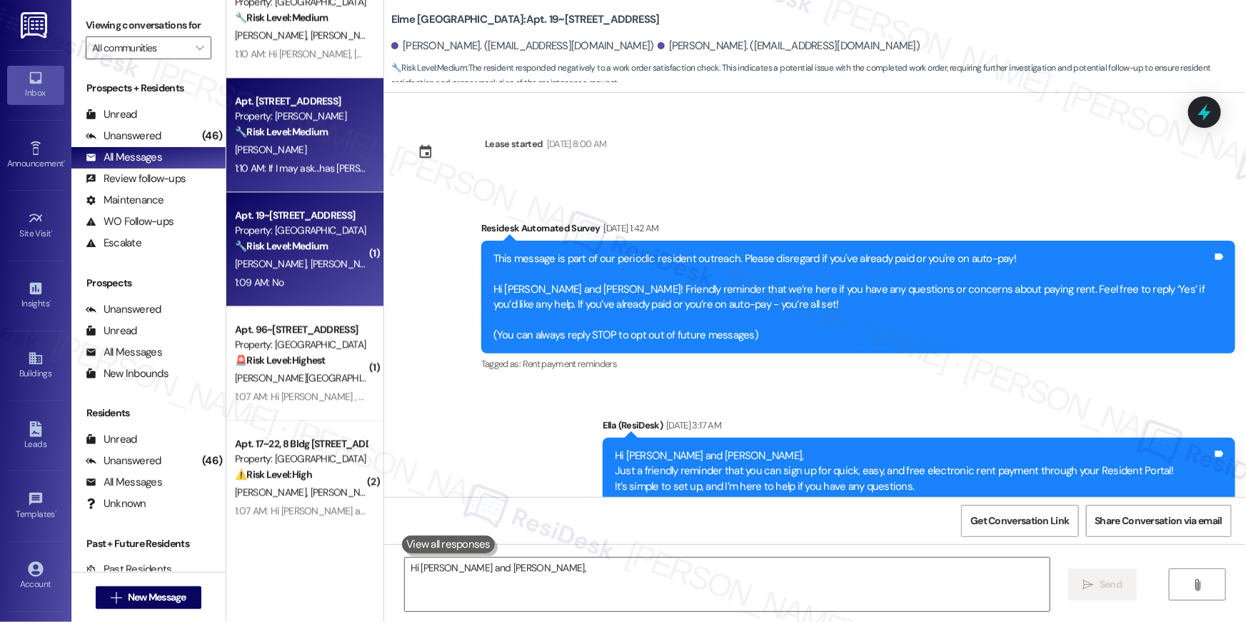
scroll to position [3642, 0]
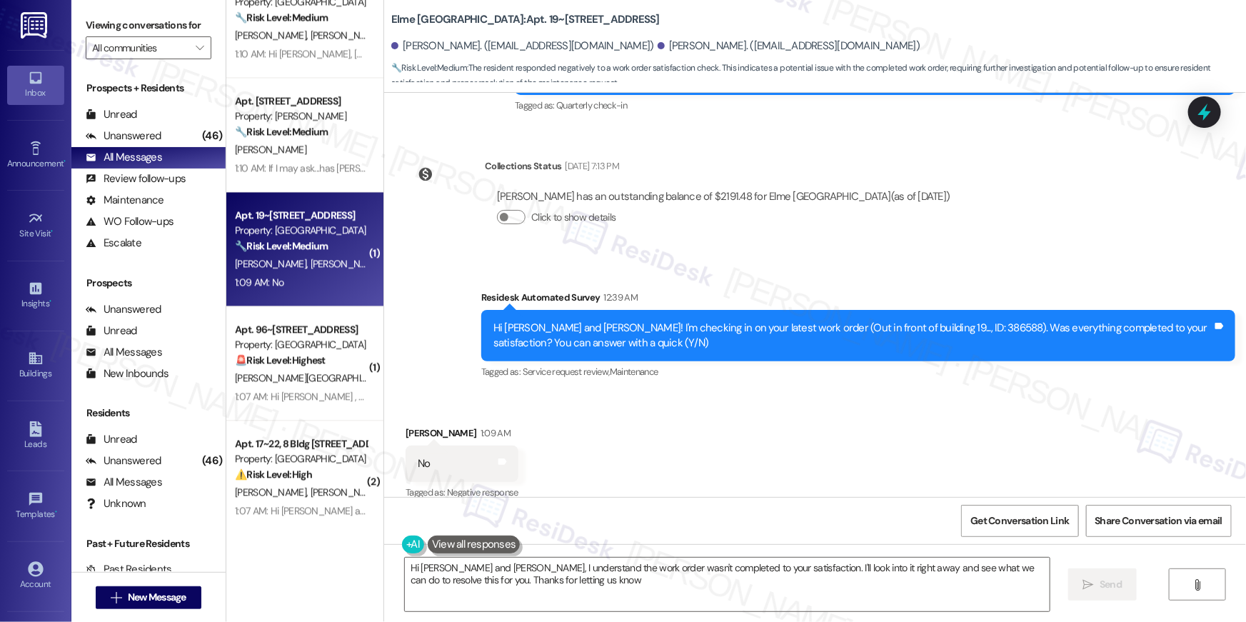
type textarea "Hi Tommy and Danielle, I understand the work order wasn't completed to your sat…"
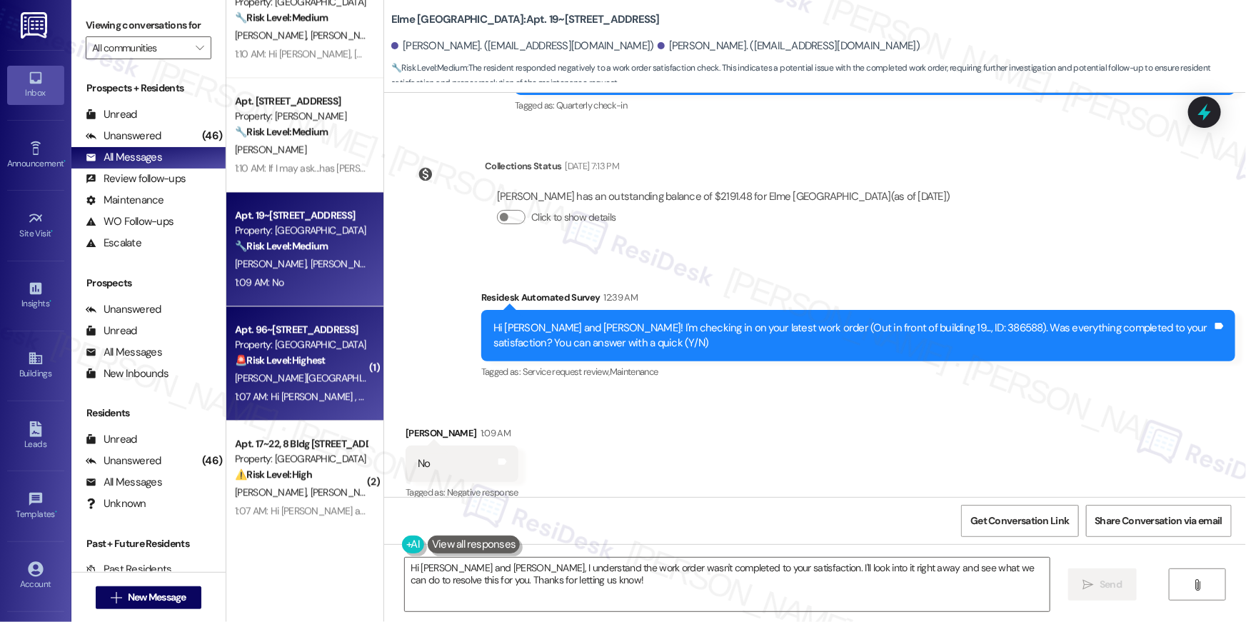
click at [313, 390] on div "1:07 AM: Hi Zachary , thank you for bringing this important matter to our atten…" at bounding box center [708, 396] width 947 height 13
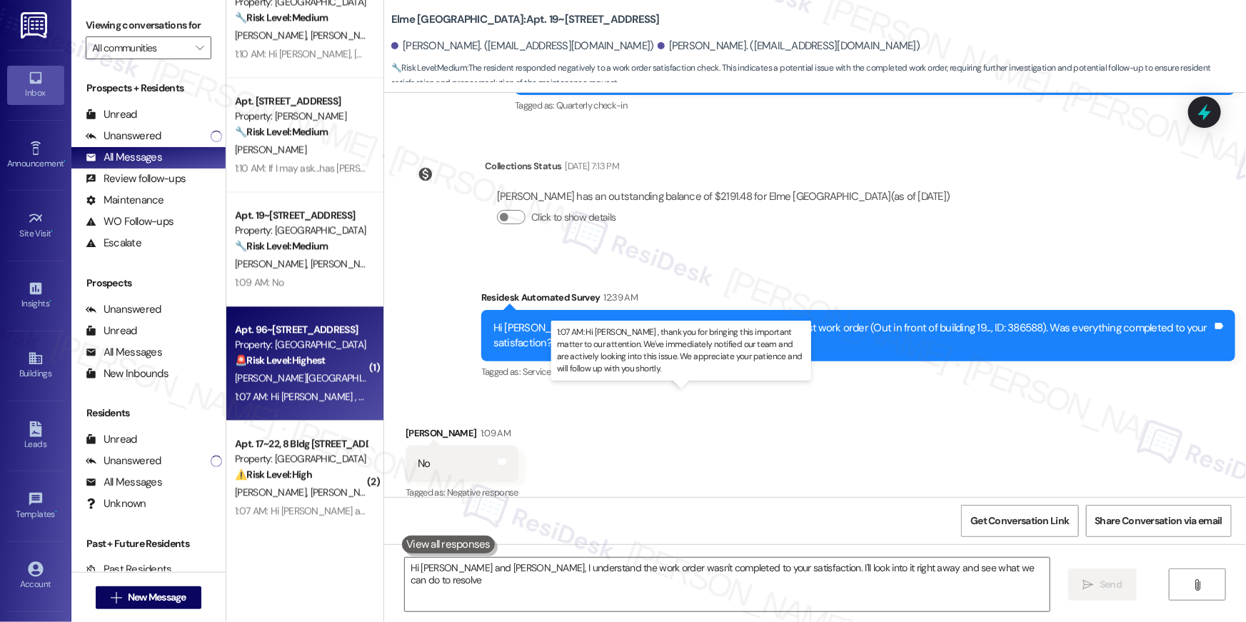
type textarea "Hi Tommy and Danielle, I understand the work order wasn't completed to your sat…"
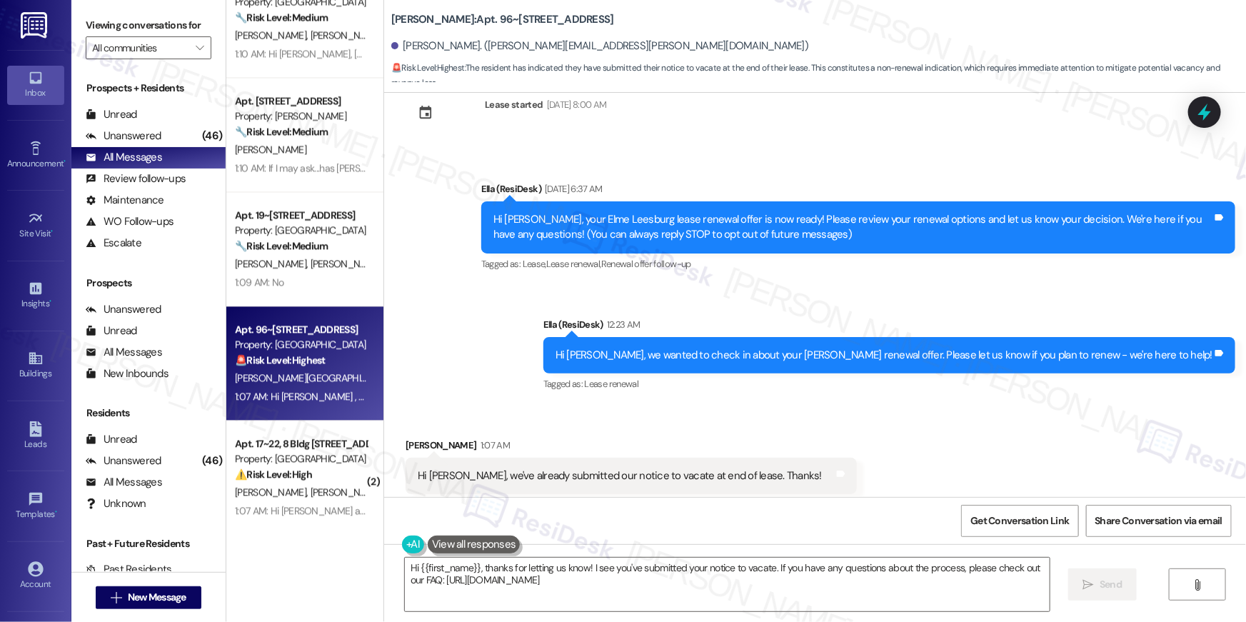
scroll to position [671, 0]
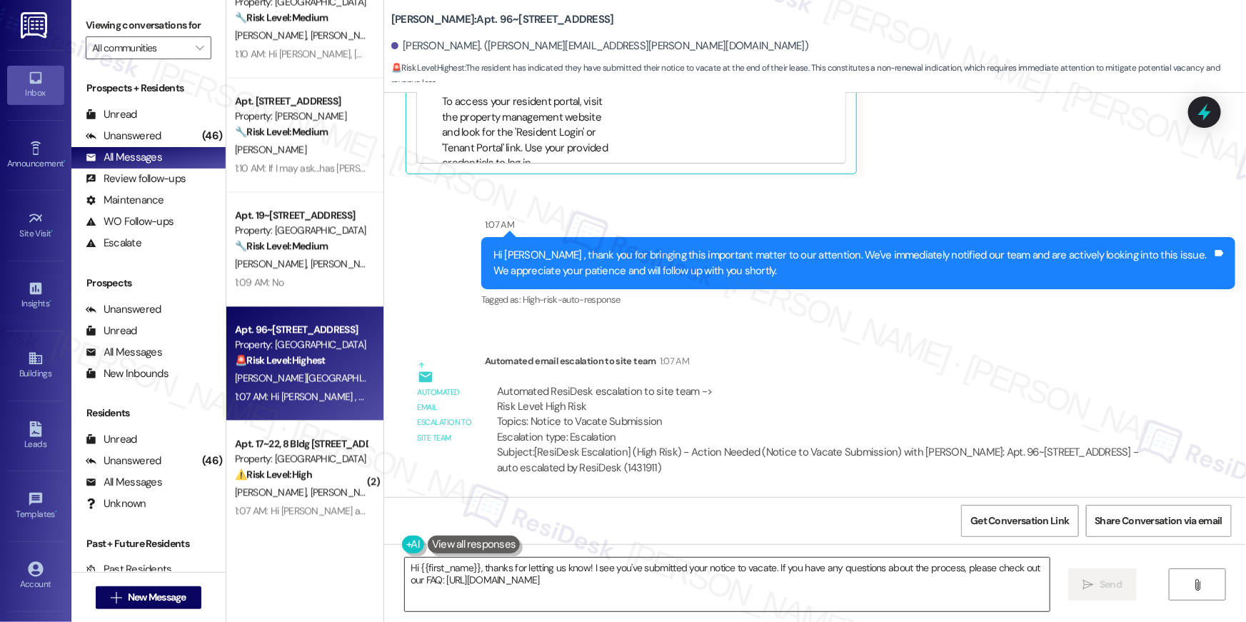
click at [917, 566] on textarea "Hi {{first_name}}, thanks for letting us know! I see you've submitted your noti…" at bounding box center [727, 585] width 645 height 54
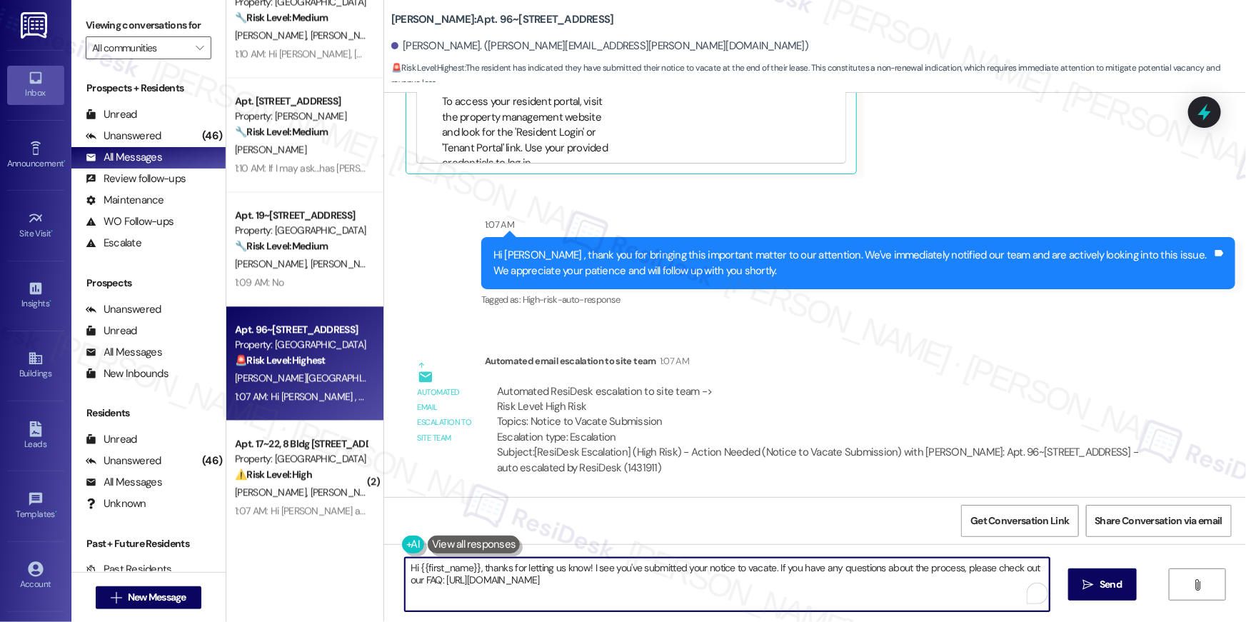
click at [917, 566] on textarea "Hi {{first_name}}, thanks for letting us know! I see you've submitted your noti…" at bounding box center [727, 585] width 645 height 54
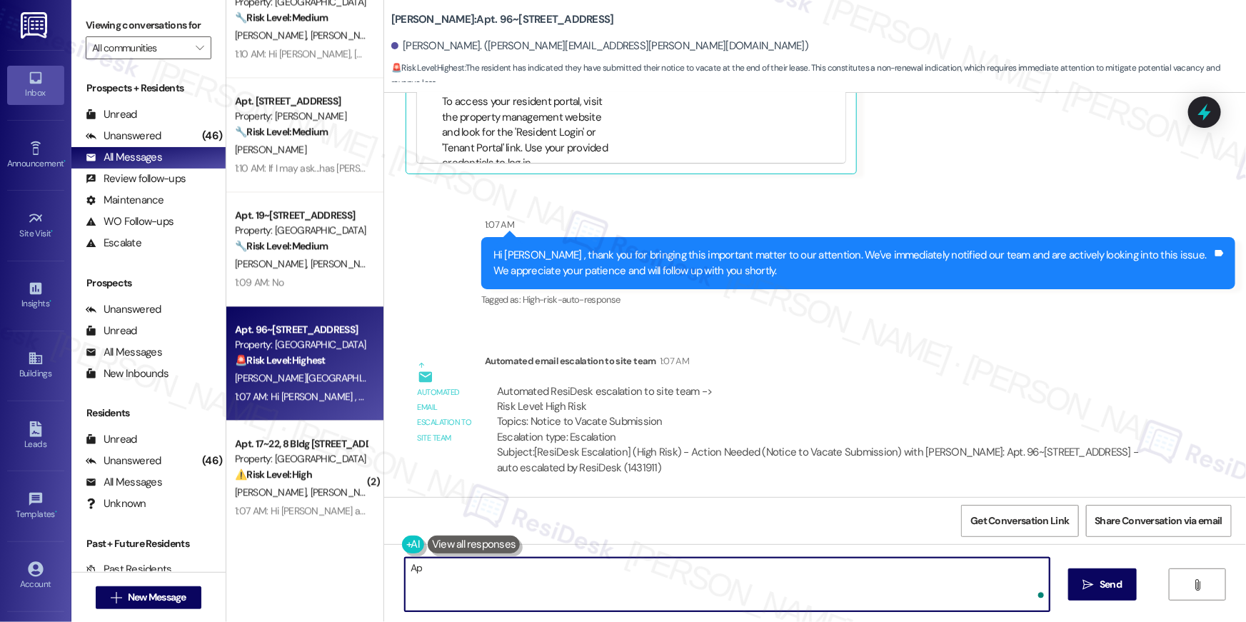
type textarea "A"
type textarea "I aprpeciate you letting me know."
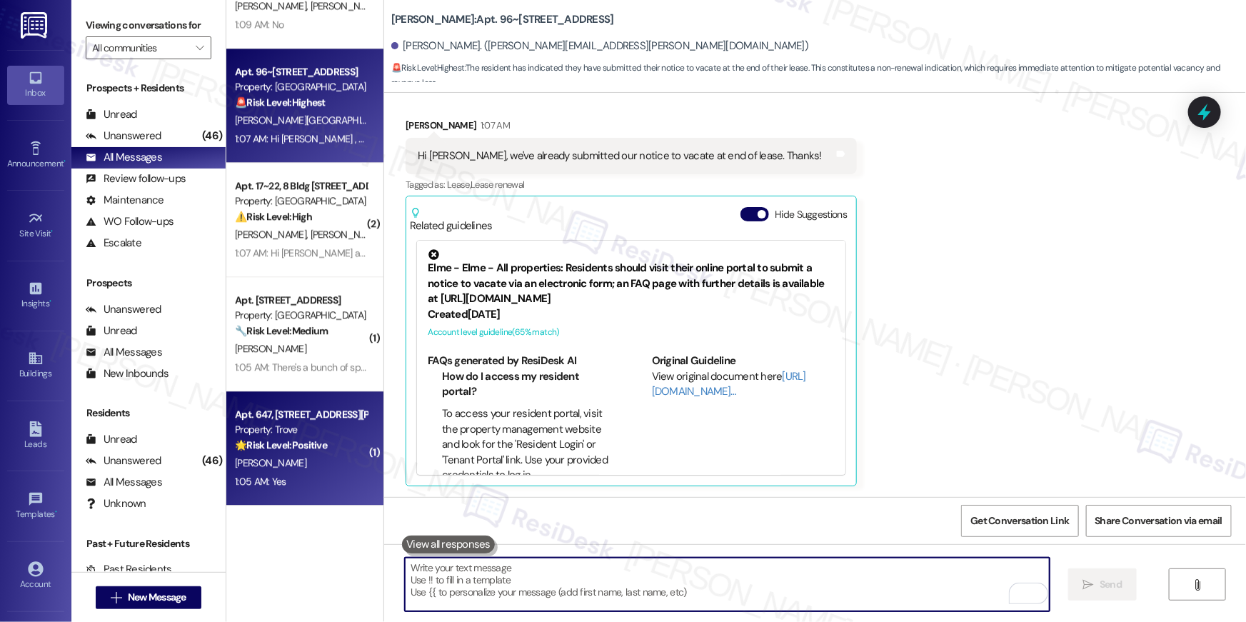
scroll to position [1742, 0]
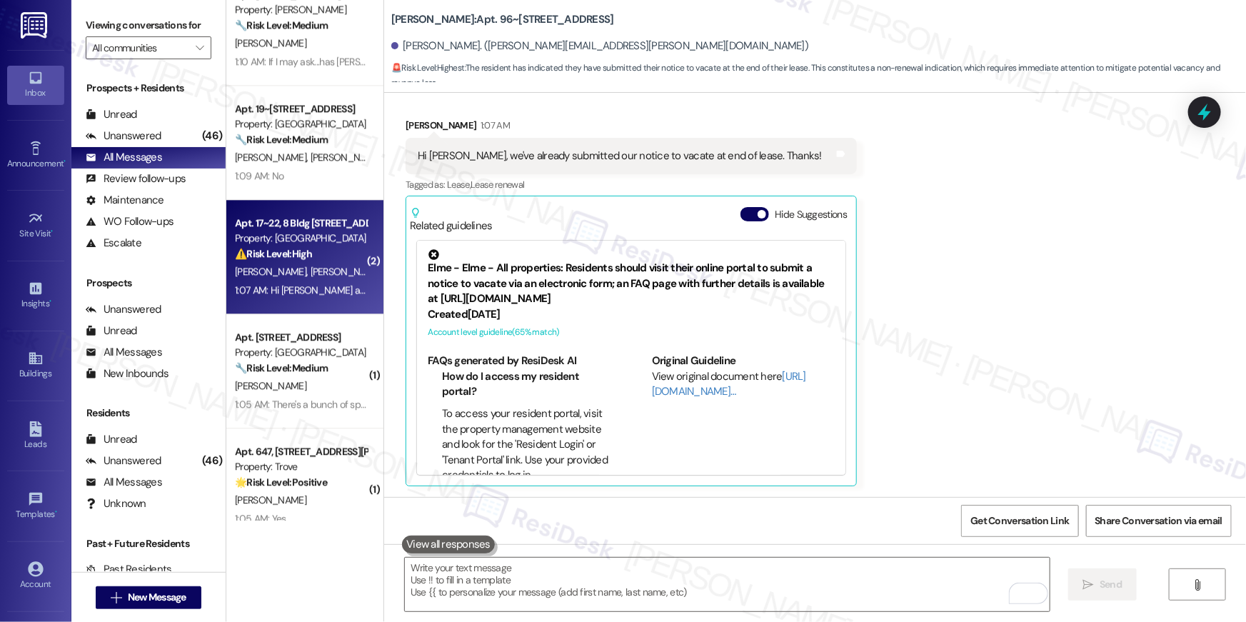
click at [308, 256] on div "⚠️ Risk Level: High The resident reports multiple maintenance issues: an outsid…" at bounding box center [301, 253] width 132 height 15
type textarea "Fetching suggested responses. Please feel free to read through the conversation…"
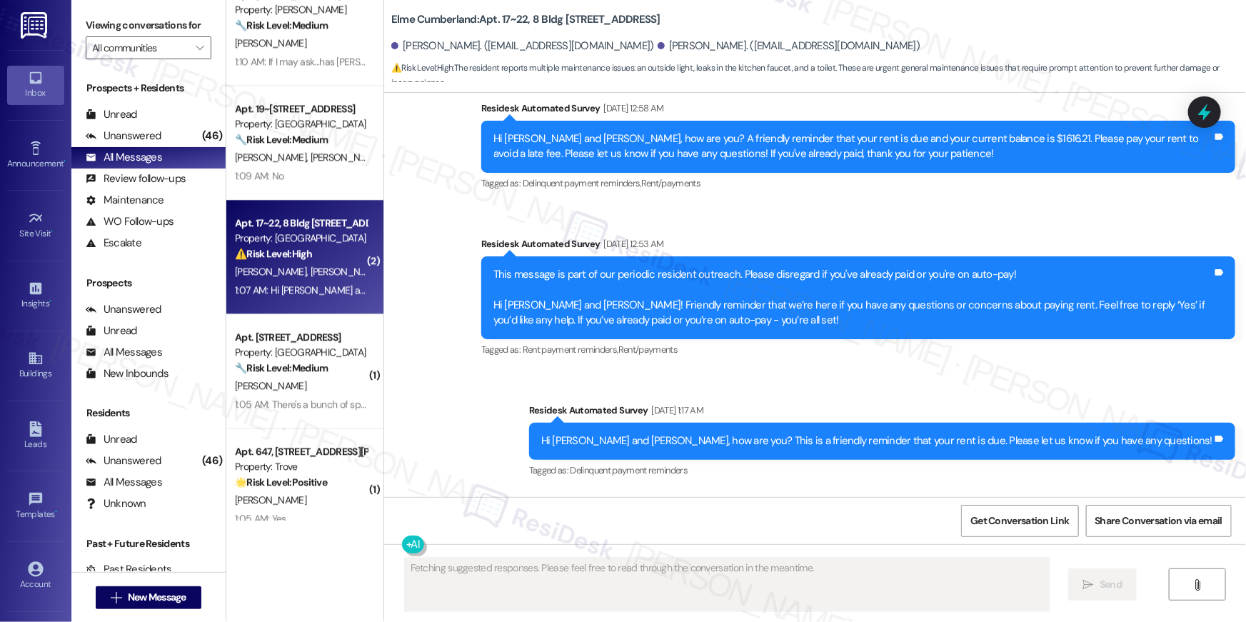
scroll to position [4840, 0]
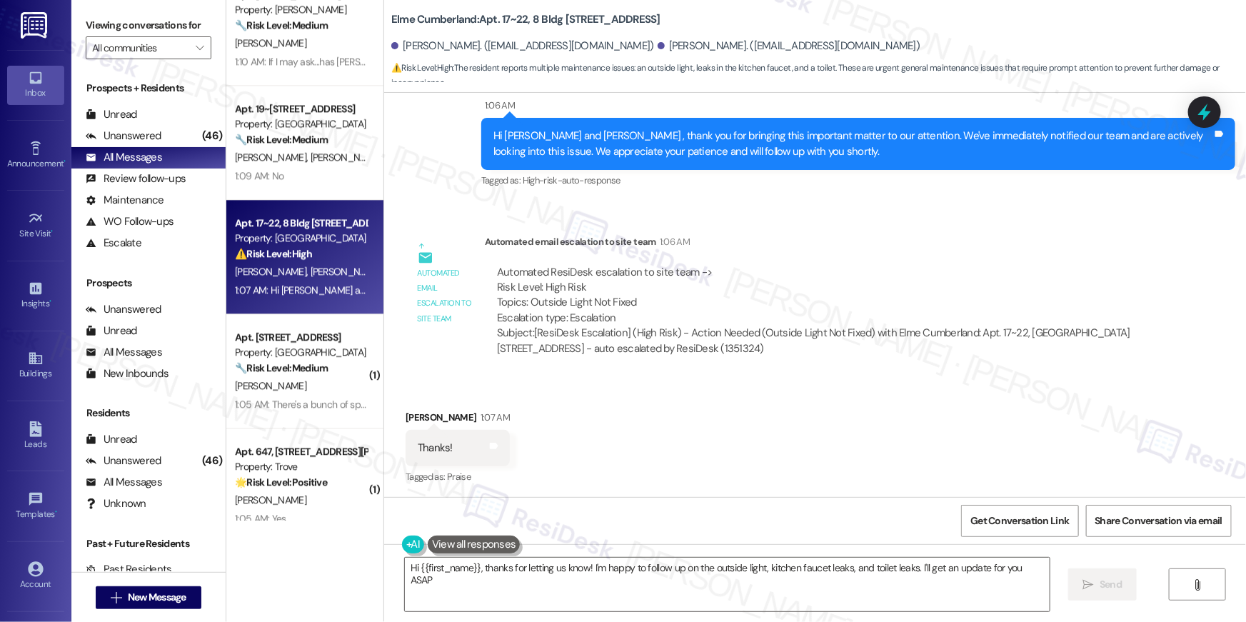
type textarea "Hi {{first_name}}, thanks for letting us know! I'm happy to follow up on the ou…"
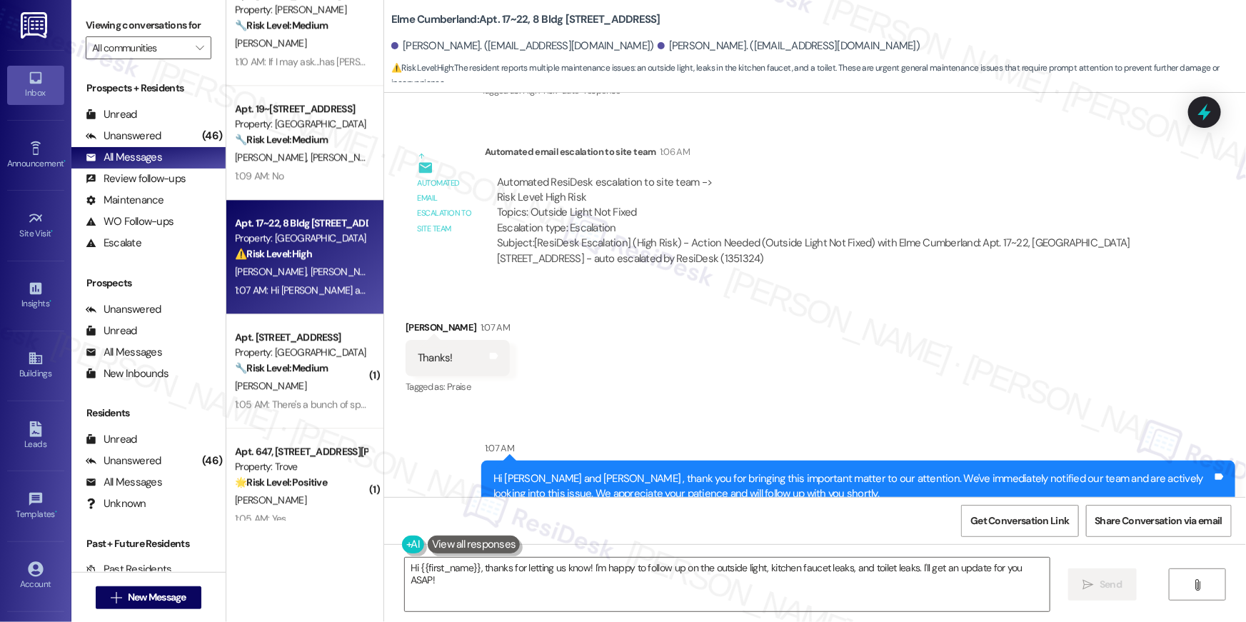
scroll to position [5151, 0]
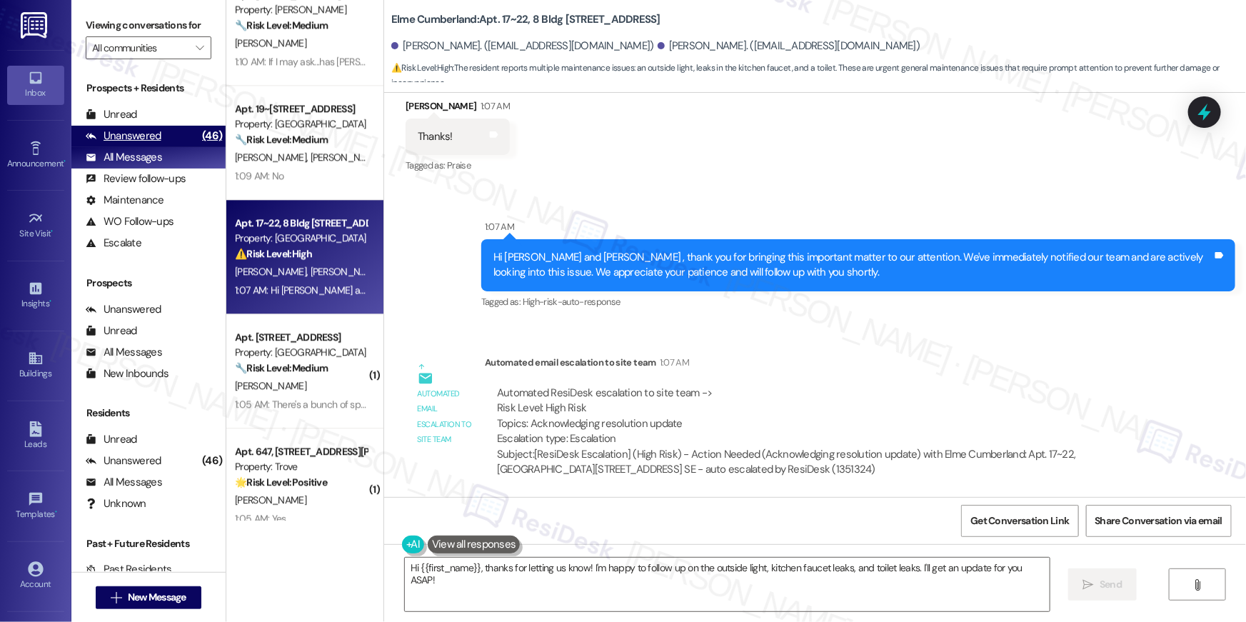
click at [138, 129] on div "Unanswered" at bounding box center [124, 136] width 76 height 15
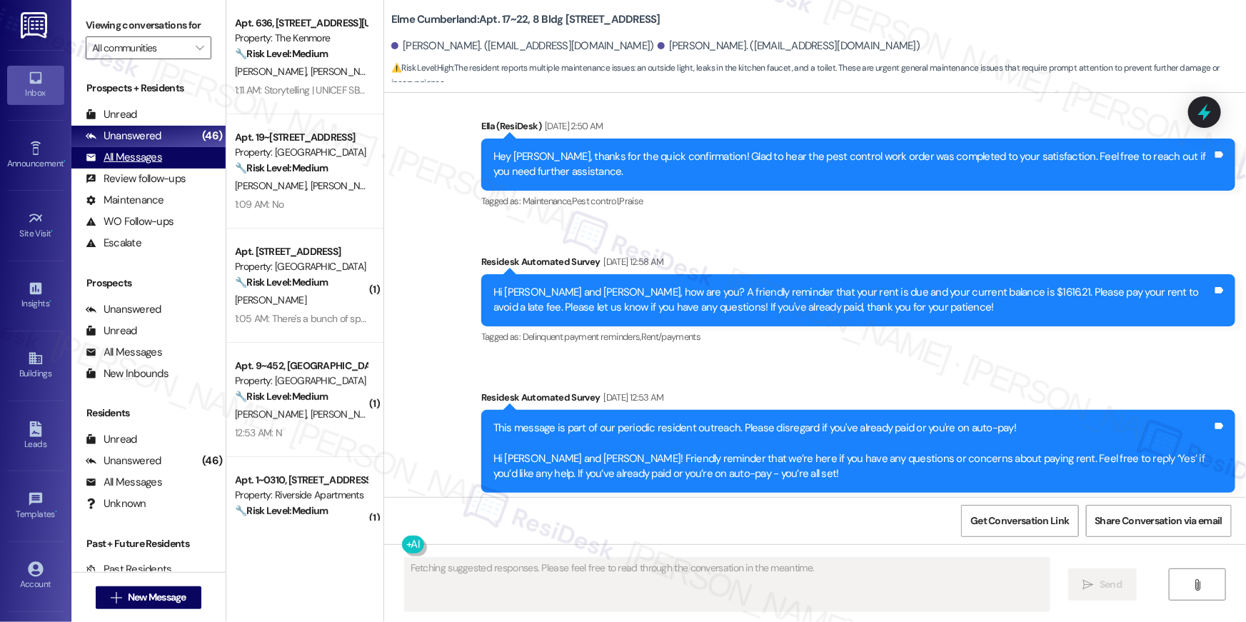
scroll to position [4840, 0]
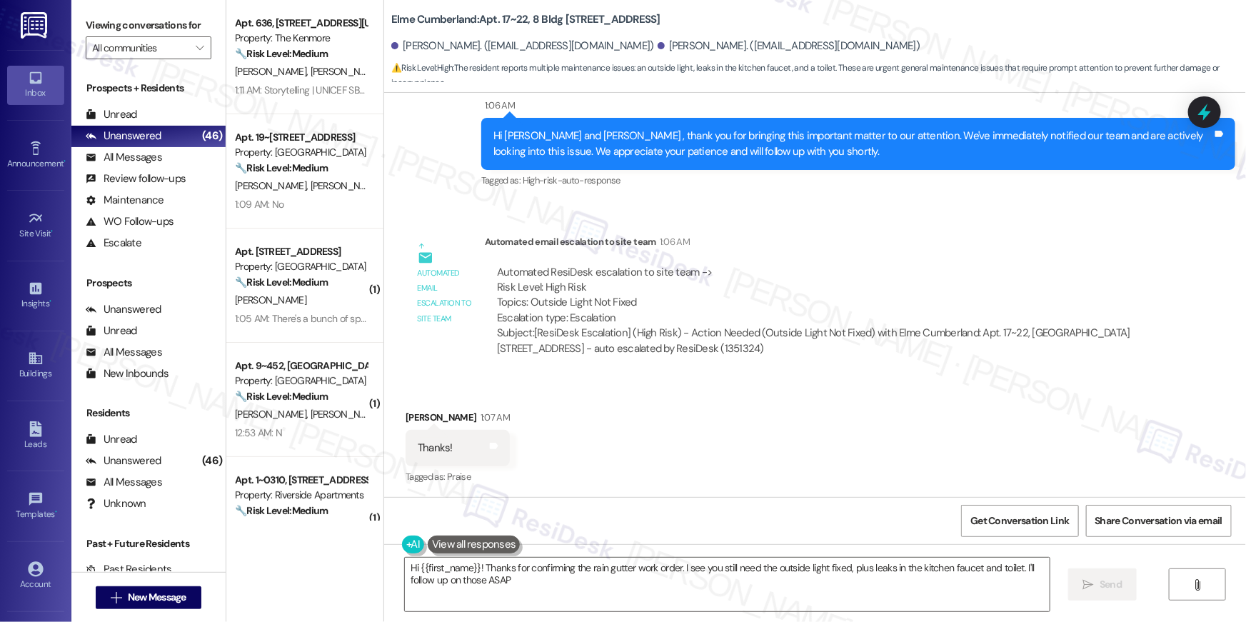
type textarea "Hi {{first_name}}! Thanks for confirming the rain gutter work order. I see you …"
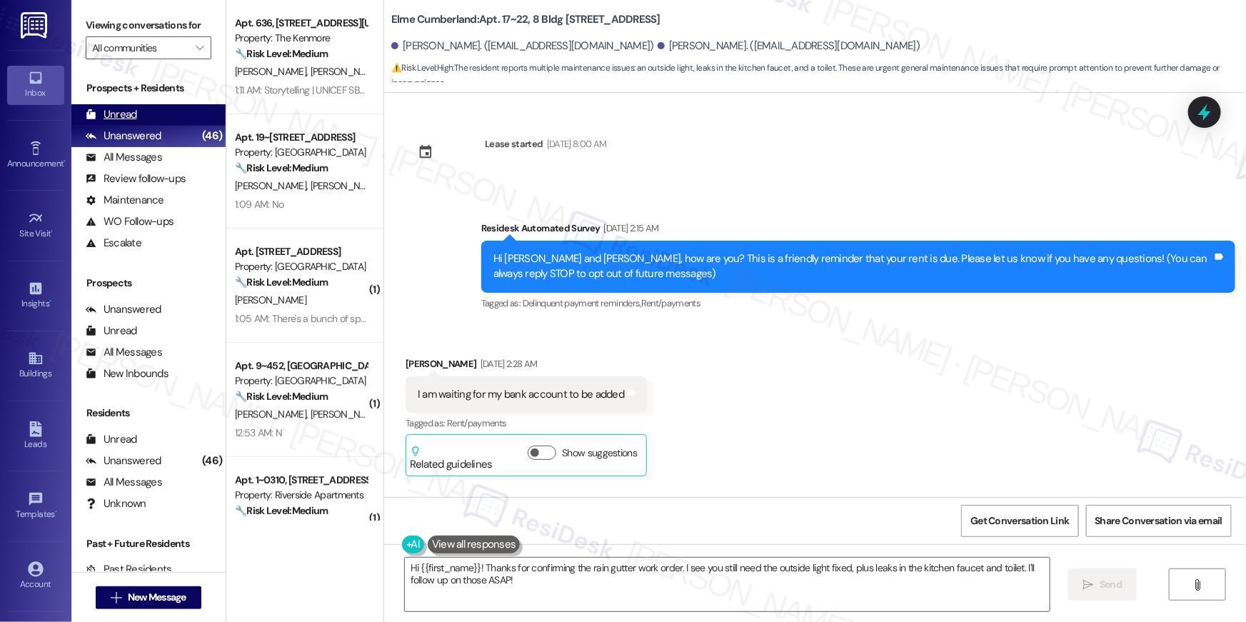
scroll to position [4840, 0]
